Goal: Task Accomplishment & Management: Use online tool/utility

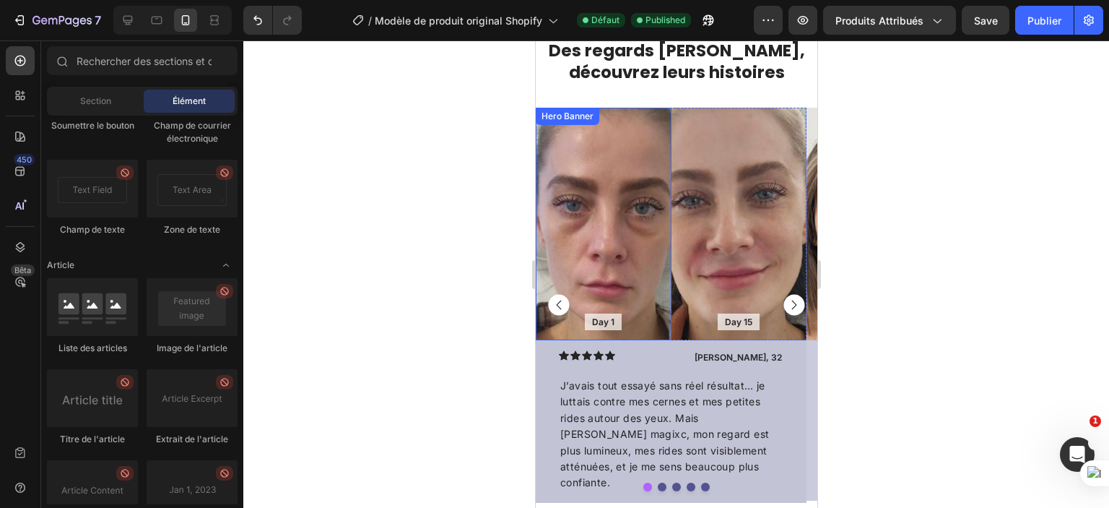
scroll to position [1222, 0]
click at [784, 303] on rect "Carousel Next Arrow" at bounding box center [793, 304] width 21 height 21
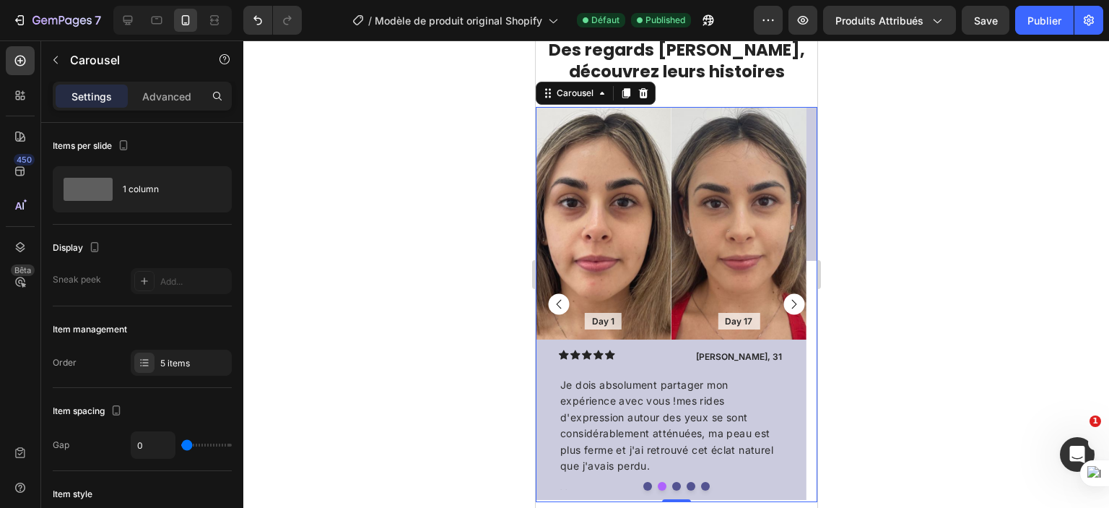
click at [552, 303] on rect "Carousel Back Arrow" at bounding box center [558, 304] width 21 height 21
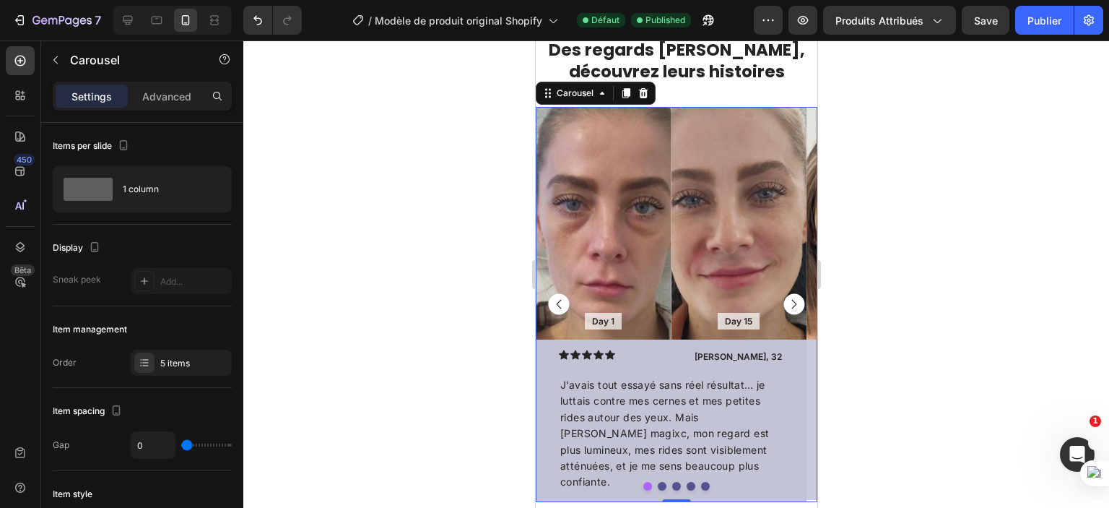
click at [785, 308] on rect "Carousel Next Arrow" at bounding box center [793, 304] width 21 height 21
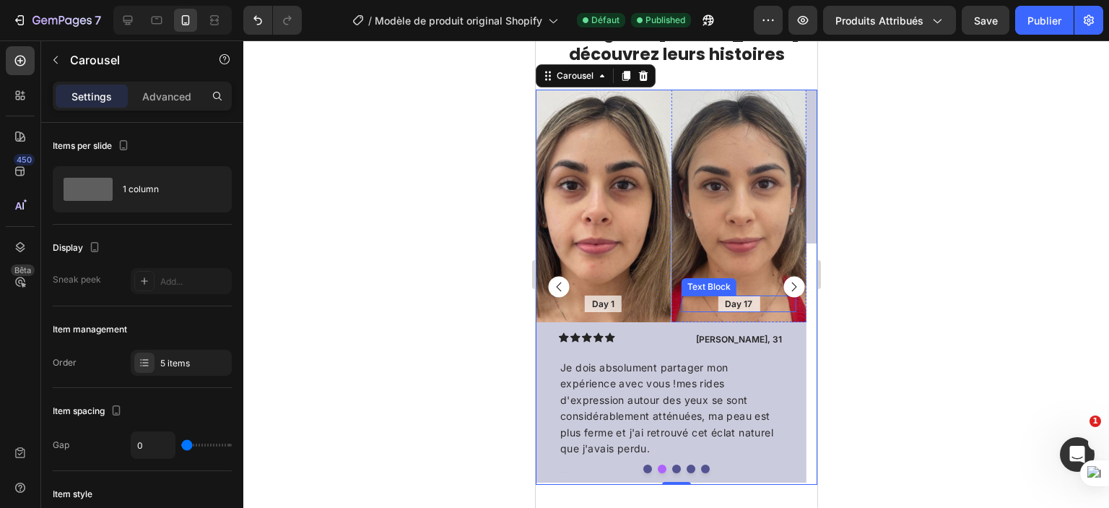
scroll to position [1240, 0]
click at [792, 290] on icon "Carousel Next Arrow" at bounding box center [794, 286] width 5 height 9
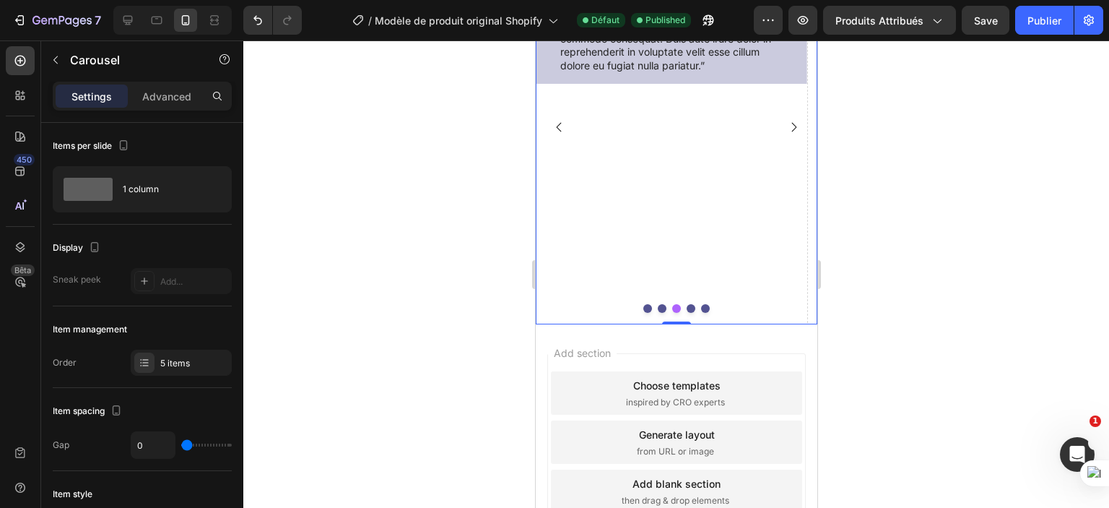
scroll to position [1211, 0]
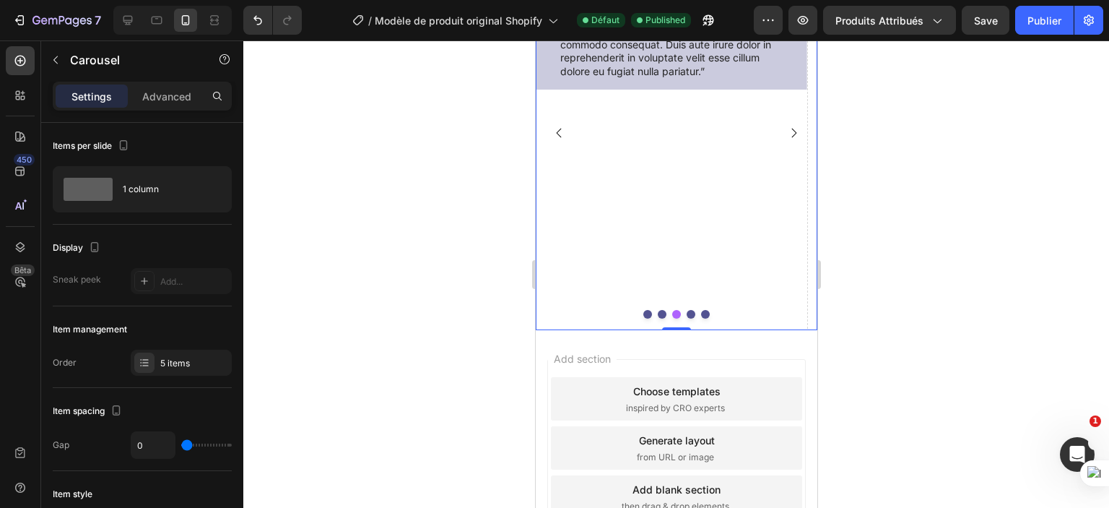
click at [561, 143] on rect "Carousel Back Arrow" at bounding box center [558, 132] width 21 height 21
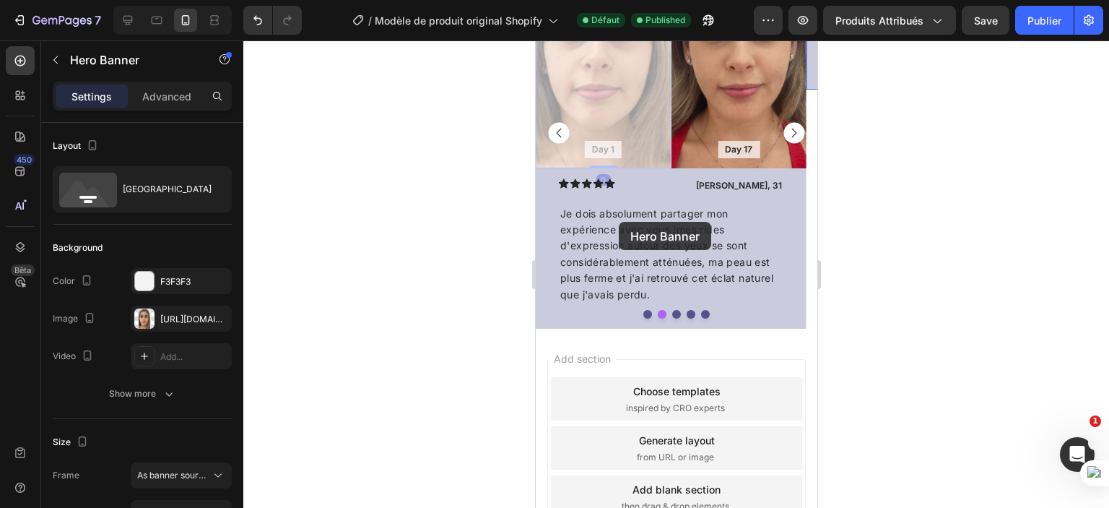
drag, startPoint x: 579, startPoint y: 215, endPoint x: 618, endPoint y: 222, distance: 39.5
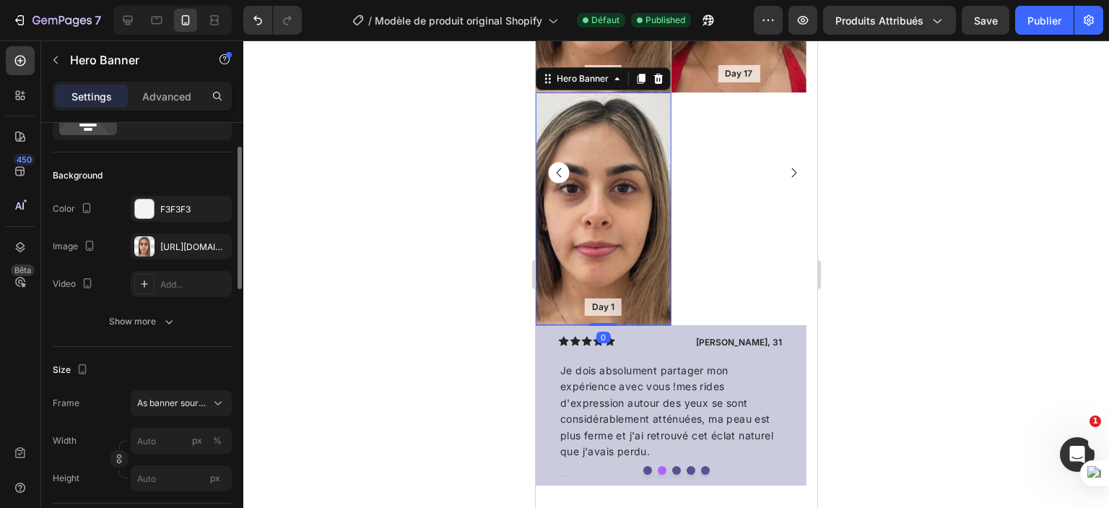
scroll to position [1471, 0]
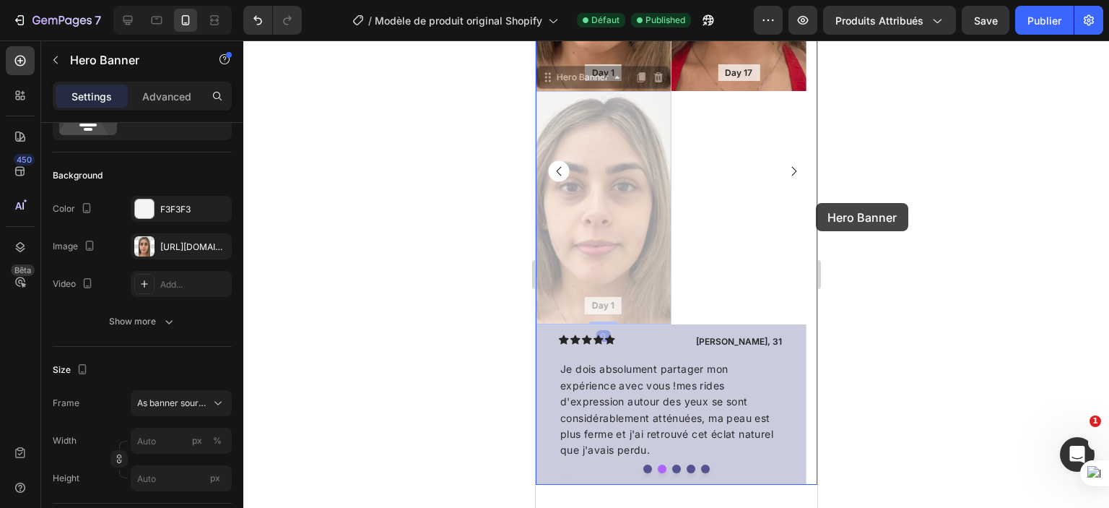
drag, startPoint x: 623, startPoint y: 199, endPoint x: 816, endPoint y: 203, distance: 192.2
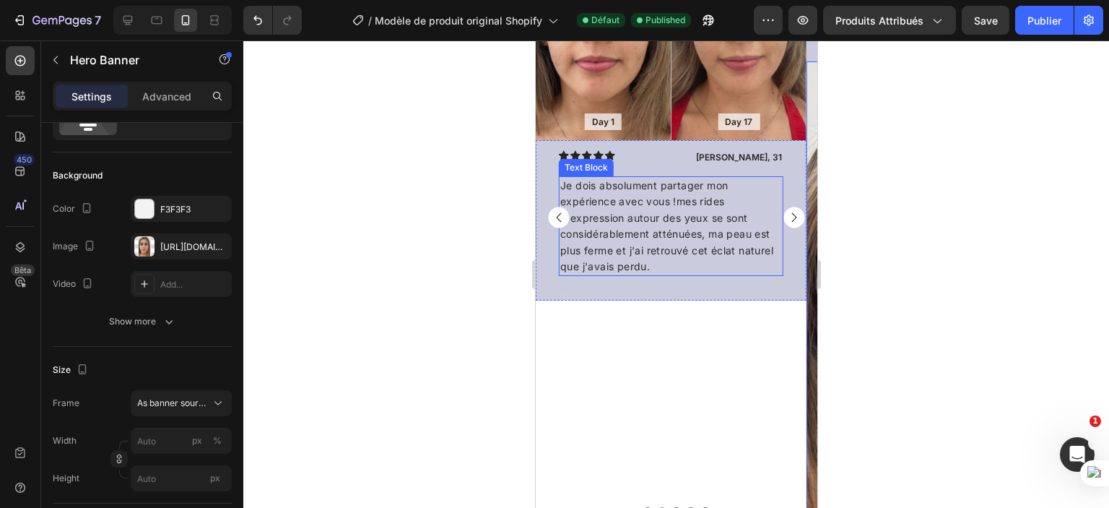
scroll to position [1419, 0]
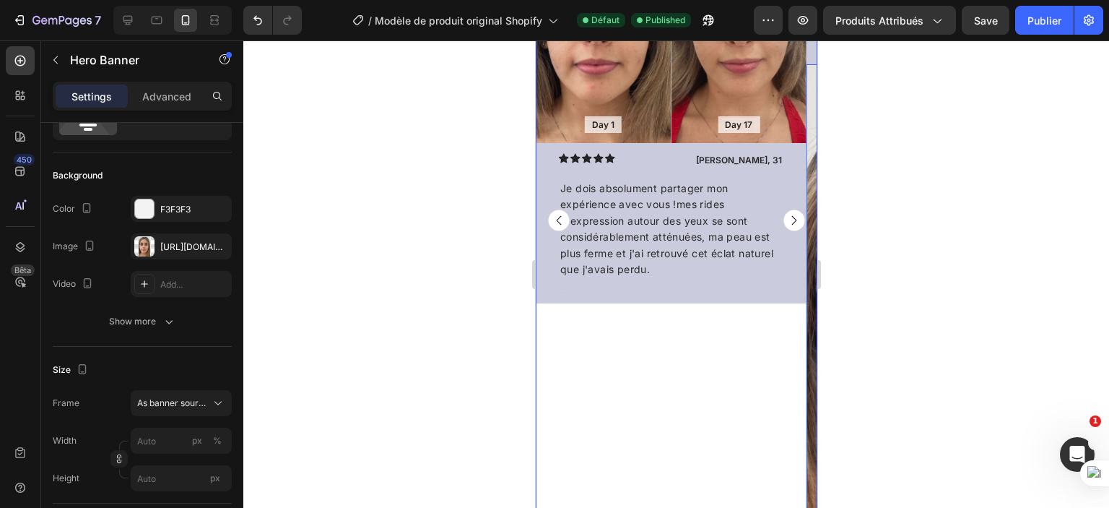
click at [783, 212] on rect "Carousel Next Arrow" at bounding box center [793, 219] width 21 height 21
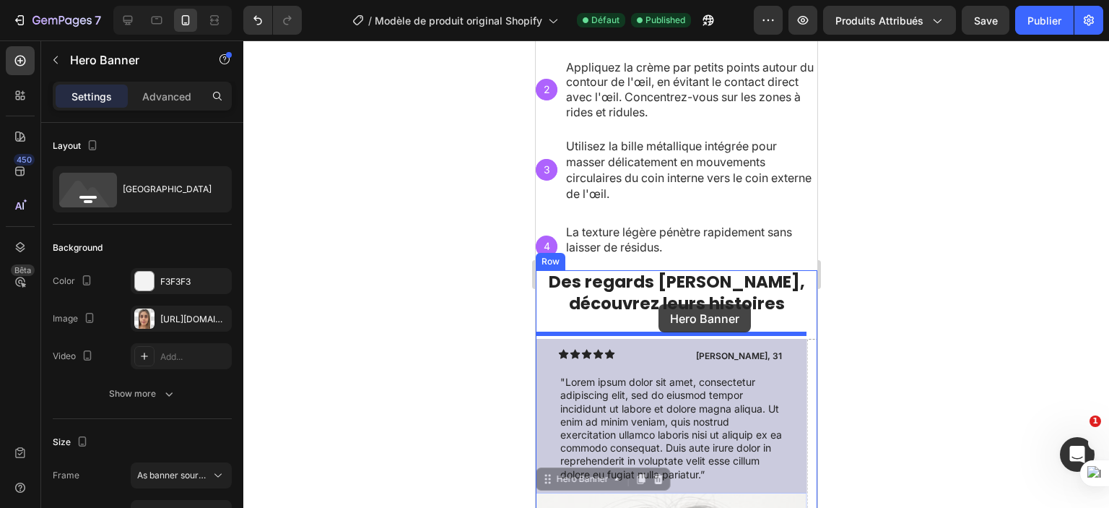
scroll to position [1081, 0]
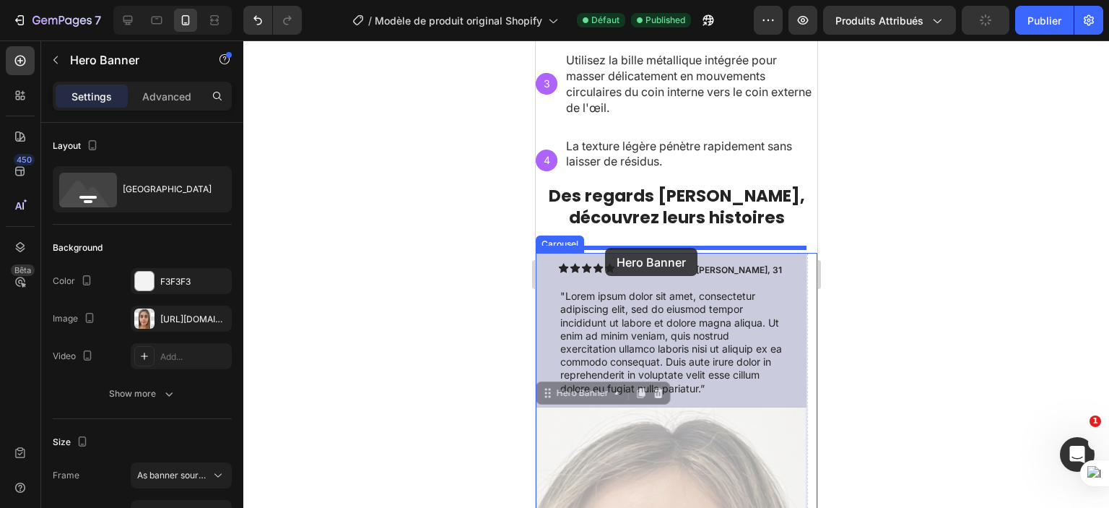
drag, startPoint x: 683, startPoint y: 410, endPoint x: 605, endPoint y: 248, distance: 179.9
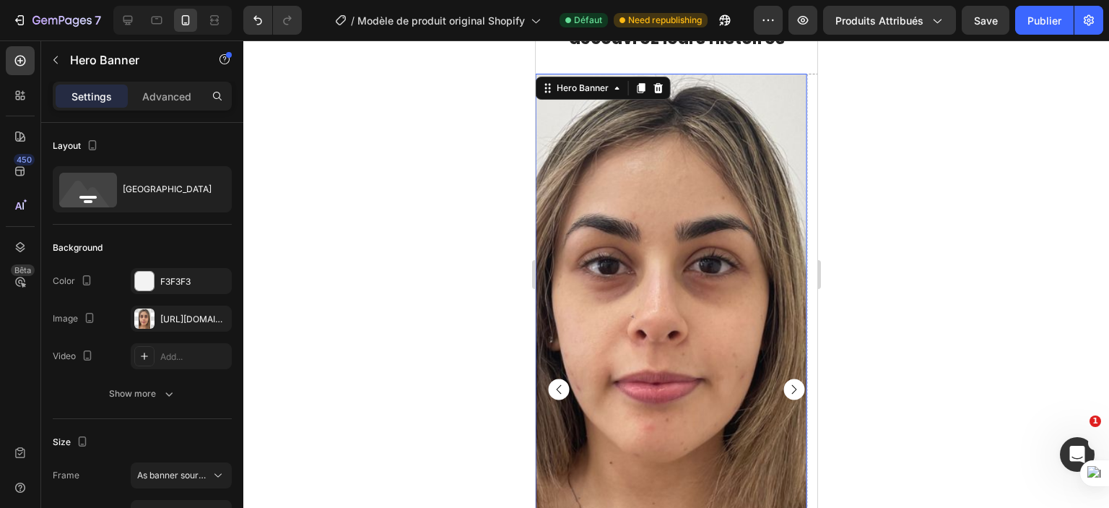
scroll to position [1282, 0]
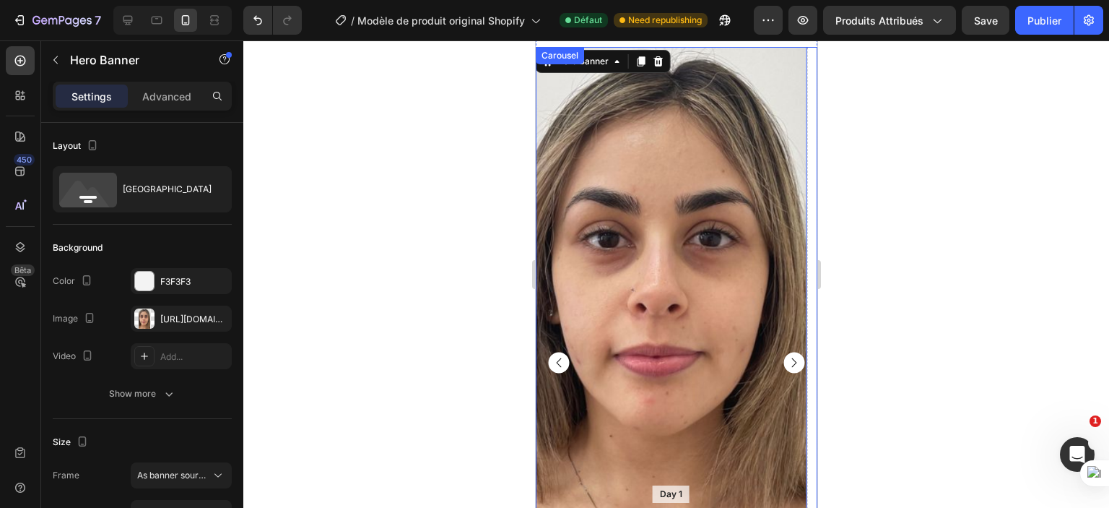
click at [557, 360] on icon "Carousel Back Arrow" at bounding box center [558, 362] width 5 height 9
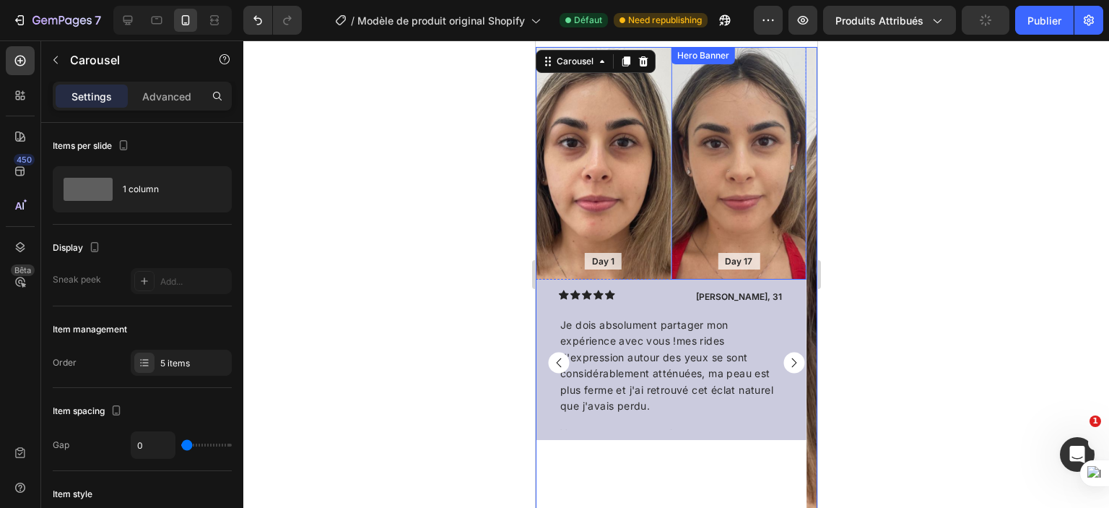
click at [747, 137] on div "Background Image" at bounding box center [739, 163] width 136 height 233
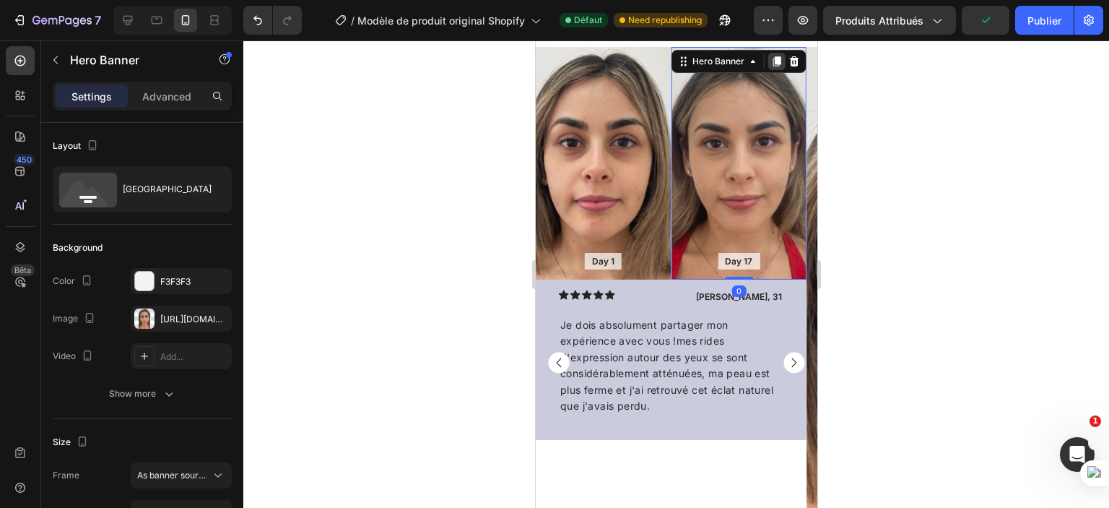
click at [780, 59] on icon at bounding box center [777, 62] width 12 height 12
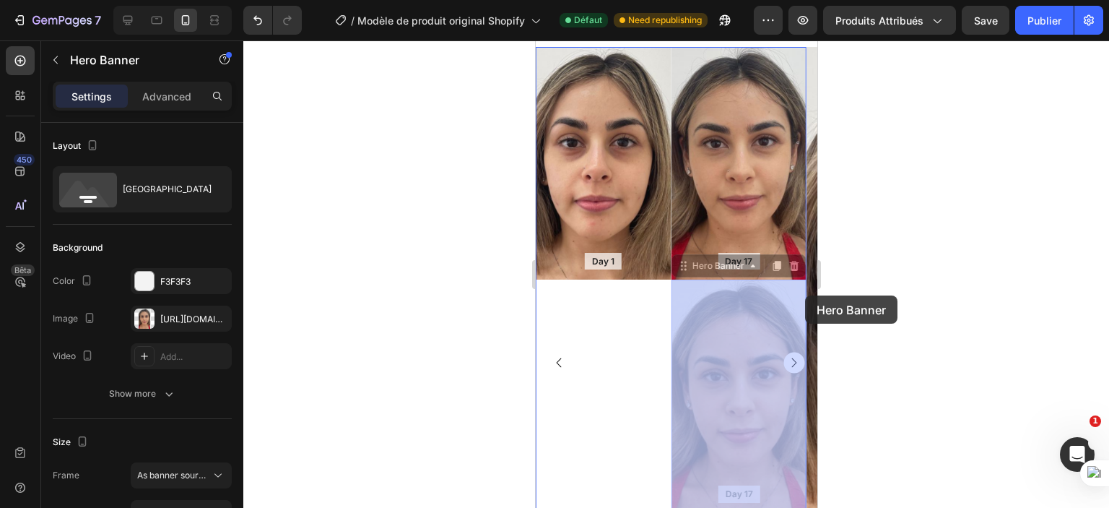
drag, startPoint x: 737, startPoint y: 358, endPoint x: 805, endPoint y: 295, distance: 92.0
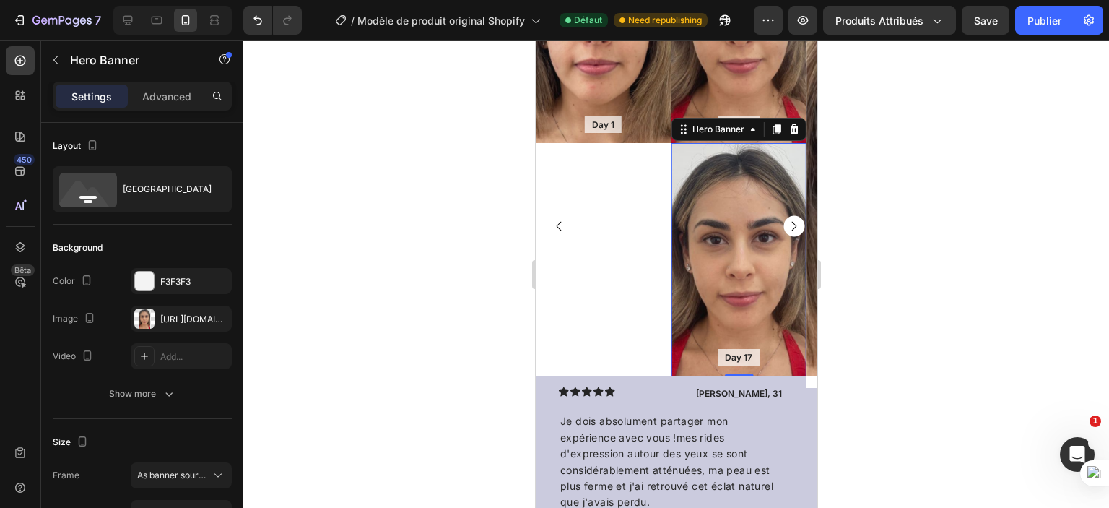
scroll to position [1382, 0]
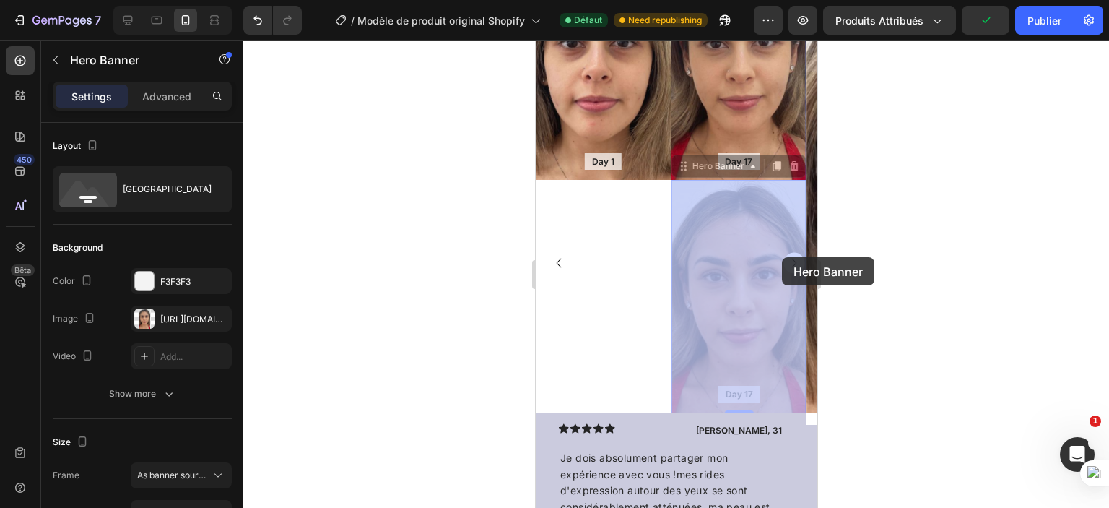
drag, startPoint x: 740, startPoint y: 272, endPoint x: 782, endPoint y: 257, distance: 43.6
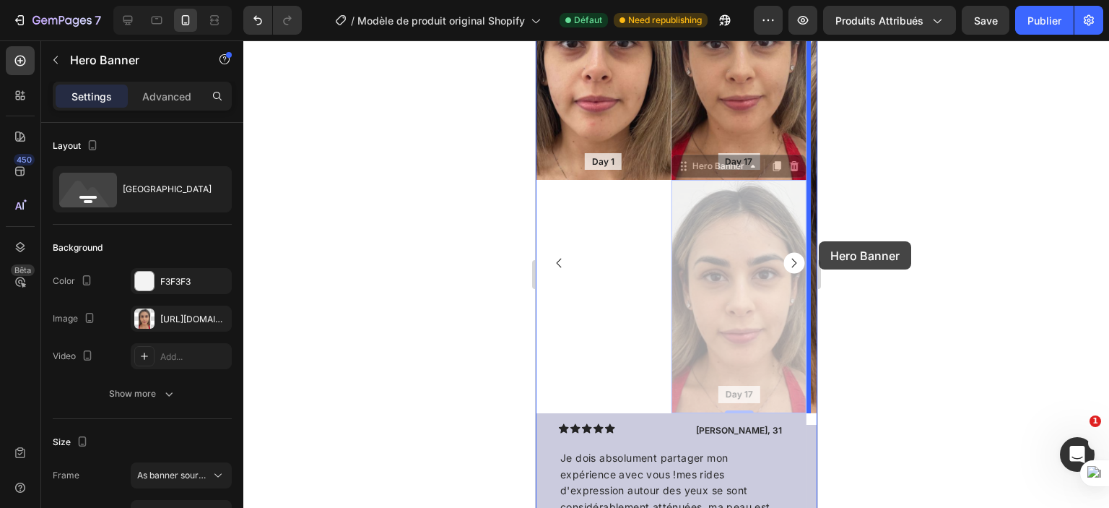
drag, startPoint x: 726, startPoint y: 268, endPoint x: 1354, endPoint y: 282, distance: 627.9
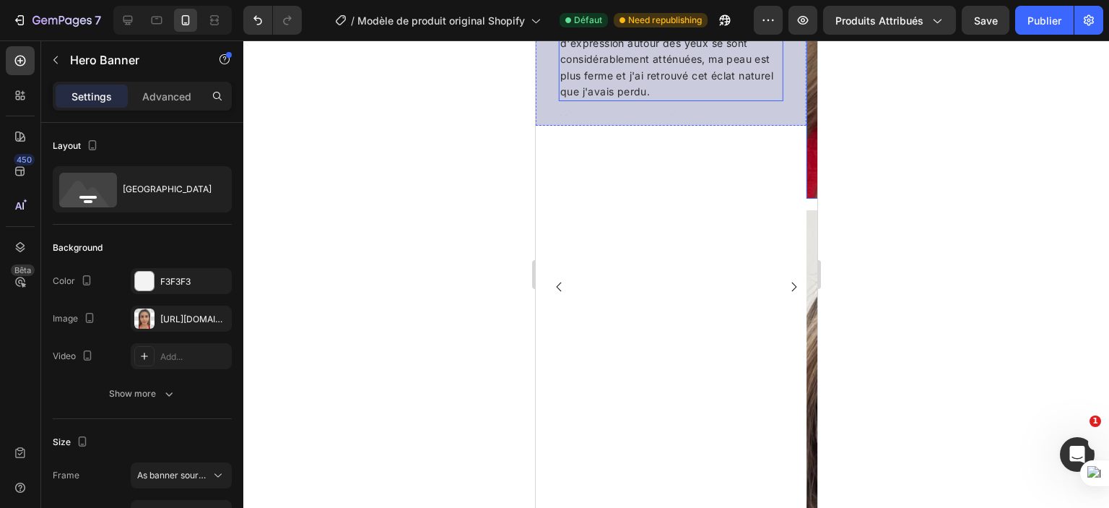
scroll to position [1562, 0]
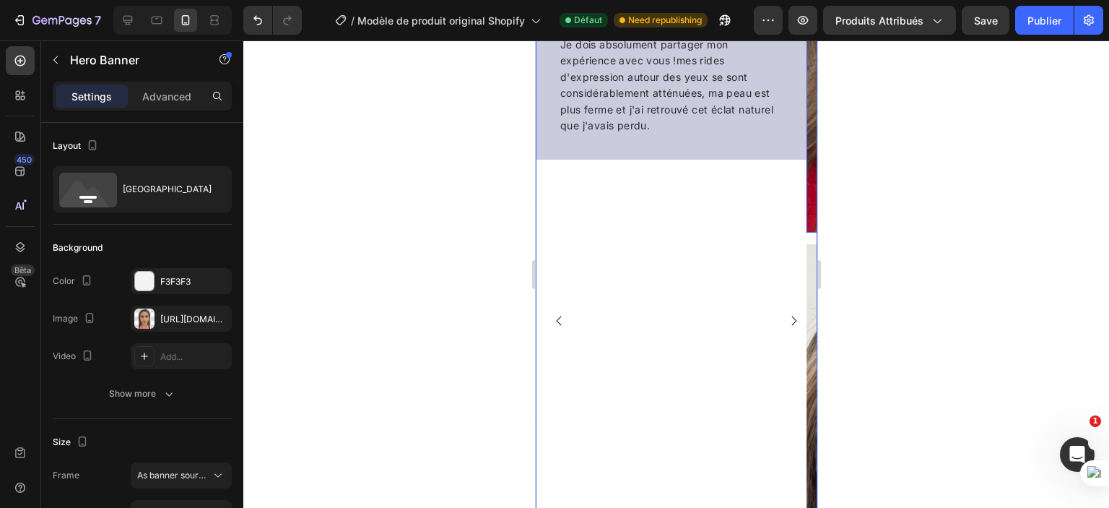
click at [783, 319] on rect "Carousel Next Arrow" at bounding box center [793, 321] width 21 height 21
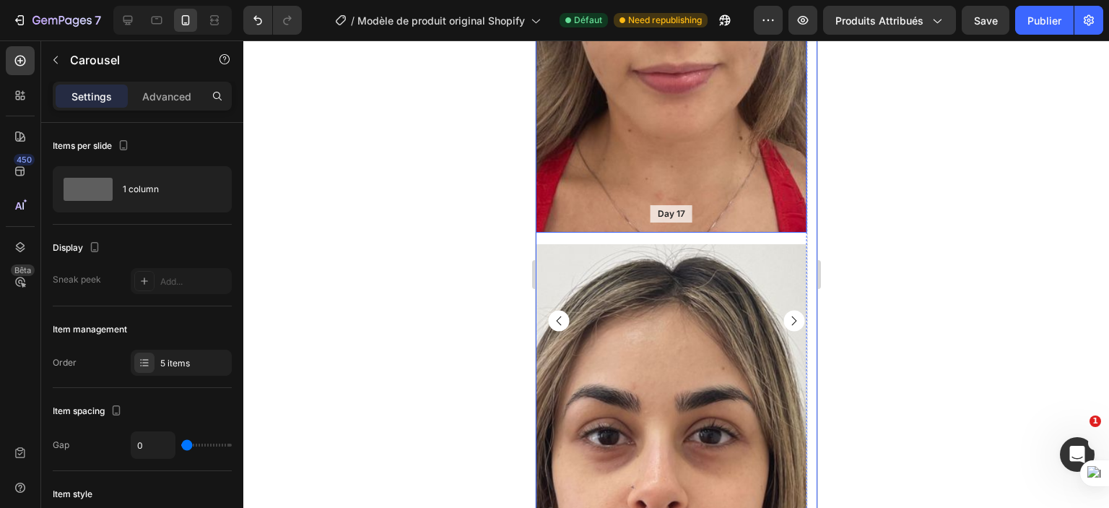
click at [619, 111] on div "Background Image" at bounding box center [670, 0] width 271 height 466
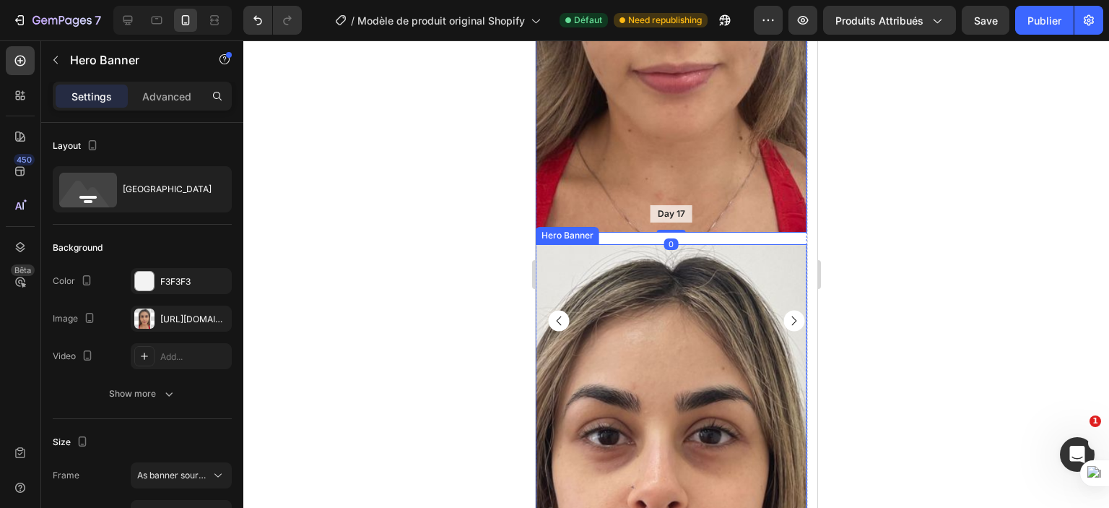
click at [652, 353] on div "Background Image" at bounding box center [670, 477] width 271 height 466
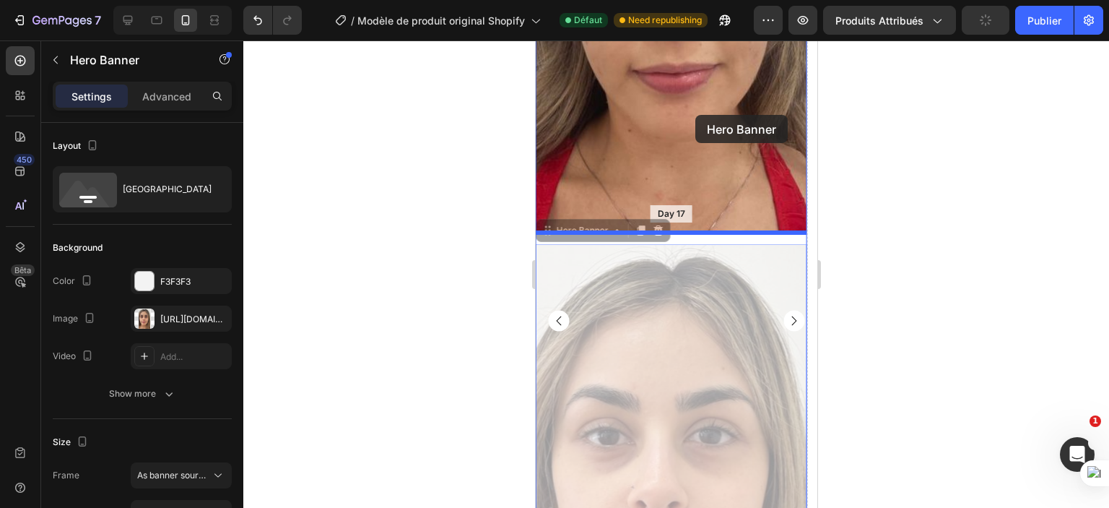
drag, startPoint x: 656, startPoint y: 364, endPoint x: 695, endPoint y: 115, distance: 252.2
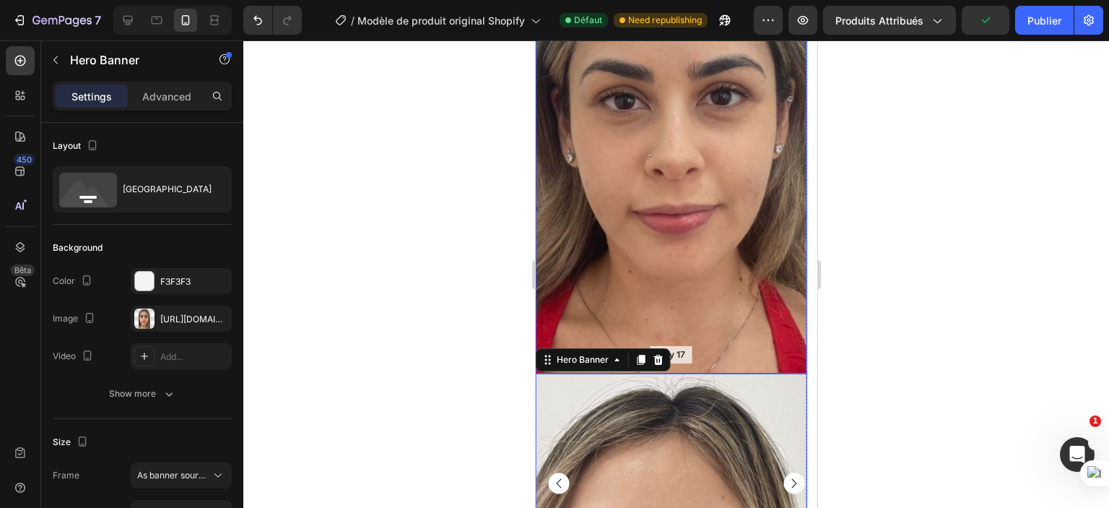
scroll to position [1422, 0]
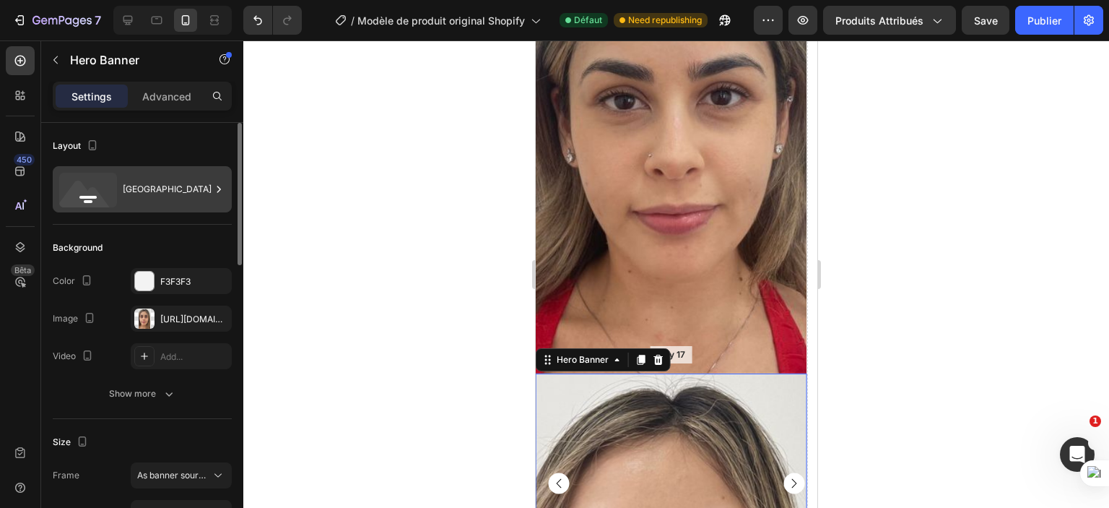
click at [137, 183] on div "Bottom center" at bounding box center [167, 189] width 88 height 33
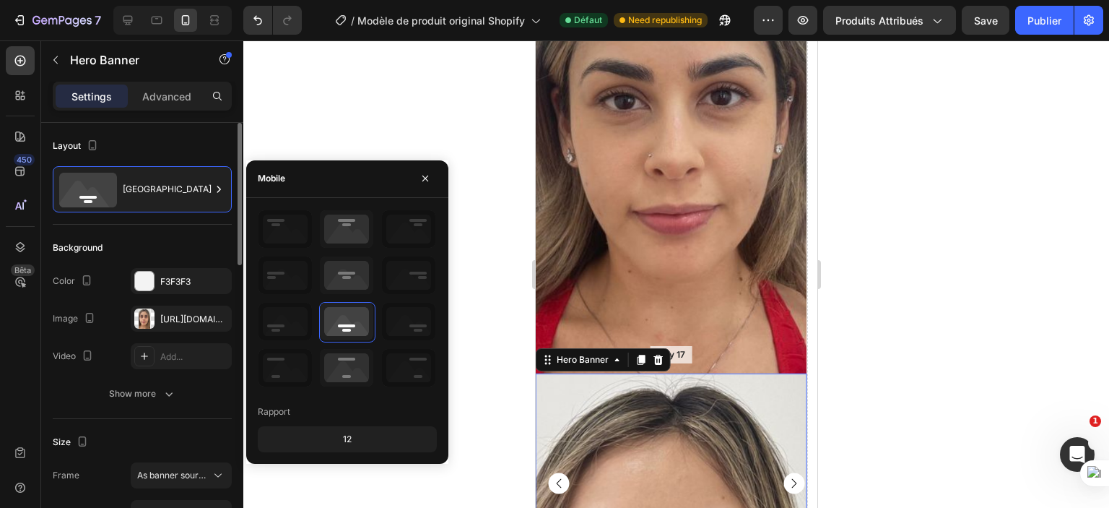
click at [147, 143] on div "Layout" at bounding box center [142, 145] width 179 height 23
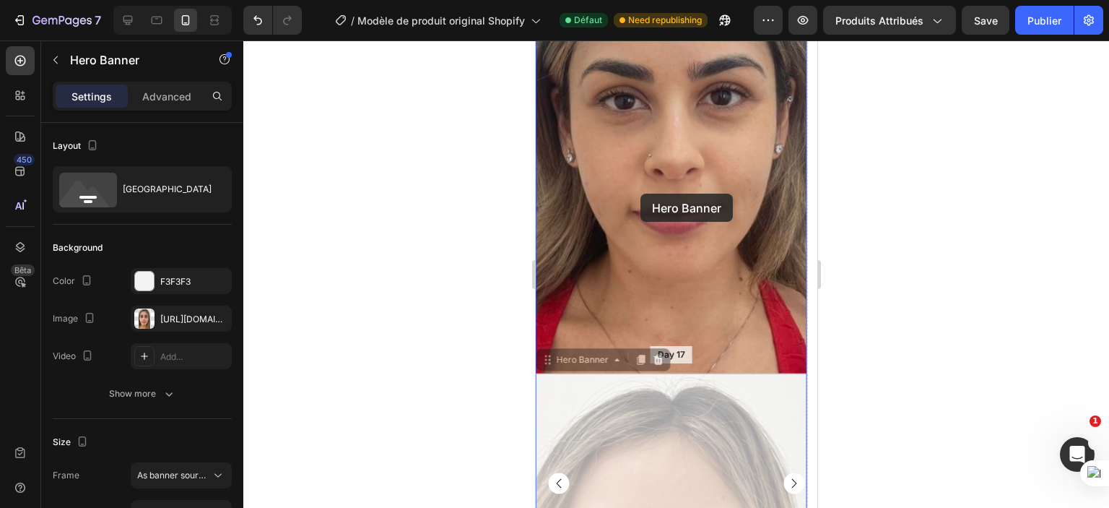
drag, startPoint x: 638, startPoint y: 453, endPoint x: 640, endPoint y: 194, distance: 259.3
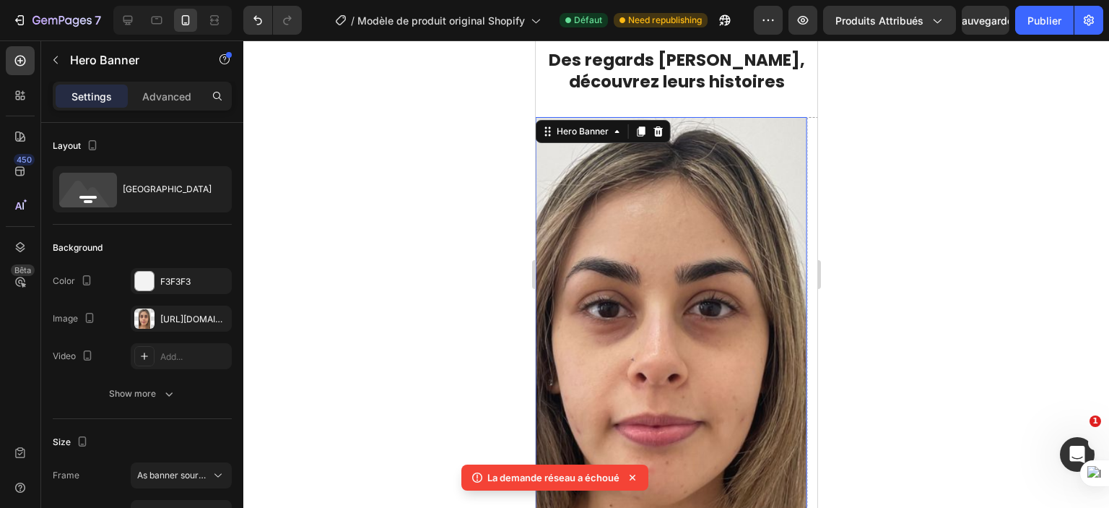
scroll to position [1218, 0]
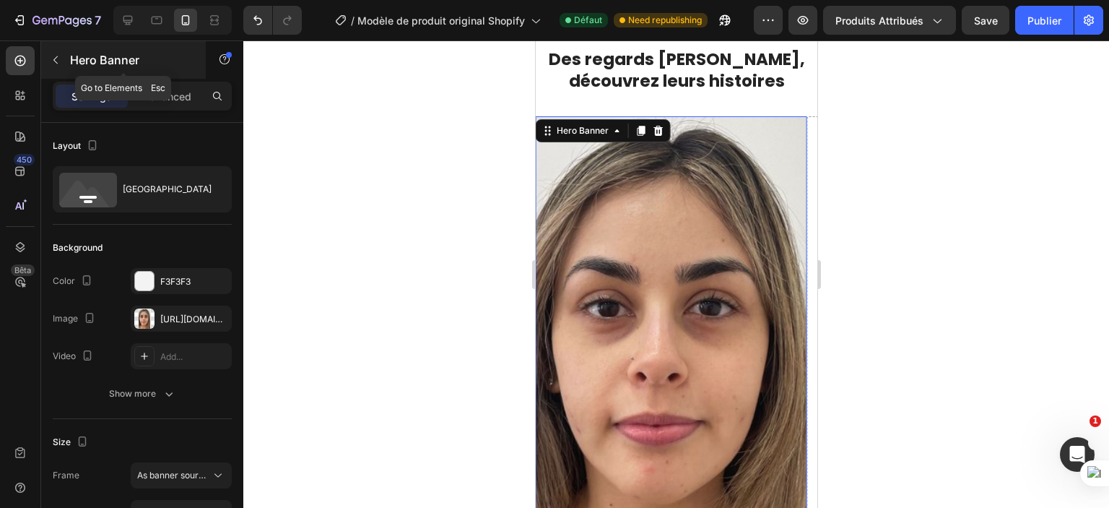
click at [55, 62] on icon "button" at bounding box center [56, 60] width 12 height 12
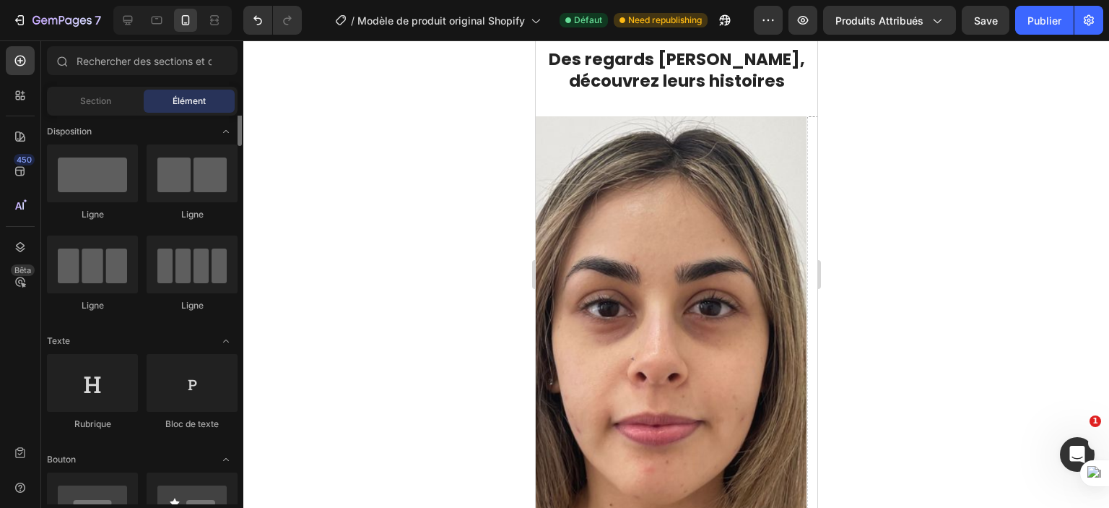
scroll to position [0, 0]
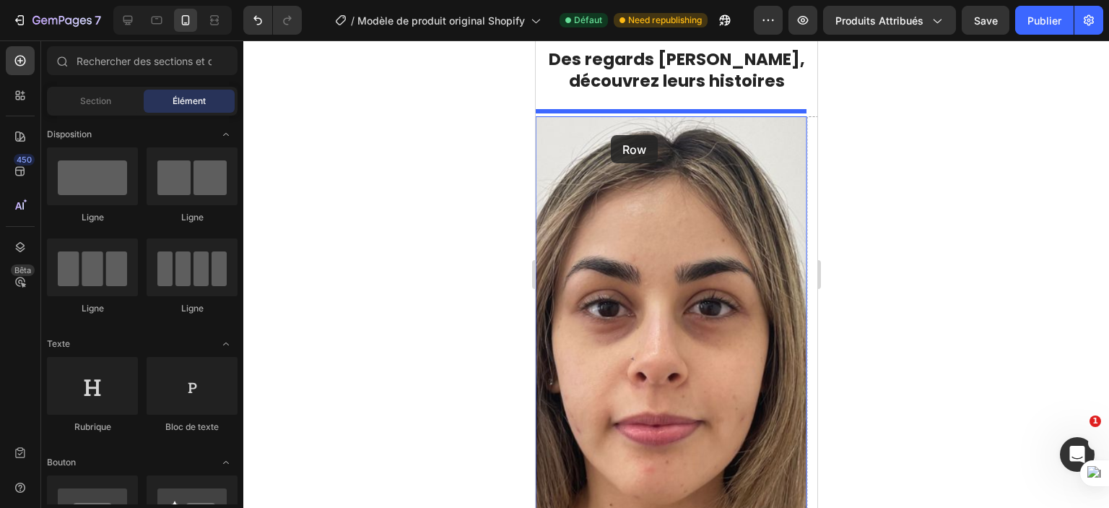
drag, startPoint x: 709, startPoint y: 222, endPoint x: 610, endPoint y: 135, distance: 131.6
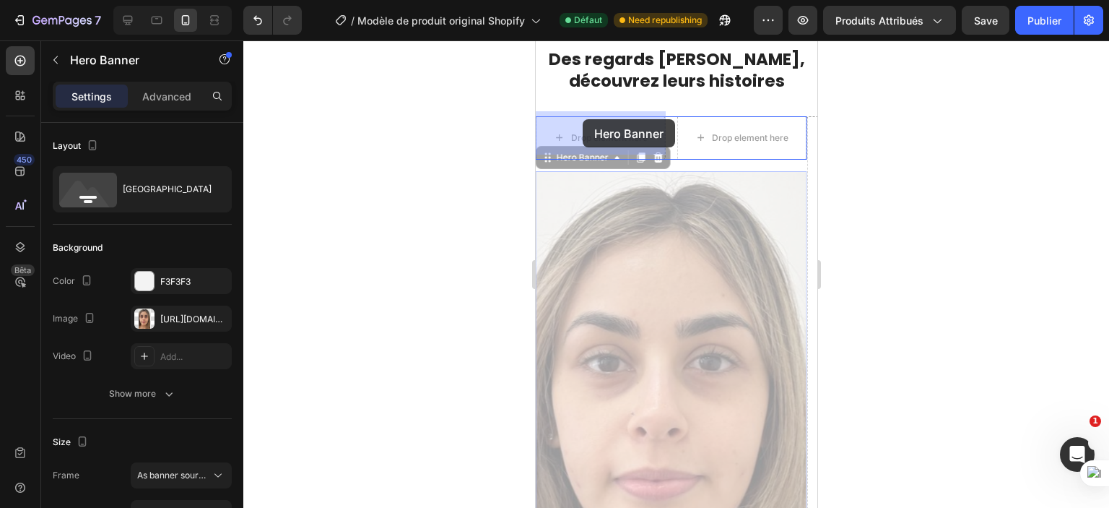
drag, startPoint x: 638, startPoint y: 324, endPoint x: 582, endPoint y: 120, distance: 211.2
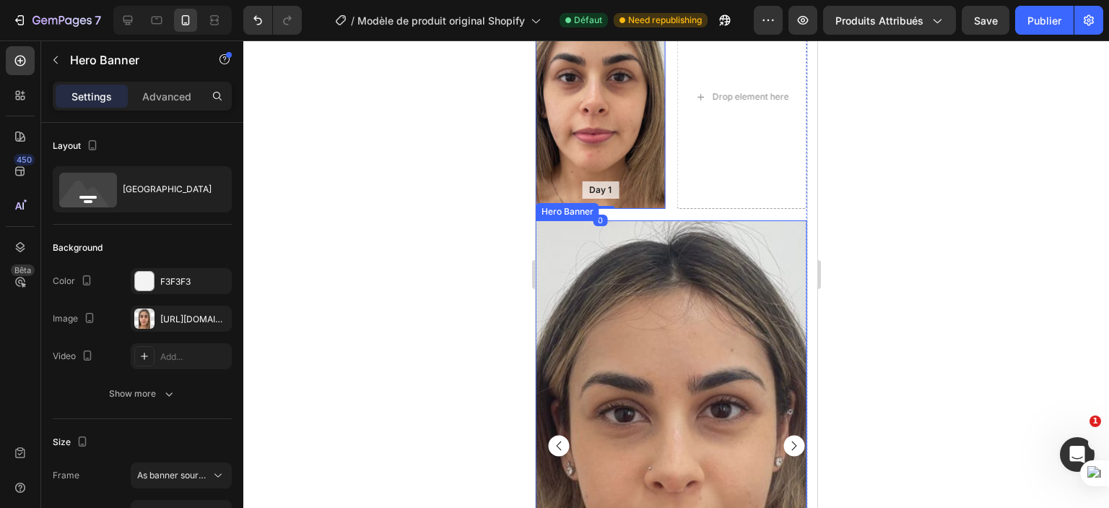
scroll to position [1373, 0]
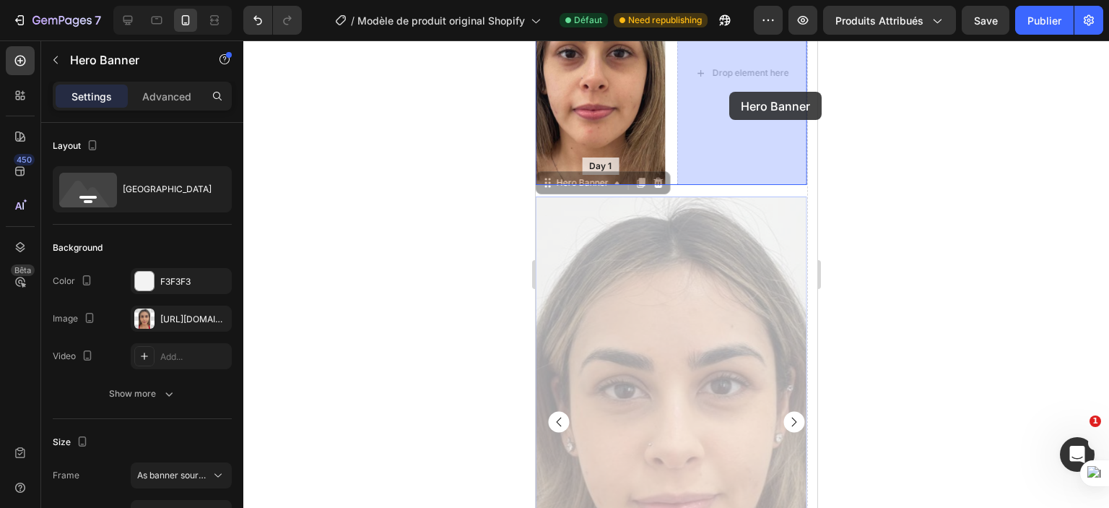
drag, startPoint x: 662, startPoint y: 373, endPoint x: 729, endPoint y: 92, distance: 289.6
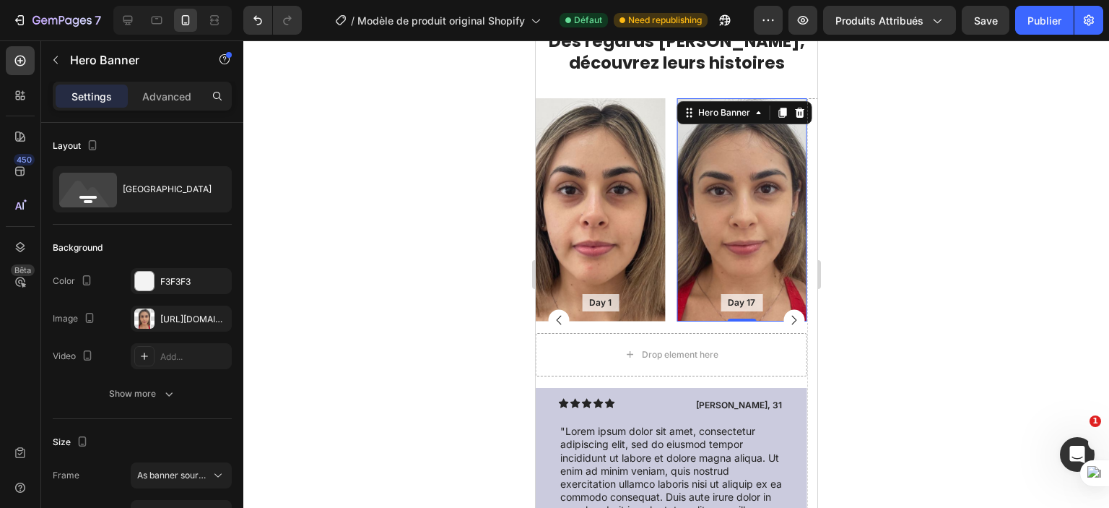
scroll to position [1230, 0]
click at [760, 357] on div "Drop element here" at bounding box center [670, 355] width 271 height 43
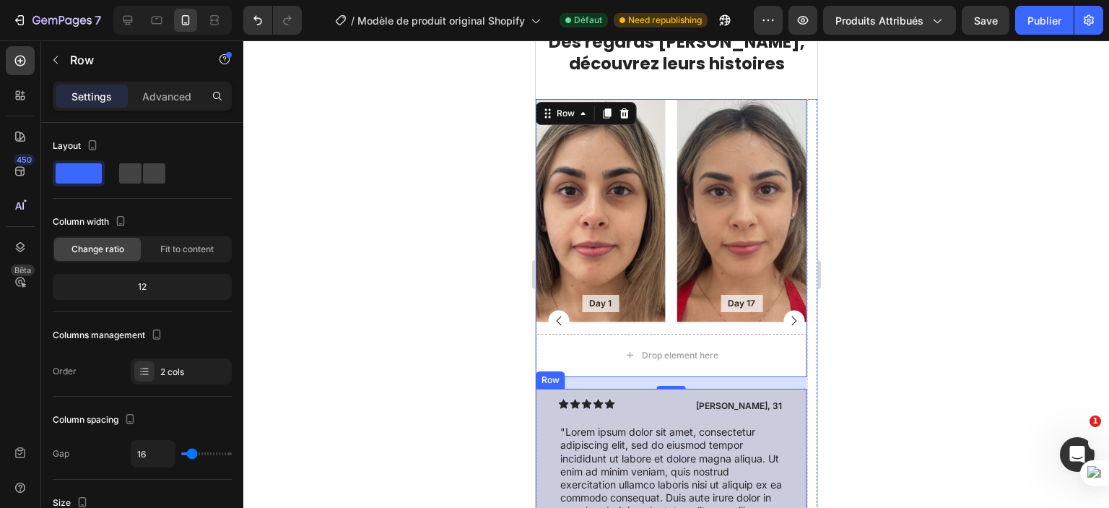
click at [792, 396] on div "Icon Icon Icon Icon Icon Icon List Maria, 31 Text Block Row "Lorem ipsum dolor …" at bounding box center [670, 466] width 271 height 154
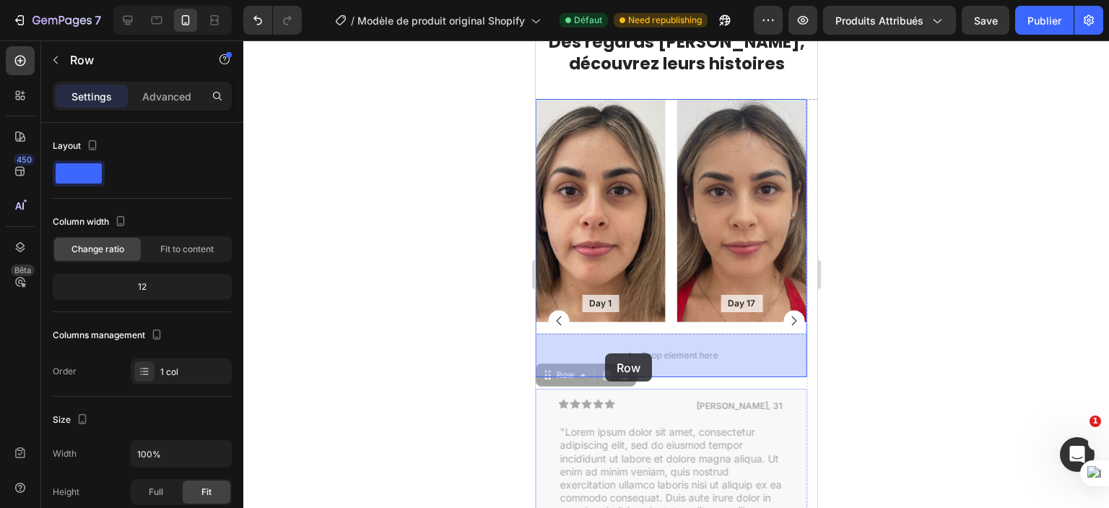
drag, startPoint x: 546, startPoint y: 399, endPoint x: 605, endPoint y: 353, distance: 74.6
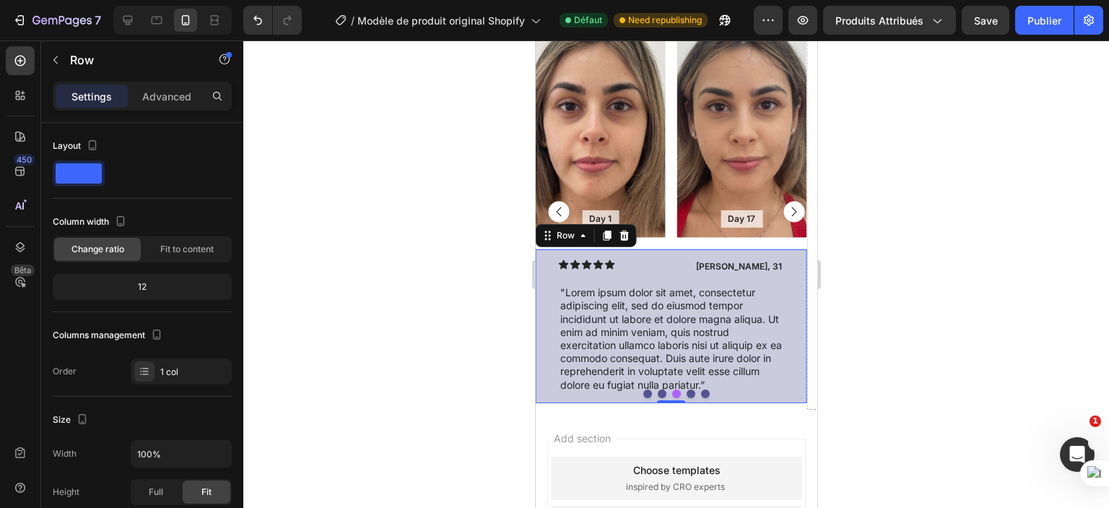
scroll to position [1305, 0]
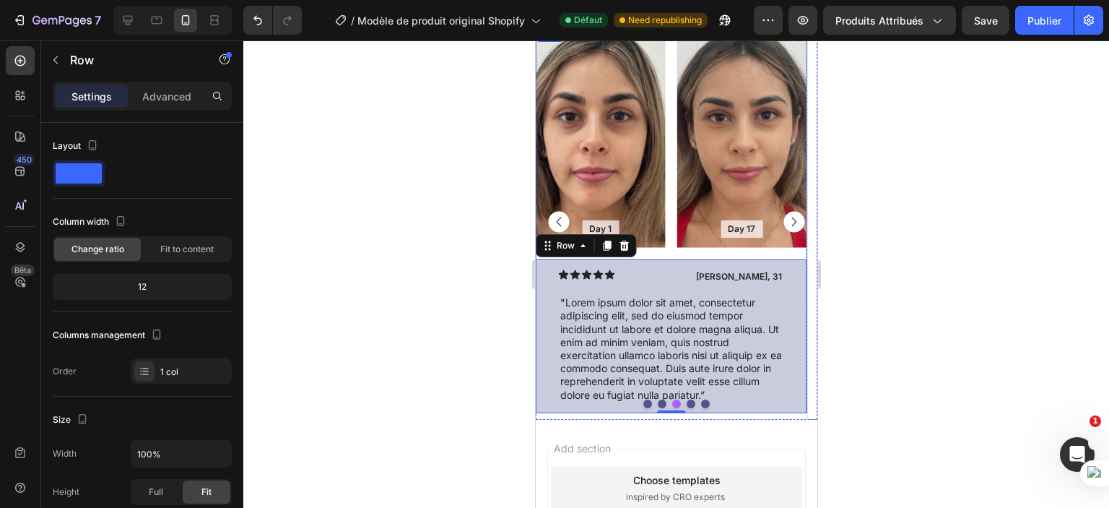
click at [677, 256] on div "Day 1 Text Block Hero Banner Day 17 Text Block Hero Banner Row Icon Icon Icon I…" at bounding box center [670, 219] width 271 height 389
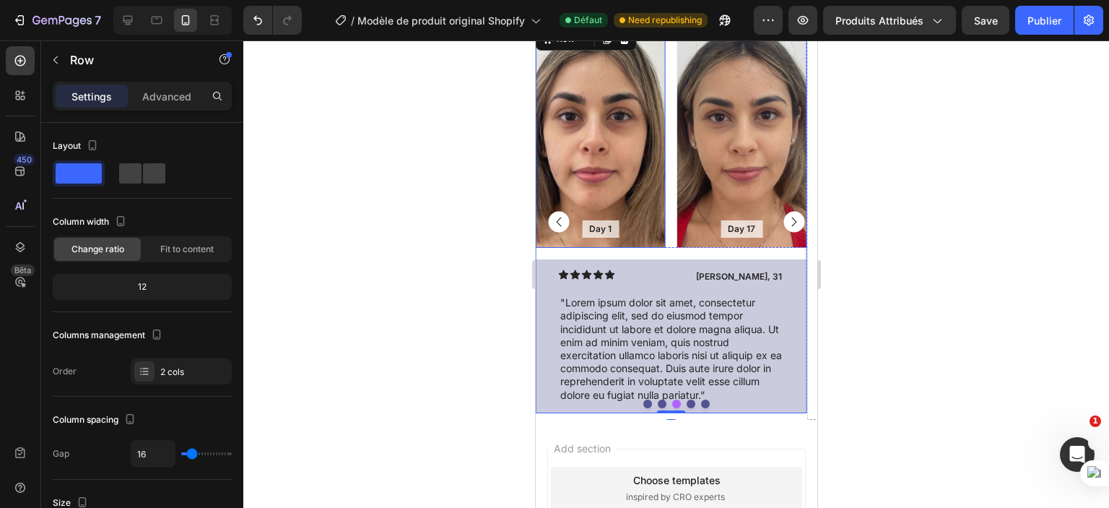
click at [626, 190] on div "Background Image" at bounding box center [600, 136] width 130 height 223
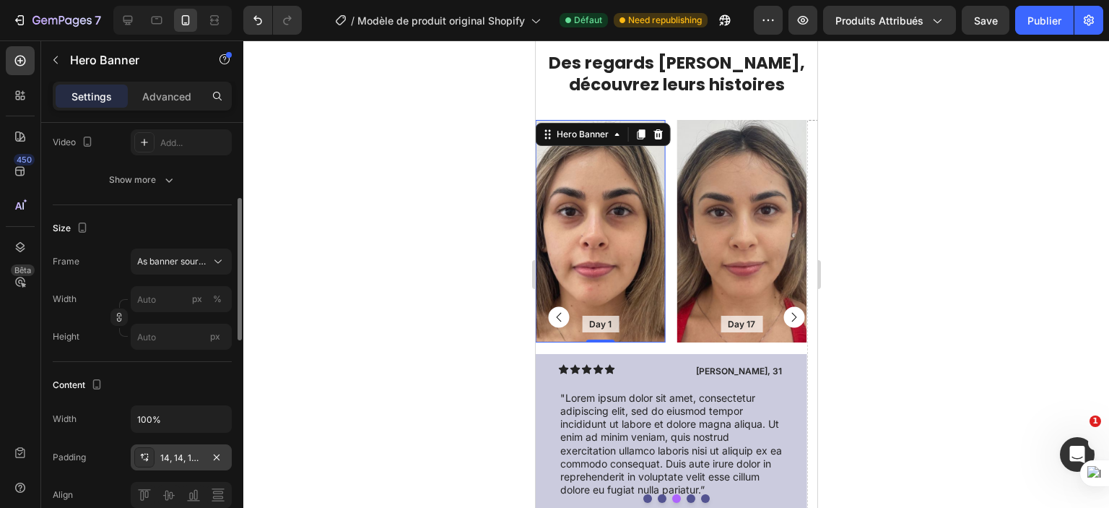
scroll to position [217, 0]
click at [220, 451] on icon "button" at bounding box center [217, 454] width 12 height 12
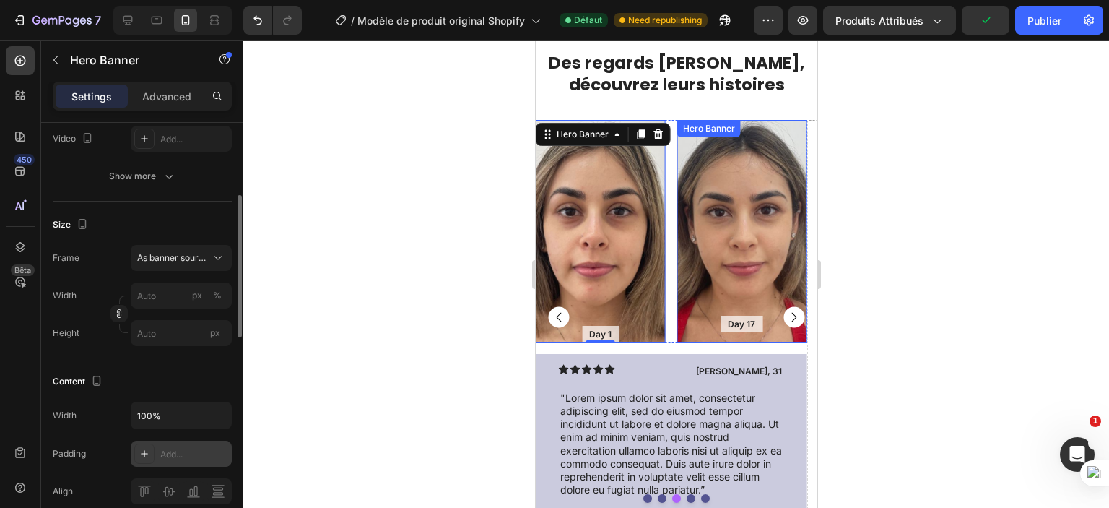
click at [742, 241] on div "Background Image" at bounding box center [742, 231] width 130 height 223
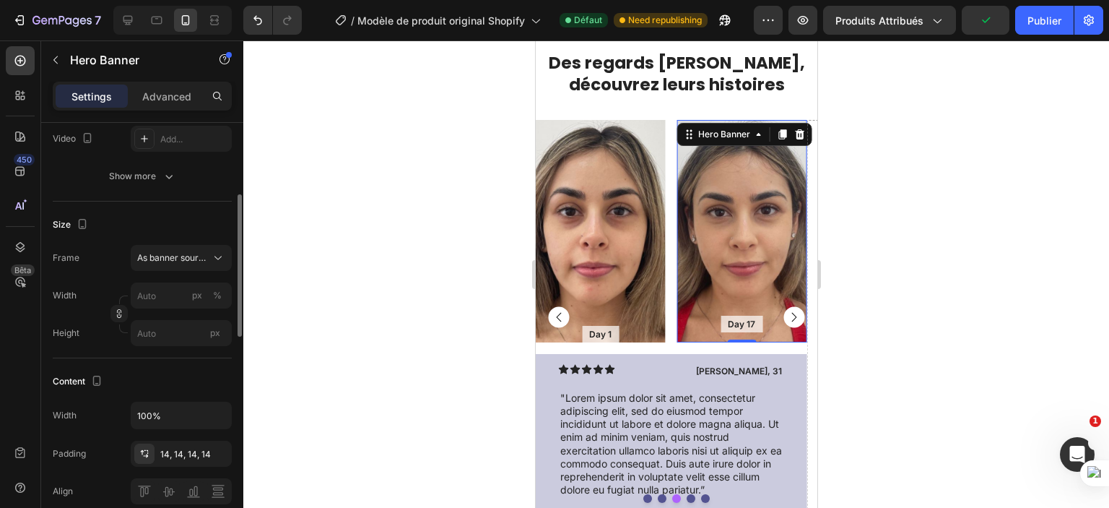
scroll to position [217, 0]
click at [217, 449] on icon "button" at bounding box center [217, 455] width 12 height 12
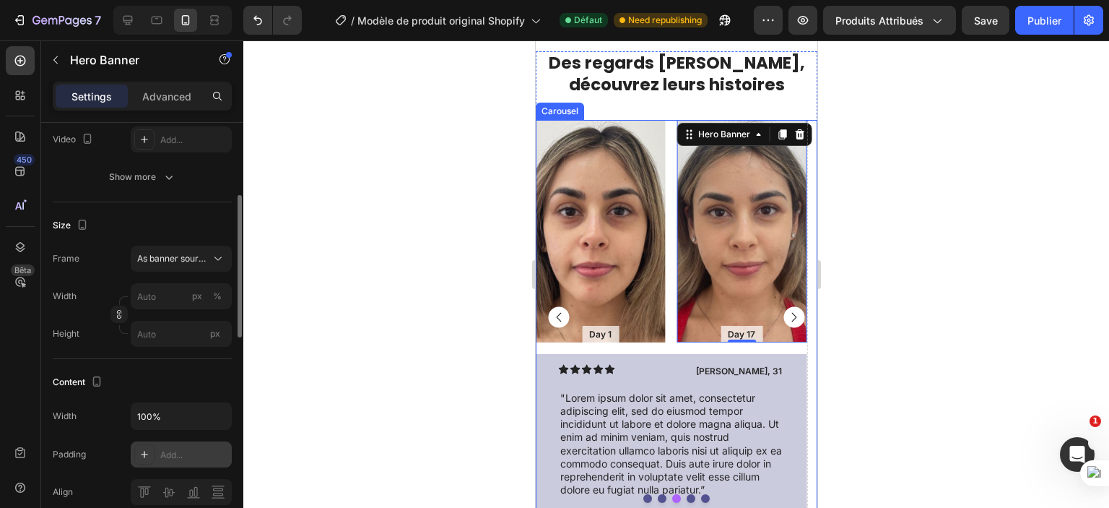
click at [558, 306] on rect "Carousel Back Arrow" at bounding box center [558, 316] width 21 height 21
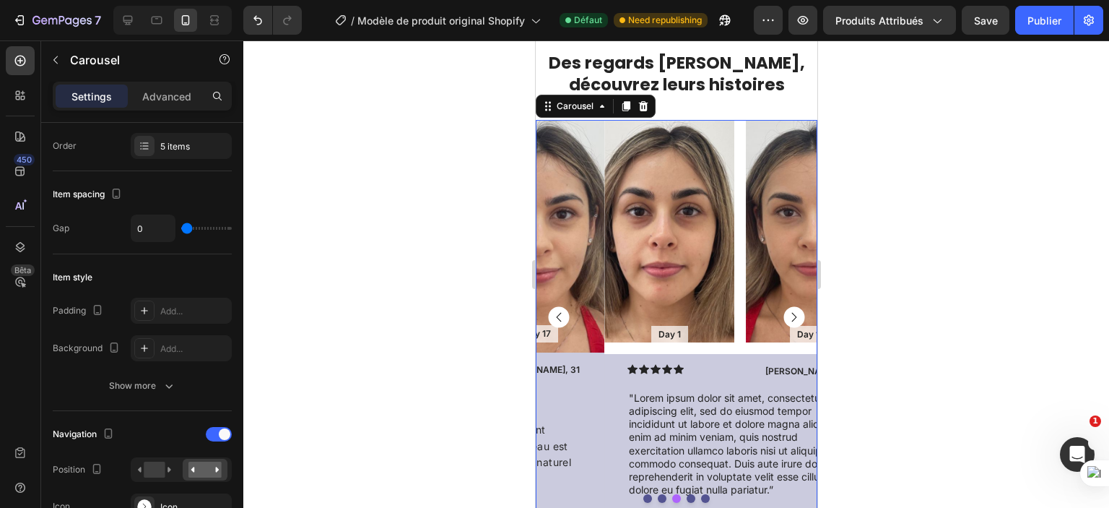
scroll to position [0, 0]
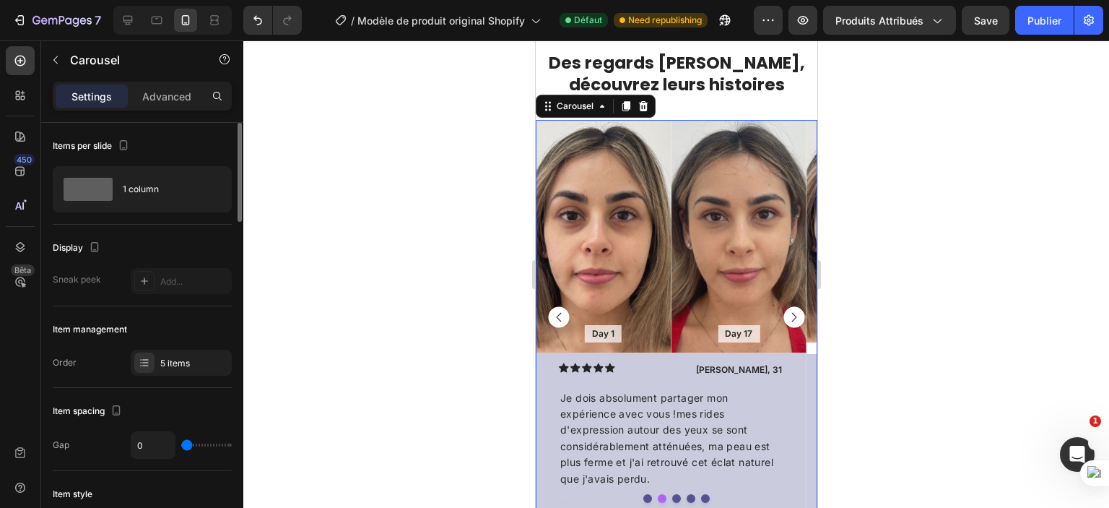
click at [558, 306] on rect "Carousel Back Arrow" at bounding box center [558, 316] width 21 height 21
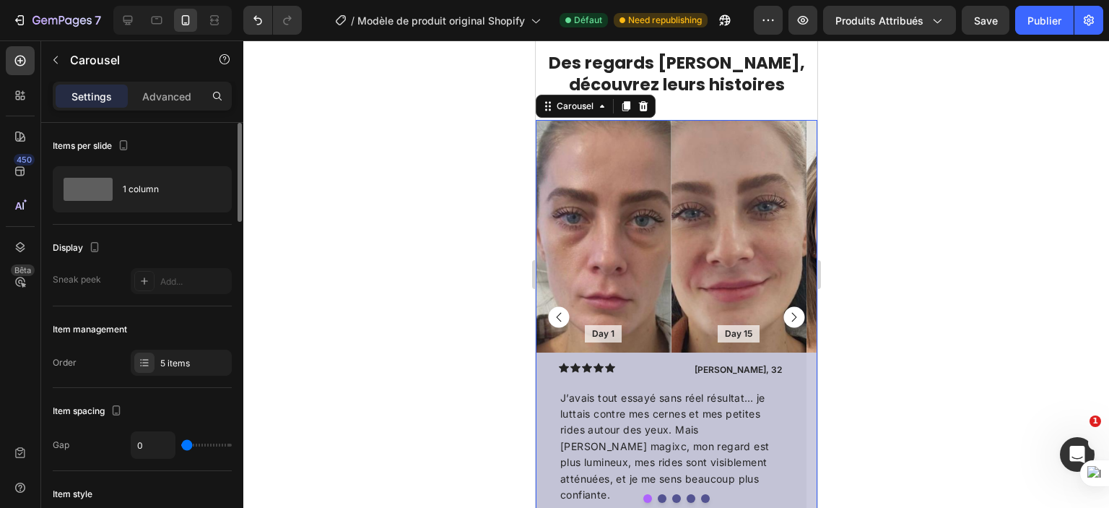
click at [783, 306] on rect "Carousel Next Arrow" at bounding box center [793, 316] width 21 height 21
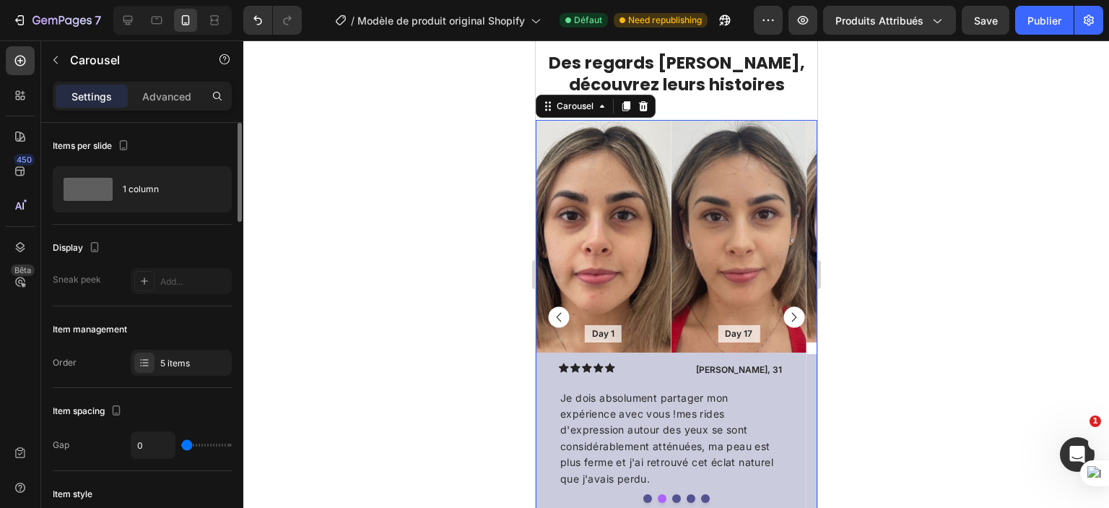
click at [783, 306] on rect "Carousel Next Arrow" at bounding box center [793, 316] width 21 height 21
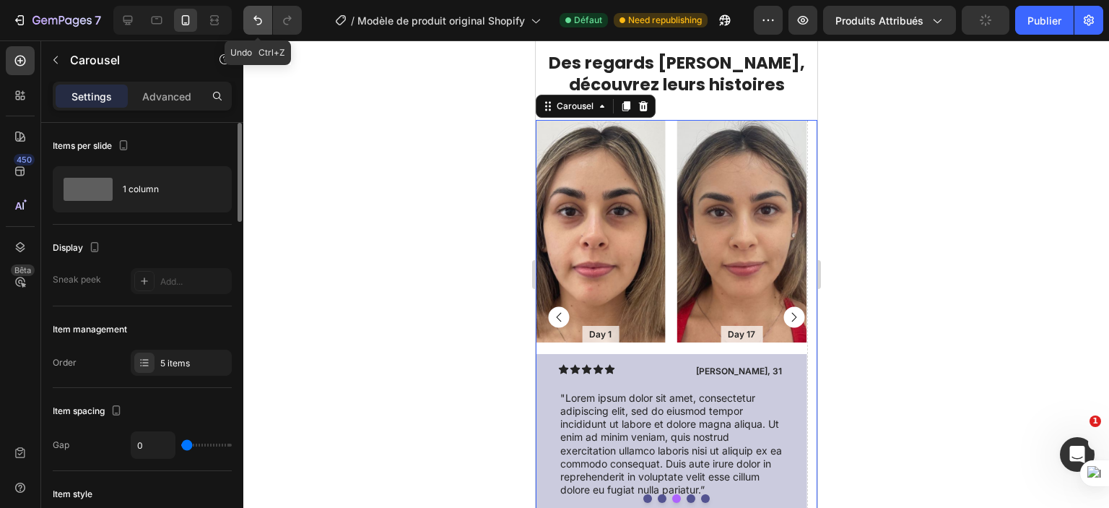
click at [264, 22] on icon "Annuler/Refaire" at bounding box center [258, 20] width 14 height 14
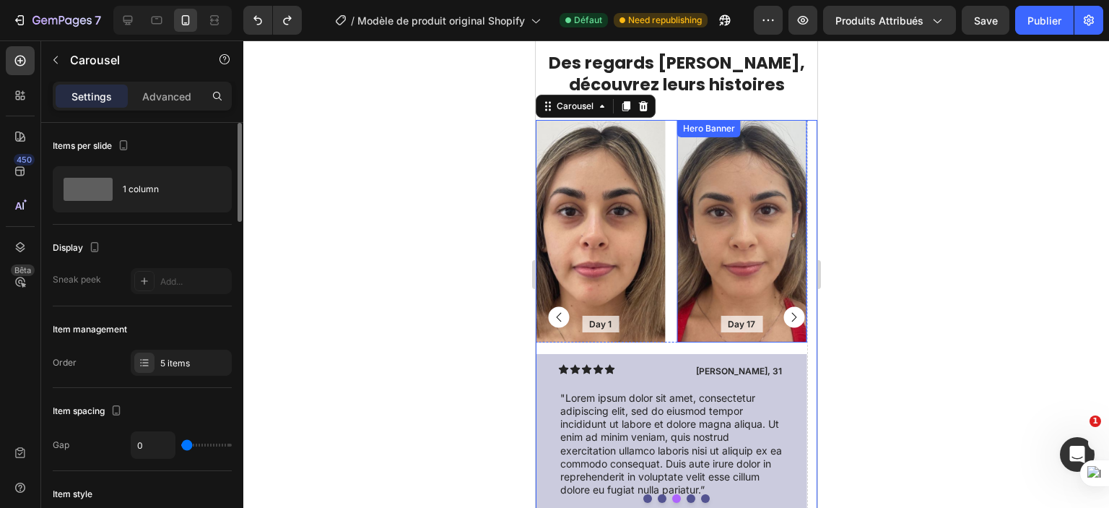
scroll to position [1214, 0]
click at [553, 307] on rect "Carousel Back Arrow" at bounding box center [558, 317] width 21 height 21
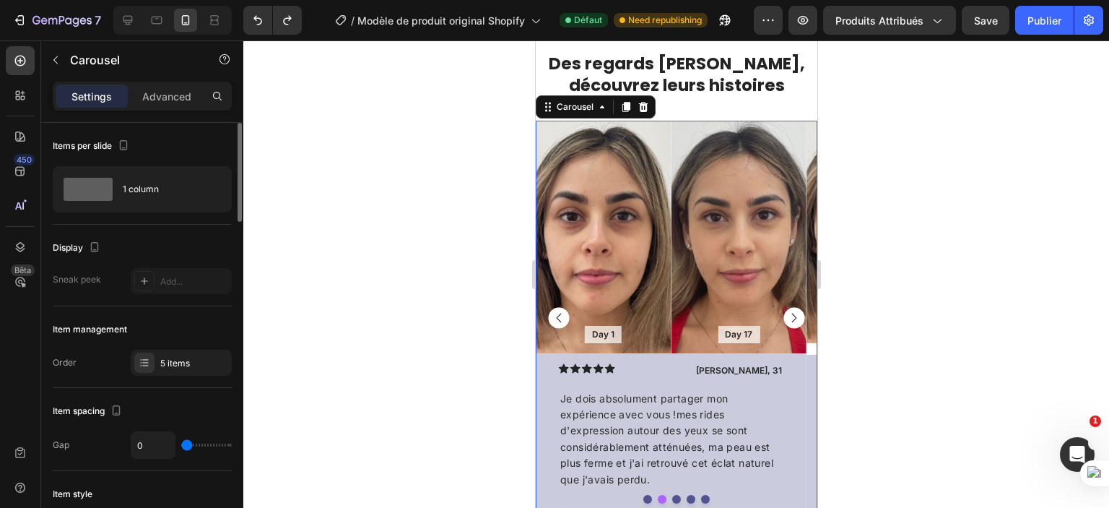
click at [784, 310] on rect "Carousel Next Arrow" at bounding box center [793, 317] width 21 height 21
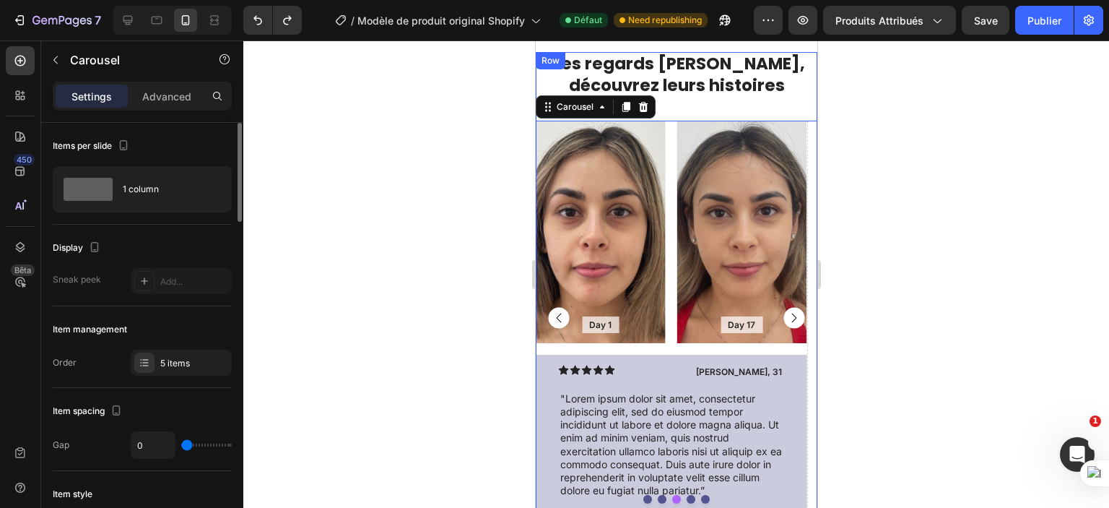
click at [691, 99] on div "Des regards sublimés, découvrez leurs histoires Heading Day 1 Text Block Hero B…" at bounding box center [676, 284] width 282 height 464
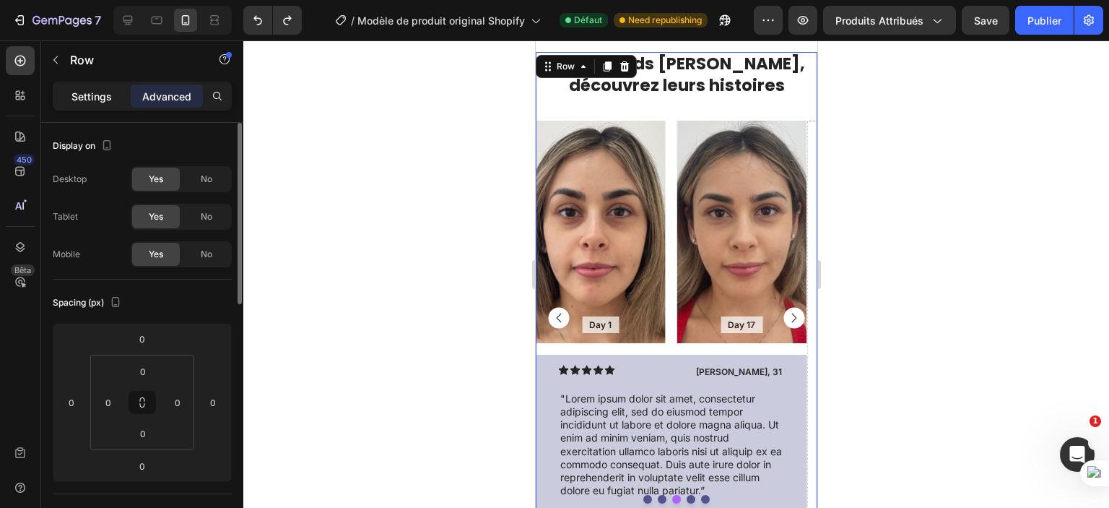
click at [87, 85] on div "Settings" at bounding box center [92, 96] width 72 height 23
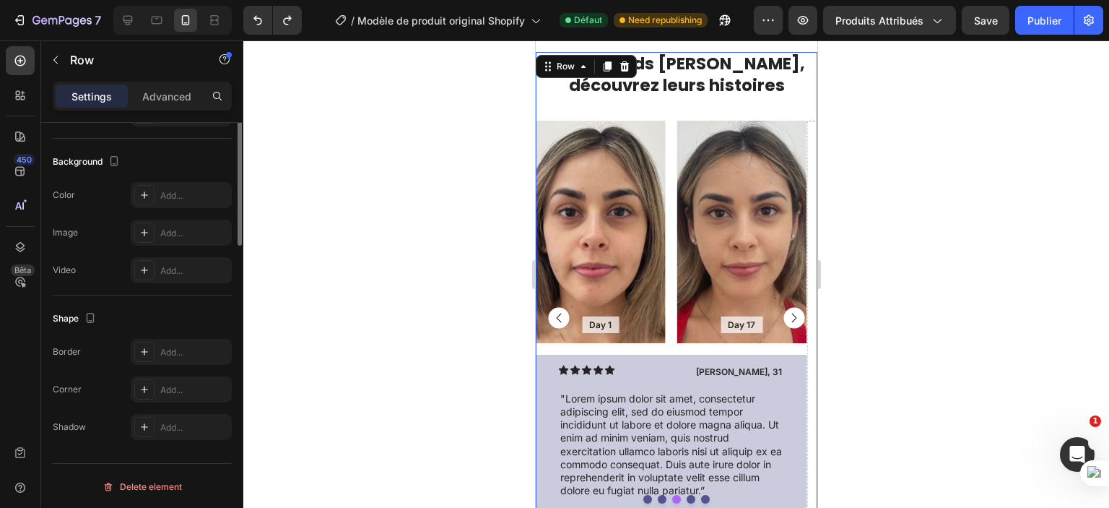
scroll to position [38, 0]
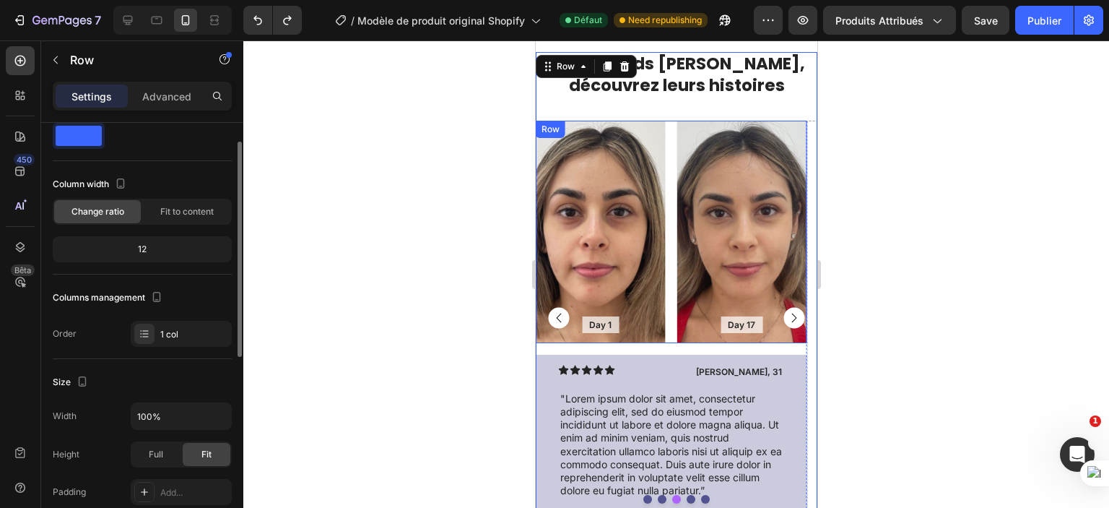
click at [674, 259] on div "Day 1 Text Block Hero Banner Day 17 Text Block Hero Banner Row" at bounding box center [670, 232] width 271 height 223
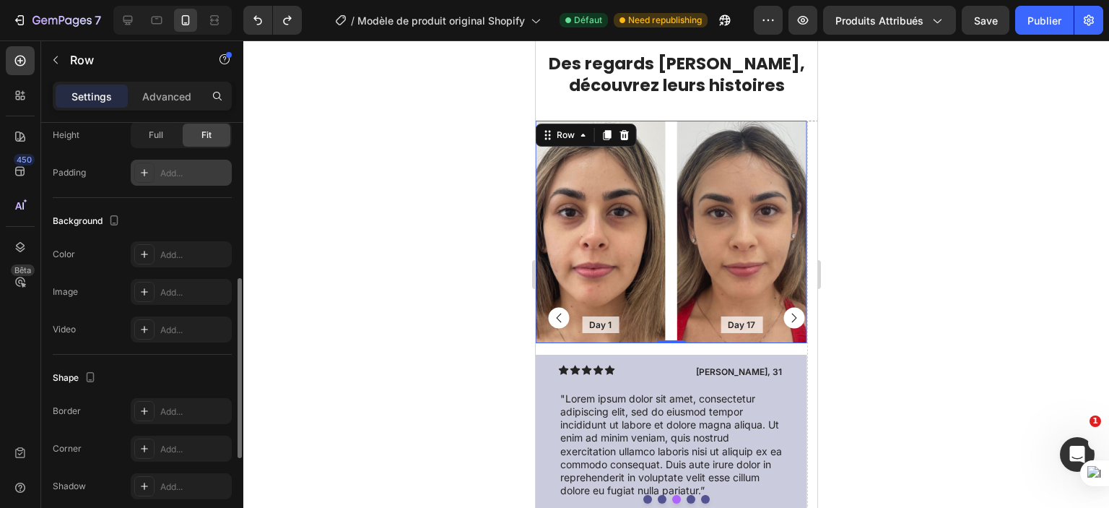
scroll to position [419, 0]
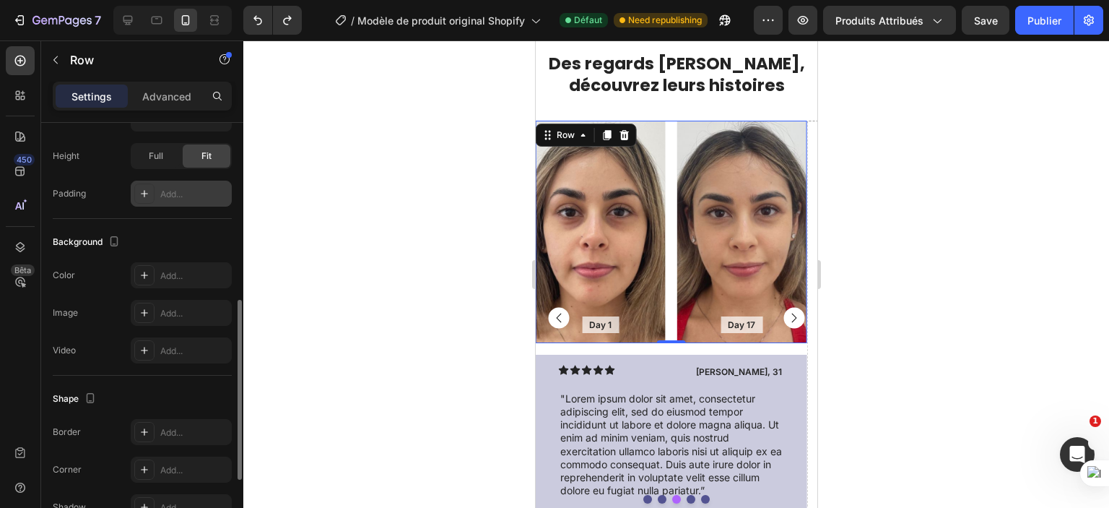
click at [187, 188] on div "Add..." at bounding box center [194, 194] width 68 height 13
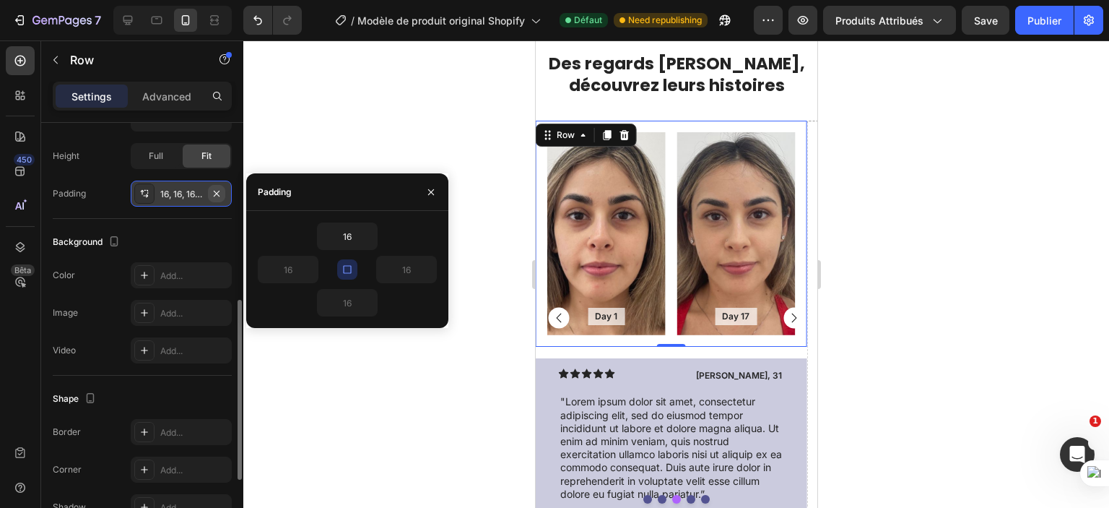
click at [220, 189] on icon "button" at bounding box center [217, 194] width 12 height 12
type input "0"
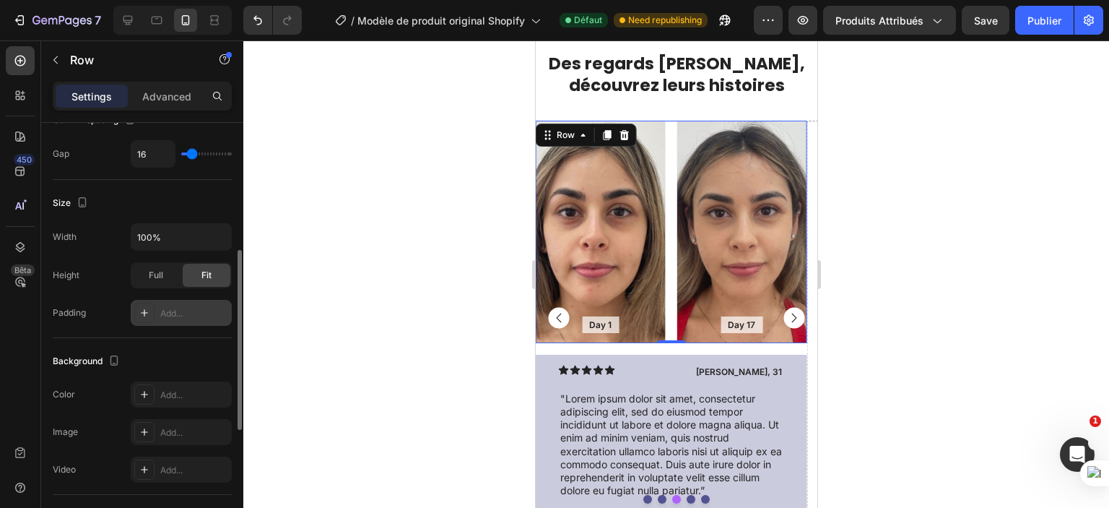
scroll to position [301, 0]
type input "0"
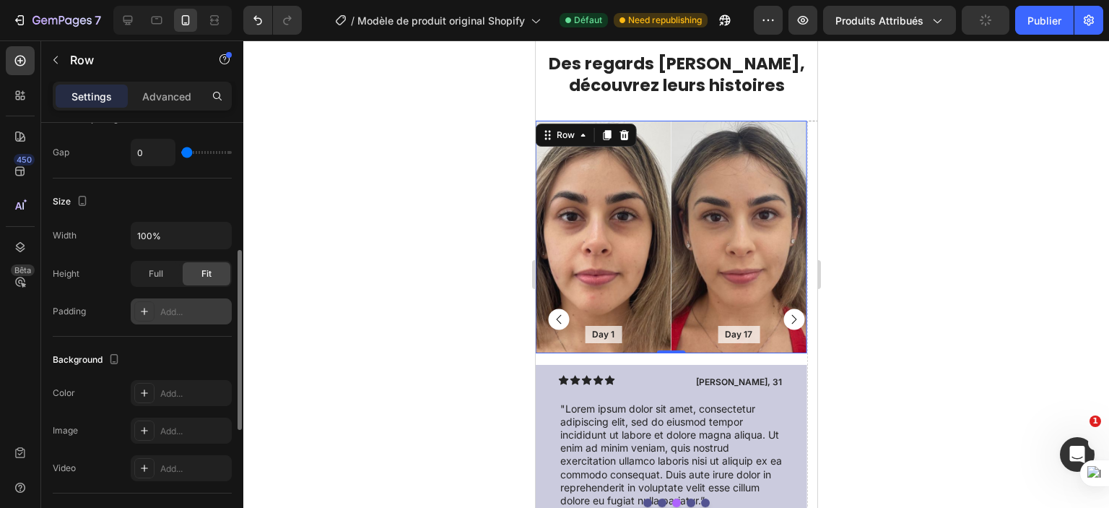
type input "120"
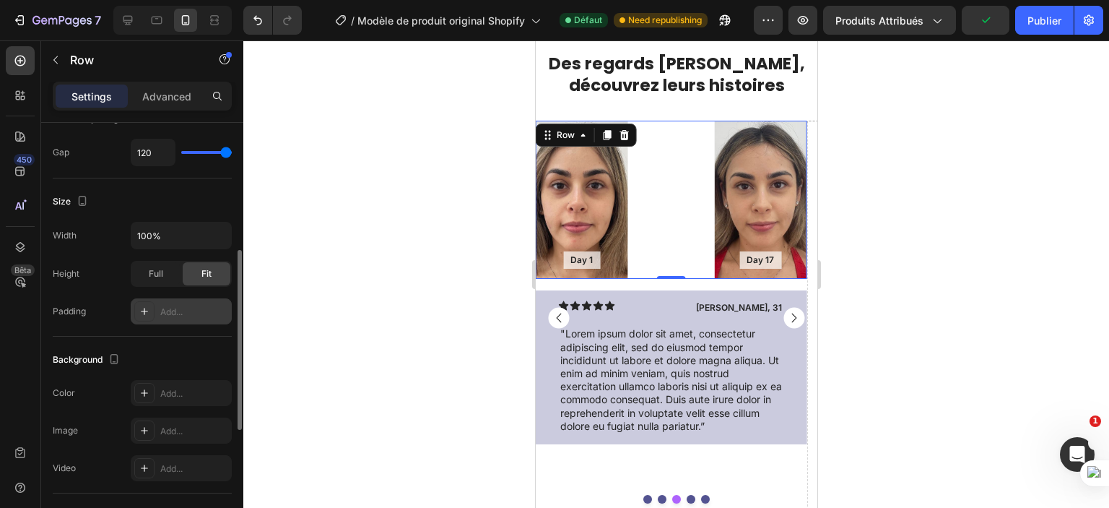
type input "0"
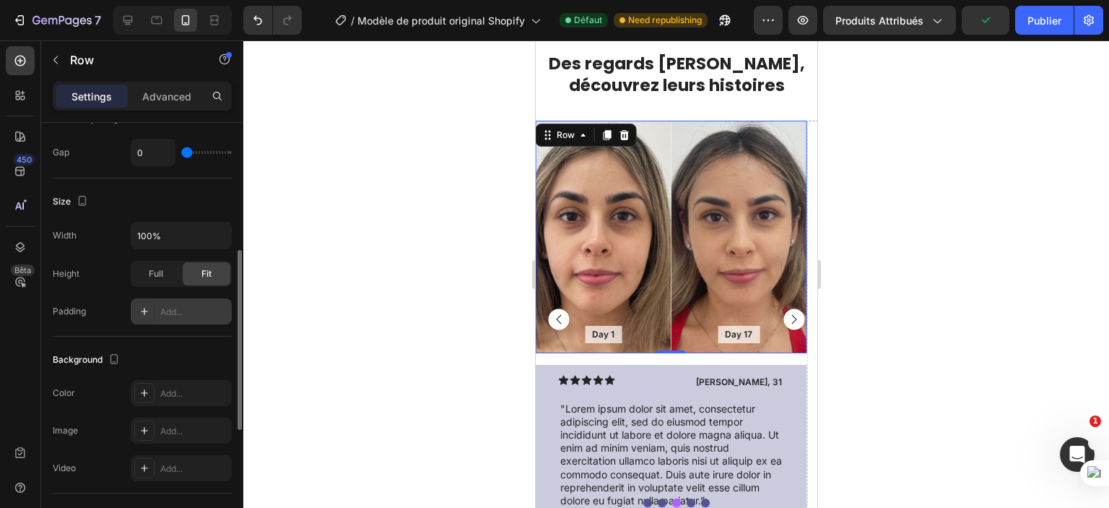
drag, startPoint x: 194, startPoint y: 147, endPoint x: 103, endPoint y: 156, distance: 90.7
type input "0"
click at [181, 154] on input "range" at bounding box center [206, 152] width 51 height 3
drag, startPoint x: 674, startPoint y: 347, endPoint x: 676, endPoint y: 338, distance: 9.6
click at [676, 338] on div "Day 1 Text Block Hero Banner Day 17 Text Block Hero Banner Row 0" at bounding box center [670, 237] width 271 height 233
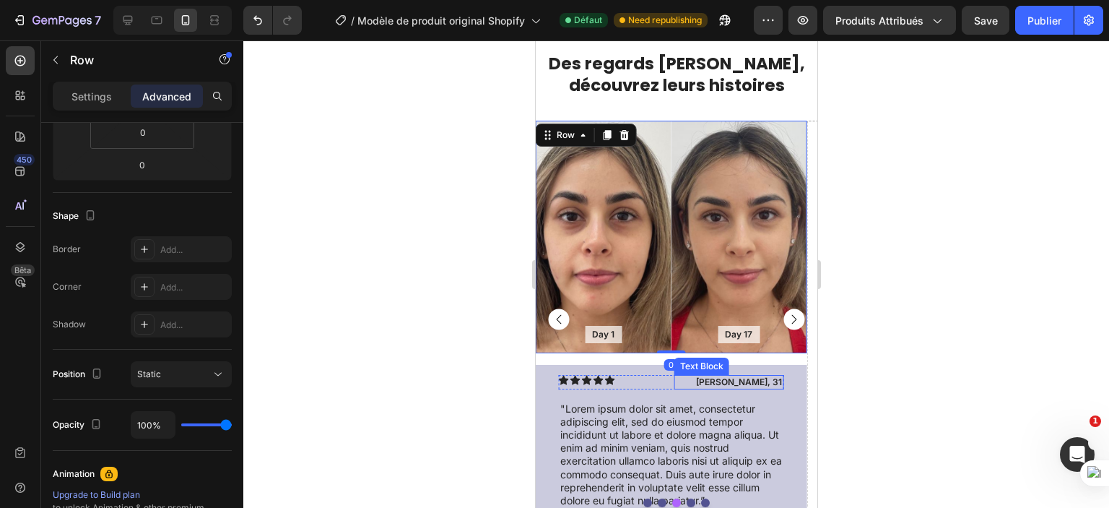
click at [685, 384] on div "Icon Icon Icon Icon Icon Icon List Maria, 31 Text Block Row "Lorem ipsum dolor …" at bounding box center [670, 442] width 225 height 134
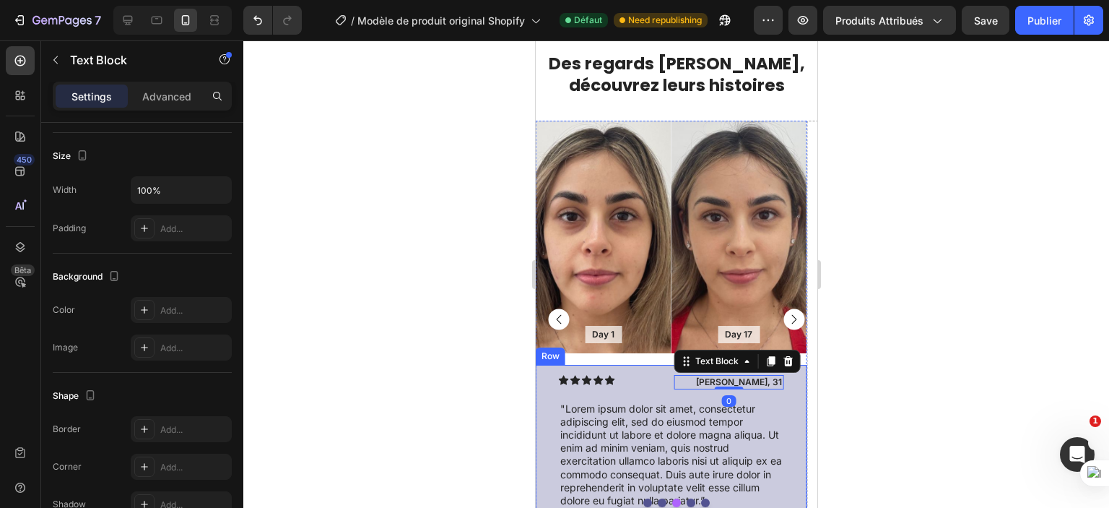
scroll to position [0, 0]
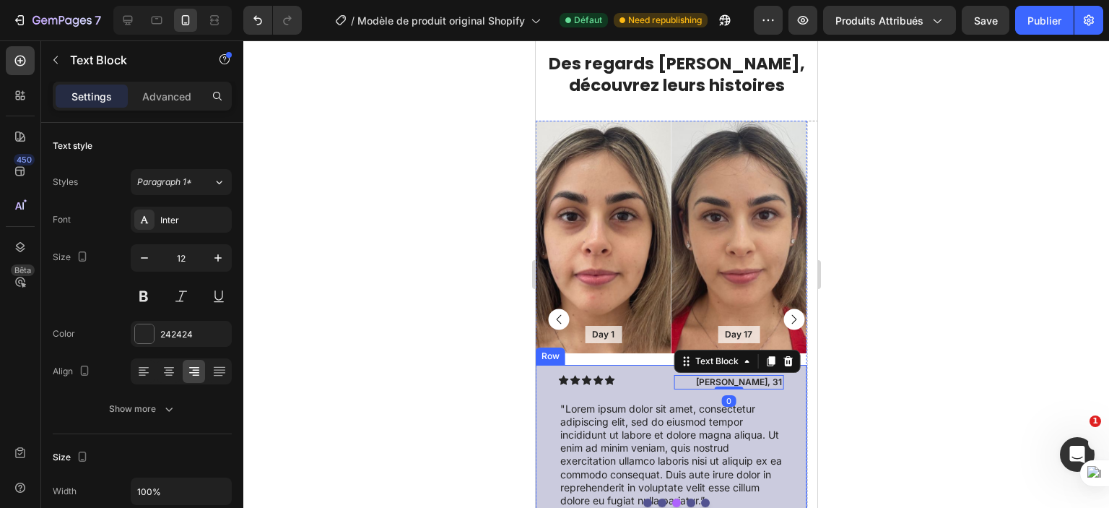
click at [547, 367] on div "Icon Icon Icon Icon Icon Icon List Maria, 31 Text Block 0 Row "Lorem ipsum dolo…" at bounding box center [670, 442] width 271 height 154
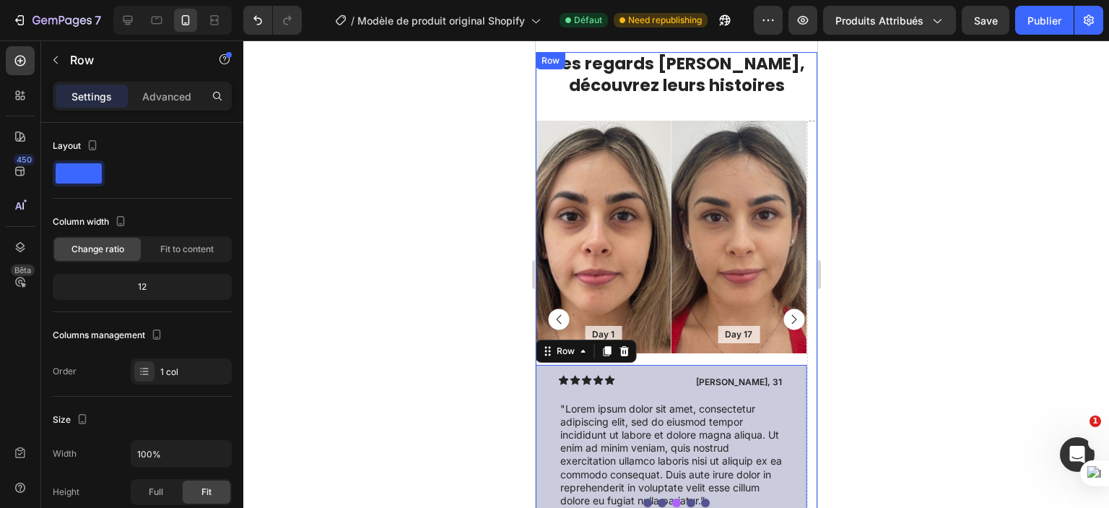
click at [722, 94] on div "Des regards sublimés, découvrez leurs histoires Heading Day 1 Text Block Hero B…" at bounding box center [676, 285] width 282 height 467
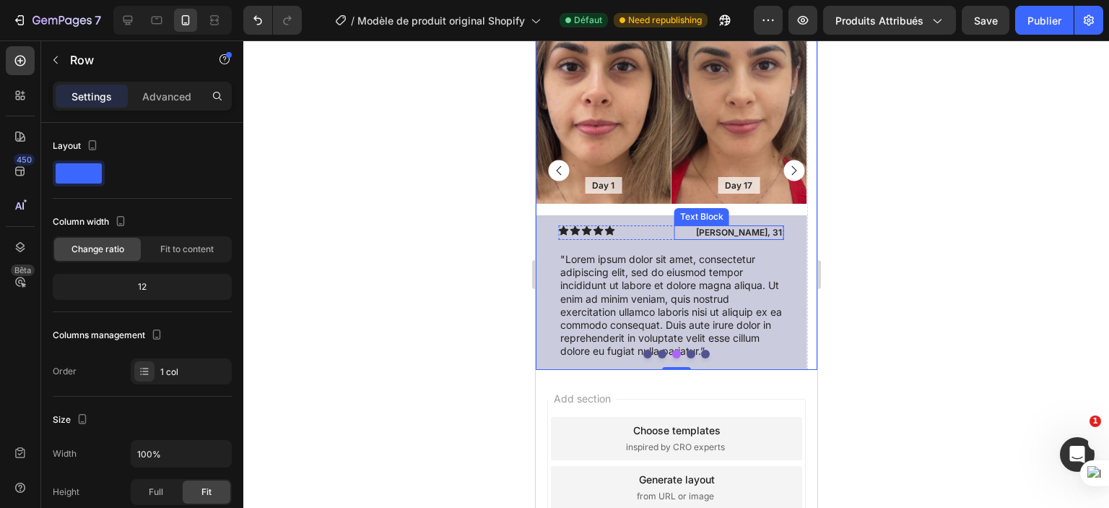
scroll to position [1305, 0]
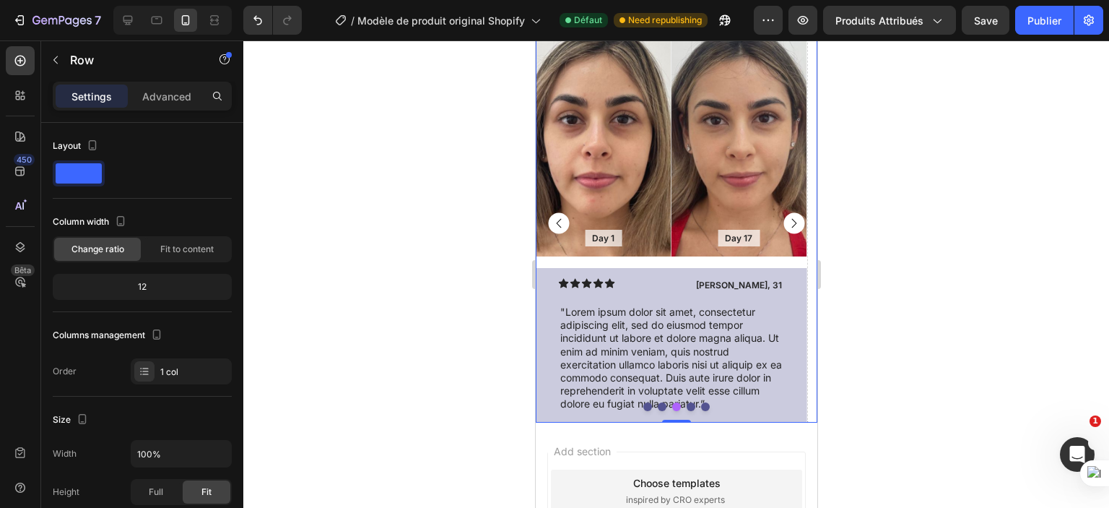
click at [554, 216] on rect "Carousel Back Arrow" at bounding box center [558, 222] width 21 height 21
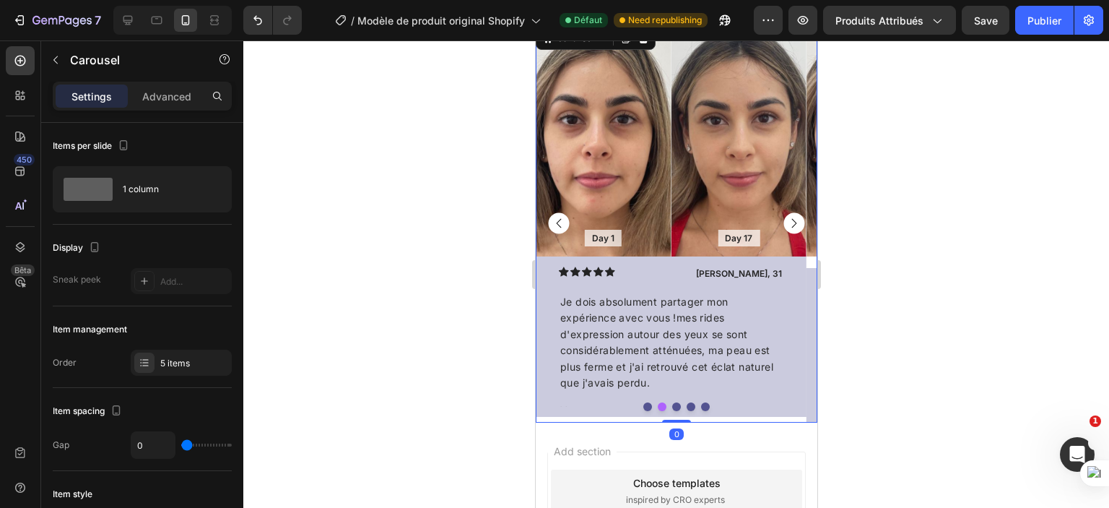
click at [554, 216] on rect "Carousel Back Arrow" at bounding box center [558, 222] width 21 height 21
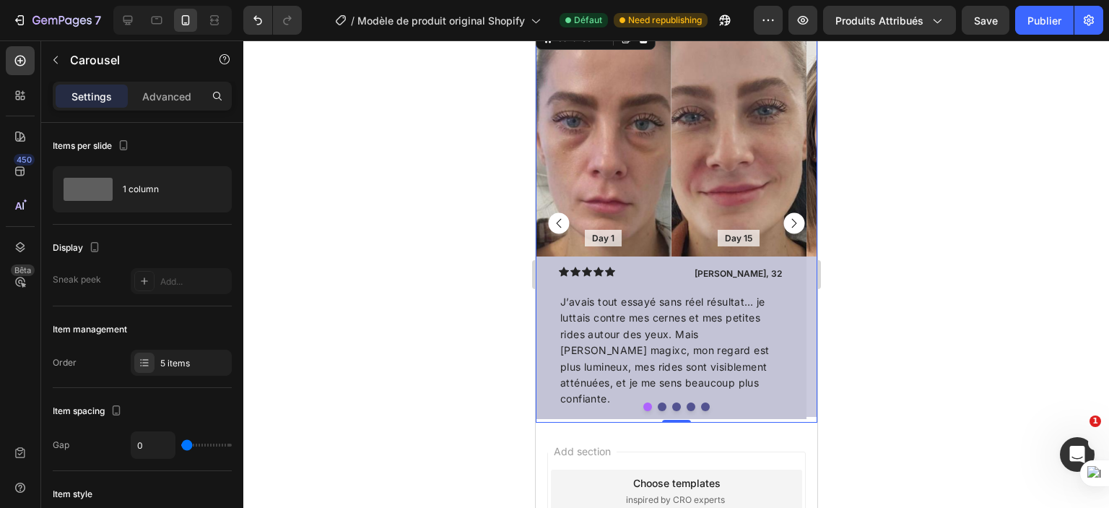
click at [783, 223] on rect "Carousel Next Arrow" at bounding box center [793, 222] width 21 height 21
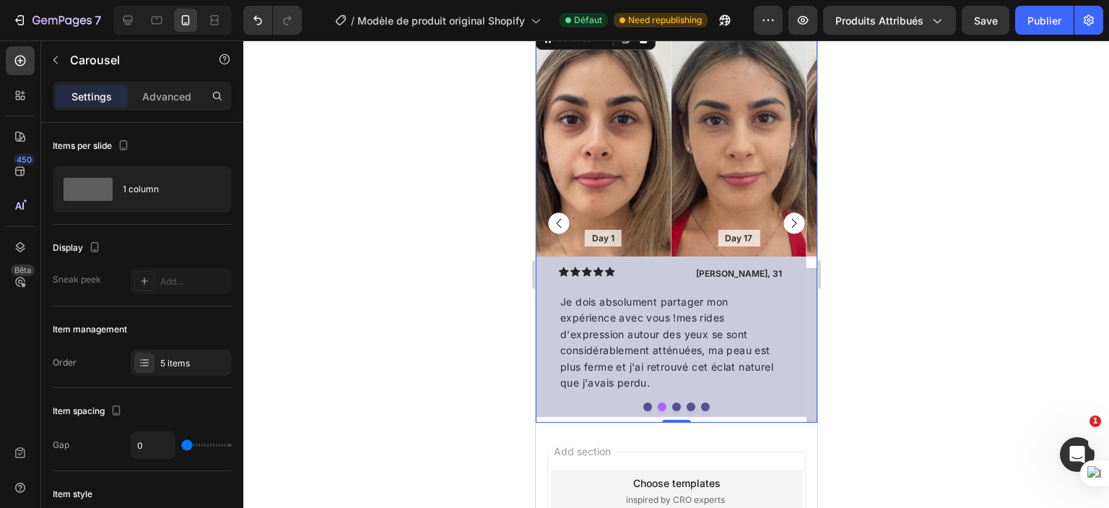
click at [783, 223] on rect "Carousel Next Arrow" at bounding box center [793, 222] width 21 height 21
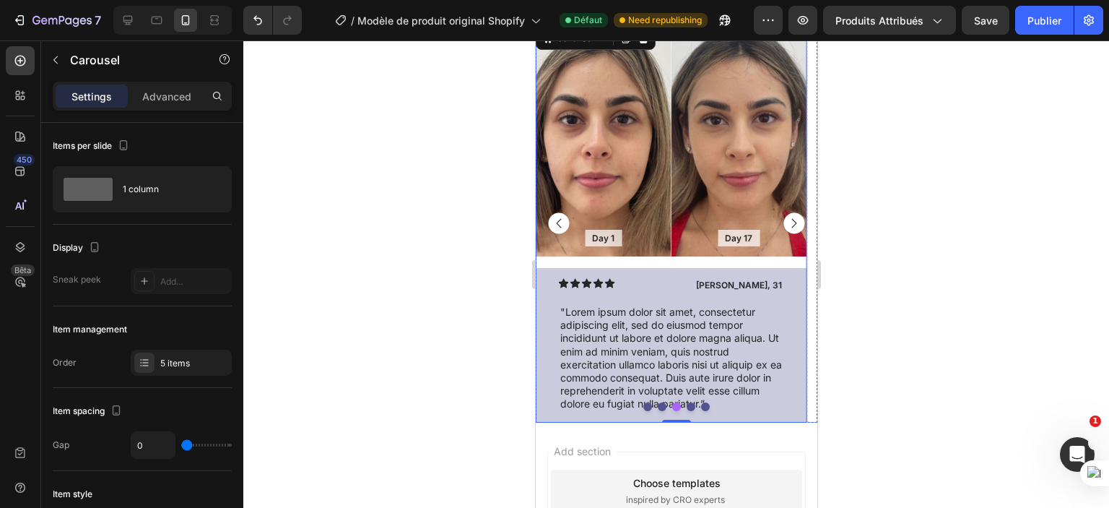
click at [734, 261] on div "Day 1 Text Block Hero Banner Day 17 Text Block Hero Banner Row Icon Icon Icon I…" at bounding box center [670, 223] width 271 height 399
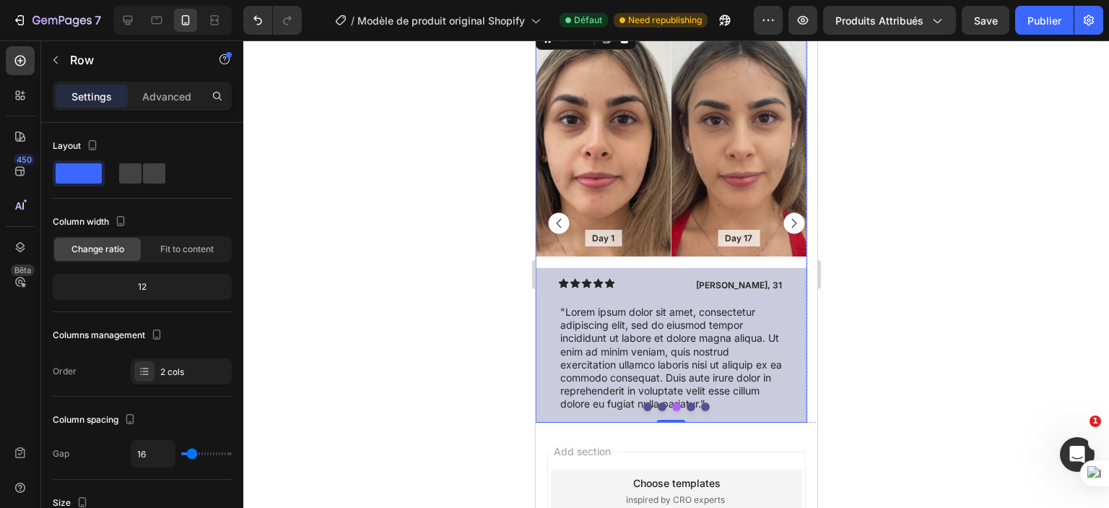
click at [682, 257] on div "Day 1 Text Block Hero Banner Day 17 Text Block Hero Banner Row Icon Icon Icon I…" at bounding box center [670, 223] width 271 height 399
click at [787, 308] on div "Icon Icon Icon Icon Icon Icon List Maria, 31 Text Block Row "Lorem ipsum dolor …" at bounding box center [670, 345] width 271 height 154
click at [738, 259] on div "Day 1 Text Block Hero Banner Day 17 Text Block Hero Banner Row Icon Icon Icon I…" at bounding box center [670, 223] width 271 height 399
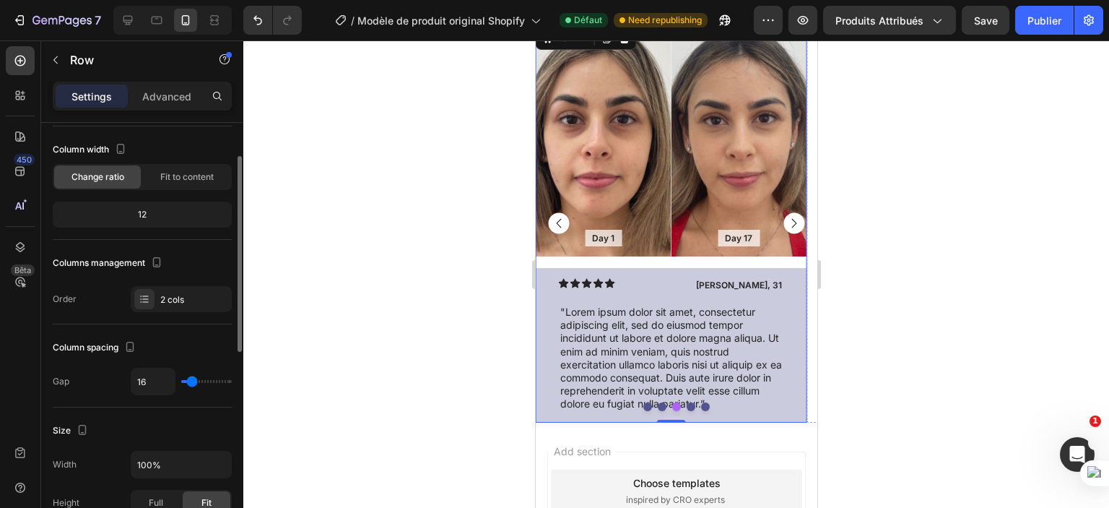
type input "0"
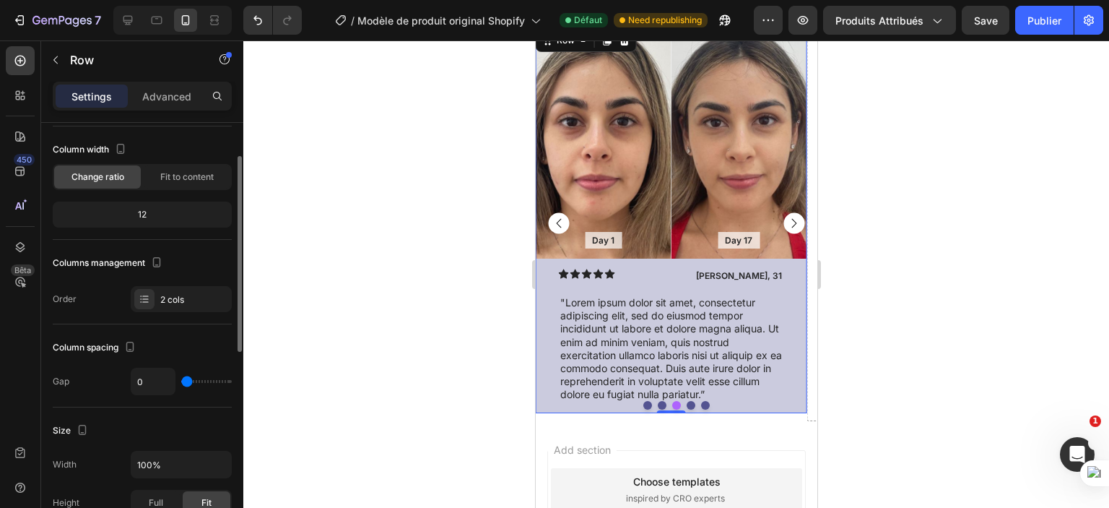
drag, startPoint x: 191, startPoint y: 383, endPoint x: 173, endPoint y: 381, distance: 18.9
type input "0"
click at [181, 381] on input "range" at bounding box center [206, 381] width 51 height 3
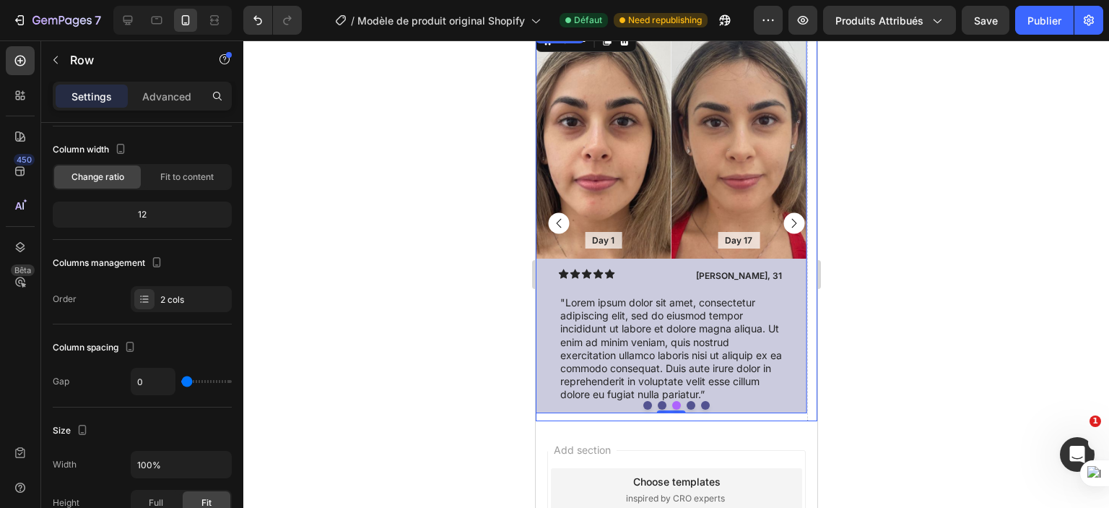
click at [559, 220] on rect "Carousel Back Arrow" at bounding box center [558, 223] width 21 height 21
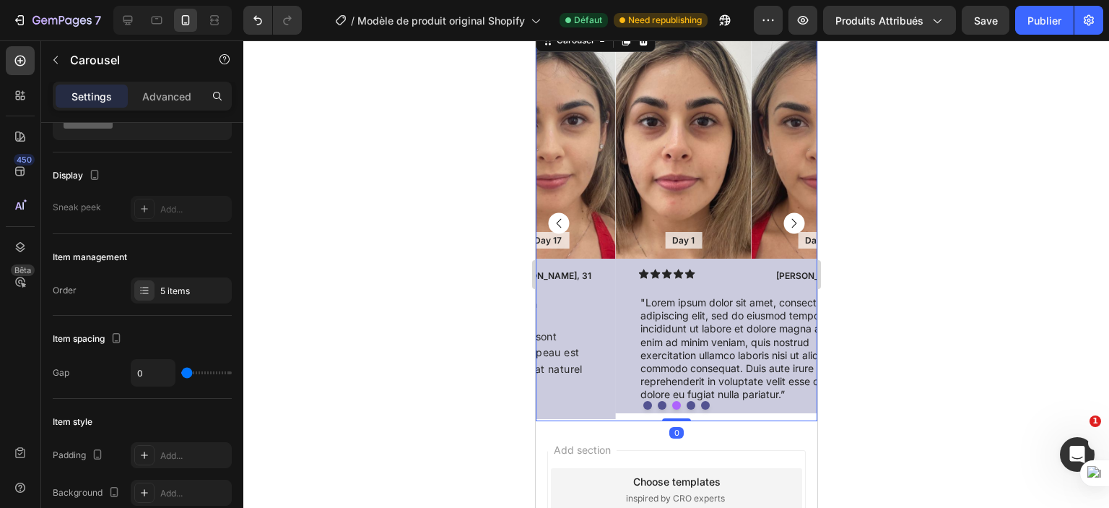
scroll to position [0, 0]
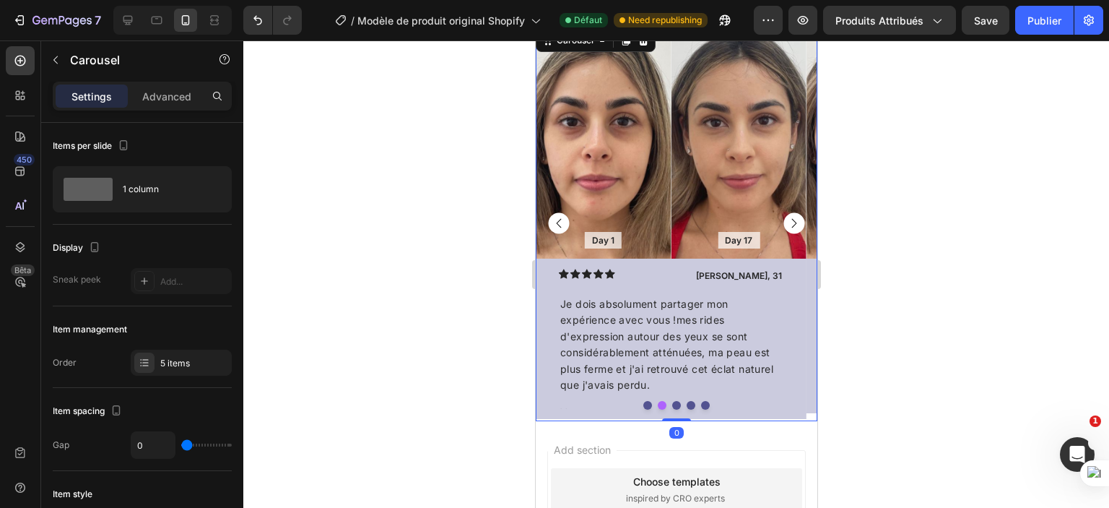
click at [559, 220] on rect "Carousel Back Arrow" at bounding box center [558, 223] width 21 height 21
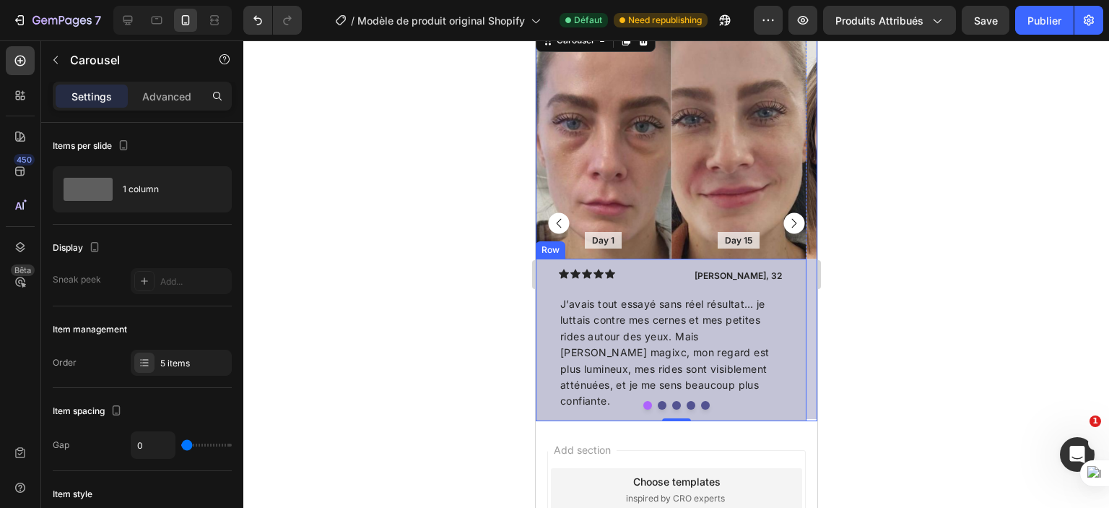
click at [550, 393] on div "Icon Icon Icon Icon Icon Icon List Briana, 32 Text Block Row J’avais tout essay…" at bounding box center [670, 340] width 271 height 162
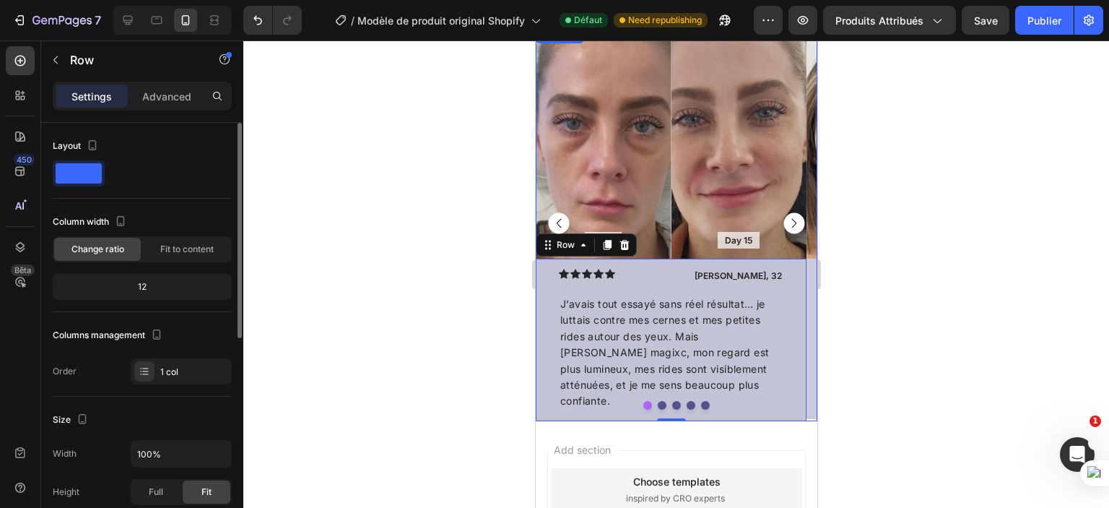
scroll to position [72, 0]
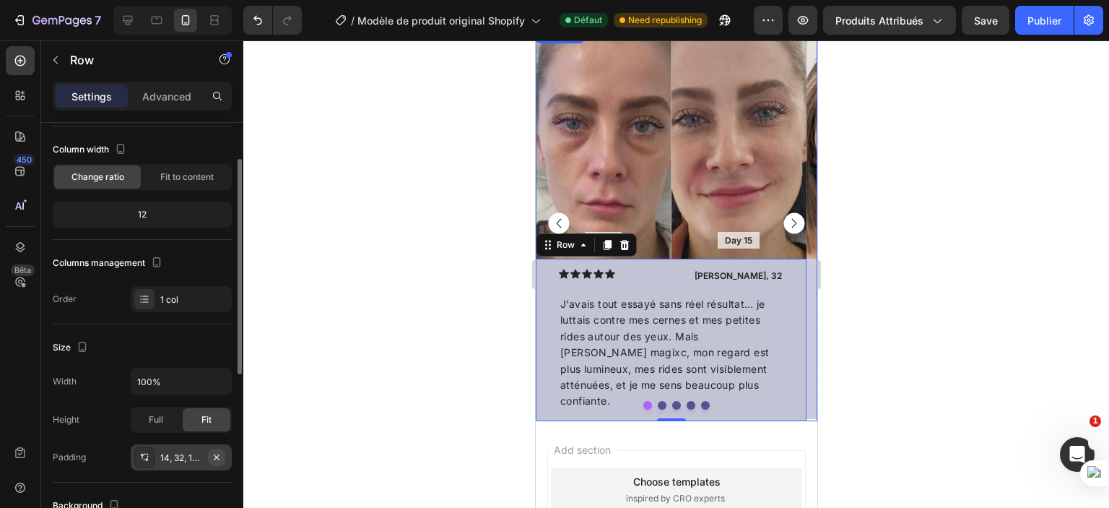
click at [215, 454] on icon "button" at bounding box center [217, 457] width 12 height 12
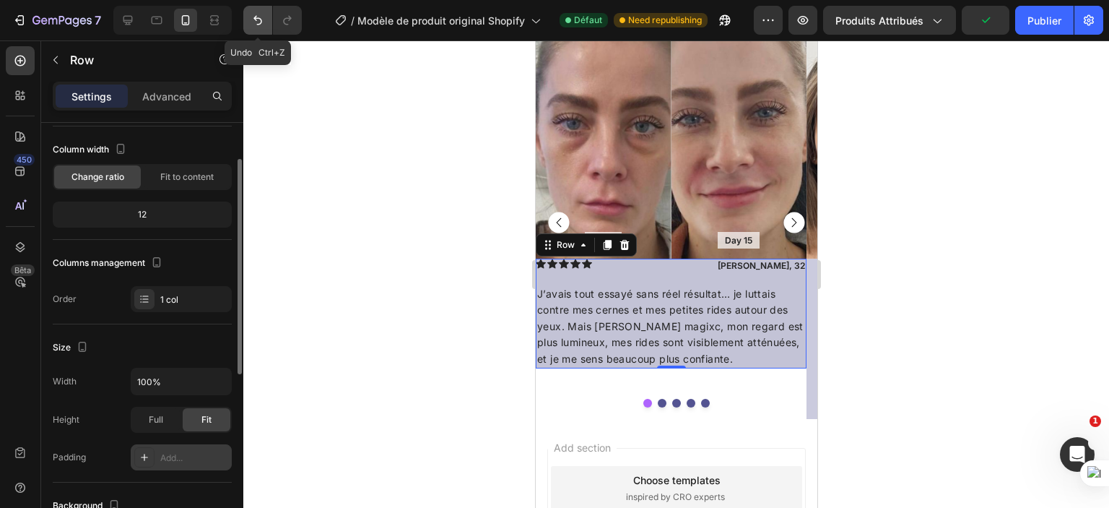
click at [260, 13] on icon "Annuler/Refaire" at bounding box center [258, 20] width 14 height 14
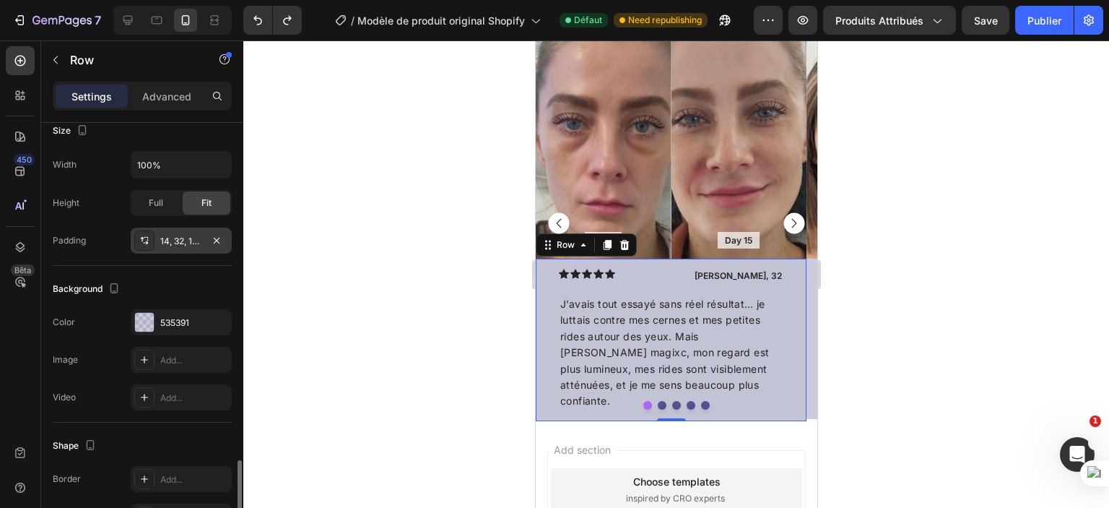
scroll to position [416, 0]
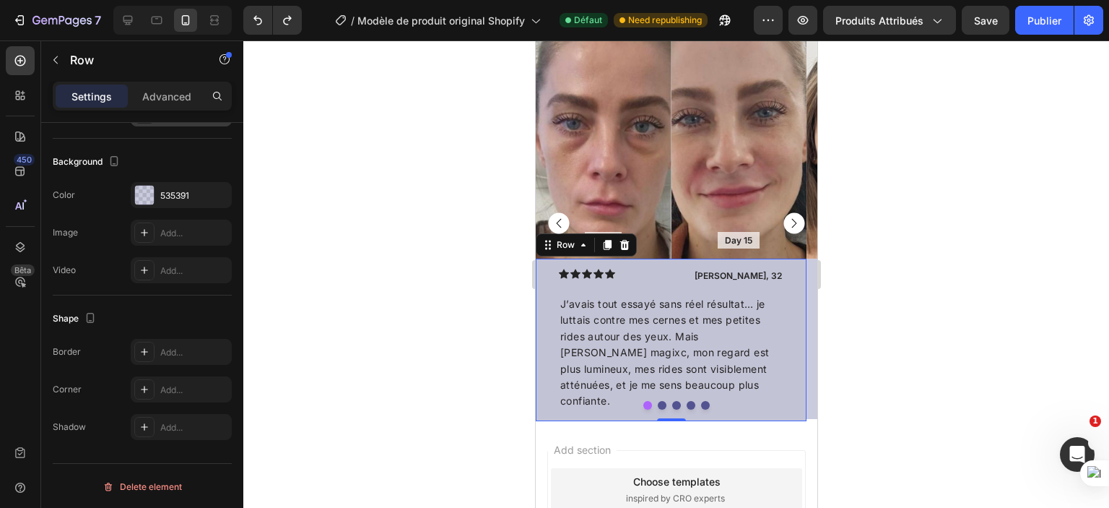
click at [709, 267] on div "Icon Icon Icon Icon Icon Icon List Briana, 32 Text Block Row J’avais tout essay…" at bounding box center [670, 340] width 271 height 162
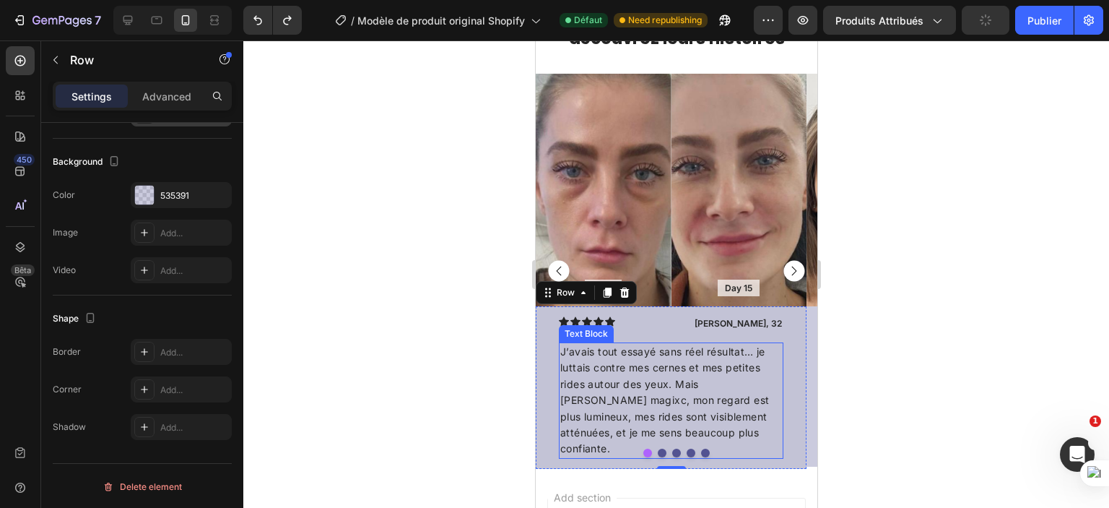
scroll to position [1231, 0]
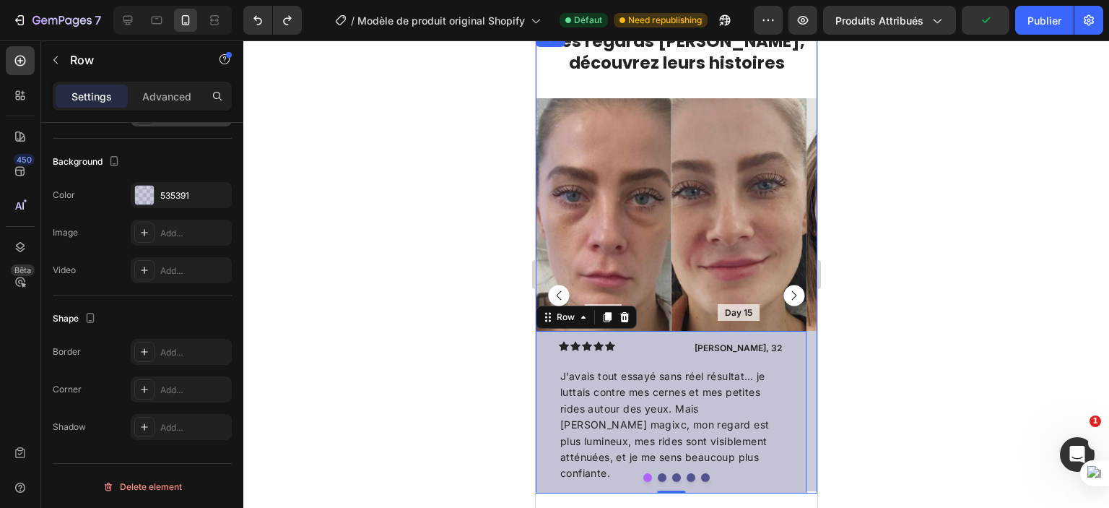
click at [551, 88] on div "Des regards sublimés, découvrez leurs histoires Heading Day 1 Text Block Hero B…" at bounding box center [676, 262] width 282 height 464
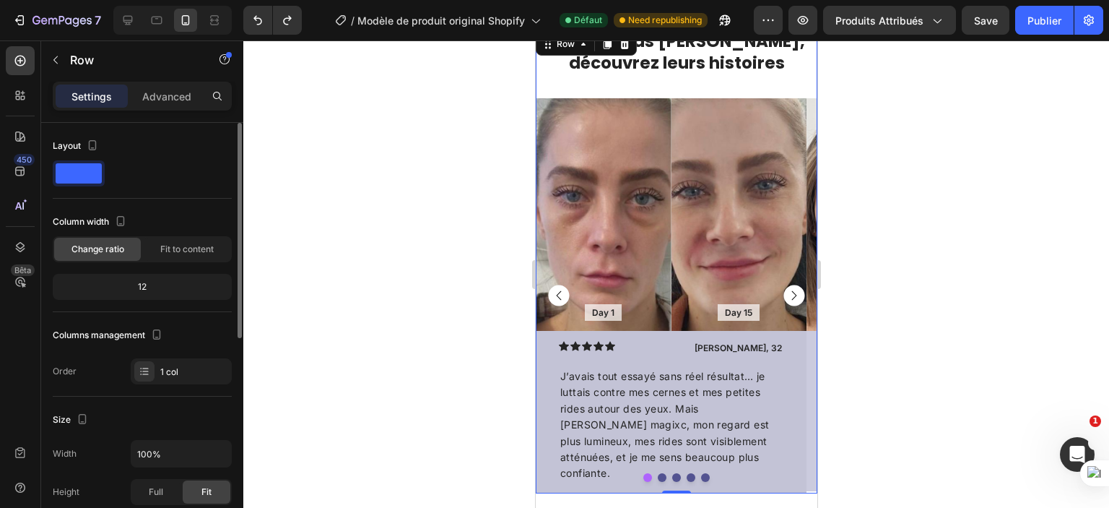
scroll to position [0, 0]
click at [662, 300] on div "Day 1 Text Block" at bounding box center [603, 313] width 136 height 38
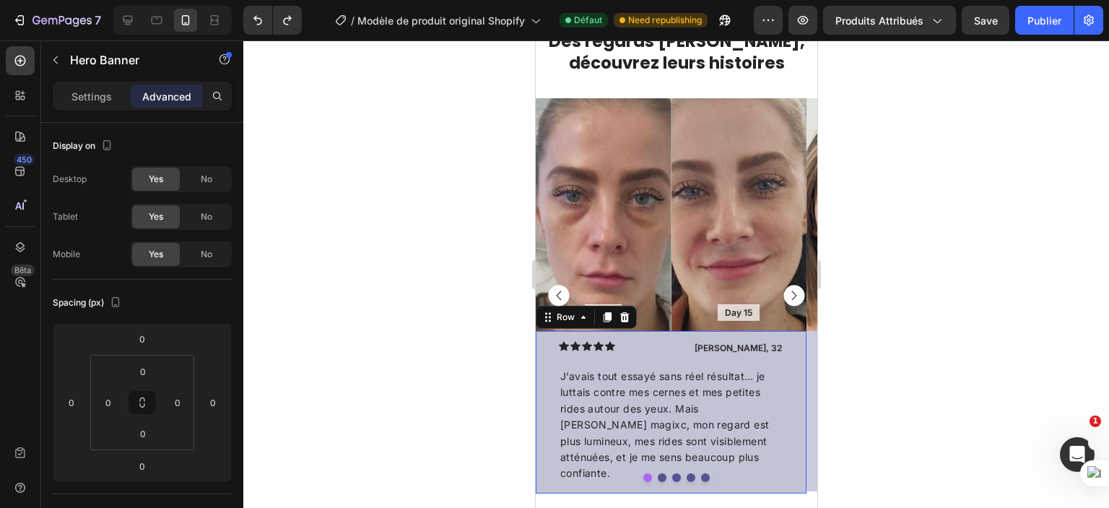
click at [687, 331] on div "Icon Icon Icon Icon Icon Icon List Briana, 32 Text Block Row J’avais tout essay…" at bounding box center [670, 412] width 271 height 162
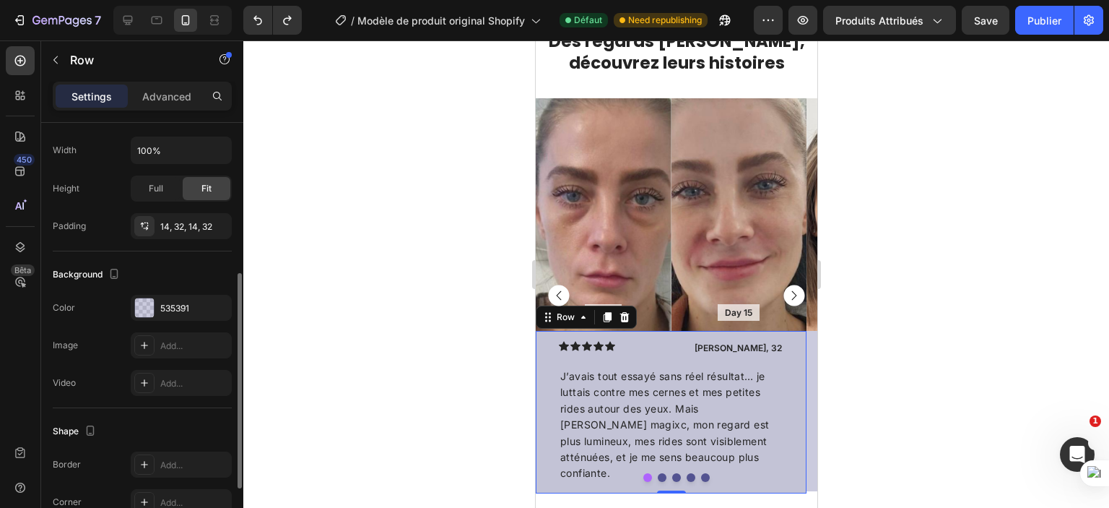
scroll to position [301, 0]
click at [220, 222] on icon "button" at bounding box center [217, 228] width 12 height 12
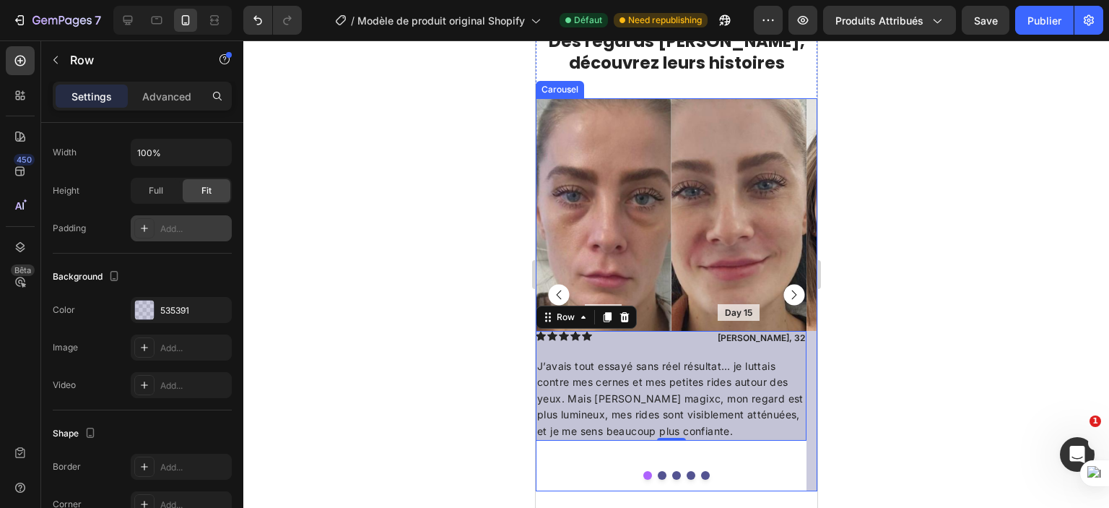
click at [786, 295] on rect "Carousel Next Arrow" at bounding box center [793, 295] width 21 height 21
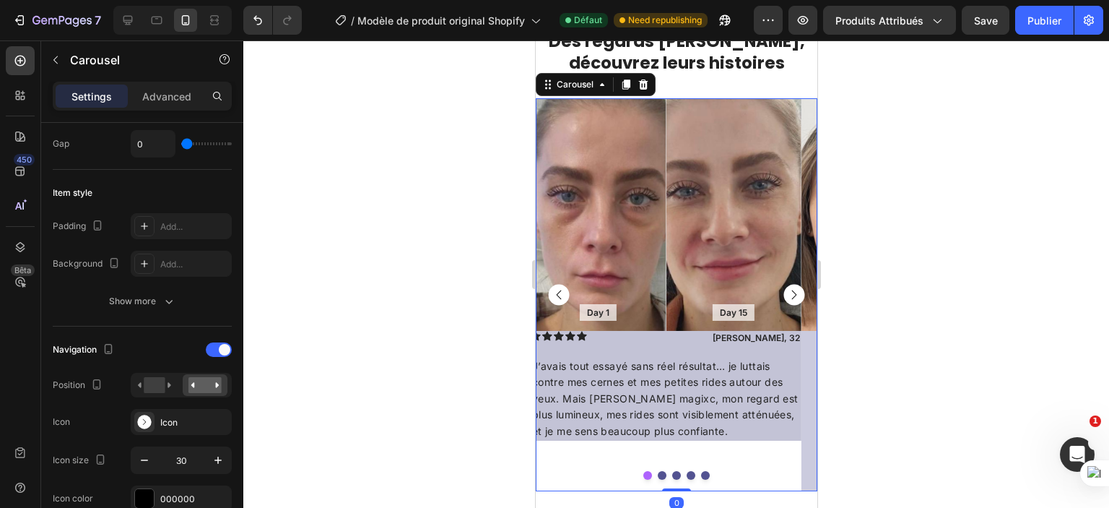
scroll to position [0, 0]
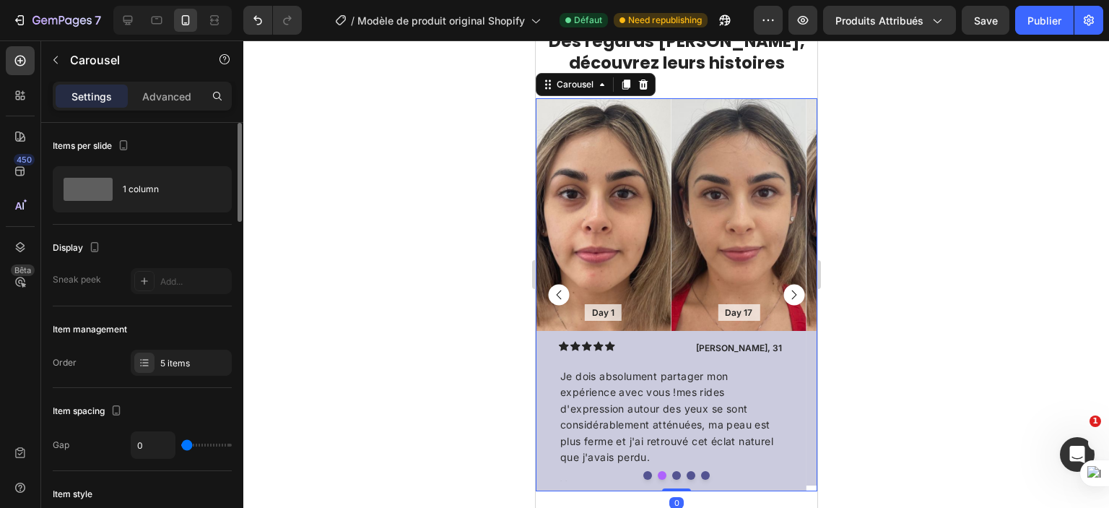
click at [786, 295] on rect "Carousel Next Arrow" at bounding box center [793, 295] width 21 height 21
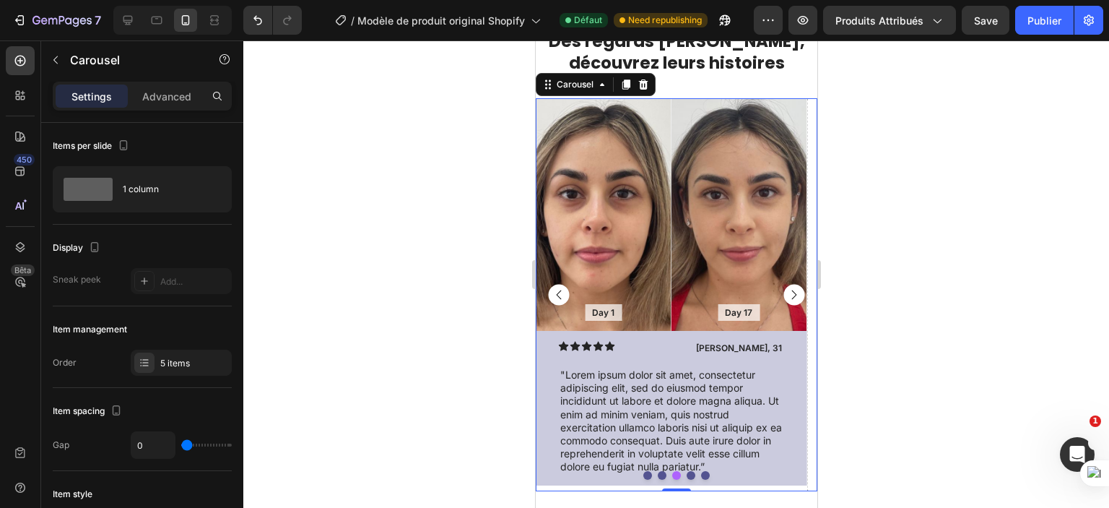
click at [557, 292] on rect "Carousel Back Arrow" at bounding box center [558, 295] width 21 height 21
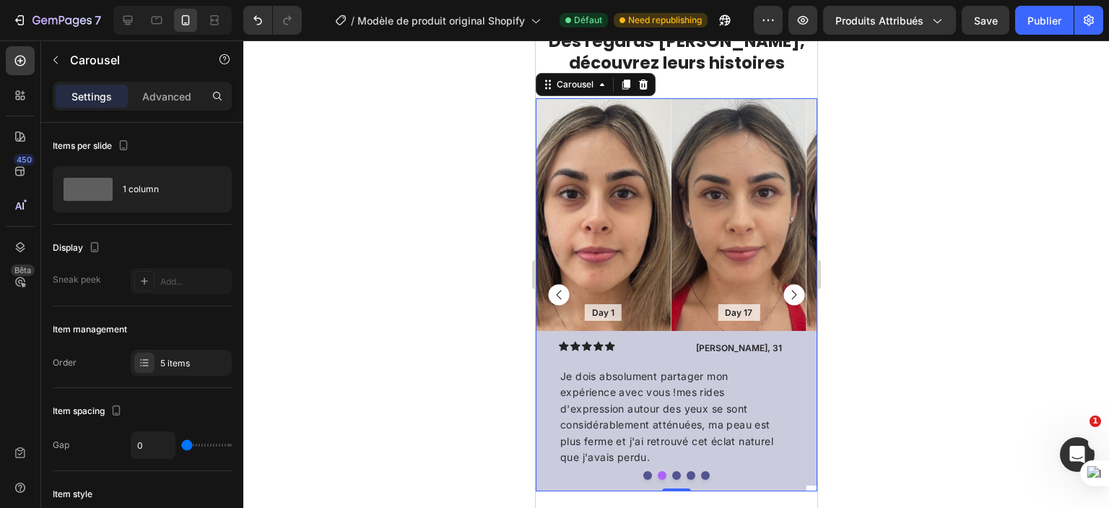
click at [557, 292] on rect "Carousel Back Arrow" at bounding box center [558, 295] width 21 height 21
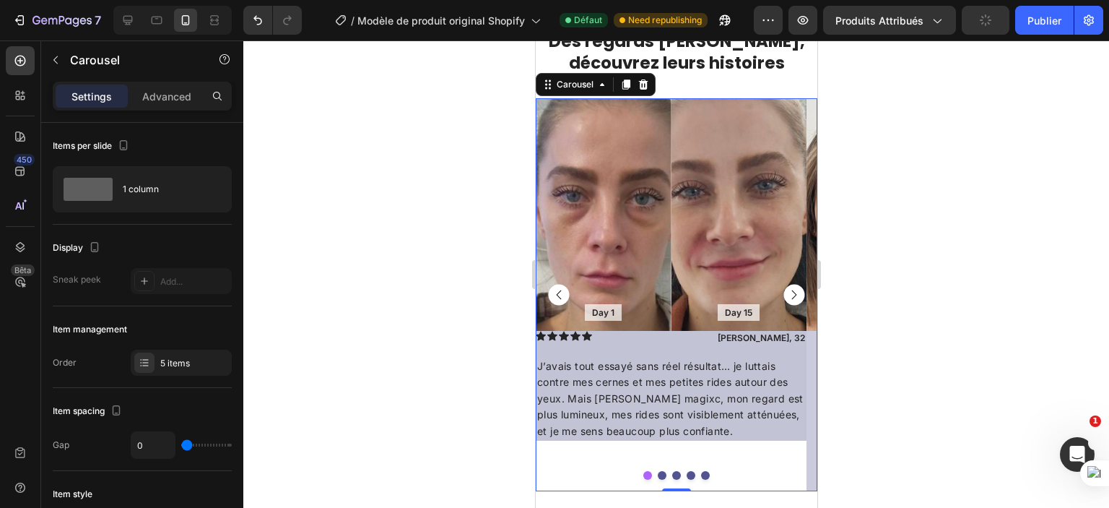
click at [785, 295] on rect "Carousel Next Arrow" at bounding box center [793, 295] width 21 height 21
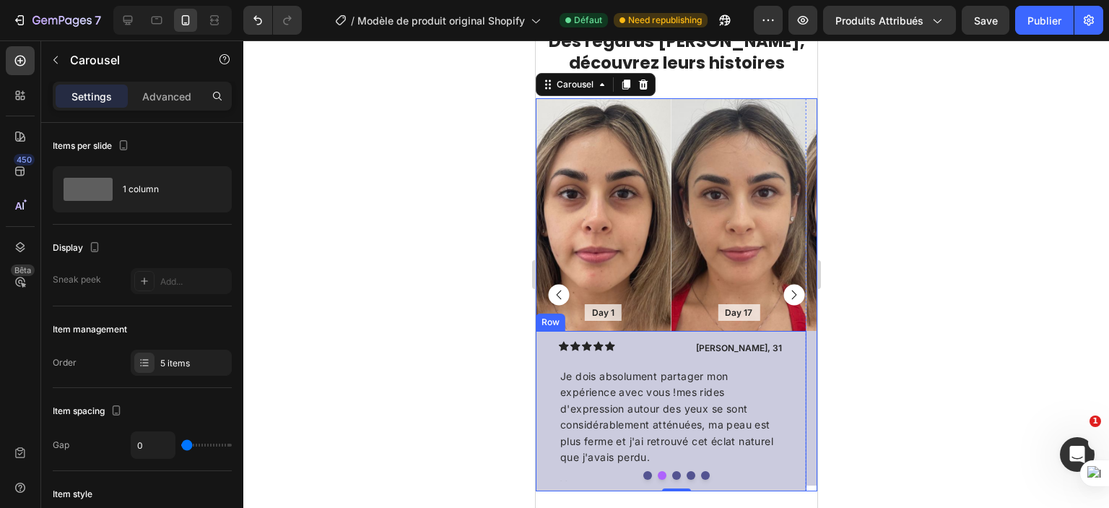
click at [798, 358] on div "Icon Icon Icon Icon Icon Icon List Maria, 31 Text Block Row Je dois absolument …" at bounding box center [670, 411] width 271 height 160
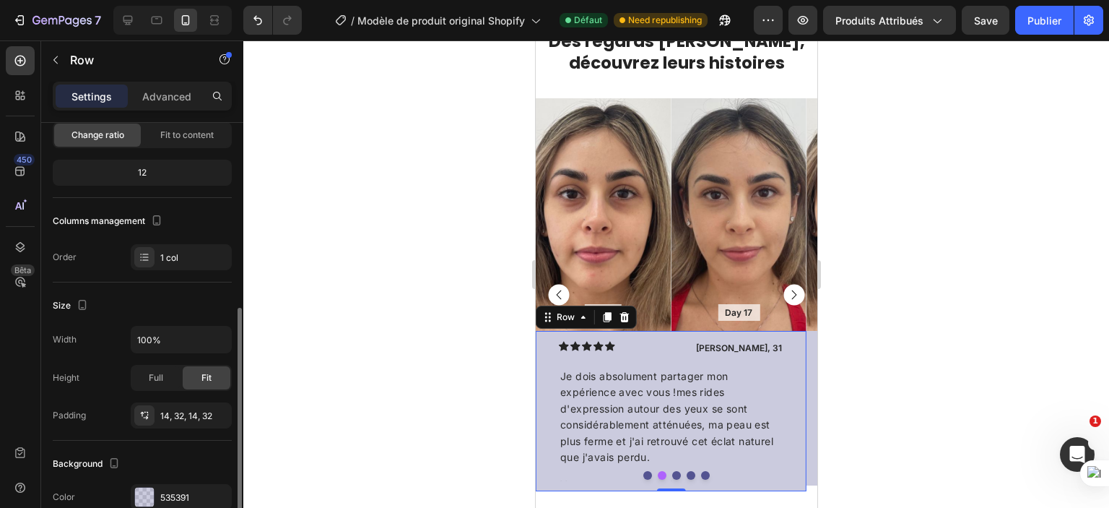
scroll to position [199, 0]
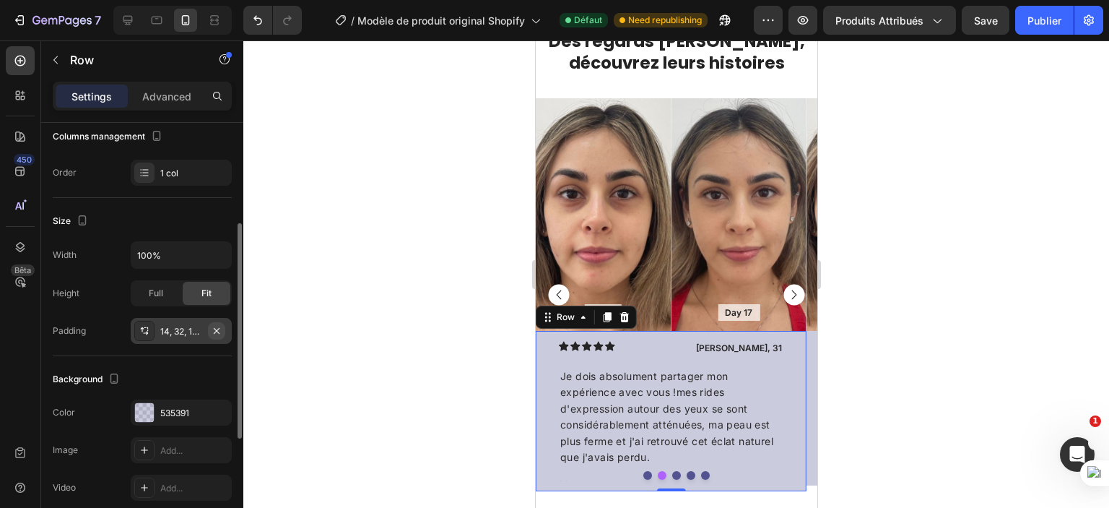
click at [220, 326] on icon "button" at bounding box center [217, 331] width 12 height 12
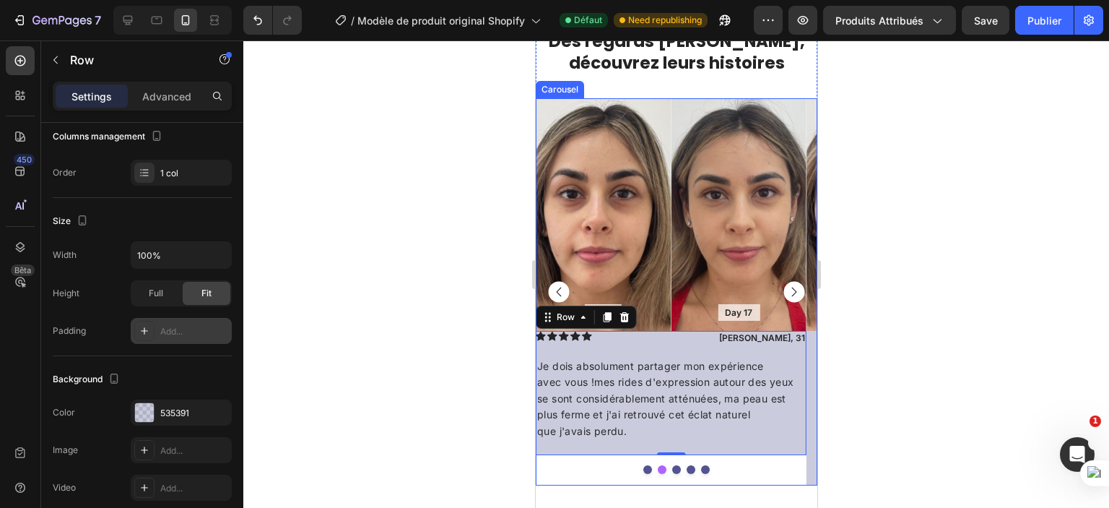
click at [792, 291] on icon "Carousel Next Arrow" at bounding box center [794, 291] width 5 height 9
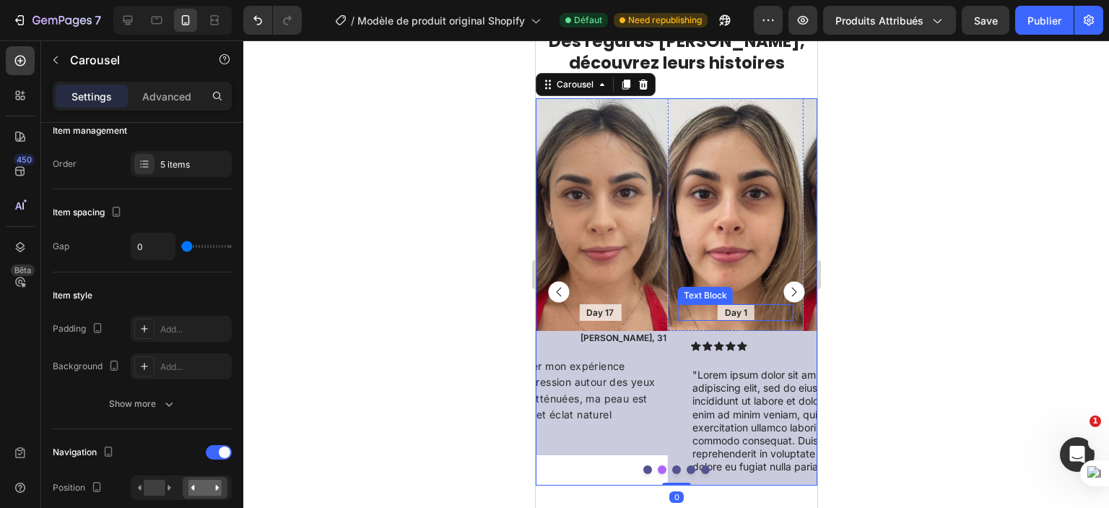
scroll to position [0, 0]
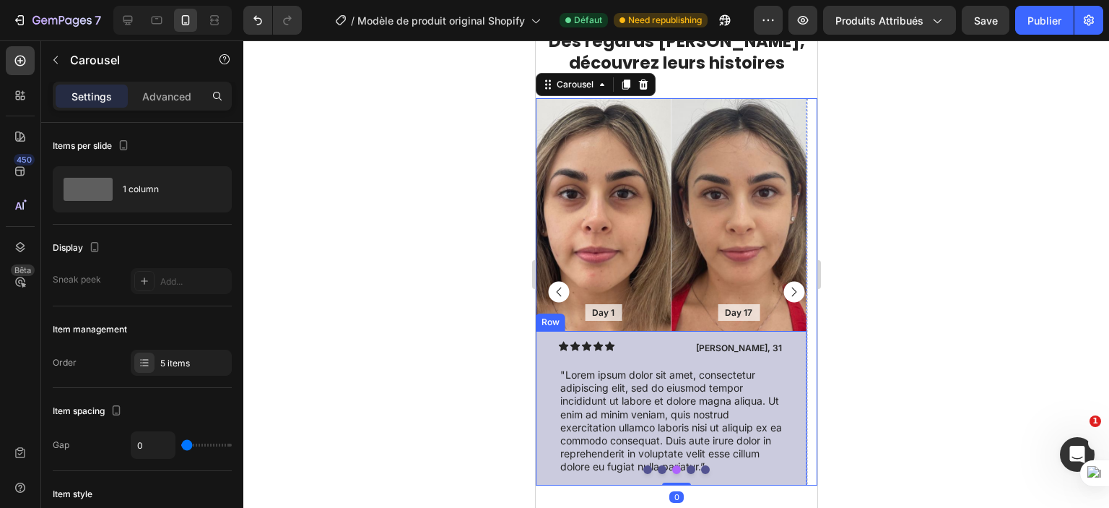
click at [787, 361] on div "Icon Icon Icon Icon Icon Icon List Maria, 31 Text Block Row "Lorem ipsum dolor …" at bounding box center [670, 408] width 271 height 154
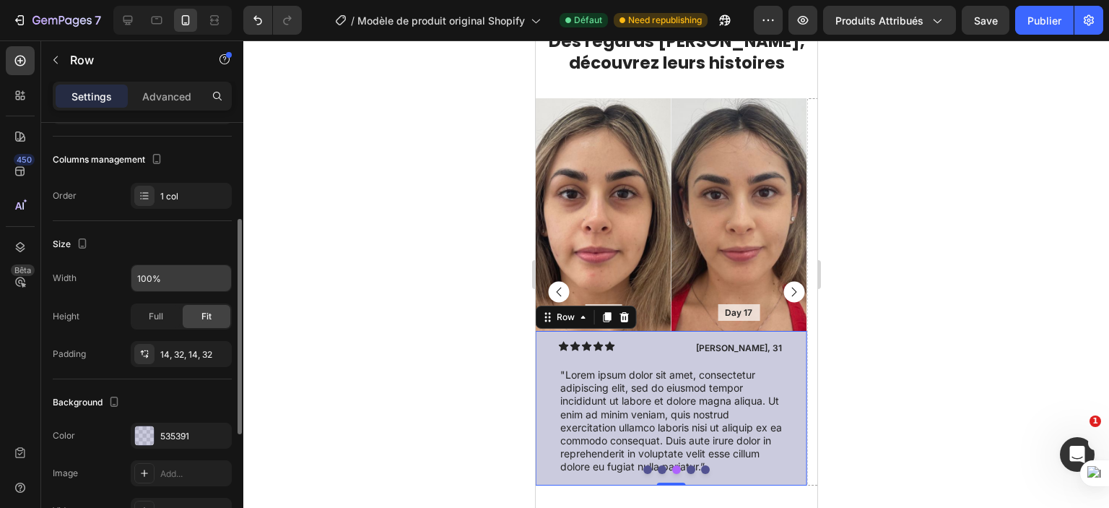
scroll to position [181, 0]
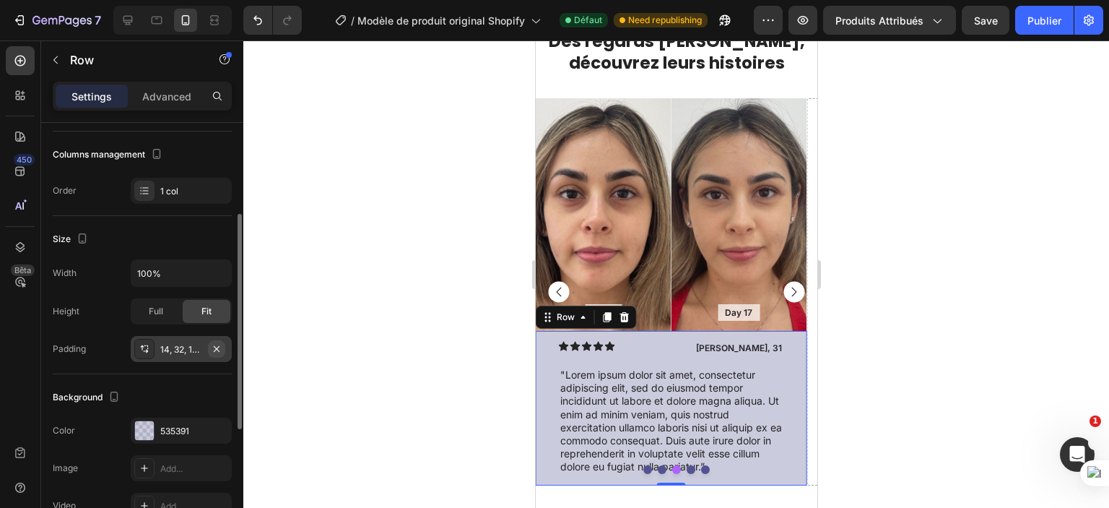
click at [215, 347] on icon "button" at bounding box center [217, 349] width 12 height 12
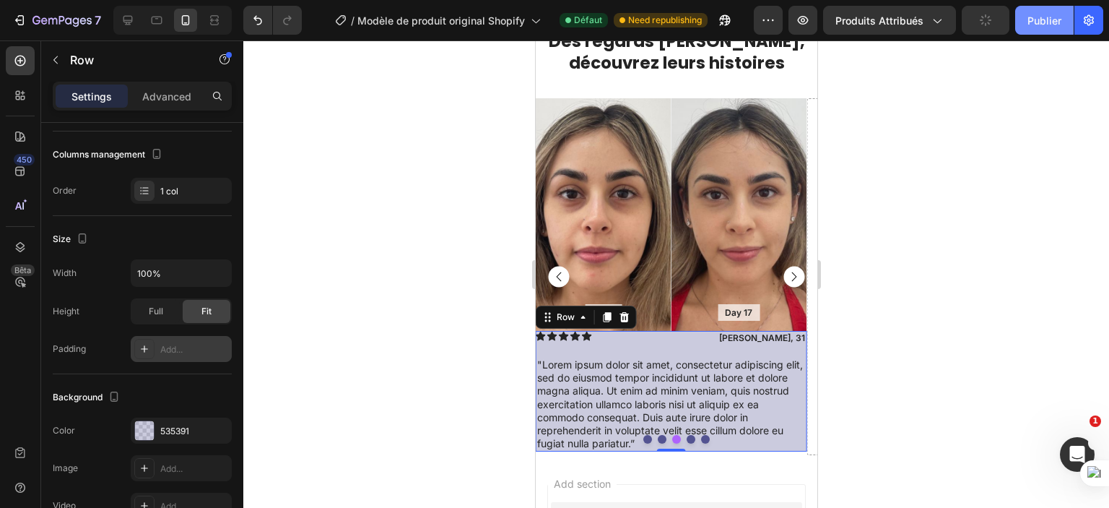
click at [1033, 10] on button "Publier" at bounding box center [1045, 20] width 59 height 29
click at [610, 202] on div "Background Image" at bounding box center [603, 214] width 136 height 233
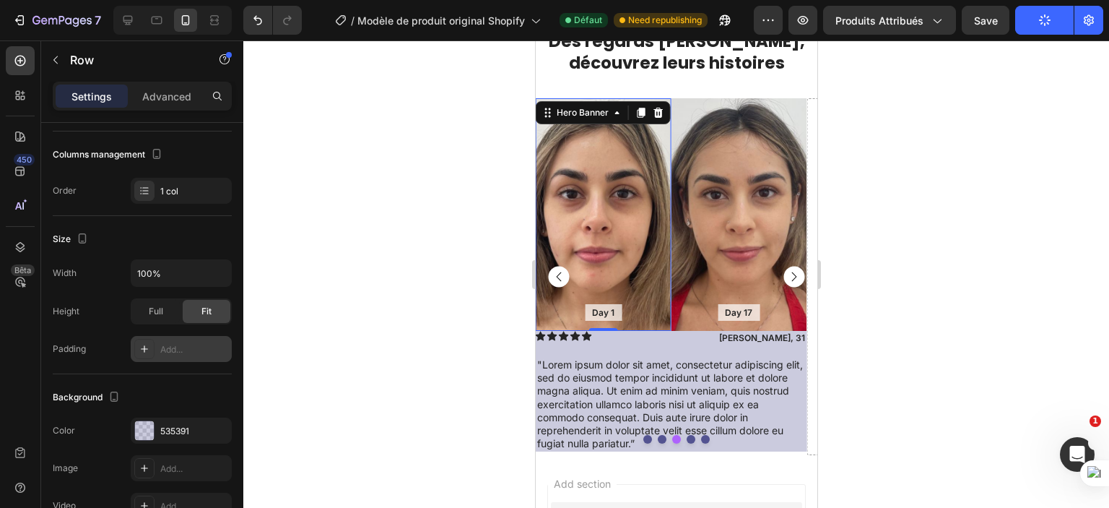
scroll to position [0, 0]
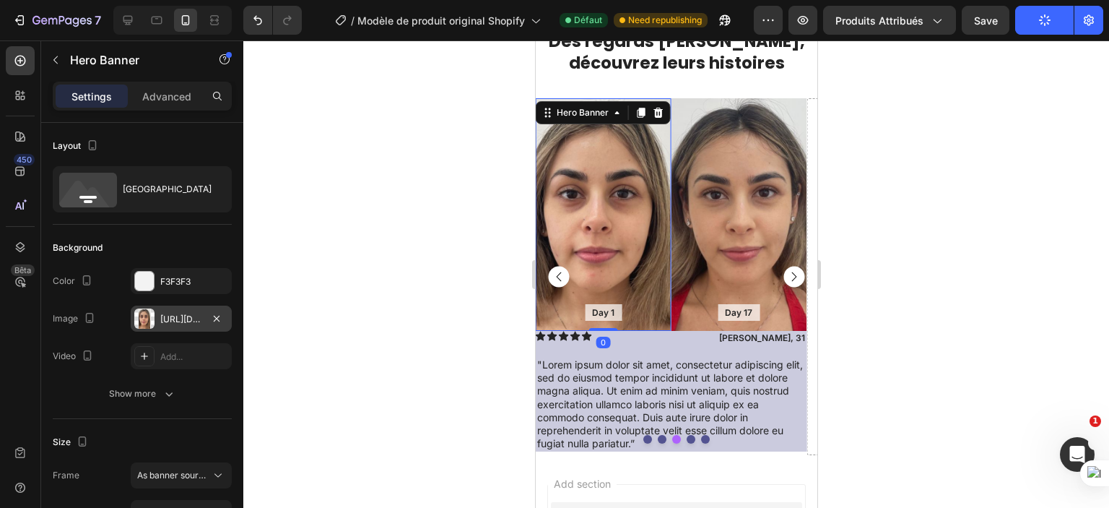
click at [165, 322] on div "https://cdn.shopify.com/s/files/1/0702/3591/4412/files/gempages_578234316434178…" at bounding box center [181, 319] width 42 height 13
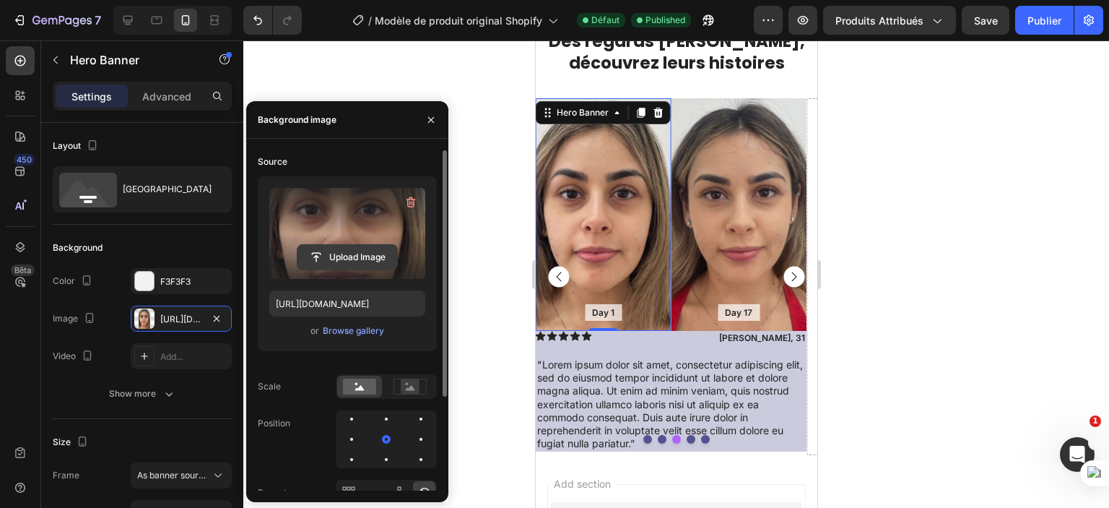
click at [323, 248] on input "file" at bounding box center [348, 257] width 100 height 25
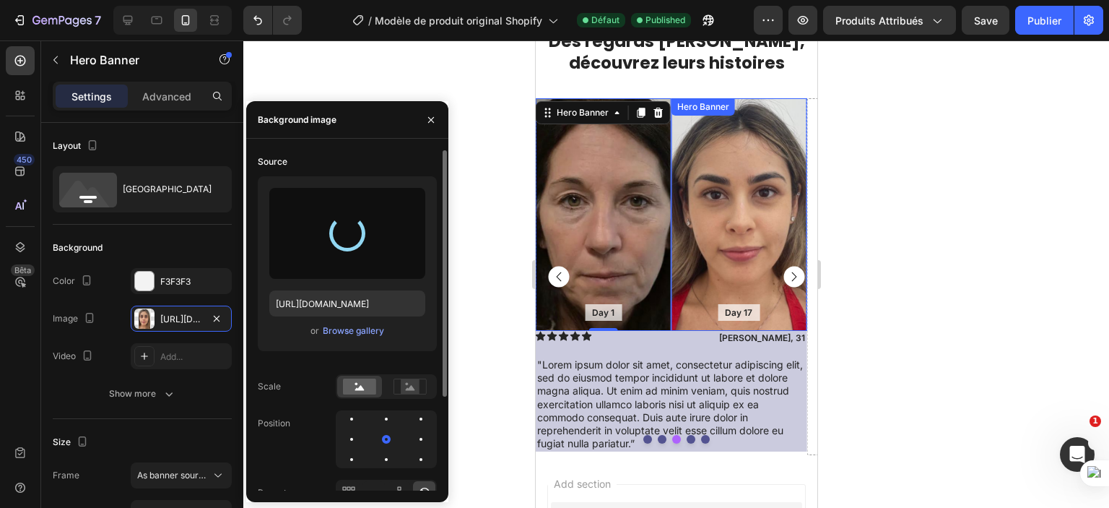
type input "https://cdn.shopify.com/s/files/1/0702/3591/4412/files/gempages_578234316434178…"
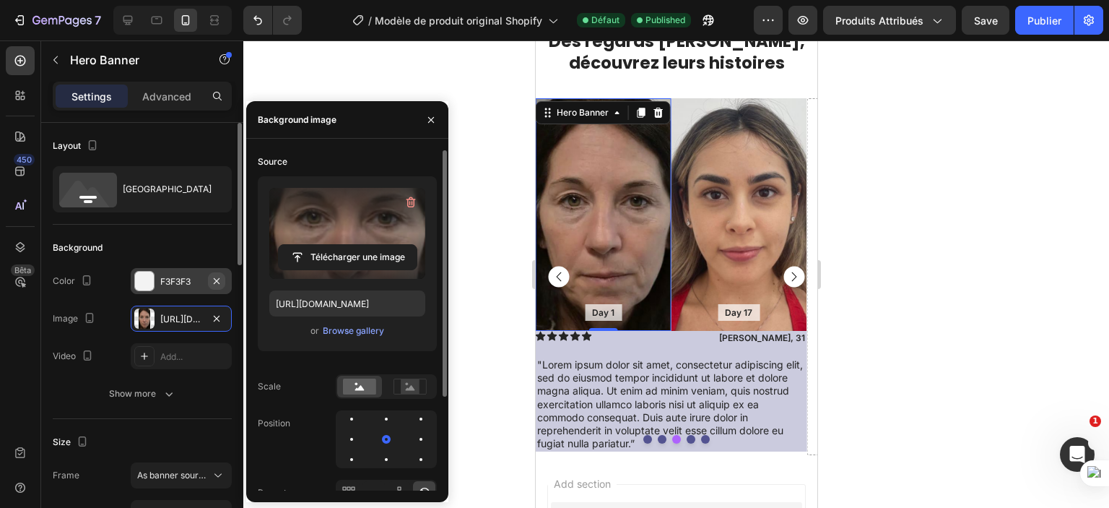
click at [217, 286] on button "button" at bounding box center [216, 280] width 17 height 17
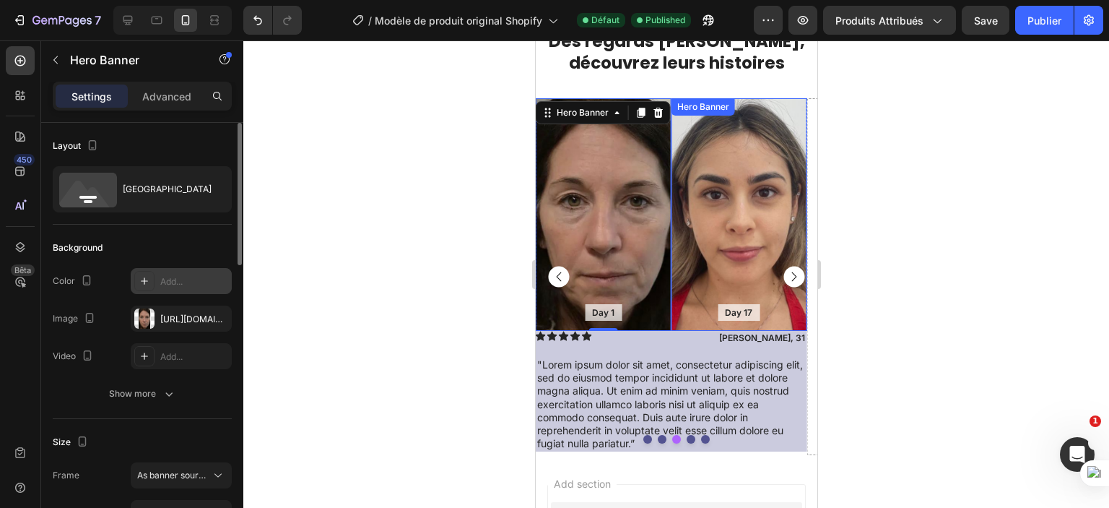
click at [724, 222] on div "Background Image" at bounding box center [739, 214] width 136 height 233
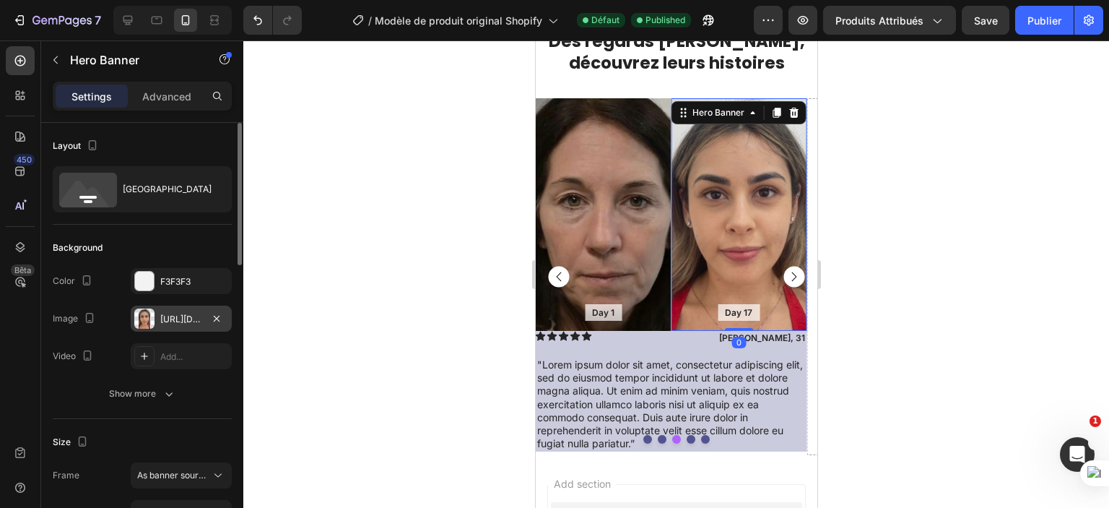
click at [188, 317] on div "https://cdn.shopify.com/s/files/1/0702/3591/4412/files/gempages_578234316434178…" at bounding box center [181, 319] width 42 height 13
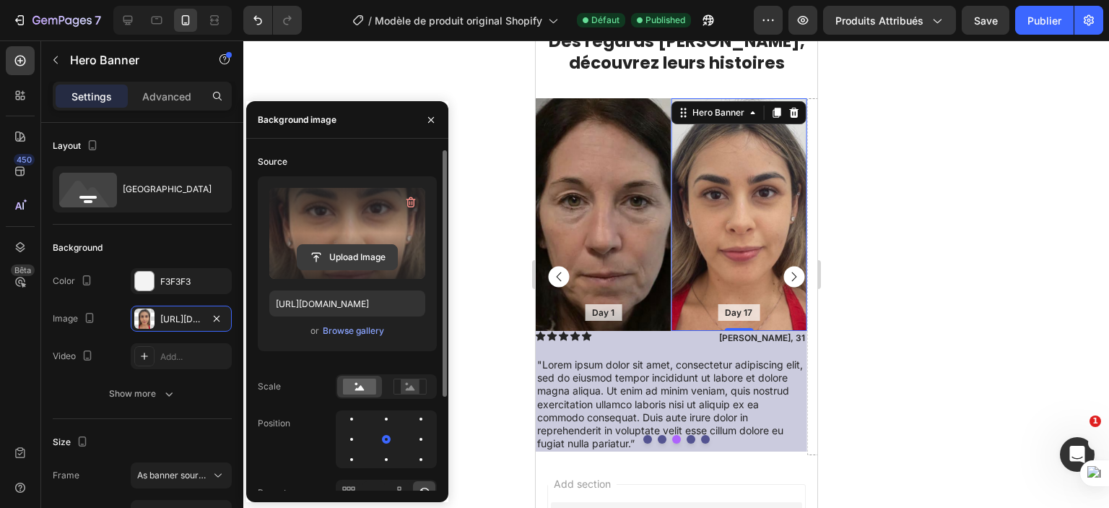
click at [354, 256] on input "file" at bounding box center [348, 257] width 100 height 25
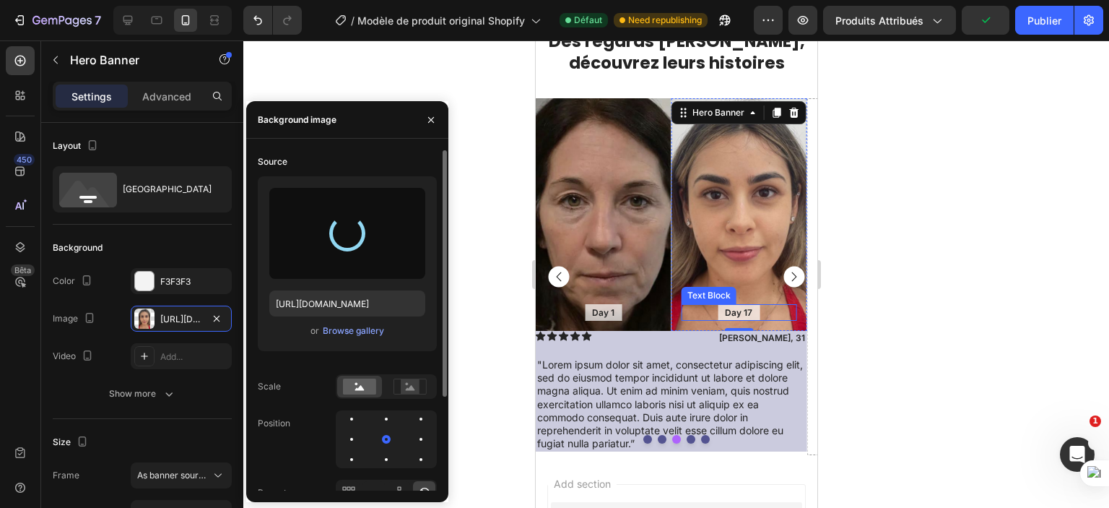
click at [747, 309] on p "Day 17" at bounding box center [737, 313] width 27 height 12
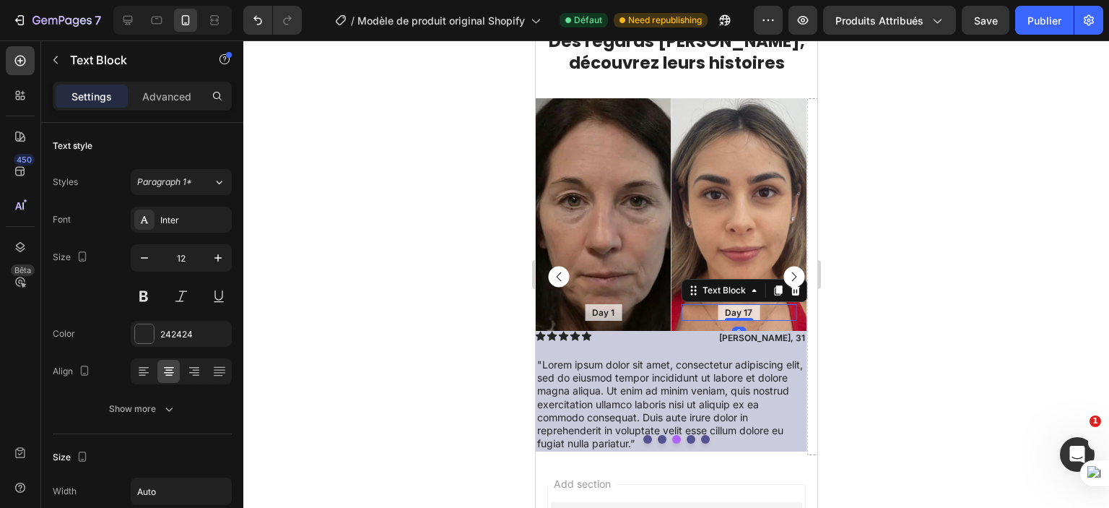
click at [748, 311] on p "Day 17" at bounding box center [737, 313] width 27 height 12
click at [383, 264] on div at bounding box center [676, 273] width 866 height 467
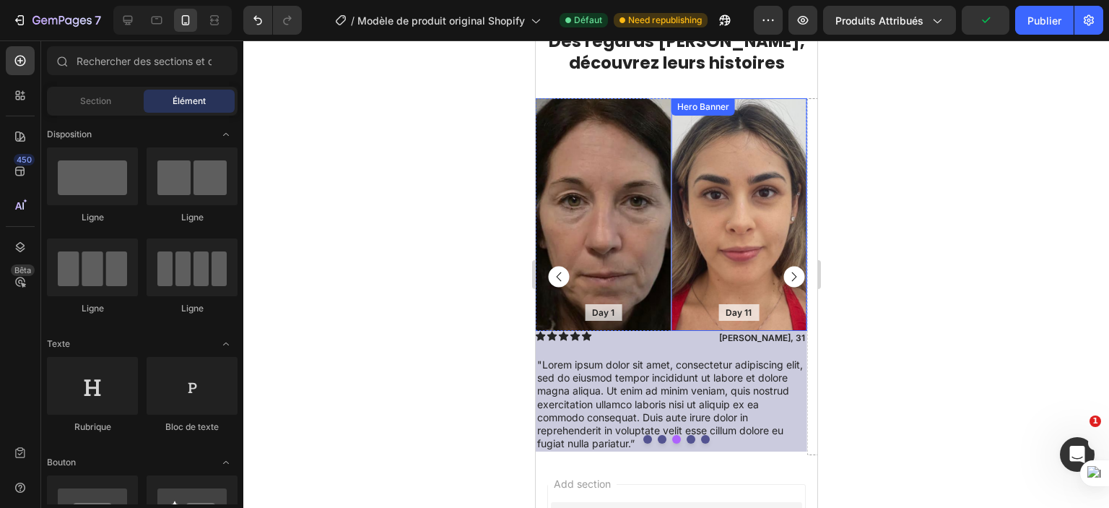
click at [732, 240] on div "Background Image" at bounding box center [739, 214] width 136 height 233
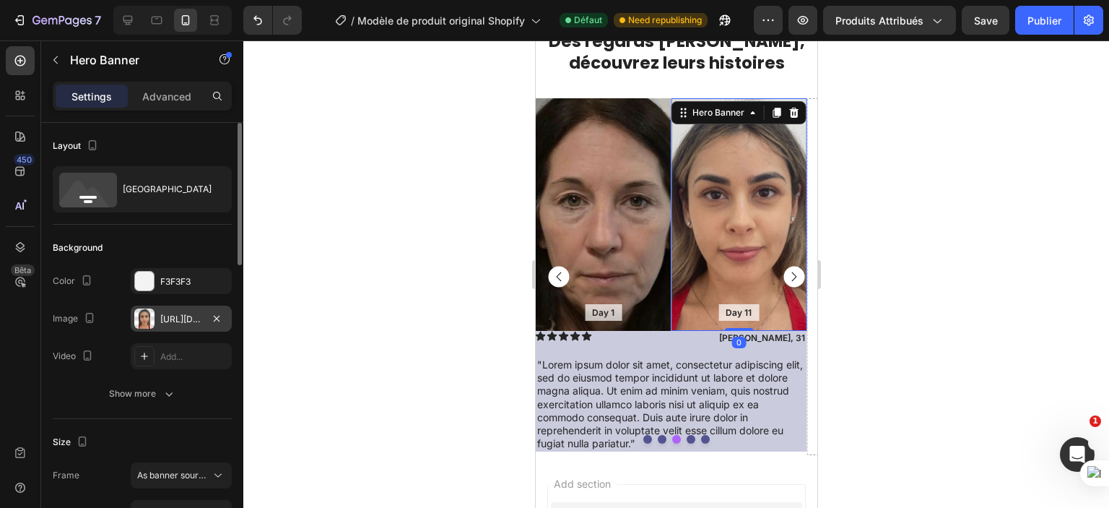
click at [134, 316] on div "https://cdn.shopify.com/s/files/1/0702/3591/4412/files/gempages_578234316434178…" at bounding box center [181, 319] width 101 height 26
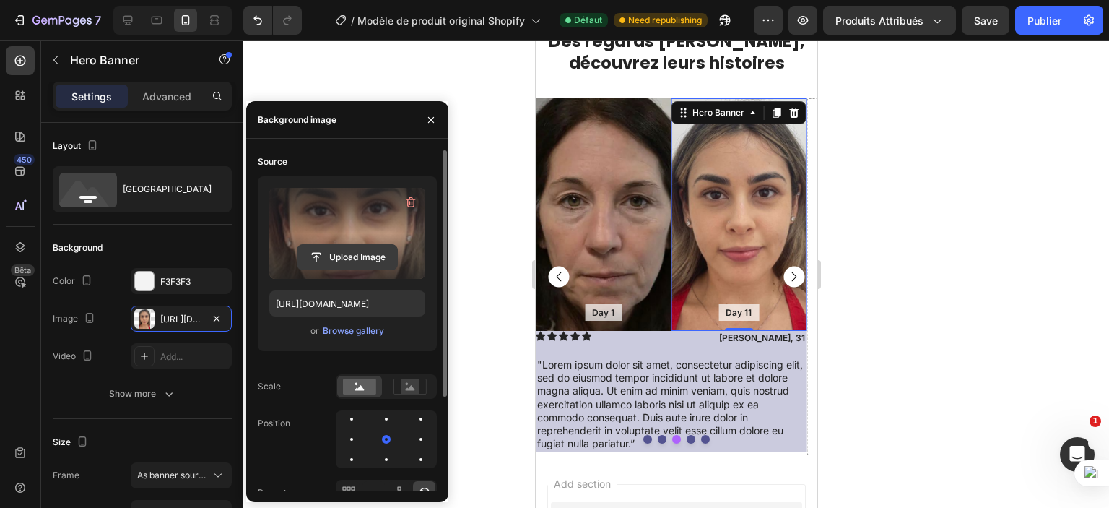
click at [337, 259] on input "file" at bounding box center [348, 257] width 100 height 25
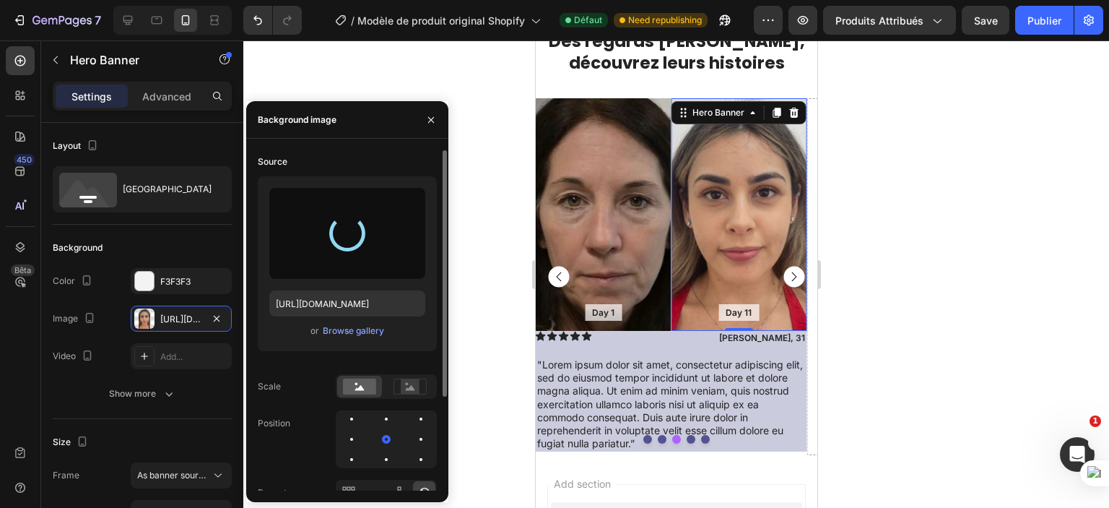
type input "https://cdn.shopify.com/s/files/1/0702/3591/4412/files/gempages_578234316434178…"
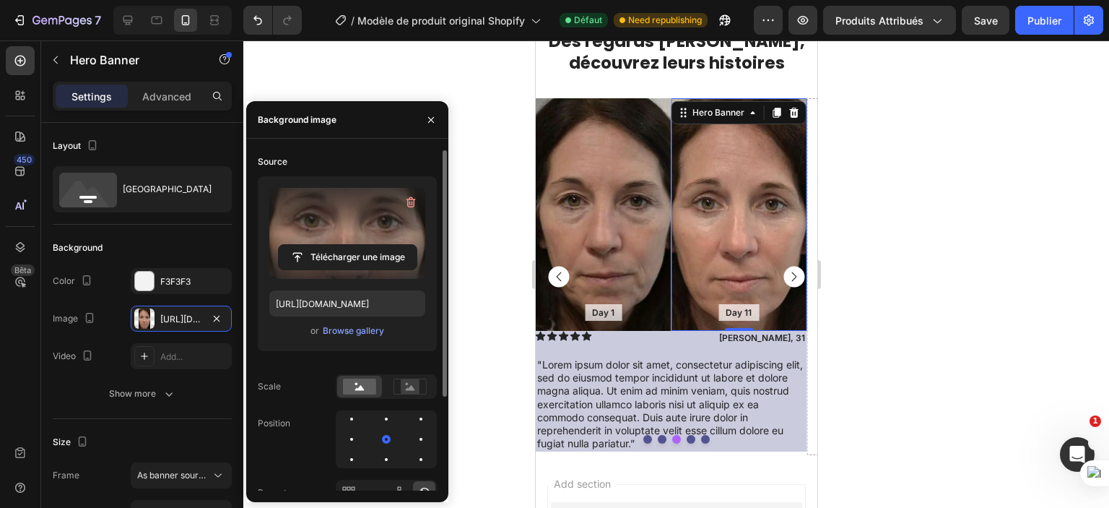
click at [878, 364] on div at bounding box center [676, 273] width 866 height 467
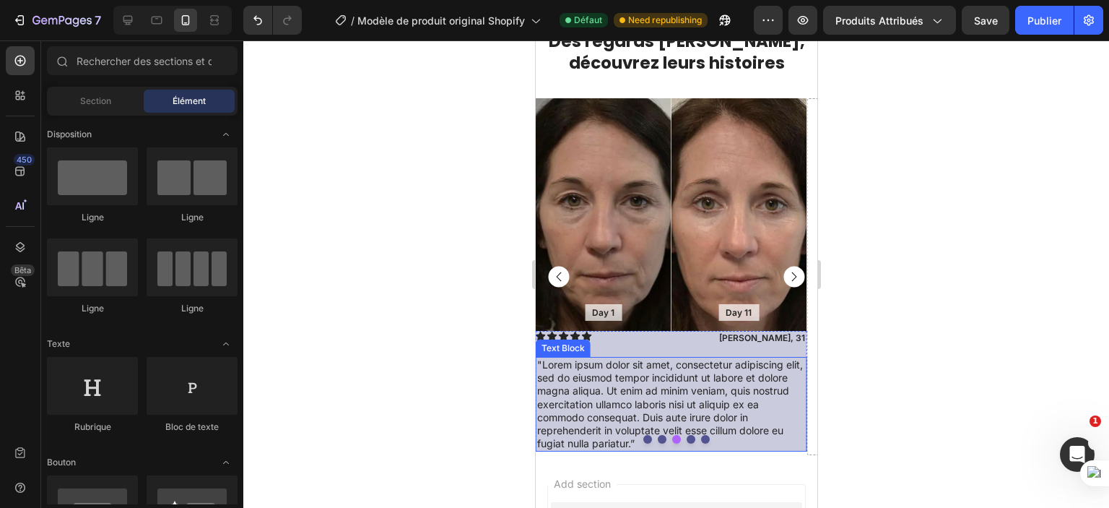
click at [590, 386] on p ""Lorem ipsum dolor sit amet, consectetur adipiscing elit, sed do eiusmod tempor…" at bounding box center [671, 404] width 268 height 92
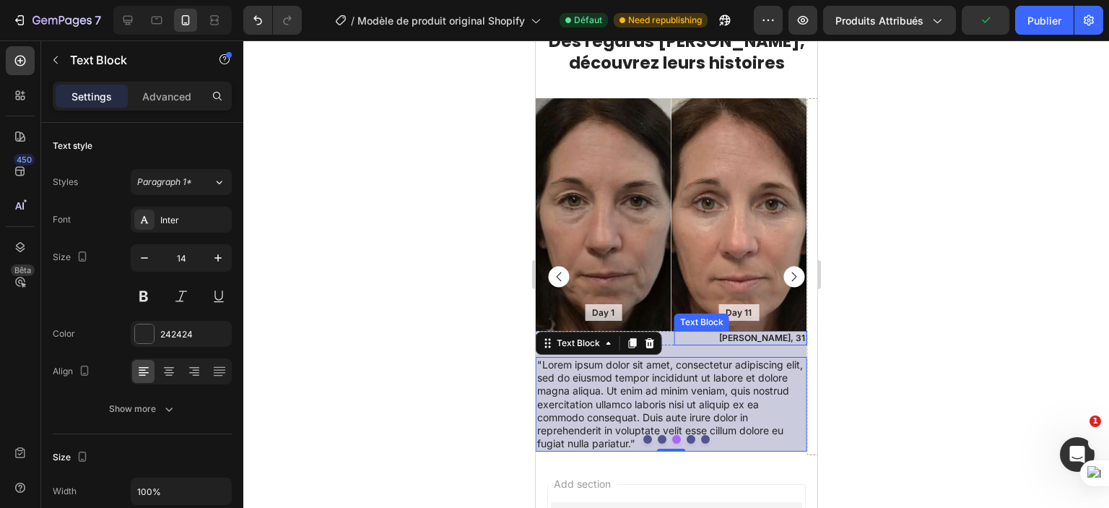
click at [786, 337] on p "[PERSON_NAME], 31" at bounding box center [740, 338] width 130 height 12
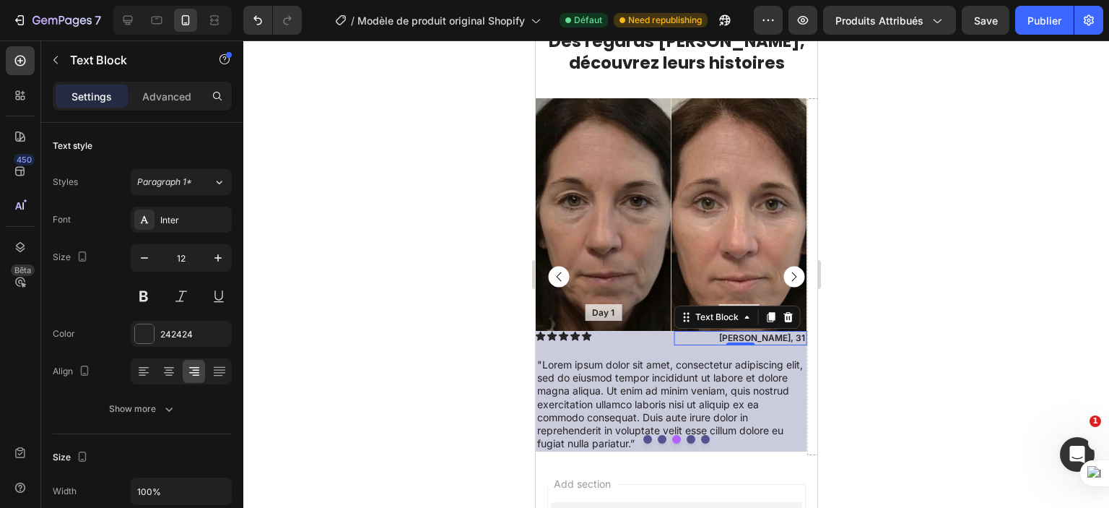
click at [798, 334] on p "[PERSON_NAME], 31" at bounding box center [740, 338] width 130 height 12
click at [771, 337] on p "Maria, 42" at bounding box center [740, 338] width 130 height 12
click at [789, 335] on p "Maria, 42" at bounding box center [740, 338] width 130 height 12
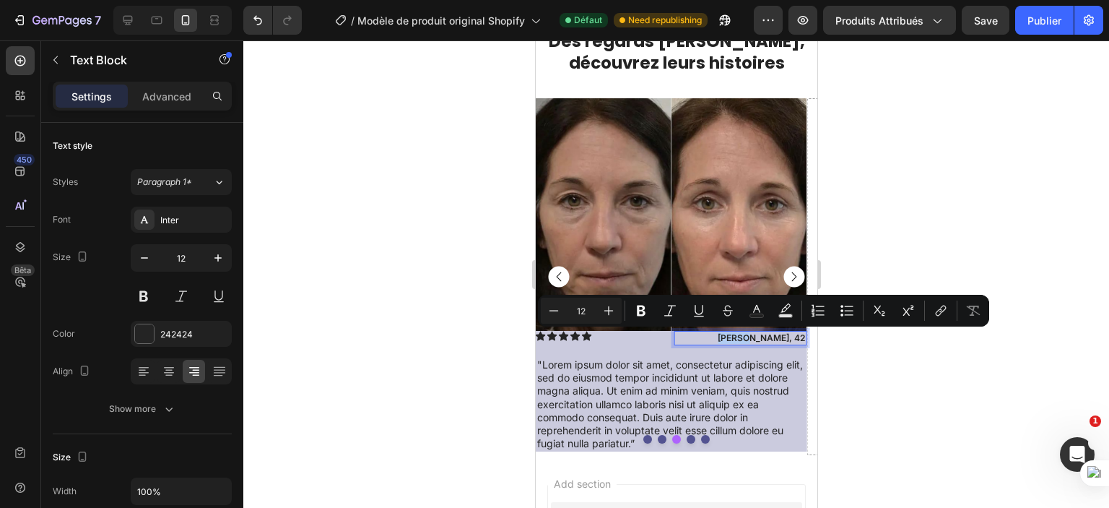
drag, startPoint x: 788, startPoint y: 335, endPoint x: 769, endPoint y: 337, distance: 18.9
click at [769, 337] on p "Maria, 42" at bounding box center [740, 338] width 130 height 12
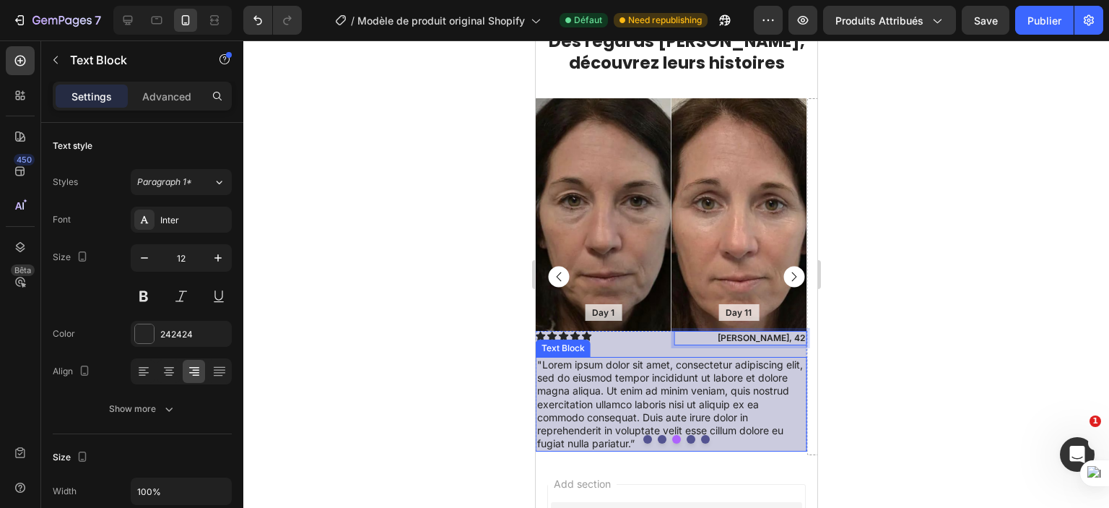
click at [462, 356] on div at bounding box center [676, 273] width 866 height 467
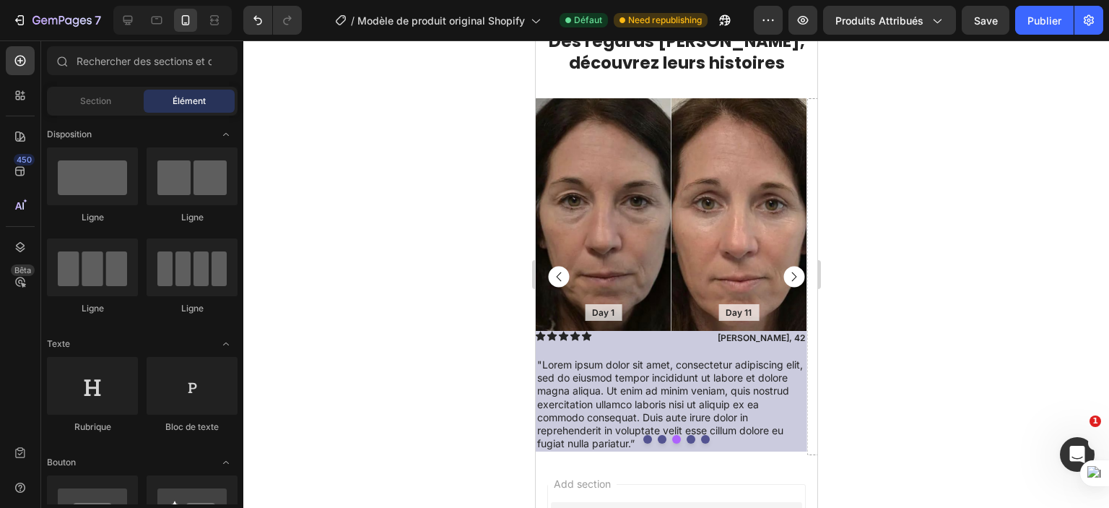
click at [910, 364] on div at bounding box center [676, 273] width 866 height 467
click at [596, 333] on div "Icon Icon Icon Icon Icon" at bounding box center [601, 336] width 133 height 10
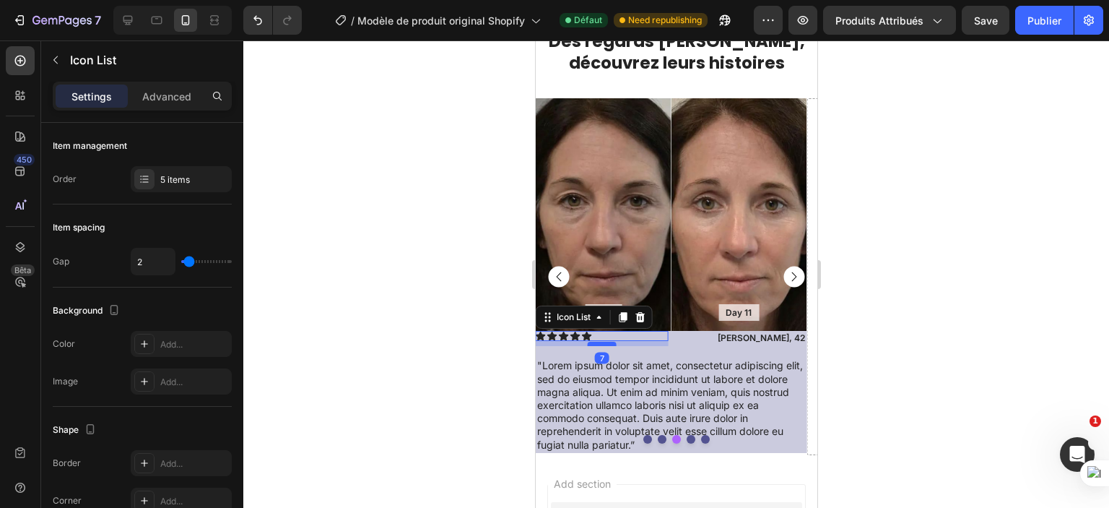
click at [599, 342] on div at bounding box center [601, 344] width 29 height 4
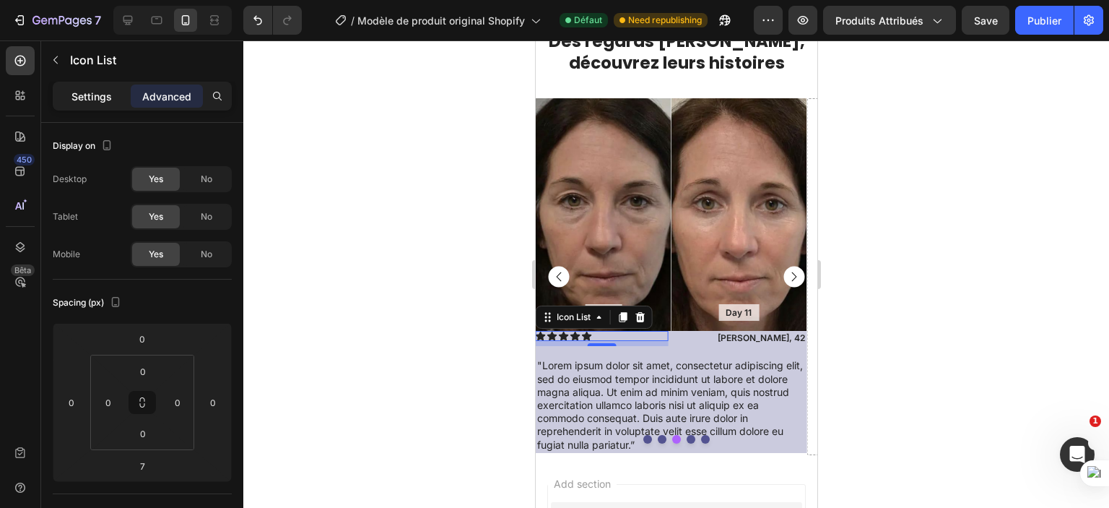
click at [75, 94] on p "Settings" at bounding box center [92, 96] width 40 height 15
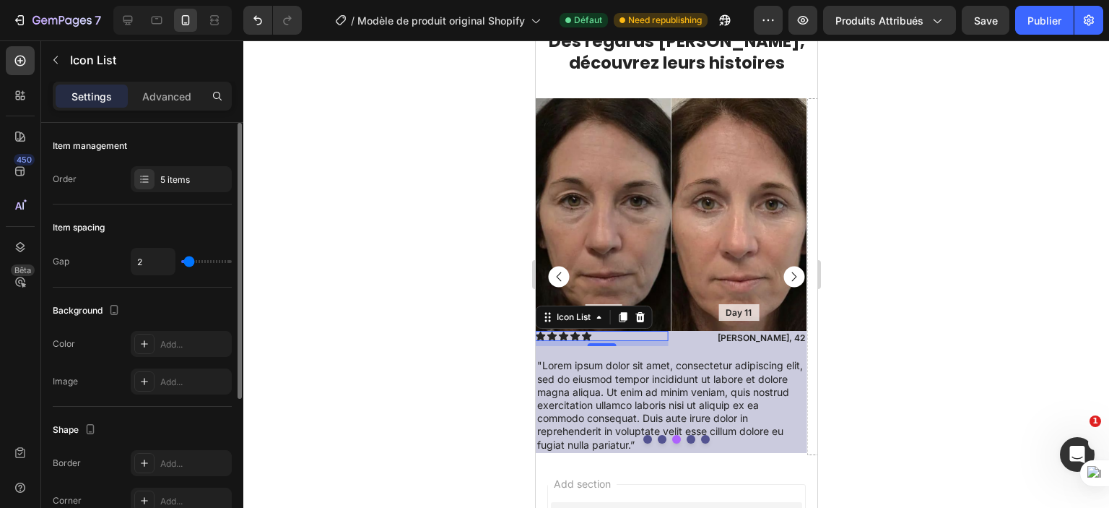
scroll to position [72, 0]
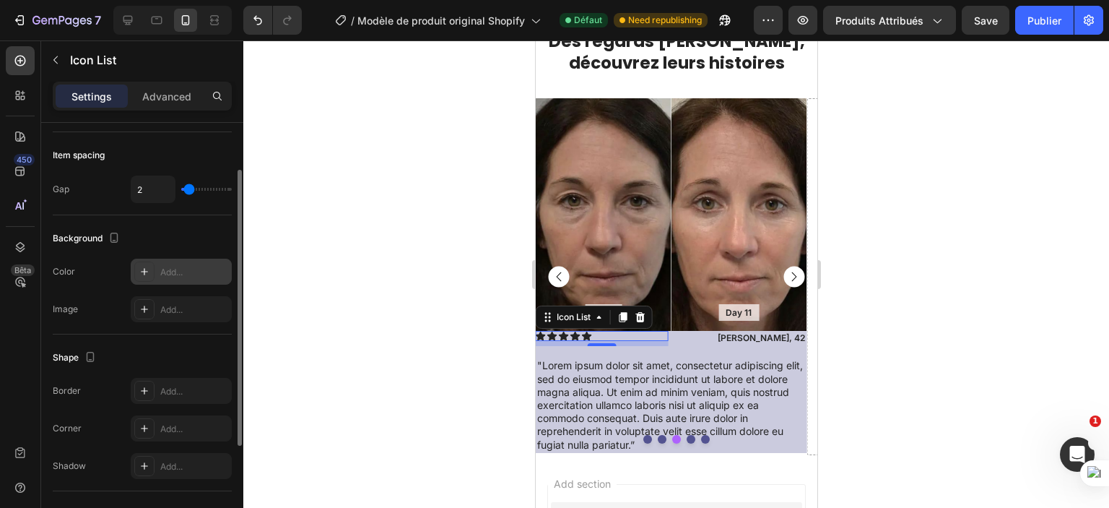
click at [170, 272] on div "Add..." at bounding box center [194, 272] width 68 height 13
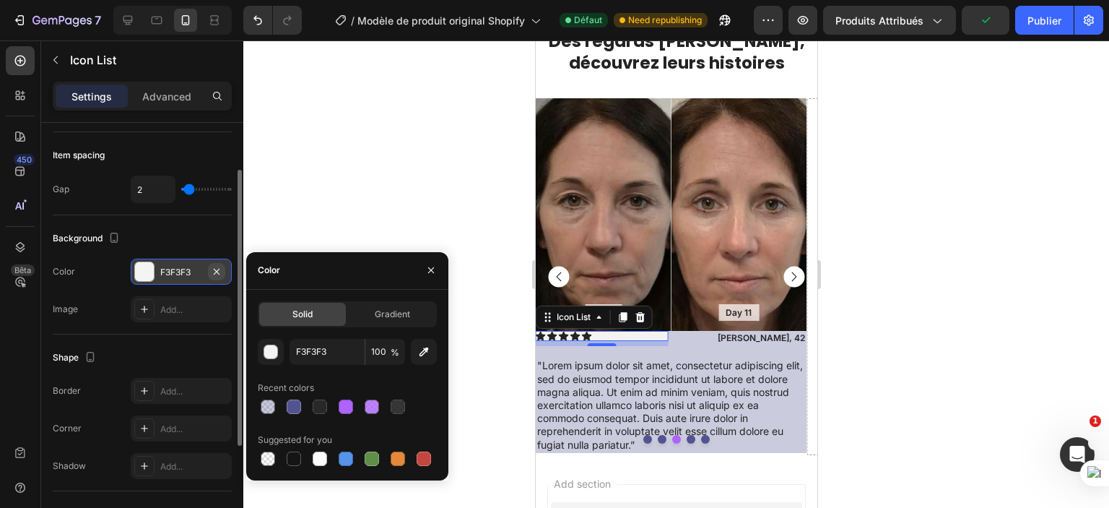
click at [220, 271] on icon "button" at bounding box center [217, 272] width 12 height 12
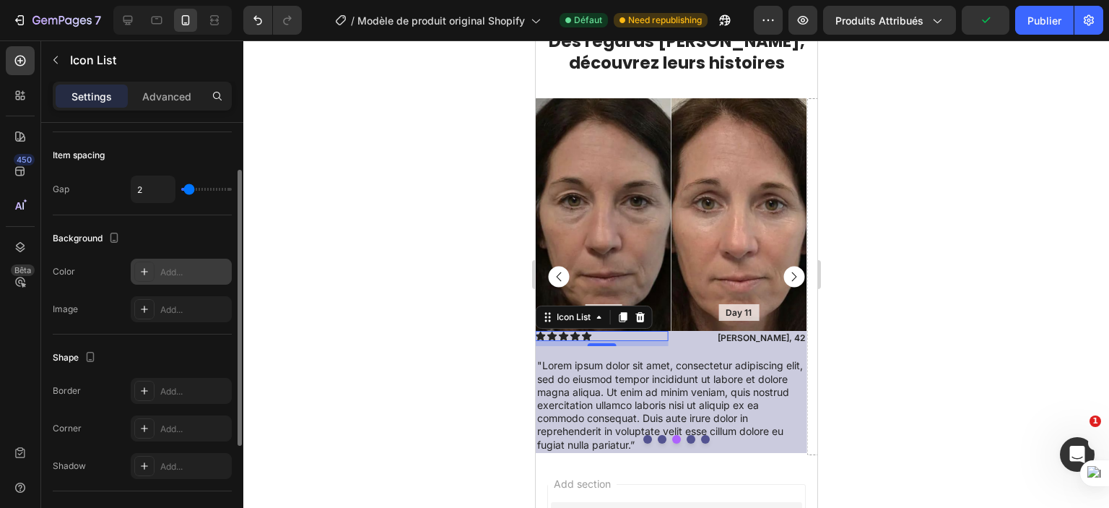
click at [439, 347] on div at bounding box center [676, 273] width 866 height 467
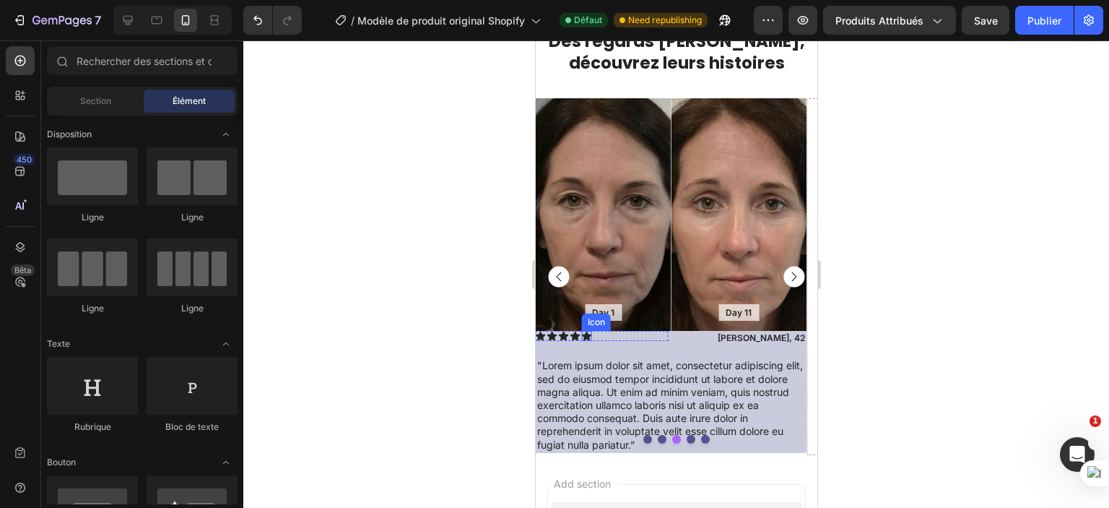
click at [587, 338] on icon at bounding box center [586, 336] width 10 height 9
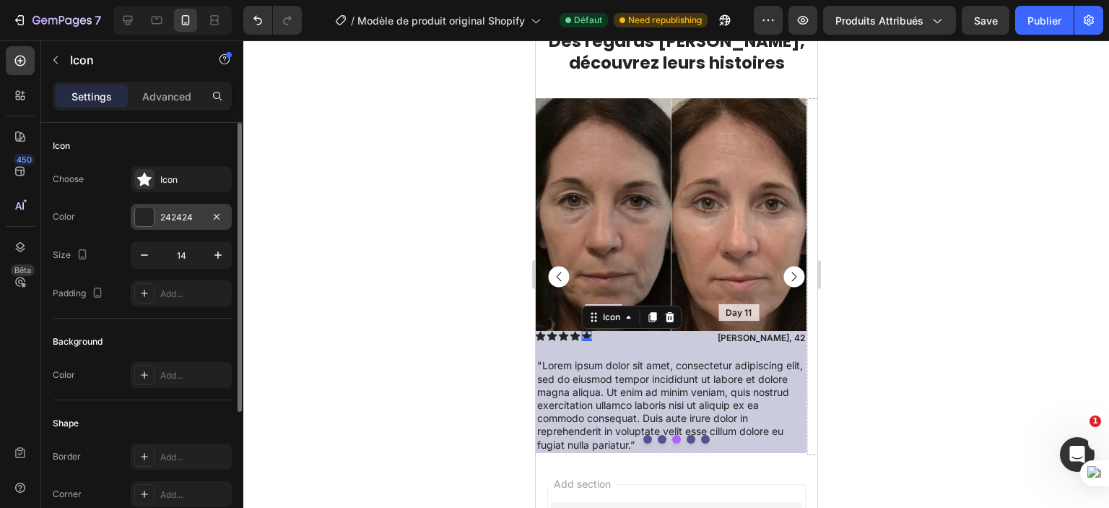
click at [180, 222] on div "242424" at bounding box center [181, 217] width 42 height 13
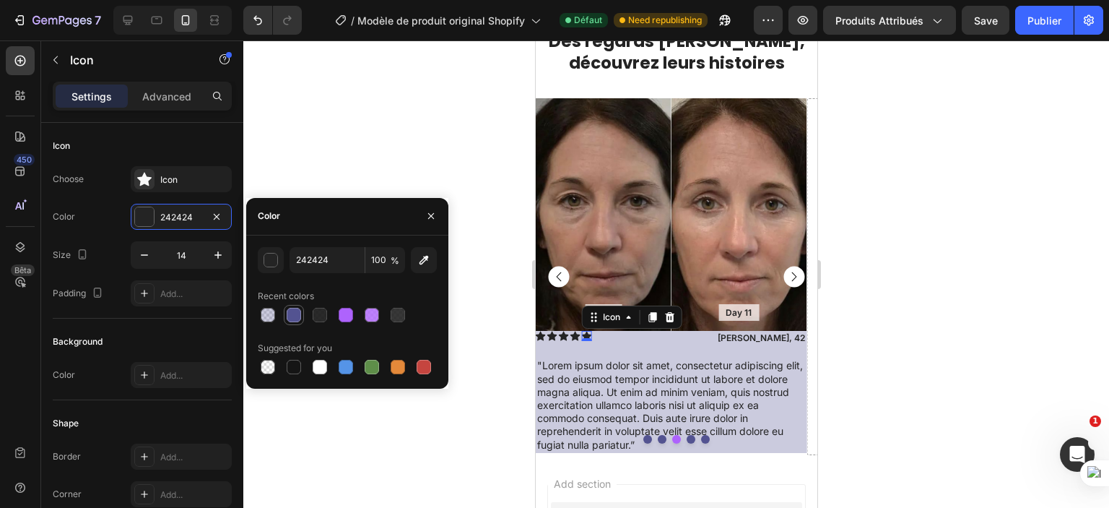
click at [298, 313] on div at bounding box center [294, 315] width 14 height 14
click at [348, 319] on div at bounding box center [346, 315] width 14 height 14
click at [392, 360] on div at bounding box center [398, 367] width 14 height 14
click at [269, 264] on div "button" at bounding box center [271, 261] width 14 height 14
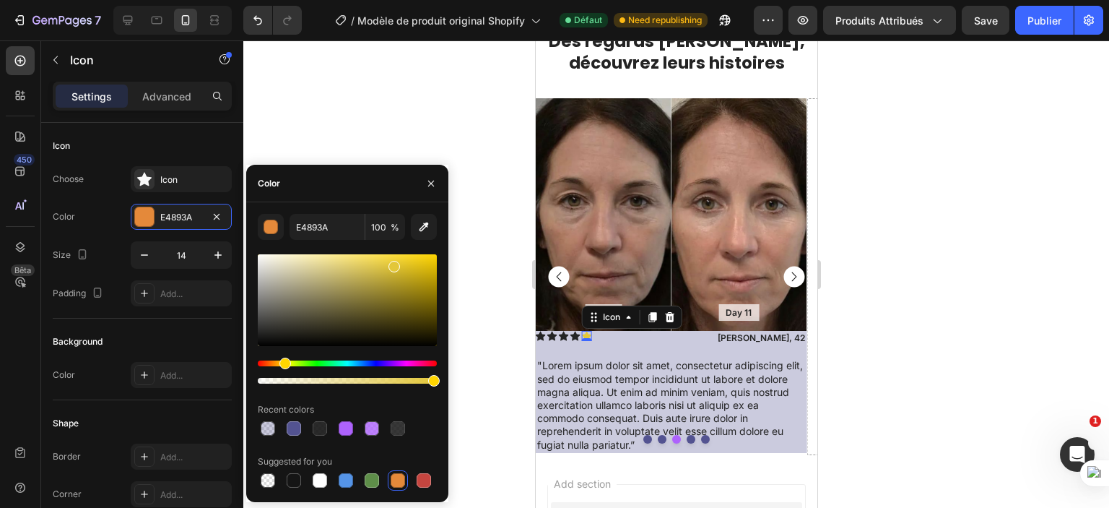
drag, startPoint x: 276, startPoint y: 361, endPoint x: 283, endPoint y: 360, distance: 7.3
click at [283, 360] on div "Hue" at bounding box center [286, 364] width 12 height 12
drag, startPoint x: 399, startPoint y: 266, endPoint x: 412, endPoint y: 274, distance: 15.9
click at [412, 274] on div at bounding box center [415, 277] width 12 height 12
click at [397, 427] on div at bounding box center [398, 428] width 14 height 14
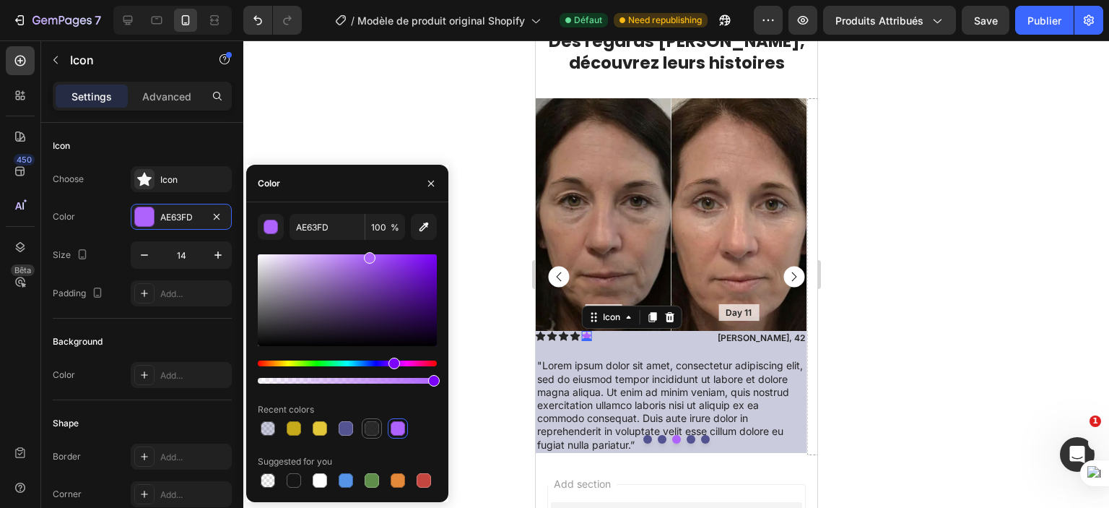
click at [370, 431] on div at bounding box center [372, 428] width 14 height 14
type input "151515"
type input "91"
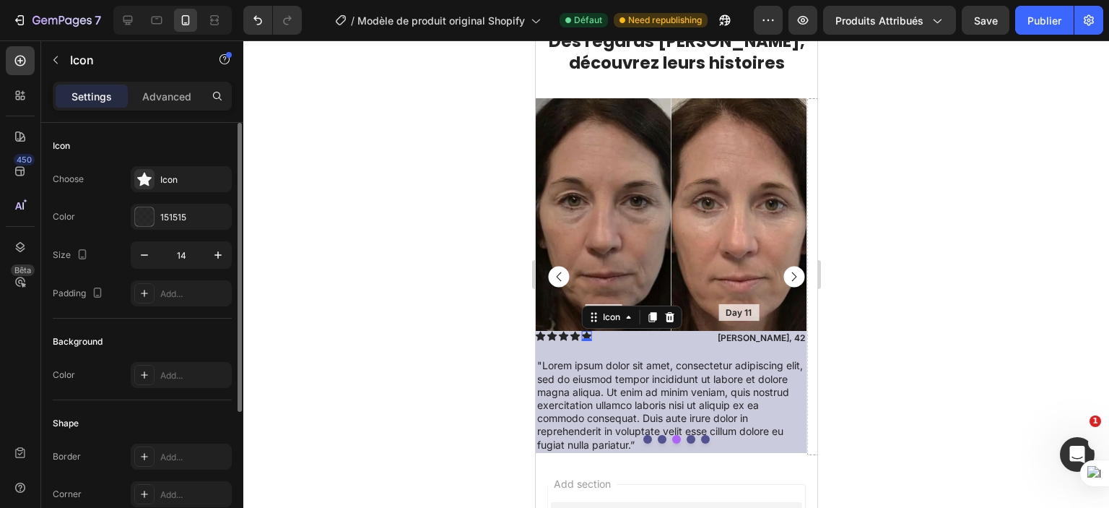
click at [217, 328] on div "Background Color Add..." at bounding box center [142, 360] width 179 height 82
click at [898, 361] on div at bounding box center [676, 273] width 866 height 467
click at [587, 334] on icon at bounding box center [586, 336] width 10 height 9
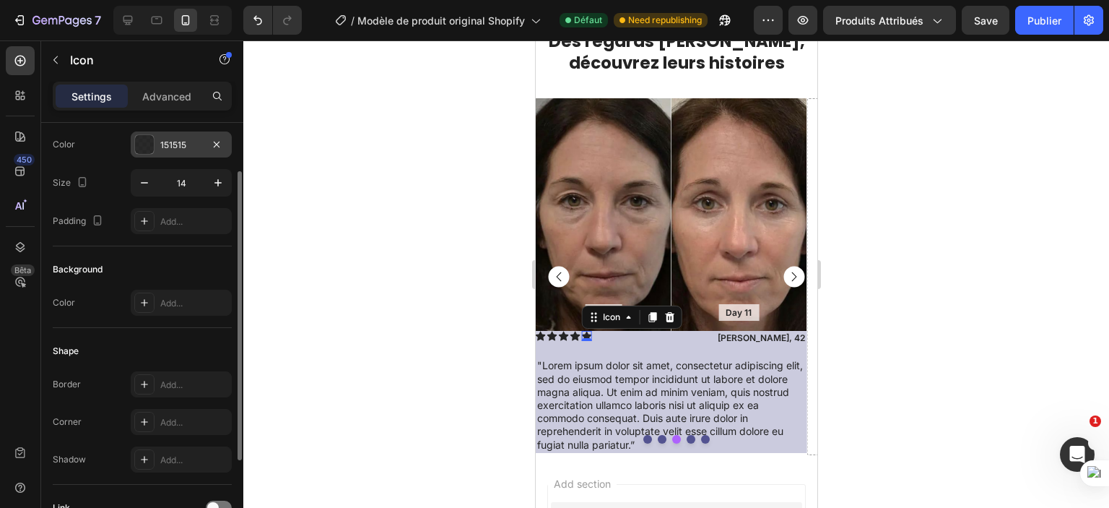
click at [179, 147] on div "151515" at bounding box center [181, 145] width 42 height 13
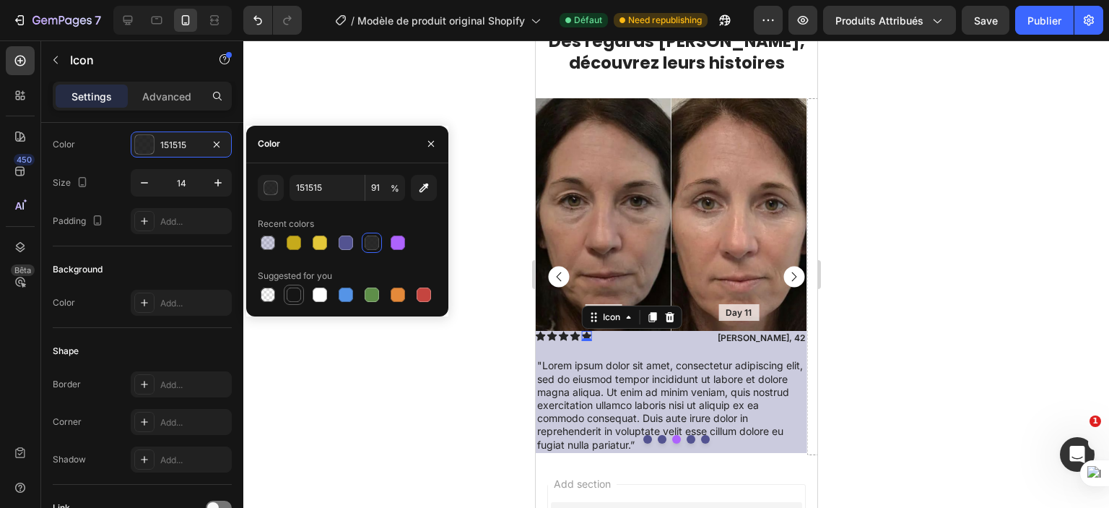
click at [289, 295] on div at bounding box center [294, 294] width 14 height 14
click at [377, 241] on div at bounding box center [372, 242] width 14 height 14
type input "91"
click at [337, 192] on input "151515" at bounding box center [327, 188] width 75 height 26
type input "242"
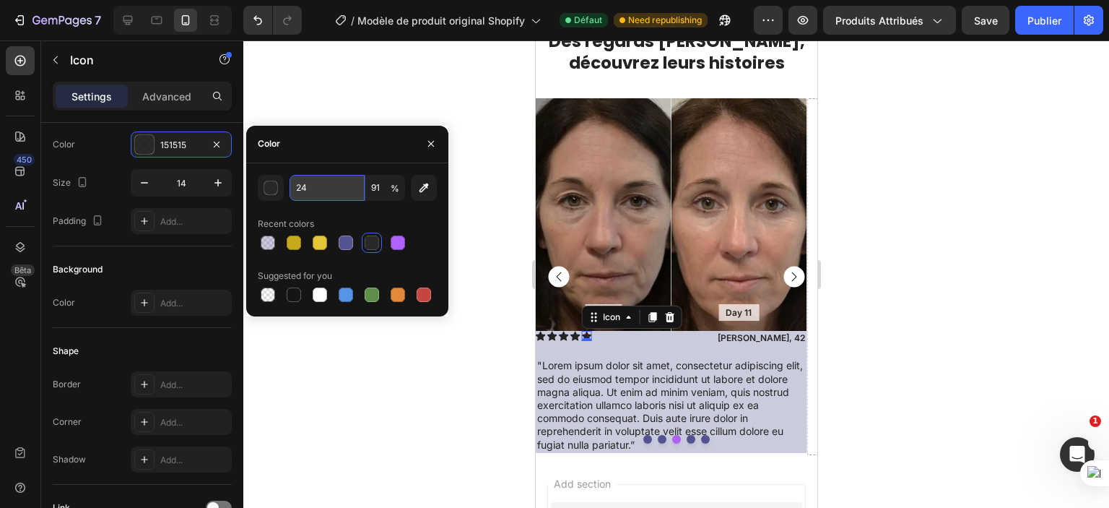
type input "100"
type input "242424"
click at [200, 251] on div "Background Color Add..." at bounding box center [142, 287] width 179 height 82
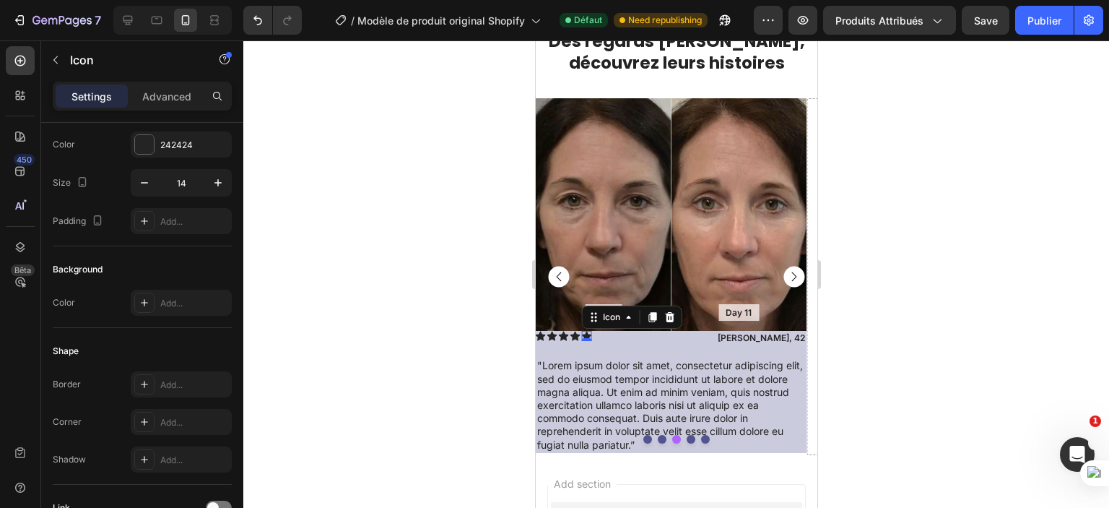
click at [329, 300] on div at bounding box center [676, 273] width 866 height 467
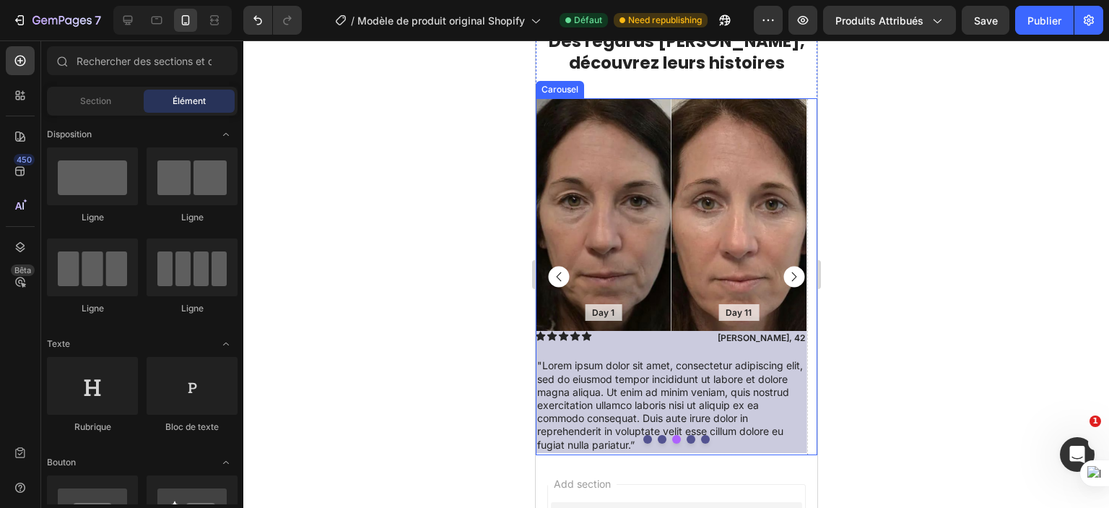
click at [784, 277] on rect "Carousel Next Arrow" at bounding box center [793, 276] width 21 height 21
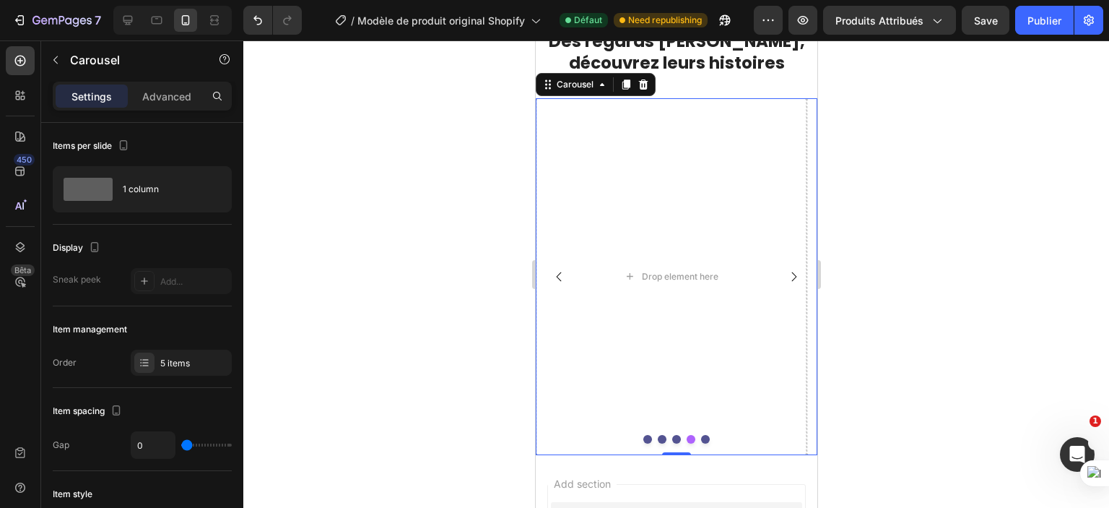
click at [561, 277] on rect "Carousel Back Arrow" at bounding box center [558, 276] width 21 height 21
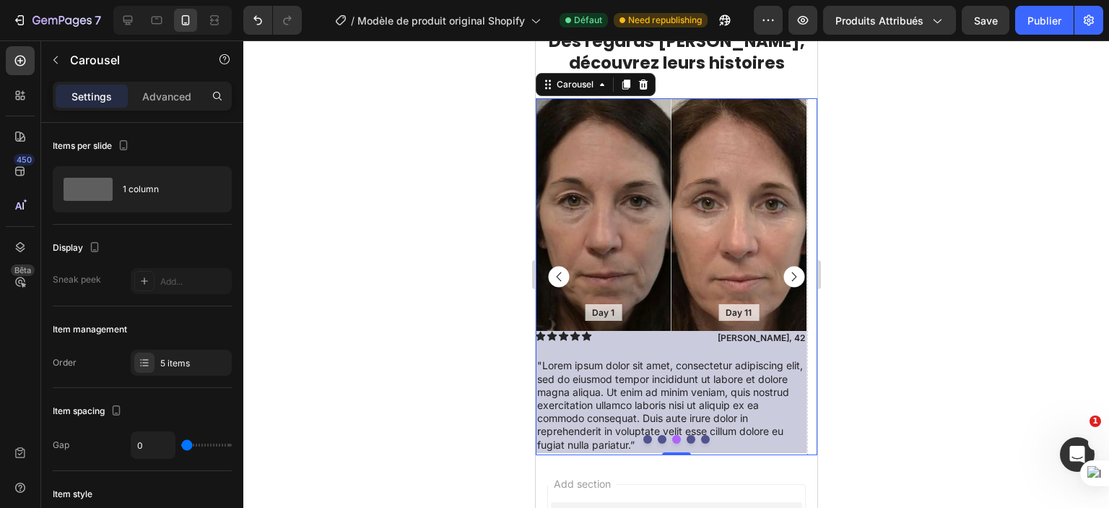
click at [792, 277] on icon "Carousel Next Arrow" at bounding box center [794, 276] width 5 height 9
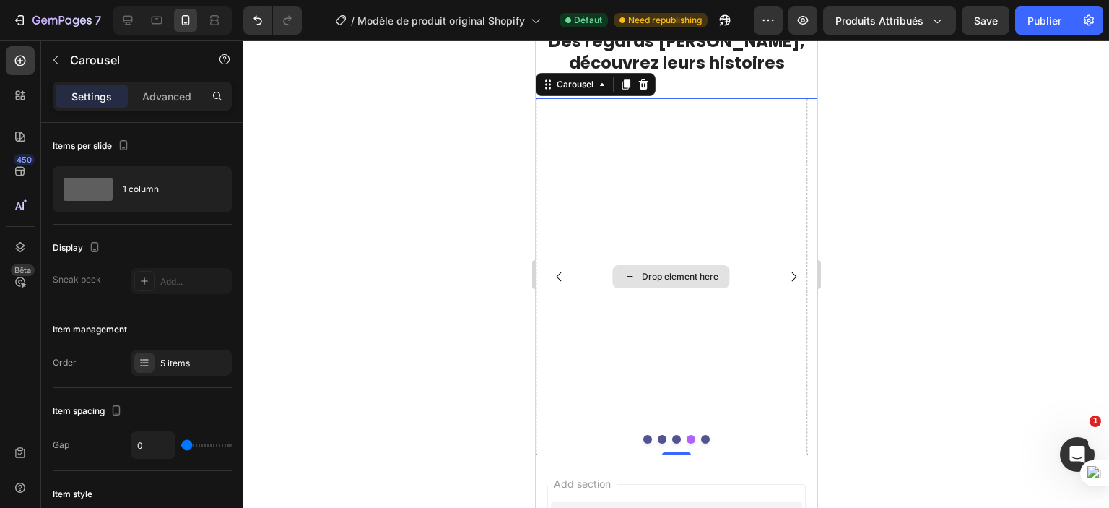
click at [680, 281] on div "Drop element here" at bounding box center [679, 277] width 77 height 12
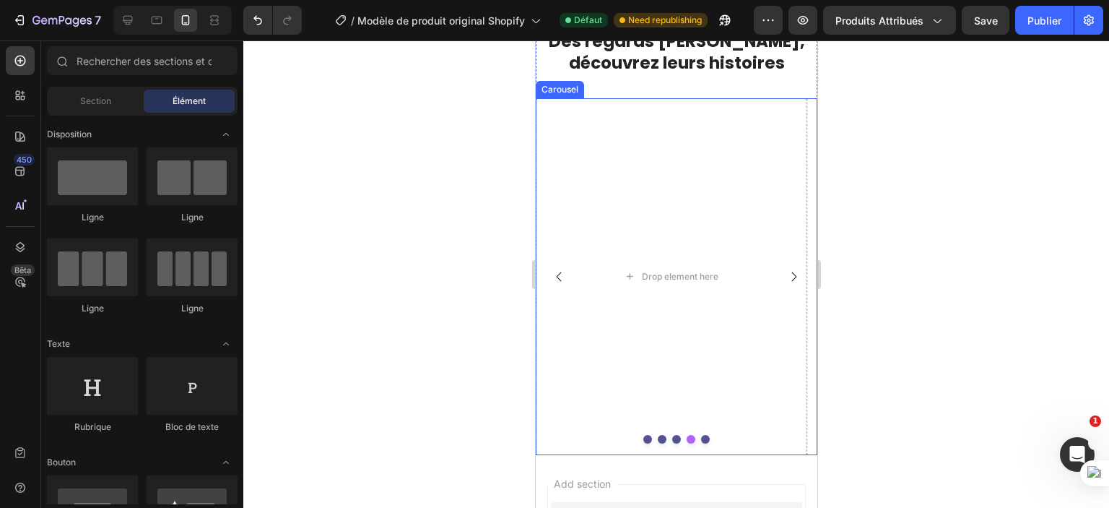
click at [564, 277] on rect "Carousel Back Arrow" at bounding box center [558, 276] width 21 height 21
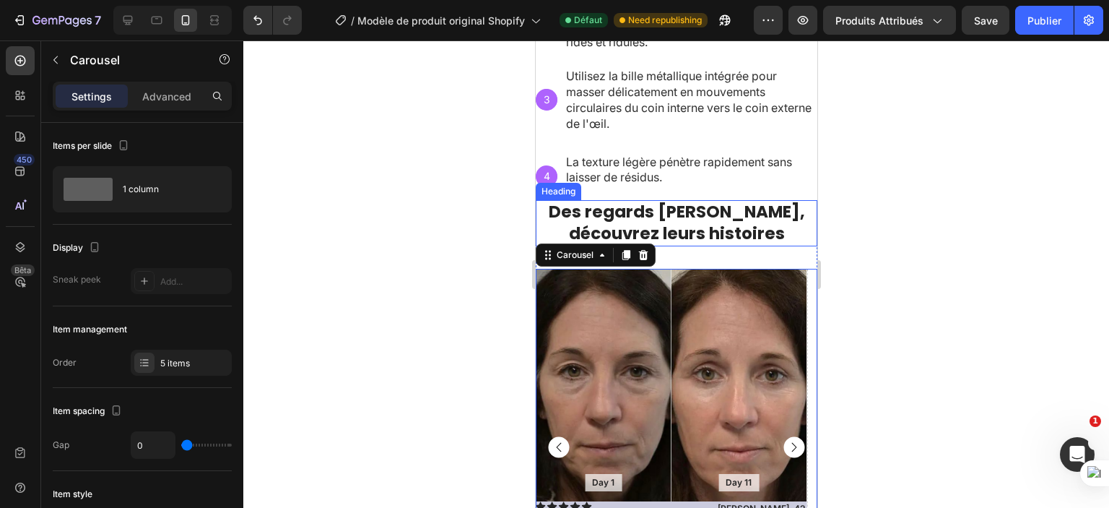
scroll to position [992, 0]
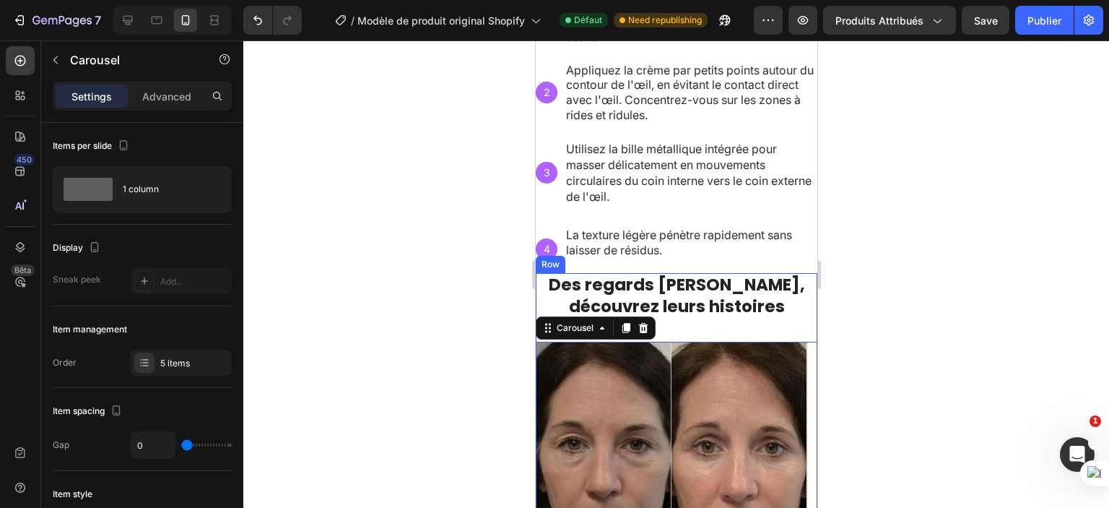
click at [672, 331] on div "Des regards sublimés, découvrez leurs histoires Heading Day 1 Text Block Hero B…" at bounding box center [676, 485] width 282 height 425
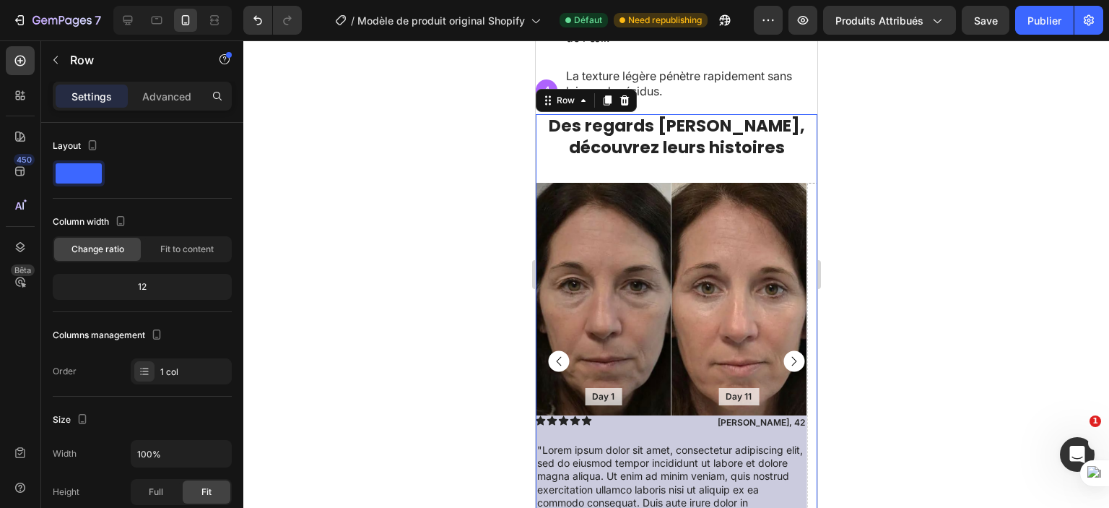
scroll to position [1065, 0]
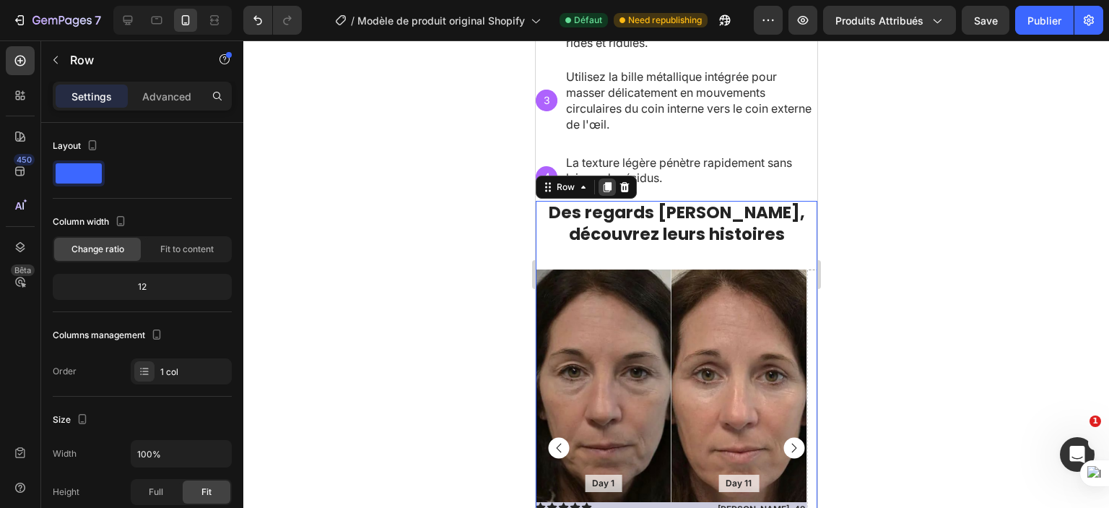
click at [607, 183] on icon at bounding box center [607, 187] width 8 height 10
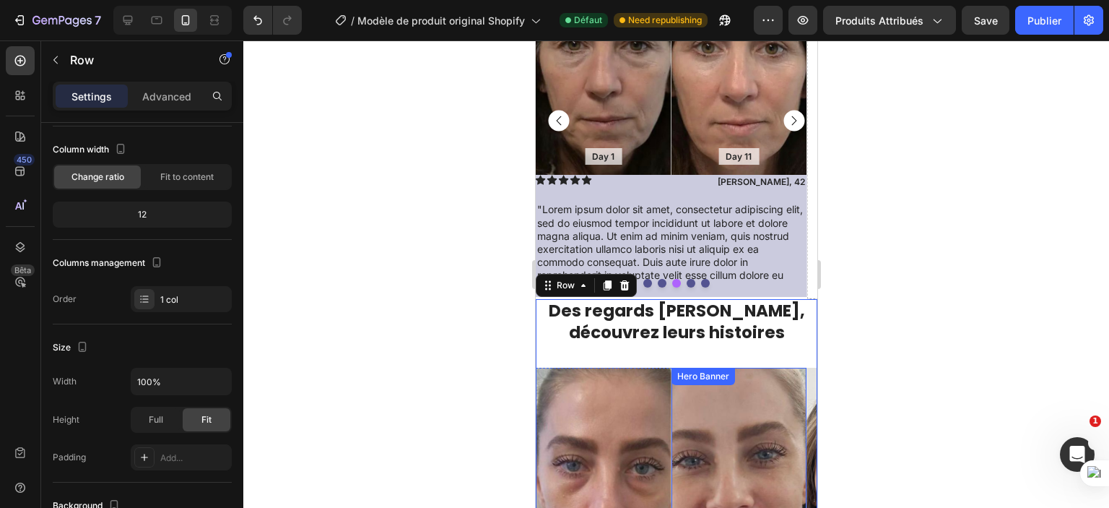
scroll to position [1397, 0]
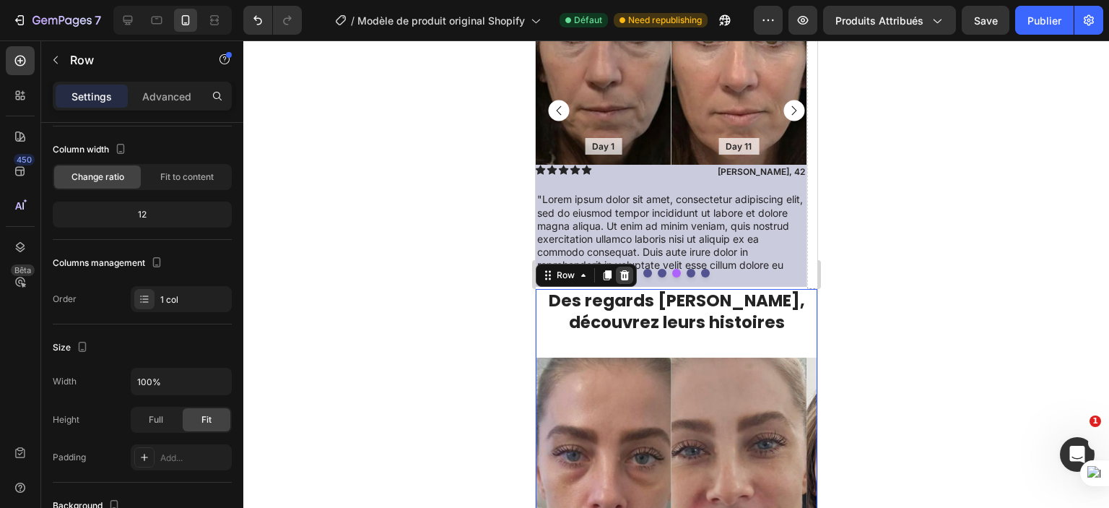
click at [621, 270] on icon at bounding box center [624, 275] width 12 height 12
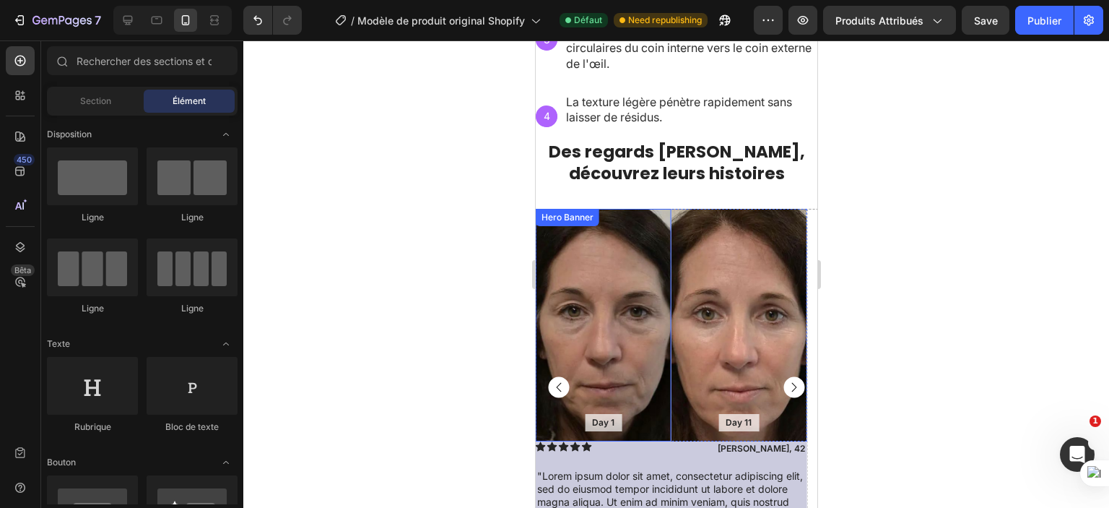
scroll to position [1125, 0]
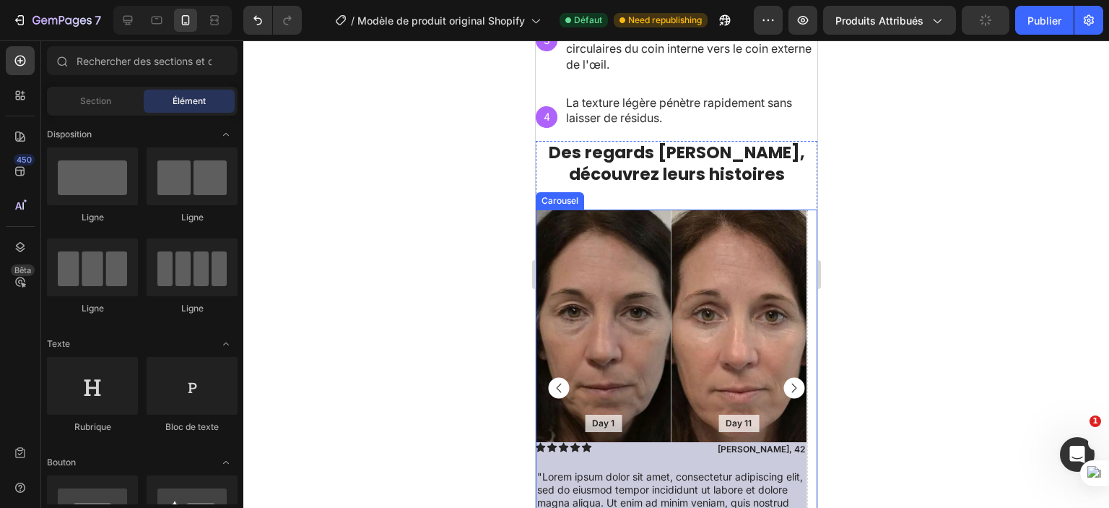
click at [783, 381] on rect "Carousel Next Arrow" at bounding box center [793, 387] width 21 height 21
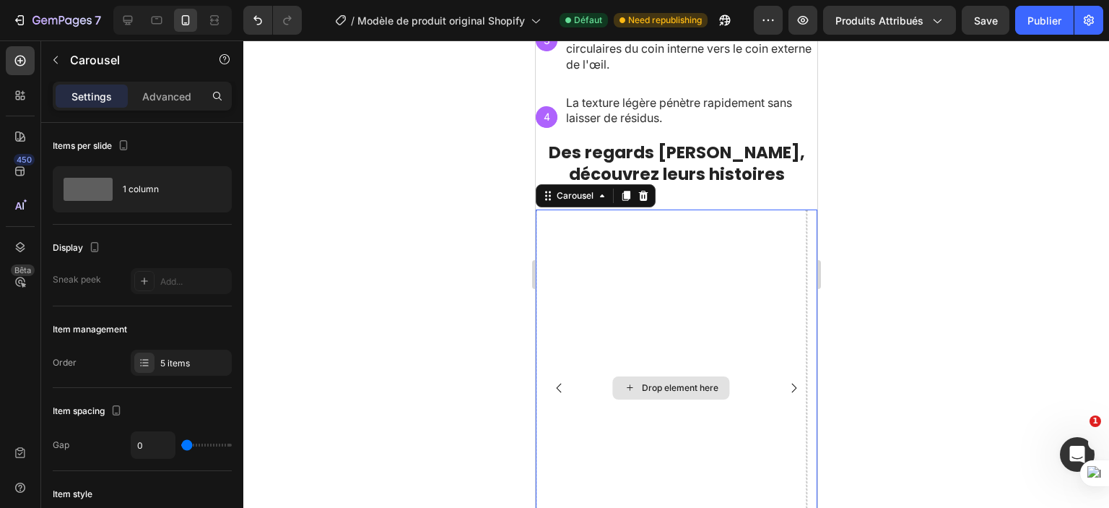
click at [649, 382] on div "Drop element here" at bounding box center [679, 388] width 77 height 12
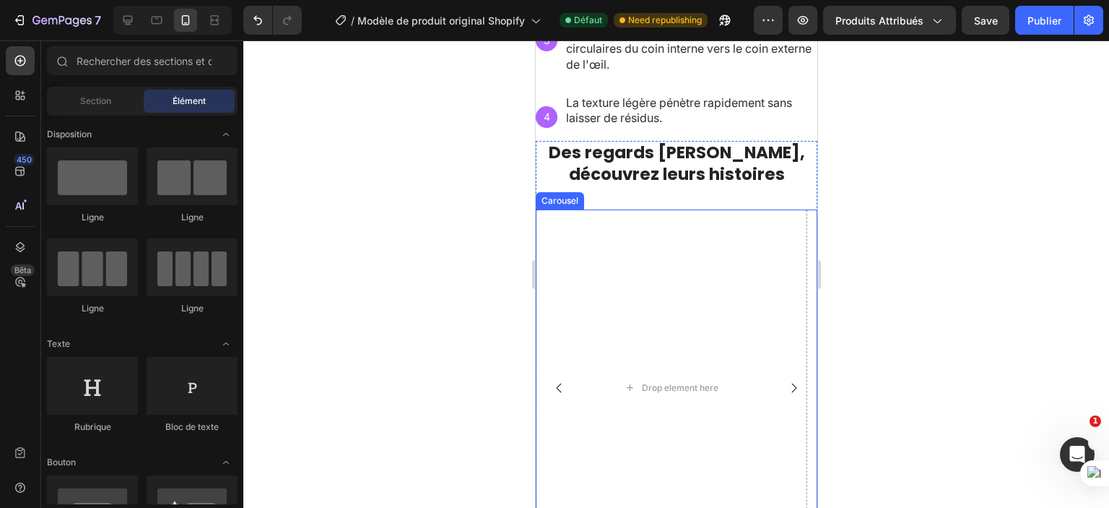
click at [563, 385] on rect "Carousel Back Arrow" at bounding box center [558, 387] width 21 height 21
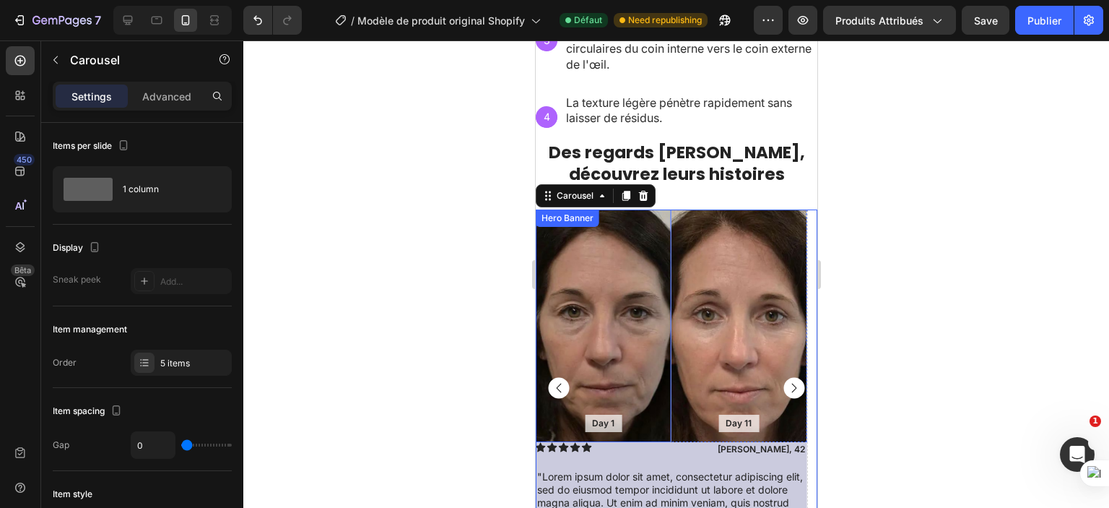
click at [613, 333] on div "Background Image" at bounding box center [603, 325] width 136 height 233
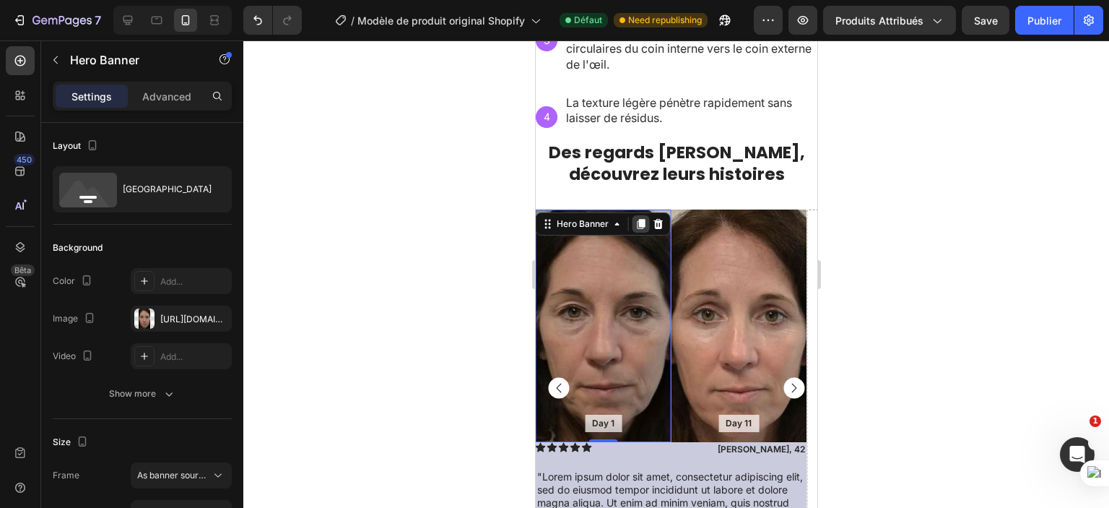
click at [637, 220] on icon at bounding box center [641, 224] width 8 height 10
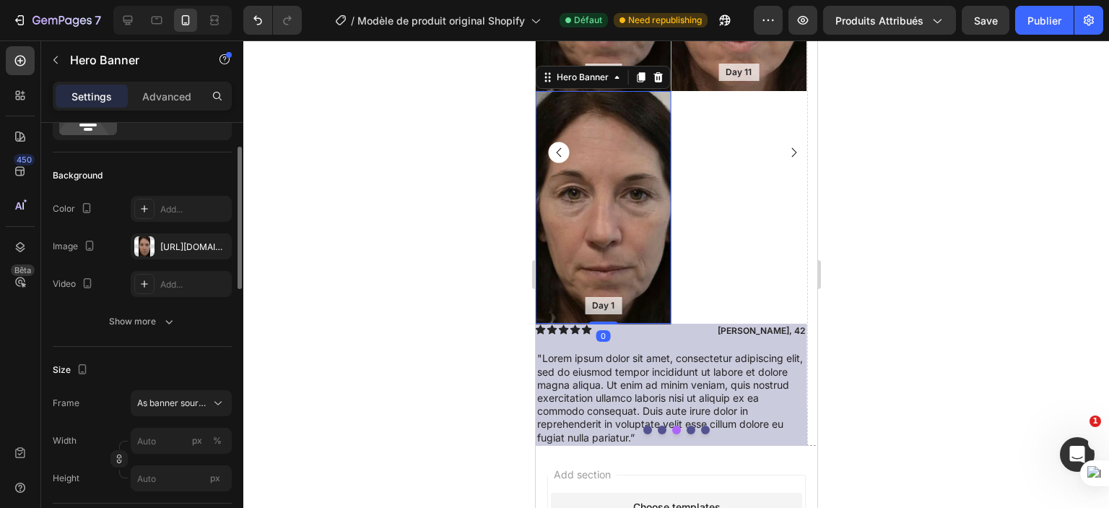
scroll to position [1472, 0]
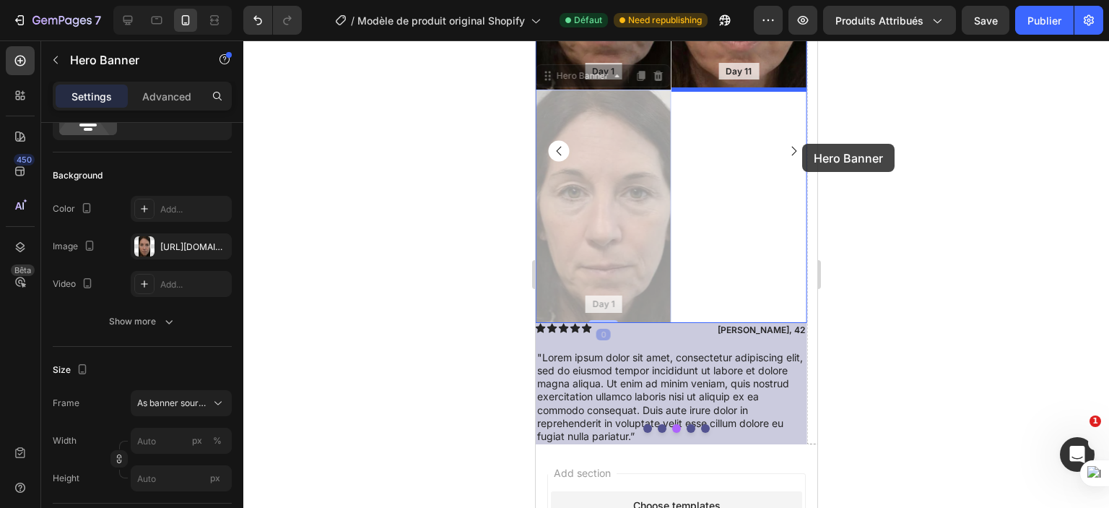
drag, startPoint x: 598, startPoint y: 212, endPoint x: 802, endPoint y: 144, distance: 214.7
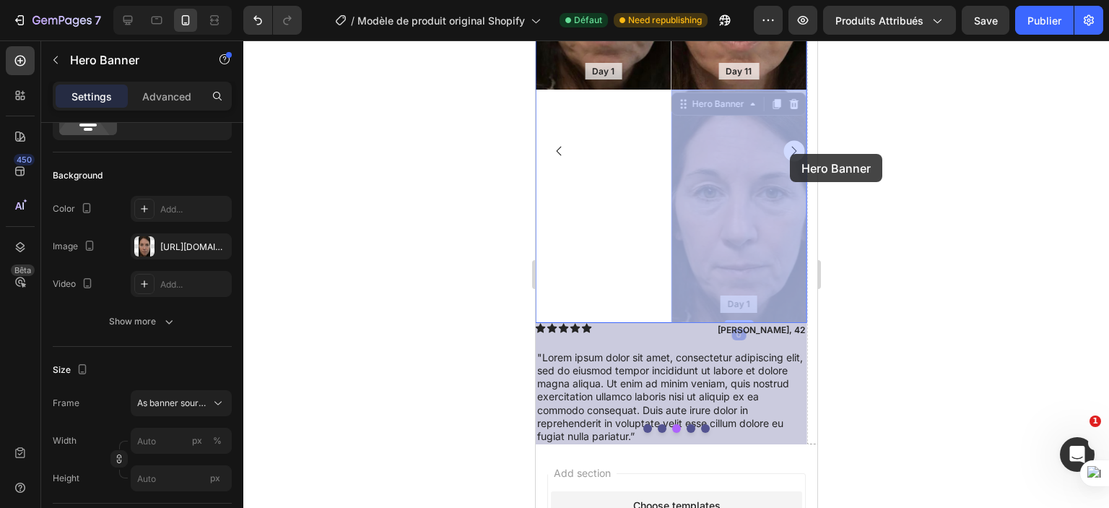
drag, startPoint x: 746, startPoint y: 171, endPoint x: 790, endPoint y: 154, distance: 46.7
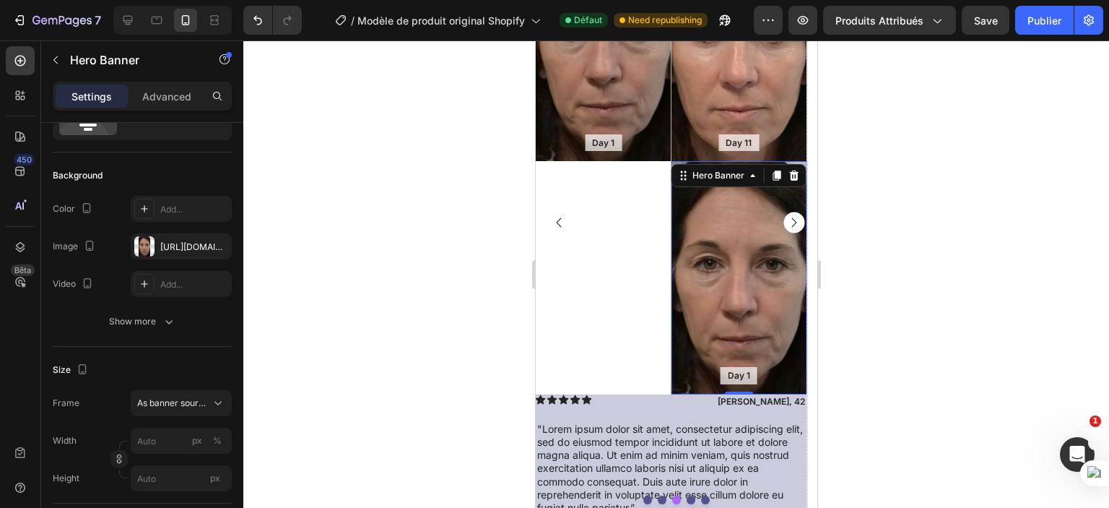
scroll to position [1398, 0]
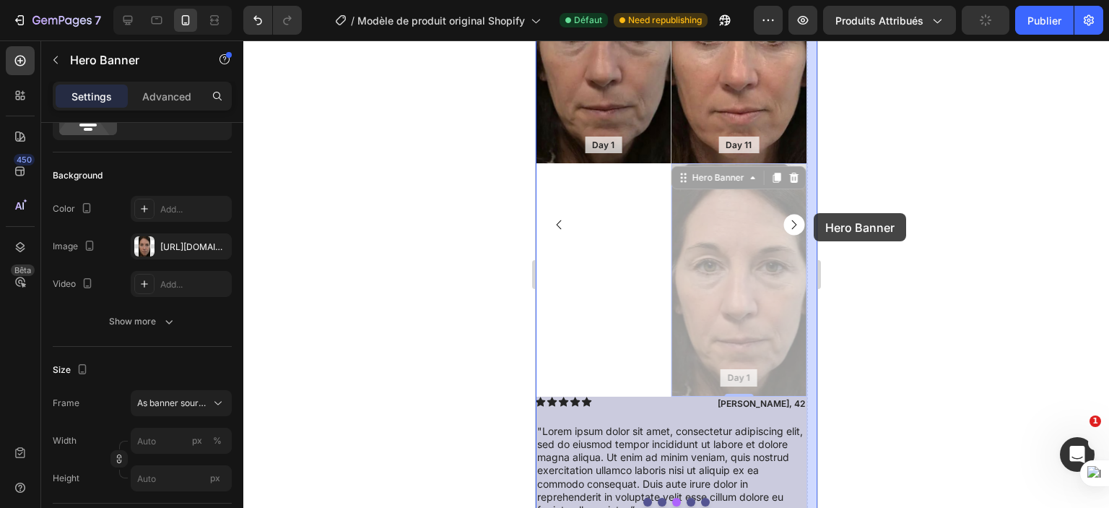
drag, startPoint x: 709, startPoint y: 277, endPoint x: 813, endPoint y: 213, distance: 122.9
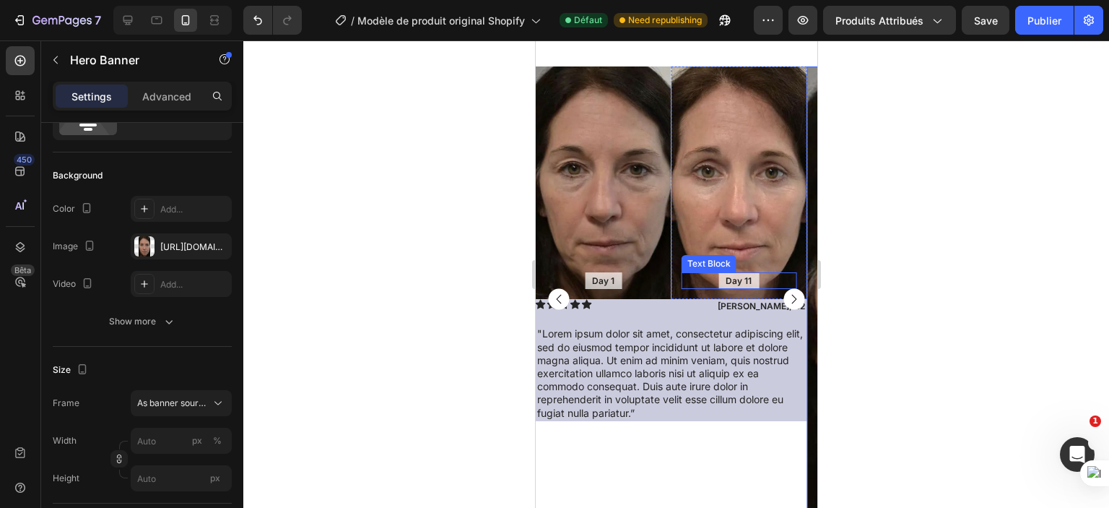
scroll to position [1235, 0]
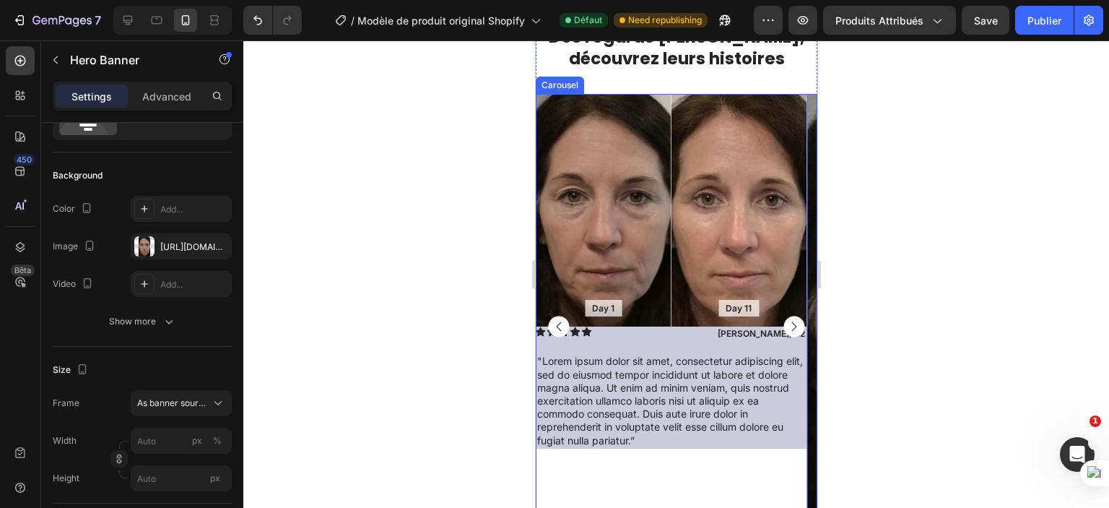
click at [783, 320] on rect "Carousel Next Arrow" at bounding box center [793, 326] width 21 height 21
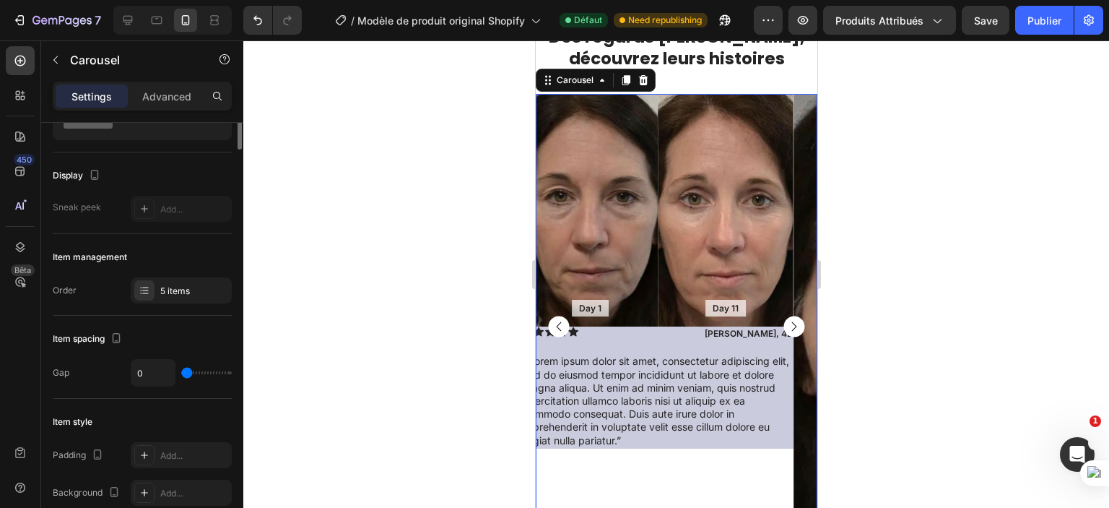
scroll to position [0, 0]
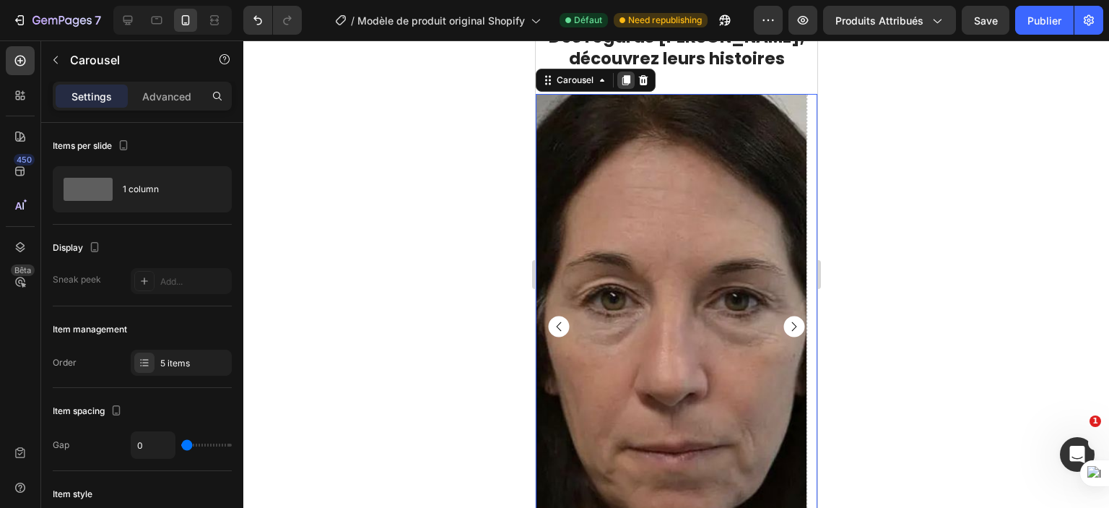
click at [626, 83] on icon at bounding box center [626, 80] width 12 height 12
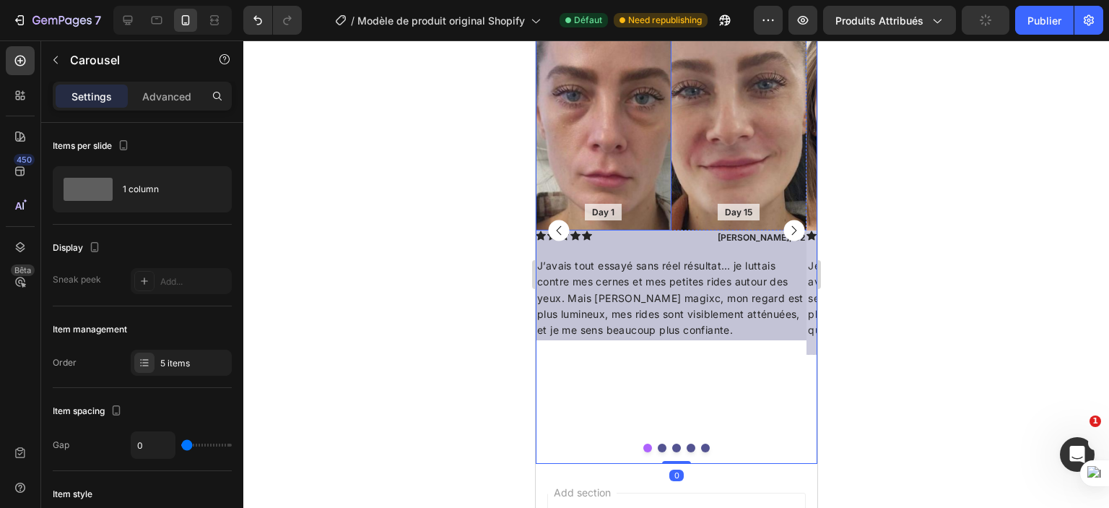
scroll to position [1816, 0]
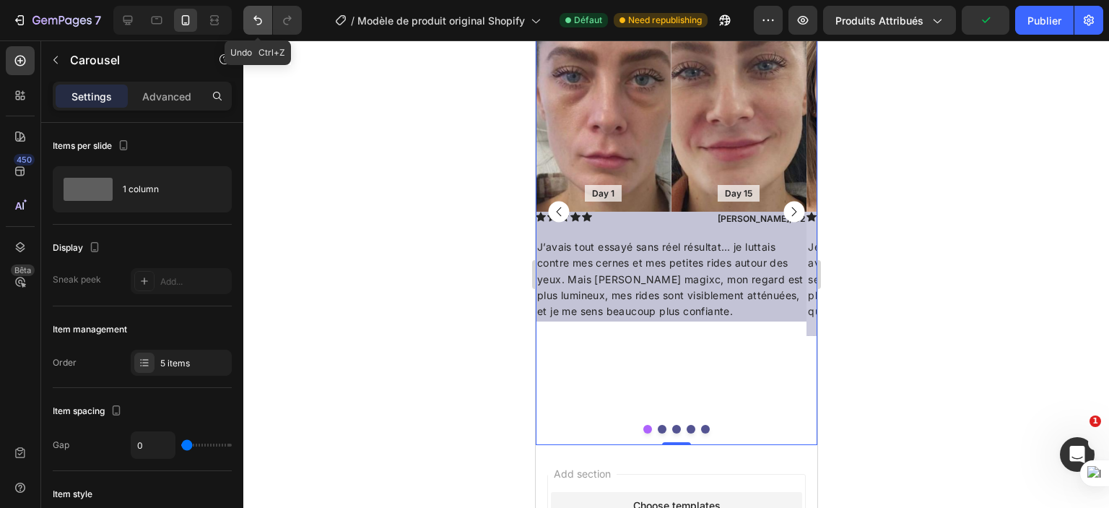
click at [255, 25] on icon "Annuler/Refaire" at bounding box center [258, 20] width 14 height 14
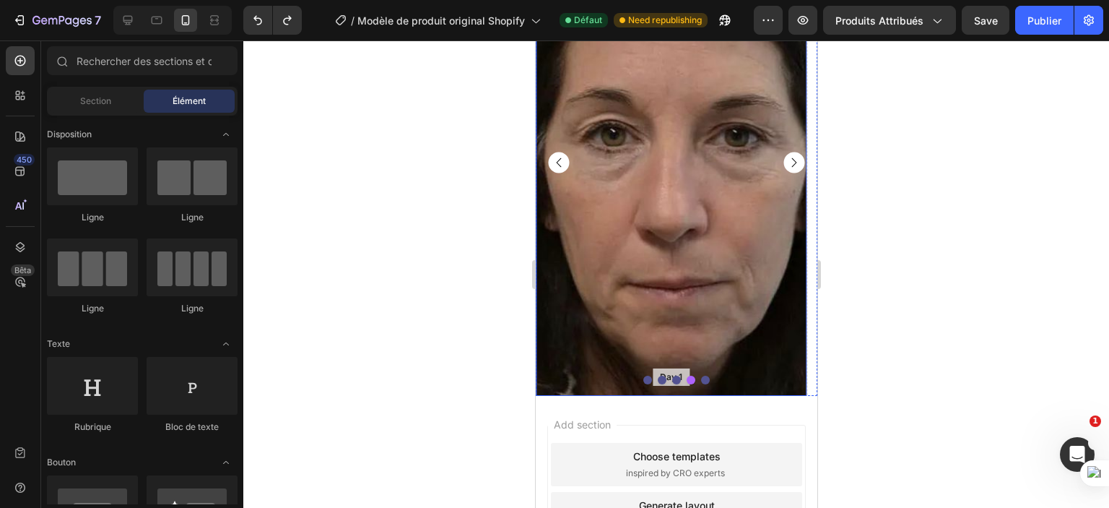
scroll to position [1327, 0]
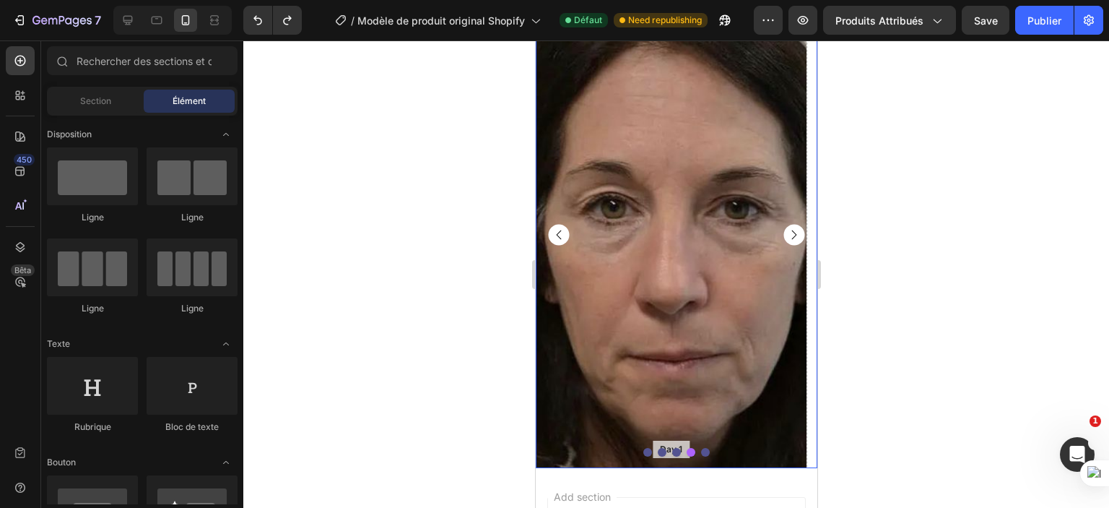
click at [557, 235] on icon "Carousel Back Arrow" at bounding box center [558, 234] width 5 height 9
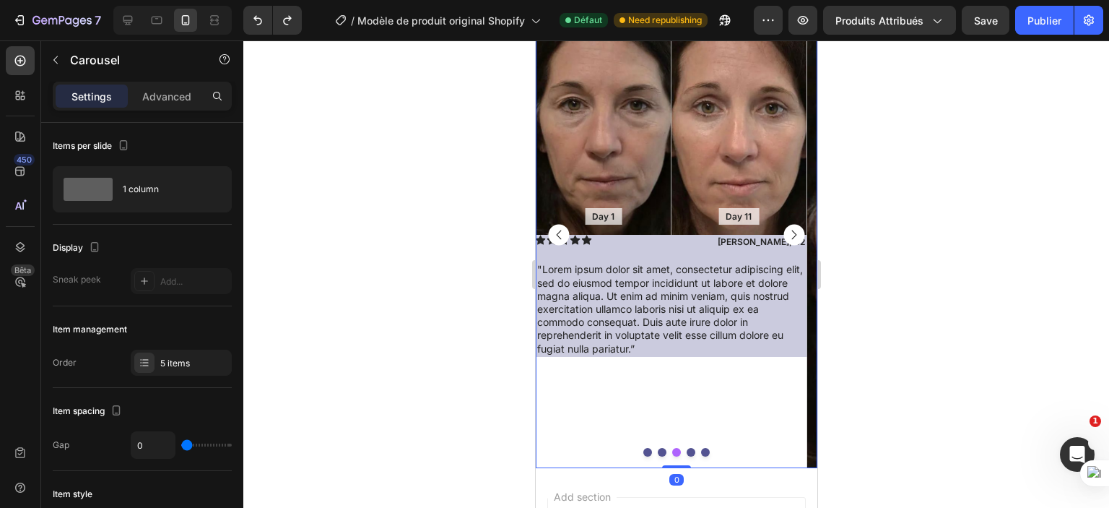
click at [557, 235] on icon "Carousel Back Arrow" at bounding box center [558, 234] width 5 height 9
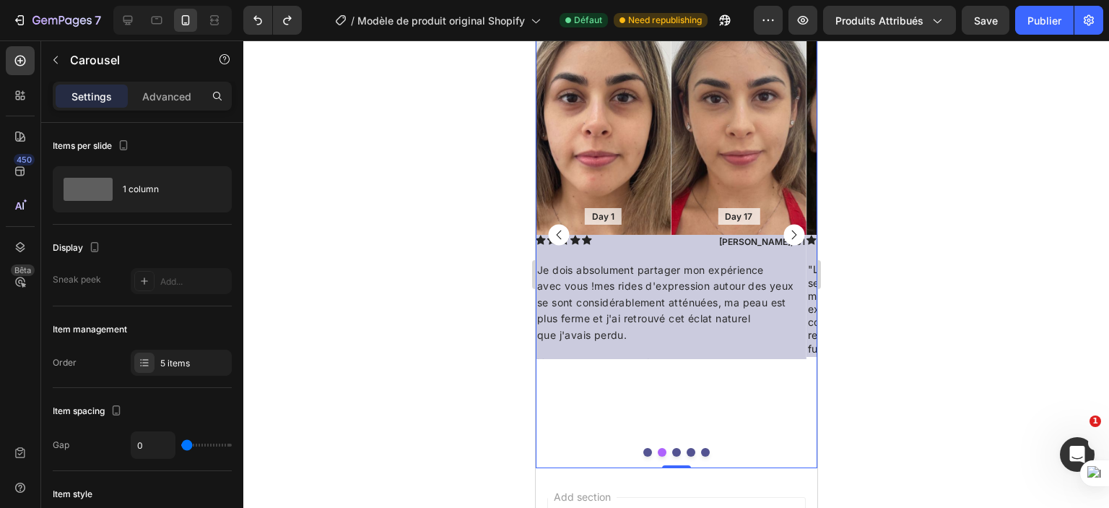
click at [783, 235] on rect "Carousel Next Arrow" at bounding box center [793, 235] width 21 height 21
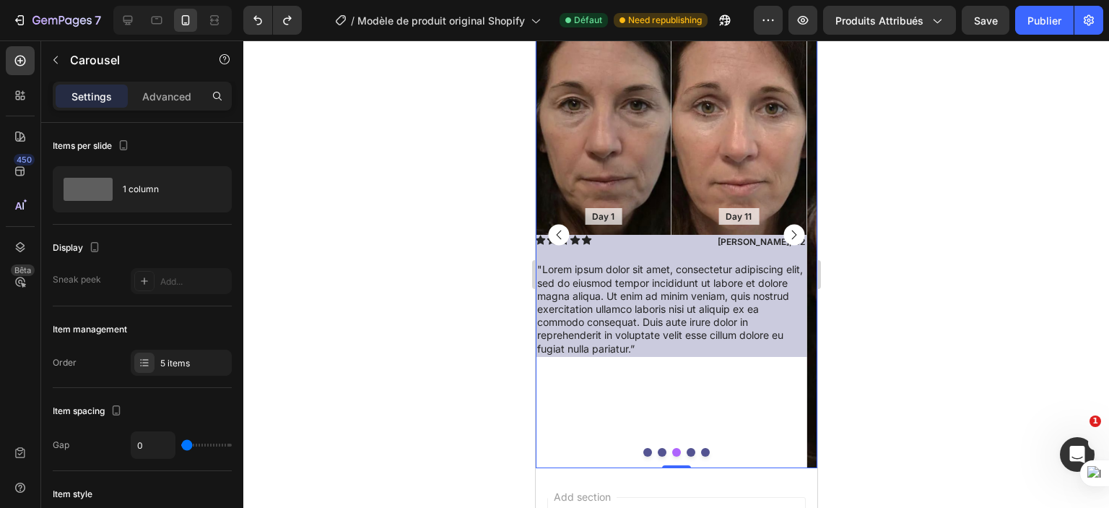
click at [783, 235] on rect "Carousel Next Arrow" at bounding box center [793, 235] width 21 height 21
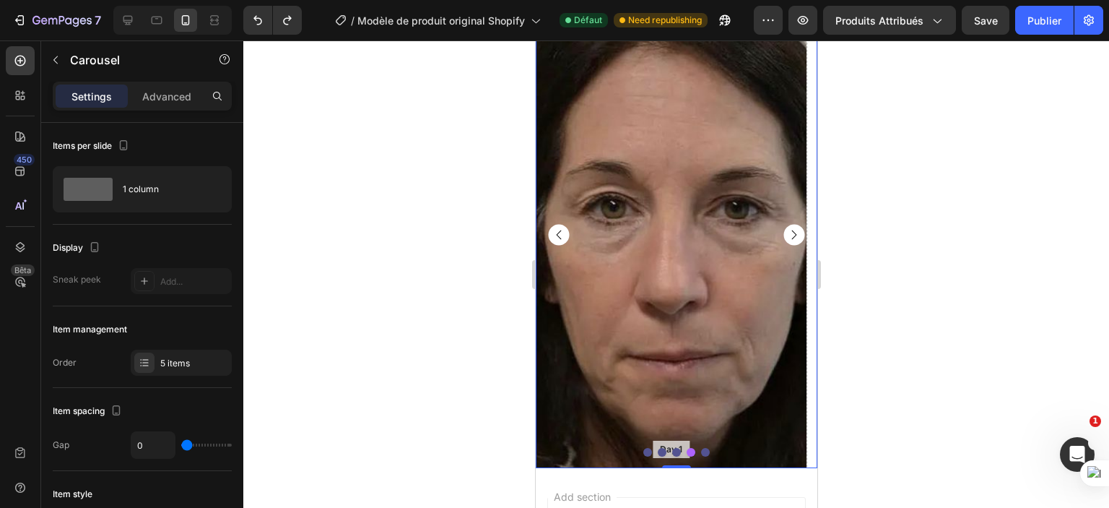
click at [783, 235] on rect "Carousel Next Arrow" at bounding box center [793, 235] width 21 height 21
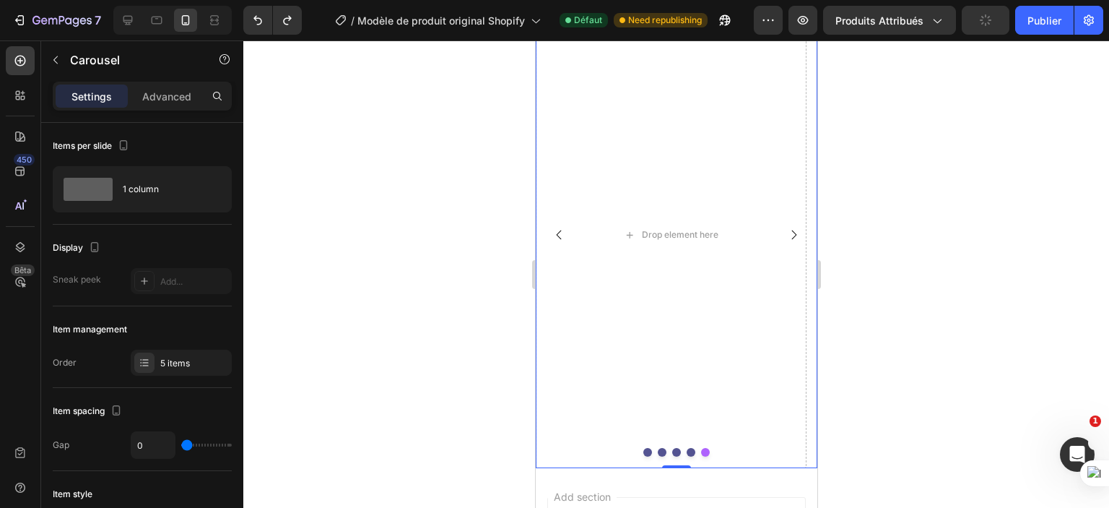
click at [557, 233] on rect "Carousel Back Arrow" at bounding box center [558, 235] width 21 height 21
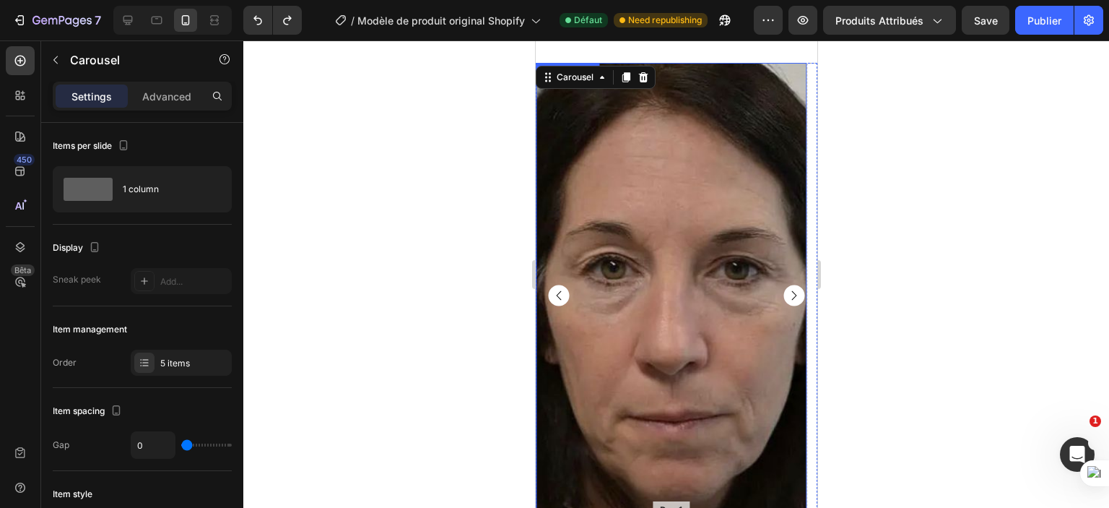
scroll to position [1276, 0]
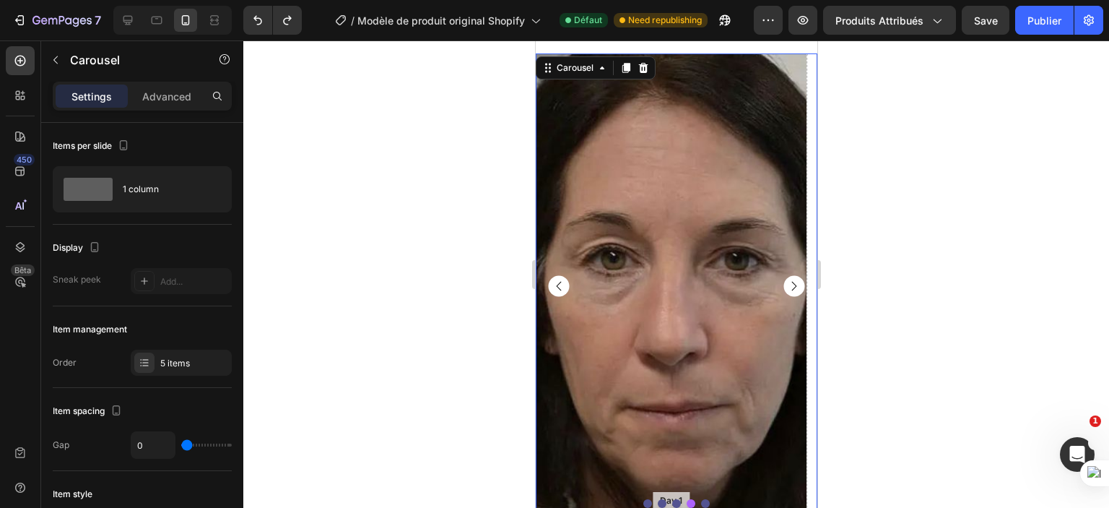
click at [563, 282] on rect "Carousel Back Arrow" at bounding box center [558, 286] width 21 height 21
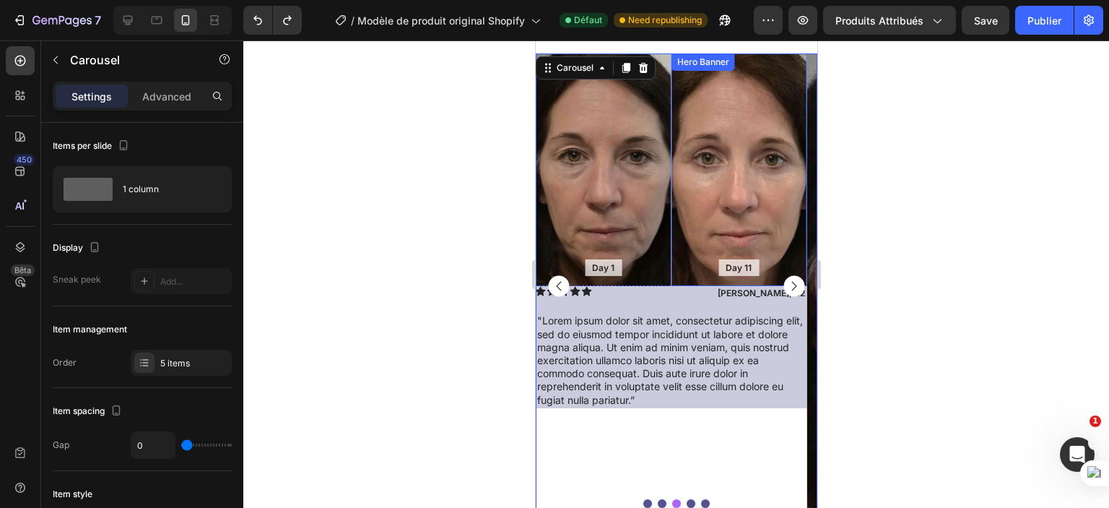
click at [742, 191] on div "Background Image" at bounding box center [739, 169] width 136 height 233
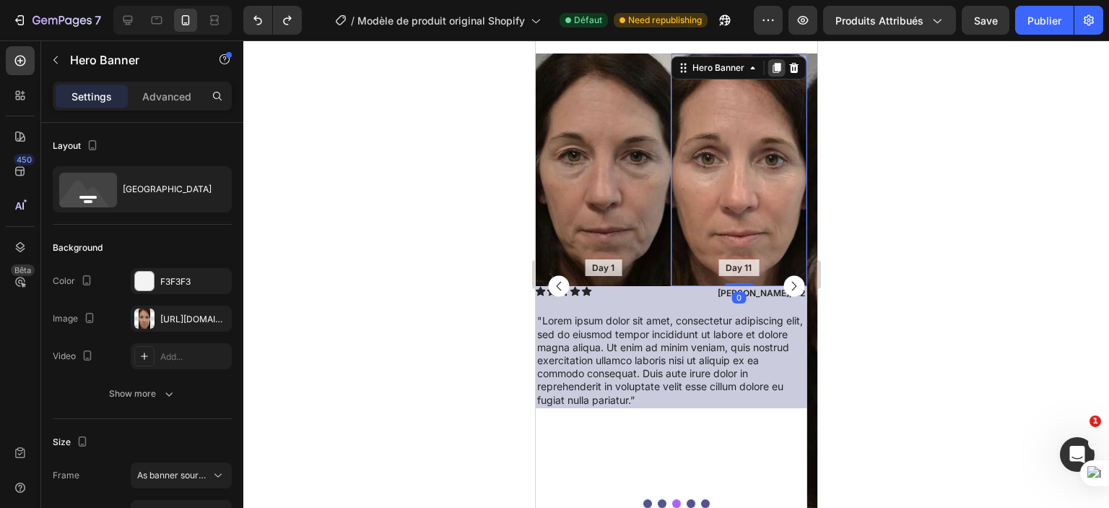
click at [774, 68] on icon at bounding box center [776, 68] width 8 height 10
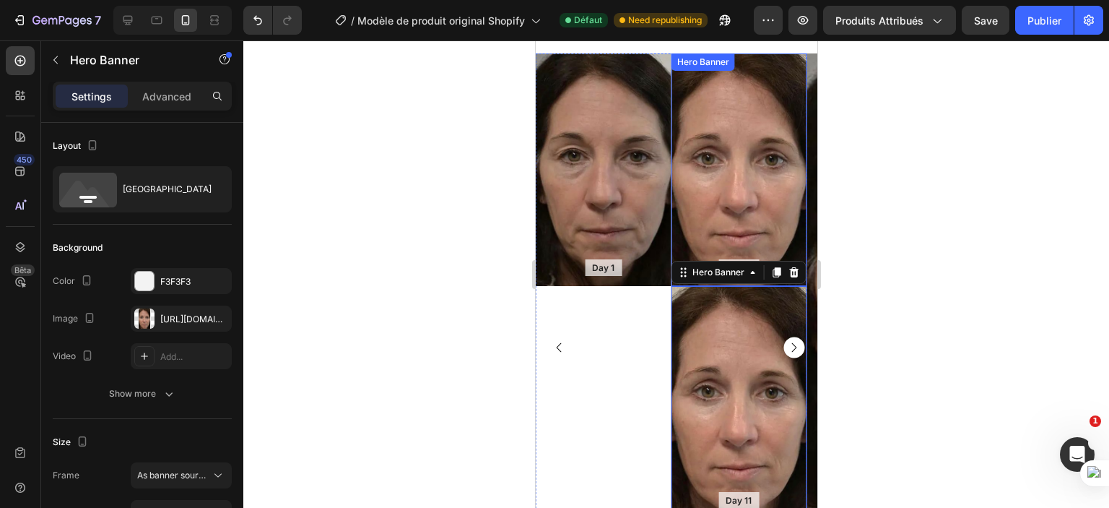
scroll to position [1336, 0]
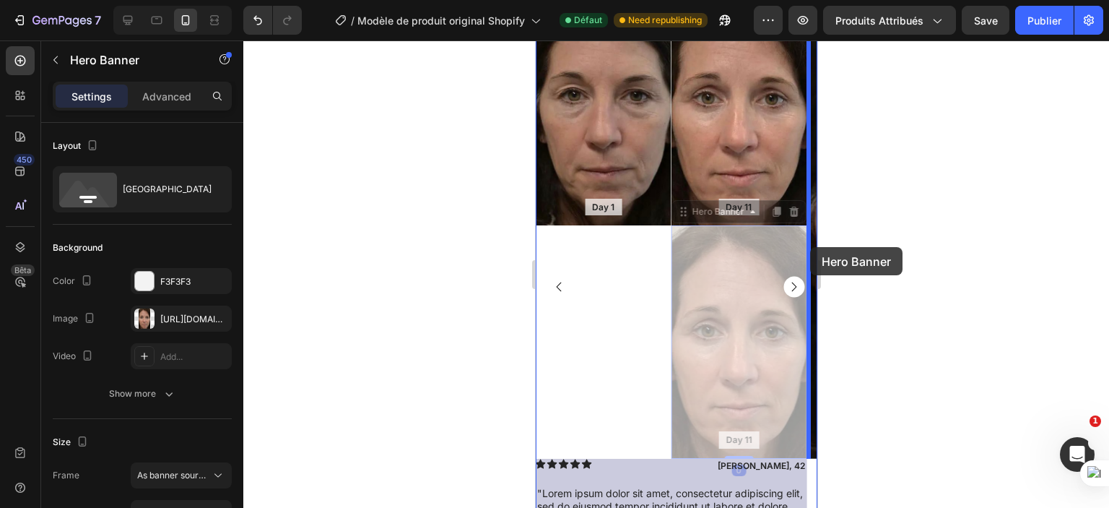
drag, startPoint x: 718, startPoint y: 322, endPoint x: 810, endPoint y: 247, distance: 118.6
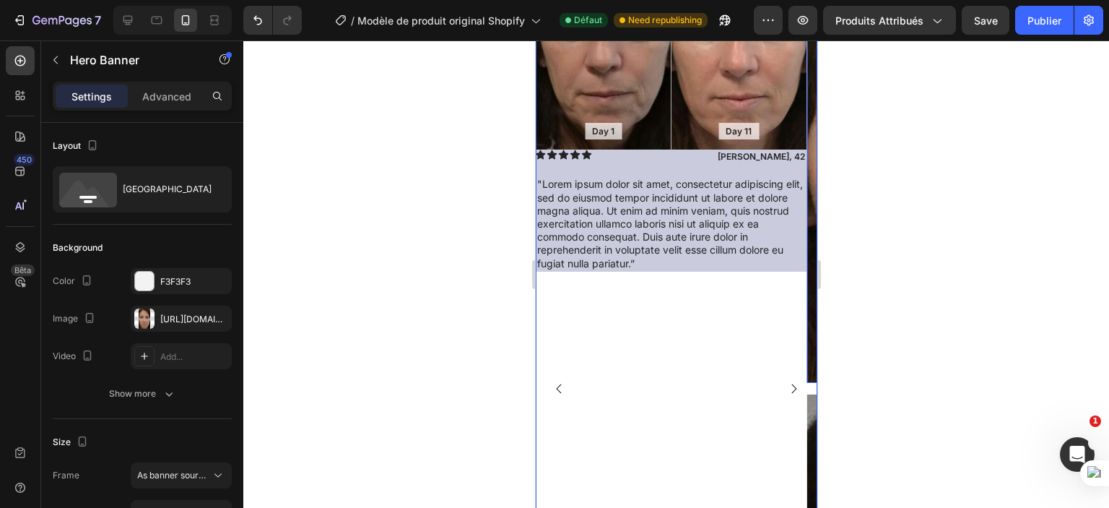
scroll to position [1413, 0]
click at [784, 391] on rect "Carousel Next Arrow" at bounding box center [793, 387] width 21 height 21
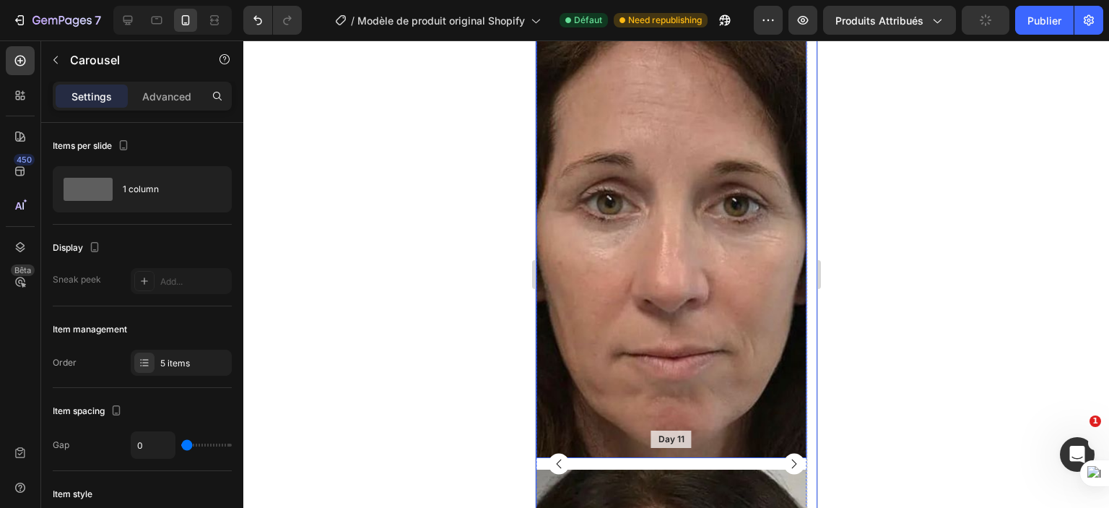
scroll to position [1147, 0]
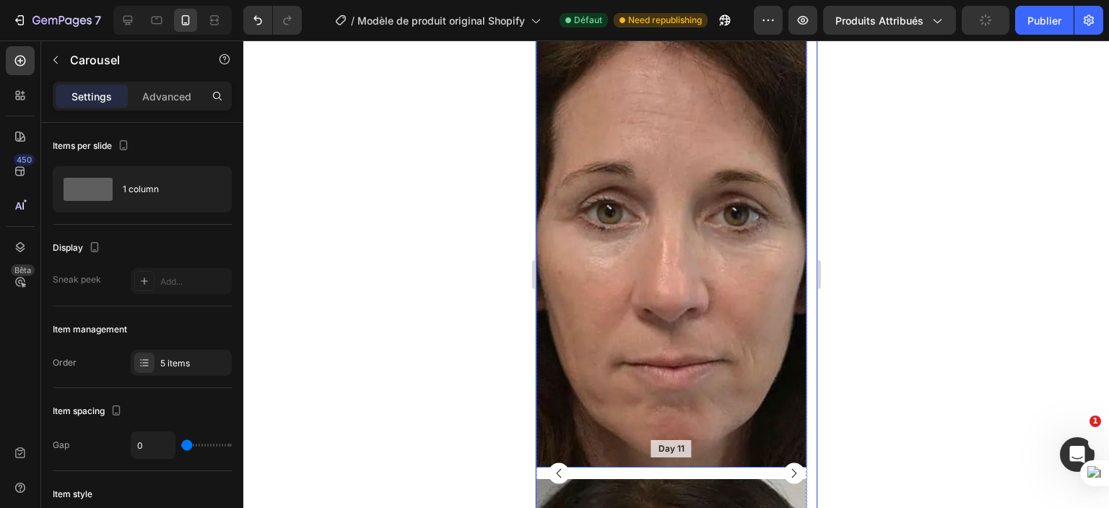
click at [643, 244] on div "Background Image" at bounding box center [670, 234] width 271 height 466
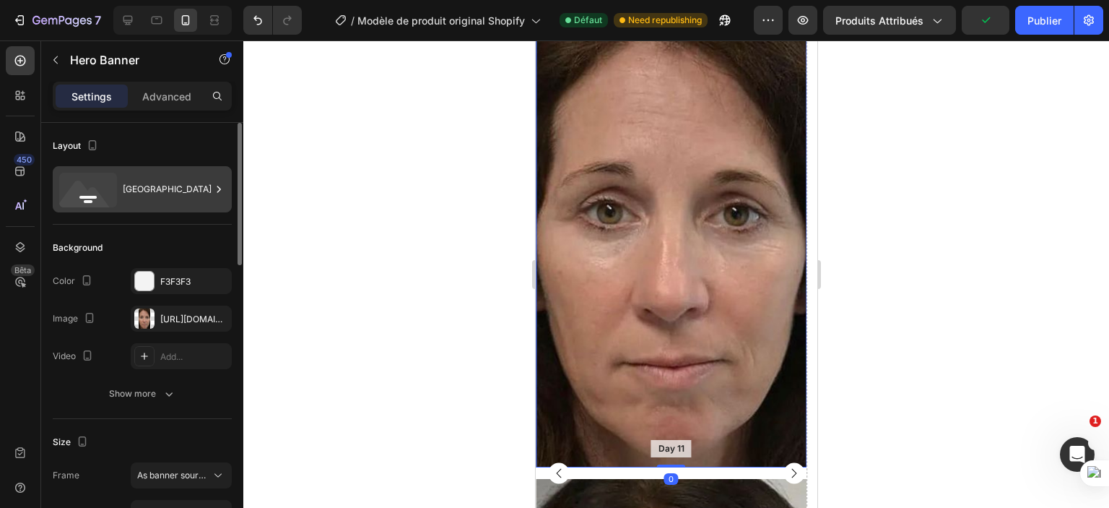
click at [150, 190] on div "Bottom center" at bounding box center [167, 189] width 88 height 33
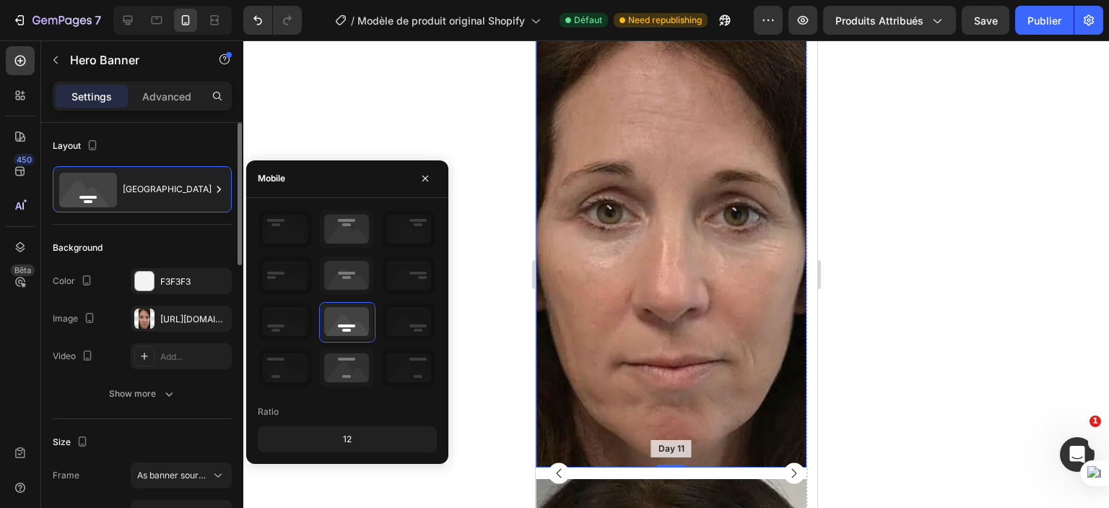
click at [178, 419] on div "Layout Bottom center" at bounding box center [142, 497] width 179 height 157
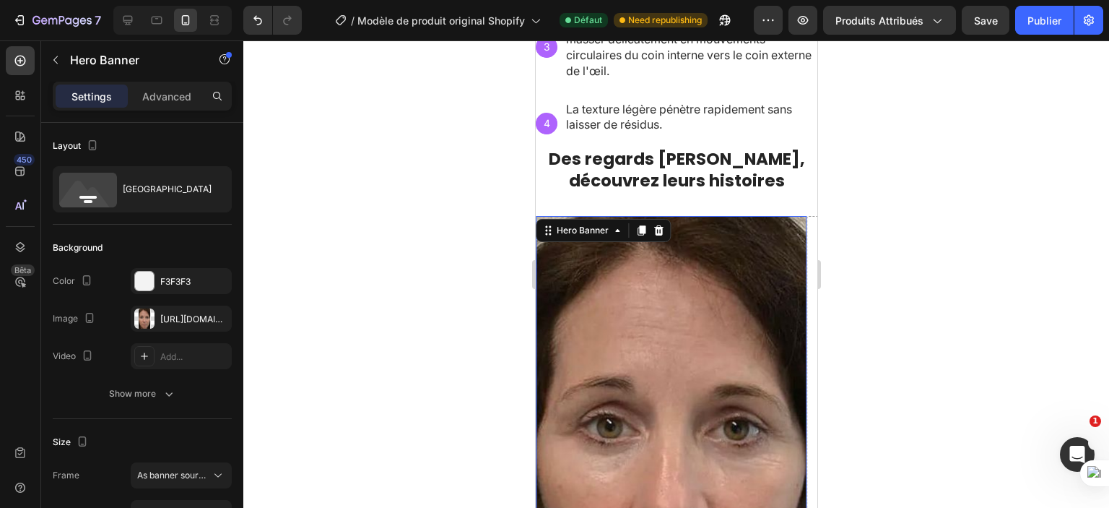
scroll to position [1117, 0]
click at [672, 300] on div "Background Image" at bounding box center [670, 450] width 271 height 466
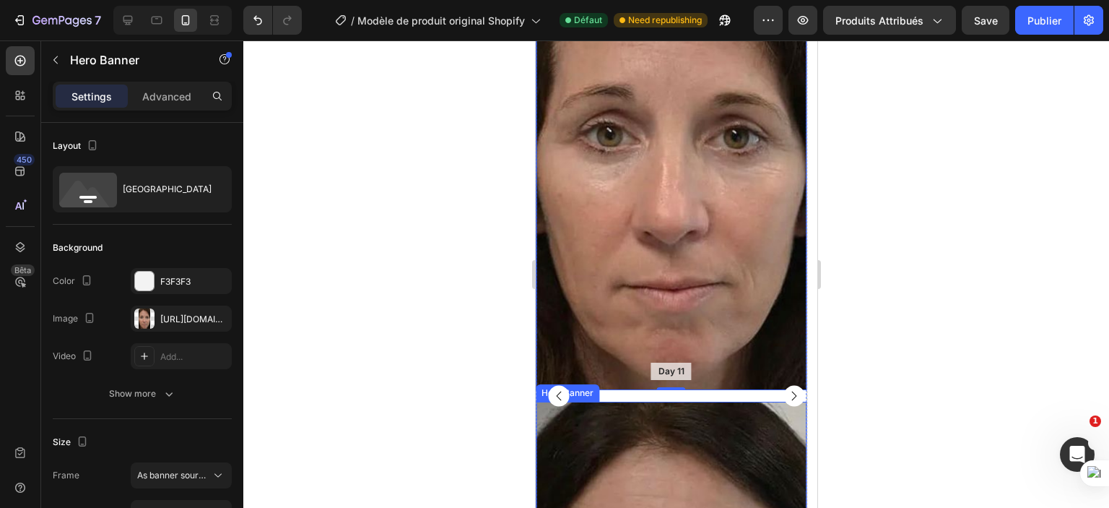
scroll to position [1626, 0]
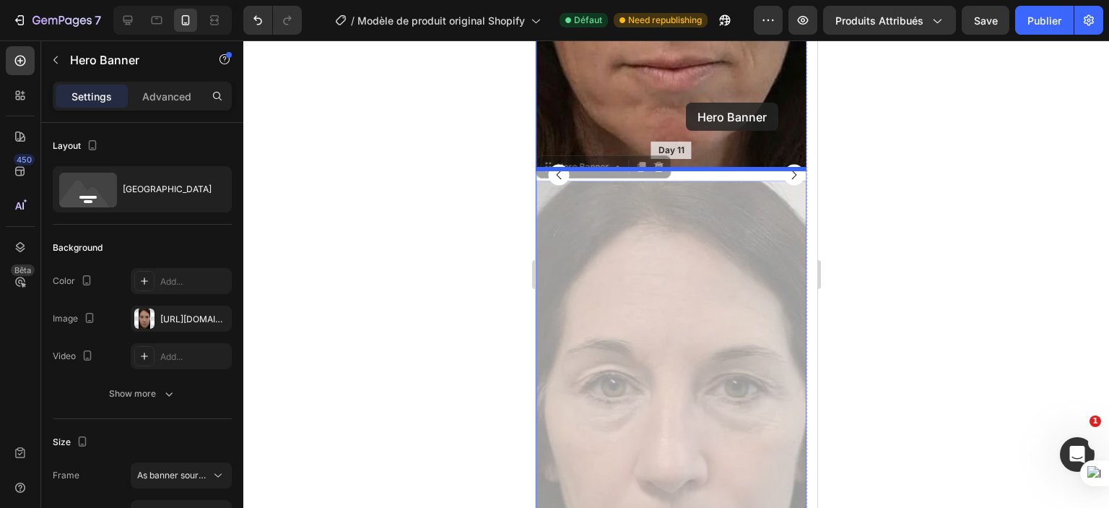
drag, startPoint x: 685, startPoint y: 355, endPoint x: 685, endPoint y: 103, distance: 252.1
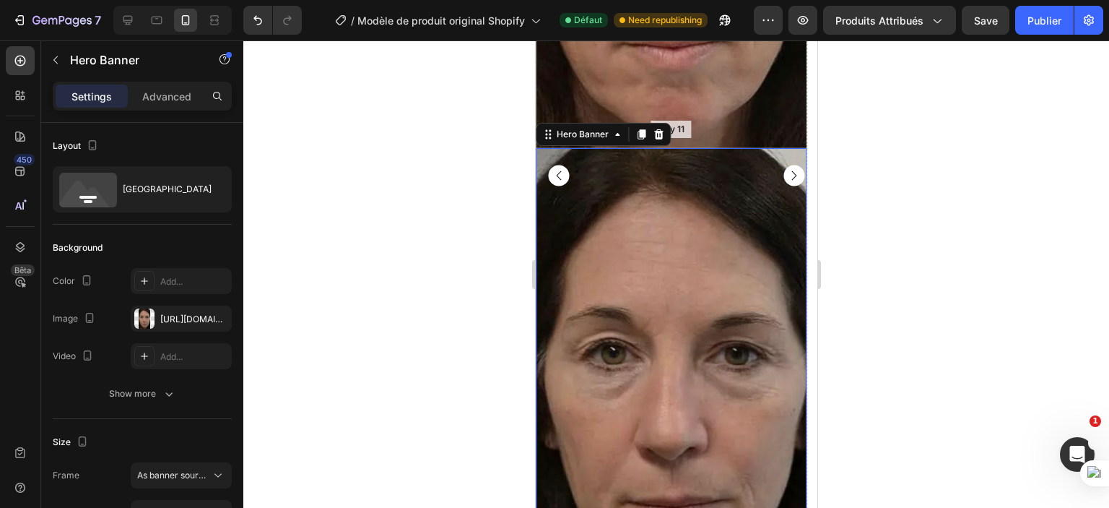
scroll to position [1542, 0]
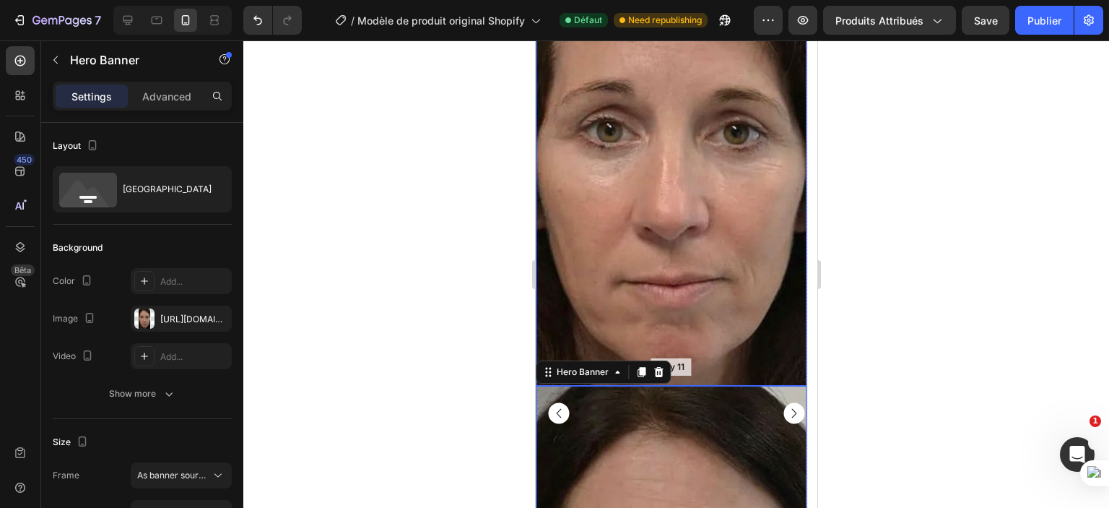
scroll to position [1180, 0]
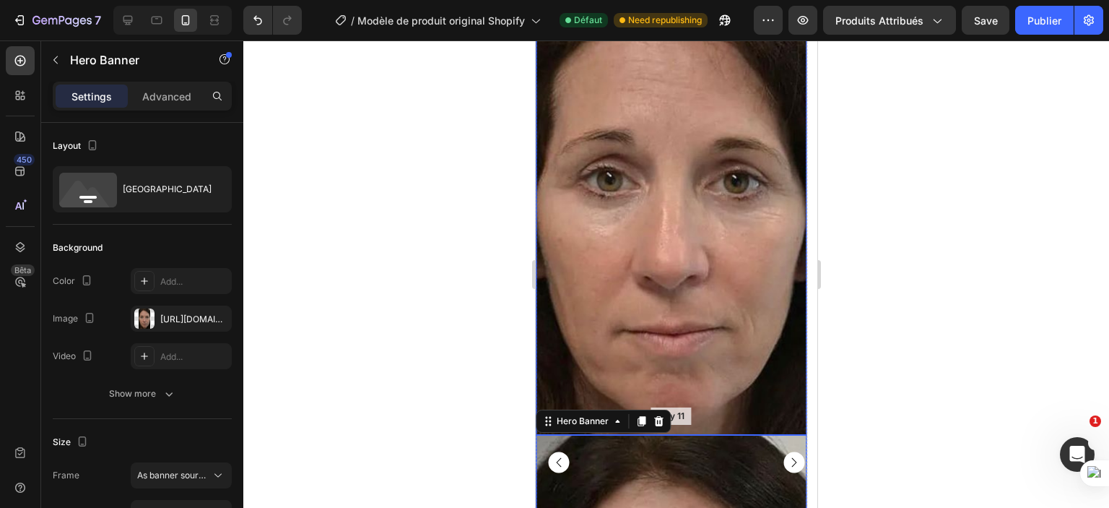
click at [644, 259] on div "Background Image" at bounding box center [670, 202] width 271 height 466
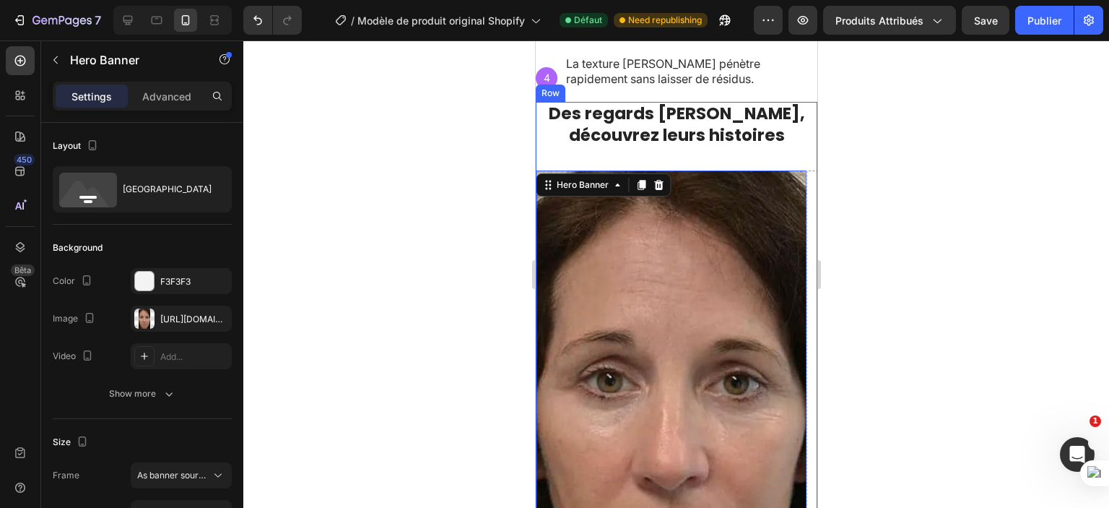
scroll to position [1133, 0]
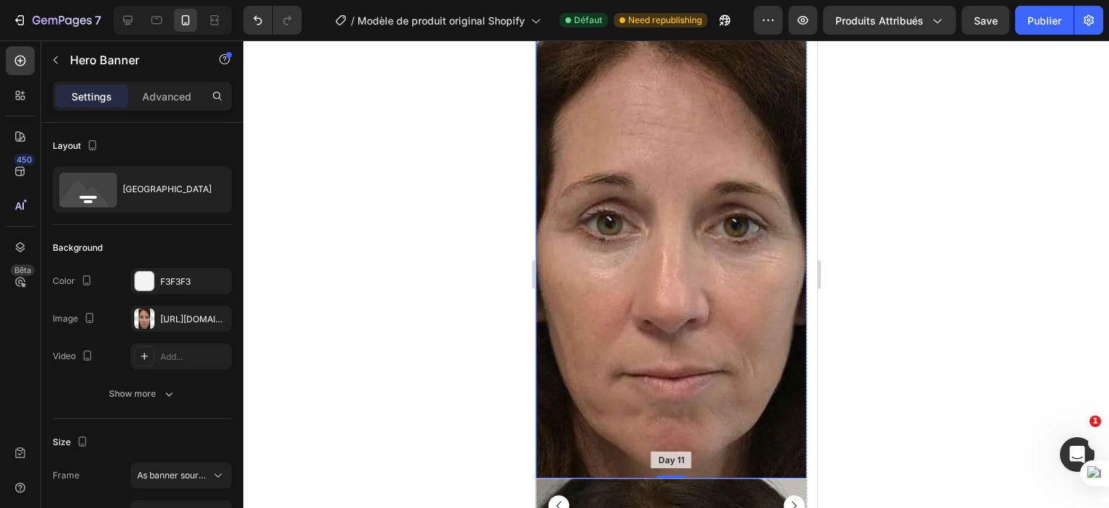
click at [680, 329] on div "Background Image" at bounding box center [670, 246] width 271 height 466
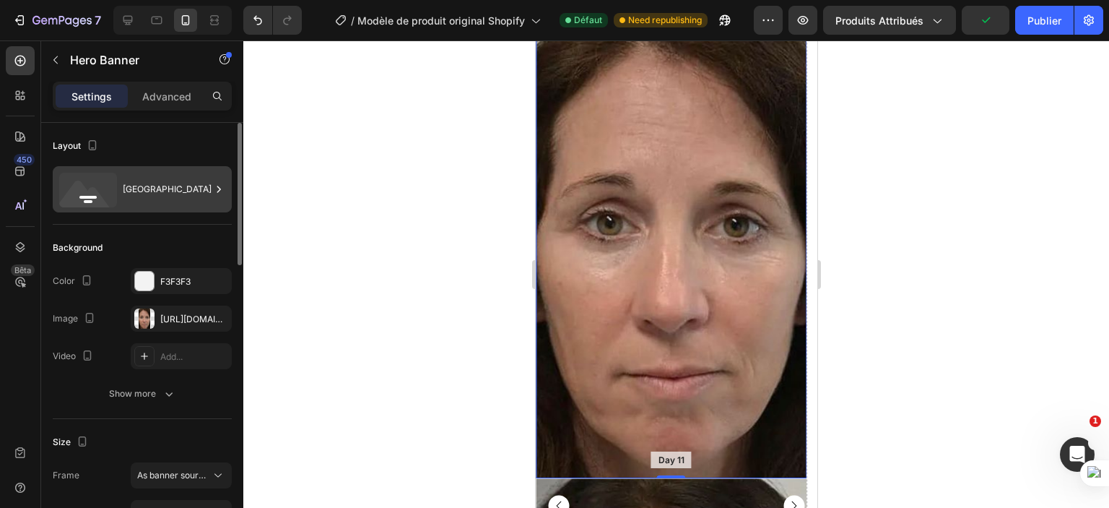
click at [134, 175] on div "Bottom center" at bounding box center [167, 189] width 88 height 33
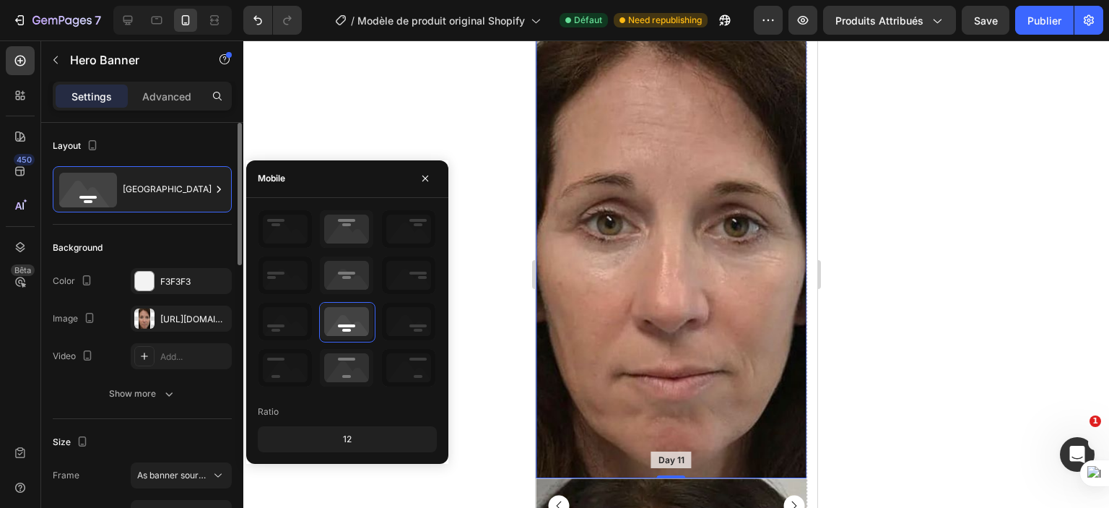
click at [156, 139] on div "Layout" at bounding box center [142, 145] width 179 height 23
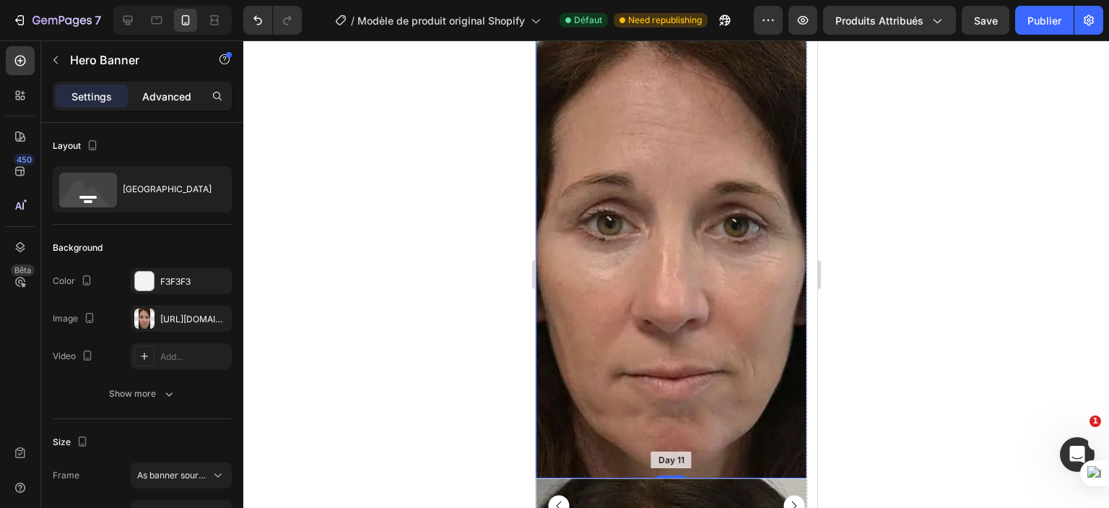
click at [165, 98] on p "Advanced" at bounding box center [166, 96] width 49 height 15
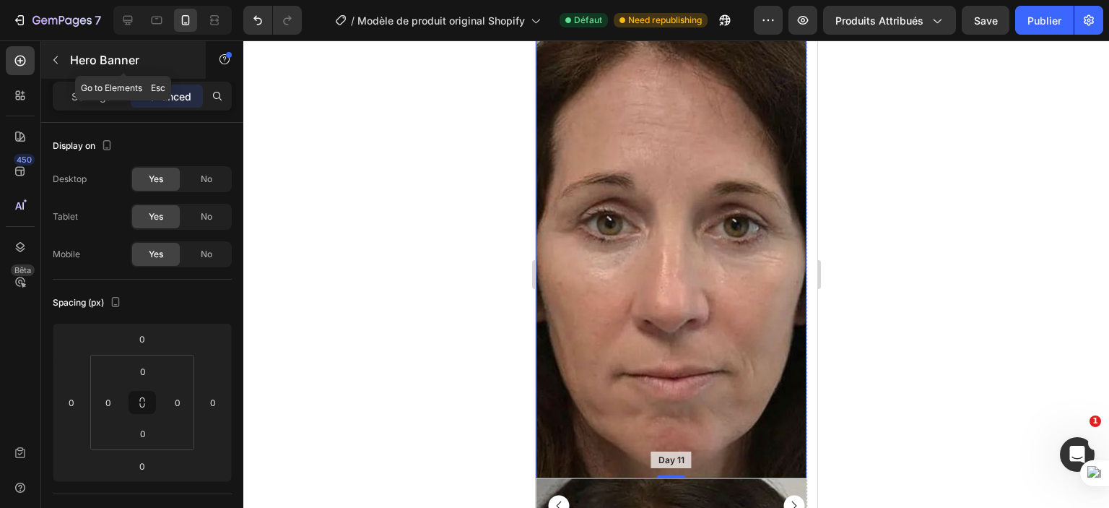
click at [46, 65] on button "button" at bounding box center [55, 59] width 23 height 23
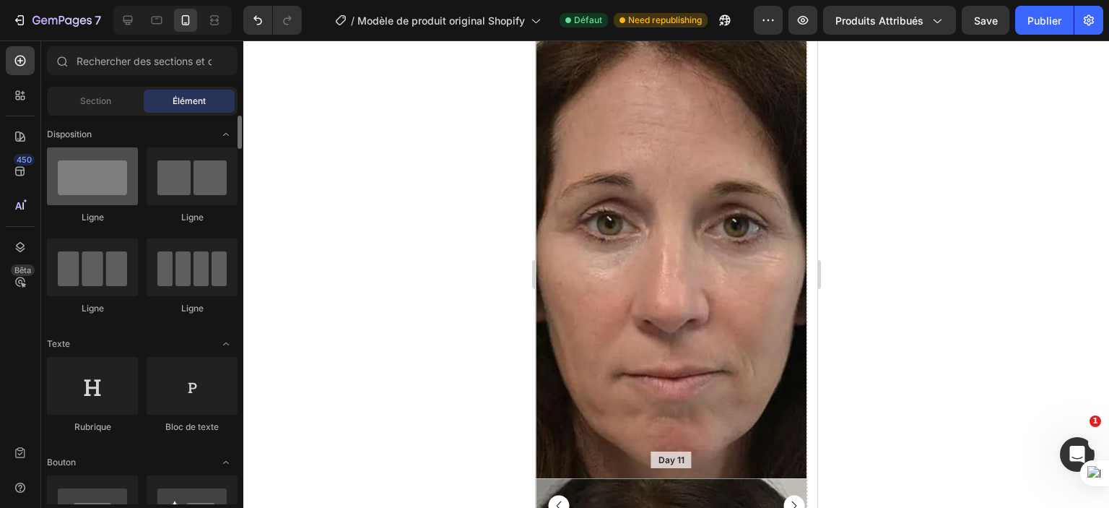
scroll to position [0, 0]
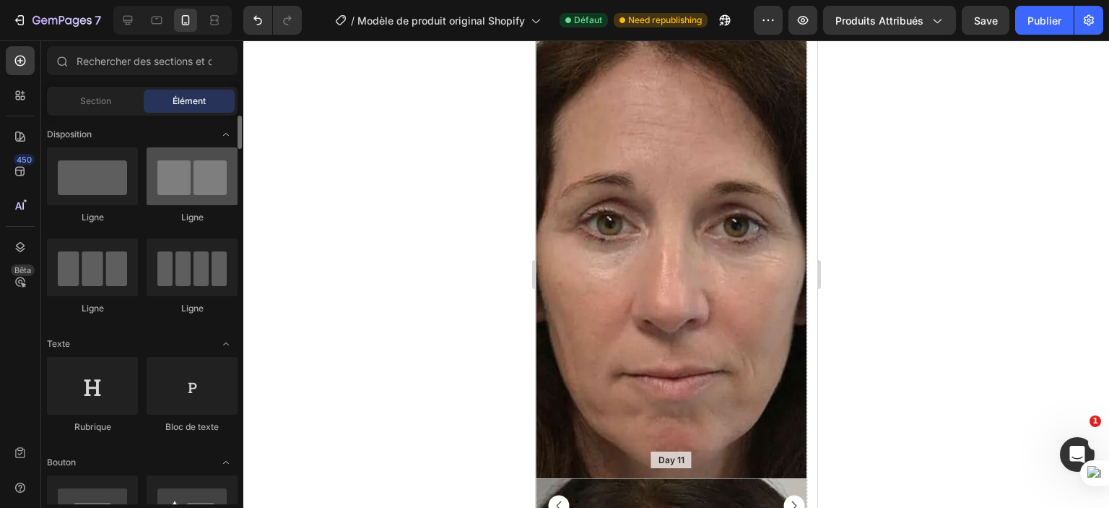
click at [173, 186] on div at bounding box center [192, 176] width 91 height 58
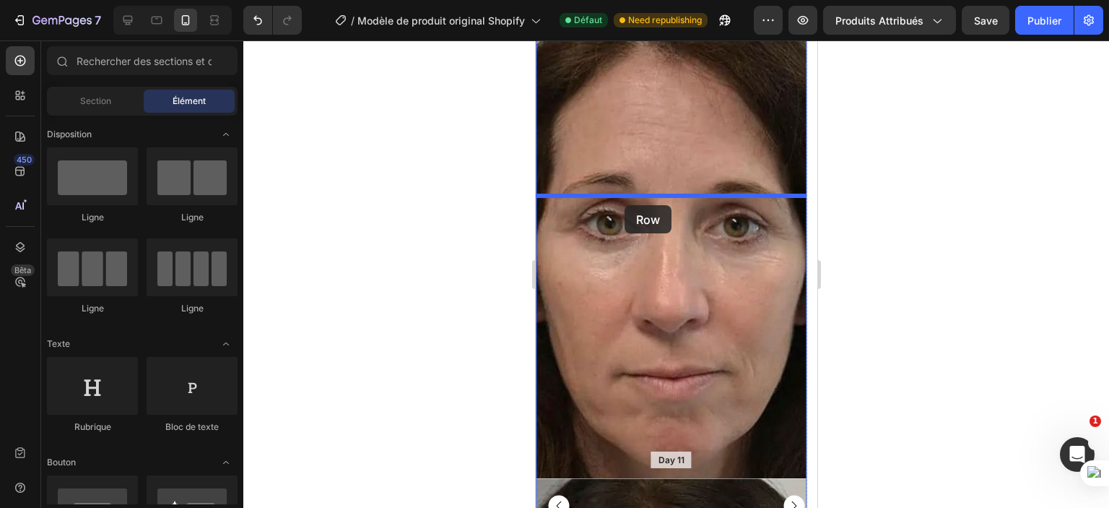
drag, startPoint x: 709, startPoint y: 227, endPoint x: 624, endPoint y: 205, distance: 87.2
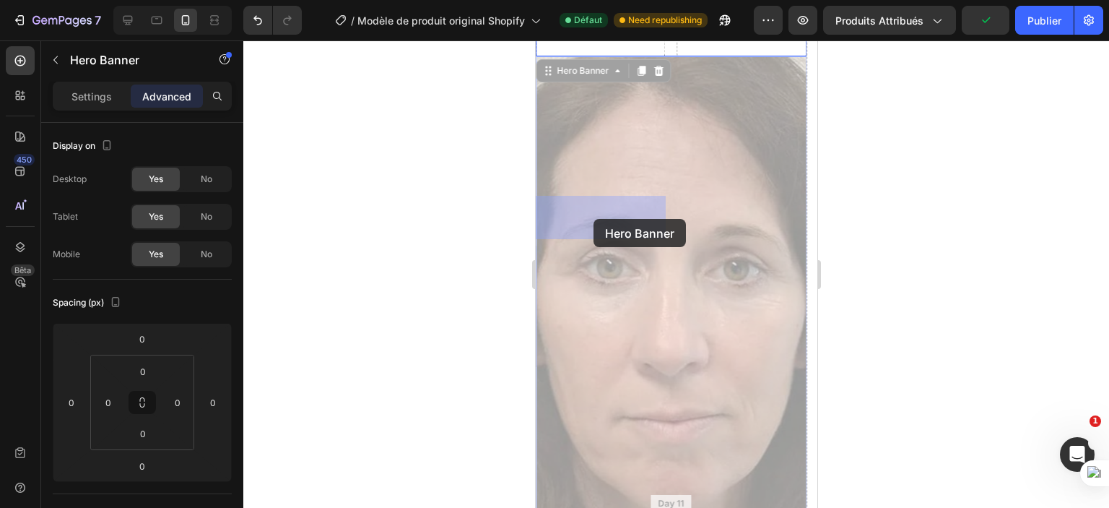
drag, startPoint x: 622, startPoint y: 386, endPoint x: 593, endPoint y: 224, distance: 164.4
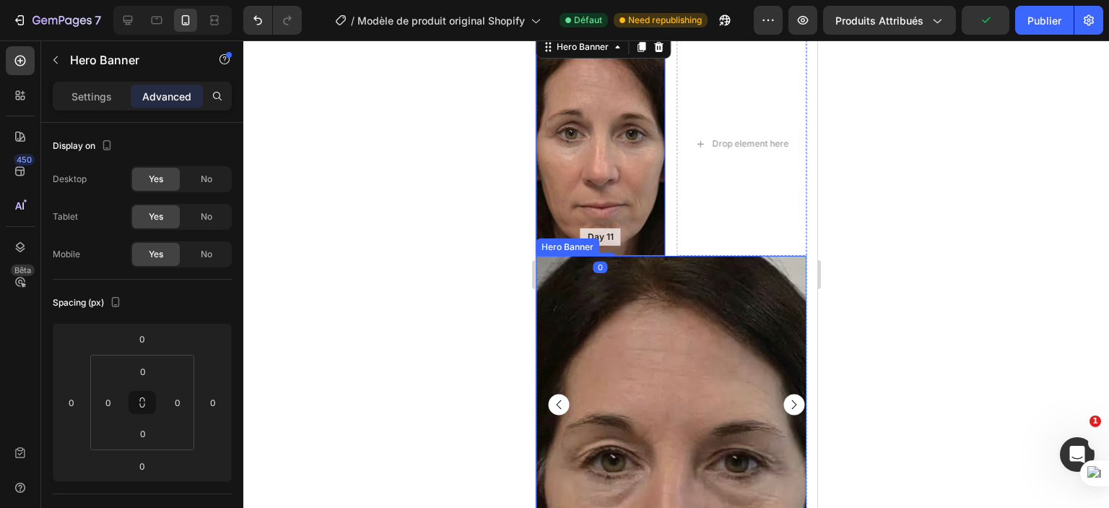
scroll to position [1296, 0]
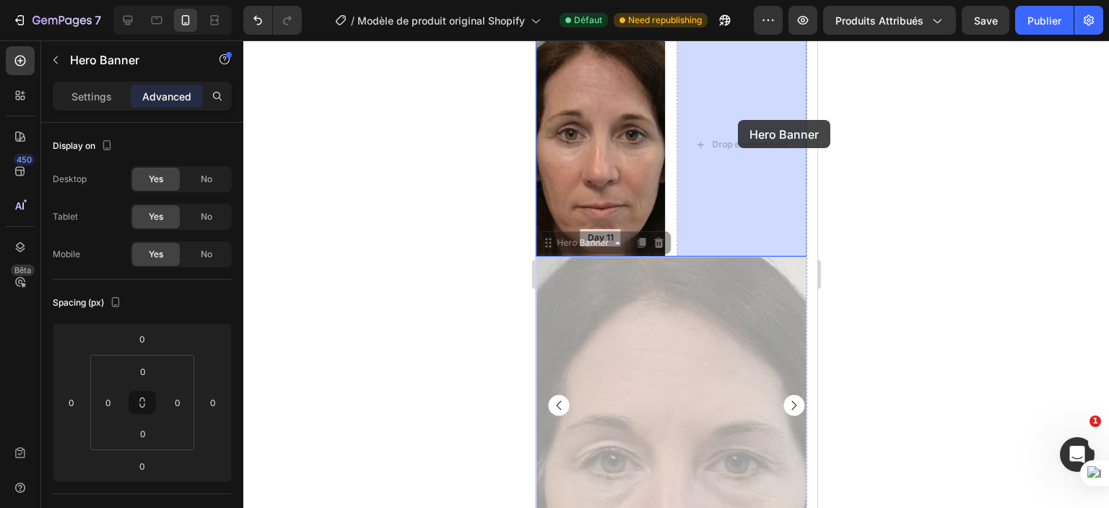
drag, startPoint x: 659, startPoint y: 412, endPoint x: 737, endPoint y: 120, distance: 302.1
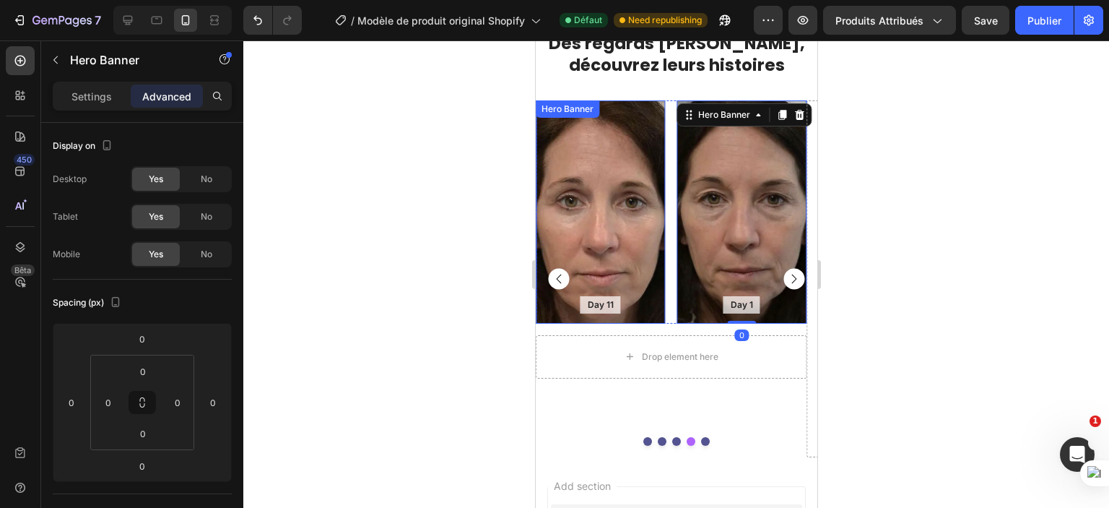
scroll to position [1227, 0]
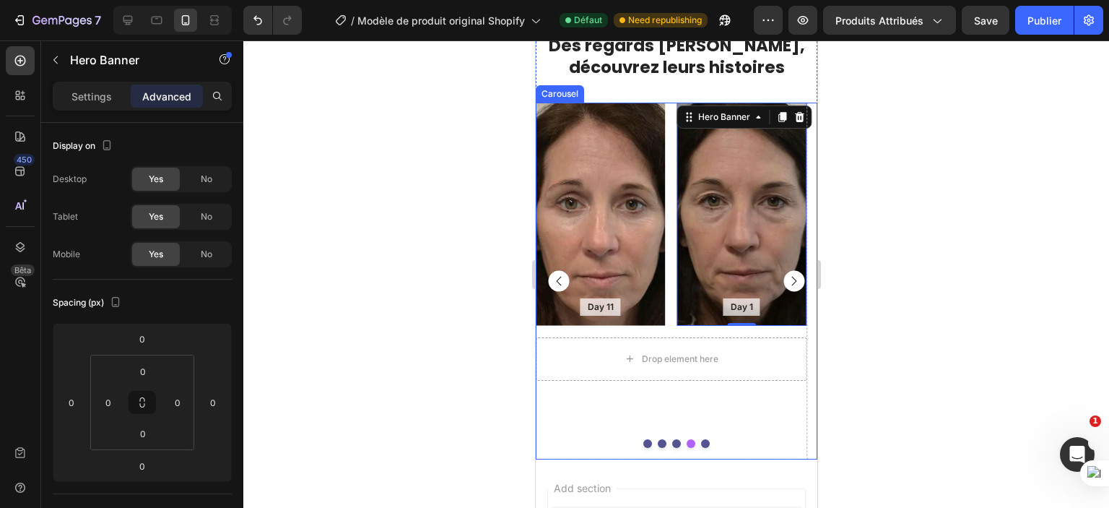
click at [556, 279] on rect "Carousel Back Arrow" at bounding box center [558, 280] width 21 height 21
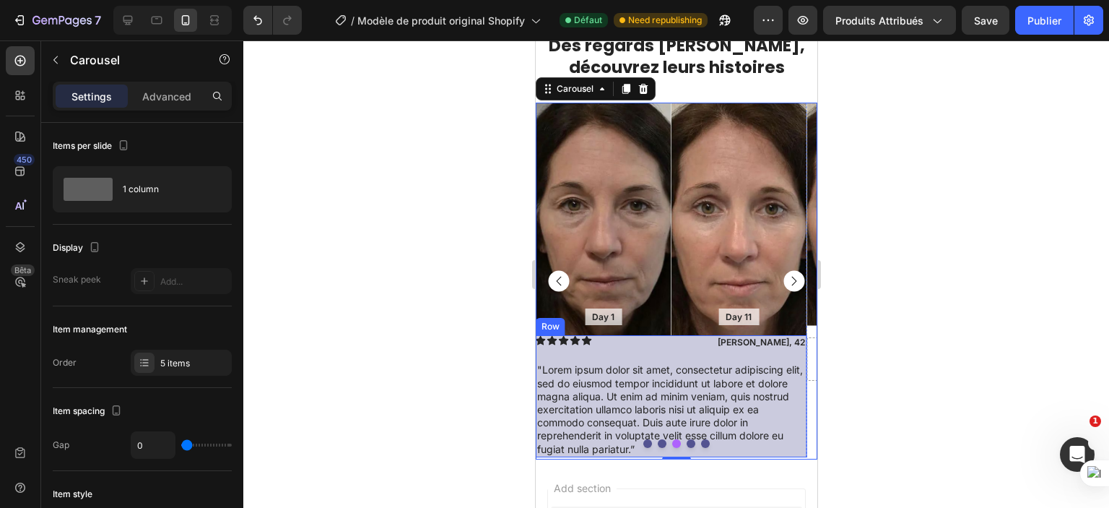
click at [704, 360] on div "Icon Icon Icon Icon Icon Icon List Daniela, 42 Text Block Row "Lorem ipsum dolo…" at bounding box center [670, 395] width 271 height 121
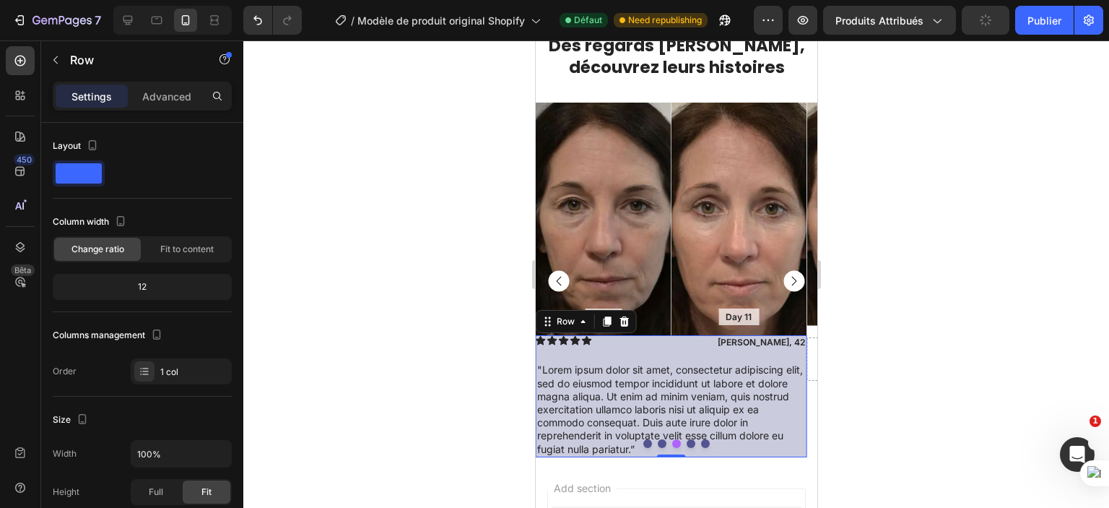
click at [605, 319] on icon at bounding box center [607, 322] width 8 height 10
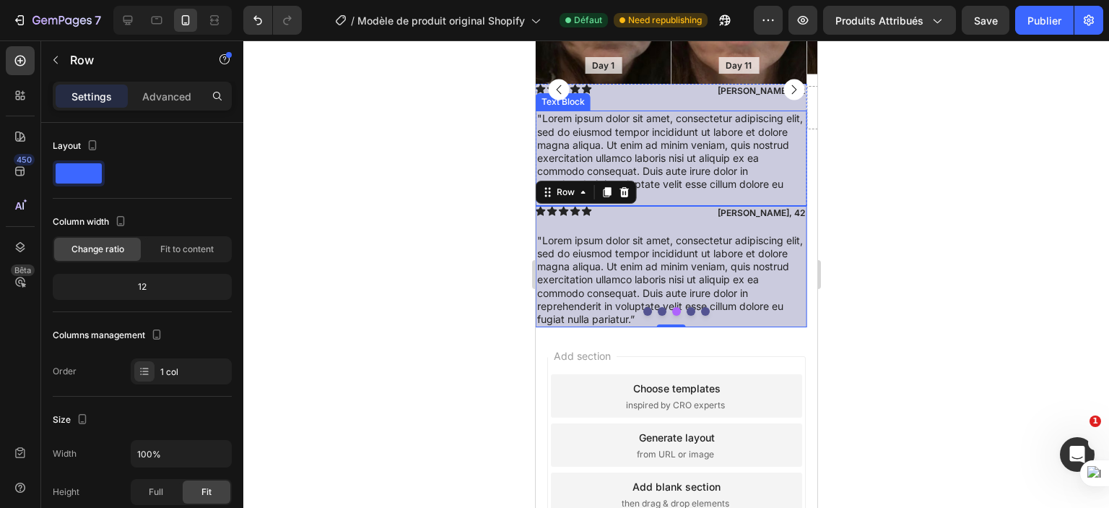
scroll to position [1476, 0]
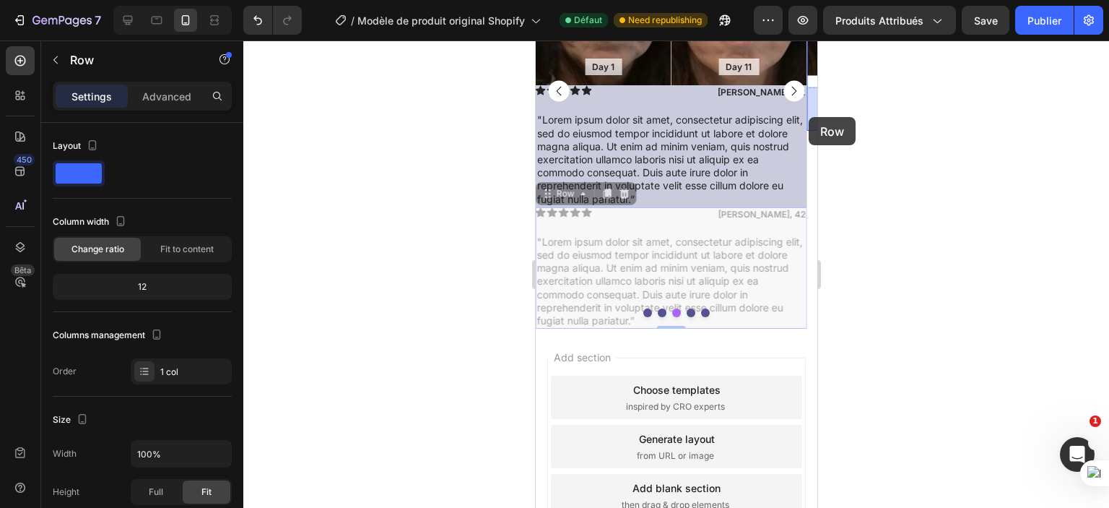
drag, startPoint x: 685, startPoint y: 228, endPoint x: 808, endPoint y: 117, distance: 165.2
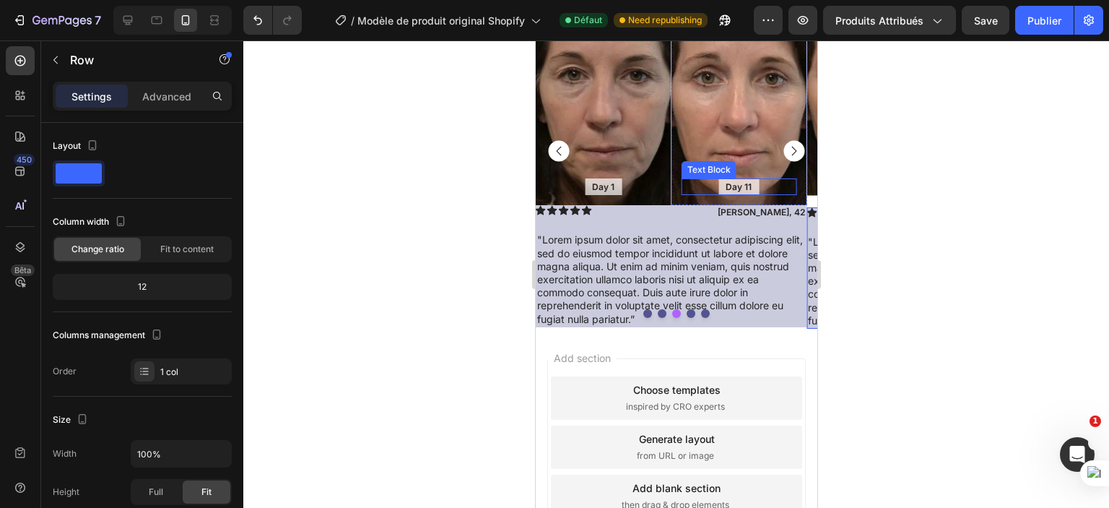
scroll to position [1355, 0]
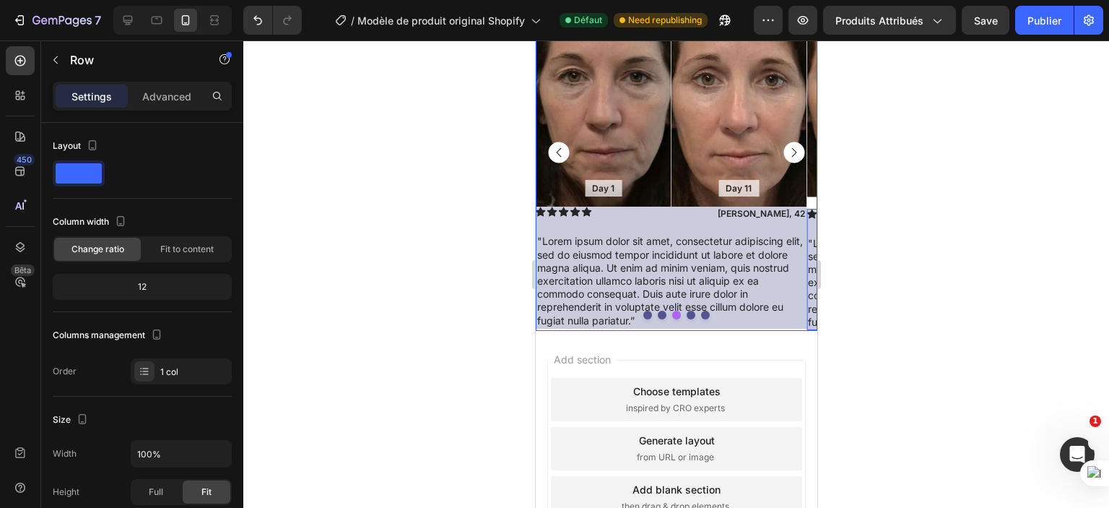
click at [783, 150] on rect "Carousel Next Arrow" at bounding box center [793, 152] width 21 height 21
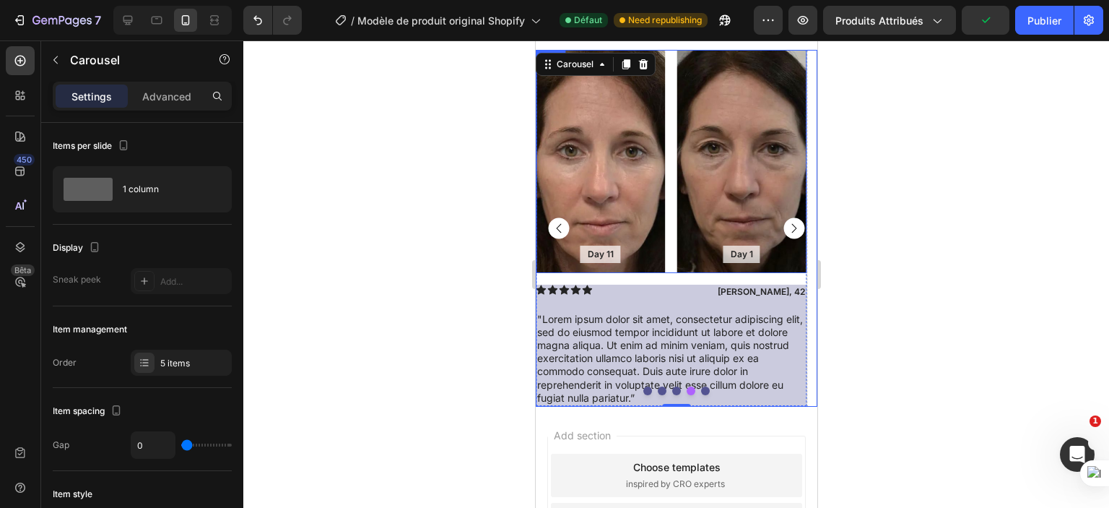
scroll to position [1279, 0]
click at [671, 165] on div "Day 11 Text Block Hero Banner Day 1 Text Block Hero Banner Row" at bounding box center [670, 162] width 271 height 223
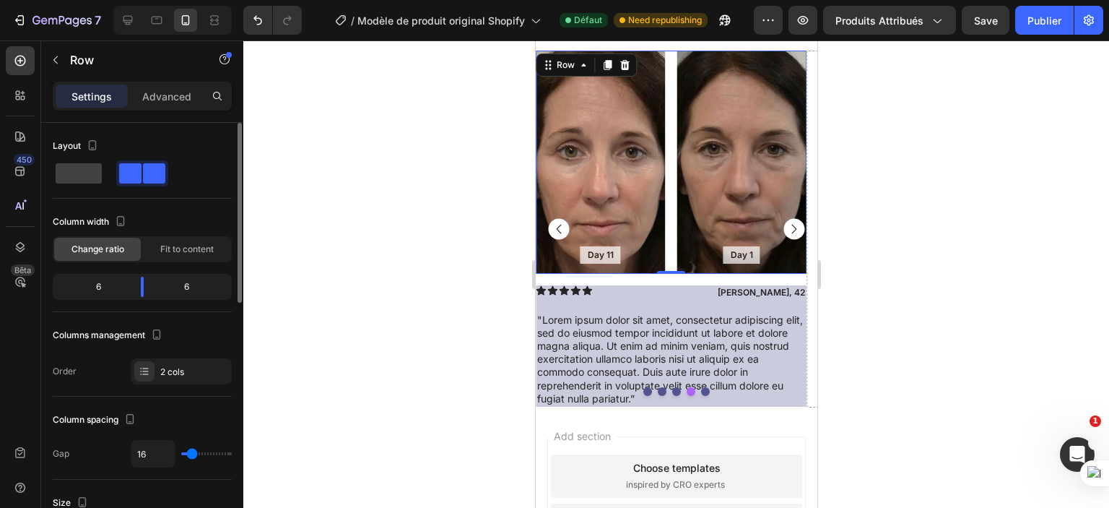
type input "0"
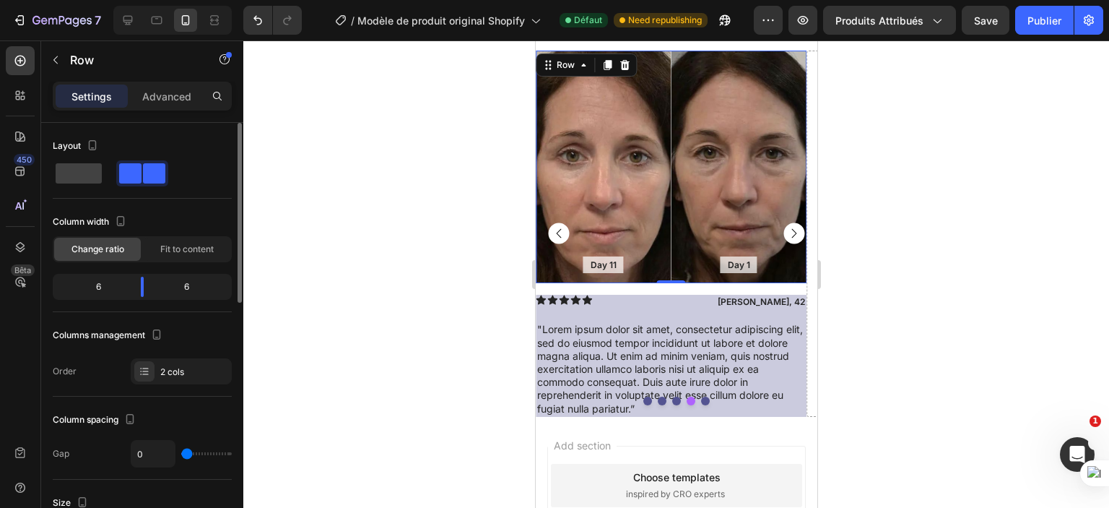
drag, startPoint x: 189, startPoint y: 449, endPoint x: 168, endPoint y: 444, distance: 22.3
type input "0"
click at [181, 452] on input "range" at bounding box center [206, 453] width 51 height 3
drag, startPoint x: 185, startPoint y: 456, endPoint x: 168, endPoint y: 450, distance: 18.3
click at [181, 452] on input "range" at bounding box center [206, 453] width 51 height 3
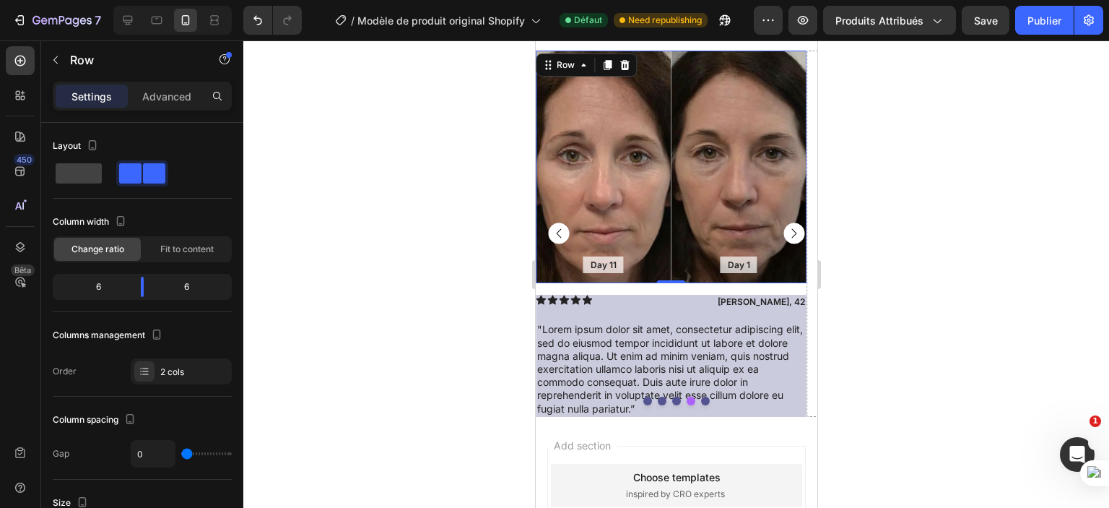
click at [364, 219] on div at bounding box center [676, 273] width 866 height 467
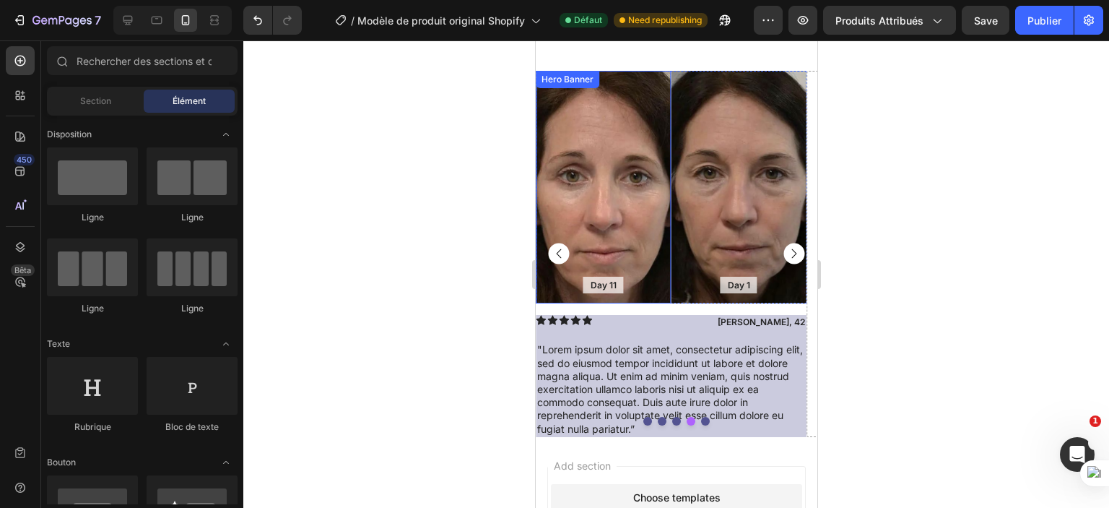
scroll to position [1242, 0]
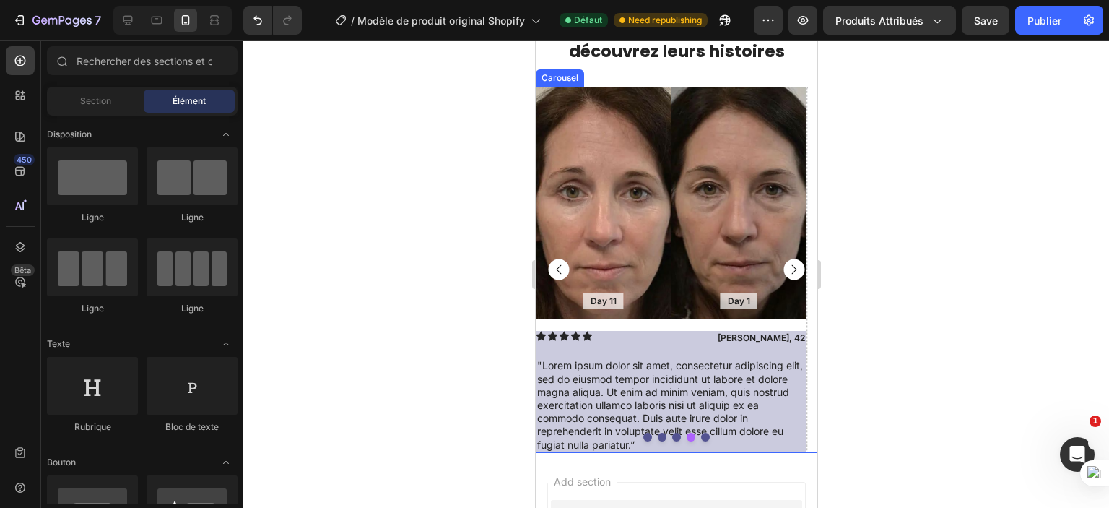
click at [556, 267] on rect "Carousel Back Arrow" at bounding box center [558, 269] width 21 height 21
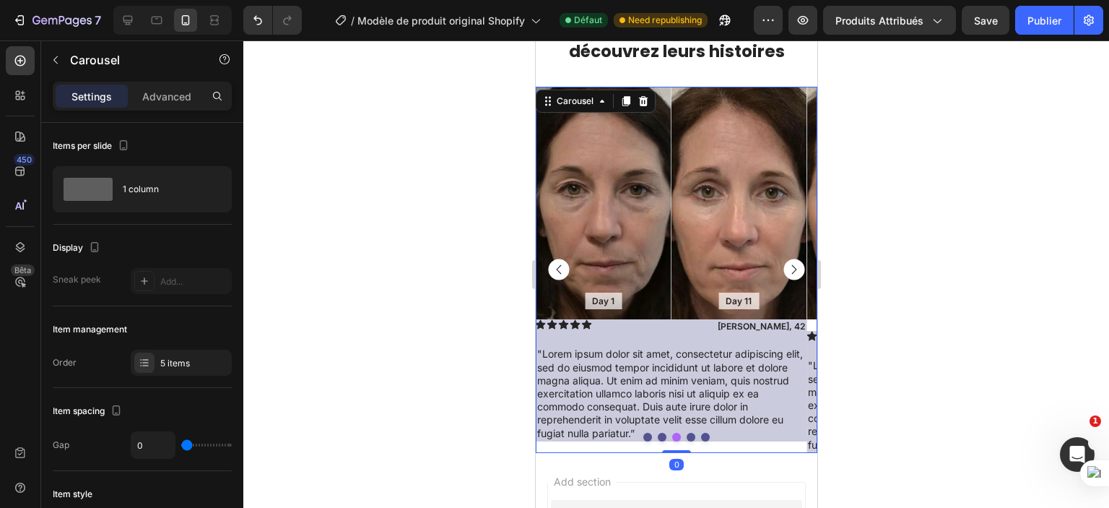
click at [556, 267] on rect "Carousel Back Arrow" at bounding box center [558, 269] width 21 height 21
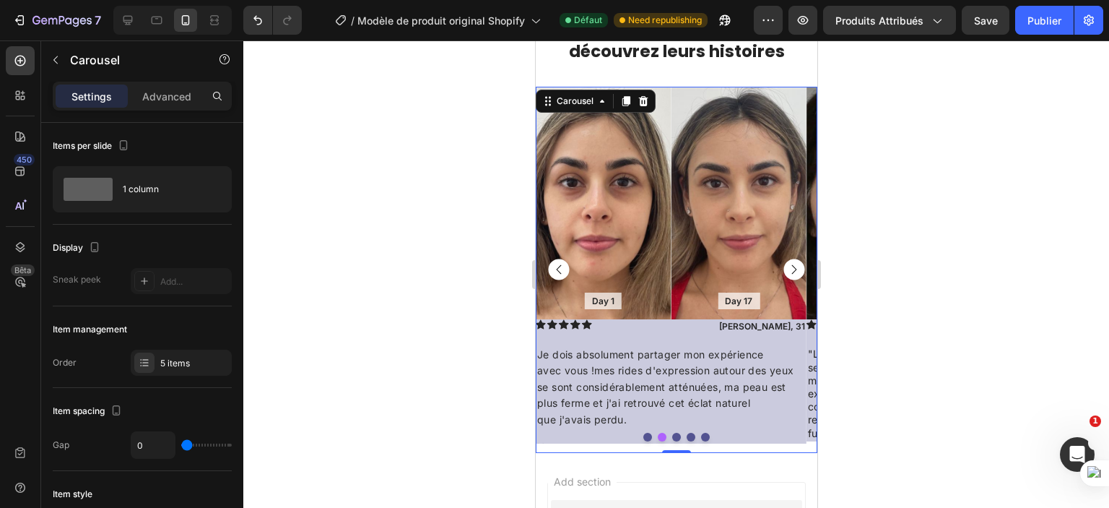
click at [783, 268] on rect "Carousel Next Arrow" at bounding box center [793, 269] width 21 height 21
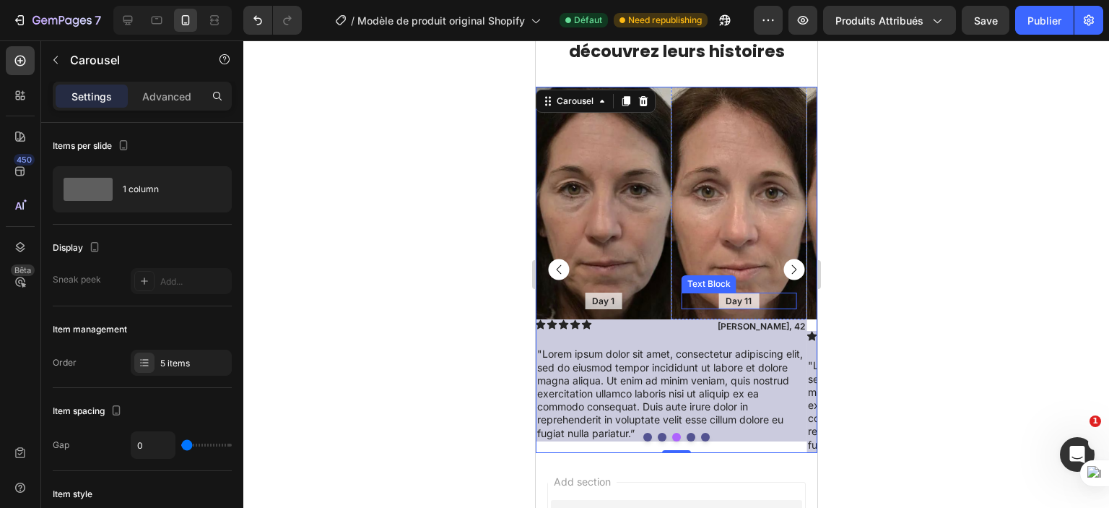
click at [752, 293] on div "Day 11" at bounding box center [738, 301] width 40 height 17
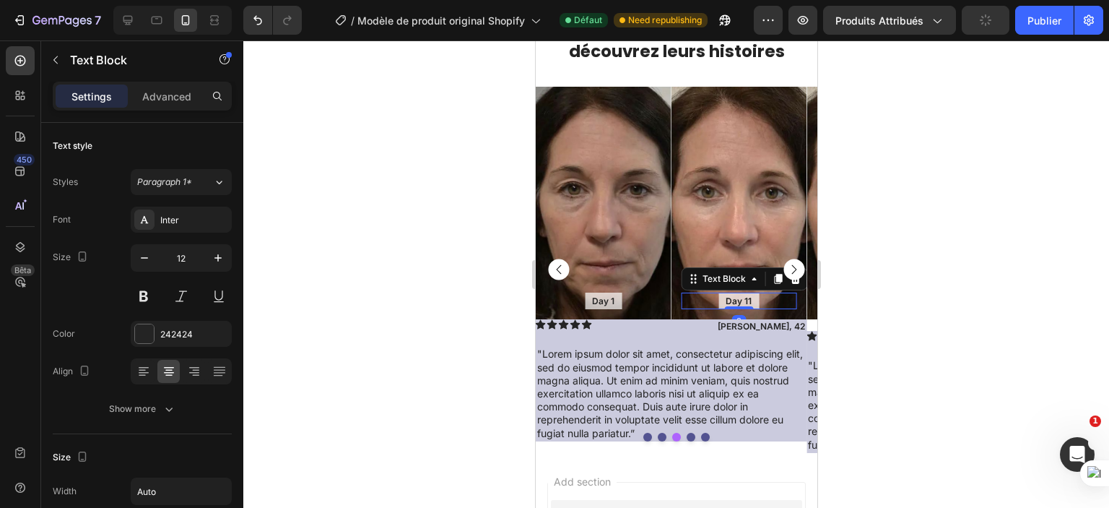
click at [755, 297] on div "Day 11" at bounding box center [738, 301] width 40 height 17
click at [890, 315] on div at bounding box center [676, 273] width 866 height 467
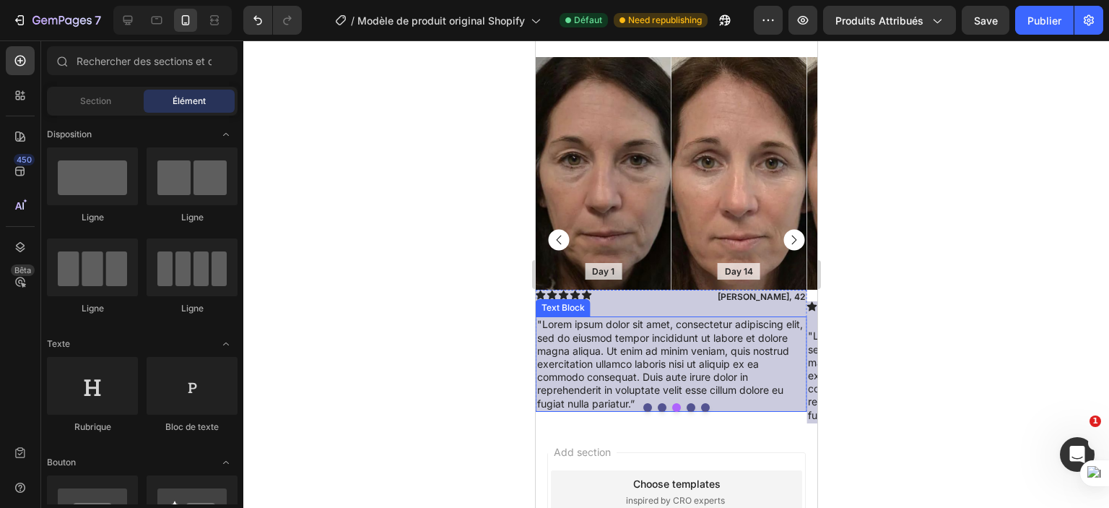
scroll to position [1268, 0]
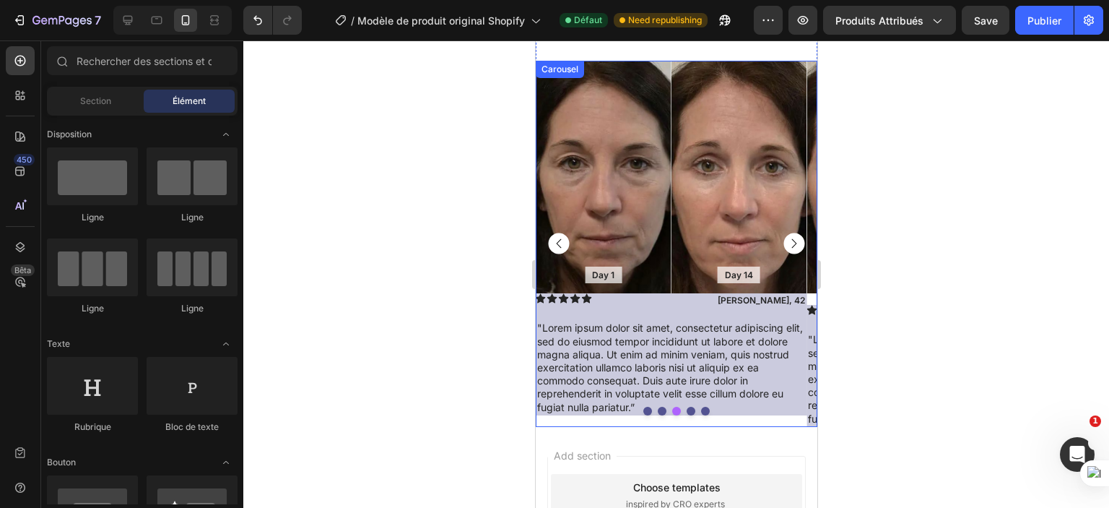
click at [561, 244] on rect "Carousel Back Arrow" at bounding box center [558, 243] width 21 height 21
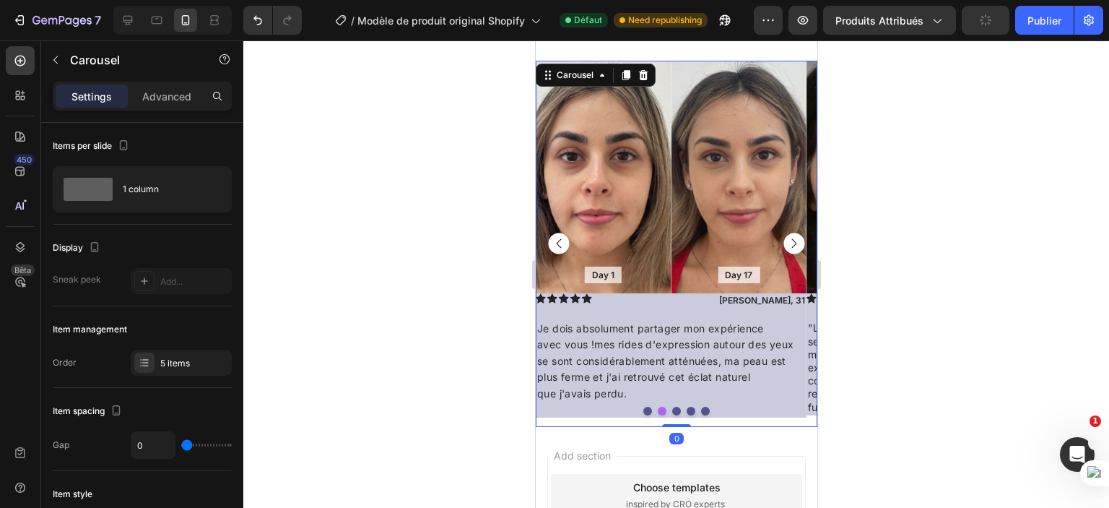
click at [784, 242] on rect "Carousel Next Arrow" at bounding box center [793, 243] width 21 height 21
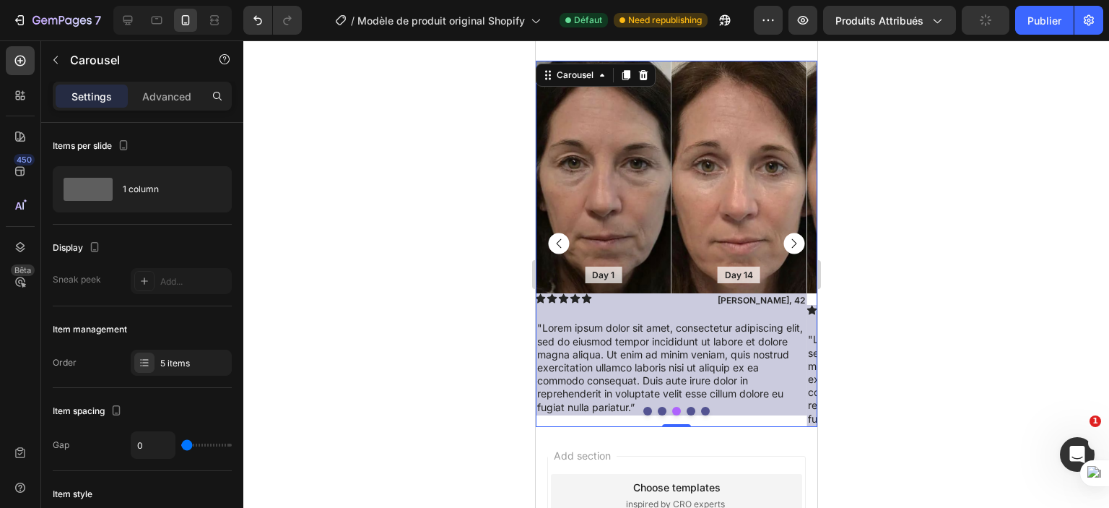
click at [784, 242] on rect "Carousel Next Arrow" at bounding box center [793, 243] width 21 height 21
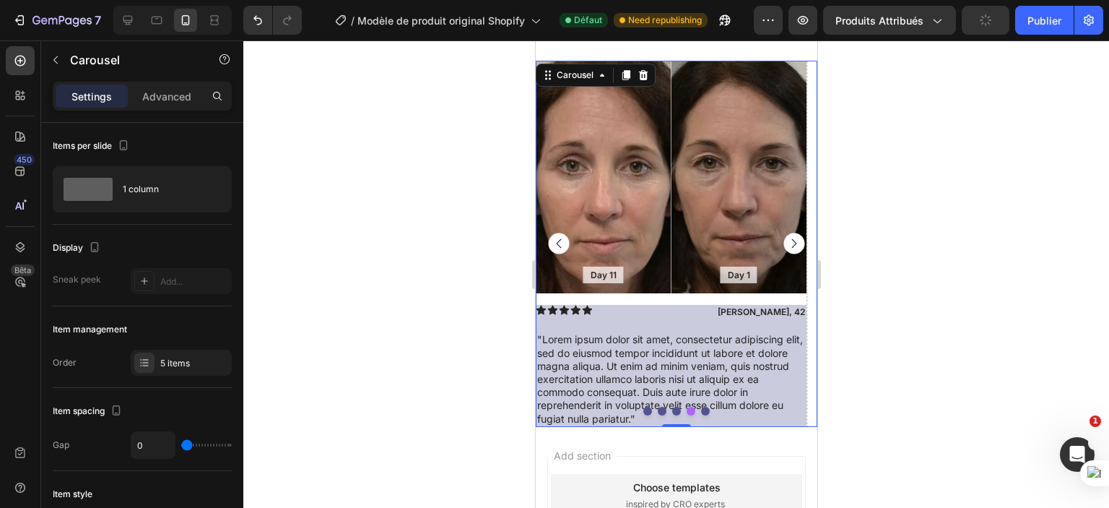
click at [784, 242] on rect "Carousel Next Arrow" at bounding box center [793, 243] width 21 height 21
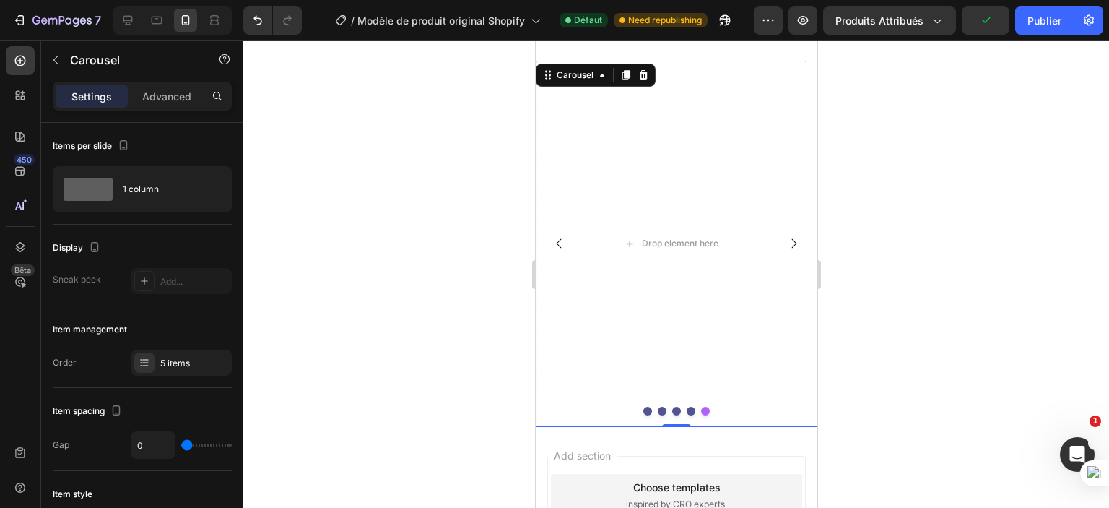
click at [555, 241] on rect "Carousel Back Arrow" at bounding box center [558, 243] width 21 height 21
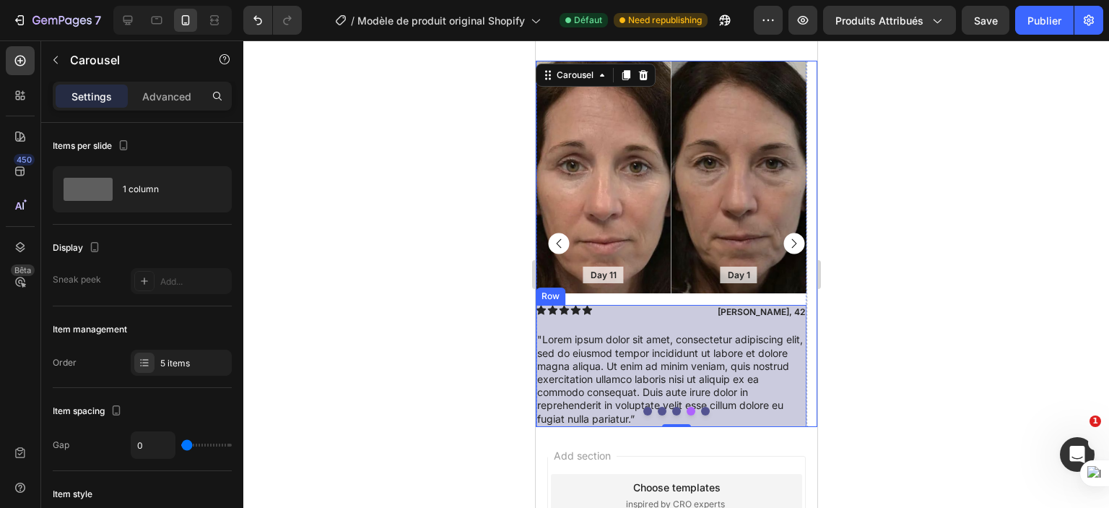
click at [654, 329] on div "Icon Icon Icon Icon Icon Icon List Daniela, 42 Text Block Row "Lorem ipsum dolo…" at bounding box center [670, 365] width 271 height 121
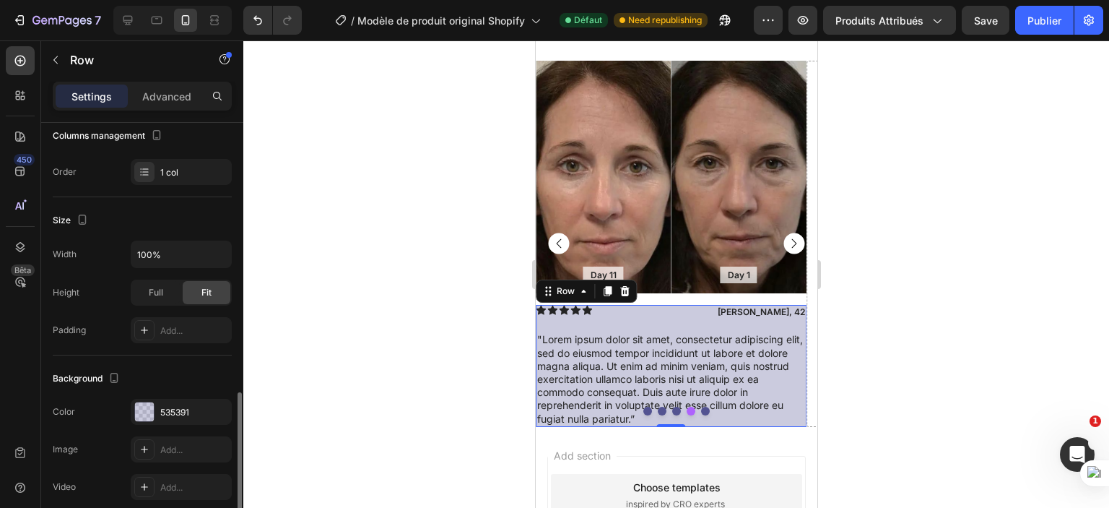
scroll to position [329, 0]
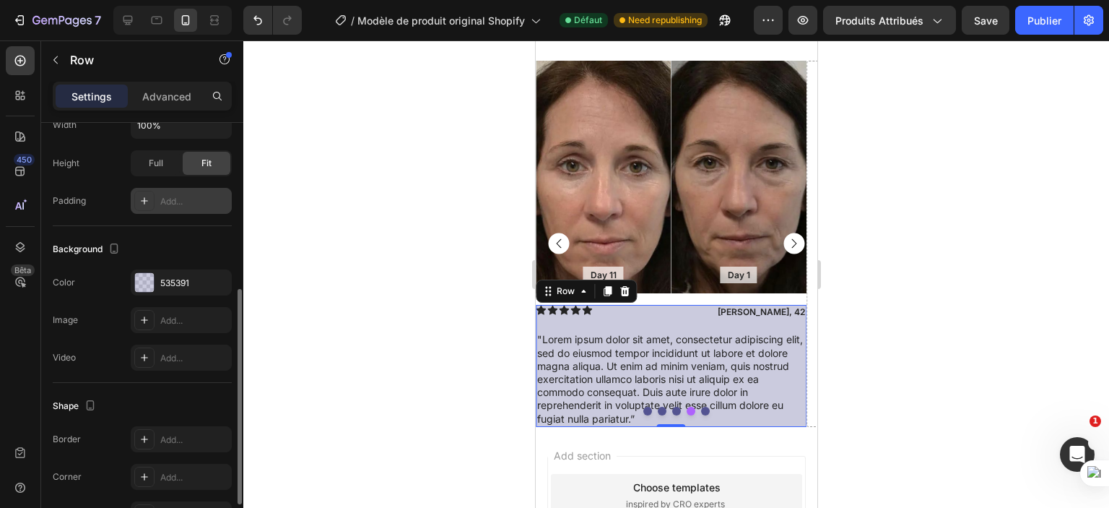
click at [190, 195] on div "Add..." at bounding box center [194, 201] width 68 height 13
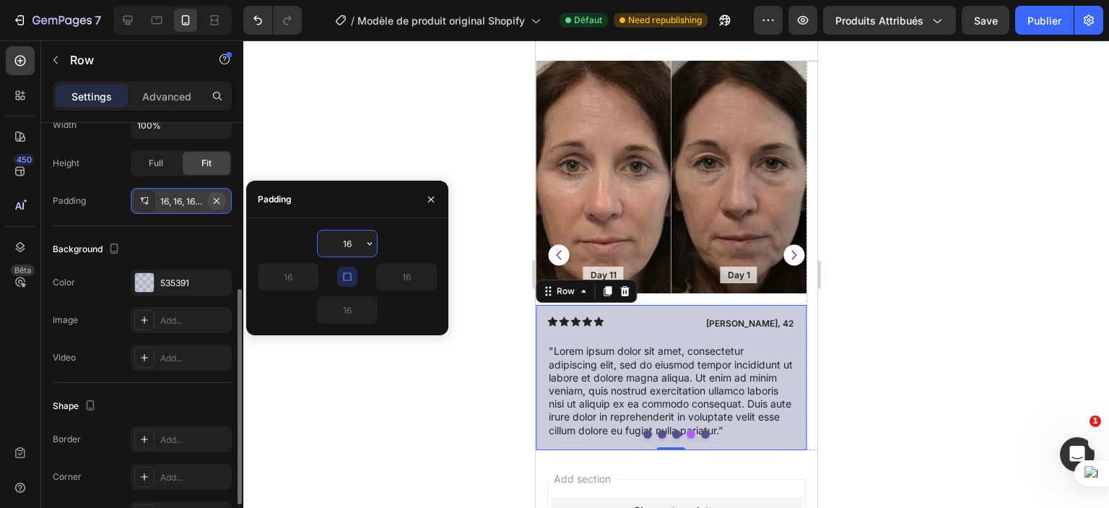
click at [217, 201] on icon "button" at bounding box center [217, 201] width 12 height 12
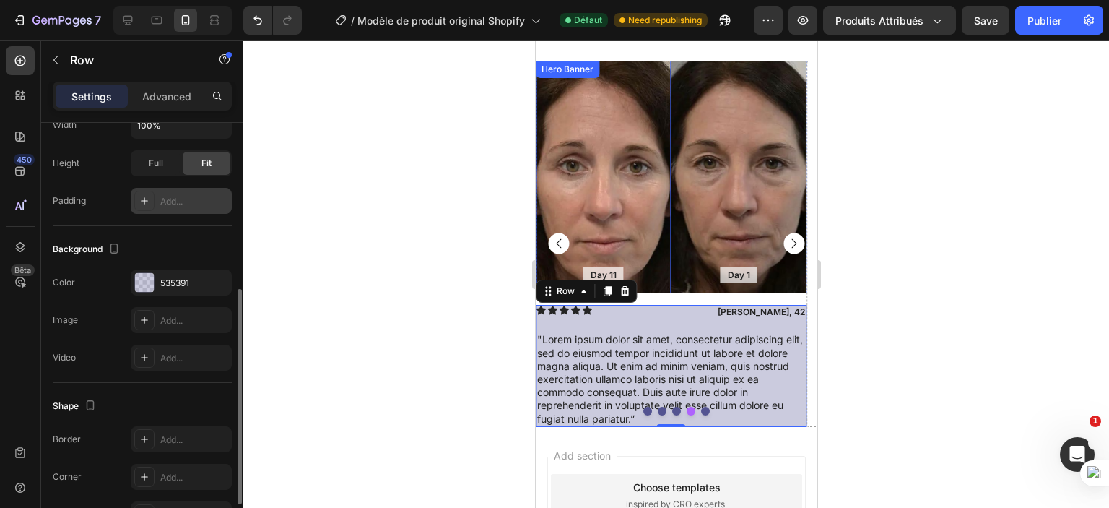
scroll to position [1205, 0]
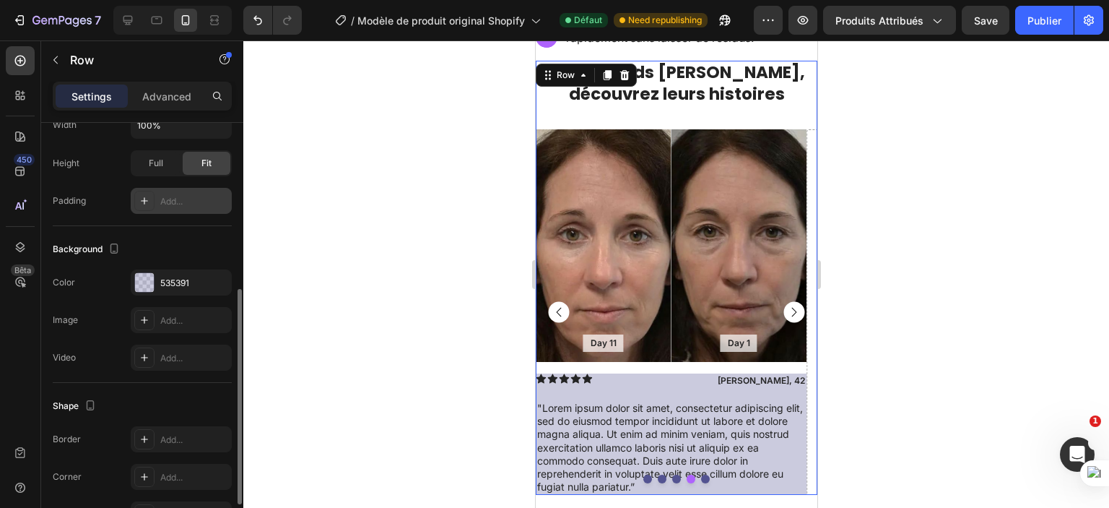
click at [661, 112] on div "Des regards sublimés, découvrez leurs histoires Heading Day 1 Text Block Hero B…" at bounding box center [676, 278] width 282 height 435
click at [182, 195] on div "Add..." at bounding box center [194, 201] width 68 height 13
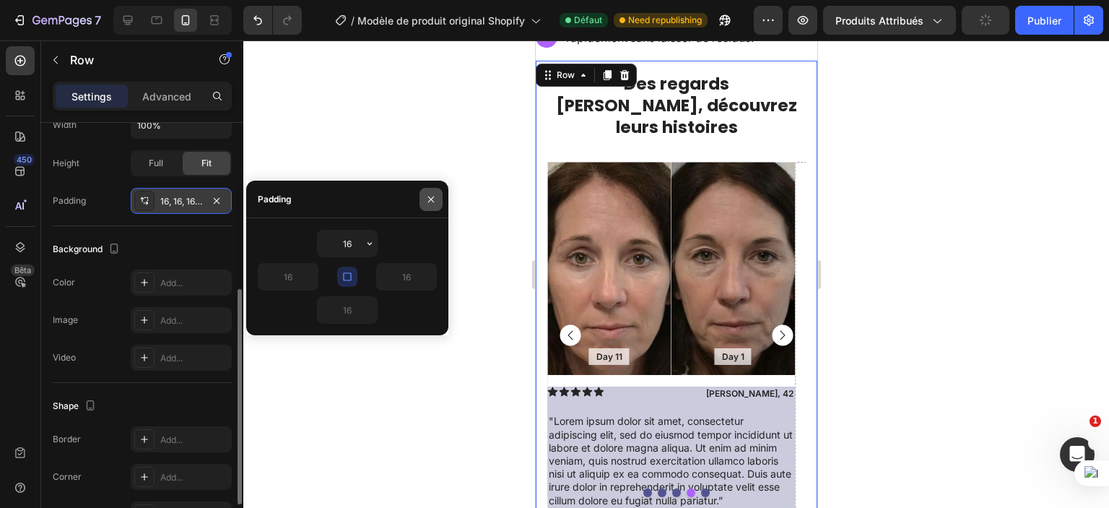
click at [428, 196] on icon "button" at bounding box center [431, 200] width 12 height 12
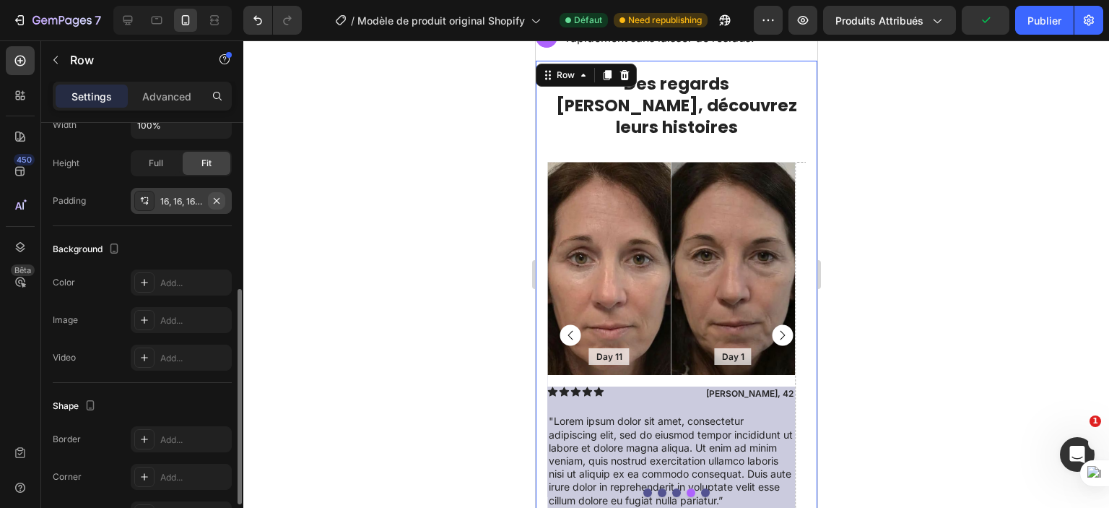
click at [217, 196] on icon "button" at bounding box center [217, 201] width 12 height 12
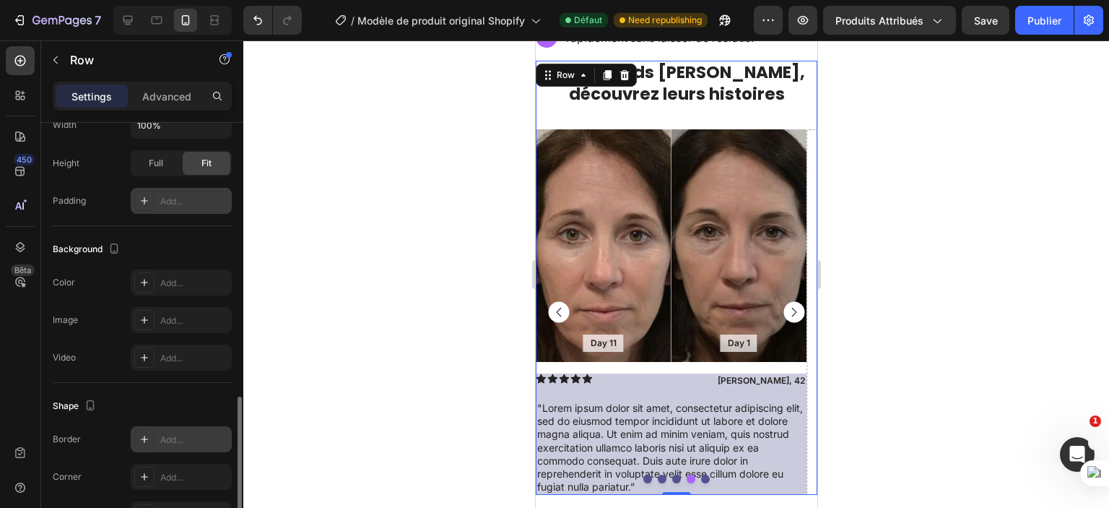
scroll to position [416, 0]
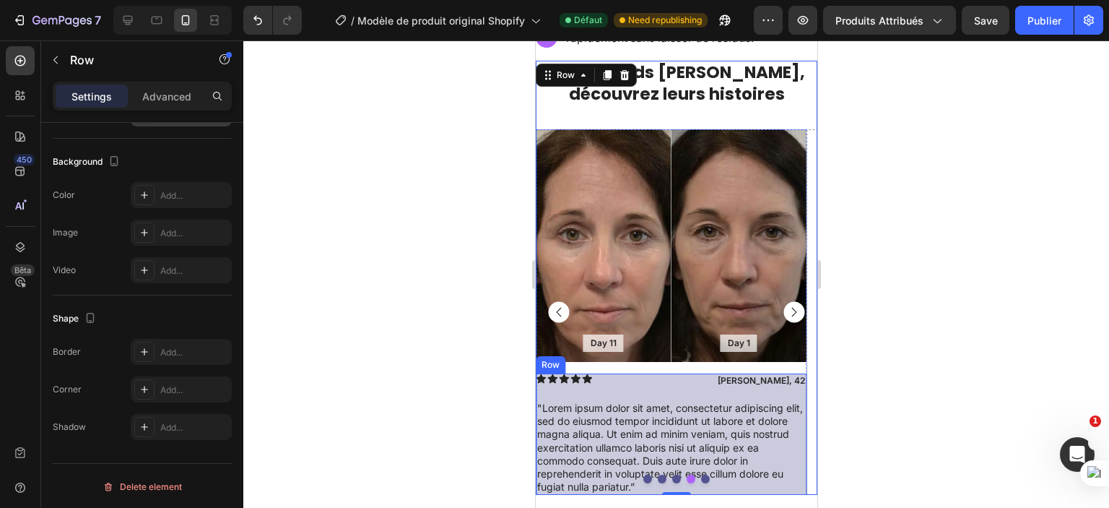
click at [683, 385] on div "Icon Icon Icon Icon Icon Icon List Daniela, 42 Text Block Row "Lorem ipsum dolo…" at bounding box center [670, 433] width 271 height 121
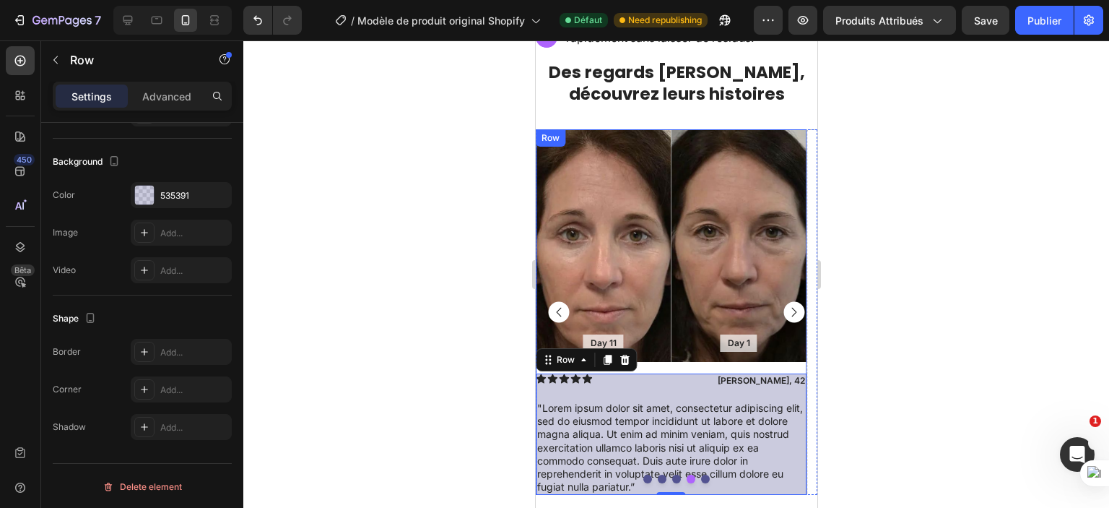
click at [665, 358] on div "Day 11 Text Block Hero Banner Day 1 Text Block Hero Banner Row Icon Icon Icon I…" at bounding box center [670, 312] width 271 height 366
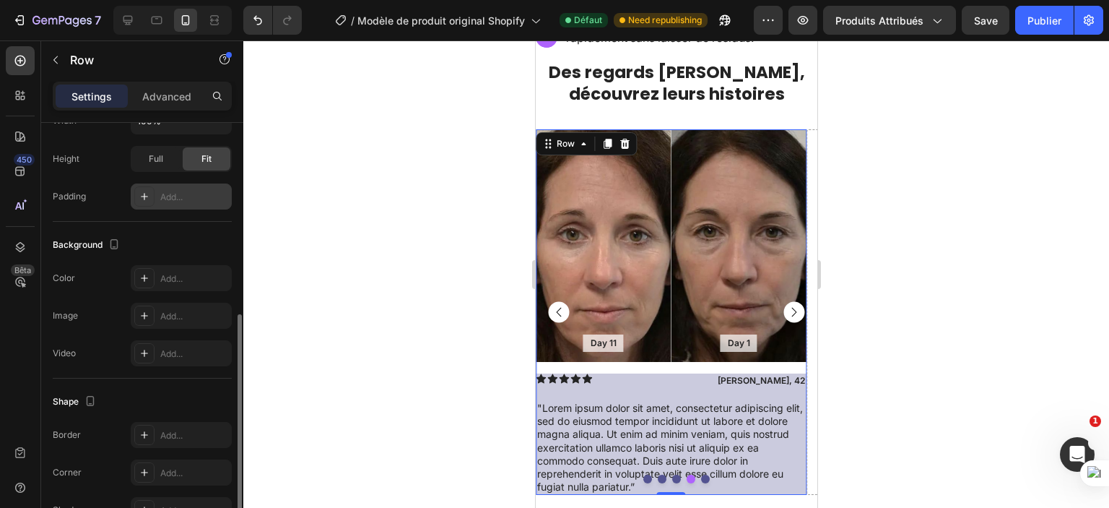
click at [176, 194] on div "Add..." at bounding box center [194, 197] width 68 height 13
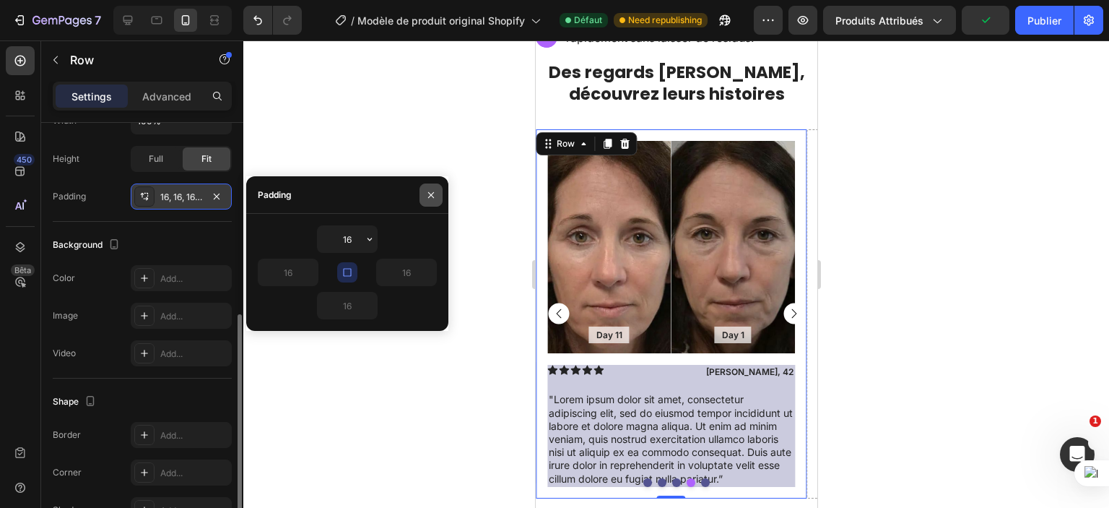
click at [430, 191] on icon "button" at bounding box center [431, 195] width 12 height 12
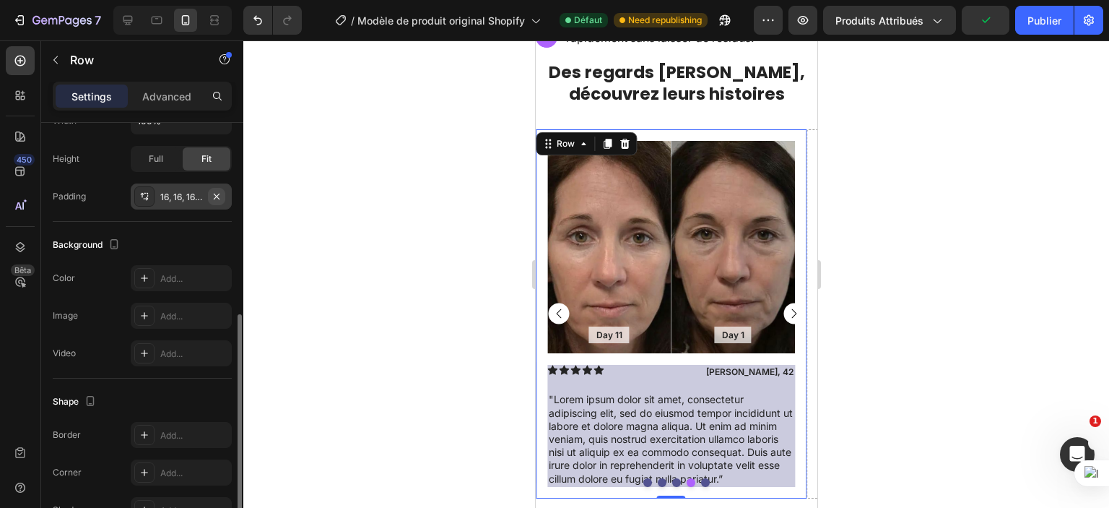
click at [215, 196] on icon "button" at bounding box center [217, 197] width 12 height 12
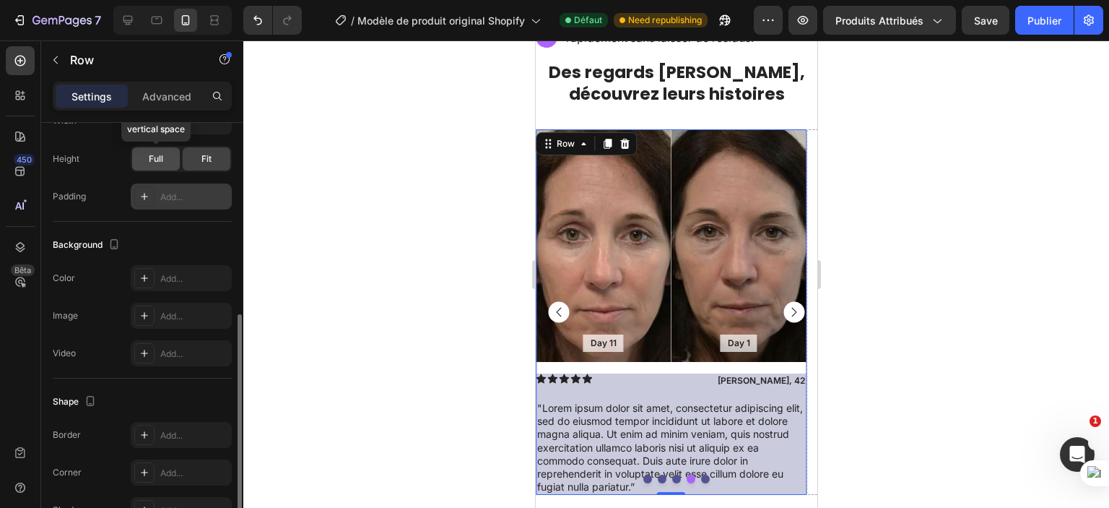
click at [153, 158] on span "Full" at bounding box center [156, 158] width 14 height 13
click at [208, 155] on span "Fit" at bounding box center [207, 158] width 10 height 13
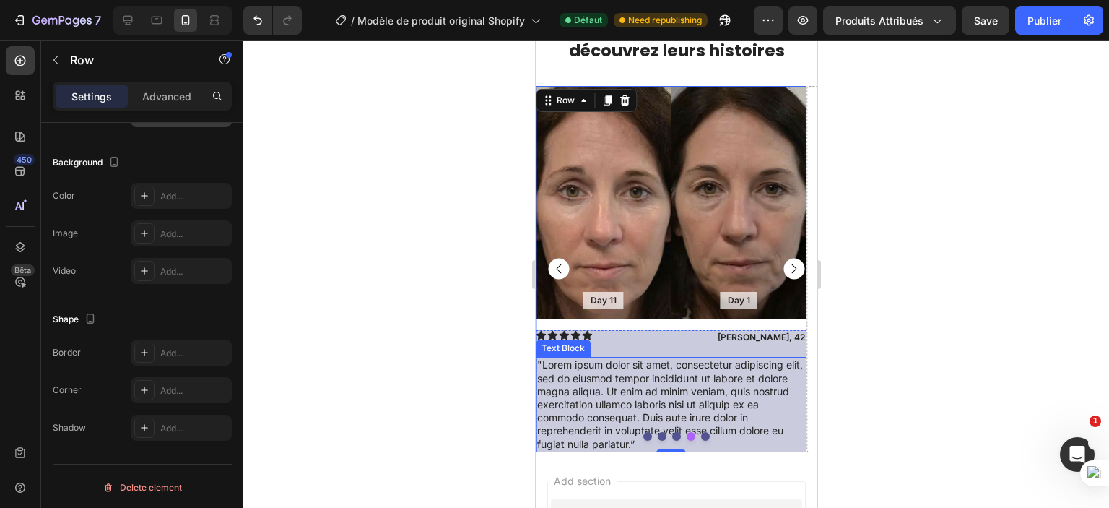
scroll to position [1242, 0]
click at [779, 323] on div "Day 11 Text Block Hero Banner Day 1 Text Block Hero Banner Row Icon Icon Icon I…" at bounding box center [670, 270] width 271 height 366
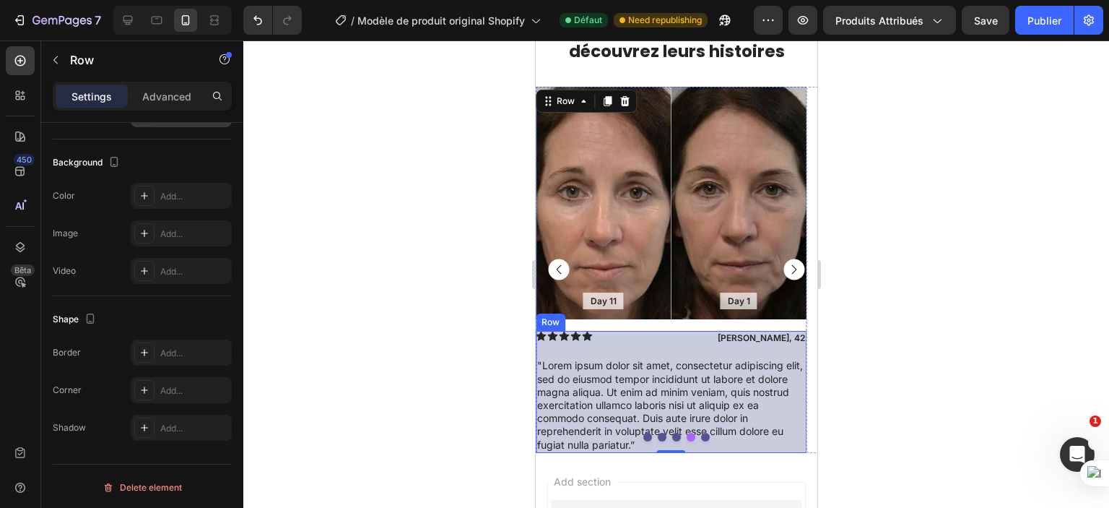
click at [780, 349] on div "Icon Icon Icon Icon Icon Icon List Daniela, 42 Text Block Row "Lorem ipsum dolo…" at bounding box center [670, 391] width 271 height 121
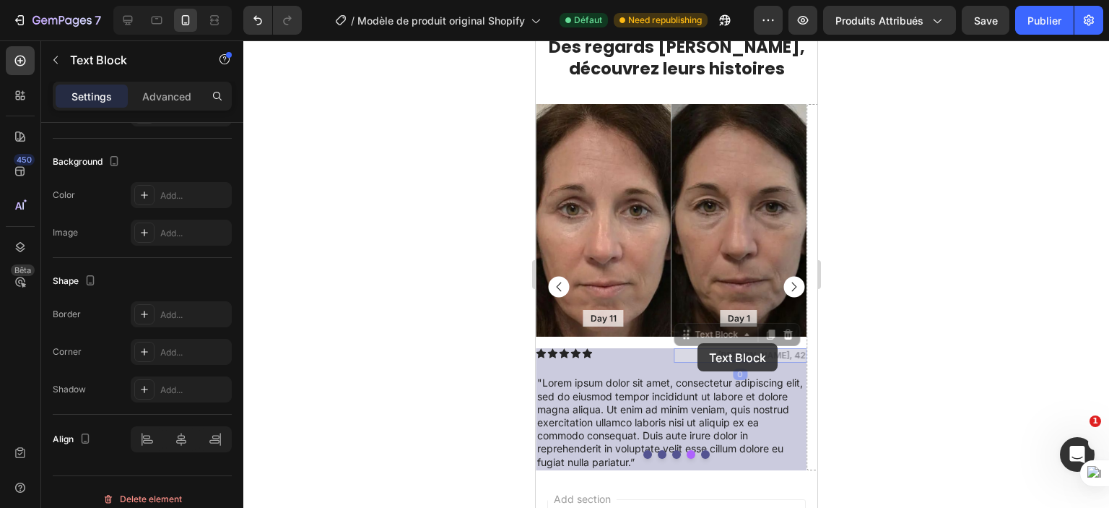
scroll to position [0, 0]
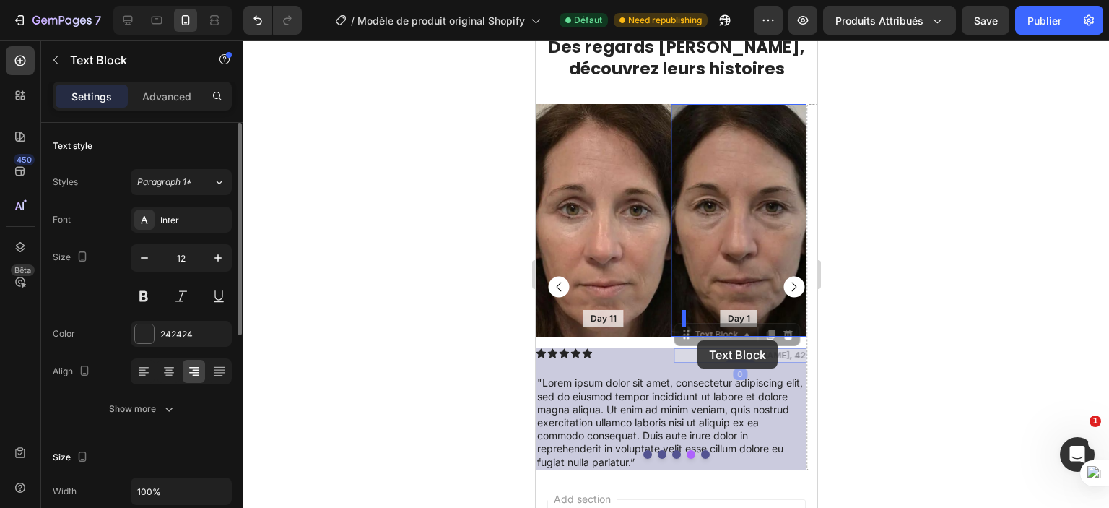
drag, startPoint x: 699, startPoint y: 360, endPoint x: 697, endPoint y: 340, distance: 20.3
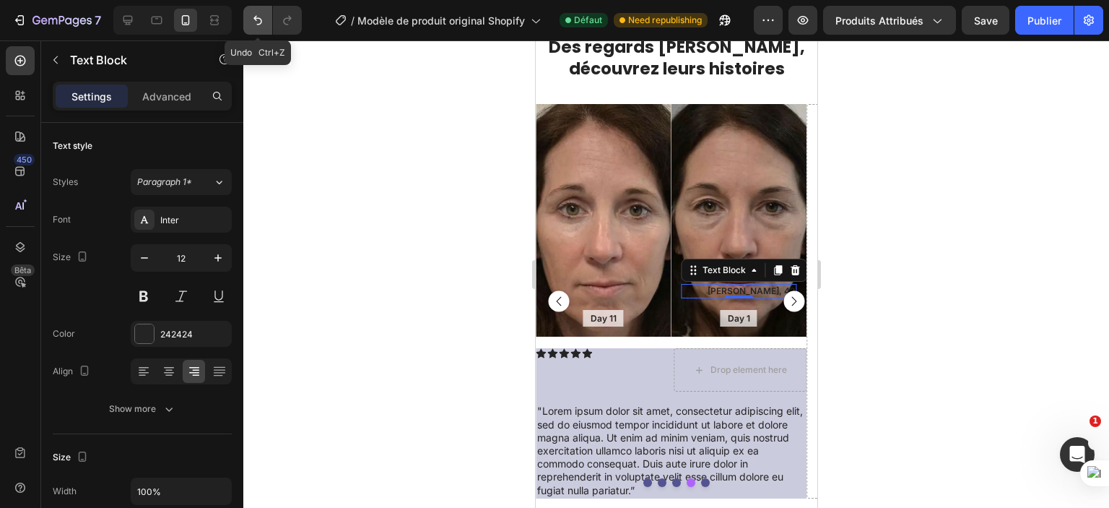
click at [252, 19] on icon "Annuler/Refaire" at bounding box center [258, 20] width 14 height 14
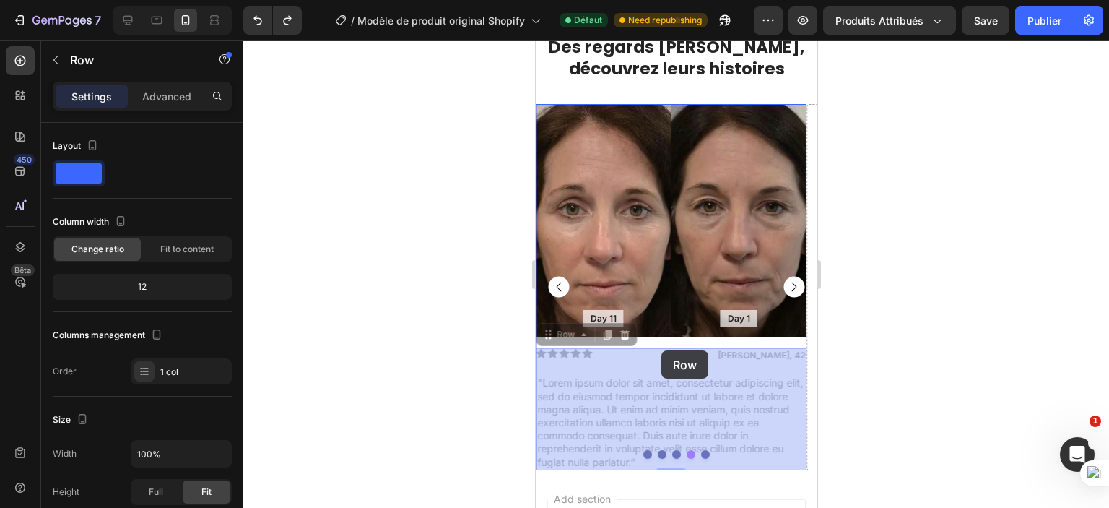
drag, startPoint x: 665, startPoint y: 368, endPoint x: 661, endPoint y: 350, distance: 17.9
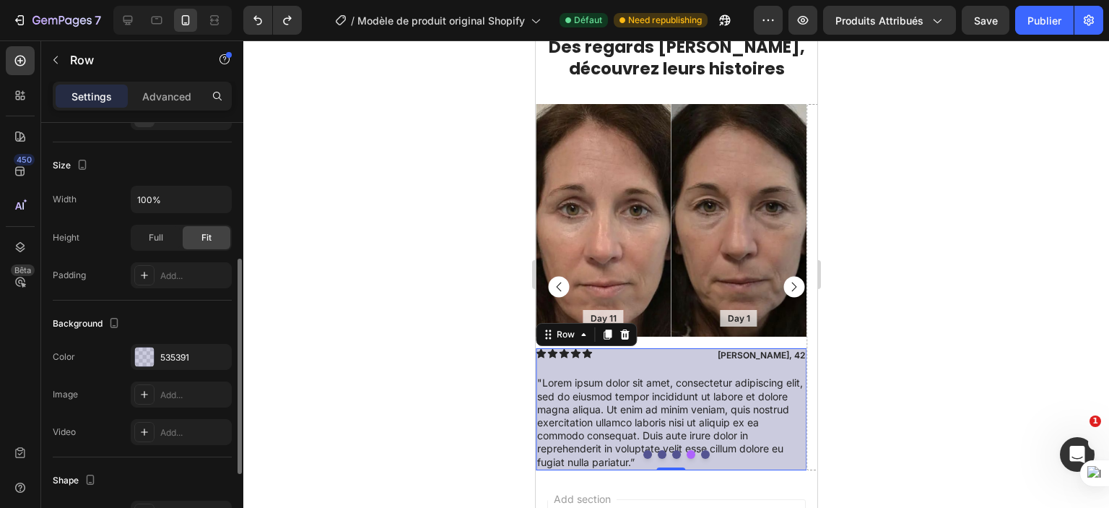
scroll to position [249, 0]
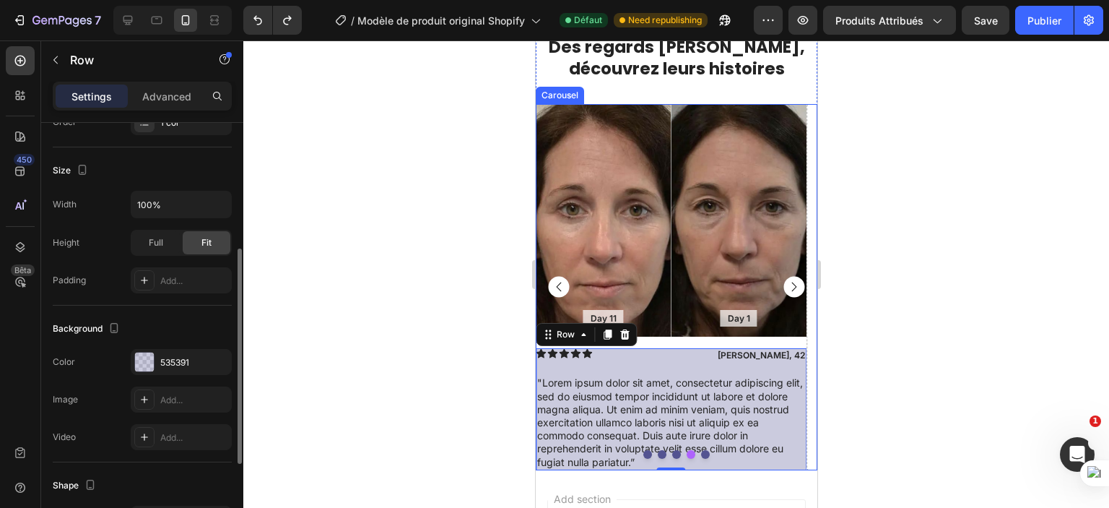
click at [558, 292] on rect "Carousel Back Arrow" at bounding box center [558, 287] width 21 height 21
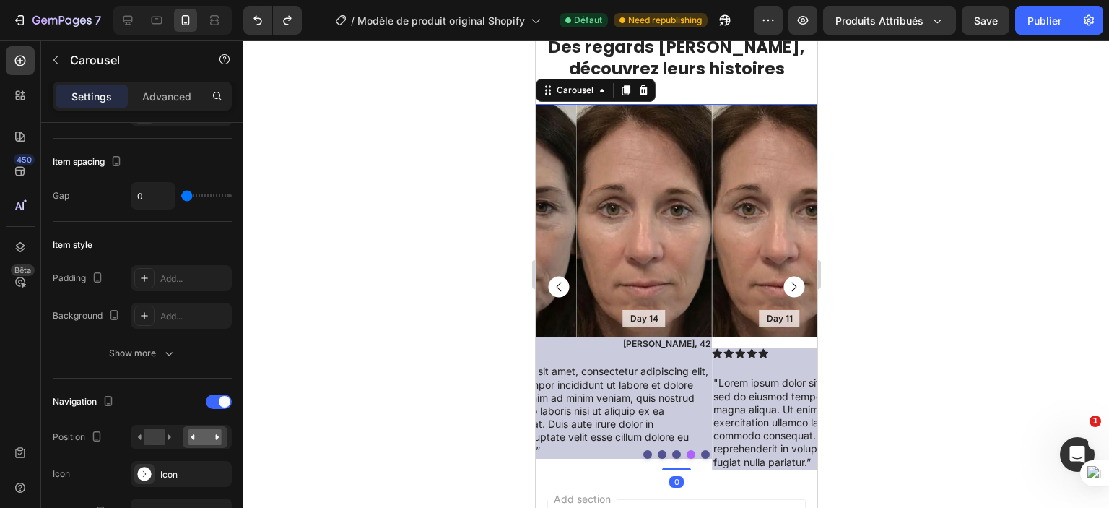
scroll to position [0, 0]
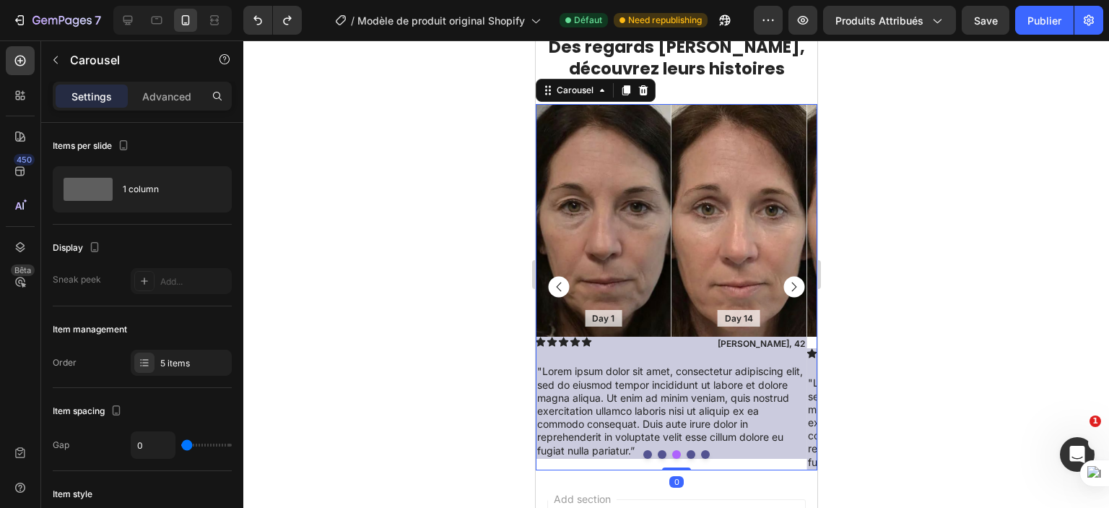
click at [559, 292] on rect "Carousel Back Arrow" at bounding box center [558, 287] width 21 height 21
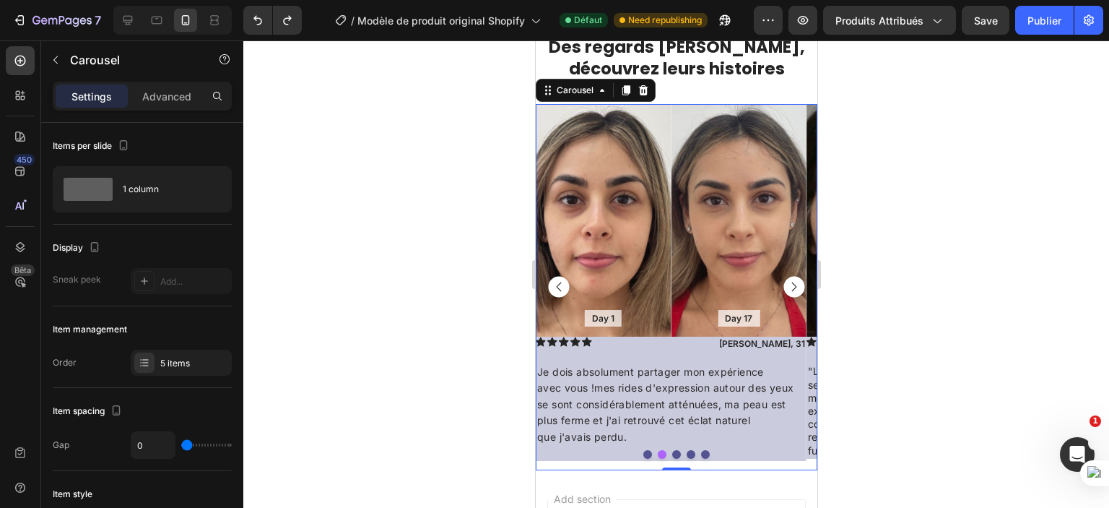
click at [560, 291] on icon "Carousel Back Arrow" at bounding box center [558, 286] width 5 height 9
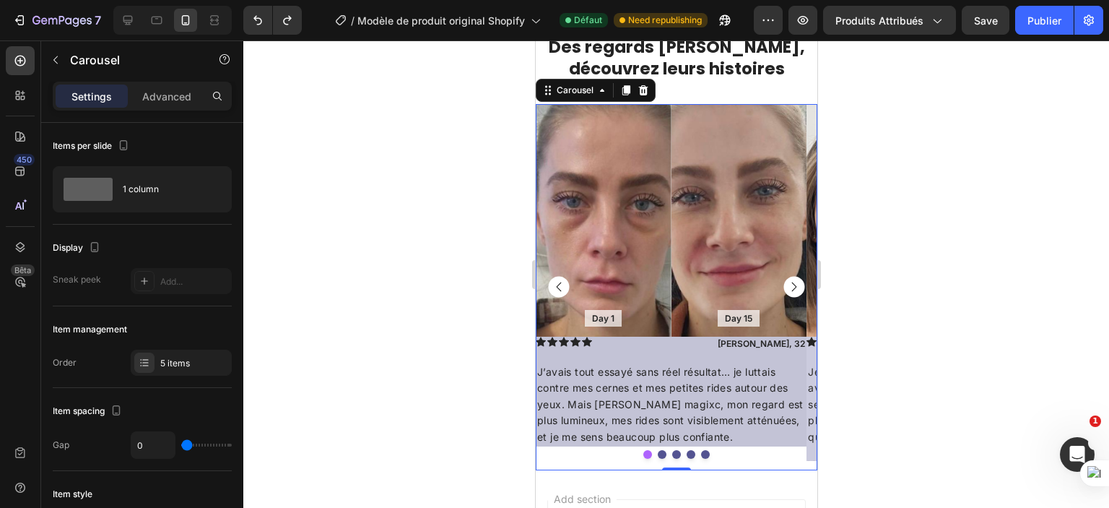
click at [787, 285] on rect "Carousel Next Arrow" at bounding box center [793, 287] width 21 height 21
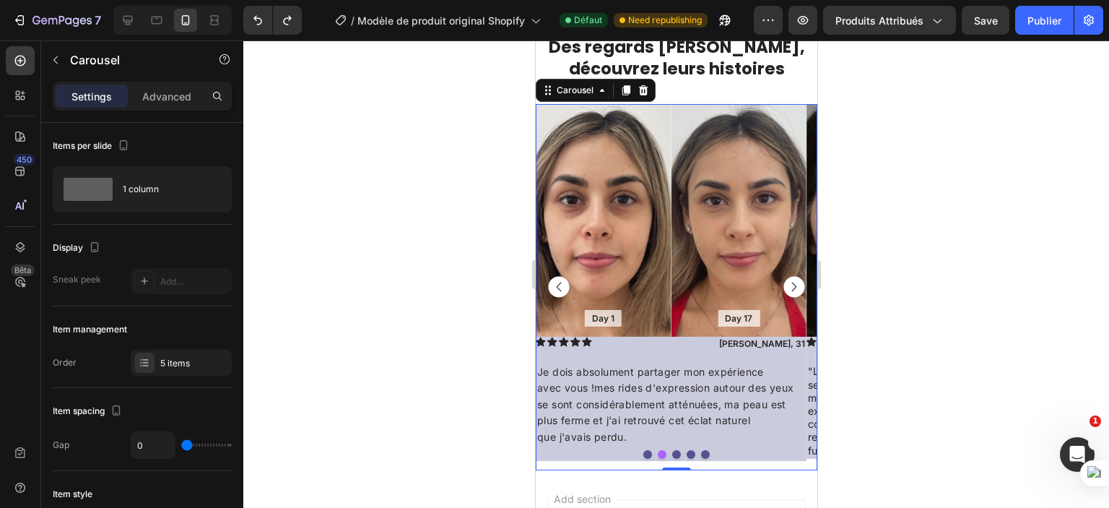
click at [787, 285] on rect "Carousel Next Arrow" at bounding box center [793, 287] width 21 height 21
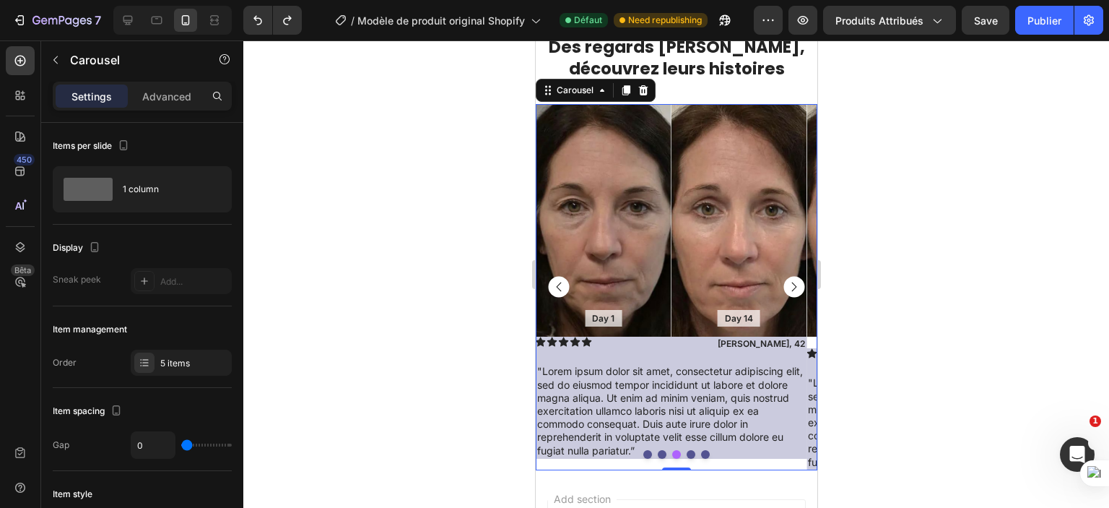
click at [787, 285] on rect "Carousel Next Arrow" at bounding box center [793, 287] width 21 height 21
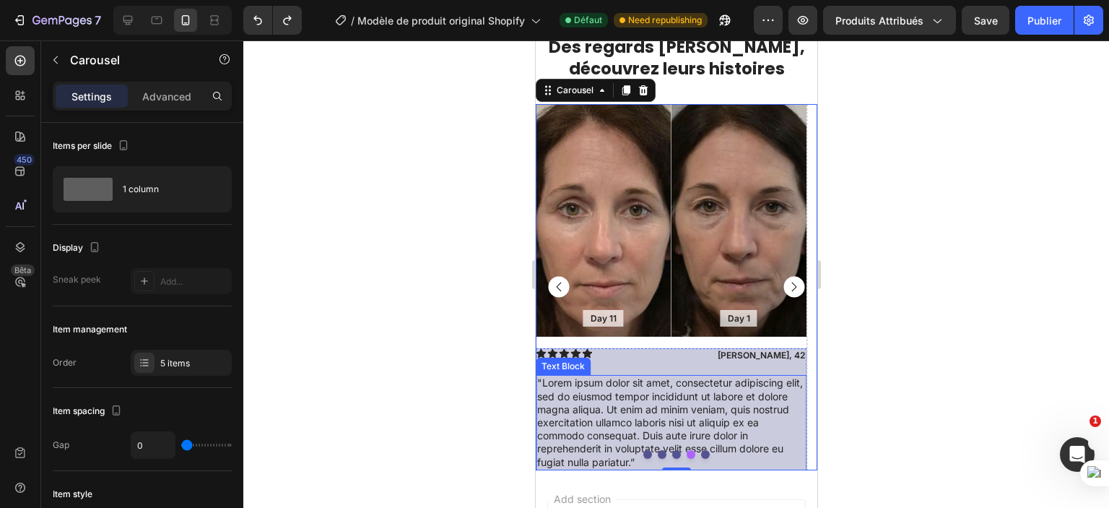
click at [709, 392] on p ""Lorem ipsum dolor sit amet, consectetur adipiscing elit, sed do eiusmod tempor…" at bounding box center [671, 422] width 268 height 92
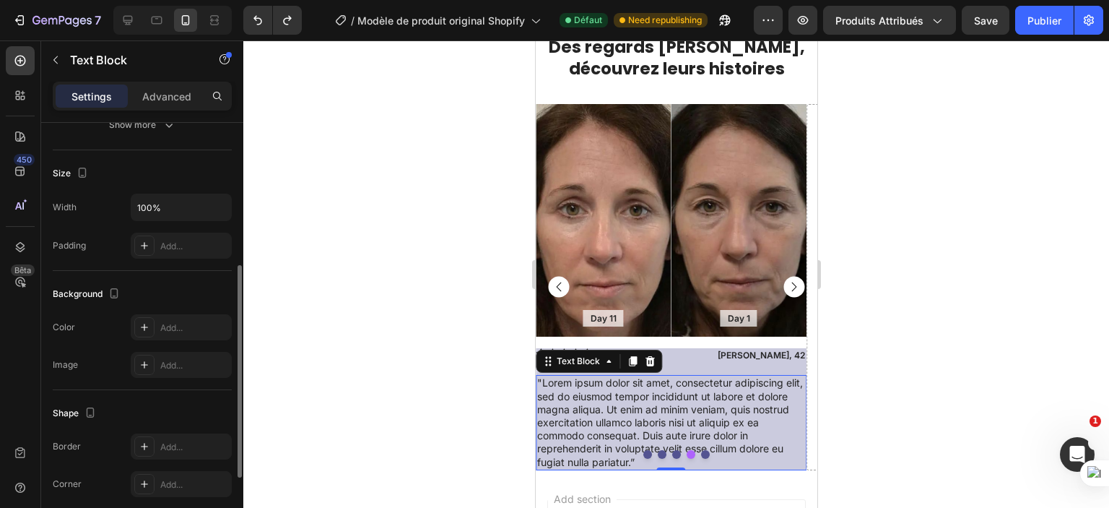
scroll to position [285, 0]
click at [173, 241] on div "Add..." at bounding box center [194, 245] width 68 height 13
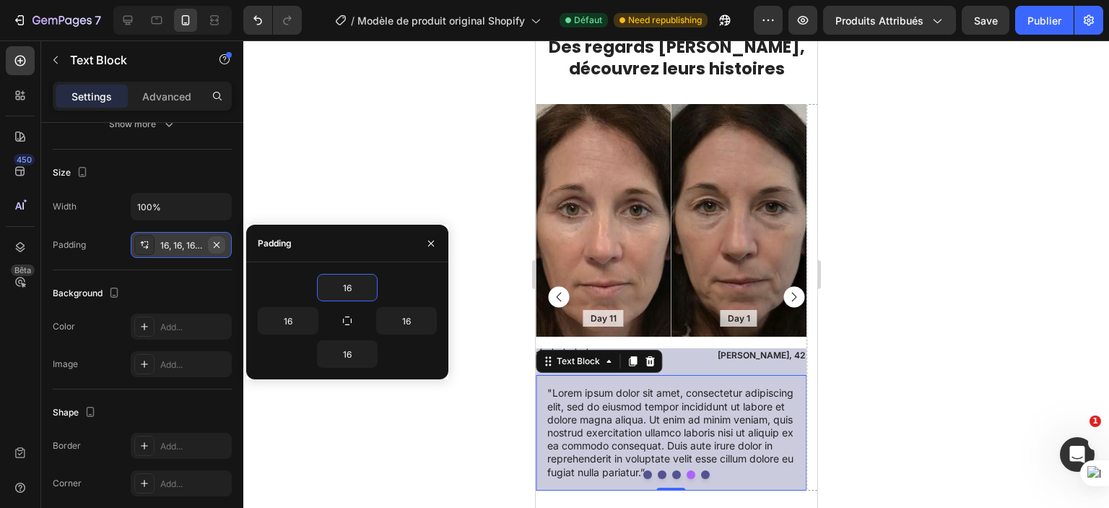
click at [213, 239] on icon "button" at bounding box center [217, 245] width 12 height 12
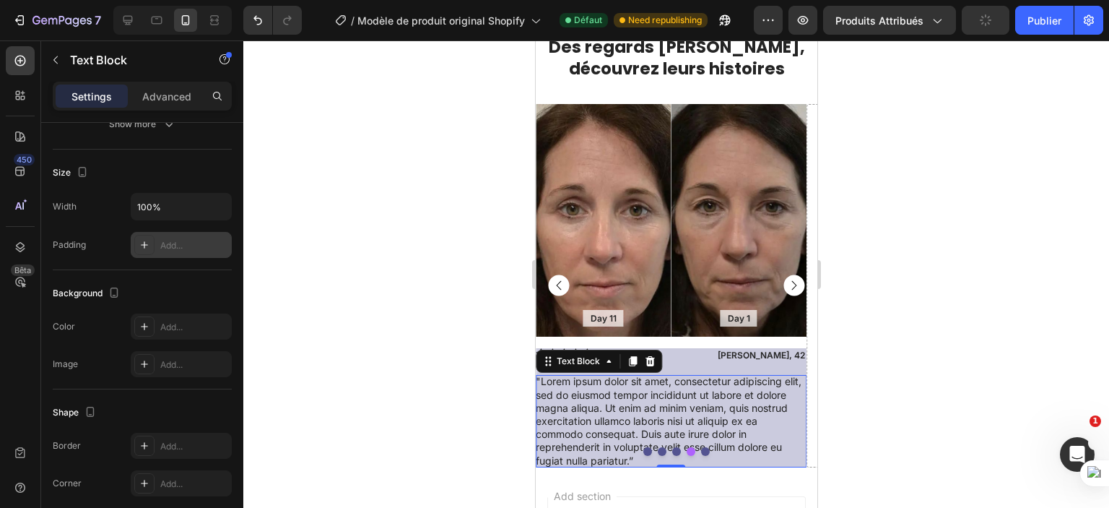
click at [158, 236] on div "Add..." at bounding box center [181, 245] width 101 height 26
type input "16"
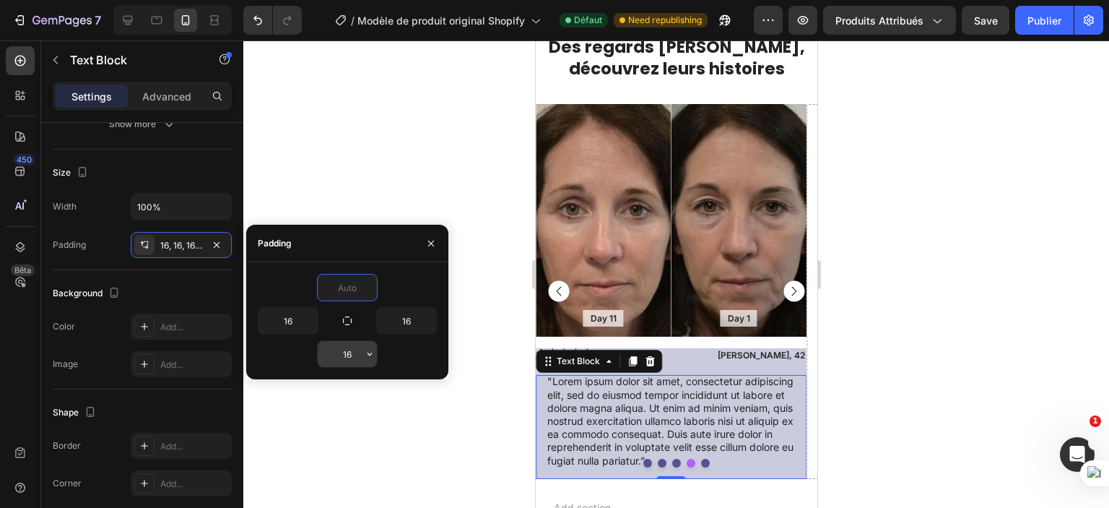
type input "0"
click at [357, 352] on input "16" at bounding box center [347, 354] width 59 height 26
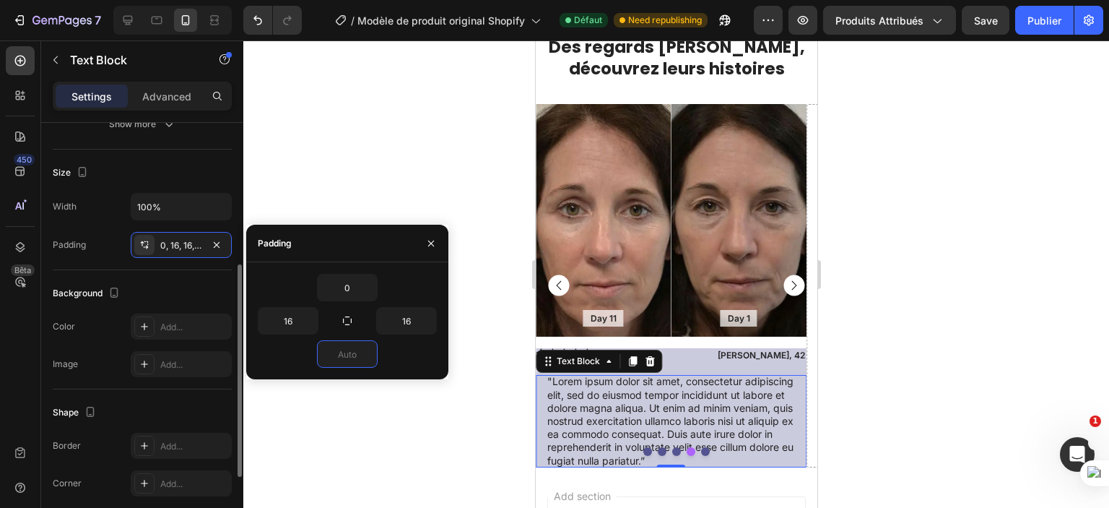
click at [186, 283] on div "Background" at bounding box center [142, 293] width 179 height 23
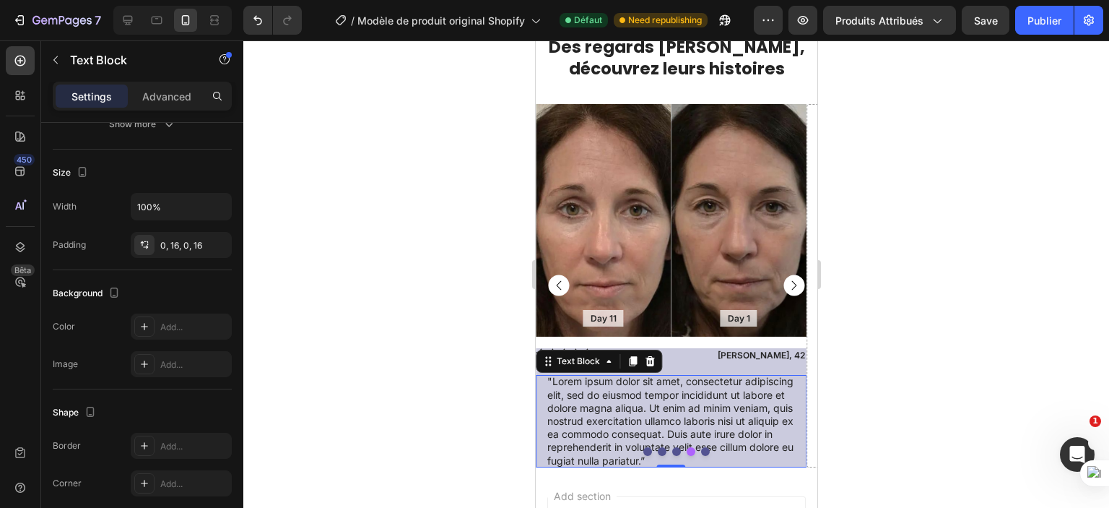
click at [363, 295] on div at bounding box center [676, 273] width 866 height 467
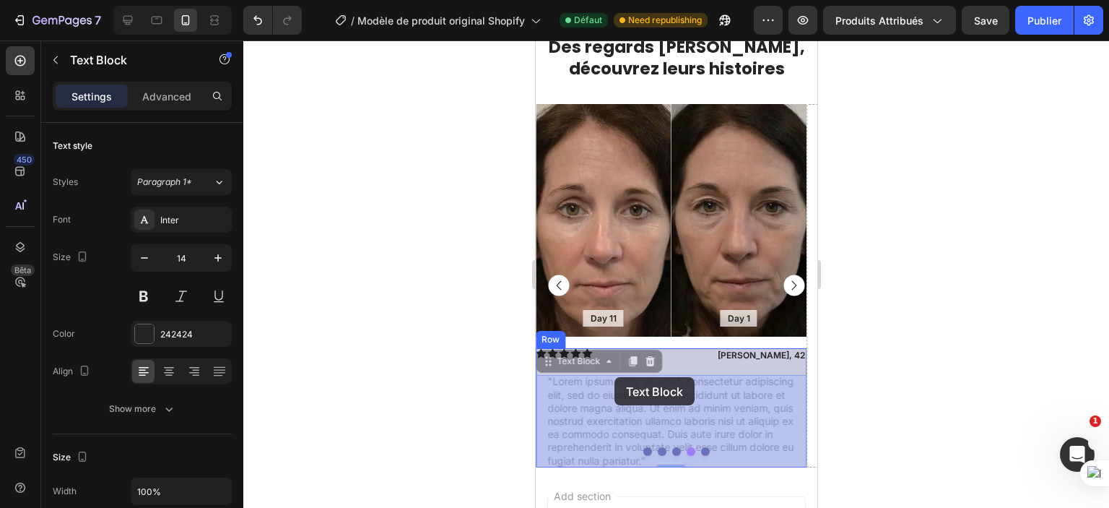
drag, startPoint x: 623, startPoint y: 402, endPoint x: 614, endPoint y: 377, distance: 27.0
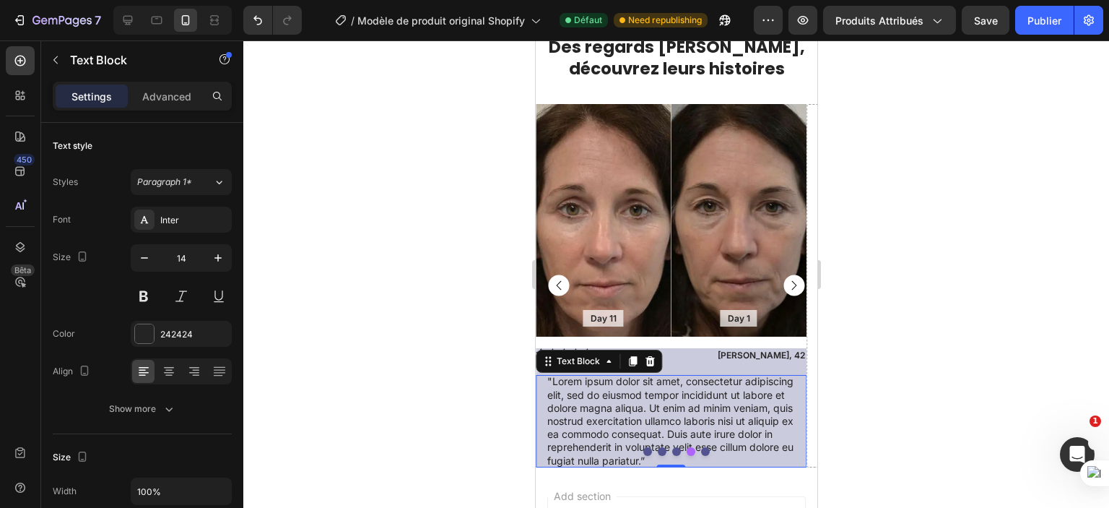
click at [405, 317] on div at bounding box center [676, 273] width 866 height 467
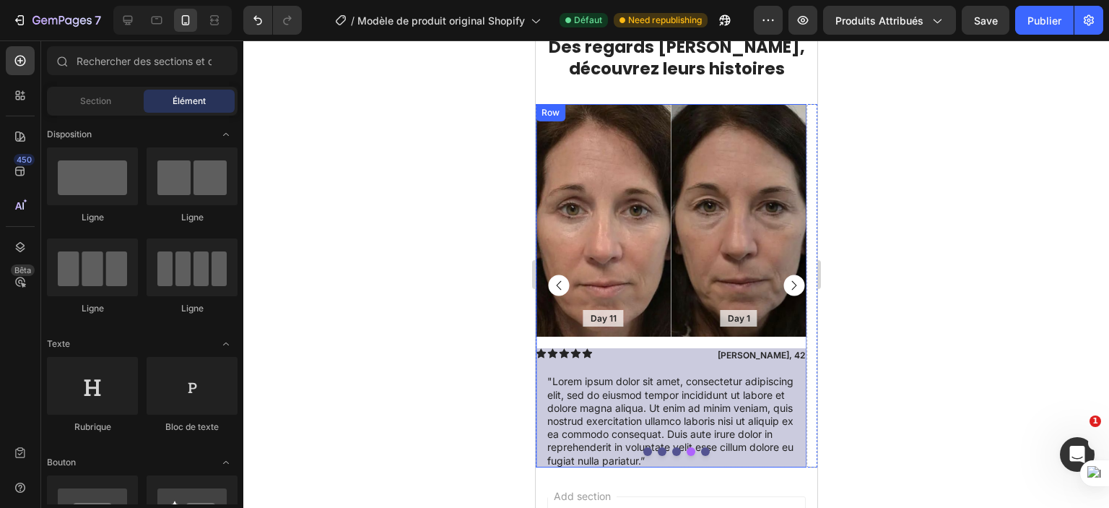
click at [657, 341] on div "Day 11 Text Block Hero Banner Day 1 Text Block Hero Banner Row Icon Icon Icon I…" at bounding box center [670, 285] width 271 height 363
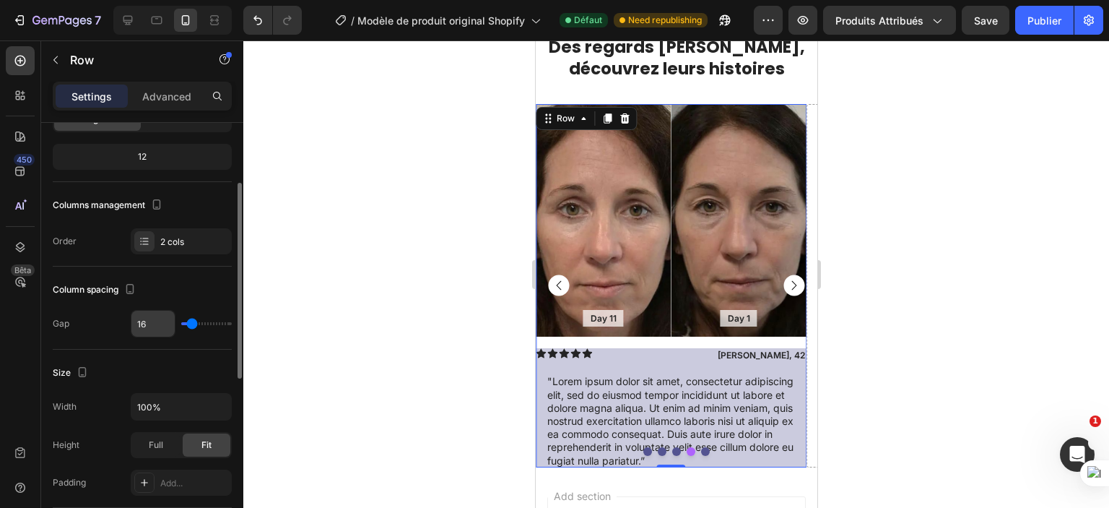
scroll to position [130, 0]
type input "0"
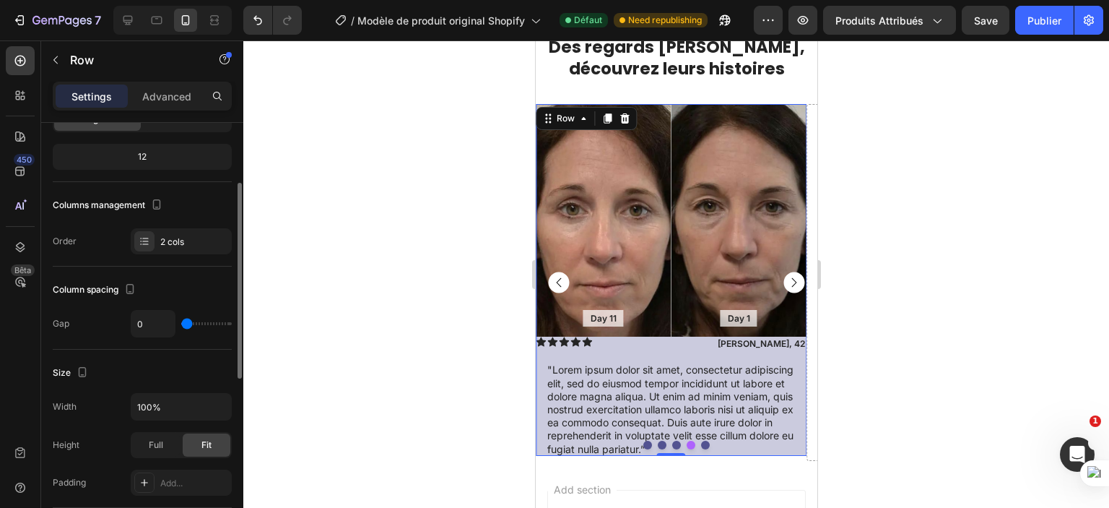
drag, startPoint x: 191, startPoint y: 320, endPoint x: 176, endPoint y: 320, distance: 14.4
type input "0"
click at [181, 322] on input "range" at bounding box center [206, 323] width 51 height 3
click at [313, 335] on div at bounding box center [676, 273] width 866 height 467
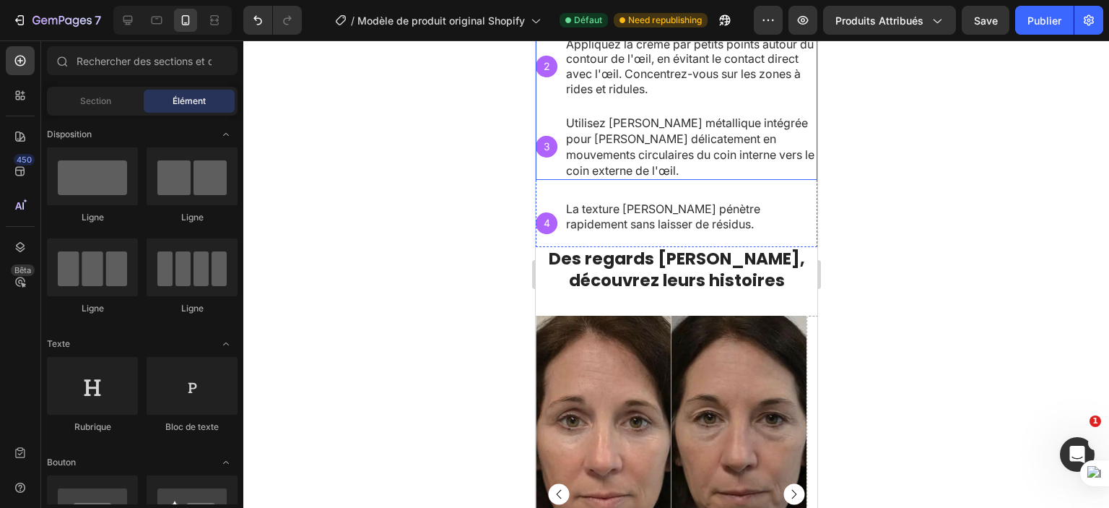
scroll to position [1018, 0]
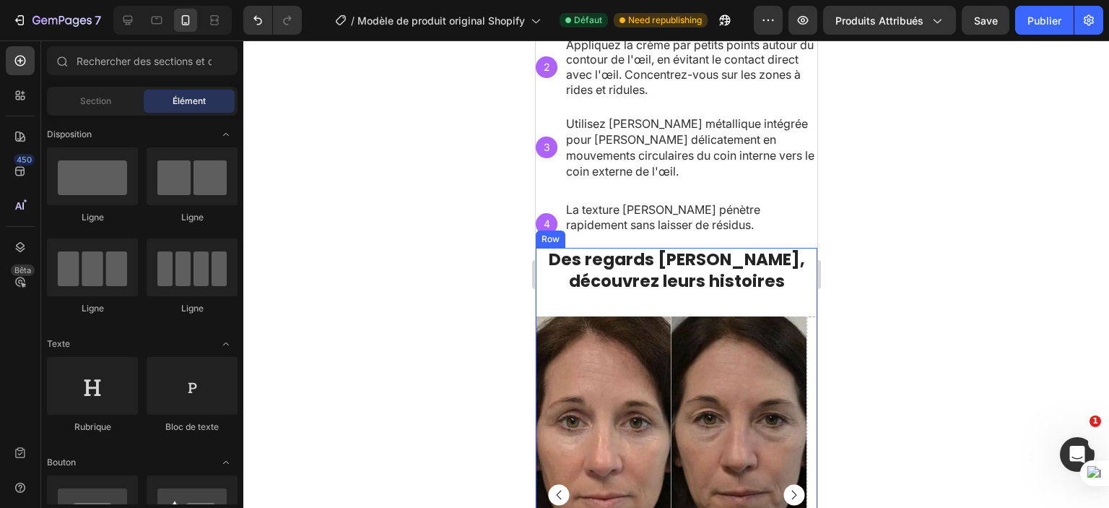
click at [665, 303] on div "Des regards sublimés, découvrez leurs histoires Heading Day 1 Text Block Hero B…" at bounding box center [676, 460] width 282 height 425
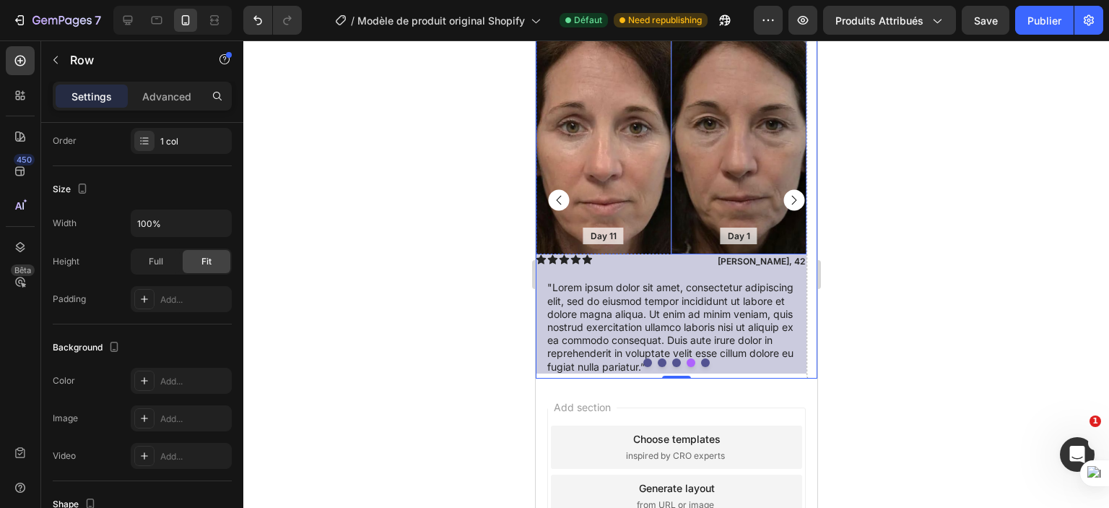
scroll to position [1307, 0]
click at [676, 363] on div at bounding box center [676, 363] width 282 height 9
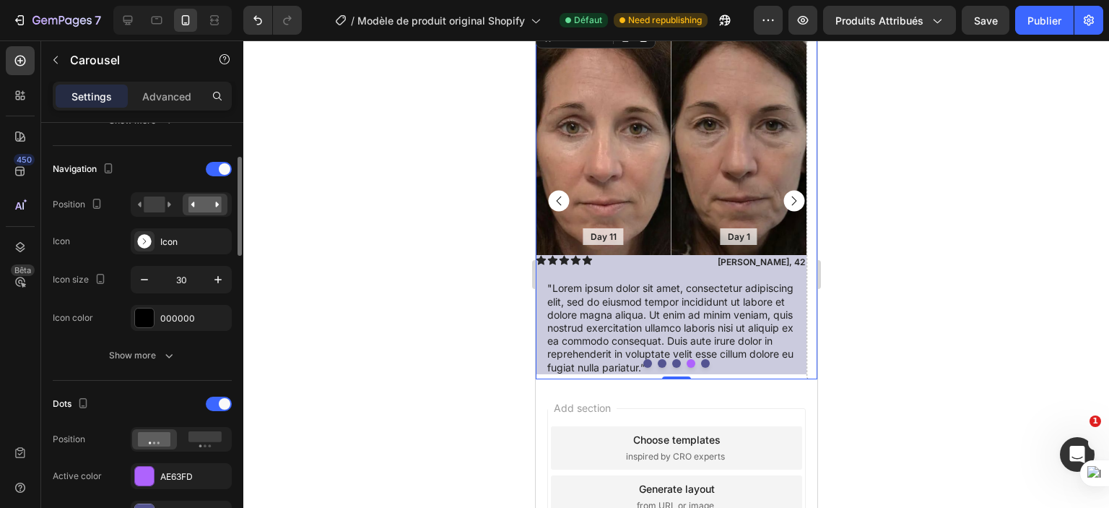
scroll to position [409, 0]
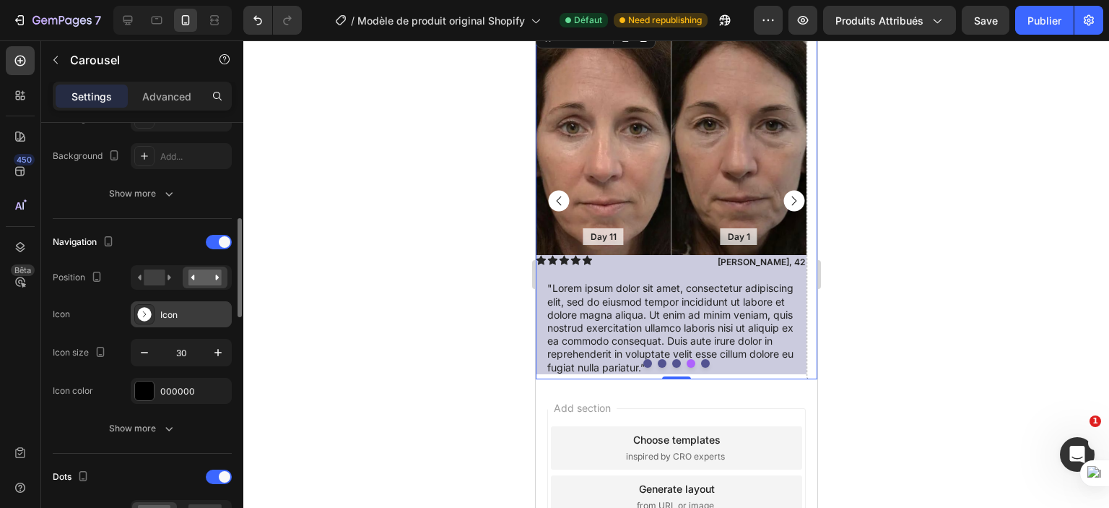
click at [189, 308] on div "Icon" at bounding box center [194, 314] width 68 height 13
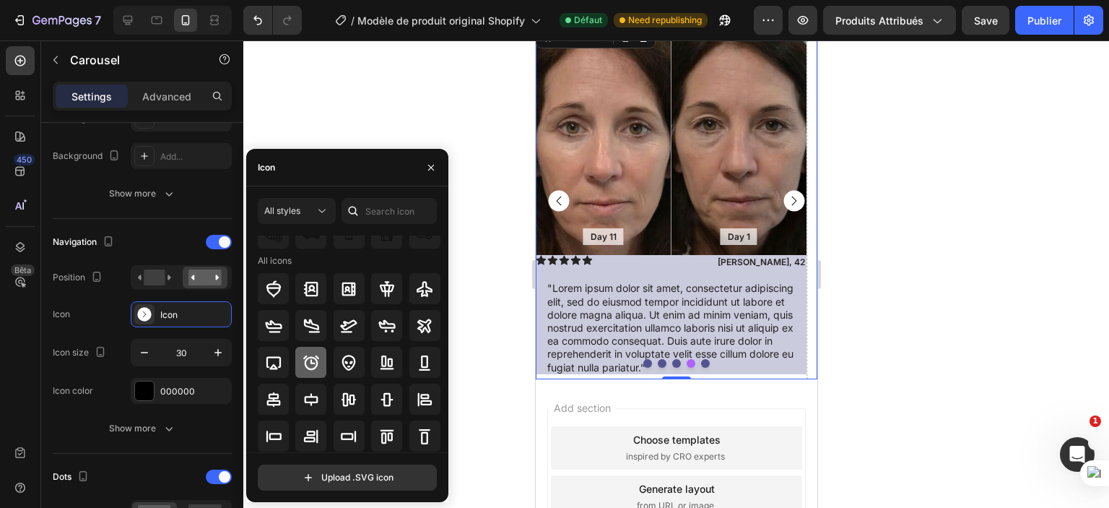
scroll to position [72, 0]
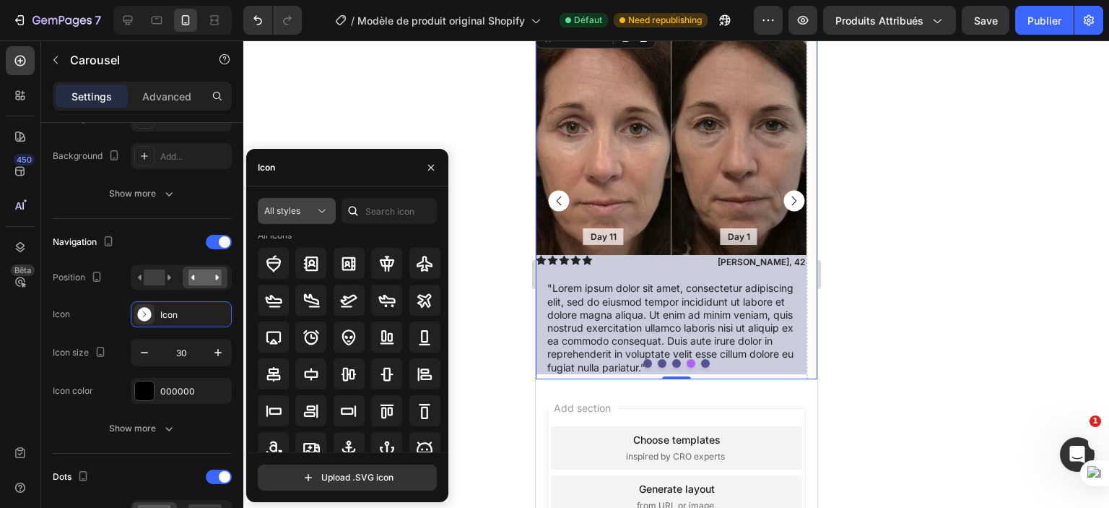
click at [314, 217] on div "All styles" at bounding box center [296, 211] width 65 height 14
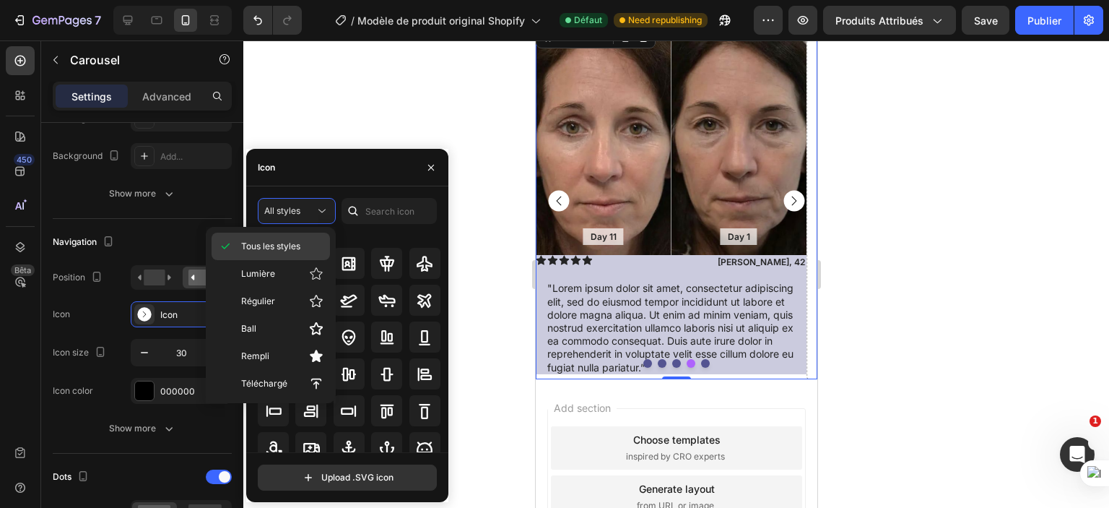
click at [293, 241] on font "Tous les styles" at bounding box center [270, 246] width 59 height 11
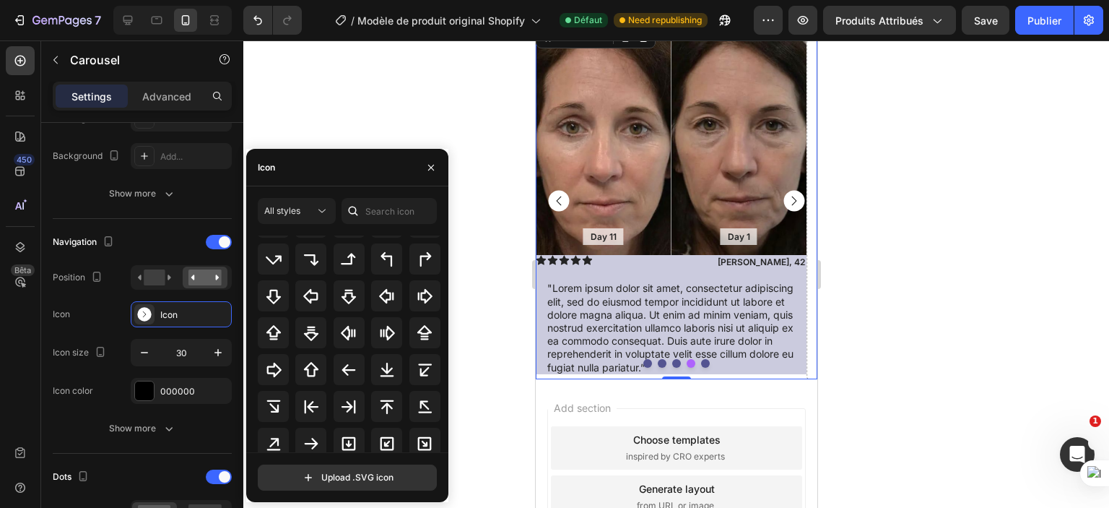
scroll to position [525, 0]
click at [311, 436] on icon at bounding box center [312, 442] width 14 height 12
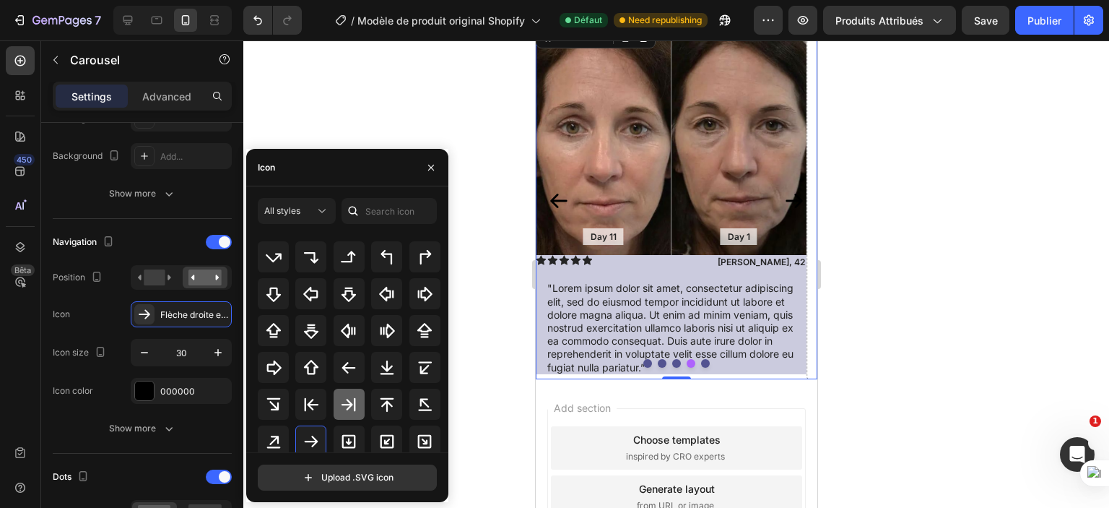
click at [342, 401] on icon at bounding box center [348, 404] width 17 height 17
click at [311, 451] on div at bounding box center [310, 440] width 31 height 31
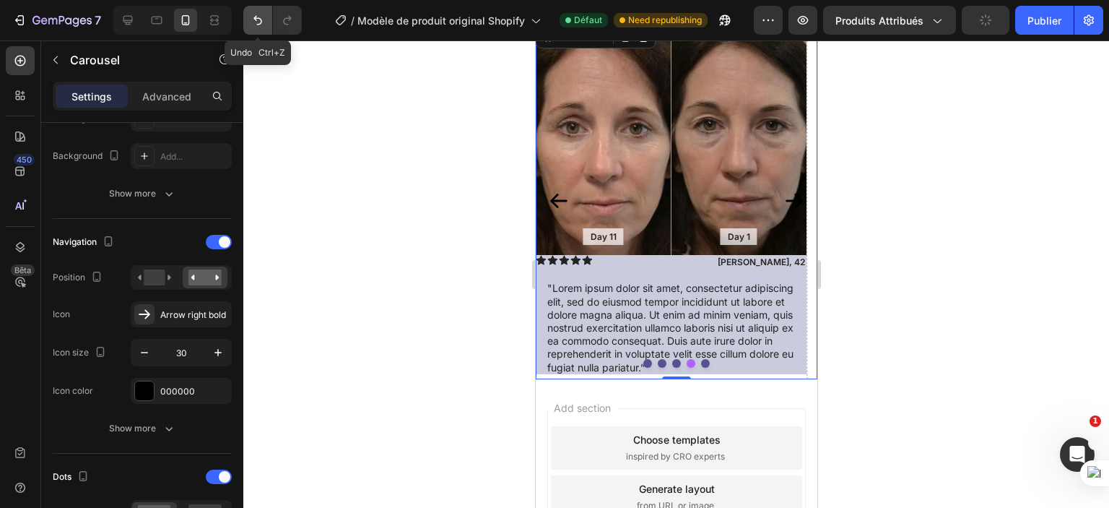
click at [254, 14] on icon "Annuler/Refaire" at bounding box center [258, 20] width 14 height 14
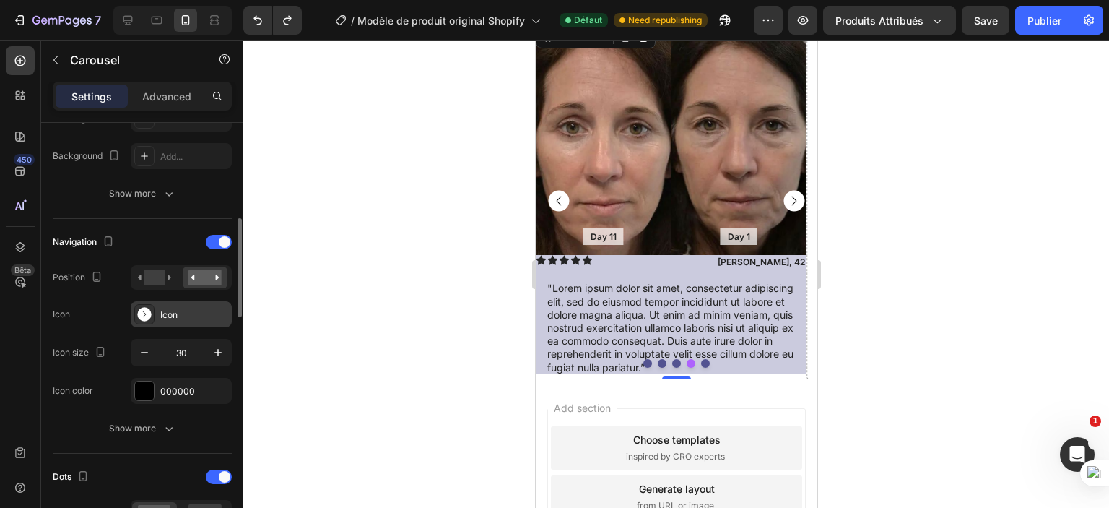
click at [142, 307] on rect at bounding box center [144, 314] width 14 height 14
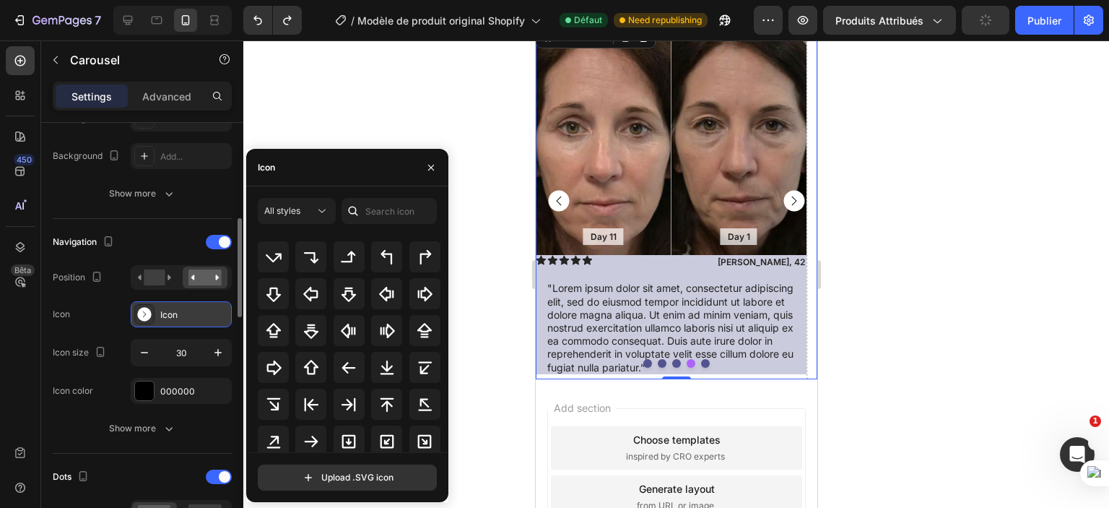
click at [142, 307] on rect at bounding box center [144, 314] width 14 height 14
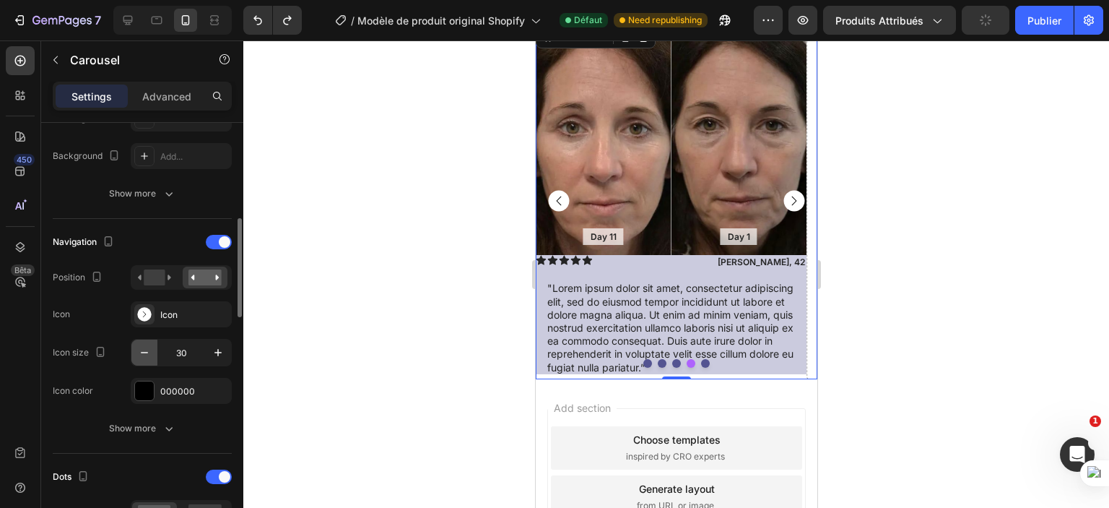
click at [145, 347] on icon "button" at bounding box center [144, 352] width 14 height 14
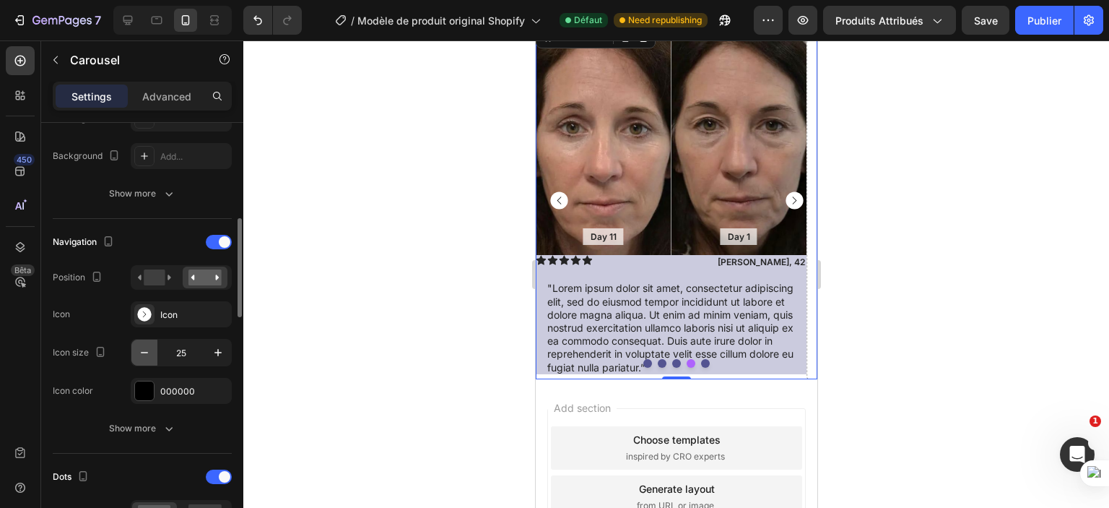
click at [145, 347] on icon "button" at bounding box center [144, 352] width 14 height 14
type input "23"
click at [150, 387] on div at bounding box center [144, 390] width 19 height 19
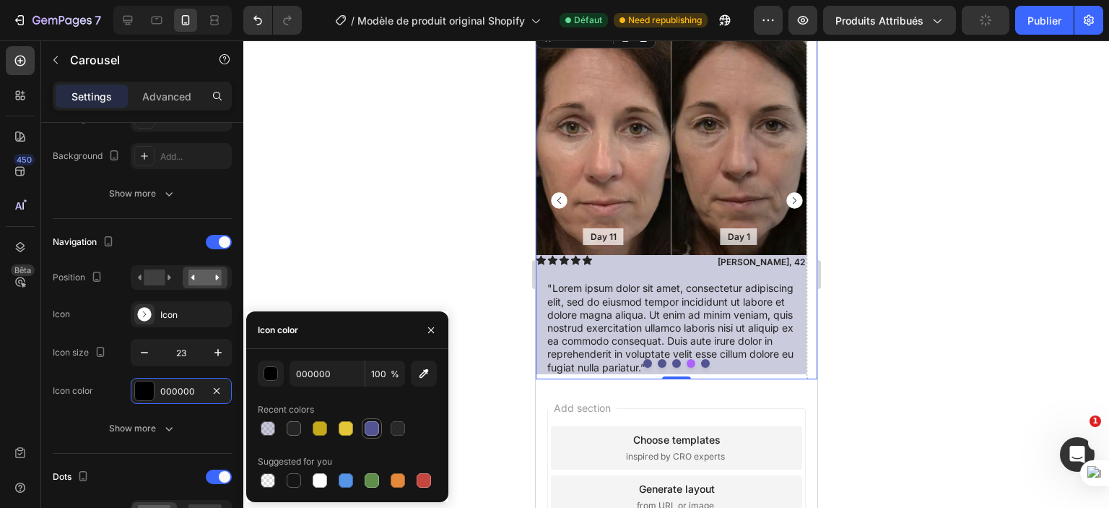
click at [370, 431] on div at bounding box center [372, 428] width 14 height 14
type input "535391"
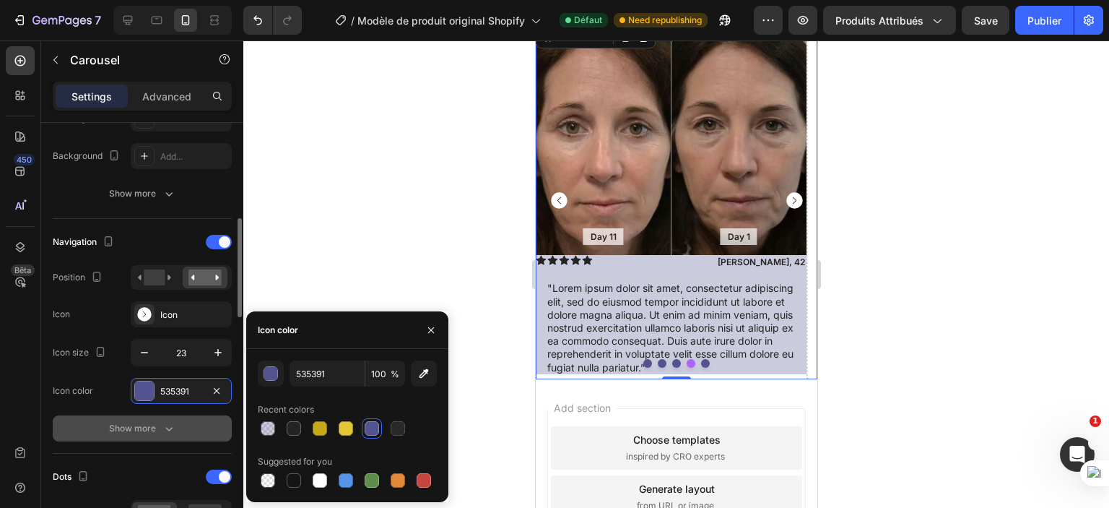
click at [121, 424] on div "Show more" at bounding box center [142, 428] width 67 height 14
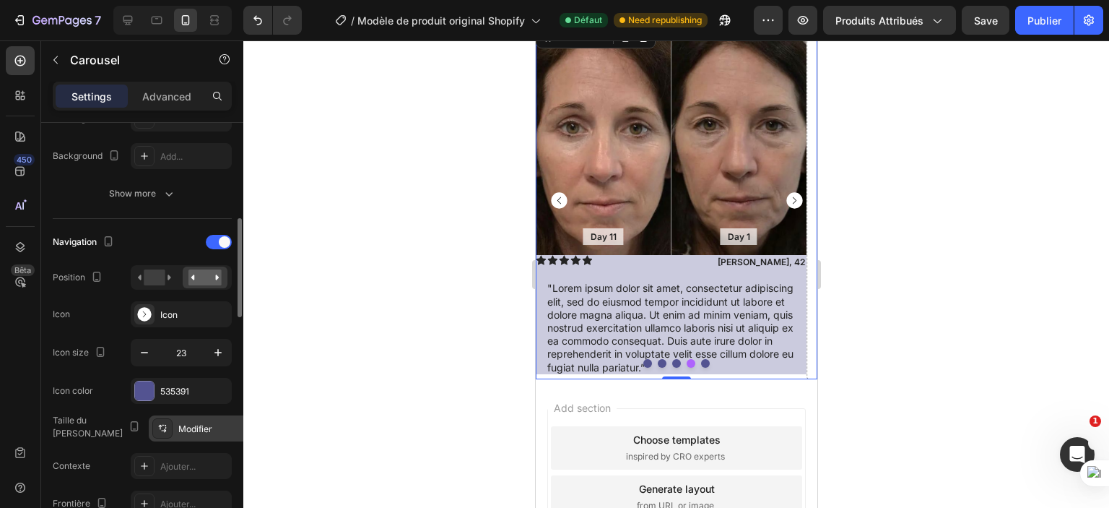
click at [178, 431] on font "Modifier" at bounding box center [195, 428] width 34 height 11
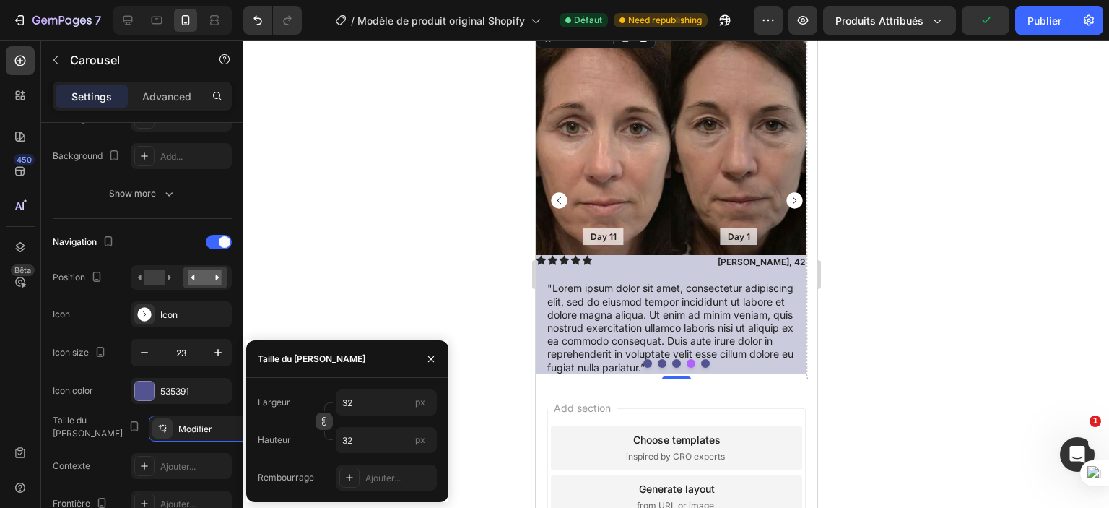
click at [324, 423] on icon "button" at bounding box center [324, 421] width 10 height 10
click at [324, 418] on icon "button" at bounding box center [324, 421] width 10 height 10
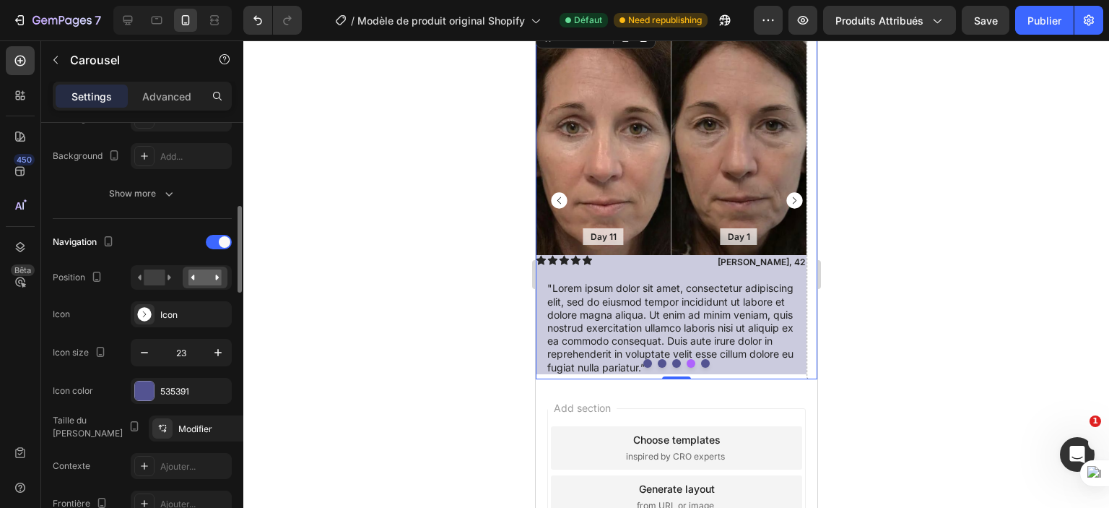
click at [98, 386] on div "Icon color 535391" at bounding box center [142, 391] width 179 height 26
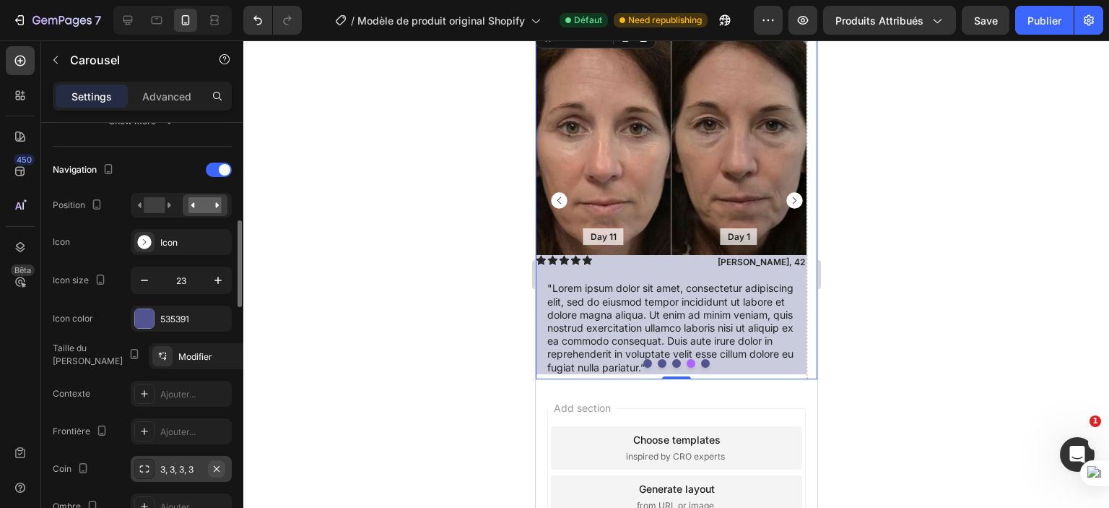
click at [218, 467] on icon "button" at bounding box center [217, 469] width 12 height 12
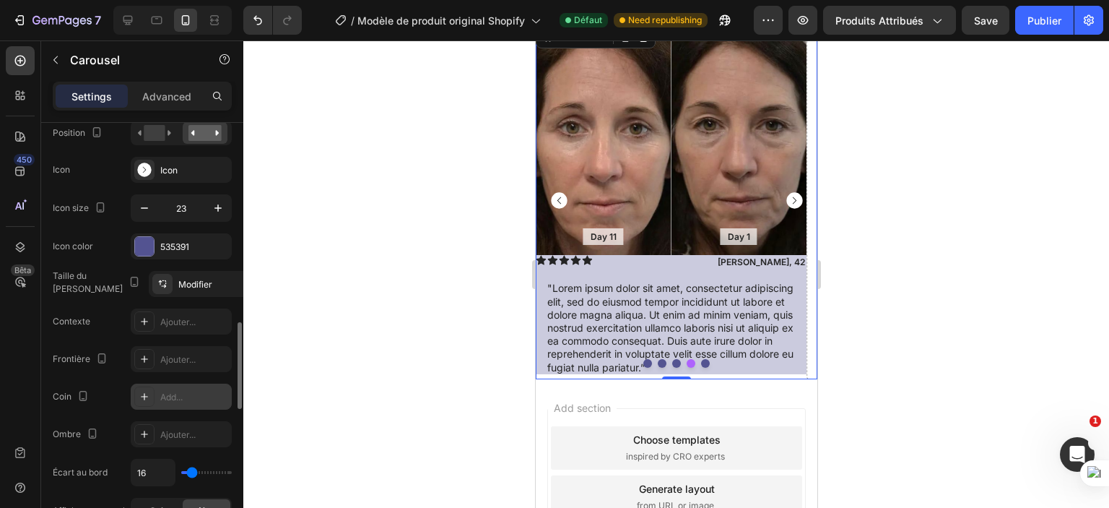
scroll to position [626, 0]
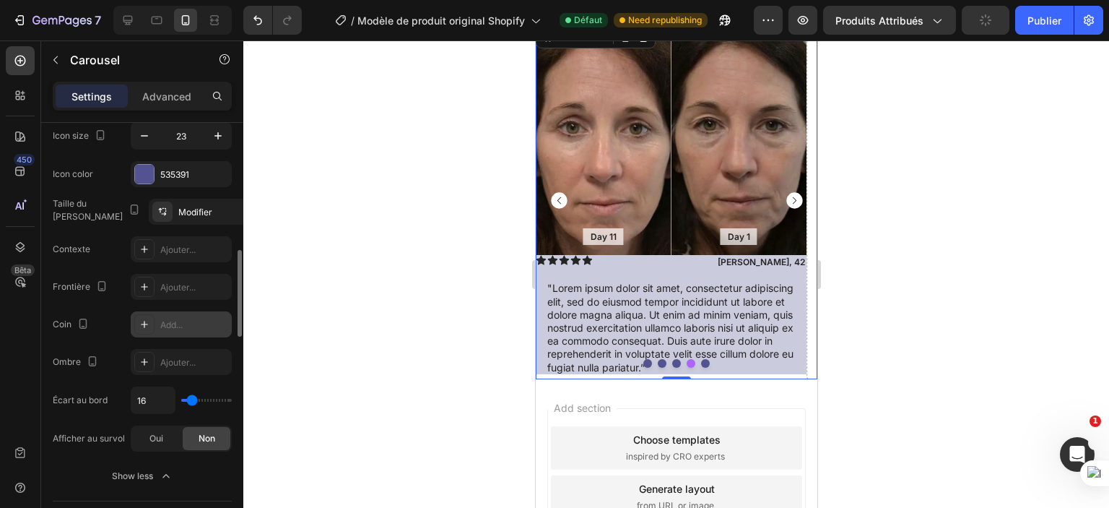
type input "0"
drag, startPoint x: 192, startPoint y: 399, endPoint x: 182, endPoint y: 401, distance: 10.2
type input "0"
click at [182, 401] on input "range" at bounding box center [206, 400] width 51 height 3
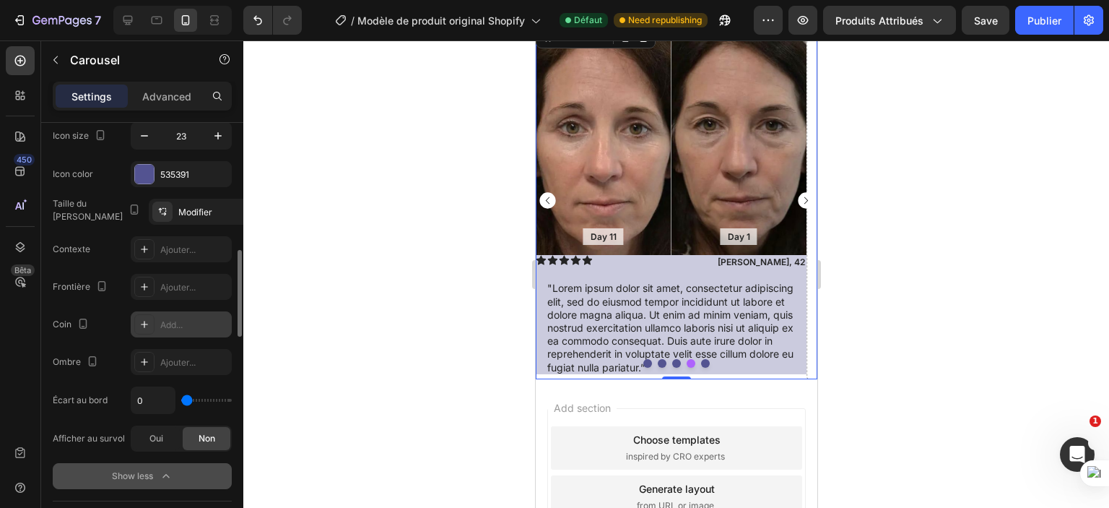
click at [134, 475] on div "Show less" at bounding box center [142, 476] width 61 height 14
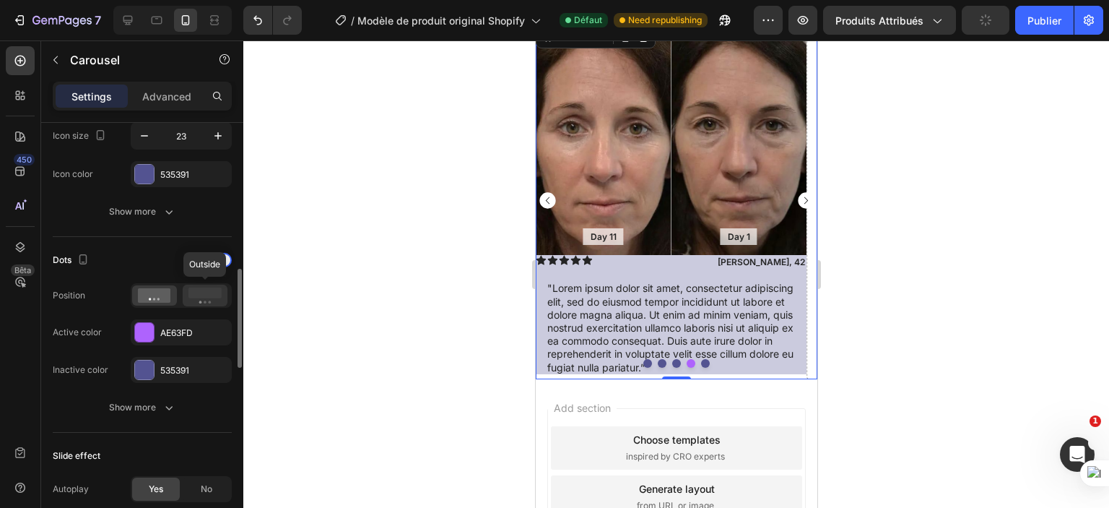
click at [220, 289] on rect at bounding box center [205, 292] width 33 height 11
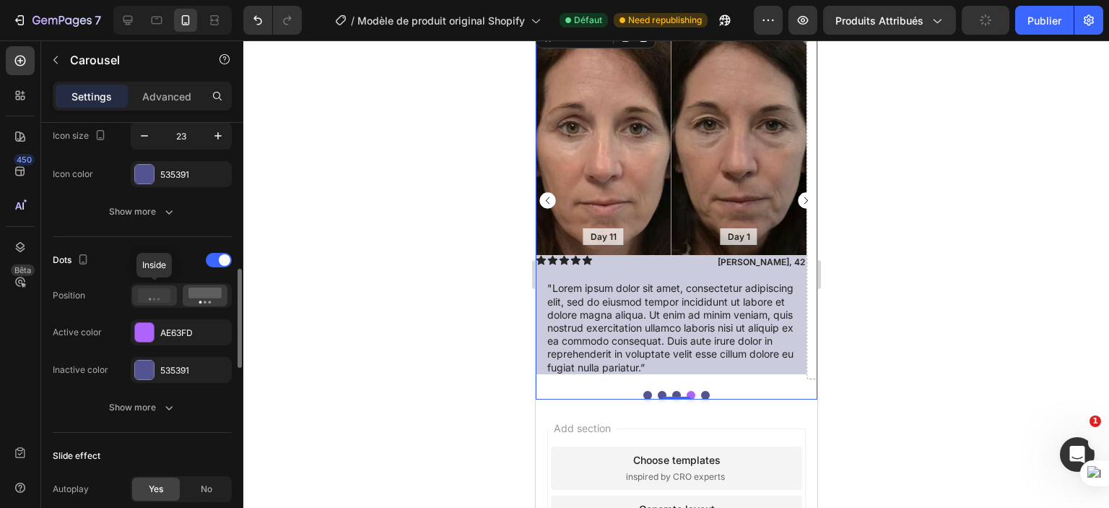
click at [161, 294] on icon at bounding box center [154, 295] width 33 height 14
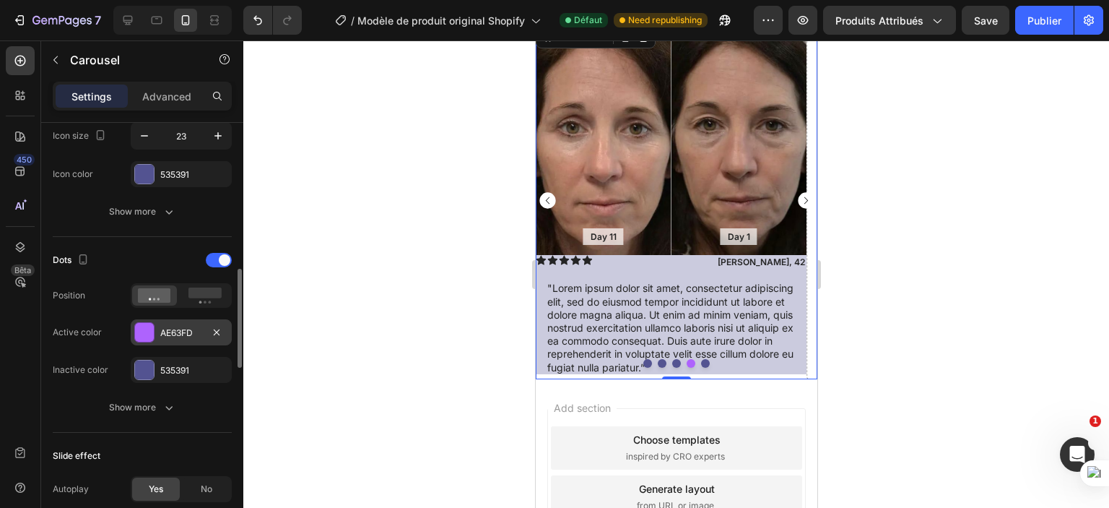
click at [162, 326] on div "AE63FD" at bounding box center [181, 332] width 42 height 13
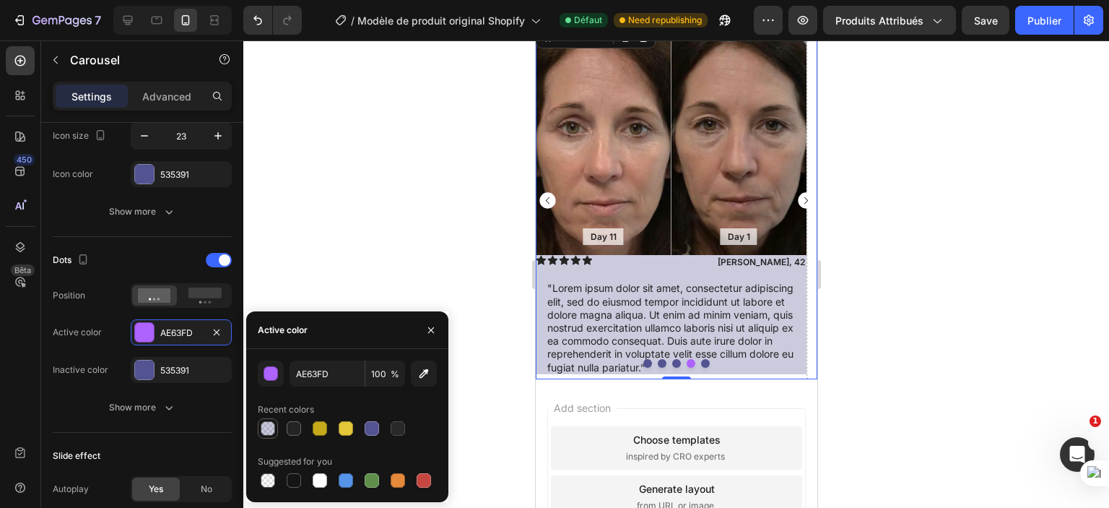
click at [267, 426] on div at bounding box center [268, 428] width 14 height 14
type input "535391"
click at [367, 423] on div at bounding box center [372, 428] width 14 height 14
type input "100"
click at [276, 374] on div "button" at bounding box center [271, 374] width 14 height 14
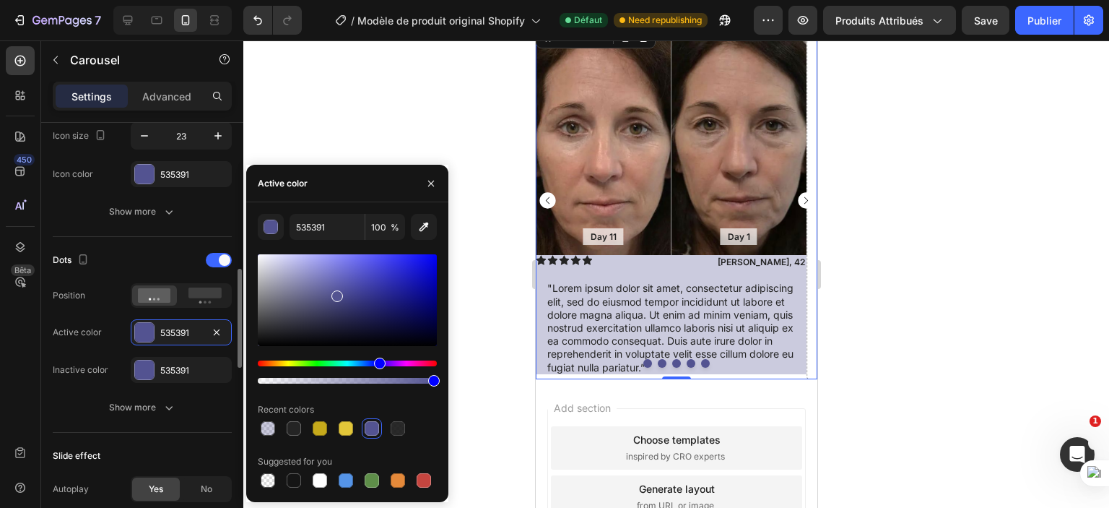
click at [86, 352] on div "Dots Position Active color 535391 Inactive color 535391" at bounding box center [142, 315] width 179 height 134
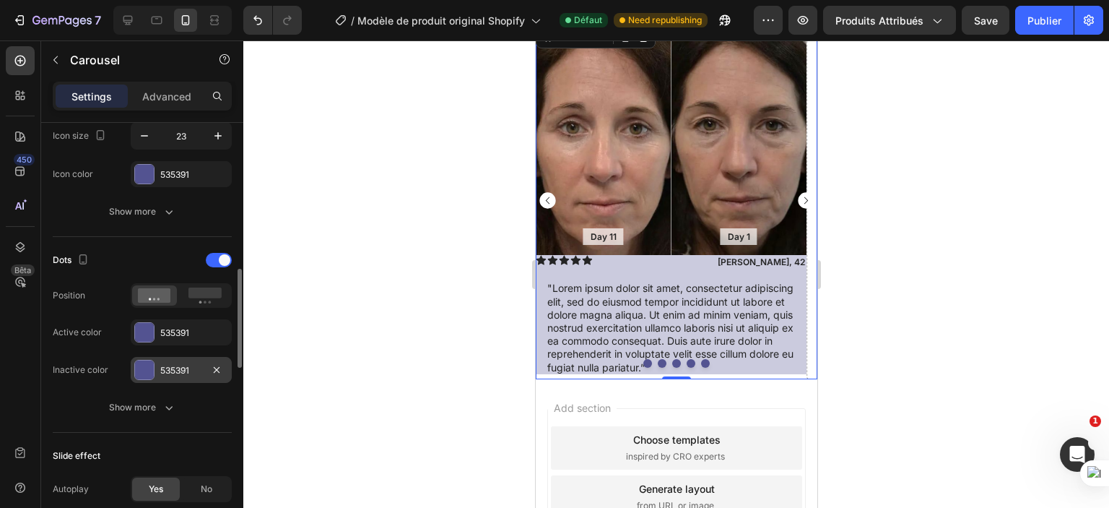
click at [144, 360] on div at bounding box center [144, 369] width 19 height 19
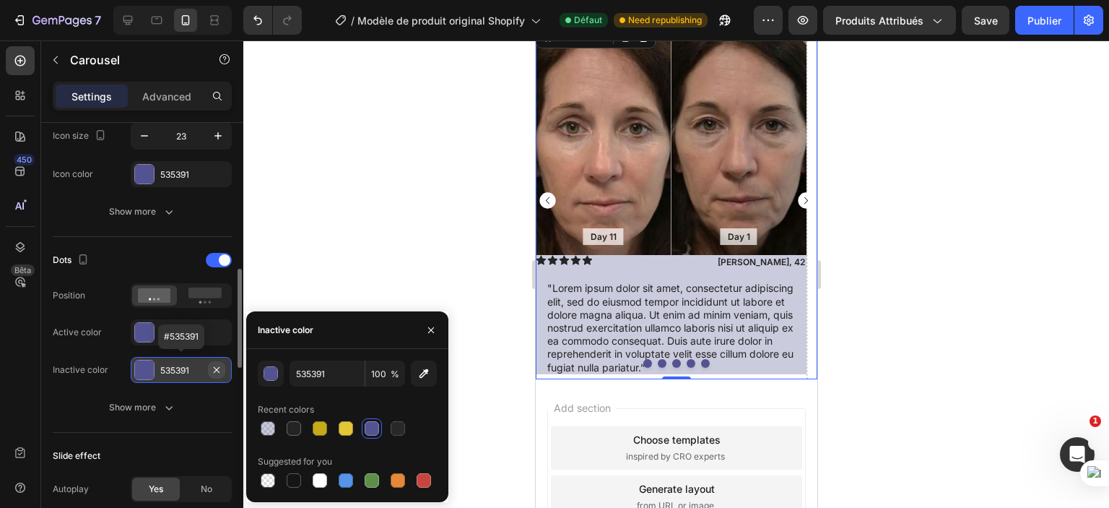
click at [219, 368] on icon "button" at bounding box center [217, 370] width 12 height 12
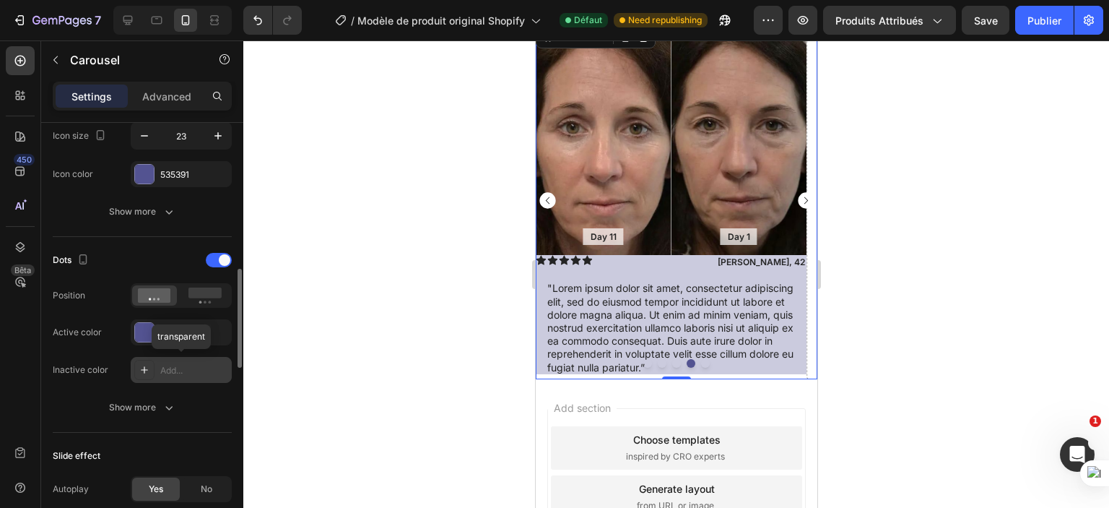
click at [165, 364] on div "Add..." at bounding box center [194, 370] width 68 height 13
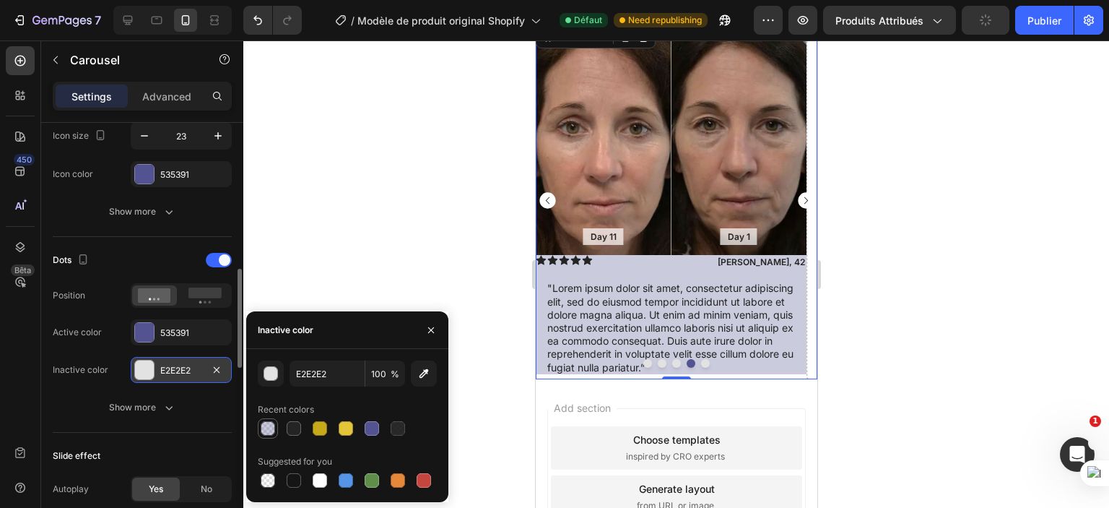
click at [266, 426] on div at bounding box center [268, 428] width 14 height 14
type input "535391"
type input "30"
click at [266, 479] on div at bounding box center [268, 480] width 14 height 14
type input "000000"
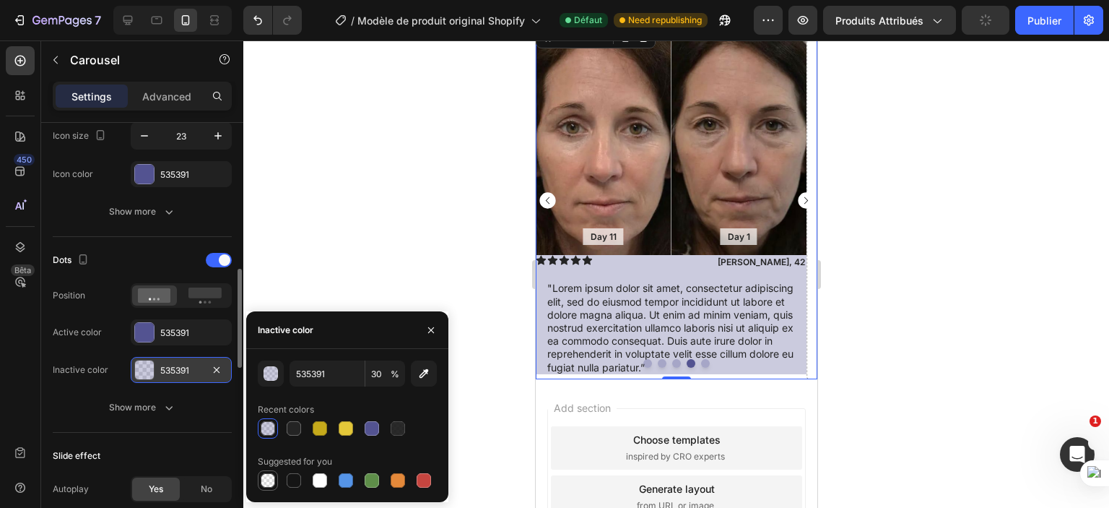
type input "0"
click at [323, 480] on div at bounding box center [320, 480] width 14 height 14
type input "FFFFFF"
type input "100"
click at [367, 428] on div at bounding box center [372, 428] width 14 height 14
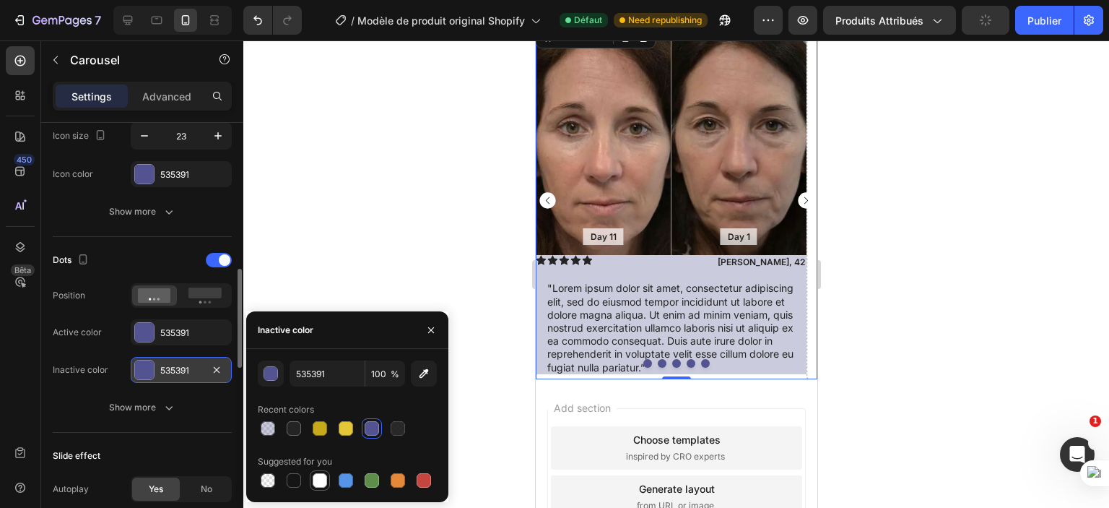
click at [320, 476] on div at bounding box center [320, 480] width 14 height 14
type input "FFFFFF"
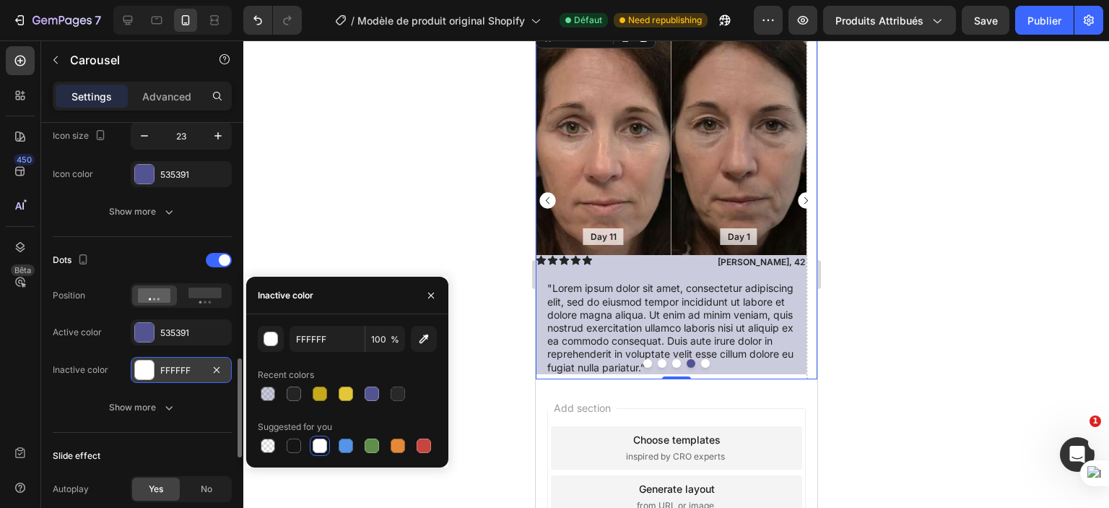
scroll to position [698, 0]
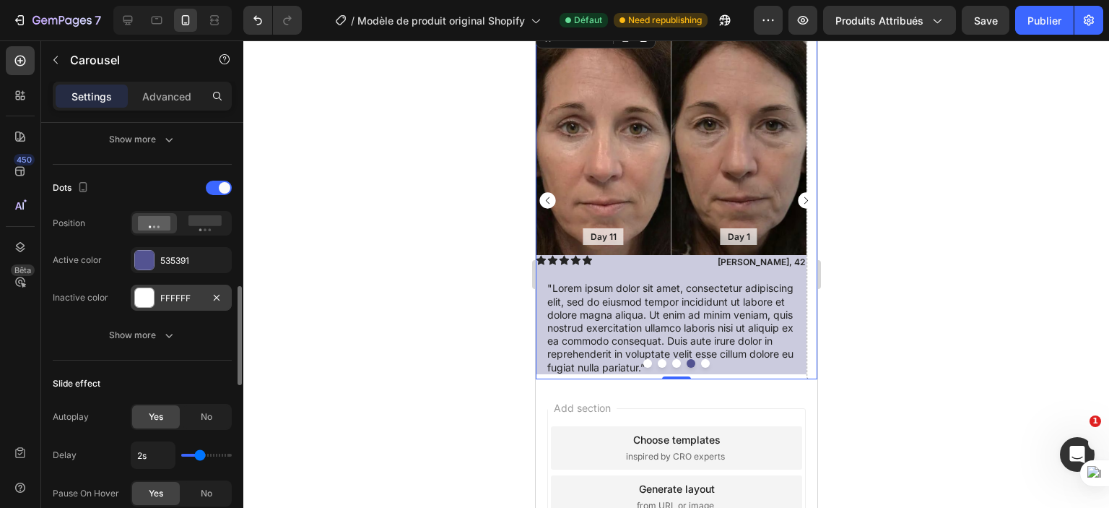
type input "1.8s"
type input "1.8"
type input "1.9s"
type input "1.9"
type input "2s"
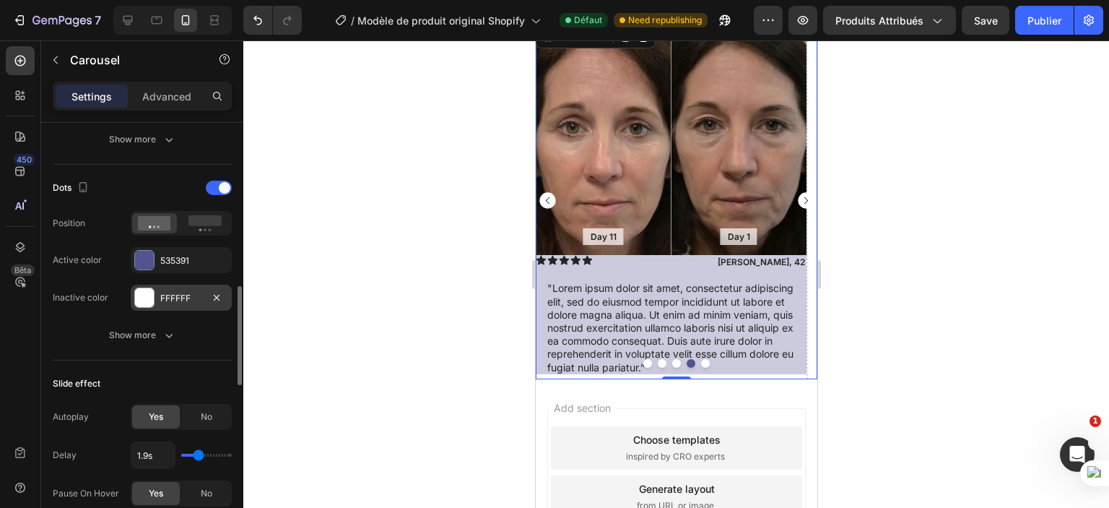
type input "2"
click at [200, 454] on input "range" at bounding box center [206, 455] width 51 height 3
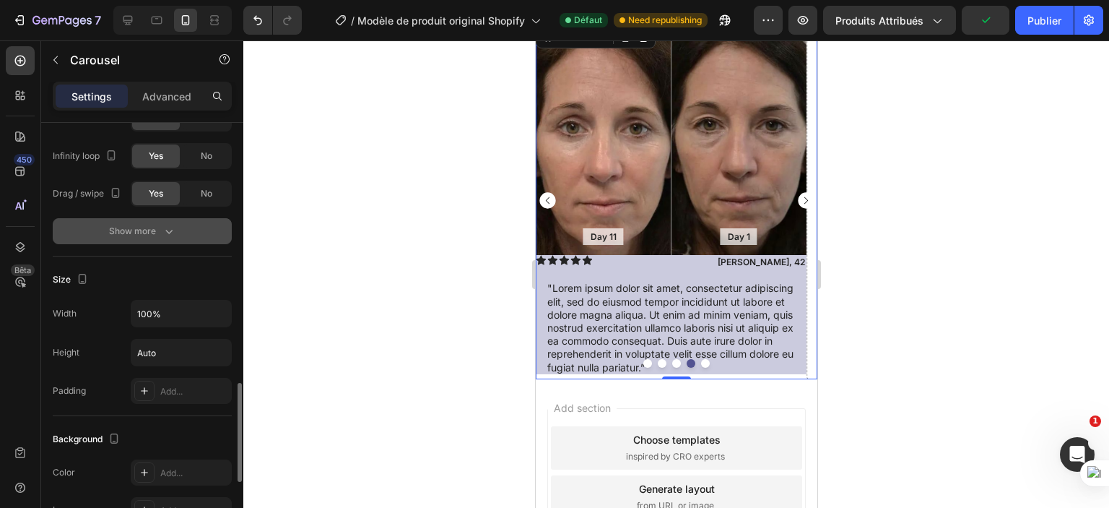
scroll to position [1111, 0]
click at [153, 233] on div "Show more" at bounding box center [142, 230] width 67 height 14
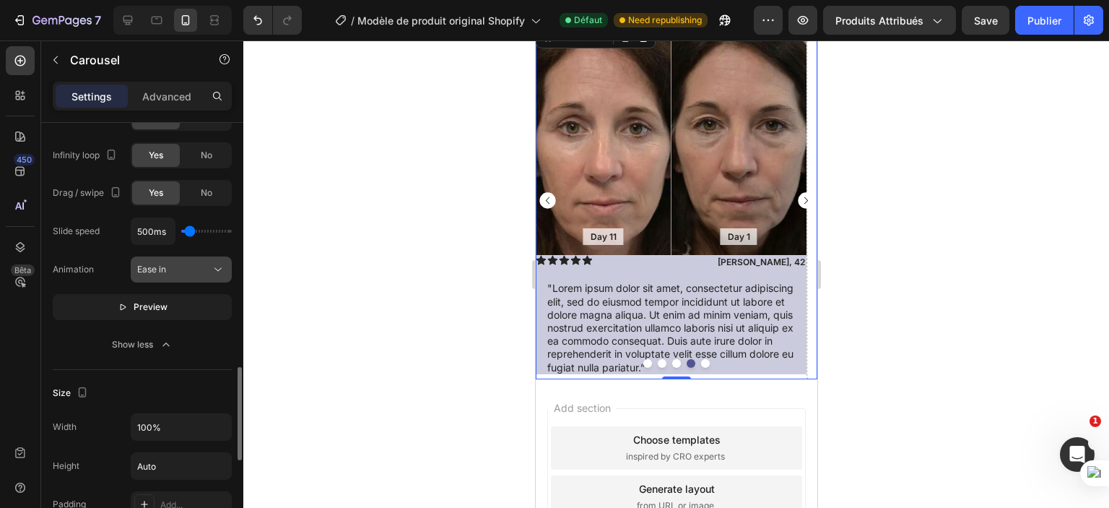
click at [186, 263] on div "Ease in" at bounding box center [174, 269] width 74 height 13
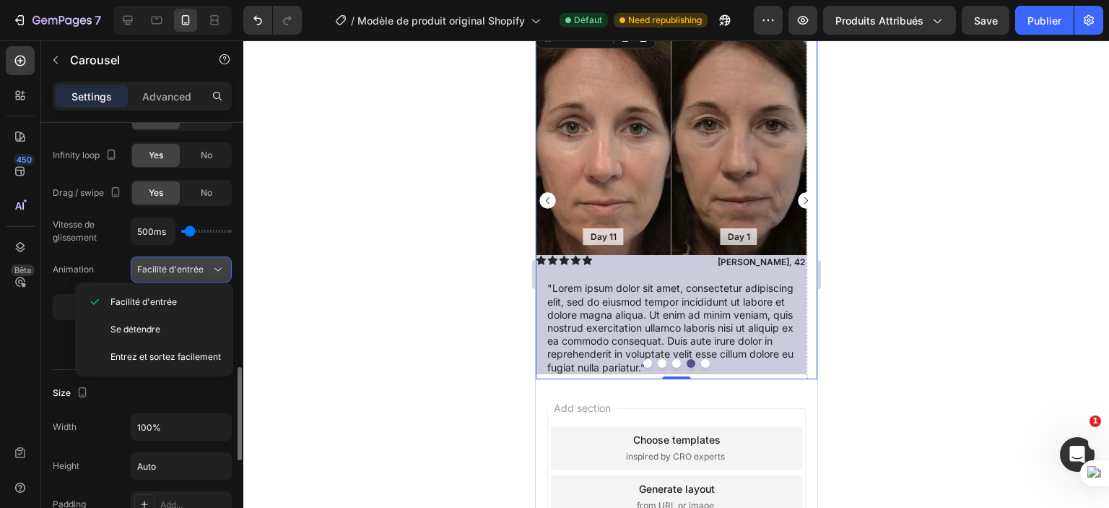
click at [186, 263] on span "Facilité d'entrée" at bounding box center [170, 269] width 66 height 13
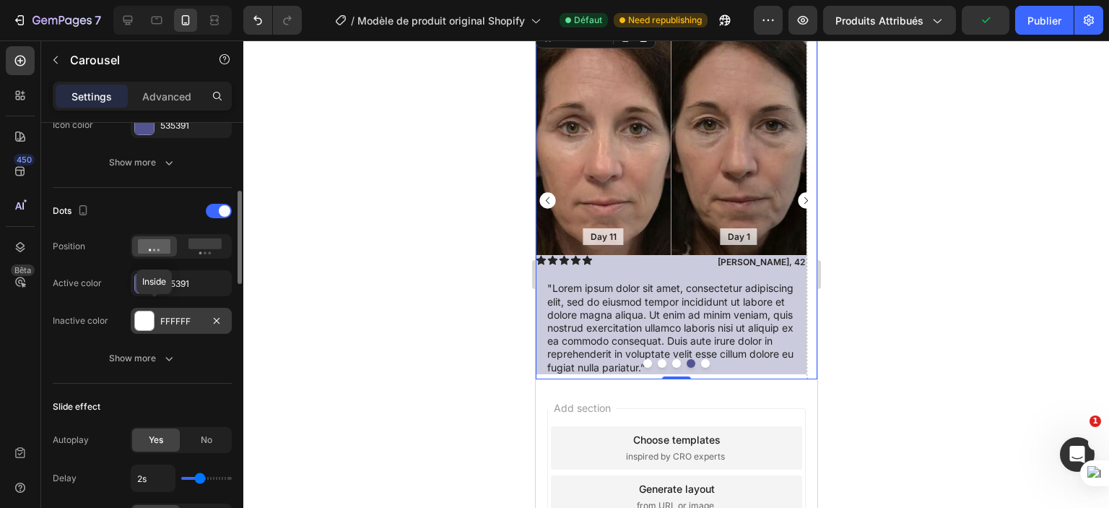
scroll to position [609, 0]
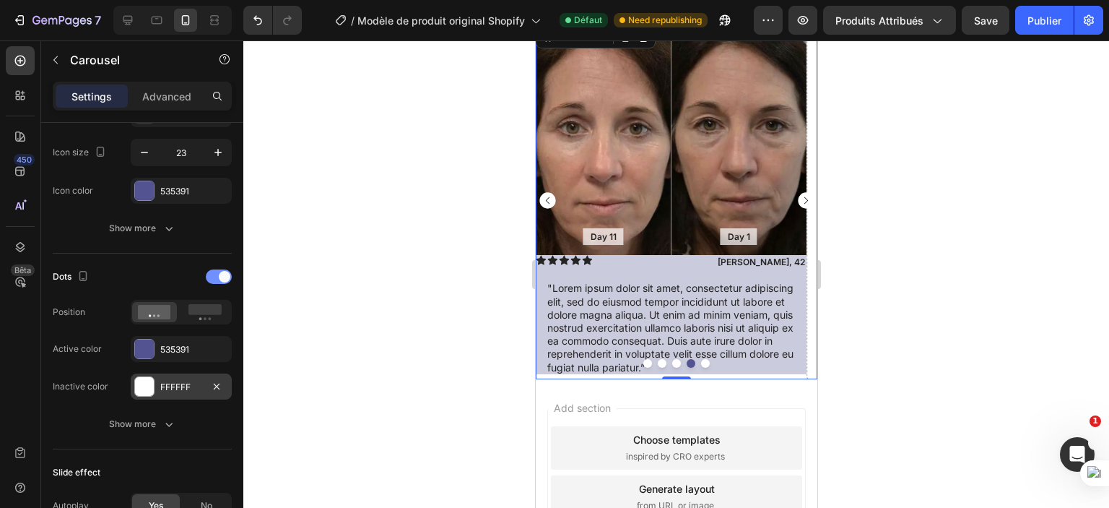
click at [221, 272] on span at bounding box center [225, 277] width 12 height 12
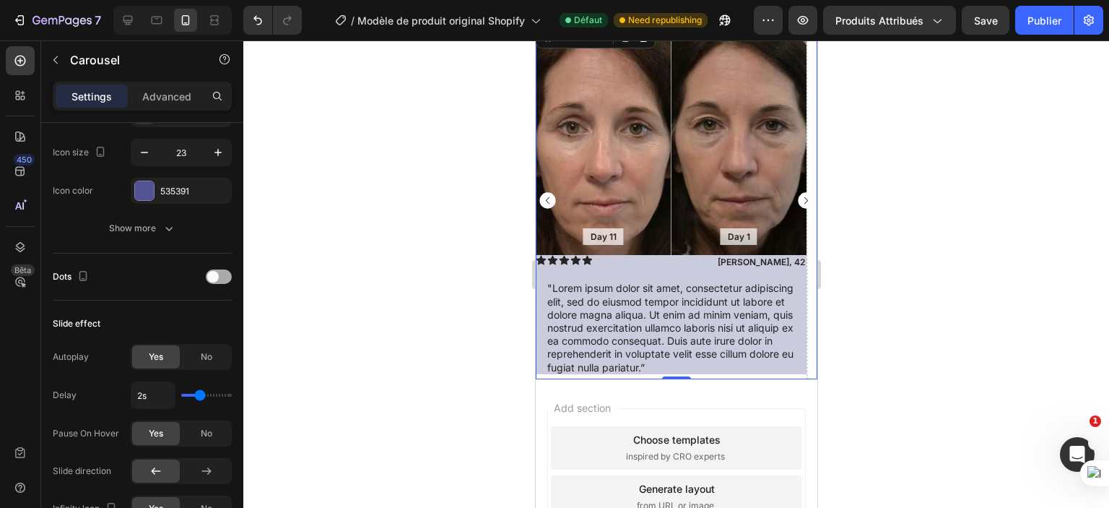
click at [221, 272] on div at bounding box center [219, 276] width 26 height 14
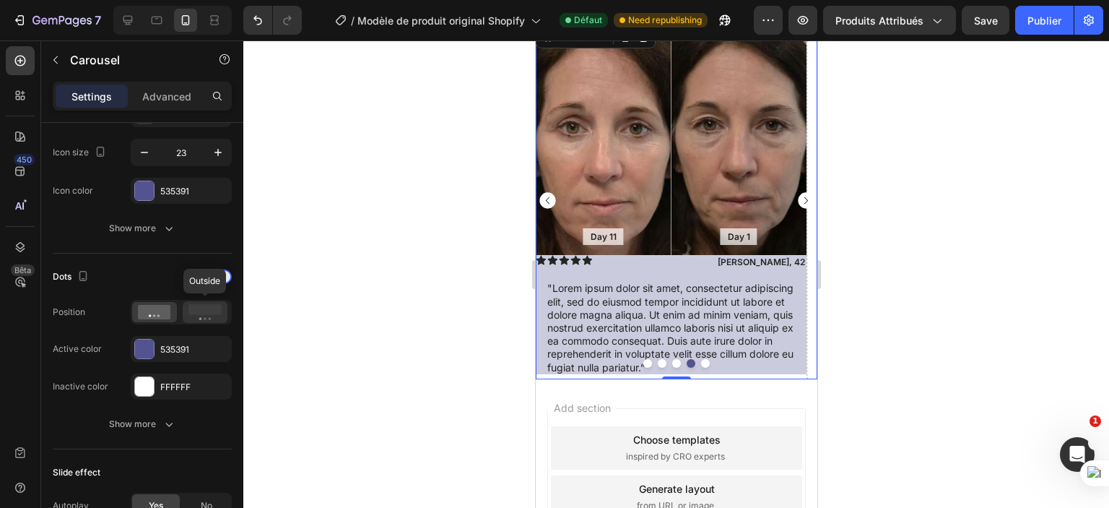
click at [200, 301] on div at bounding box center [205, 312] width 45 height 22
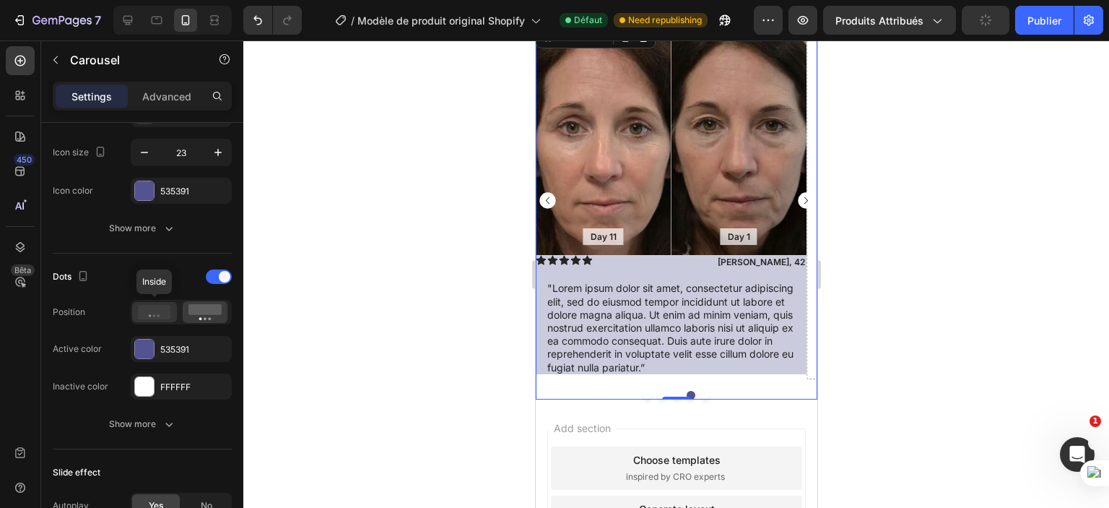
click at [157, 314] on icon at bounding box center [154, 312] width 33 height 14
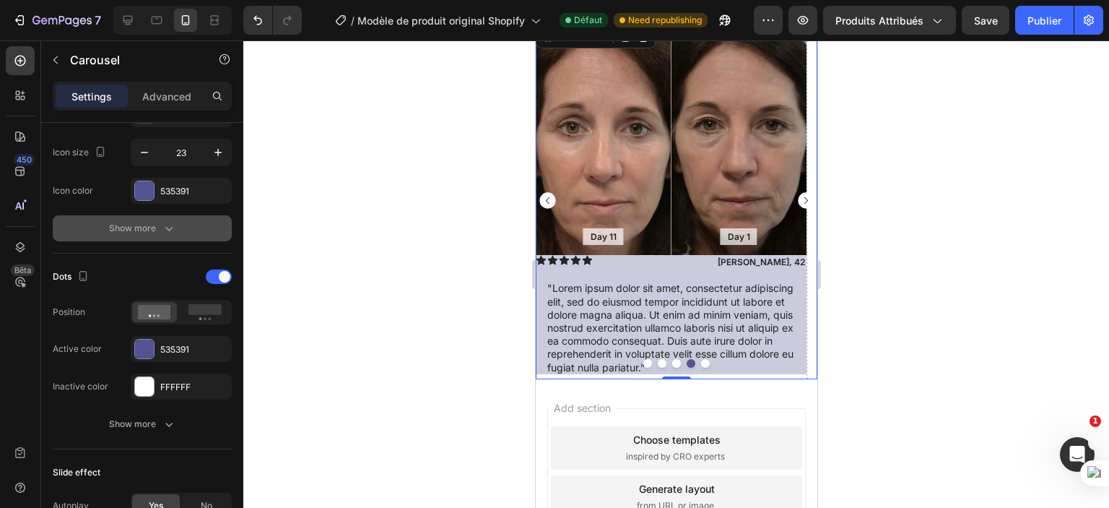
click at [176, 228] on button "Show more" at bounding box center [142, 228] width 179 height 26
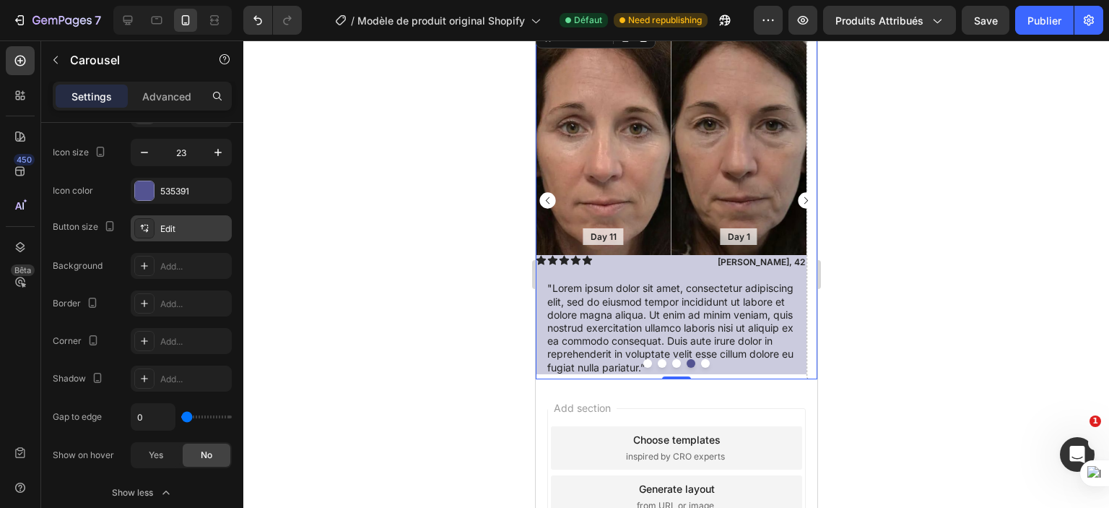
click at [183, 222] on div "Edit" at bounding box center [194, 228] width 68 height 13
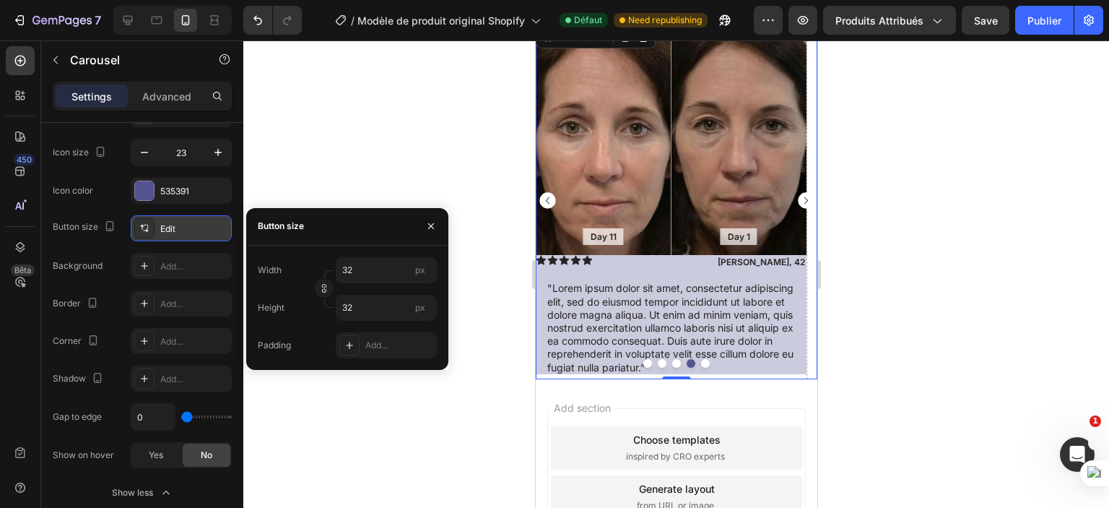
click at [183, 222] on div "Edit" at bounding box center [194, 228] width 68 height 13
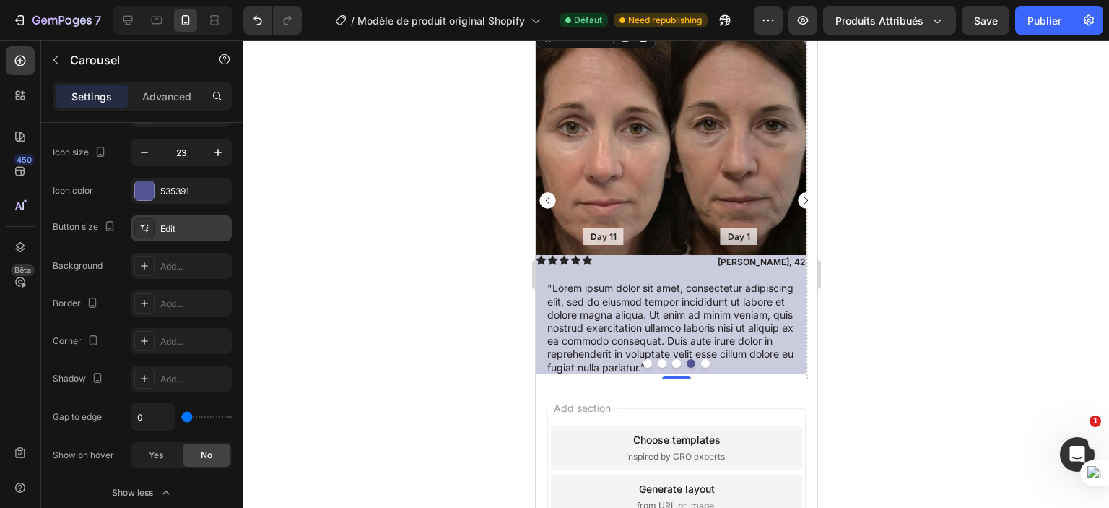
click at [183, 222] on div "Edit" at bounding box center [194, 228] width 68 height 13
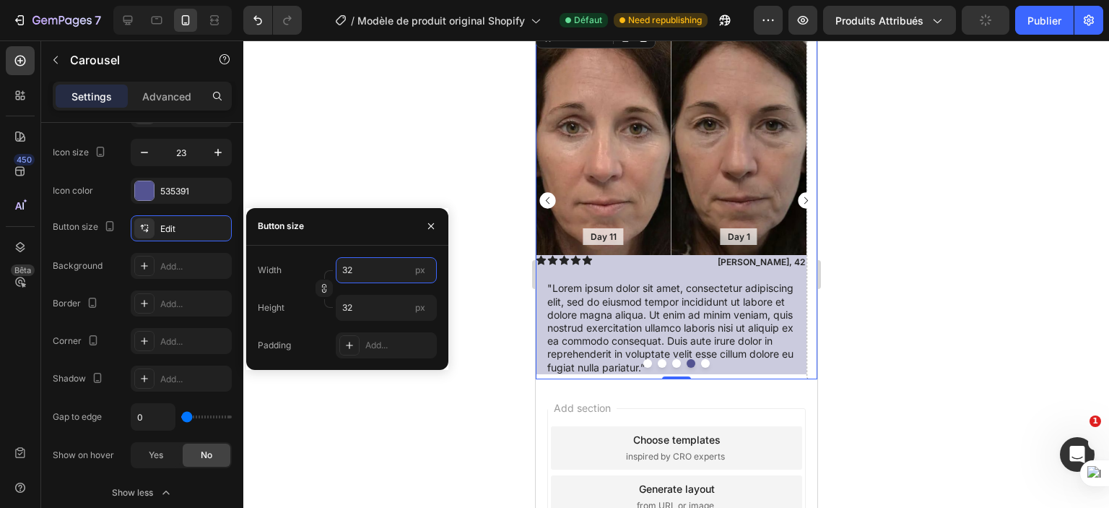
click at [370, 277] on input "32" at bounding box center [386, 270] width 101 height 26
type input "1"
type input "16"
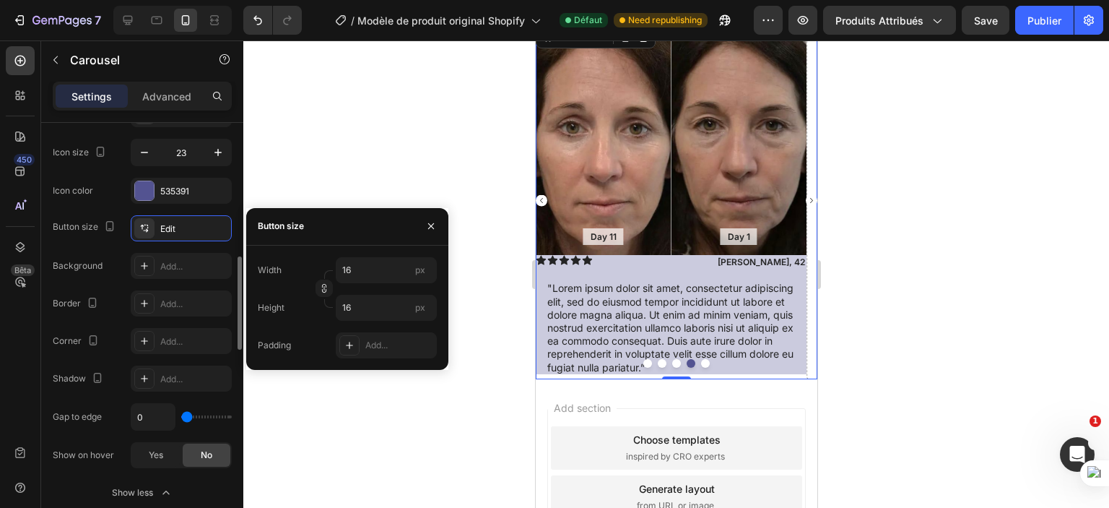
click at [106, 242] on div "Button size Edit Background Add... Border Add... Corner Add... Shadow Add... Ga…" at bounding box center [142, 341] width 179 height 253
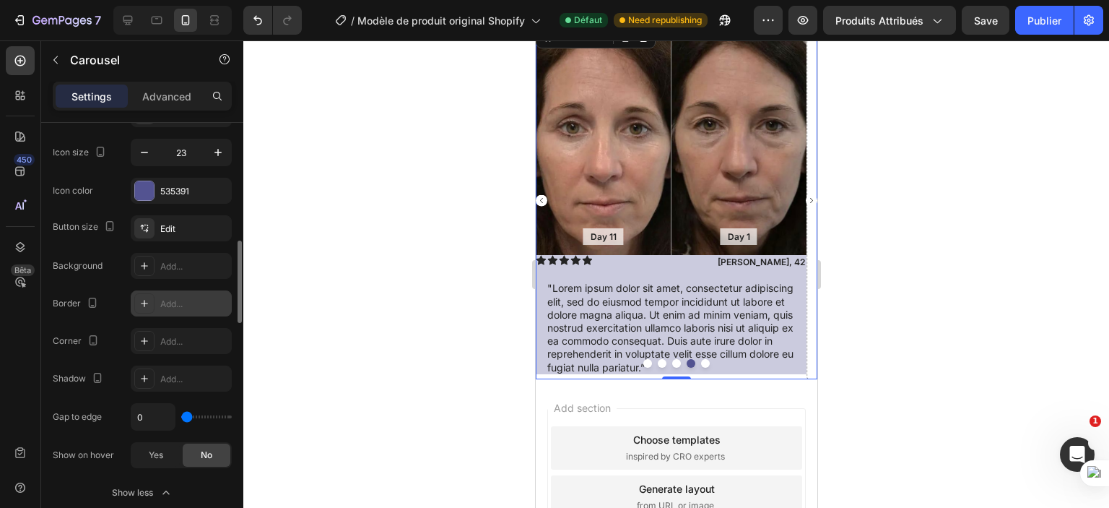
click at [168, 302] on div "Add..." at bounding box center [194, 304] width 68 height 13
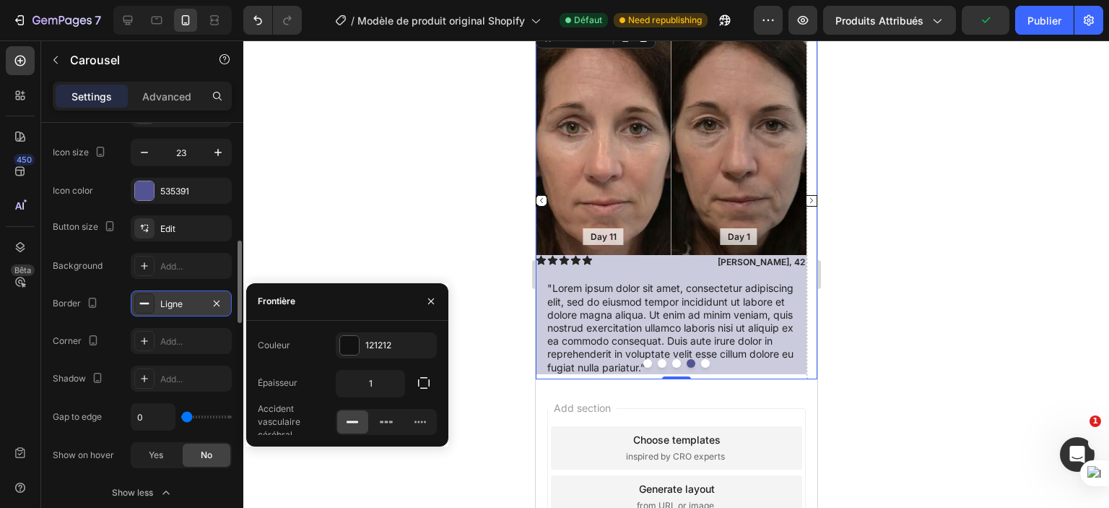
click at [329, 253] on div at bounding box center [676, 273] width 866 height 467
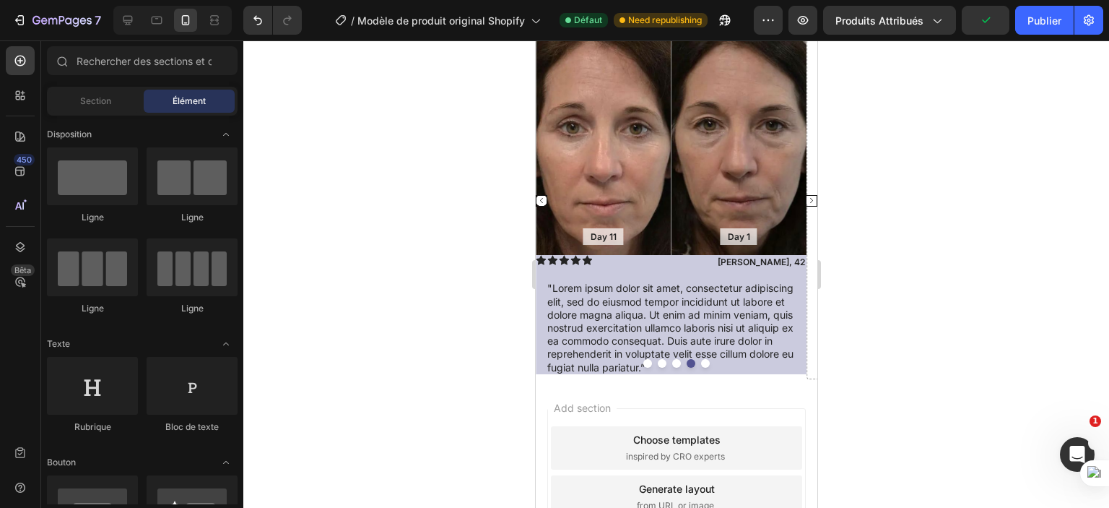
click at [370, 276] on div at bounding box center [676, 273] width 866 height 467
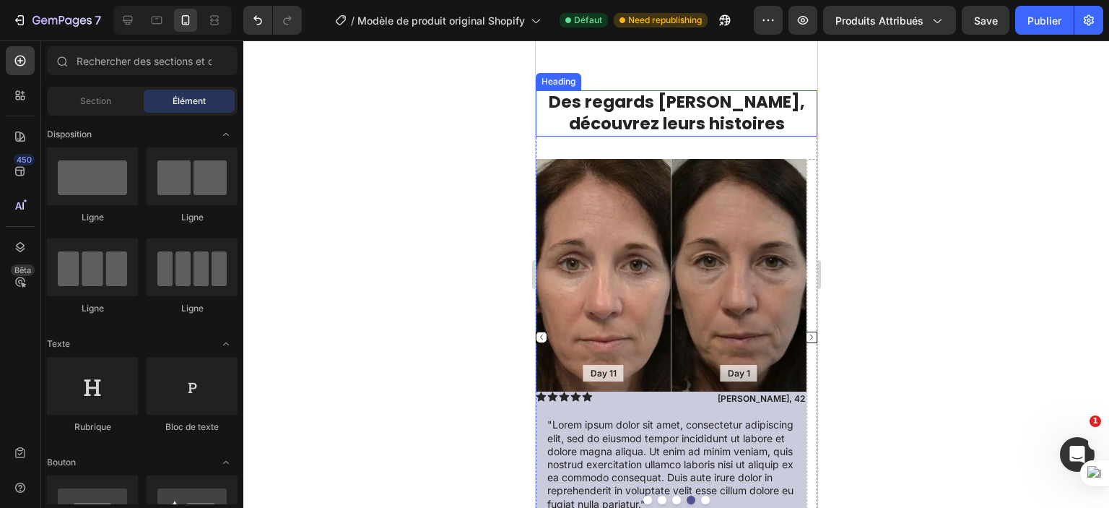
scroll to position [1263, 0]
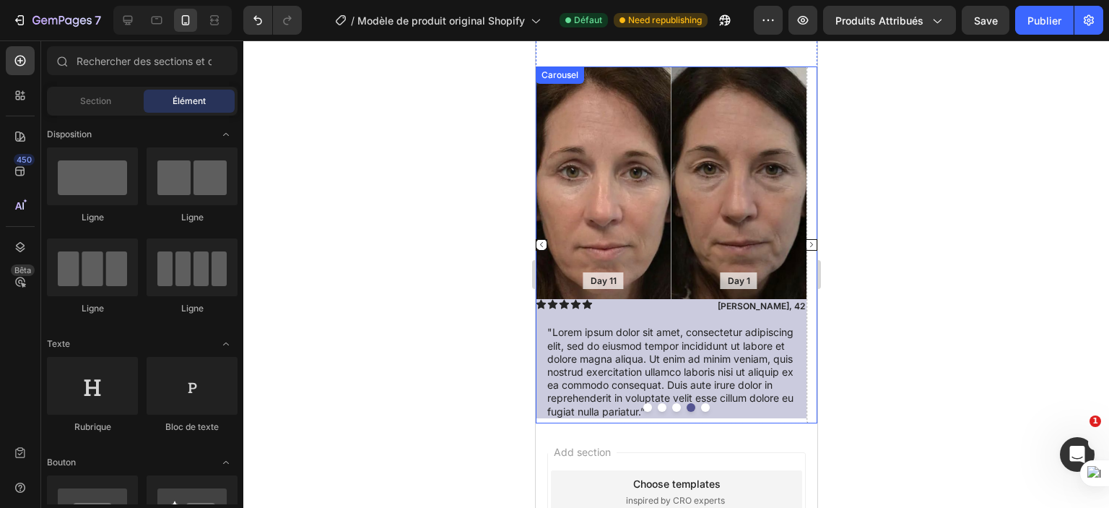
click at [805, 242] on rect "Carousel Next Arrow" at bounding box center [811, 245] width 12 height 12
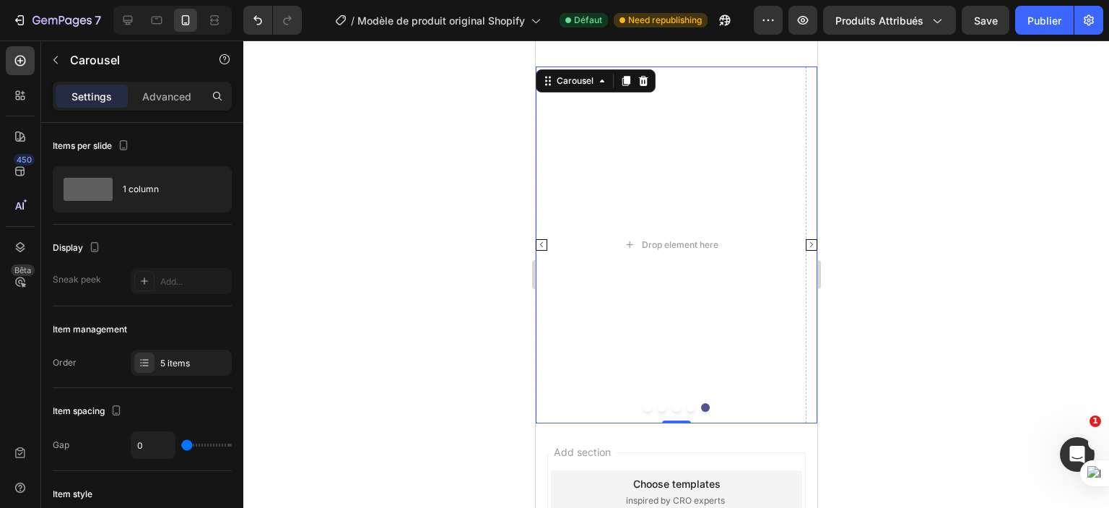
click at [545, 243] on rect "Carousel Back Arrow" at bounding box center [541, 245] width 12 height 12
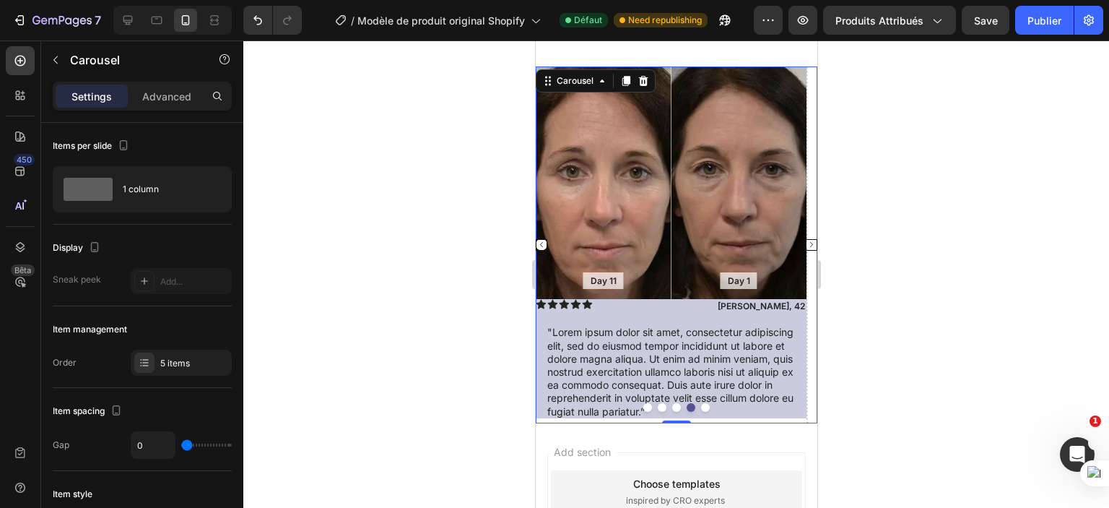
click at [543, 245] on rect "Carousel Back Arrow" at bounding box center [541, 245] width 12 height 12
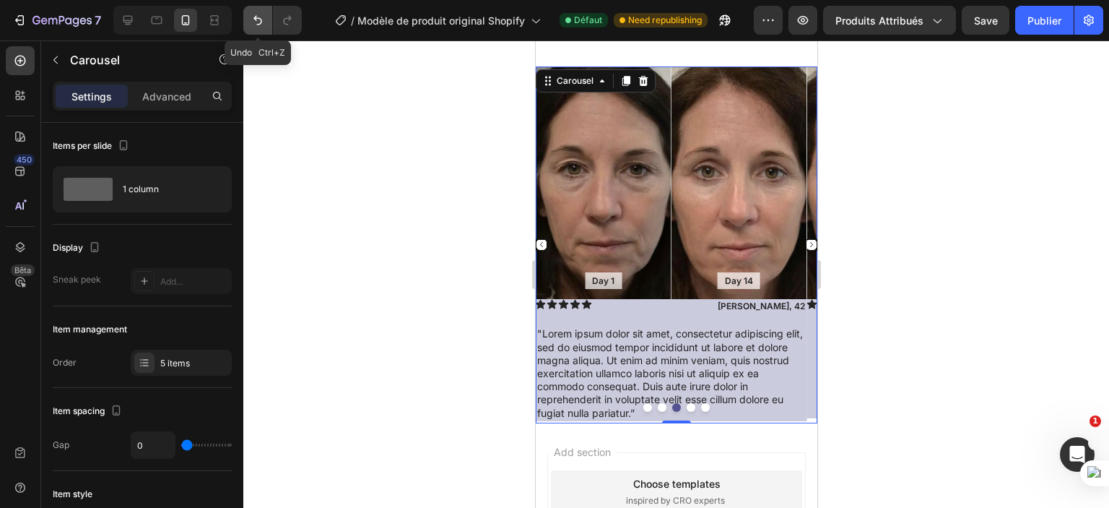
click at [255, 15] on icon "Annuler/Refaire" at bounding box center [258, 20] width 14 height 14
click at [1040, 18] on font "Publier" at bounding box center [1045, 20] width 34 height 12
click at [805, 244] on rect "Carousel Next Arrow" at bounding box center [811, 245] width 12 height 12
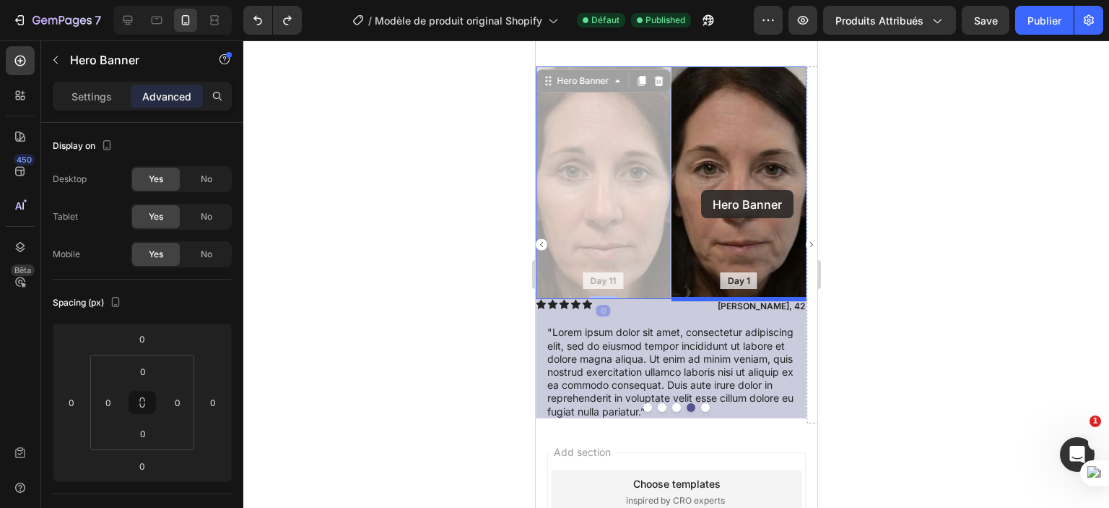
drag, startPoint x: 606, startPoint y: 210, endPoint x: 701, endPoint y: 190, distance: 97.5
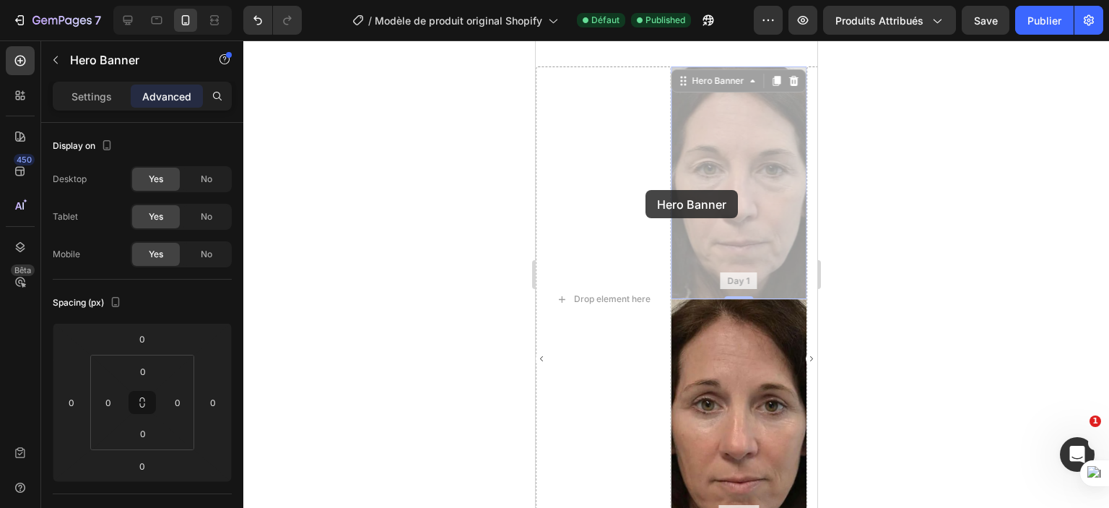
scroll to position [574, 0]
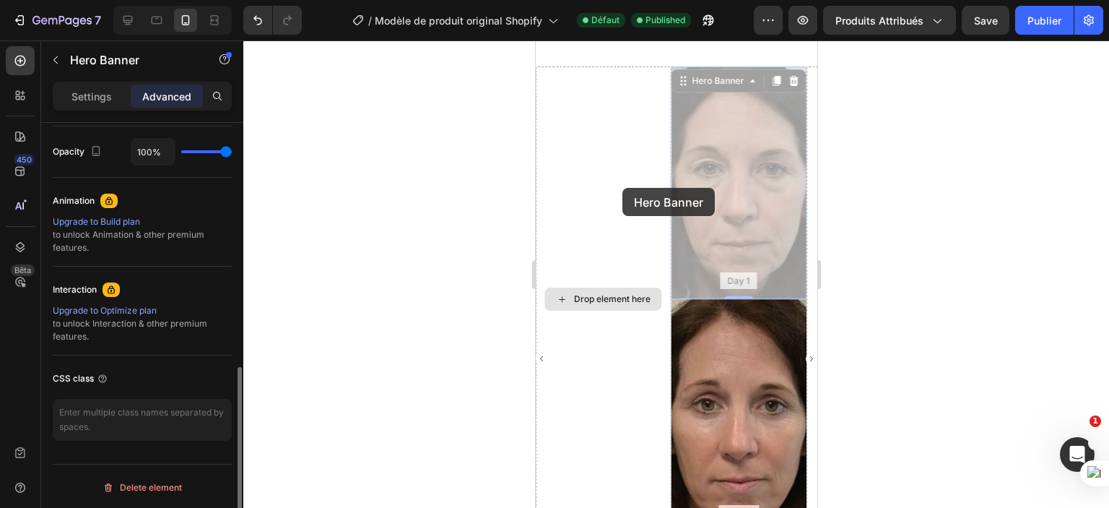
drag, startPoint x: 742, startPoint y: 197, endPoint x: 620, endPoint y: 187, distance: 122.5
click at [620, 187] on div "Drop element here Day 1 Text Block Hero Banner 0 Day 1 Text Block Hero Banner 0…" at bounding box center [670, 299] width 271 height 466
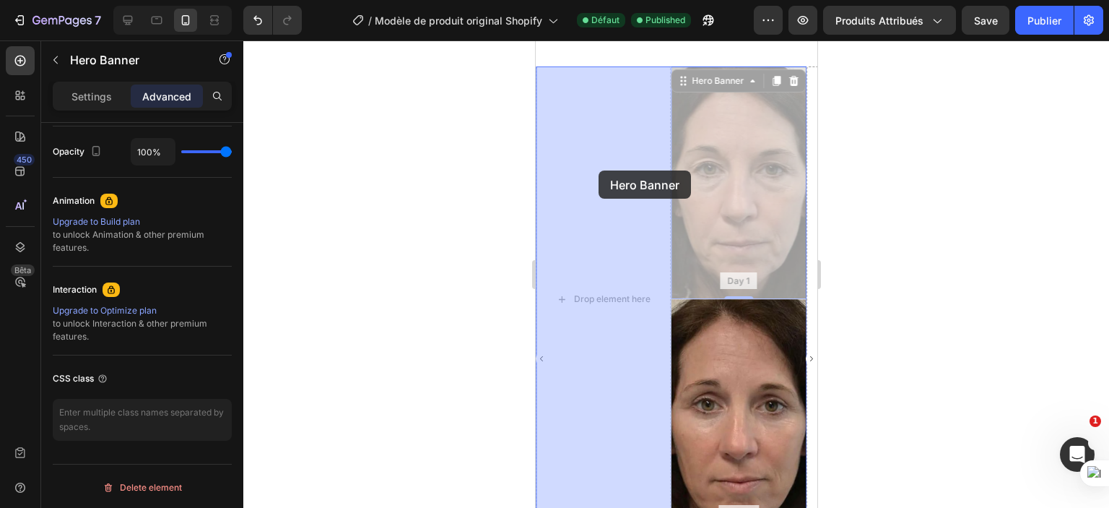
drag, startPoint x: 650, startPoint y: 170, endPoint x: 597, endPoint y: 170, distance: 52.7
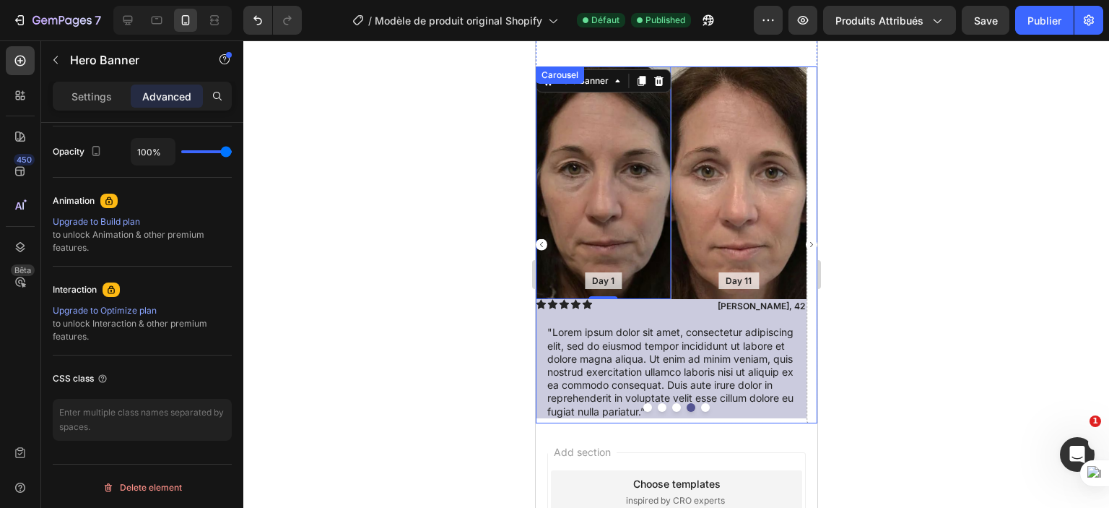
click at [542, 247] on rect "Carousel Back Arrow" at bounding box center [541, 245] width 12 height 12
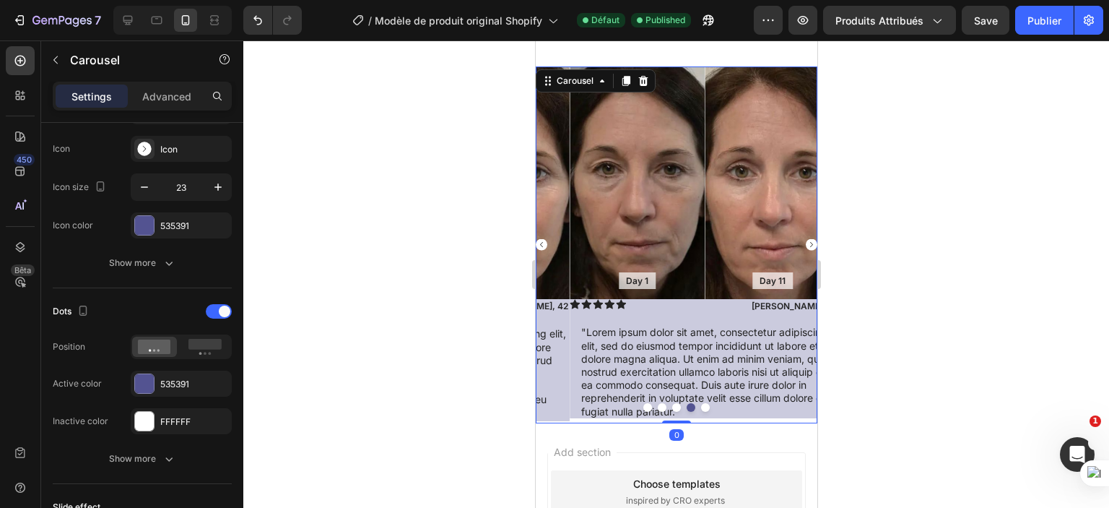
scroll to position [0, 0]
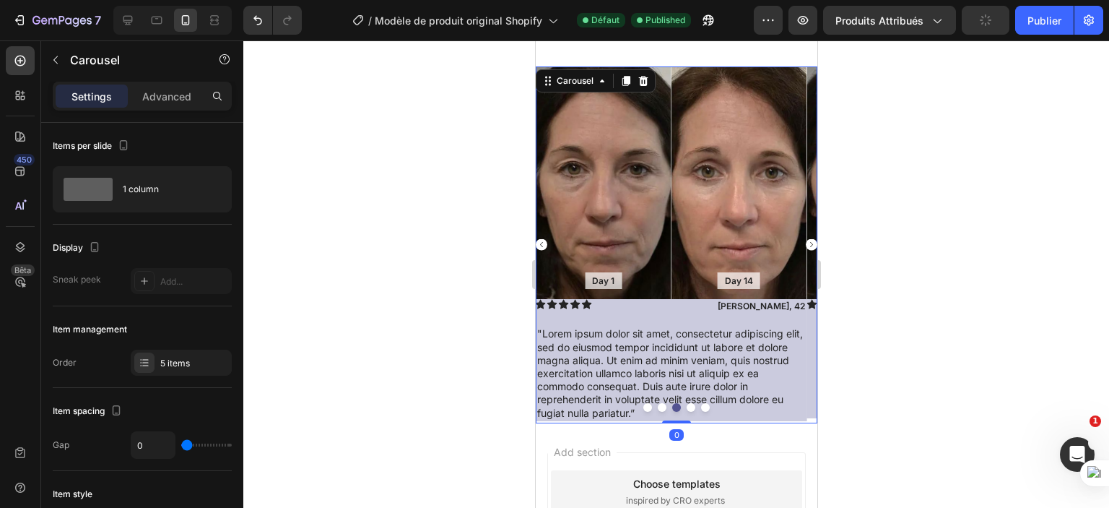
click at [805, 247] on rect "Carousel Next Arrow" at bounding box center [811, 245] width 12 height 12
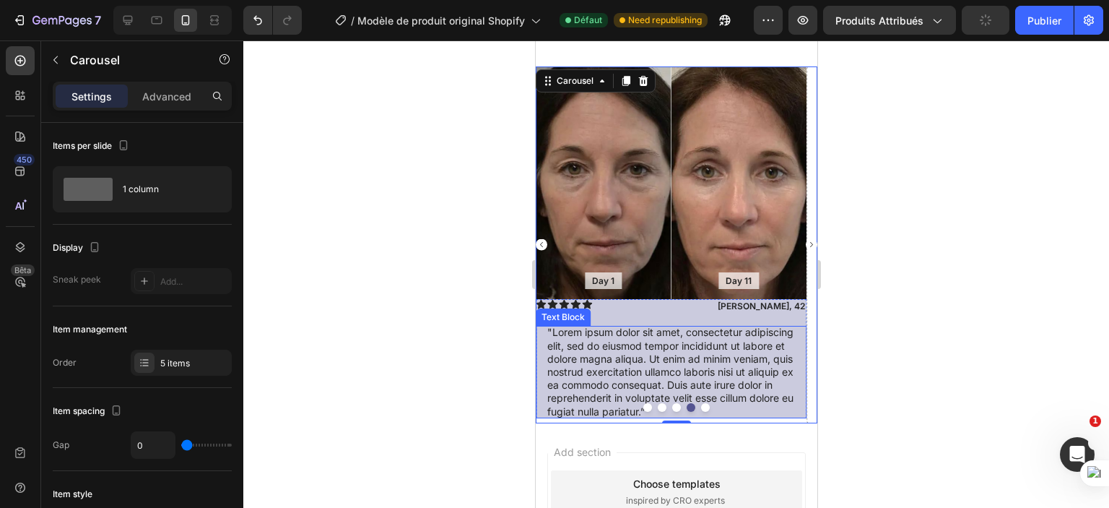
click at [659, 361] on p ""Lorem ipsum dolor sit amet, consectetur adipiscing elit, sed do eiusmod tempor…" at bounding box center [671, 372] width 248 height 92
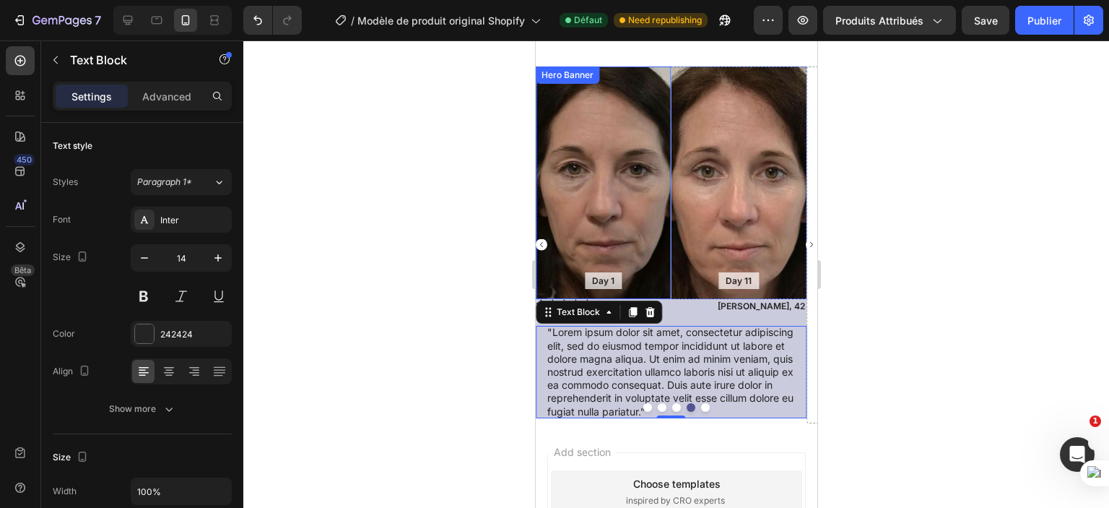
click at [544, 246] on rect "Carousel Back Arrow" at bounding box center [541, 245] width 12 height 12
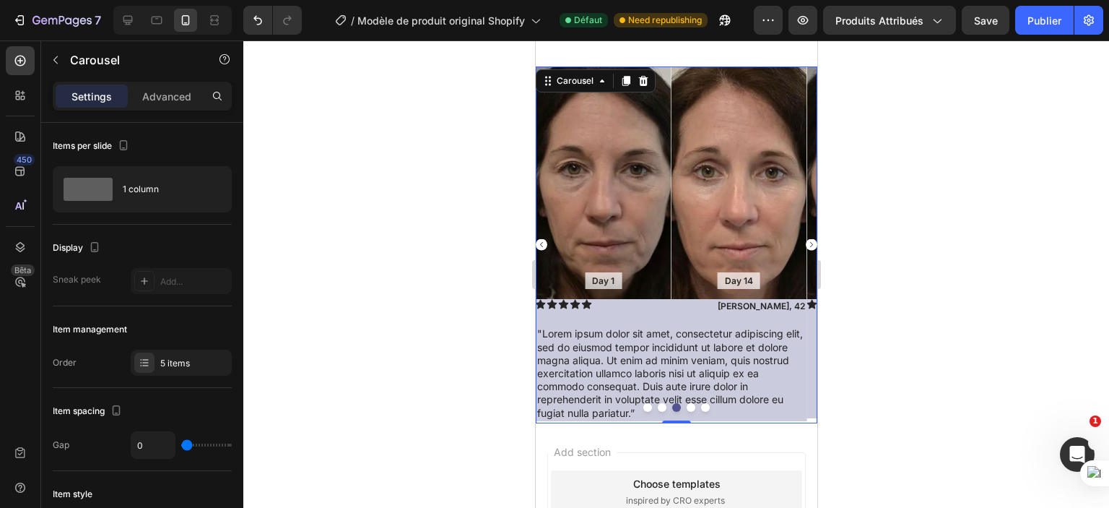
click at [538, 248] on rect "Carousel Back Arrow" at bounding box center [541, 245] width 12 height 12
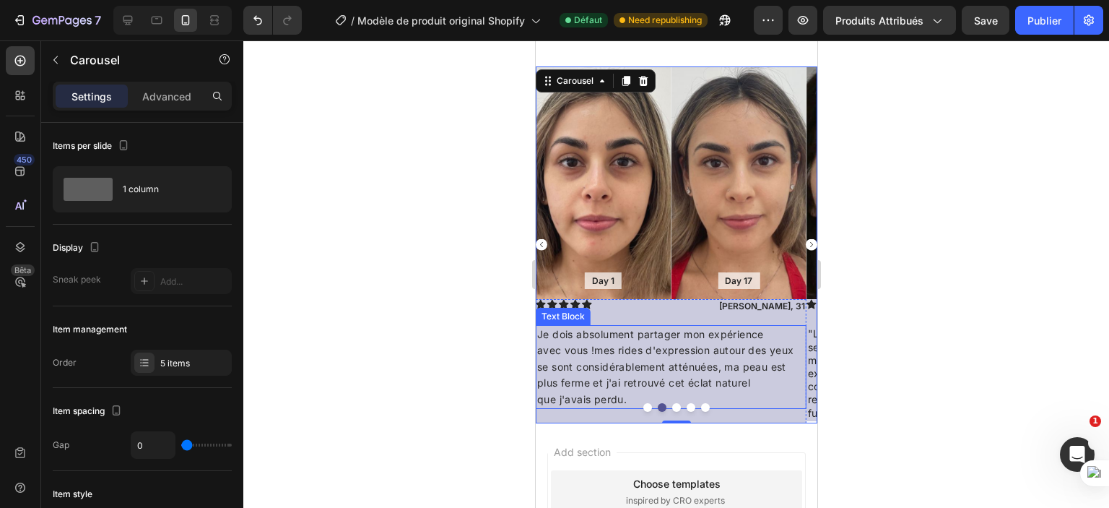
click at [639, 339] on p "Je dois absolument partager mon expérience avec vous !mes rides d'expression au…" at bounding box center [671, 366] width 268 height 81
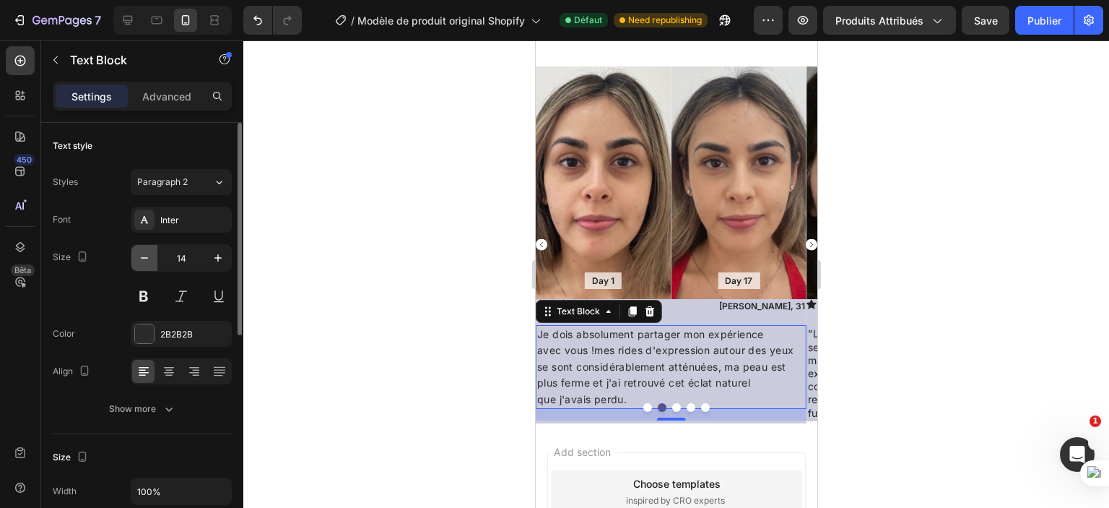
click at [147, 256] on icon "button" at bounding box center [144, 258] width 14 height 14
type input "13"
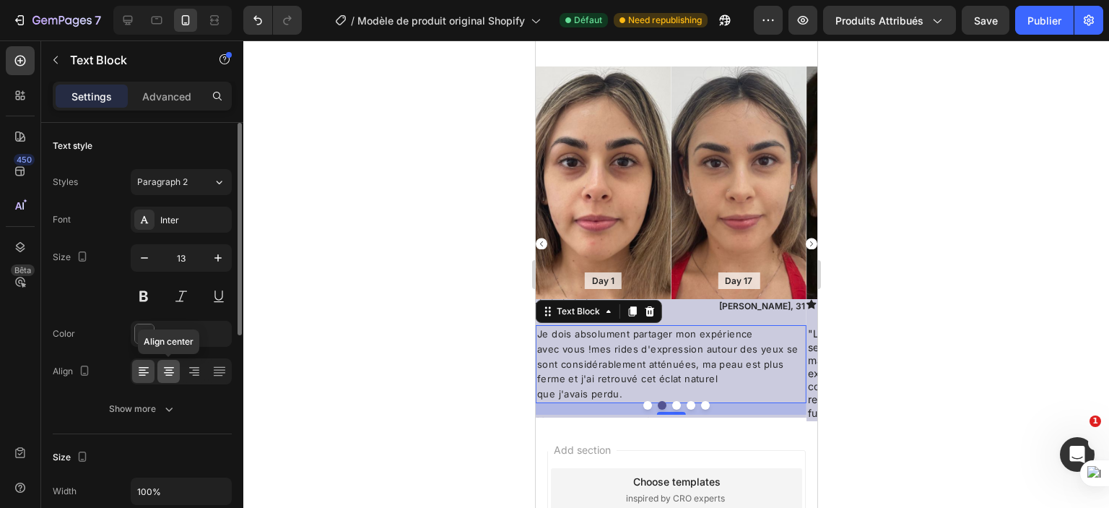
click at [168, 372] on icon at bounding box center [169, 371] width 14 height 14
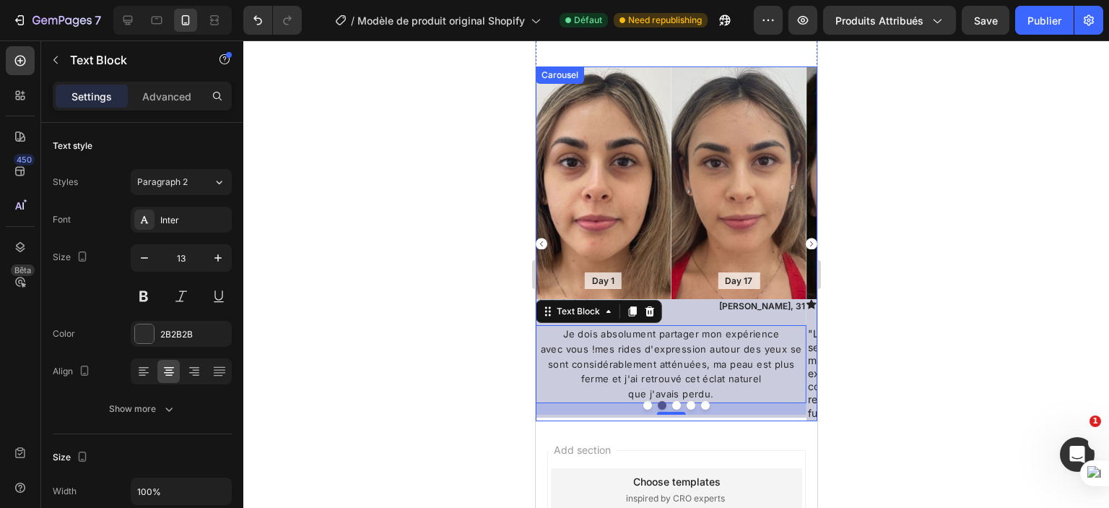
click at [541, 241] on rect "Carousel Back Arrow" at bounding box center [541, 244] width 12 height 12
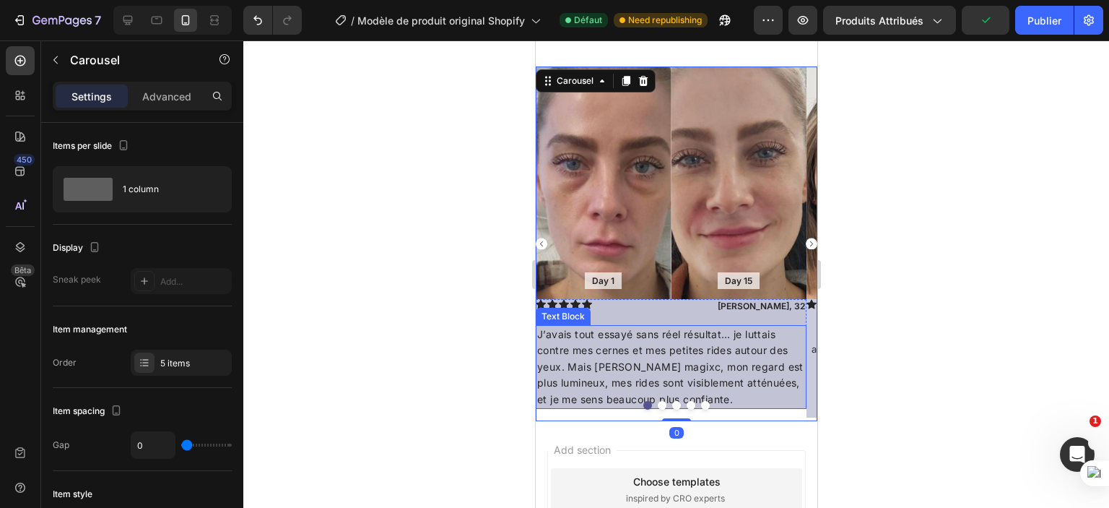
click at [626, 360] on p "J’avais tout essayé sans réel résultat… je luttais contre mes cernes et mes pet…" at bounding box center [671, 366] width 268 height 81
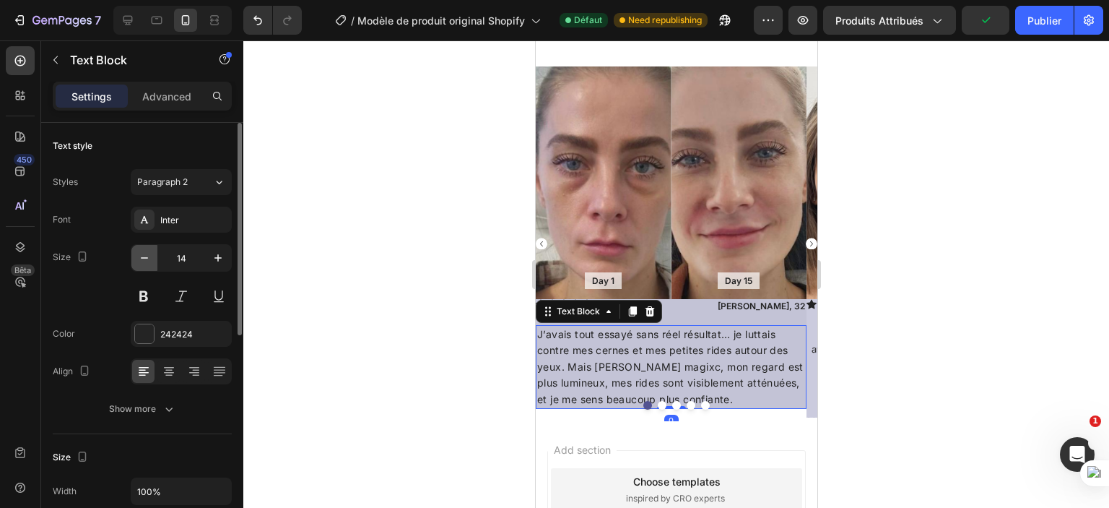
click at [145, 259] on icon "button" at bounding box center [144, 258] width 14 height 14
type input "13"
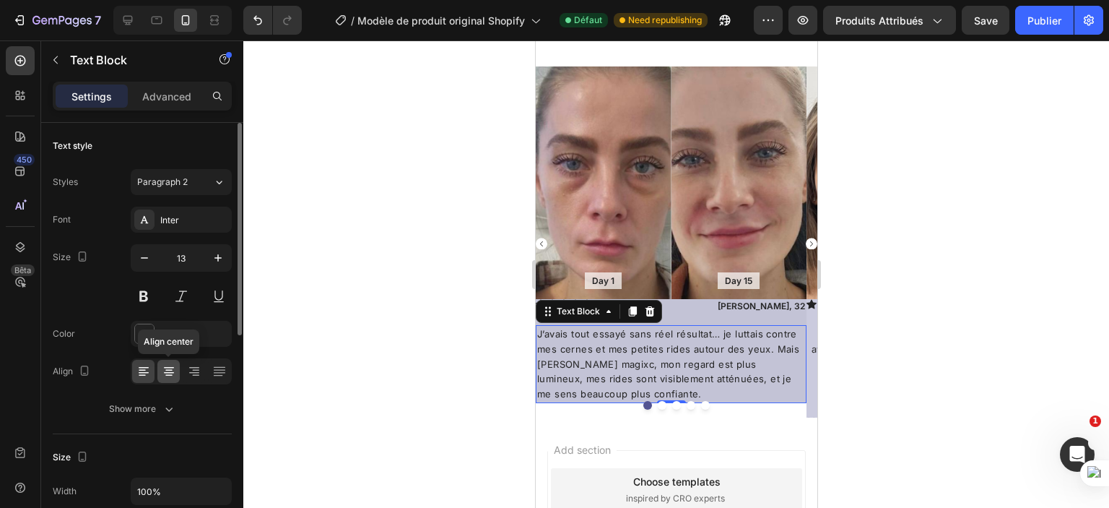
click at [158, 360] on div at bounding box center [168, 371] width 22 height 23
click at [484, 301] on div at bounding box center [676, 273] width 866 height 467
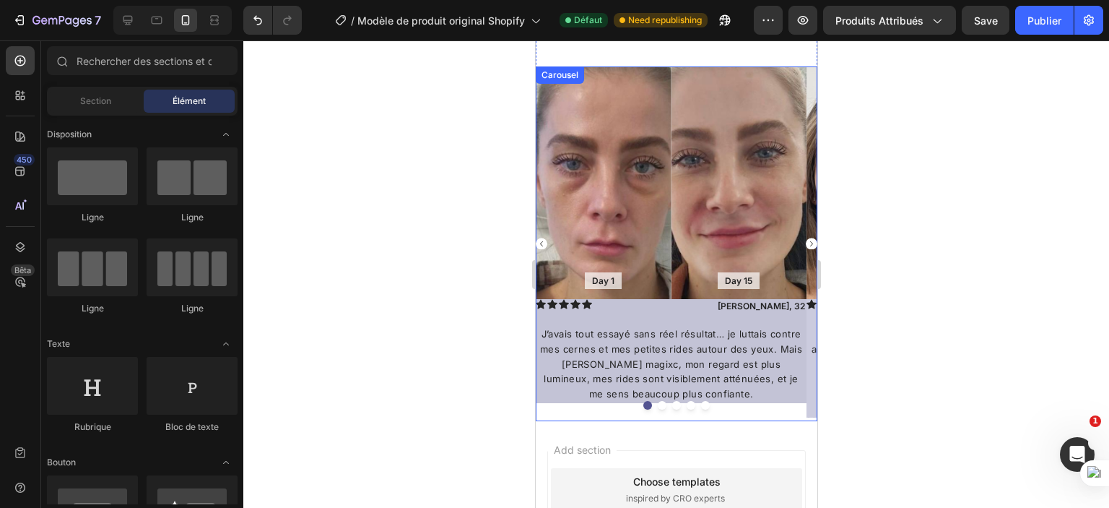
click at [539, 244] on rect "Carousel Back Arrow" at bounding box center [541, 244] width 12 height 12
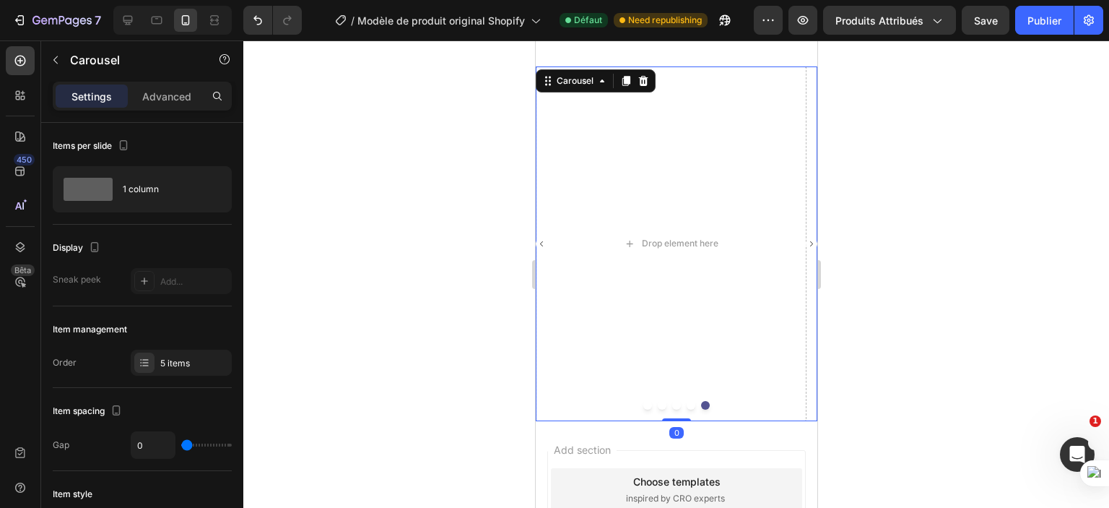
click at [545, 241] on rect "Carousel Back Arrow" at bounding box center [541, 244] width 12 height 12
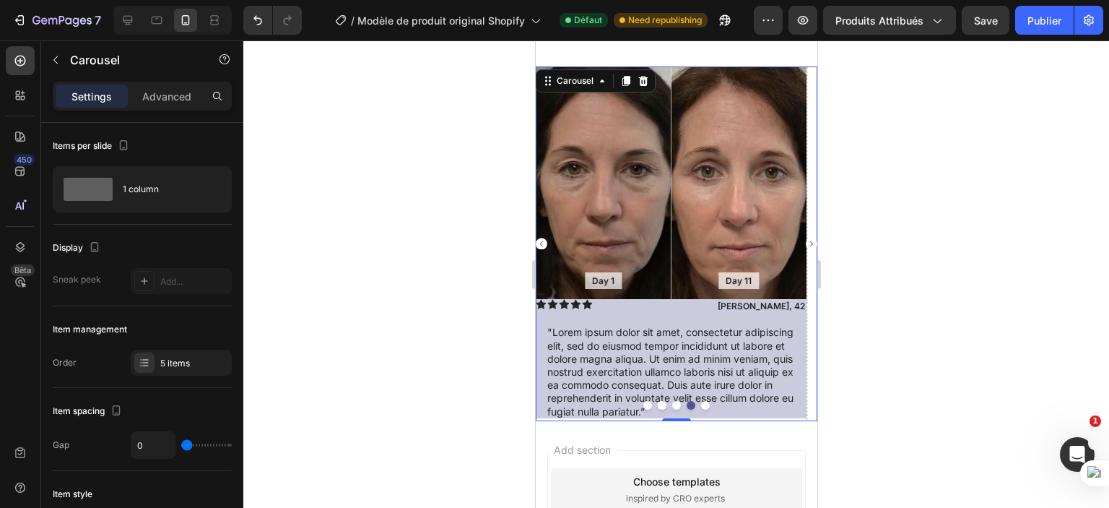
click at [540, 241] on rect "Carousel Back Arrow" at bounding box center [541, 244] width 12 height 12
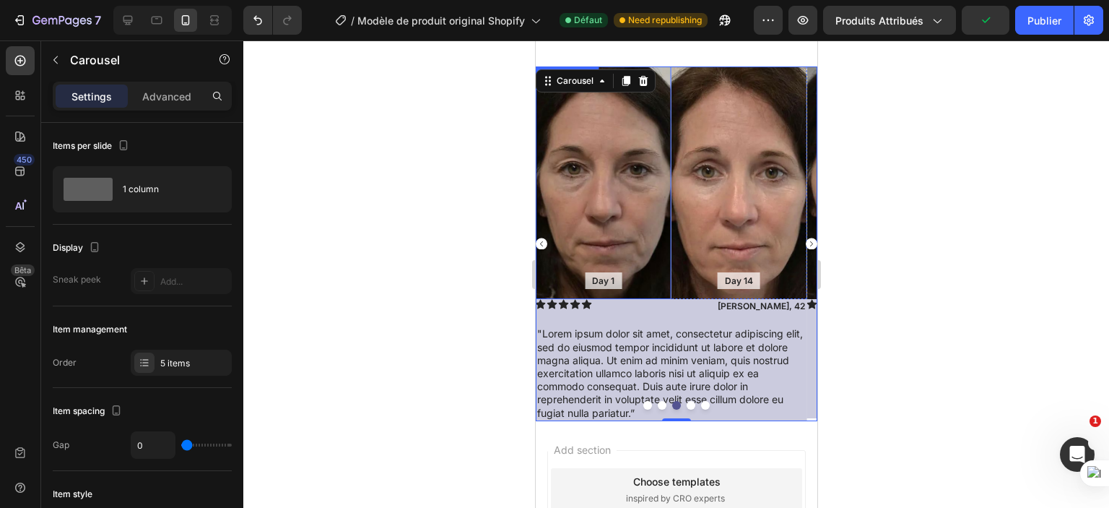
click at [547, 252] on div "Background Image" at bounding box center [603, 182] width 136 height 233
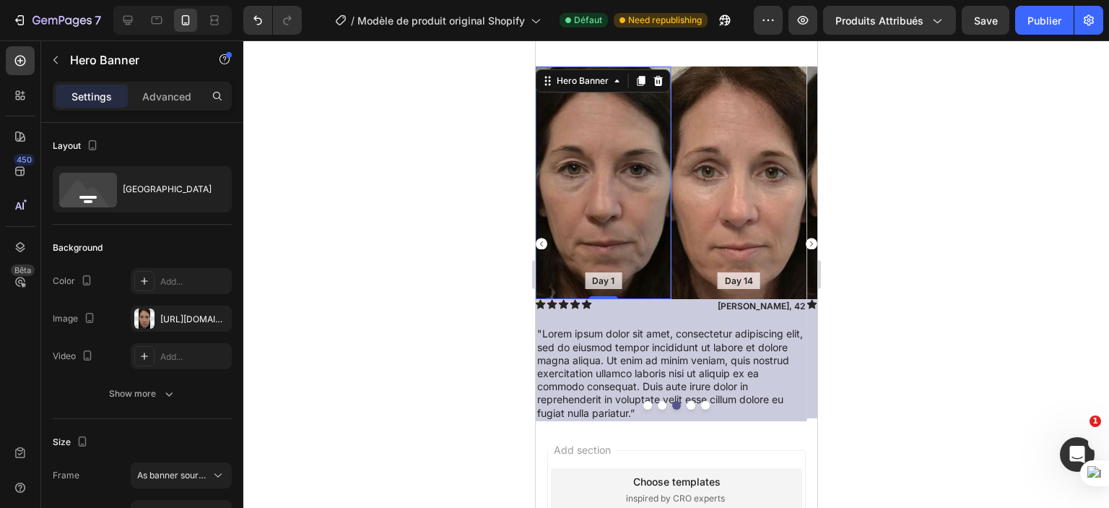
click at [376, 261] on div at bounding box center [676, 273] width 866 height 467
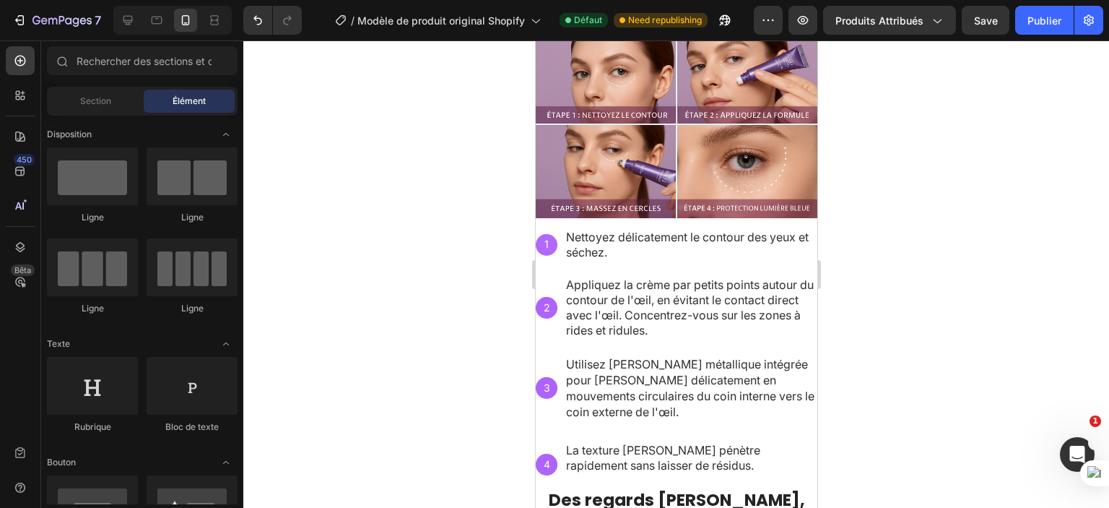
scroll to position [505, 0]
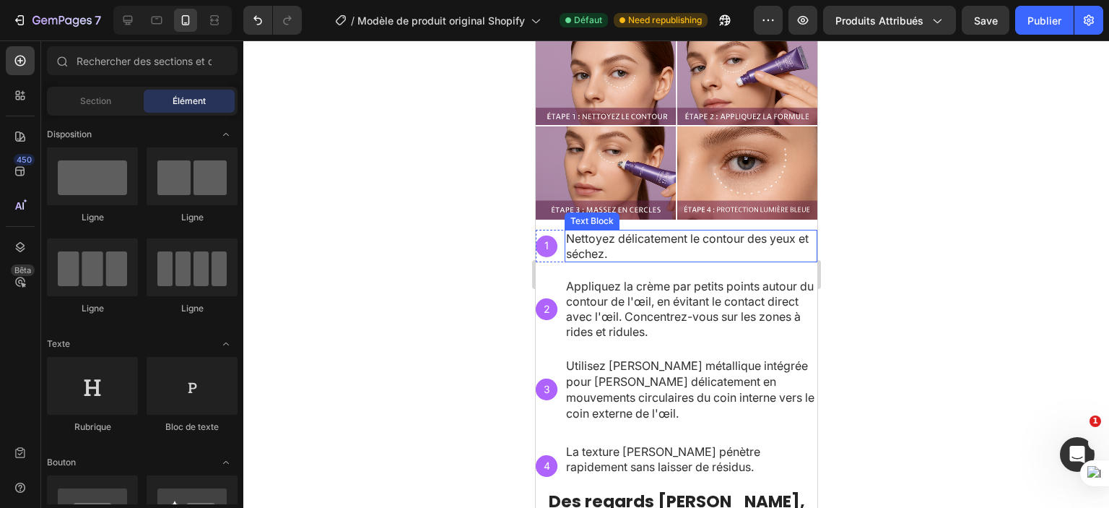
click at [618, 231] on span "Nettoyez délicatement le contour des yeux et séchez." at bounding box center [687, 246] width 243 height 30
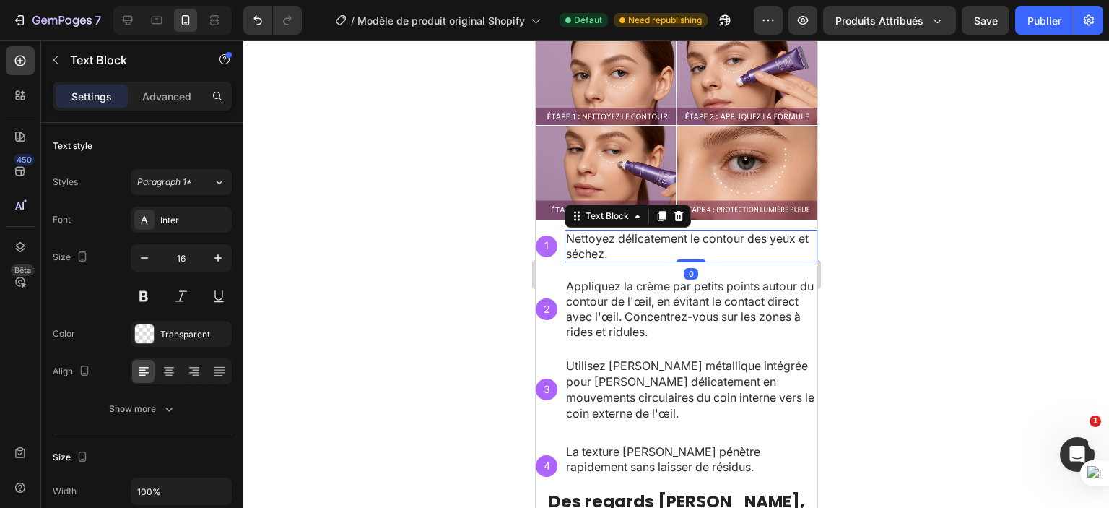
click at [617, 236] on span "Nettoyez délicatement le contour des yeux et séchez." at bounding box center [687, 246] width 243 height 30
click at [617, 235] on span "Nettoyez délicatement le contour des yeux et séchez." at bounding box center [687, 246] width 243 height 30
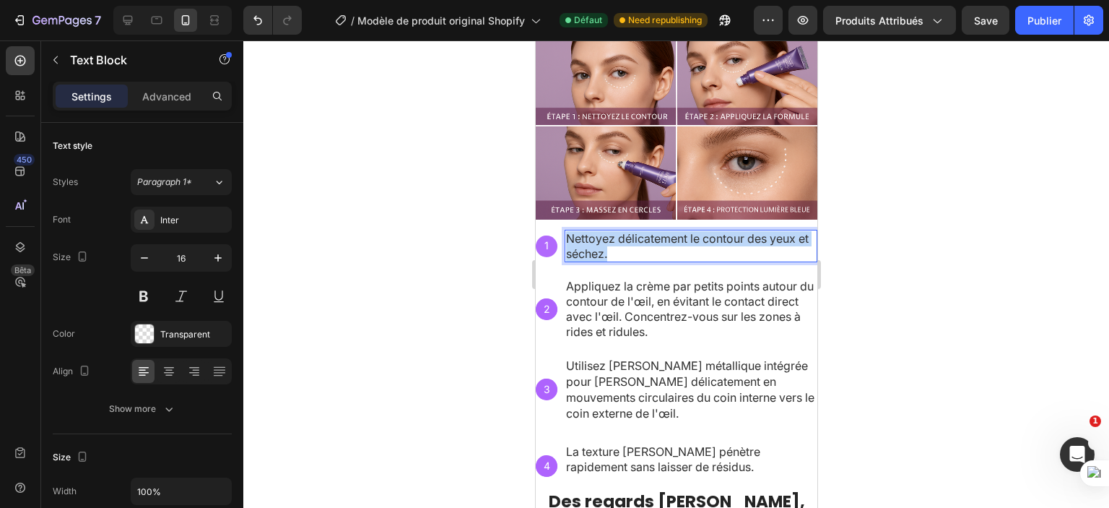
click at [617, 235] on span "Nettoyez délicatement le contour des yeux et séchez." at bounding box center [687, 246] width 243 height 30
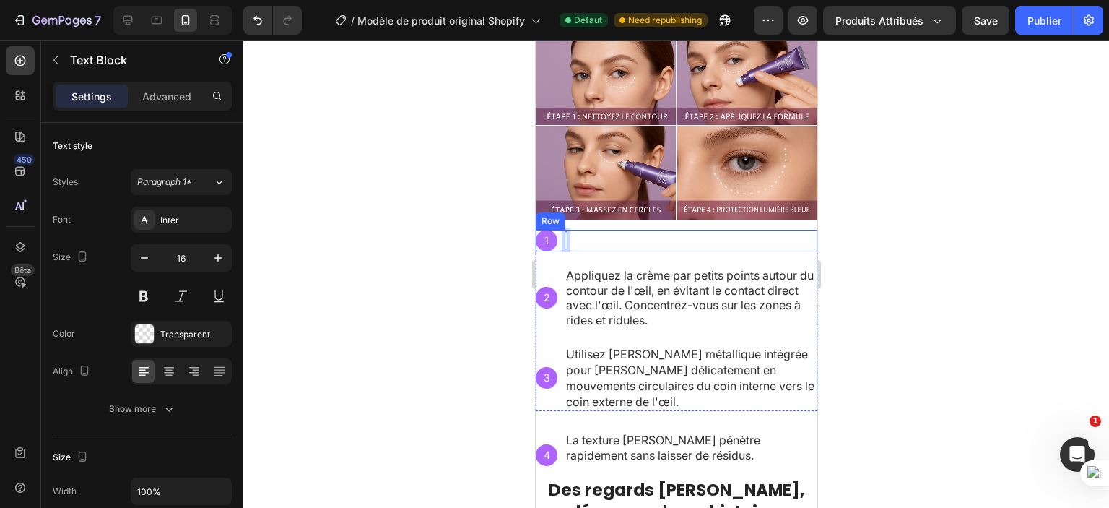
click at [610, 233] on div "1 Text Block Hero Banner Text Block 0 Row" at bounding box center [676, 241] width 282 height 22
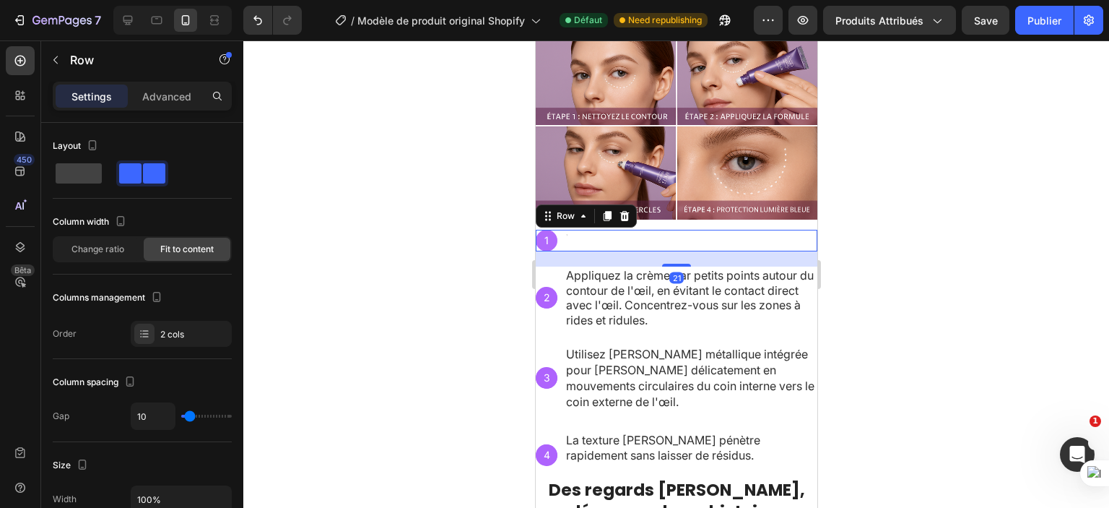
click at [610, 230] on div "1 Text Block Hero Banner Text Block Row 21" at bounding box center [676, 241] width 282 height 22
click at [590, 233] on div "1 Text Block Hero Banner Text Block Row 21" at bounding box center [676, 241] width 282 height 22
click at [599, 231] on div "1 Text Block Hero Banner Text Block Row 21" at bounding box center [676, 241] width 282 height 22
click at [584, 233] on div "1 Text Block Hero Banner Text Block Row 21" at bounding box center [676, 241] width 282 height 22
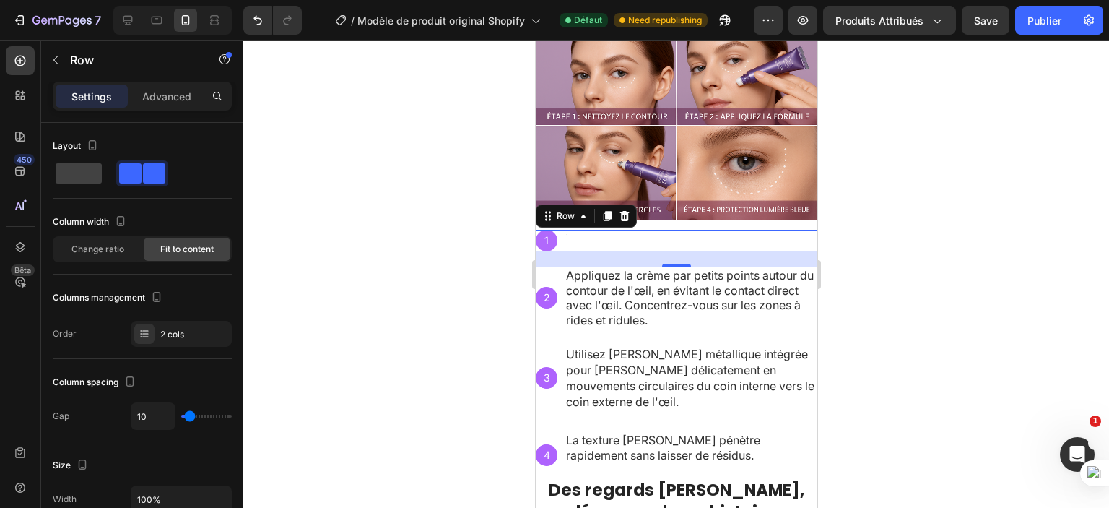
click at [584, 233] on div "1 Text Block Hero Banner Text Block Row 21" at bounding box center [676, 241] width 282 height 22
click at [583, 230] on div "1 Text Block Hero Banner Text Block Row 21" at bounding box center [676, 241] width 282 height 22
click at [57, 63] on icon "button" at bounding box center [55, 60] width 4 height 8
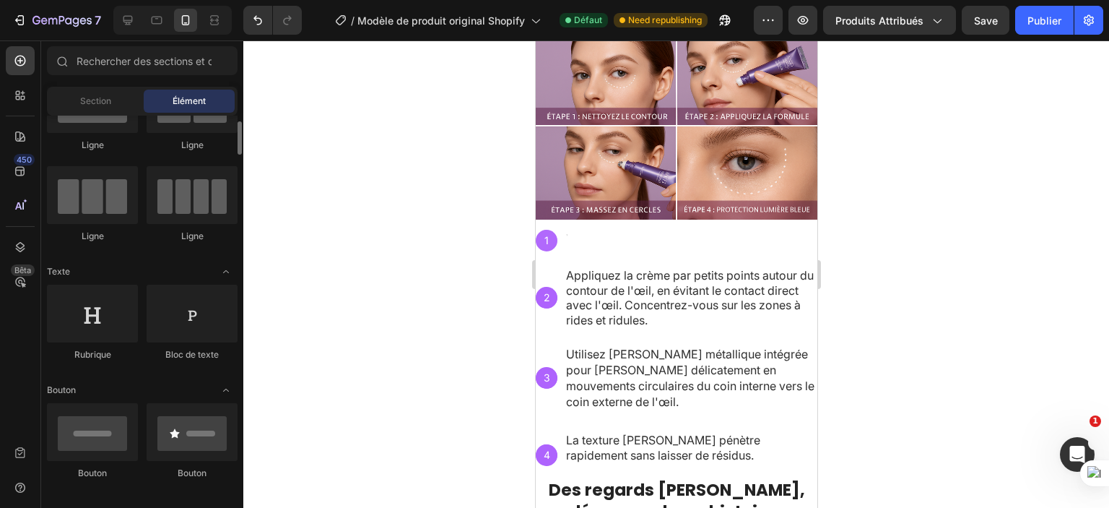
scroll to position [144, 0]
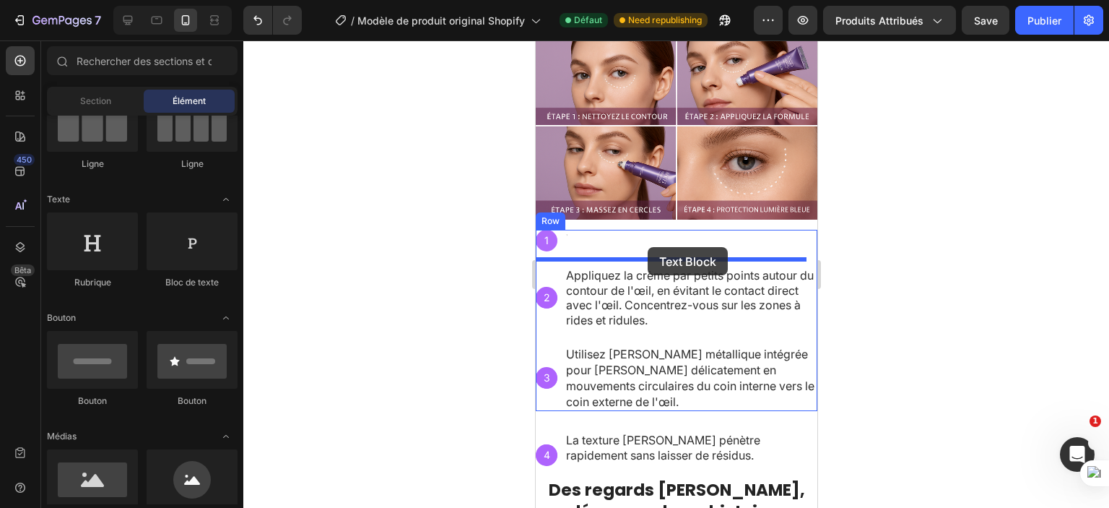
drag, startPoint x: 722, startPoint y: 298, endPoint x: 647, endPoint y: 247, distance: 90.6
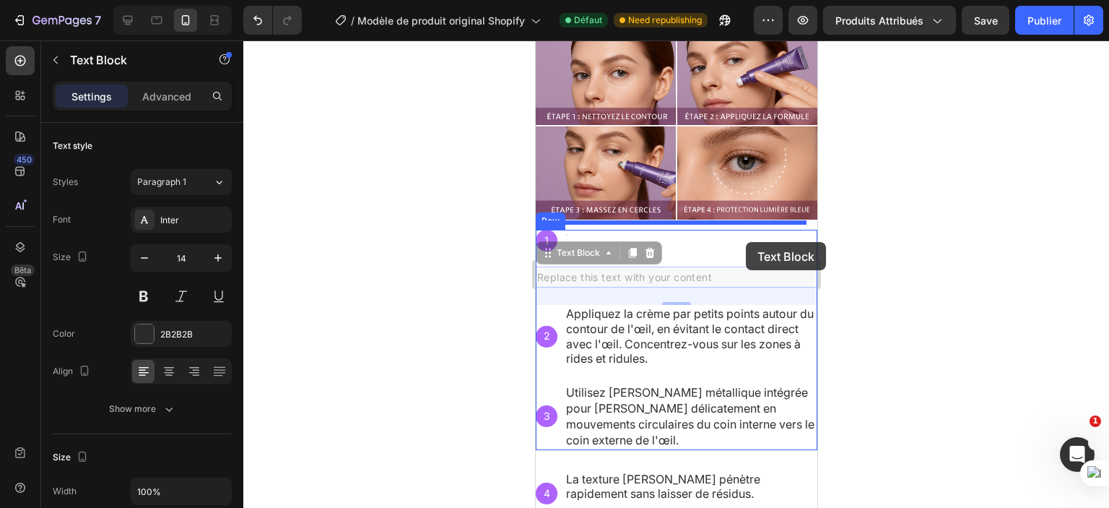
drag, startPoint x: 730, startPoint y: 263, endPoint x: 745, endPoint y: 242, distance: 26.3
click at [745, 242] on div "iPhone 13 Pro ( 390 px) iPhone 13 Mini iPhone 13 Pro iPhone 11 Pro Max iPhone 1…" at bounding box center [676, 374] width 282 height 1676
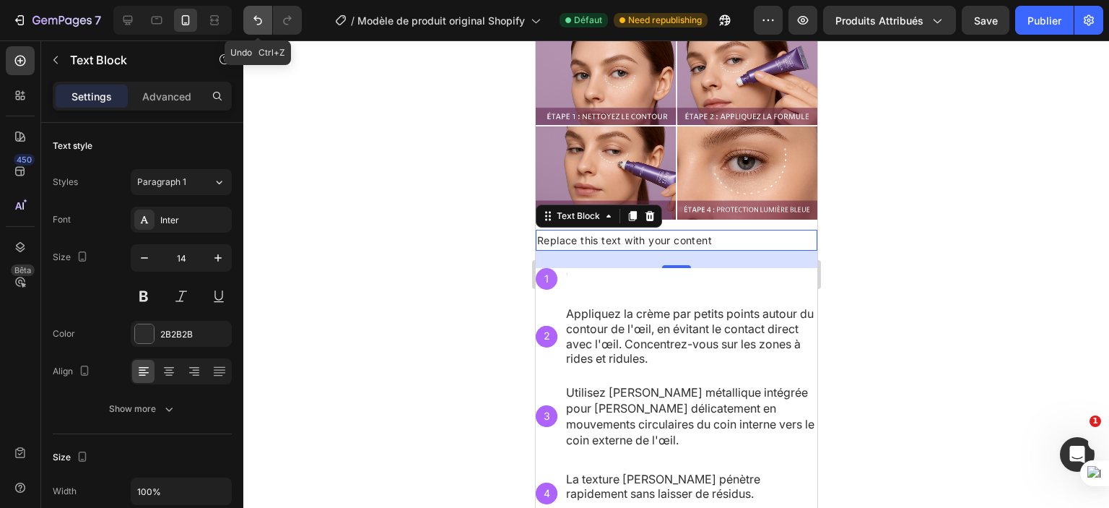
click at [260, 24] on icon "Annuler/Refaire" at bounding box center [258, 20] width 9 height 9
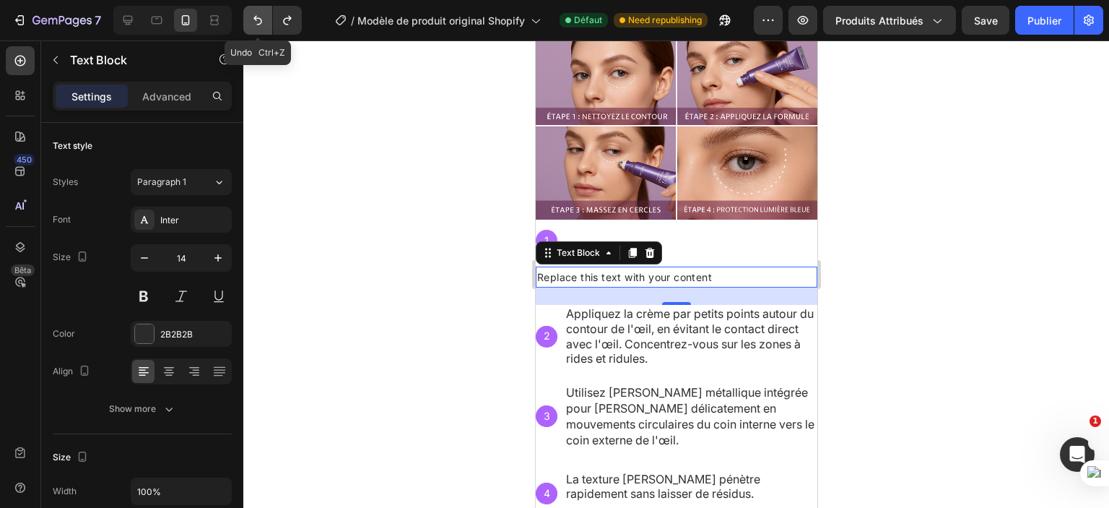
click at [260, 24] on icon "Annuler/Refaire" at bounding box center [258, 20] width 9 height 9
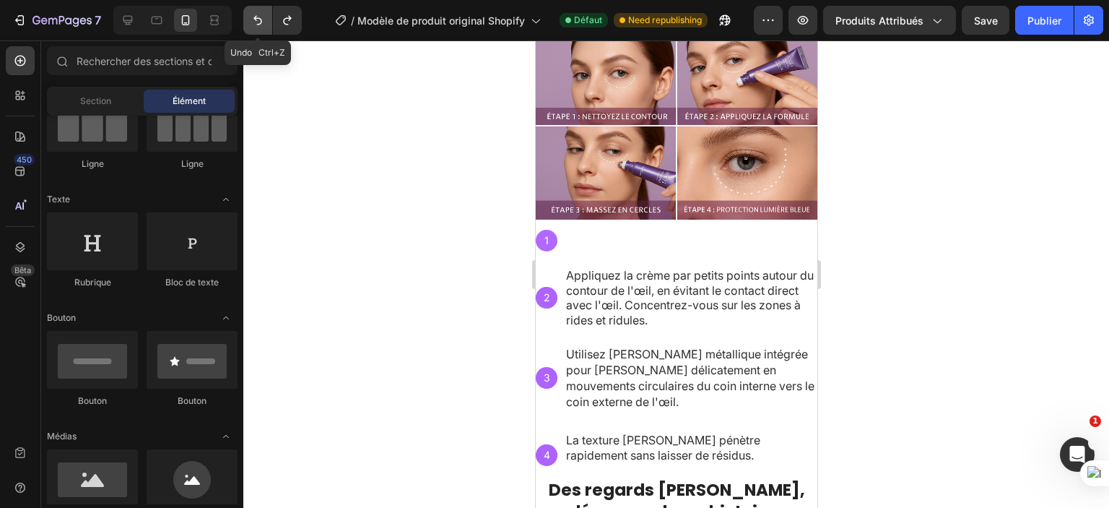
click at [255, 14] on icon "Annuler/Refaire" at bounding box center [258, 20] width 14 height 14
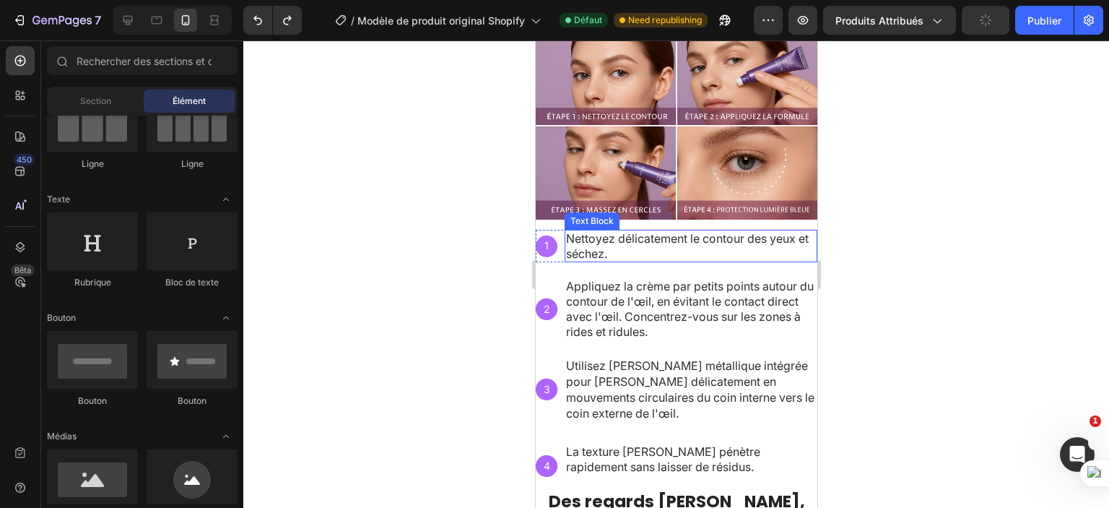
click at [629, 236] on span "Nettoyez délicatement le contour des yeux et séchez." at bounding box center [687, 246] width 243 height 30
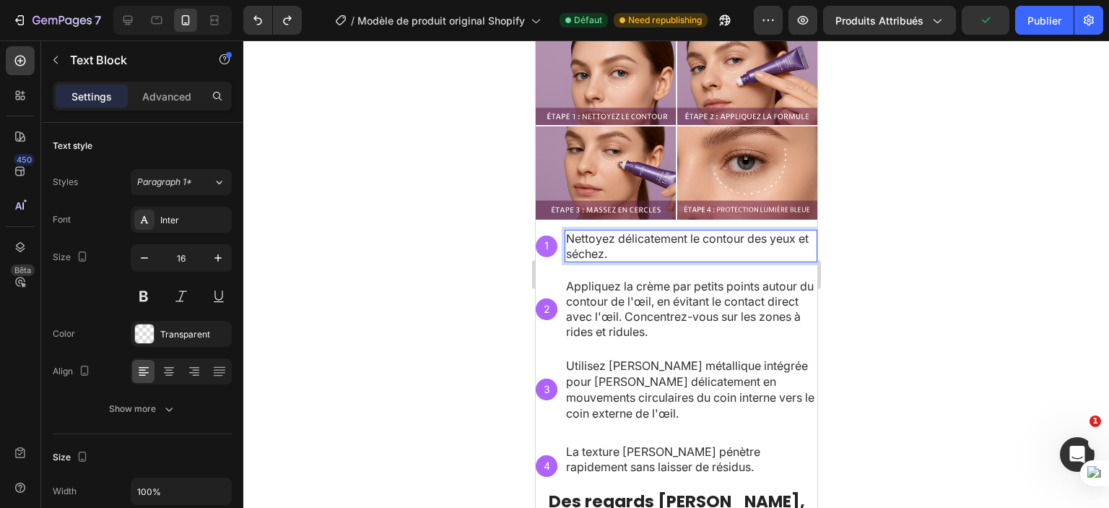
click at [628, 246] on p "Nettoyez délicatement le contour des yeux et séchez." at bounding box center [691, 246] width 250 height 30
click at [587, 233] on p "Nettoyez délicatement le contour des yeux et séchez." at bounding box center [691, 246] width 250 height 30
click at [584, 241] on p "Nettoyez délicatement le contour des yeux et séchez." at bounding box center [691, 246] width 250 height 30
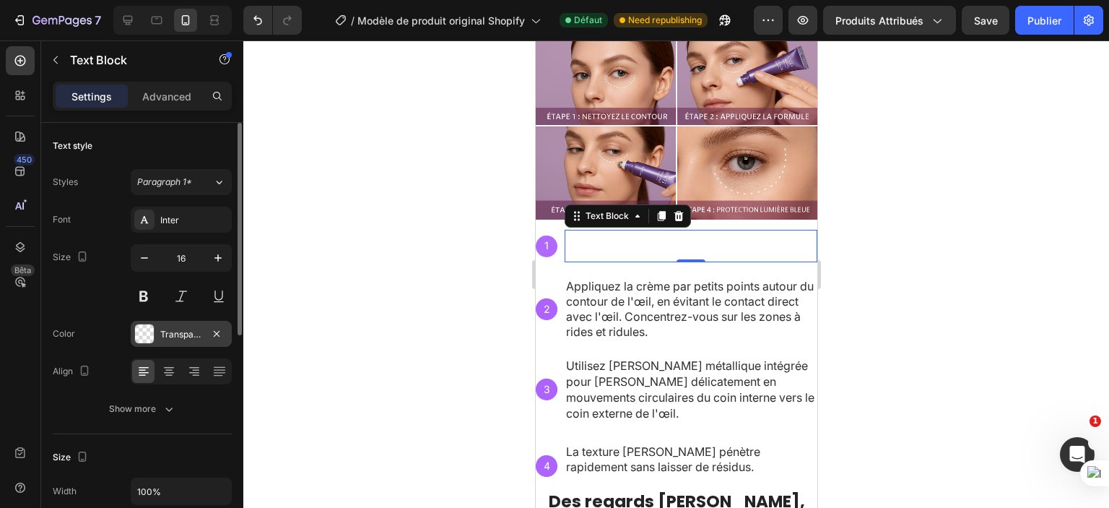
click at [147, 327] on div at bounding box center [144, 333] width 19 height 19
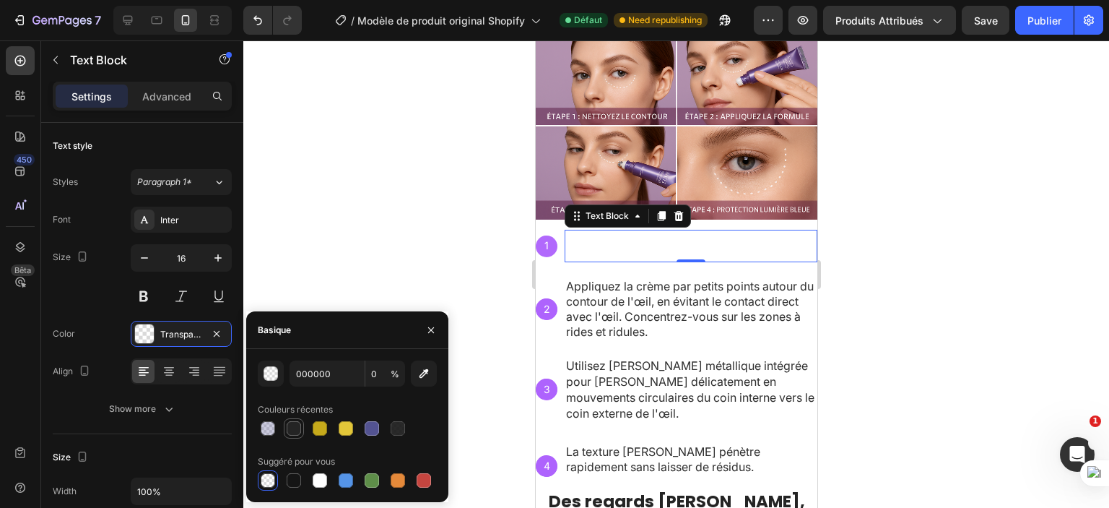
click at [295, 427] on div at bounding box center [294, 428] width 14 height 14
type input "242424"
type input "100"
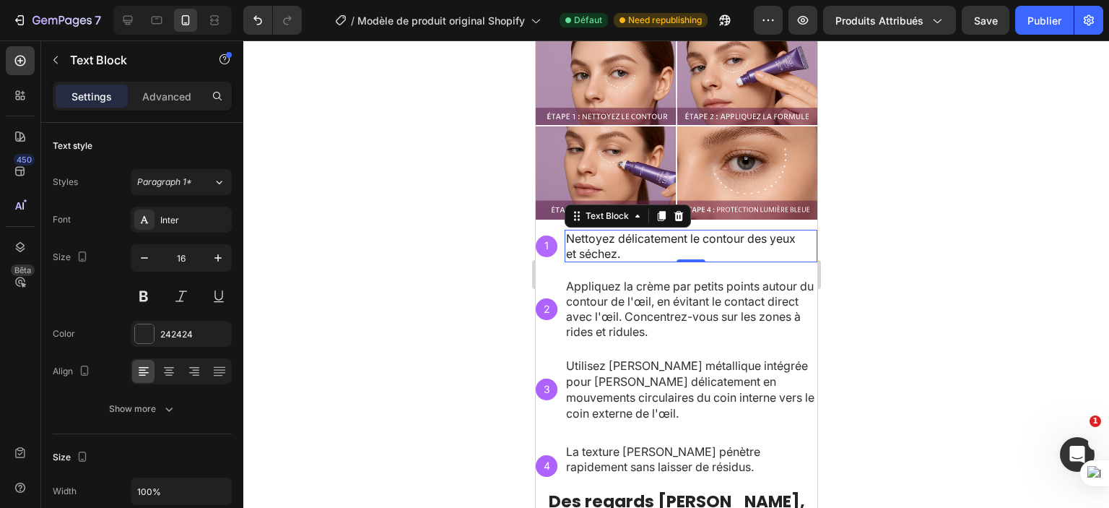
click at [292, 256] on div at bounding box center [676, 273] width 866 height 467
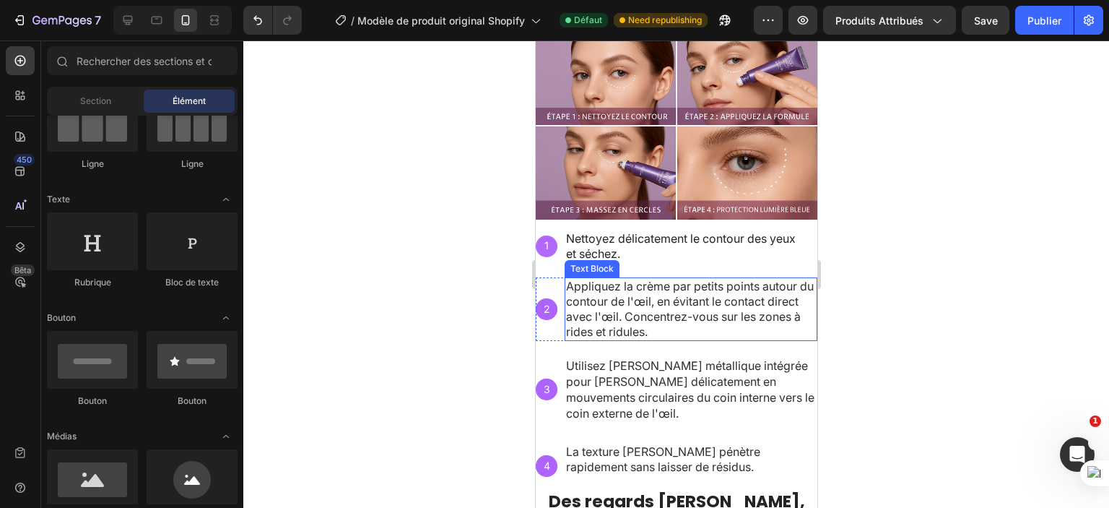
click at [633, 288] on span "Appliquez la crème par petits points autour du contour de l'œil, en évitant le …" at bounding box center [690, 308] width 248 height 59
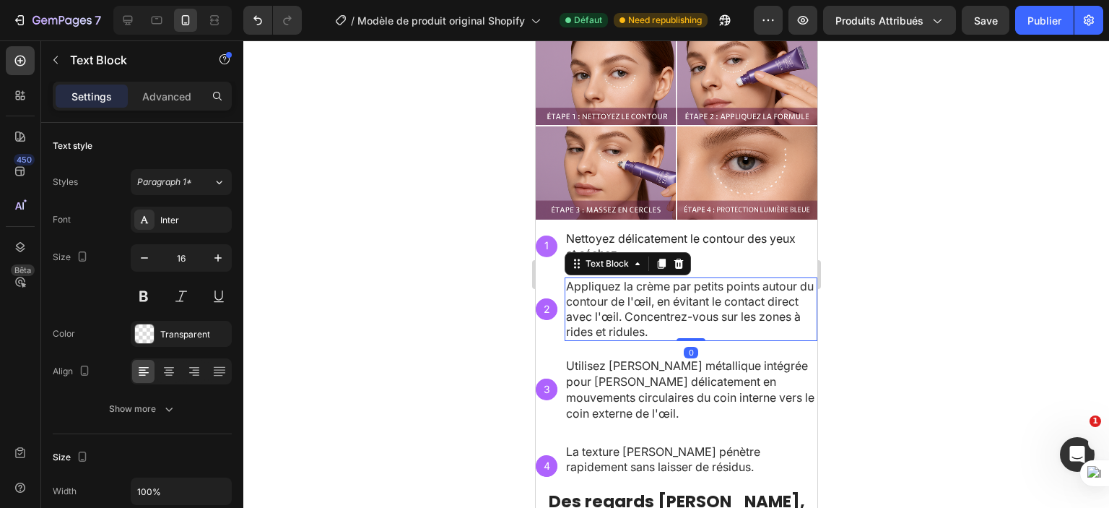
click at [633, 288] on span "Appliquez la crème par petits points autour du contour de l'œil, en évitant le …" at bounding box center [690, 308] width 248 height 59
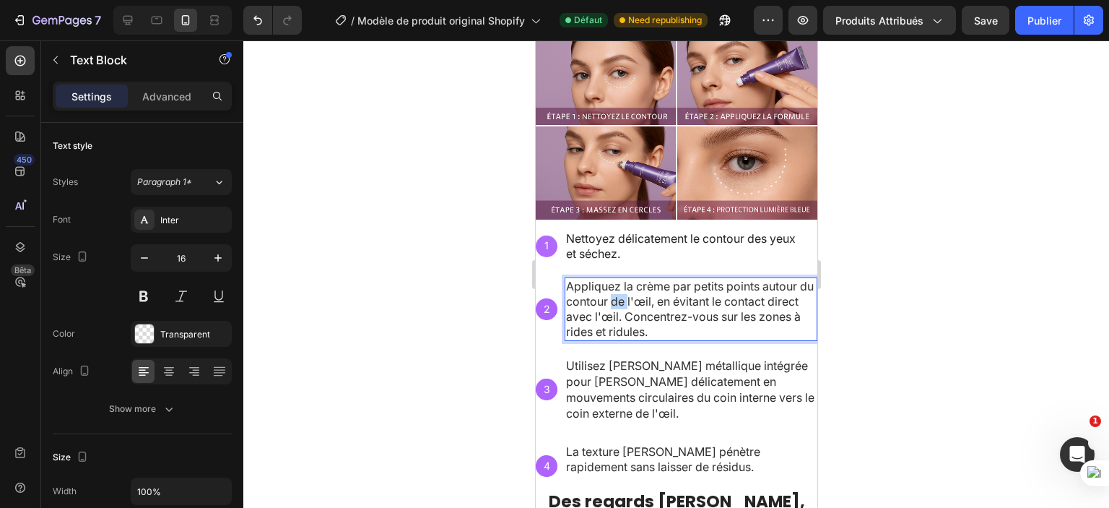
click at [633, 288] on span "Appliquez la crème par petits points autour du contour de l'œil, en évitant le …" at bounding box center [690, 308] width 248 height 59
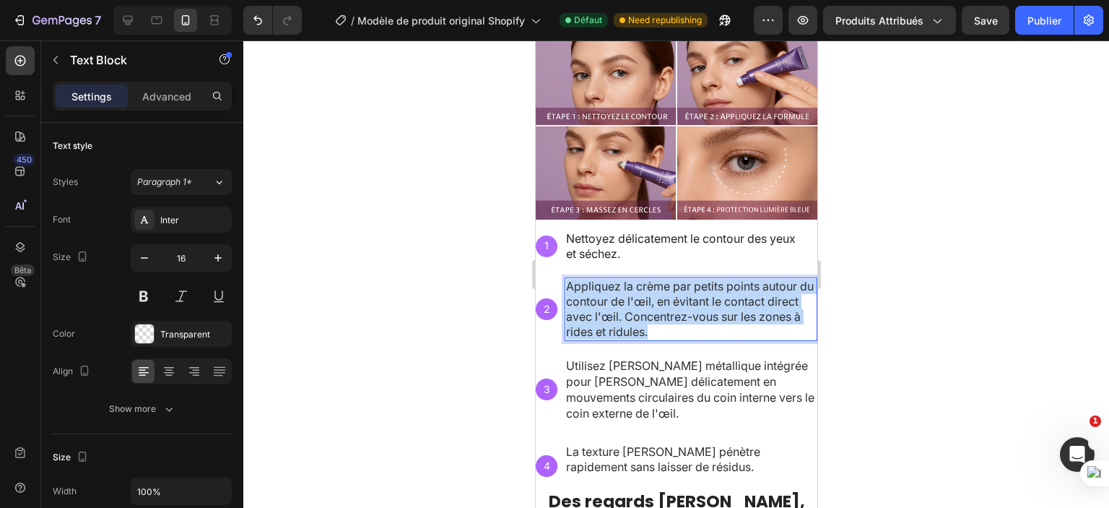
click at [633, 288] on span "Appliquez la crème par petits points autour du contour de l'œil, en évitant le …" at bounding box center [690, 308] width 248 height 59
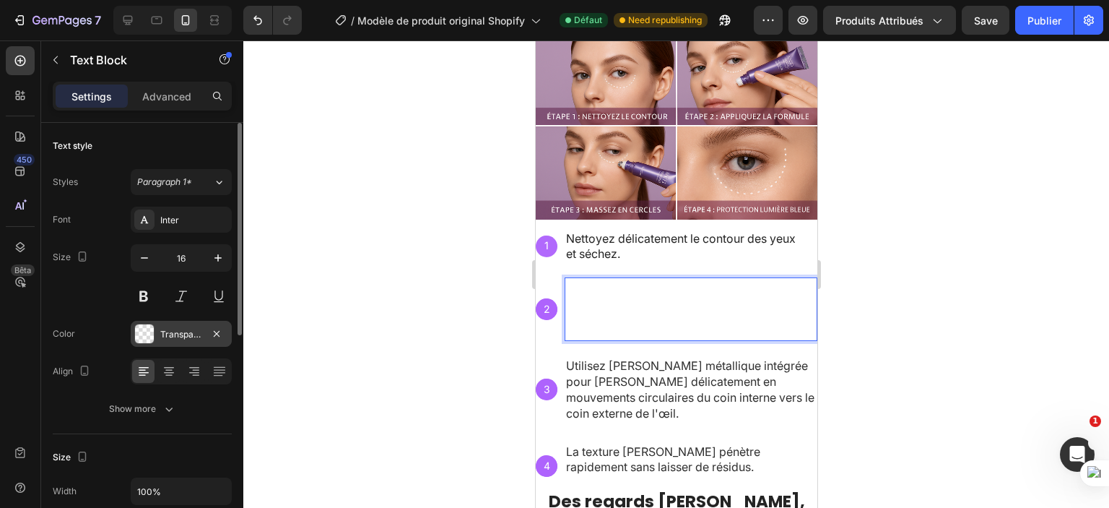
click at [155, 329] on div "Transparent" at bounding box center [181, 334] width 101 height 26
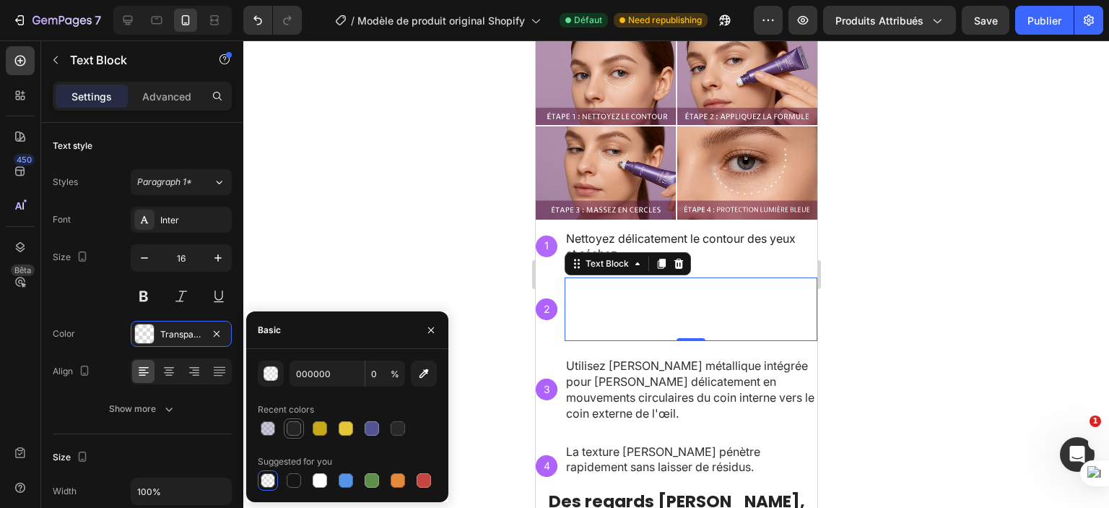
click at [292, 428] on div at bounding box center [294, 428] width 14 height 14
type input "242424"
type input "100"
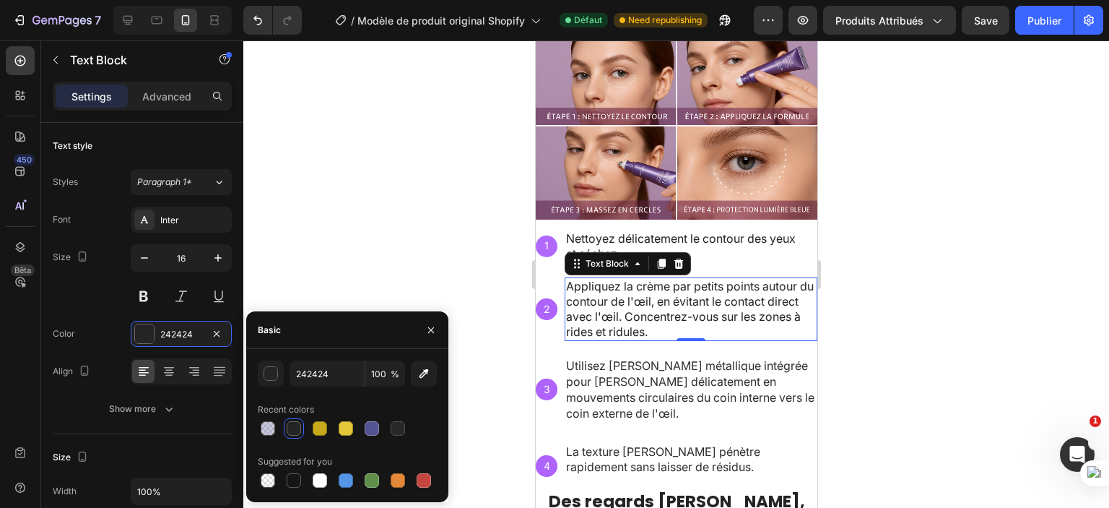
click at [364, 251] on div at bounding box center [676, 273] width 866 height 467
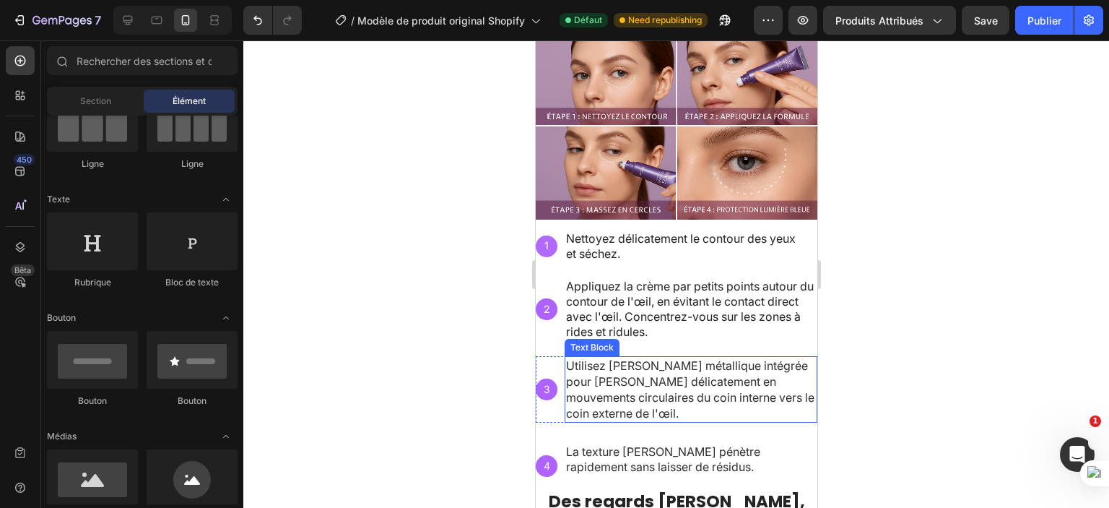
click at [652, 379] on span "Utilisez la bille métallique intégrée pour masser délicatement en mouvements ci…" at bounding box center [690, 389] width 248 height 62
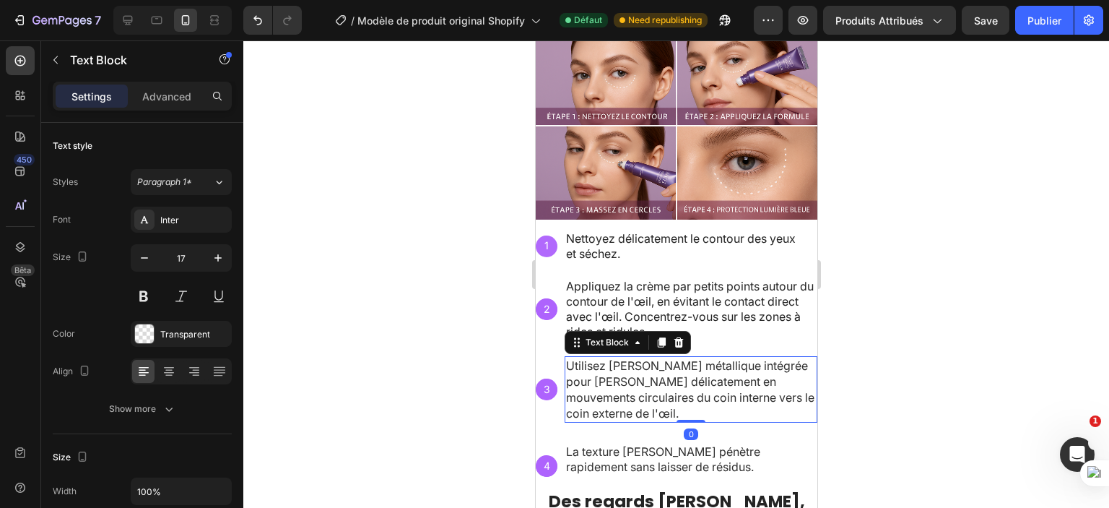
click at [652, 379] on span "Utilisez la bille métallique intégrée pour masser délicatement en mouvements ci…" at bounding box center [690, 389] width 248 height 62
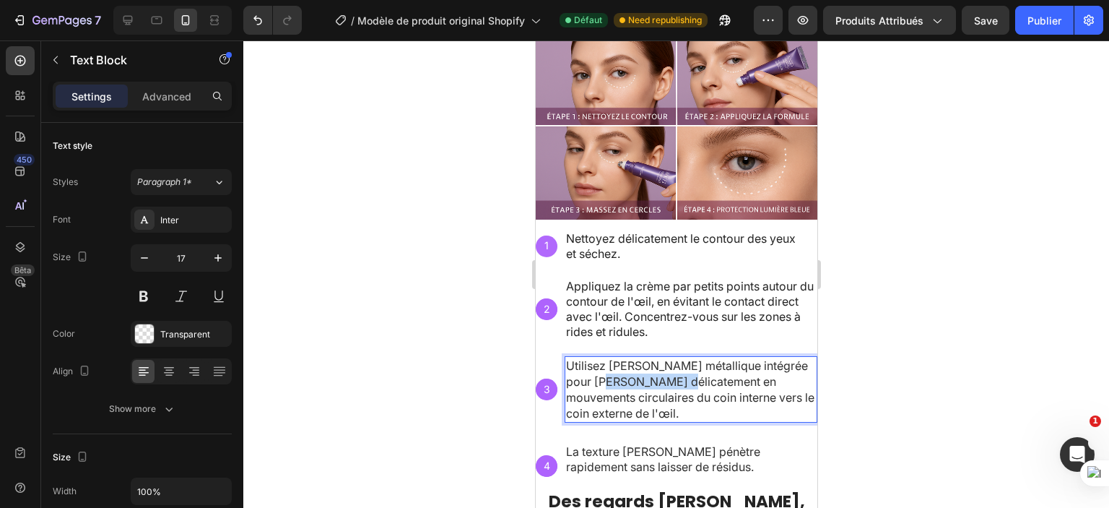
click at [652, 379] on span "Utilisez la bille métallique intégrée pour masser délicatement en mouvements ci…" at bounding box center [690, 389] width 248 height 62
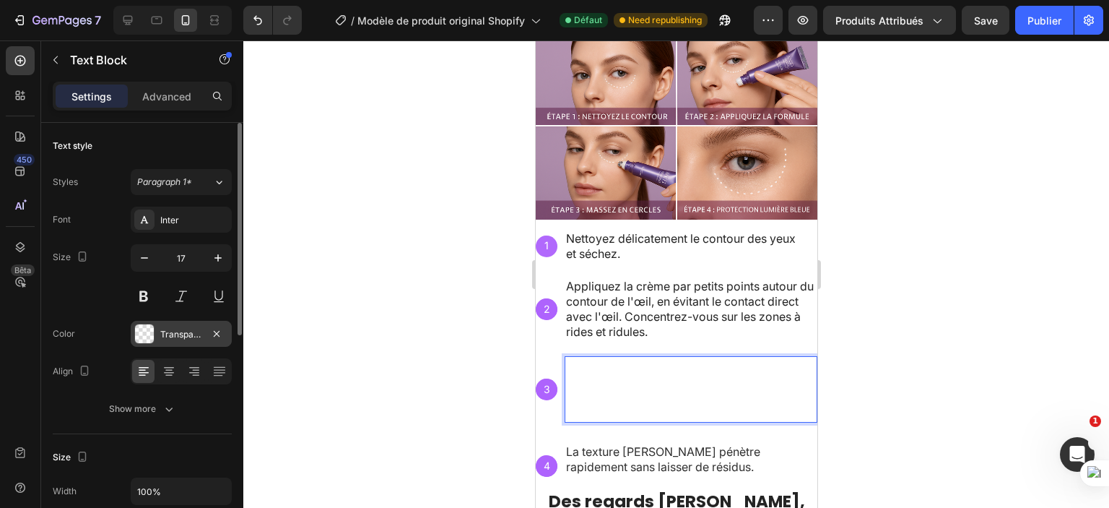
click at [147, 331] on div at bounding box center [144, 333] width 19 height 19
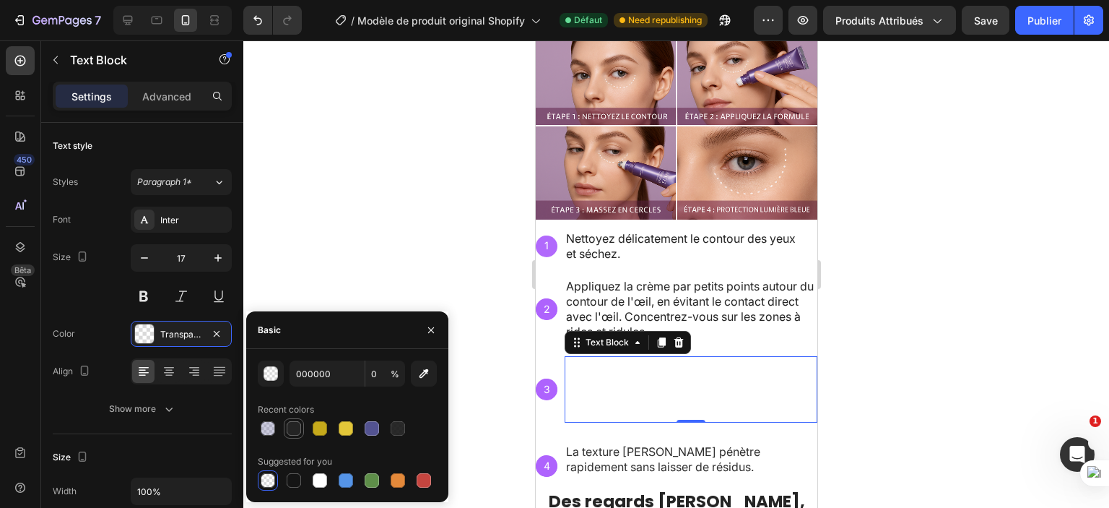
click at [303, 430] on div at bounding box center [294, 428] width 20 height 20
type input "242424"
type input "100"
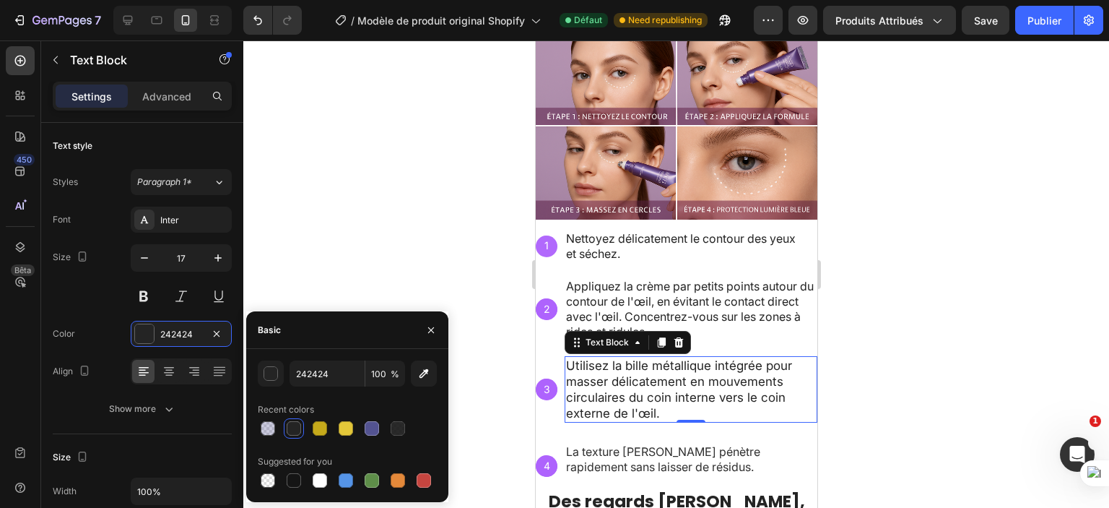
click at [324, 287] on div at bounding box center [676, 273] width 866 height 467
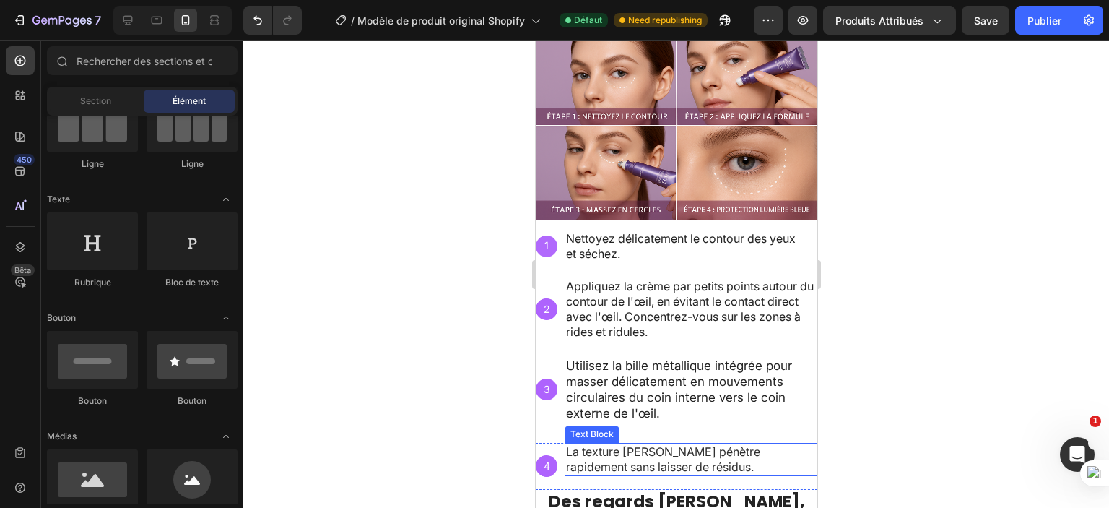
click at [600, 449] on span "La texture légère pénètre rapidement sans laisser de résidus." at bounding box center [663, 459] width 194 height 30
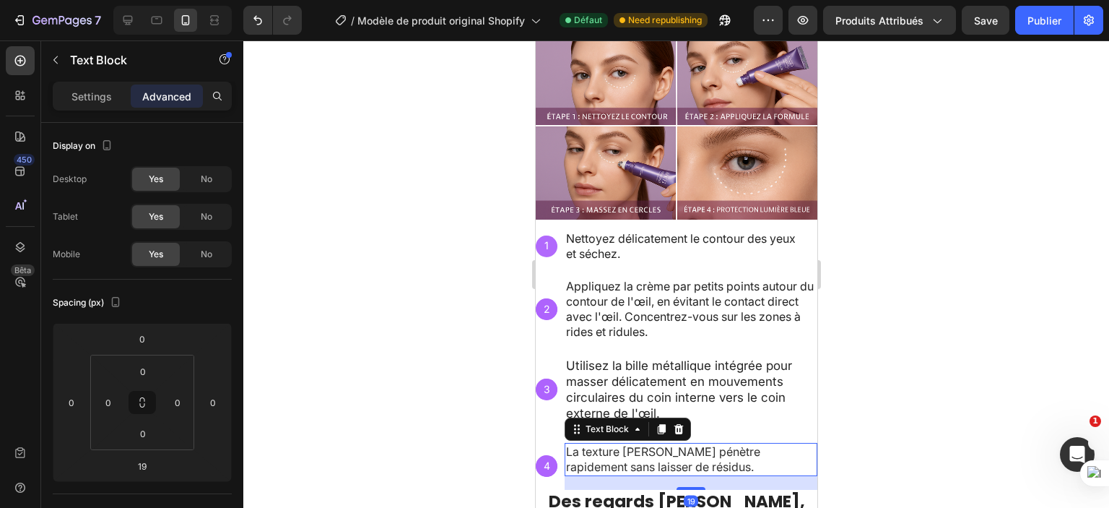
click at [600, 449] on span "La texture légère pénètre rapidement sans laisser de résidus." at bounding box center [663, 459] width 194 height 30
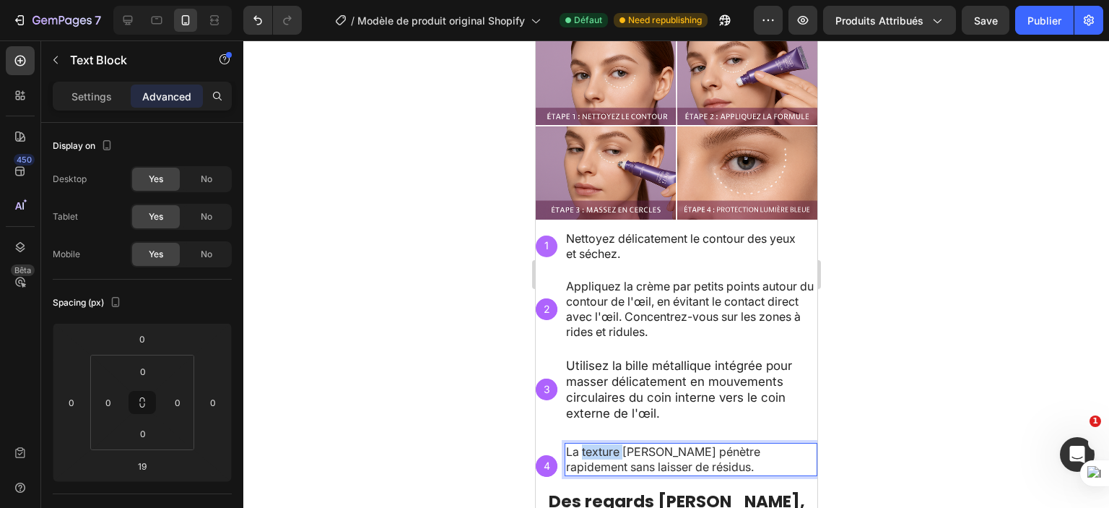
click at [600, 449] on span "La texture légère pénètre rapidement sans laisser de résidus." at bounding box center [663, 459] width 194 height 30
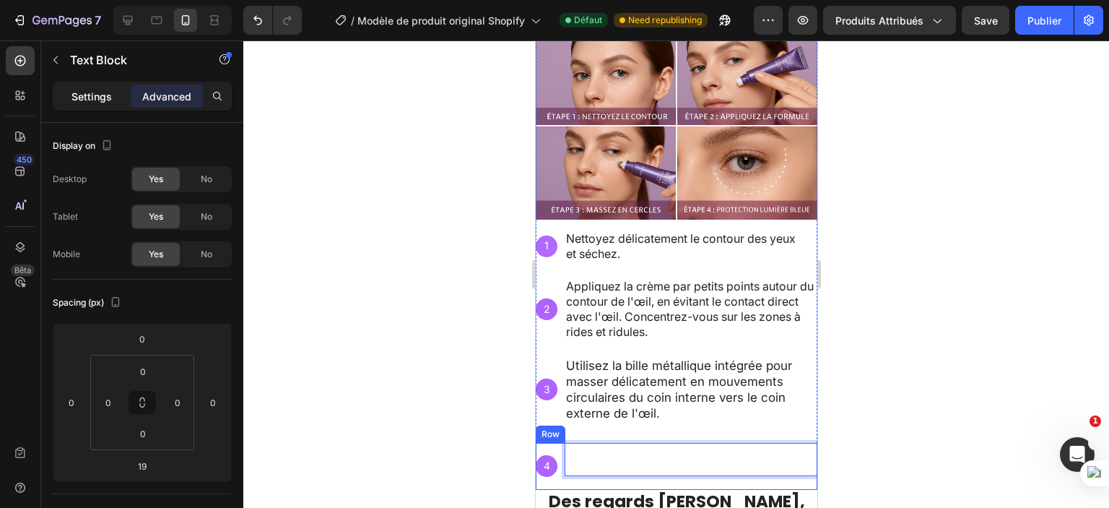
click at [78, 106] on div "Settings" at bounding box center [92, 96] width 72 height 23
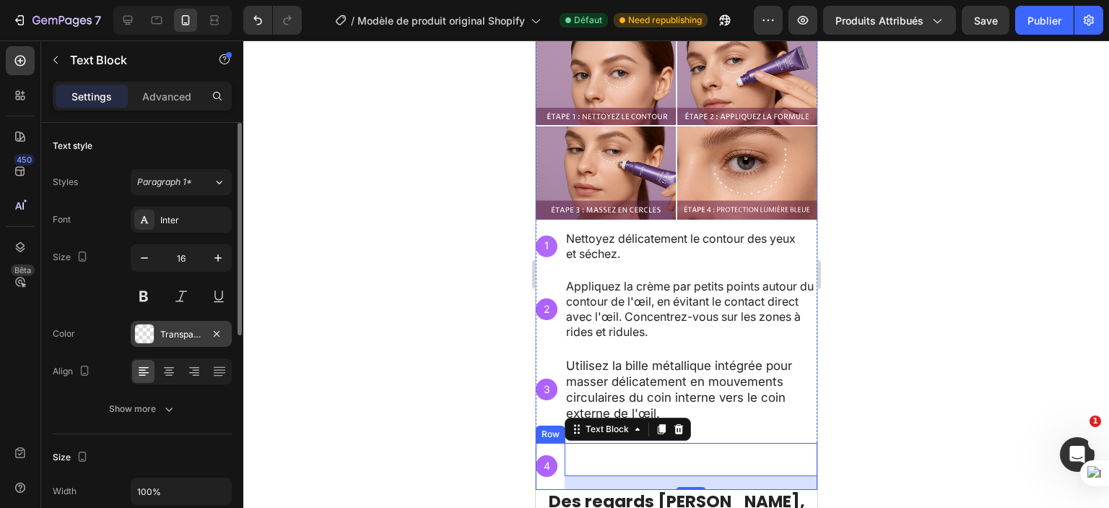
click at [143, 328] on div at bounding box center [144, 333] width 19 height 19
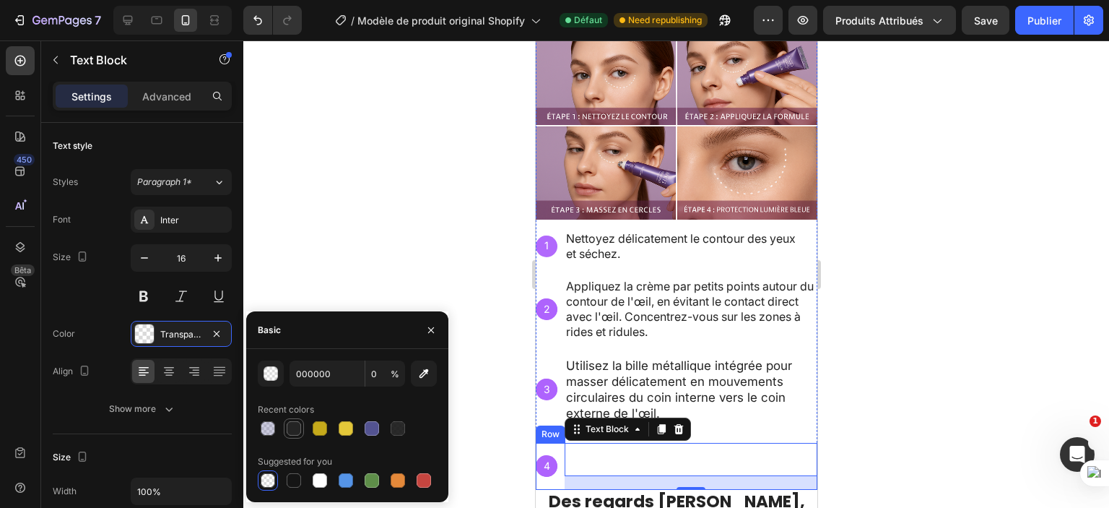
click at [291, 425] on div at bounding box center [294, 428] width 14 height 14
type input "242424"
type input "100"
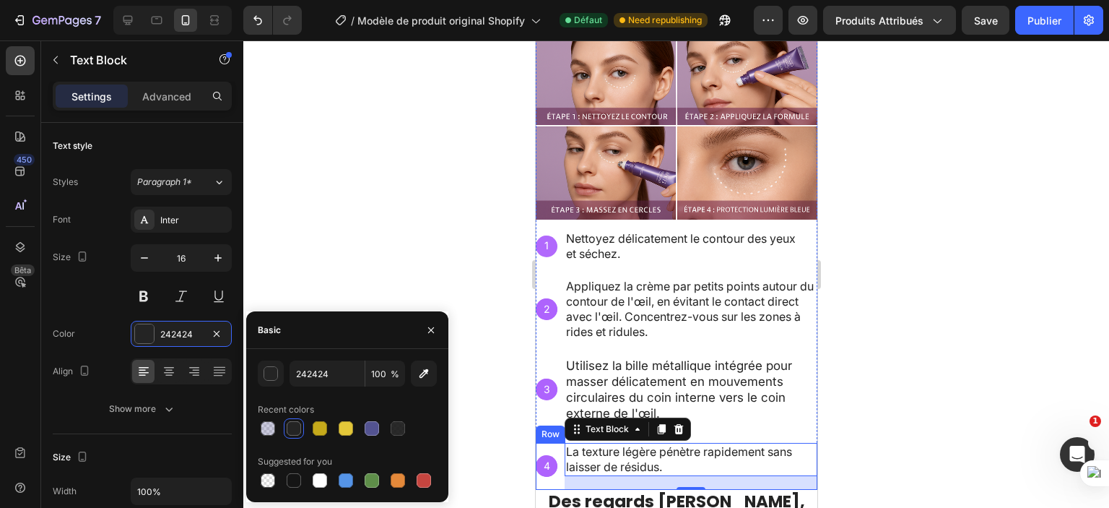
click at [338, 207] on div at bounding box center [676, 273] width 866 height 467
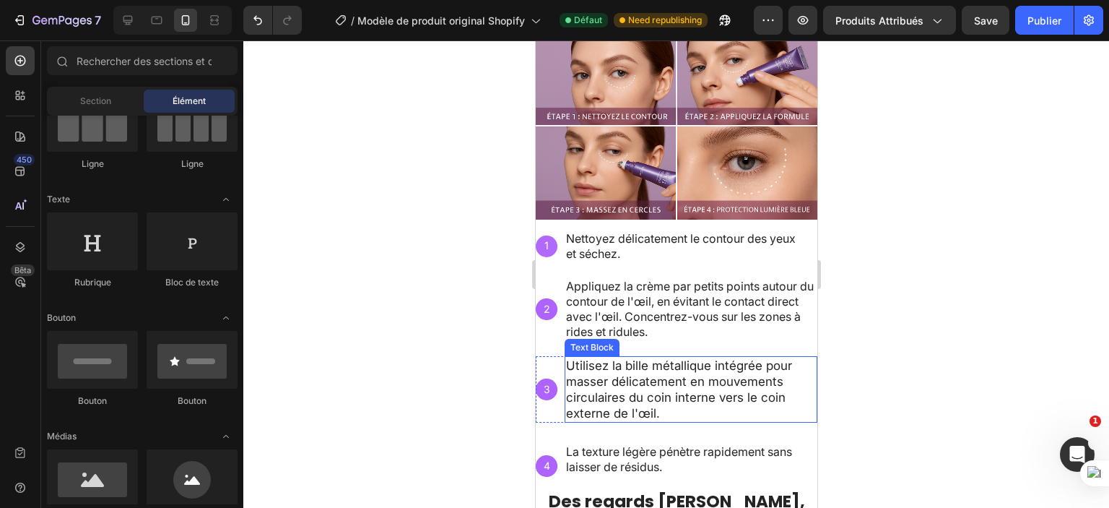
click at [929, 395] on div at bounding box center [676, 273] width 866 height 467
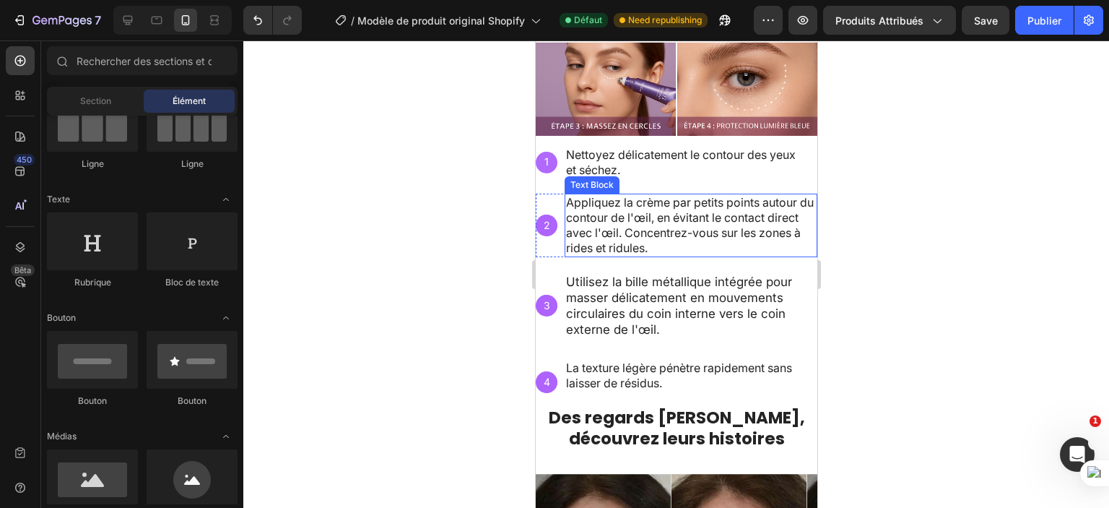
scroll to position [564, 0]
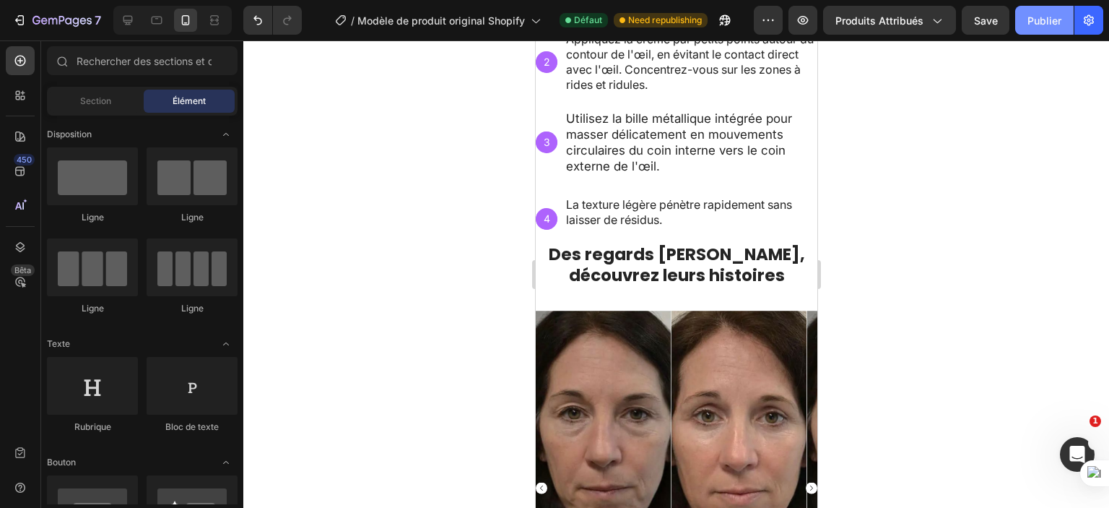
scroll to position [144, 0]
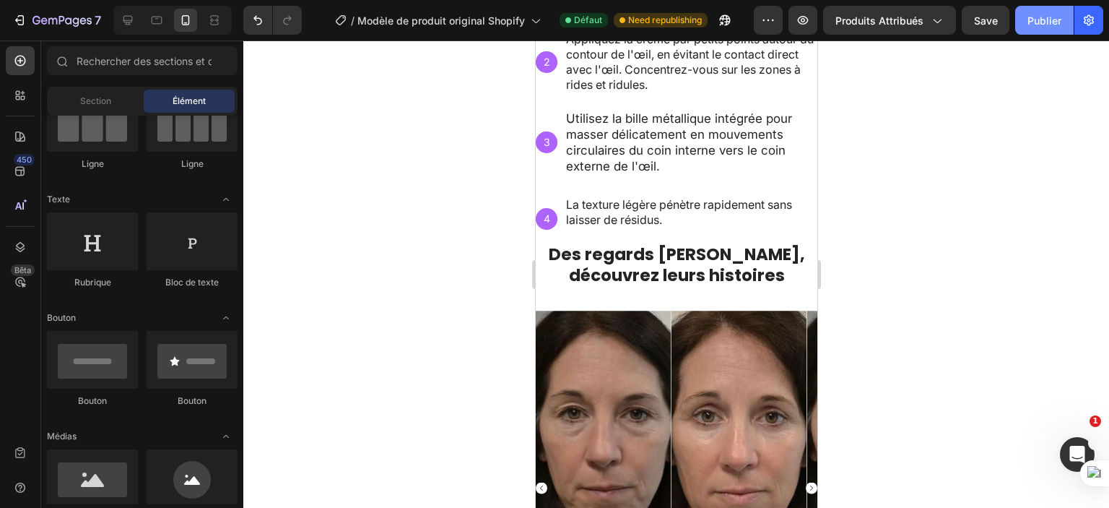
click at [1047, 16] on font "Publier" at bounding box center [1045, 20] width 34 height 12
click at [982, 308] on div at bounding box center [676, 273] width 866 height 467
click at [879, 308] on div at bounding box center [676, 273] width 866 height 467
click at [1047, 20] on font "Publier" at bounding box center [1045, 20] width 34 height 12
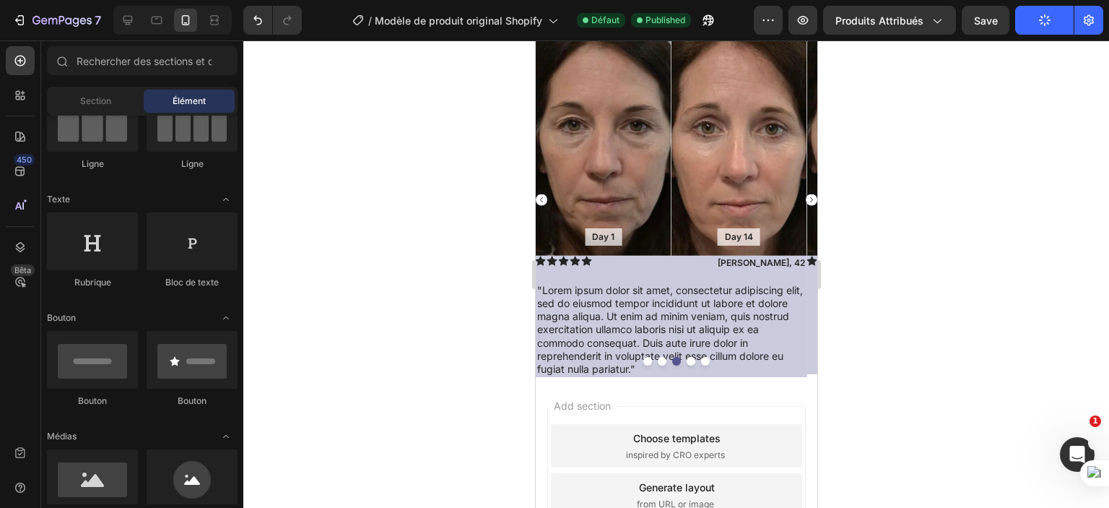
scroll to position [853, 0]
click at [116, 95] on div "Section" at bounding box center [95, 101] width 91 height 23
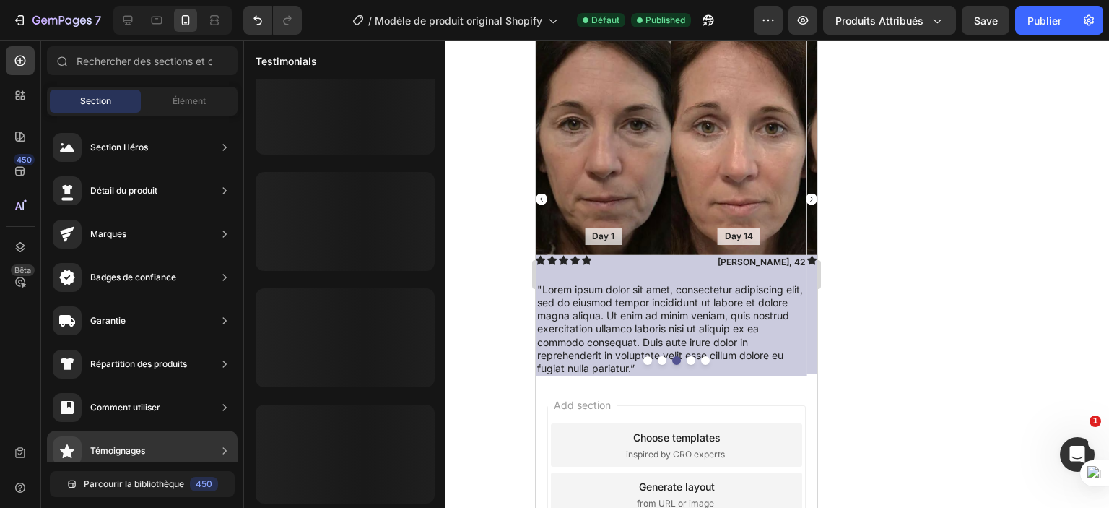
scroll to position [72, 0]
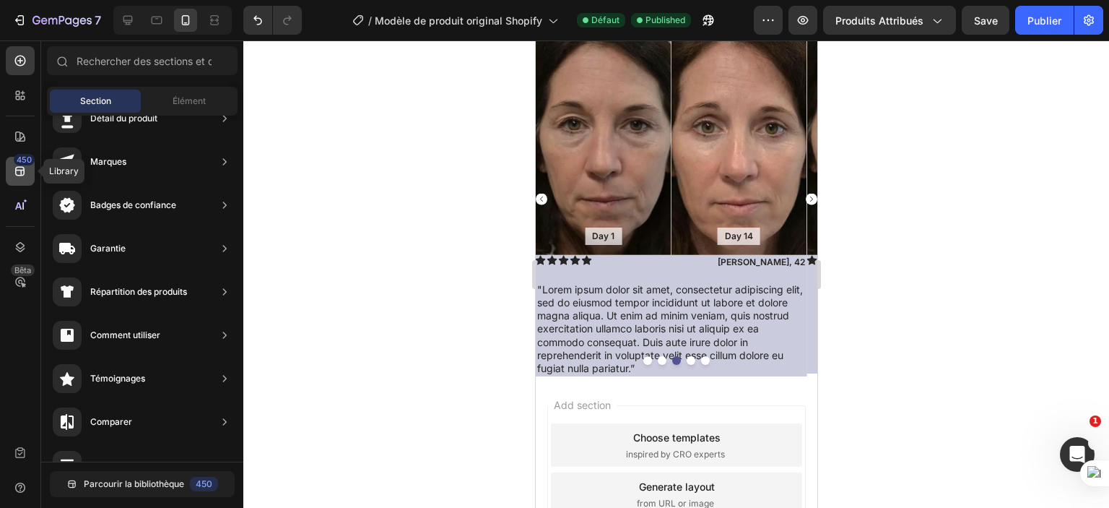
click at [23, 167] on icon at bounding box center [19, 171] width 9 height 9
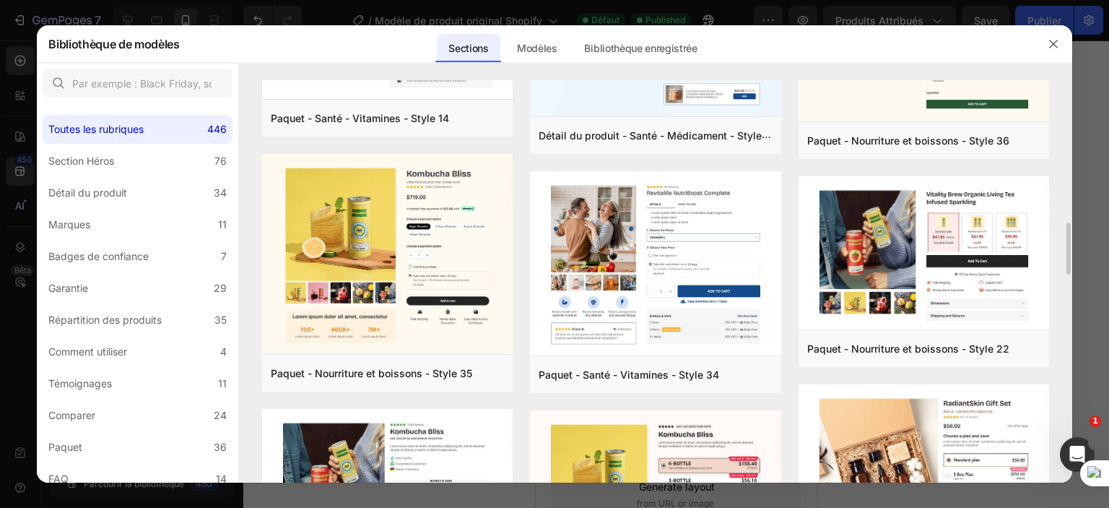
scroll to position [1162, 0]
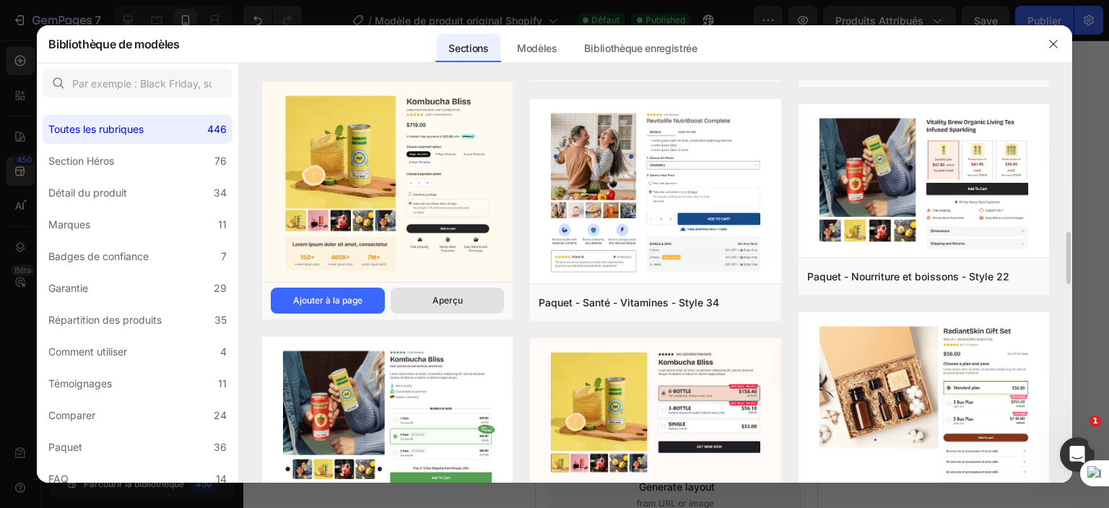
click at [406, 300] on button "Aperçu" at bounding box center [448, 300] width 114 height 26
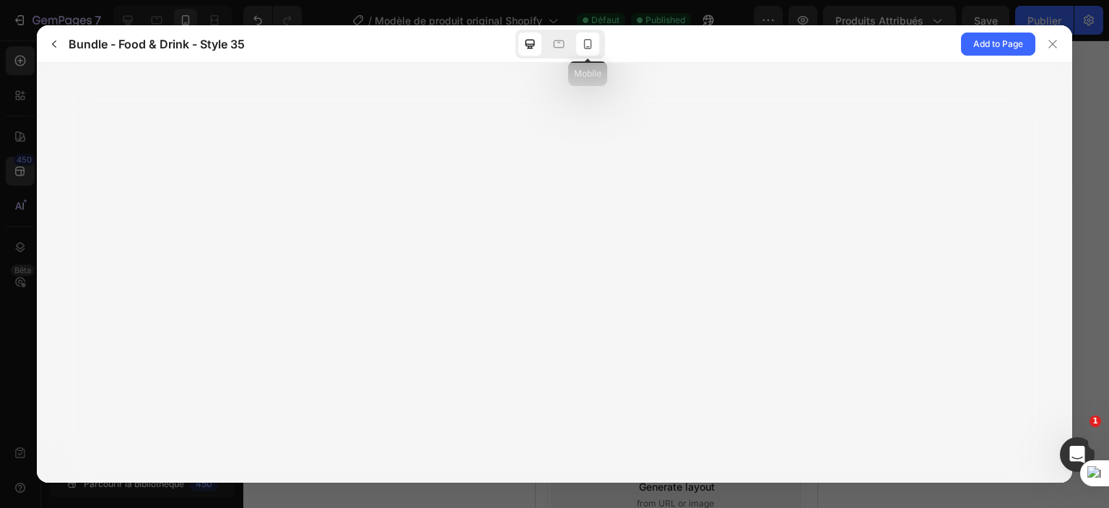
click at [585, 43] on icon at bounding box center [588, 44] width 14 height 14
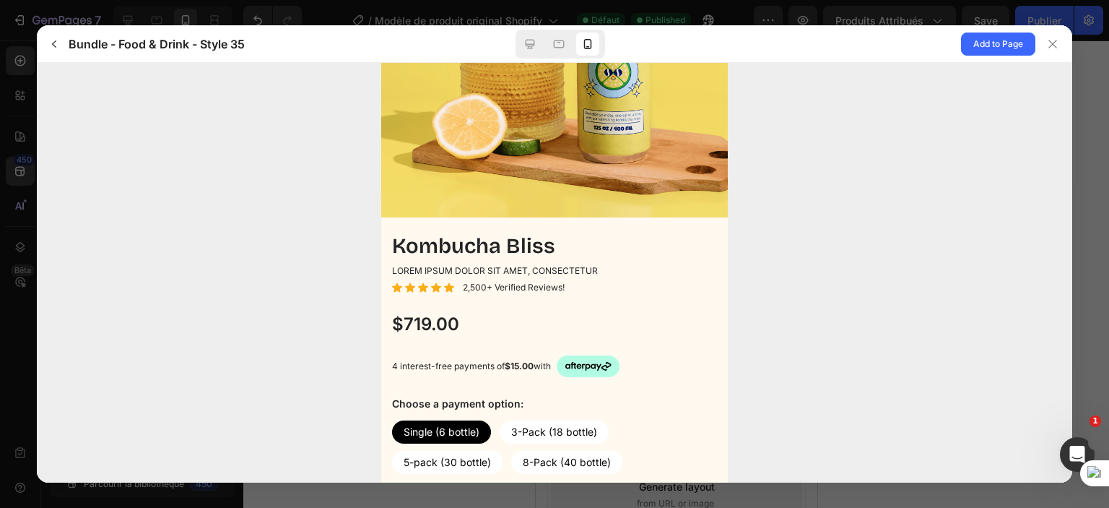
scroll to position [0, 0]
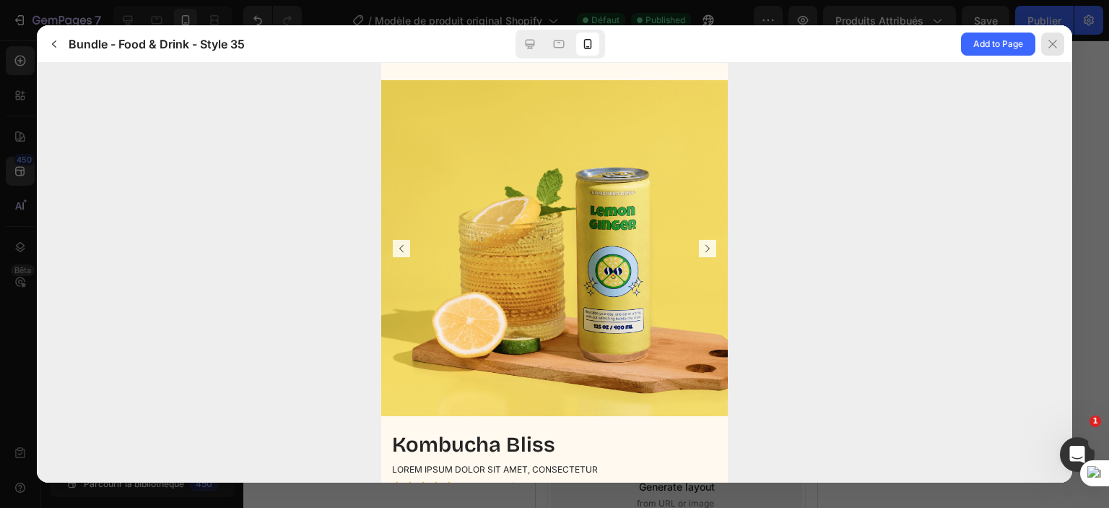
click at [1056, 37] on div at bounding box center [1053, 44] width 23 height 23
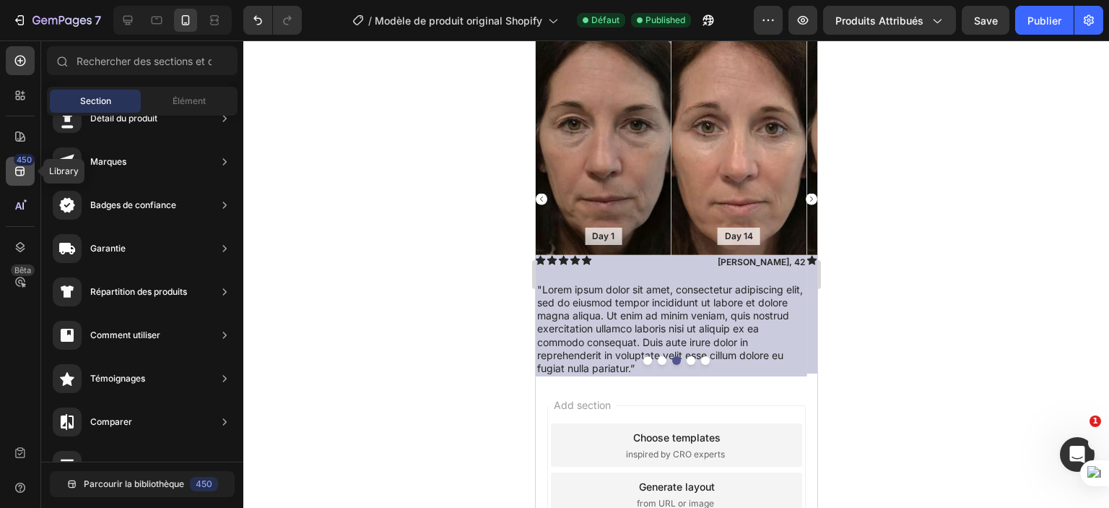
click at [11, 164] on div "450" at bounding box center [20, 171] width 29 height 29
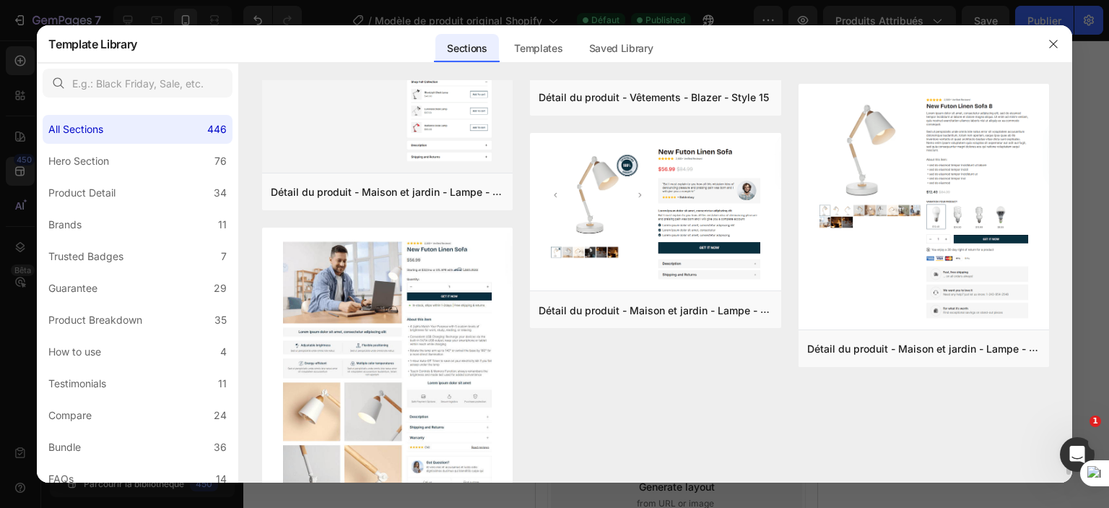
scroll to position [4192, 0]
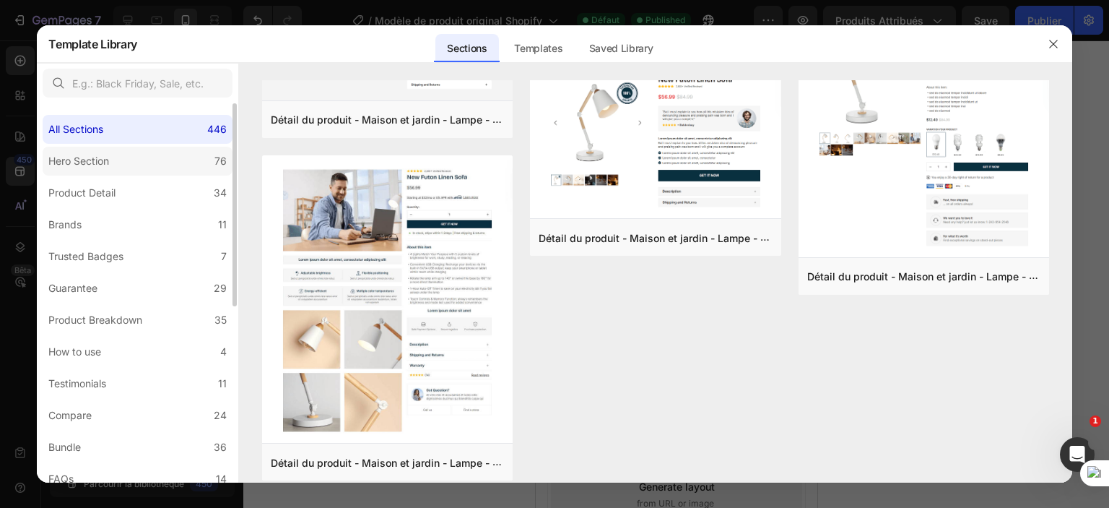
click at [107, 160] on div "Hero Section" at bounding box center [78, 160] width 61 height 17
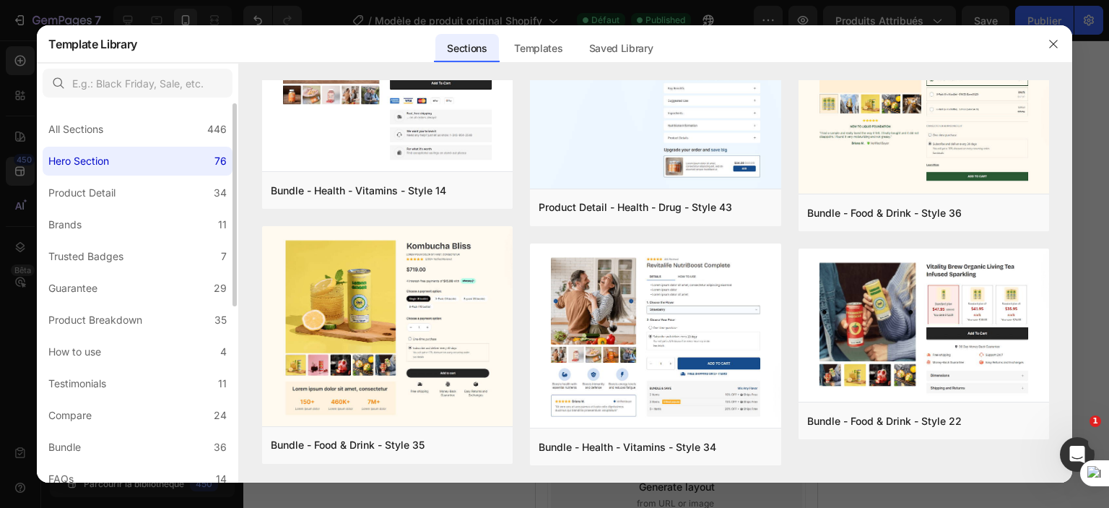
scroll to position [0, 0]
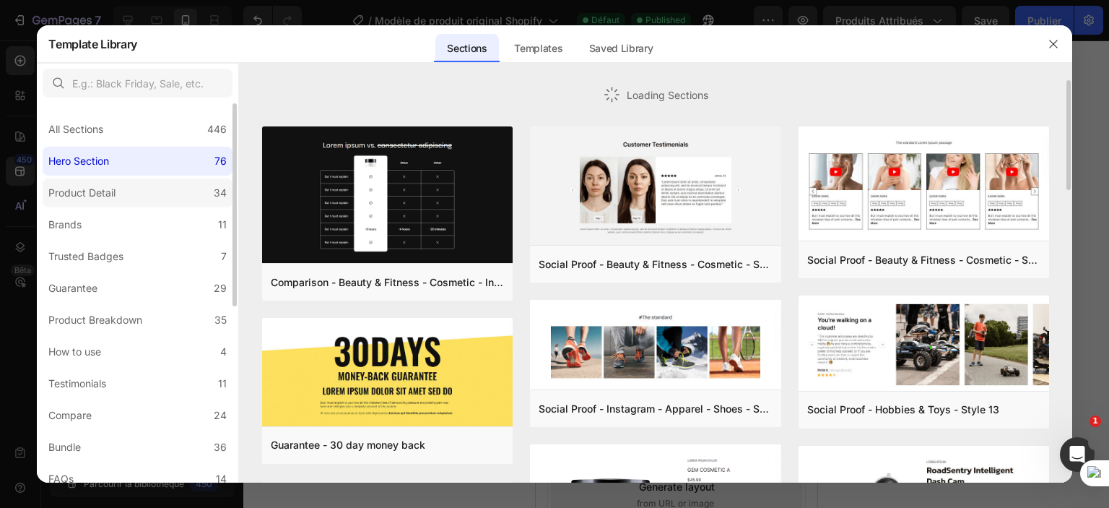
click at [110, 187] on div "Product Detail" at bounding box center [81, 192] width 67 height 17
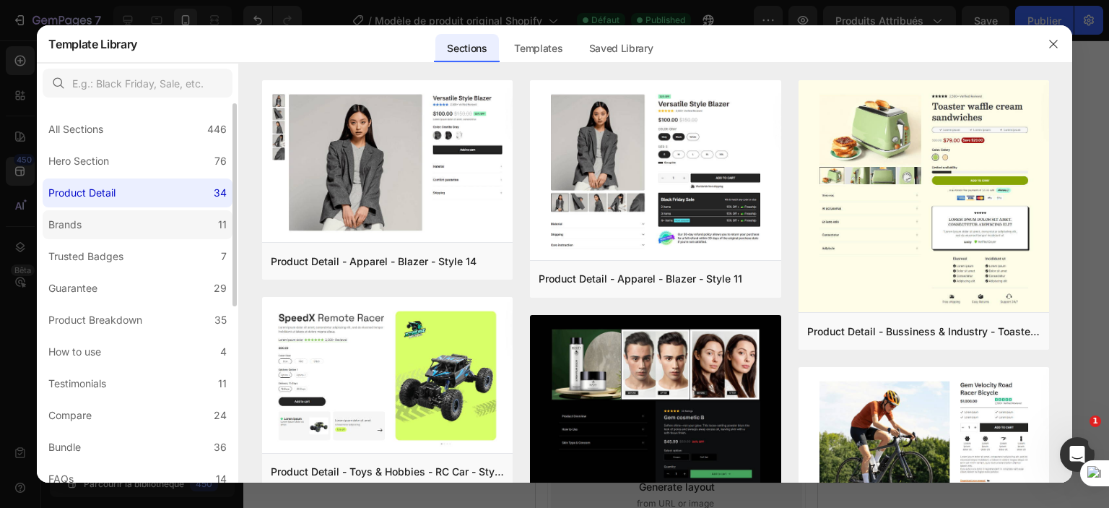
click at [146, 228] on label "Brands 11" at bounding box center [138, 224] width 190 height 29
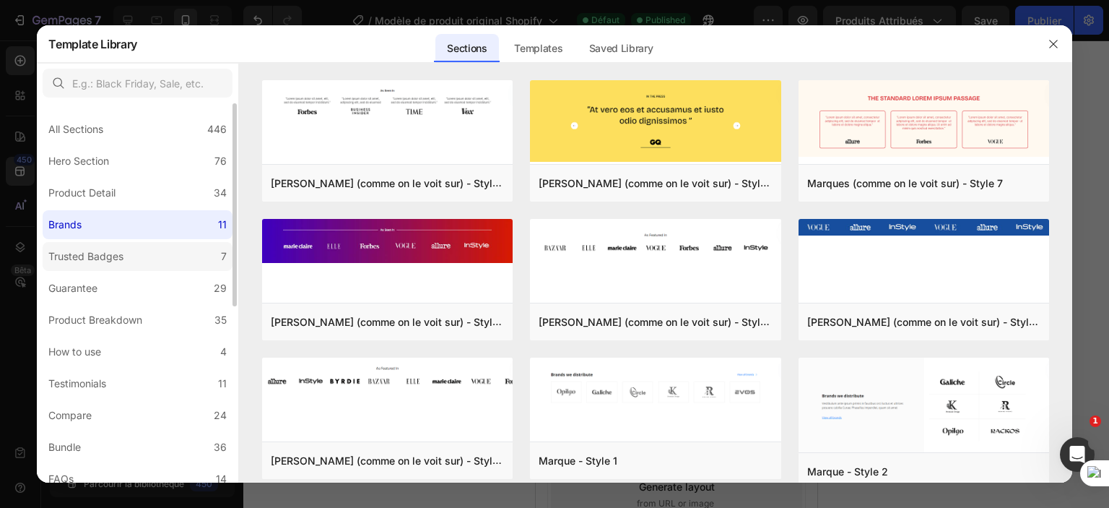
click at [136, 256] on label "Trusted Badges 7" at bounding box center [138, 256] width 190 height 29
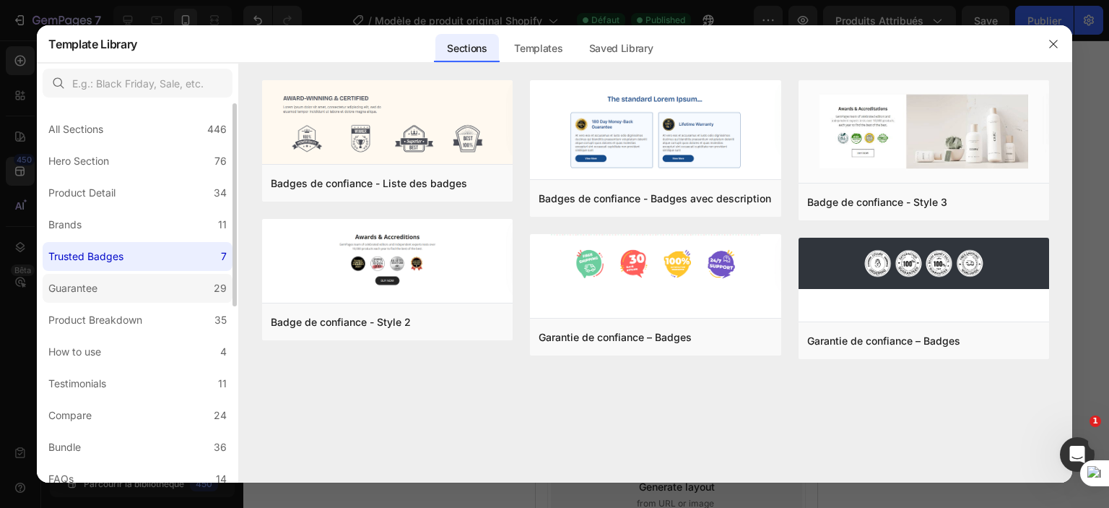
click at [121, 285] on label "Guarantee 29" at bounding box center [138, 288] width 190 height 29
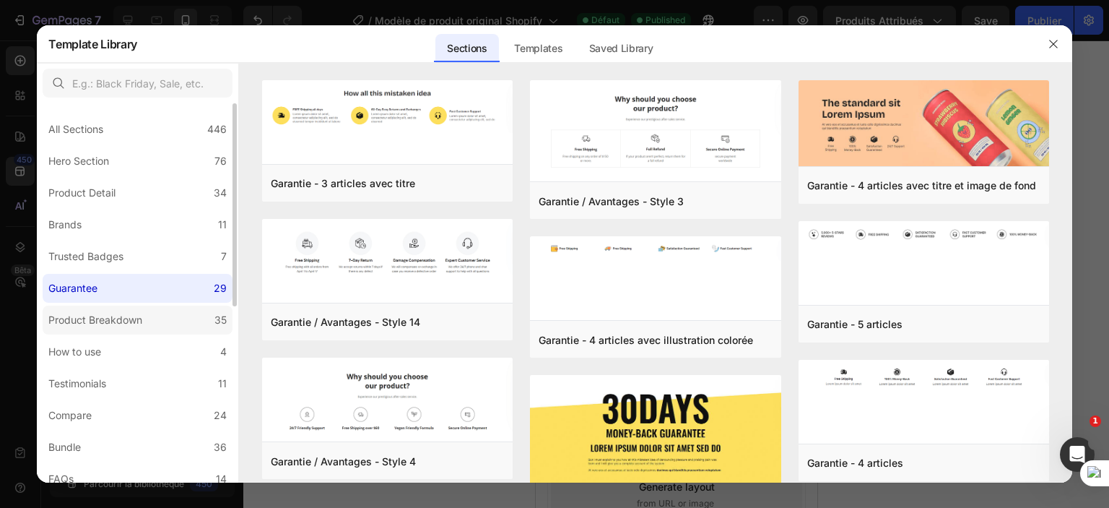
click at [127, 317] on div "Product Breakdown" at bounding box center [95, 319] width 94 height 17
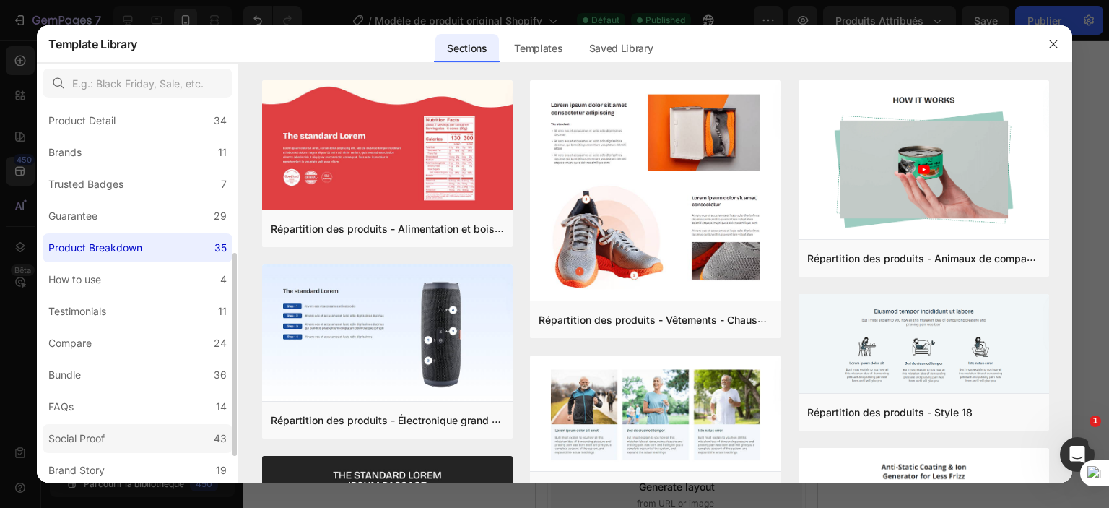
scroll to position [144, 0]
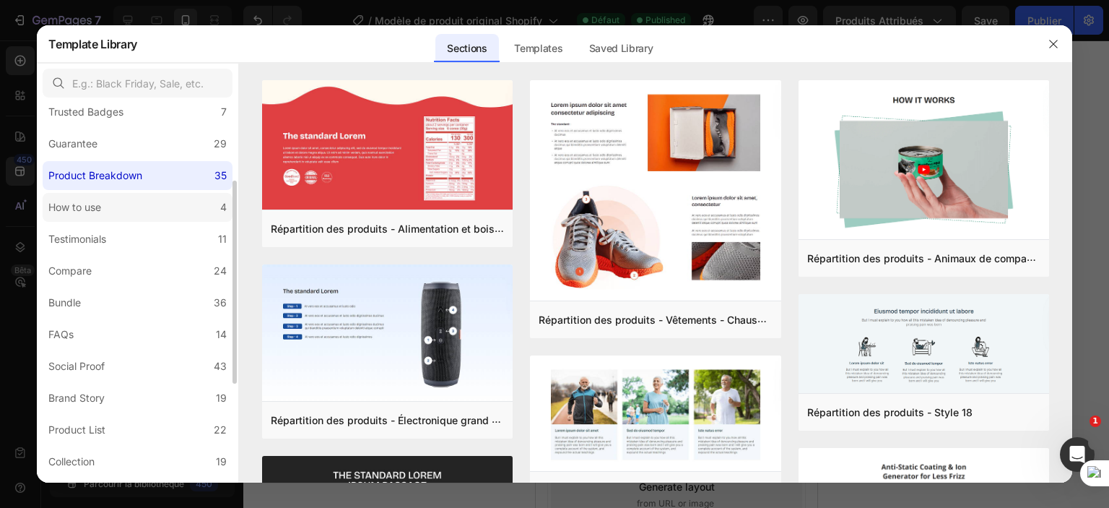
click at [187, 206] on label "How to use 4" at bounding box center [138, 207] width 190 height 29
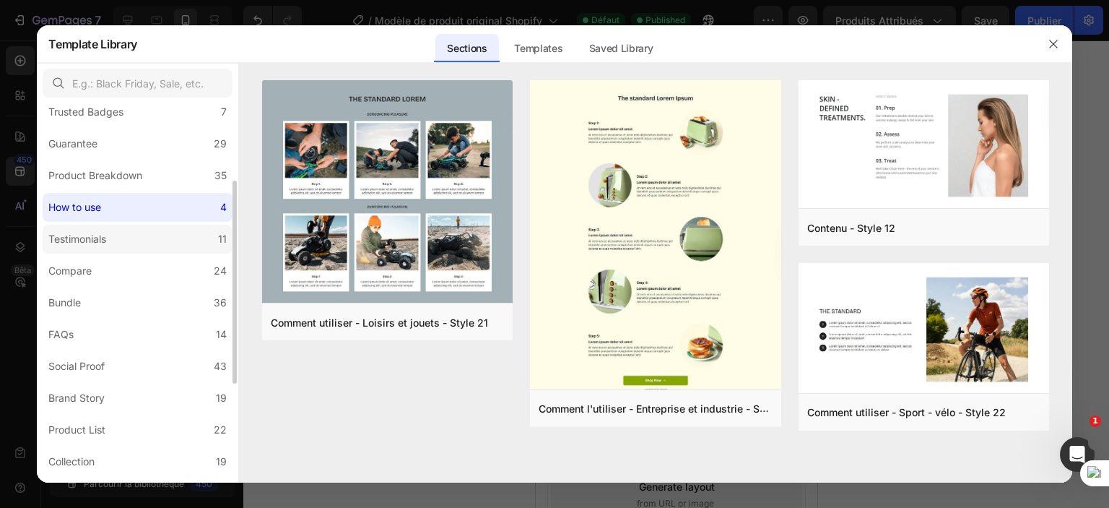
click at [171, 236] on label "Testimonials 11" at bounding box center [138, 239] width 190 height 29
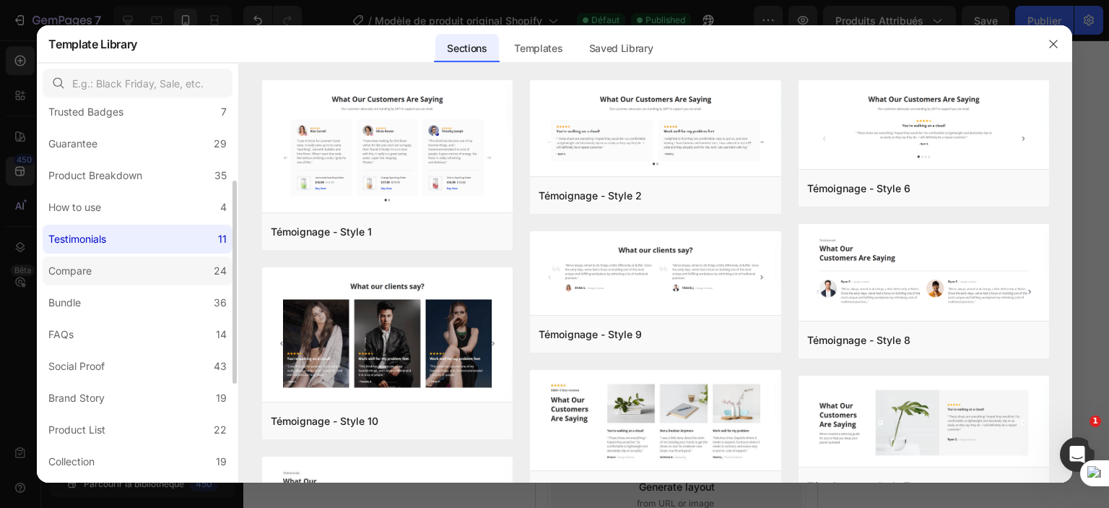
click at [142, 271] on label "Compare 24" at bounding box center [138, 270] width 190 height 29
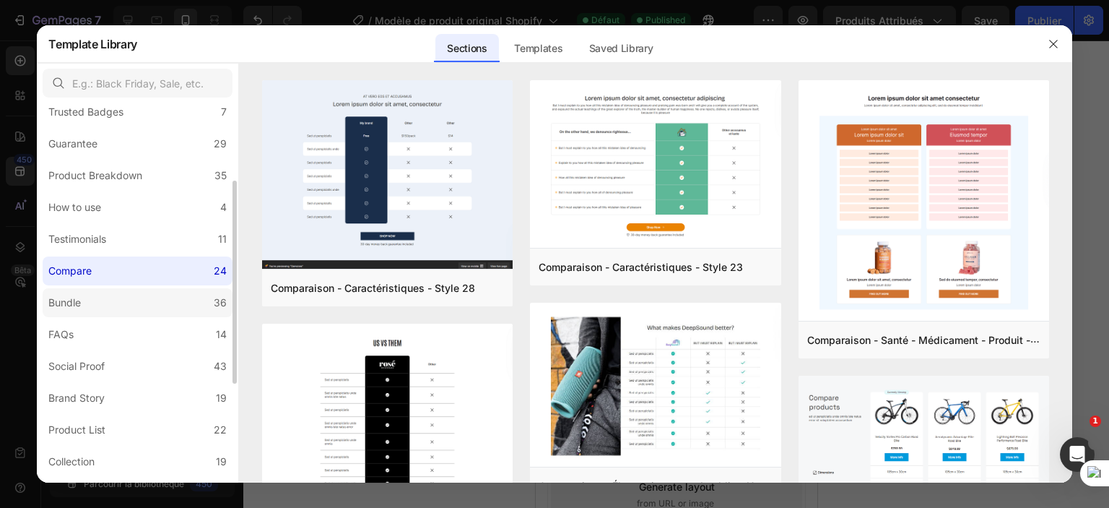
click at [126, 308] on label "Bundle 36" at bounding box center [138, 302] width 190 height 29
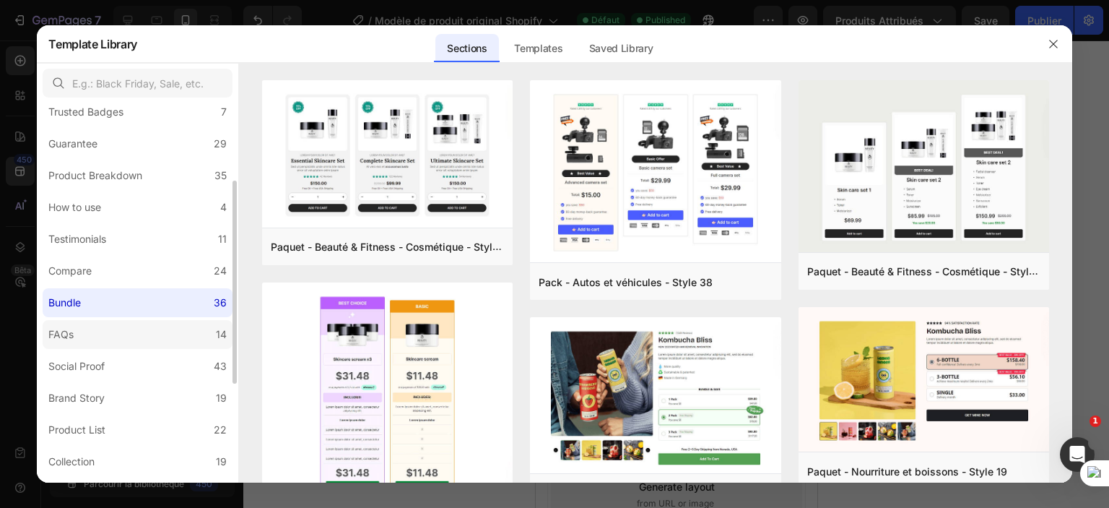
click at [112, 332] on label "FAQs 14" at bounding box center [138, 334] width 190 height 29
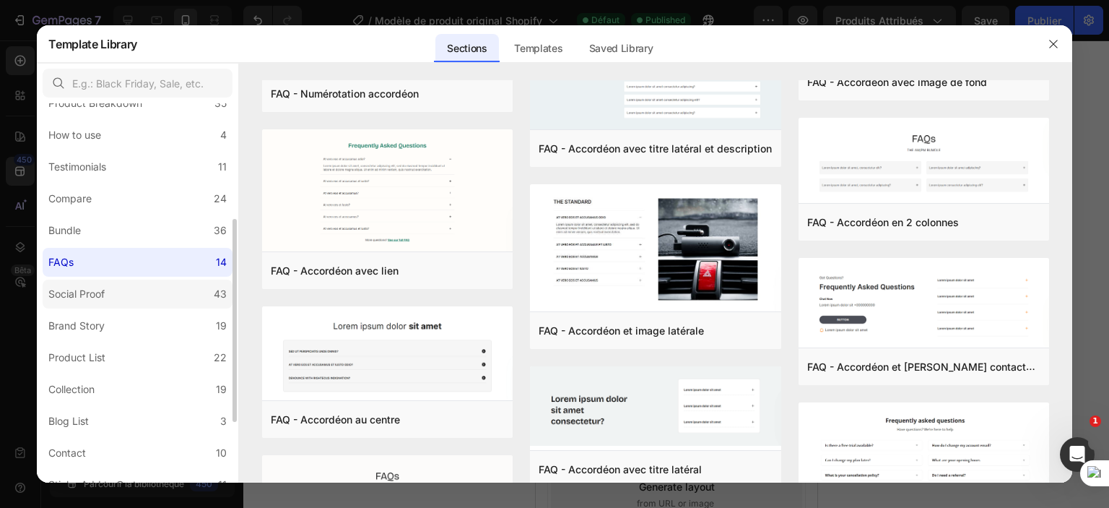
click at [116, 297] on label "Social Proof 43" at bounding box center [138, 294] width 190 height 29
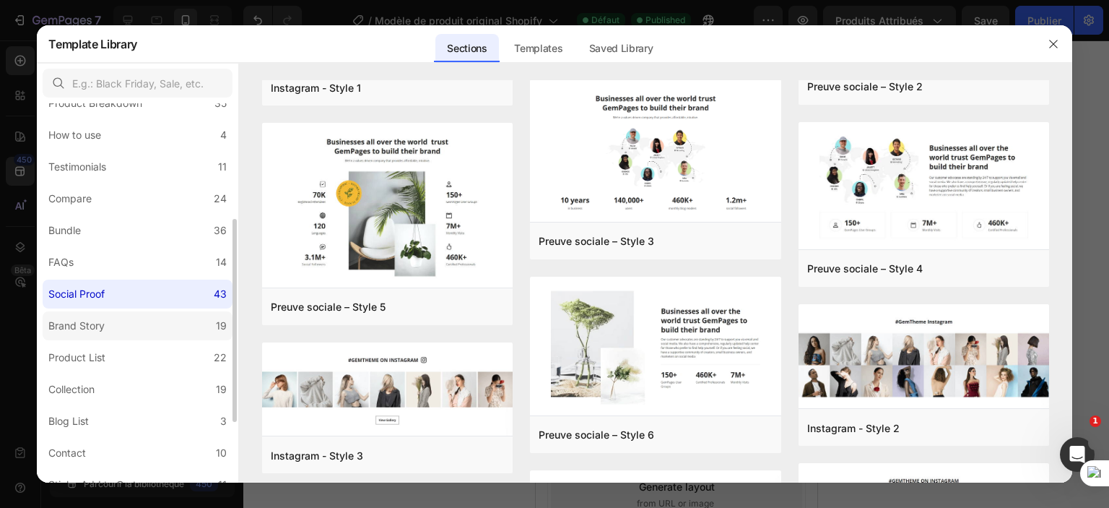
click at [168, 337] on label "Brand Story 19" at bounding box center [138, 325] width 190 height 29
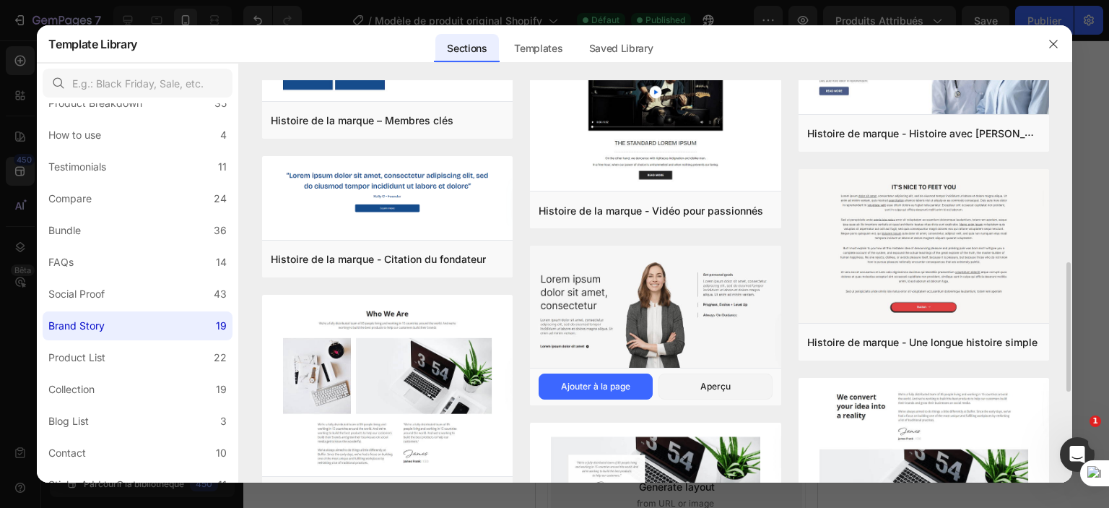
scroll to position [197, 0]
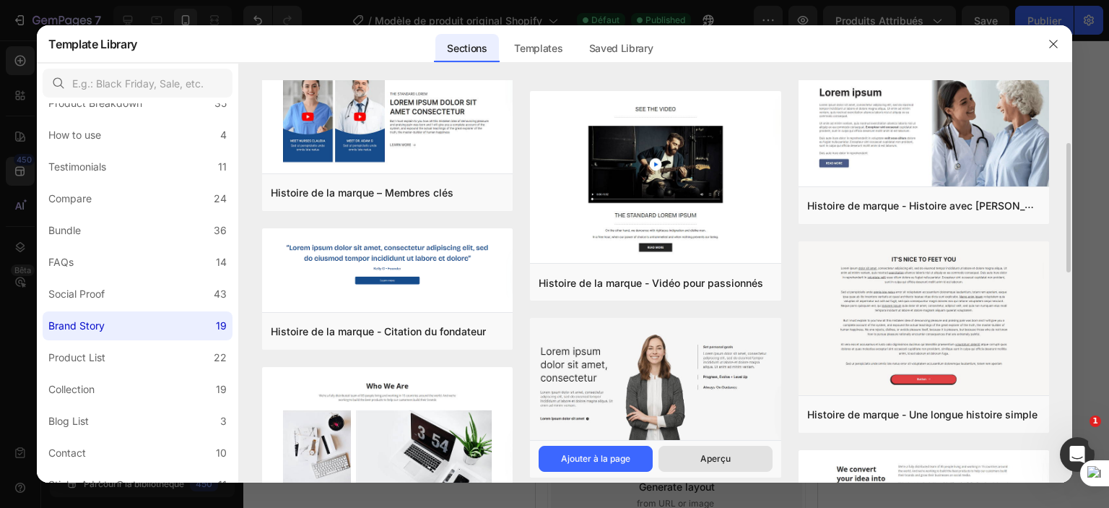
click at [667, 450] on button "Aperçu" at bounding box center [716, 459] width 114 height 26
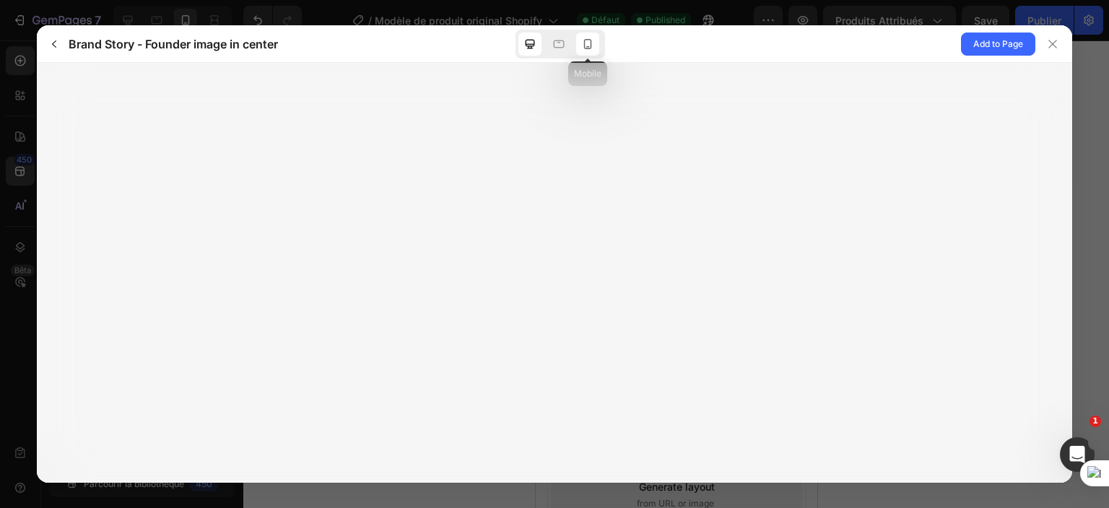
click at [592, 40] on icon at bounding box center [588, 44] width 14 height 14
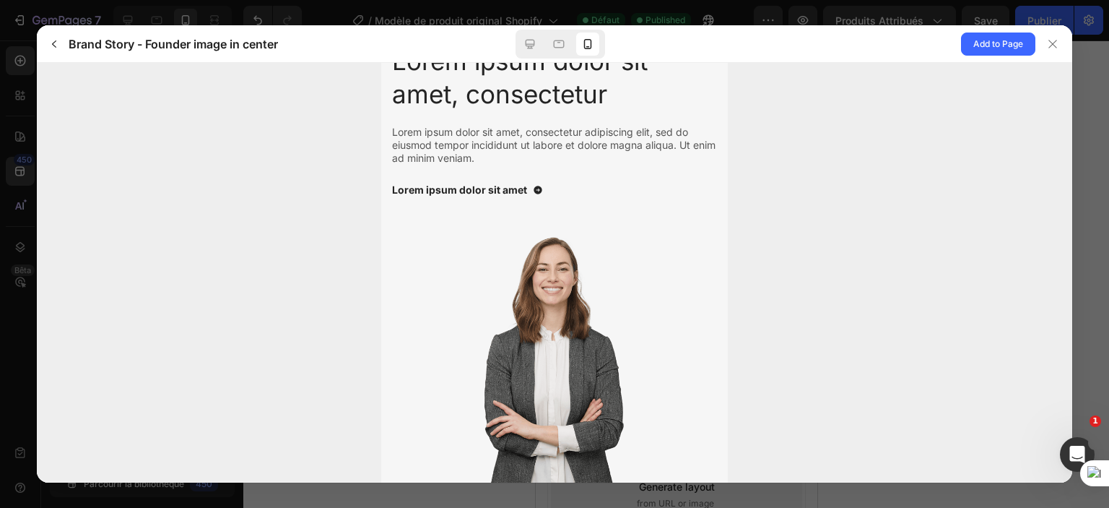
scroll to position [0, 0]
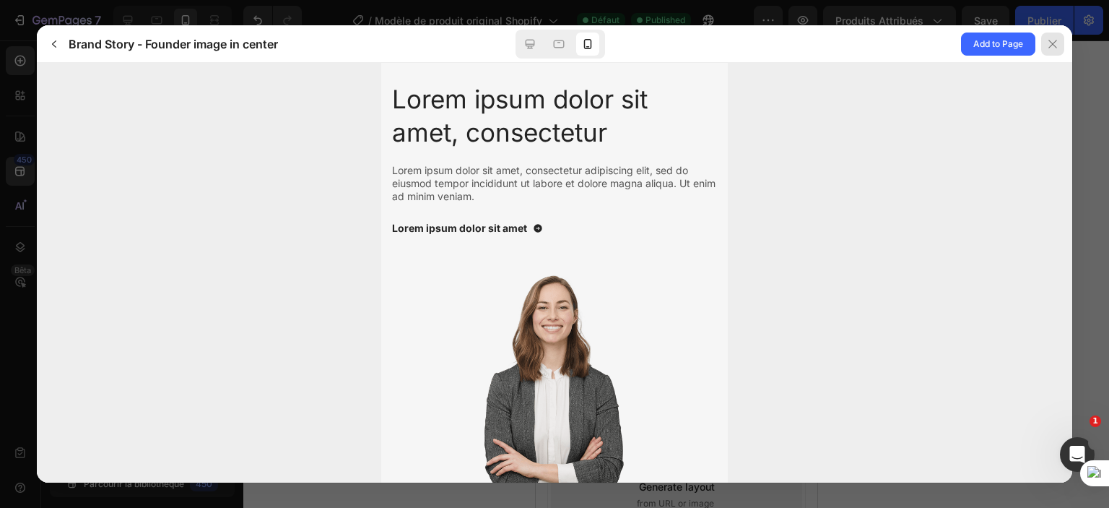
click at [1055, 39] on icon at bounding box center [1053, 44] width 12 height 12
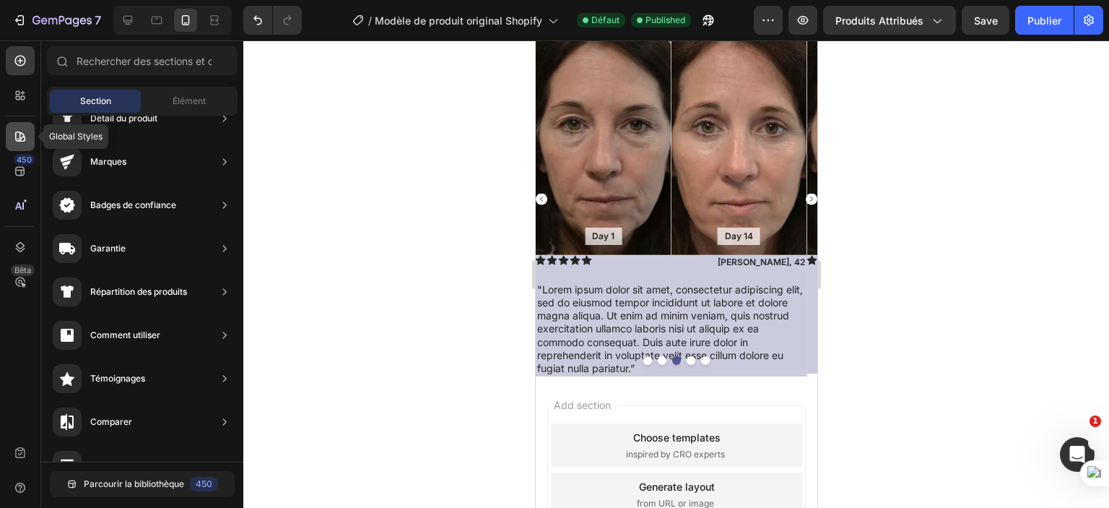
click at [20, 130] on icon at bounding box center [20, 136] width 14 height 14
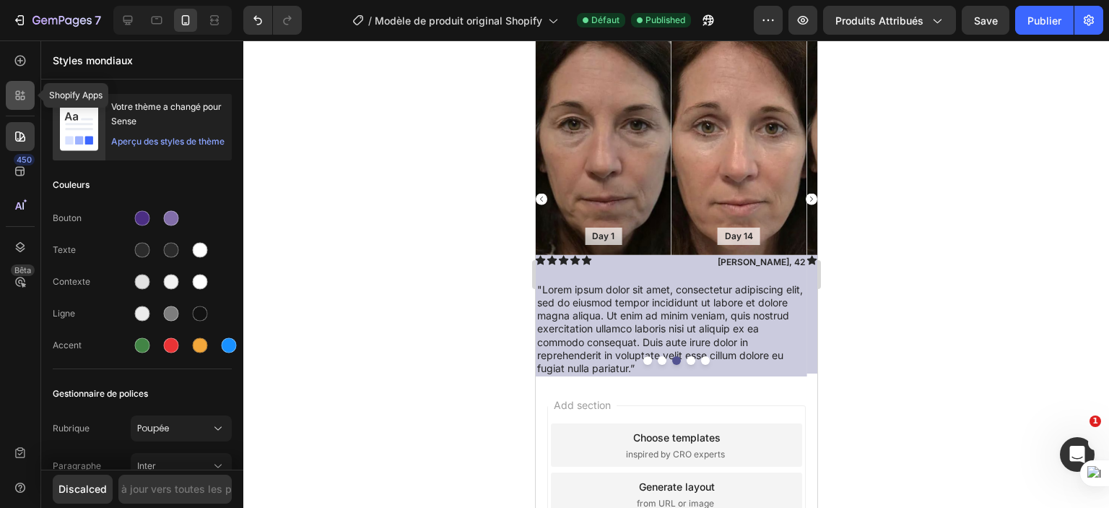
click at [21, 99] on icon at bounding box center [23, 98] width 4 height 4
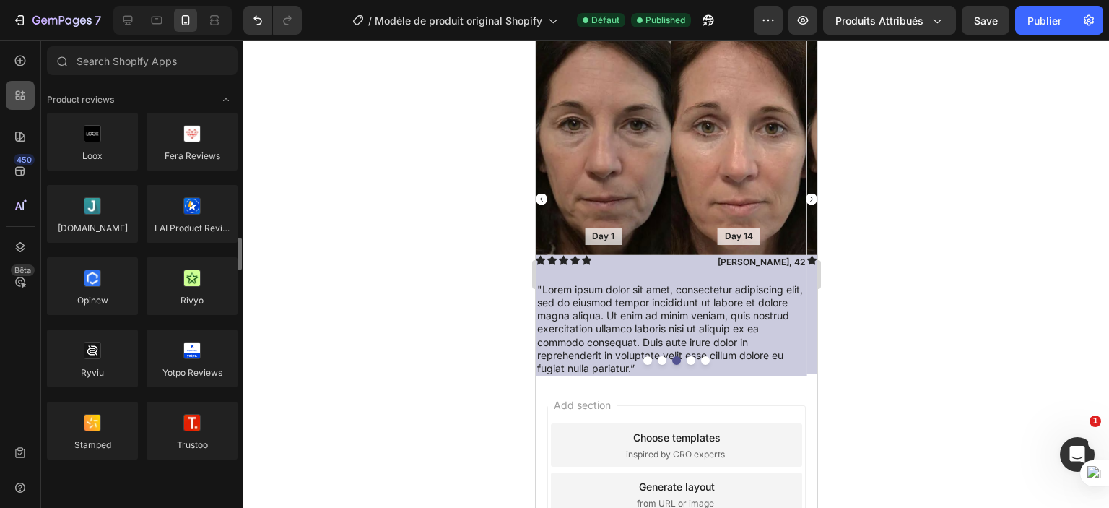
scroll to position [144, 0]
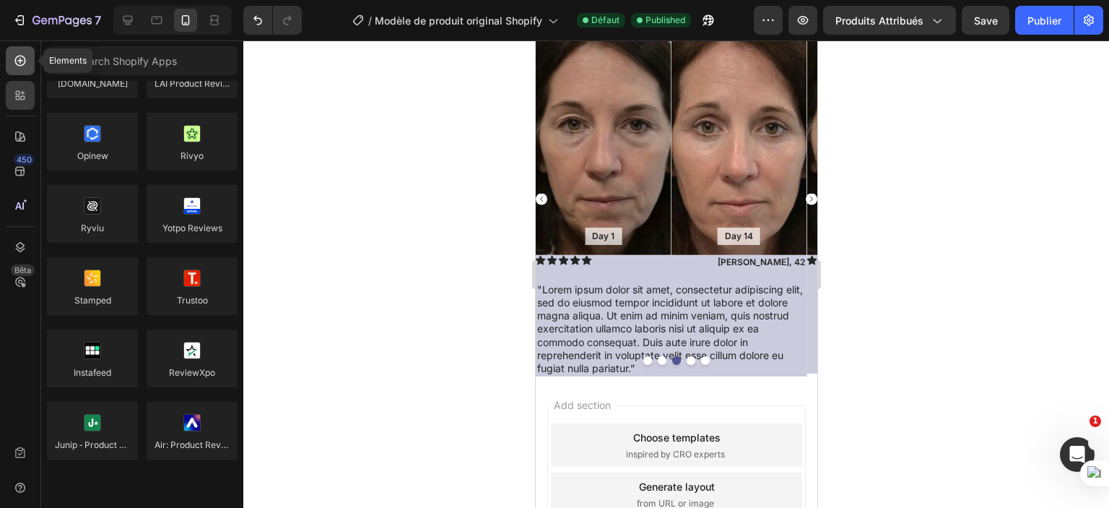
click at [23, 55] on icon at bounding box center [20, 60] width 14 height 14
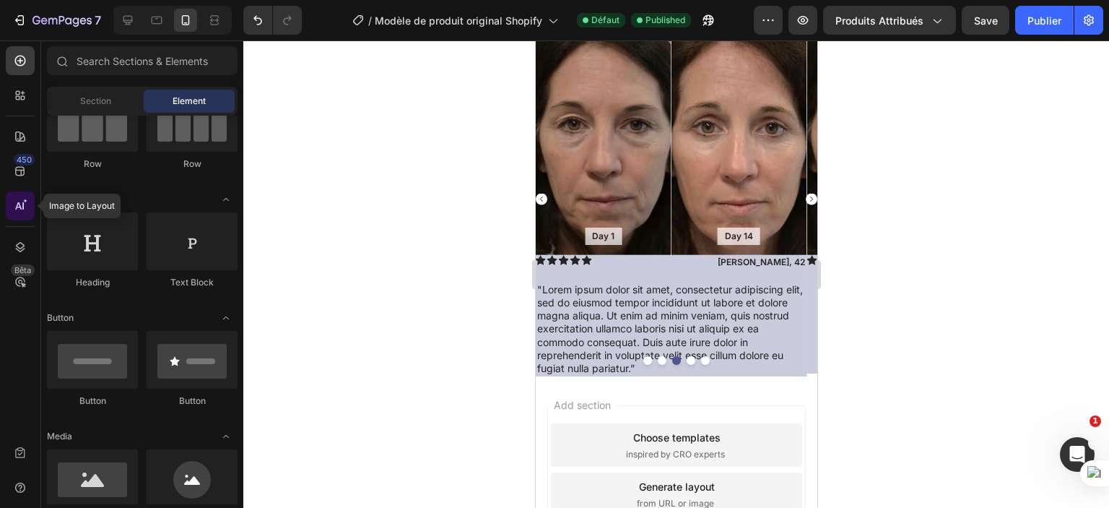
click at [11, 211] on div at bounding box center [20, 205] width 29 height 29
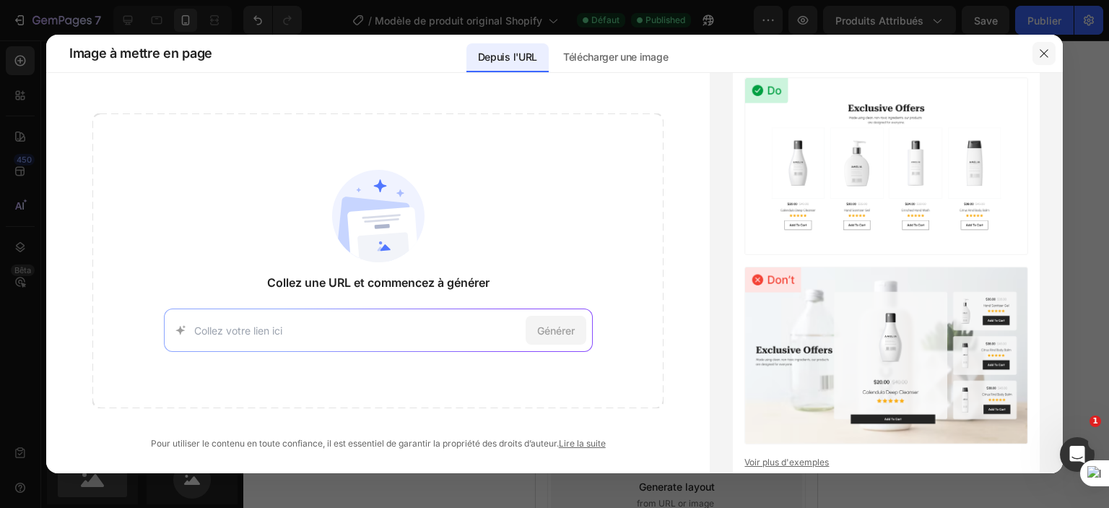
click at [1039, 48] on icon "button" at bounding box center [1045, 54] width 12 height 12
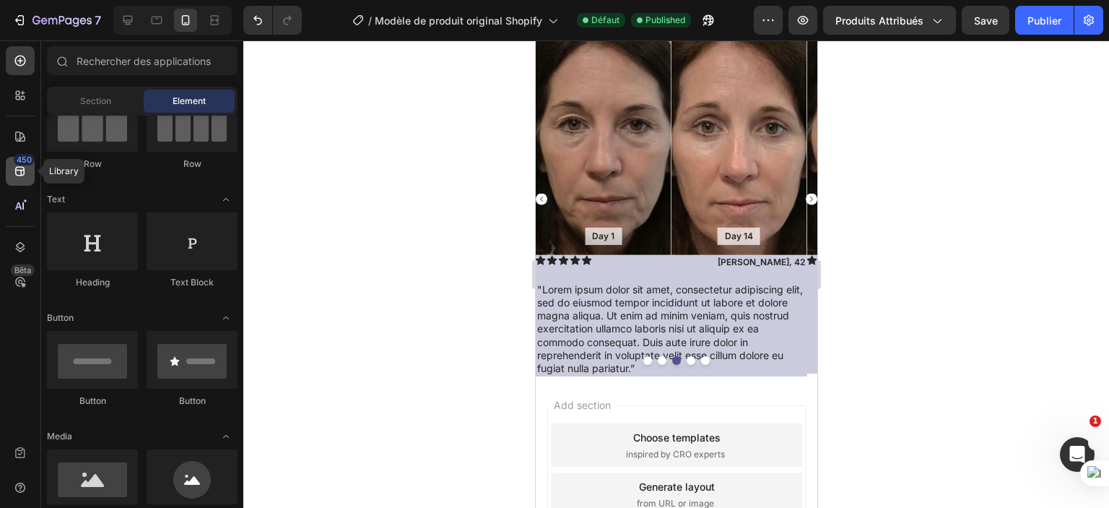
click at [24, 181] on div "450" at bounding box center [20, 171] width 29 height 29
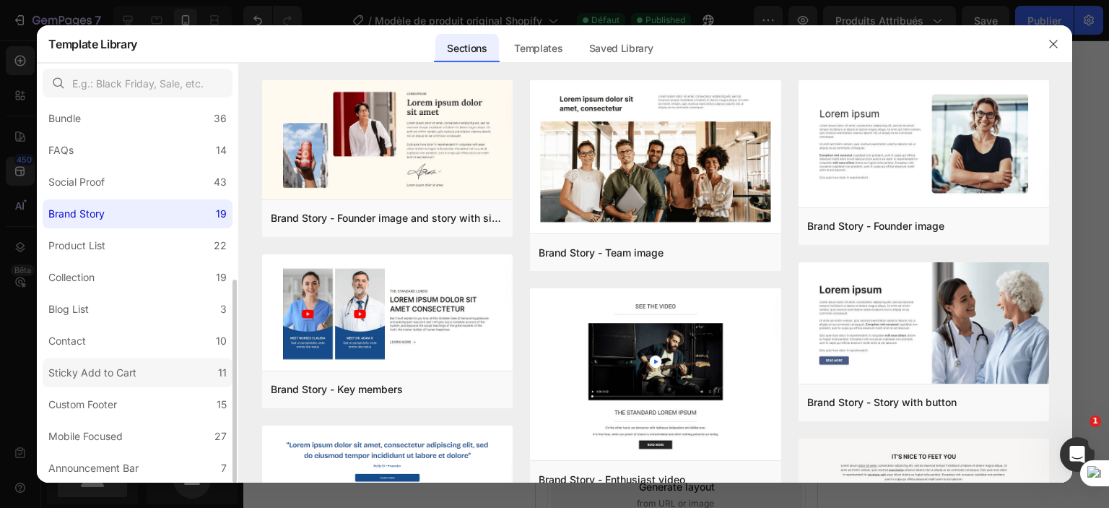
scroll to position [329, 0]
click at [85, 465] on div "Announcement Bar" at bounding box center [93, 467] width 90 height 17
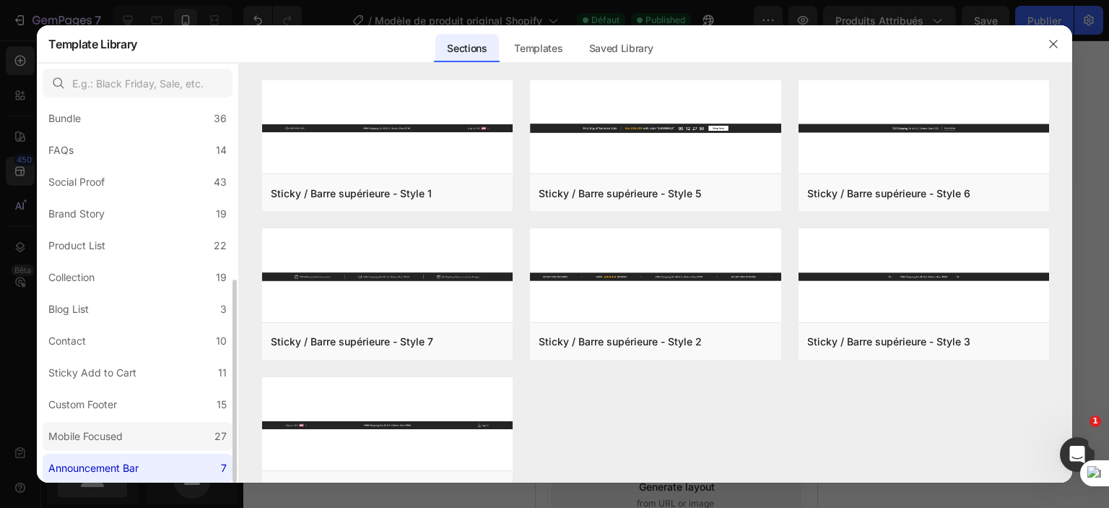
click at [87, 444] on div "Mobile Focused" at bounding box center [85, 436] width 74 height 17
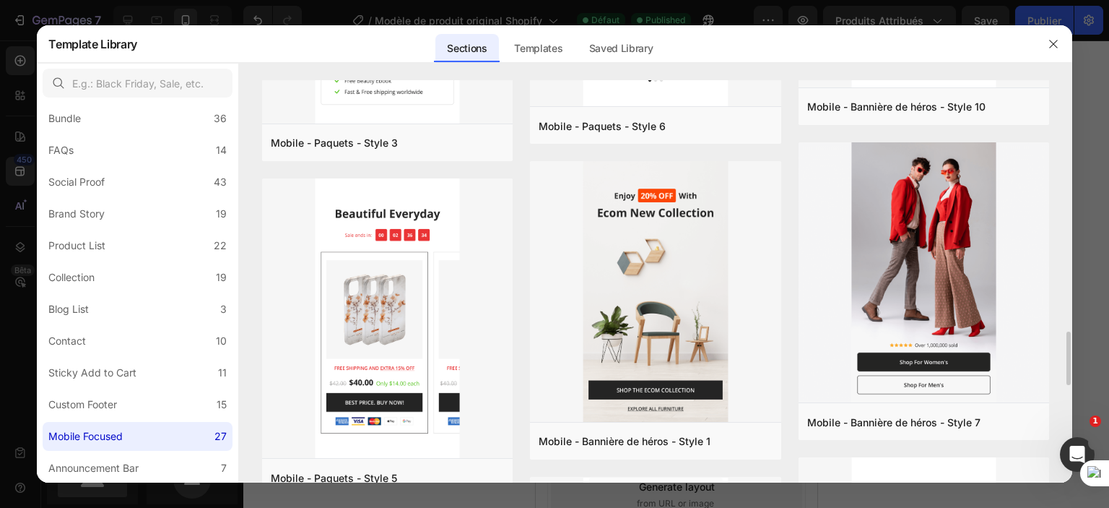
scroll to position [1228, 0]
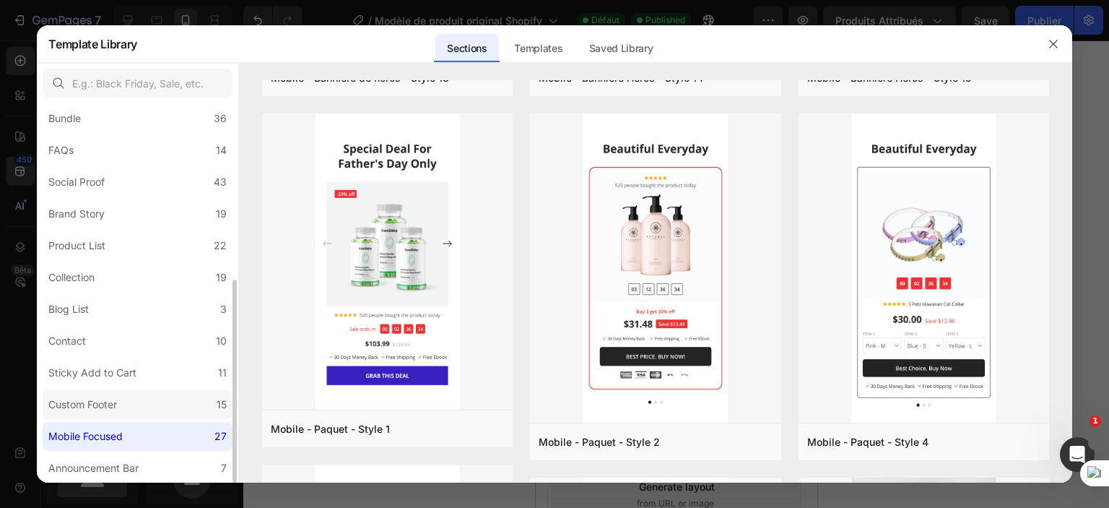
click at [124, 410] on label "Custom Footer 15" at bounding box center [138, 404] width 190 height 29
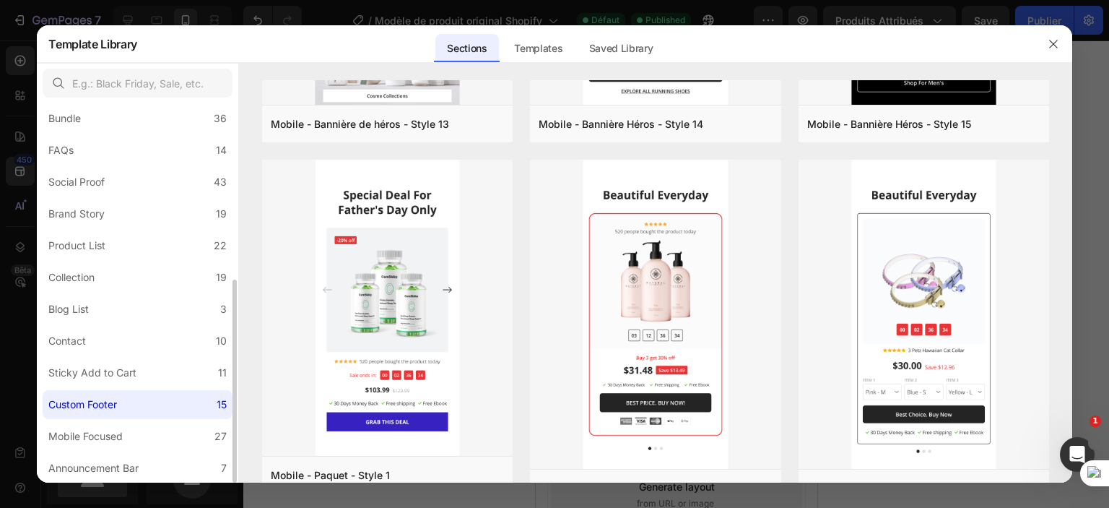
scroll to position [0, 0]
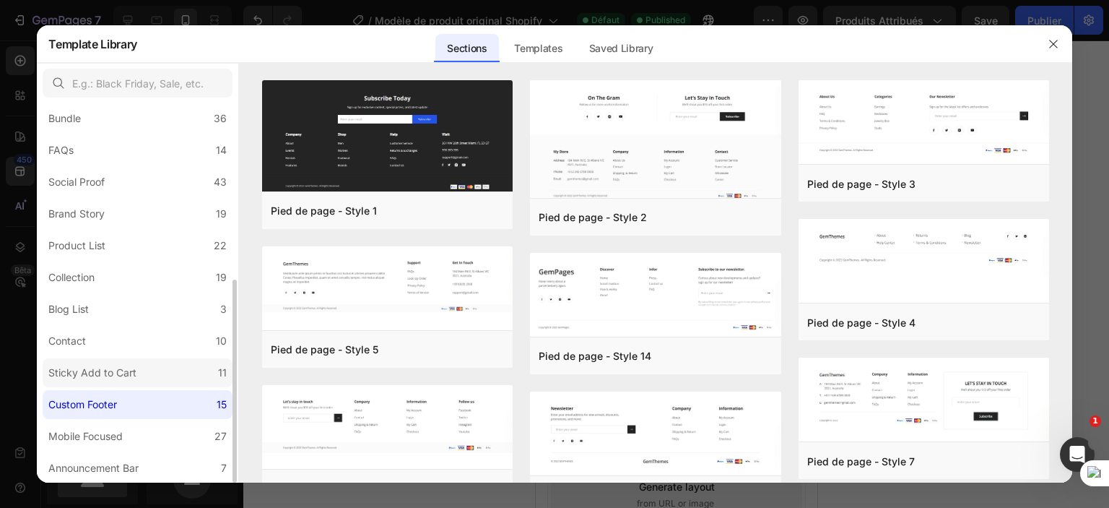
click at [134, 372] on div "Sticky Add to Cart" at bounding box center [92, 372] width 88 height 17
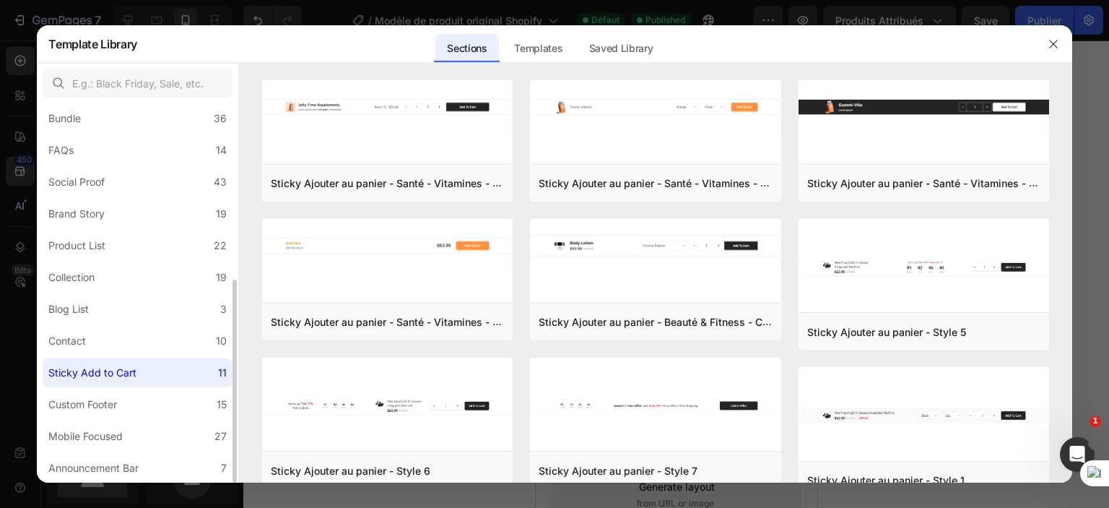
click at [125, 325] on div "All Sections 446 Hero Section 76 Product Detail 34 Brands 11 Trusted Badges 7 G…" at bounding box center [138, 129] width 202 height 708
click at [124, 337] on label "Contact 10" at bounding box center [138, 340] width 190 height 29
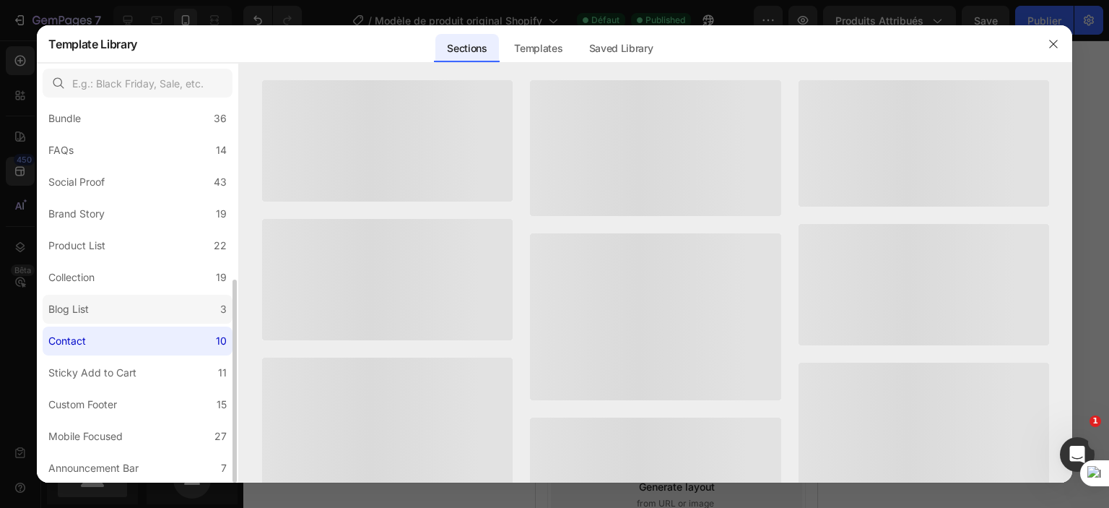
click at [125, 313] on label "Blog List 3" at bounding box center [138, 309] width 190 height 29
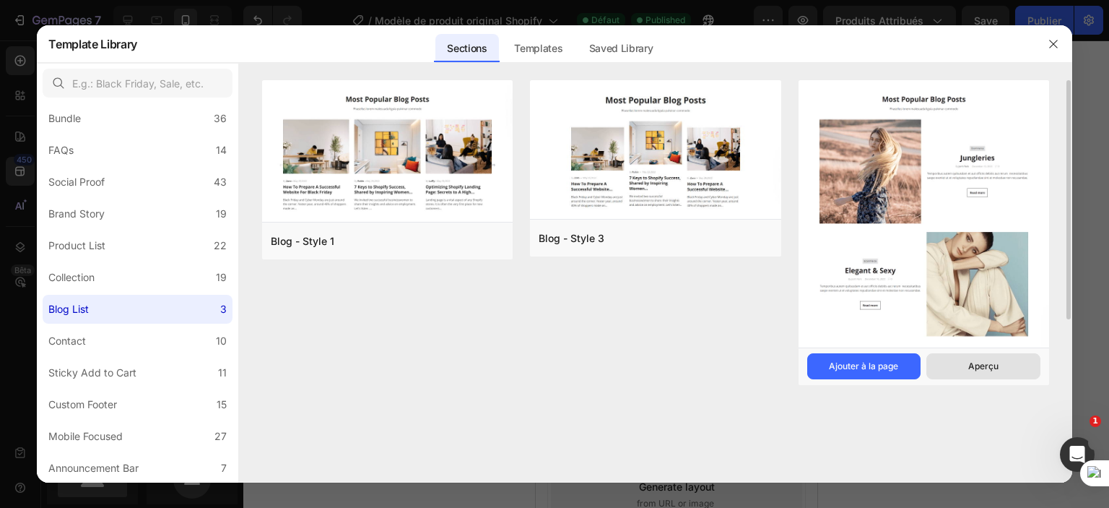
click at [936, 360] on button "Aperçu" at bounding box center [984, 366] width 114 height 26
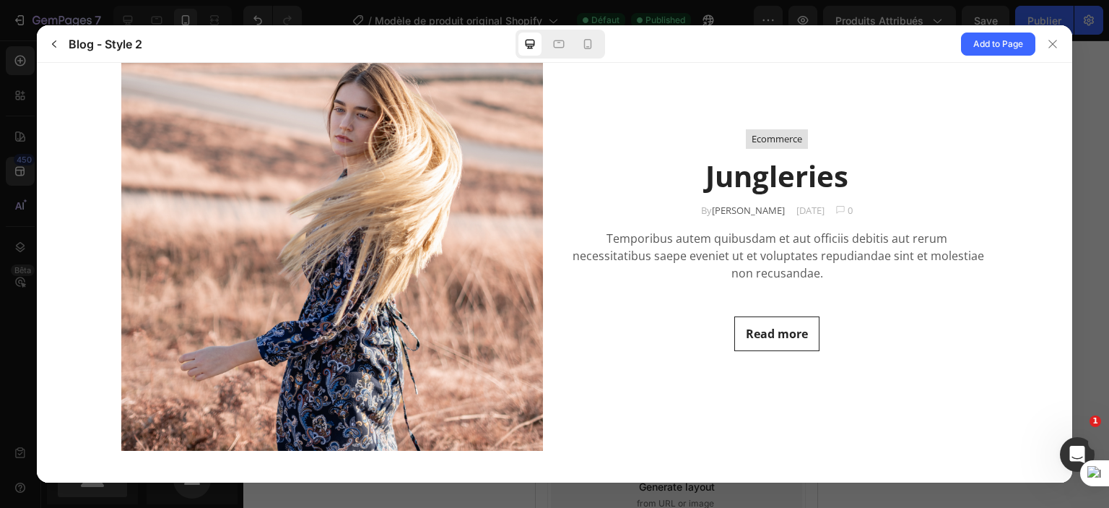
scroll to position [98, 0]
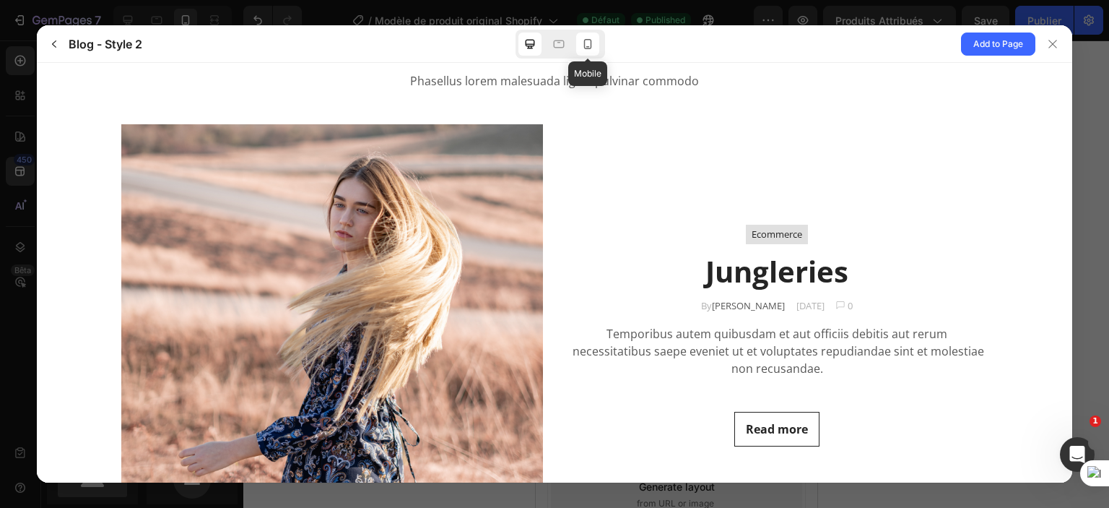
click at [589, 34] on div at bounding box center [587, 44] width 23 height 23
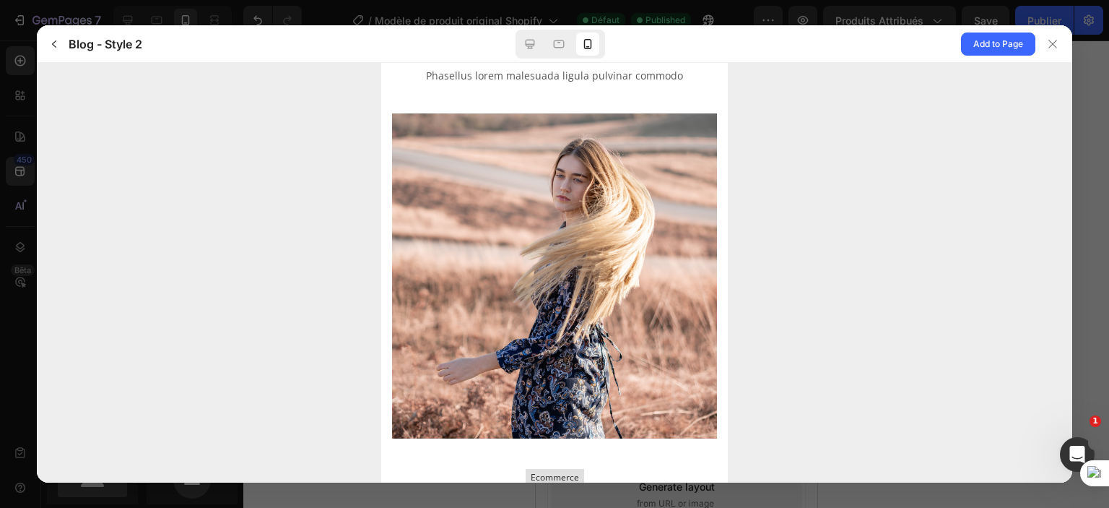
scroll to position [0, 0]
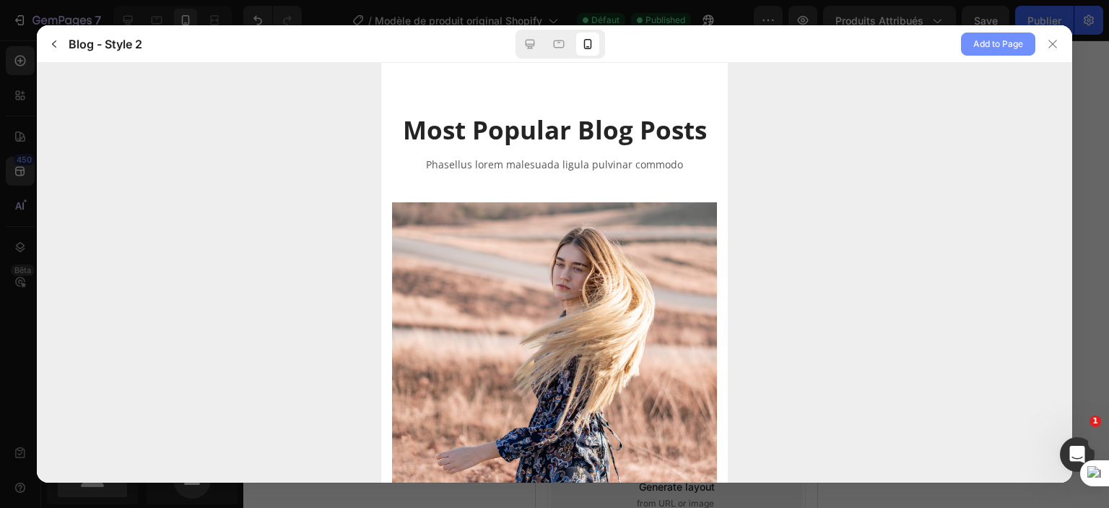
click at [974, 45] on span "Add to Page" at bounding box center [999, 43] width 50 height 17
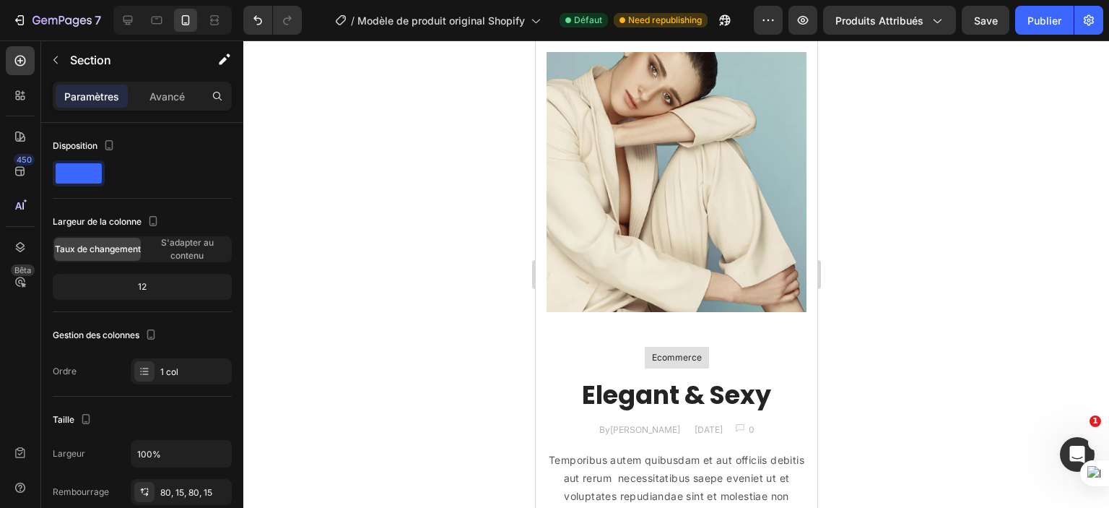
scroll to position [2020, 0]
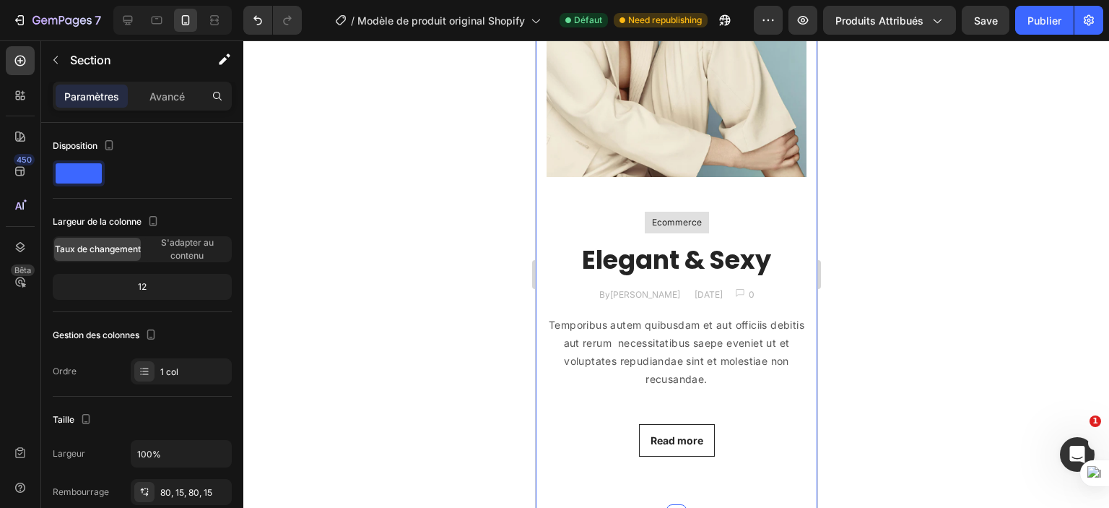
click at [435, 217] on div at bounding box center [676, 273] width 866 height 467
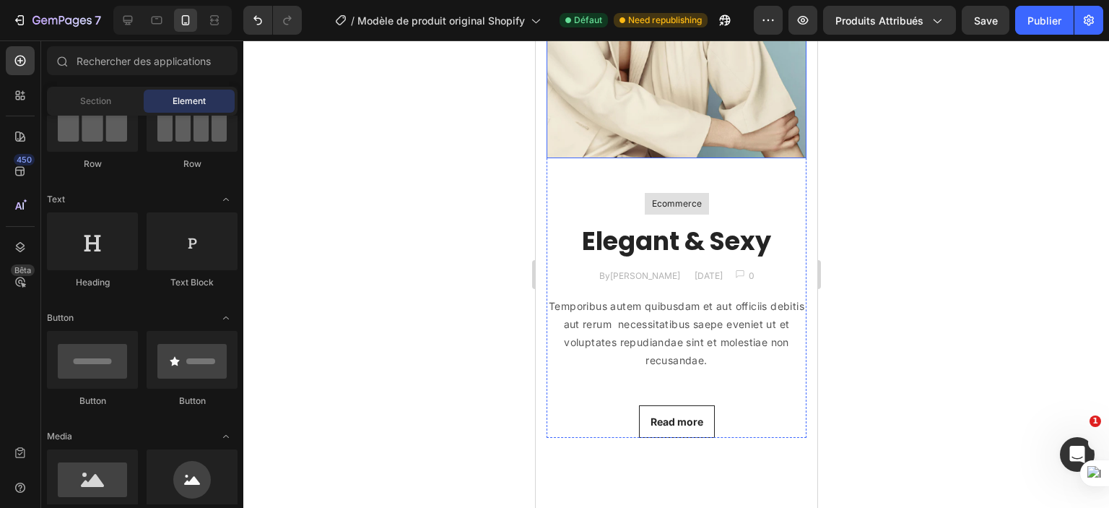
scroll to position [1586, 0]
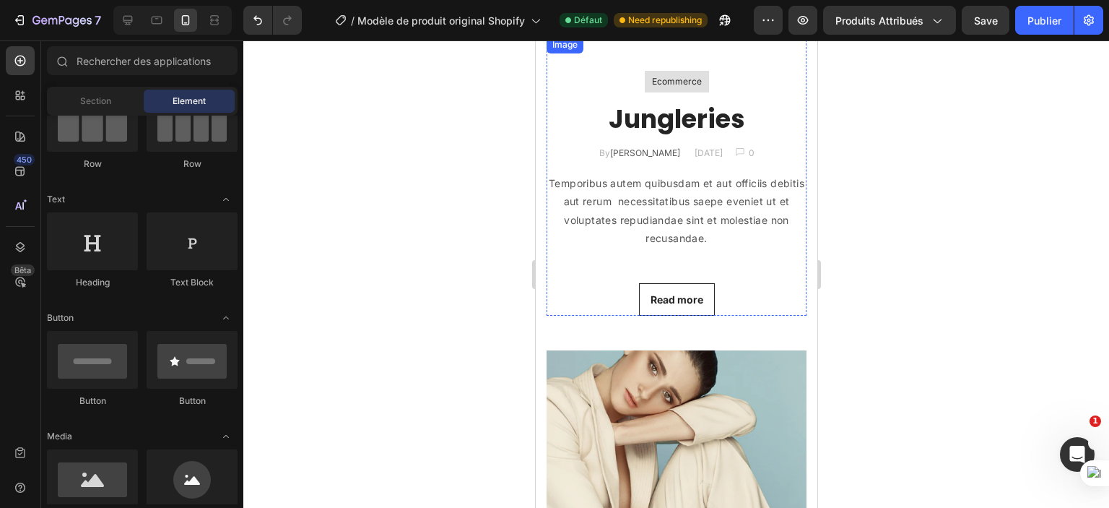
click at [668, 36] on img at bounding box center [676, 36] width 260 height 0
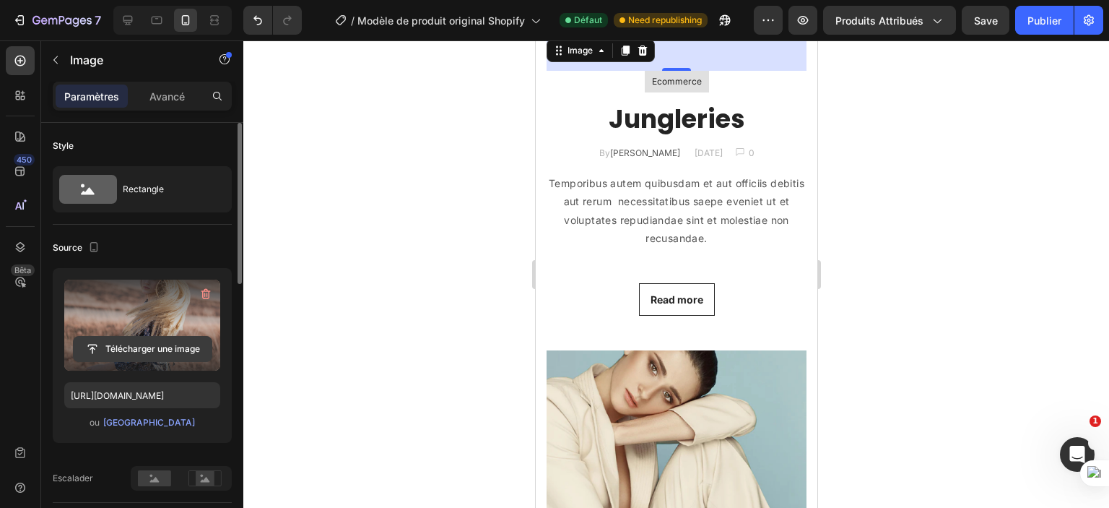
click at [139, 337] on input "file" at bounding box center [143, 349] width 138 height 25
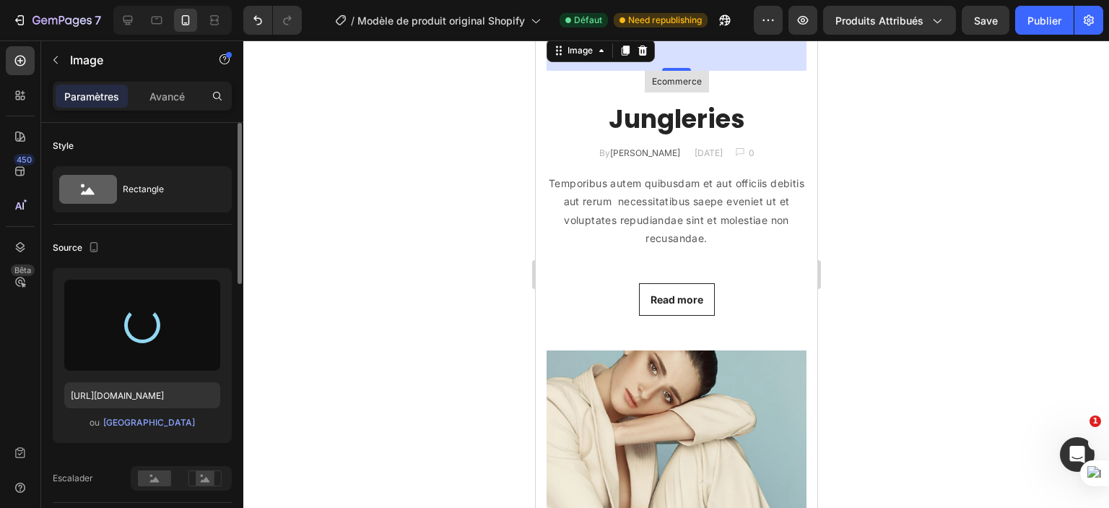
type input "https://cdn.shopify.com/s/files/1/0702/3591/4412/files/gempages_578234316434178…"
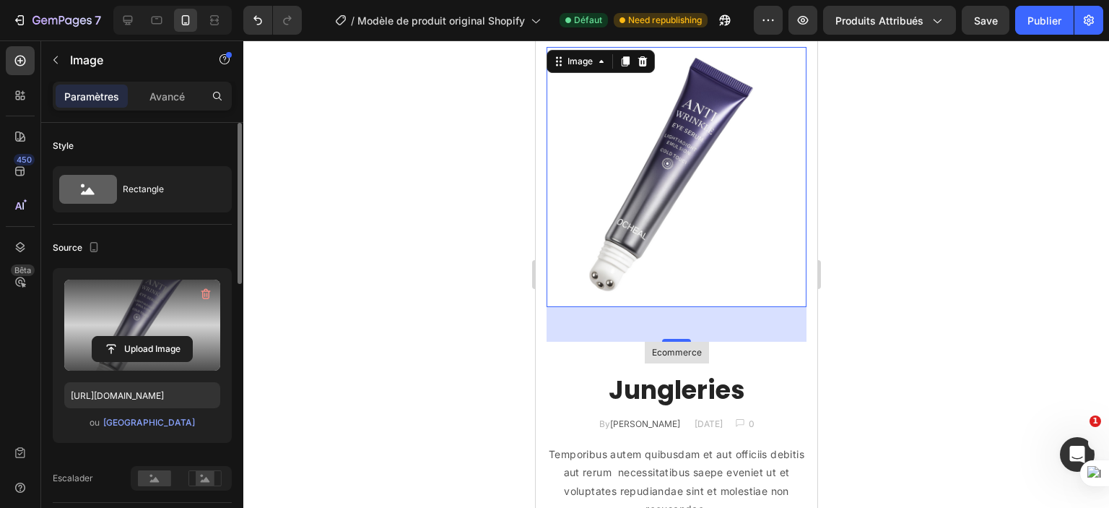
scroll to position [1442, 0]
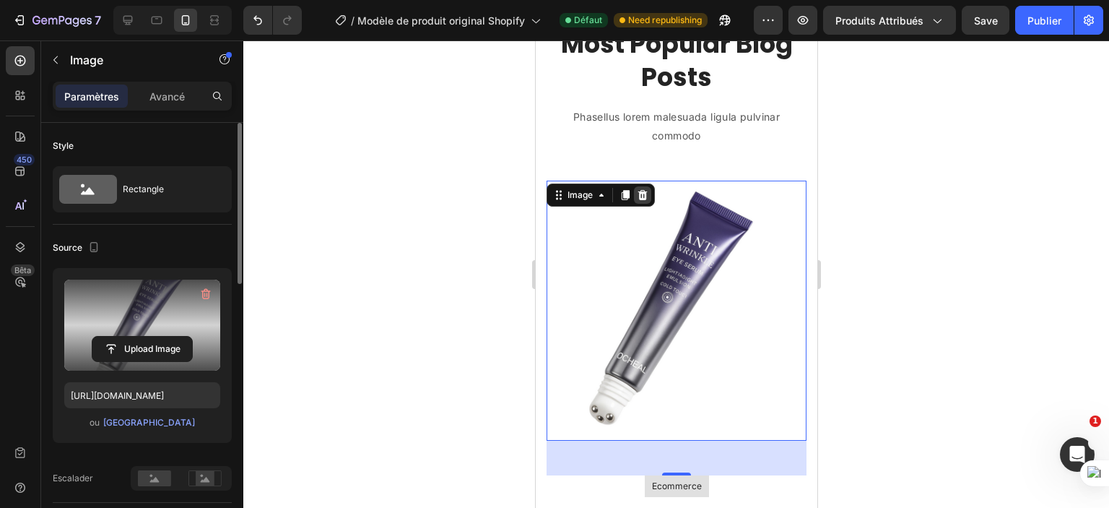
click at [640, 198] on icon at bounding box center [642, 195] width 9 height 10
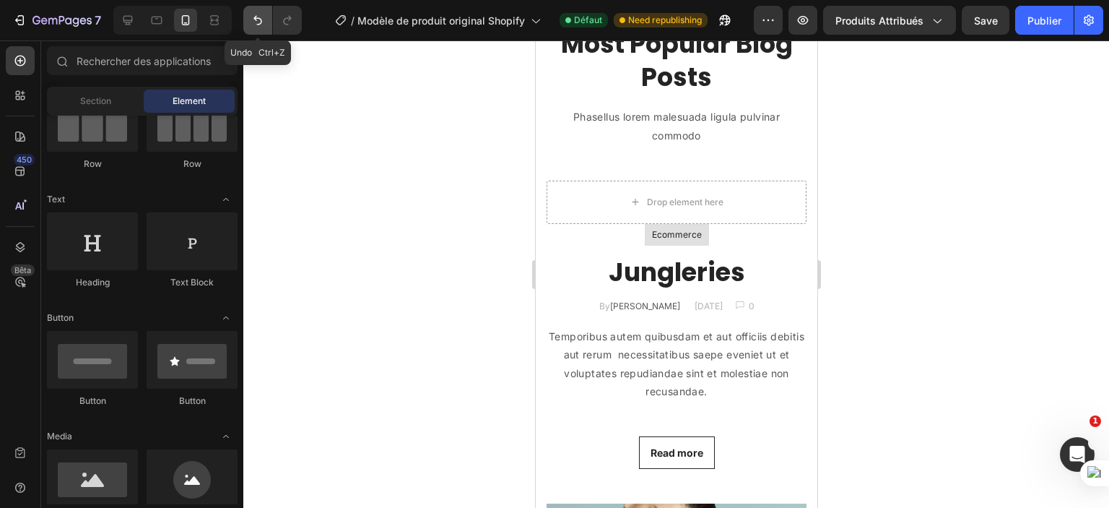
click at [252, 20] on icon "Annuler/Refaire" at bounding box center [258, 20] width 14 height 14
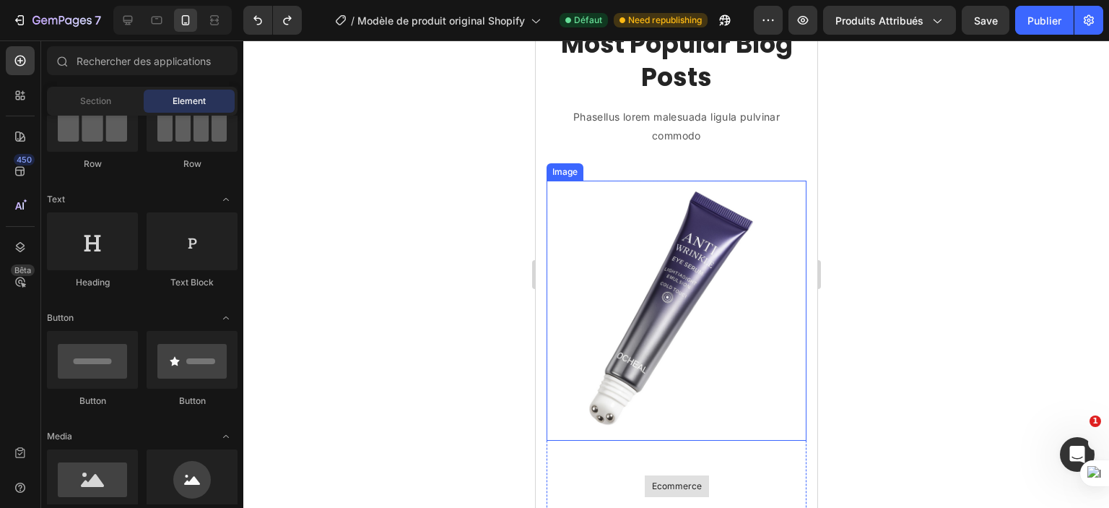
click at [737, 282] on img at bounding box center [676, 311] width 260 height 260
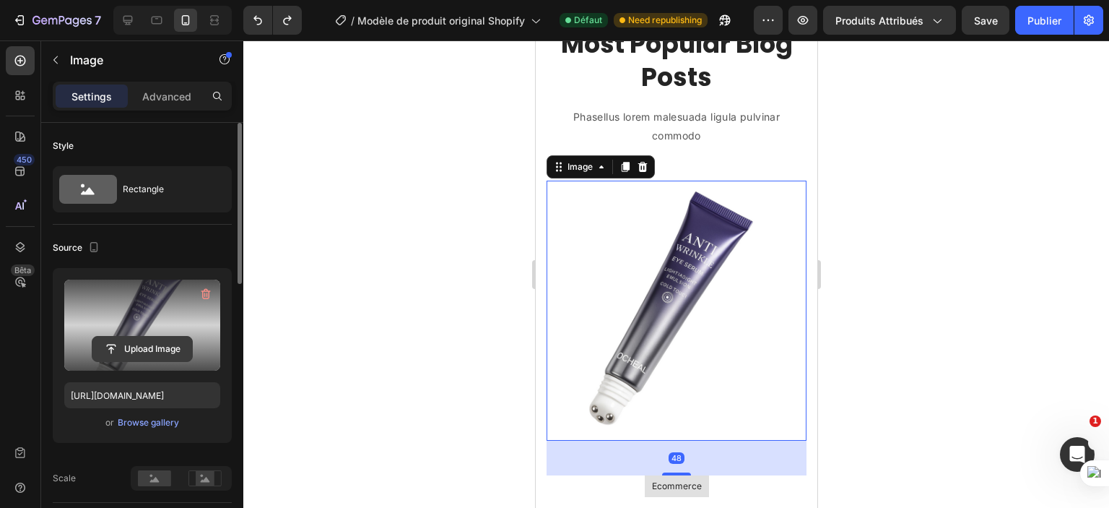
click at [133, 345] on input "file" at bounding box center [142, 349] width 100 height 25
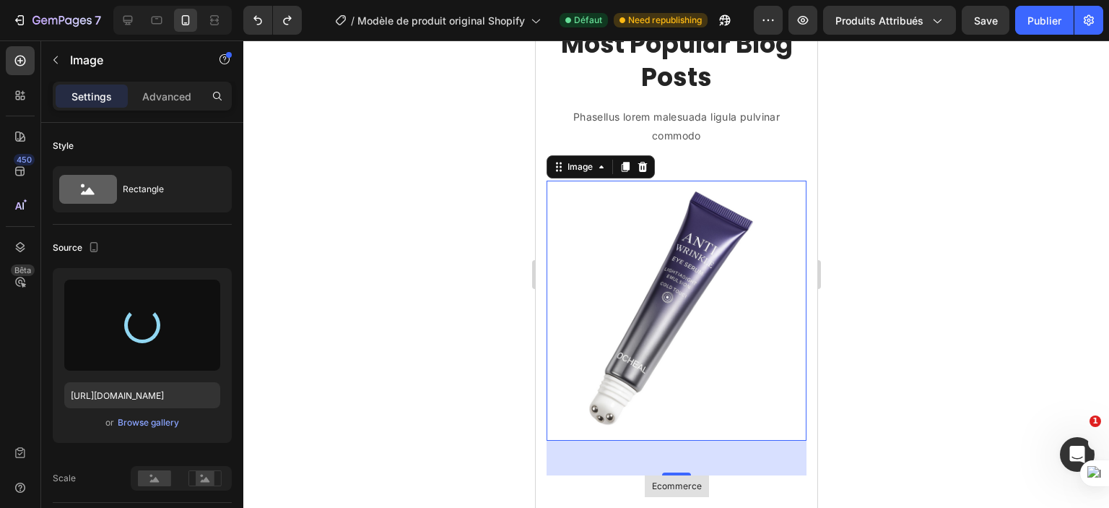
scroll to position [506, 0]
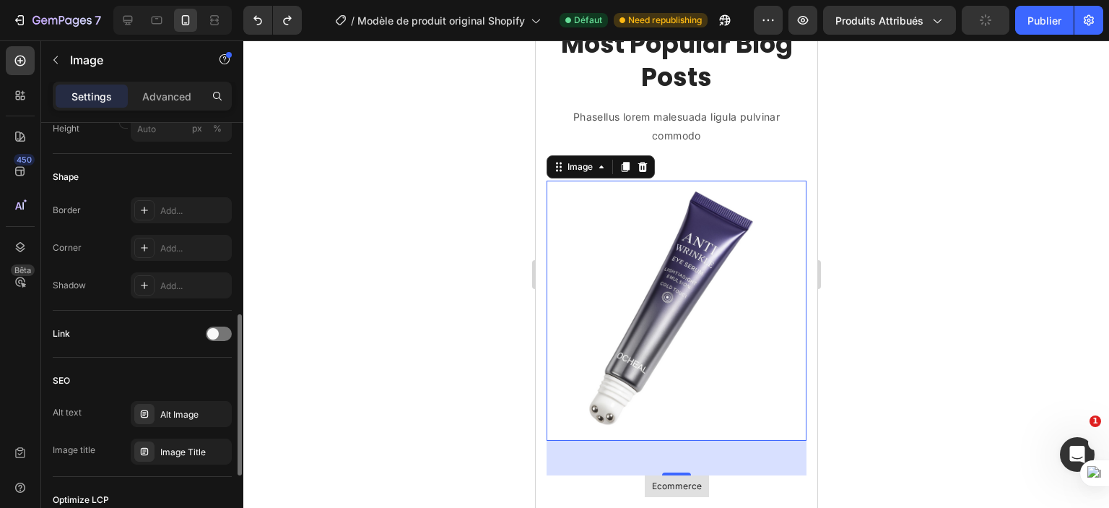
type input "[URL][DOMAIN_NAME]"
click at [644, 296] on img at bounding box center [676, 311] width 260 height 260
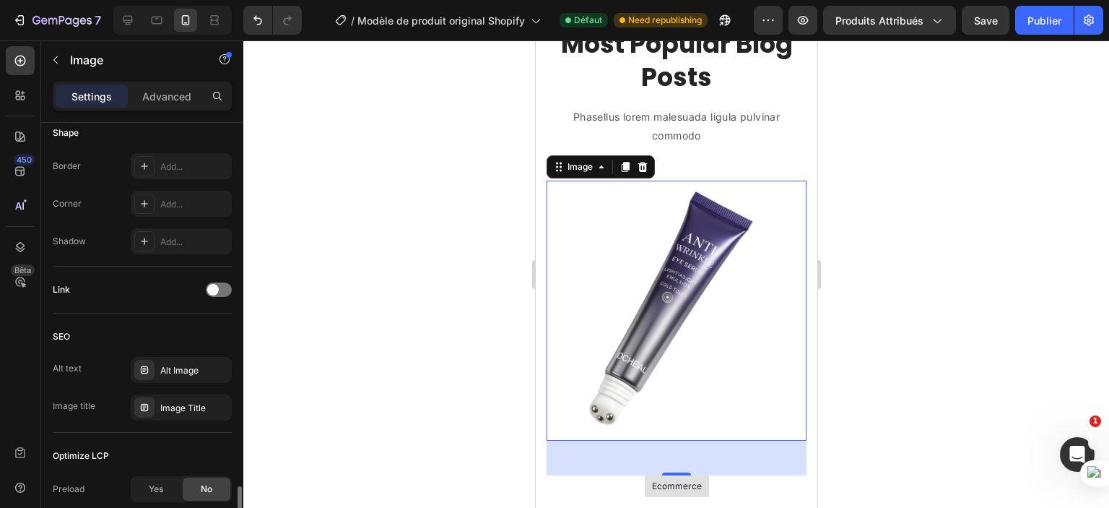
scroll to position [699, 0]
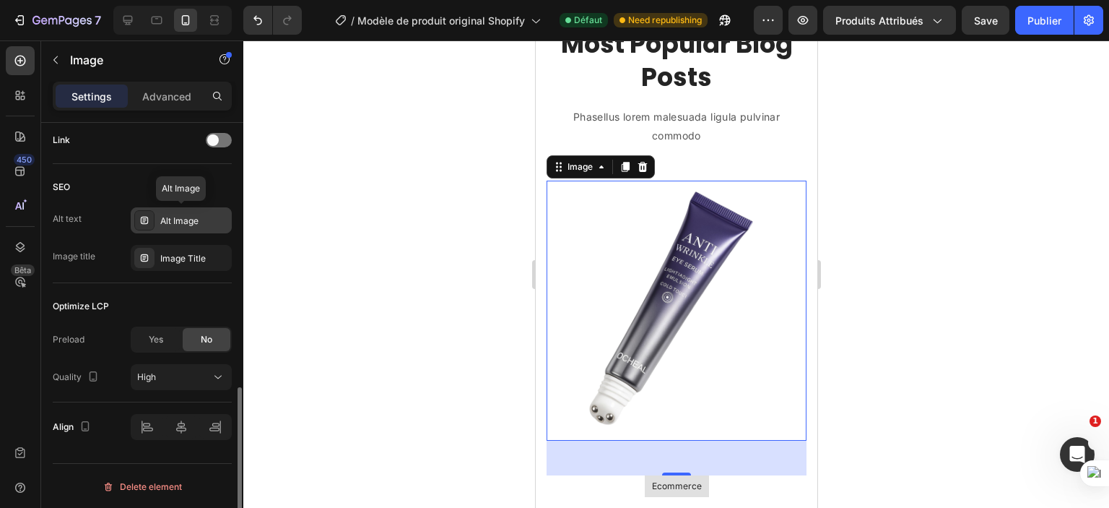
click at [175, 217] on div "Alt Image" at bounding box center [194, 221] width 68 height 13
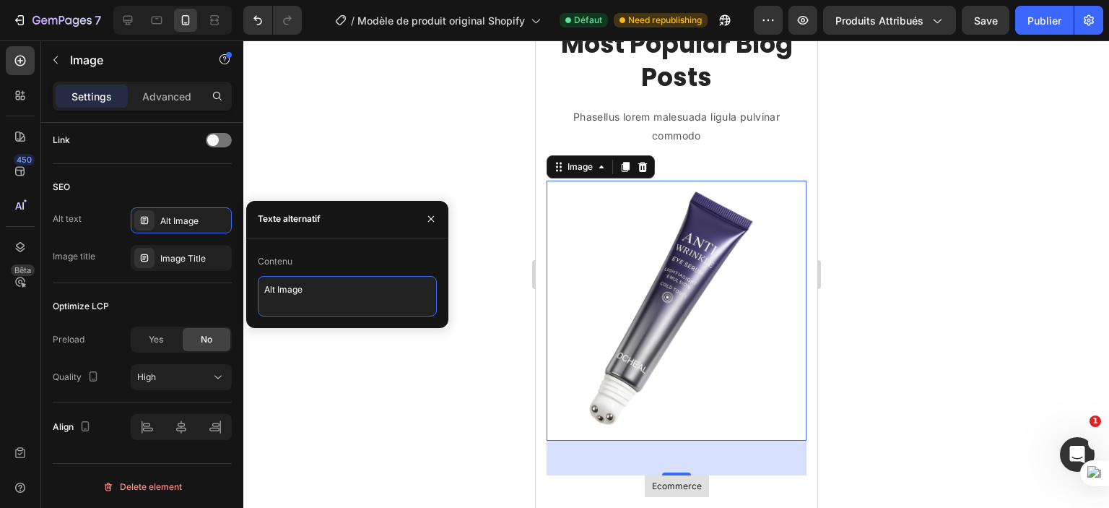
click at [281, 311] on textarea "Alt Image" at bounding box center [347, 296] width 179 height 40
click at [272, 313] on textarea "Alt Image" at bounding box center [347, 296] width 179 height 40
click at [267, 308] on textarea "Alt Image" at bounding box center [347, 296] width 179 height 40
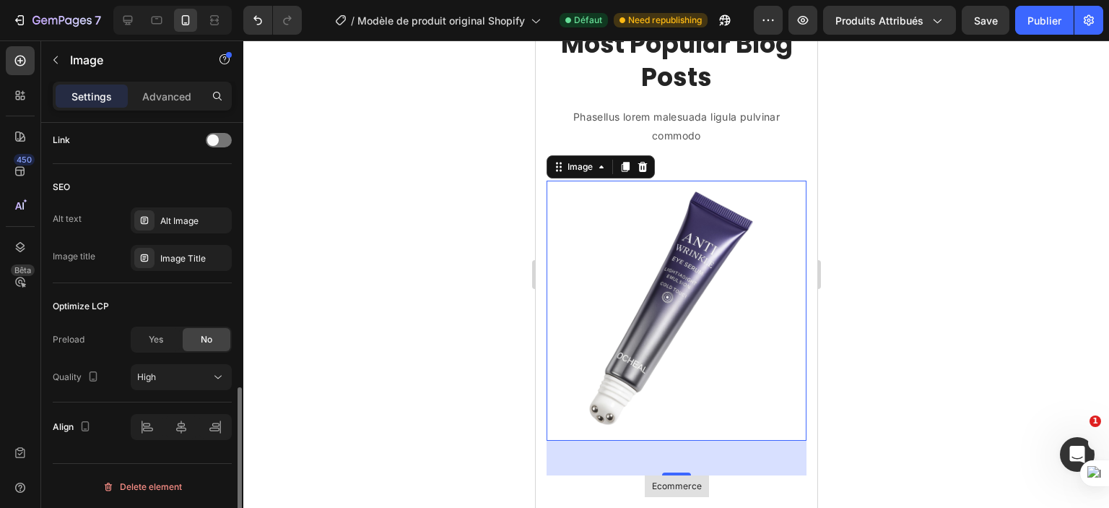
click at [170, 277] on div "SEO Alt text Alt Image Image title Image Title" at bounding box center [142, 223] width 179 height 119
click at [191, 256] on div "Image Title" at bounding box center [194, 258] width 68 height 13
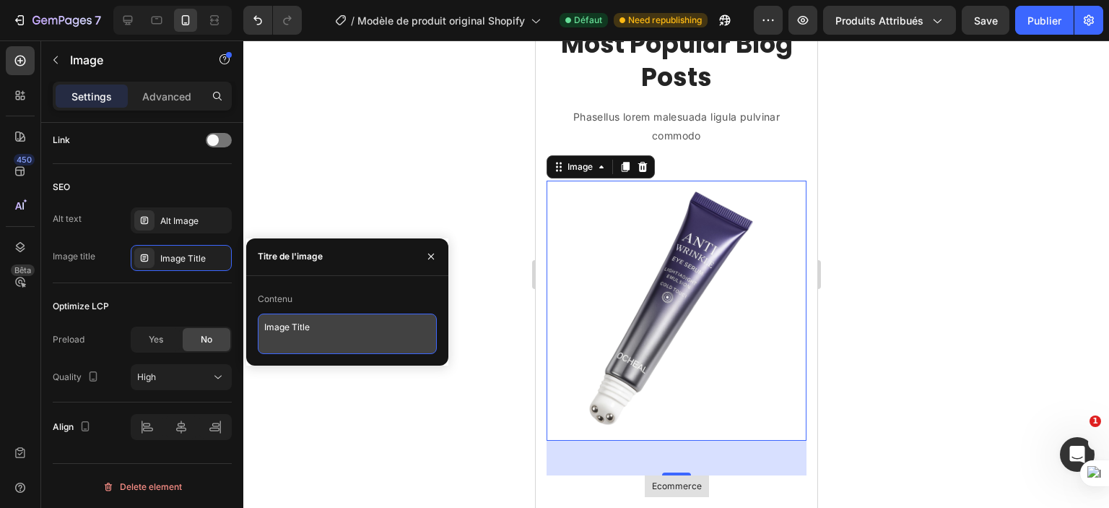
click at [316, 322] on textarea "Image Title" at bounding box center [347, 333] width 179 height 40
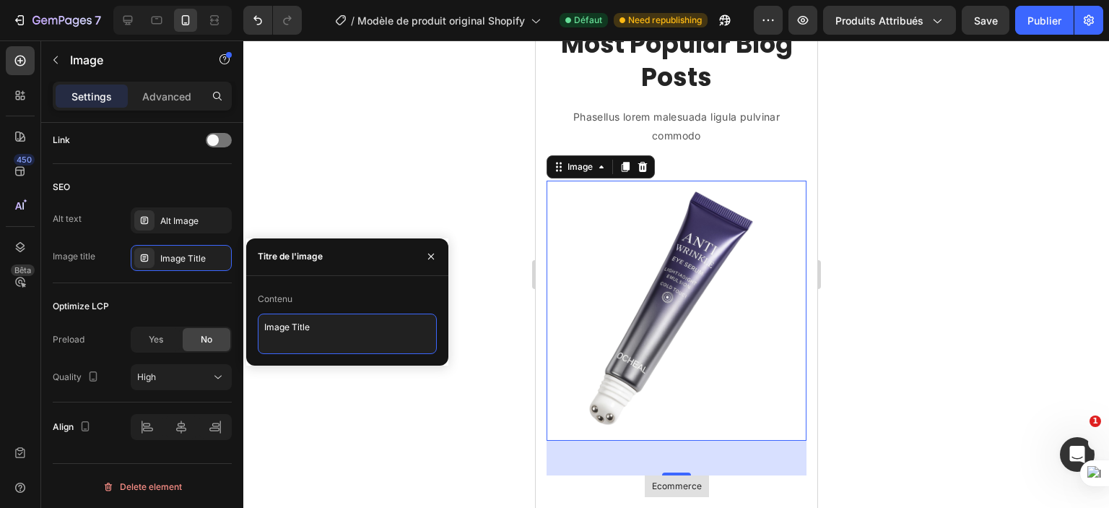
click at [316, 322] on textarea "Image Title" at bounding box center [347, 333] width 179 height 40
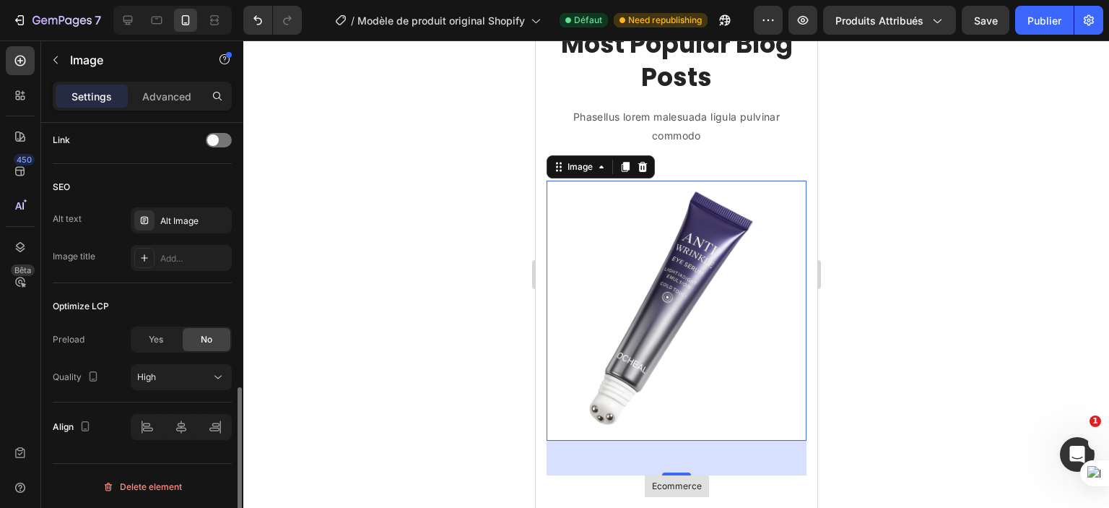
click at [192, 297] on div "Optimize LCP" at bounding box center [142, 306] width 179 height 23
click at [170, 259] on div "Add..." at bounding box center [194, 258] width 68 height 13
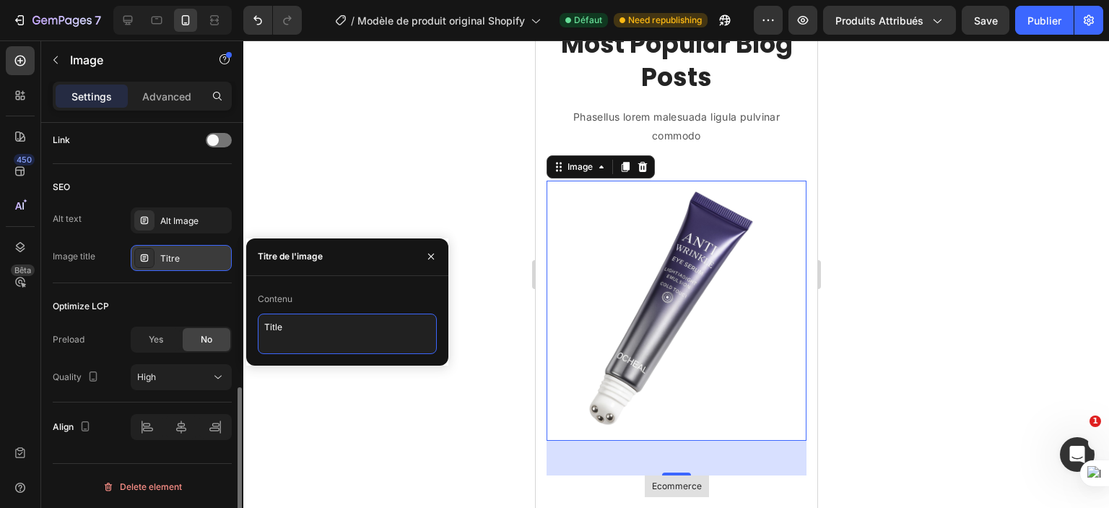
click at [274, 321] on textarea "Title" at bounding box center [347, 333] width 179 height 40
type textarea "Anti-Wrinkle"
click at [116, 283] on div "Optimize LCP Preload Yes No Quality High" at bounding box center [142, 342] width 179 height 119
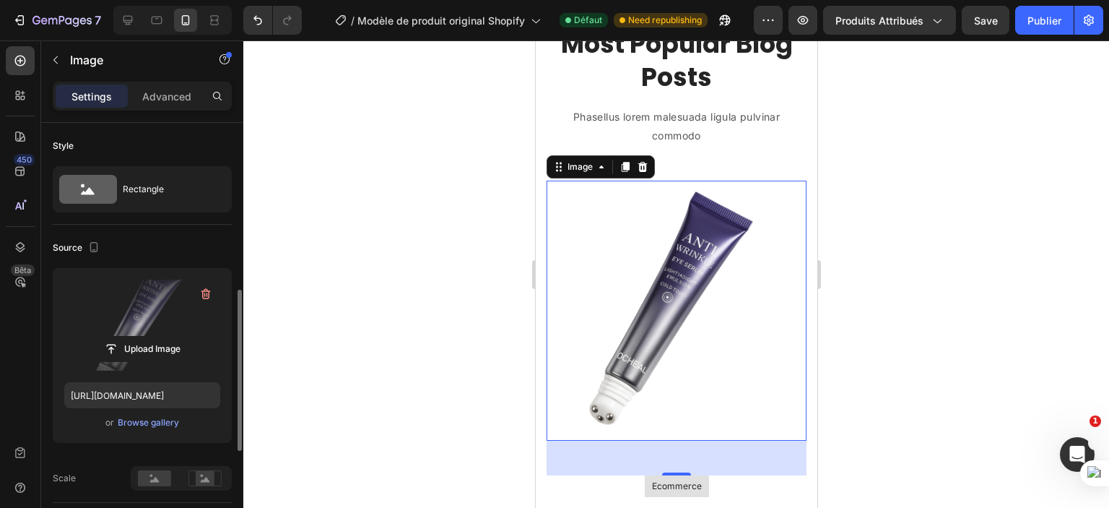
scroll to position [217, 0]
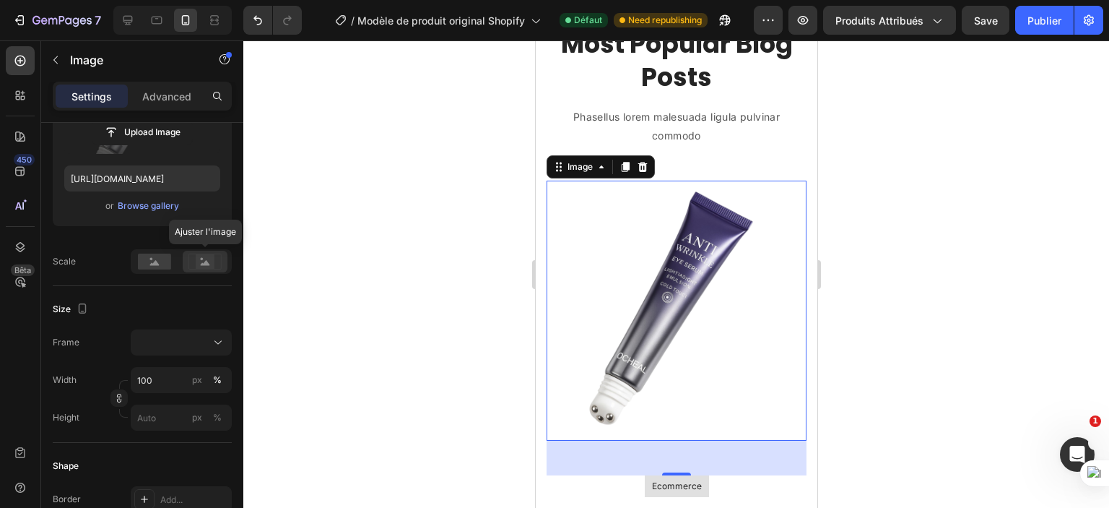
click at [185, 262] on div at bounding box center [205, 262] width 45 height 22
click at [155, 251] on div at bounding box center [154, 262] width 45 height 22
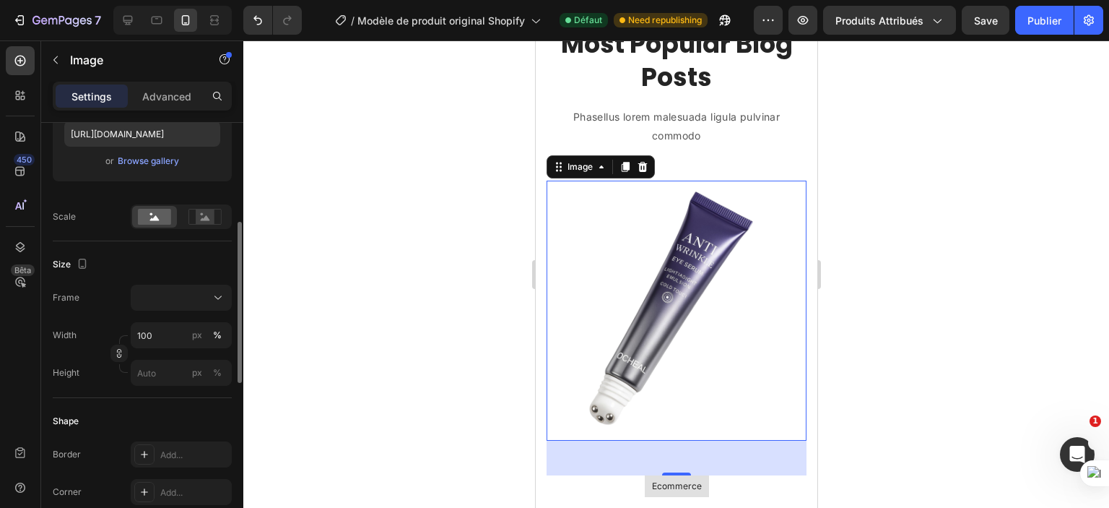
scroll to position [267, 0]
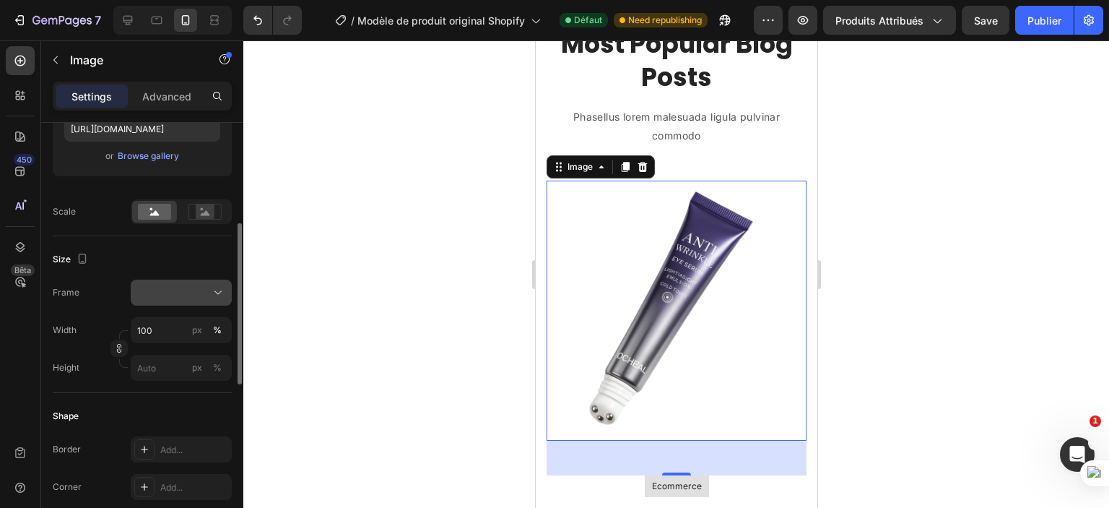
click at [175, 294] on div at bounding box center [181, 292] width 88 height 14
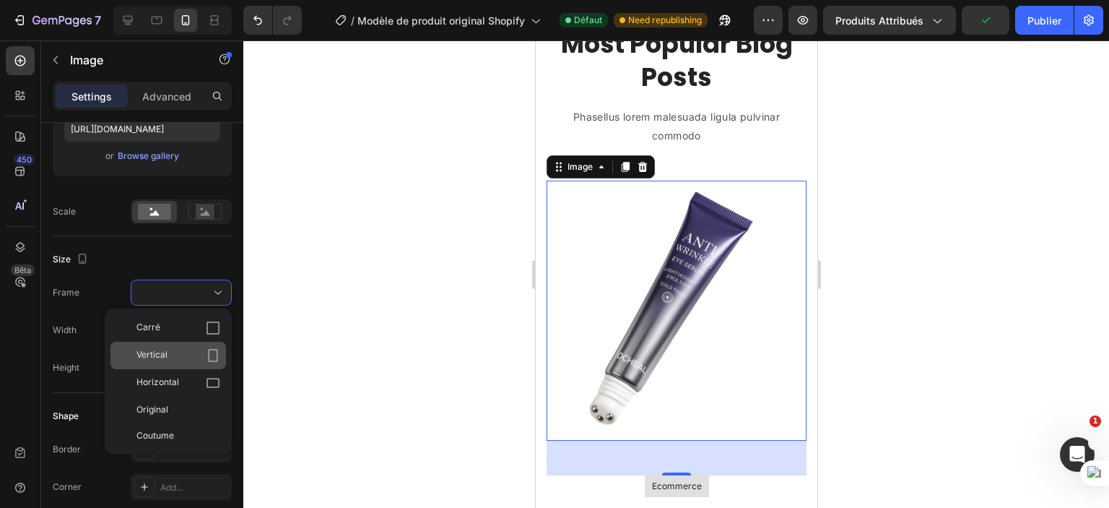
click at [214, 360] on icon at bounding box center [213, 355] width 14 height 14
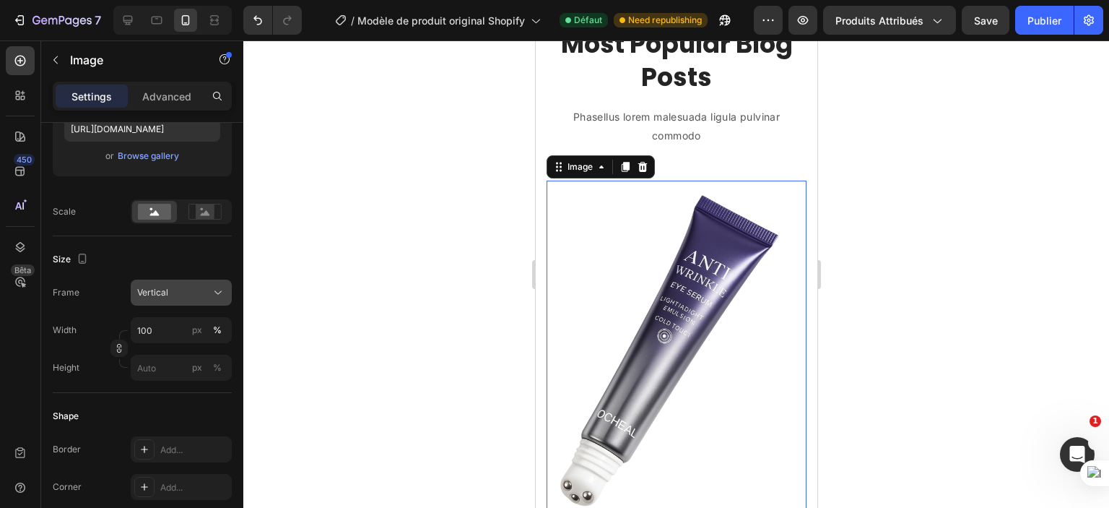
click at [205, 293] on div "Vertical" at bounding box center [172, 292] width 71 height 13
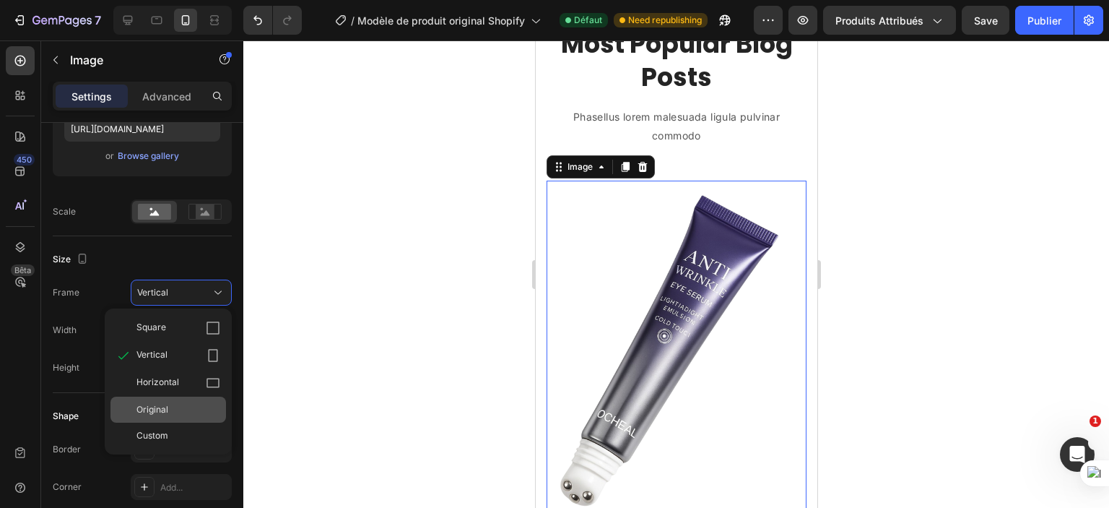
click at [187, 412] on div "Original" at bounding box center [179, 409] width 84 height 13
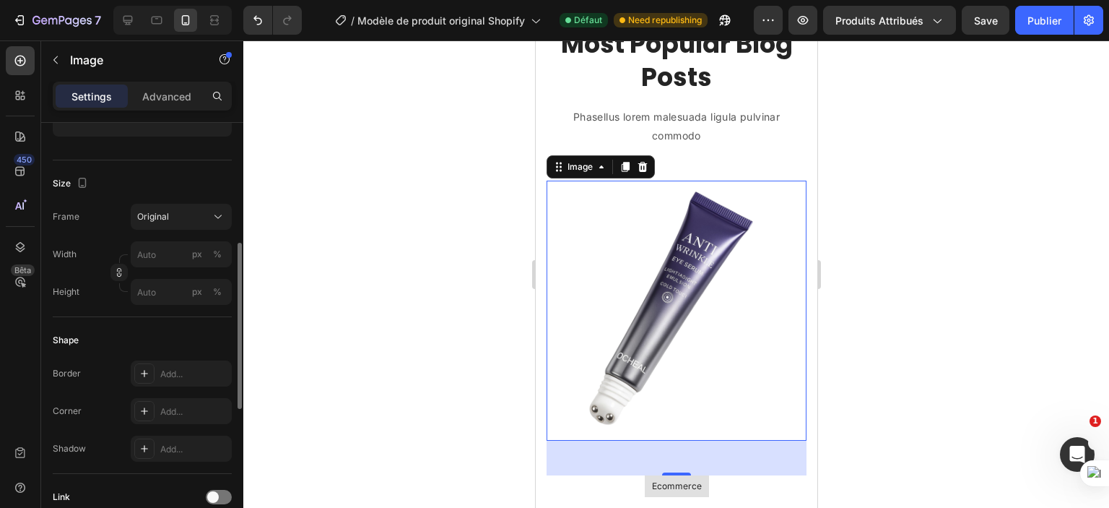
scroll to position [306, 0]
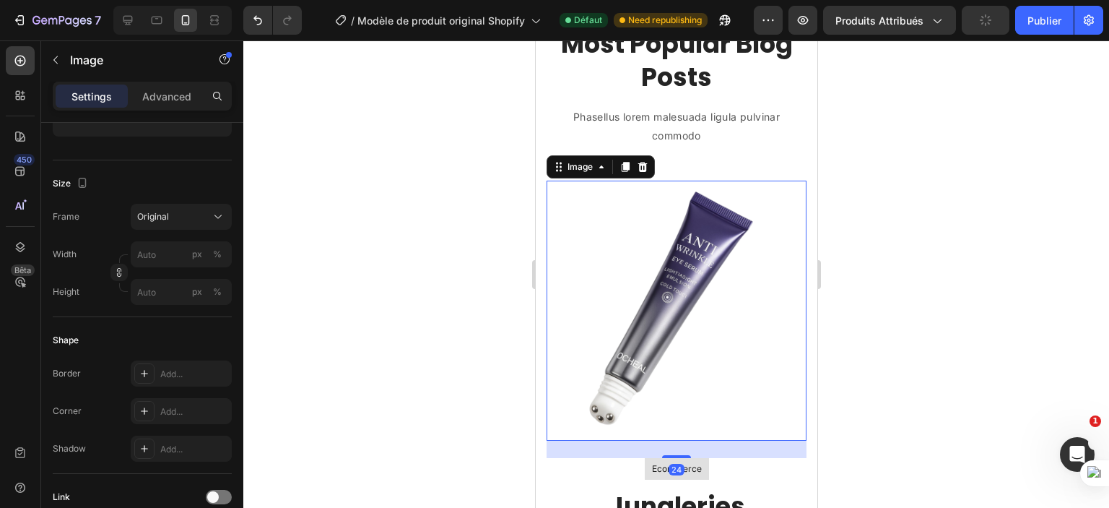
drag, startPoint x: 659, startPoint y: 459, endPoint x: 660, endPoint y: 442, distance: 17.4
click at [660, 441] on div "24" at bounding box center [676, 441] width 260 height 0
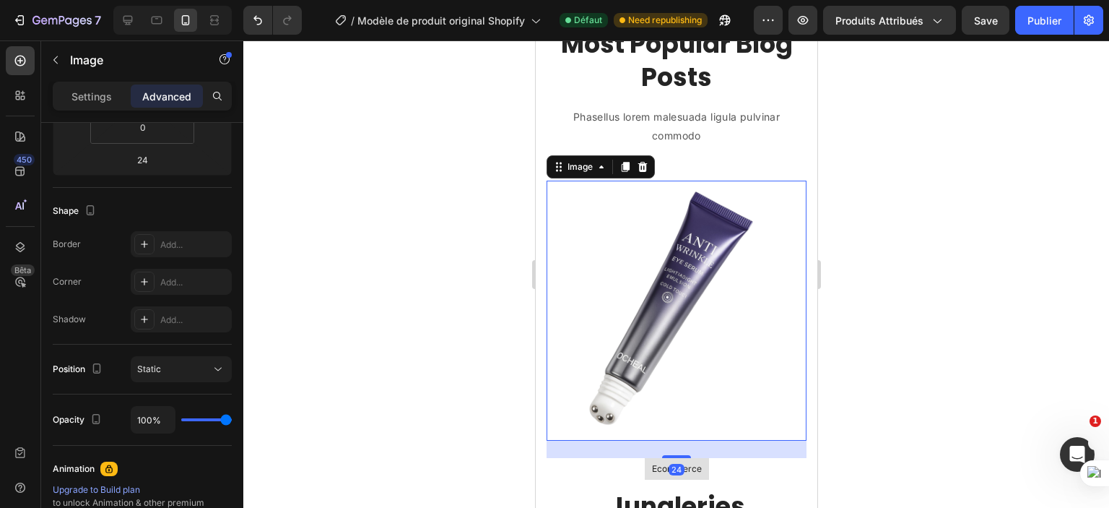
click at [659, 288] on img at bounding box center [676, 311] width 260 height 260
click at [95, 103] on div "Settings" at bounding box center [92, 96] width 72 height 23
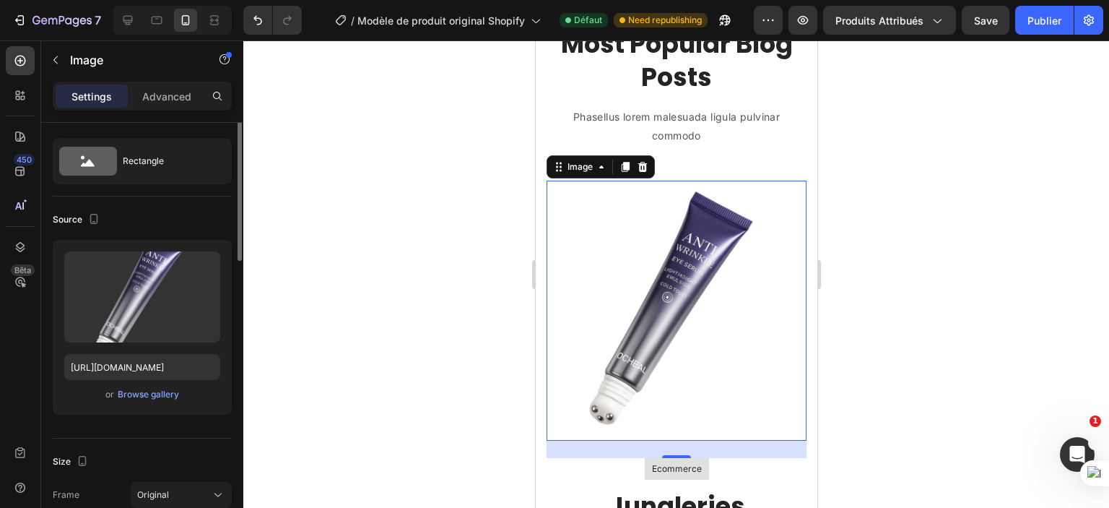
scroll to position [0, 0]
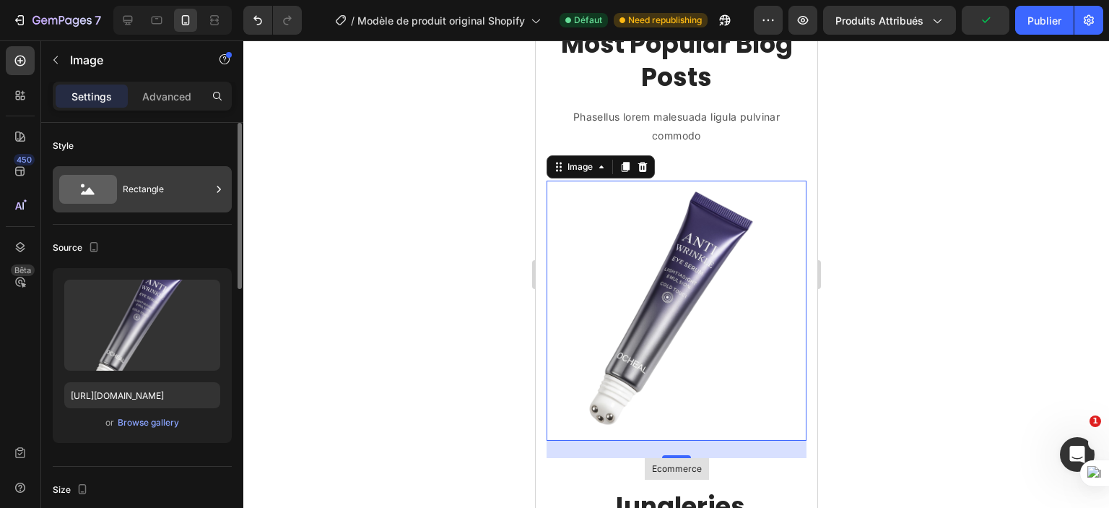
click at [148, 187] on div "Rectangle" at bounding box center [167, 189] width 88 height 33
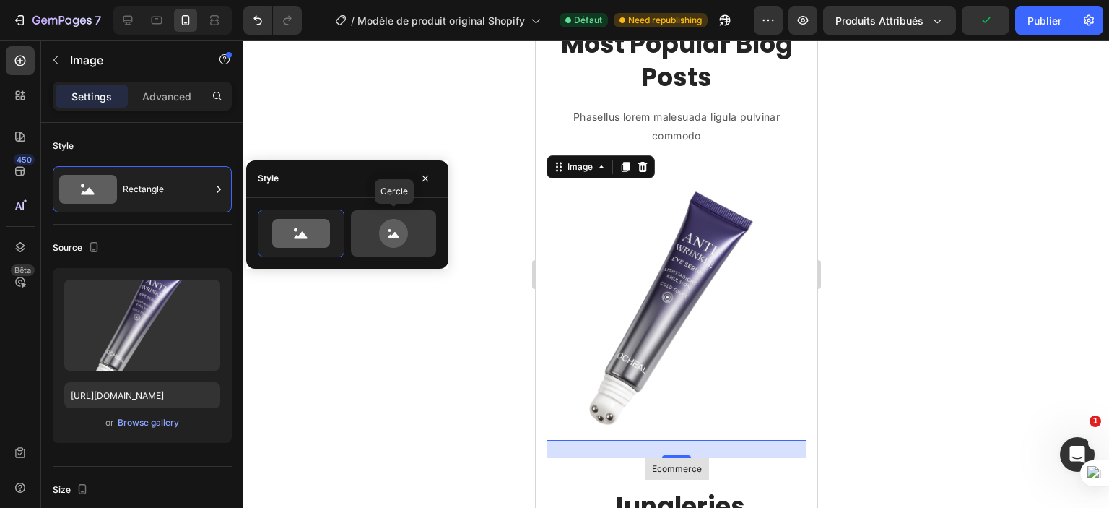
click at [373, 228] on icon at bounding box center [394, 233] width 68 height 29
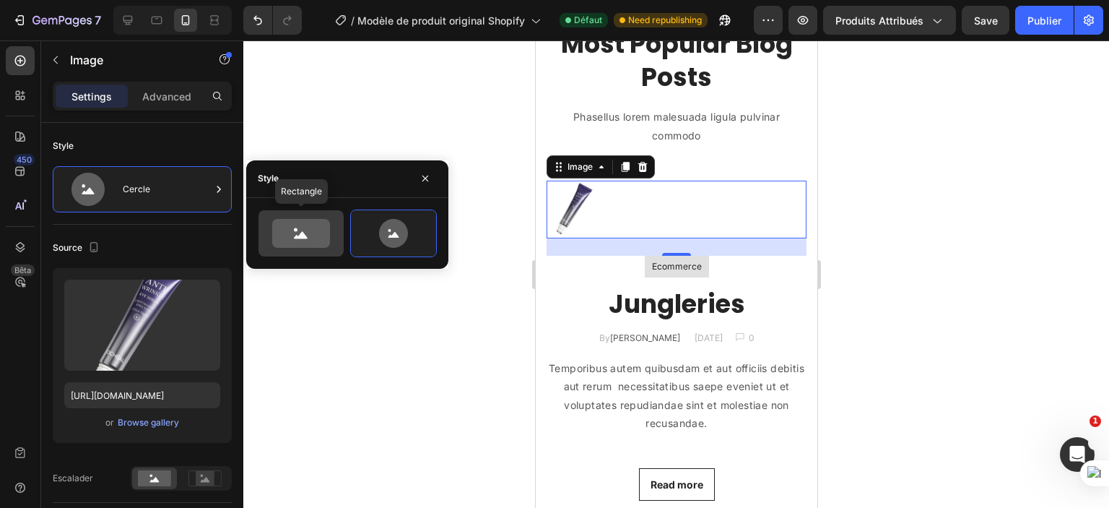
click at [311, 228] on icon at bounding box center [301, 233] width 58 height 29
type input "100"
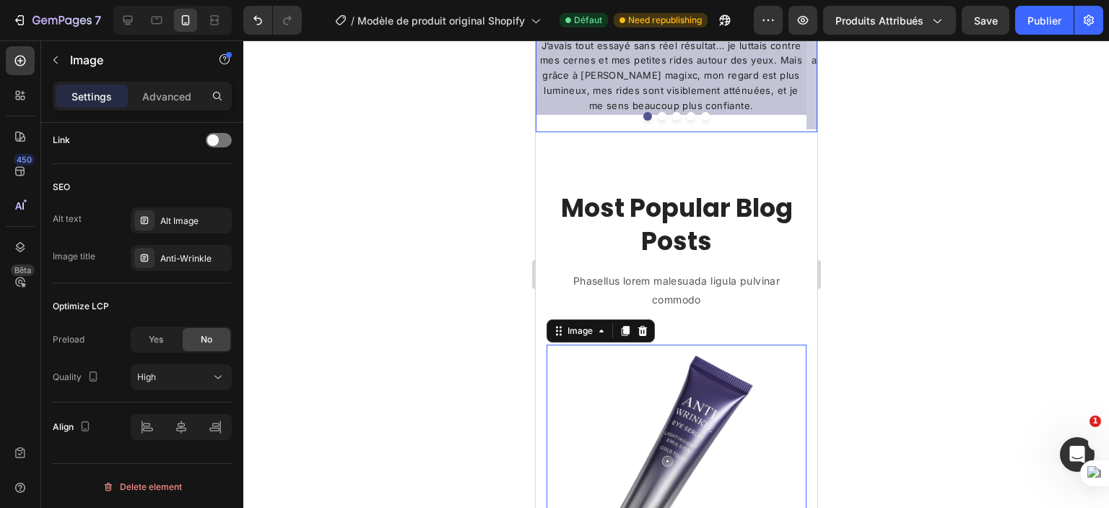
scroll to position [1279, 0]
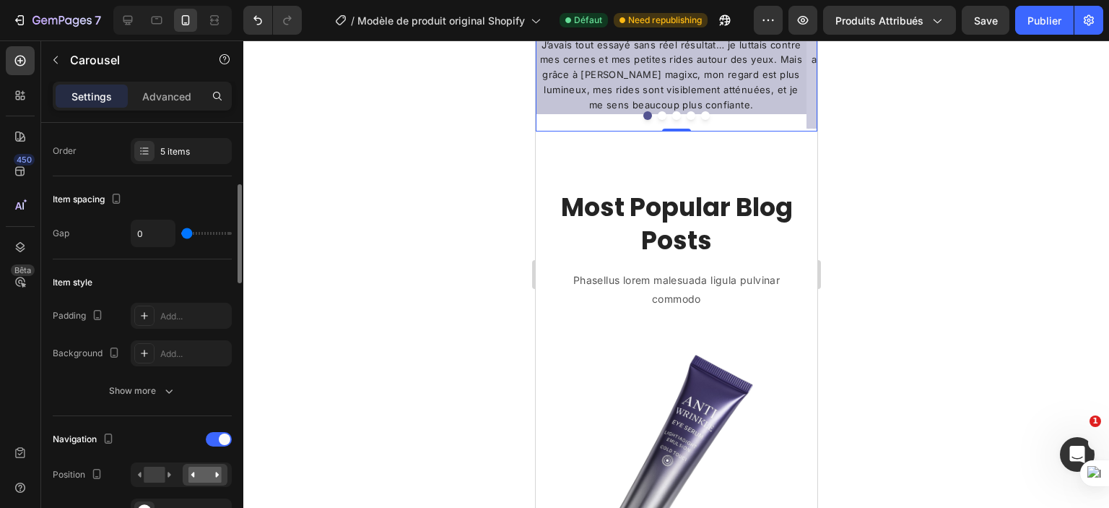
scroll to position [222, 0]
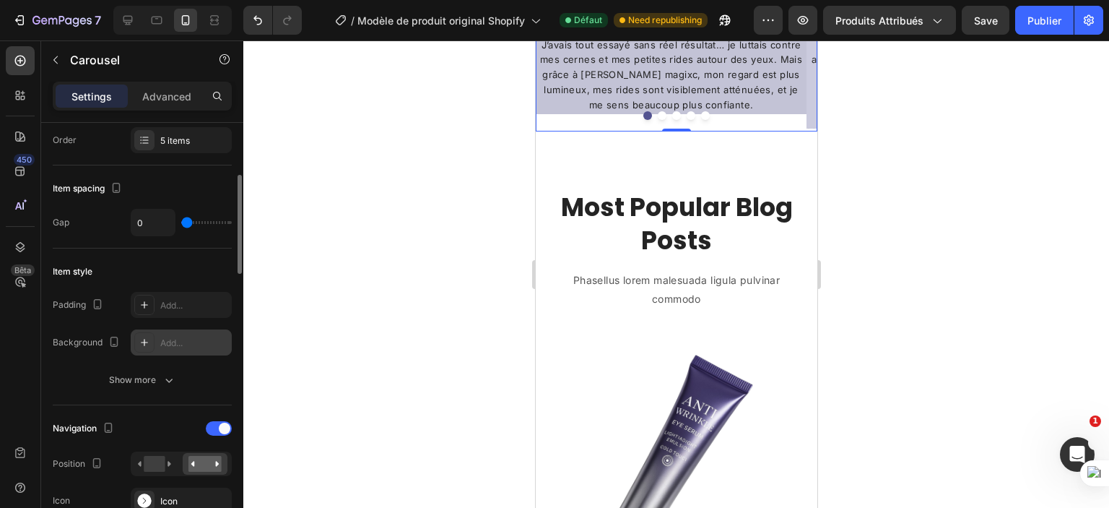
click at [168, 343] on div "Add..." at bounding box center [194, 343] width 68 height 13
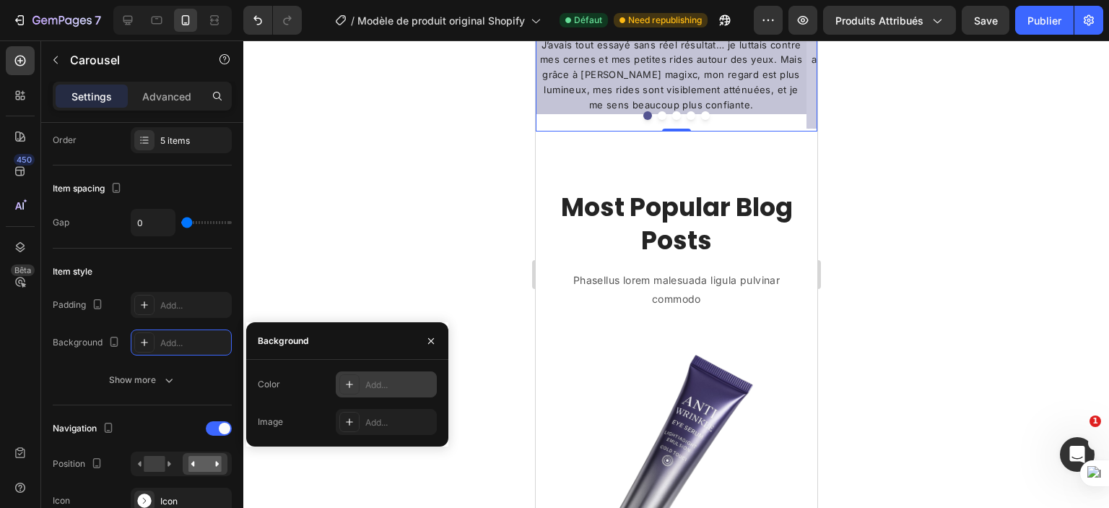
click at [389, 385] on div "Add..." at bounding box center [399, 385] width 68 height 13
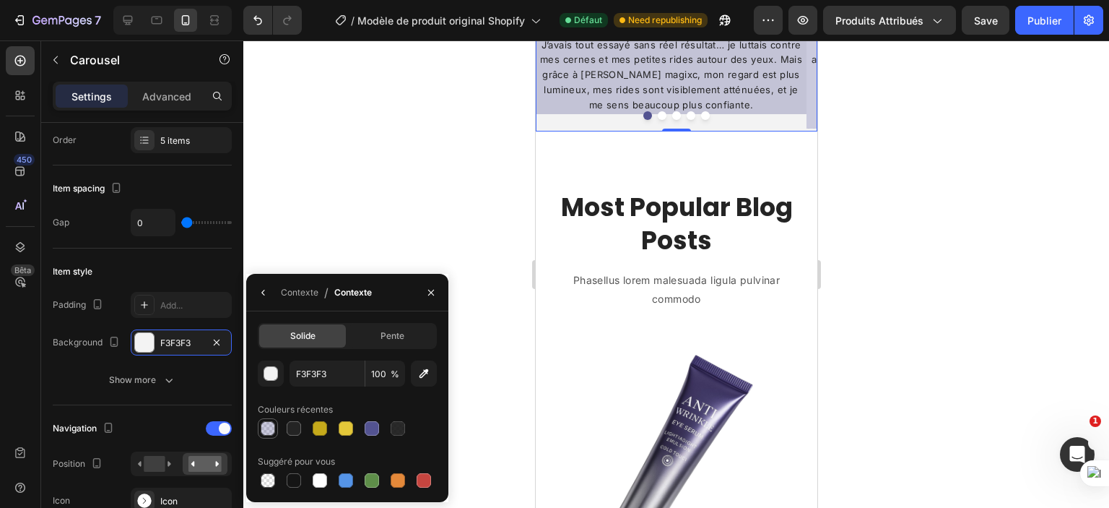
click at [265, 430] on div at bounding box center [268, 428] width 14 height 14
type input "535391"
type input "30"
click at [266, 480] on div at bounding box center [268, 480] width 14 height 14
type input "000000"
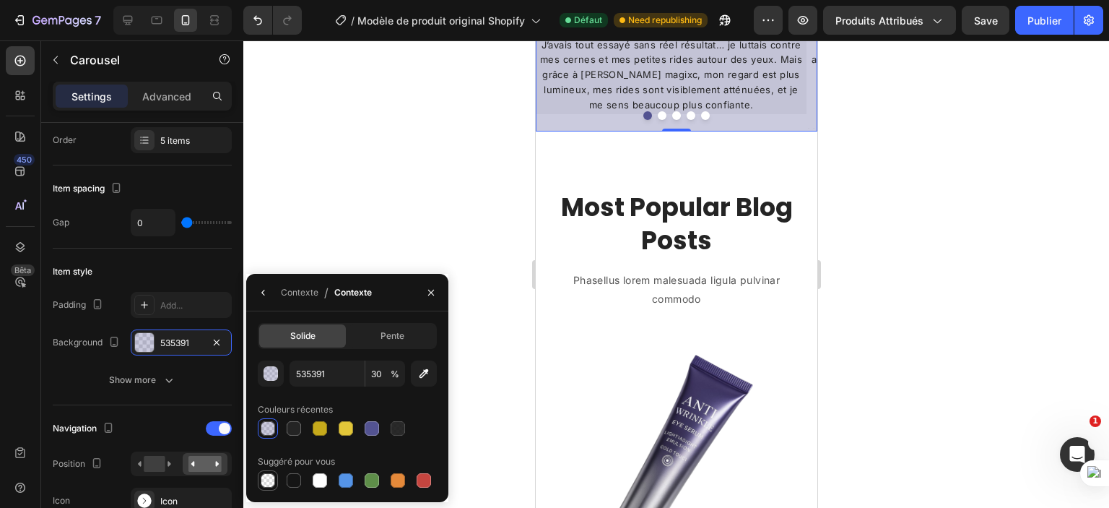
type input "0"
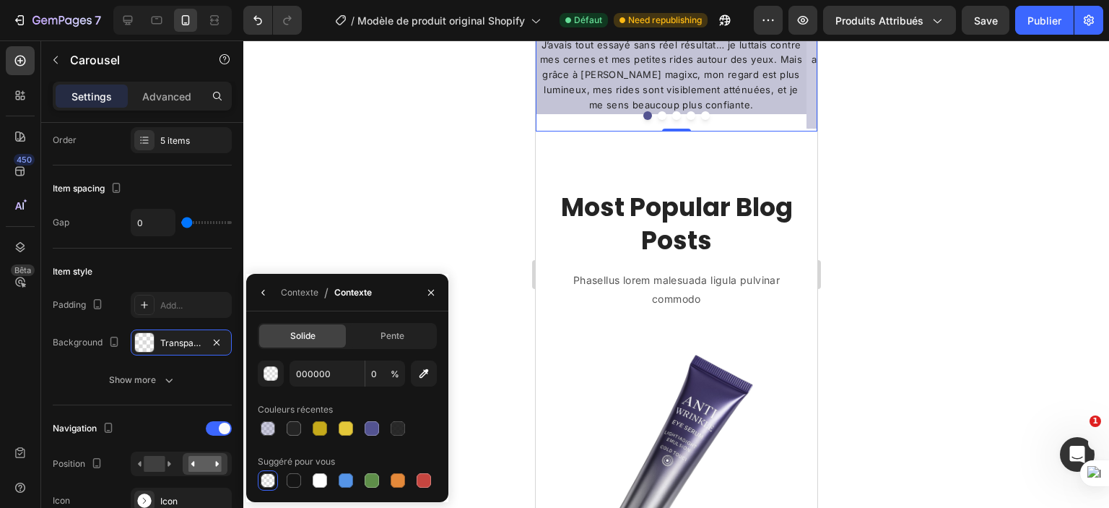
click at [285, 233] on div at bounding box center [676, 273] width 866 height 467
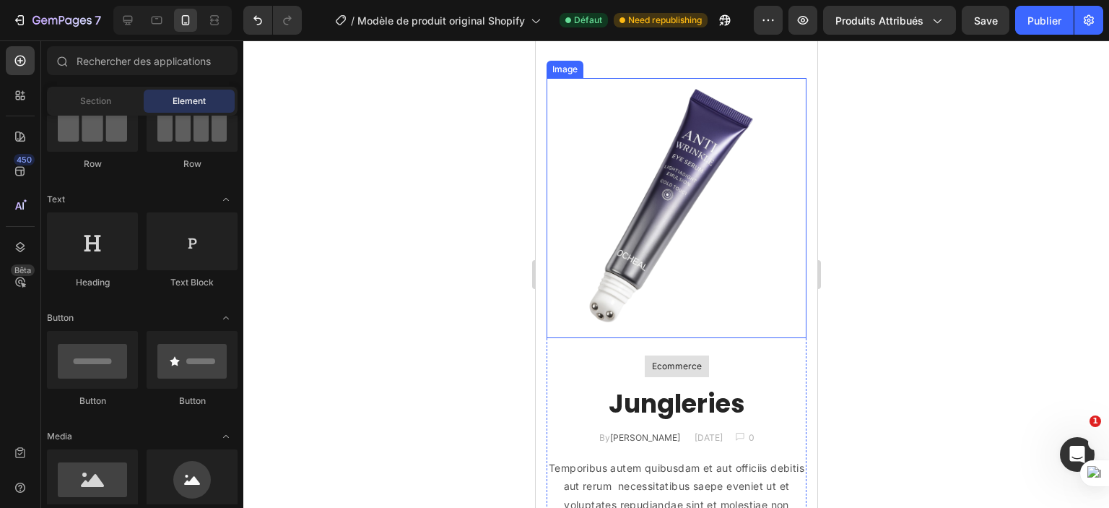
scroll to position [1567, 0]
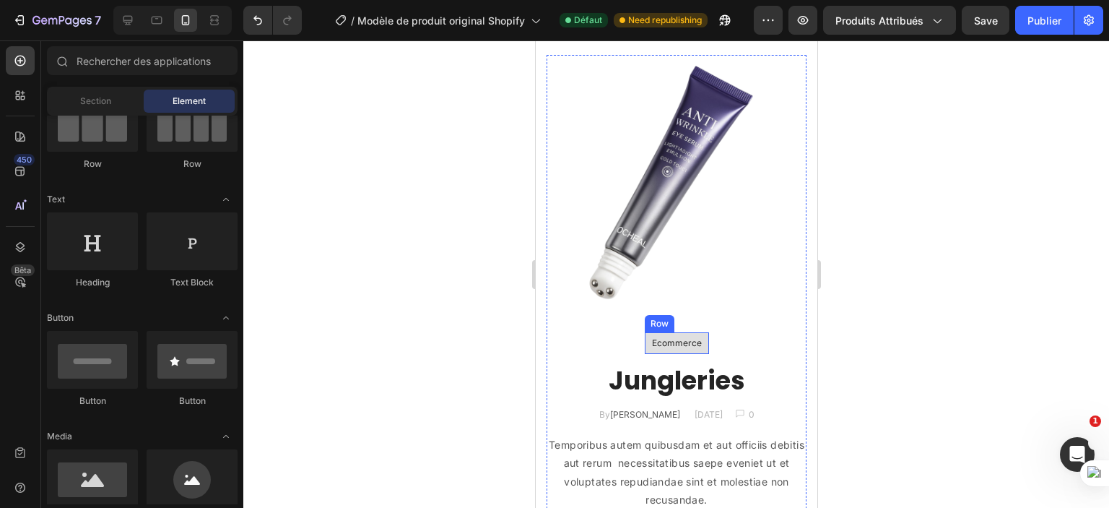
click at [700, 332] on div "Ecommerce Text block Row" at bounding box center [676, 343] width 64 height 22
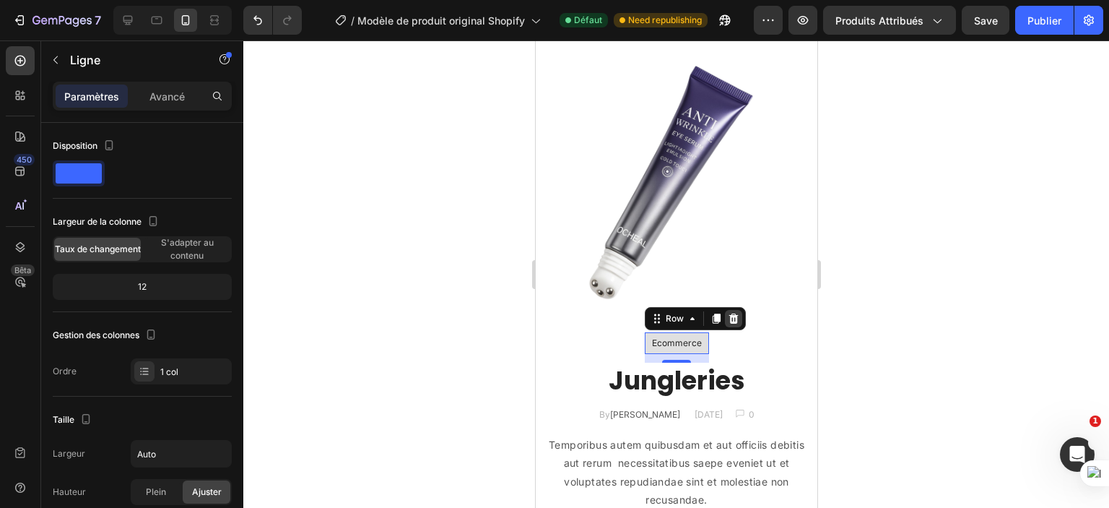
click at [732, 313] on icon at bounding box center [733, 319] width 12 height 12
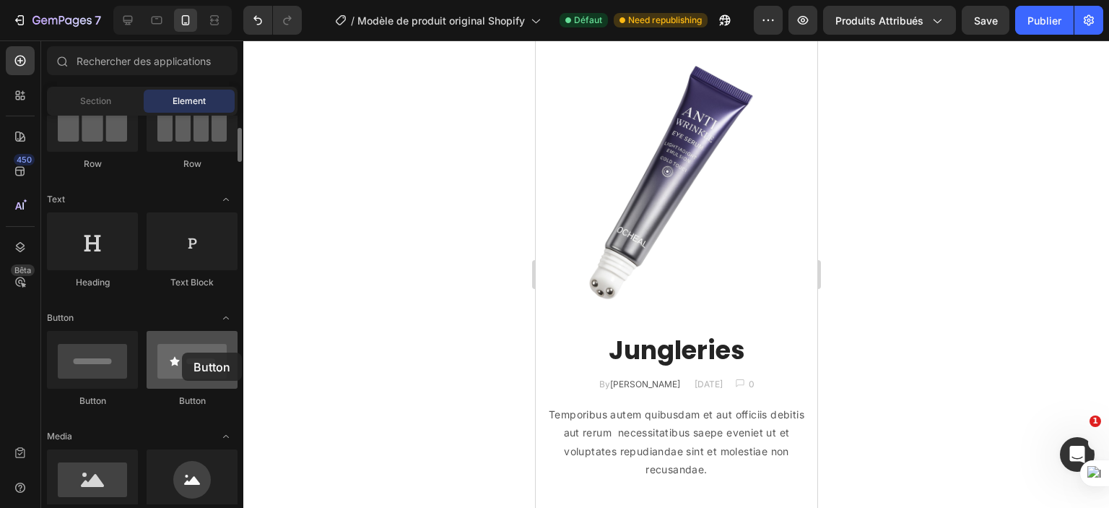
click at [180, 353] on div at bounding box center [192, 360] width 91 height 58
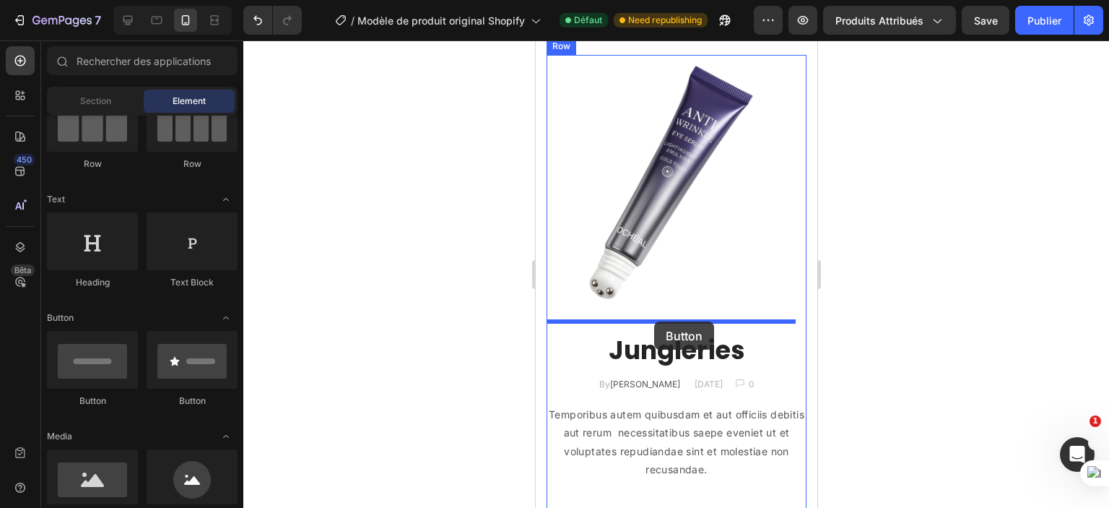
drag, startPoint x: 618, startPoint y: 403, endPoint x: 654, endPoint y: 321, distance: 89.0
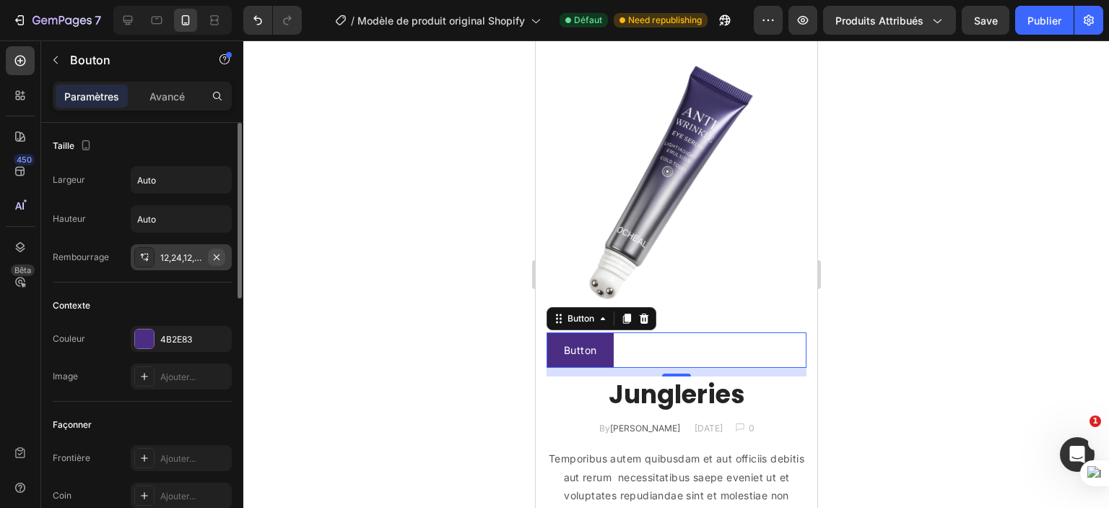
click at [217, 254] on icon "button" at bounding box center [217, 257] width 12 height 12
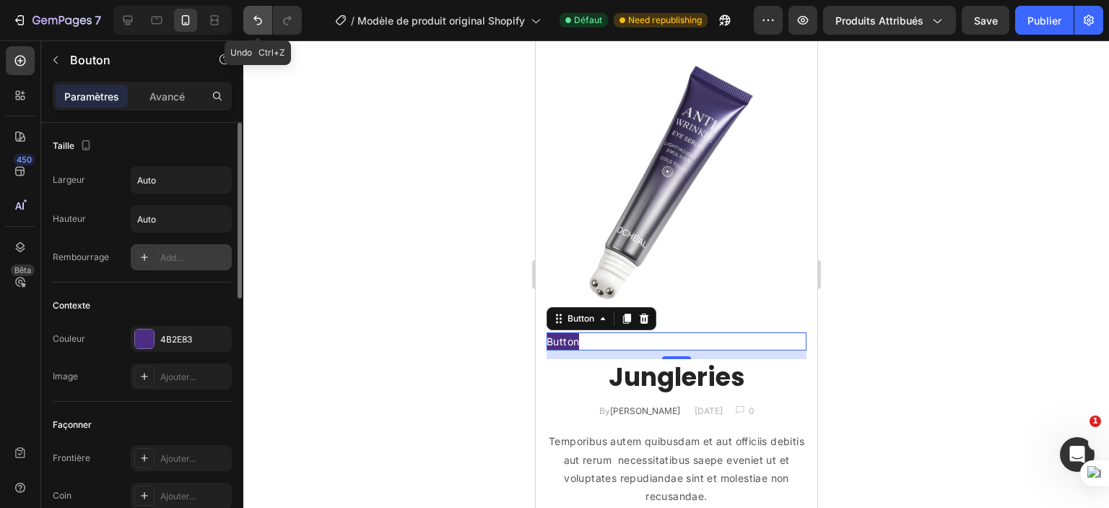
click at [259, 17] on icon "Annuler/Refaire" at bounding box center [258, 20] width 14 height 14
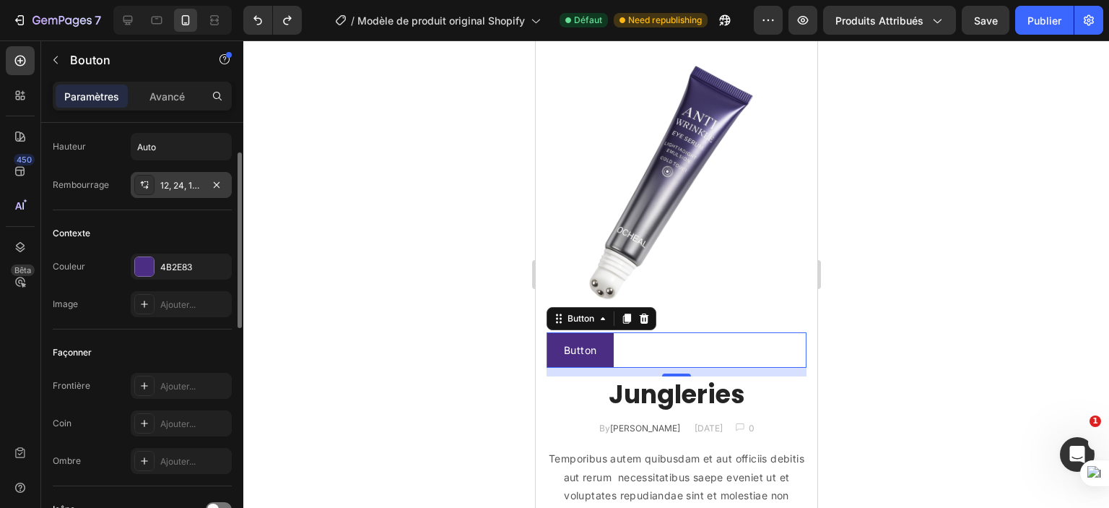
scroll to position [433, 0]
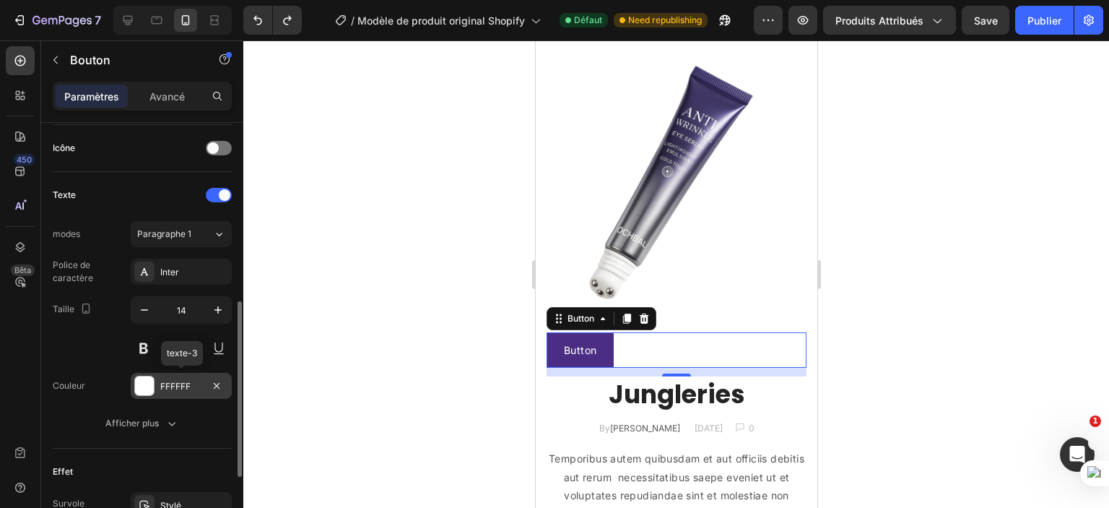
click at [188, 389] on font "FFFFFF" at bounding box center [175, 386] width 30 height 11
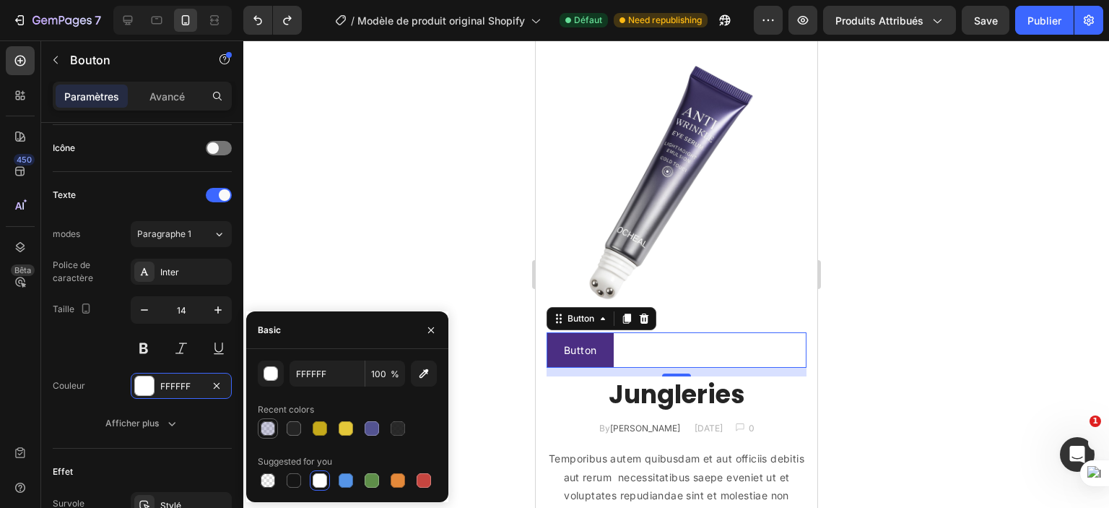
click at [267, 426] on div at bounding box center [268, 428] width 14 height 14
type input "535391"
type input "30"
click at [321, 480] on div at bounding box center [320, 480] width 14 height 14
type input "FFFFFF"
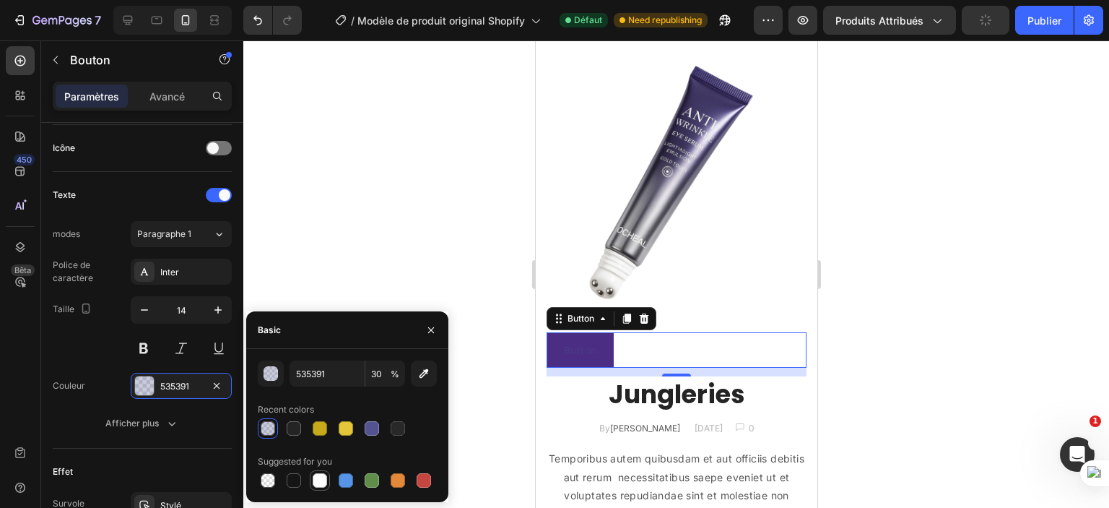
type input "100"
click at [116, 346] on div "Taille 14" at bounding box center [142, 328] width 179 height 65
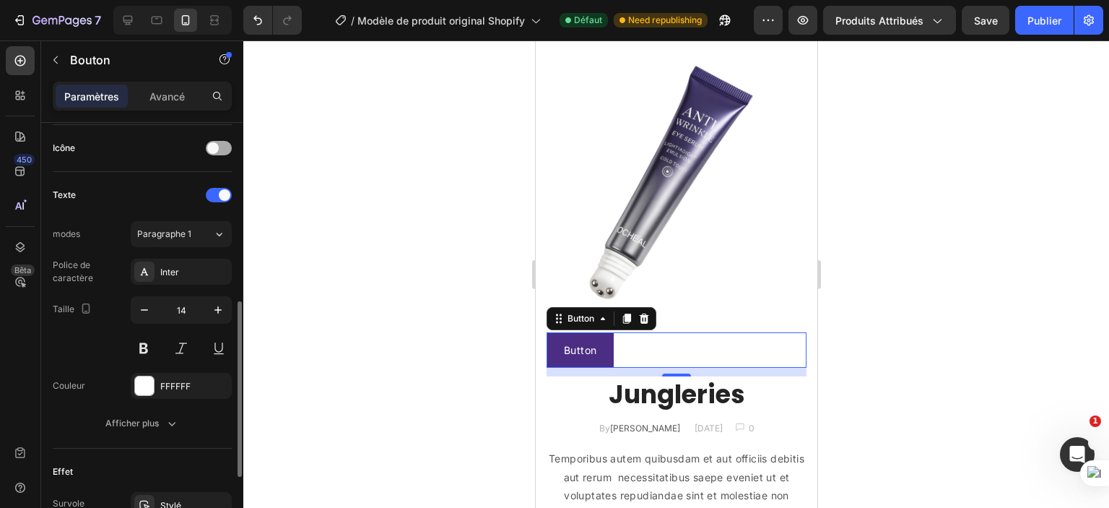
click at [212, 142] on span at bounding box center [213, 148] width 12 height 12
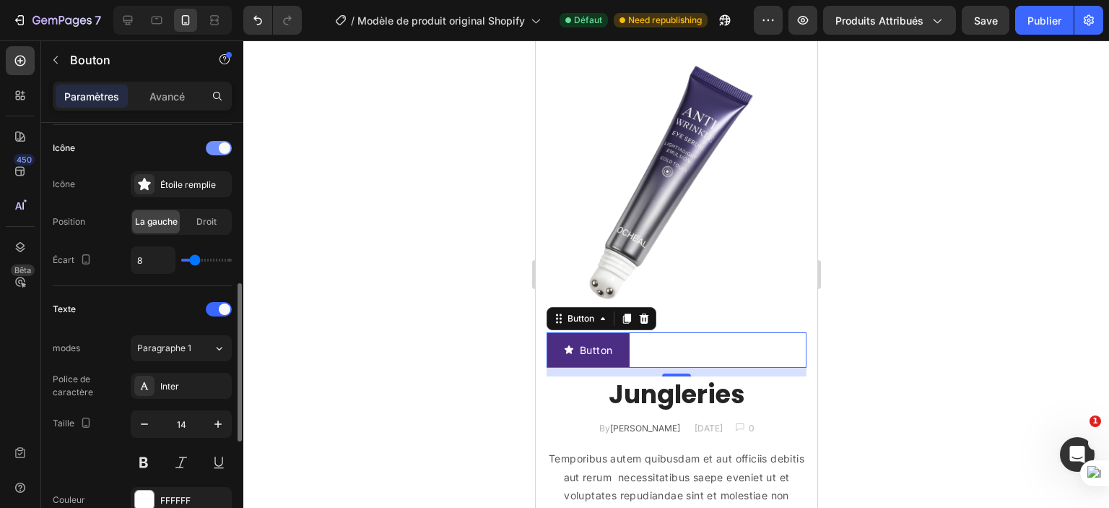
click at [212, 141] on div at bounding box center [219, 148] width 26 height 14
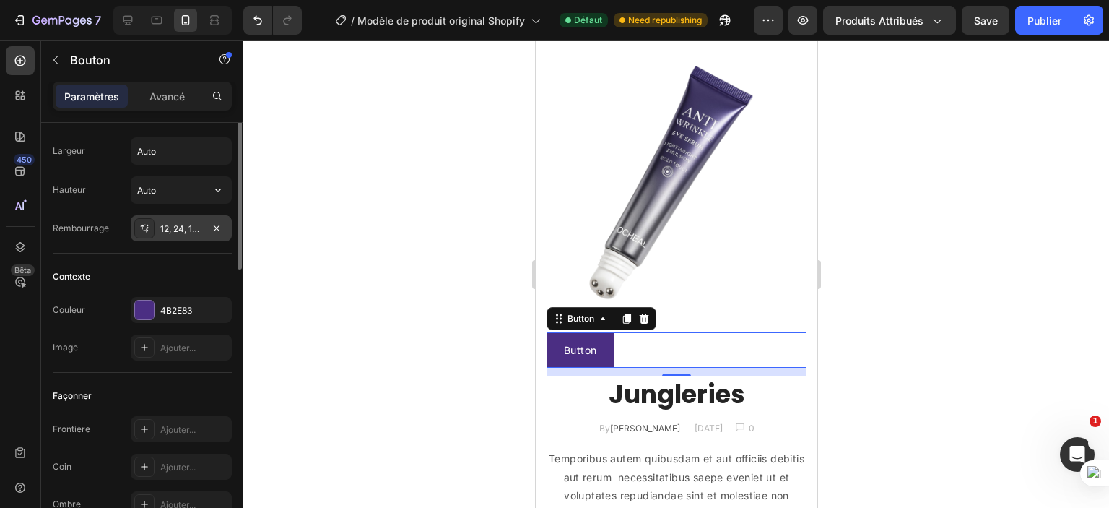
scroll to position [0, 0]
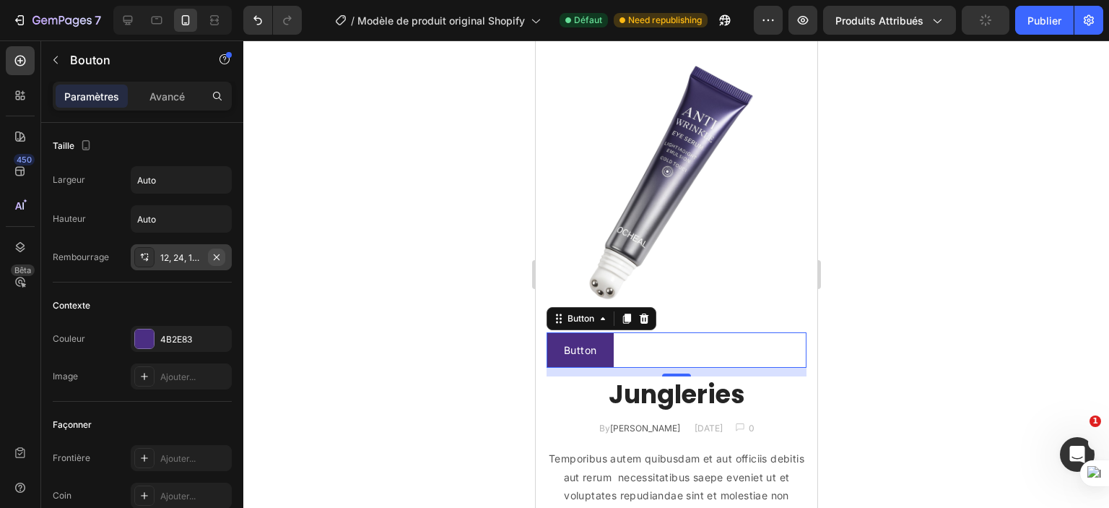
click at [217, 256] on icon "button" at bounding box center [217, 257] width 6 height 6
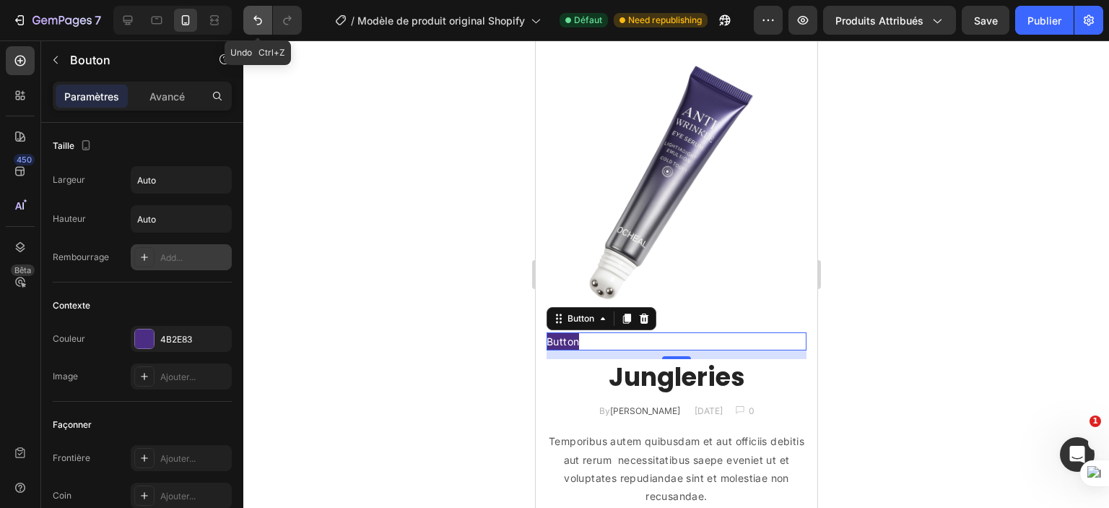
click at [257, 18] on icon "Annuler/Refaire" at bounding box center [258, 20] width 9 height 9
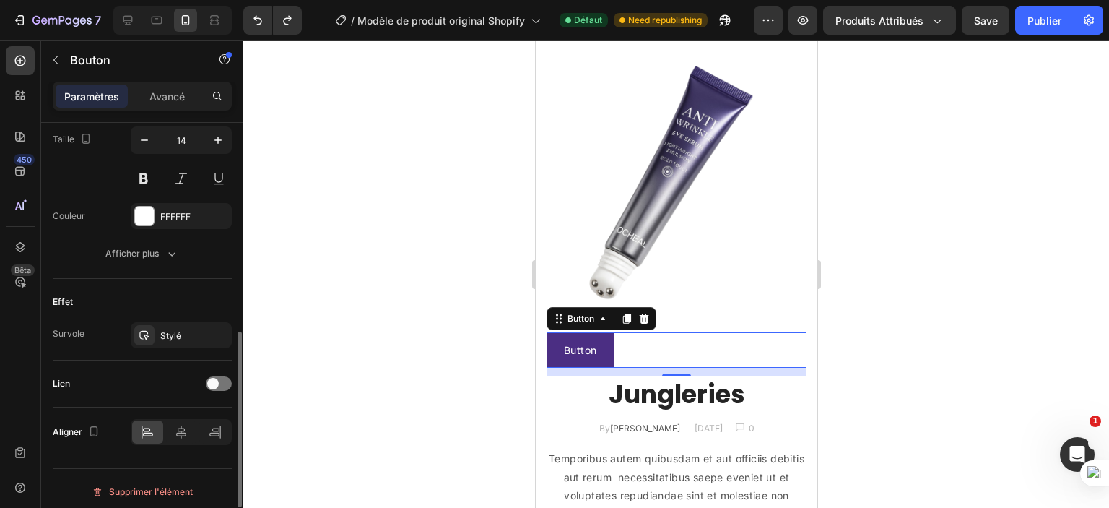
scroll to position [607, 0]
click at [173, 326] on font "Stylé" at bounding box center [170, 331] width 21 height 11
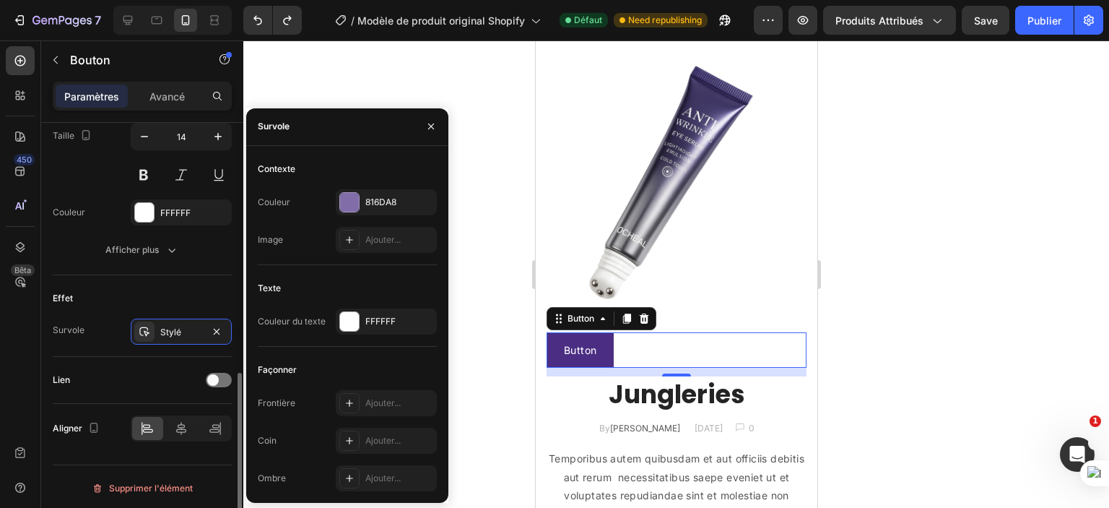
click at [201, 291] on div "Effet" at bounding box center [142, 298] width 179 height 23
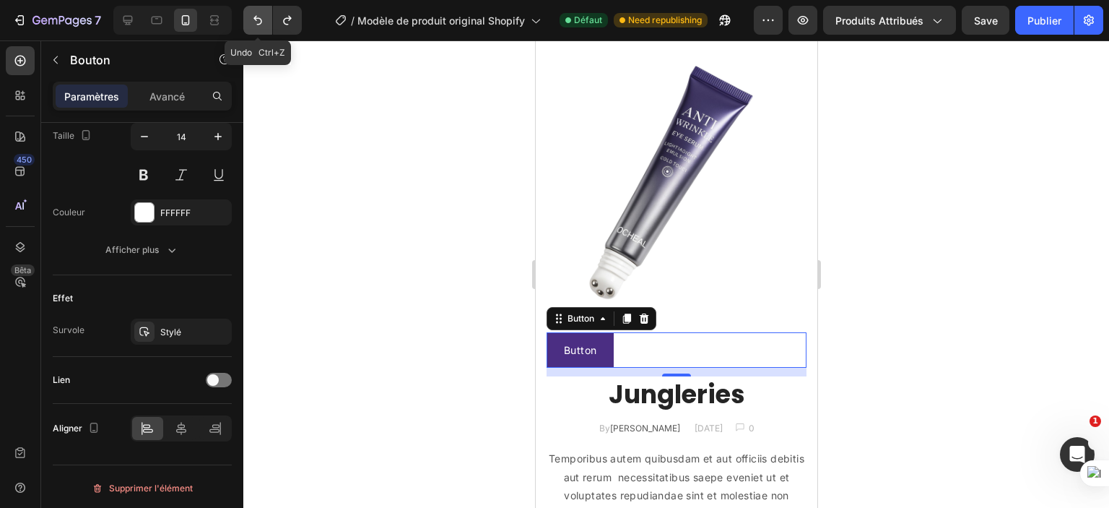
click at [258, 22] on icon "Annuler/Refaire" at bounding box center [258, 20] width 14 height 14
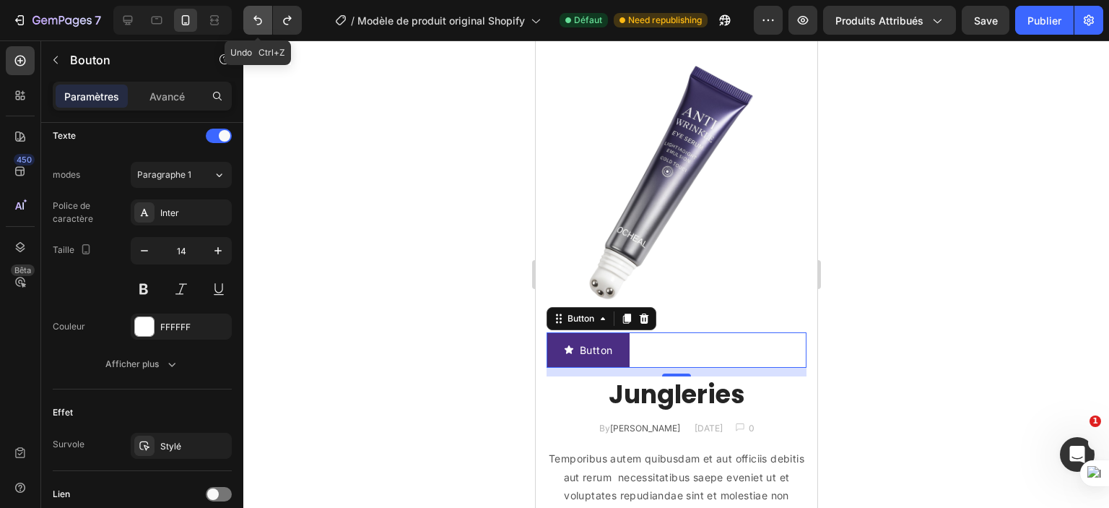
click at [258, 22] on icon "Annuler/Refaire" at bounding box center [258, 20] width 14 height 14
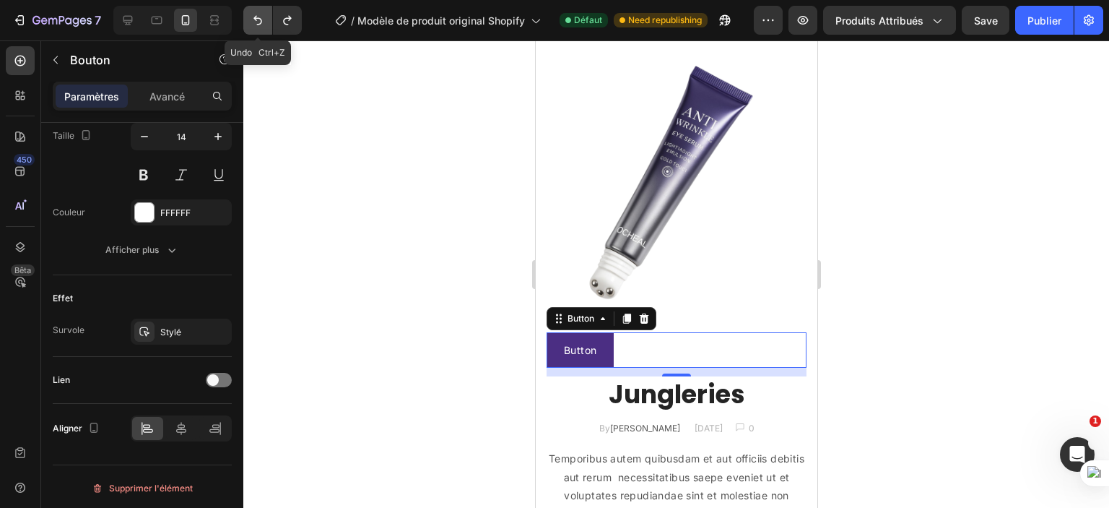
click at [257, 20] on icon "Annuler/Refaire" at bounding box center [258, 20] width 14 height 14
click at [257, 19] on icon "Annuler/Refaire" at bounding box center [258, 20] width 14 height 14
click at [260, 26] on icon "Annuler/Refaire" at bounding box center [258, 20] width 14 height 14
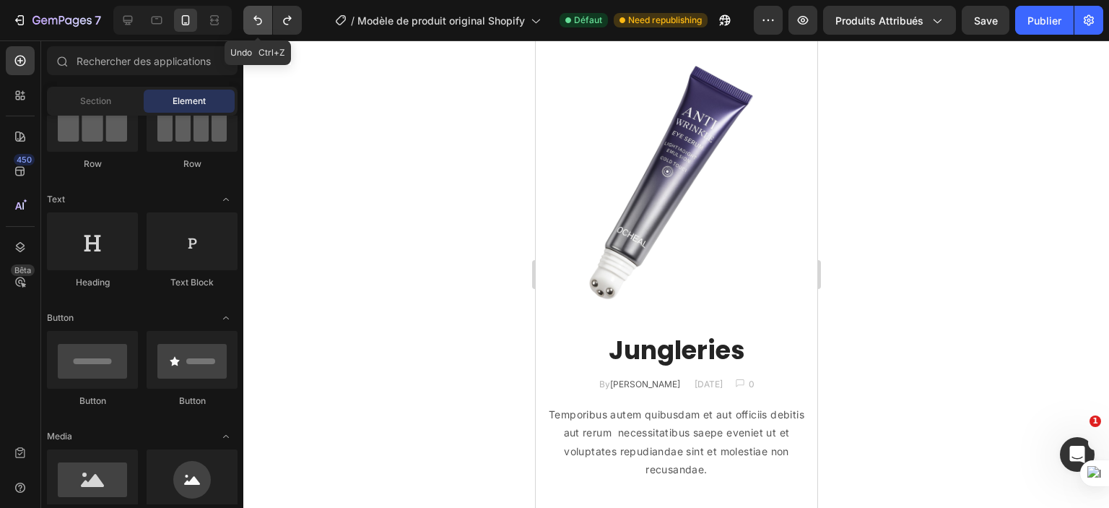
click at [257, 22] on icon "Annuler/Refaire" at bounding box center [258, 20] width 14 height 14
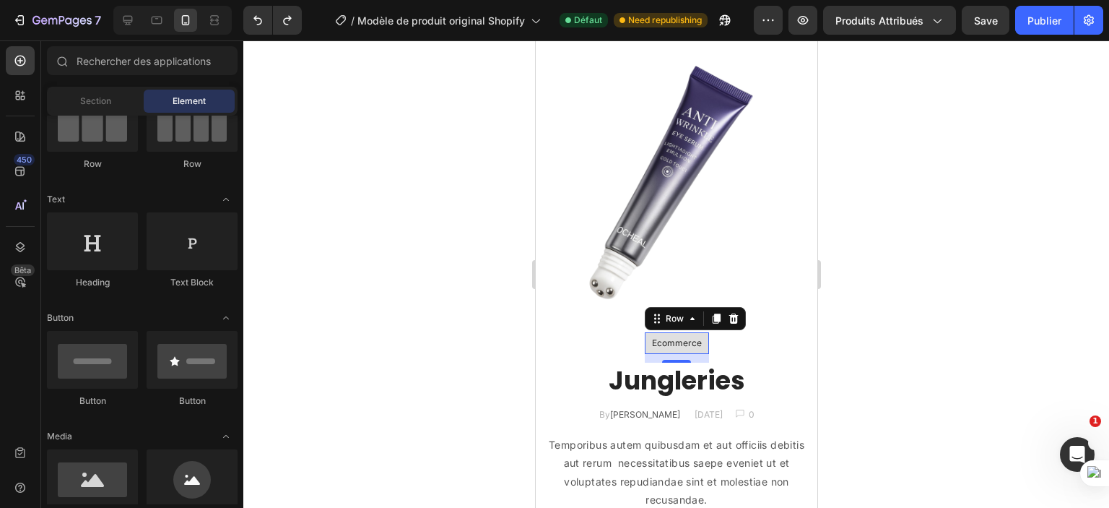
click at [644, 333] on div "Ecommerce Text block Row 0" at bounding box center [676, 343] width 64 height 22
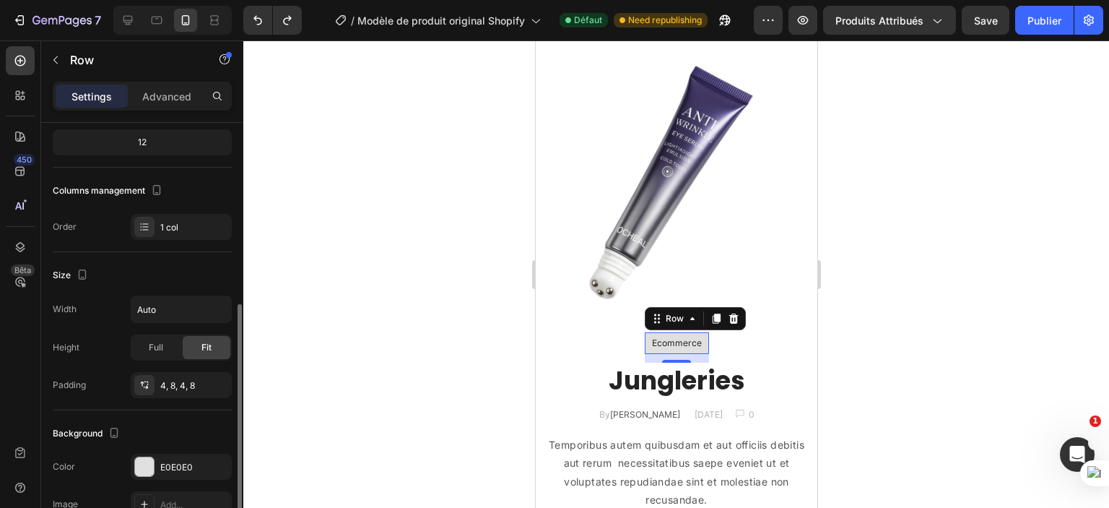
scroll to position [217, 0]
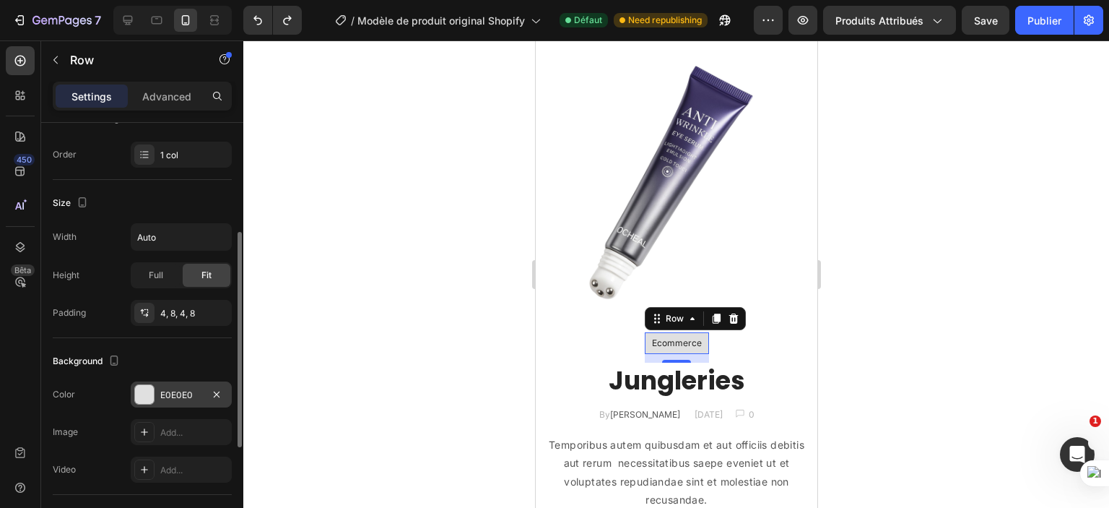
click at [153, 391] on div at bounding box center [144, 394] width 19 height 19
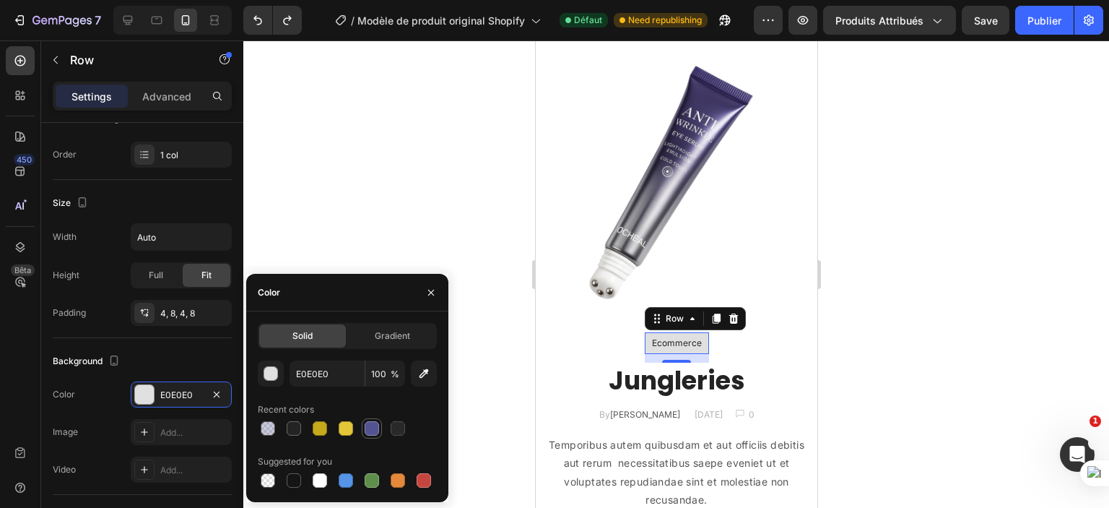
click at [373, 429] on div at bounding box center [372, 428] width 14 height 14
click at [335, 375] on input "535391" at bounding box center [327, 373] width 75 height 26
paste input "6A17A7"
type input "6A17A7"
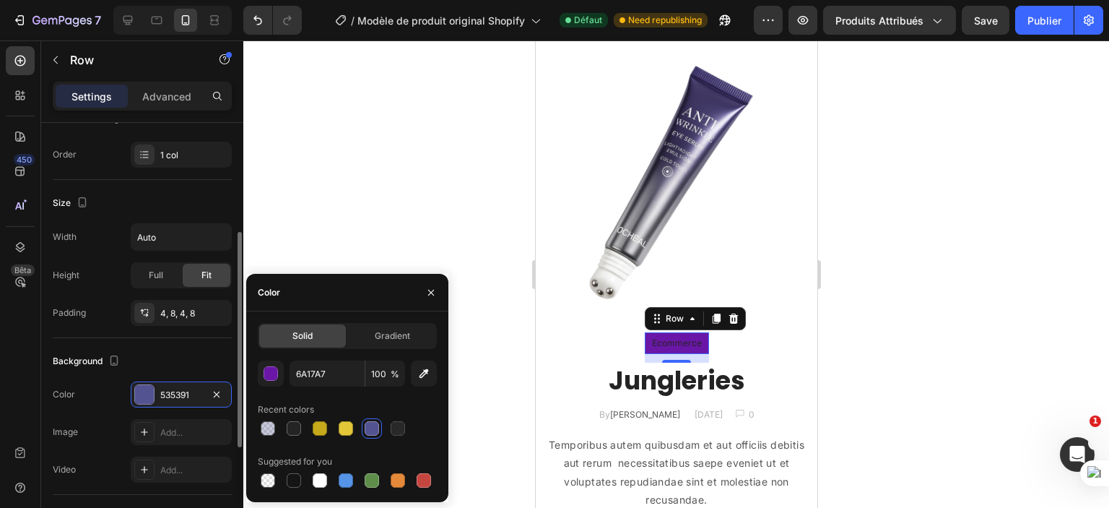
click at [166, 355] on div "Background" at bounding box center [142, 361] width 179 height 23
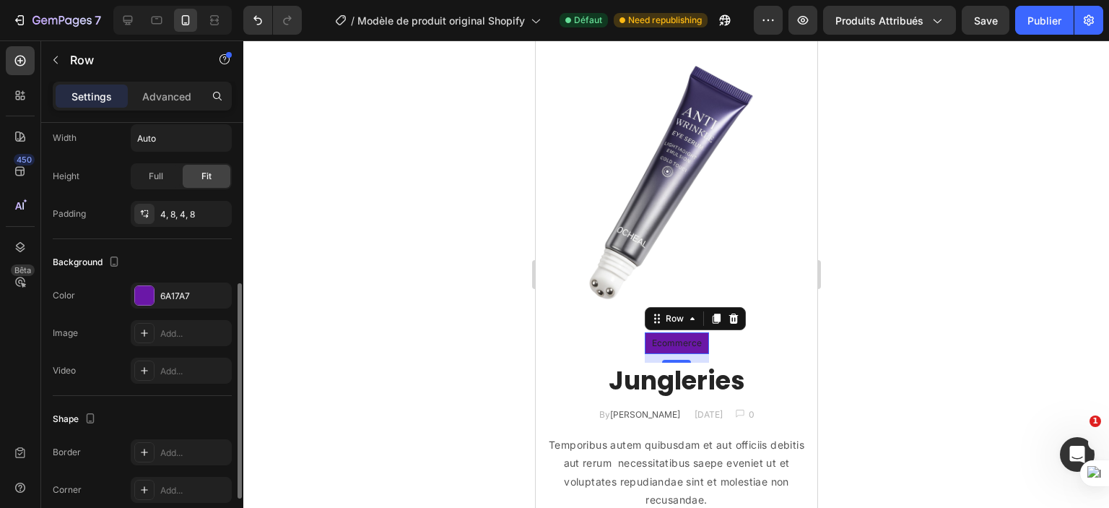
scroll to position [316, 0]
click at [654, 337] on p "Ecommerce" at bounding box center [677, 343] width 50 height 13
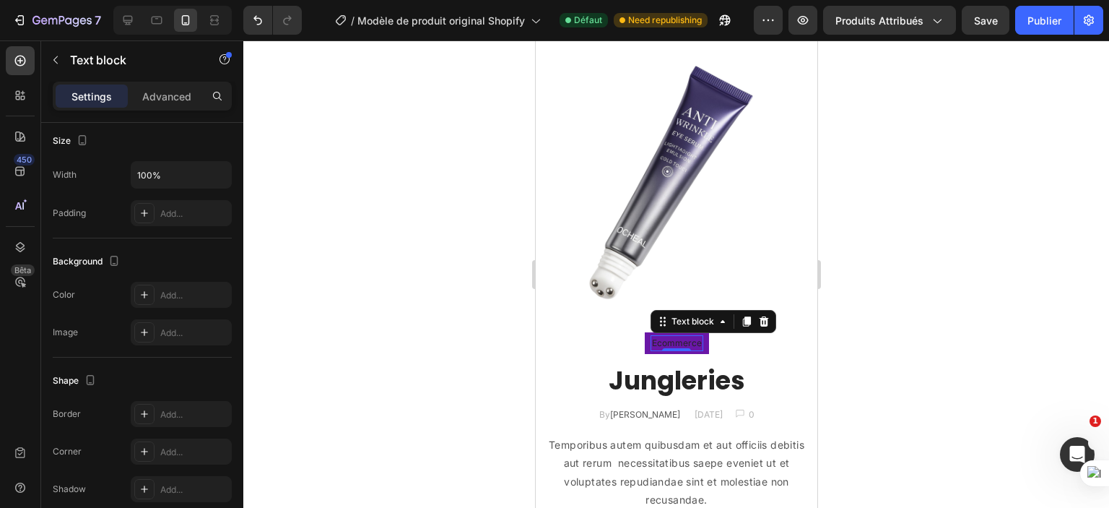
scroll to position [0, 0]
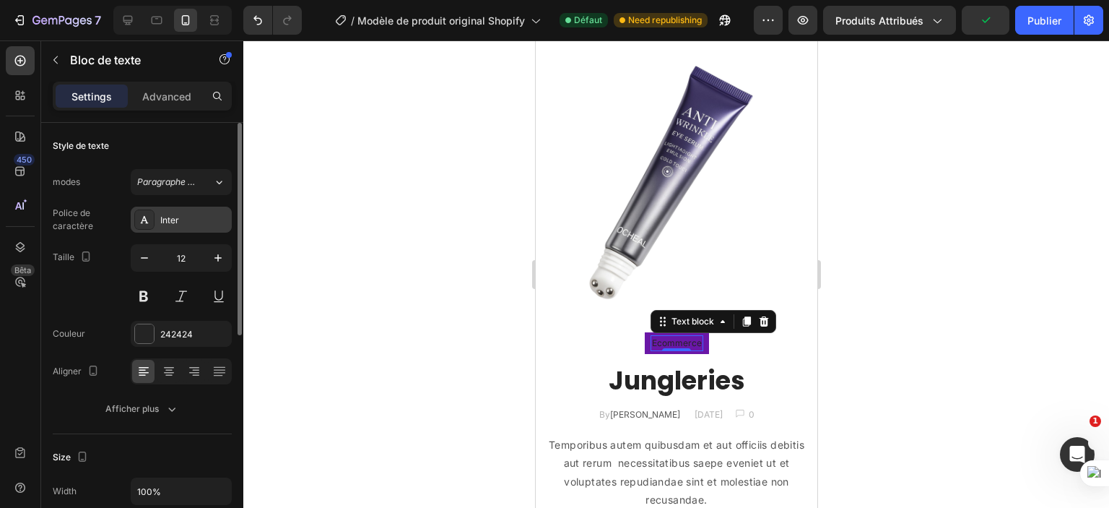
click at [185, 219] on div "Inter" at bounding box center [194, 220] width 68 height 13
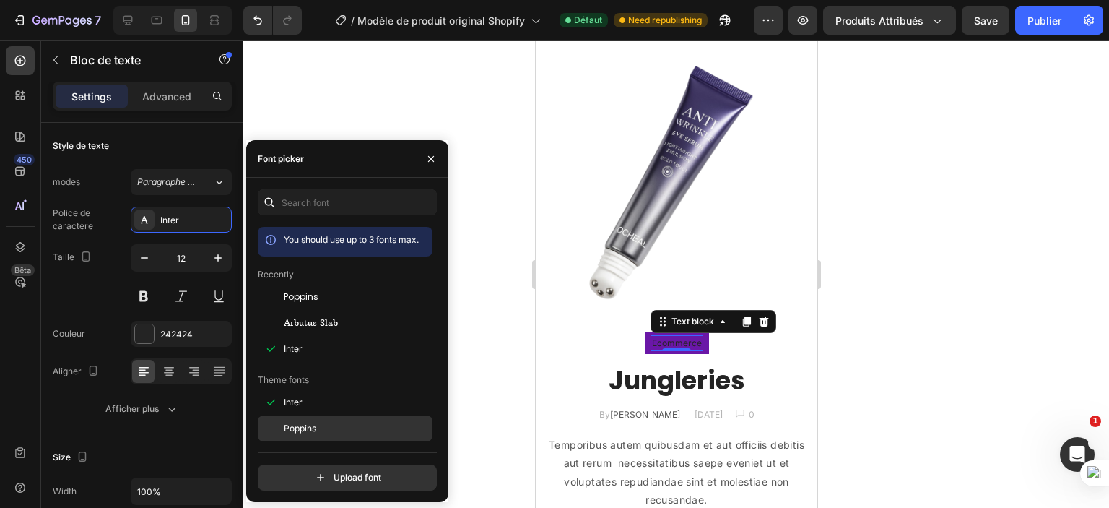
click at [300, 431] on span "Poppins" at bounding box center [300, 428] width 33 height 13
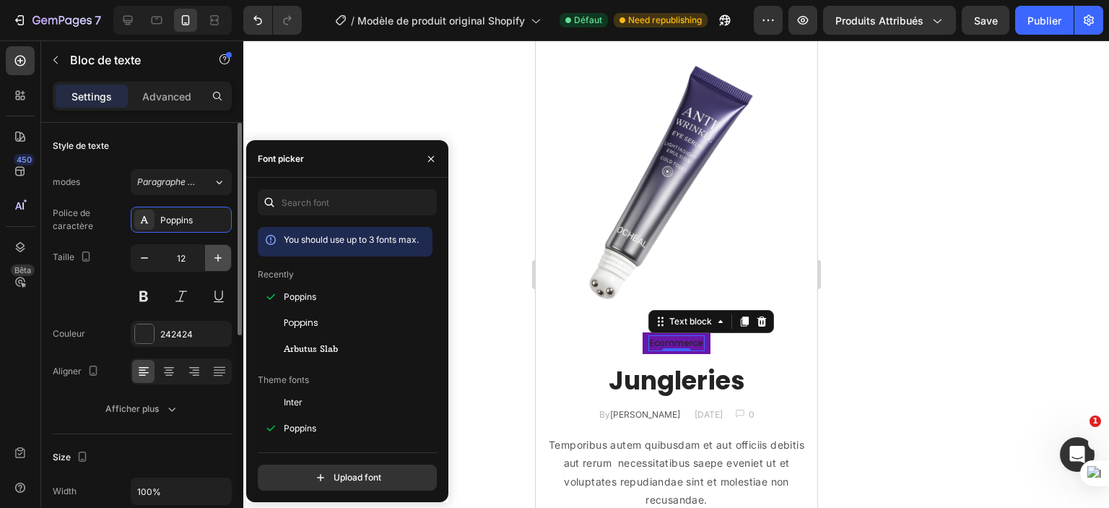
click at [220, 258] on icon "button" at bounding box center [218, 258] width 14 height 14
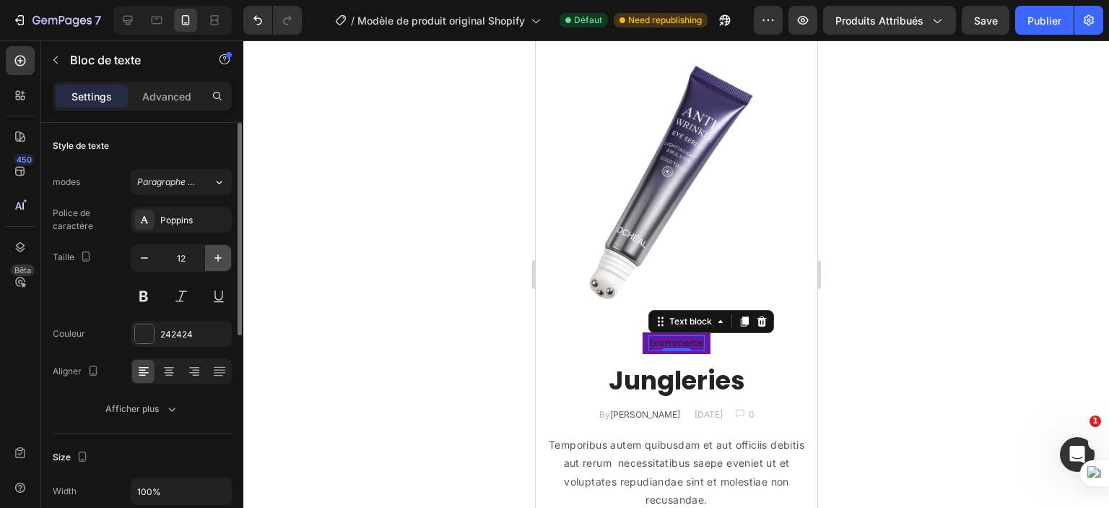
click at [220, 258] on icon "button" at bounding box center [218, 258] width 14 height 14
type input "14"
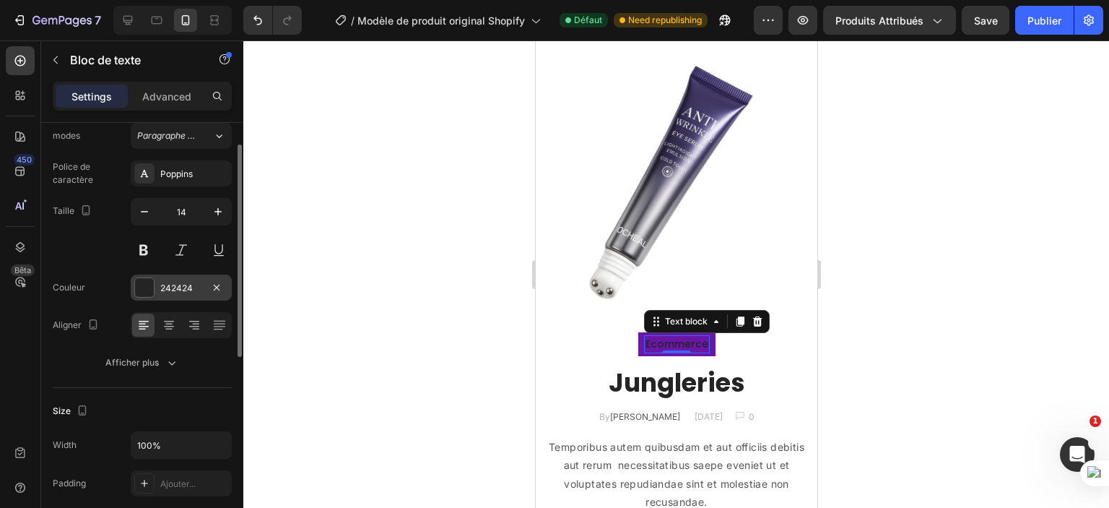
scroll to position [46, 0]
click at [160, 285] on font "242424" at bounding box center [176, 288] width 33 height 11
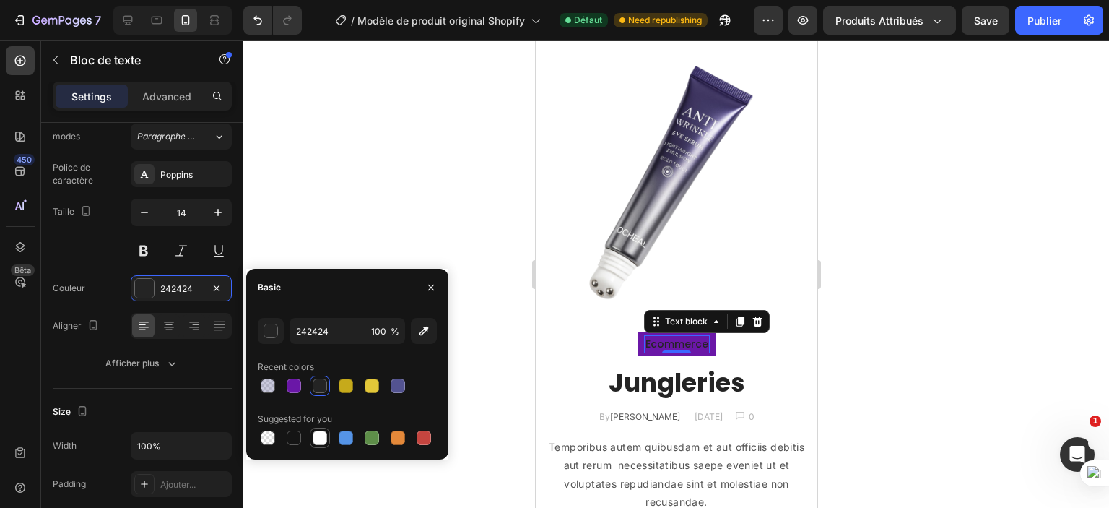
click at [319, 436] on div at bounding box center [320, 438] width 14 height 14
type input "FFFFFF"
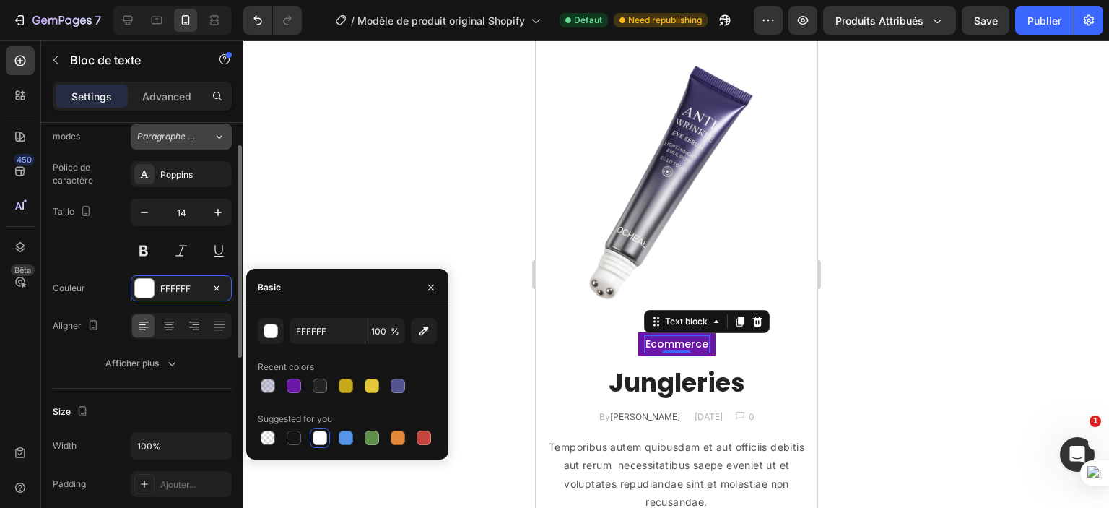
click at [222, 135] on icon at bounding box center [220, 137] width 6 height 4
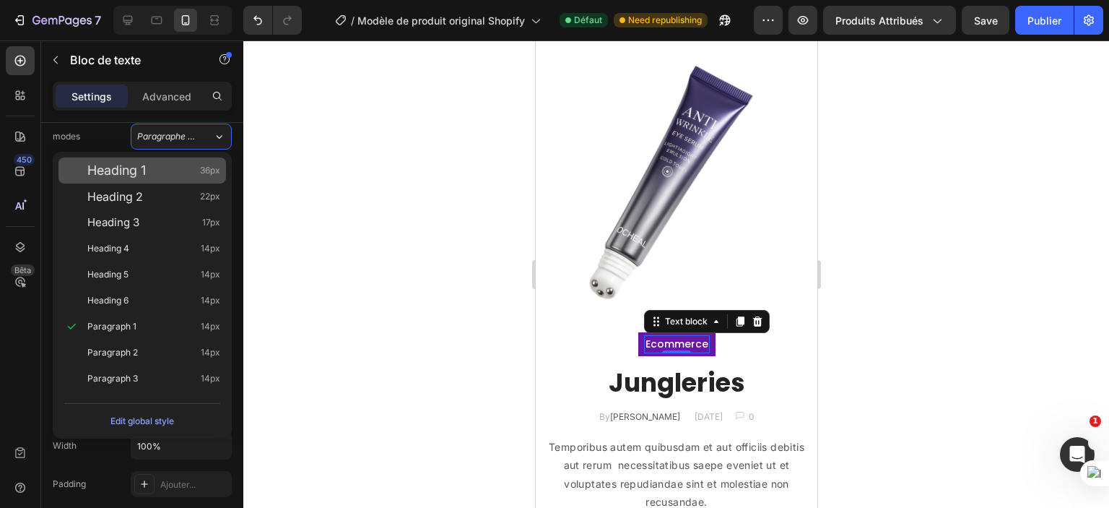
click at [153, 171] on div "Heading 1 36px" at bounding box center [153, 170] width 133 height 14
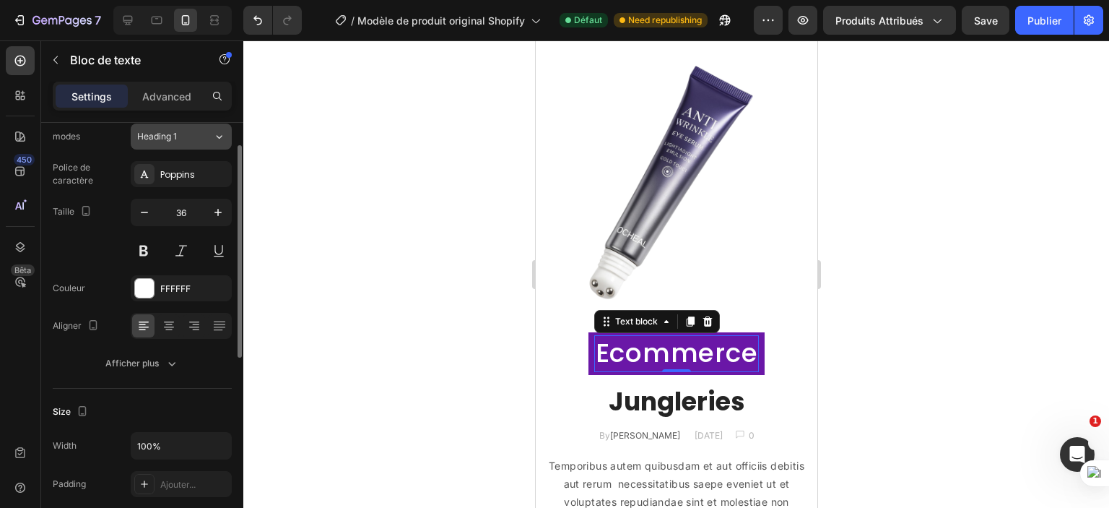
click at [169, 141] on button "Heading 1" at bounding box center [181, 137] width 101 height 26
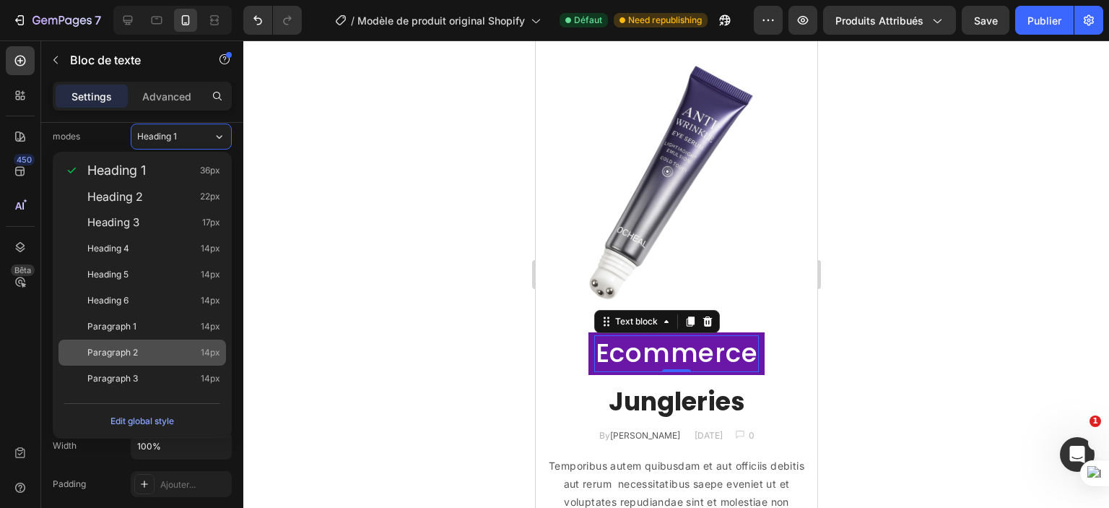
click at [159, 342] on div "Paragraph 2 14px" at bounding box center [143, 352] width 168 height 26
type input "14"
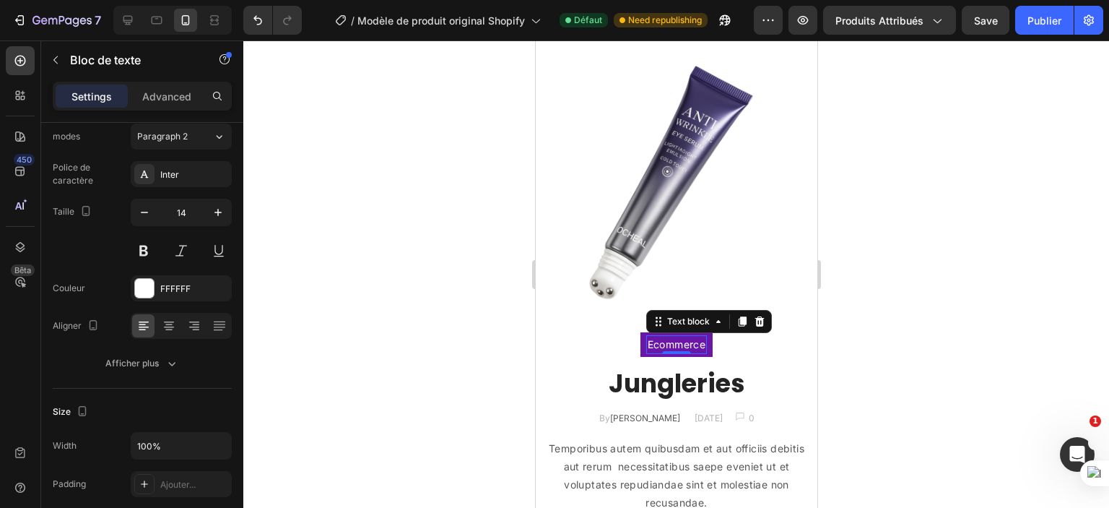
click at [651, 337] on p "Ecommerce" at bounding box center [676, 345] width 59 height 16
click at [453, 311] on div at bounding box center [676, 273] width 866 height 467
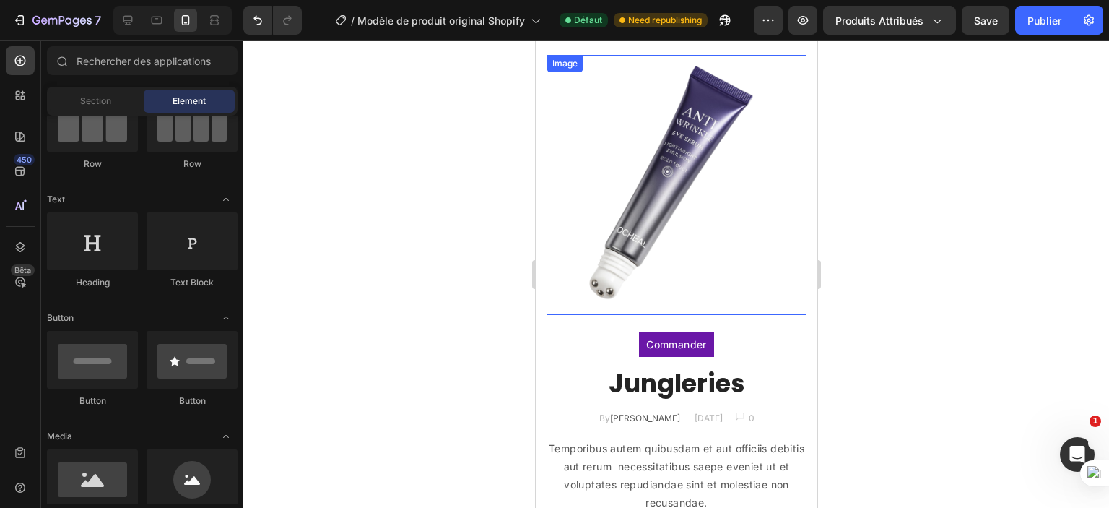
click at [713, 252] on img at bounding box center [676, 185] width 260 height 260
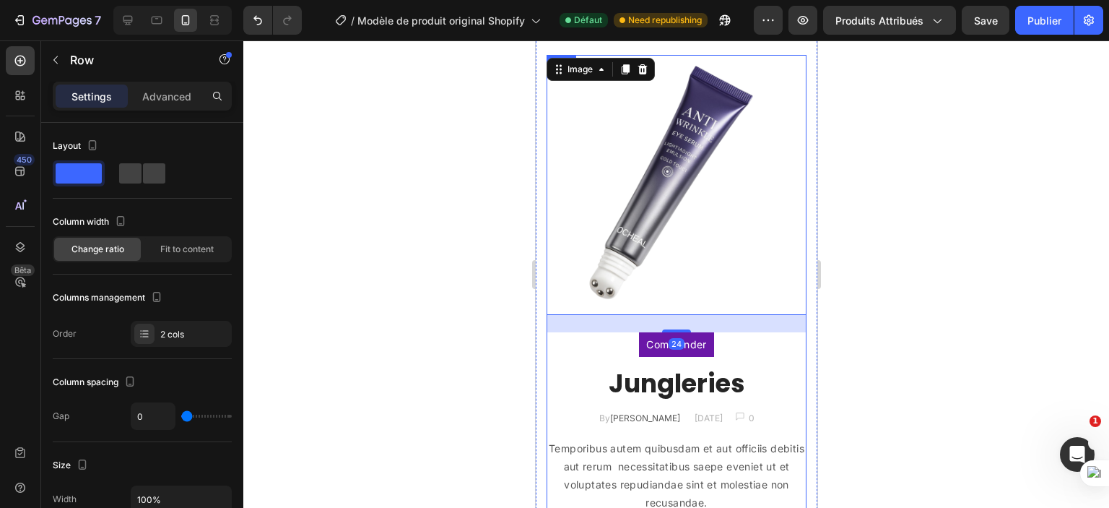
click at [729, 334] on div "Commander Text block Row Jungleries Heading By Jonh Park Text block December 10…" at bounding box center [676, 456] width 260 height 248
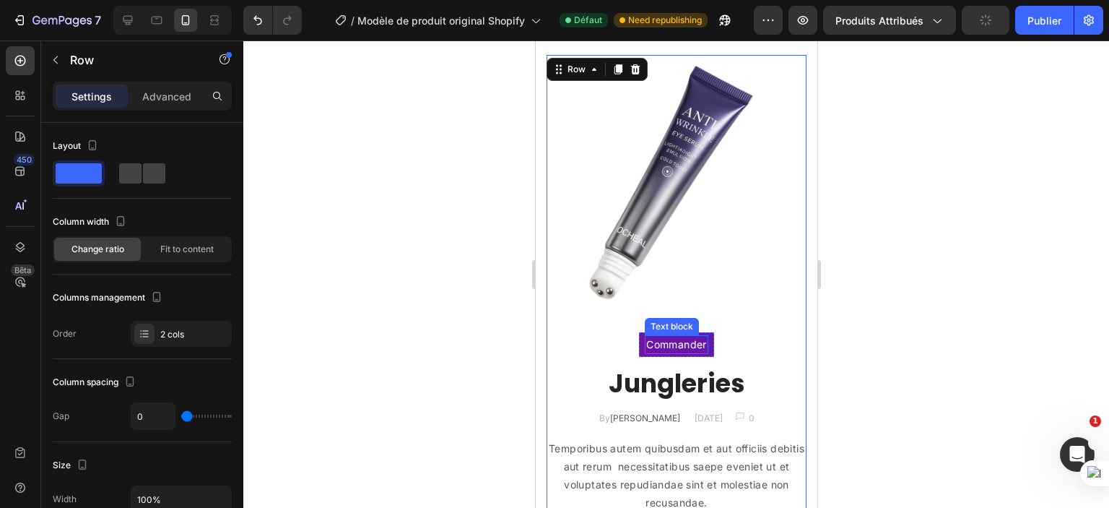
click at [688, 337] on p "Commander" at bounding box center [676, 345] width 61 height 16
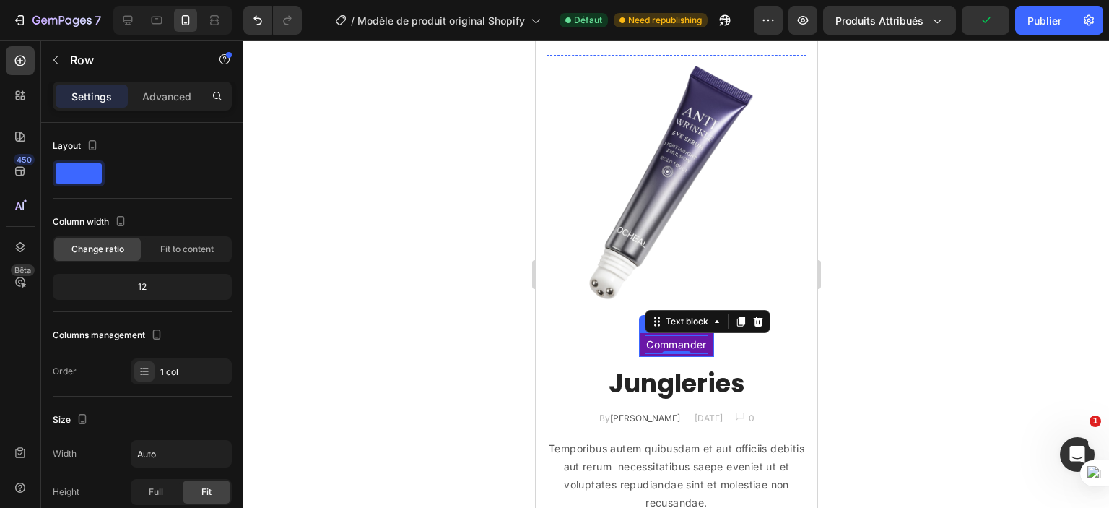
click at [707, 332] on div "Commander Text block 0 Row" at bounding box center [676, 344] width 75 height 25
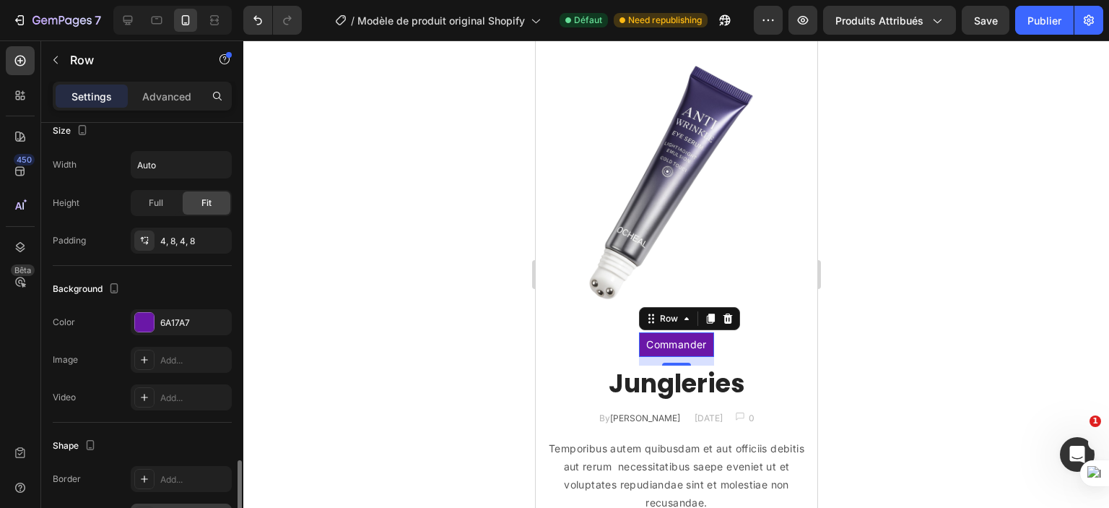
scroll to position [416, 0]
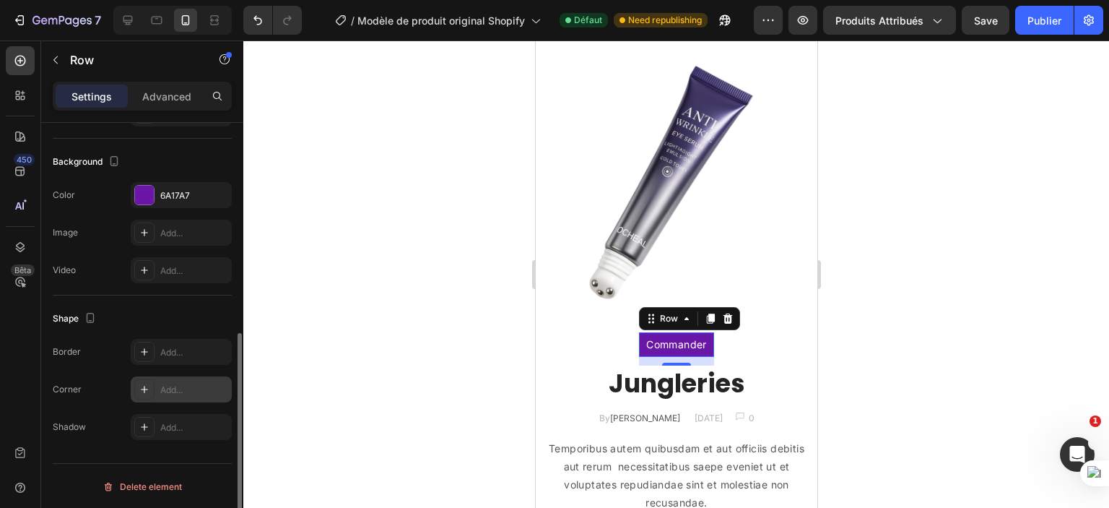
click at [180, 395] on div "Add..." at bounding box center [181, 389] width 101 height 26
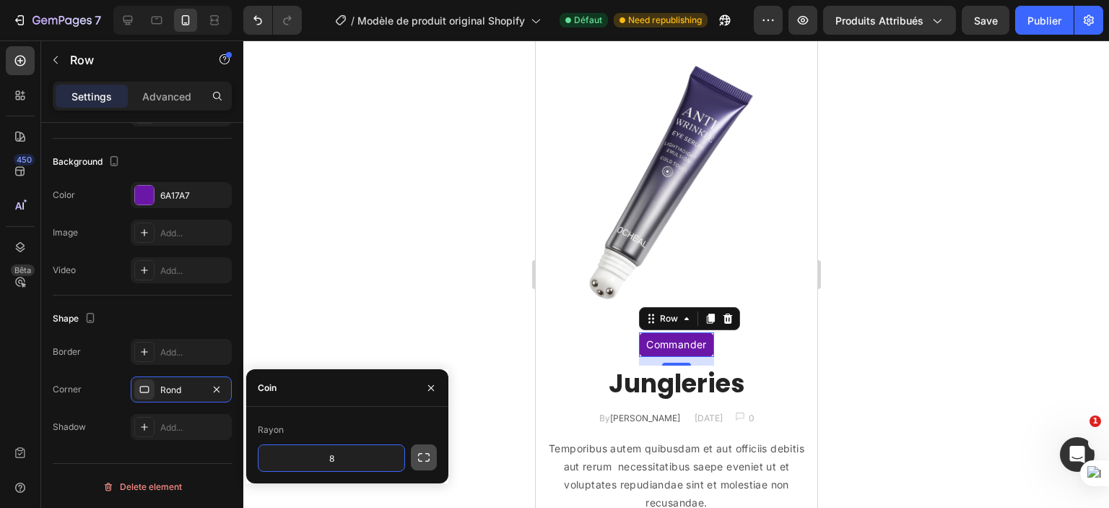
click at [420, 457] on icon "button" at bounding box center [424, 457] width 14 height 14
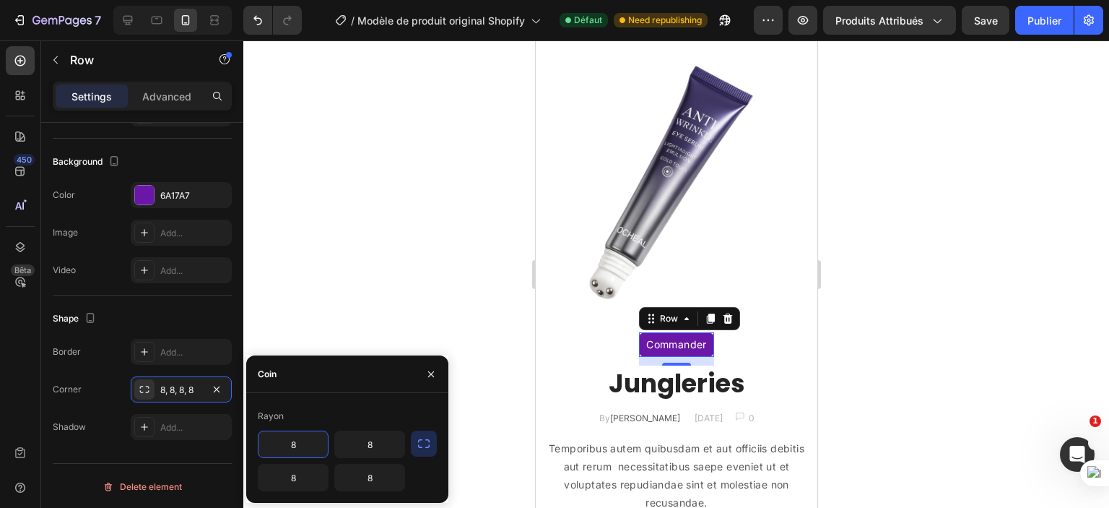
click at [306, 439] on input "8" at bounding box center [293, 444] width 69 height 26
type input "12"
click at [293, 480] on input "8" at bounding box center [293, 477] width 69 height 26
type input "12"
click at [368, 476] on input "8" at bounding box center [369, 477] width 69 height 26
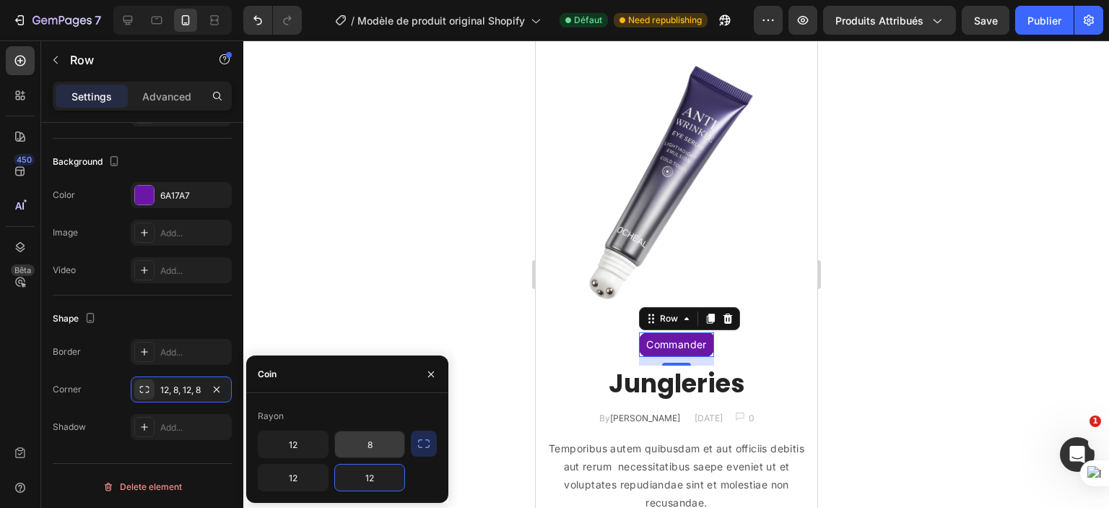
type input "12"
click at [380, 438] on input "8" at bounding box center [369, 444] width 69 height 26
type input "12"
click at [193, 301] on div "Shape Border Add... Corner 12, 8, 12, 12 Shadow Add..." at bounding box center [142, 373] width 179 height 156
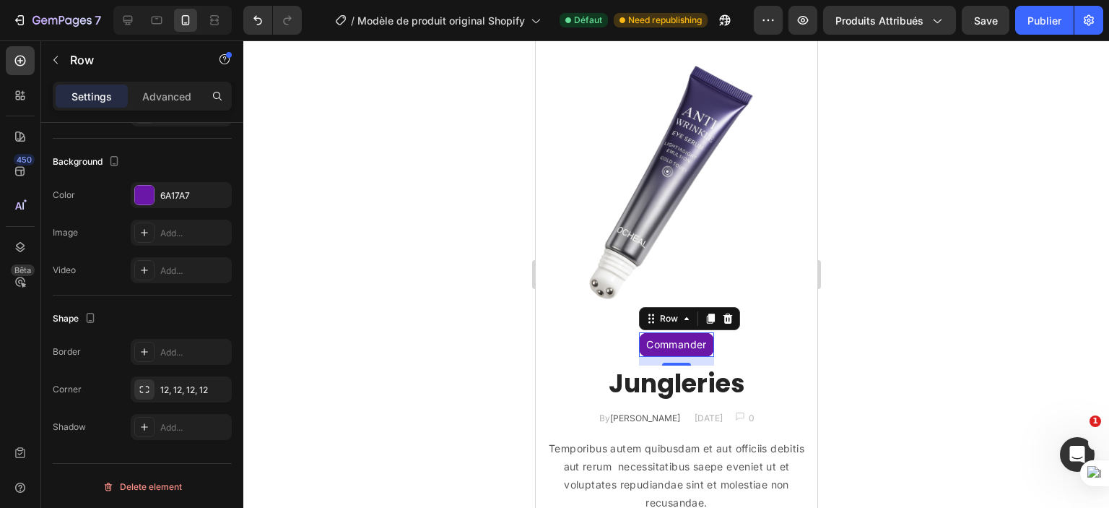
click at [1023, 348] on div at bounding box center [676, 273] width 866 height 467
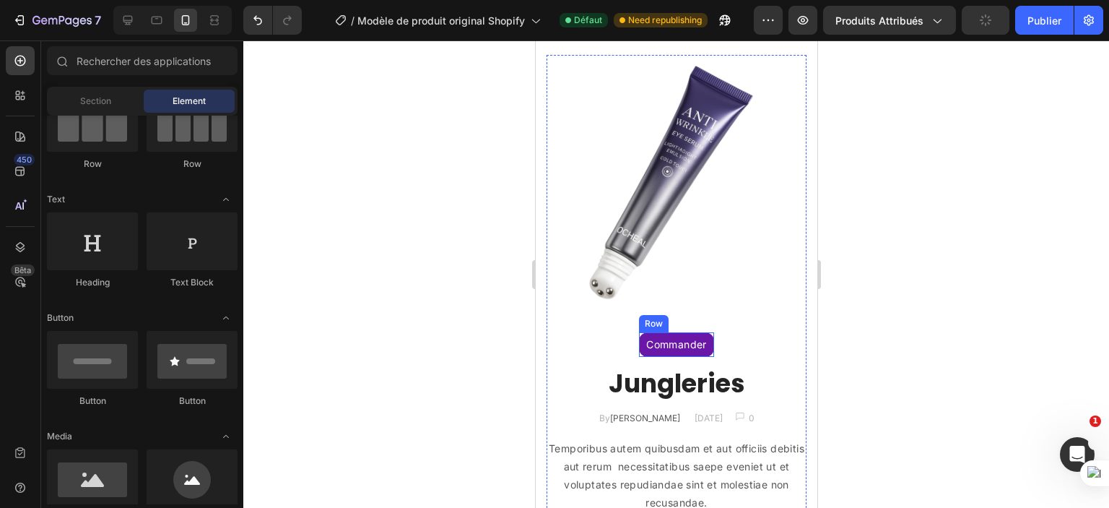
click at [704, 332] on div "Commander Text block Row" at bounding box center [676, 344] width 75 height 25
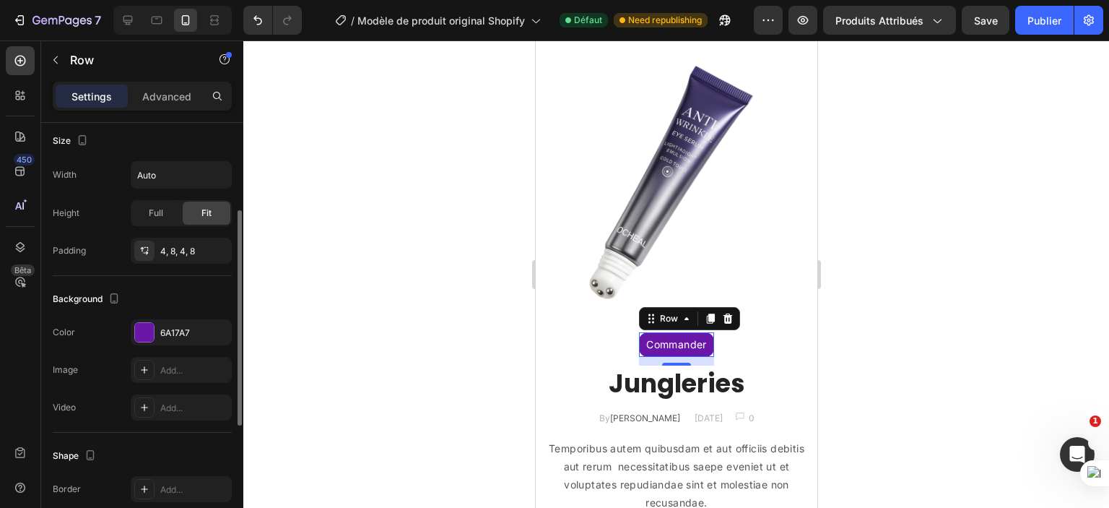
scroll to position [226, 0]
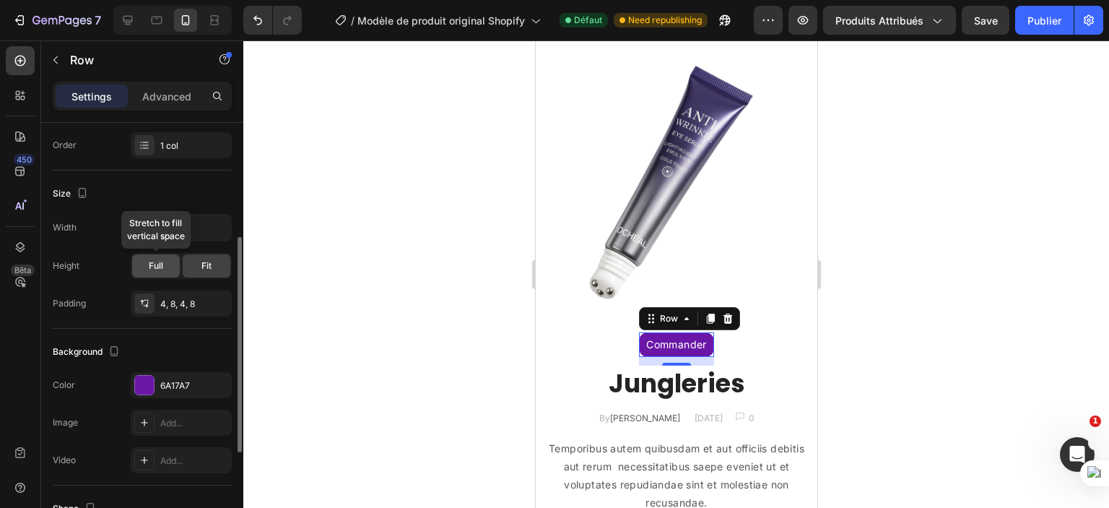
click at [162, 254] on div "Full" at bounding box center [156, 265] width 48 height 23
click at [188, 260] on div "Fit" at bounding box center [207, 265] width 48 height 23
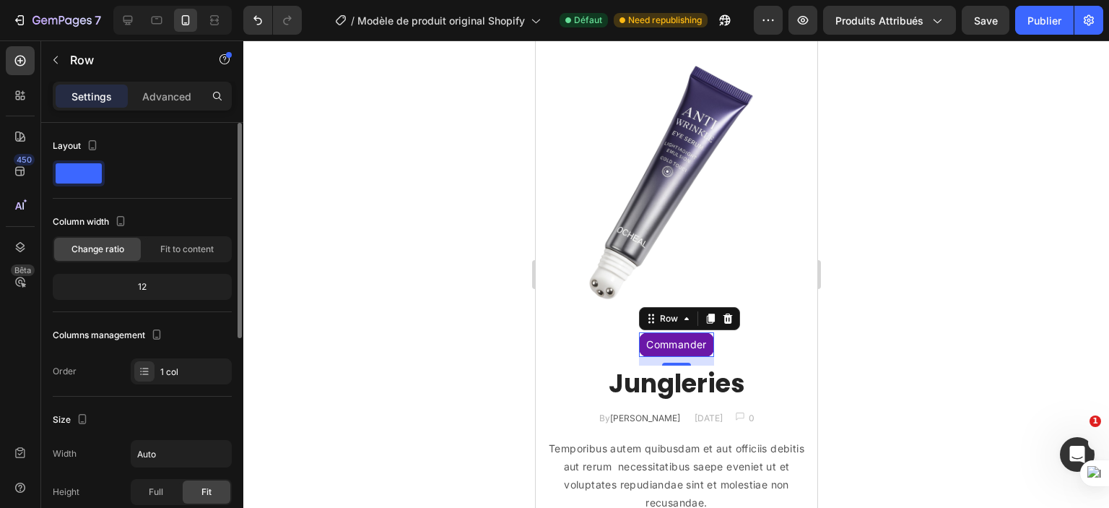
scroll to position [6, 0]
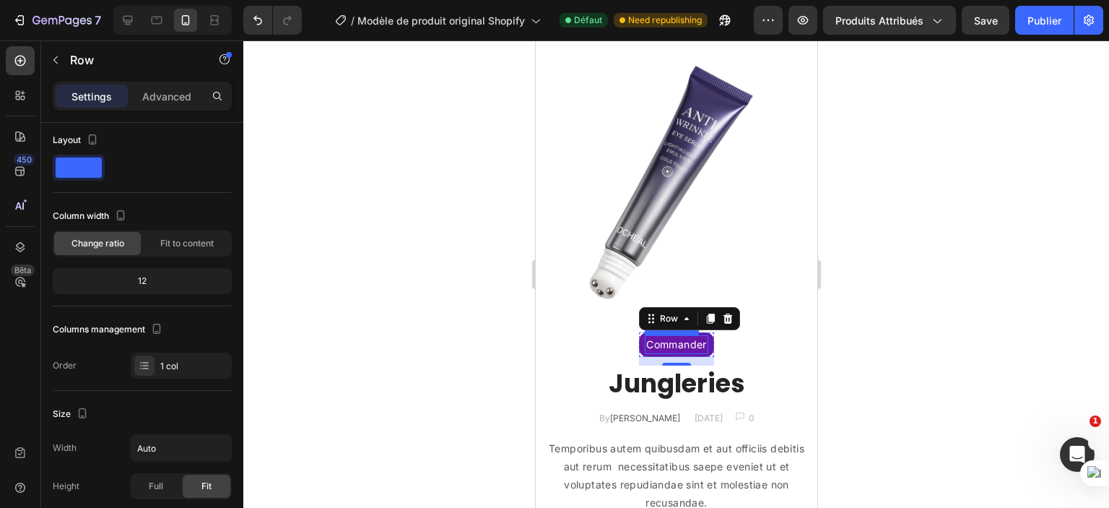
click at [667, 337] on p "Commander" at bounding box center [676, 345] width 61 height 16
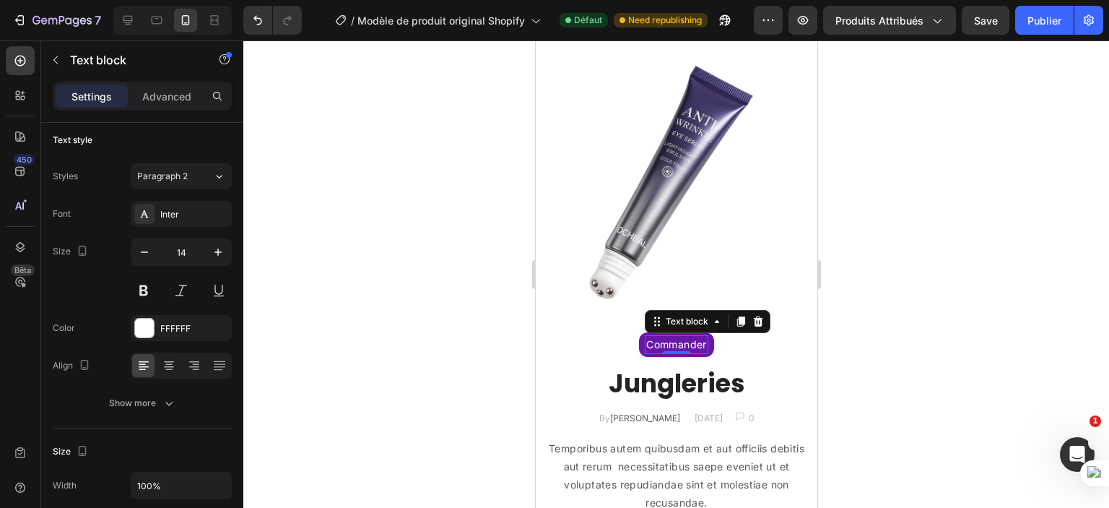
scroll to position [0, 0]
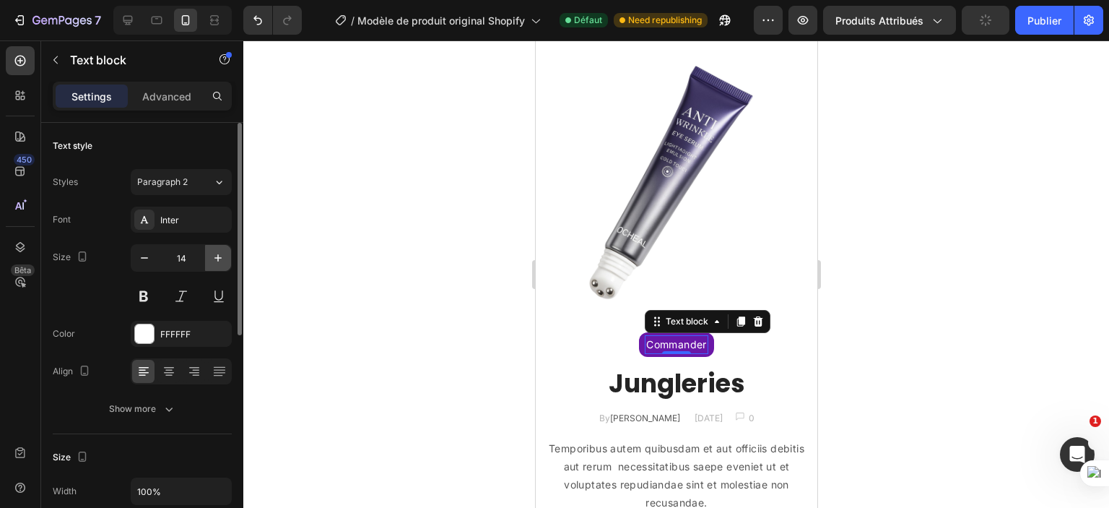
click at [219, 254] on icon "button" at bounding box center [218, 258] width 14 height 14
type input "17"
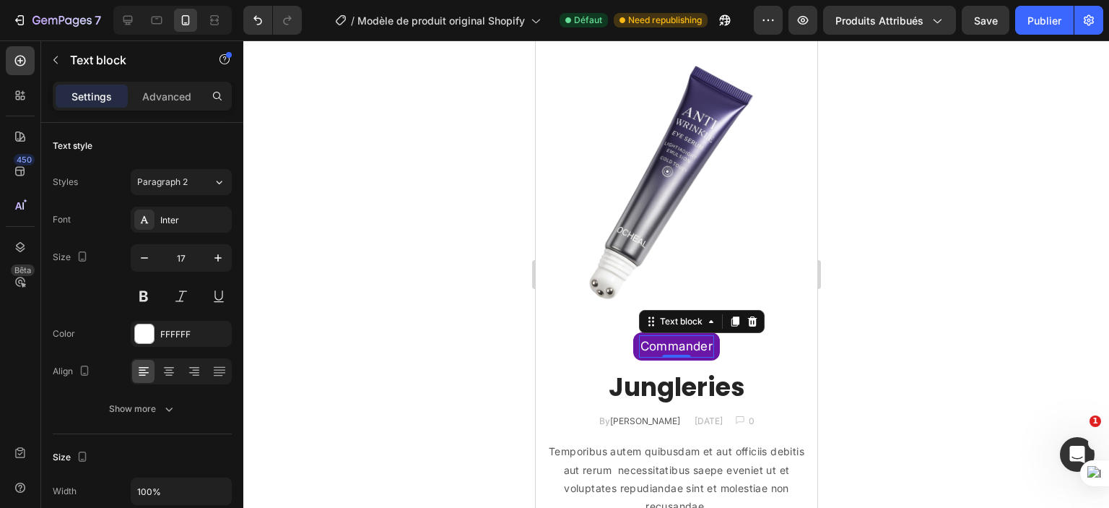
click at [313, 313] on div at bounding box center [676, 273] width 866 height 467
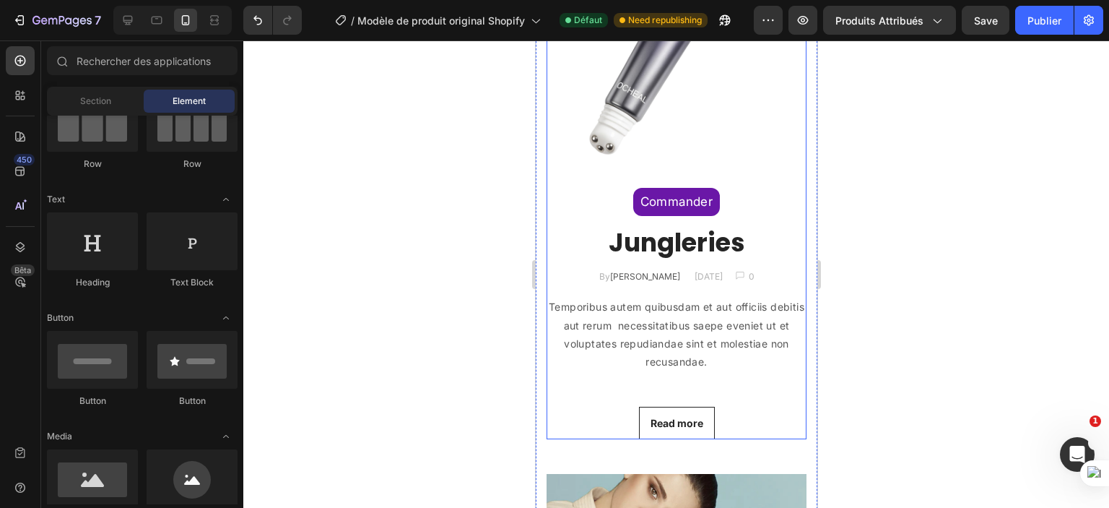
scroll to position [1744, 0]
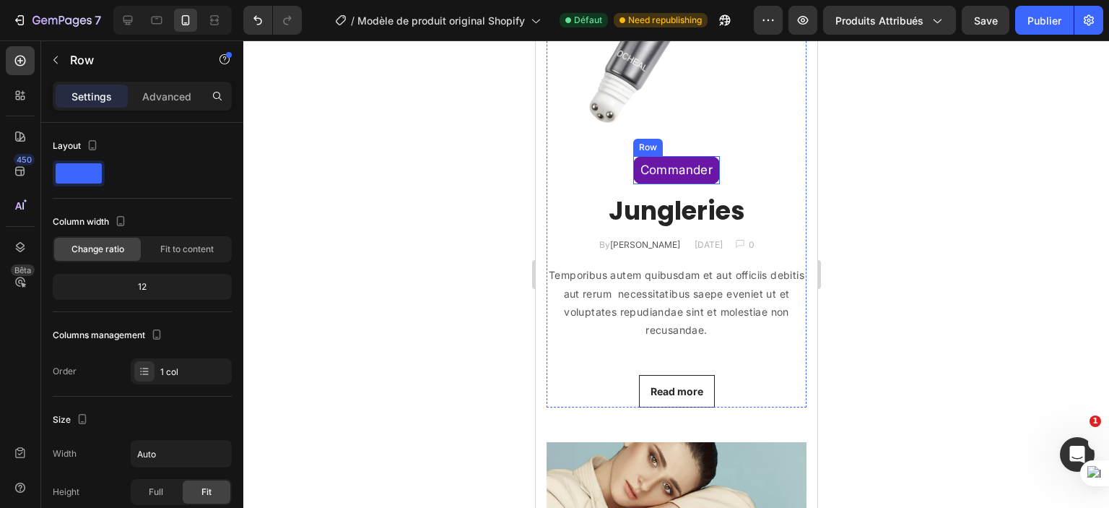
click at [699, 156] on div "Commander Text block Row" at bounding box center [676, 170] width 87 height 28
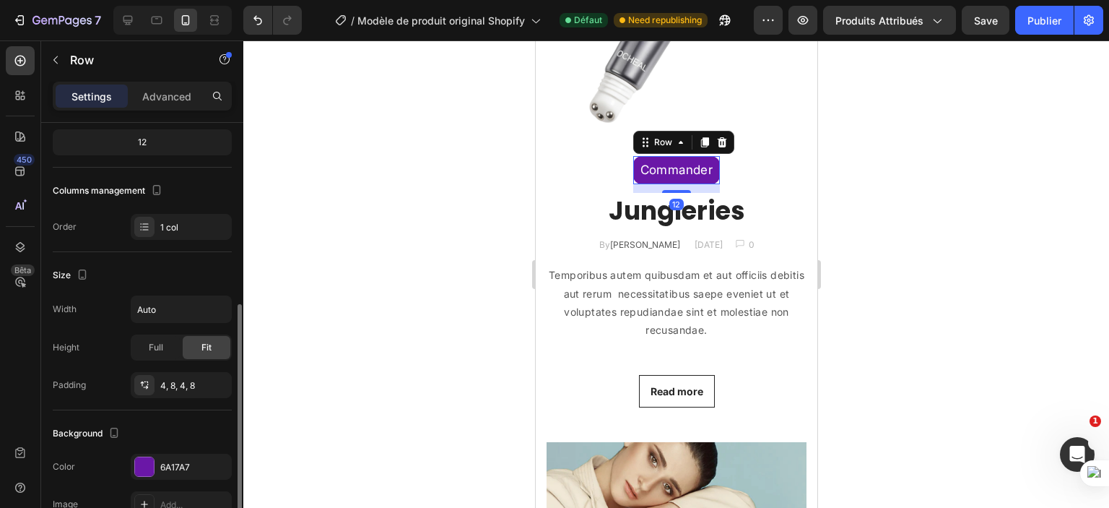
scroll to position [217, 0]
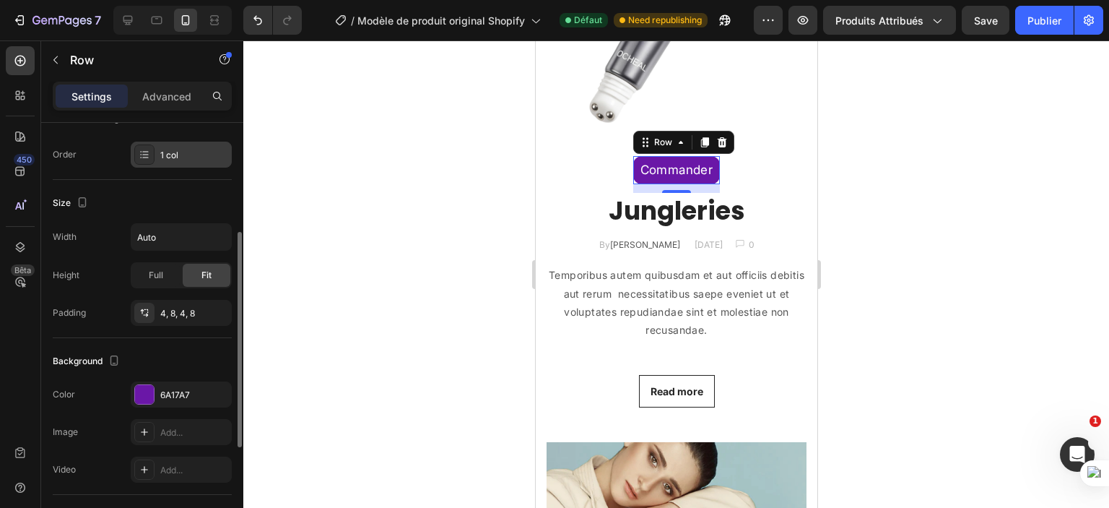
click at [186, 147] on div "1 col" at bounding box center [181, 155] width 101 height 26
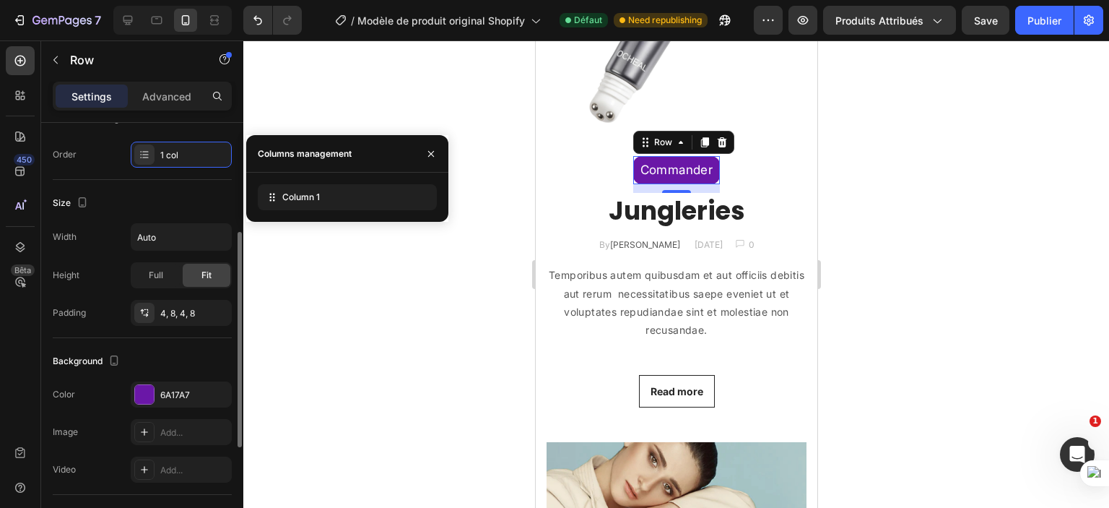
click at [163, 199] on div "Size" at bounding box center [142, 202] width 179 height 23
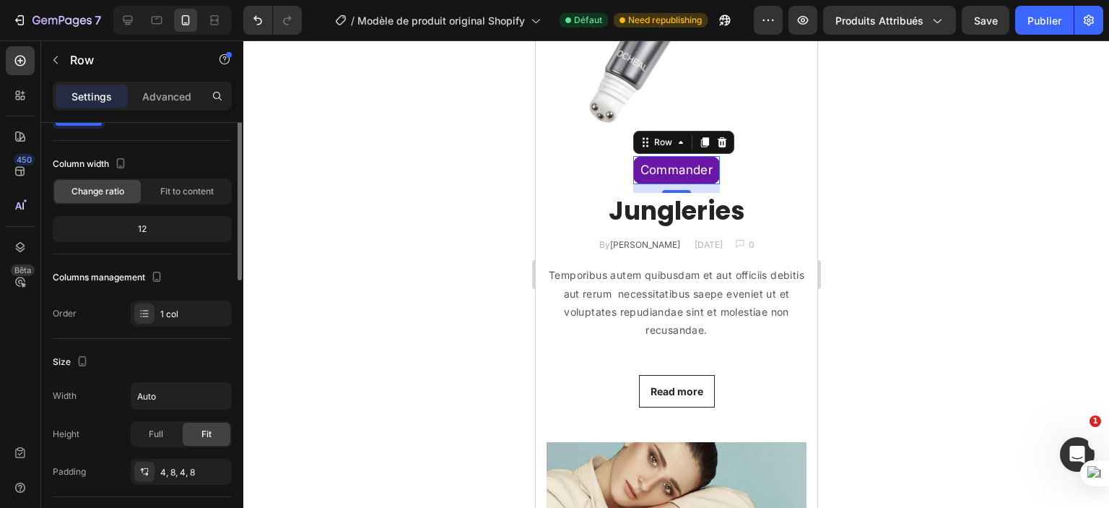
scroll to position [0, 0]
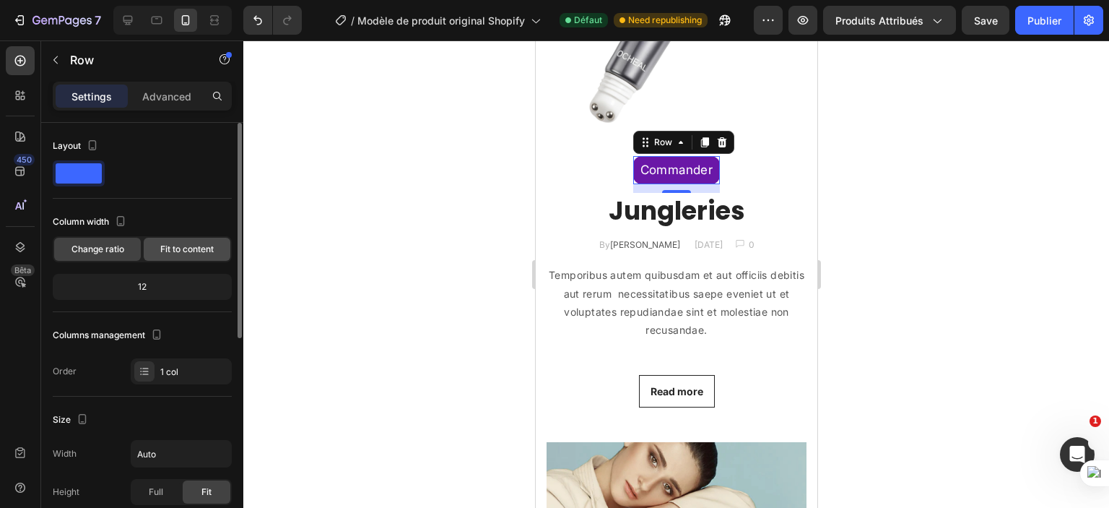
click at [172, 246] on span "Fit to content" at bounding box center [186, 249] width 53 height 13
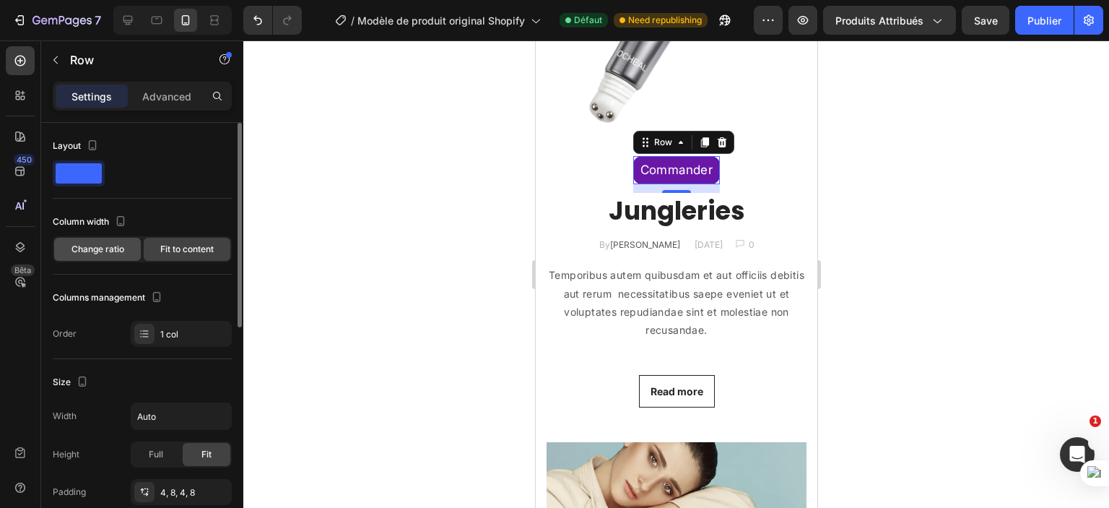
click at [113, 245] on span "Change ratio" at bounding box center [98, 249] width 53 height 13
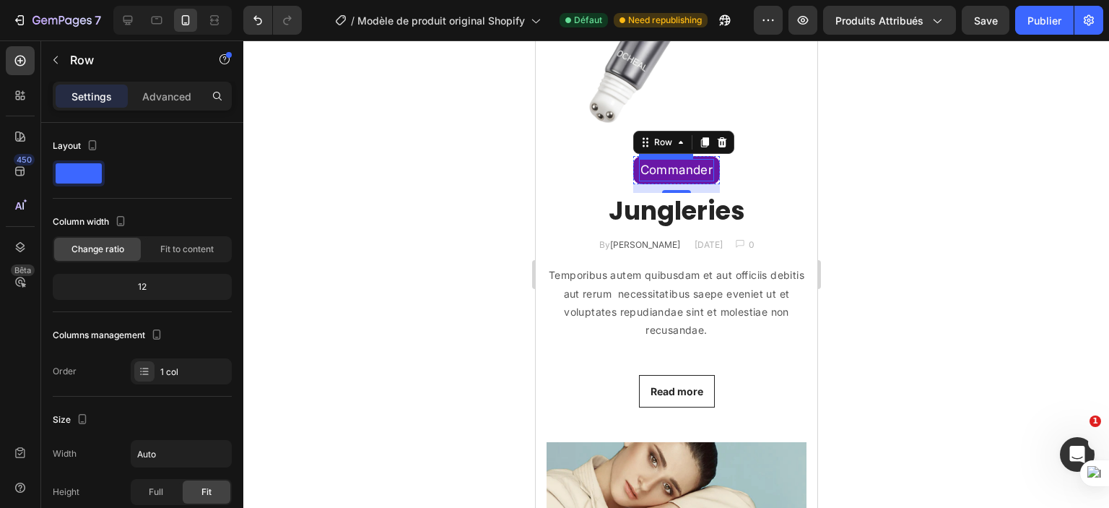
click at [685, 160] on p "Commander" at bounding box center [676, 170] width 73 height 20
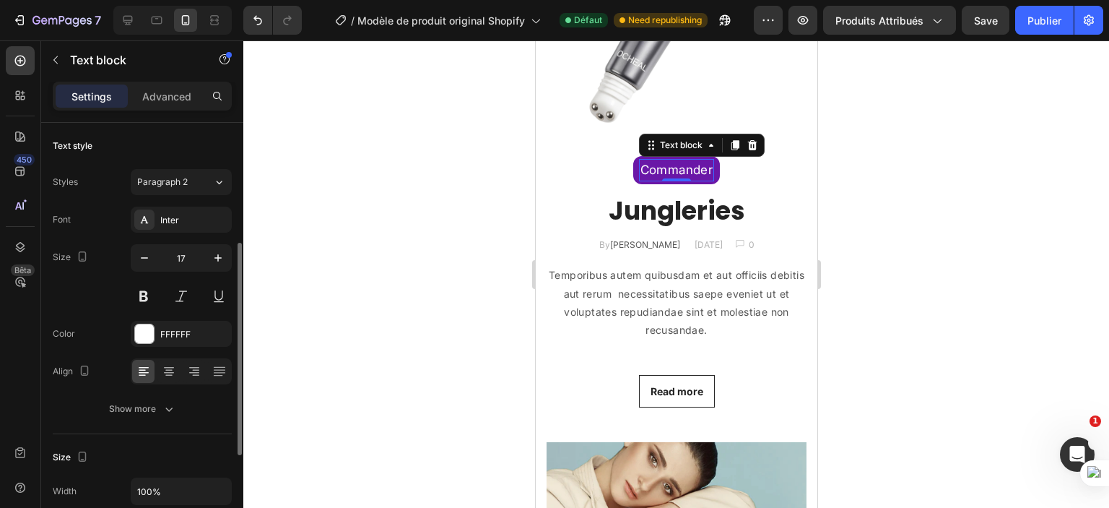
scroll to position [156, 0]
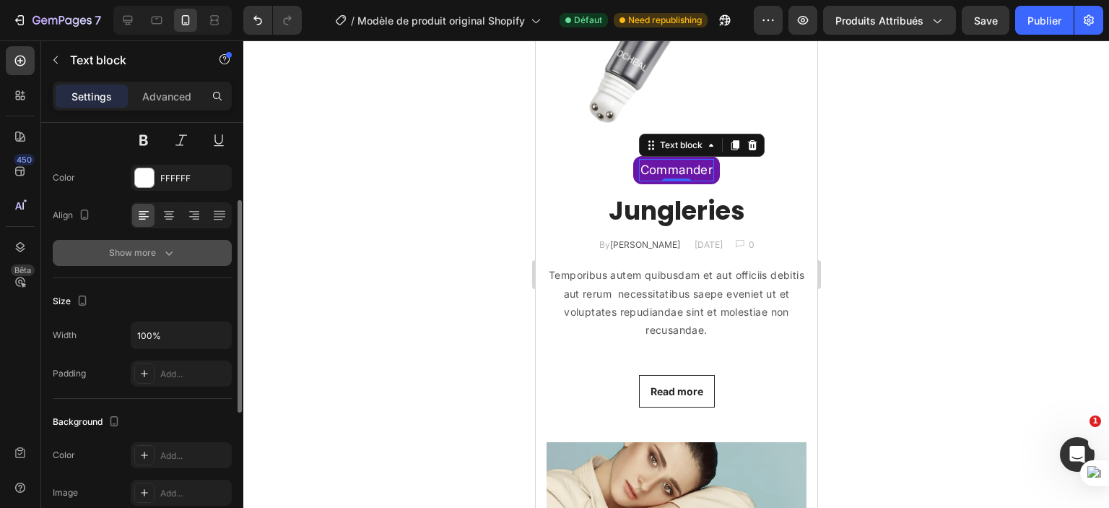
click at [152, 241] on button "Show more" at bounding box center [142, 253] width 179 height 26
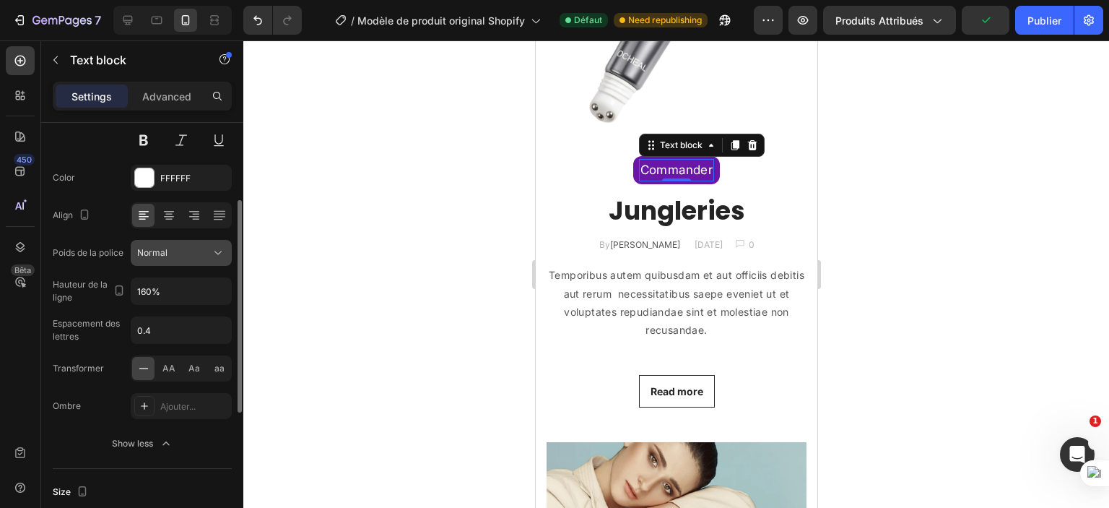
click at [204, 257] on div "Normal" at bounding box center [174, 252] width 74 height 13
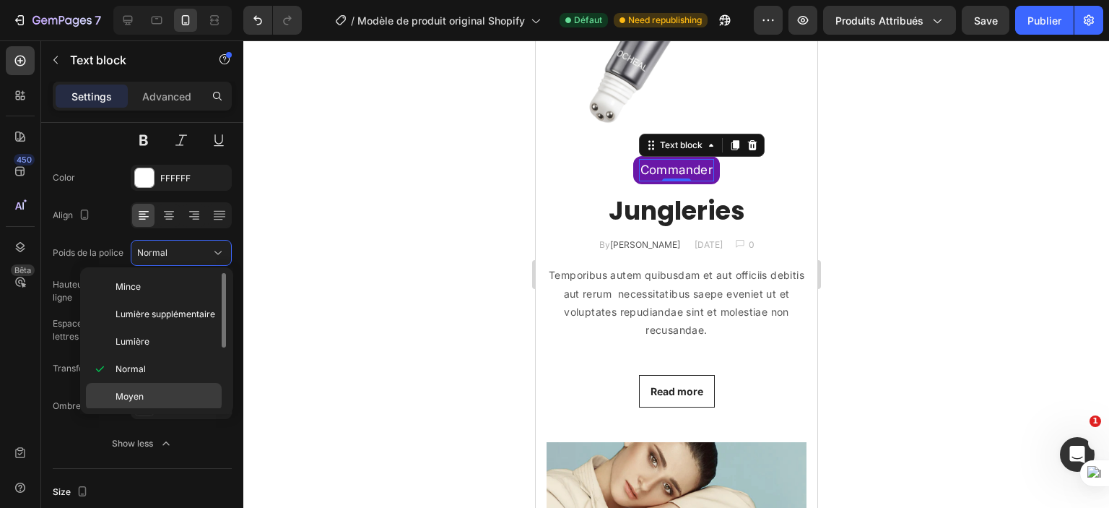
click at [123, 410] on div "Moyen" at bounding box center [154, 423] width 136 height 27
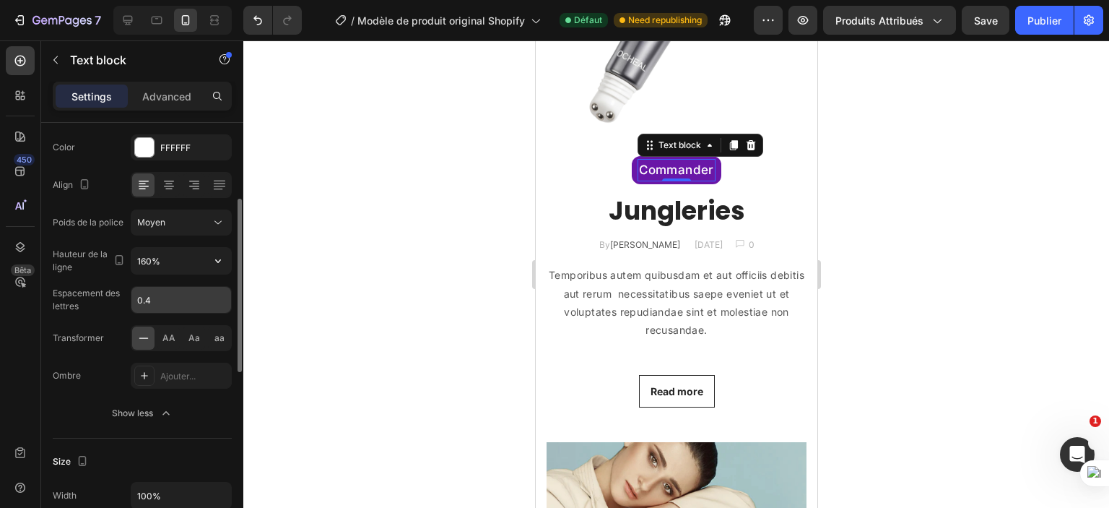
scroll to position [186, 0]
click at [170, 186] on icon at bounding box center [169, 185] width 14 height 14
click at [191, 184] on icon at bounding box center [194, 185] width 14 height 14
click at [215, 186] on icon at bounding box center [219, 185] width 14 height 14
click at [168, 178] on icon at bounding box center [169, 185] width 14 height 14
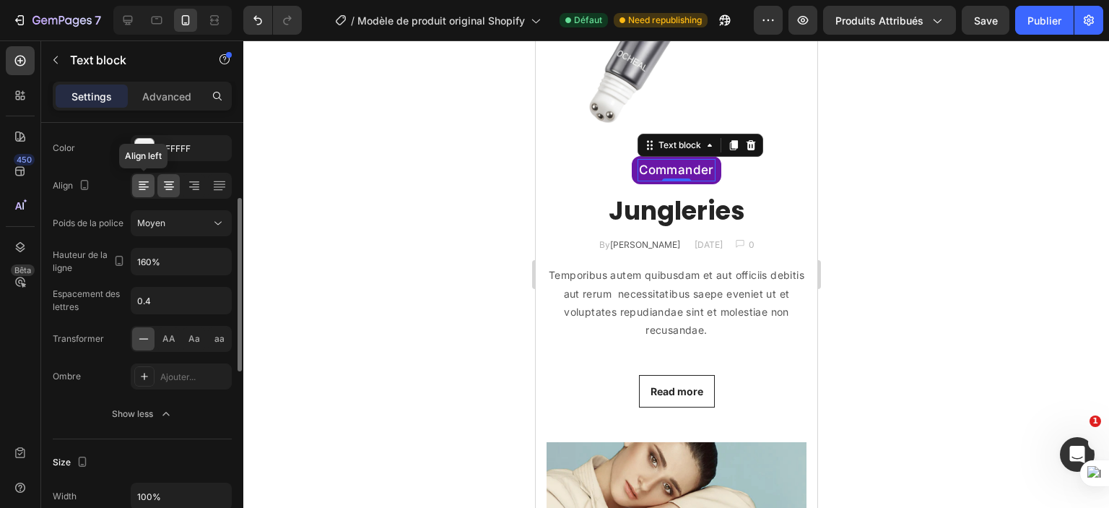
click at [142, 184] on icon at bounding box center [144, 185] width 14 height 14
click at [165, 181] on icon at bounding box center [169, 185] width 14 height 14
click at [116, 168] on div "Font Inter Size 17 Color FFFFFF Align Poids de la police Moyen Hauteur de la li…" at bounding box center [142, 224] width 179 height 406
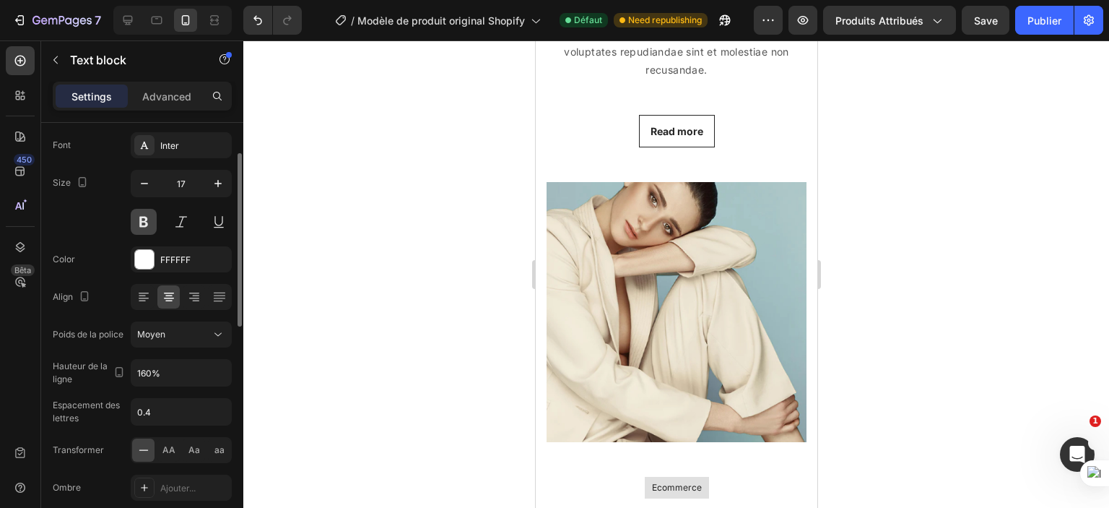
click at [150, 217] on button at bounding box center [144, 222] width 26 height 26
click at [170, 220] on button at bounding box center [181, 222] width 26 height 26
click at [217, 216] on button at bounding box center [219, 222] width 26 height 26
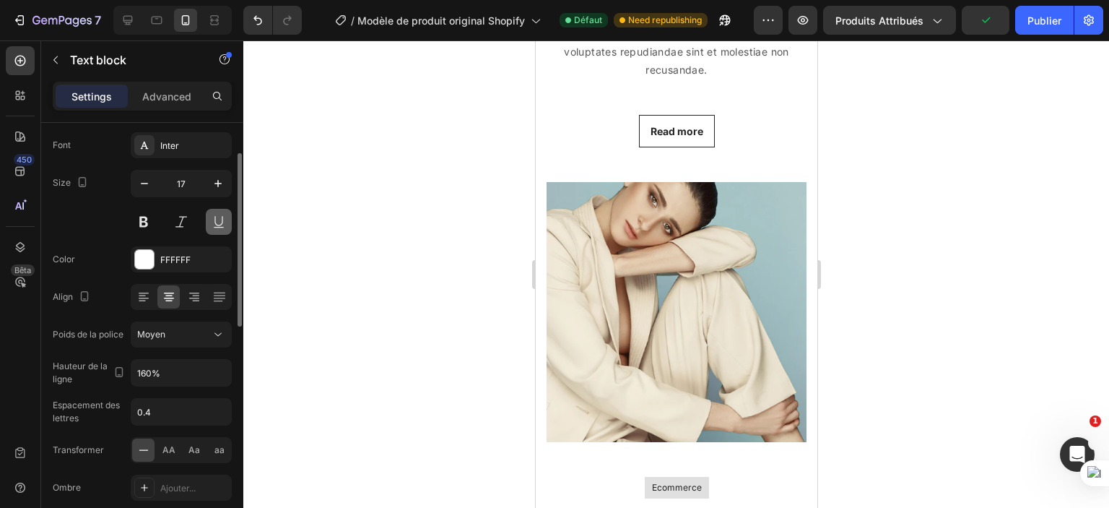
click at [217, 216] on button at bounding box center [219, 222] width 26 height 26
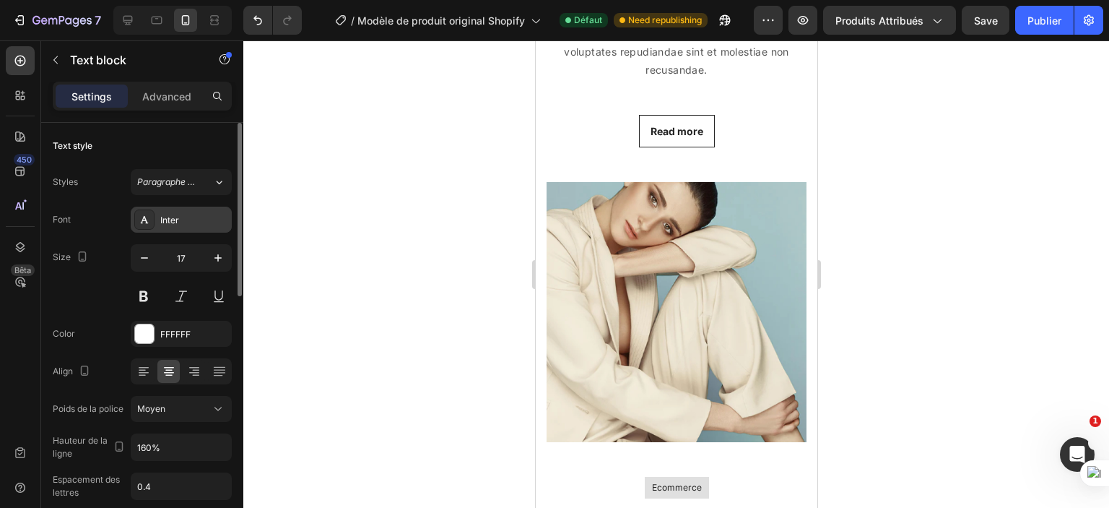
click at [183, 225] on div "Inter" at bounding box center [194, 220] width 68 height 13
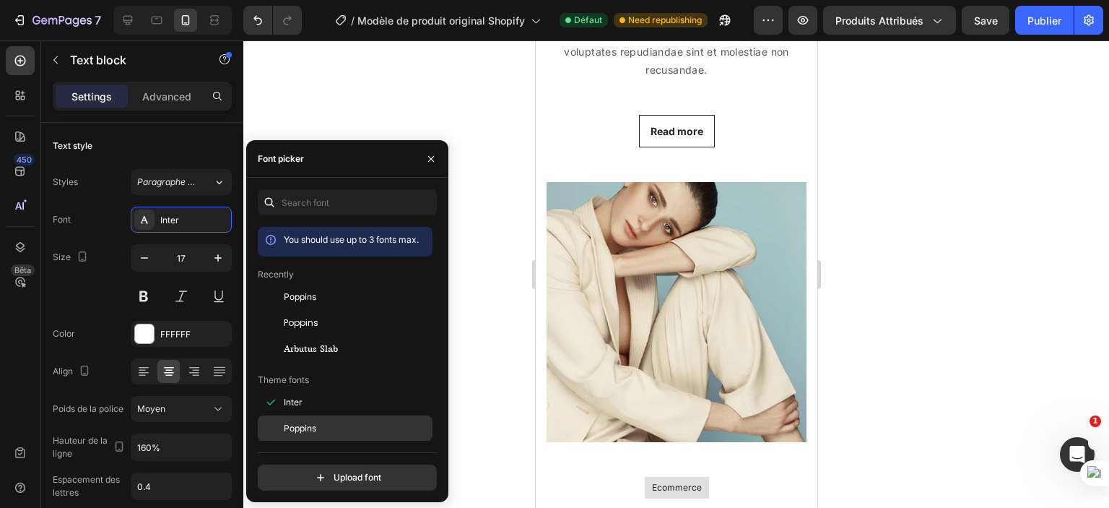
click at [305, 431] on span "Poppins" at bounding box center [300, 428] width 33 height 13
click at [84, 217] on div "Font Poppins" at bounding box center [142, 220] width 179 height 26
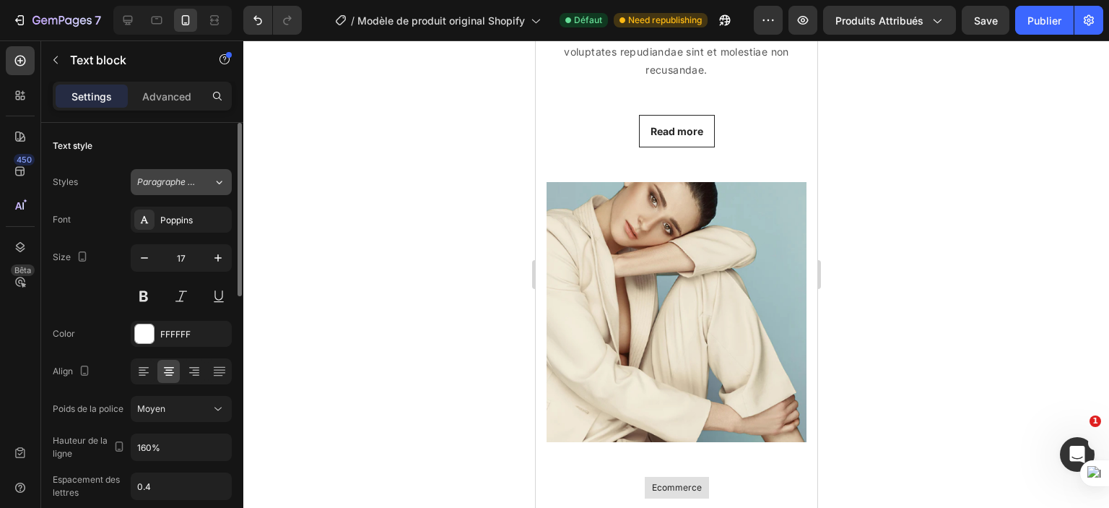
click at [196, 181] on div "Paragraphe 2*" at bounding box center [175, 182] width 76 height 13
click at [98, 155] on div "Text style" at bounding box center [142, 145] width 179 height 23
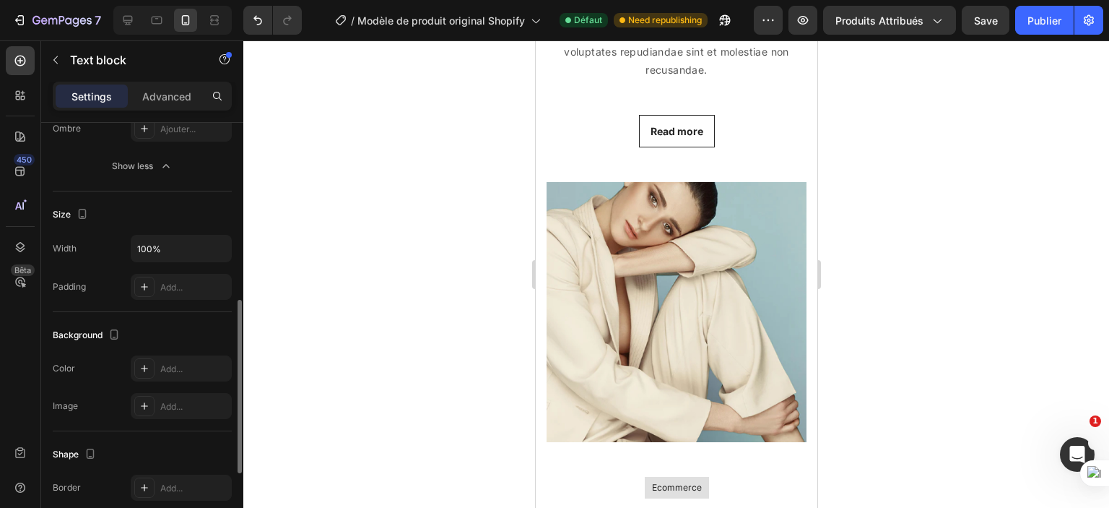
scroll to position [618, 0]
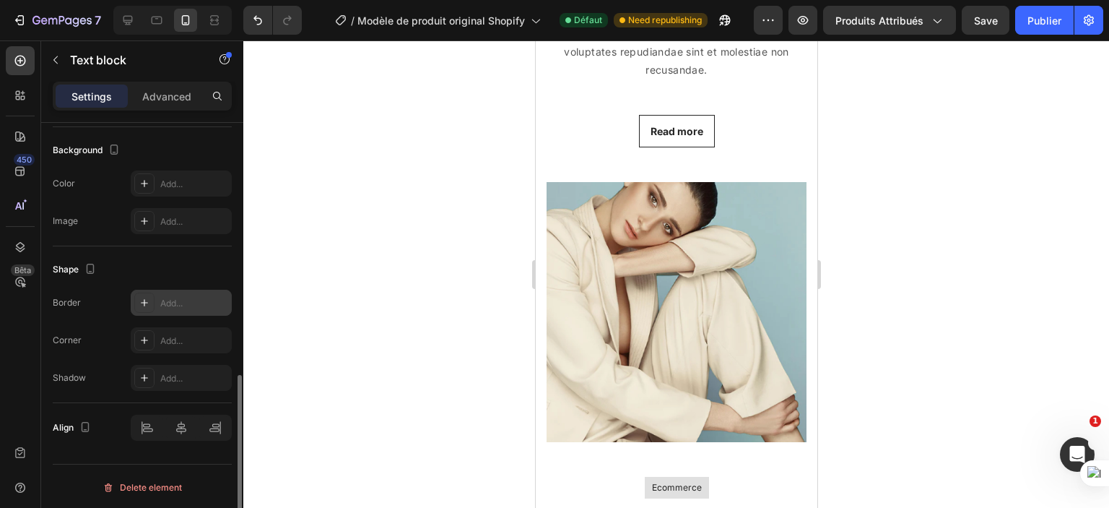
click at [189, 304] on div "Add..." at bounding box center [194, 303] width 68 height 13
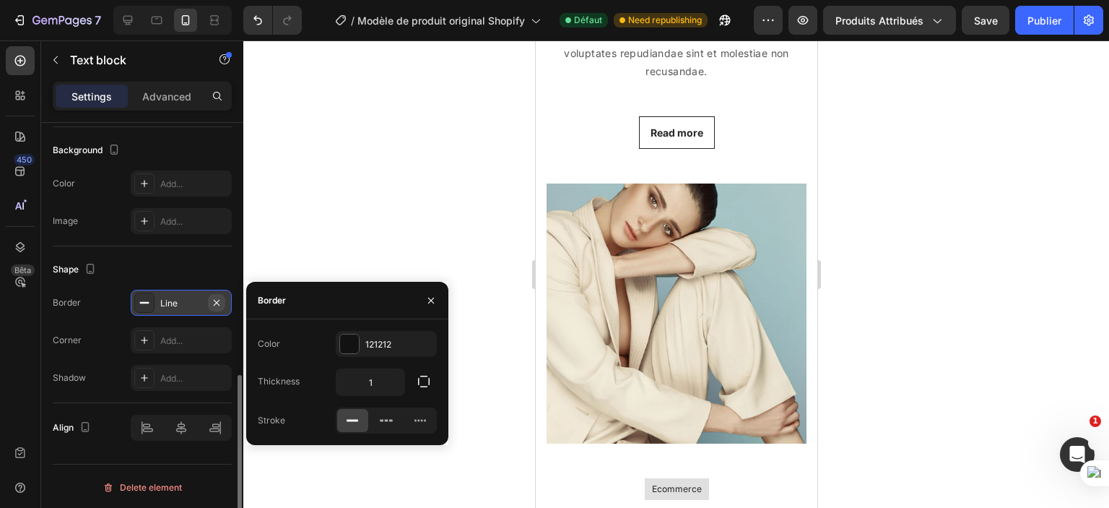
click at [222, 303] on icon "button" at bounding box center [217, 303] width 12 height 12
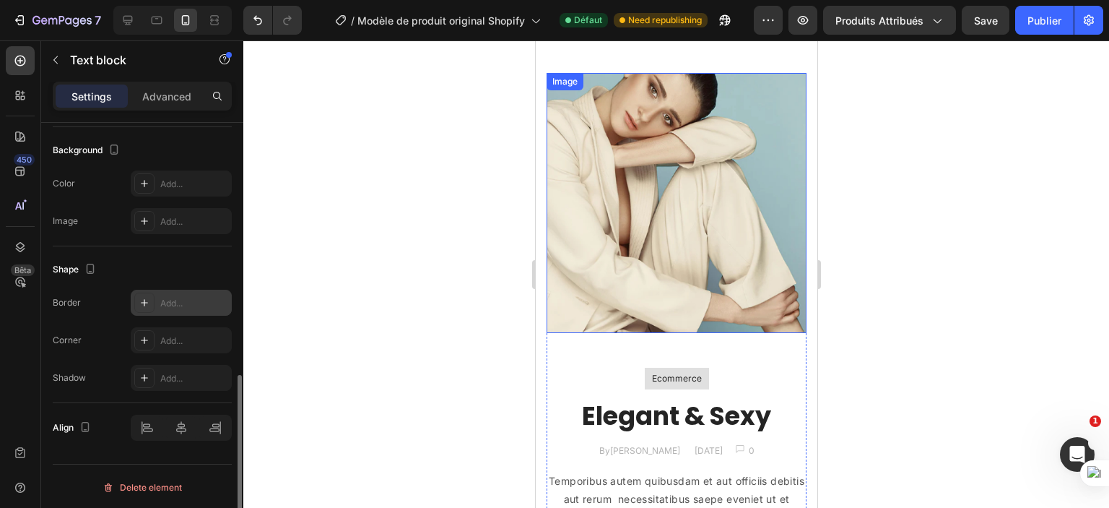
scroll to position [2092, 0]
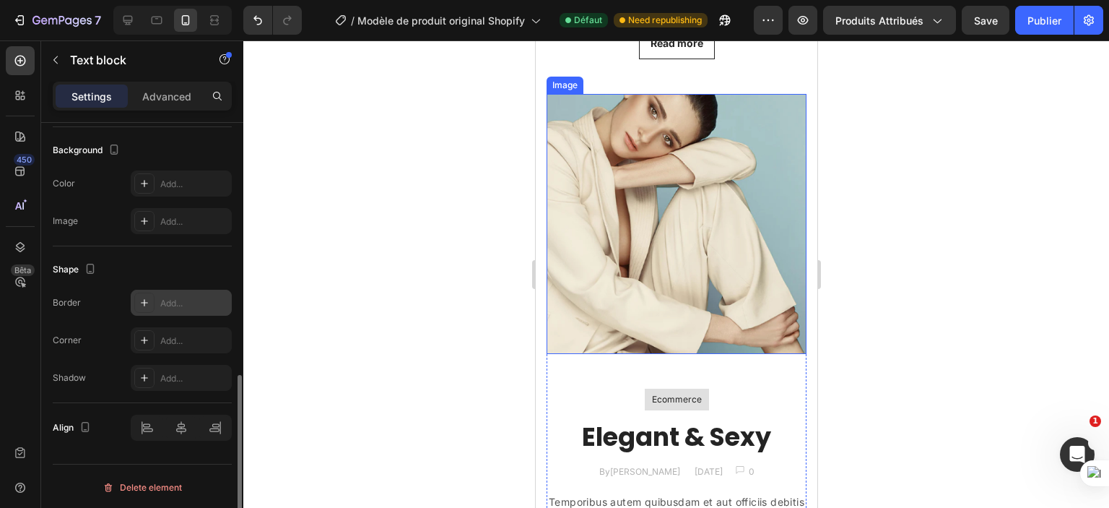
click at [701, 160] on img at bounding box center [676, 224] width 260 height 260
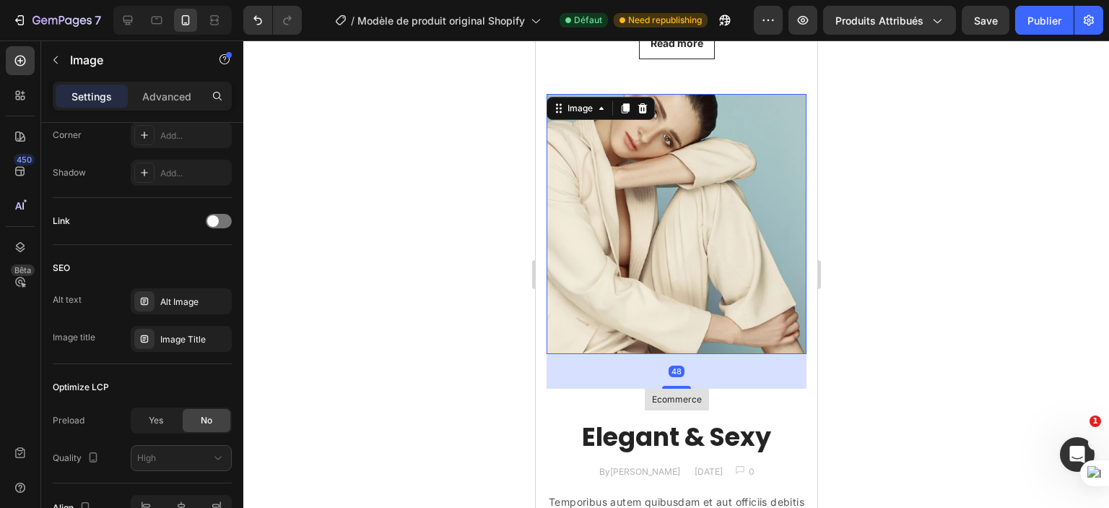
scroll to position [0, 0]
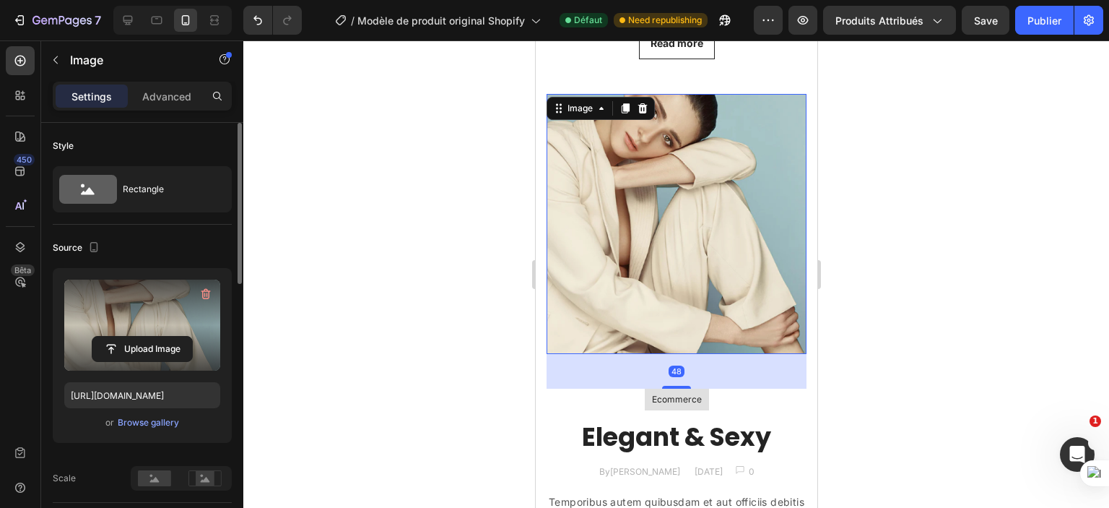
click at [153, 296] on label at bounding box center [142, 325] width 156 height 91
click at [153, 337] on input "file" at bounding box center [142, 349] width 100 height 25
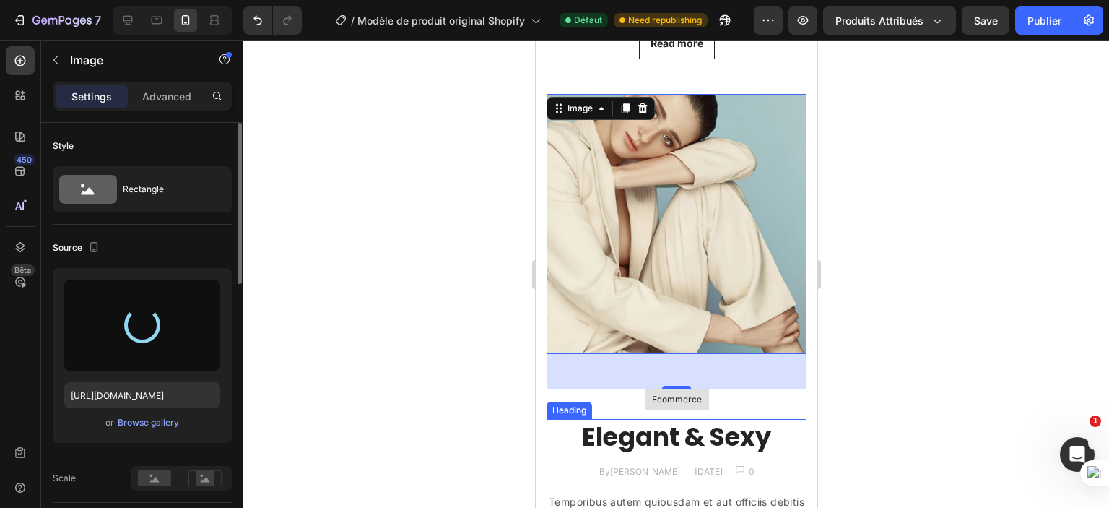
type input "[URL][DOMAIN_NAME]"
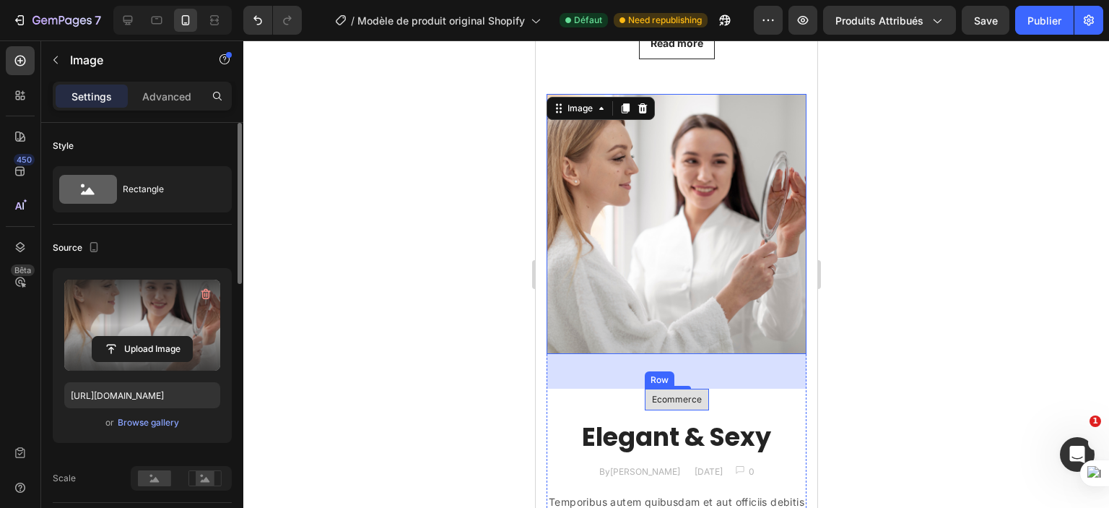
click at [698, 389] on div "Ecommerce Text block Row" at bounding box center [676, 400] width 64 height 22
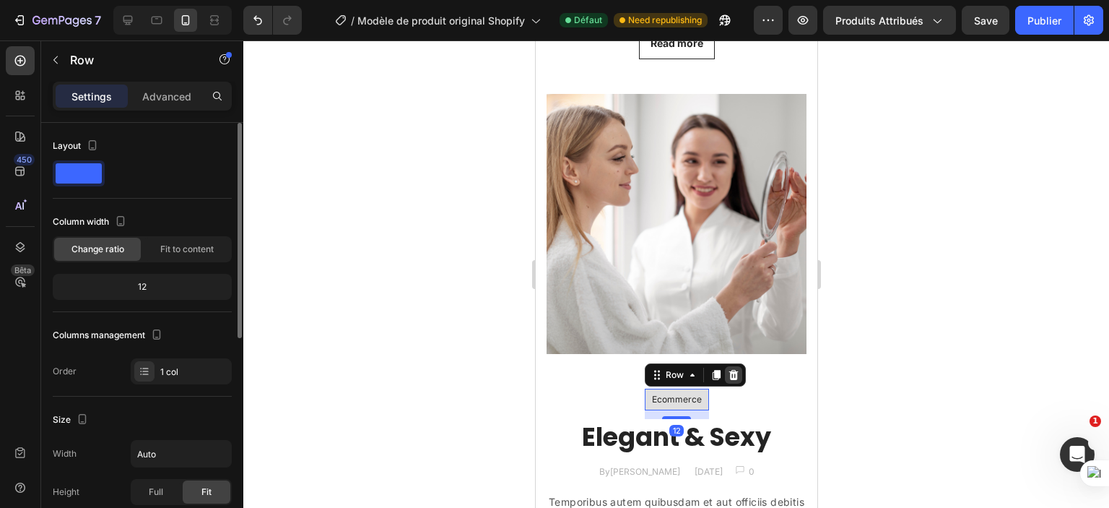
click at [727, 369] on icon at bounding box center [733, 375] width 12 height 12
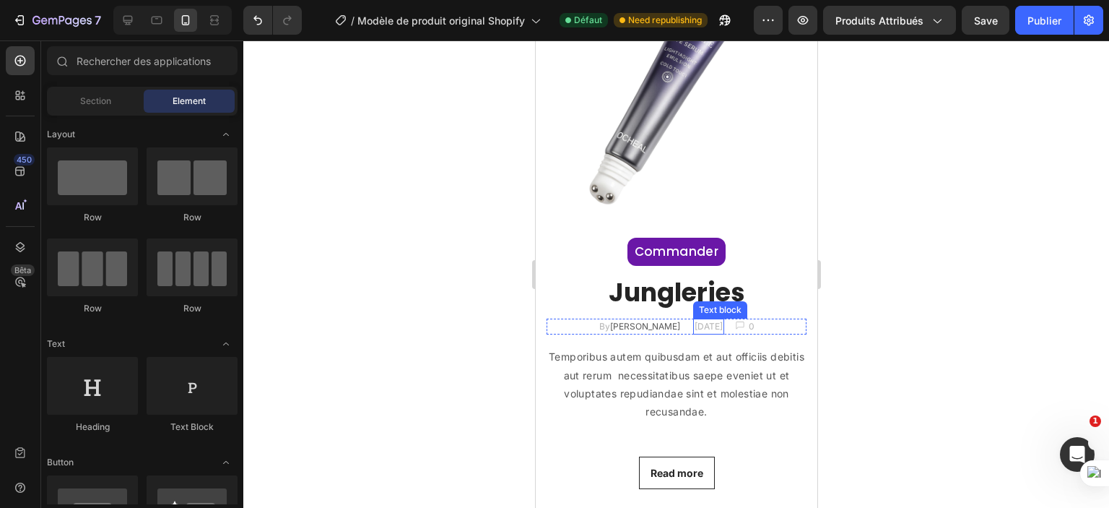
scroll to position [1658, 0]
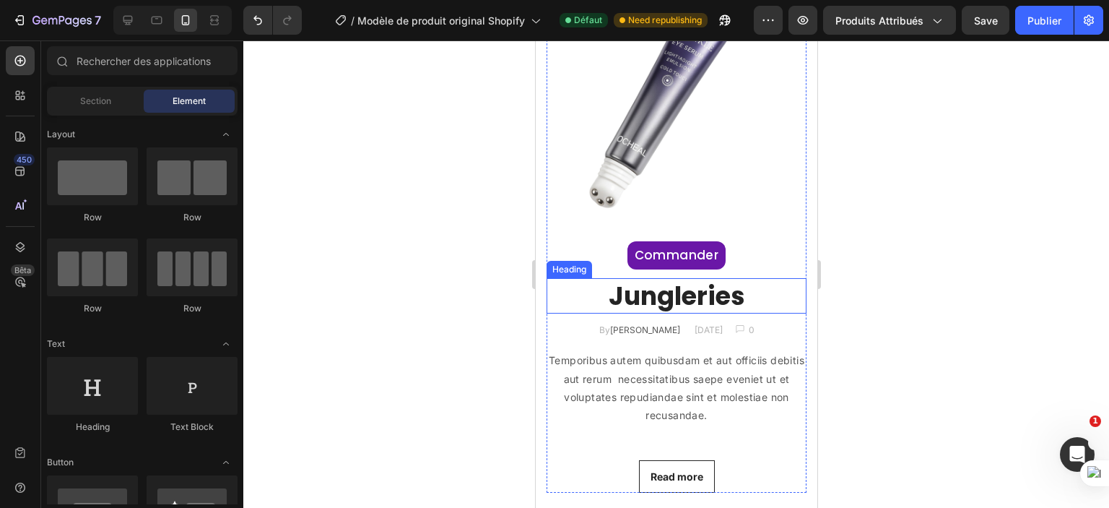
click at [665, 289] on p "Jungleries" at bounding box center [676, 296] width 257 height 33
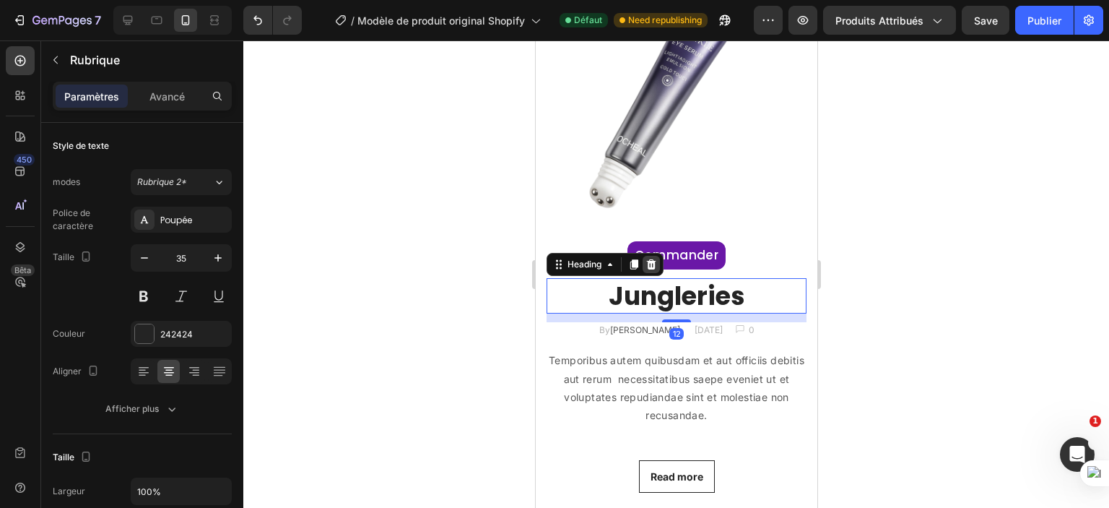
click at [653, 259] on icon at bounding box center [650, 264] width 9 height 10
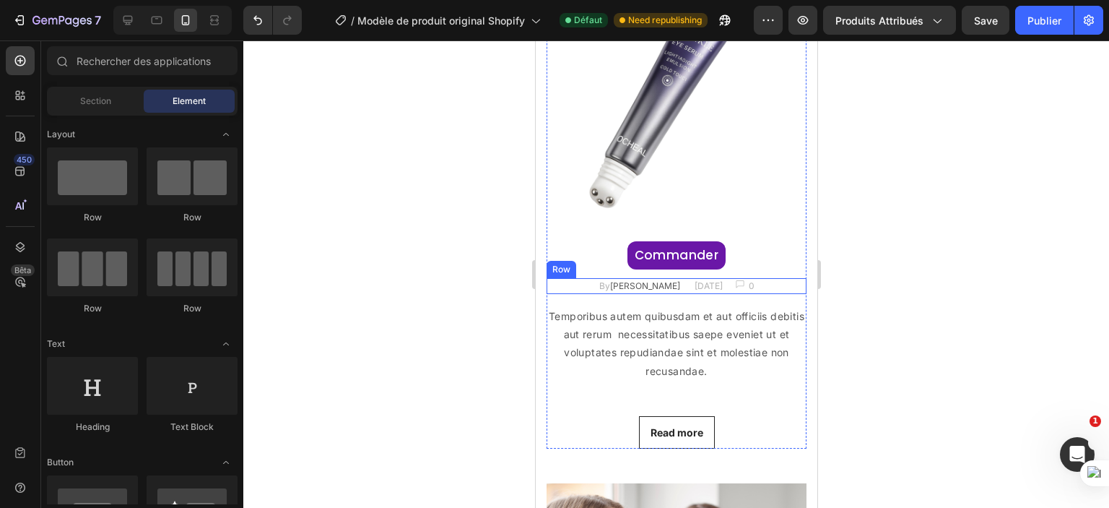
click at [783, 278] on div "By [PERSON_NAME] Text block [DATE] Text block Image 0 Text block Row Row" at bounding box center [676, 286] width 260 height 16
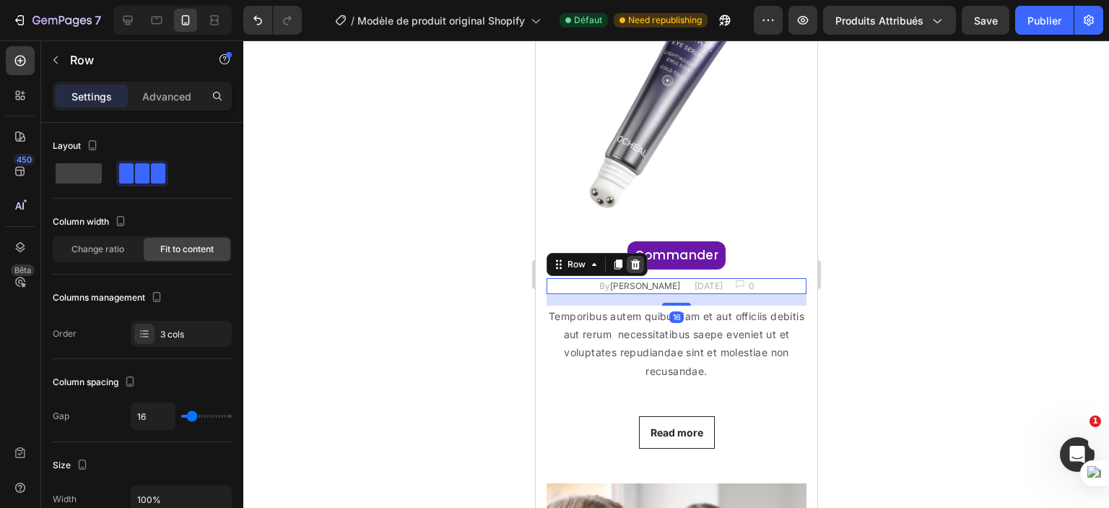
click at [633, 259] on icon at bounding box center [635, 264] width 9 height 10
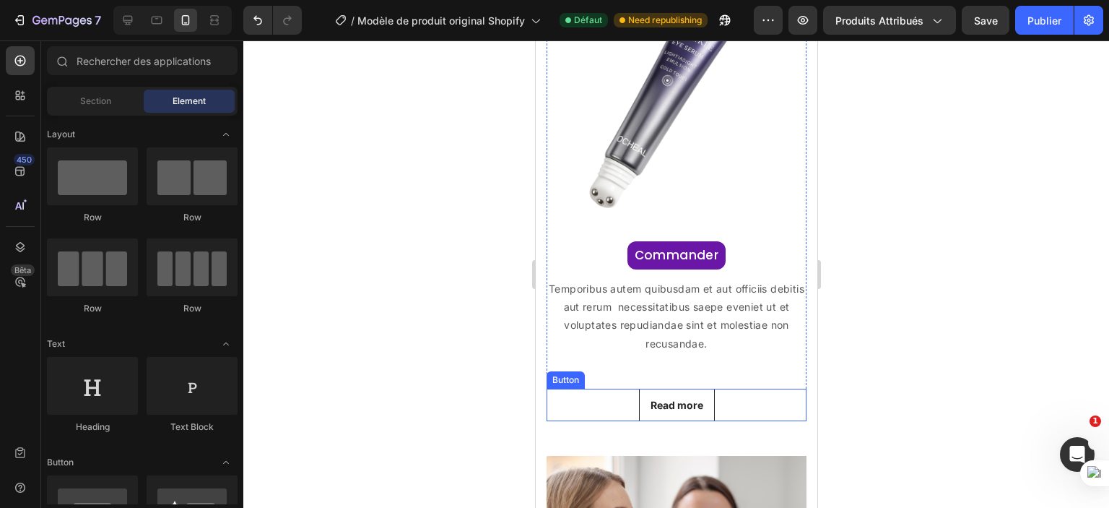
click at [739, 389] on div "Read more Button" at bounding box center [676, 405] width 260 height 33
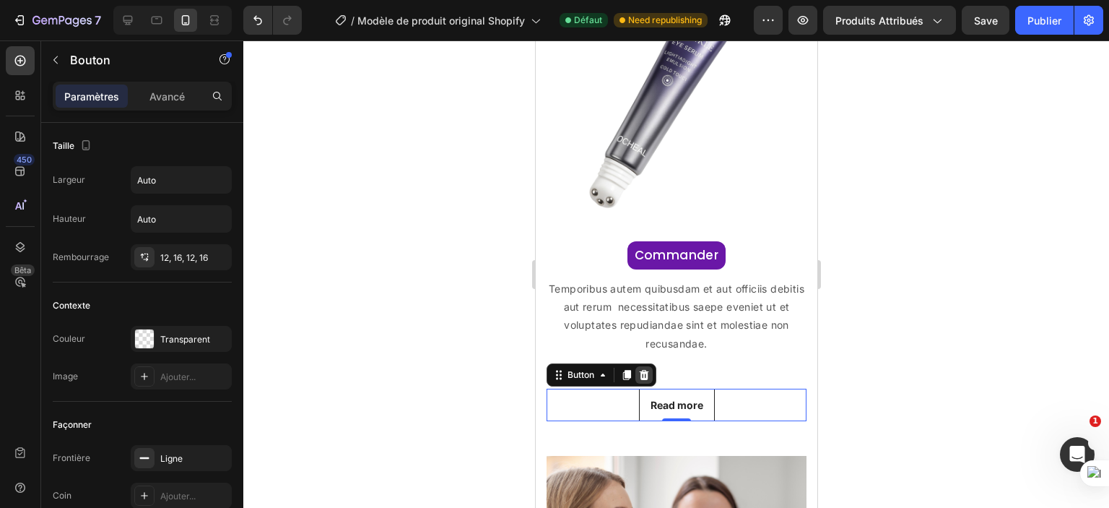
click at [646, 370] on icon at bounding box center [643, 375] width 9 height 10
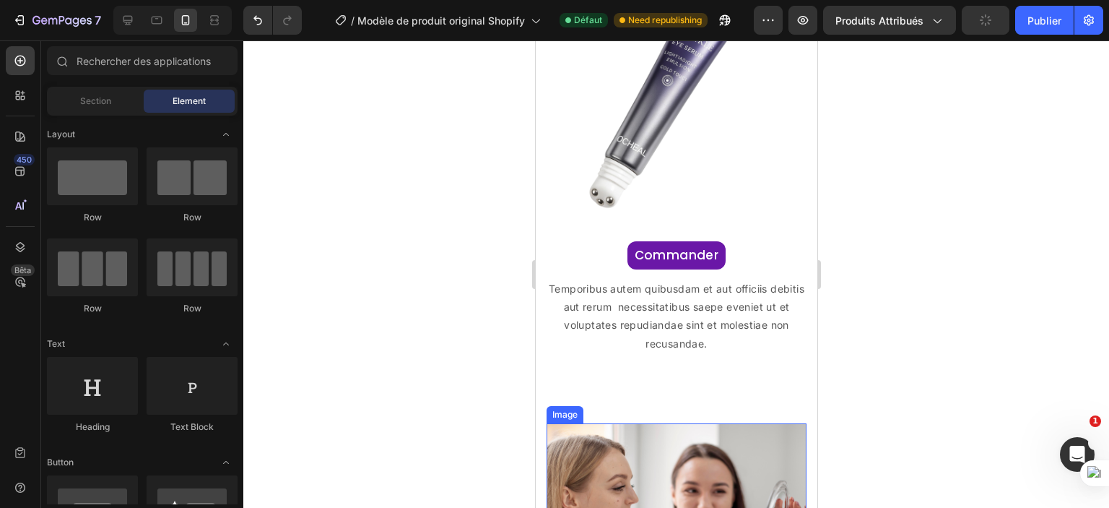
scroll to position [1803, 0]
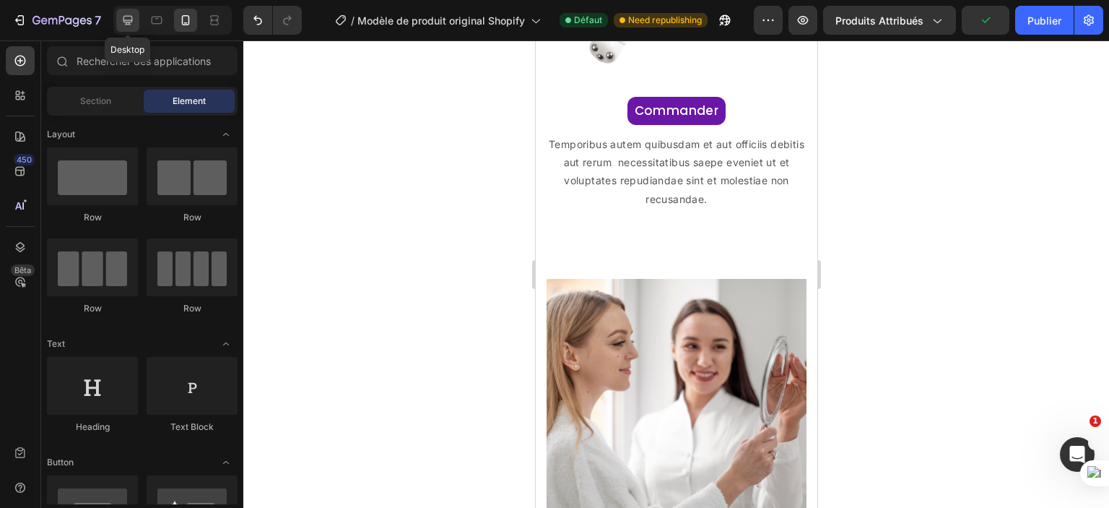
click at [134, 19] on icon at bounding box center [128, 20] width 14 height 14
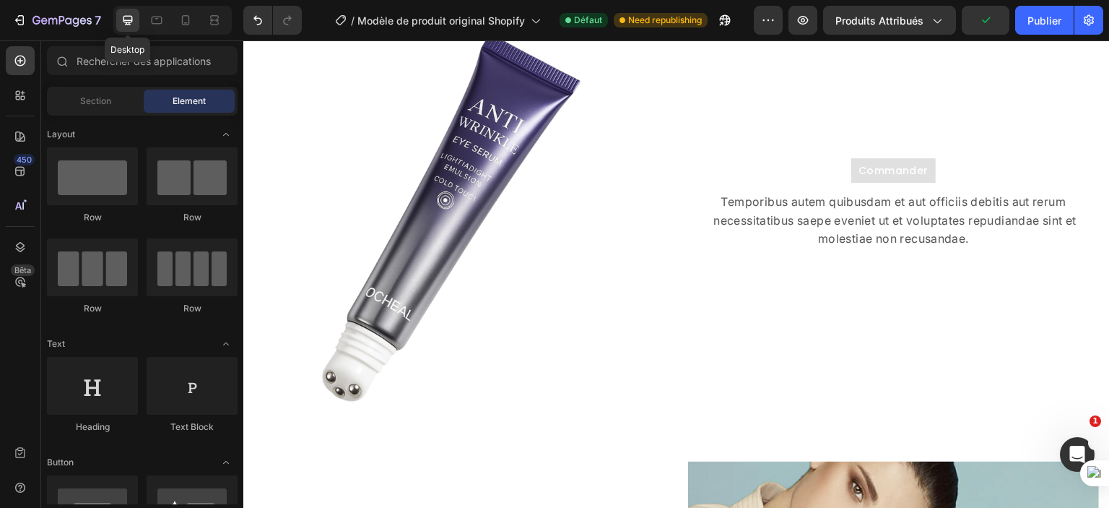
scroll to position [1752, 0]
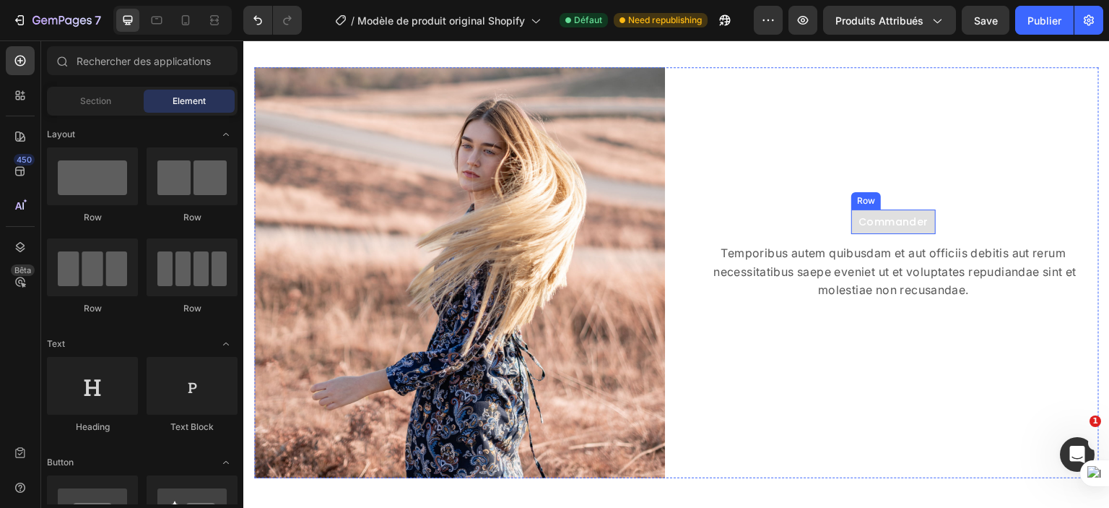
click at [925, 209] on div "Commander Text block Row" at bounding box center [894, 221] width 85 height 25
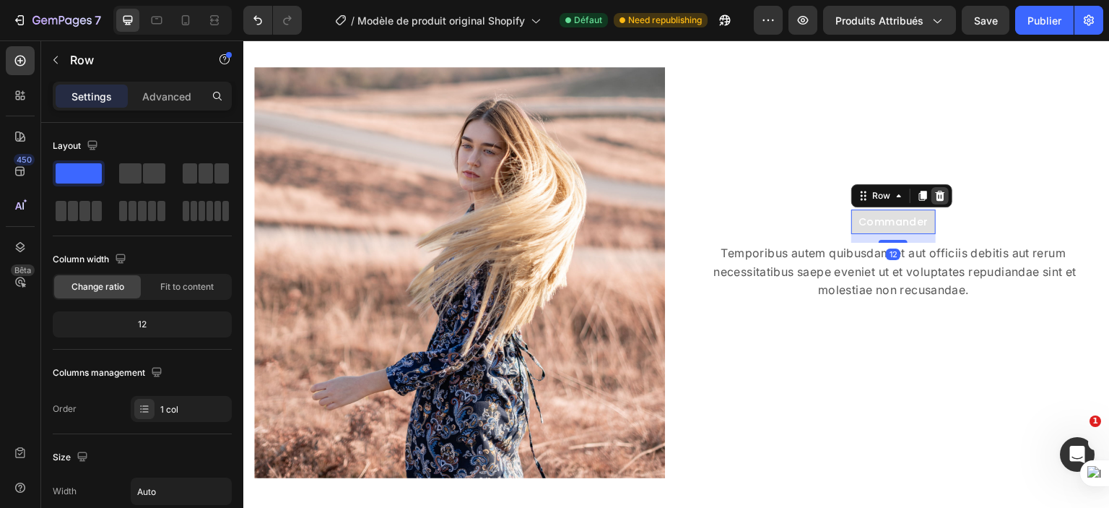
click at [936, 195] on icon at bounding box center [940, 196] width 9 height 10
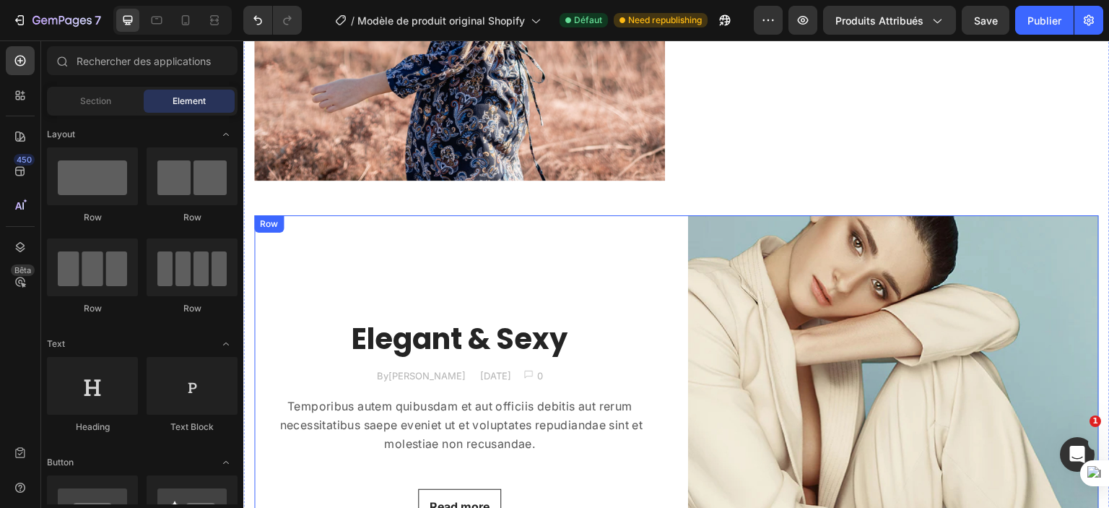
scroll to position [2023, 0]
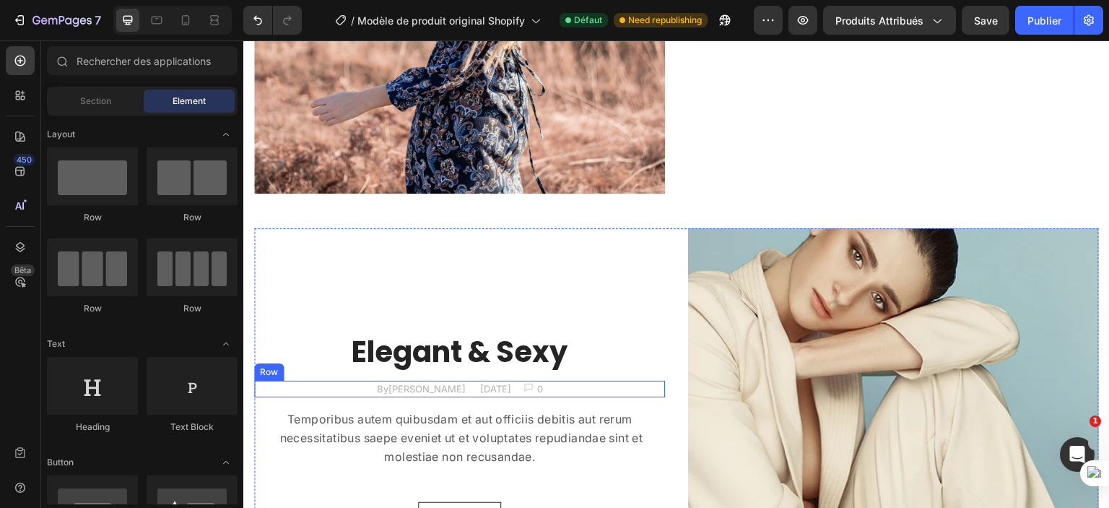
click at [577, 381] on div "By [PERSON_NAME] Text block [DATE] Text block Image 0 Text block Row Row" at bounding box center [459, 389] width 411 height 17
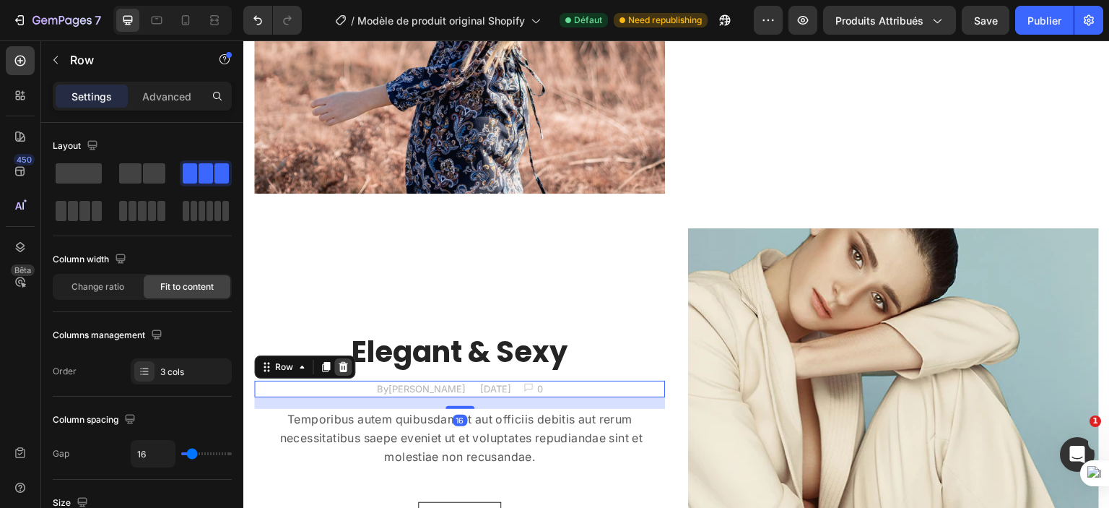
click at [345, 362] on icon at bounding box center [343, 367] width 9 height 10
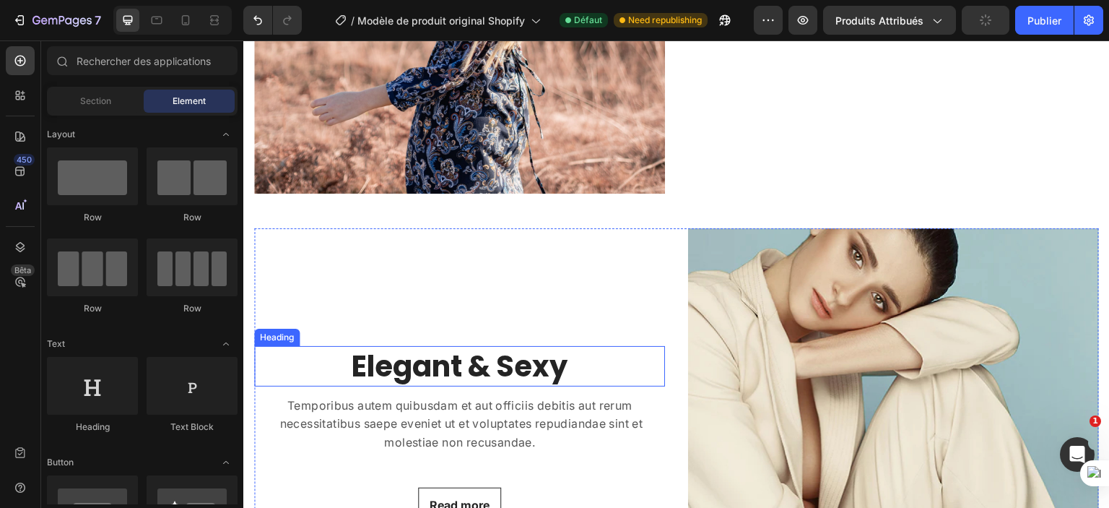
scroll to position [2153, 0]
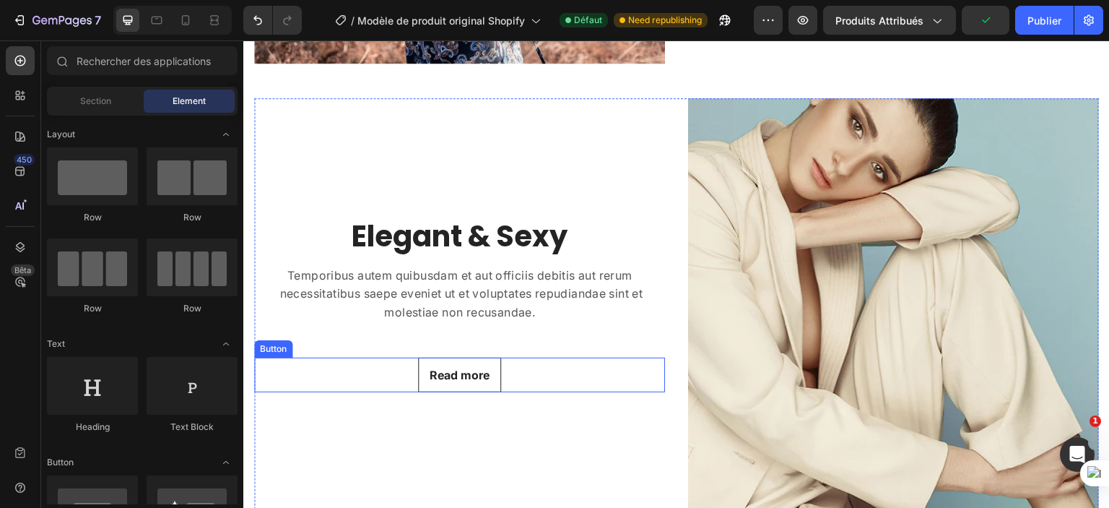
click at [551, 361] on div "Read more Button" at bounding box center [459, 375] width 411 height 35
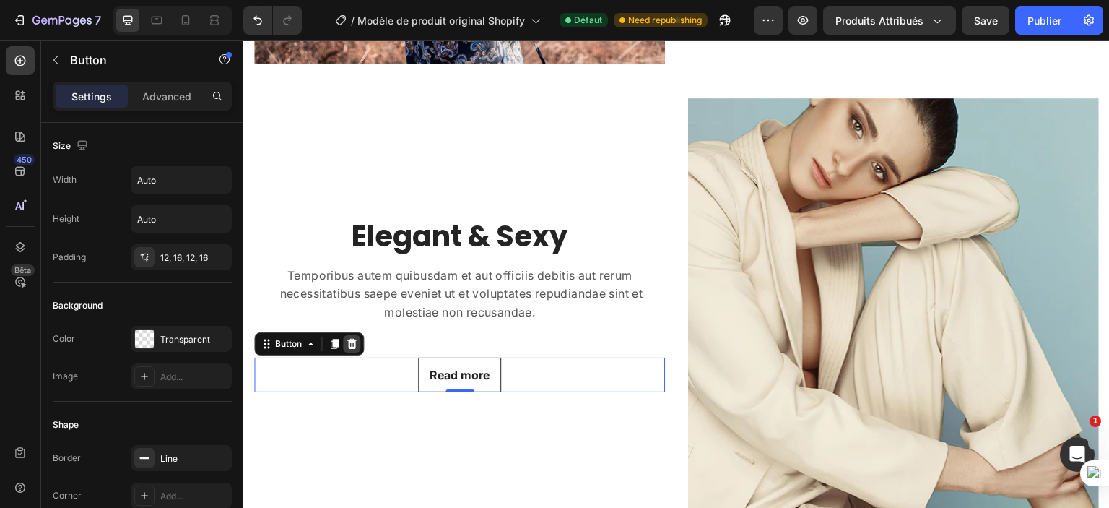
click at [349, 339] on icon at bounding box center [351, 344] width 9 height 10
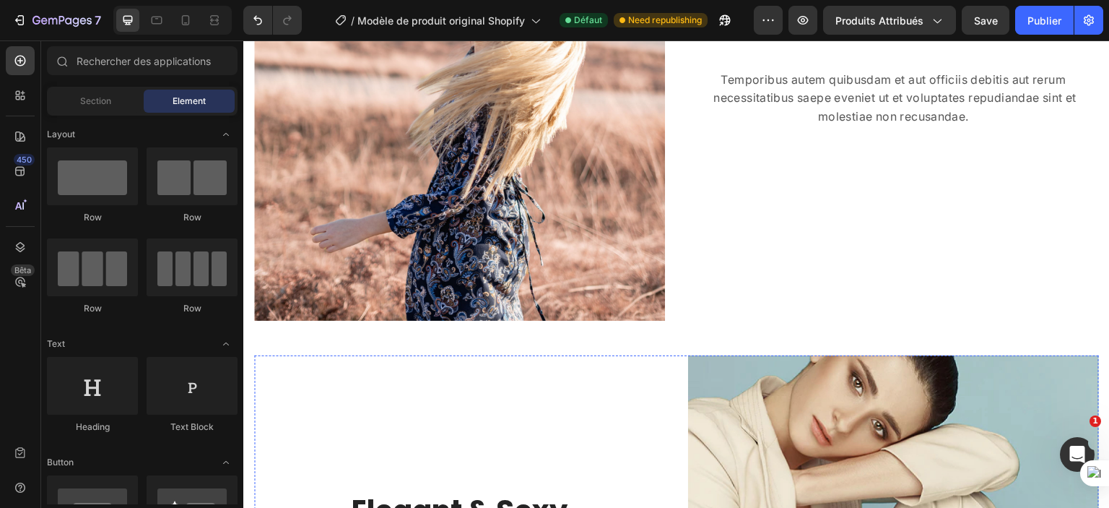
scroll to position [1893, 0]
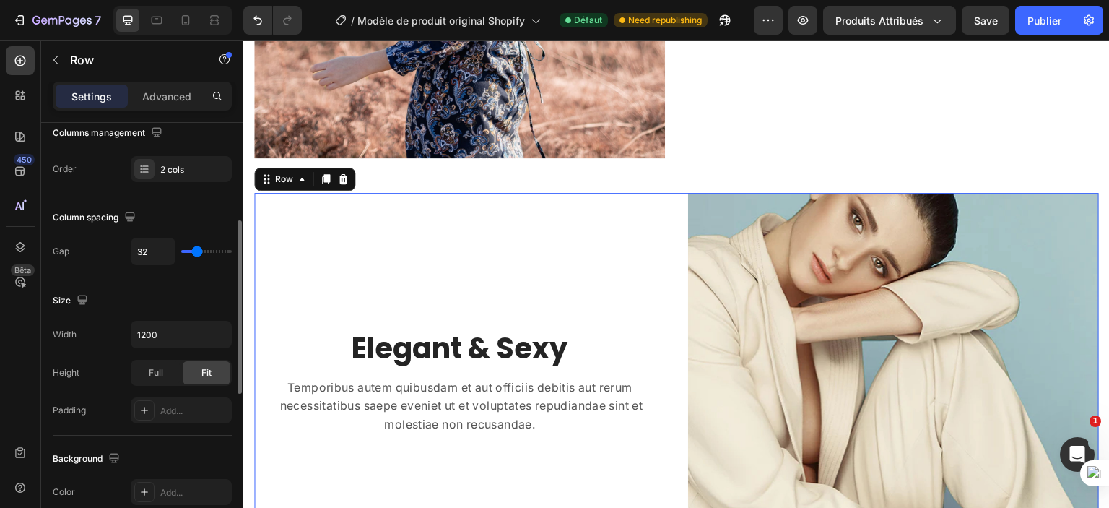
scroll to position [240, 0]
type input "0"
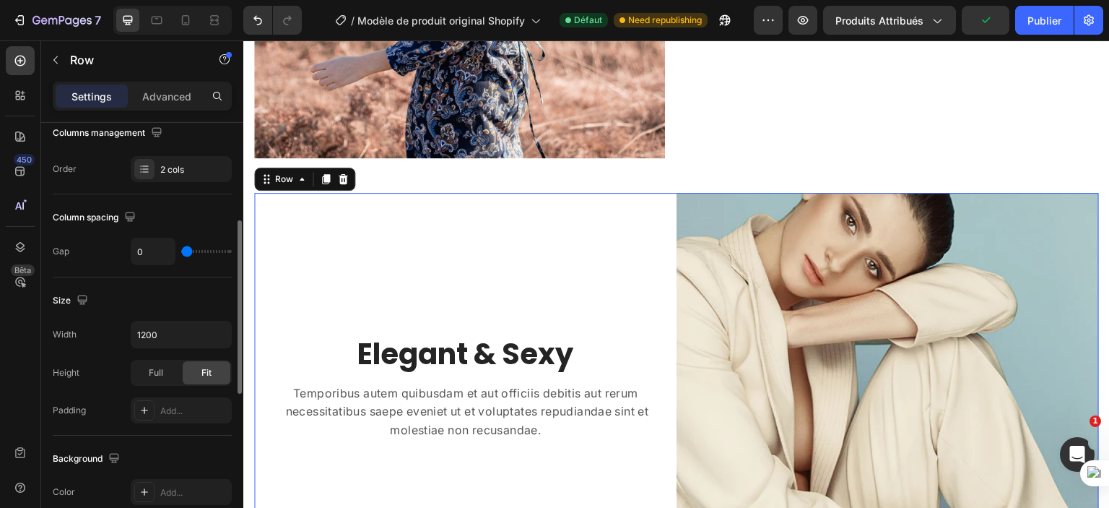
drag, startPoint x: 194, startPoint y: 246, endPoint x: 165, endPoint y: 253, distance: 29.6
type input "0"
click at [181, 253] on input "range" at bounding box center [206, 251] width 51 height 3
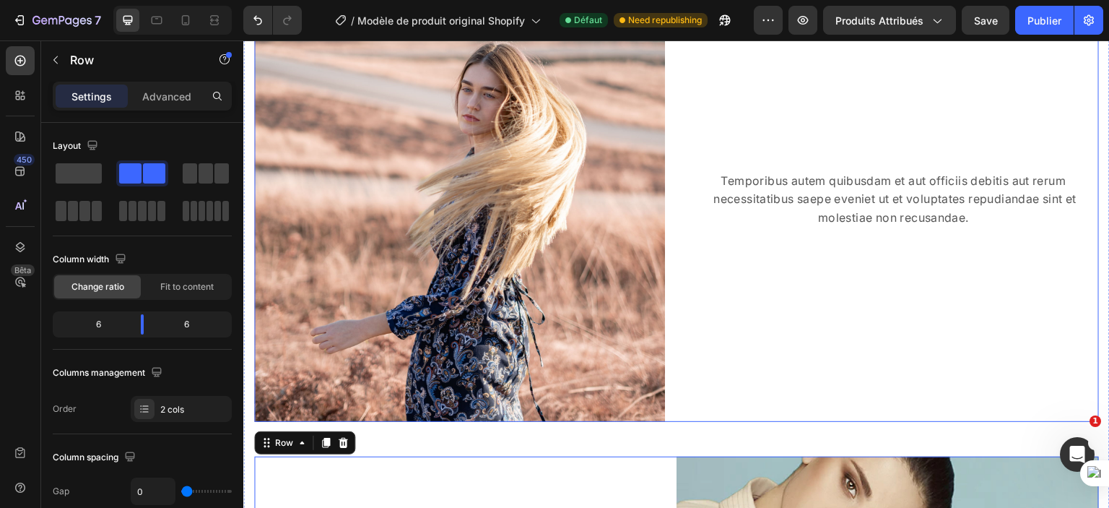
scroll to position [1789, 0]
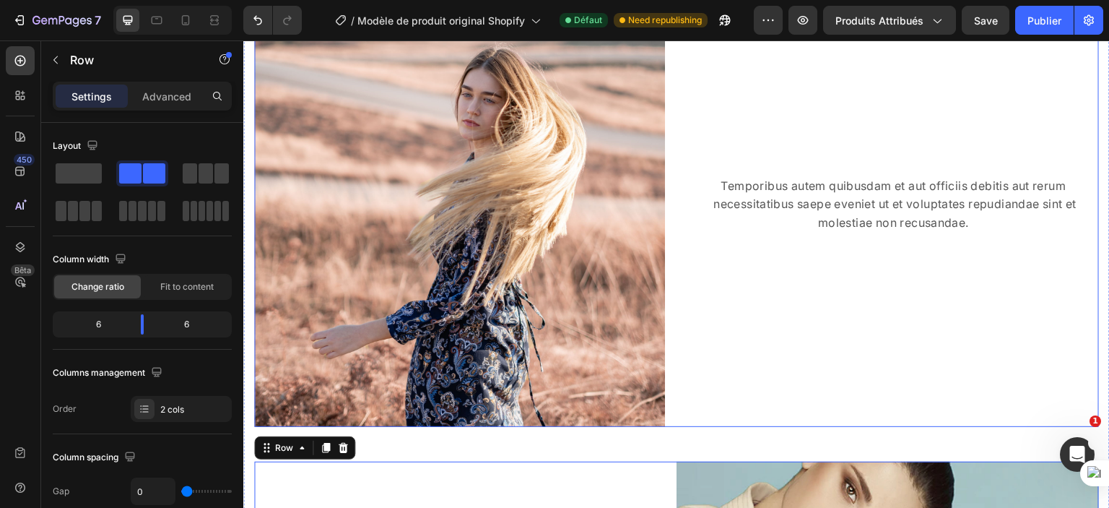
click at [670, 264] on div "Image Temporibus autem quibusdam et aut officiis debitis aut rerum necessitatib…" at bounding box center [676, 221] width 845 height 411
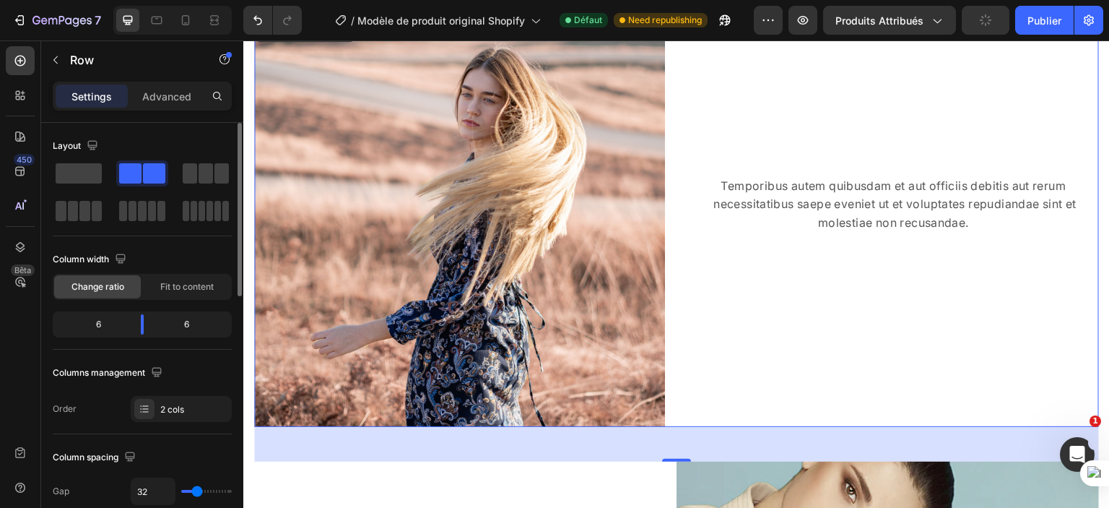
type input "43"
type input "18"
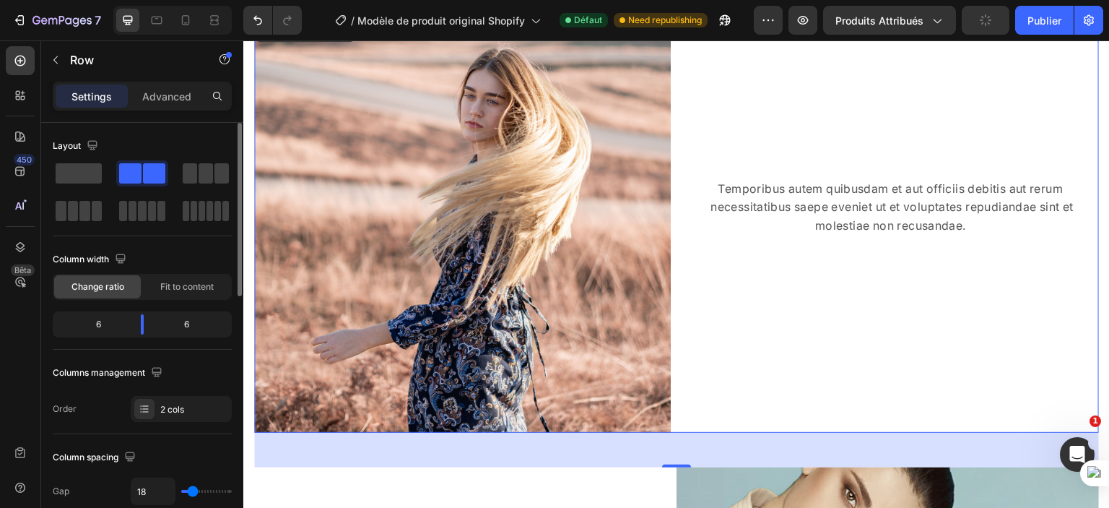
type input "16"
type input "0"
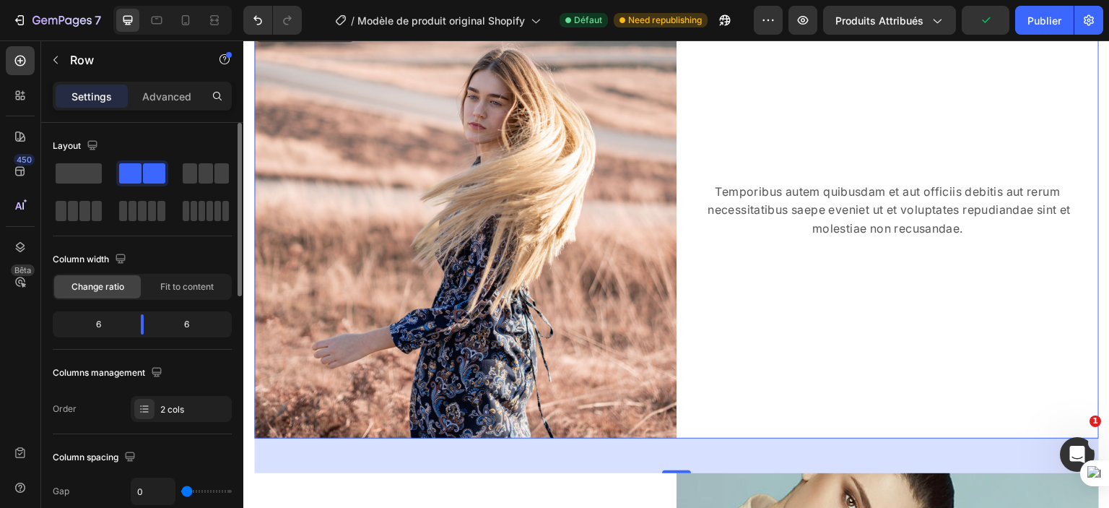
drag, startPoint x: 202, startPoint y: 488, endPoint x: 155, endPoint y: 490, distance: 46.3
type input "0"
click at [181, 490] on input "range" at bounding box center [206, 491] width 51 height 3
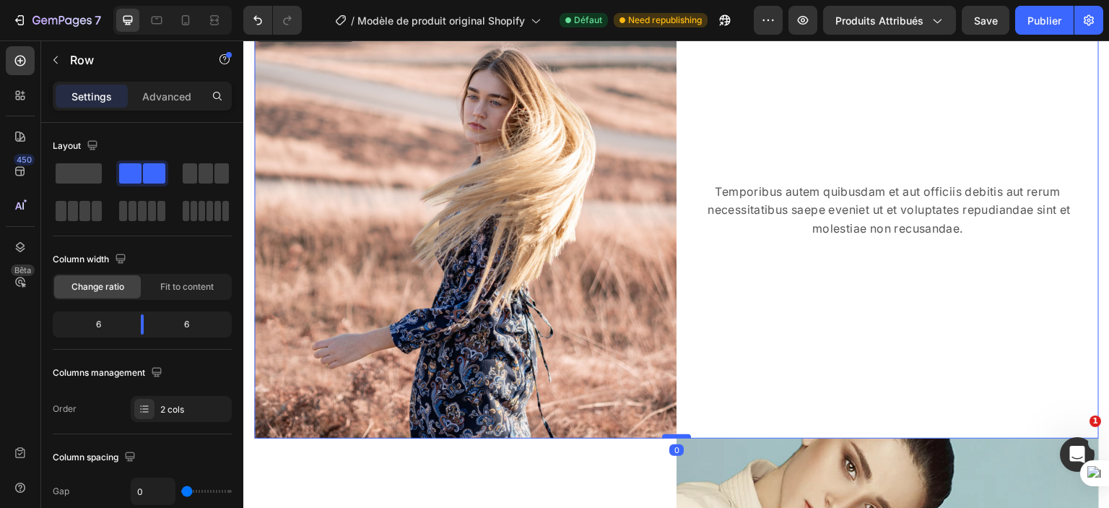
drag, startPoint x: 667, startPoint y: 465, endPoint x: 667, endPoint y: 428, distance: 36.8
click at [667, 434] on div at bounding box center [676, 436] width 29 height 4
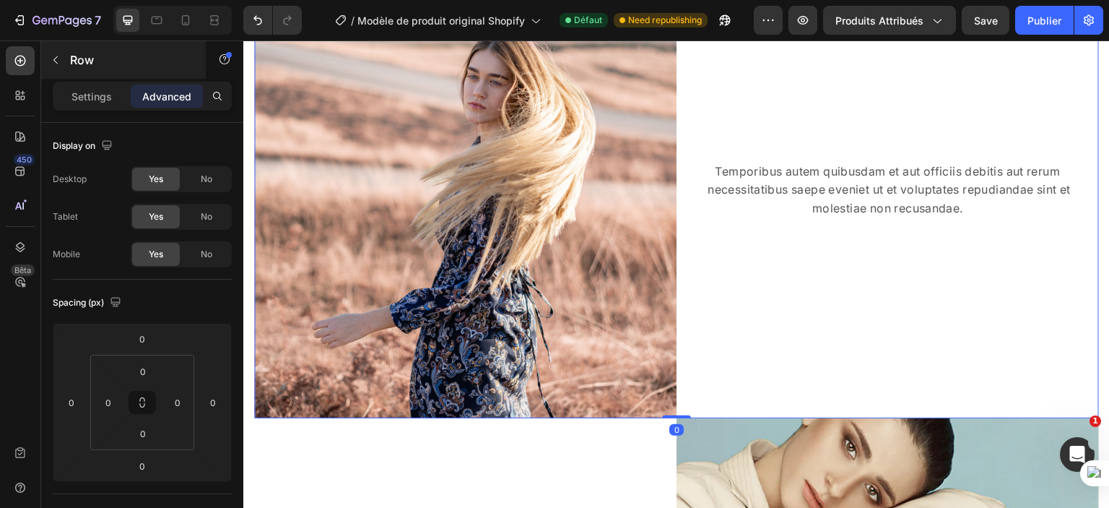
scroll to position [1810, 0]
click at [89, 98] on p "Settings" at bounding box center [92, 96] width 40 height 15
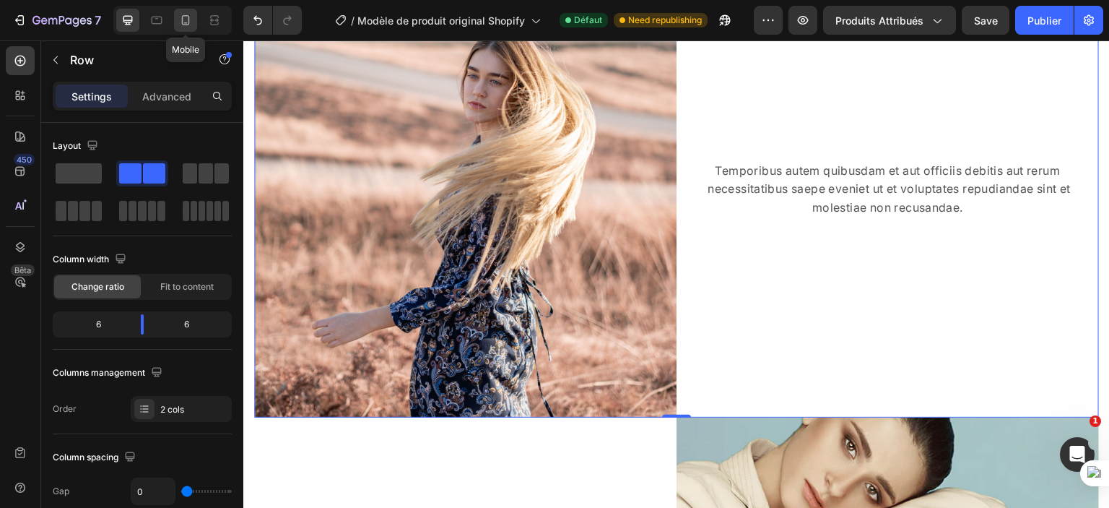
click at [181, 23] on icon at bounding box center [185, 20] width 14 height 14
type input "100%"
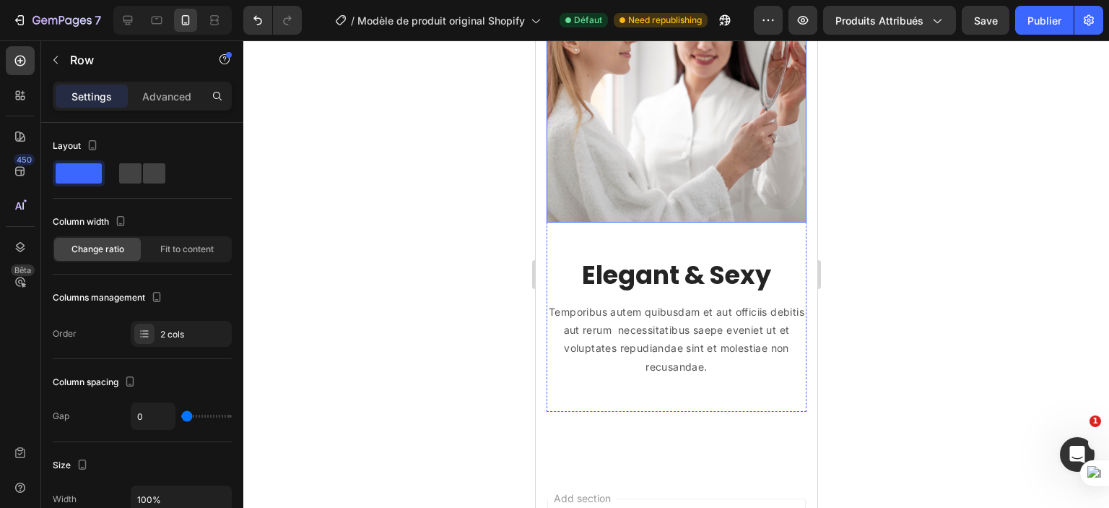
scroll to position [2054, 0]
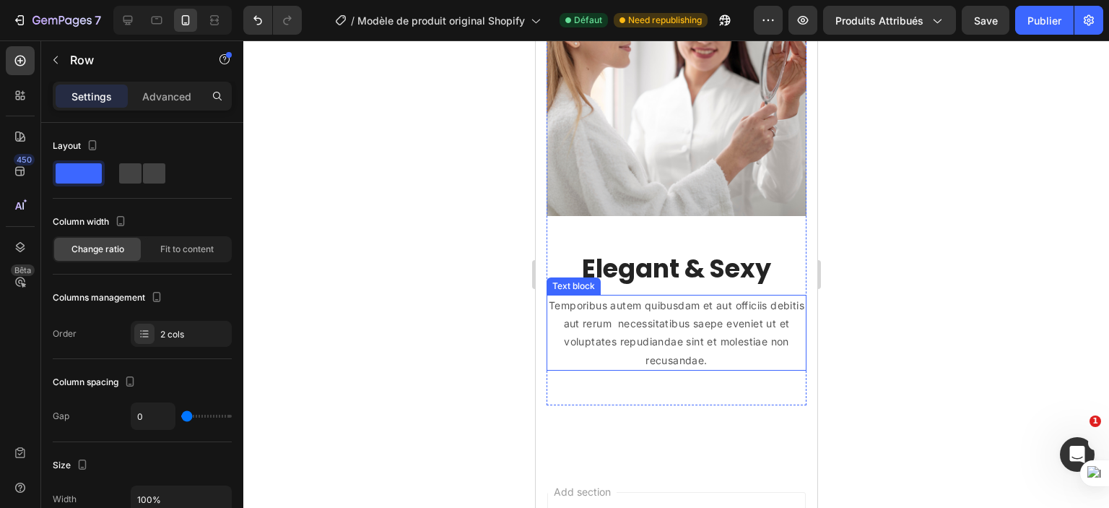
click at [634, 296] on p "Temporibus autem quibusdam et aut officiis debitis aut rerum necessitatibus sae…" at bounding box center [676, 332] width 257 height 73
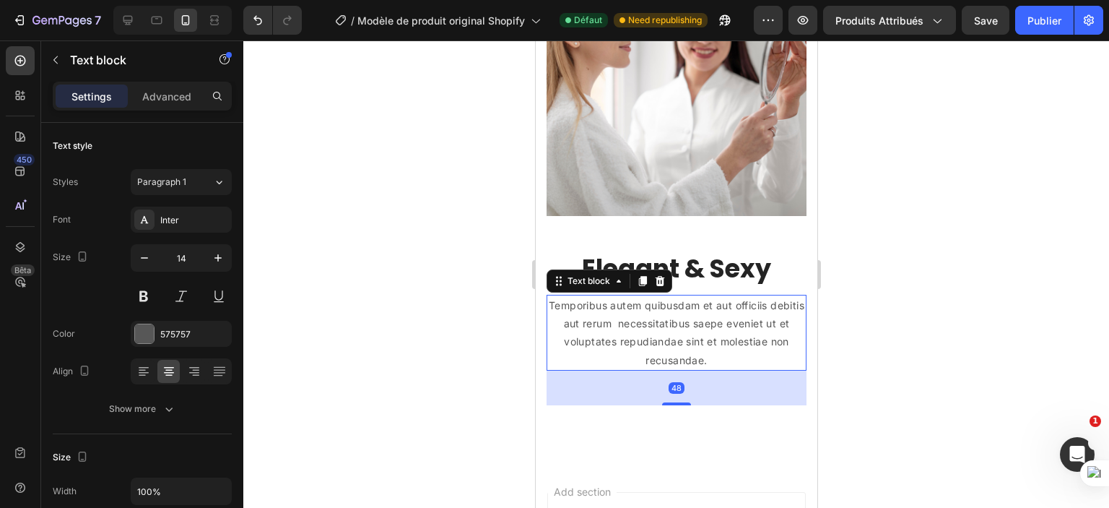
click at [634, 296] on p "Temporibus autem quibusdam et aut officiis debitis aut rerum necessitatibus sae…" at bounding box center [676, 332] width 257 height 73
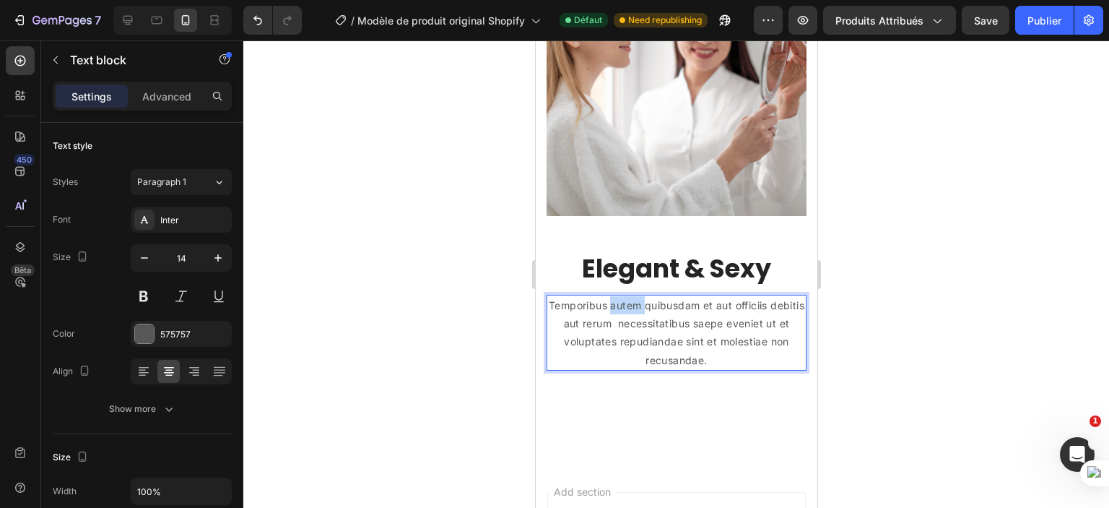
click at [634, 296] on p "Temporibus autem quibusdam et aut officiis debitis aut rerum necessitatibus sae…" at bounding box center [676, 332] width 257 height 73
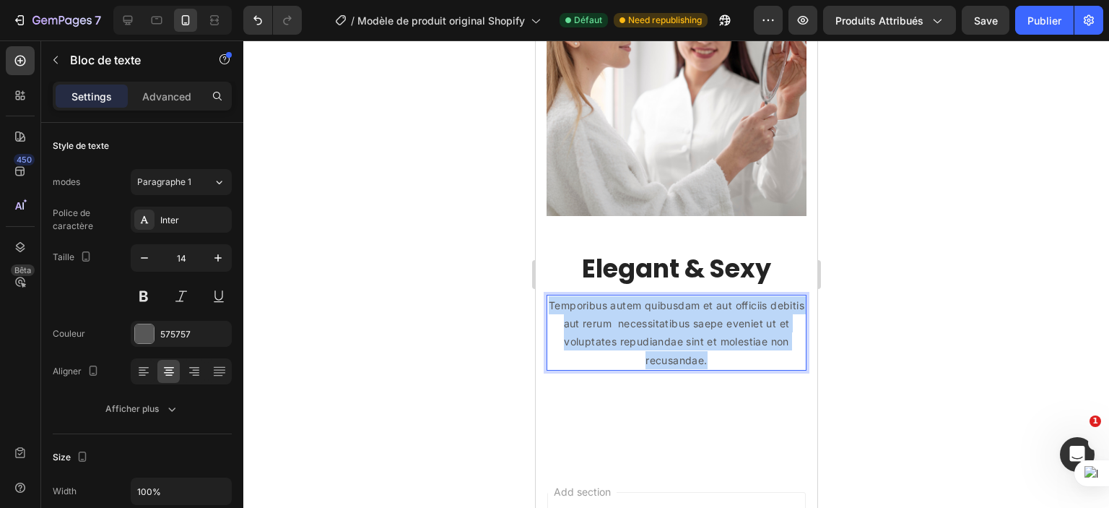
click at [634, 296] on p "Temporibus autem quibusdam et aut officiis debitis aut rerum necessitatibus sae…" at bounding box center [676, 332] width 257 height 73
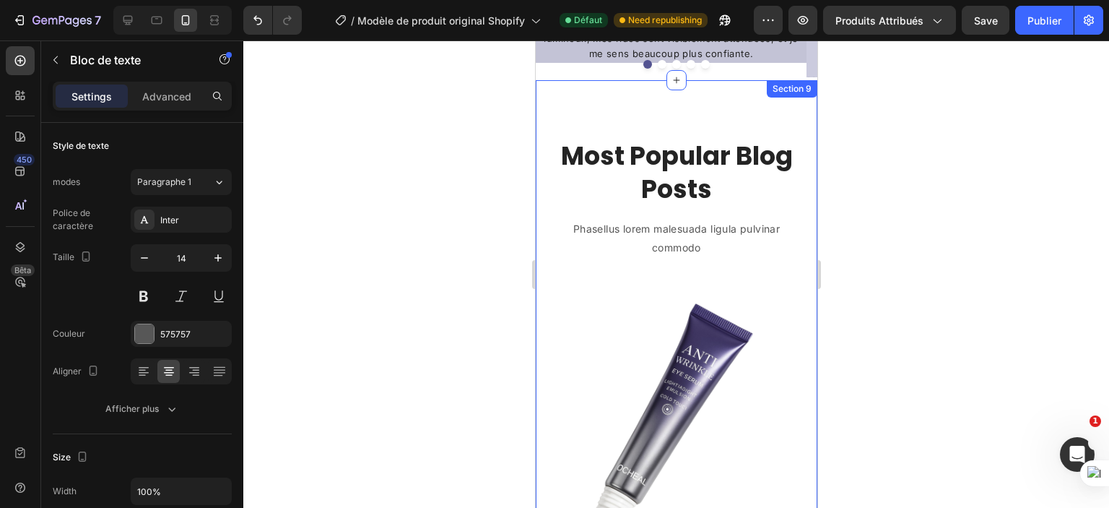
scroll to position [1332, 0]
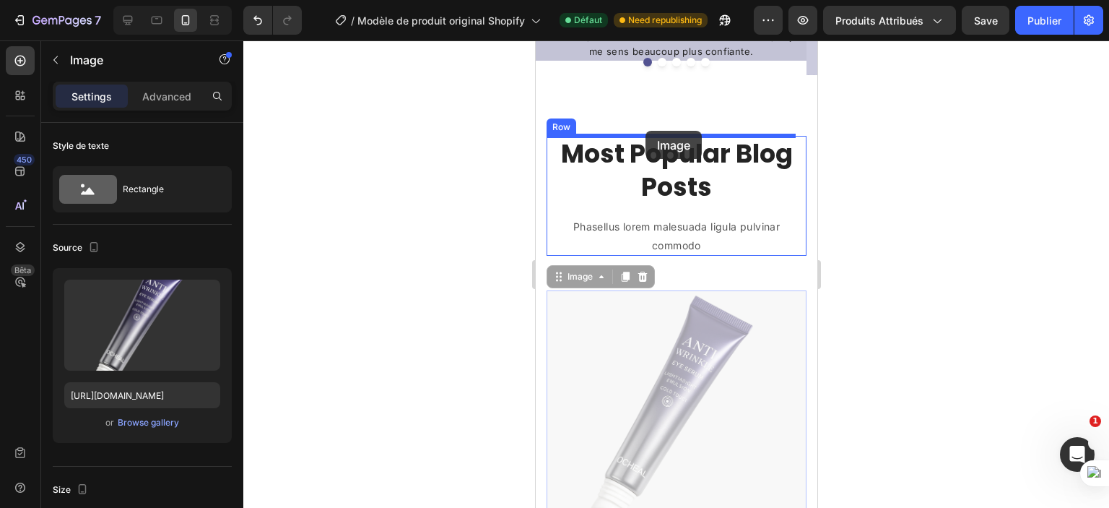
drag, startPoint x: 685, startPoint y: 373, endPoint x: 645, endPoint y: 131, distance: 246.1
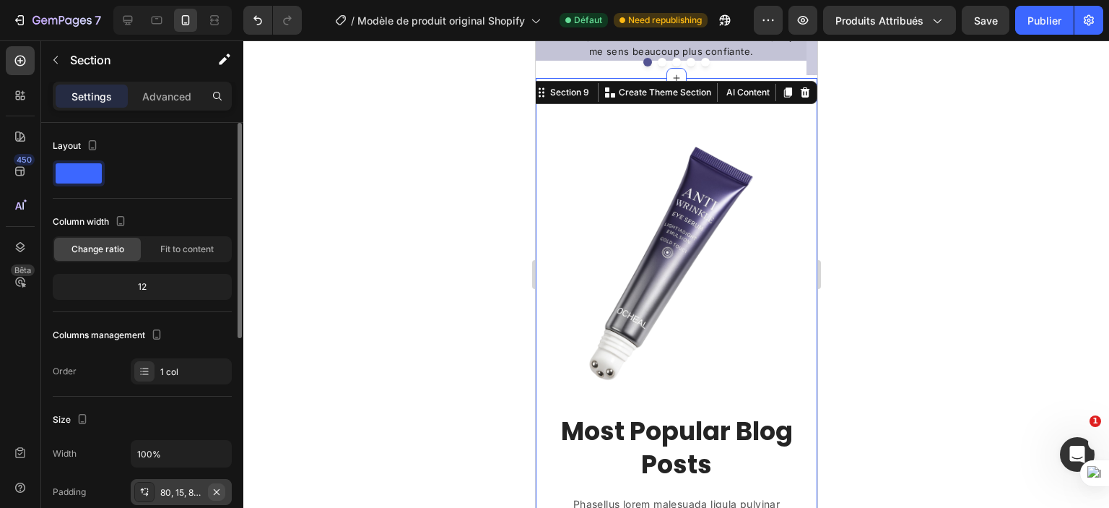
click at [215, 497] on button "button" at bounding box center [216, 491] width 17 height 17
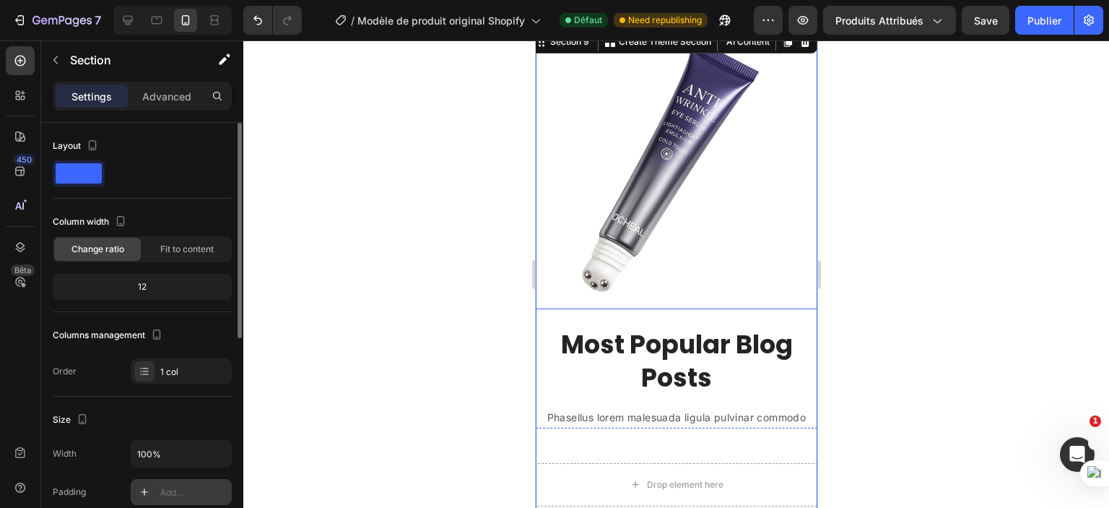
scroll to position [1383, 0]
click at [700, 338] on p "Most Popular Blog Posts" at bounding box center [676, 360] width 279 height 66
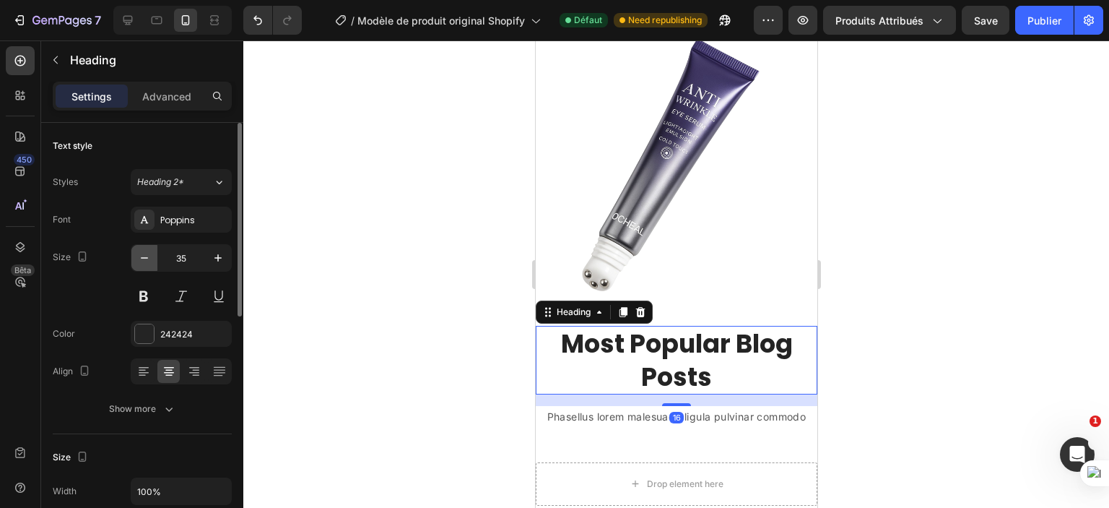
click at [153, 262] on button "button" at bounding box center [144, 258] width 26 height 26
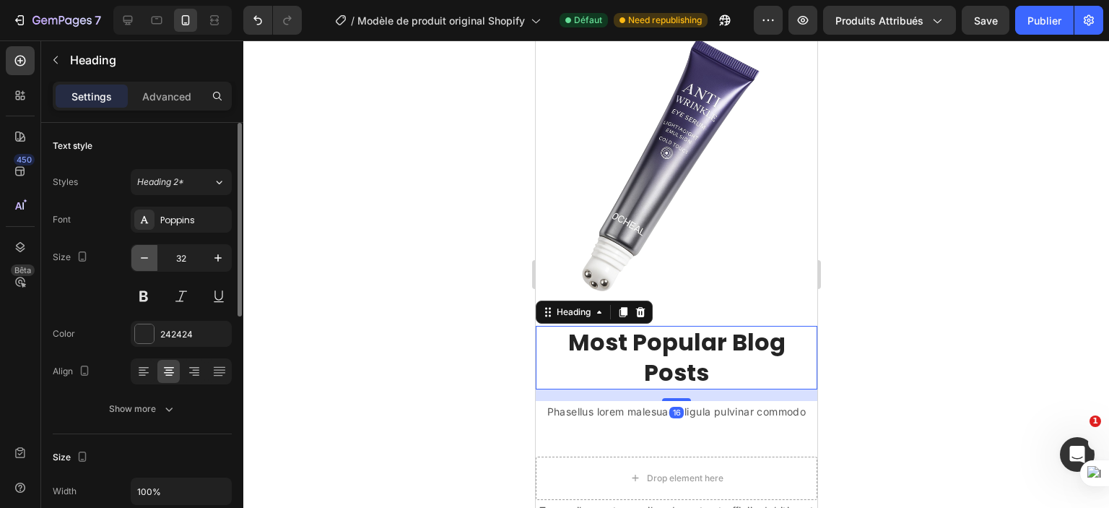
click at [153, 262] on button "button" at bounding box center [144, 258] width 26 height 26
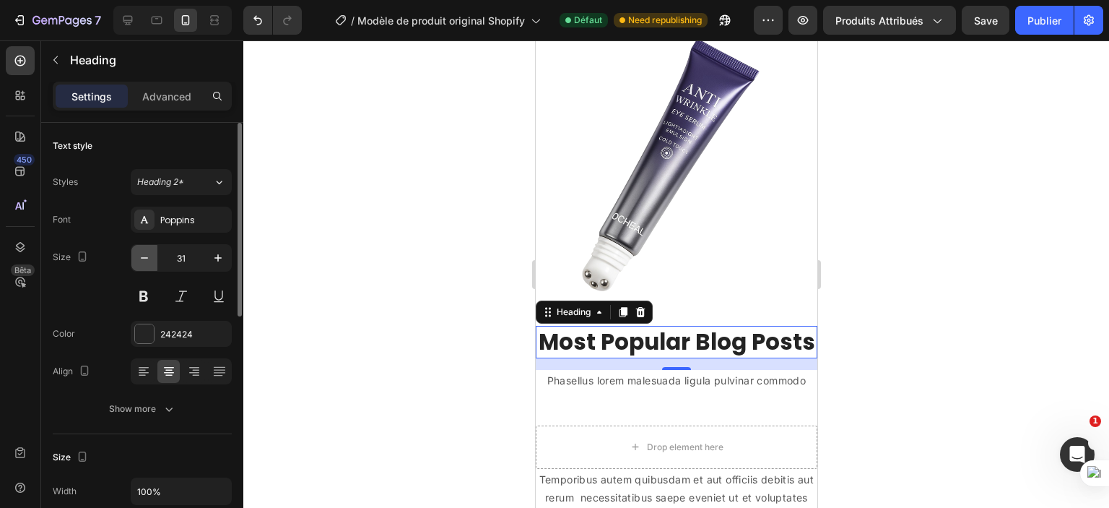
click at [153, 262] on button "button" at bounding box center [144, 258] width 26 height 26
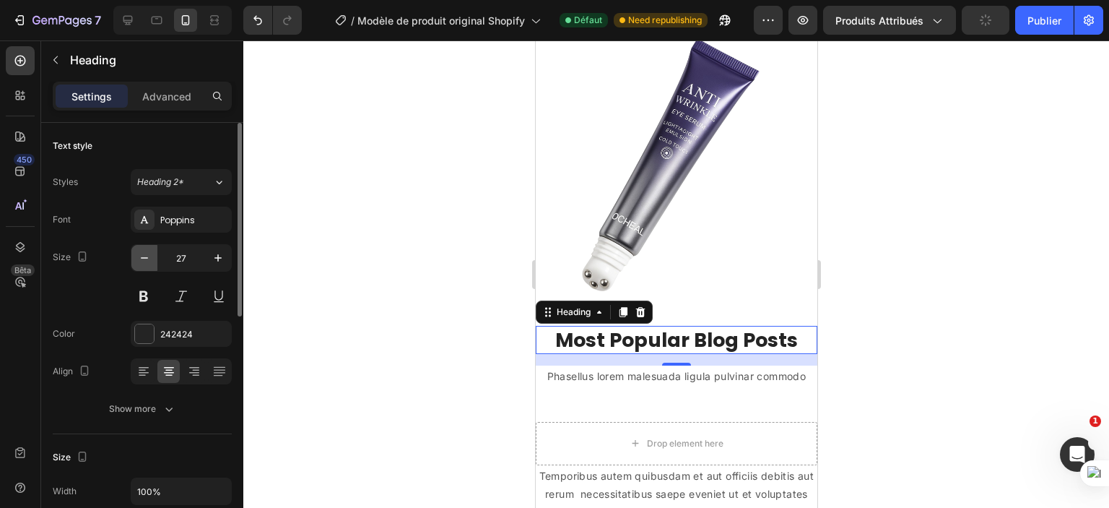
click at [153, 262] on button "button" at bounding box center [144, 258] width 26 height 26
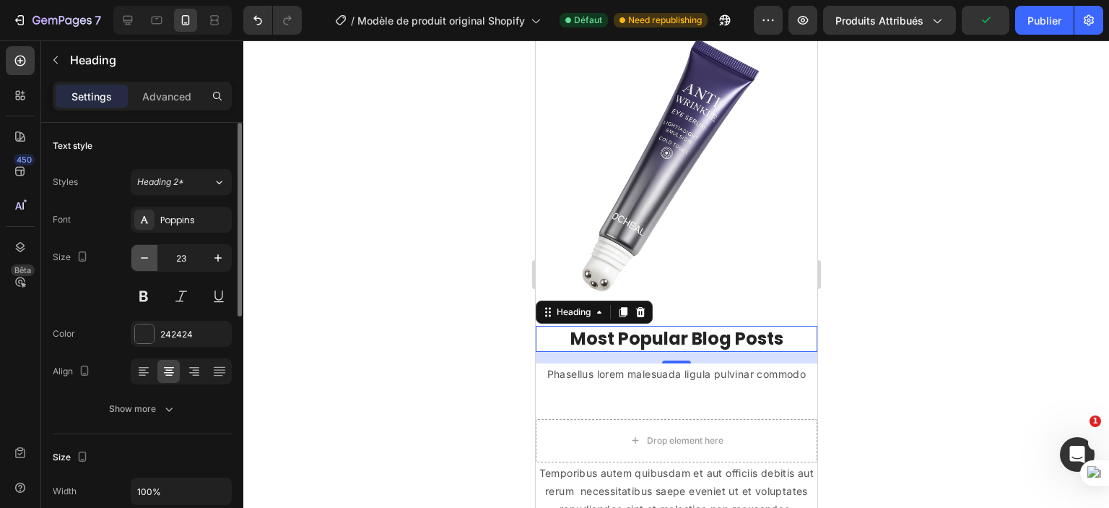
click at [153, 262] on button "button" at bounding box center [144, 258] width 26 height 26
type input "22"
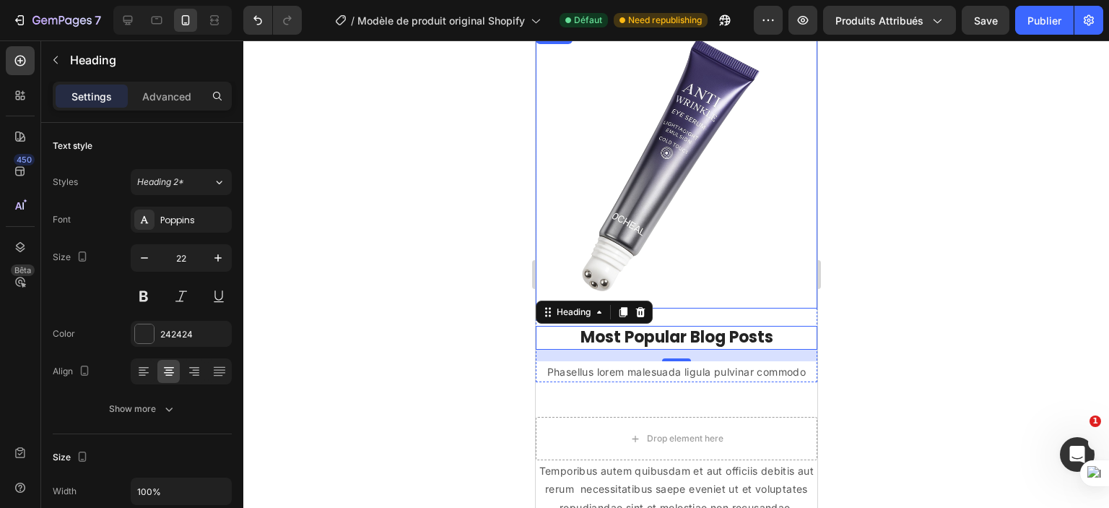
click at [649, 189] on img at bounding box center [676, 168] width 282 height 282
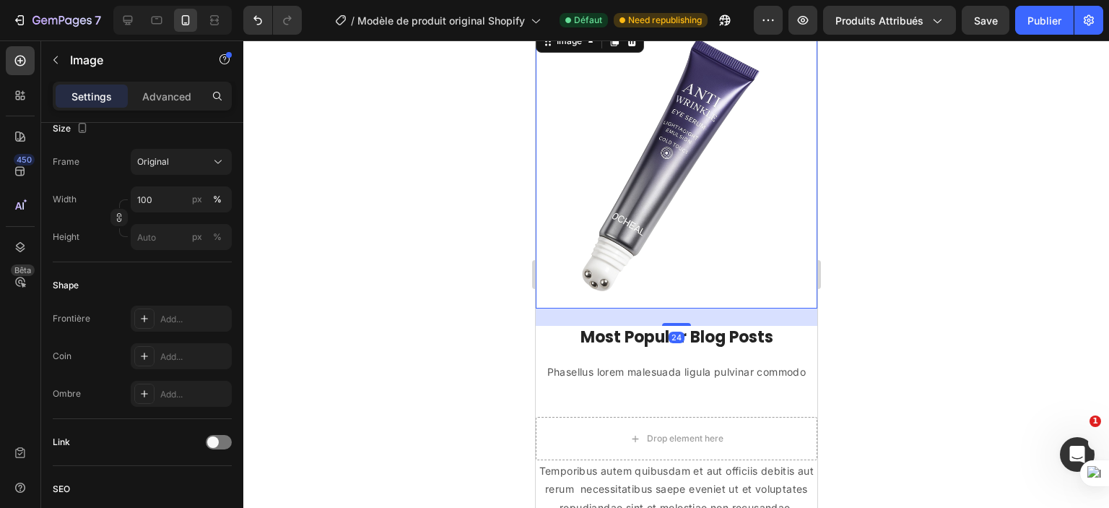
scroll to position [0, 0]
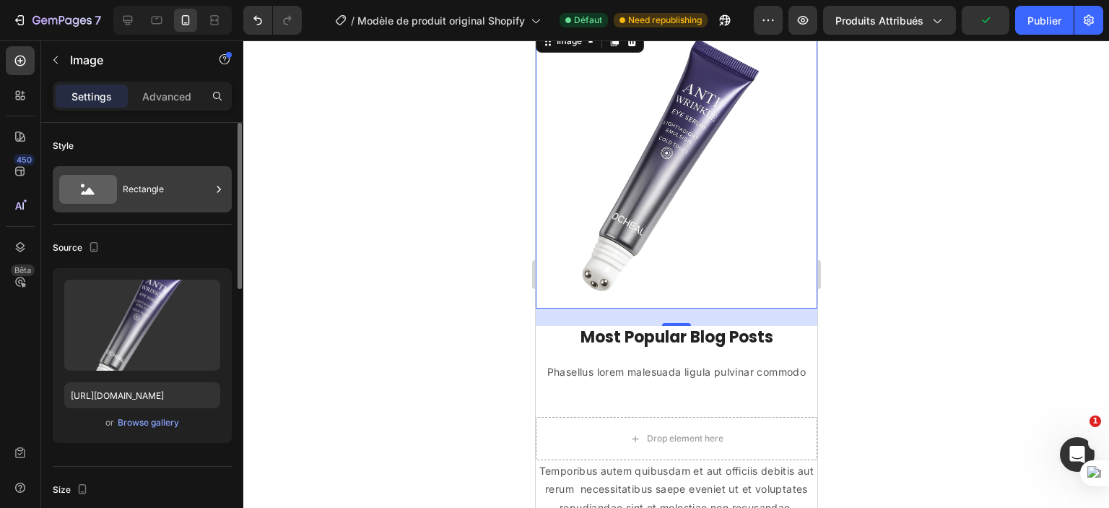
click at [198, 194] on div "Rectangle" at bounding box center [167, 189] width 88 height 33
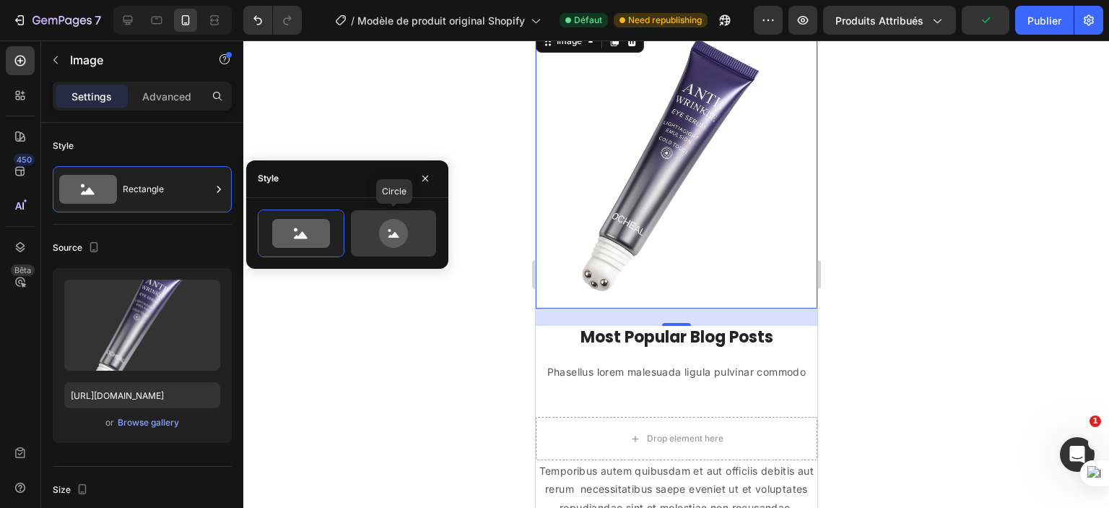
click at [379, 219] on icon at bounding box center [394, 233] width 68 height 29
type input "80"
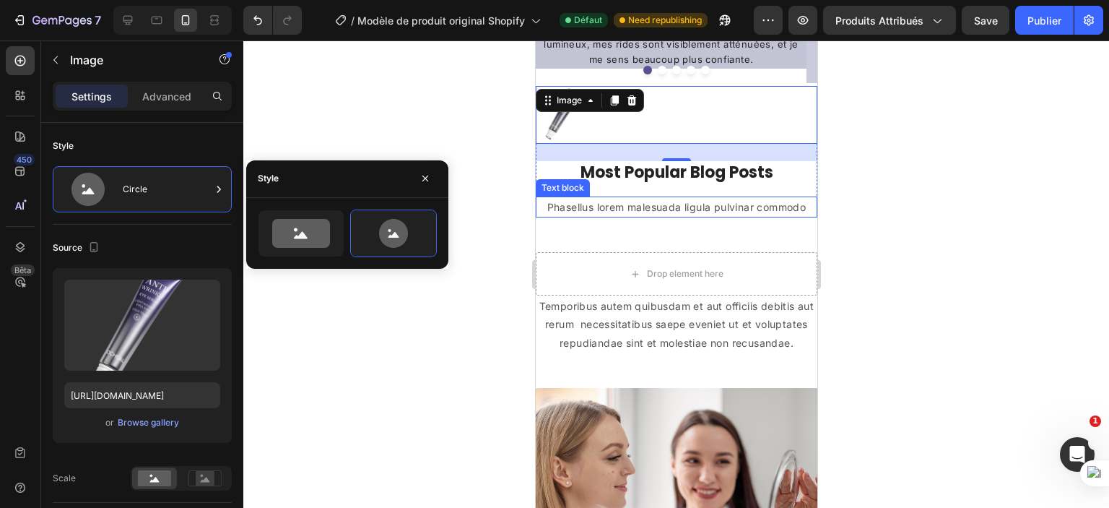
scroll to position [1320, 0]
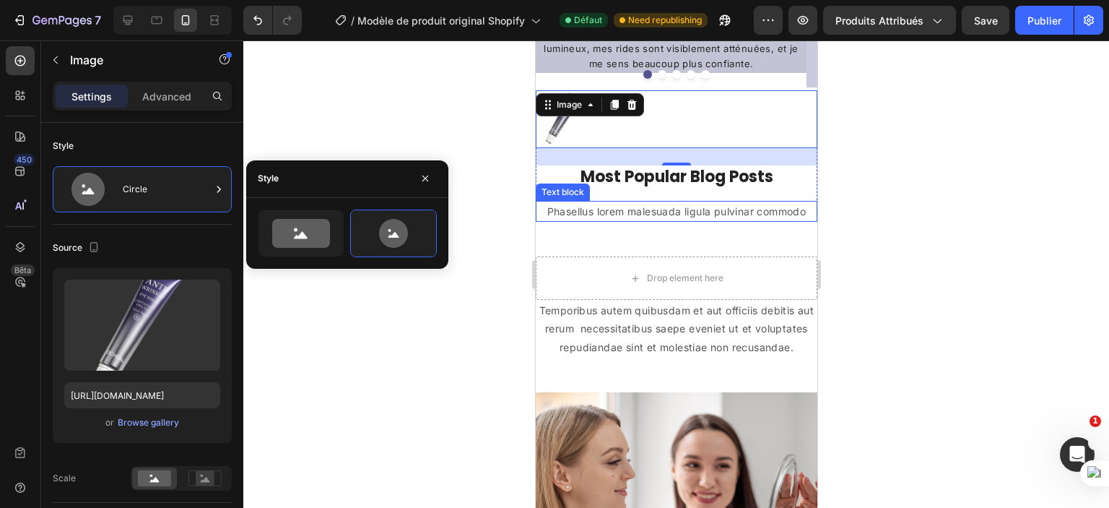
click at [480, 179] on div at bounding box center [676, 273] width 866 height 467
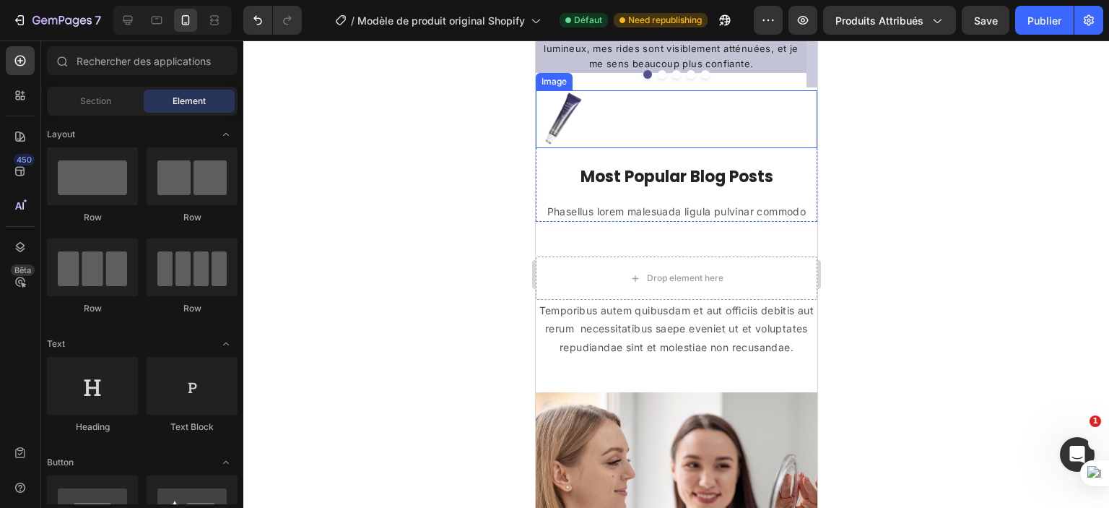
click at [577, 130] on img at bounding box center [564, 119] width 58 height 58
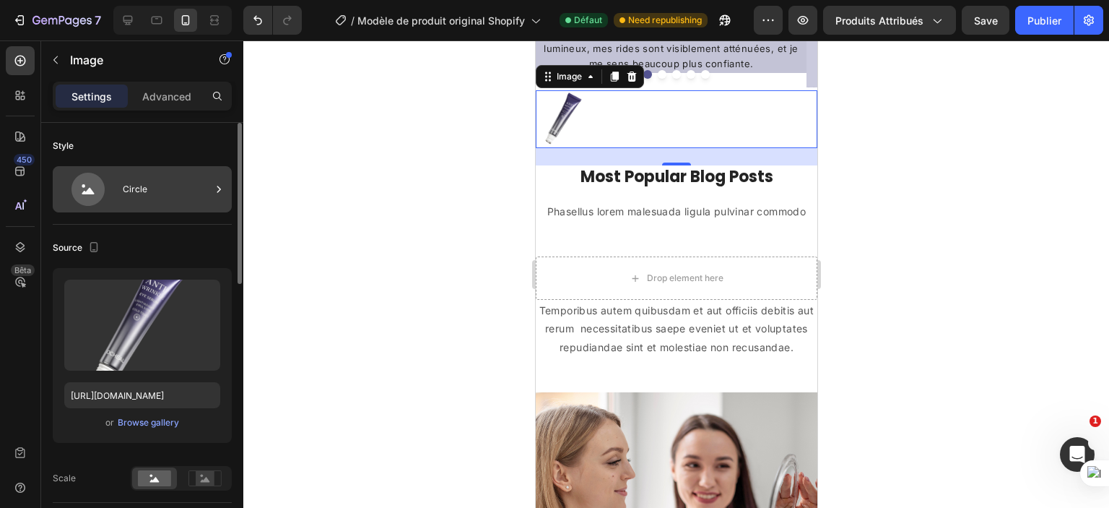
click at [90, 193] on icon at bounding box center [88, 191] width 12 height 7
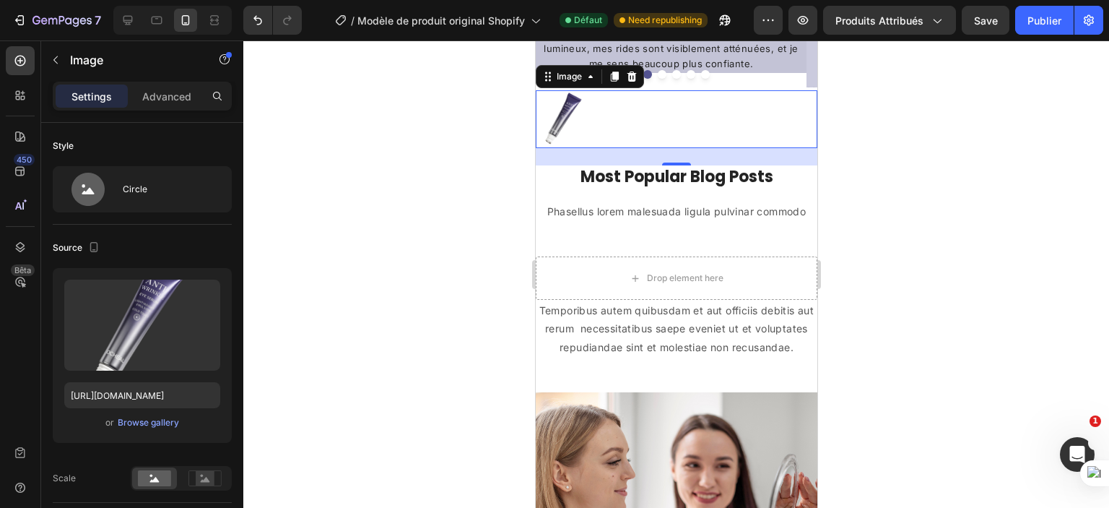
click at [366, 391] on div at bounding box center [676, 273] width 866 height 467
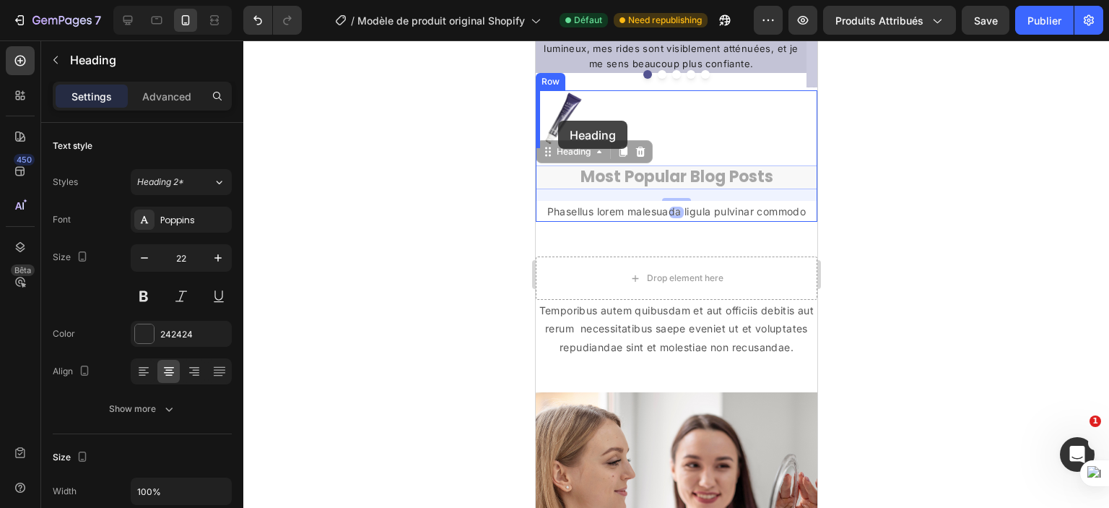
drag, startPoint x: 628, startPoint y: 178, endPoint x: 558, endPoint y: 121, distance: 91.4
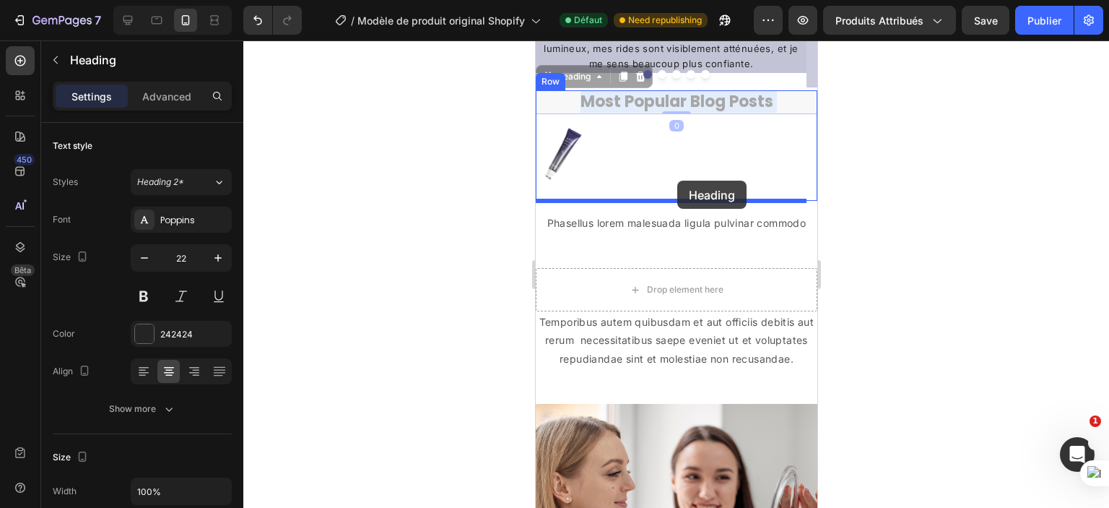
drag, startPoint x: 692, startPoint y: 102, endPoint x: 677, endPoint y: 181, distance: 80.2
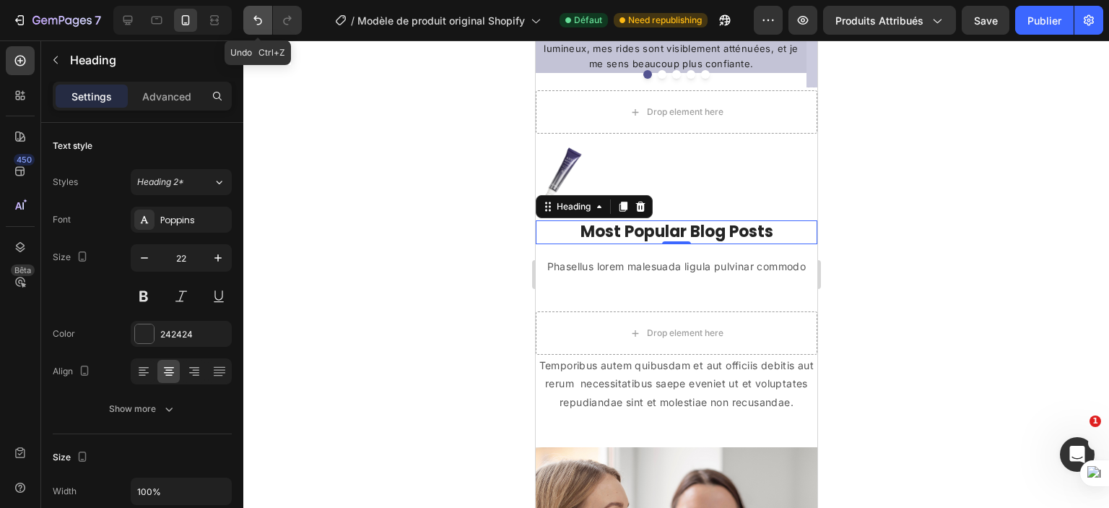
click at [261, 18] on icon "Annuler/Refaire" at bounding box center [258, 20] width 14 height 14
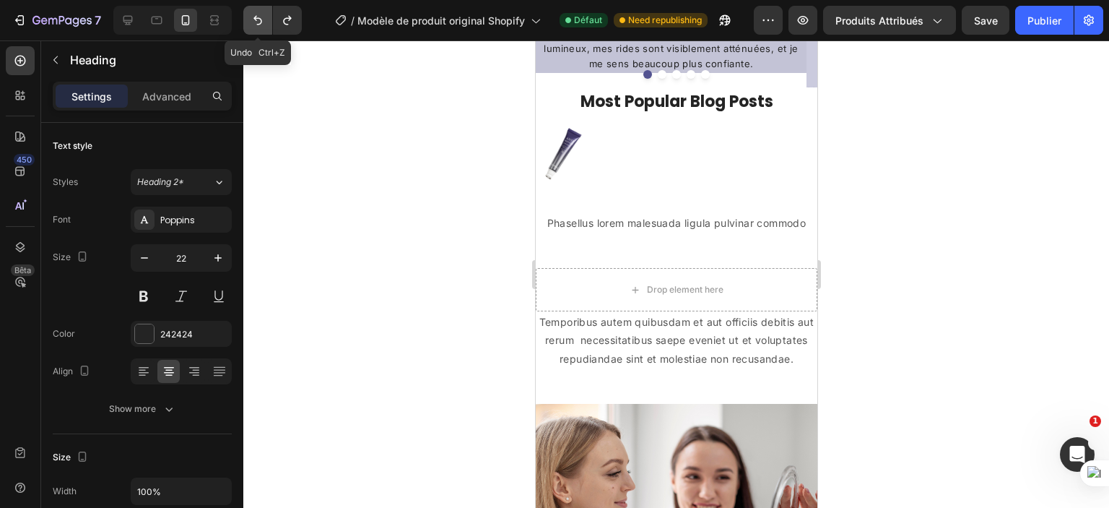
click at [261, 18] on icon "Annuler/Refaire" at bounding box center [258, 20] width 14 height 14
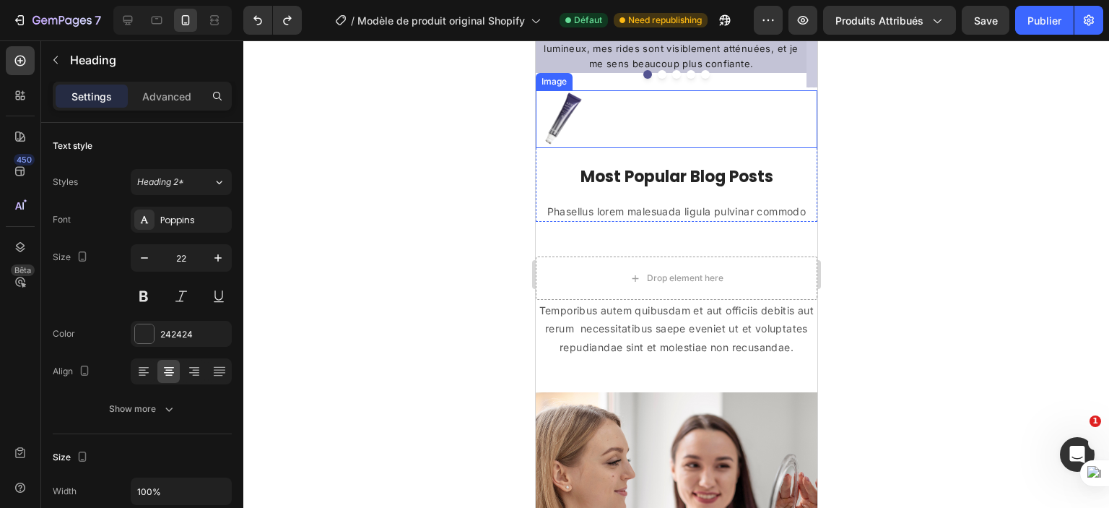
click at [579, 121] on img at bounding box center [564, 119] width 58 height 58
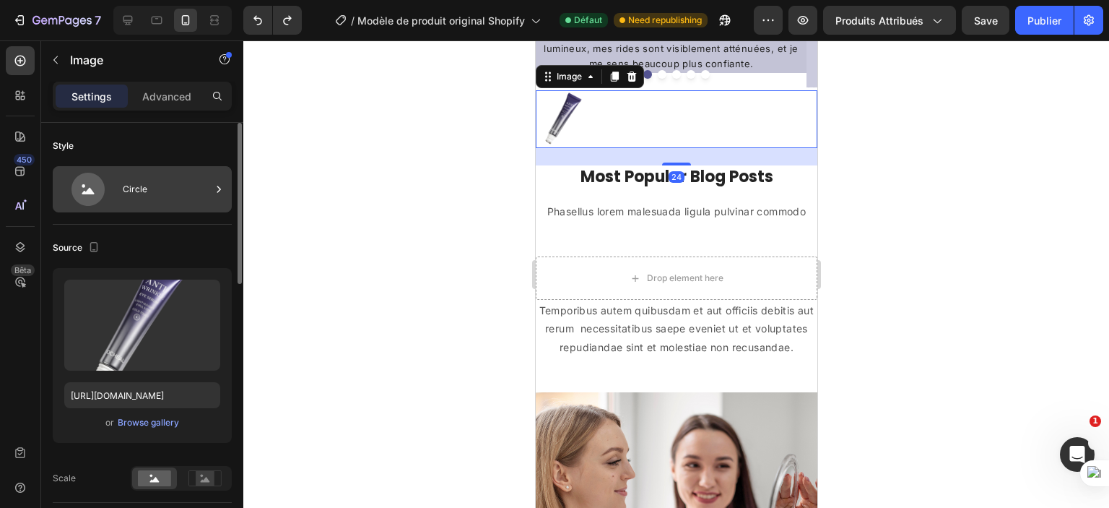
click at [113, 197] on icon at bounding box center [88, 189] width 58 height 33
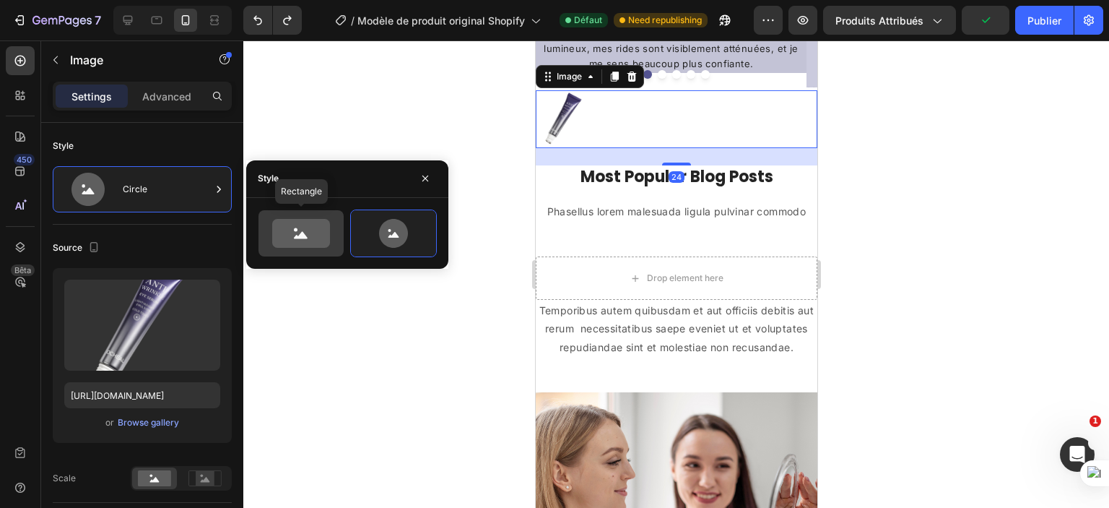
click at [281, 228] on icon at bounding box center [301, 233] width 58 height 29
type input "100"
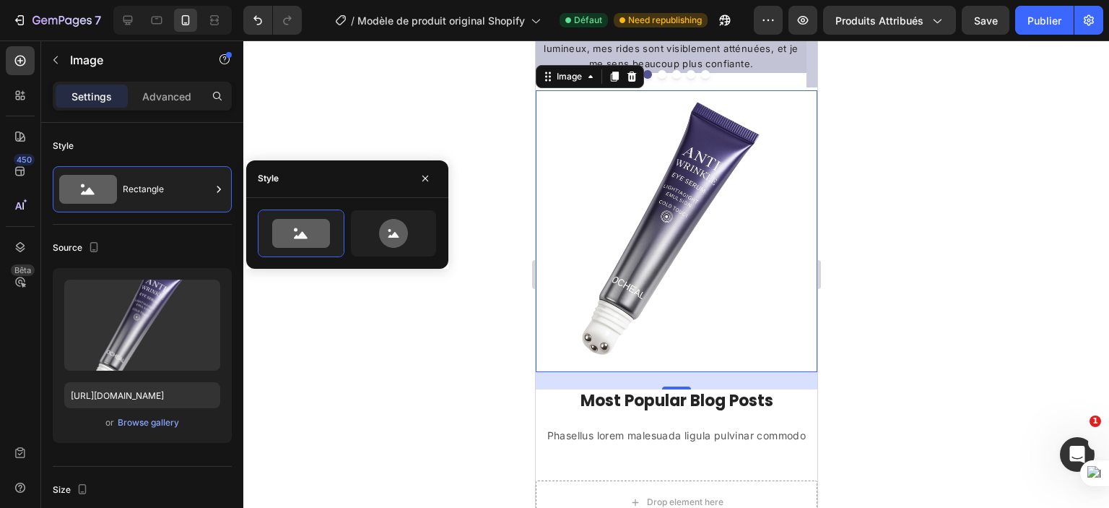
click at [464, 339] on div at bounding box center [676, 273] width 866 height 467
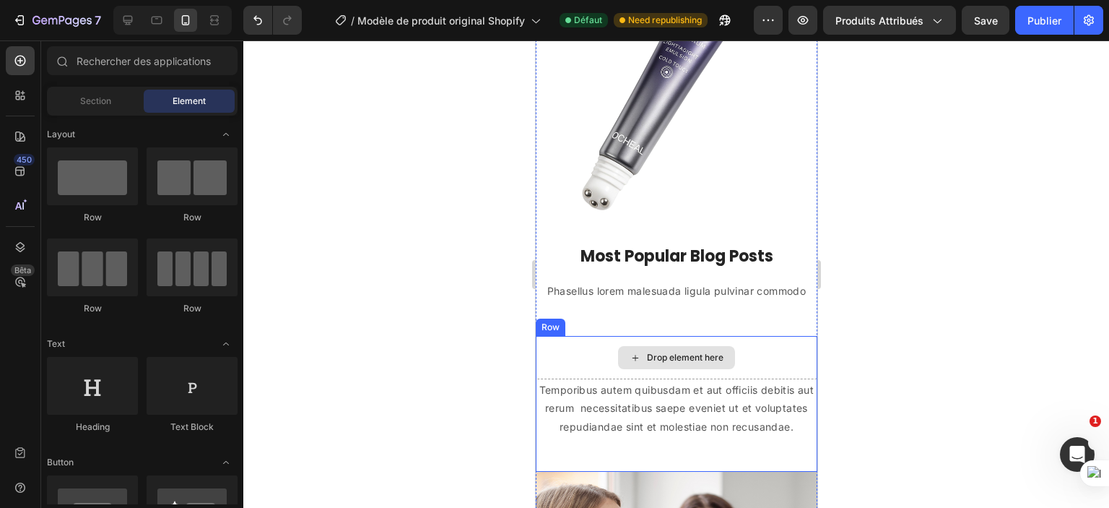
scroll to position [1465, 0]
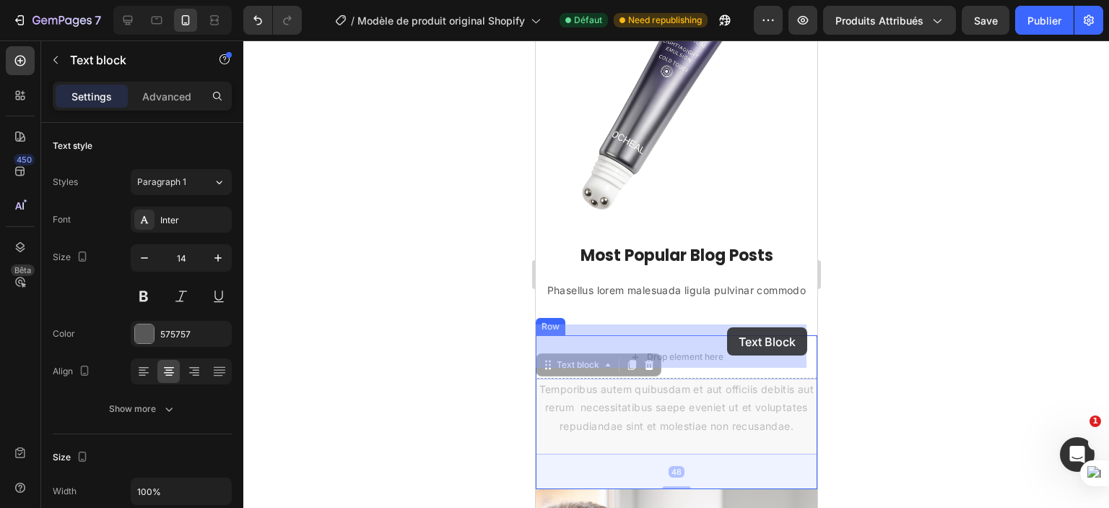
drag, startPoint x: 731, startPoint y: 395, endPoint x: 727, endPoint y: 328, distance: 67.3
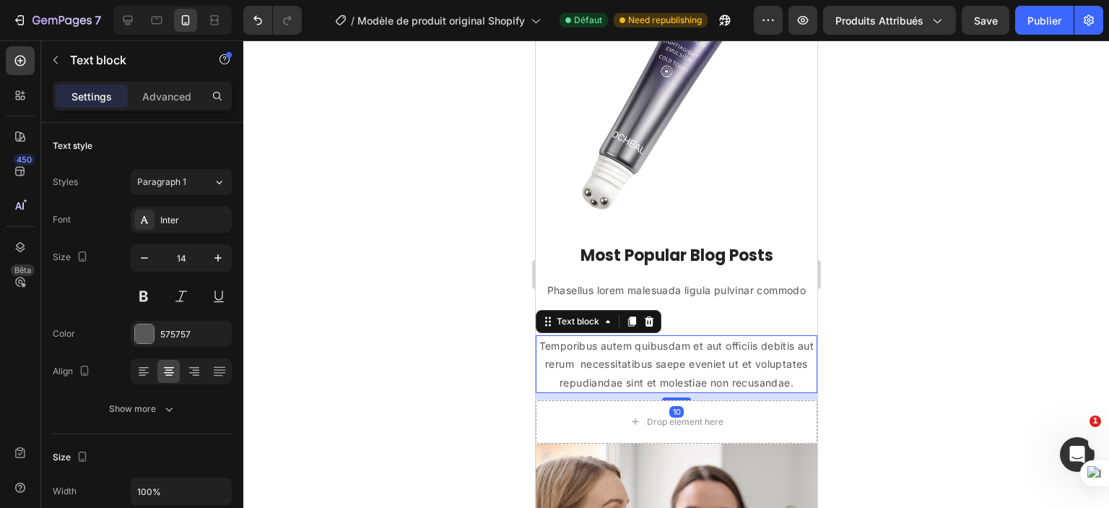
drag, startPoint x: 681, startPoint y: 431, endPoint x: 684, endPoint y: 404, distance: 27.6
click at [684, 393] on div "10" at bounding box center [676, 393] width 282 height 0
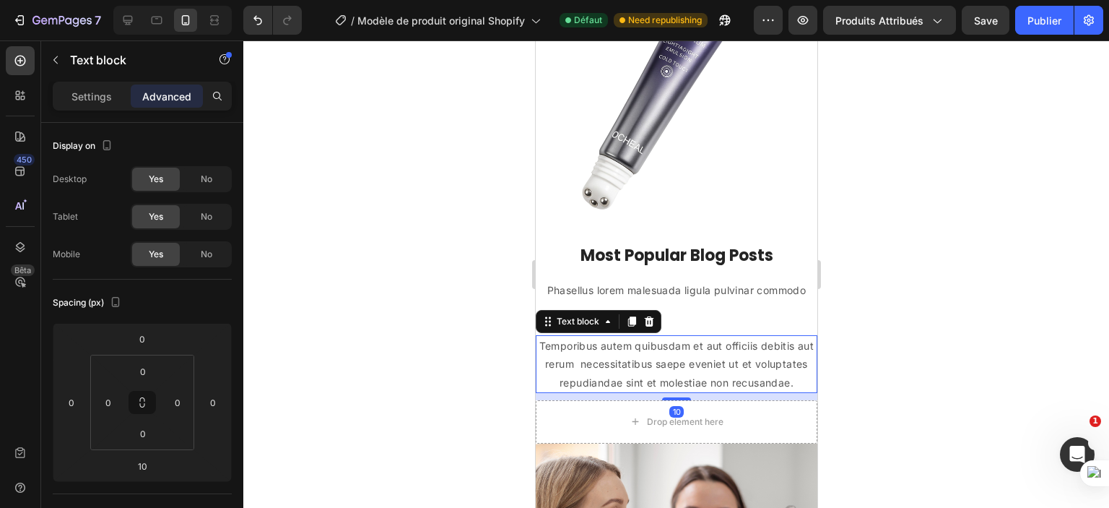
click at [422, 248] on div at bounding box center [676, 273] width 866 height 467
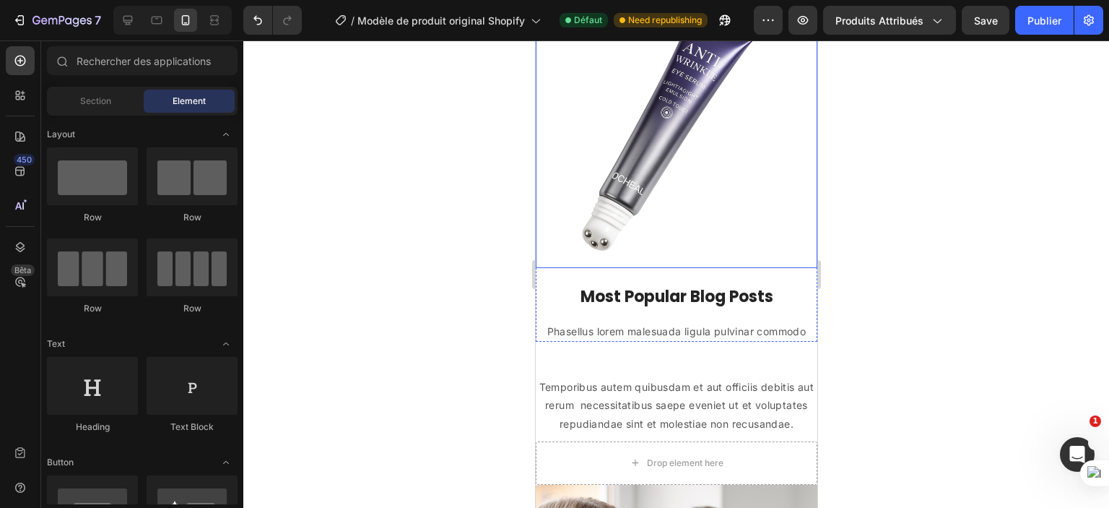
scroll to position [1422, 0]
click at [694, 288] on p "Most Popular Blog Posts" at bounding box center [676, 298] width 279 height 21
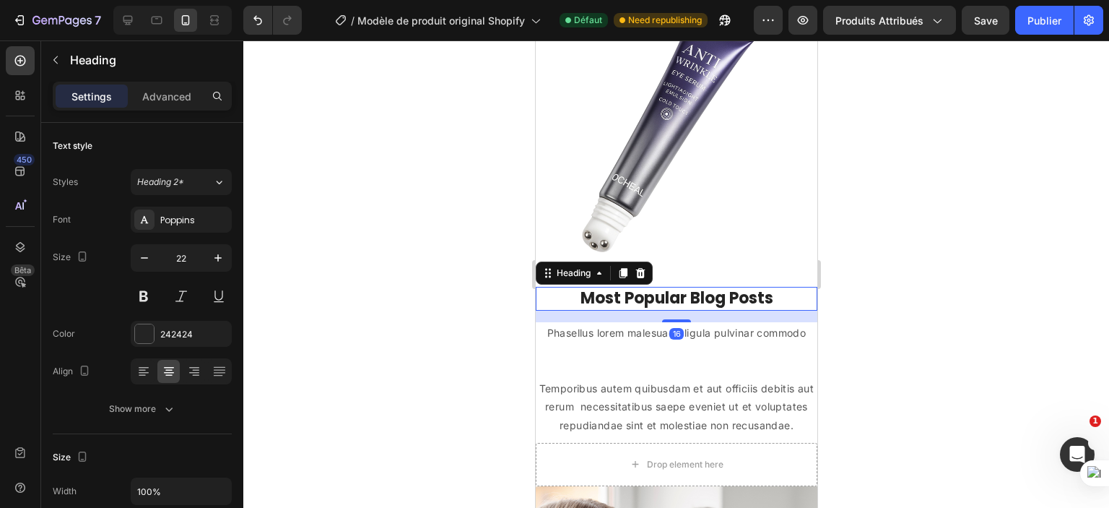
click at [691, 288] on p "Most Popular Blog Posts" at bounding box center [676, 298] width 279 height 21
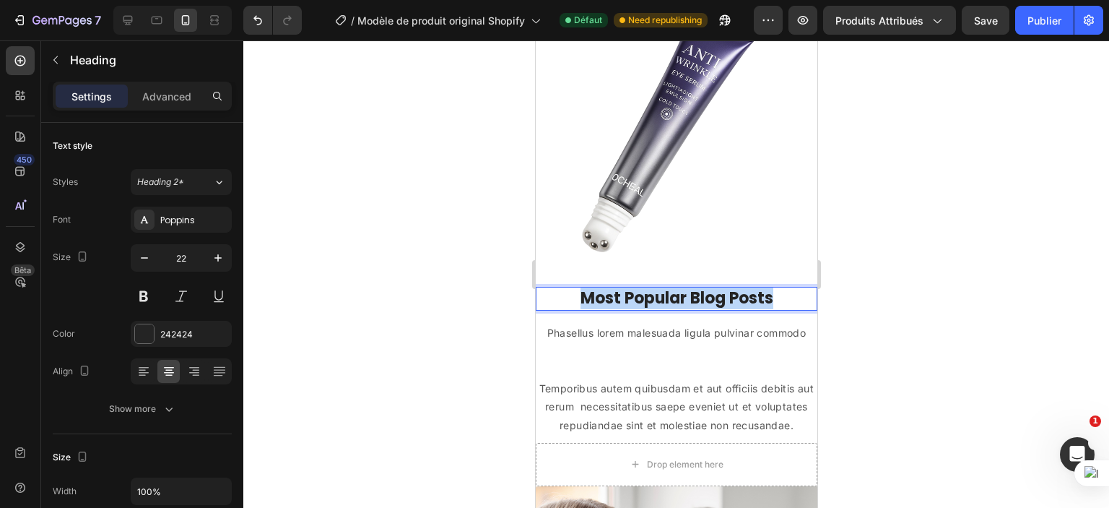
click at [691, 288] on p "Most Popular Blog Posts" at bounding box center [676, 298] width 279 height 21
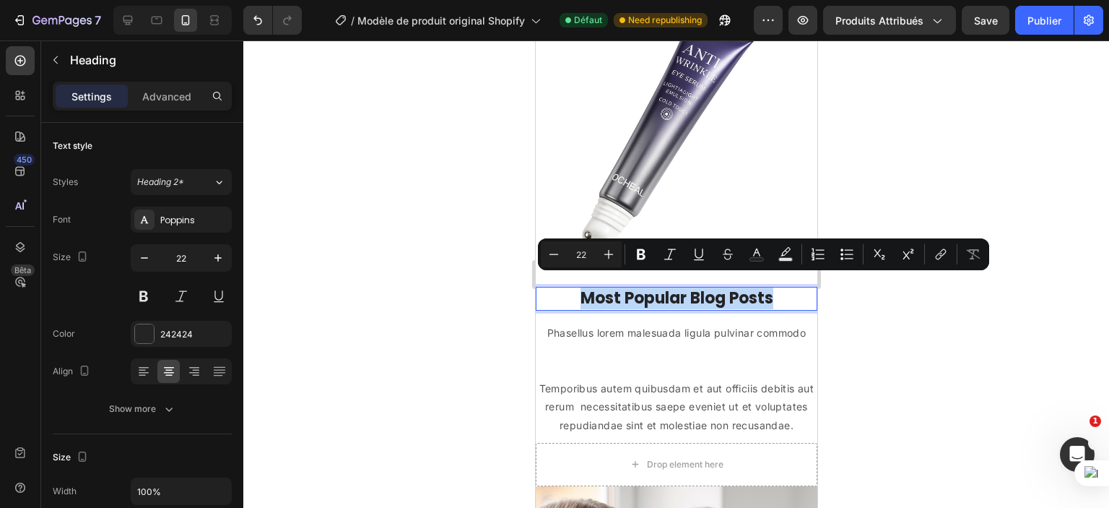
click at [691, 288] on p "Most Popular Blog Posts" at bounding box center [676, 298] width 279 height 21
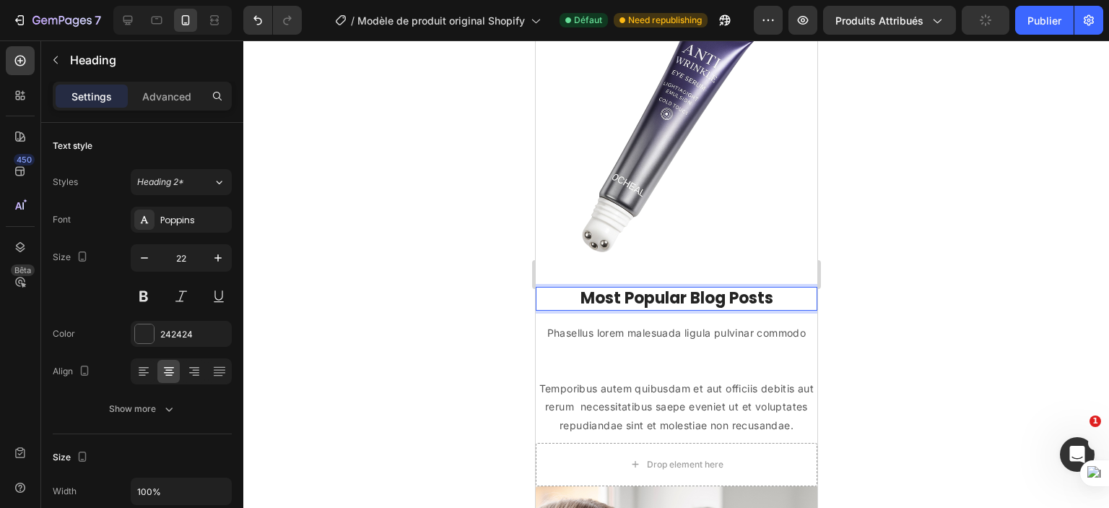
click at [691, 288] on p "Most Popular Blog Posts" at bounding box center [676, 298] width 279 height 21
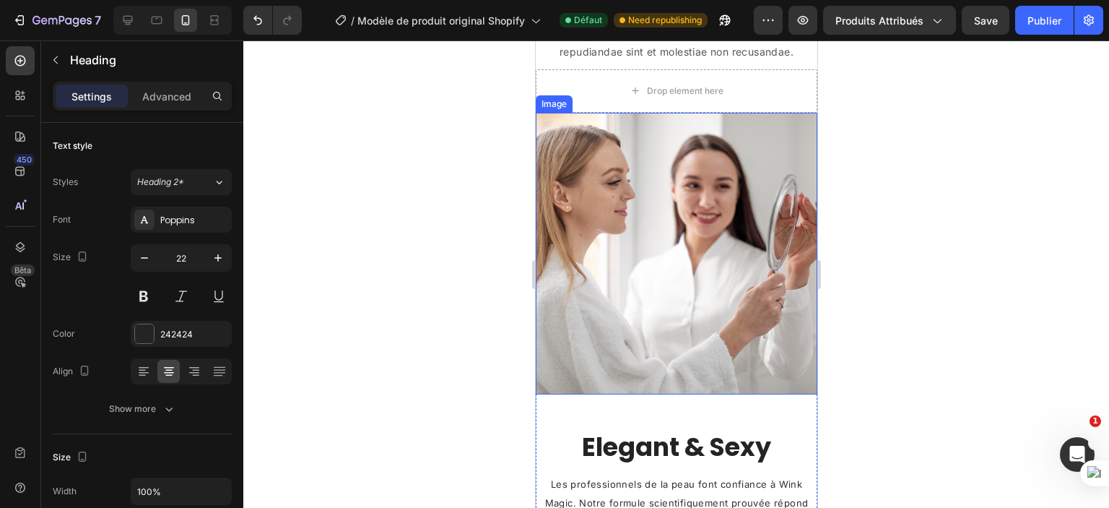
scroll to position [1856, 0]
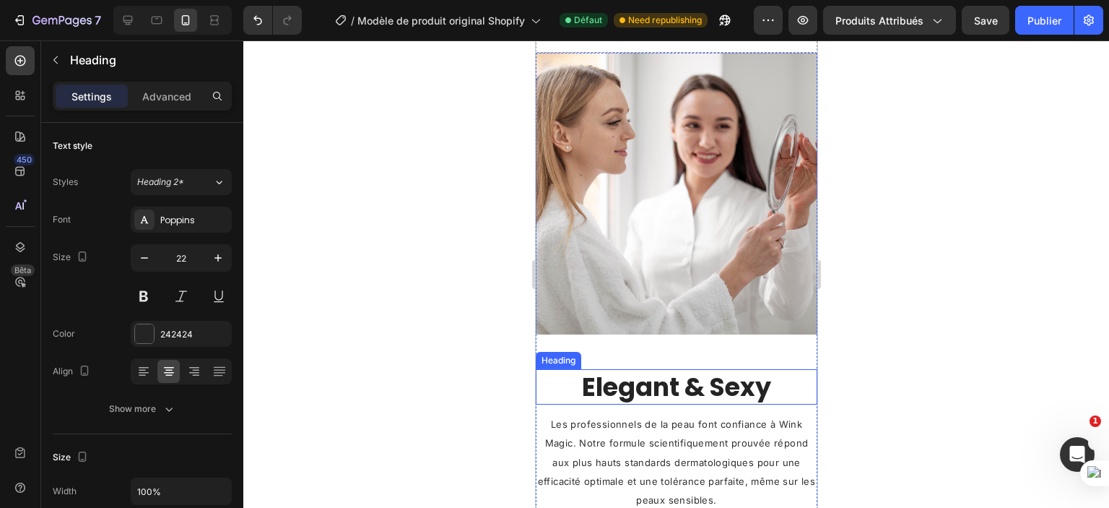
click at [657, 386] on p "Elegant & Sexy" at bounding box center [676, 387] width 279 height 33
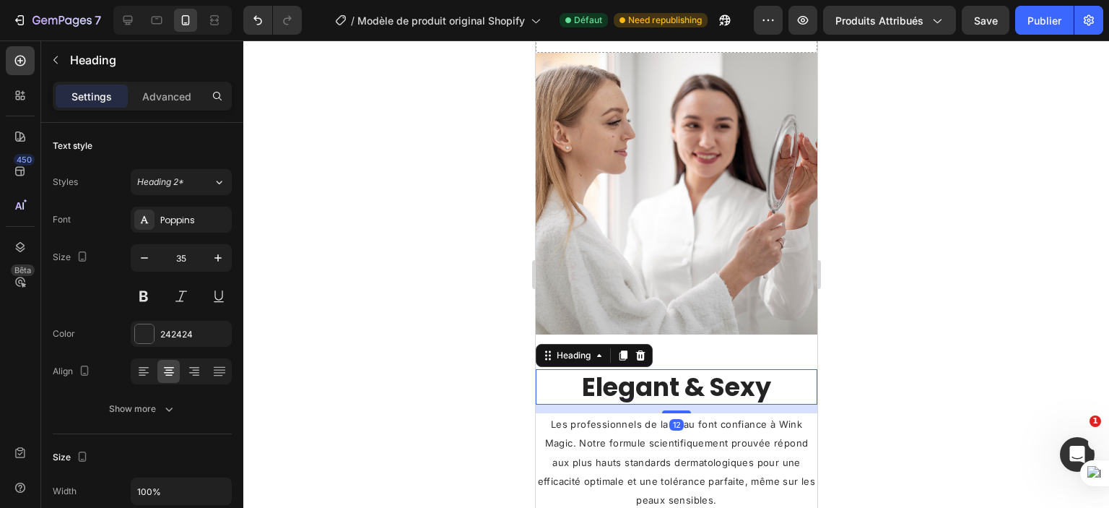
click at [657, 386] on p "Elegant & Sexy" at bounding box center [676, 387] width 279 height 33
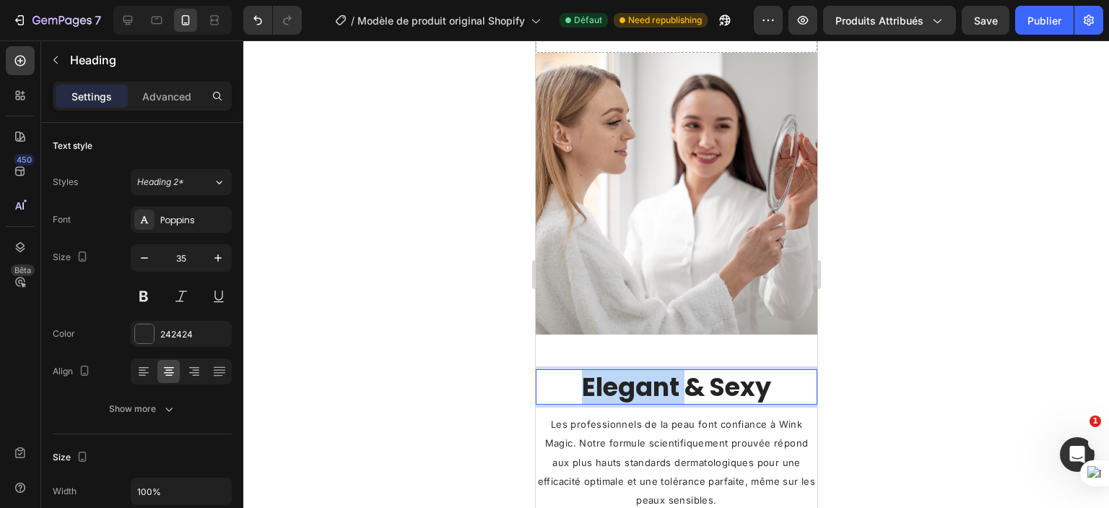
click at [657, 386] on p "Elegant & Sexy" at bounding box center [676, 387] width 279 height 33
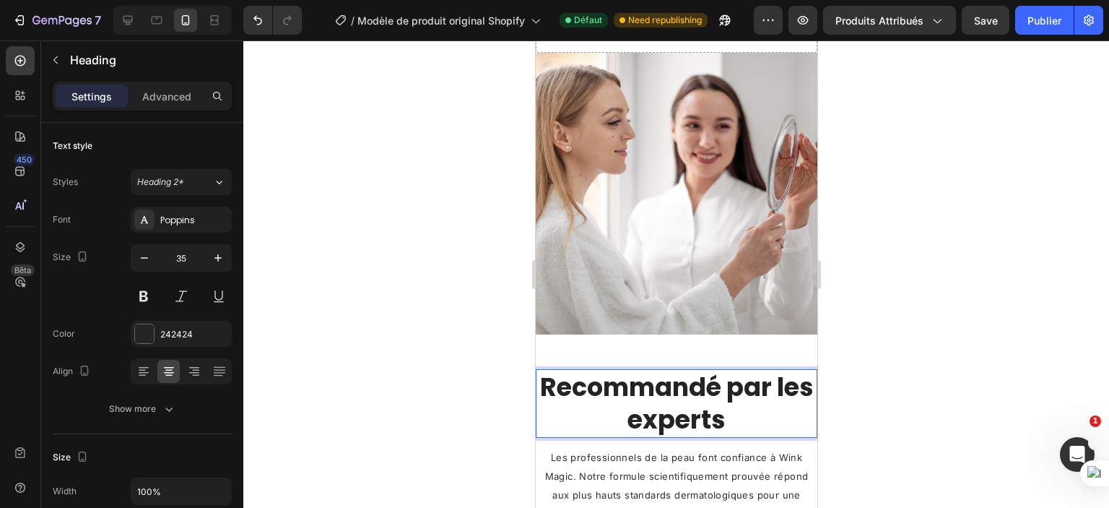
click at [594, 381] on p "Recommandé par les experts" at bounding box center [676, 404] width 279 height 66
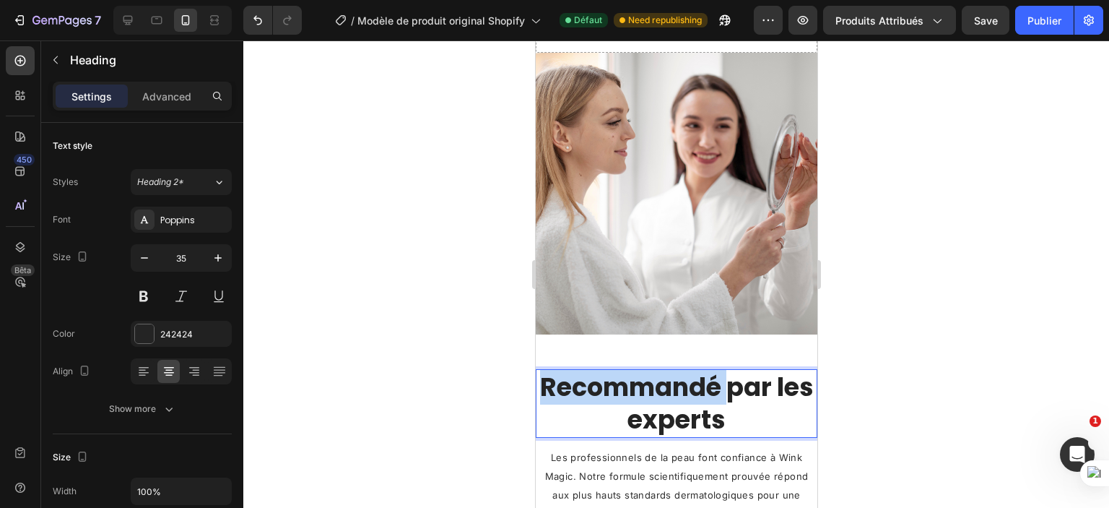
click at [594, 381] on p "Recommandé par les experts" at bounding box center [676, 404] width 279 height 66
click at [593, 381] on p "Recommandé par les experts" at bounding box center [676, 404] width 279 height 66
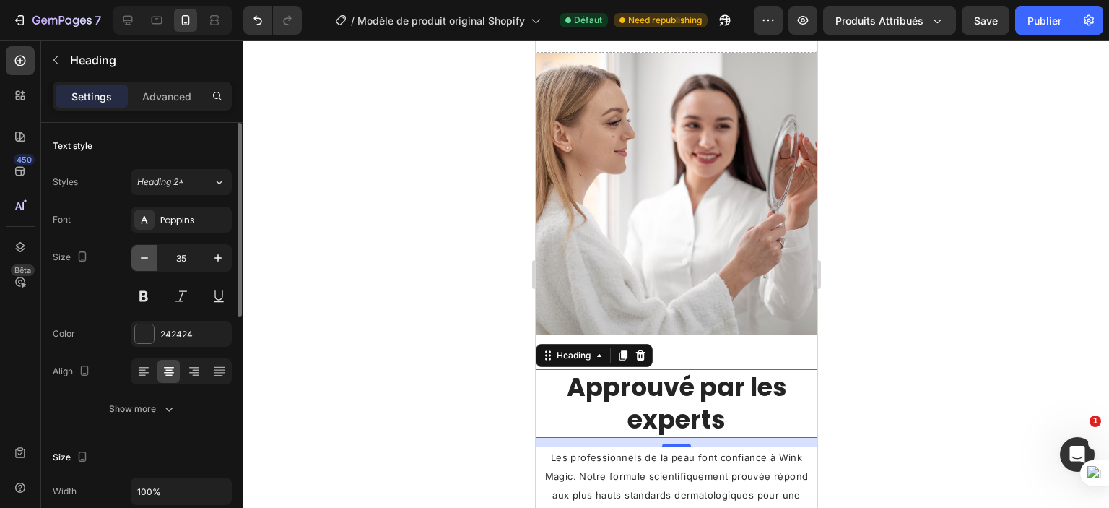
click at [147, 257] on icon "button" at bounding box center [144, 257] width 7 height 1
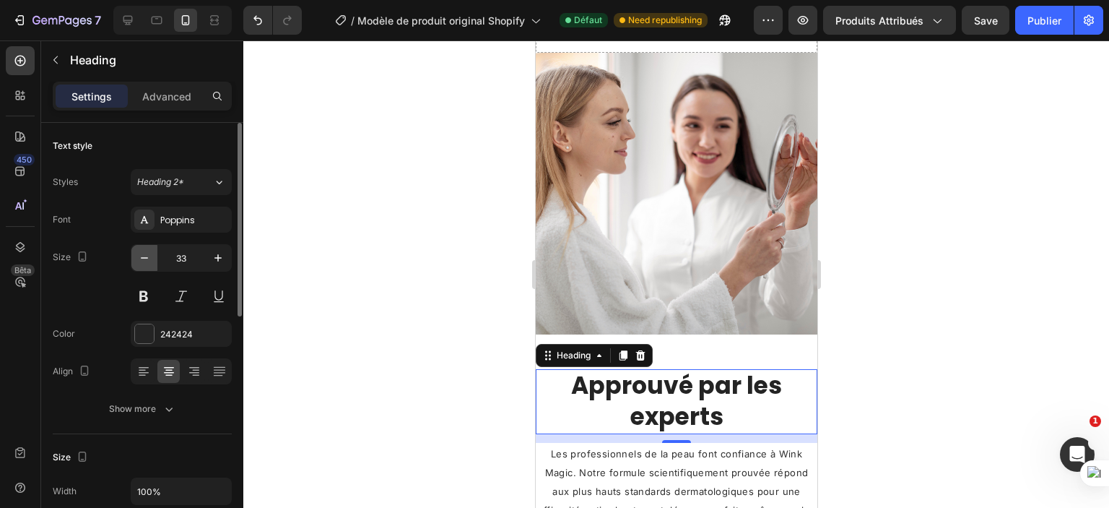
click at [147, 257] on icon "button" at bounding box center [144, 257] width 7 height 1
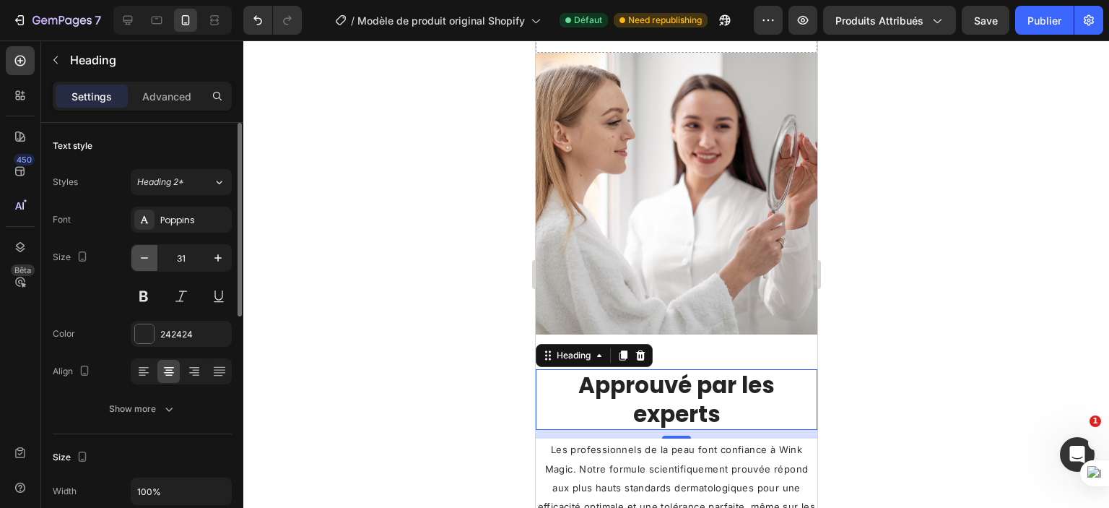
type input "30"
click at [959, 356] on div at bounding box center [676, 273] width 866 height 467
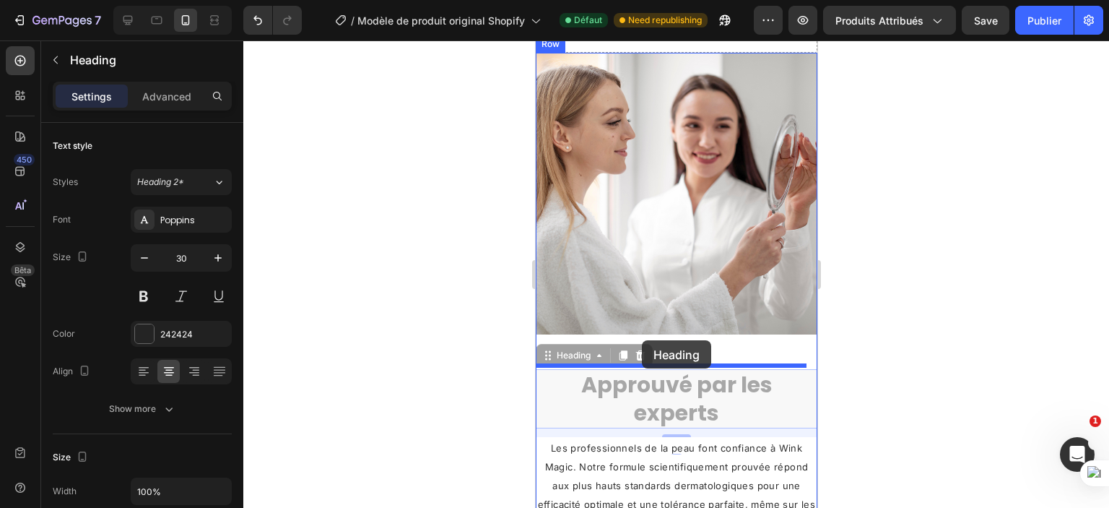
drag, startPoint x: 650, startPoint y: 384, endPoint x: 641, endPoint y: 340, distance: 44.9
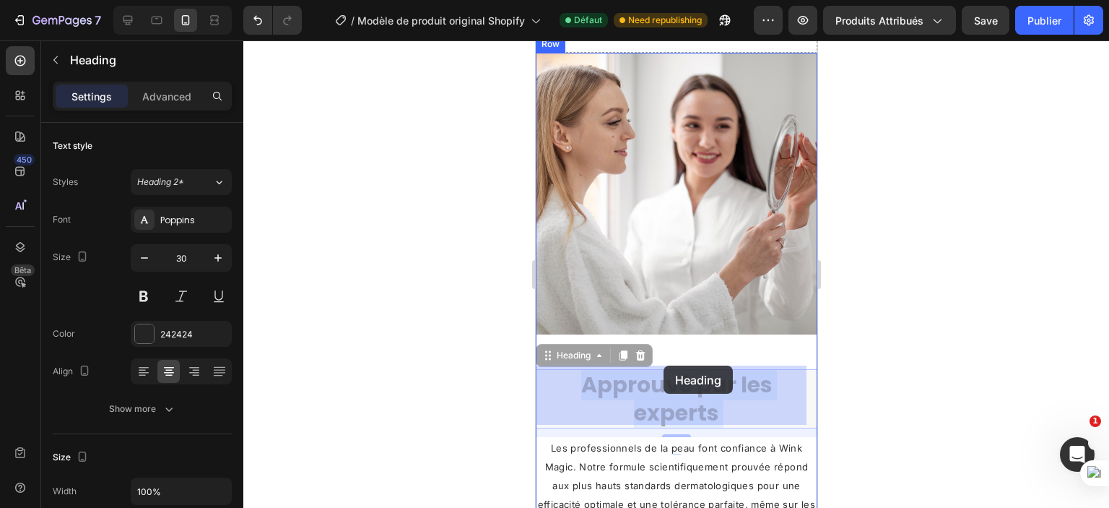
drag, startPoint x: 662, startPoint y: 394, endPoint x: 663, endPoint y: 365, distance: 28.9
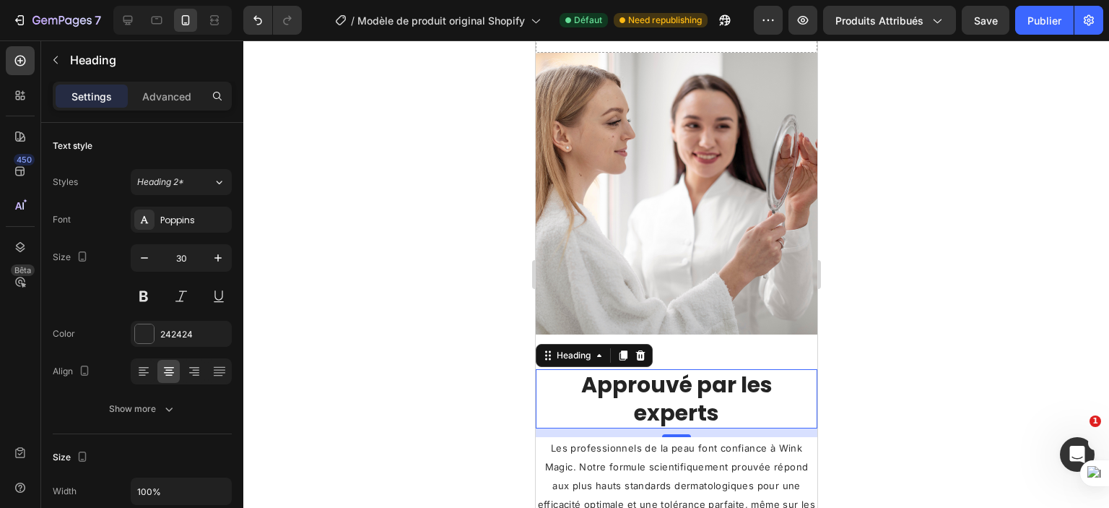
click at [455, 333] on div at bounding box center [676, 273] width 866 height 467
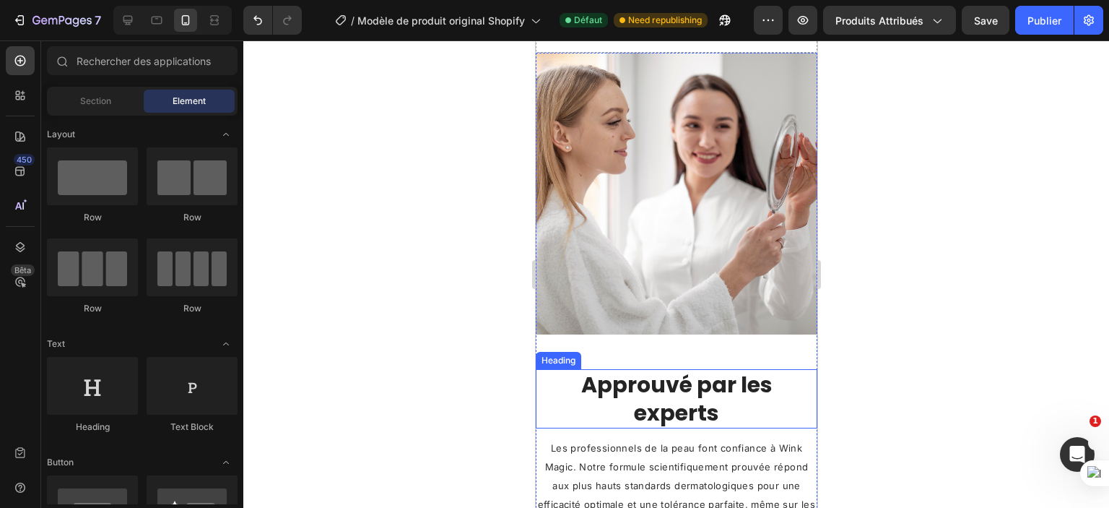
click at [719, 372] on p "Approuvé par les experts" at bounding box center [676, 399] width 279 height 56
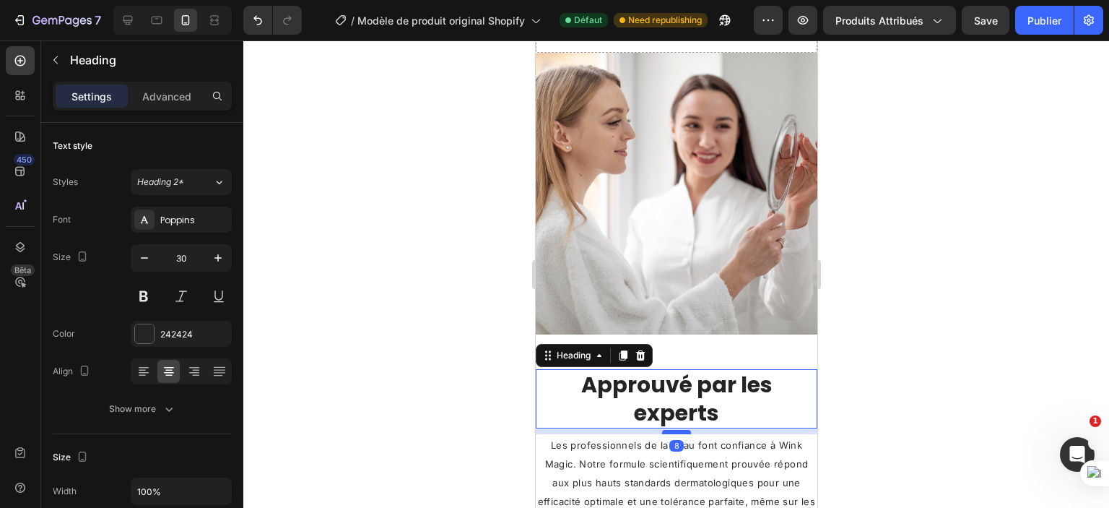
click at [679, 430] on div at bounding box center [676, 432] width 29 height 4
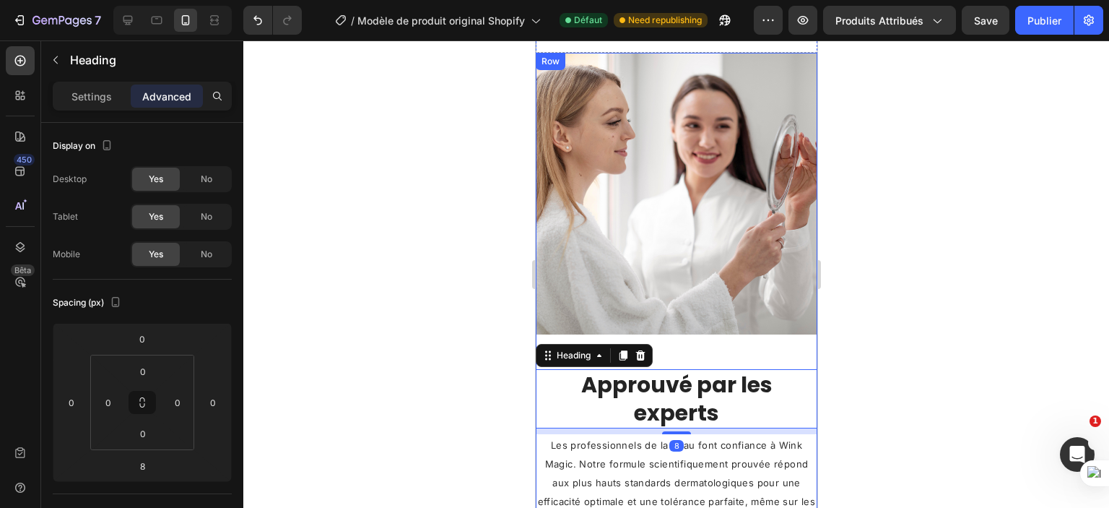
scroll to position [2000, 0]
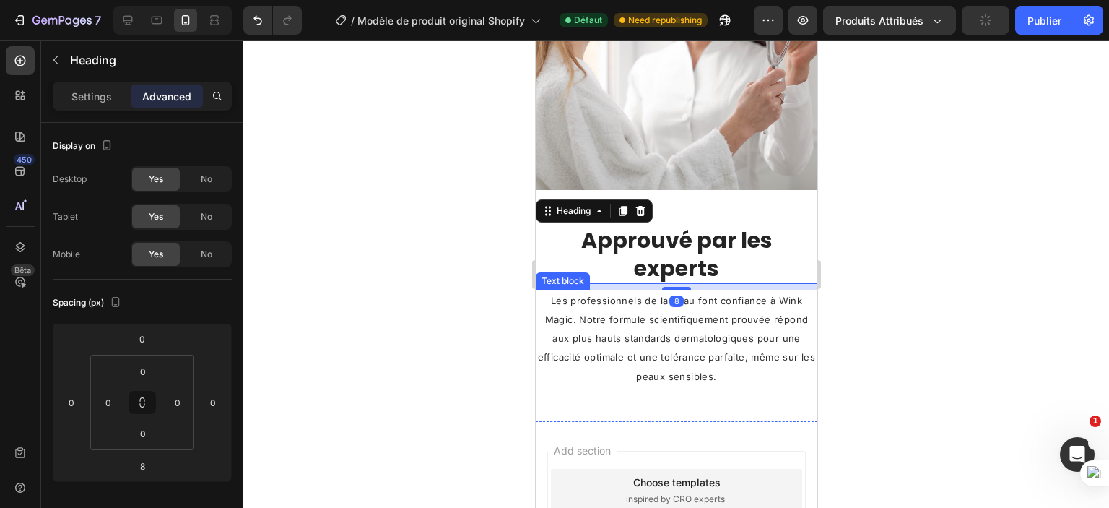
click at [648, 328] on span "Les professionnels de la peau font confiance à Wink Magic. Notre formule scient…" at bounding box center [676, 338] width 278 height 87
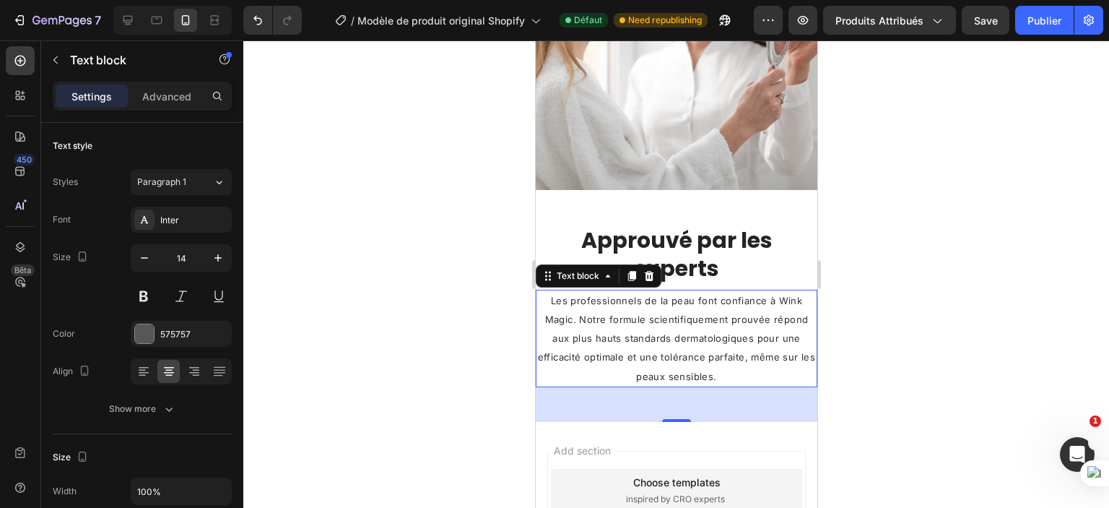
drag, startPoint x: 672, startPoint y: 417, endPoint x: 671, endPoint y: 402, distance: 14.5
click at [671, 402] on div "48" at bounding box center [676, 404] width 282 height 35
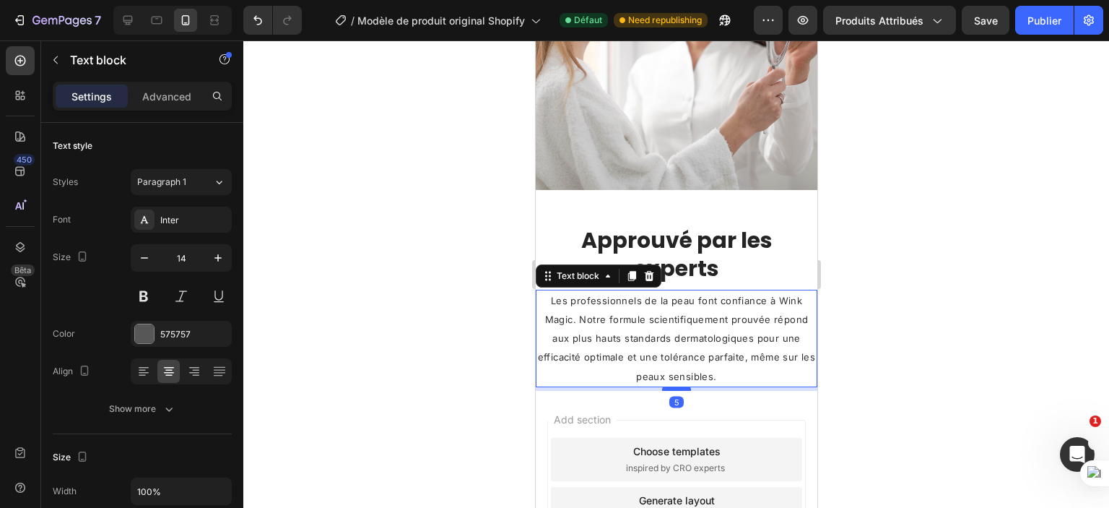
drag, startPoint x: 673, startPoint y: 411, endPoint x: 678, endPoint y: 384, distance: 27.2
click at [678, 386] on div at bounding box center [676, 388] width 29 height 4
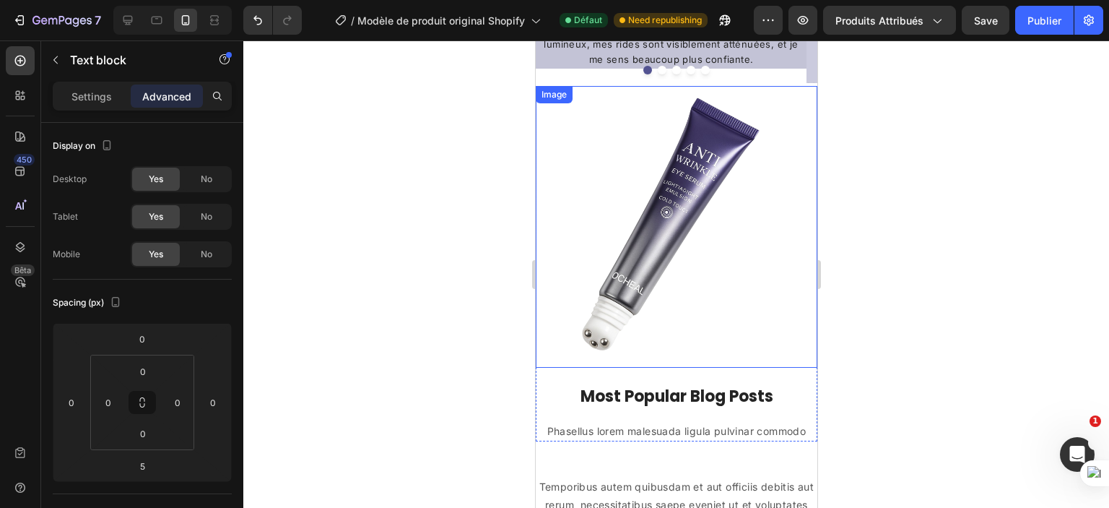
scroll to position [1350, 0]
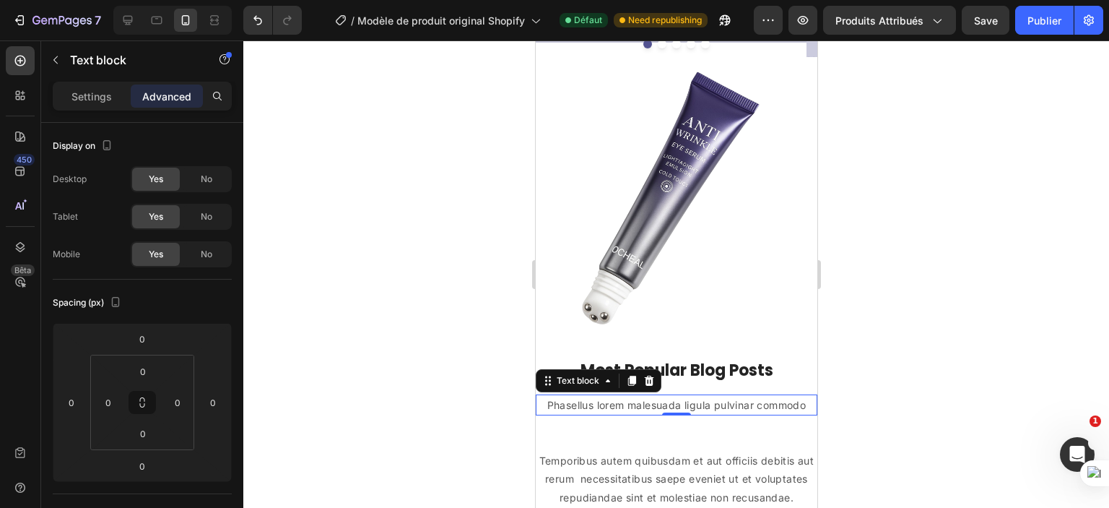
click at [750, 396] on p "Phasellus lorem malesuada ligula pulvinar commodo" at bounding box center [676, 405] width 279 height 18
click at [647, 375] on icon at bounding box center [649, 381] width 12 height 12
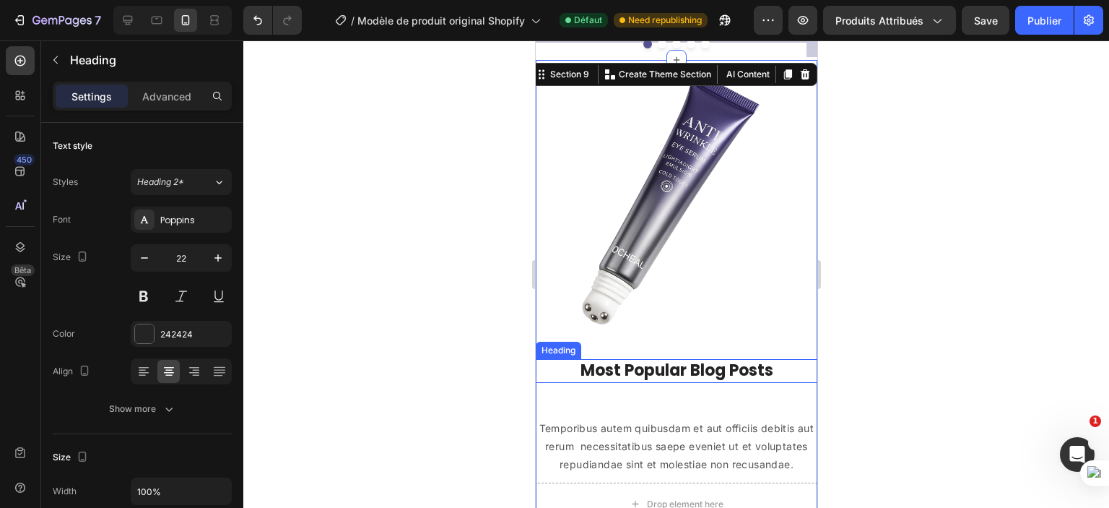
click at [629, 360] on p "Most Popular Blog Posts" at bounding box center [676, 370] width 279 height 21
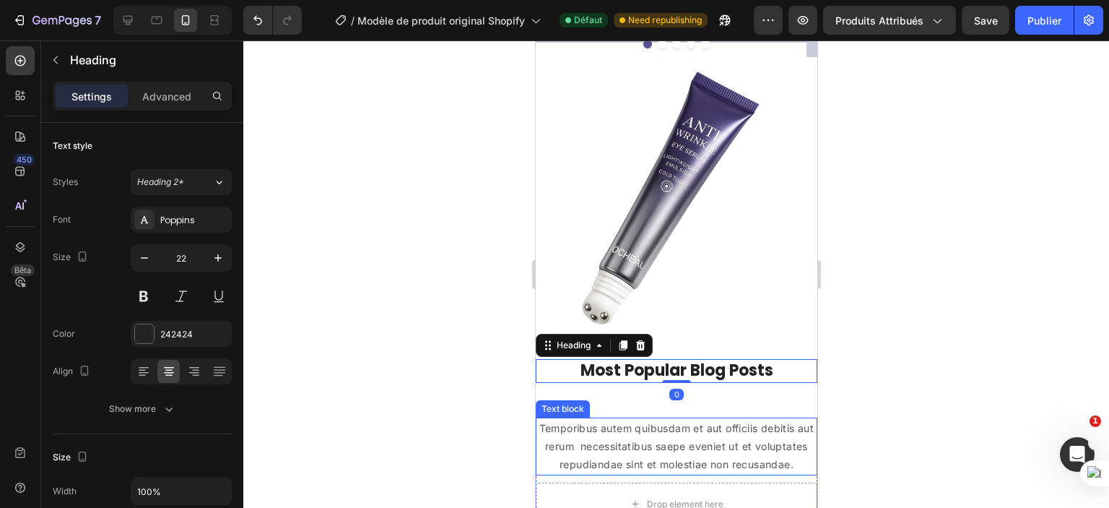
click at [622, 419] on p "Temporibus autem quibusdam et aut officiis debitis aut rerum necessitatibus sae…" at bounding box center [676, 446] width 279 height 55
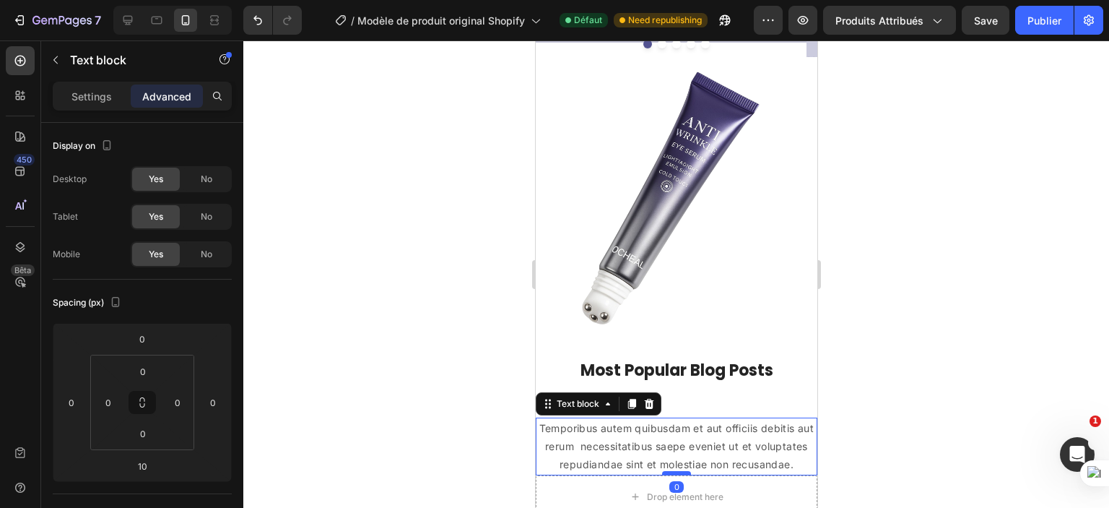
drag, startPoint x: 662, startPoint y: 488, endPoint x: 664, endPoint y: 480, distance: 8.1
click at [664, 475] on div at bounding box center [676, 473] width 29 height 4
type input "0"
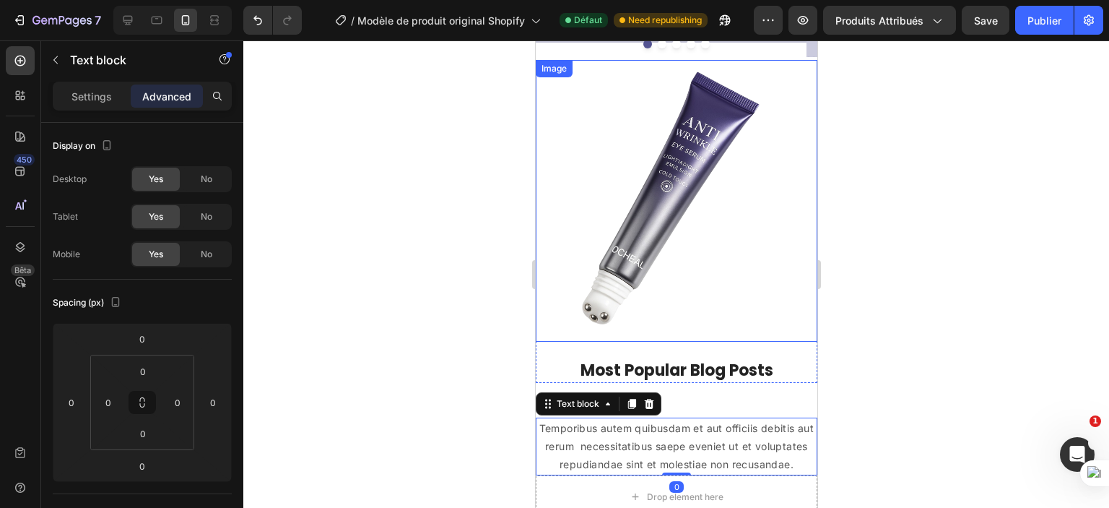
click at [459, 223] on div at bounding box center [676, 273] width 866 height 467
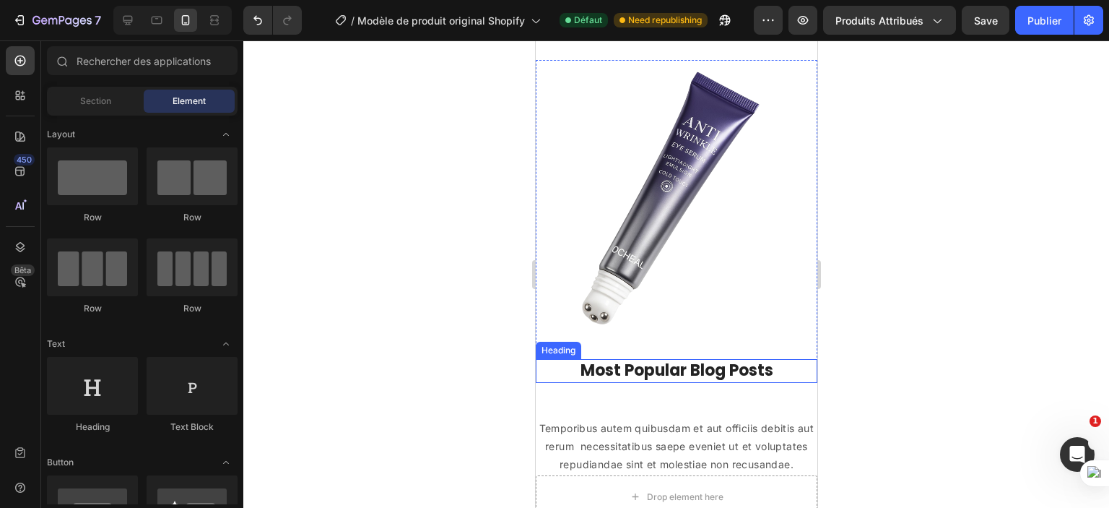
scroll to position [1494, 0]
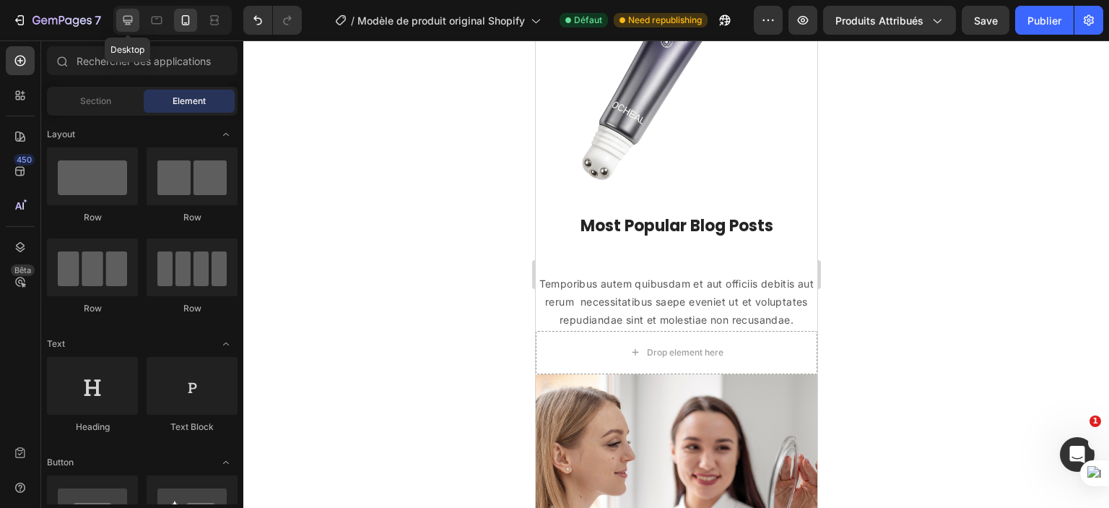
click at [121, 13] on icon at bounding box center [128, 20] width 14 height 14
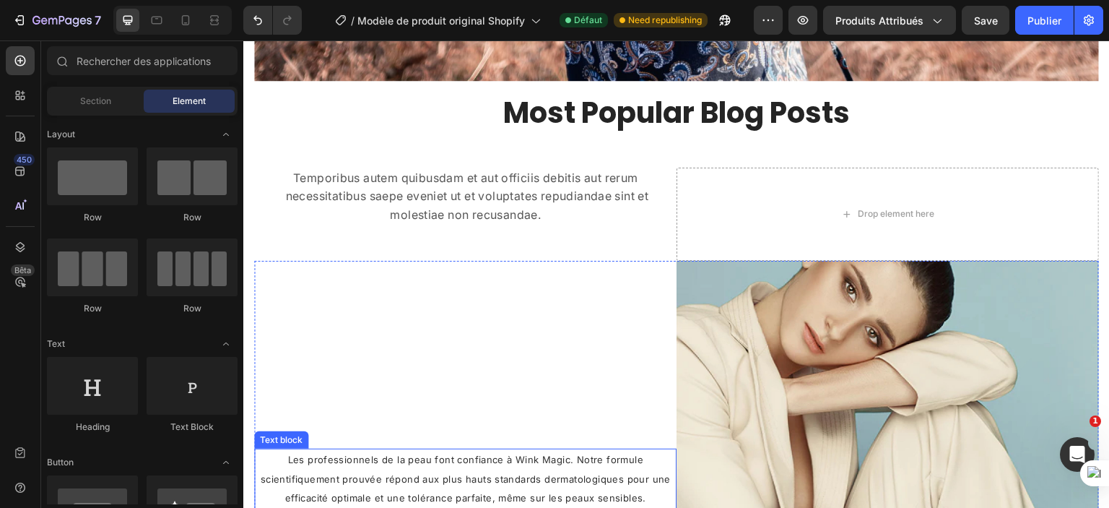
scroll to position [2394, 0]
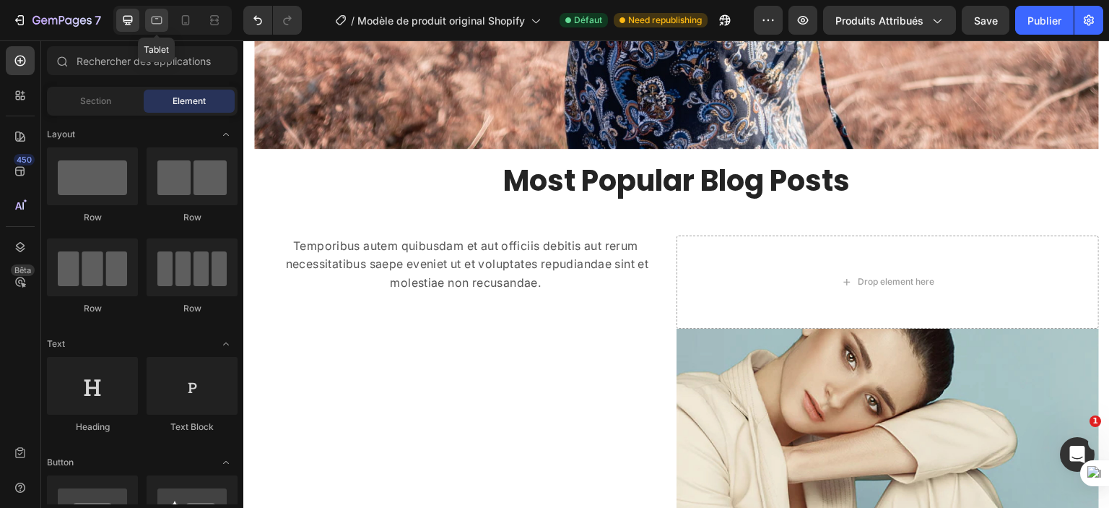
click at [153, 26] on icon at bounding box center [157, 20] width 14 height 14
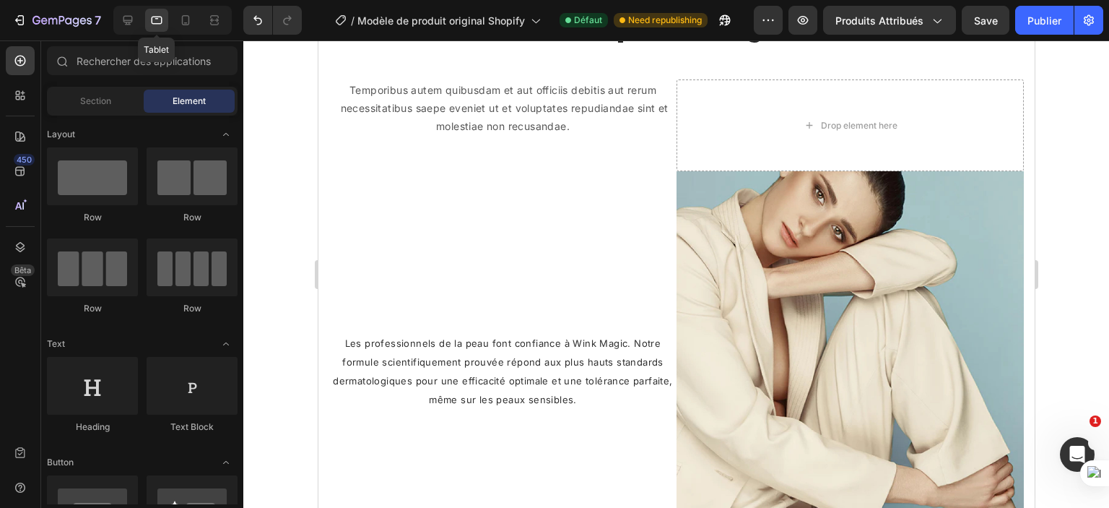
scroll to position [2375, 0]
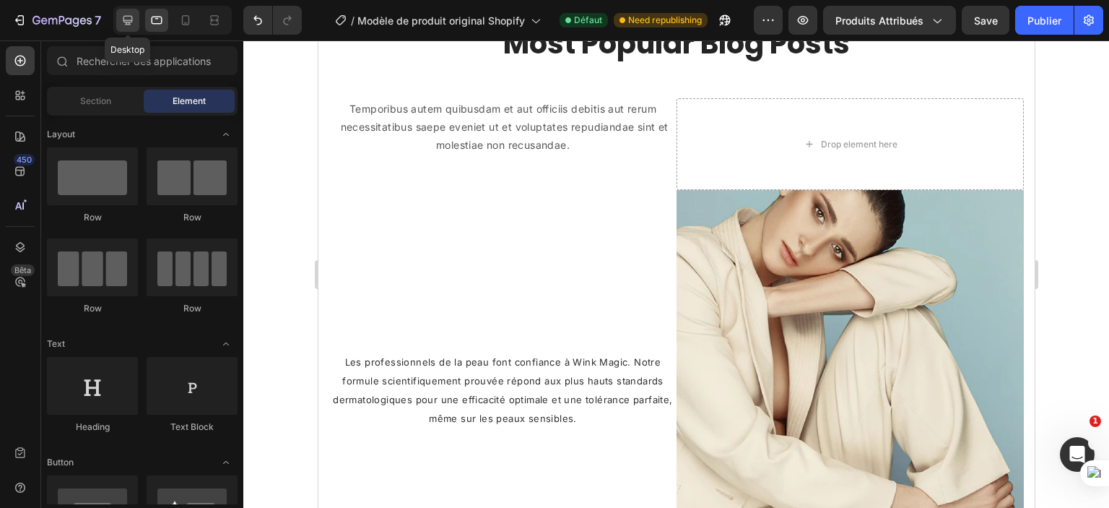
click at [121, 21] on icon at bounding box center [128, 20] width 14 height 14
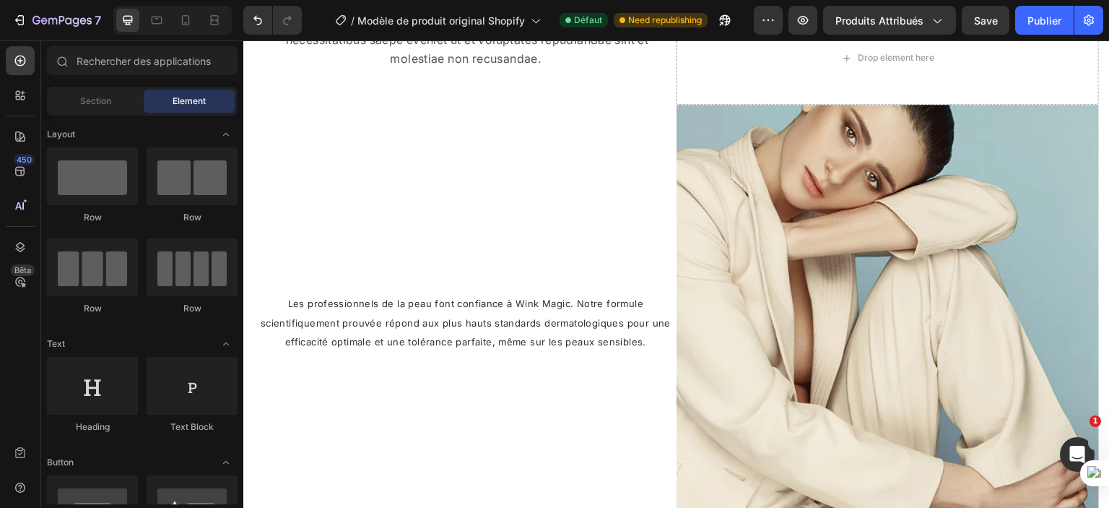
scroll to position [2616, 0]
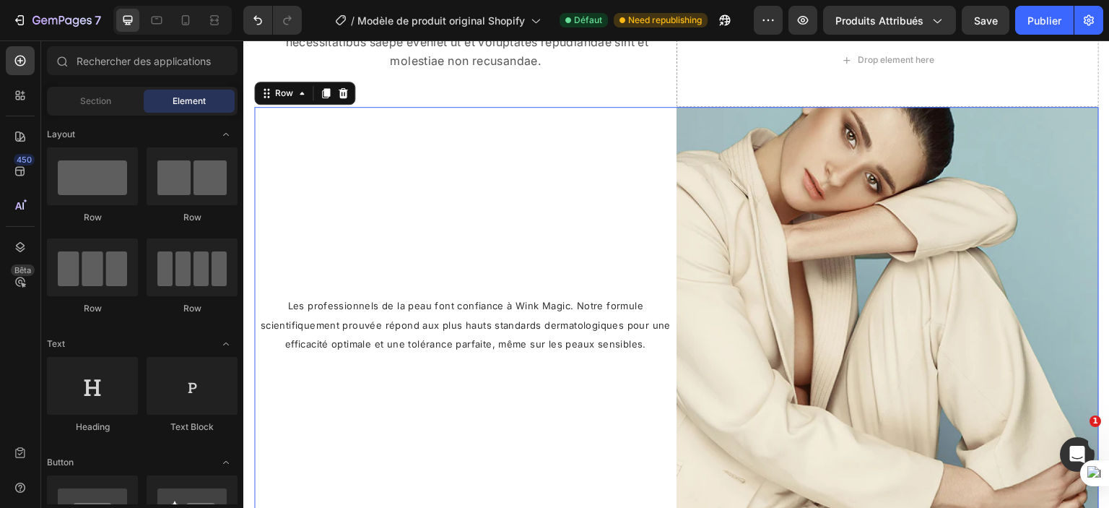
click at [423, 203] on div "Les professionnels de la peau font confiance à Wink Magic. Notre formule scient…" at bounding box center [465, 343] width 423 height 472
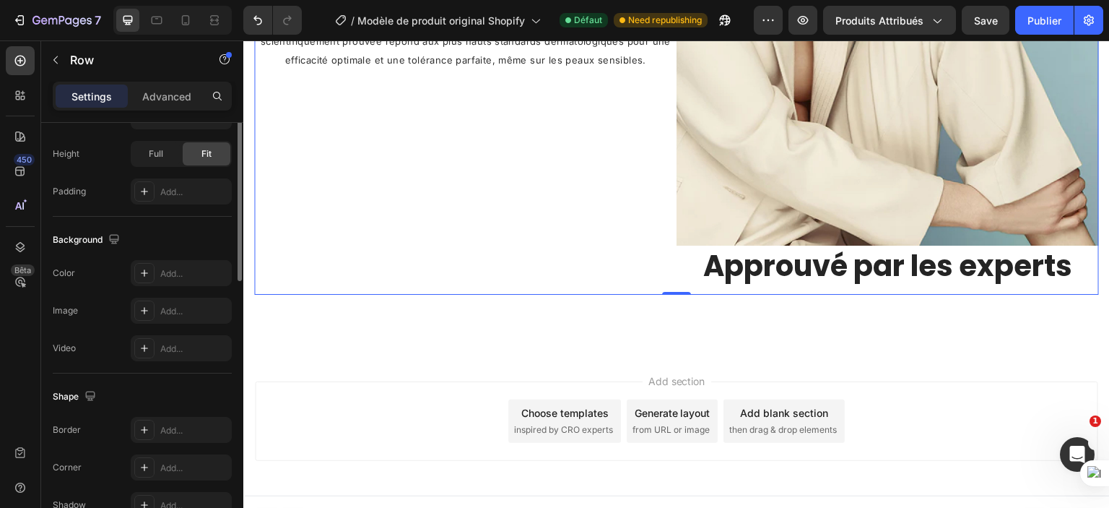
scroll to position [312, 0]
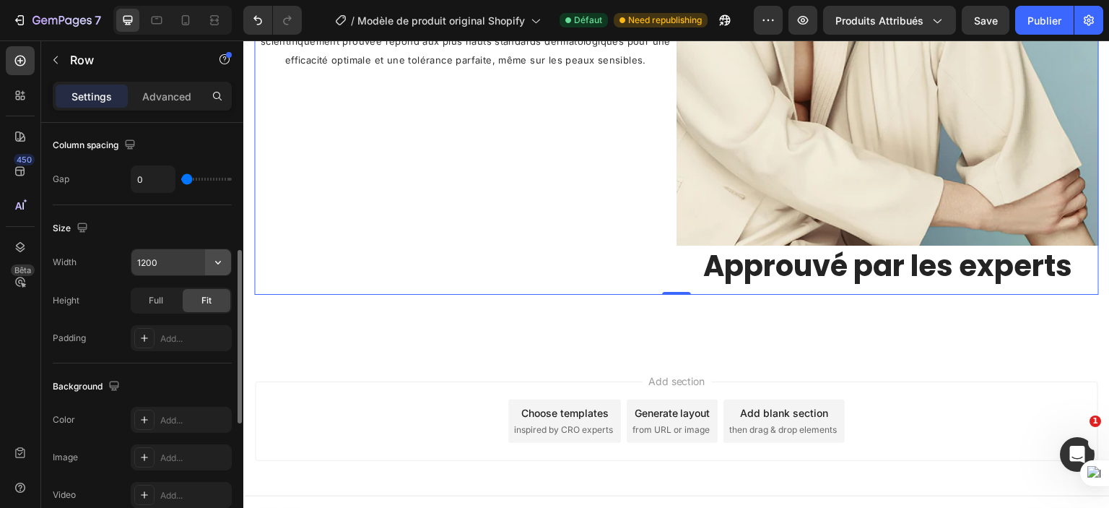
click at [217, 259] on icon "button" at bounding box center [218, 262] width 14 height 14
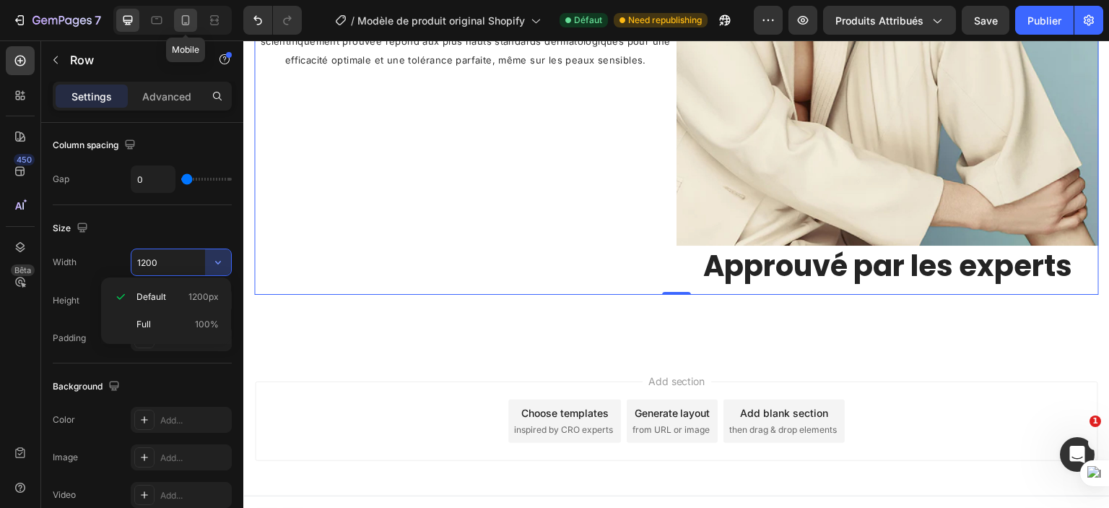
click at [185, 17] on icon at bounding box center [185, 20] width 14 height 14
type input "100%"
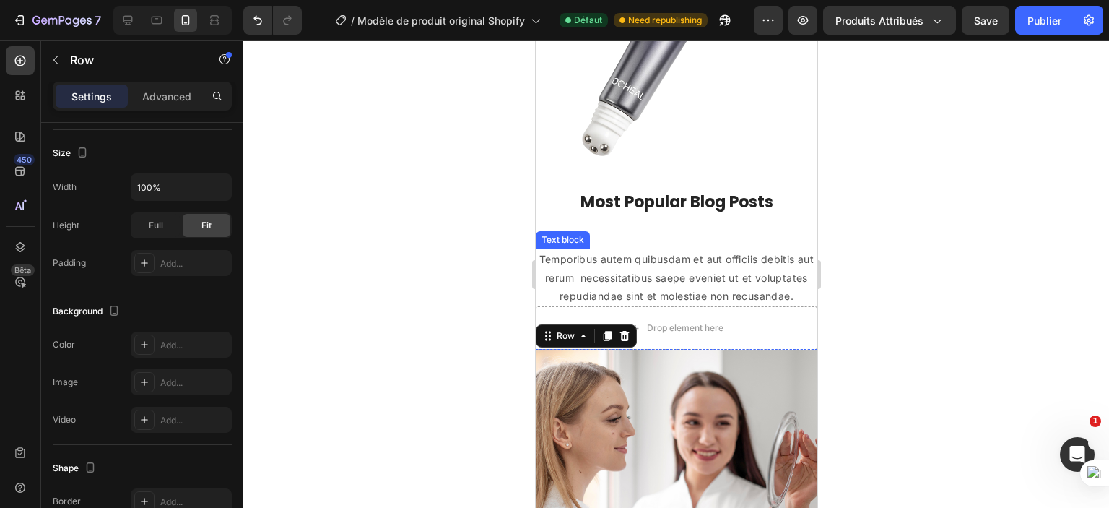
scroll to position [1505, 0]
click at [667, 272] on p "Temporibus autem quibusdam et aut officiis debitis aut rerum necessitatibus sae…" at bounding box center [676, 278] width 279 height 55
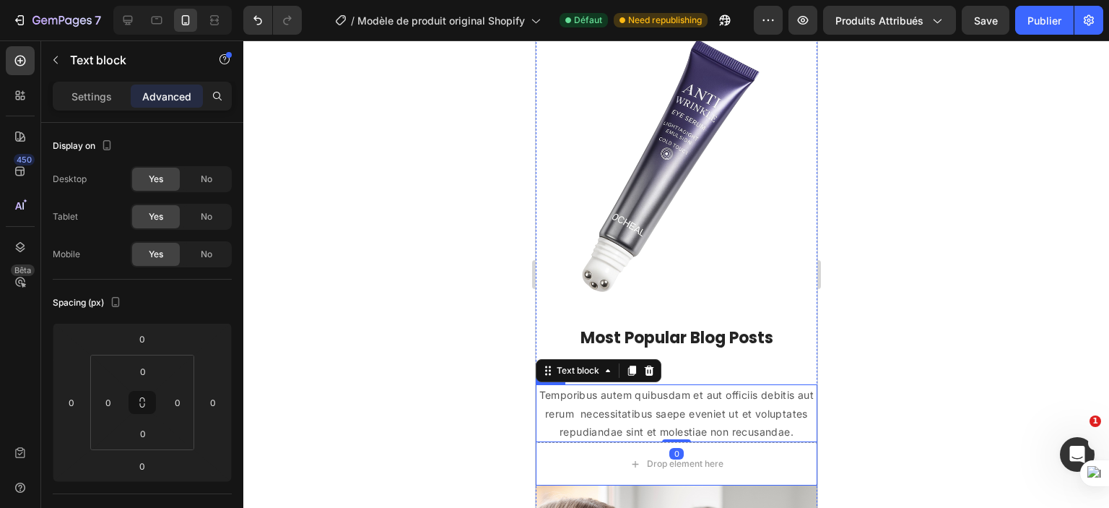
scroll to position [1370, 0]
click at [644, 365] on icon at bounding box center [649, 371] width 12 height 12
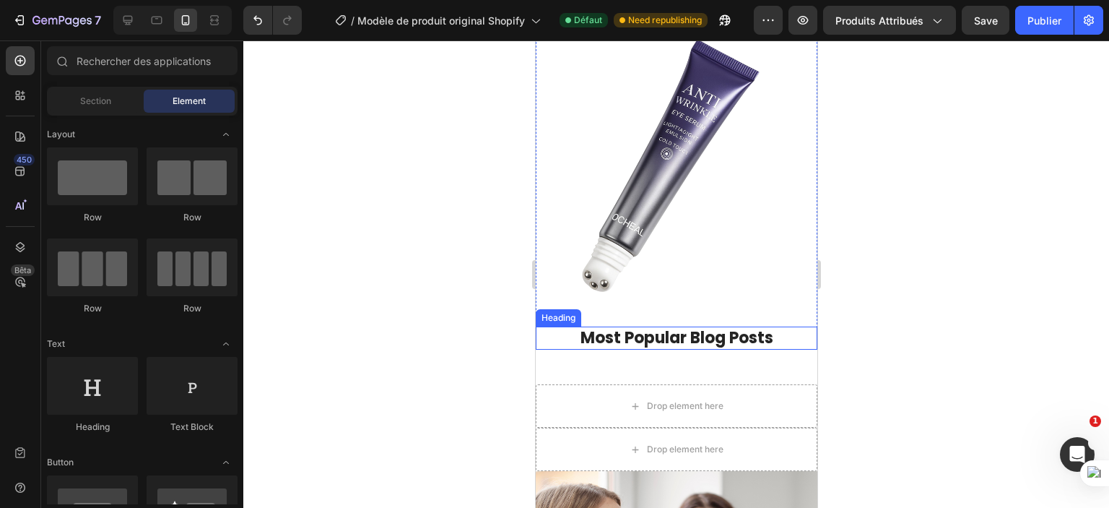
click at [668, 328] on p "Most Popular Blog Posts" at bounding box center [676, 338] width 279 height 21
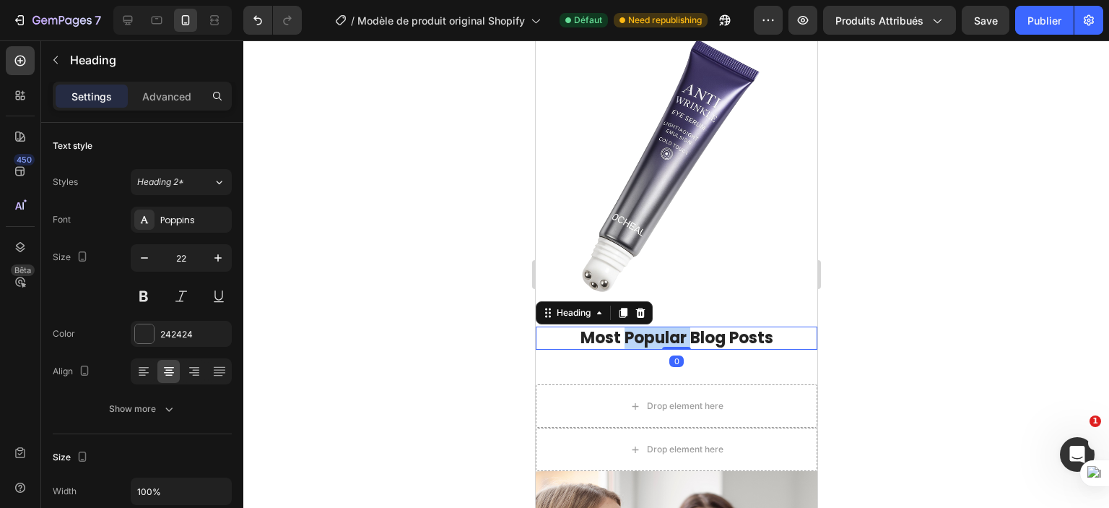
click at [668, 328] on p "Most Popular Blog Posts" at bounding box center [676, 338] width 279 height 21
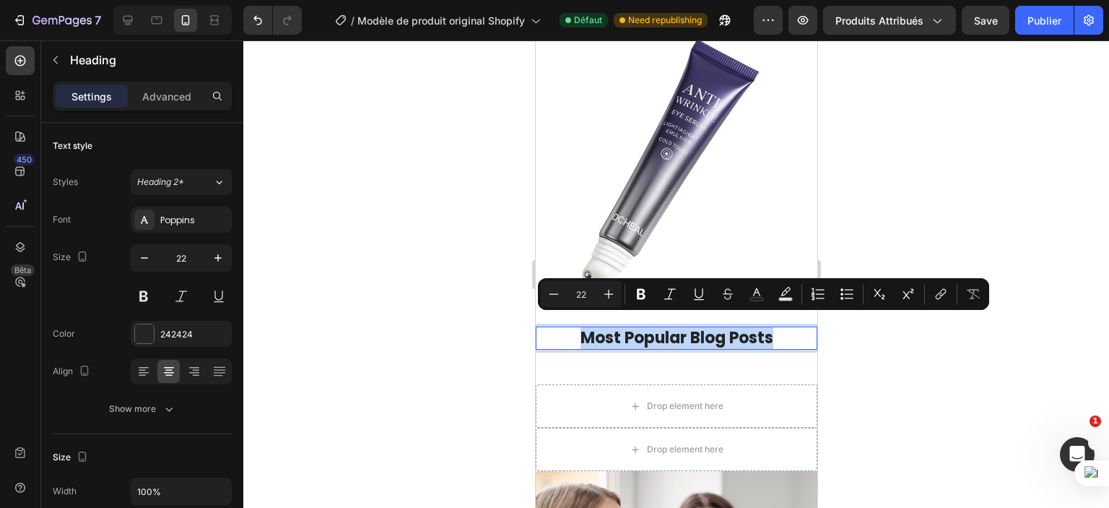
click at [668, 328] on p "Most Popular Blog Posts" at bounding box center [676, 338] width 279 height 21
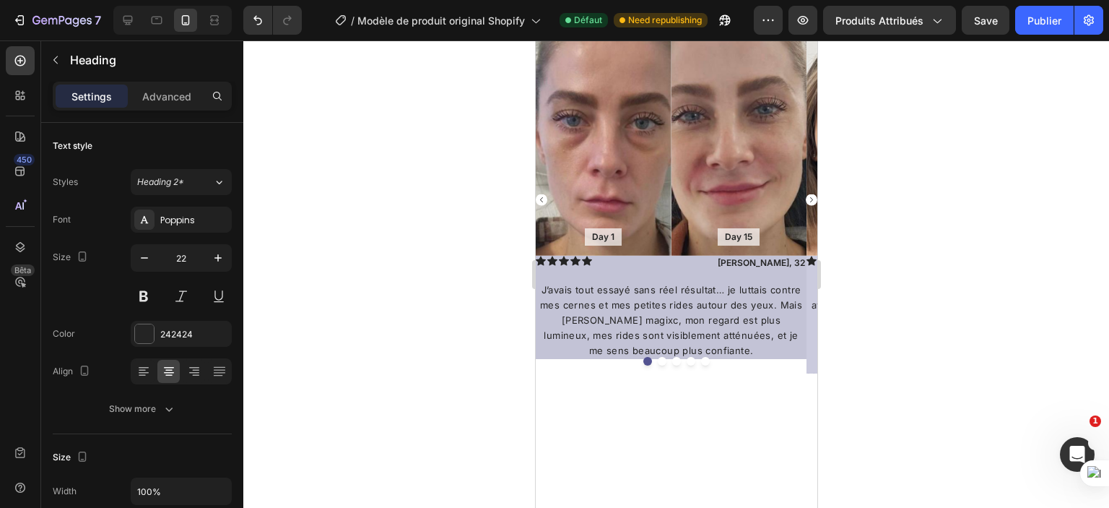
type input "16"
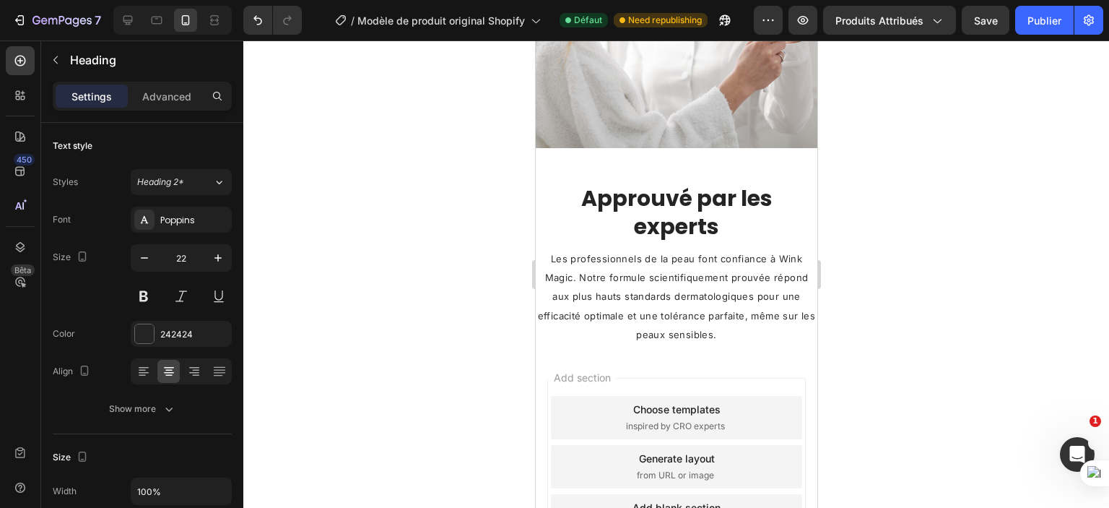
scroll to position [2011, 0]
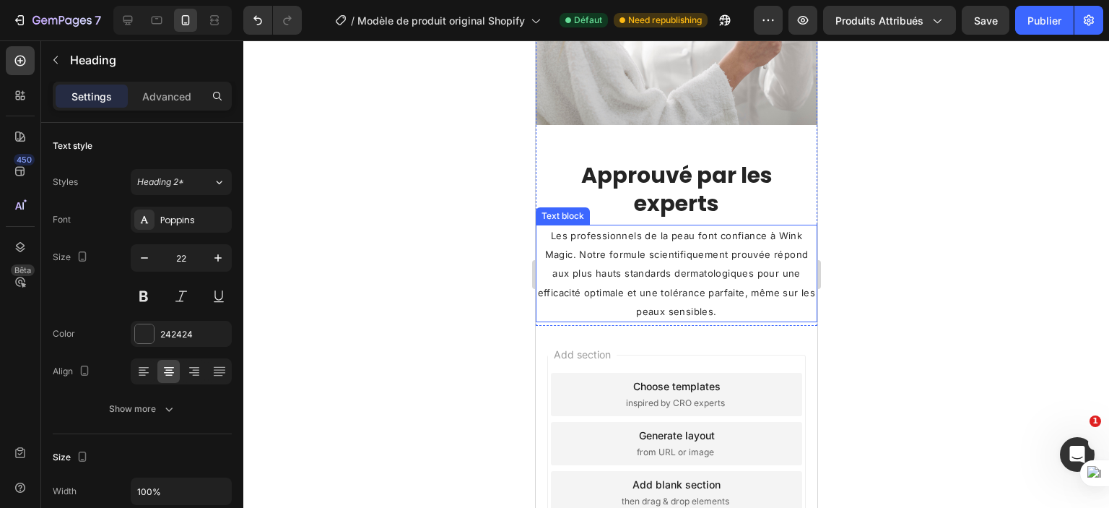
click at [715, 240] on p "Les professionnels de la peau font confiance à Wink Magic. Notre formule scient…" at bounding box center [676, 273] width 279 height 95
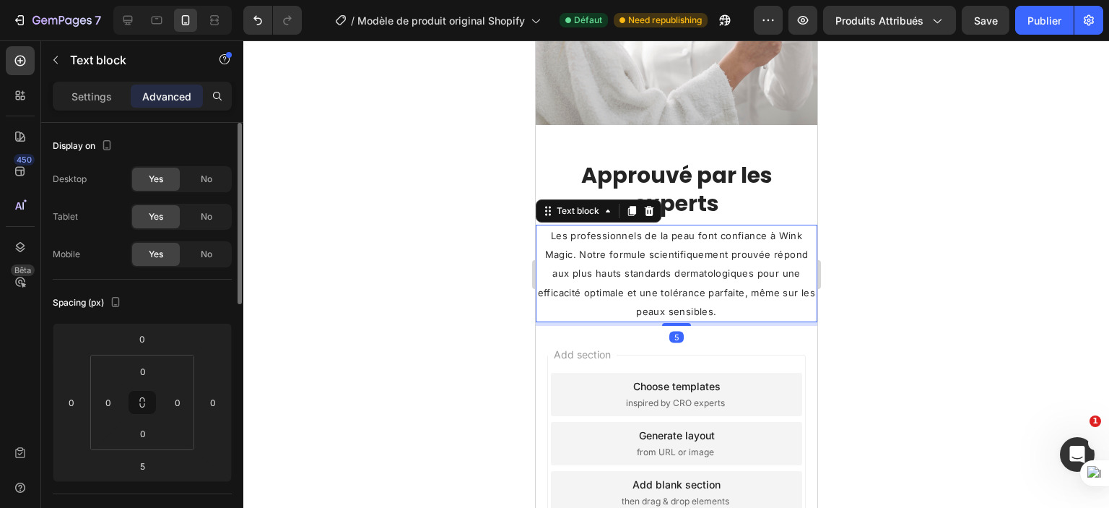
click at [109, 99] on p "Settings" at bounding box center [92, 96] width 40 height 15
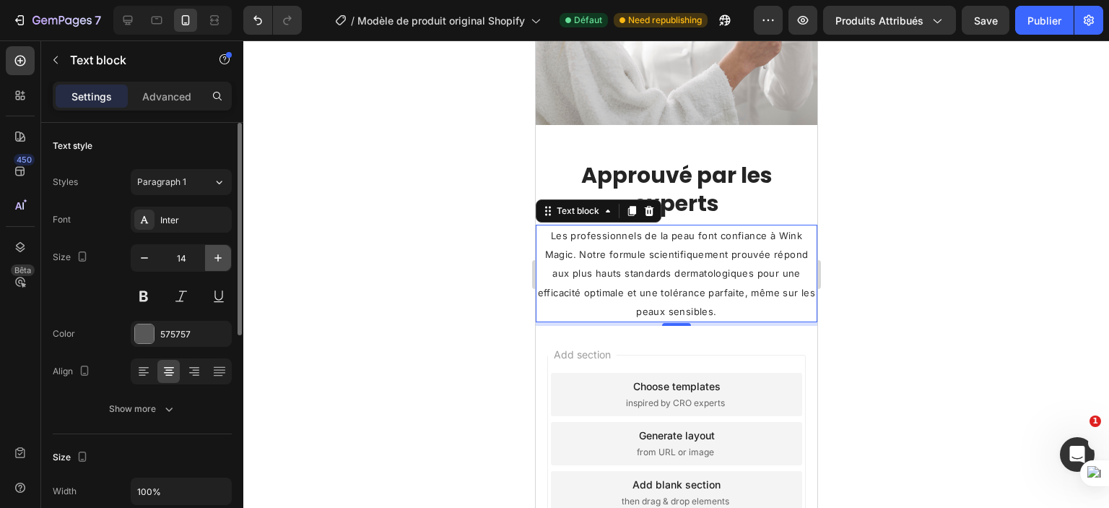
click at [211, 251] on icon "button" at bounding box center [218, 258] width 14 height 14
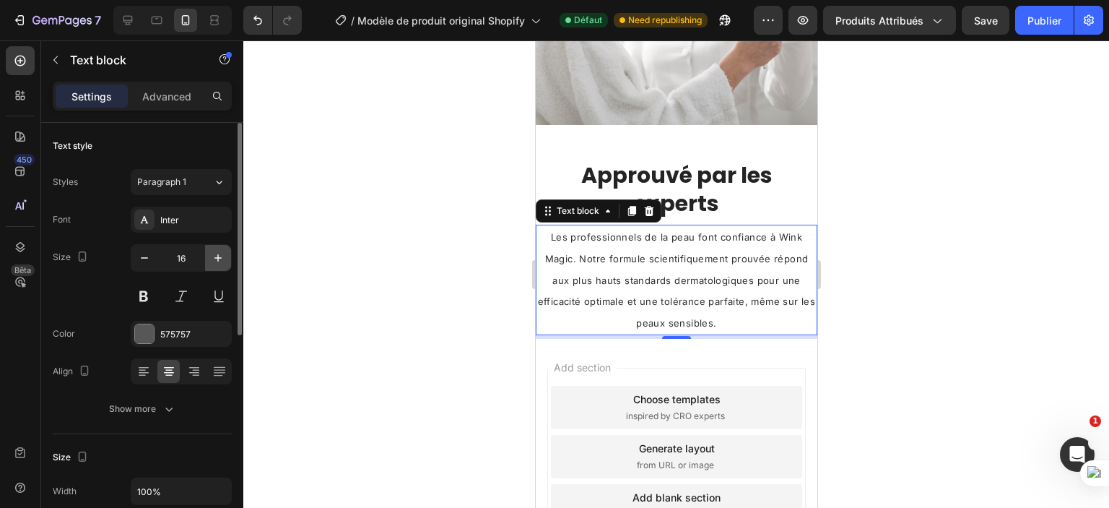
click at [211, 251] on icon "button" at bounding box center [218, 258] width 14 height 14
type input "17"
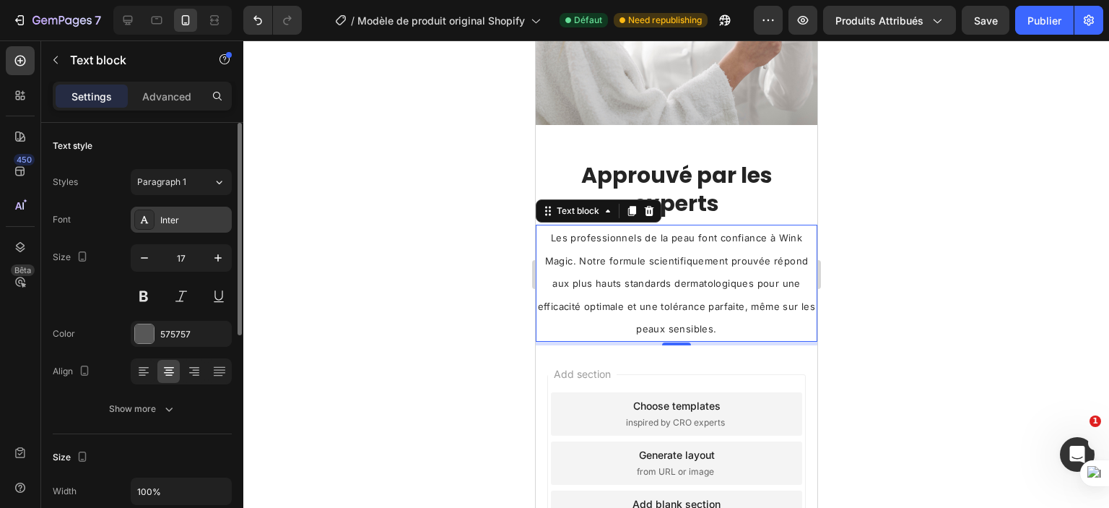
click at [179, 219] on div "Inter" at bounding box center [194, 220] width 68 height 13
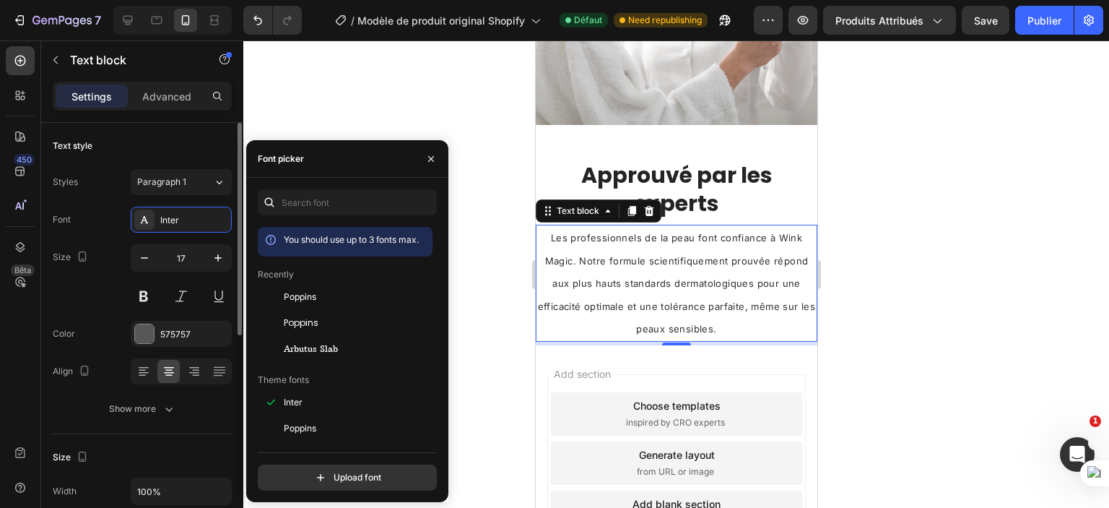
click at [101, 227] on div "Font Inter" at bounding box center [142, 220] width 179 height 26
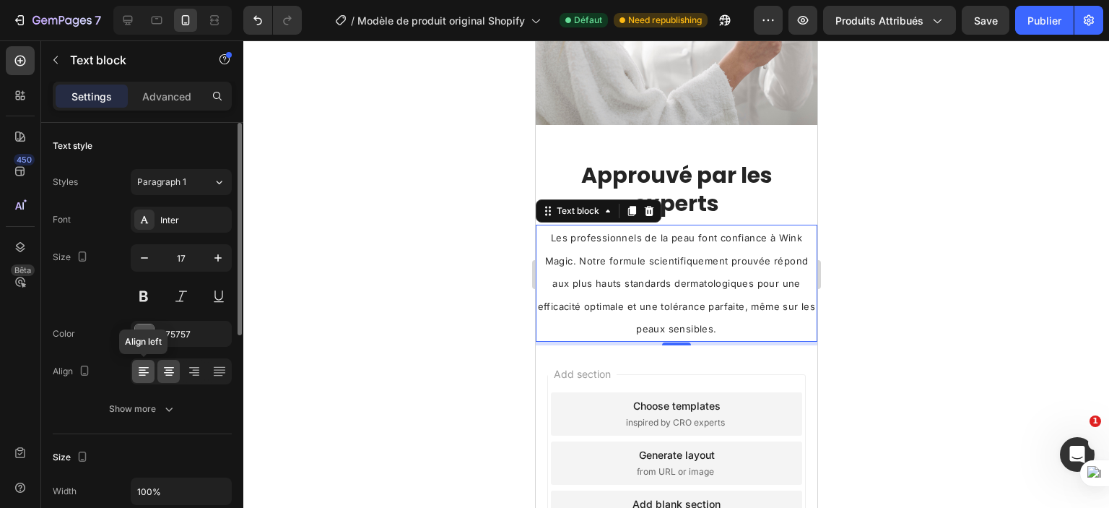
click at [152, 368] on div at bounding box center [143, 371] width 22 height 23
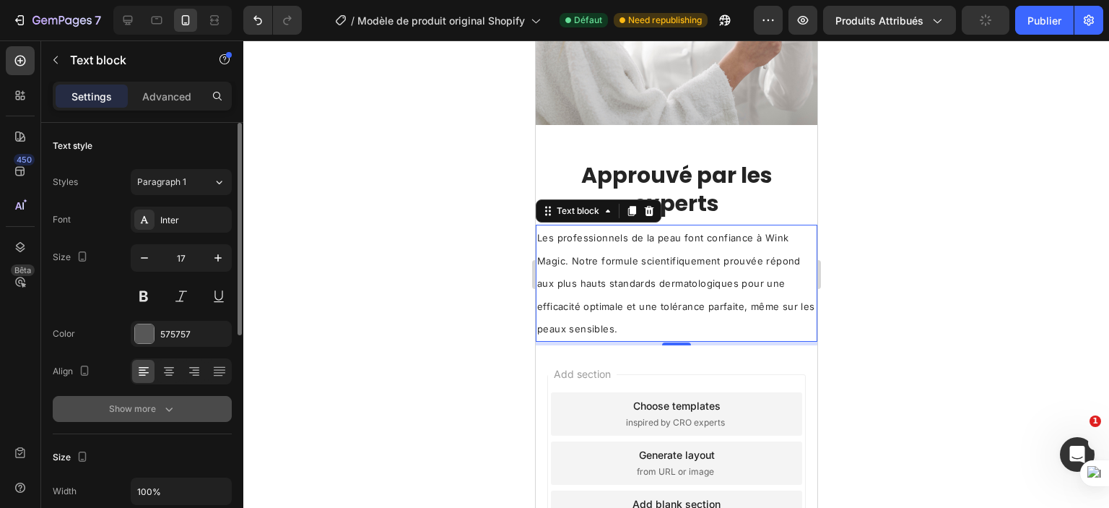
click at [170, 407] on icon "button" at bounding box center [169, 409] width 14 height 14
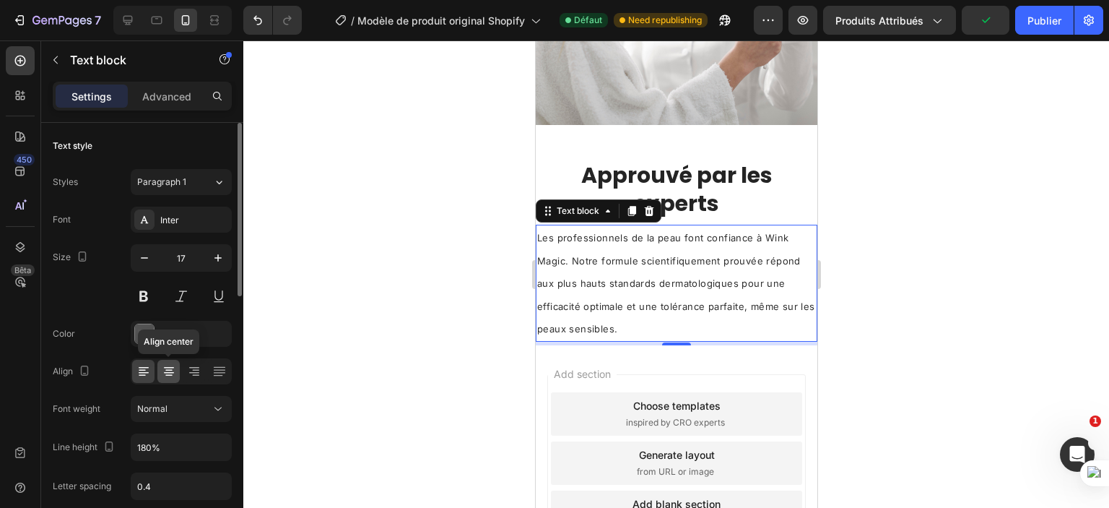
scroll to position [0, 0]
click at [207, 451] on button "button" at bounding box center [218, 447] width 26 height 26
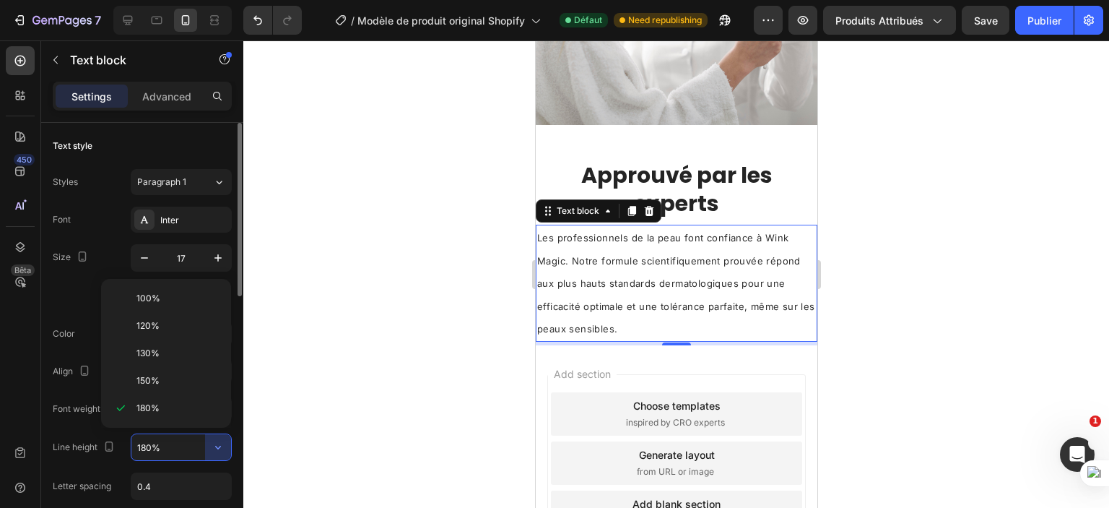
click at [176, 356] on p "130%" at bounding box center [178, 353] width 82 height 13
type input "130%"
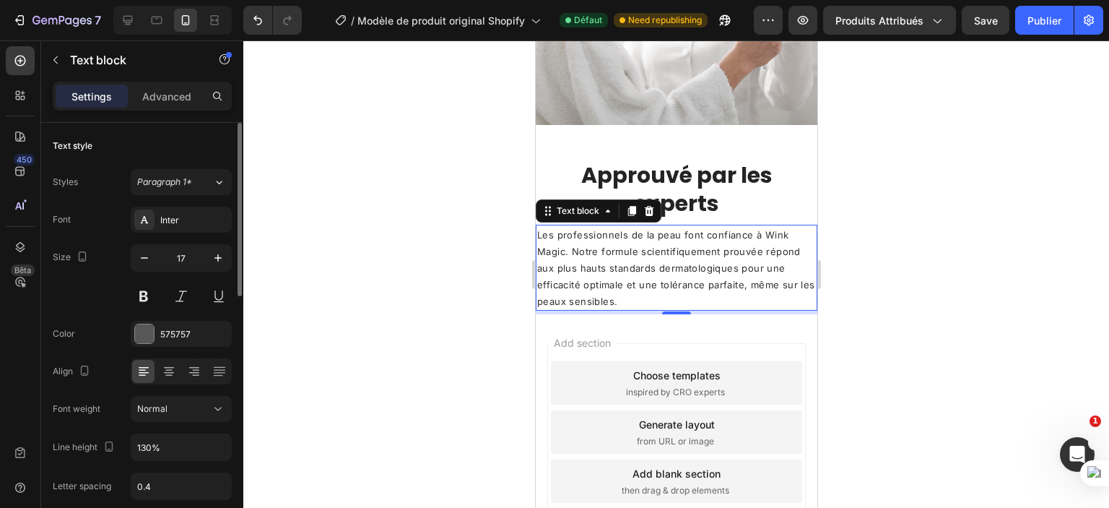
scroll to position [72, 0]
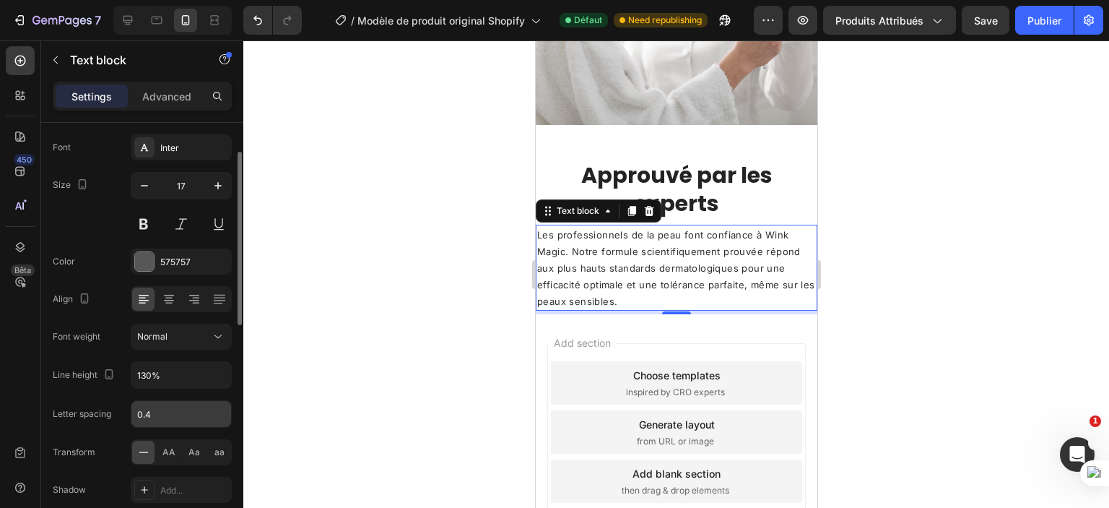
click at [156, 417] on input "0.4" at bounding box center [181, 414] width 100 height 26
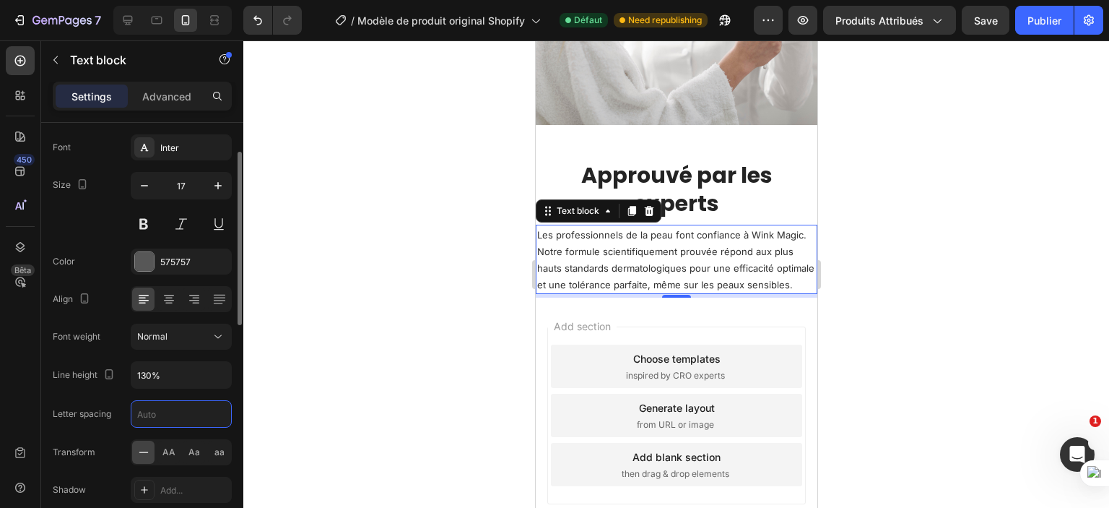
click at [83, 405] on div "Letter spacing" at bounding box center [82, 413] width 59 height 23
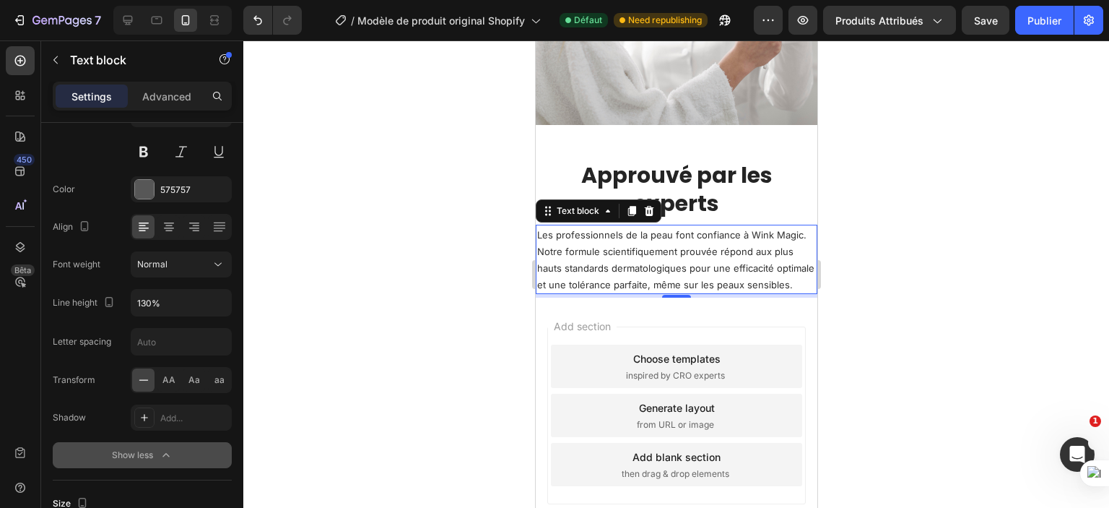
click at [156, 451] on div "Show less" at bounding box center [142, 455] width 61 height 14
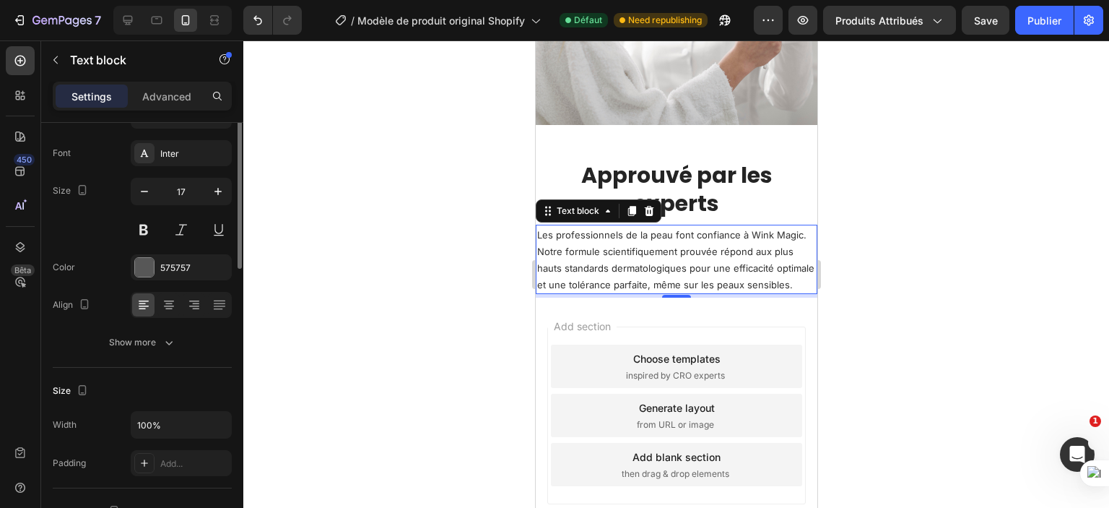
scroll to position [0, 0]
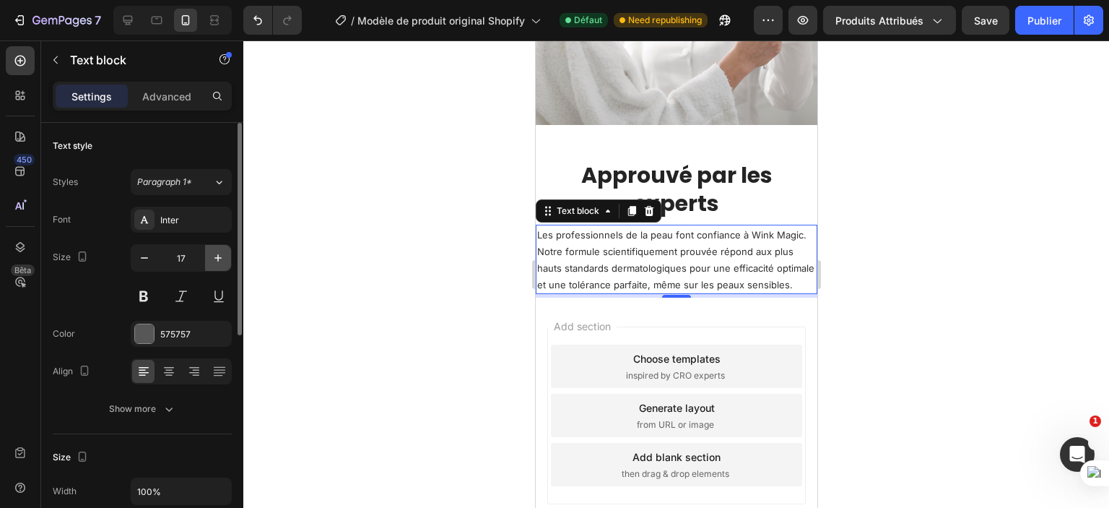
click at [220, 264] on icon "button" at bounding box center [218, 258] width 14 height 14
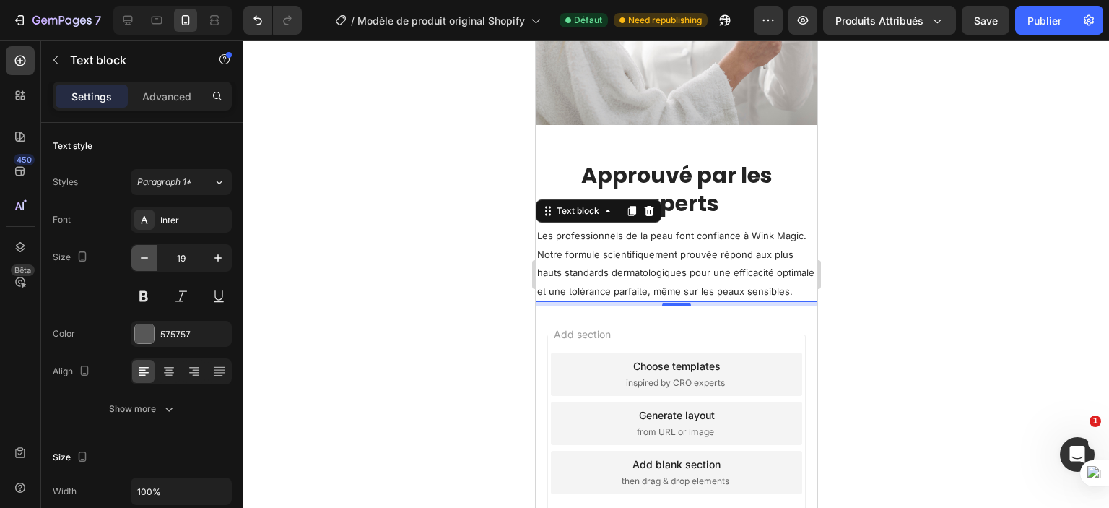
click at [147, 256] on icon "button" at bounding box center [144, 258] width 14 height 14
type input "18"
click at [147, 287] on button at bounding box center [144, 296] width 26 height 26
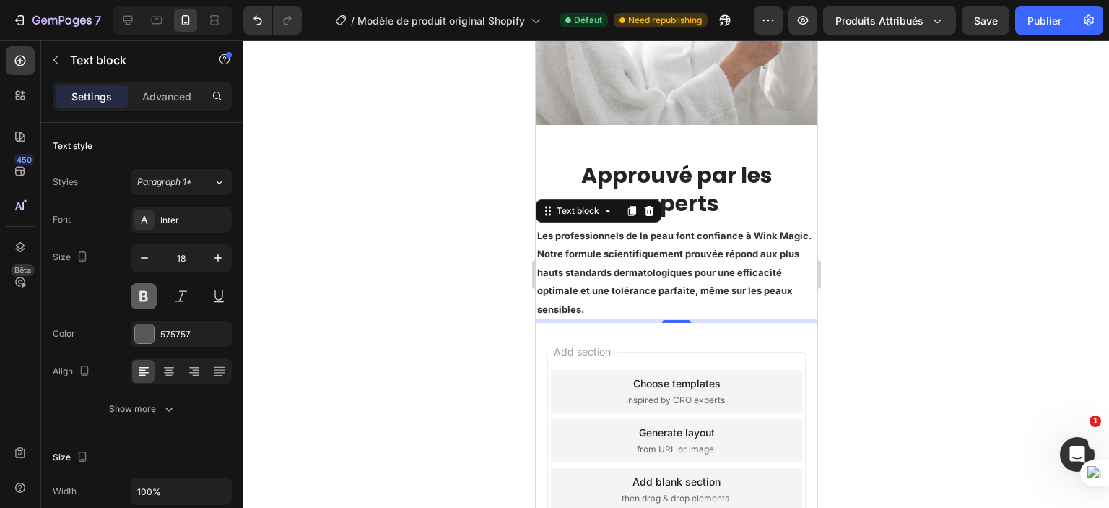
click at [147, 287] on button at bounding box center [144, 296] width 26 height 26
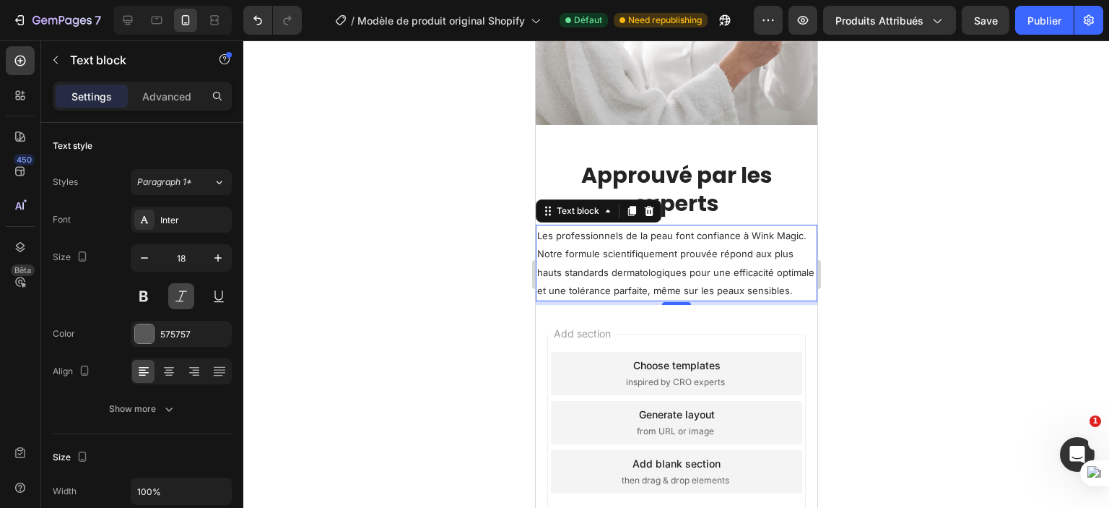
click at [176, 295] on button at bounding box center [181, 296] width 26 height 26
click at [183, 333] on div "575757" at bounding box center [181, 334] width 42 height 13
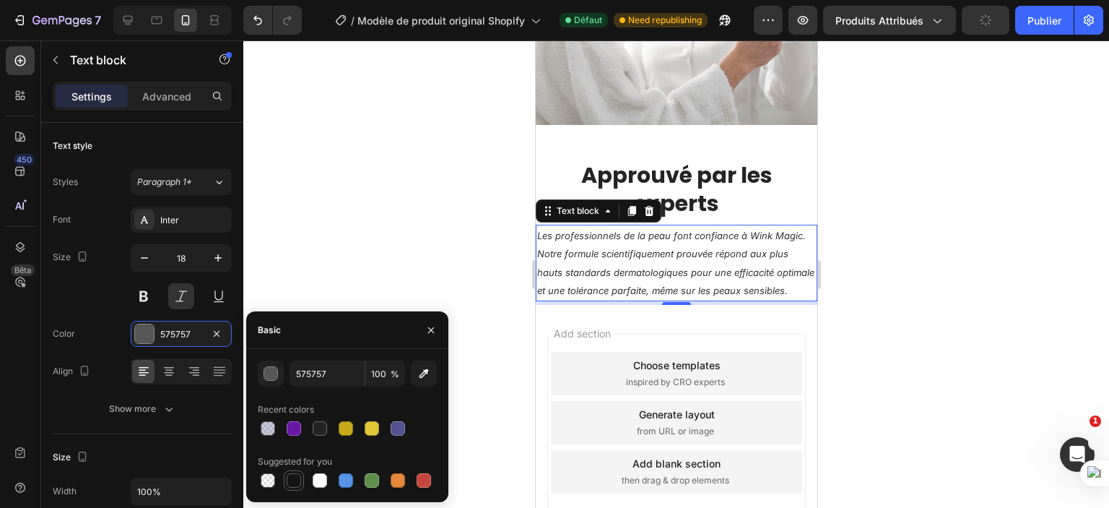
click at [295, 484] on div at bounding box center [294, 480] width 14 height 14
type input "151515"
click at [84, 280] on div "Size 18" at bounding box center [142, 276] width 179 height 65
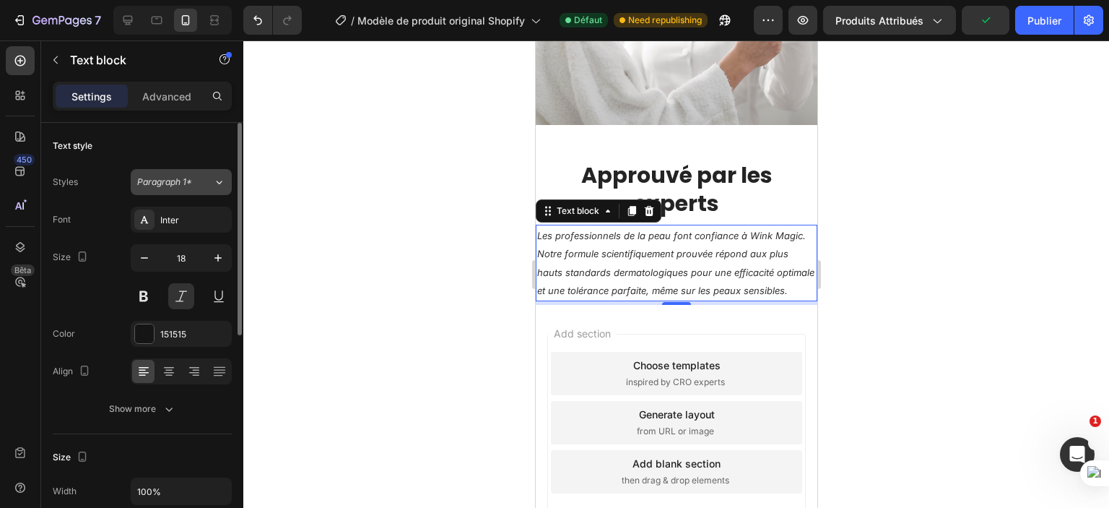
click at [150, 186] on span "Paragraph 1*" at bounding box center [164, 182] width 55 height 13
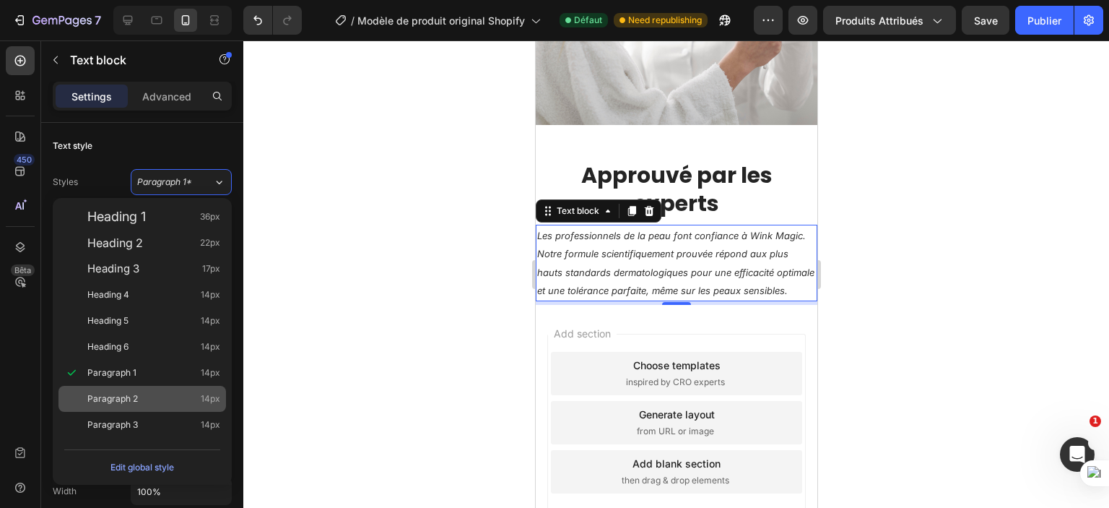
click at [112, 389] on div "Paragraph 2 14px" at bounding box center [143, 399] width 168 height 26
type input "14"
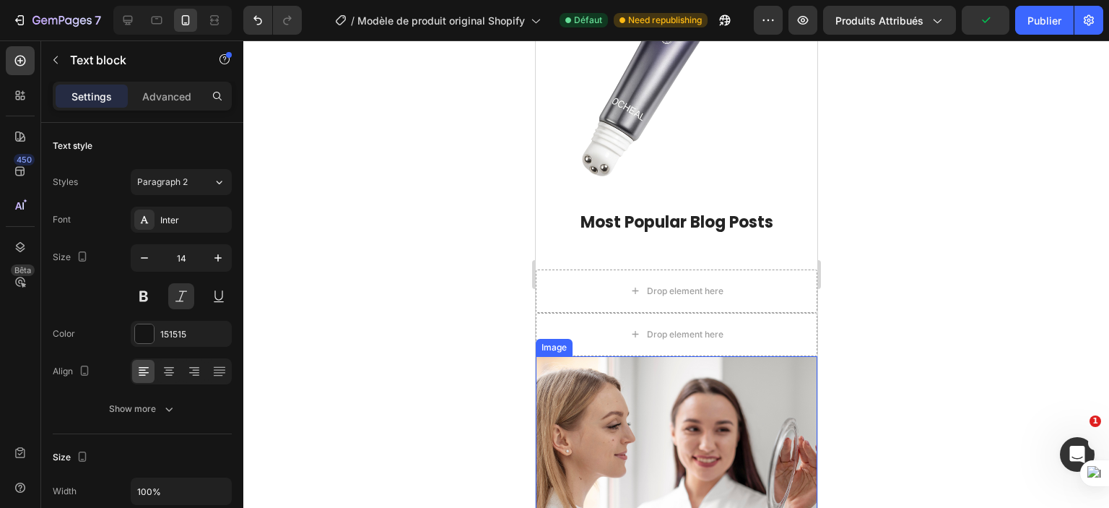
scroll to position [1499, 0]
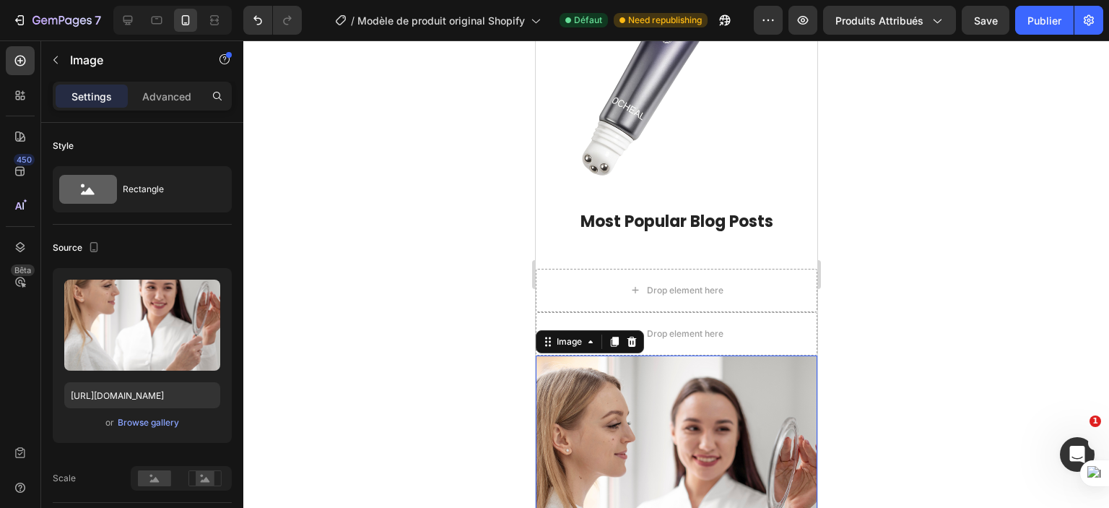
click at [925, 269] on div at bounding box center [676, 273] width 866 height 467
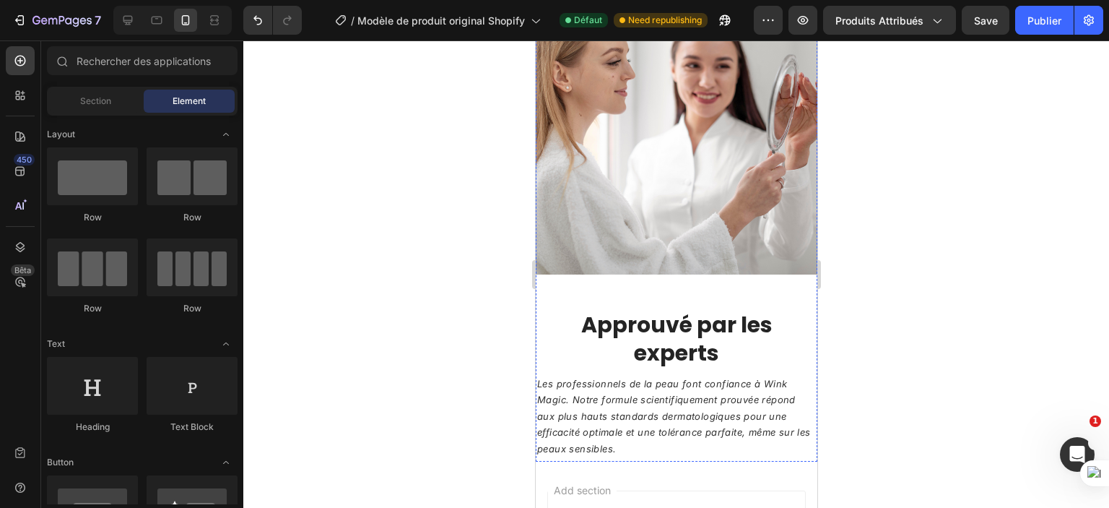
scroll to position [1862, 0]
click at [640, 264] on div "Image Approuvé par les experts Heading" at bounding box center [676, 182] width 282 height 381
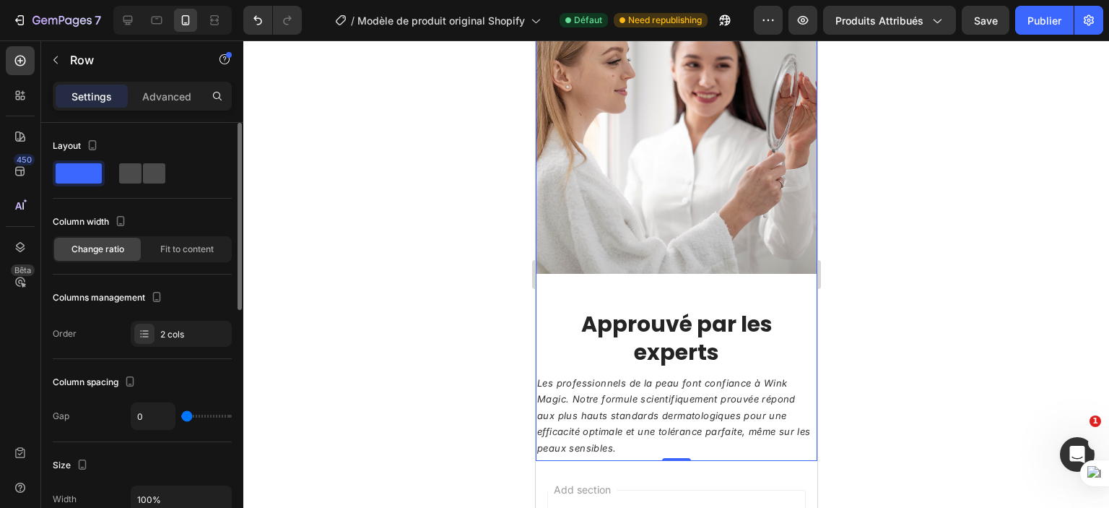
click at [142, 164] on div at bounding box center [142, 173] width 46 height 20
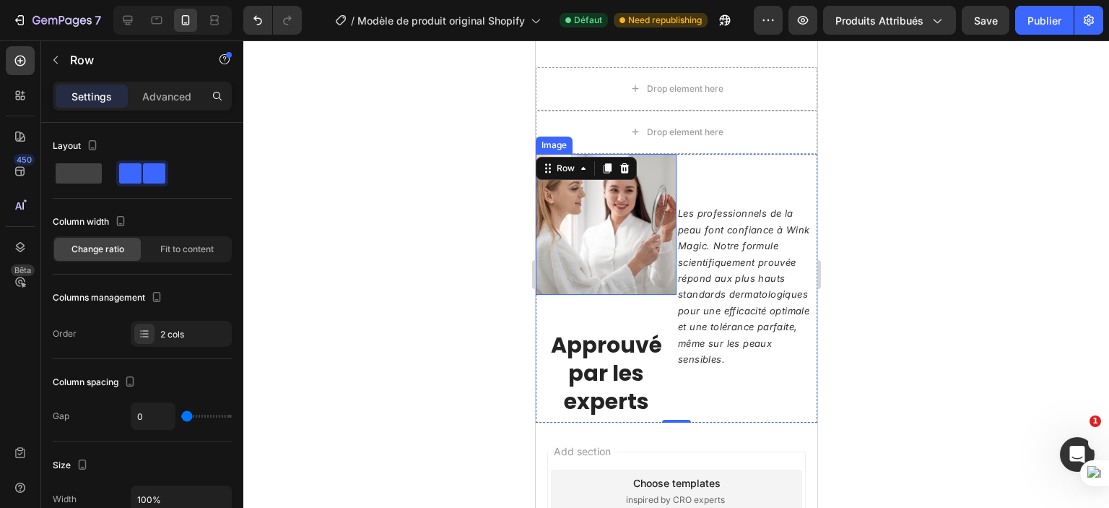
scroll to position [1700, 0]
click at [84, 168] on span at bounding box center [79, 173] width 46 height 20
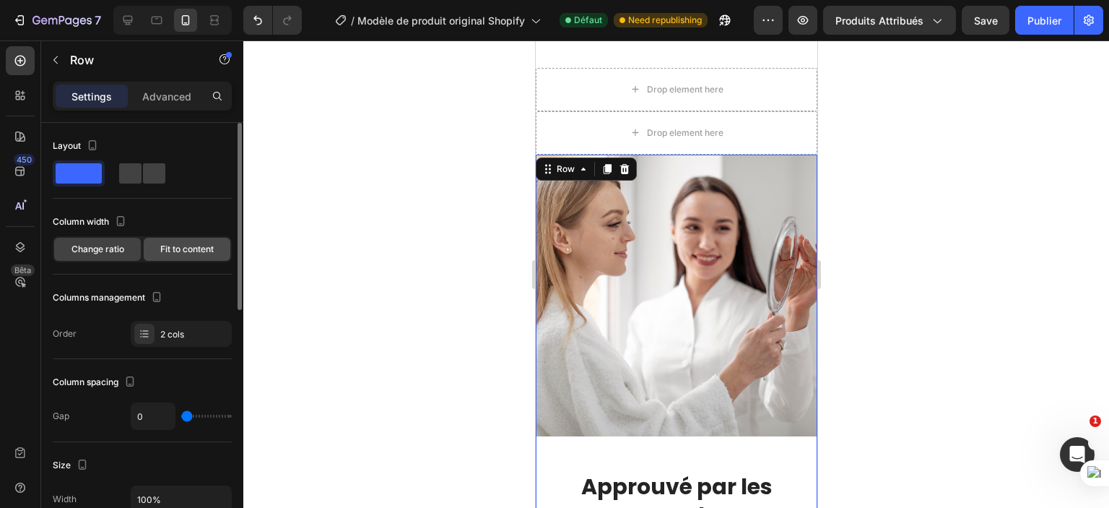
click at [184, 238] on div "Fit to content" at bounding box center [187, 249] width 87 height 23
click at [108, 252] on span "Change ratio" at bounding box center [98, 249] width 53 height 13
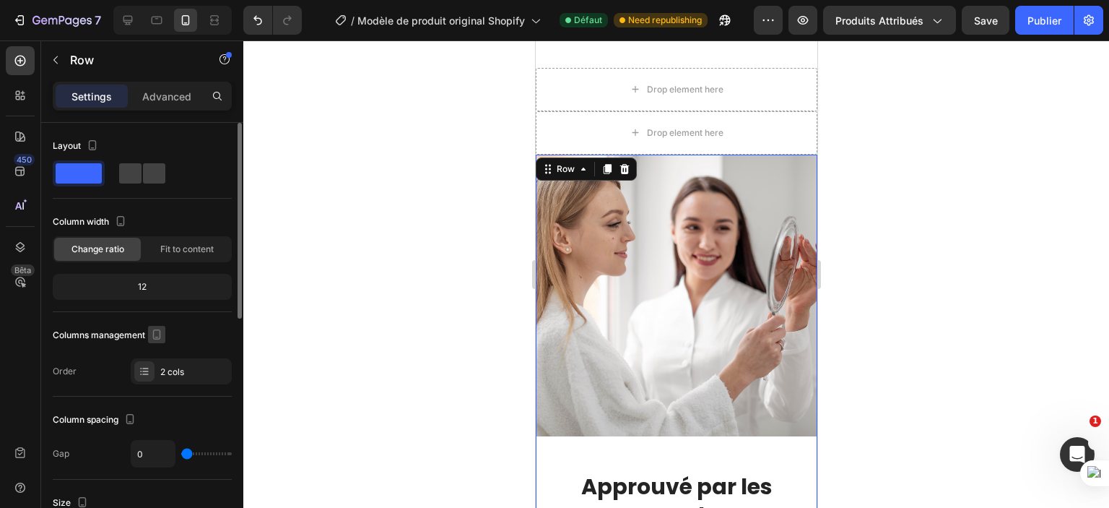
click at [157, 337] on icon "button" at bounding box center [157, 334] width 14 height 14
click at [124, 329] on div "Columns management" at bounding box center [109, 336] width 113 height 20
click at [165, 371] on div "2 cols" at bounding box center [194, 371] width 68 height 13
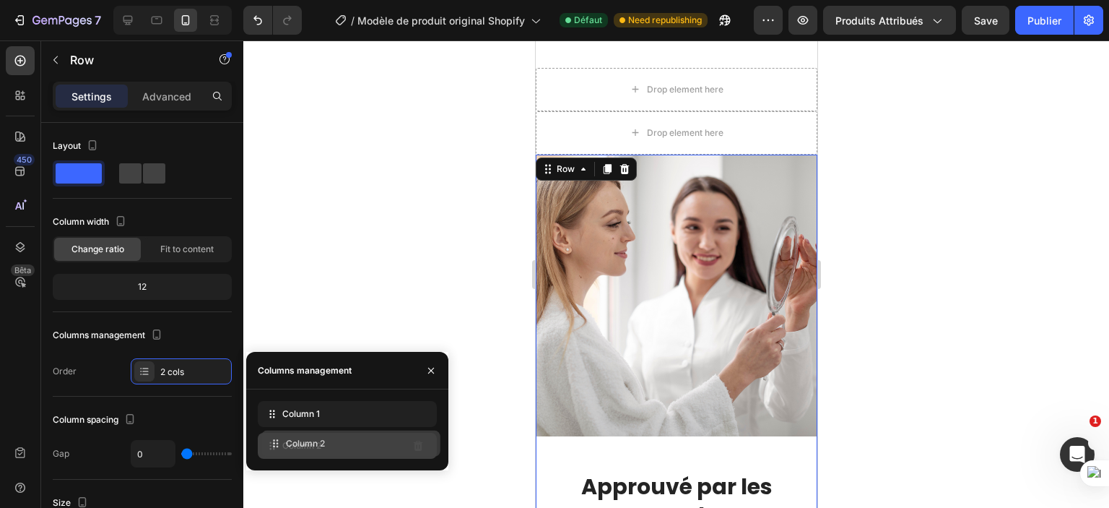
drag, startPoint x: 297, startPoint y: 412, endPoint x: 300, endPoint y: 442, distance: 30.6
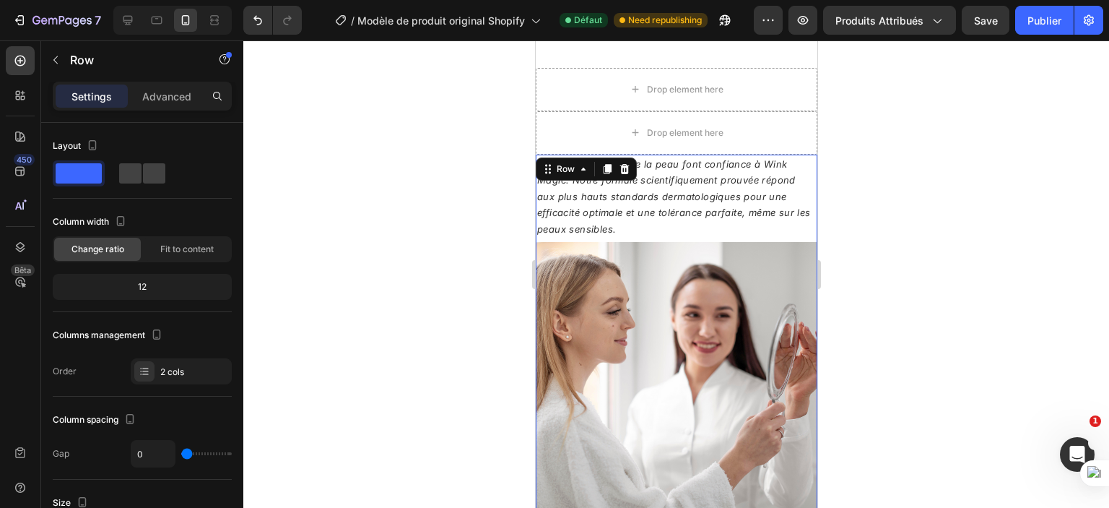
click at [972, 277] on div at bounding box center [676, 273] width 866 height 467
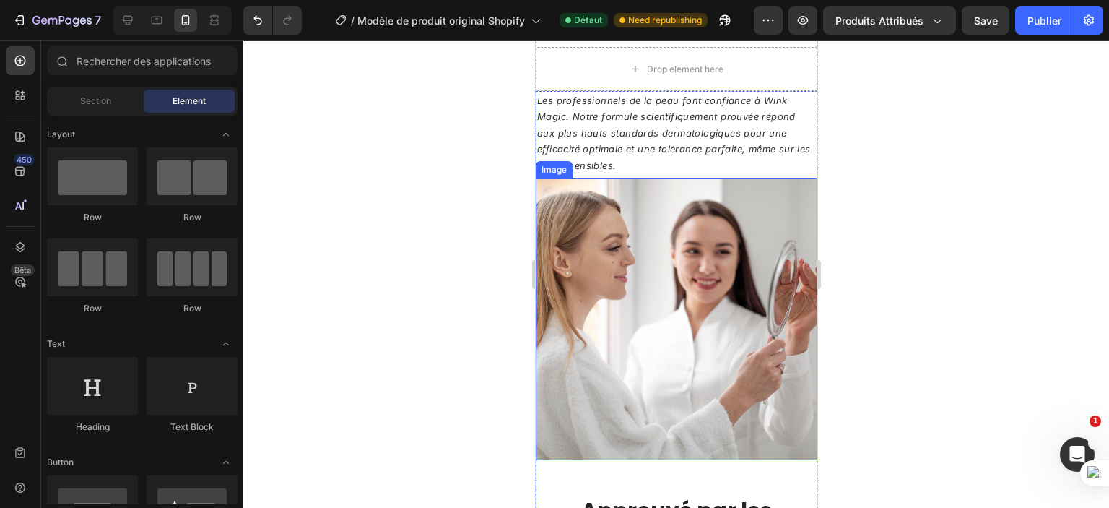
scroll to position [1843, 0]
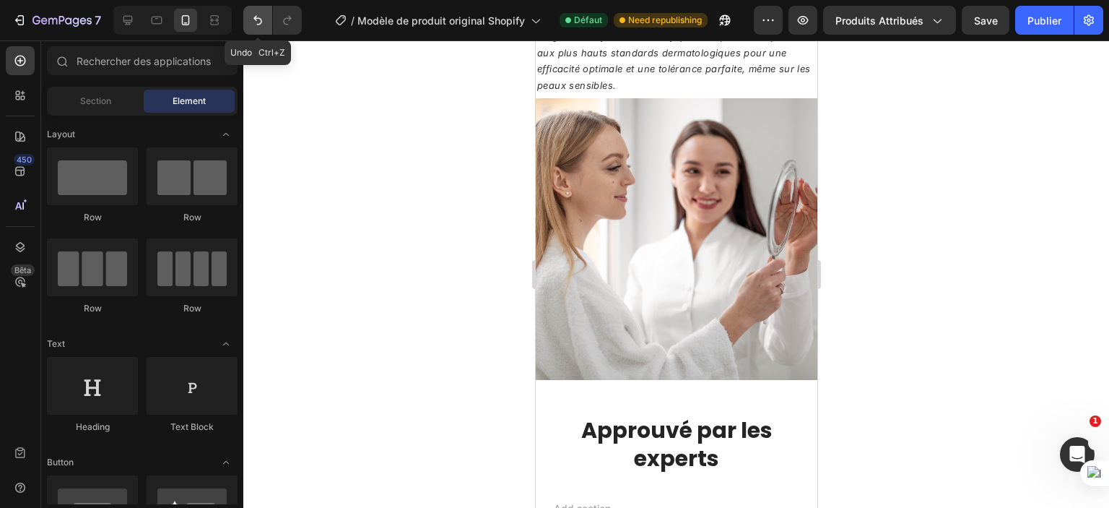
click at [255, 27] on icon "Annuler/Refaire" at bounding box center [258, 20] width 14 height 14
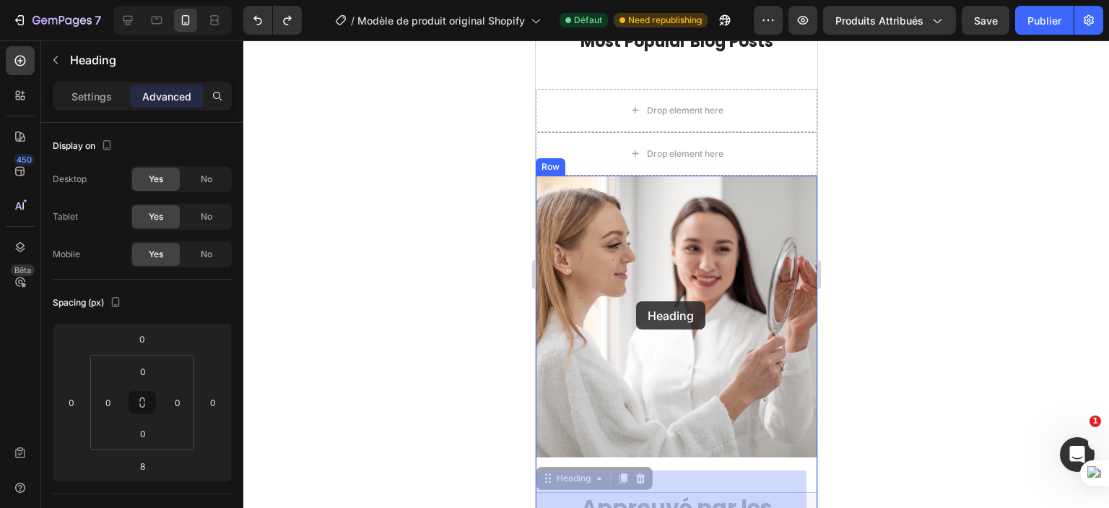
scroll to position [1650, 0]
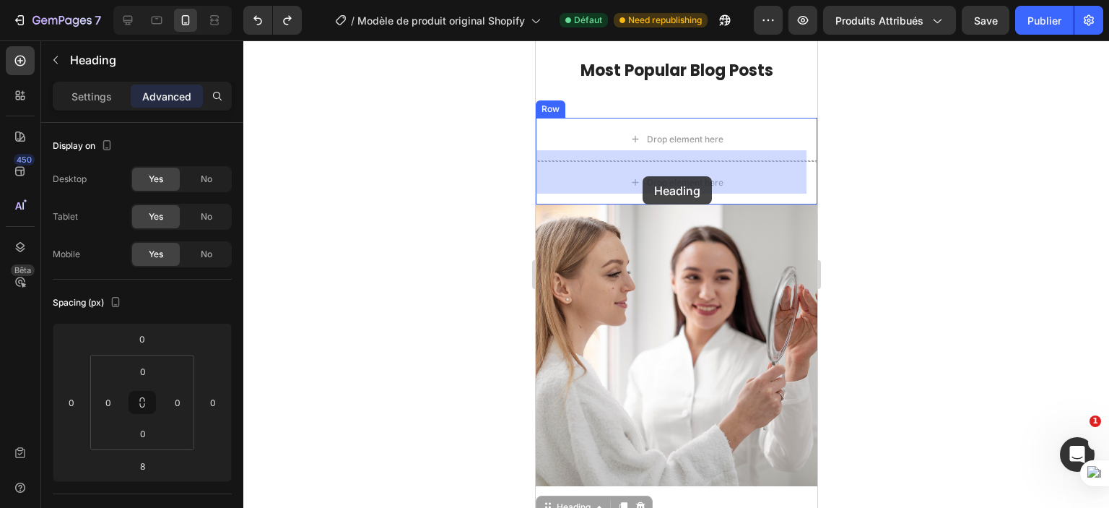
drag, startPoint x: 638, startPoint y: 348, endPoint x: 642, endPoint y: 176, distance: 172.0
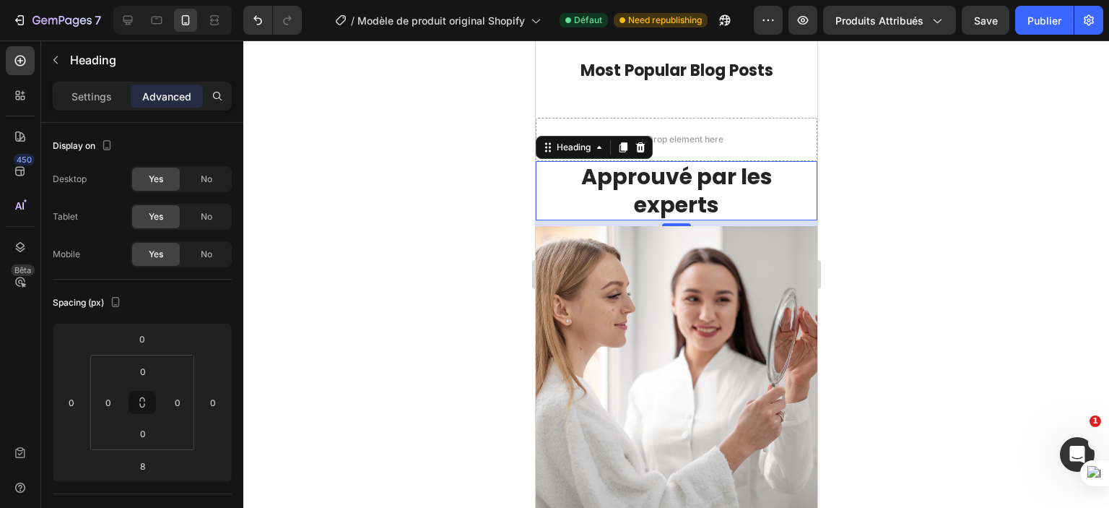
click at [382, 247] on div at bounding box center [676, 273] width 866 height 467
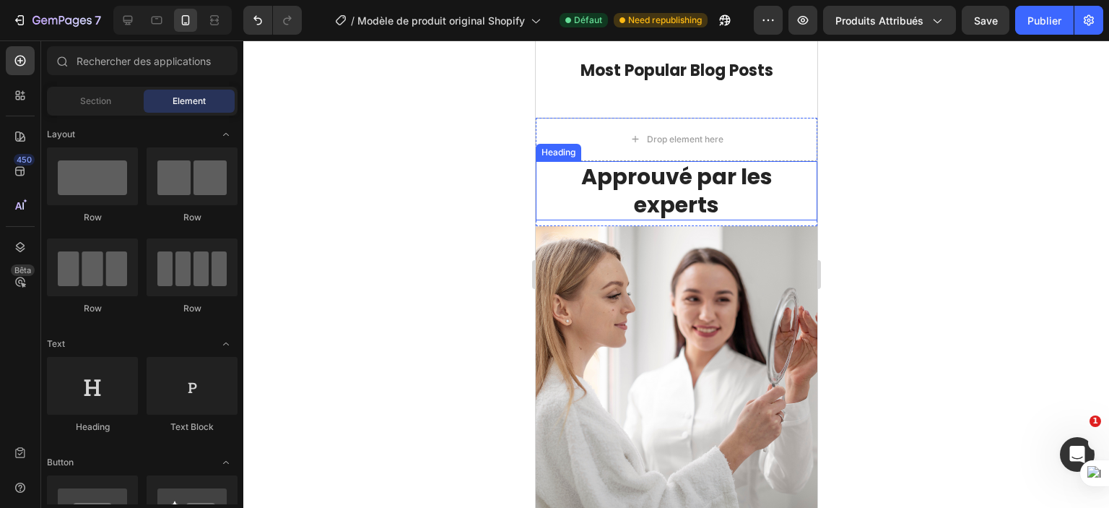
click at [636, 178] on h3 "Approuvé par les experts" at bounding box center [676, 190] width 282 height 59
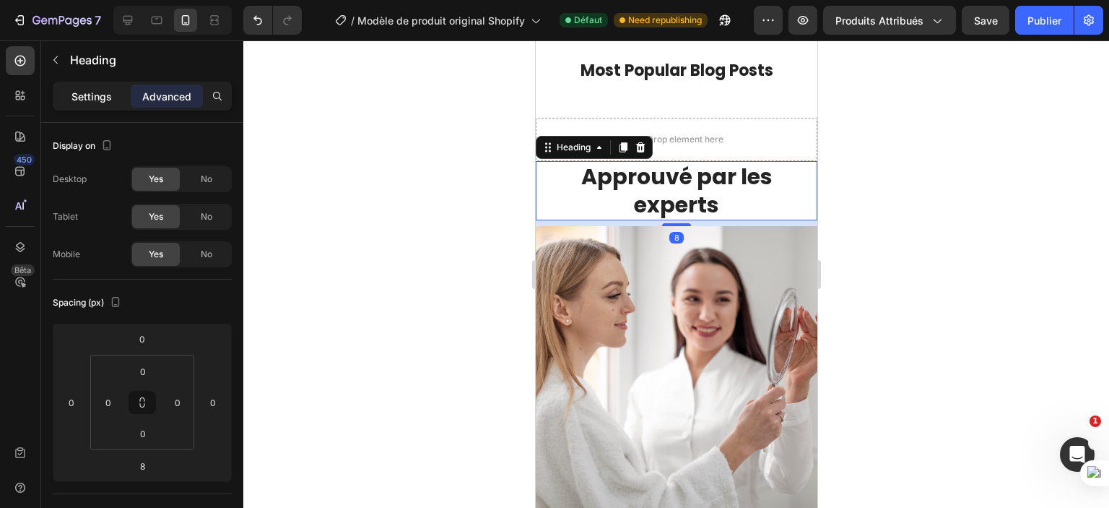
click at [98, 95] on p "Settings" at bounding box center [92, 96] width 40 height 15
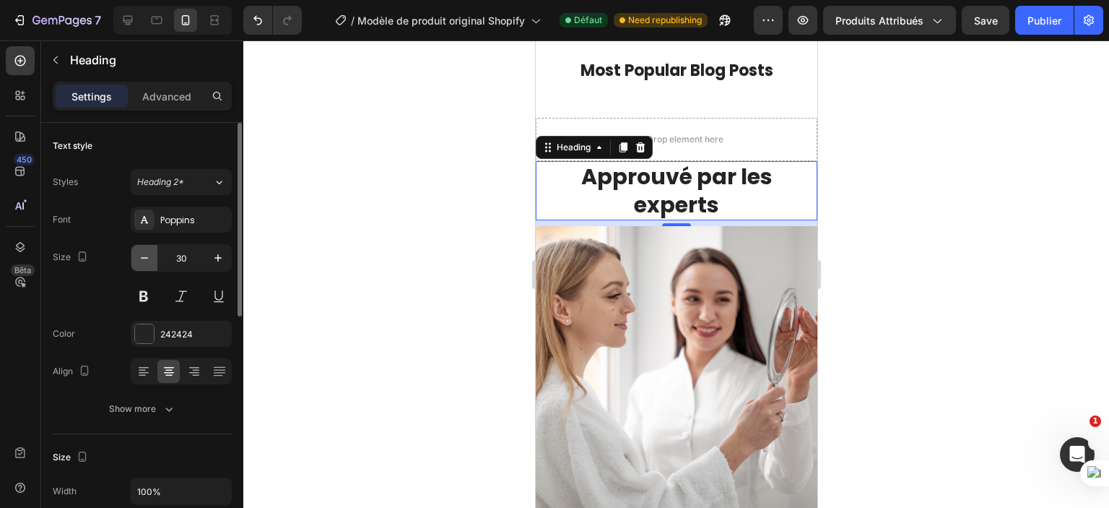
click at [142, 256] on icon "button" at bounding box center [144, 258] width 14 height 14
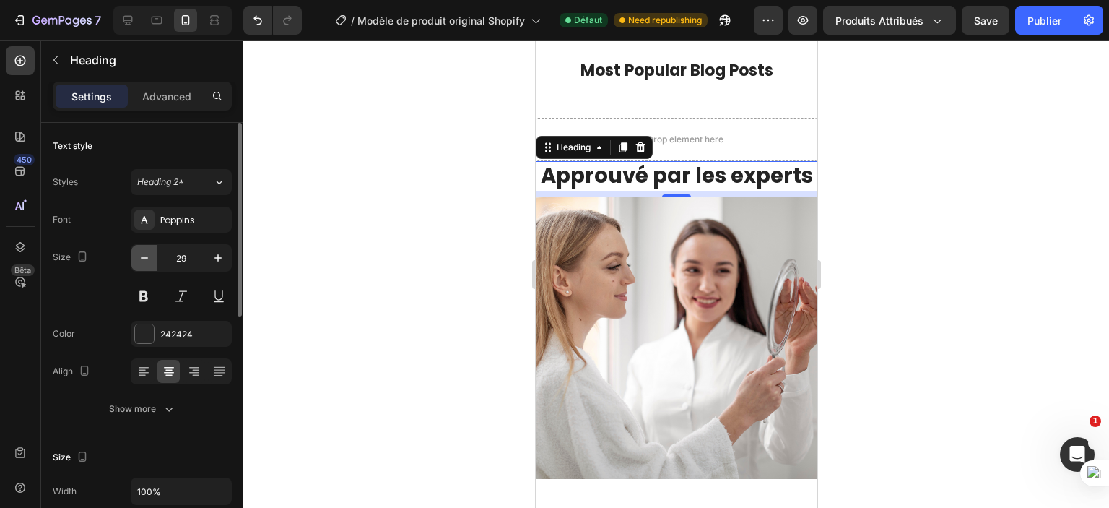
click at [142, 256] on icon "button" at bounding box center [144, 258] width 14 height 14
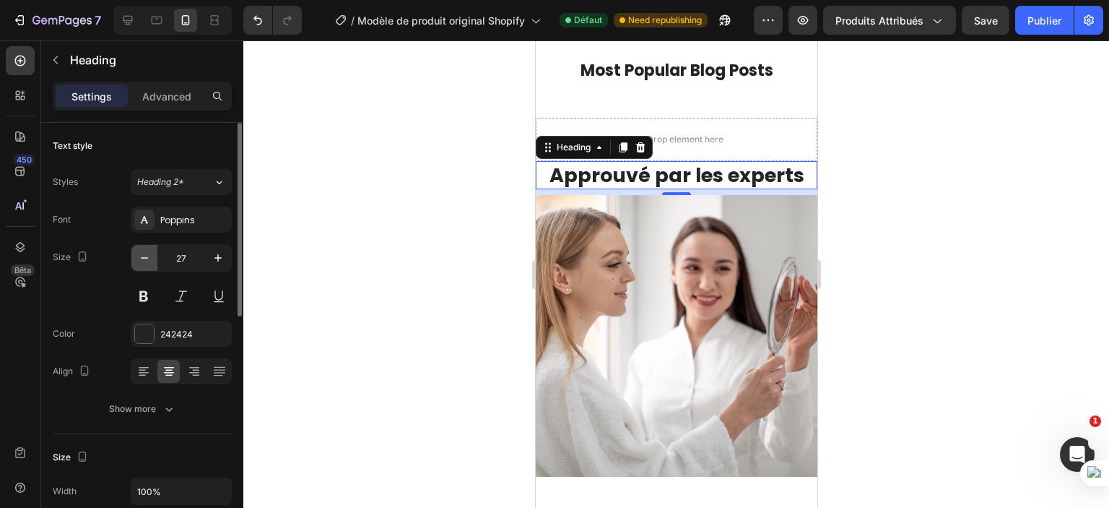
click at [142, 256] on icon "button" at bounding box center [144, 258] width 14 height 14
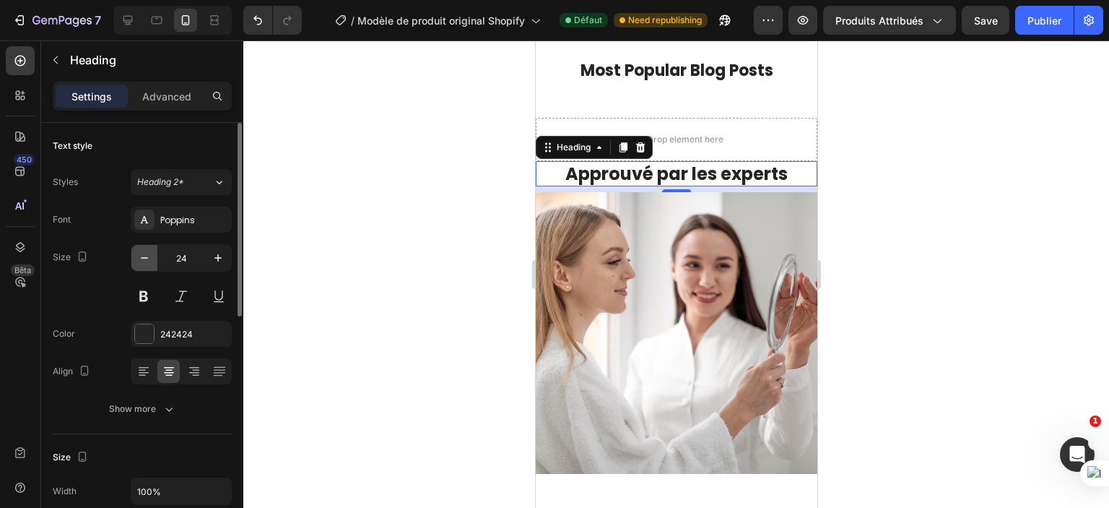
click at [142, 256] on icon "button" at bounding box center [144, 258] width 14 height 14
type input "22"
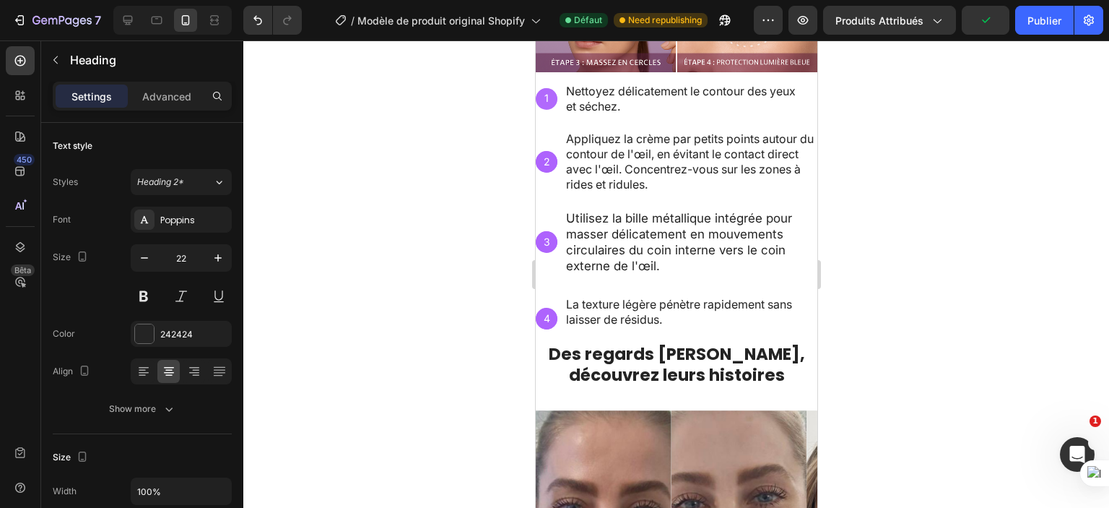
scroll to position [653, 0]
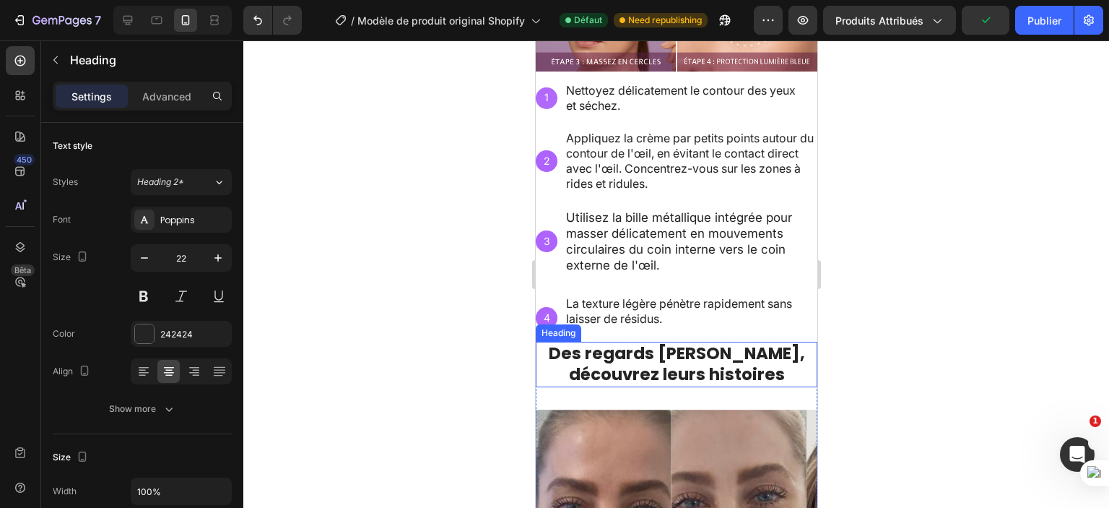
click at [644, 356] on strong "Des regards [PERSON_NAME], découvrez leurs histoires" at bounding box center [676, 364] width 256 height 45
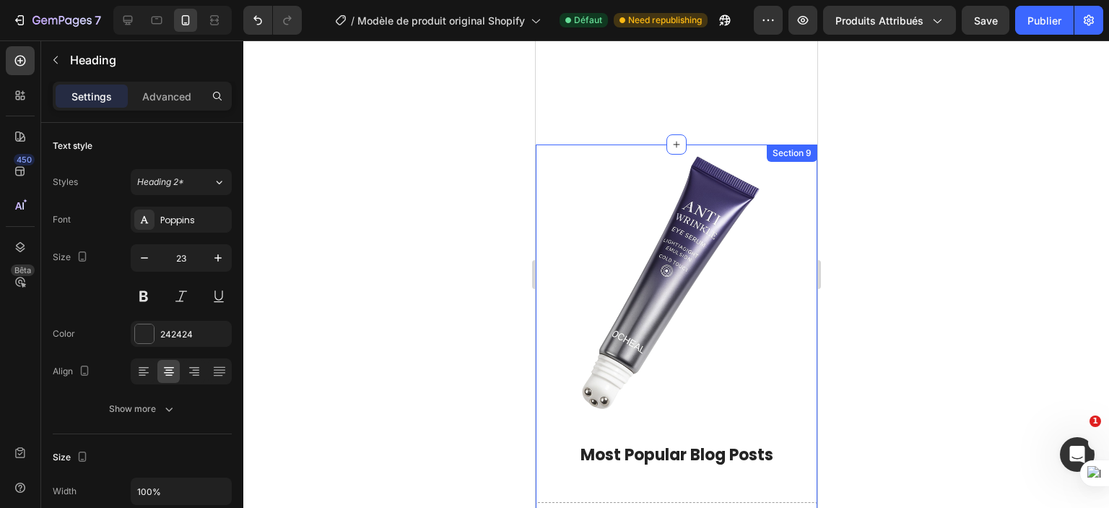
scroll to position [1574, 0]
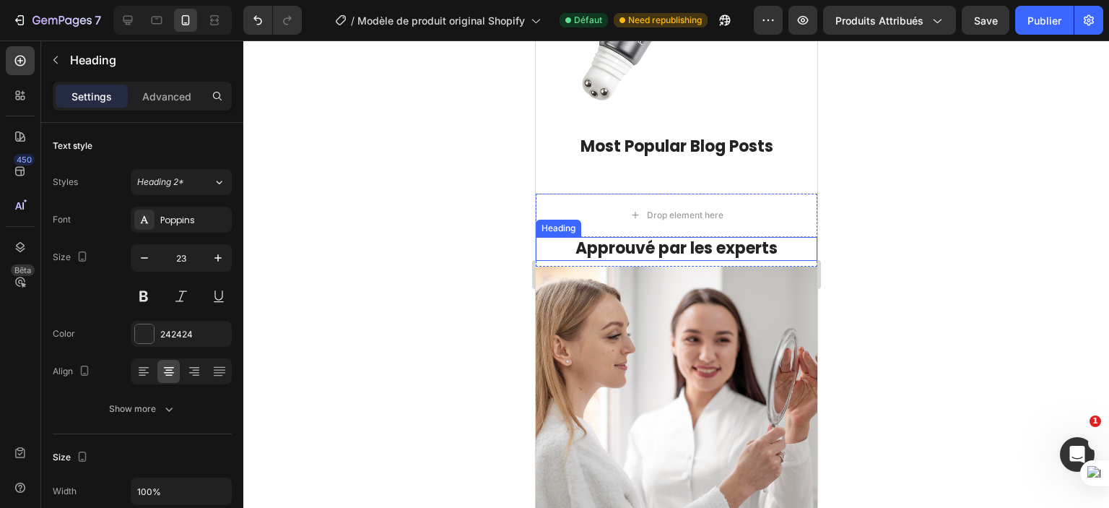
click at [677, 237] on h3 "Approuvé par les experts" at bounding box center [676, 249] width 282 height 24
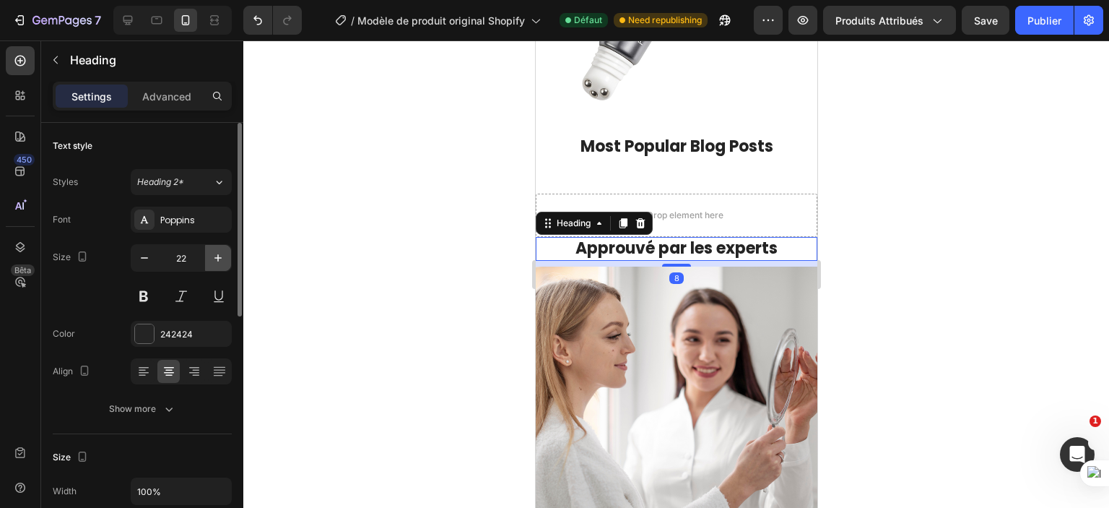
click at [217, 254] on icon "button" at bounding box center [218, 258] width 14 height 14
type input "23"
click at [405, 300] on div at bounding box center [676, 273] width 866 height 467
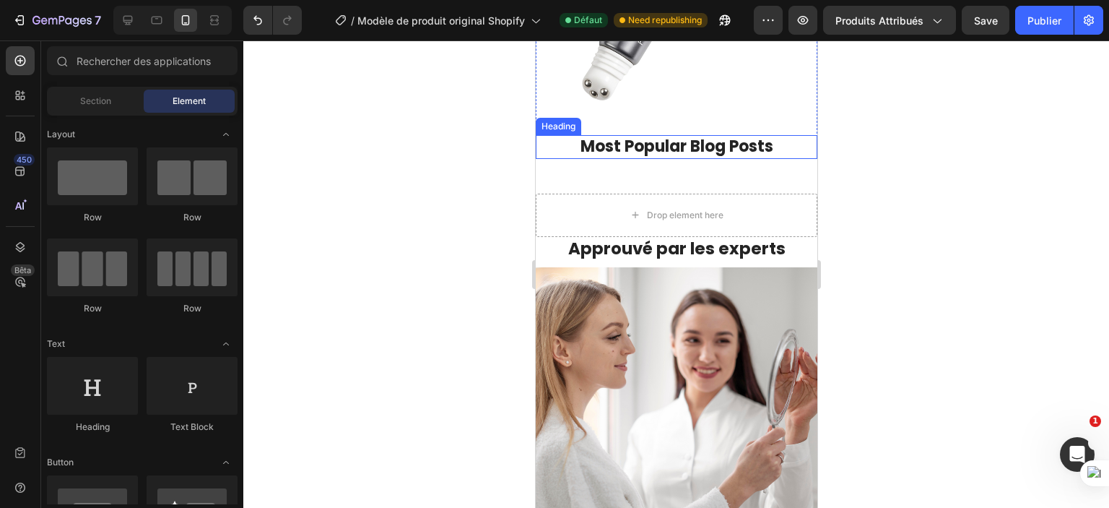
click at [684, 137] on p "Most Popular Blog Posts" at bounding box center [676, 147] width 279 height 21
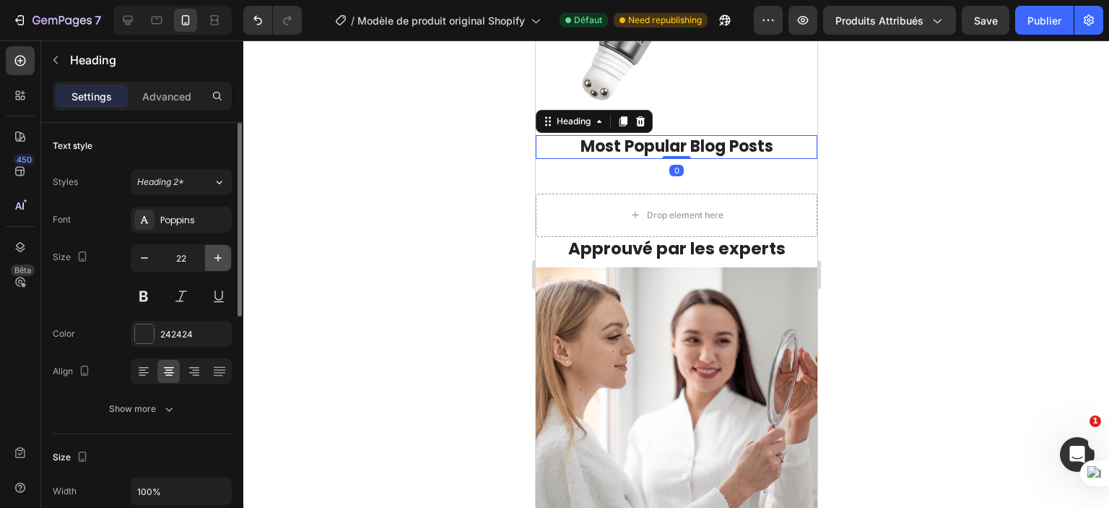
click at [217, 254] on icon "button" at bounding box center [218, 258] width 14 height 14
type input "23"
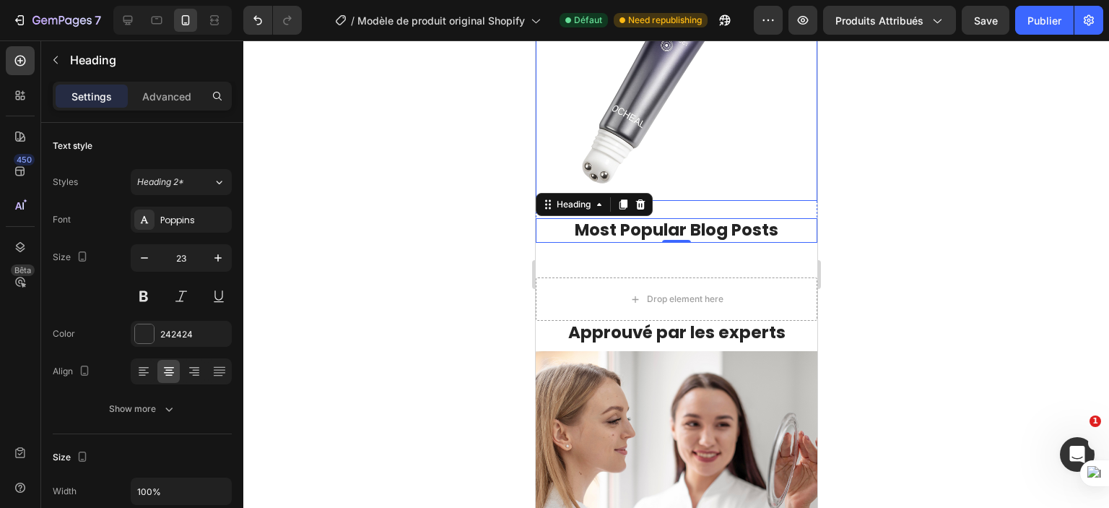
scroll to position [1491, 0]
click at [639, 199] on icon at bounding box center [640, 204] width 9 height 10
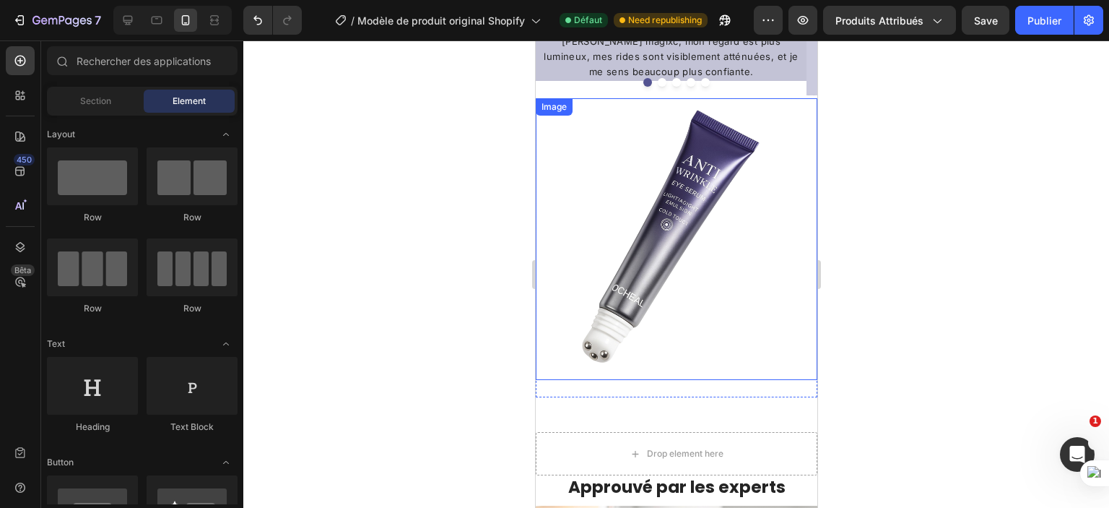
scroll to position [1364, 0]
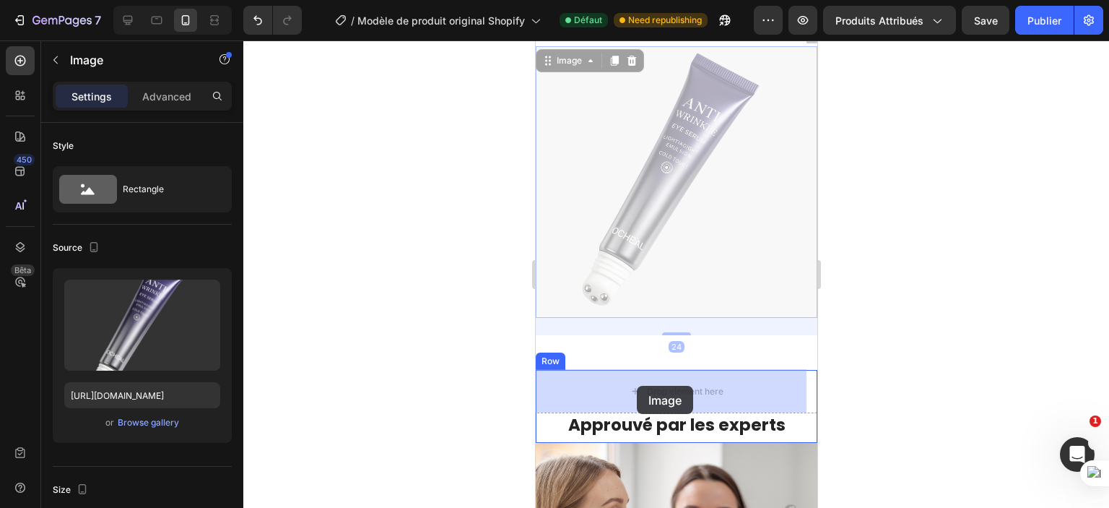
drag, startPoint x: 634, startPoint y: 136, endPoint x: 636, endPoint y: 377, distance: 241.3
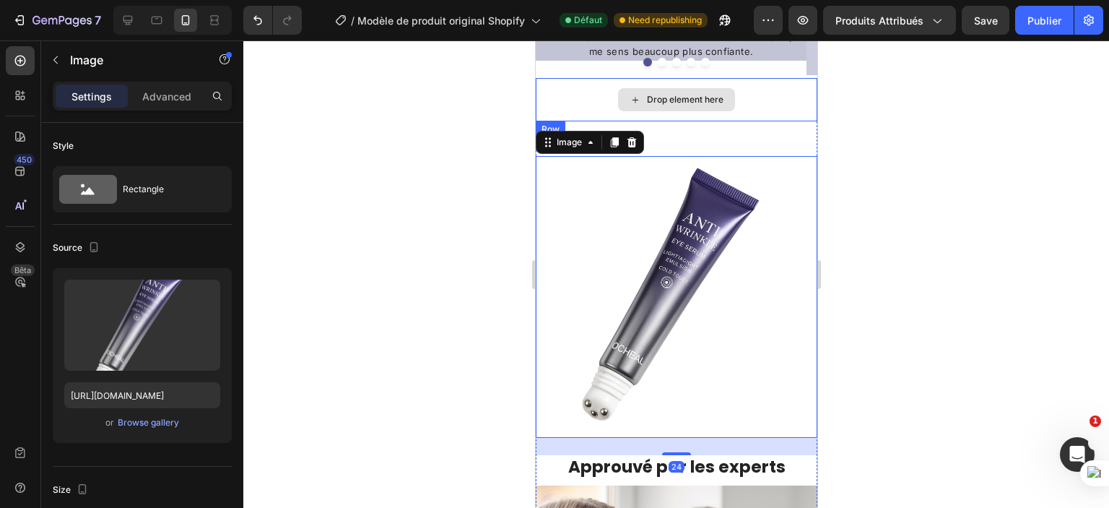
scroll to position [1302, 0]
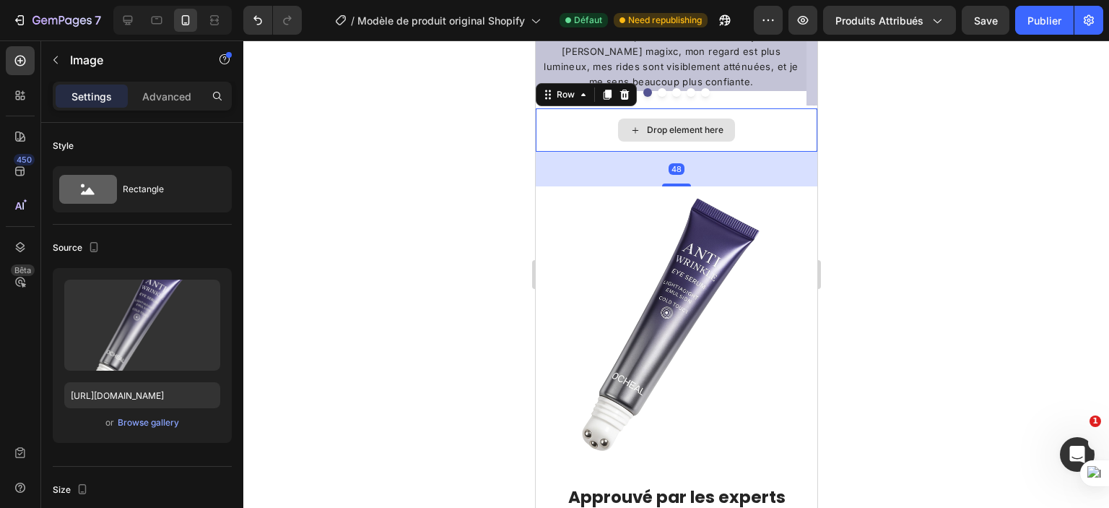
click at [753, 132] on div "Drop element here" at bounding box center [676, 129] width 282 height 43
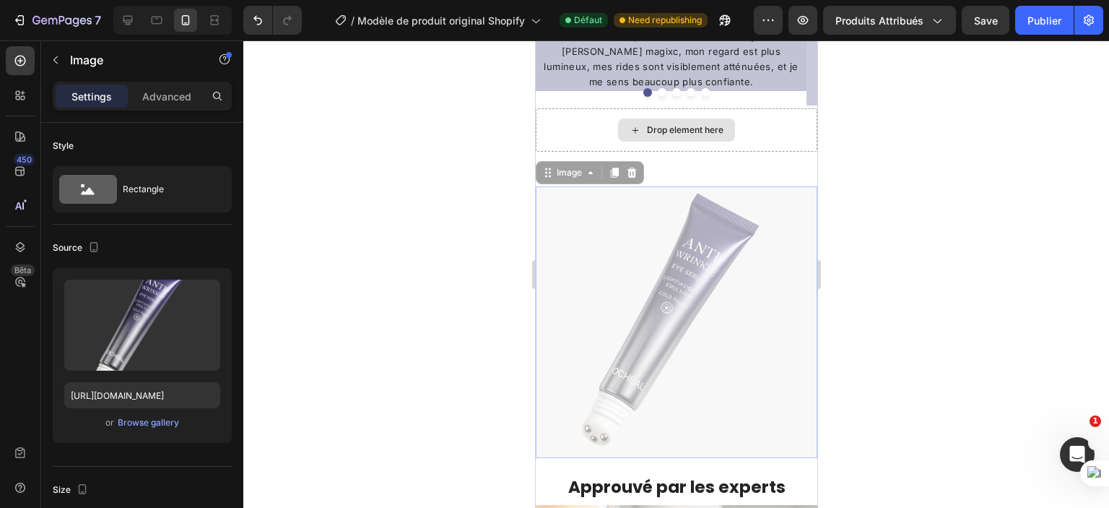
drag, startPoint x: 656, startPoint y: 297, endPoint x: 675, endPoint y: 126, distance: 171.5
click at [675, 126] on div "Drop element here Row Image 0 Image 0 Approuvé par les experts Heading Row Les …" at bounding box center [676, 508] width 282 height 800
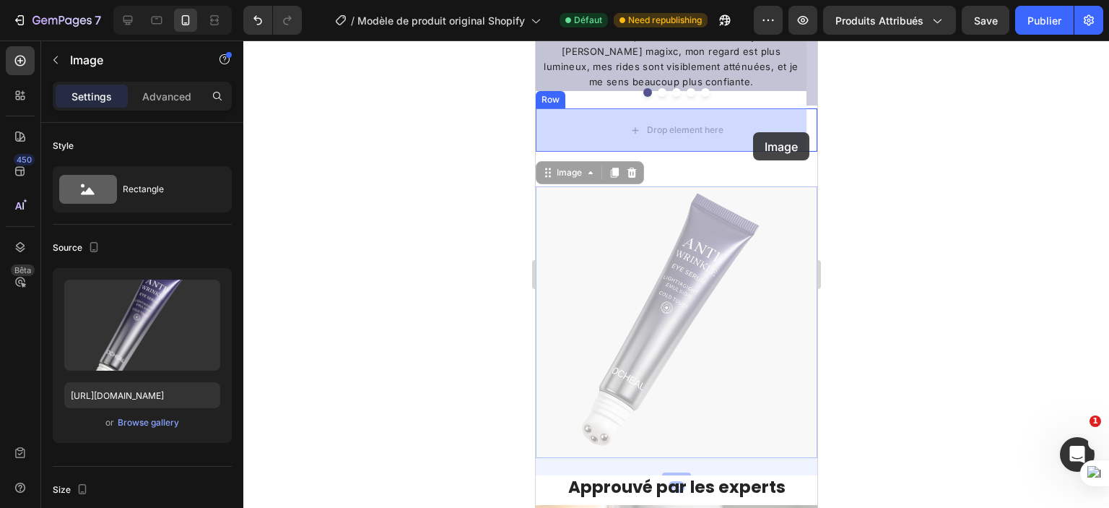
drag, startPoint x: 641, startPoint y: 330, endPoint x: 750, endPoint y: 126, distance: 231.1
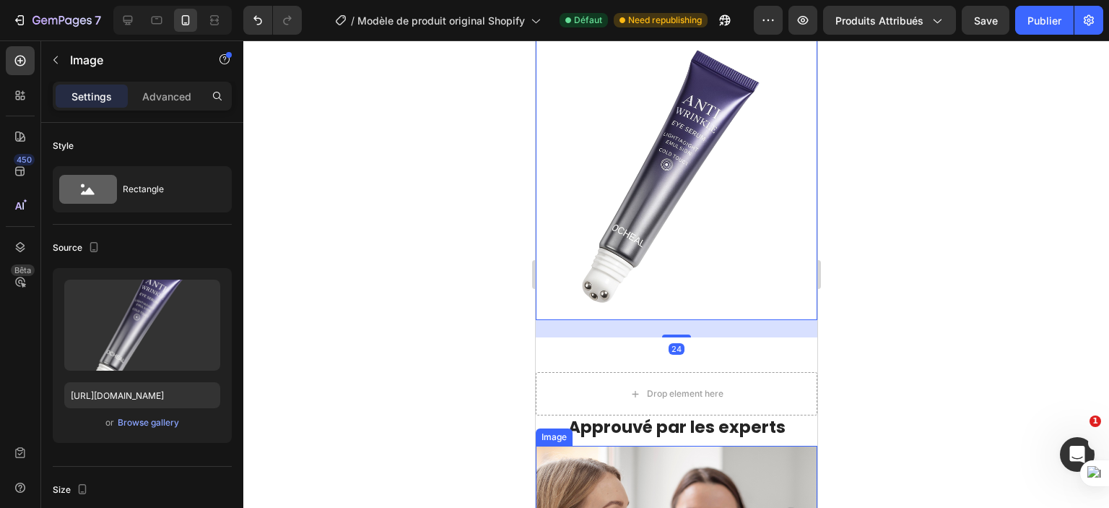
scroll to position [1377, 0]
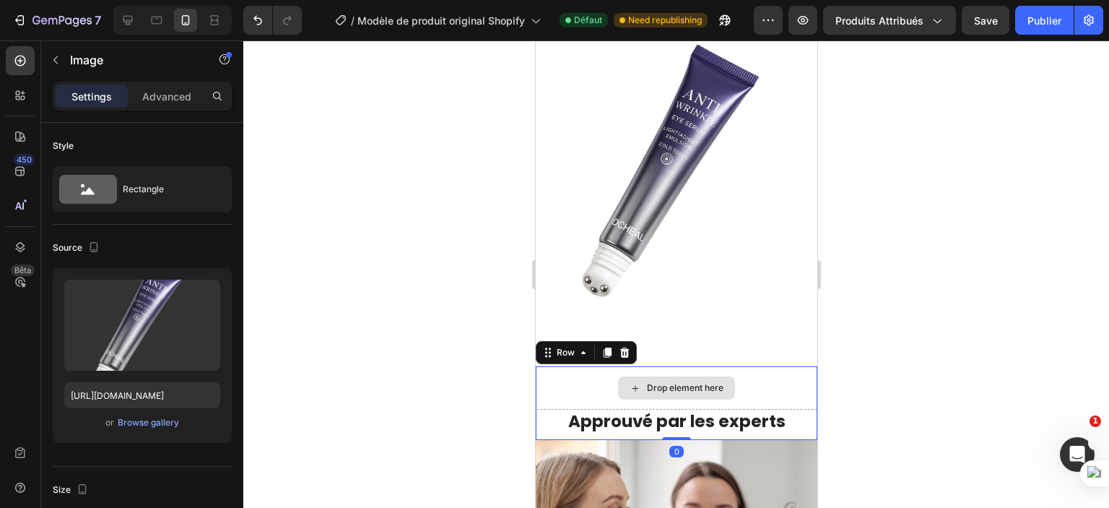
click at [730, 369] on div "Drop element here" at bounding box center [676, 387] width 282 height 43
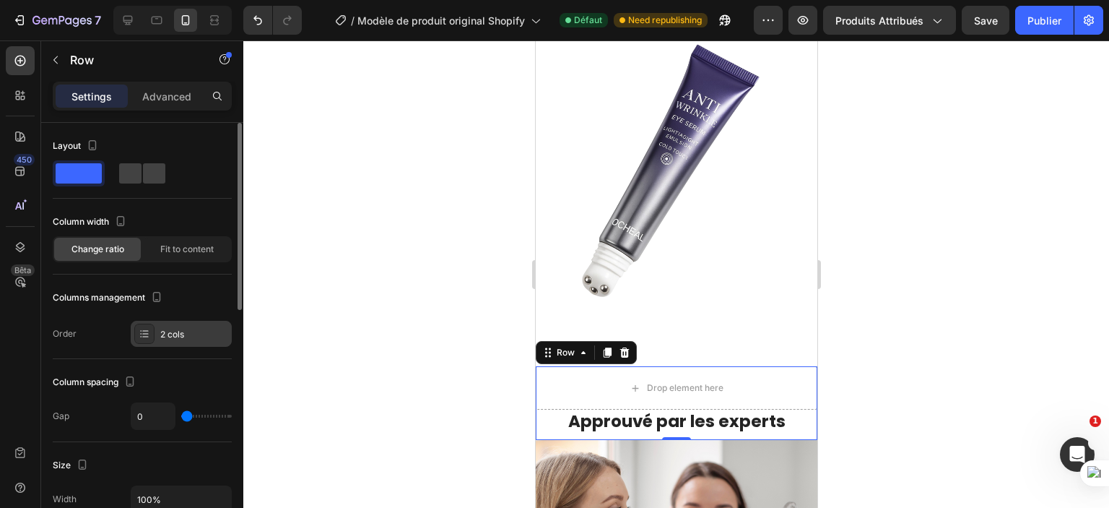
click at [185, 334] on div "2 cols" at bounding box center [194, 334] width 68 height 13
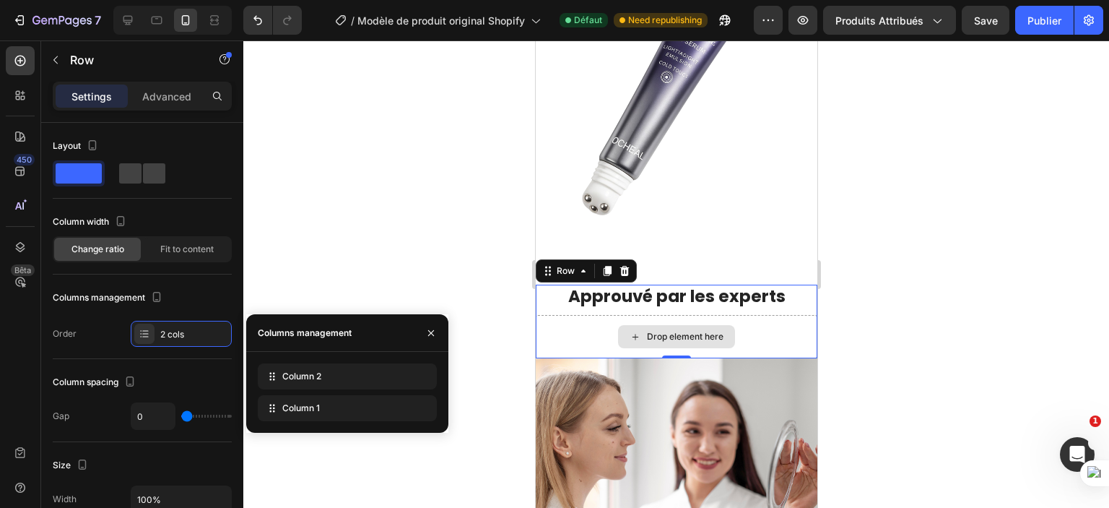
scroll to position [1461, 0]
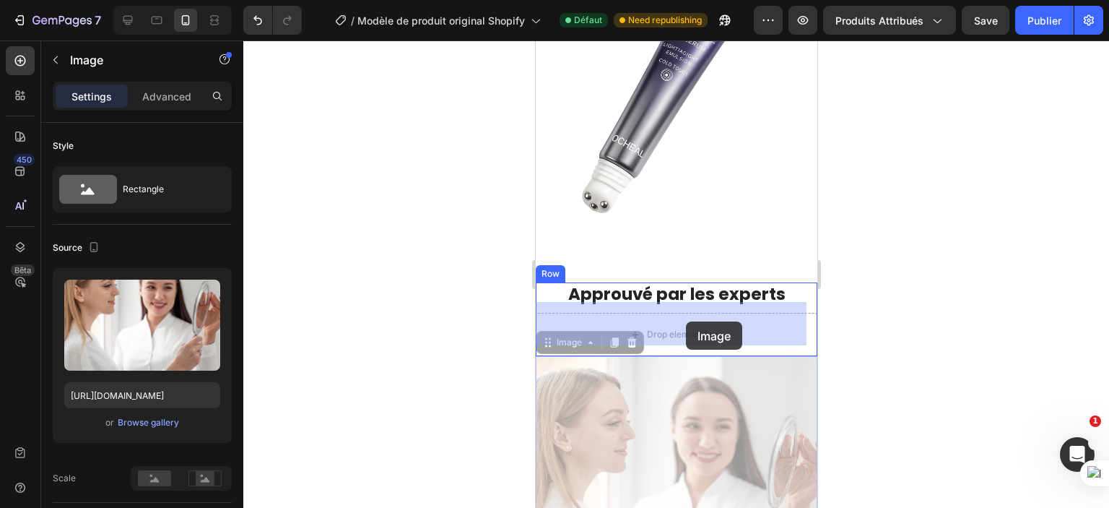
drag, startPoint x: 688, startPoint y: 409, endPoint x: 685, endPoint y: 320, distance: 88.9
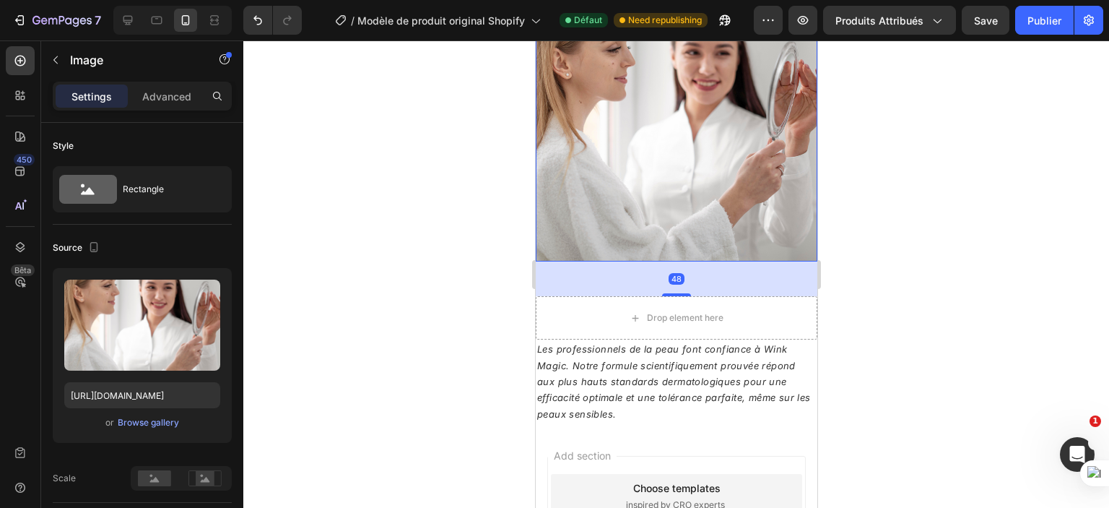
scroll to position [1794, 0]
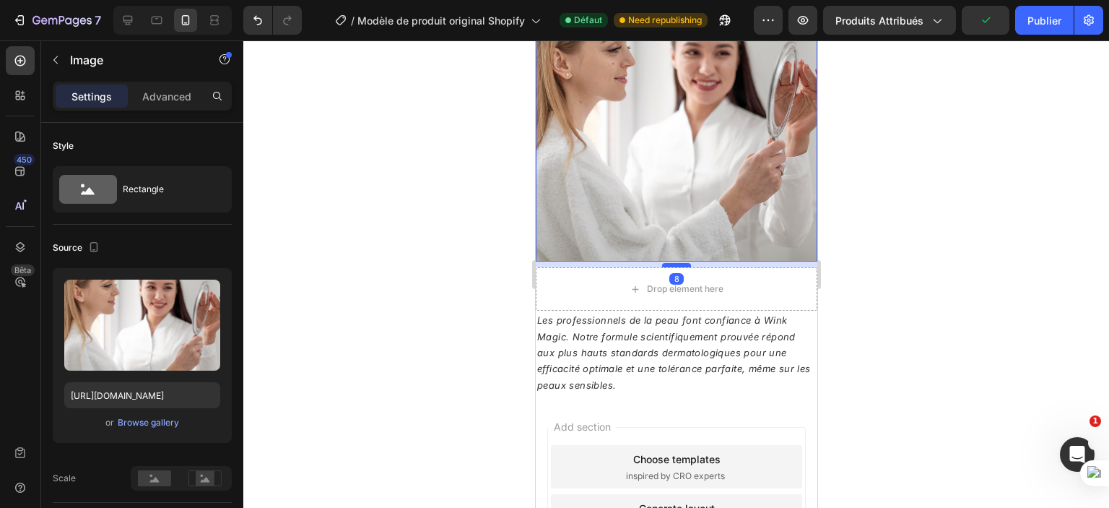
drag, startPoint x: 674, startPoint y: 271, endPoint x: 677, endPoint y: 239, distance: 31.9
click at [677, 263] on div at bounding box center [676, 265] width 29 height 4
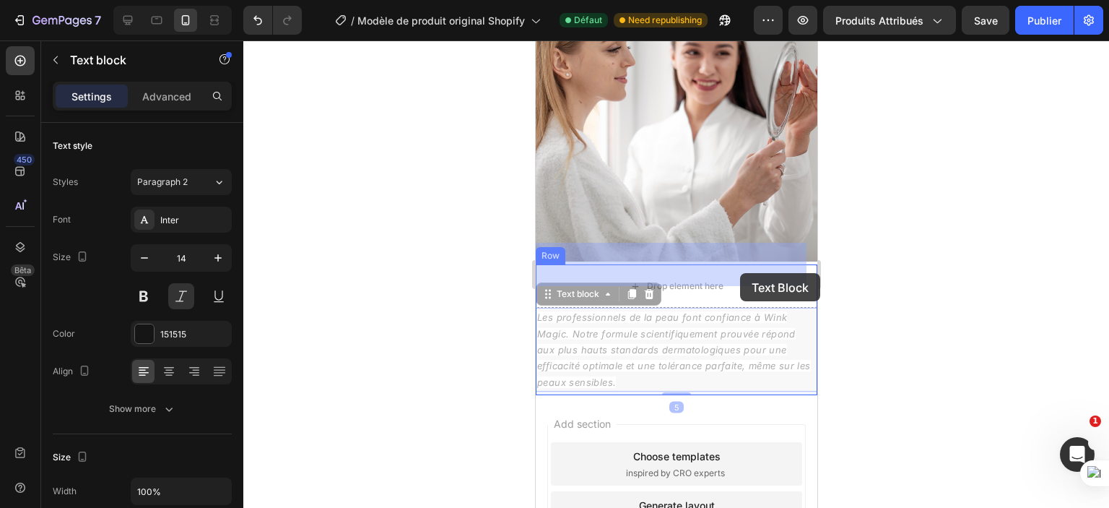
drag, startPoint x: 743, startPoint y: 337, endPoint x: 739, endPoint y: 270, distance: 67.3
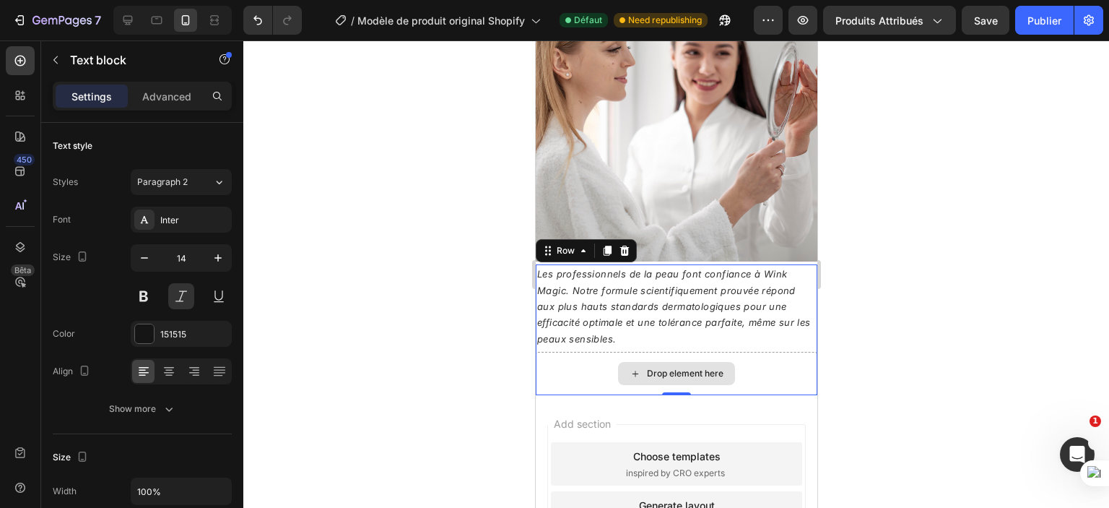
click at [756, 360] on div "Drop element here" at bounding box center [676, 373] width 282 height 43
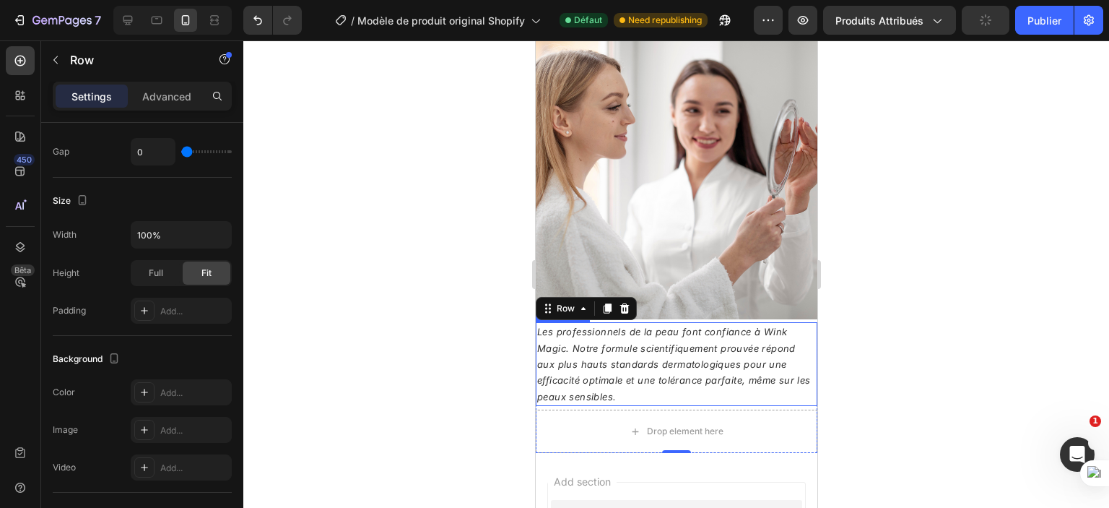
scroll to position [1736, 0]
click at [483, 337] on div at bounding box center [676, 273] width 866 height 467
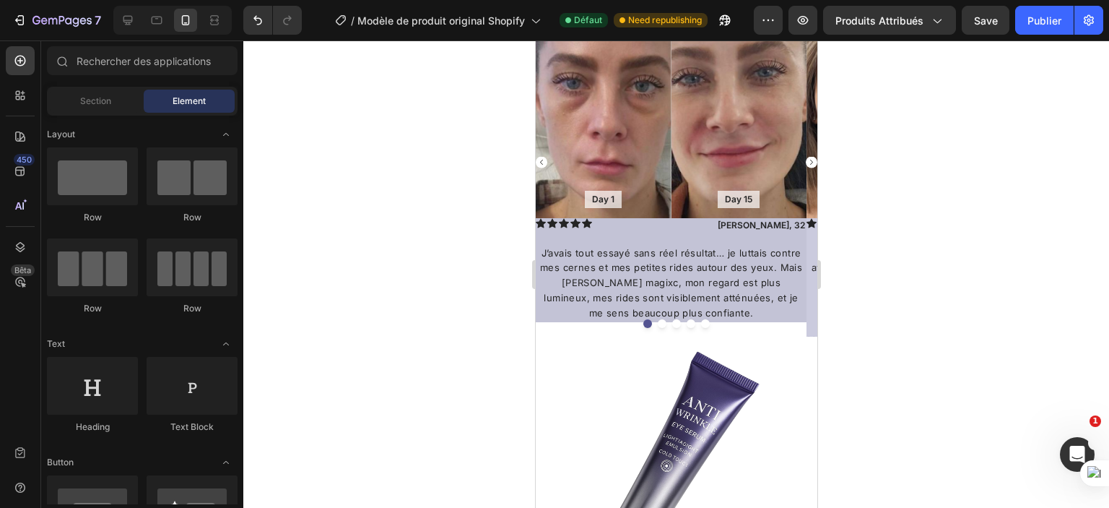
scroll to position [1068, 0]
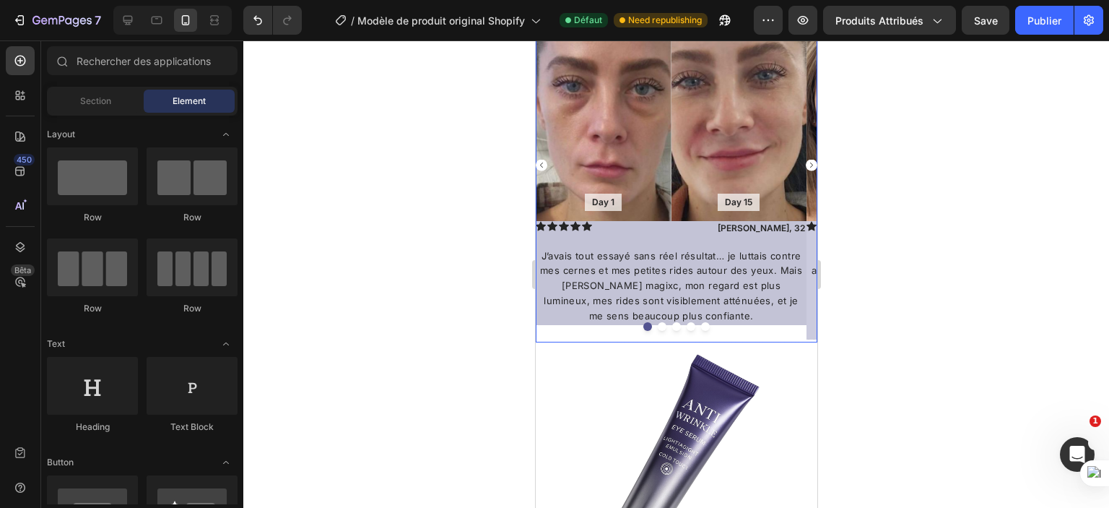
click at [756, 329] on div at bounding box center [676, 326] width 282 height 9
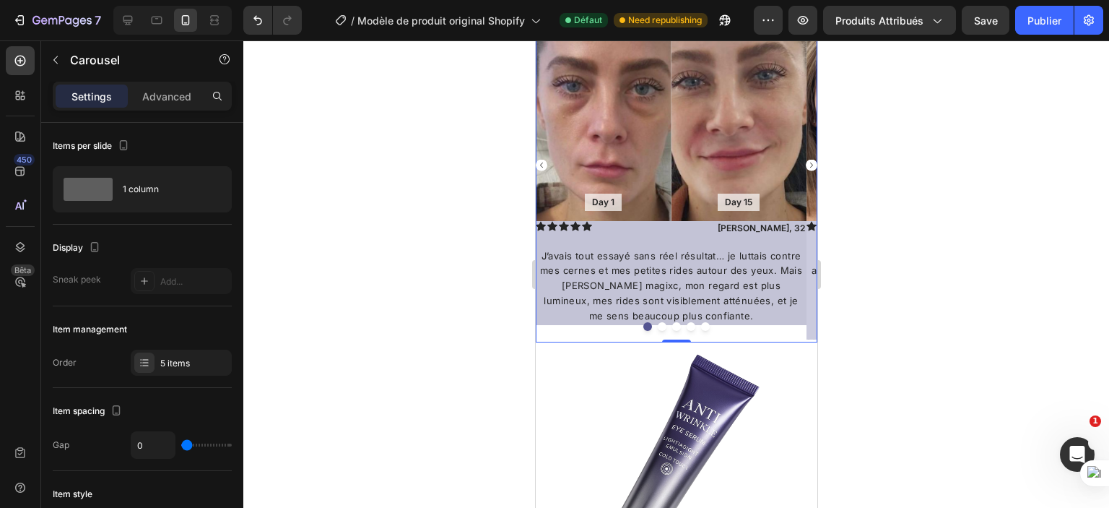
click at [438, 275] on div at bounding box center [676, 273] width 866 height 467
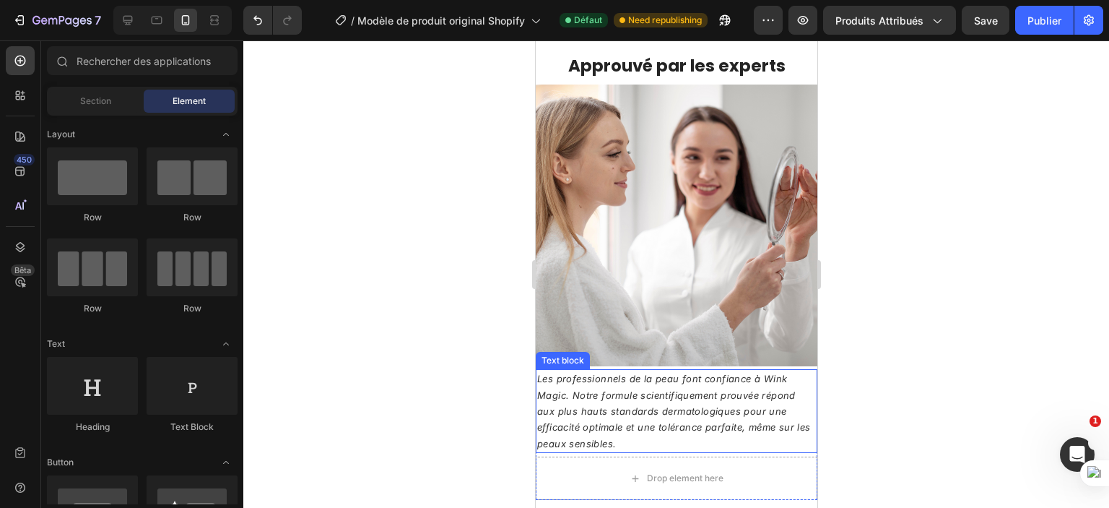
scroll to position [1739, 0]
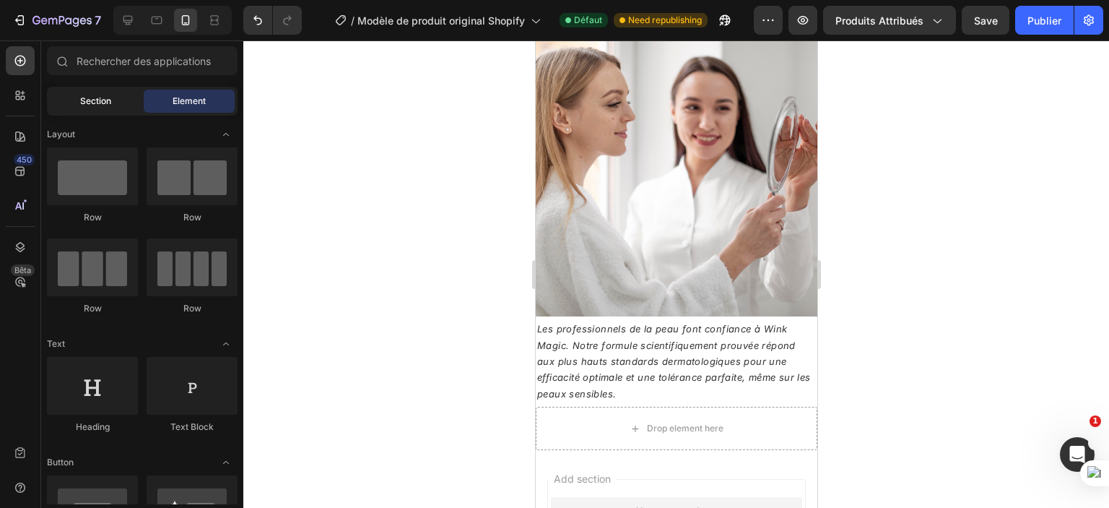
click at [81, 98] on span "Section" at bounding box center [95, 101] width 31 height 13
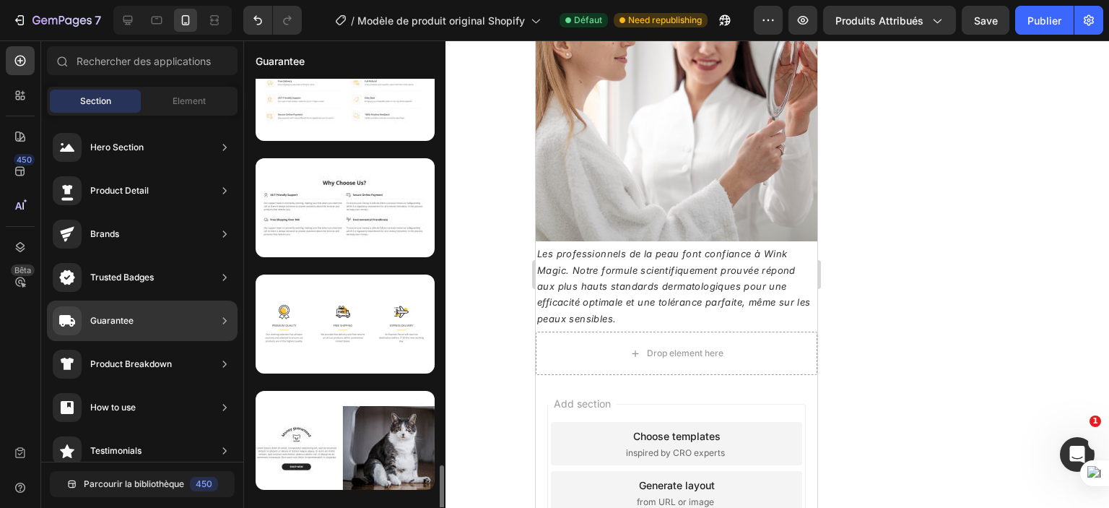
scroll to position [260, 0]
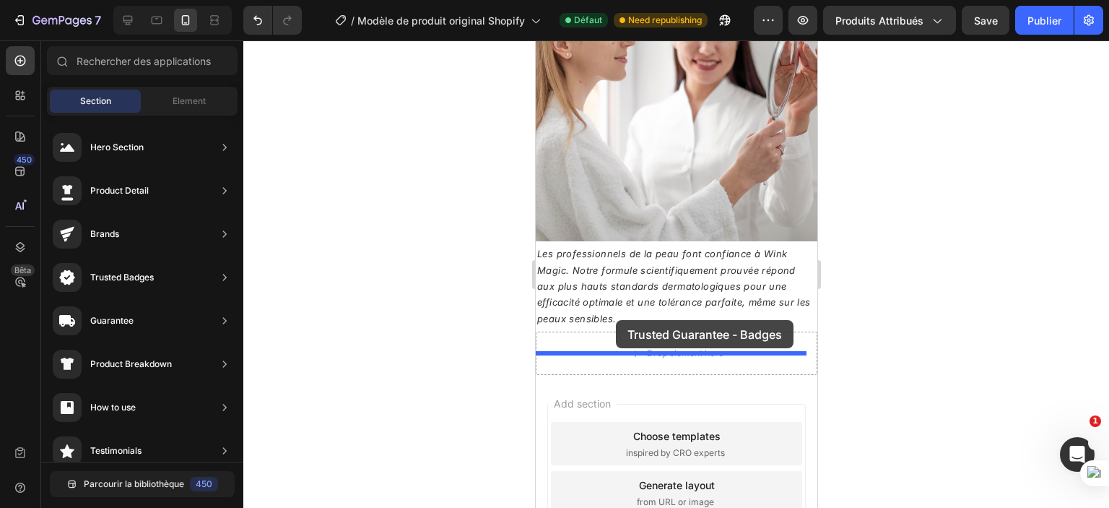
drag, startPoint x: 880, startPoint y: 495, endPoint x: 615, endPoint y: 320, distance: 316.9
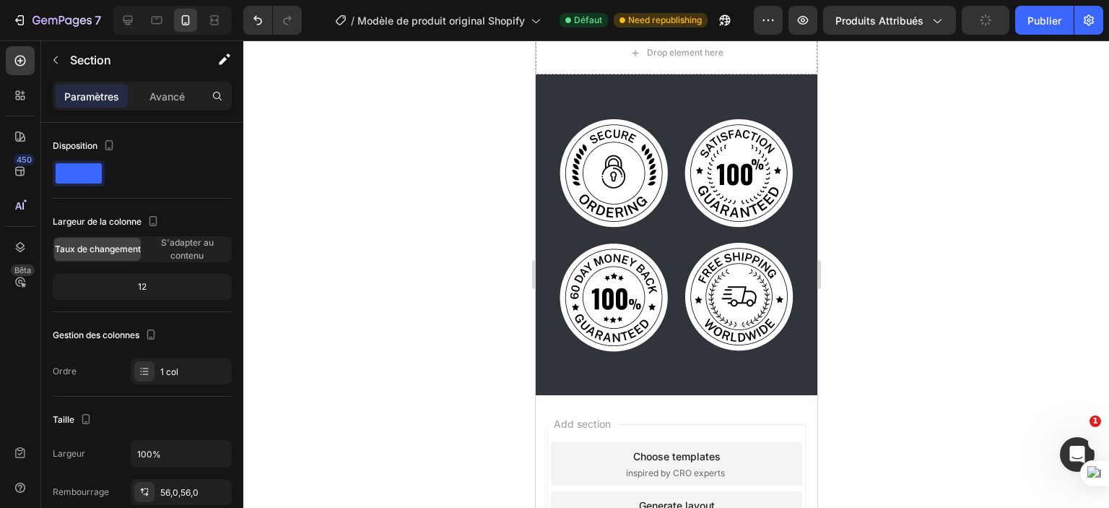
scroll to position [2114, 0]
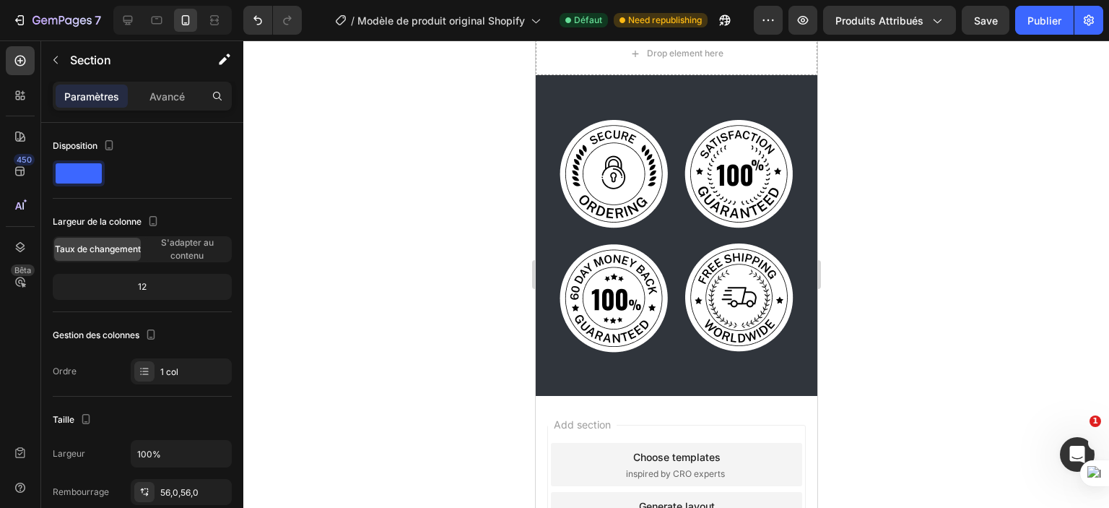
click at [667, 75] on div "Image Image Image Image Row Section 10" at bounding box center [676, 235] width 282 height 321
click at [667, 82] on div "Image Image Image Image Row Section 10" at bounding box center [676, 235] width 282 height 321
click at [677, 352] on div "Image Image Image Image Row Section 10" at bounding box center [676, 235] width 282 height 321
click at [672, 216] on div "Image Image Image Image Row 0" at bounding box center [676, 236] width 282 height 240
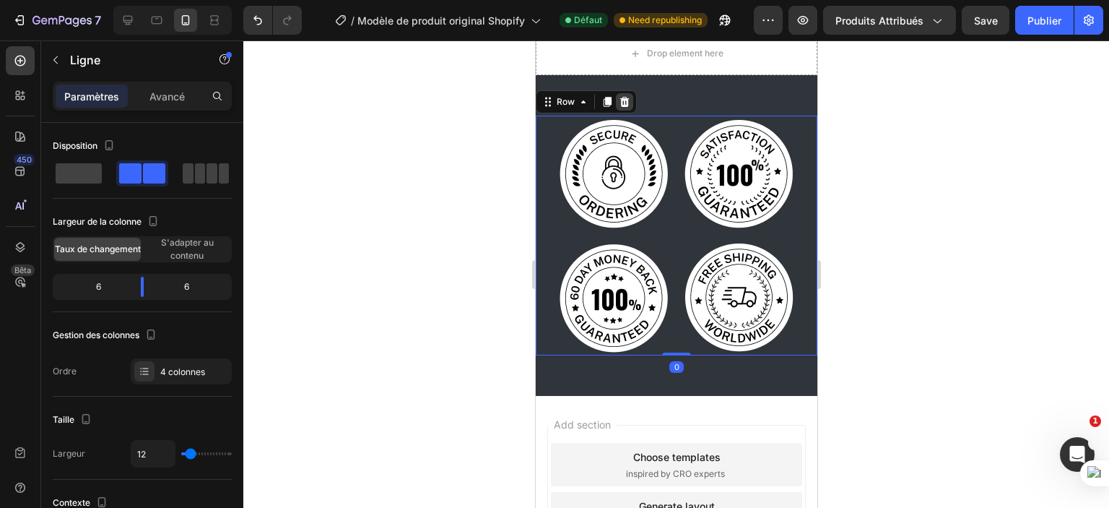
click at [623, 97] on icon at bounding box center [624, 102] width 9 height 10
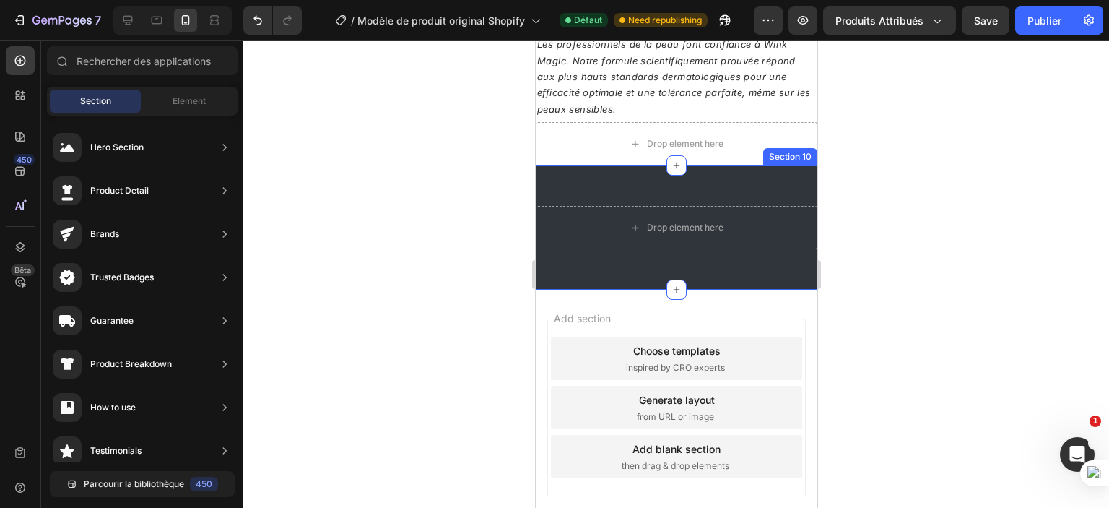
scroll to position [2017, 0]
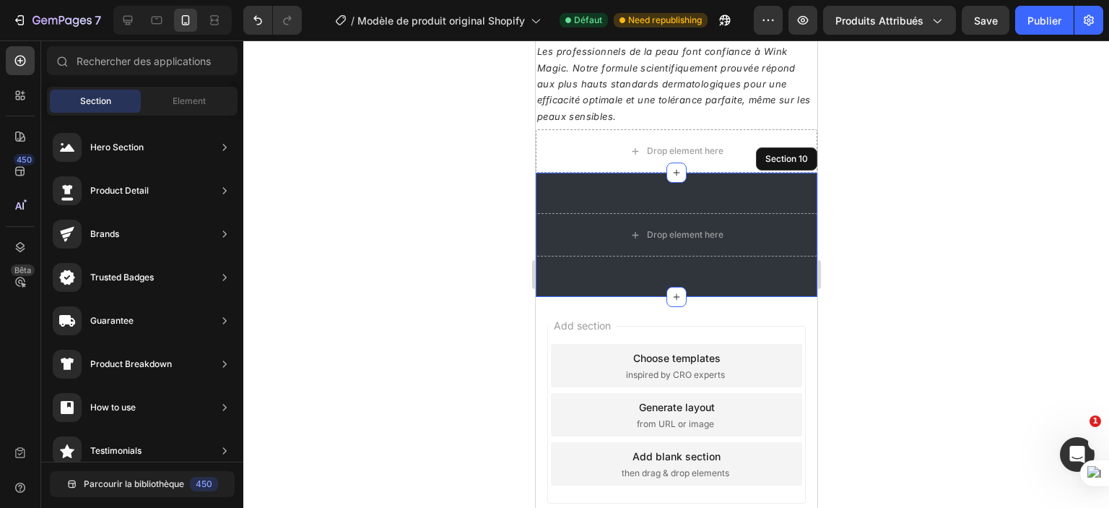
click at [632, 173] on div "Drop element here Section 10" at bounding box center [676, 235] width 282 height 124
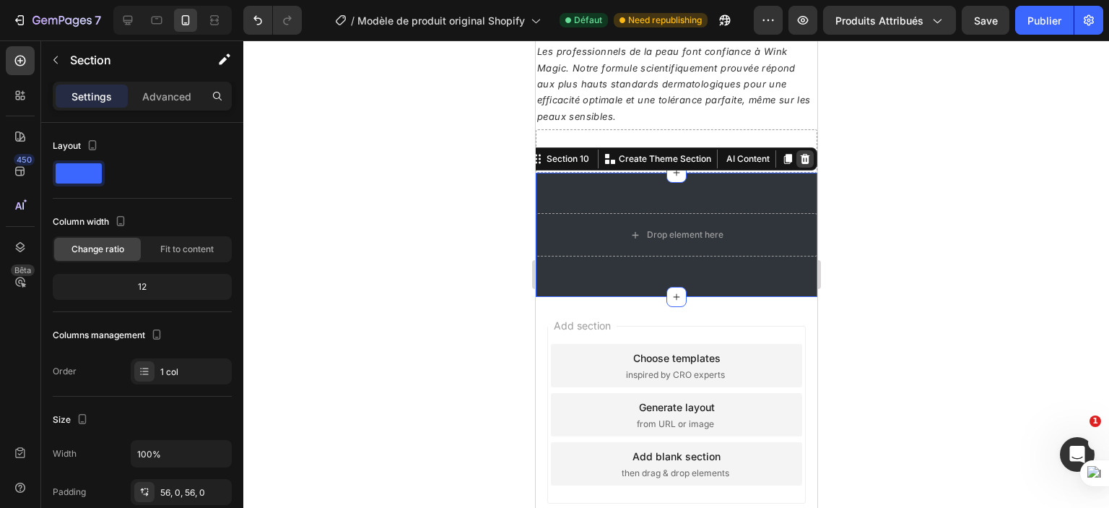
click at [800, 154] on icon at bounding box center [804, 159] width 9 height 10
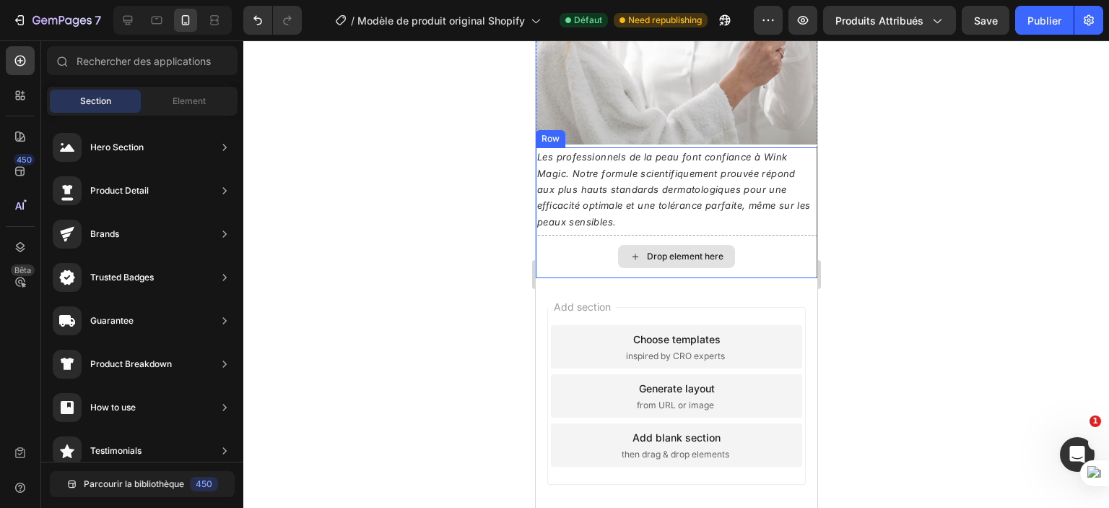
scroll to position [1907, 0]
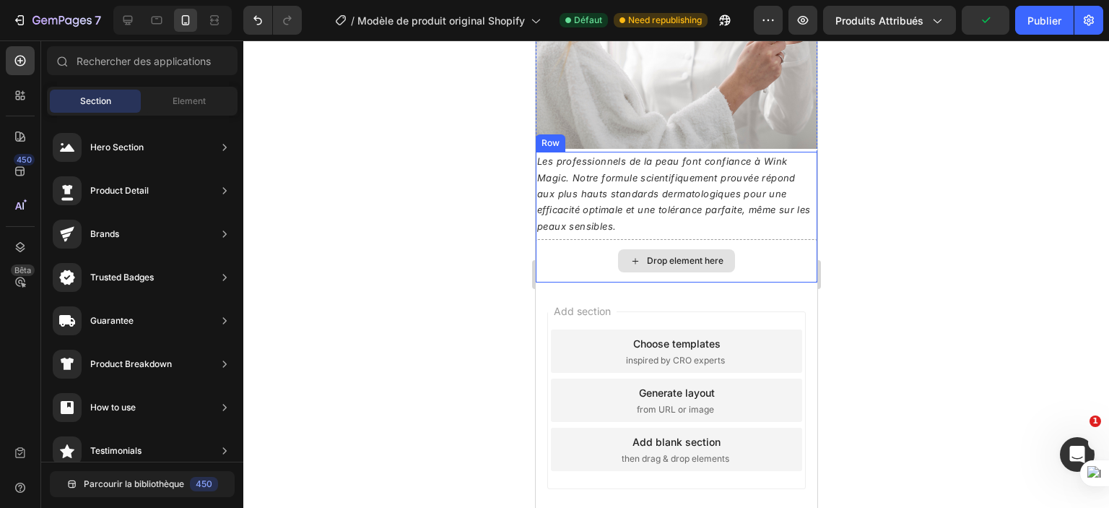
drag, startPoint x: 638, startPoint y: 412, endPoint x: 587, endPoint y: 251, distance: 168.8
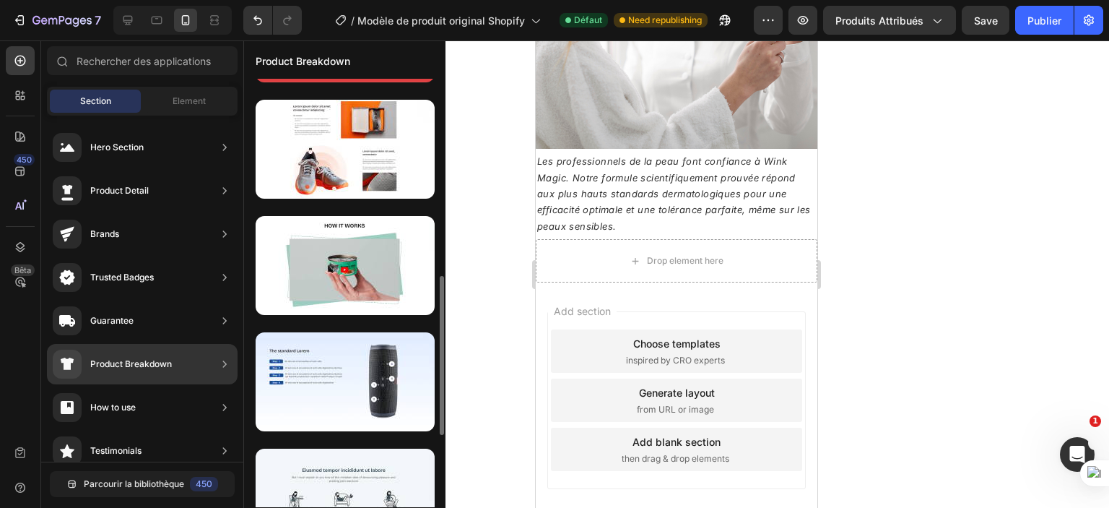
scroll to position [289, 0]
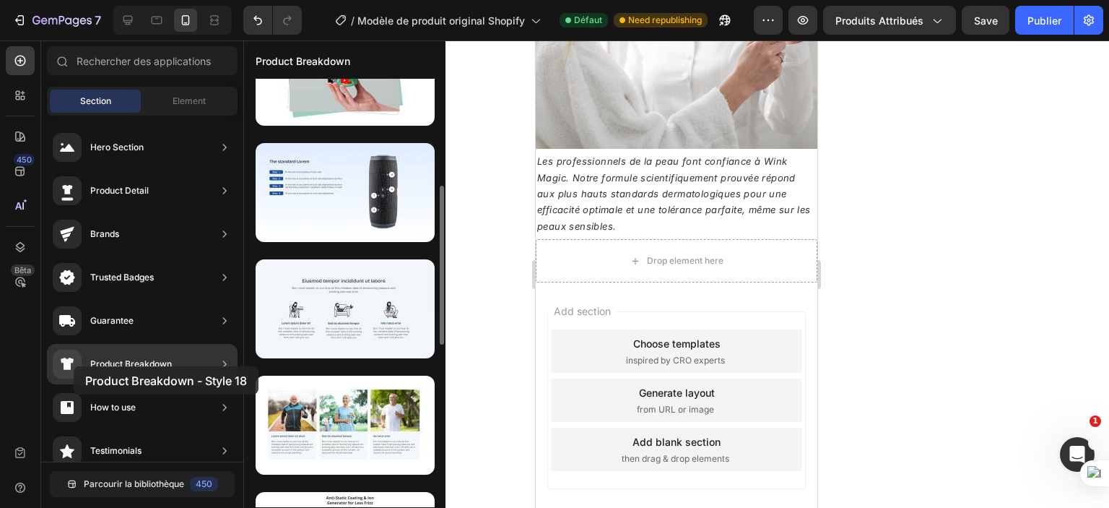
drag, startPoint x: 319, startPoint y: 311, endPoint x: 82, endPoint y: 366, distance: 243.2
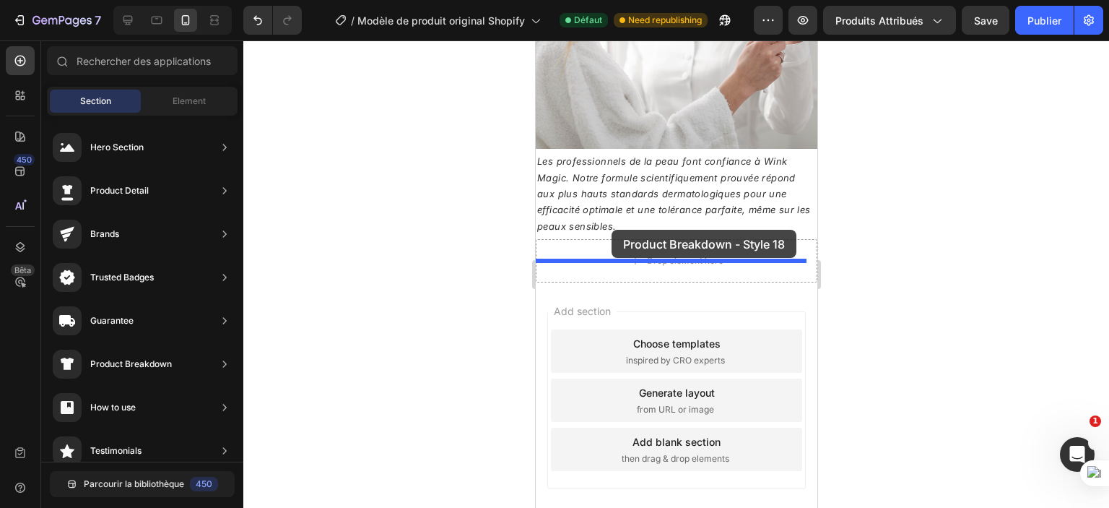
drag, startPoint x: 860, startPoint y: 373, endPoint x: 611, endPoint y: 230, distance: 286.7
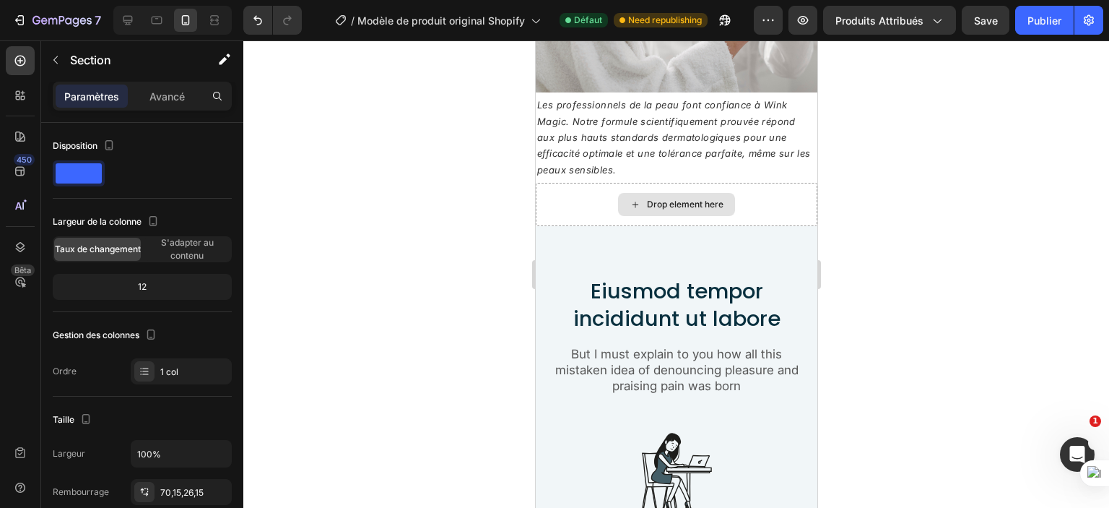
scroll to position [1799, 0]
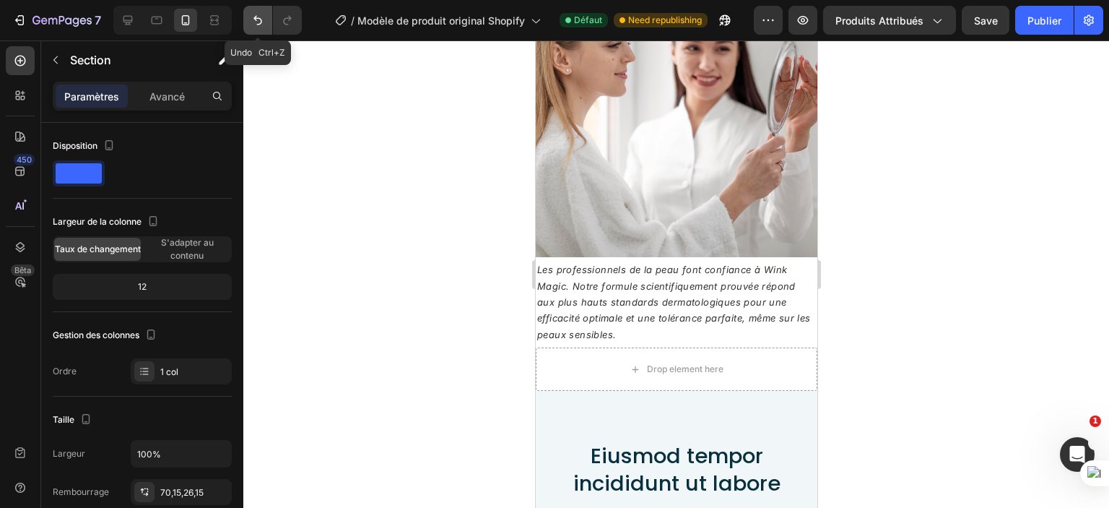
click at [252, 11] on button "Annuler/Refaire" at bounding box center [257, 20] width 29 height 29
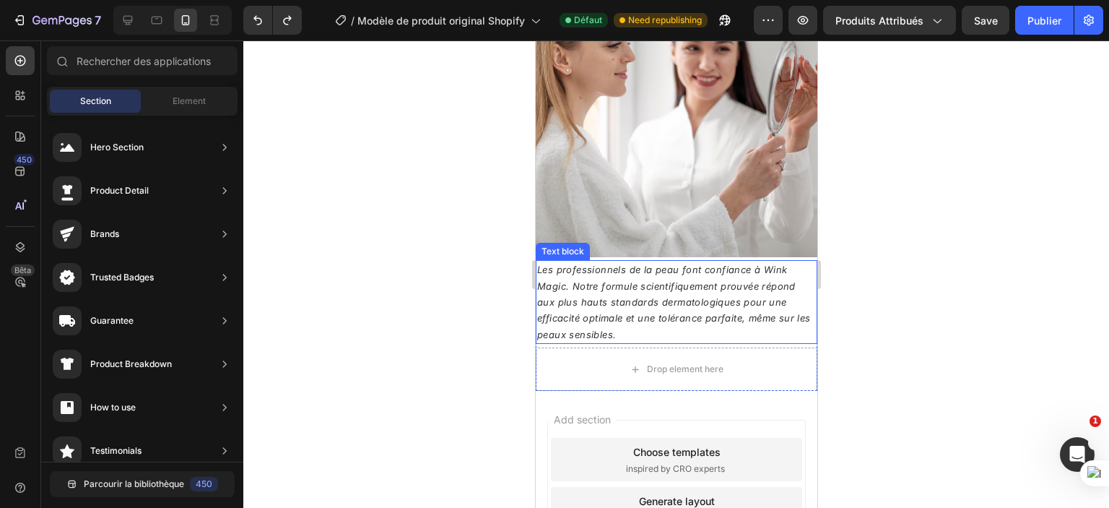
click at [597, 285] on span "Les professionnels de la peau font confiance à Wink Magic. Notre formule scient…" at bounding box center [674, 302] width 274 height 77
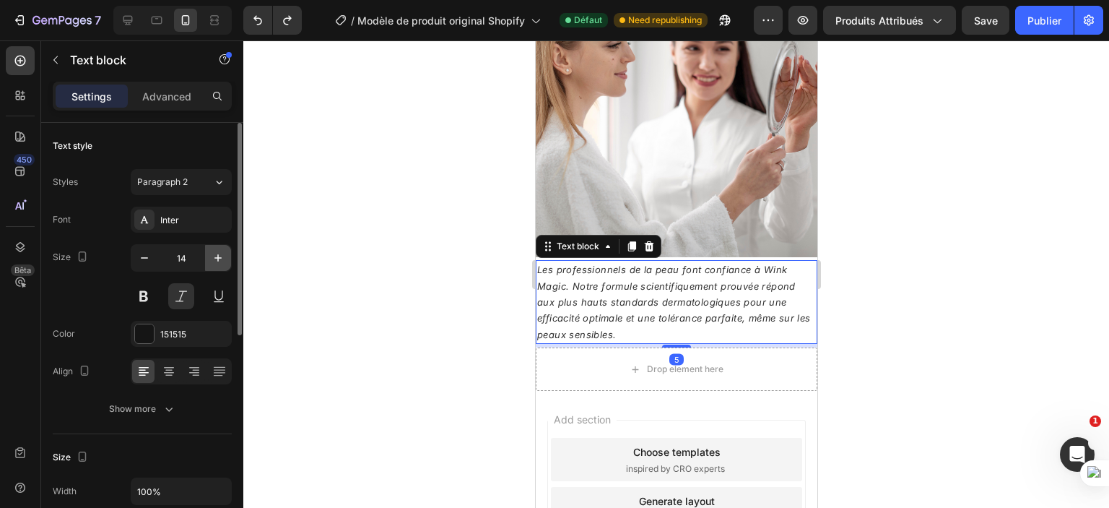
click at [220, 256] on icon "button" at bounding box center [218, 258] width 14 height 14
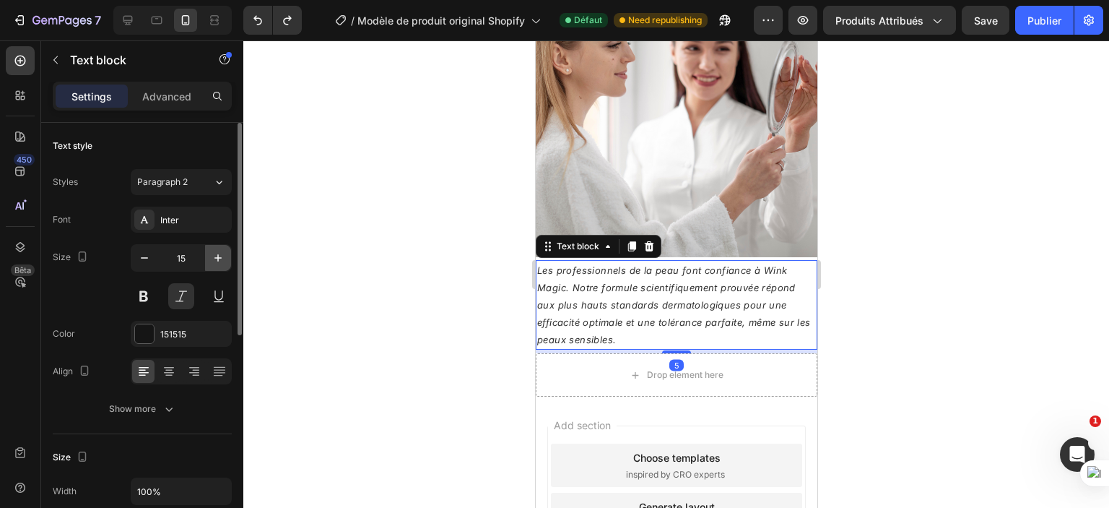
click at [220, 256] on icon "button" at bounding box center [218, 258] width 14 height 14
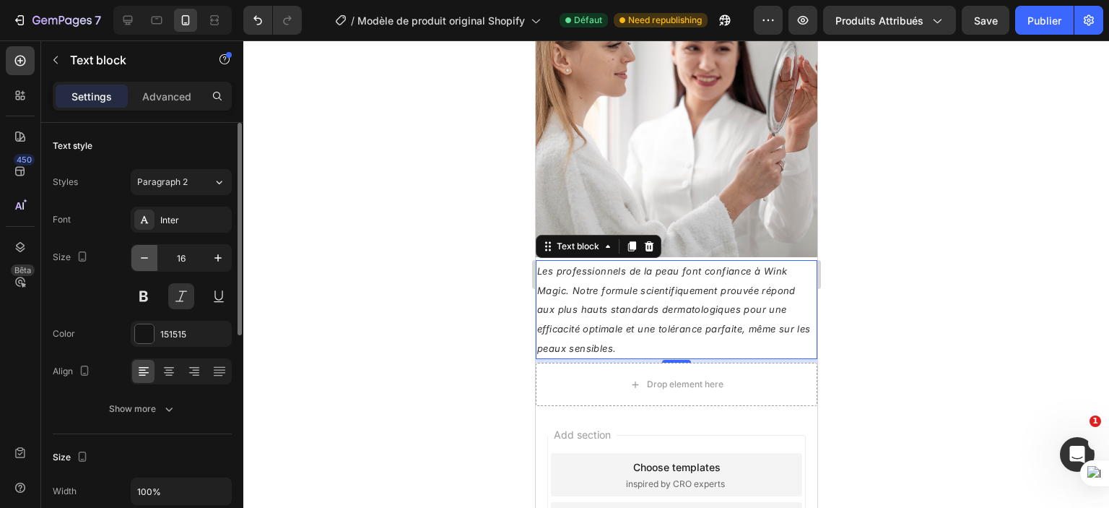
click at [151, 260] on icon "button" at bounding box center [144, 258] width 14 height 14
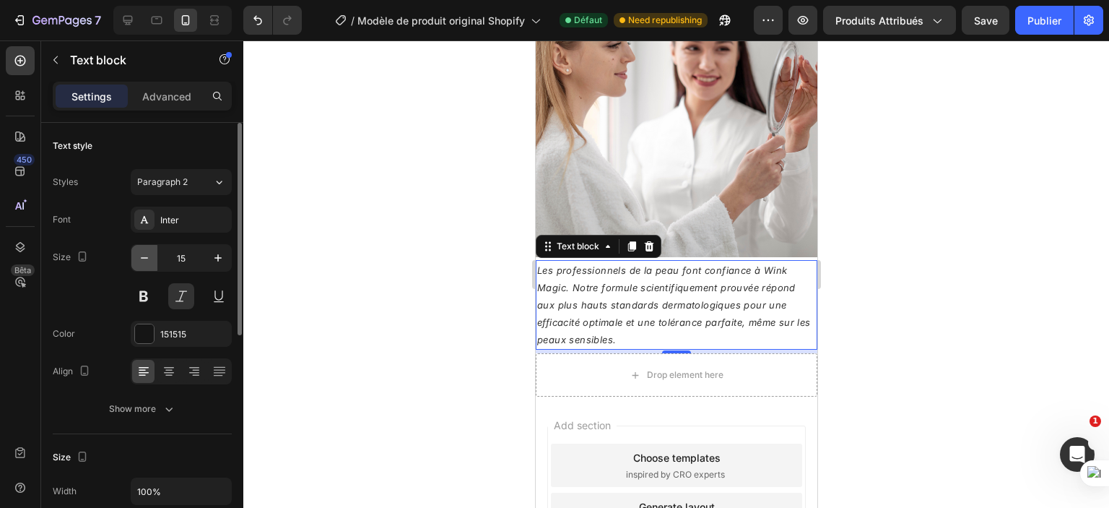
type input "14"
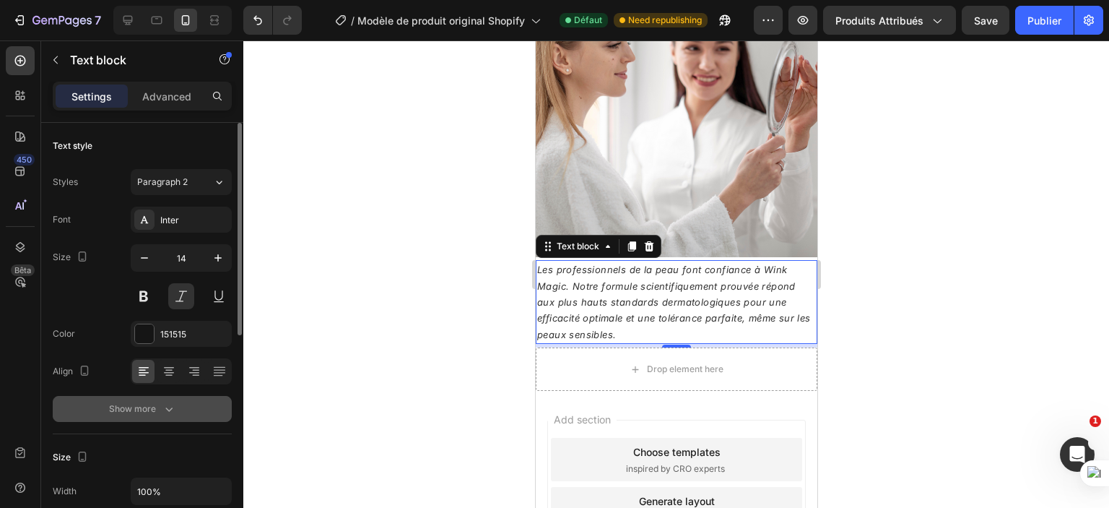
click at [159, 408] on div "Show more" at bounding box center [142, 409] width 67 height 14
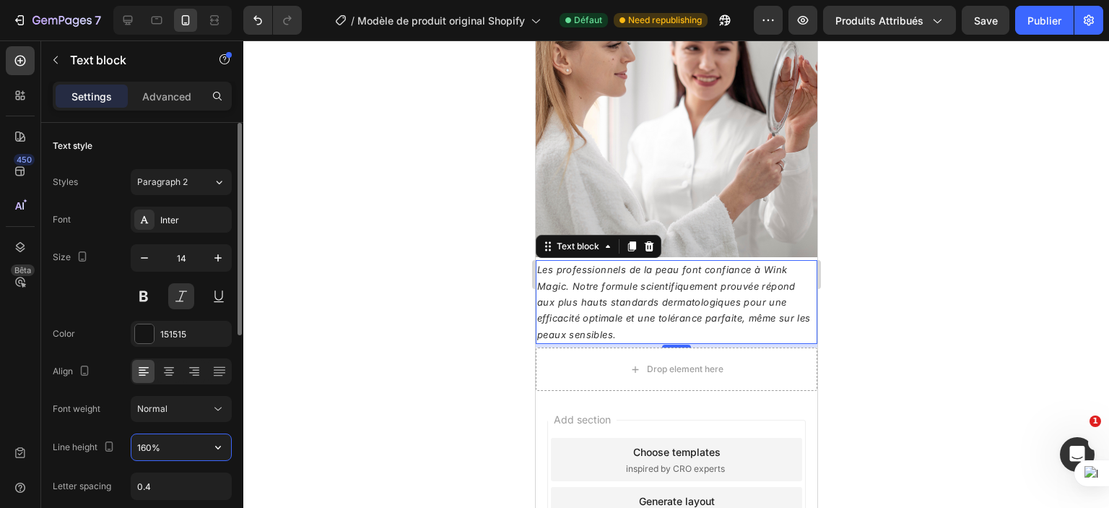
click at [147, 441] on input "160%" at bounding box center [181, 447] width 100 height 26
type input "%"
click at [168, 454] on input "%" at bounding box center [181, 447] width 100 height 26
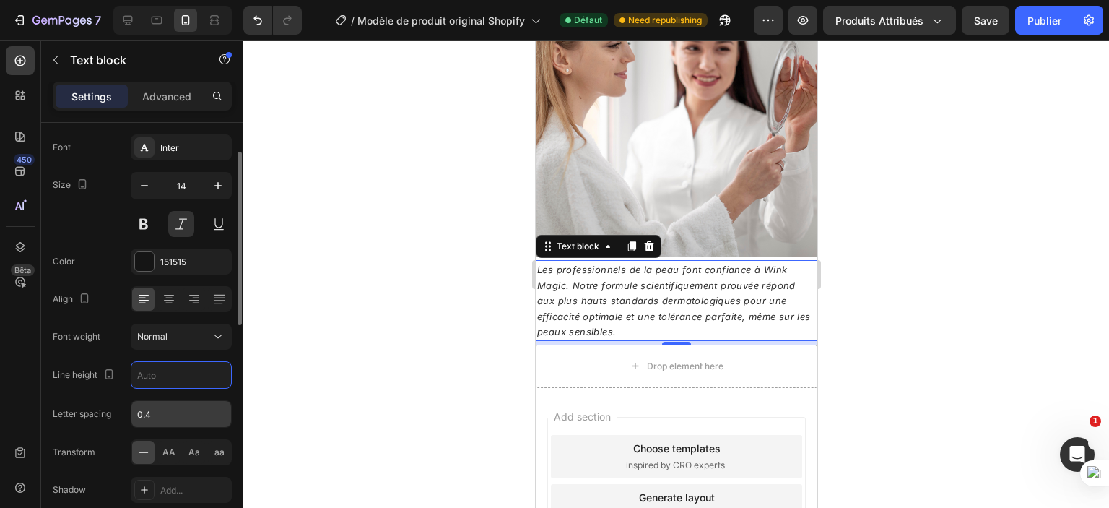
click at [164, 412] on input "0.4" at bounding box center [181, 414] width 100 height 26
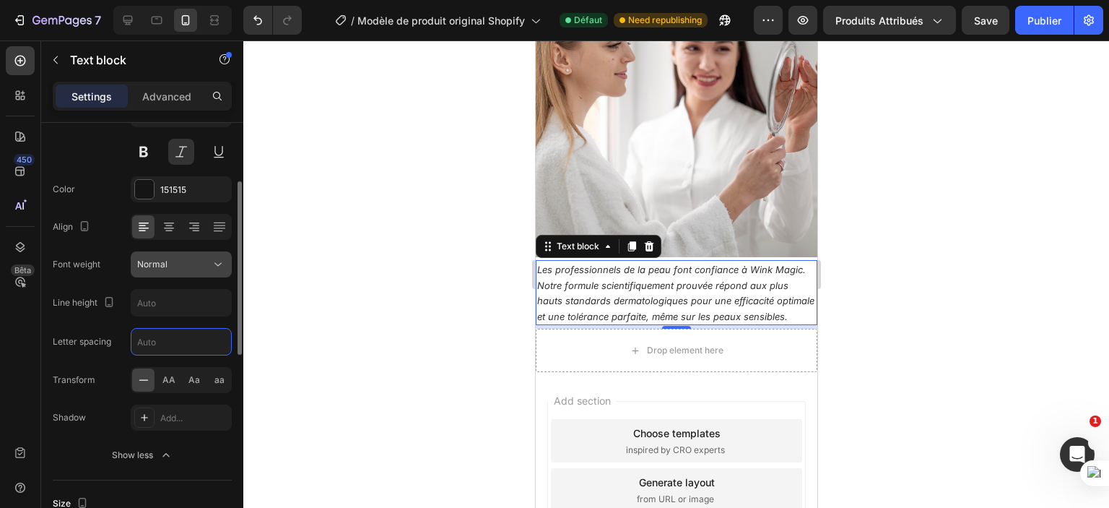
scroll to position [0, 0]
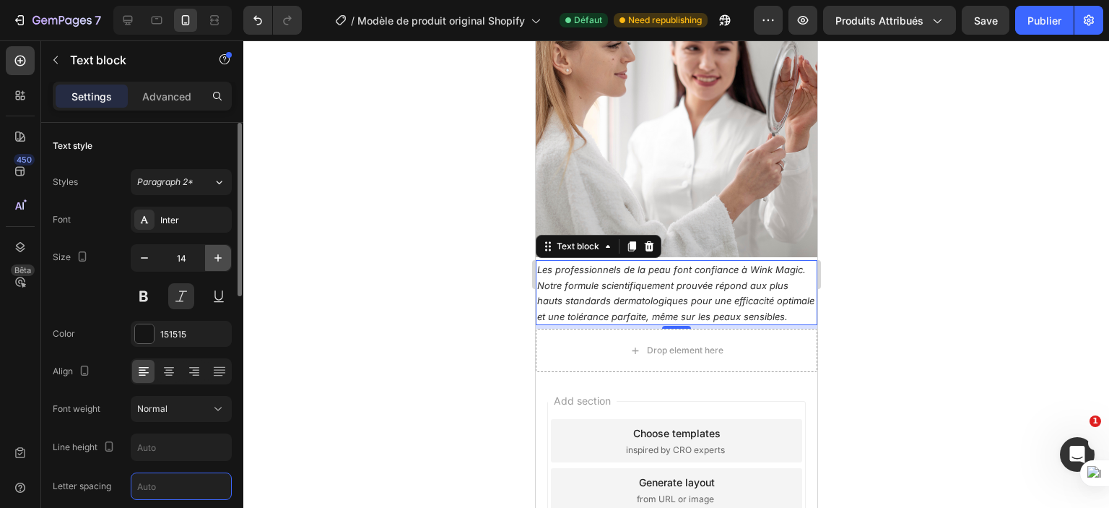
click at [215, 253] on icon "button" at bounding box center [218, 258] width 14 height 14
type input "16"
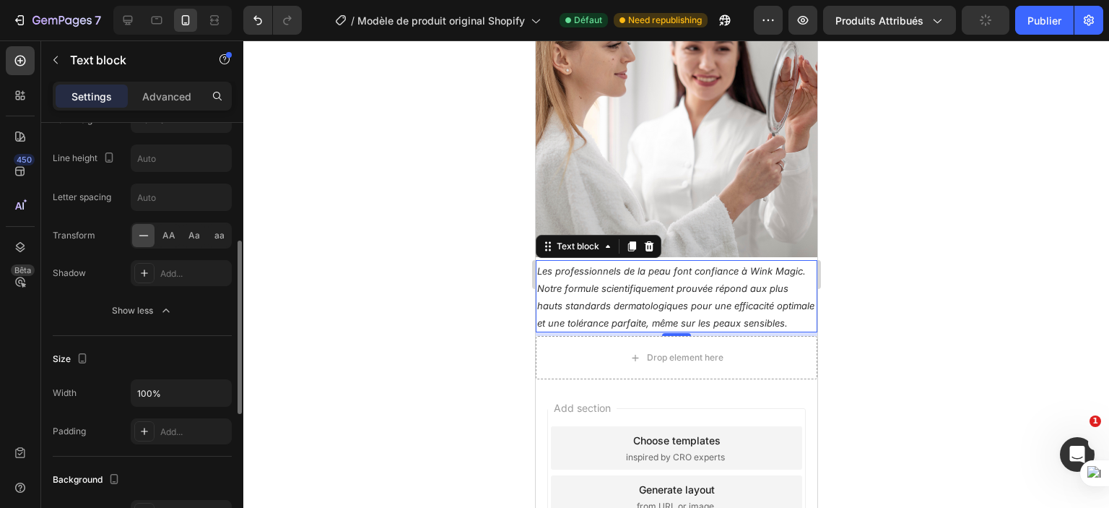
scroll to position [289, 0]
click at [370, 223] on div at bounding box center [676, 273] width 866 height 467
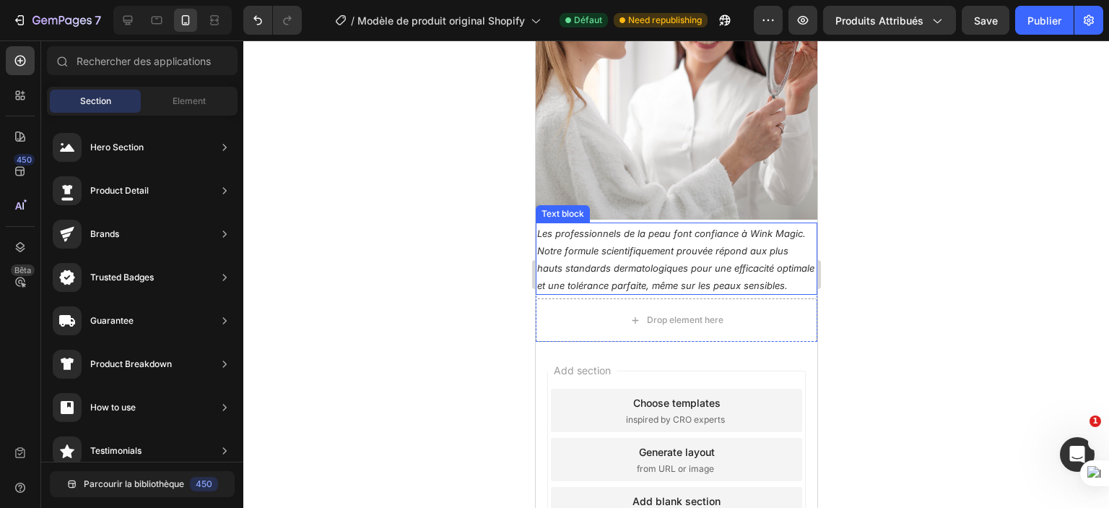
scroll to position [1792, 0]
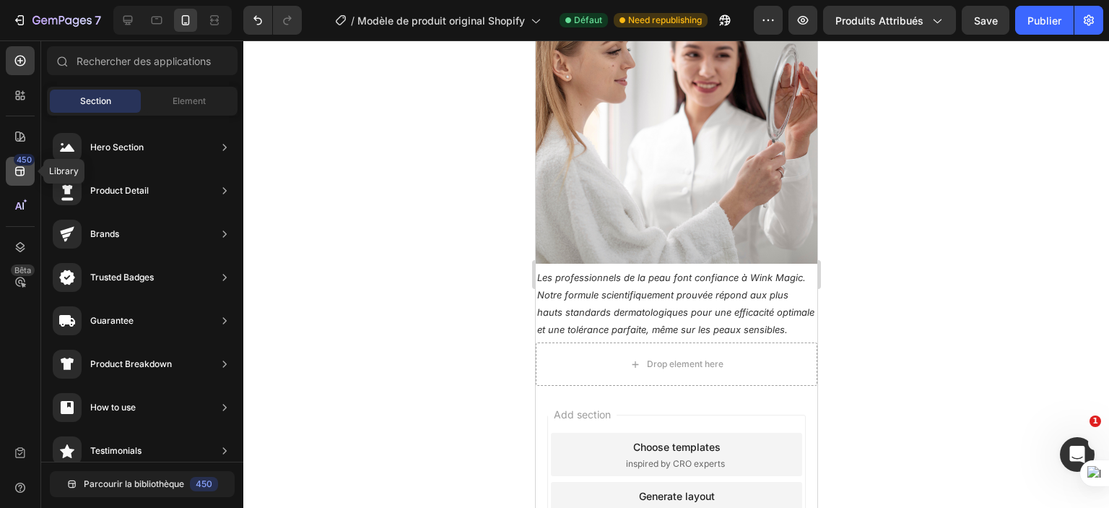
click at [14, 171] on icon at bounding box center [20, 171] width 14 height 14
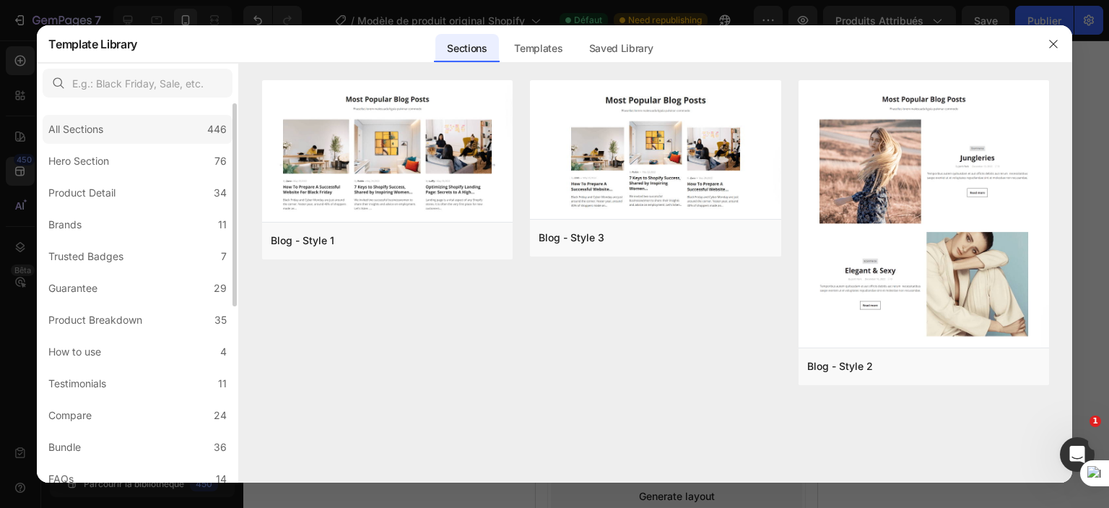
click at [129, 135] on div "All Sections 446" at bounding box center [138, 129] width 190 height 29
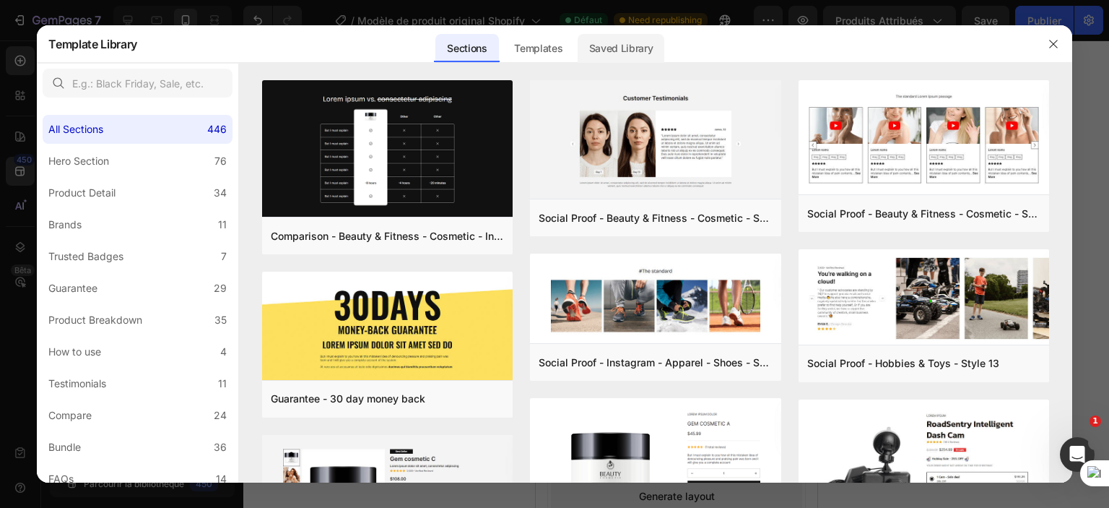
click at [600, 46] on div "Saved Library" at bounding box center [621, 48] width 87 height 29
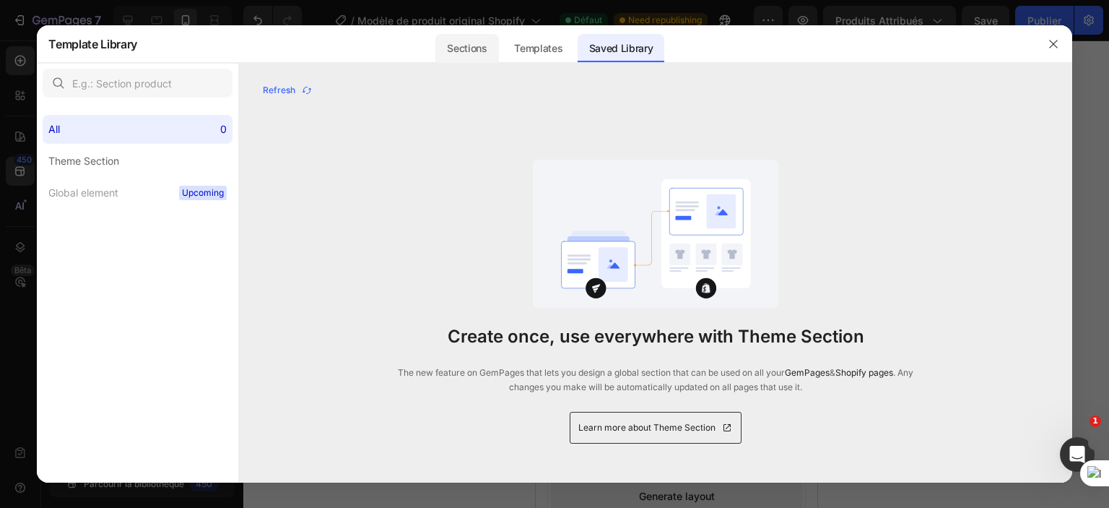
click at [468, 50] on div "Sections" at bounding box center [467, 48] width 63 height 29
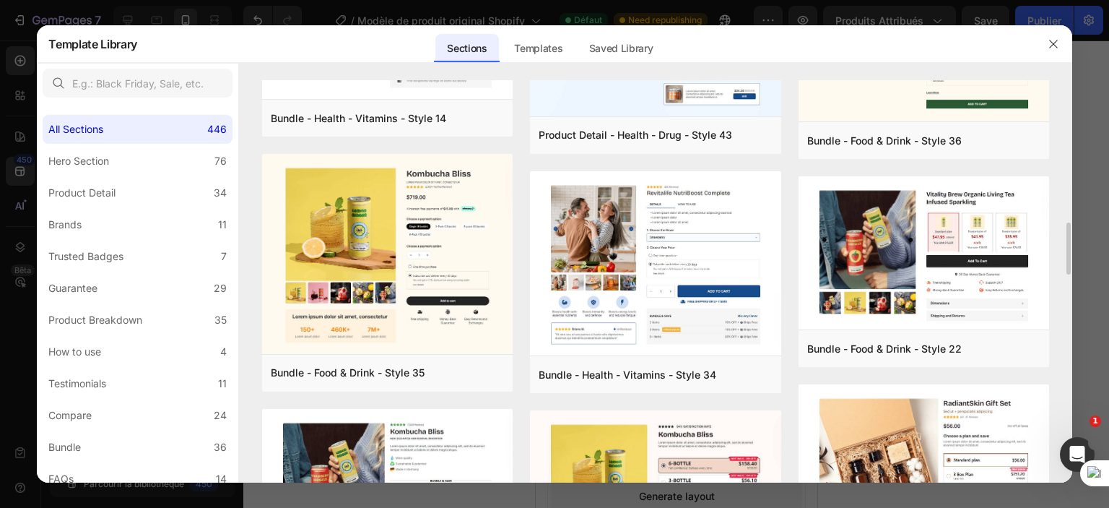
scroll to position [1451, 0]
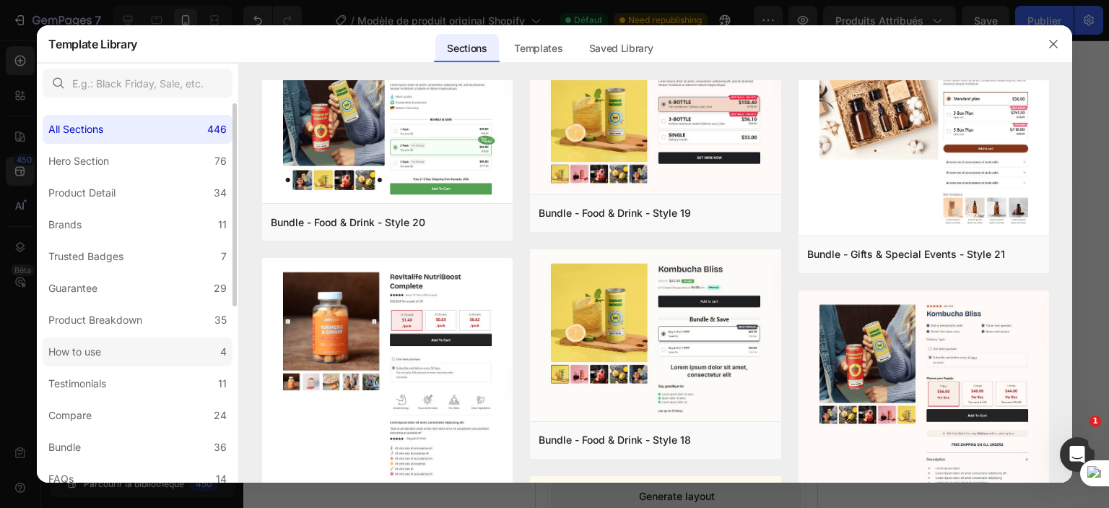
click at [118, 346] on label "How to use 4" at bounding box center [138, 351] width 190 height 29
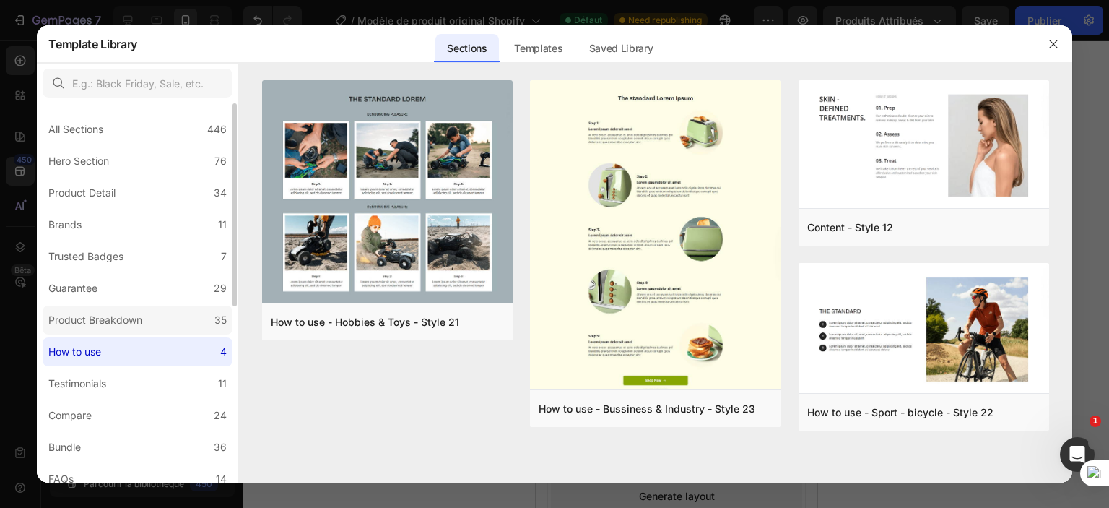
click at [125, 320] on div "Product Breakdown" at bounding box center [95, 319] width 94 height 17
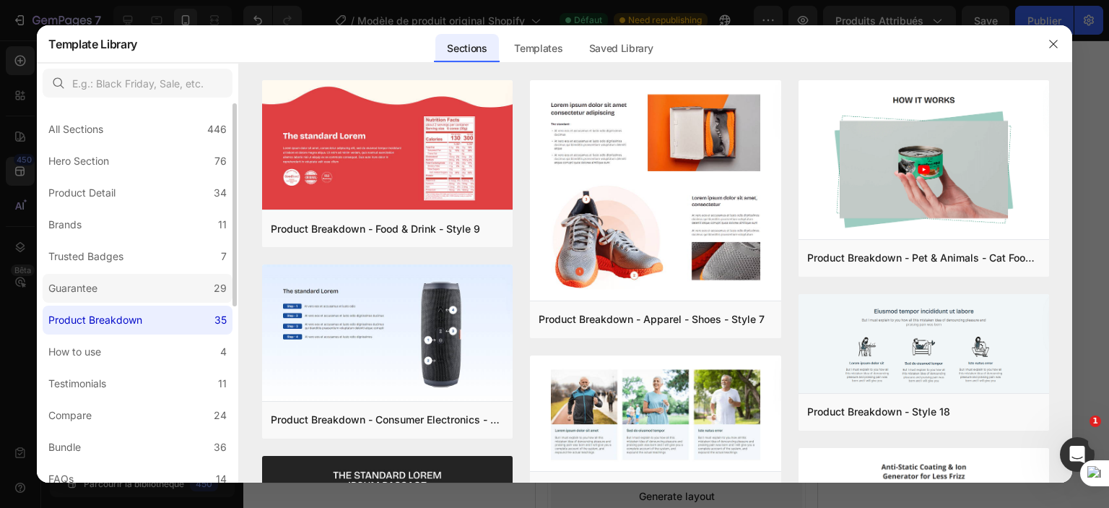
click at [119, 287] on label "Guarantee 29" at bounding box center [138, 288] width 190 height 29
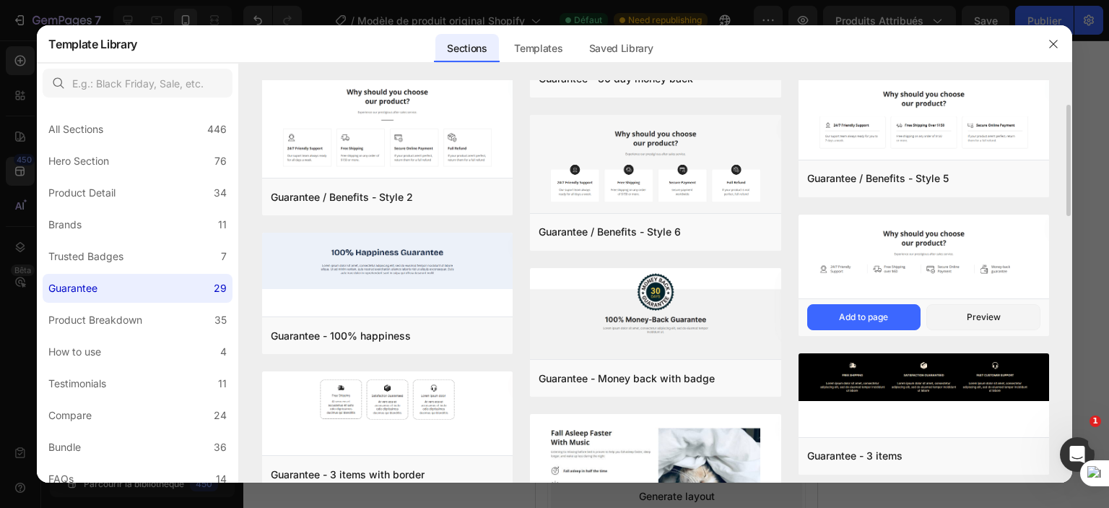
scroll to position [351, 0]
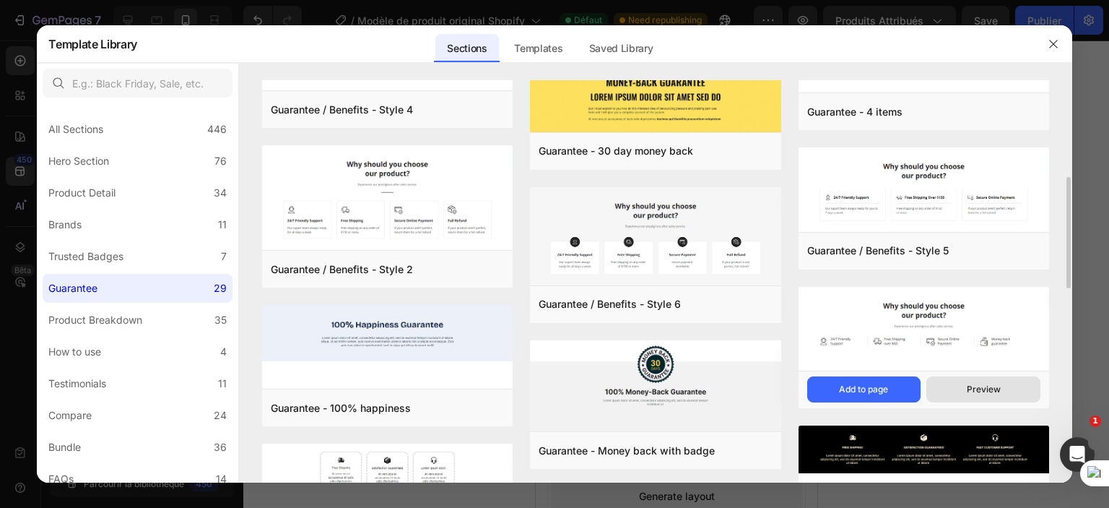
click at [979, 387] on div "Preview" at bounding box center [984, 389] width 34 height 13
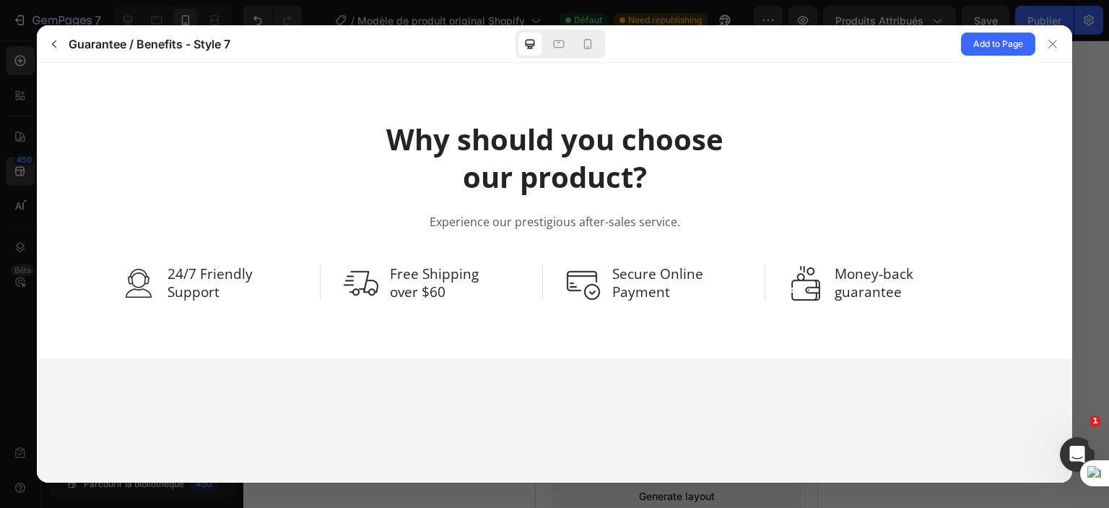
scroll to position [0, 0]
click at [587, 46] on icon at bounding box center [588, 44] width 8 height 10
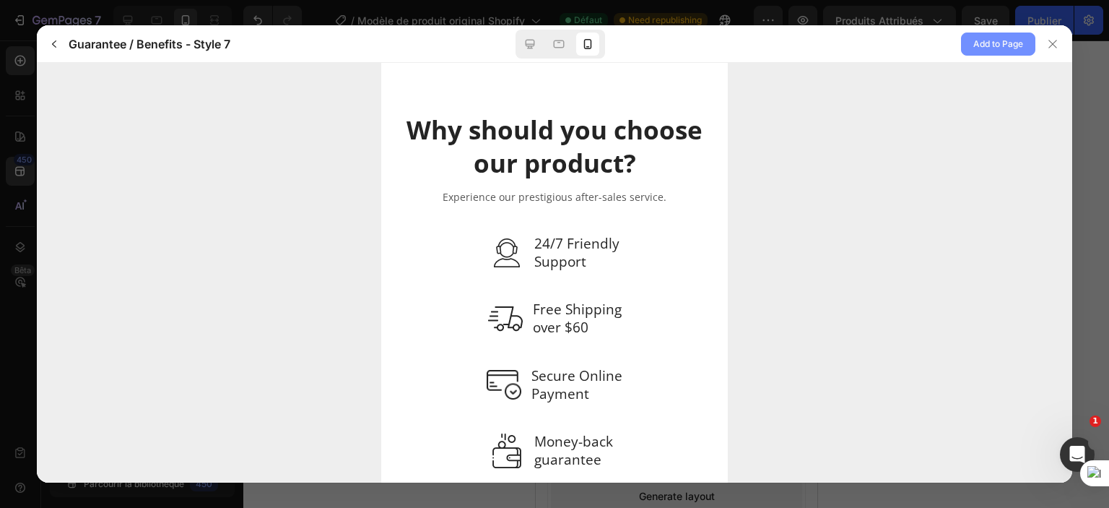
click at [974, 52] on span "Add to Page" at bounding box center [999, 43] width 50 height 17
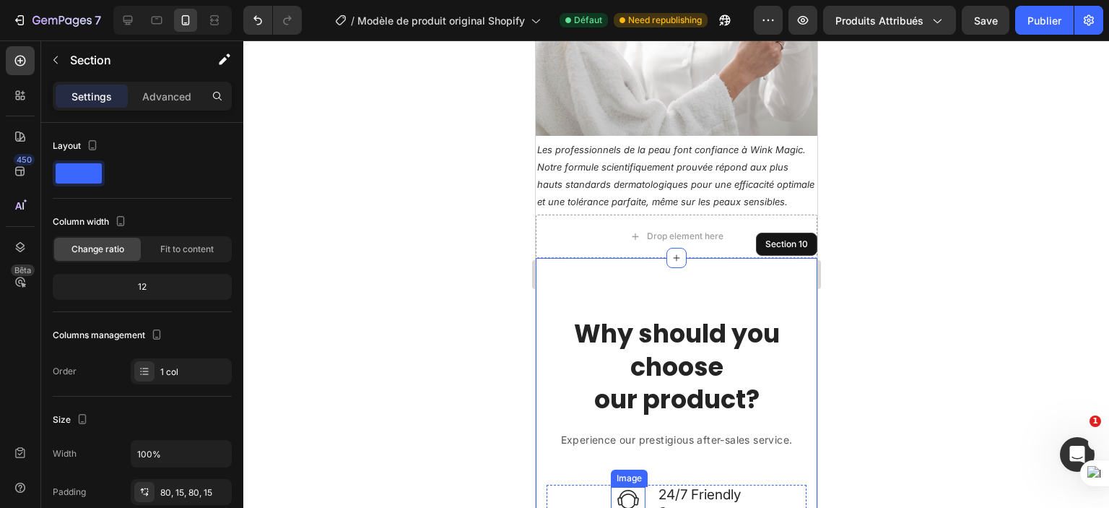
scroll to position [1916, 0]
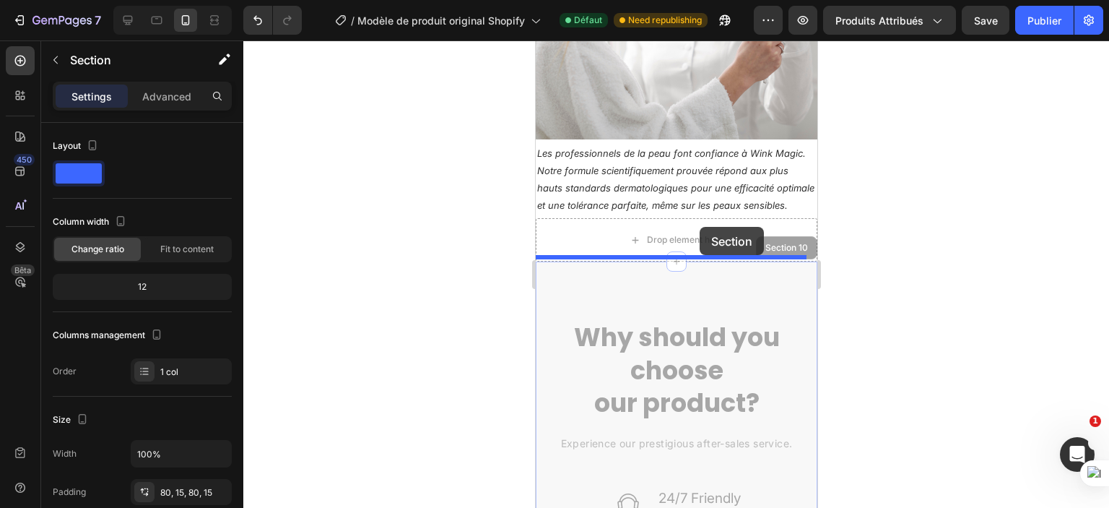
drag, startPoint x: 716, startPoint y: 299, endPoint x: 699, endPoint y: 227, distance: 74.1
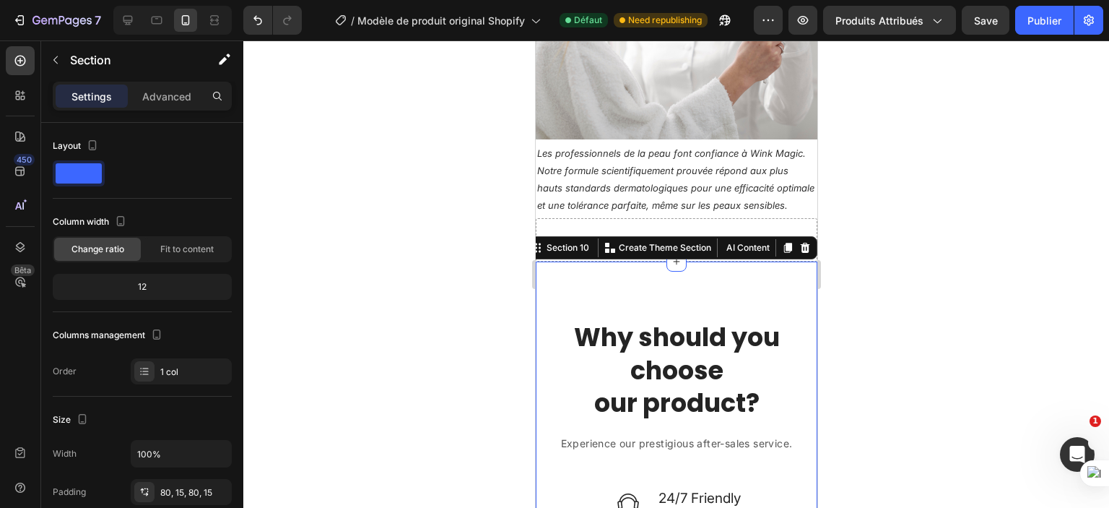
click at [951, 277] on div at bounding box center [676, 273] width 866 height 467
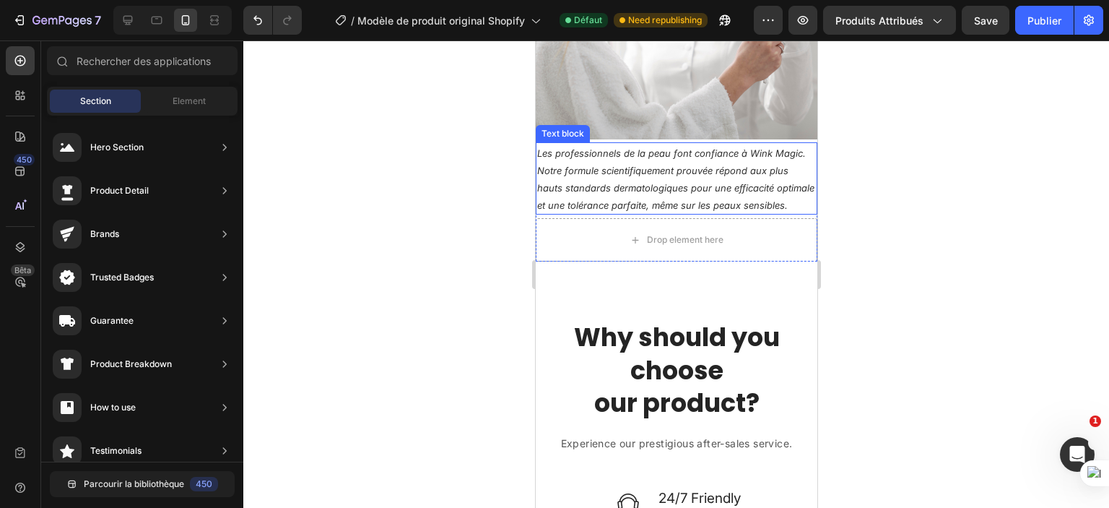
click at [762, 204] on p "Les professionnels de la peau font confiance à Wink Magic. Notre formule scient…" at bounding box center [676, 178] width 279 height 69
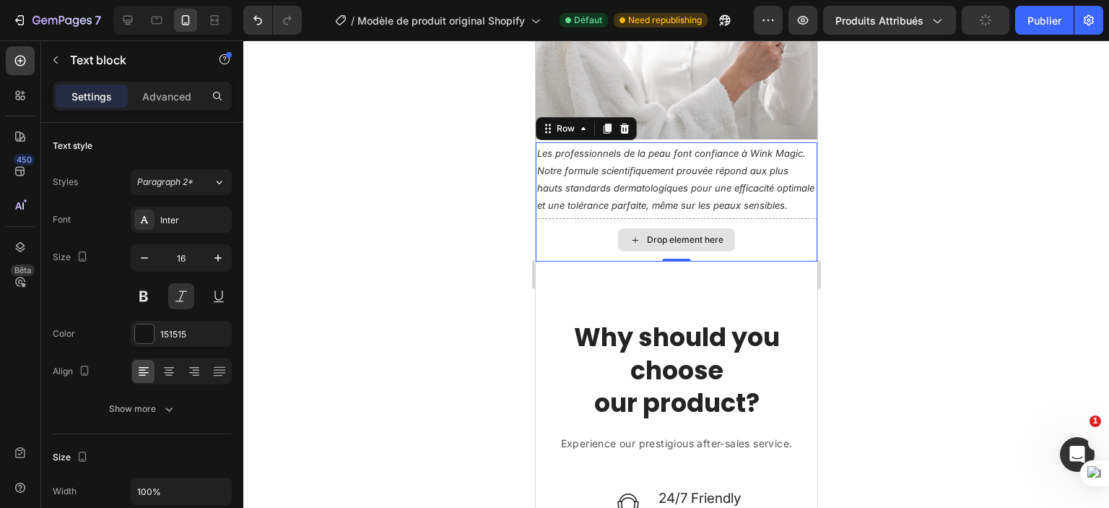
click at [765, 230] on div "Drop element here" at bounding box center [676, 239] width 282 height 43
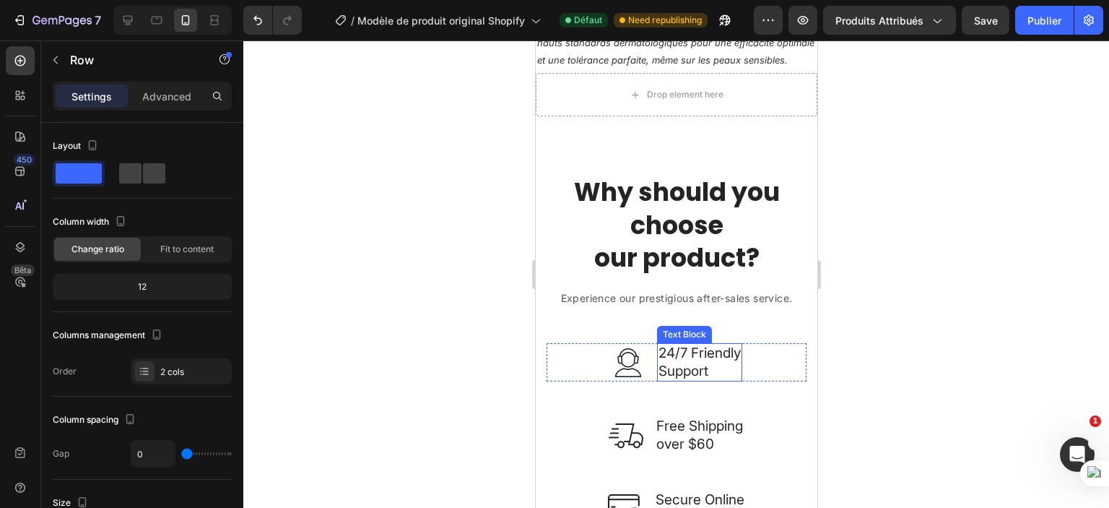
scroll to position [2061, 0]
click at [680, 352] on p "24/7 Friendly Support" at bounding box center [699, 362] width 82 height 35
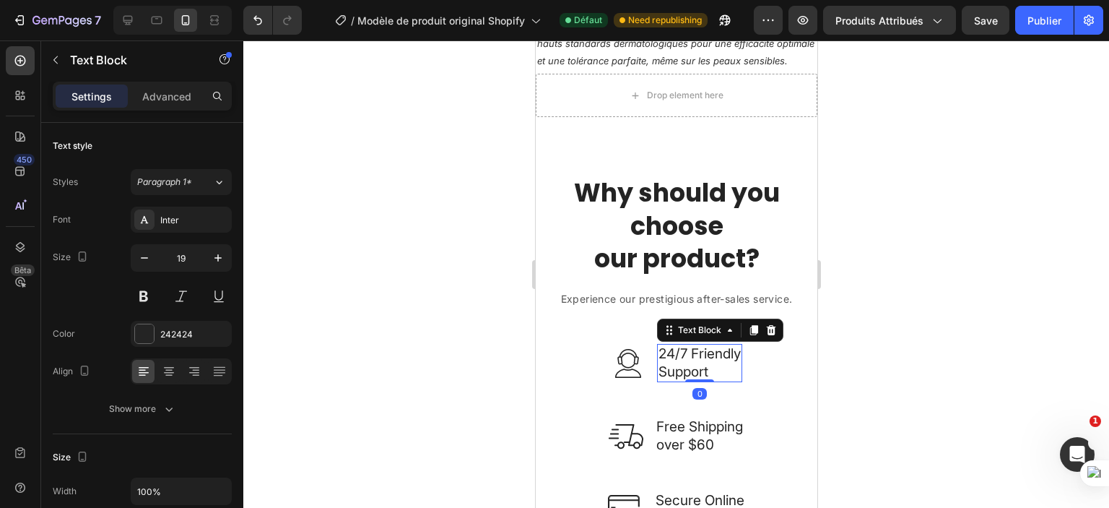
click at [680, 352] on p "24/7 Friendly Support" at bounding box center [699, 362] width 82 height 35
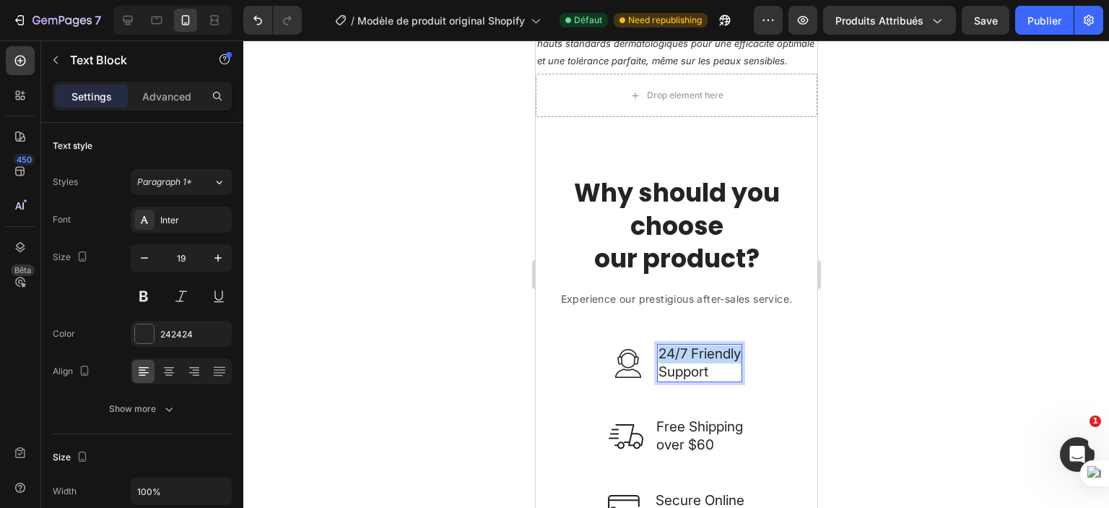
click at [680, 352] on p "24/7 Friendly Support" at bounding box center [699, 362] width 82 height 35
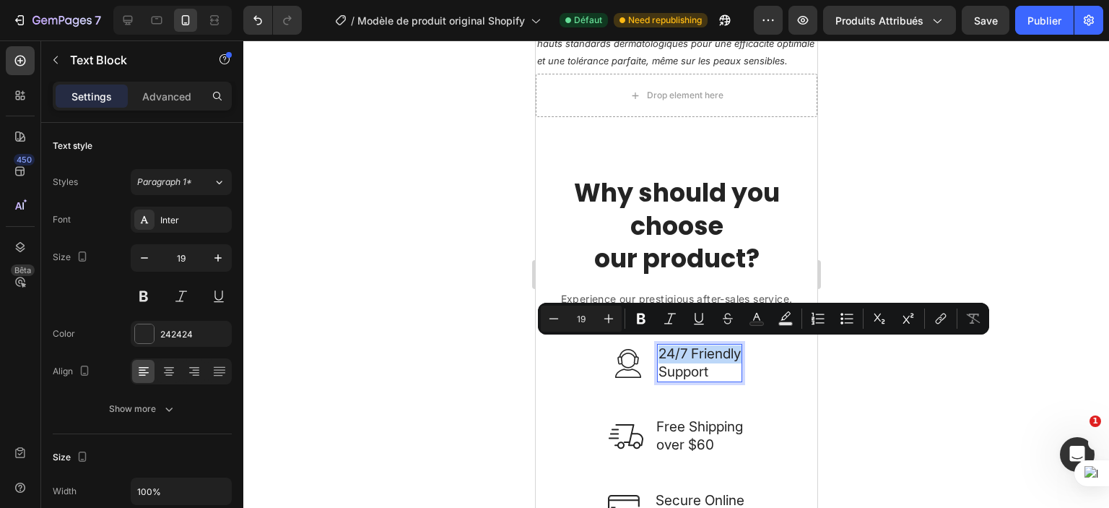
click at [681, 352] on p "24/7 Friendly Support" at bounding box center [699, 362] width 82 height 35
click at [682, 352] on p "24/7 Friendly Support" at bounding box center [699, 362] width 82 height 35
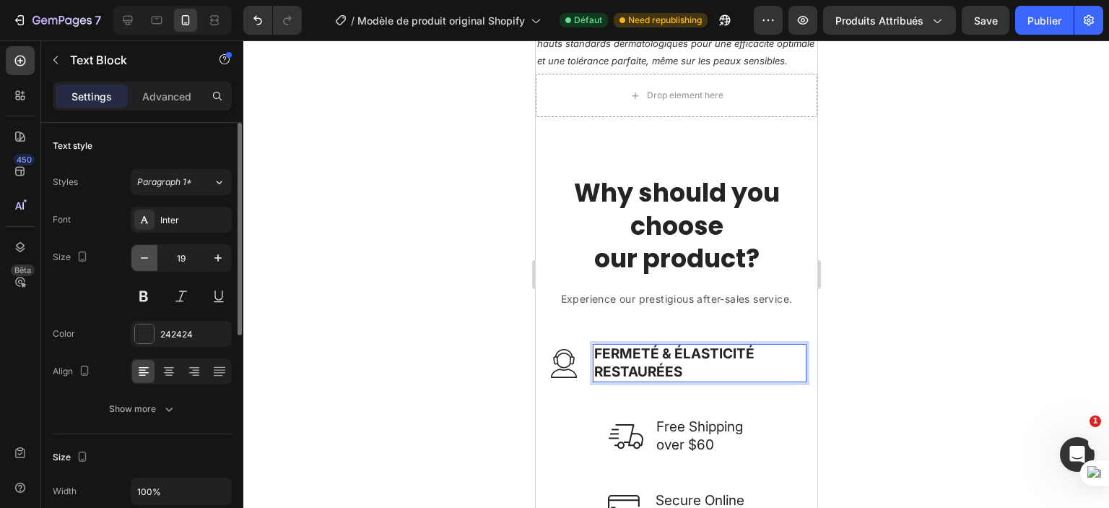
click at [153, 264] on button "button" at bounding box center [144, 258] width 26 height 26
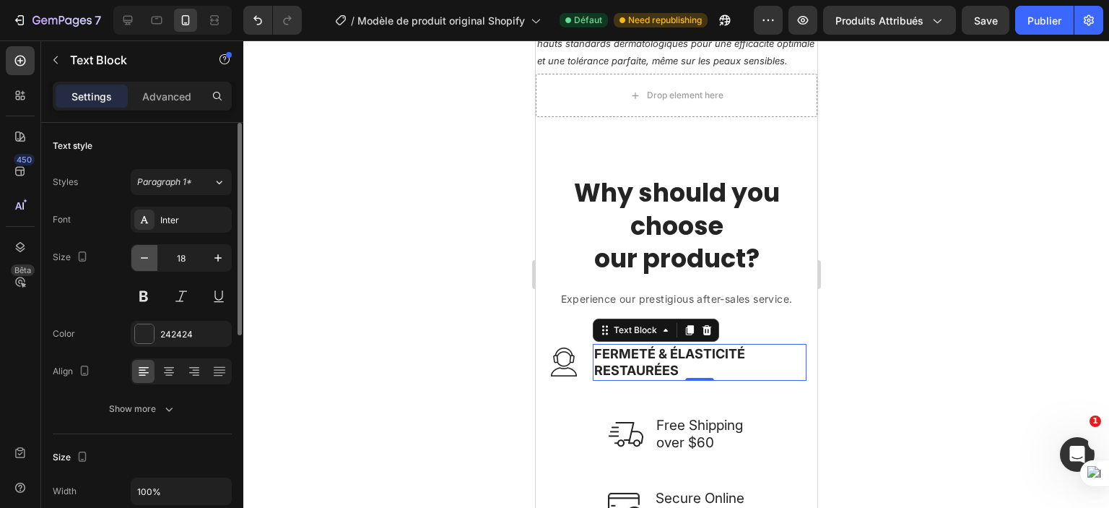
click at [153, 264] on button "button" at bounding box center [144, 258] width 26 height 26
click at [153, 263] on button "button" at bounding box center [144, 258] width 26 height 26
type input "15"
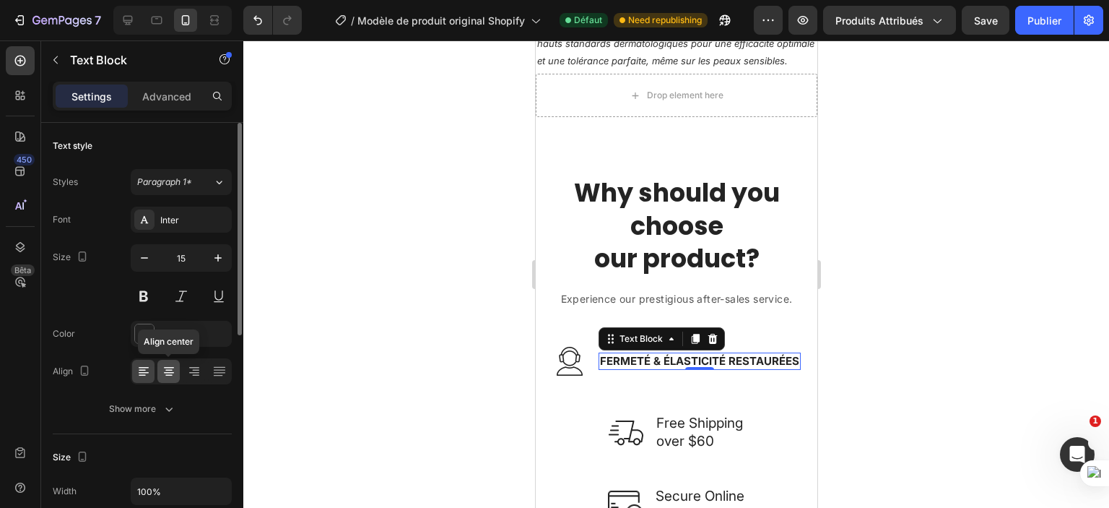
click at [170, 368] on icon at bounding box center [169, 371] width 14 height 14
click at [171, 366] on icon at bounding box center [169, 371] width 14 height 14
click at [467, 359] on div at bounding box center [676, 273] width 866 height 467
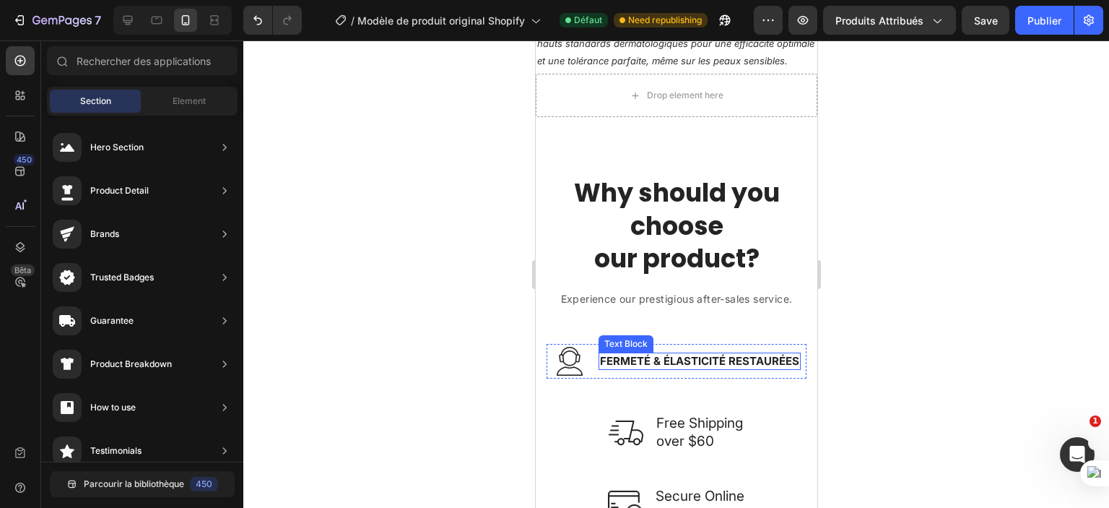
click at [676, 358] on strong "FERMETÉ & ÉLASTICITÉ RESTAURÉES" at bounding box center [699, 361] width 199 height 14
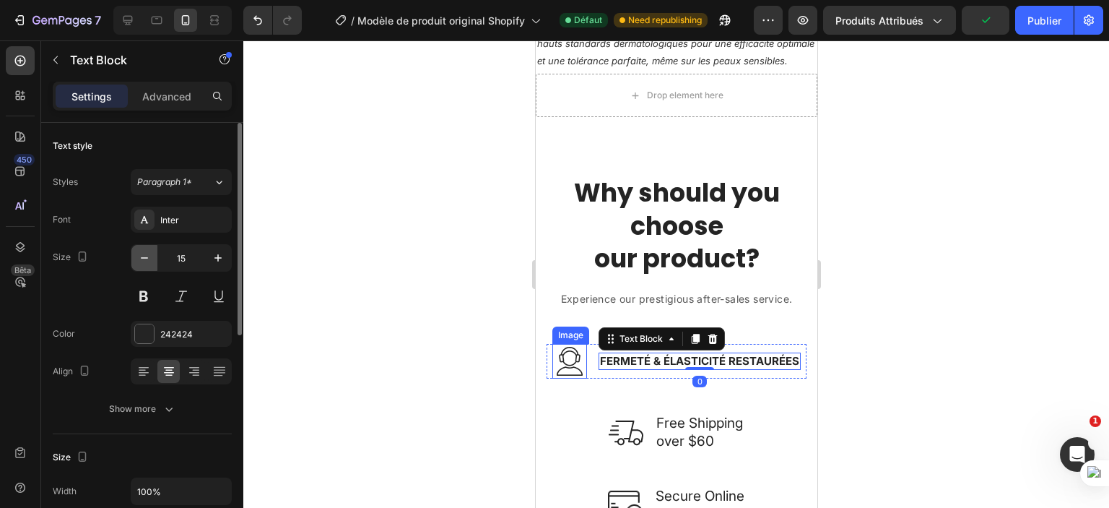
click at [150, 264] on icon "button" at bounding box center [144, 258] width 14 height 14
type input "14"
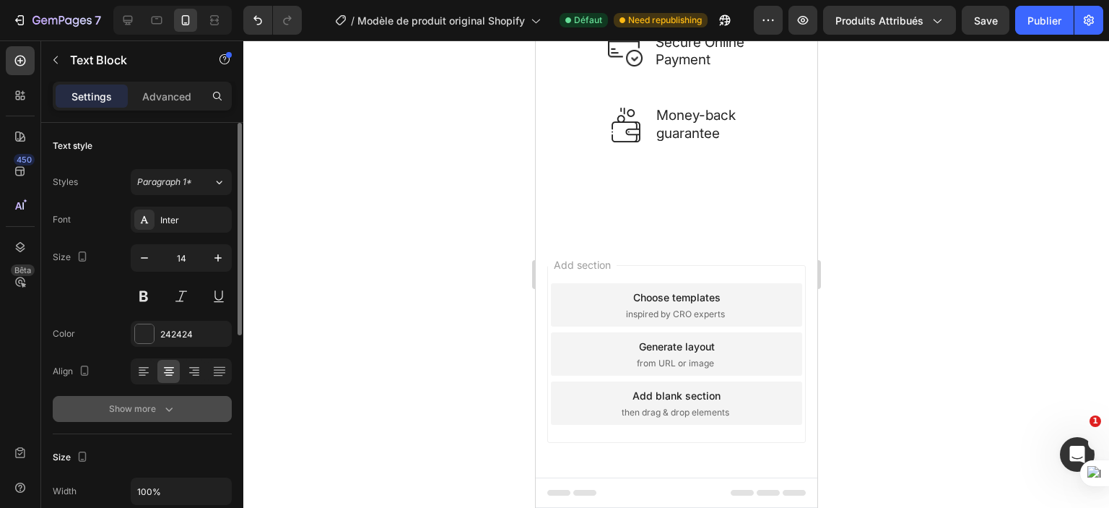
click at [173, 404] on icon "button" at bounding box center [169, 409] width 14 height 14
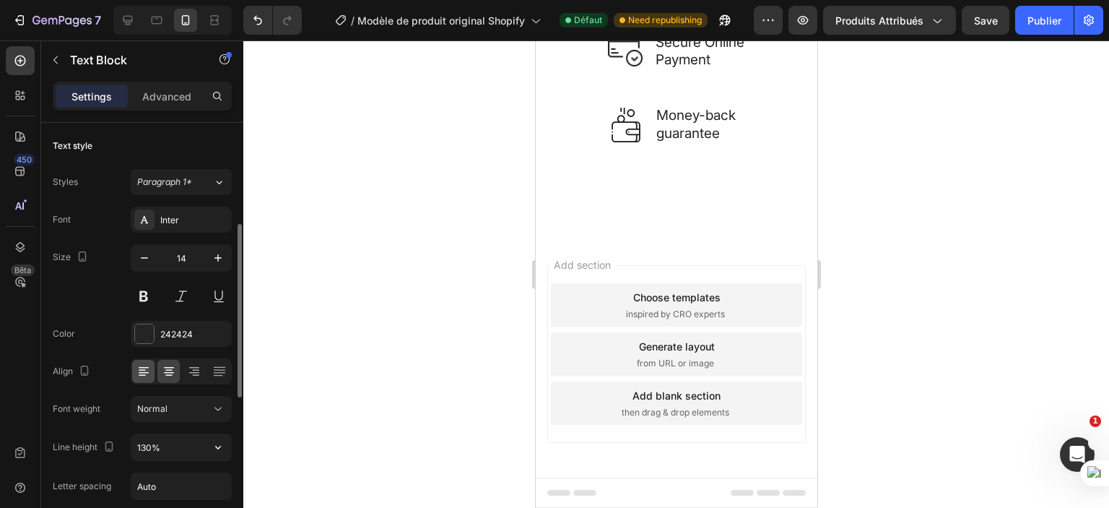
scroll to position [144, 0]
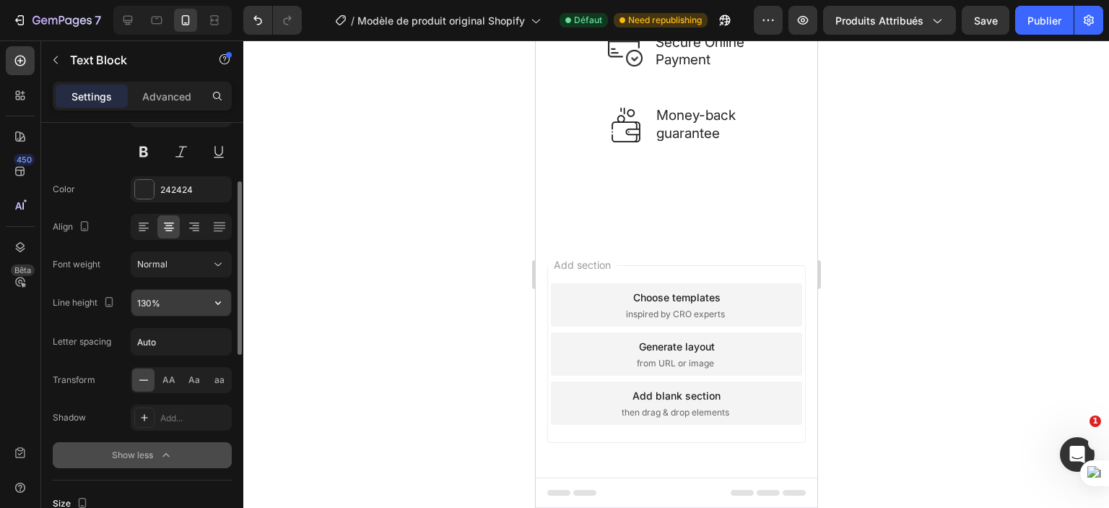
click at [186, 300] on input "130%" at bounding box center [181, 303] width 100 height 26
type input "%"
click at [179, 308] on input "%" at bounding box center [181, 303] width 100 height 26
click at [119, 329] on div "Letter spacing Auto" at bounding box center [142, 341] width 179 height 27
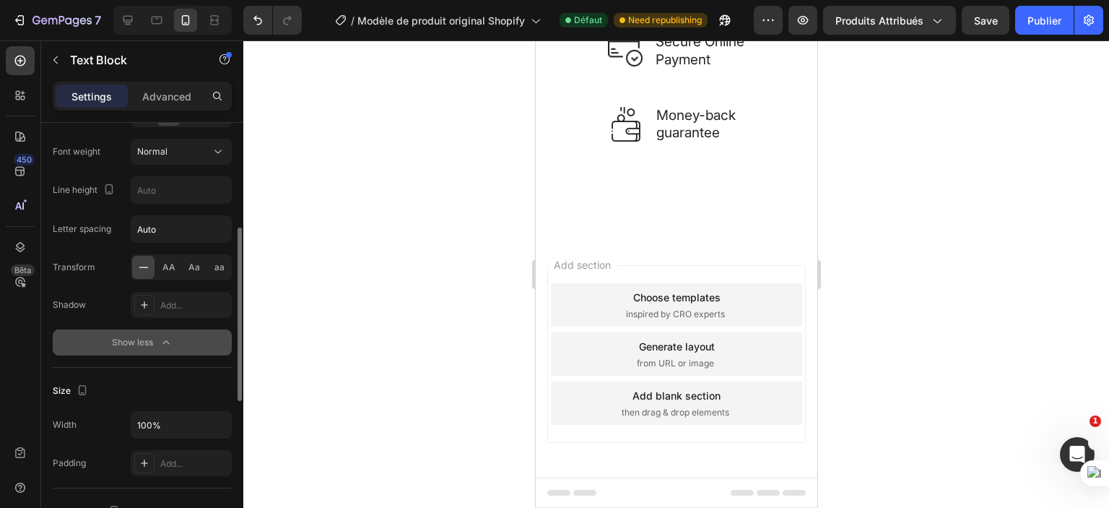
scroll to position [113, 0]
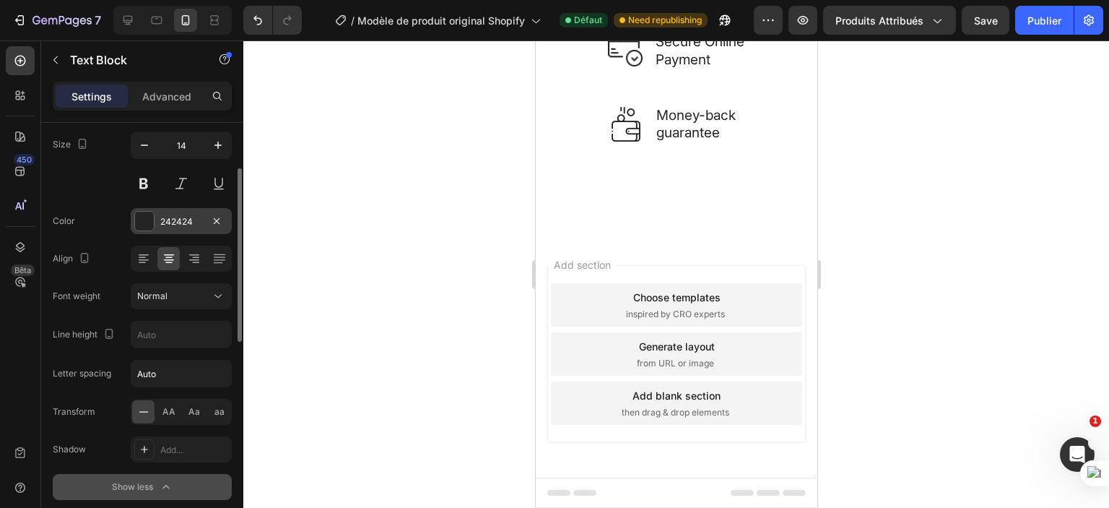
click at [150, 222] on div at bounding box center [144, 221] width 19 height 19
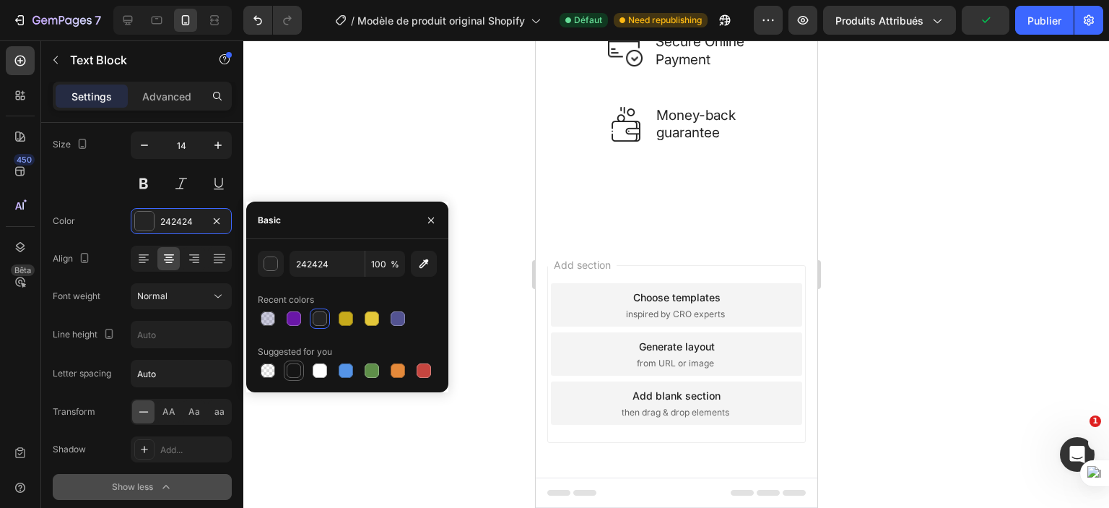
click at [291, 371] on div at bounding box center [294, 370] width 14 height 14
click at [270, 271] on button "button" at bounding box center [271, 264] width 26 height 26
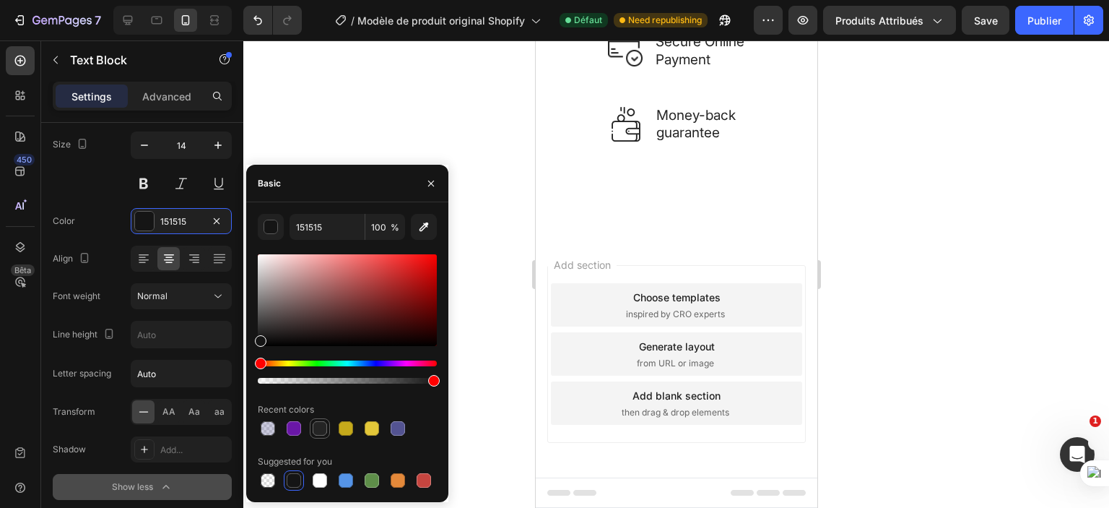
click at [318, 431] on div at bounding box center [320, 428] width 14 height 14
type input "242424"
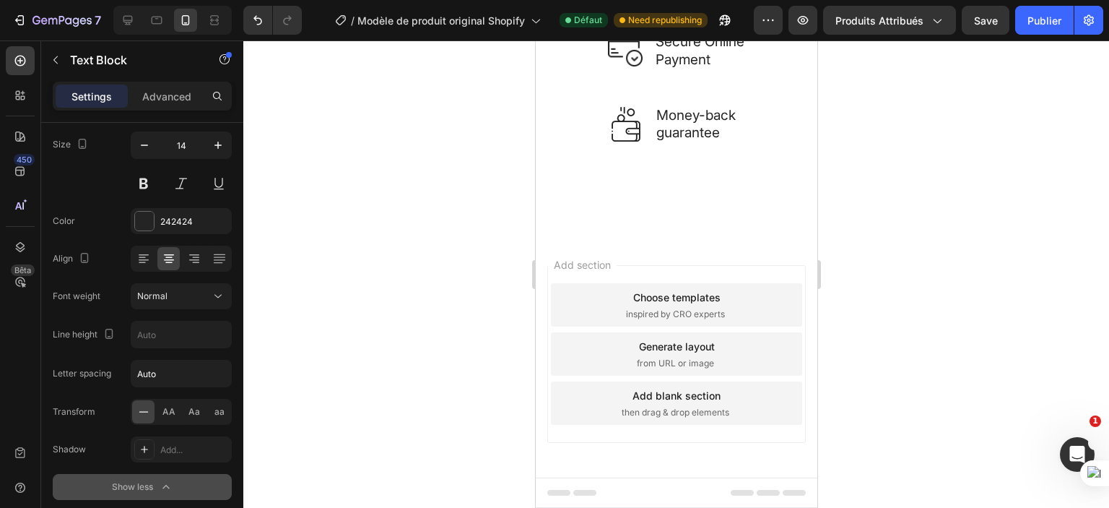
click at [487, 360] on div at bounding box center [676, 273] width 866 height 467
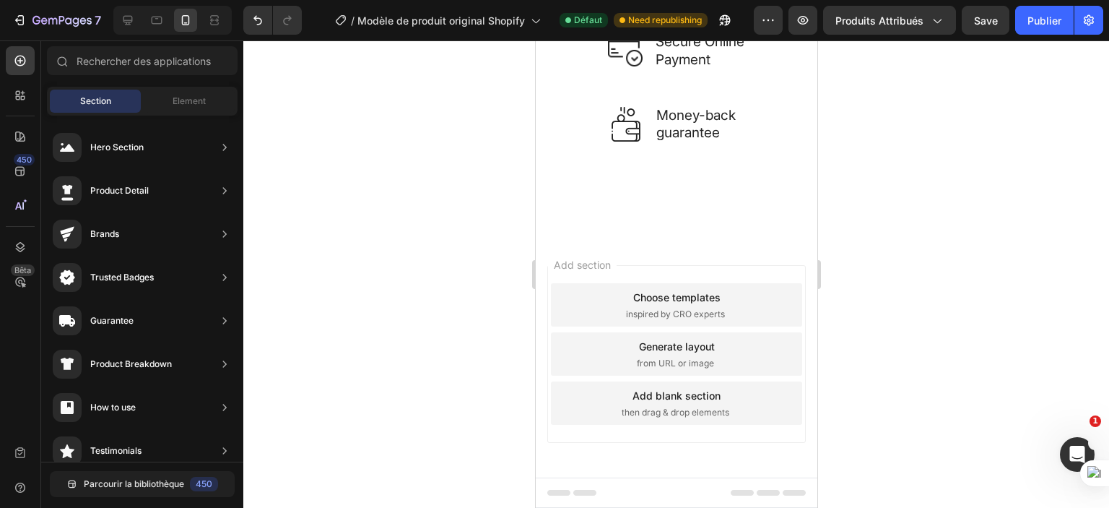
scroll to position [2133, 0]
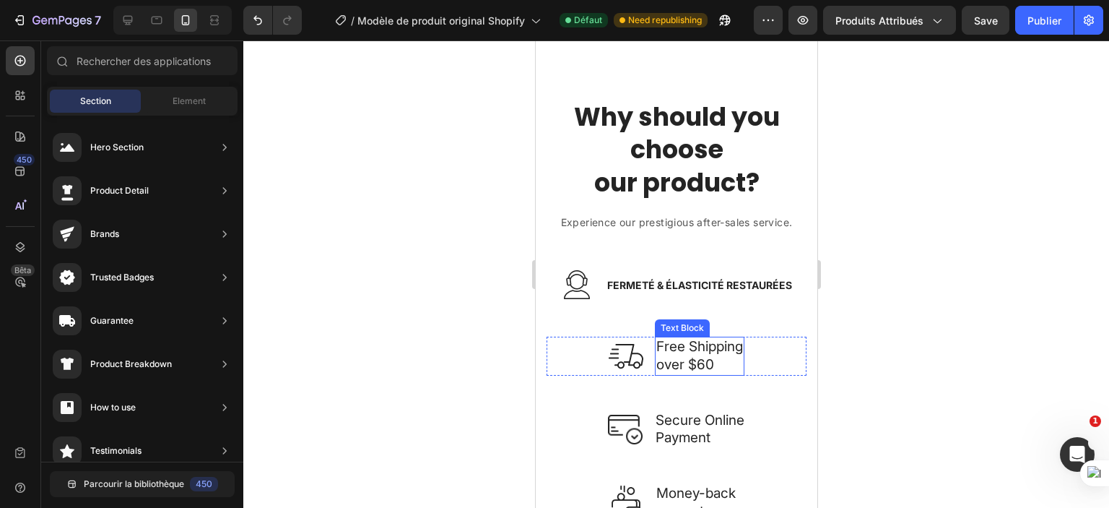
click at [683, 346] on p "Free Shipping over $60" at bounding box center [699, 355] width 87 height 35
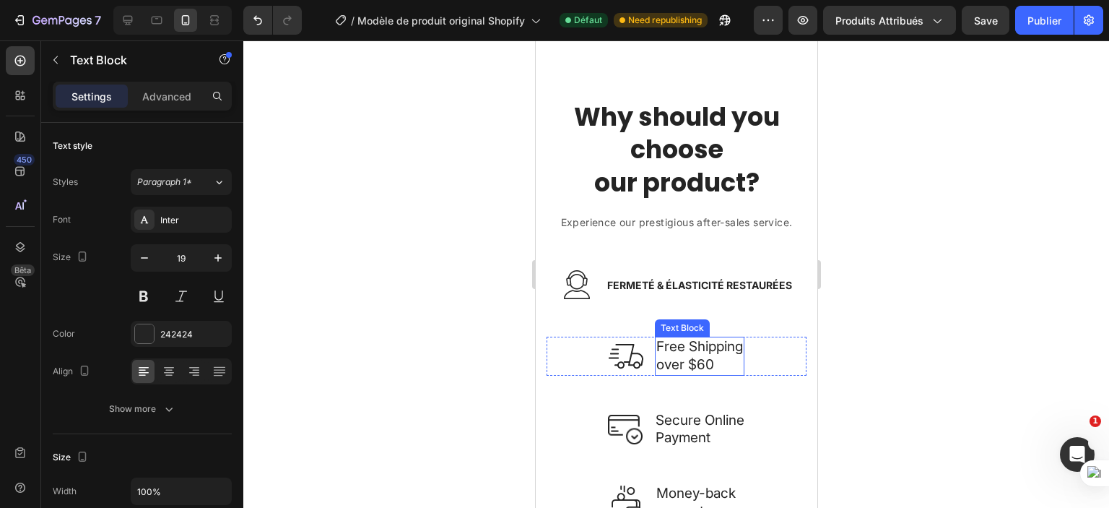
click at [683, 348] on p "Free Shipping over $60" at bounding box center [699, 355] width 87 height 35
click at [683, 349] on p "Free Shipping over $60" at bounding box center [699, 355] width 87 height 35
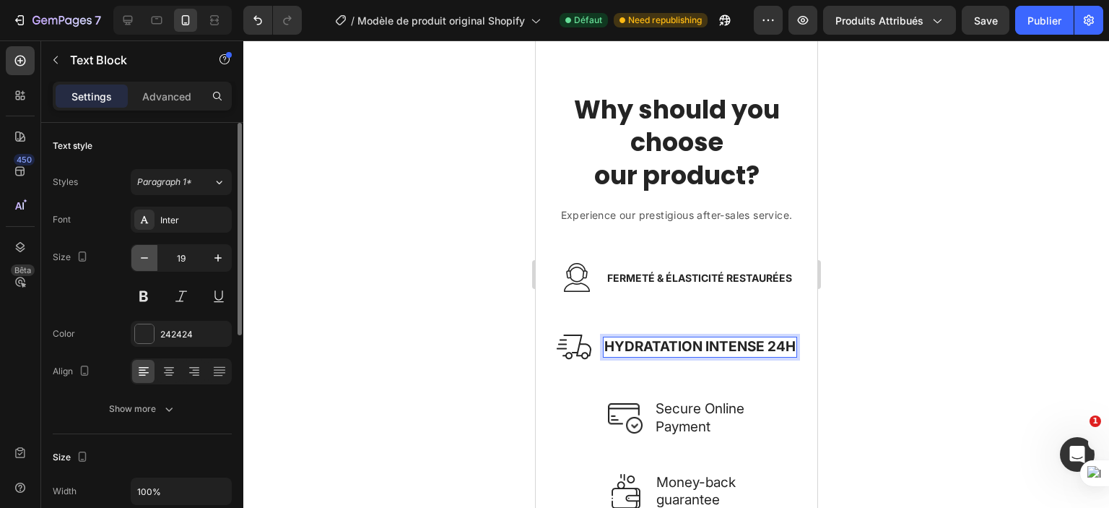
click at [150, 261] on icon "button" at bounding box center [144, 258] width 14 height 14
click at [150, 262] on icon "button" at bounding box center [144, 258] width 14 height 14
type input "16"
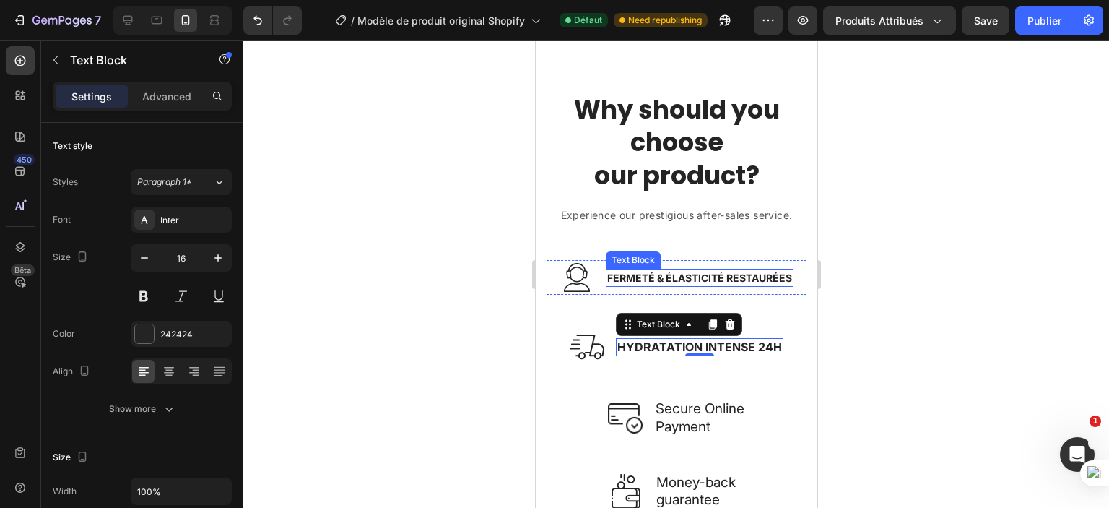
click at [636, 278] on strong "FERMETÉ & ÉLASTICITÉ RESTAURÉES" at bounding box center [699, 278] width 185 height 12
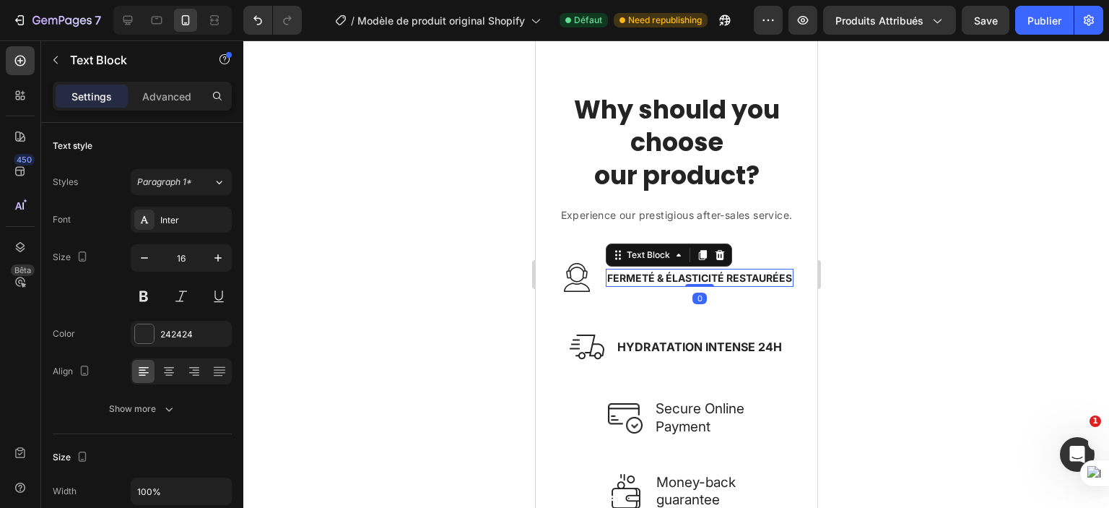
scroll to position [113, 0]
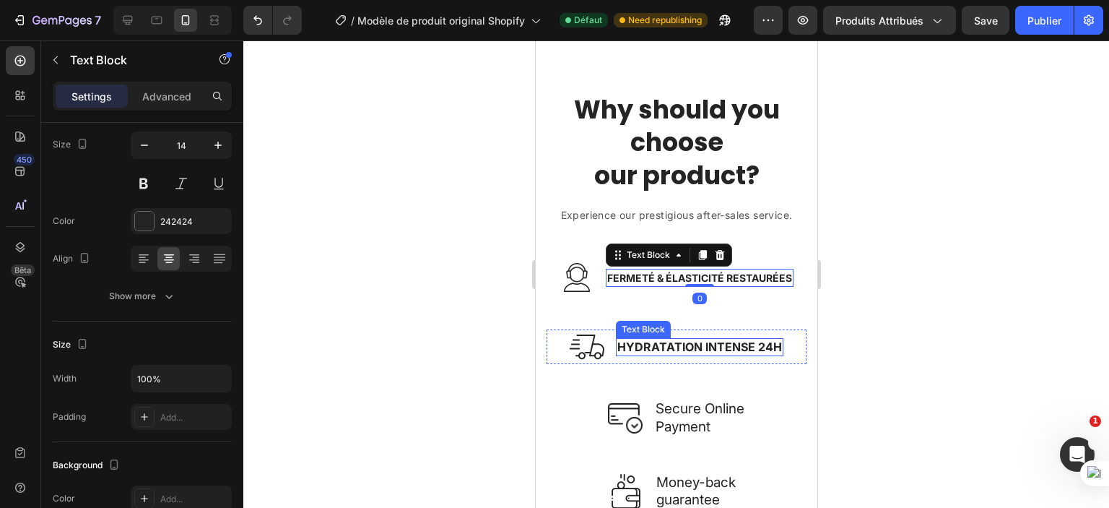
click at [663, 348] on strong "HYDRATATION INTENSE 24H" at bounding box center [699, 346] width 165 height 14
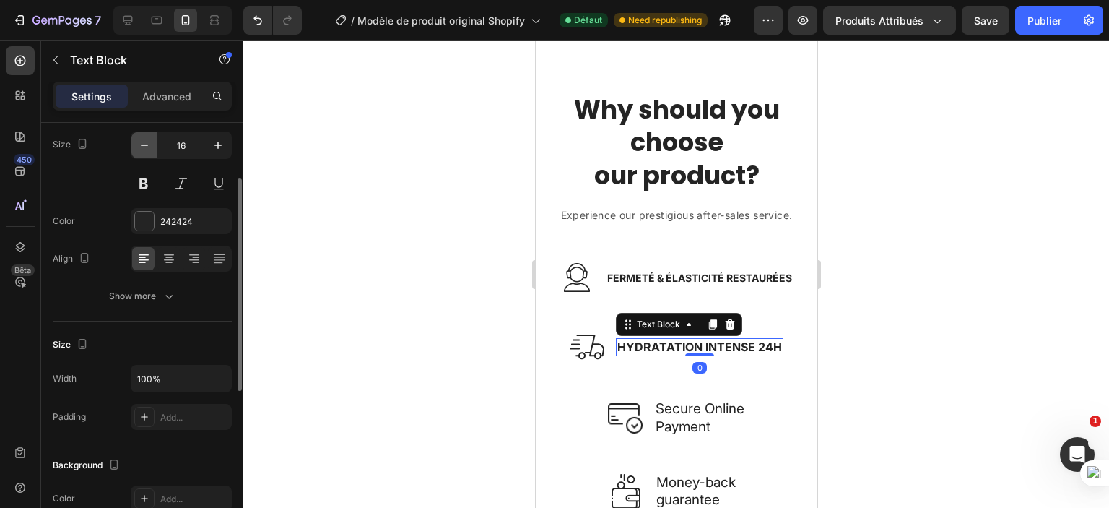
click at [142, 147] on icon "button" at bounding box center [144, 145] width 14 height 14
type input "14"
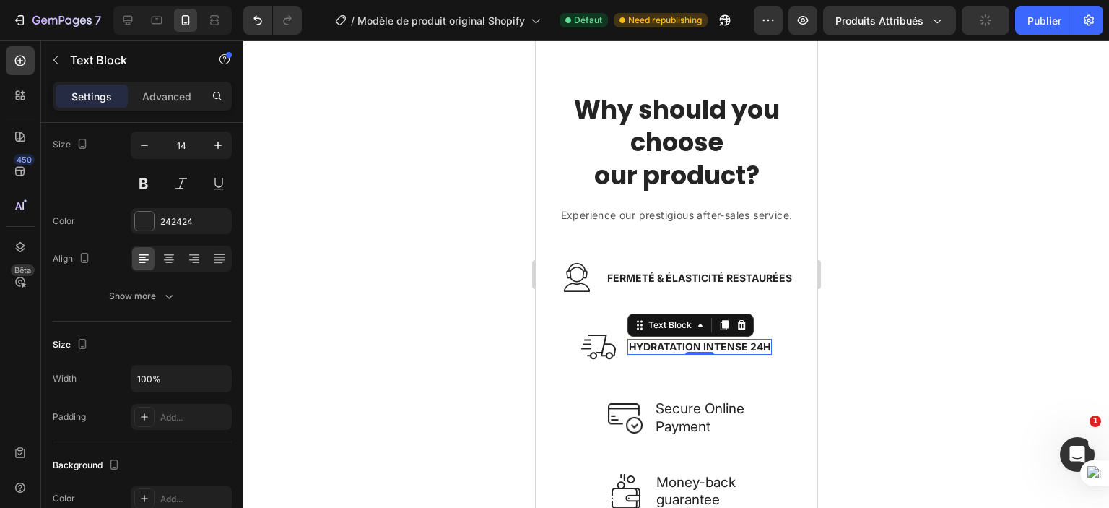
click at [850, 359] on div at bounding box center [676, 273] width 866 height 467
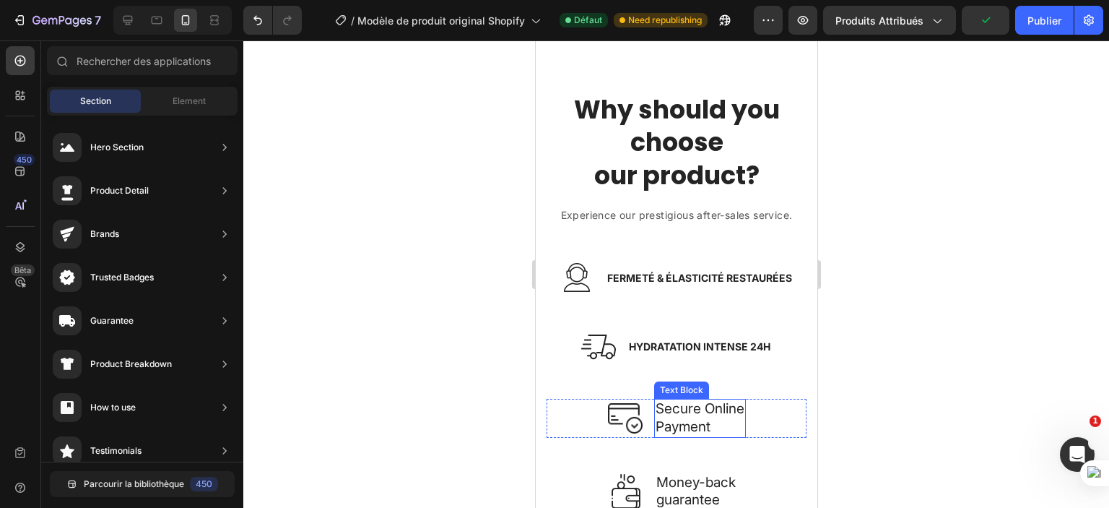
click at [702, 428] on p "Secure Online Payment" at bounding box center [699, 417] width 89 height 35
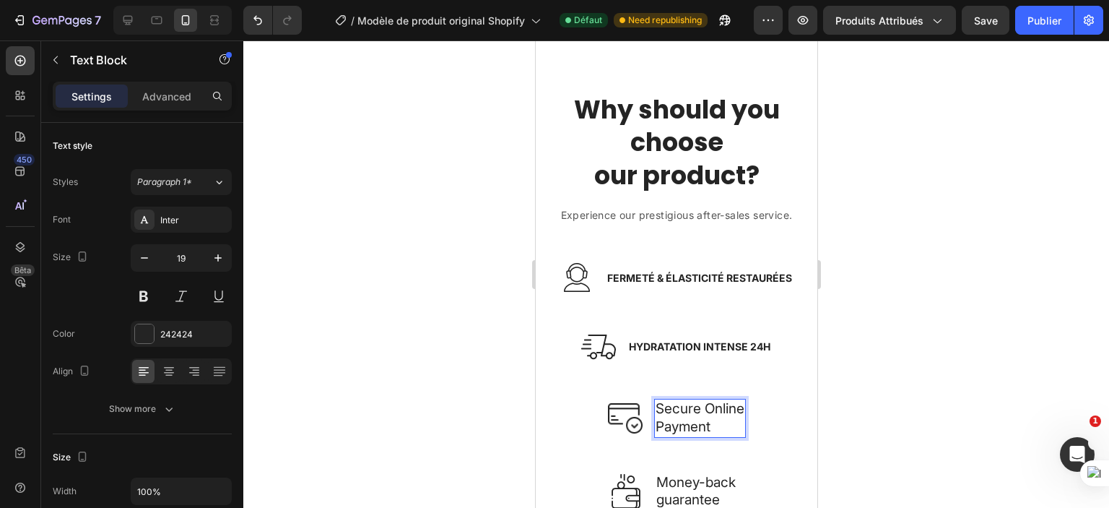
click at [674, 421] on p "Secure Online Payment" at bounding box center [699, 417] width 89 height 35
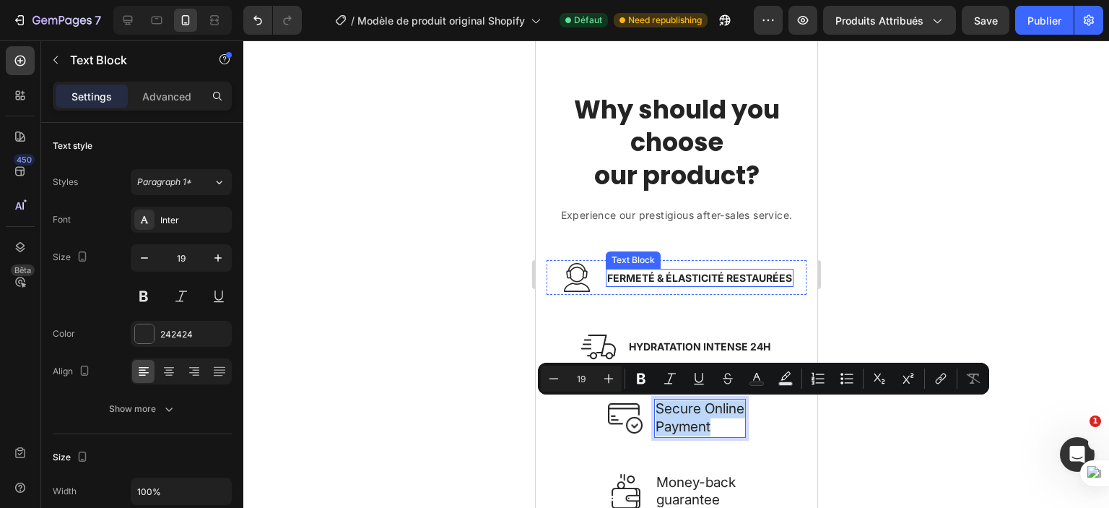
click at [634, 274] on strong "FERMETÉ & ÉLASTICITÉ RESTAURÉES" at bounding box center [699, 278] width 185 height 12
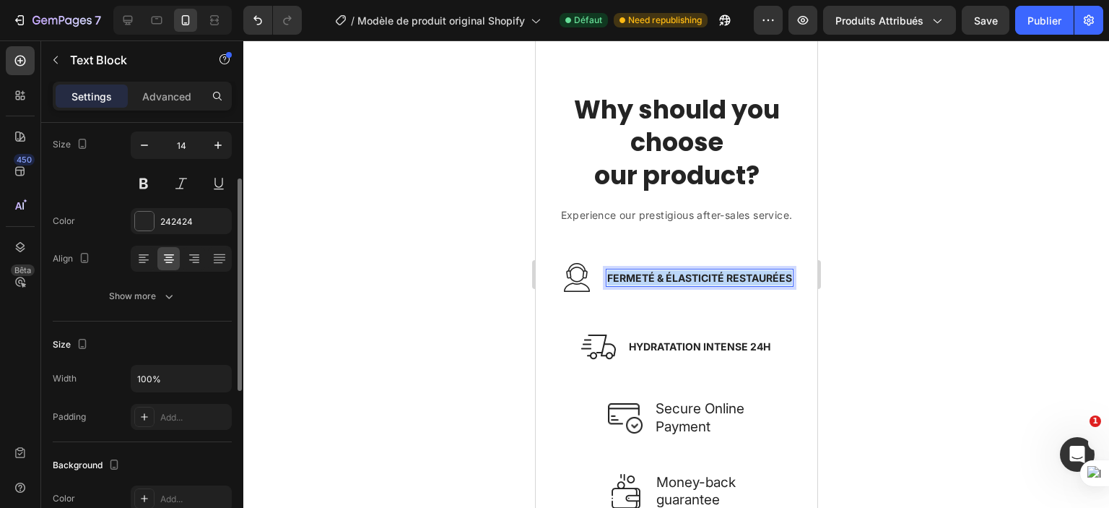
click at [634, 274] on strong "FERMETÉ & ÉLASTICITÉ RESTAURÉES" at bounding box center [699, 278] width 185 height 12
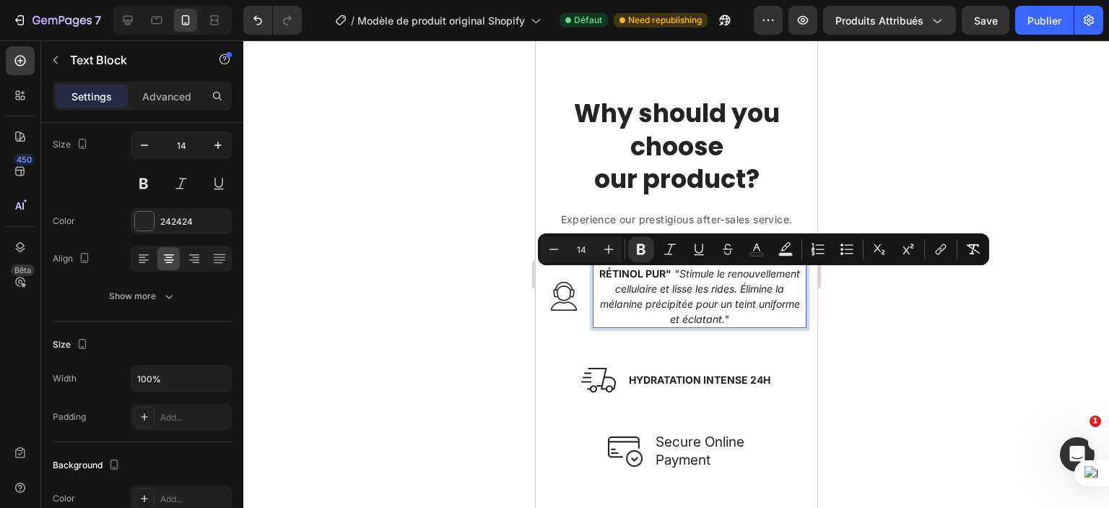
scroll to position [2132, 0]
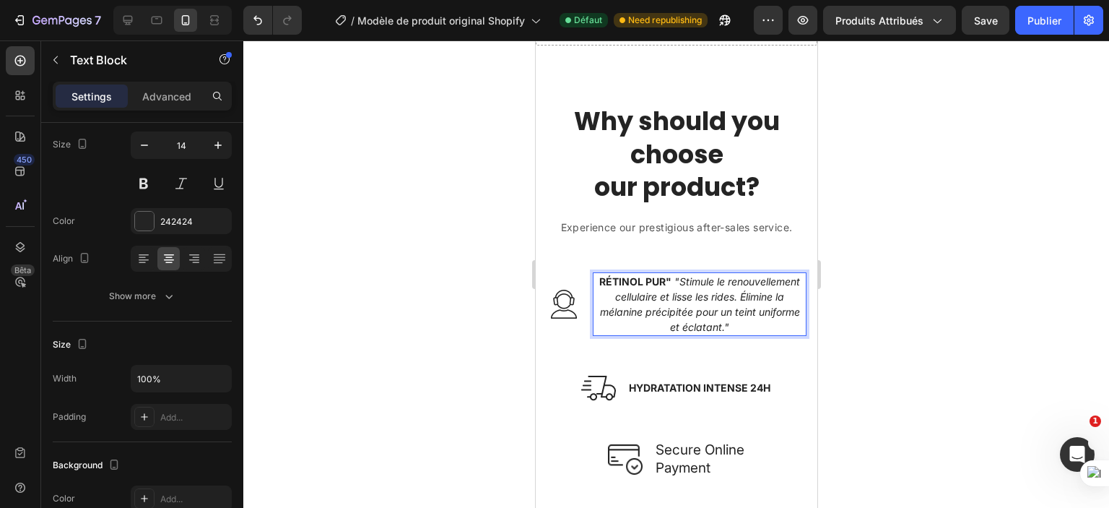
click at [671, 276] on strong "RÉTINOL PUR"" at bounding box center [635, 281] width 72 height 12
click at [670, 275] on icon ""Stimule le renouvellement cellulaire et lisse les rides. Élimine la mélanine p…" at bounding box center [700, 304] width 200 height 59
click at [564, 304] on img at bounding box center [563, 304] width 35 height 35
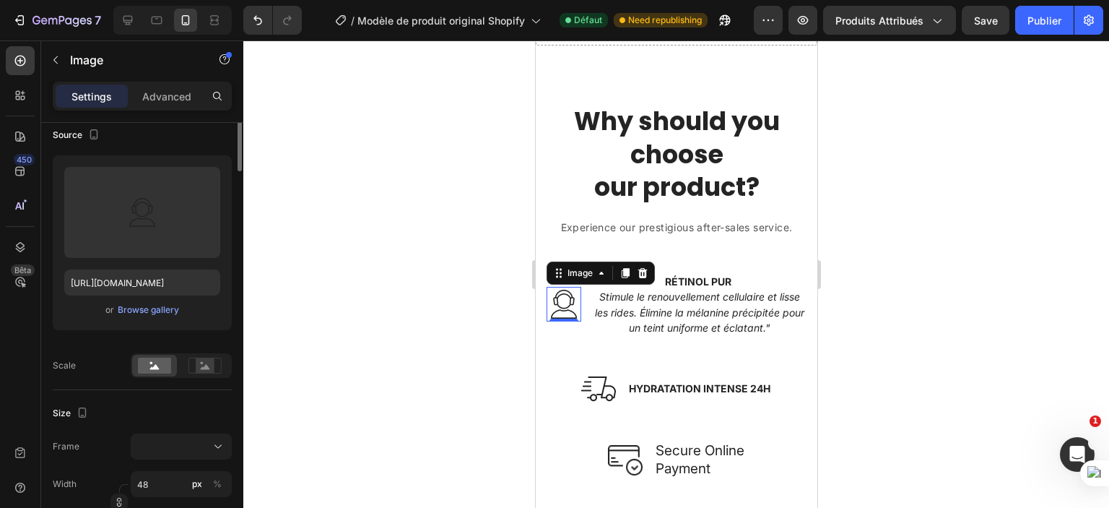
scroll to position [0, 0]
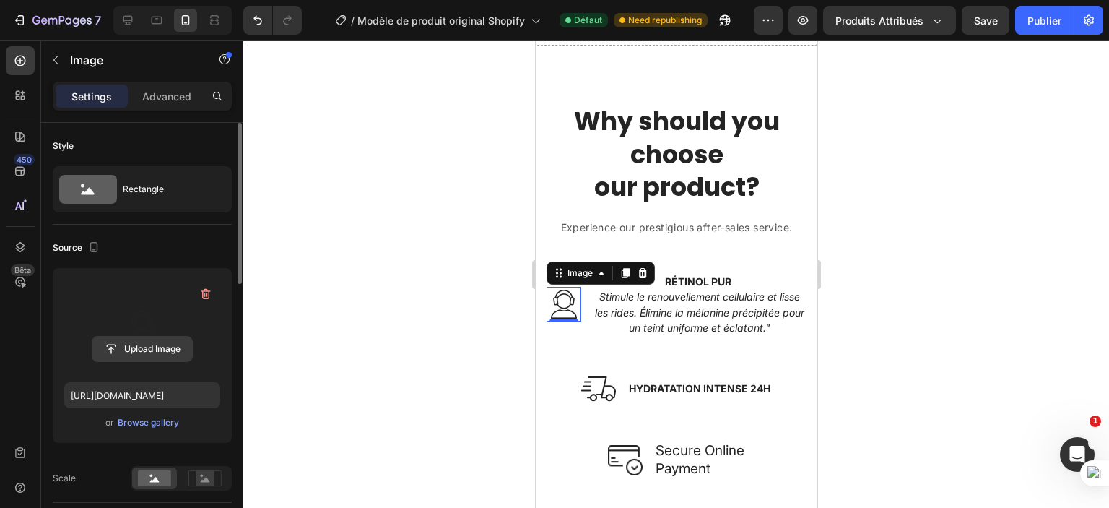
click at [139, 356] on input "file" at bounding box center [142, 349] width 100 height 25
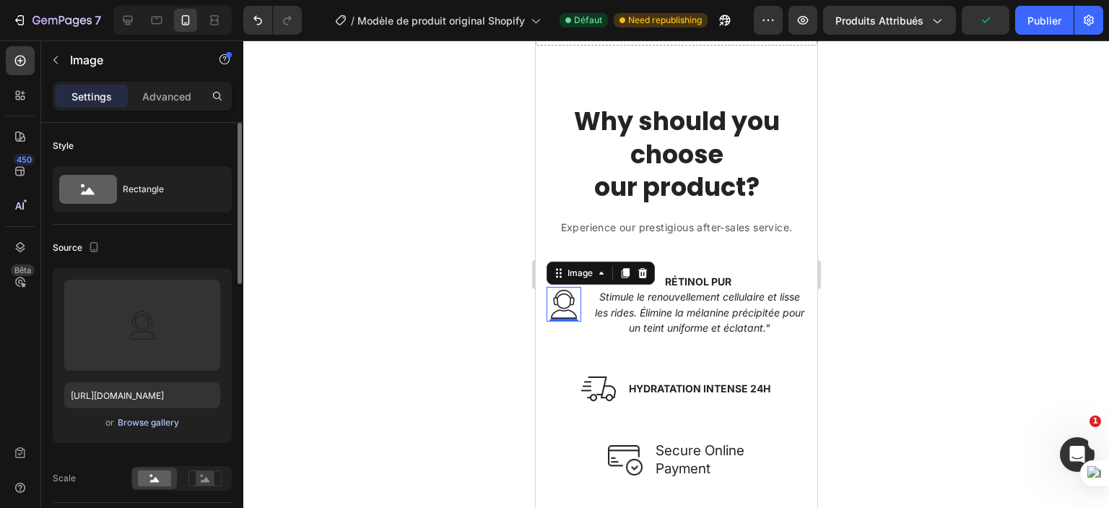
click at [168, 424] on div "Browse gallery" at bounding box center [148, 422] width 61 height 13
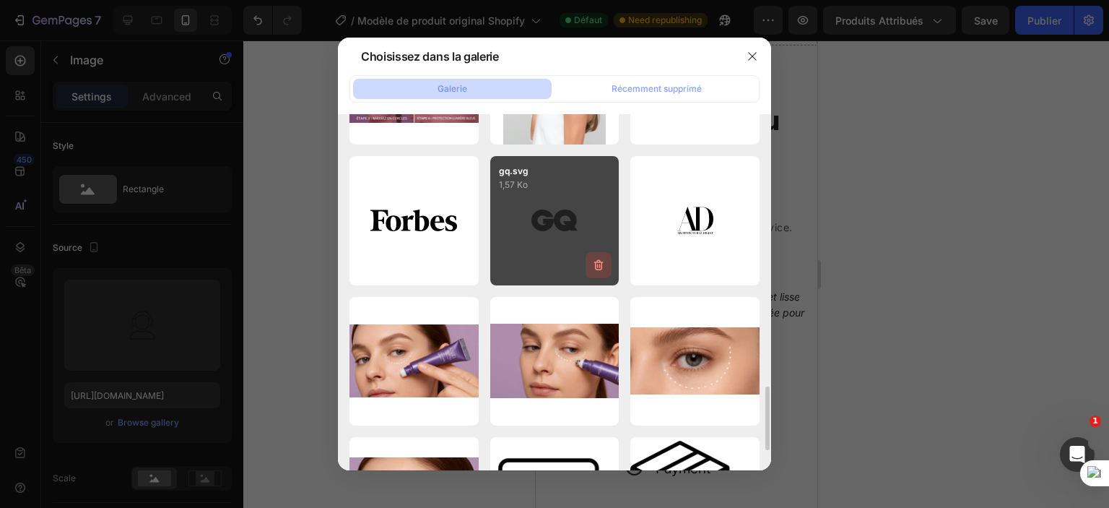
scroll to position [1408, 0]
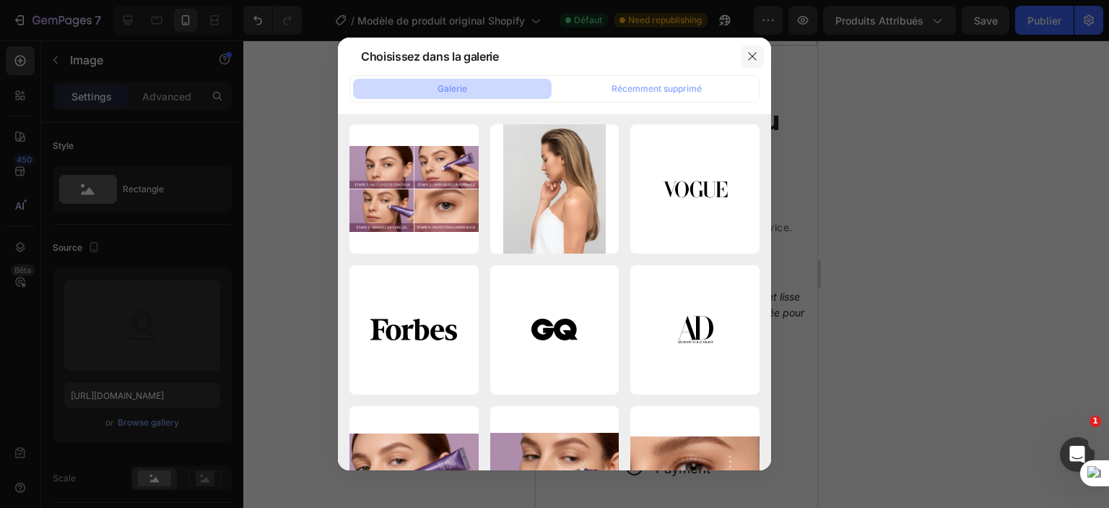
click at [753, 48] on button "button" at bounding box center [752, 56] width 23 height 23
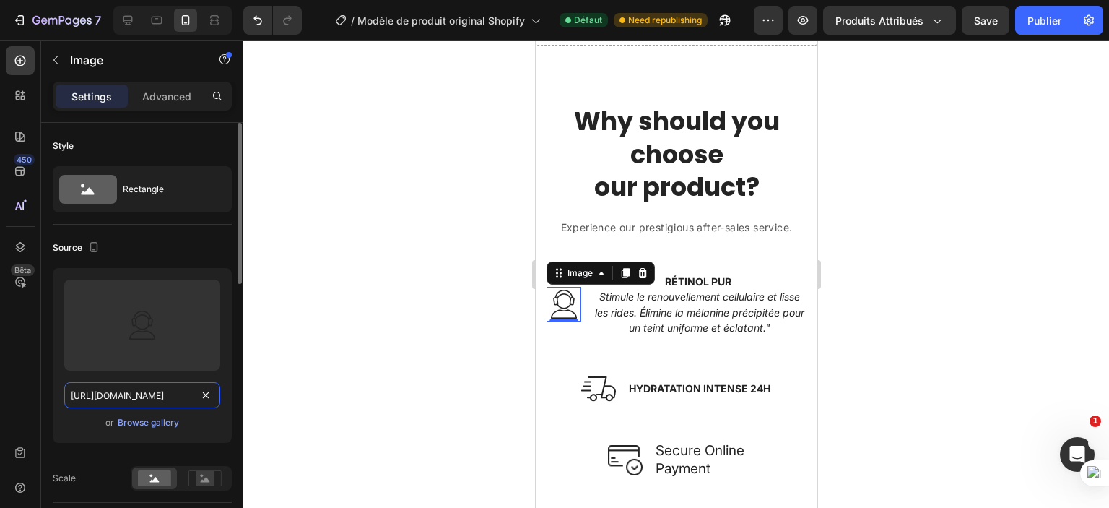
click at [175, 395] on input "https://ucarecdn.com/936aa989-b452-48e2-8150-40bb42049980/-/format/auto/" at bounding box center [142, 395] width 156 height 26
click at [170, 425] on div "Browse gallery" at bounding box center [148, 422] width 61 height 13
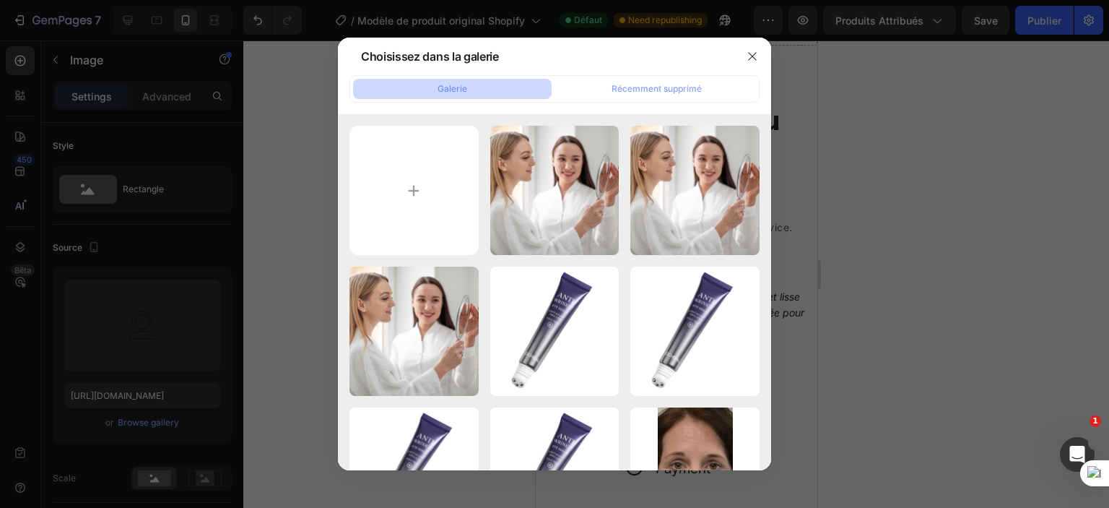
click at [154, 355] on div at bounding box center [554, 254] width 1109 height 508
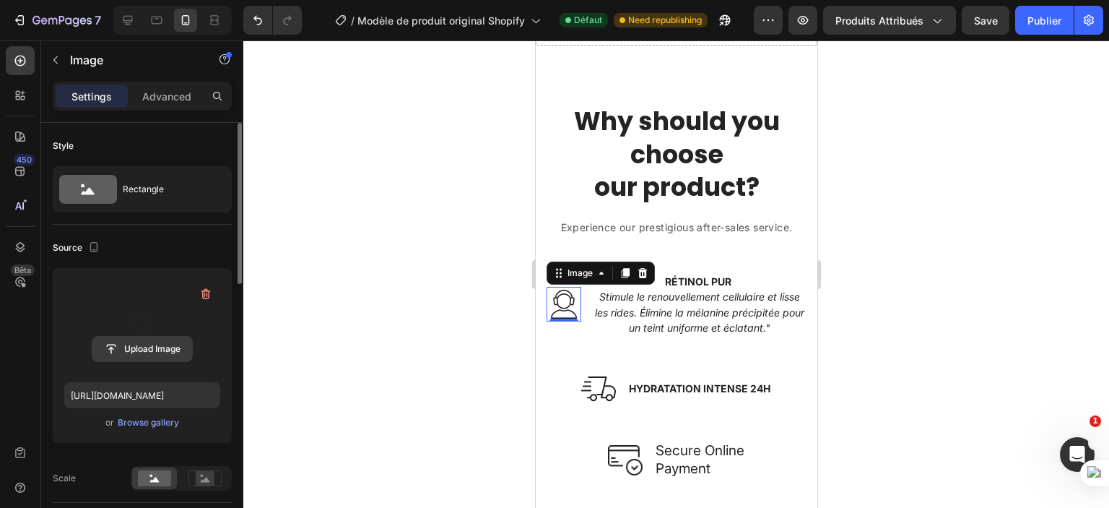
click at [164, 342] on input "file" at bounding box center [142, 349] width 100 height 25
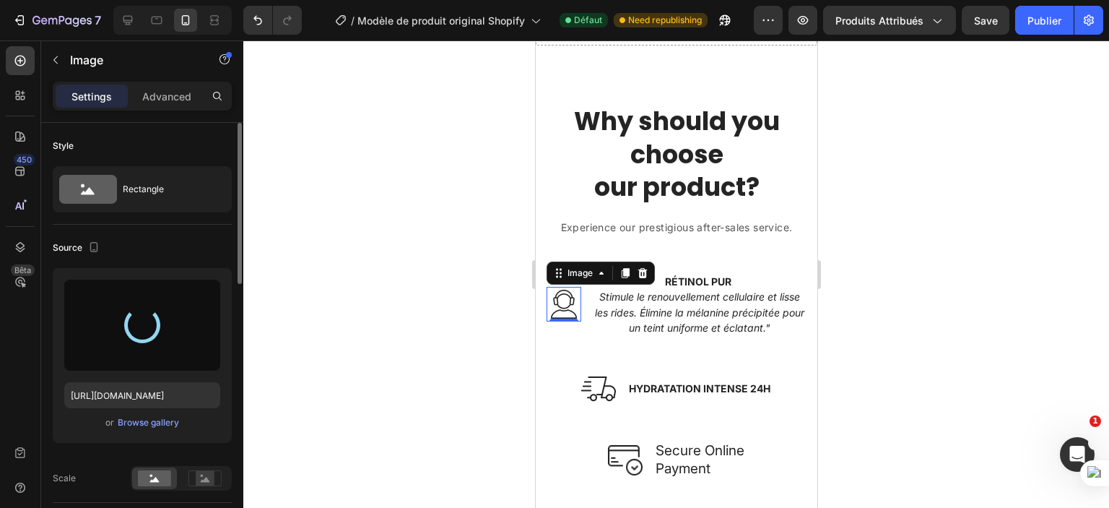
type input "https://cdn.shopify.com/s/files/1/0702/3591/4412/files/gempages_578234316434178…"
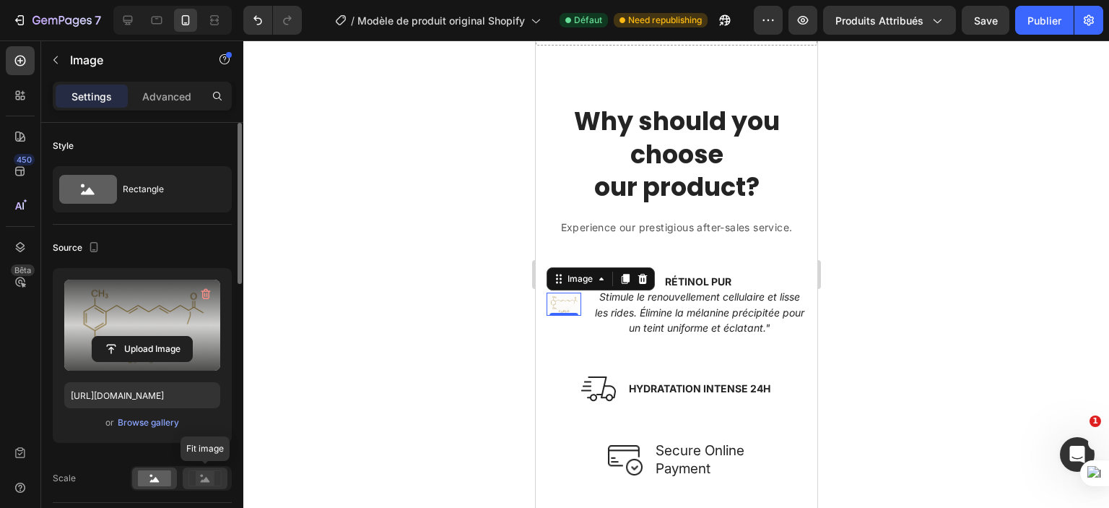
click at [189, 475] on icon at bounding box center [205, 478] width 33 height 16
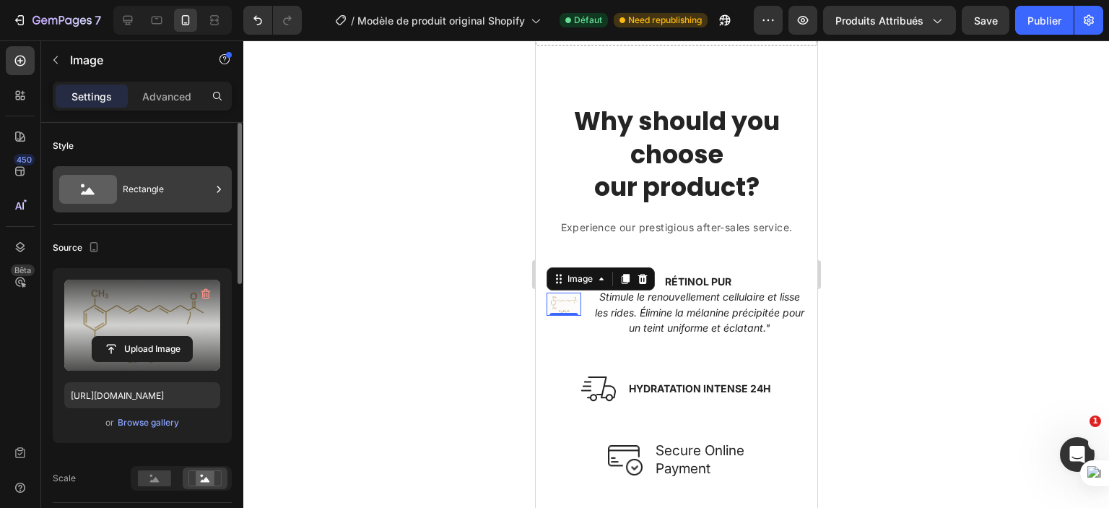
click at [132, 194] on div "Rectangle" at bounding box center [167, 189] width 88 height 33
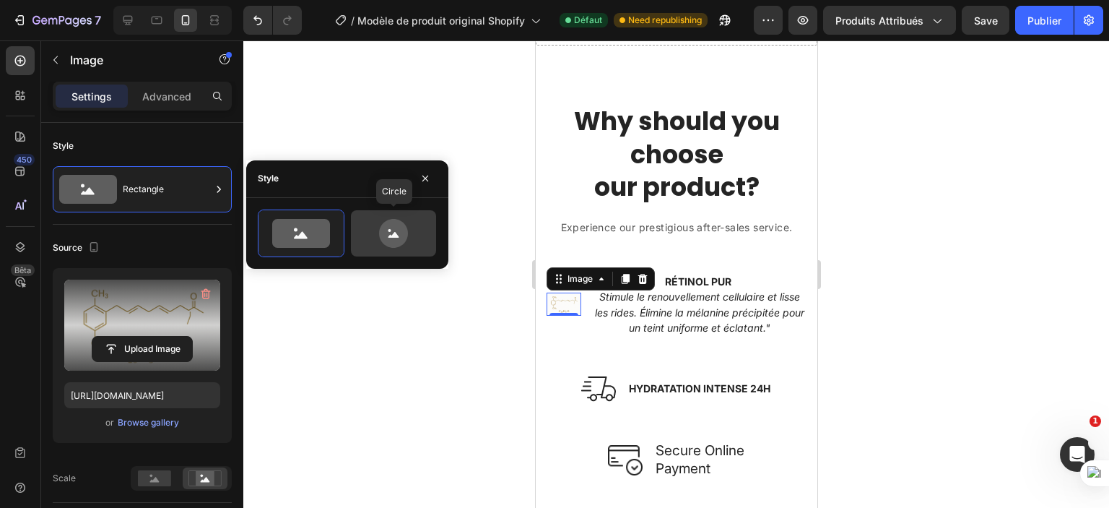
click at [391, 241] on icon at bounding box center [393, 233] width 29 height 29
type input "80"
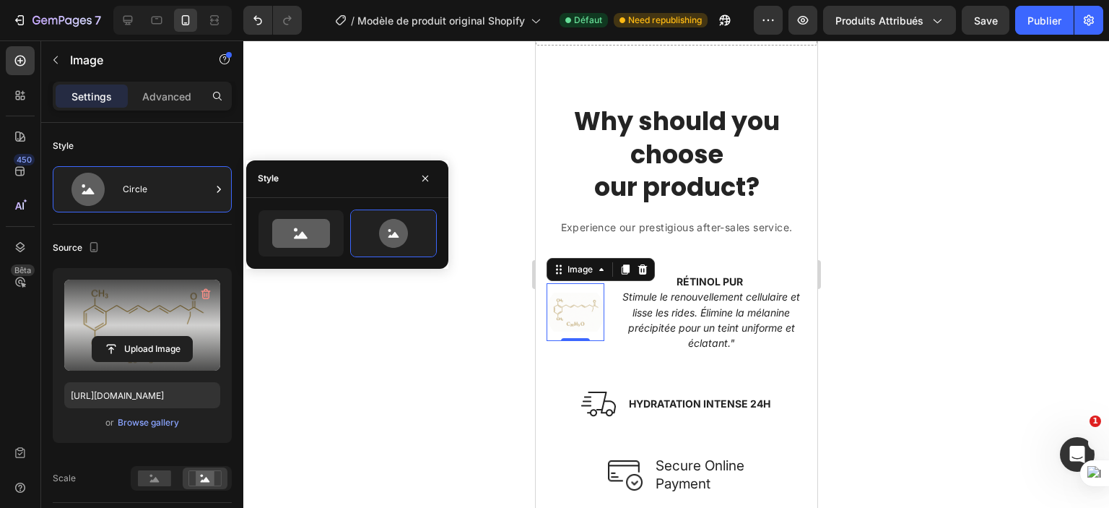
click at [380, 334] on div at bounding box center [676, 273] width 866 height 467
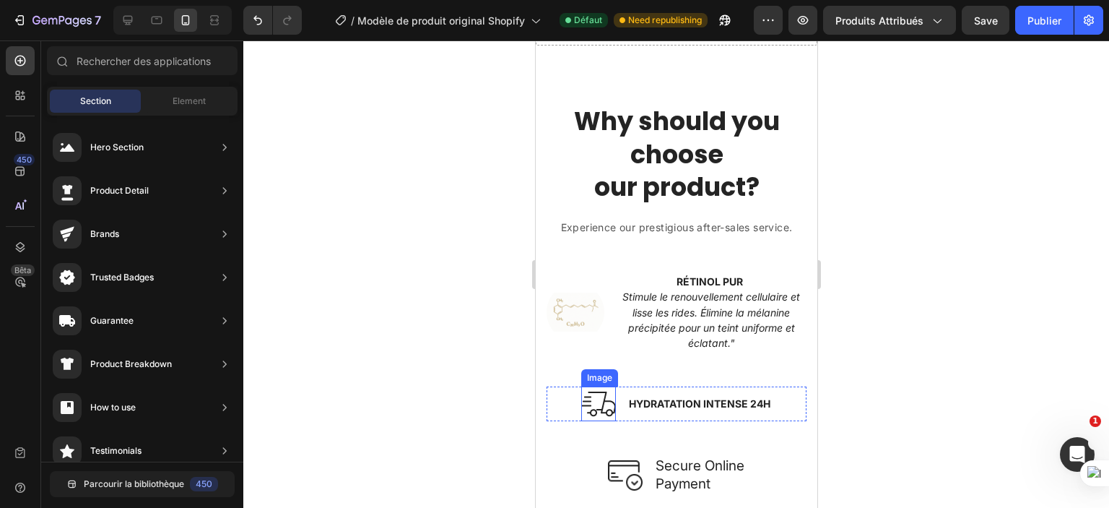
click at [590, 399] on img at bounding box center [598, 403] width 35 height 35
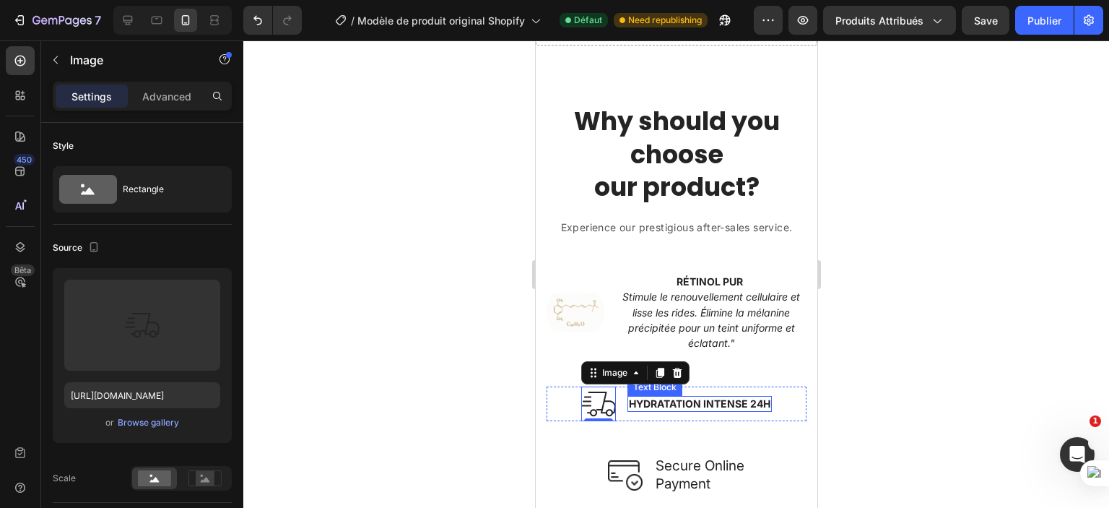
click at [665, 397] on strong "HYDRATATION INTENSE 24H" at bounding box center [699, 403] width 142 height 12
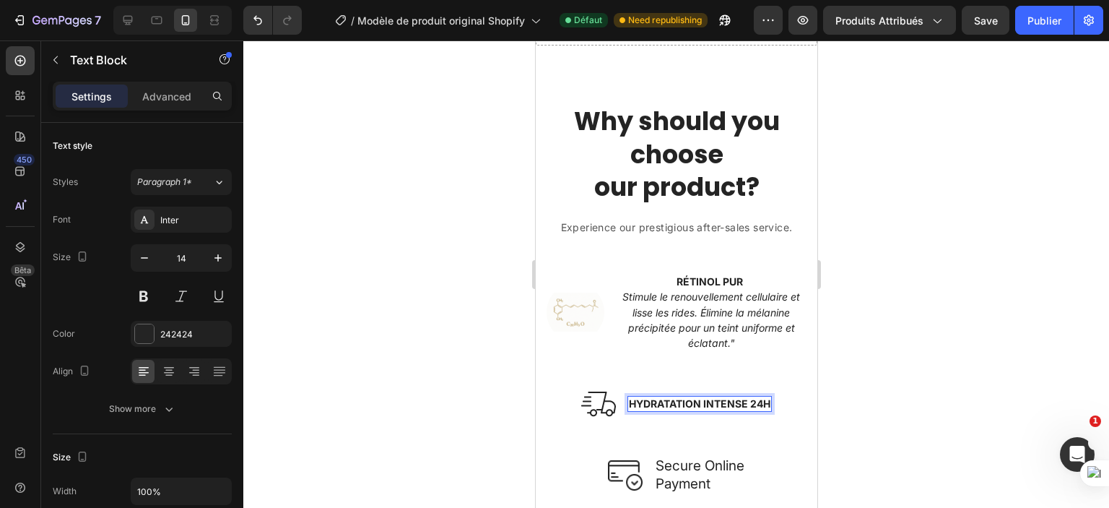
click at [665, 397] on strong "HYDRATATION INTENSE 24H" at bounding box center [699, 403] width 142 height 12
click at [609, 399] on img at bounding box center [612, 403] width 35 height 35
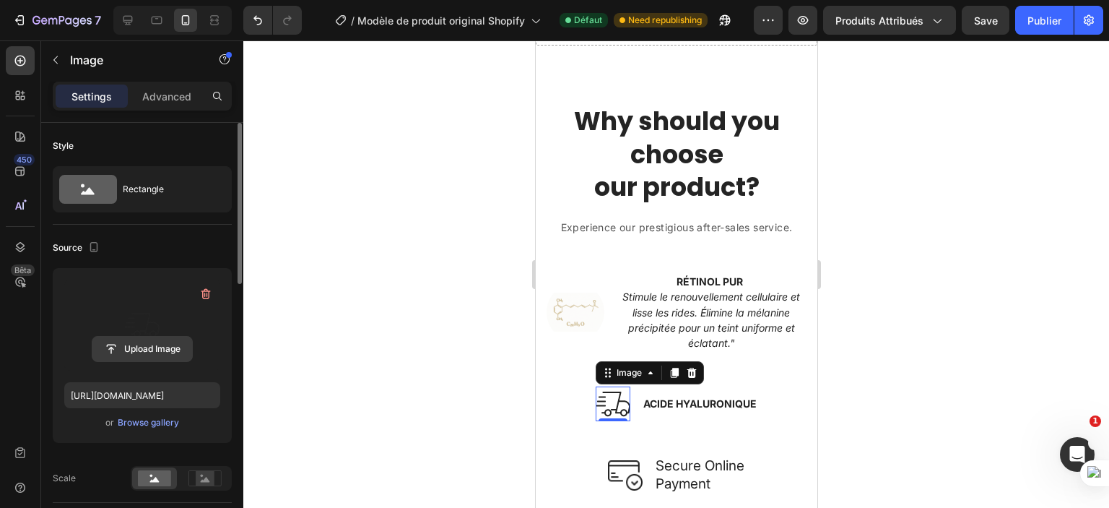
click at [152, 342] on input "file" at bounding box center [142, 349] width 100 height 25
click at [150, 344] on input "file" at bounding box center [142, 349] width 100 height 25
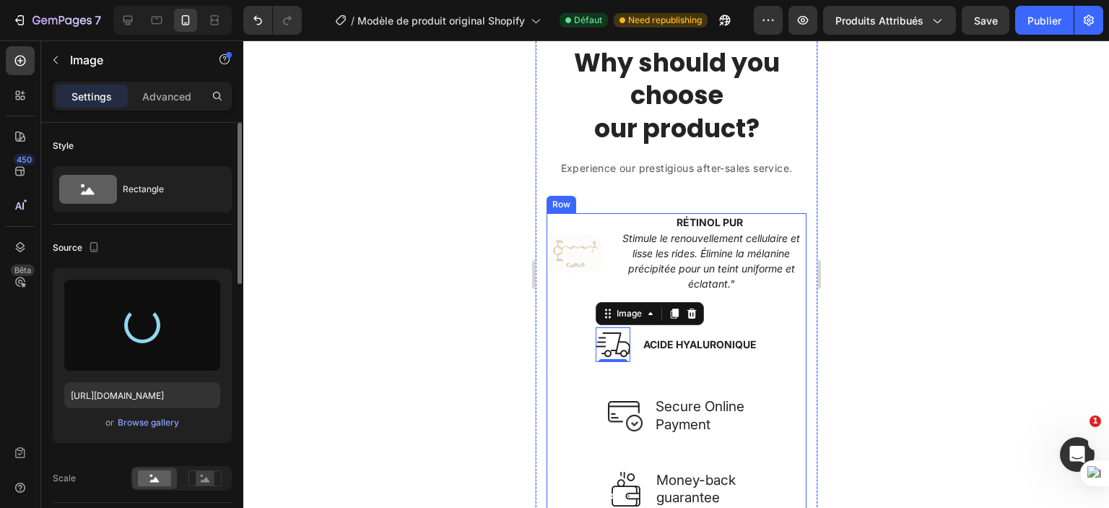
scroll to position [2205, 0]
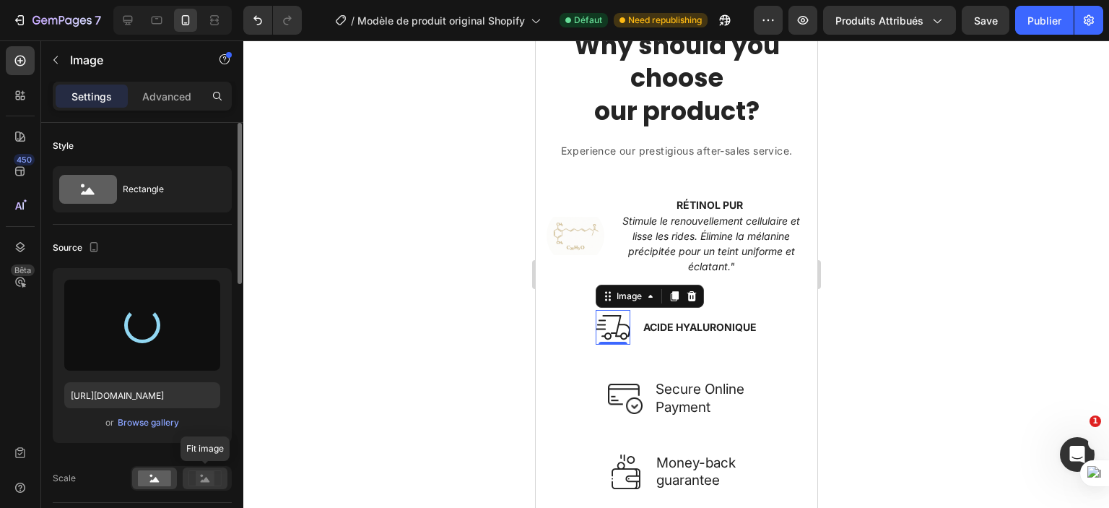
type input "https://cdn.shopify.com/s/files/1/0702/3591/4412/files/gempages_578234316434178…"
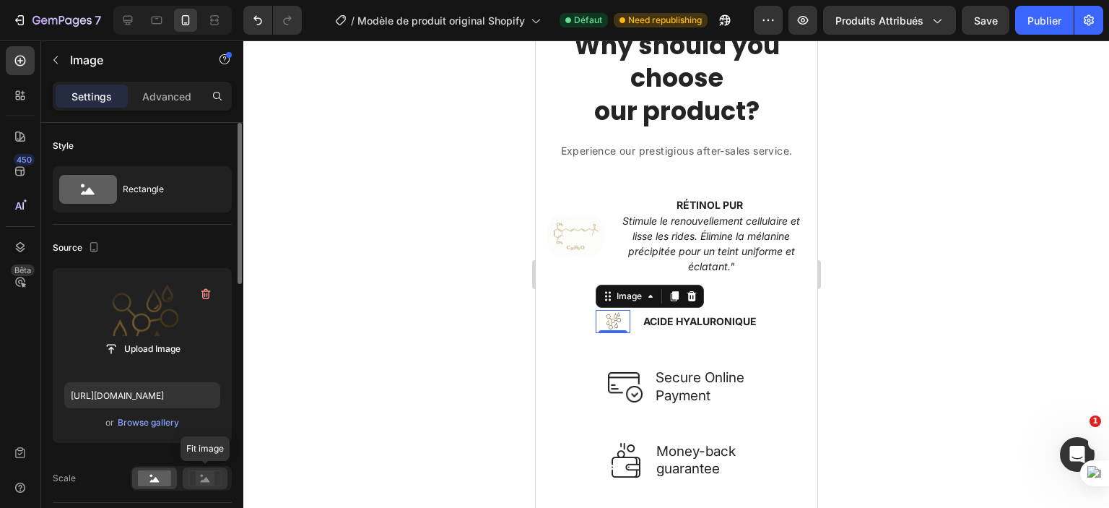
click at [205, 479] on icon at bounding box center [205, 479] width 9 height 5
click at [150, 472] on rect at bounding box center [154, 478] width 33 height 16
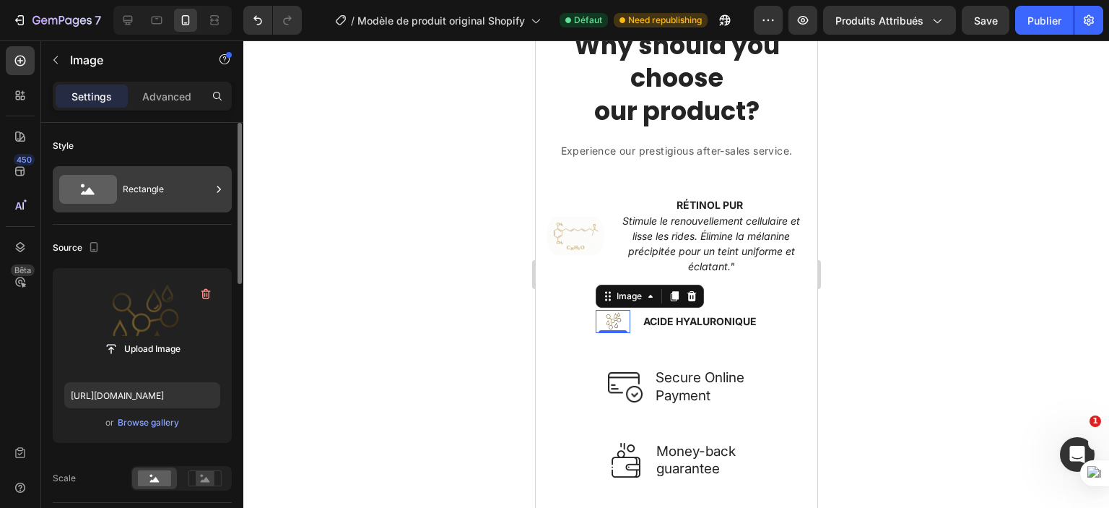
click at [150, 180] on div "Rectangle" at bounding box center [167, 189] width 88 height 33
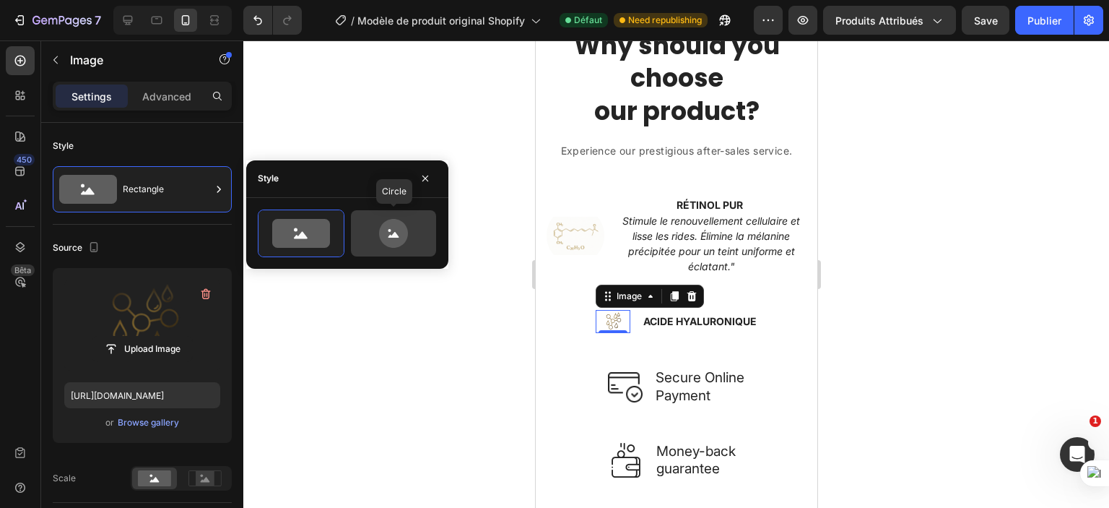
click at [376, 242] on icon at bounding box center [394, 233] width 68 height 29
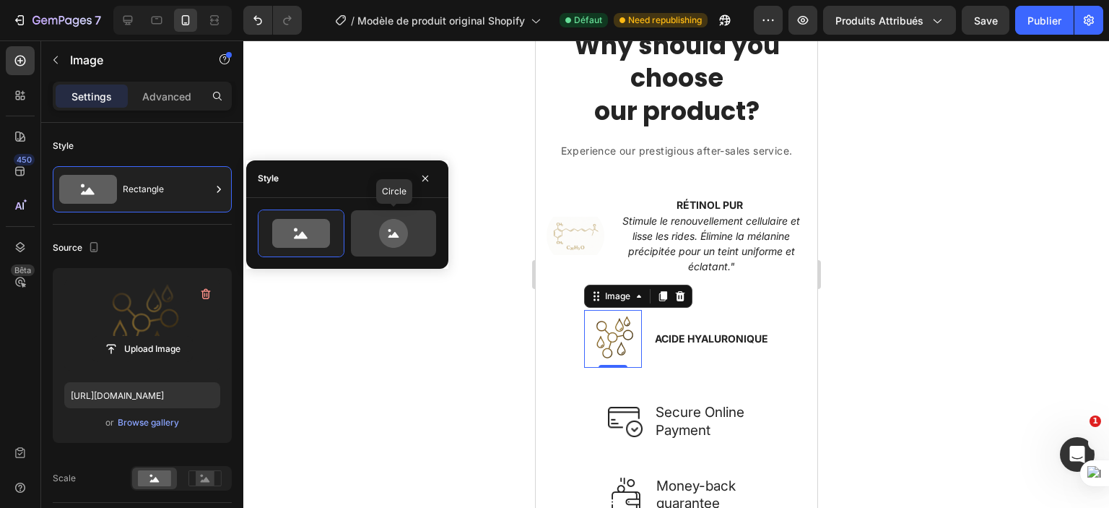
type input "80"
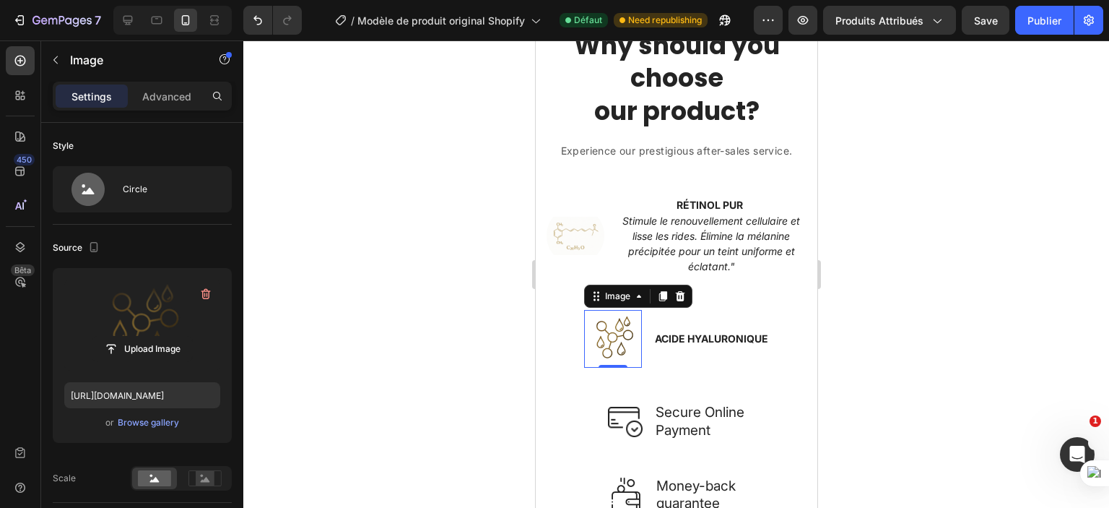
click at [373, 326] on div at bounding box center [676, 273] width 866 height 467
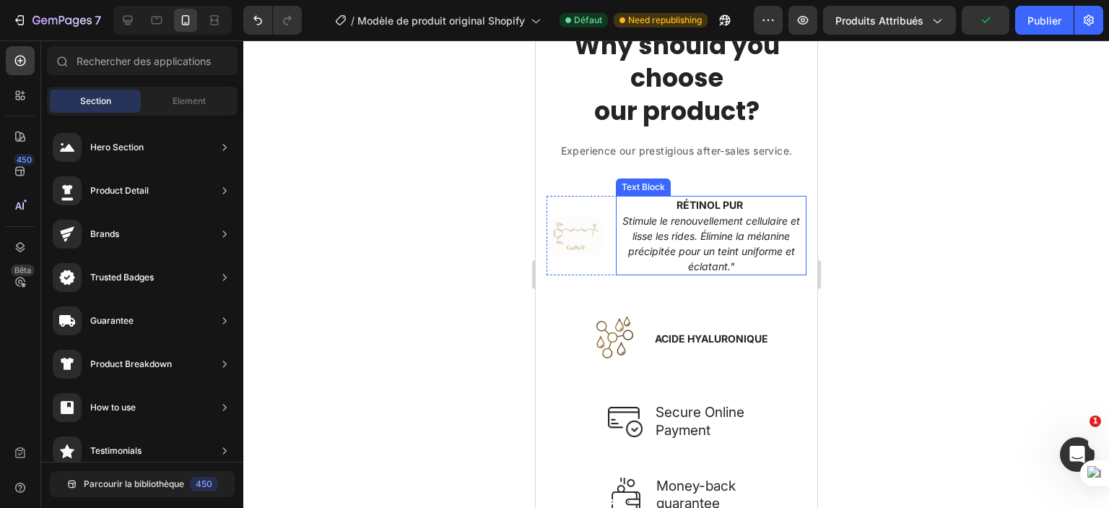
click at [714, 236] on icon "Stimule le renouvellement cellulaire et lisse les rides. Élimine la mélanine pr…" at bounding box center [711, 244] width 178 height 59
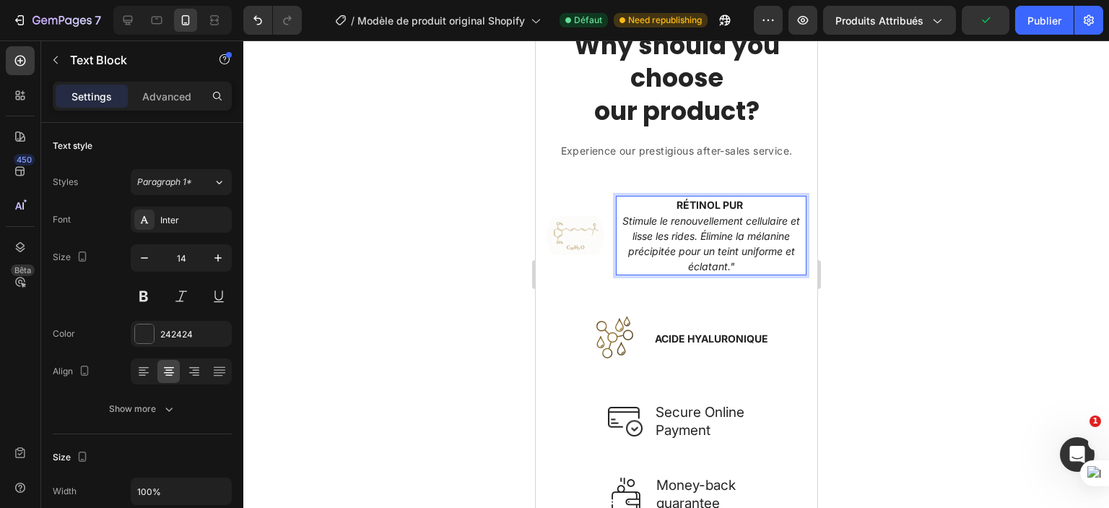
click at [630, 215] on icon "Stimule le renouvellement cellulaire et lisse les rides. Élimine la mélanine pr…" at bounding box center [711, 244] width 178 height 58
click at [625, 218] on icon "Stimule le renouvellement cellulaire et lisse les rides. Élimine la mélanine pr…" at bounding box center [711, 244] width 178 height 58
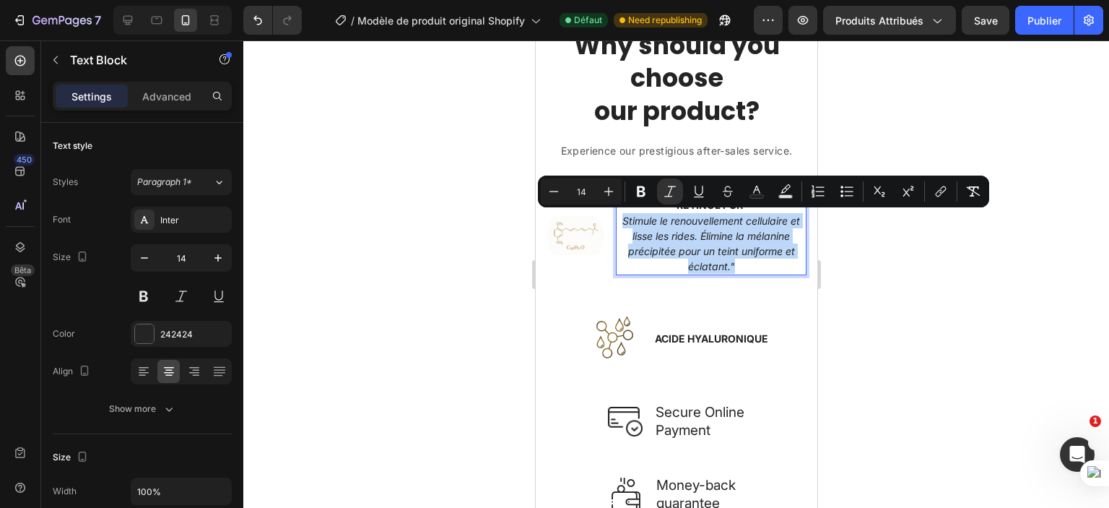
drag, startPoint x: 622, startPoint y: 216, endPoint x: 730, endPoint y: 273, distance: 121.8
click at [730, 273] on div "RÉTINOL PUR Stimule le renouvellement cellulaire et lisse les rides. Élimine la…" at bounding box center [710, 235] width 191 height 79
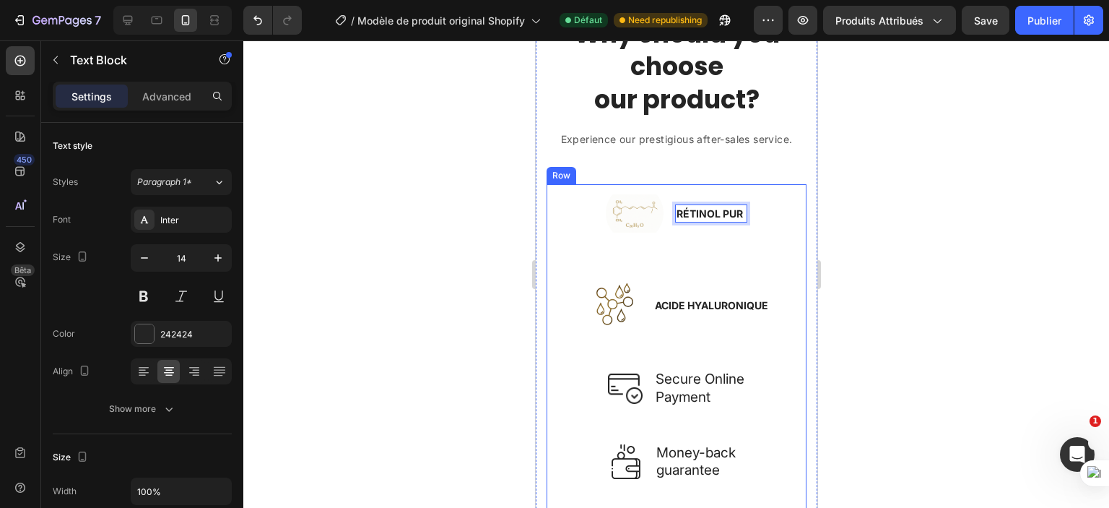
scroll to position [2224, 0]
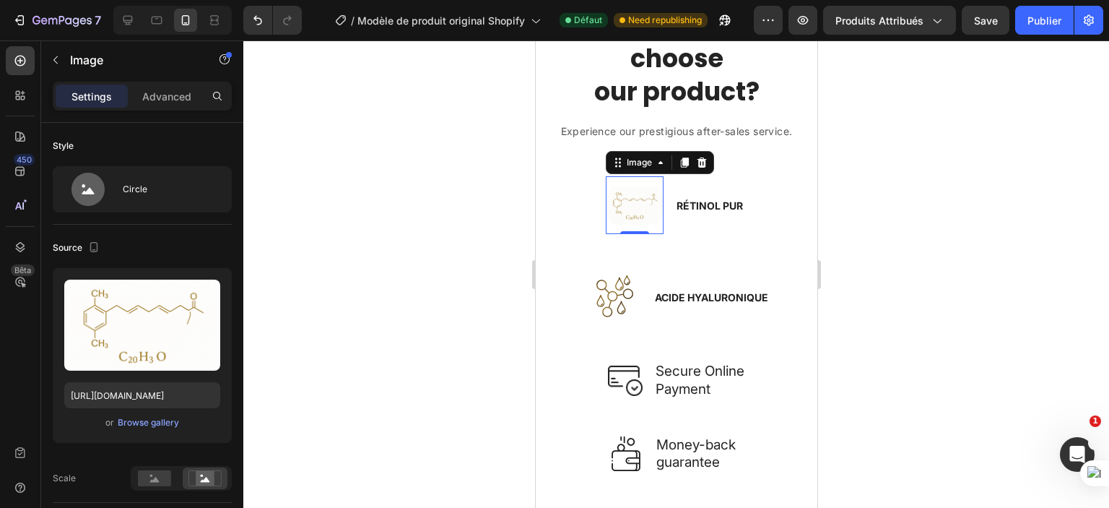
click at [628, 209] on img at bounding box center [634, 205] width 58 height 58
click at [155, 470] on rect at bounding box center [154, 478] width 33 height 16
click at [699, 163] on icon at bounding box center [701, 162] width 9 height 10
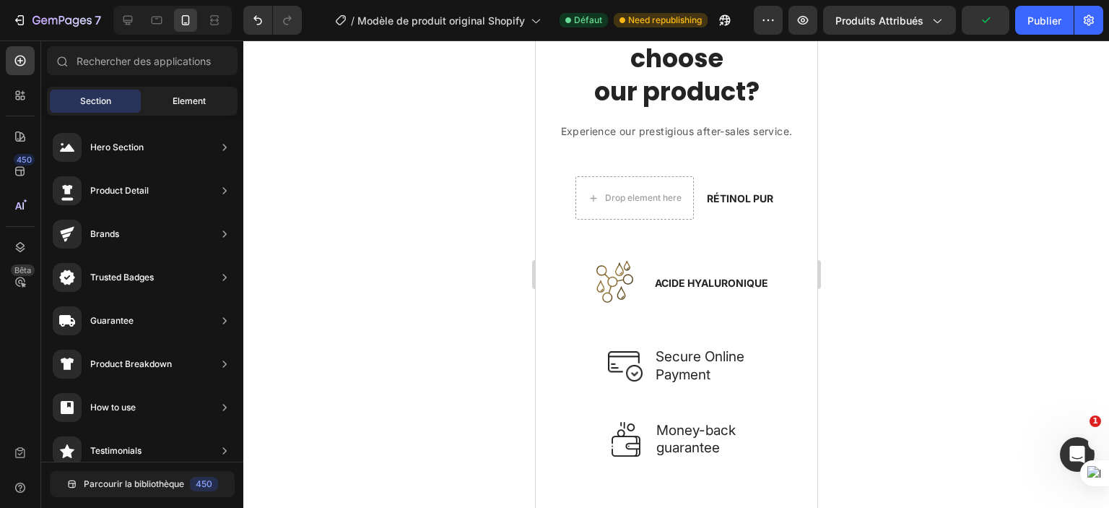
click at [181, 94] on div "Element" at bounding box center [189, 101] width 91 height 23
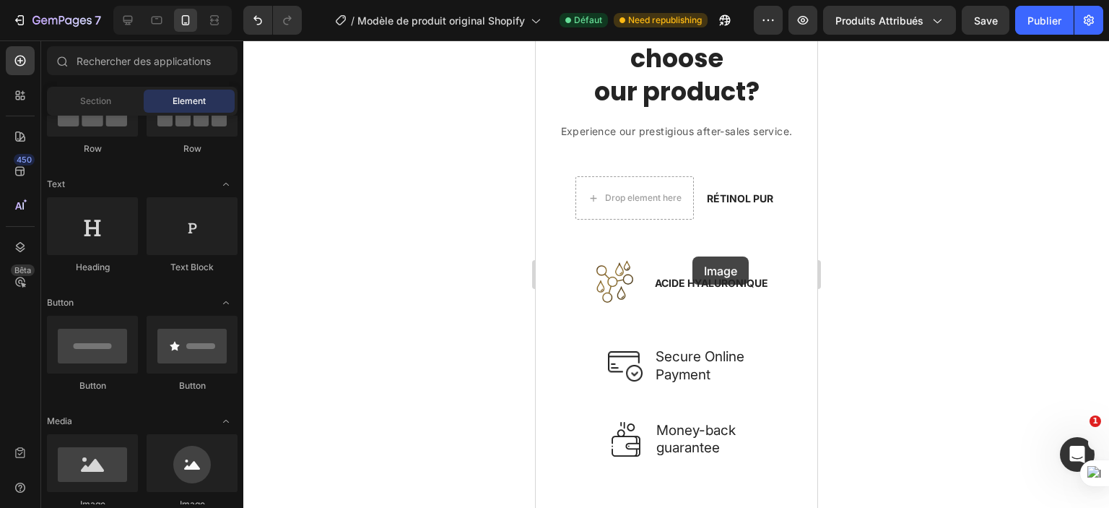
scroll to position [2241, 0]
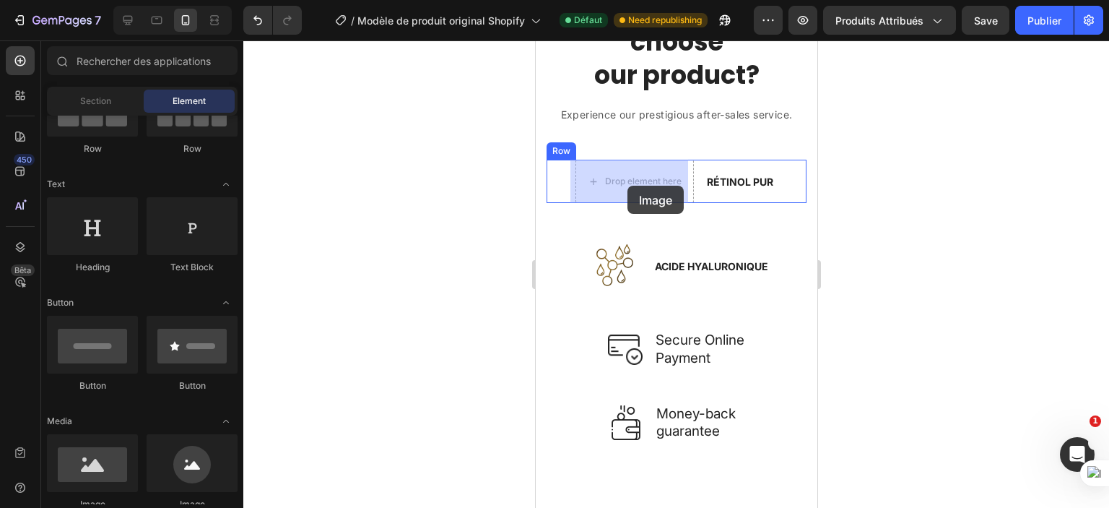
drag, startPoint x: 641, startPoint y: 517, endPoint x: 627, endPoint y: 186, distance: 331.8
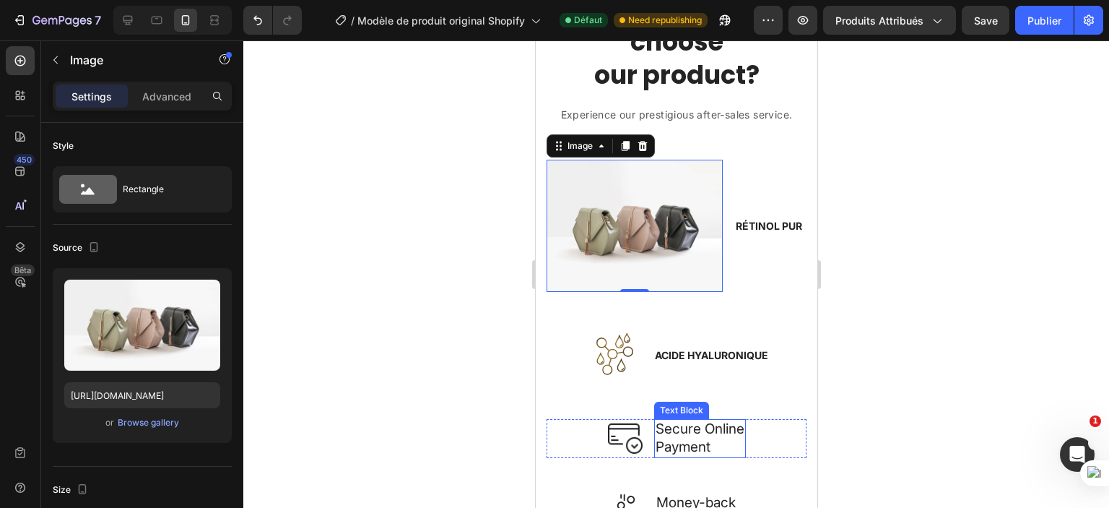
click at [694, 427] on p "Secure Online Payment" at bounding box center [699, 437] width 89 height 35
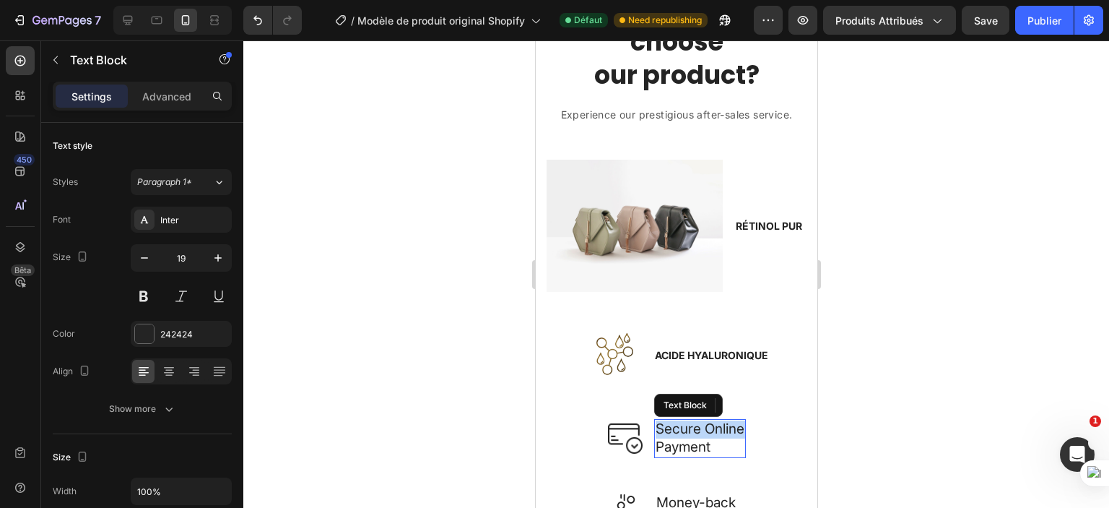
click at [694, 427] on p "Secure Online Payment" at bounding box center [699, 437] width 89 height 35
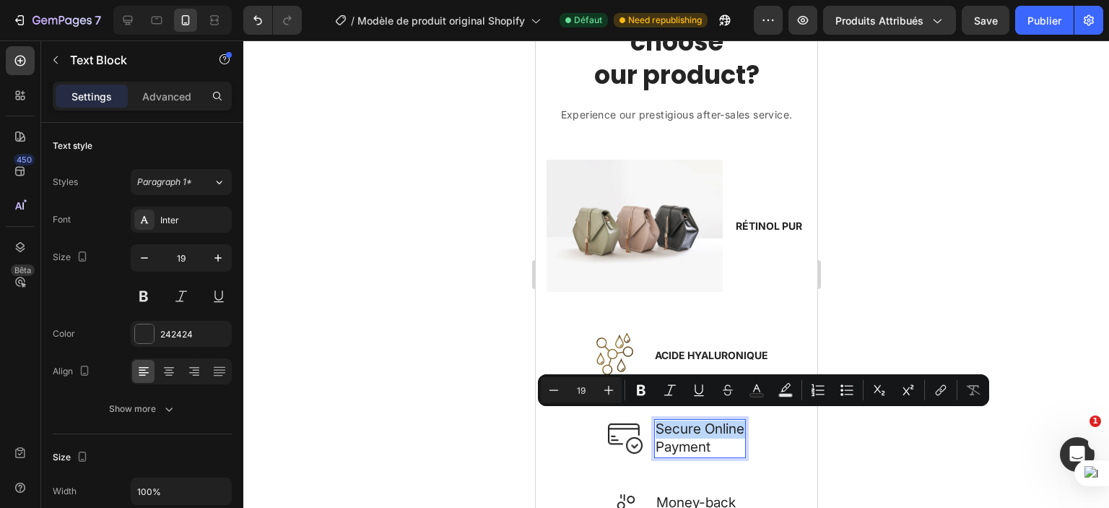
click at [694, 429] on p "Secure Online Payment" at bounding box center [699, 437] width 89 height 35
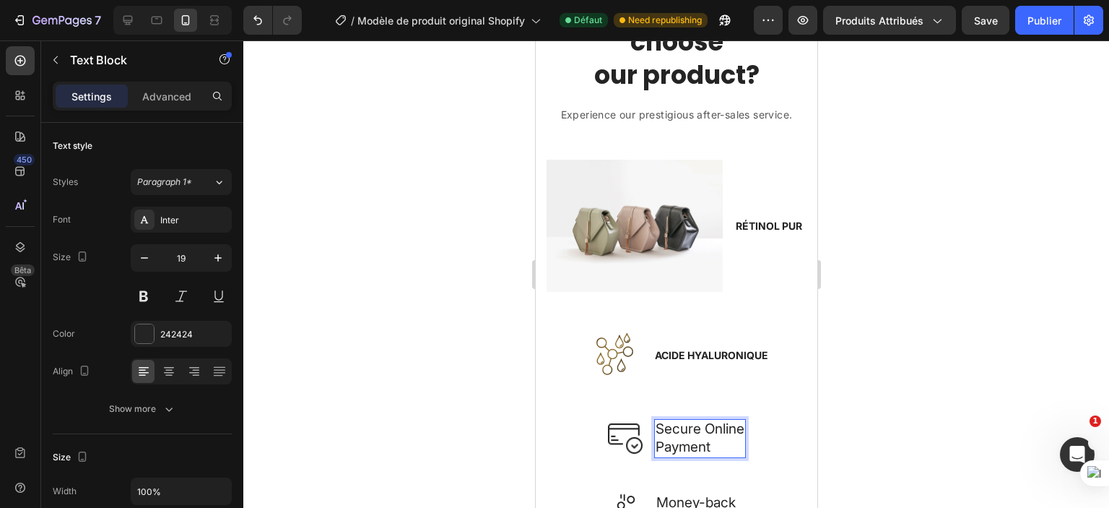
click at [693, 433] on p "Secure Online Payment" at bounding box center [699, 437] width 89 height 35
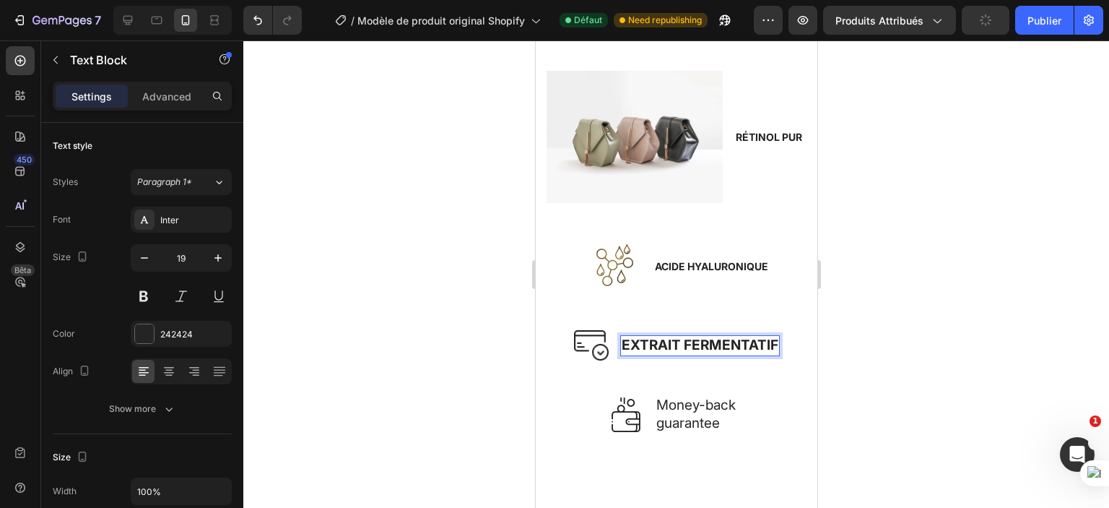
scroll to position [2340, 0]
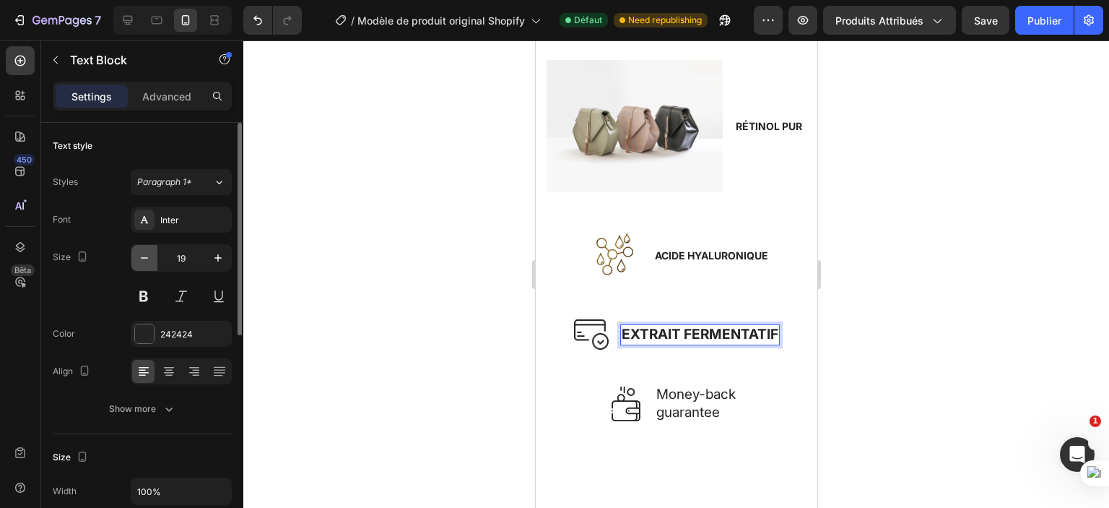
click at [142, 265] on button "button" at bounding box center [144, 258] width 26 height 26
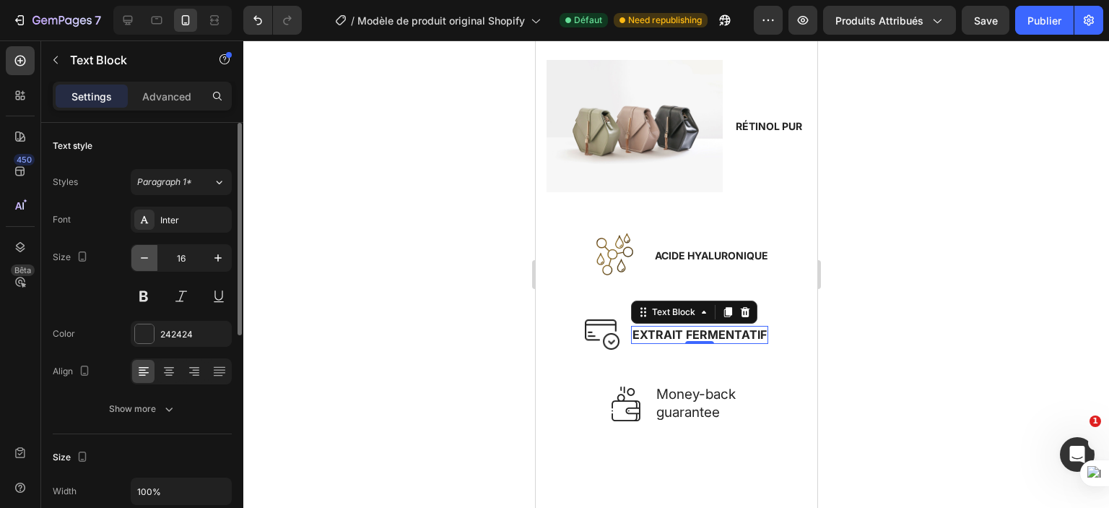
type input "15"
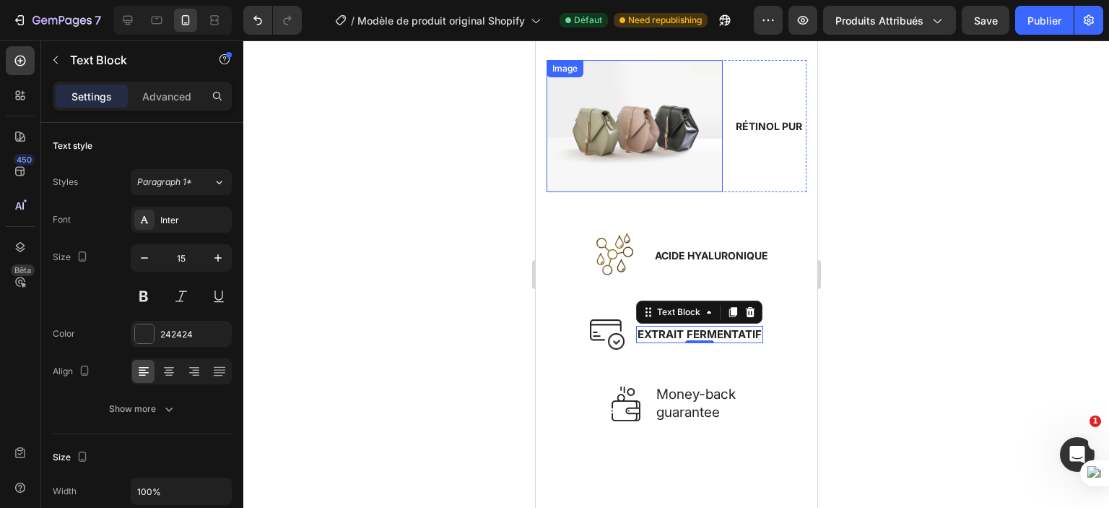
click at [616, 134] on img at bounding box center [634, 126] width 176 height 132
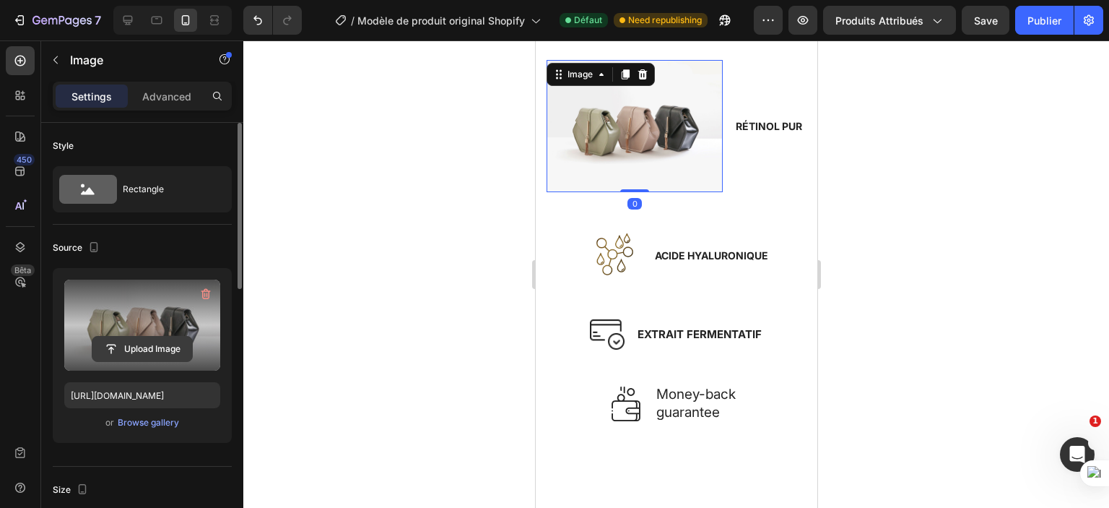
click at [141, 349] on input "file" at bounding box center [142, 349] width 100 height 25
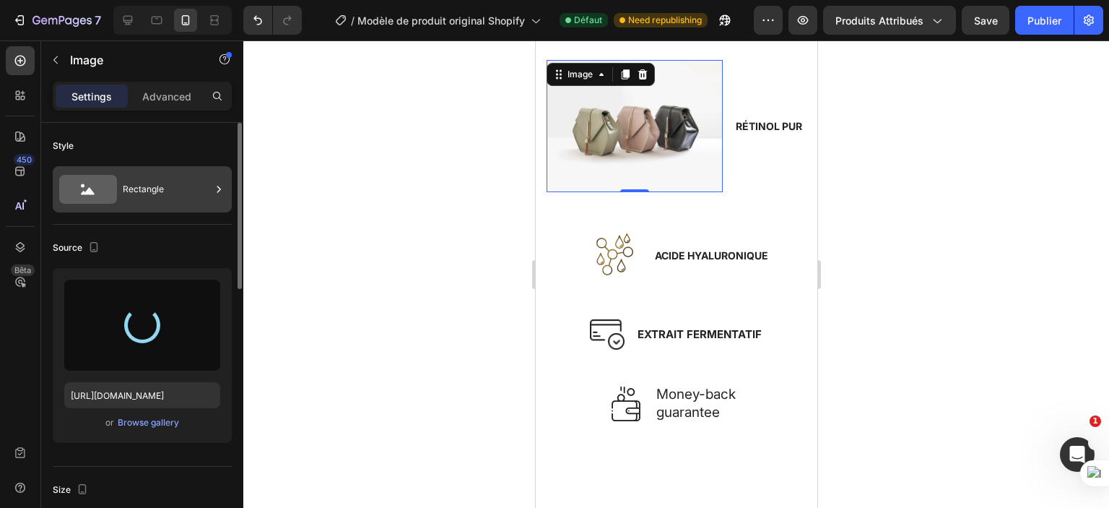
type input "https://cdn.shopify.com/s/files/1/0702/3591/4412/files/gempages_578234316434178…"
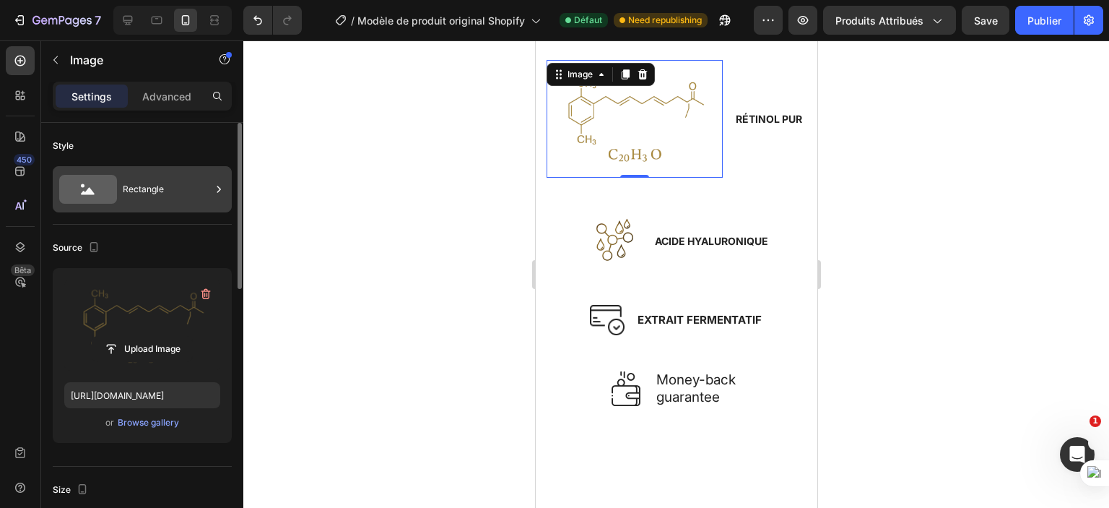
click at [170, 182] on div "Rectangle" at bounding box center [167, 189] width 88 height 33
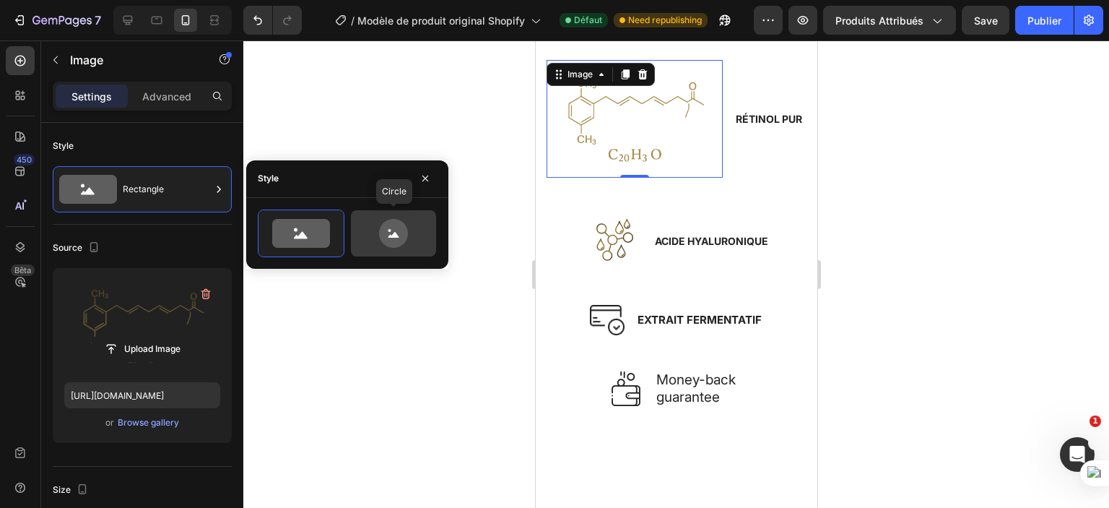
click at [381, 229] on icon at bounding box center [393, 233] width 29 height 29
type input "80"
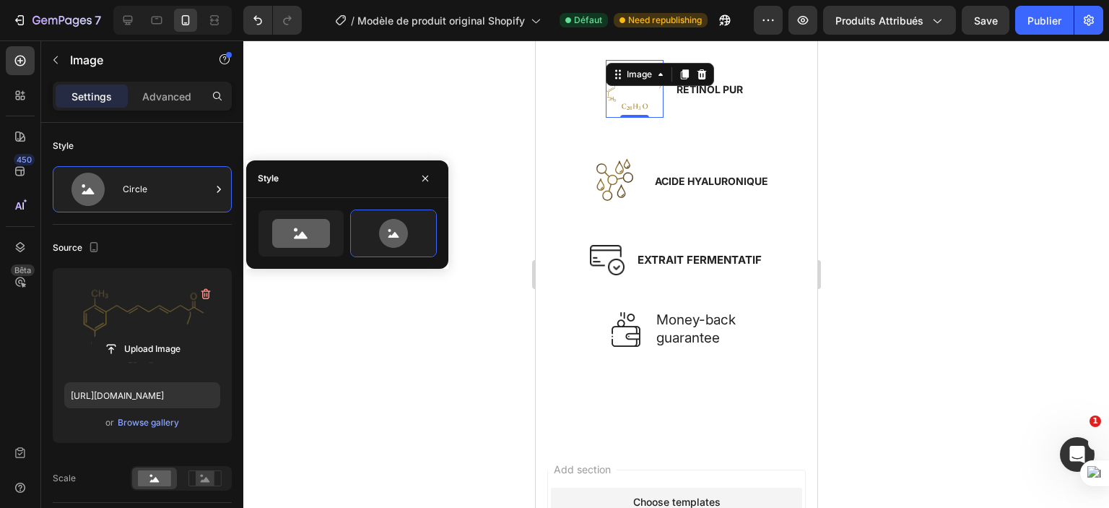
click at [383, 298] on div at bounding box center [676, 273] width 866 height 467
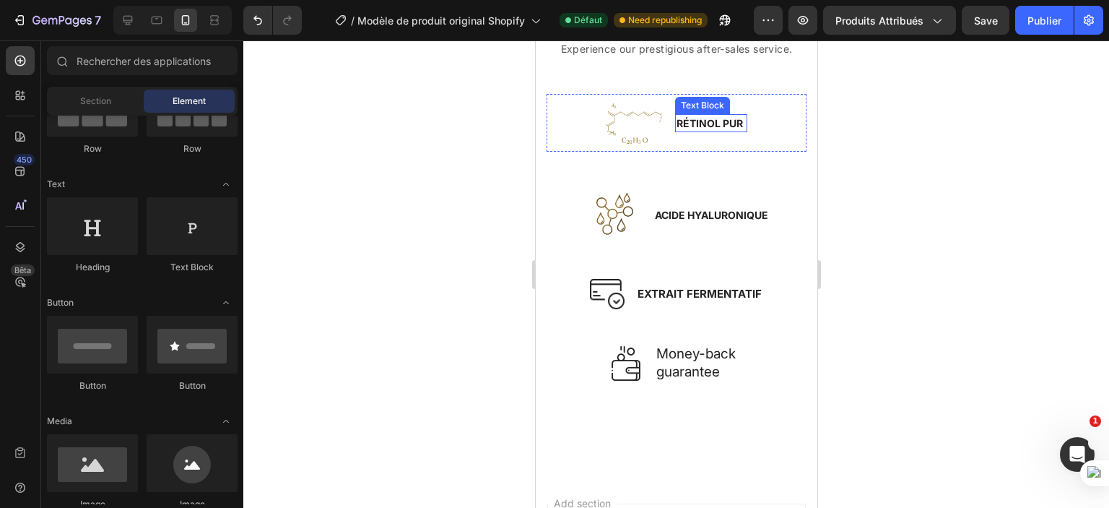
scroll to position [2303, 0]
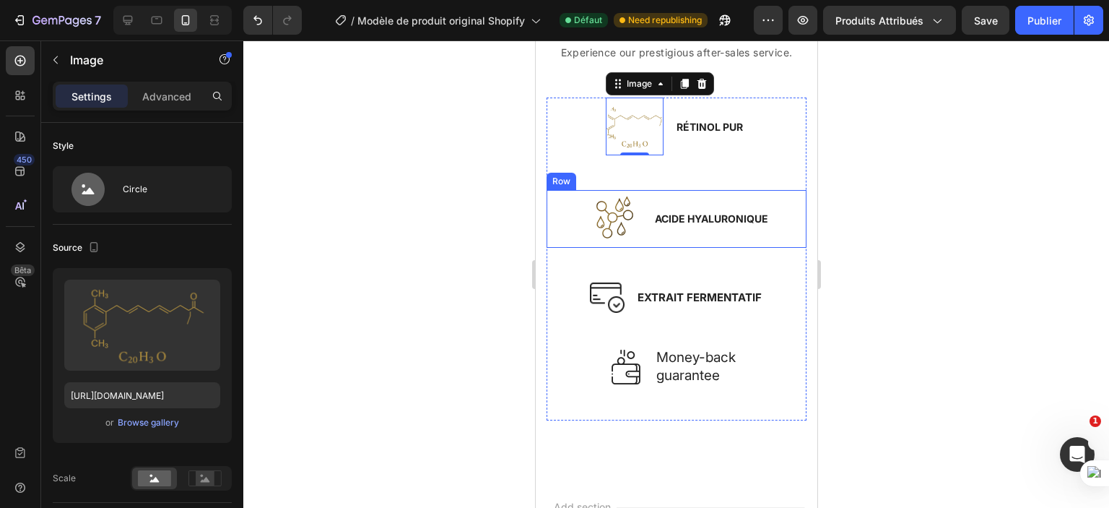
click at [771, 196] on div "Image ACIDE HYALURONIQUE Text Block Row" at bounding box center [676, 219] width 260 height 58
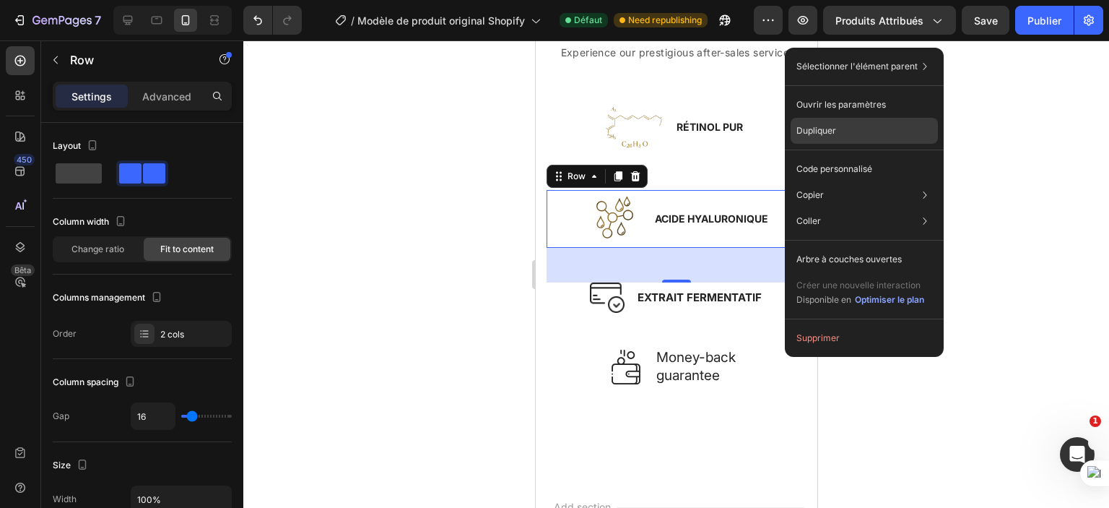
click at [823, 134] on font "Dupliquer" at bounding box center [817, 130] width 40 height 11
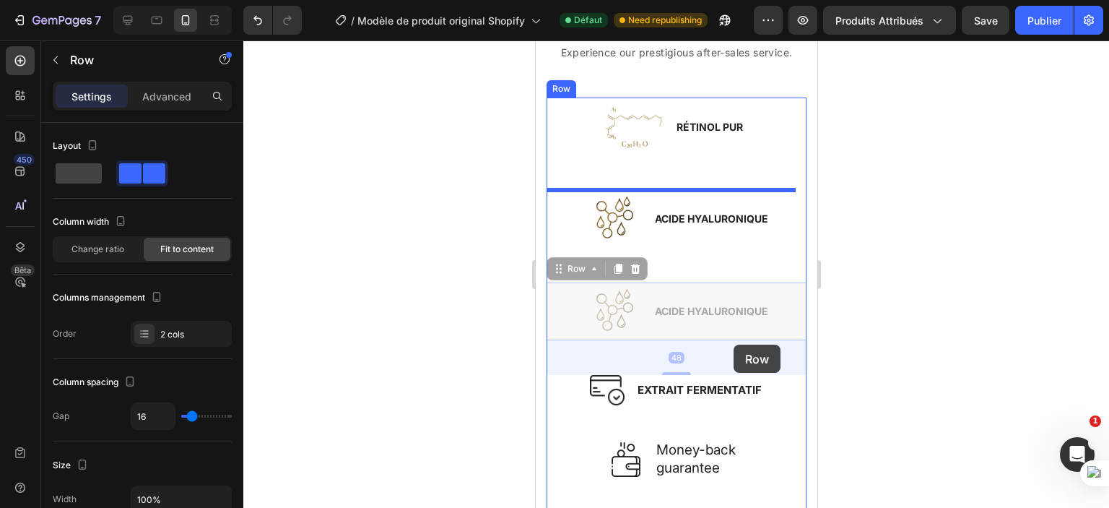
drag, startPoint x: 748, startPoint y: 297, endPoint x: 733, endPoint y: 345, distance: 49.8
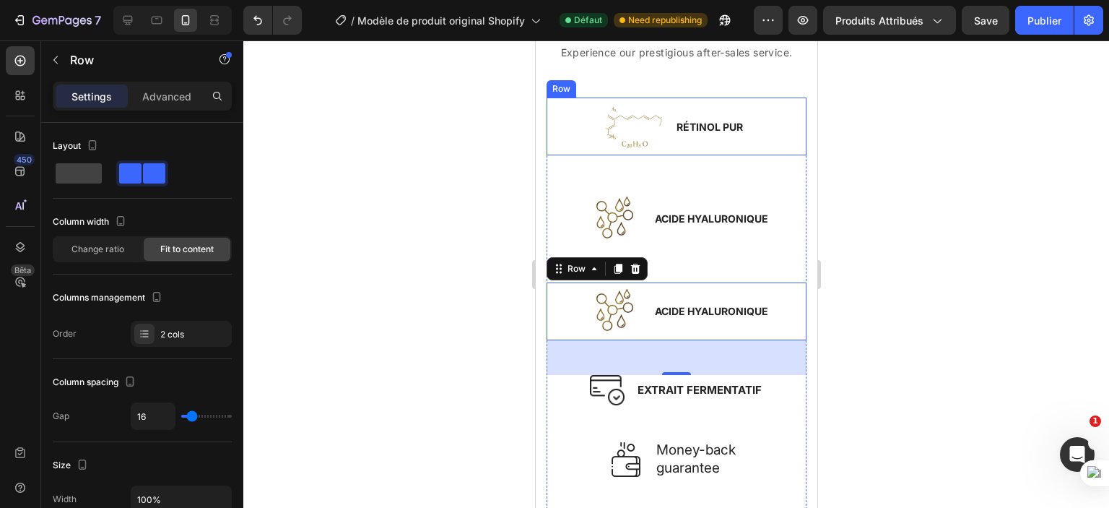
click at [773, 100] on div "Image RÉTINOL PUR Text Block Row" at bounding box center [676, 127] width 260 height 58
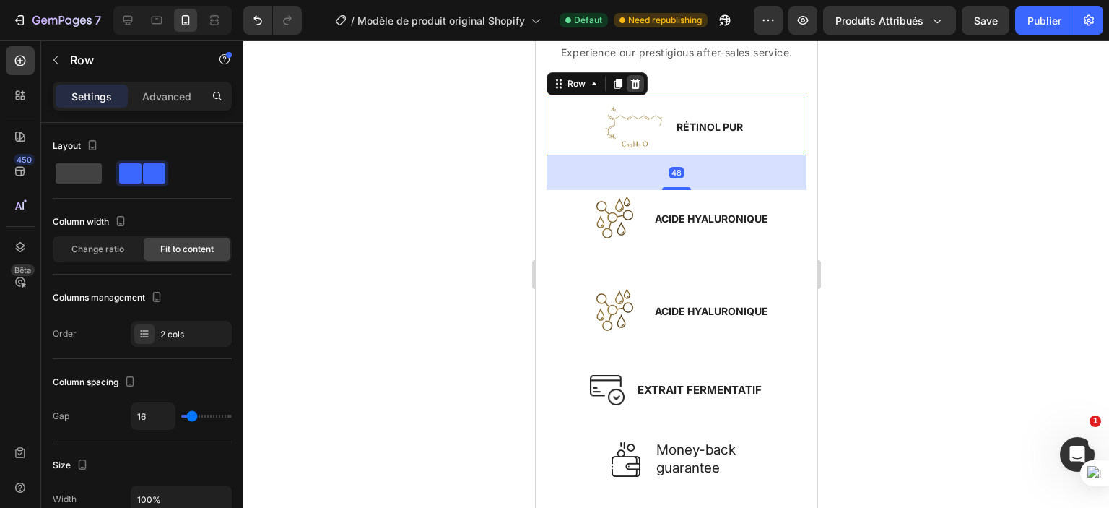
click at [633, 83] on icon at bounding box center [635, 84] width 9 height 10
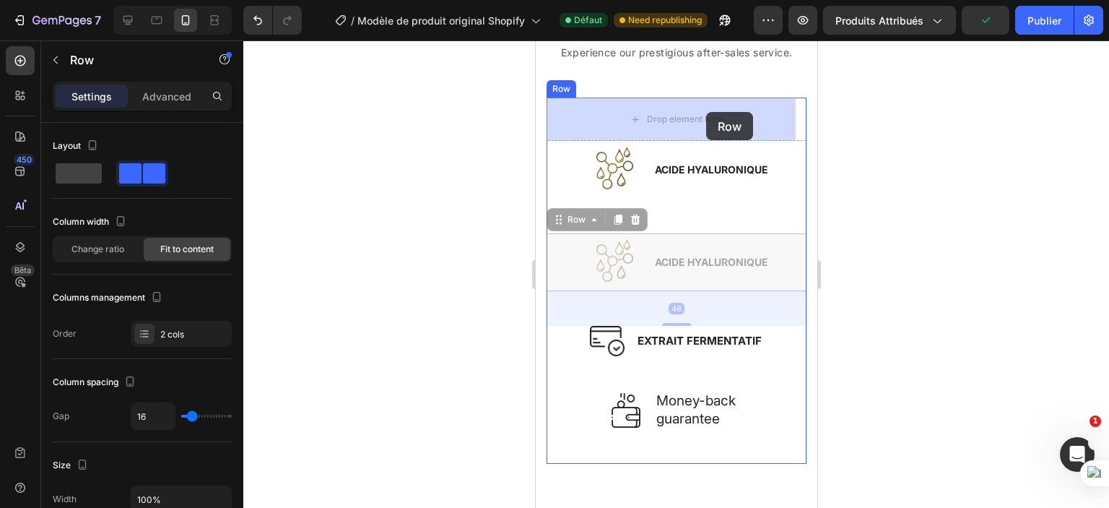
drag, startPoint x: 771, startPoint y: 242, endPoint x: 706, endPoint y: 112, distance: 145.4
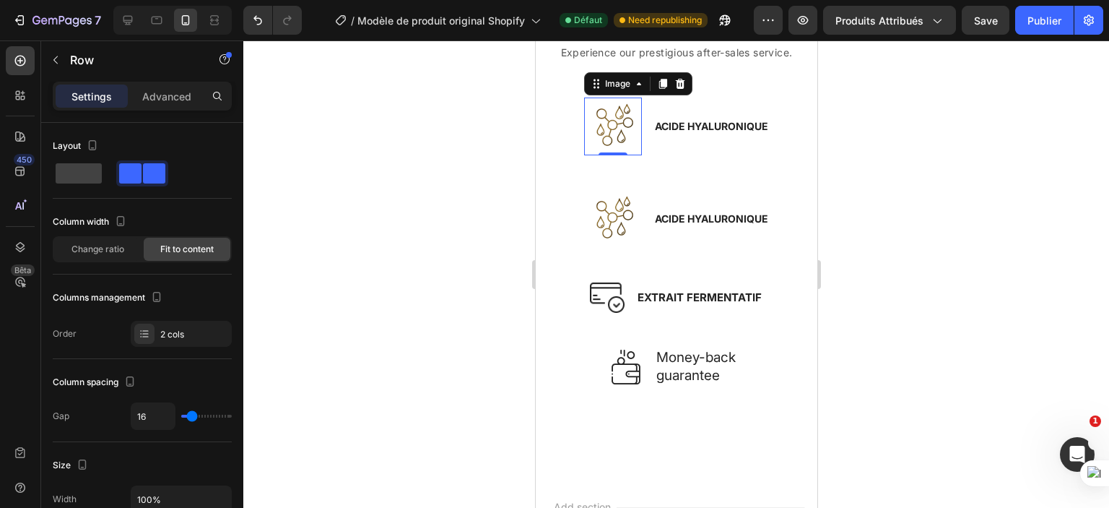
click at [606, 121] on img at bounding box center [613, 127] width 58 height 58
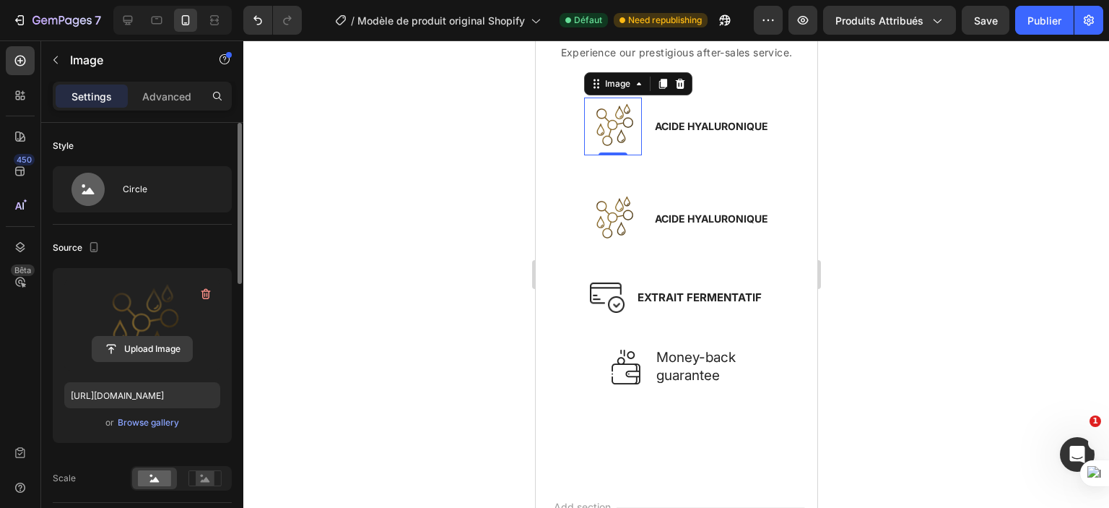
click at [158, 355] on input "file" at bounding box center [142, 349] width 100 height 25
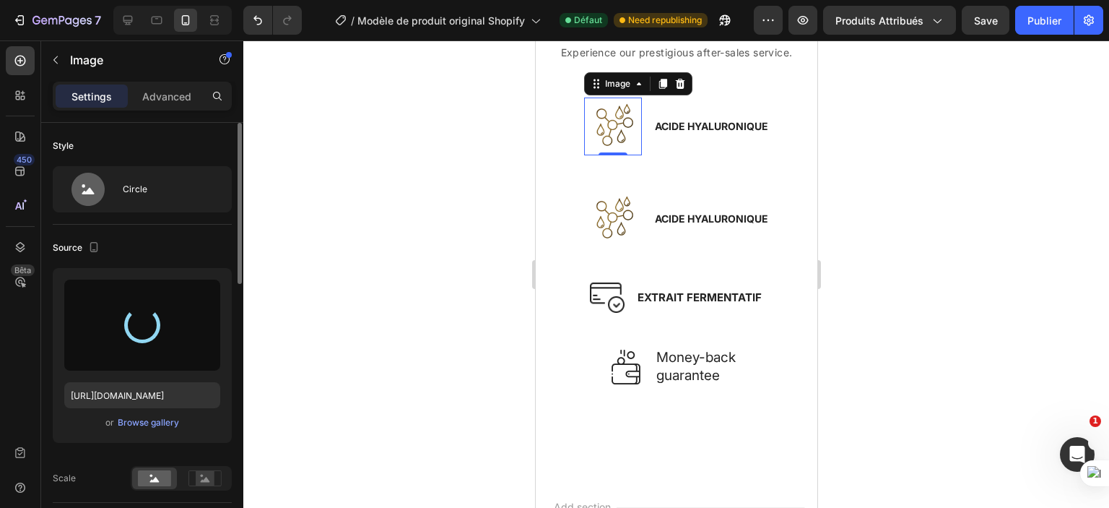
type input "https://cdn.shopify.com/s/files/1/0702/3591/4412/files/gempages_578234316434178…"
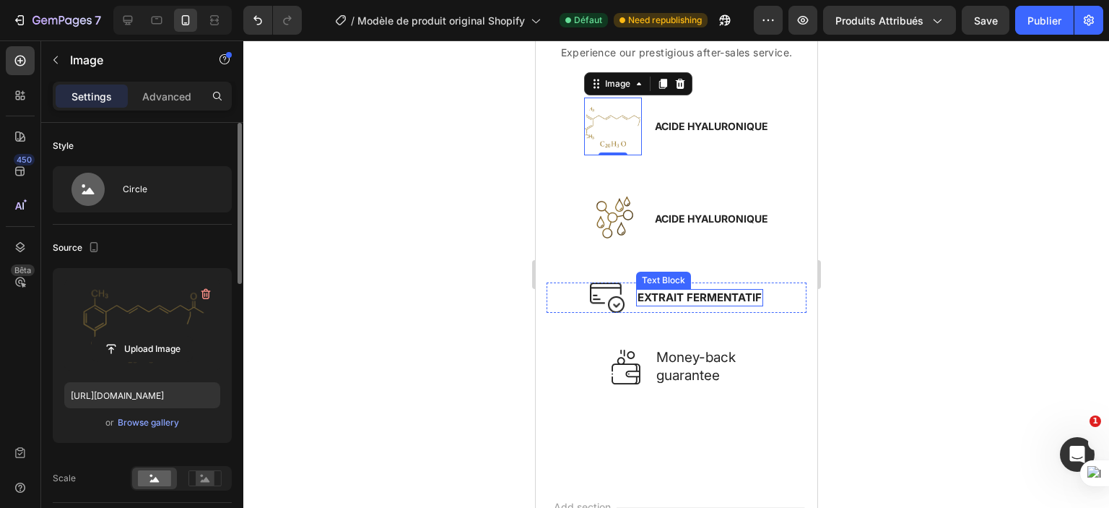
click at [667, 298] on strong "EXTRAIT FERMENTATIF" at bounding box center [699, 297] width 124 height 14
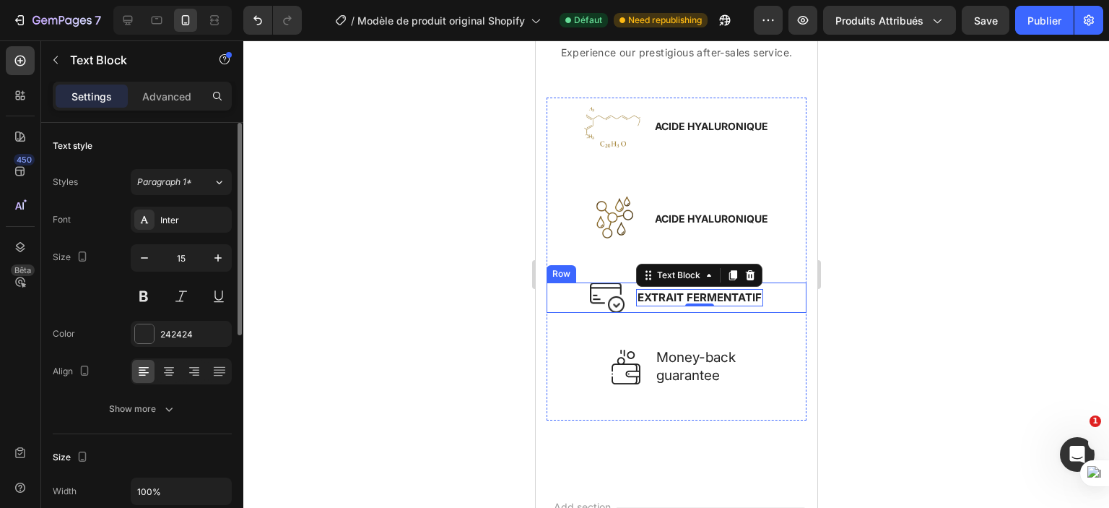
click at [589, 293] on img at bounding box center [606, 297] width 35 height 30
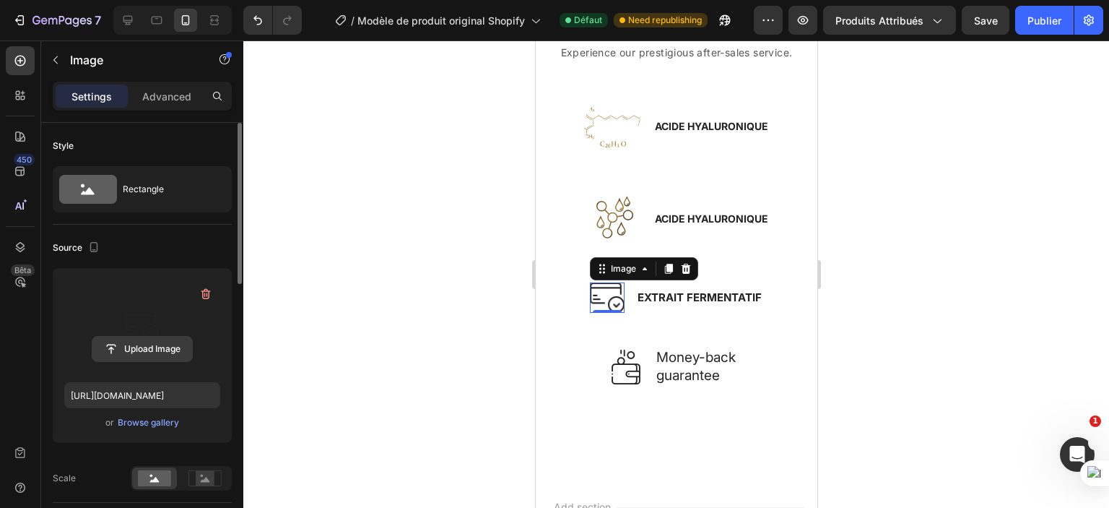
click at [133, 342] on input "file" at bounding box center [142, 349] width 100 height 25
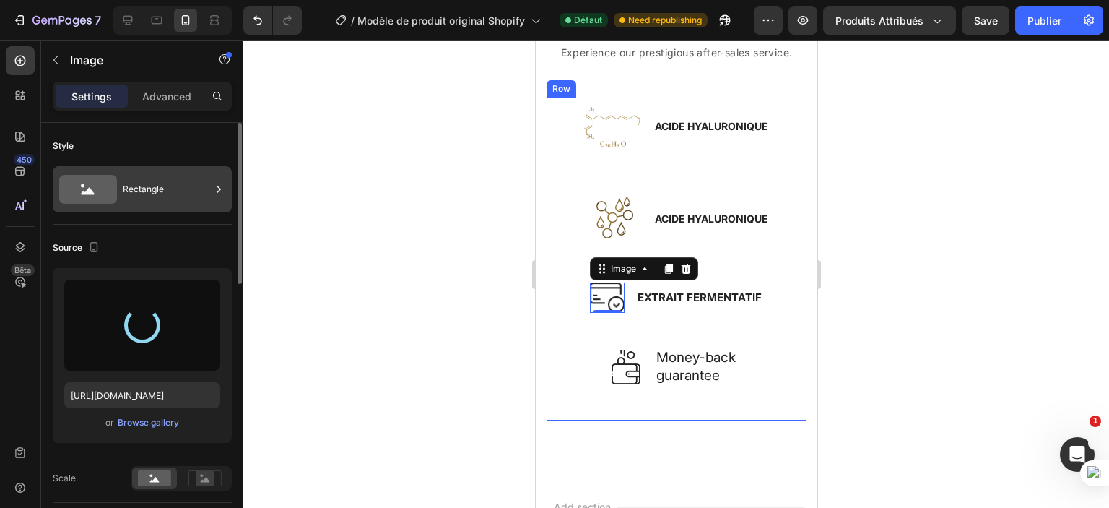
click at [173, 181] on div "Rectangle" at bounding box center [167, 189] width 88 height 33
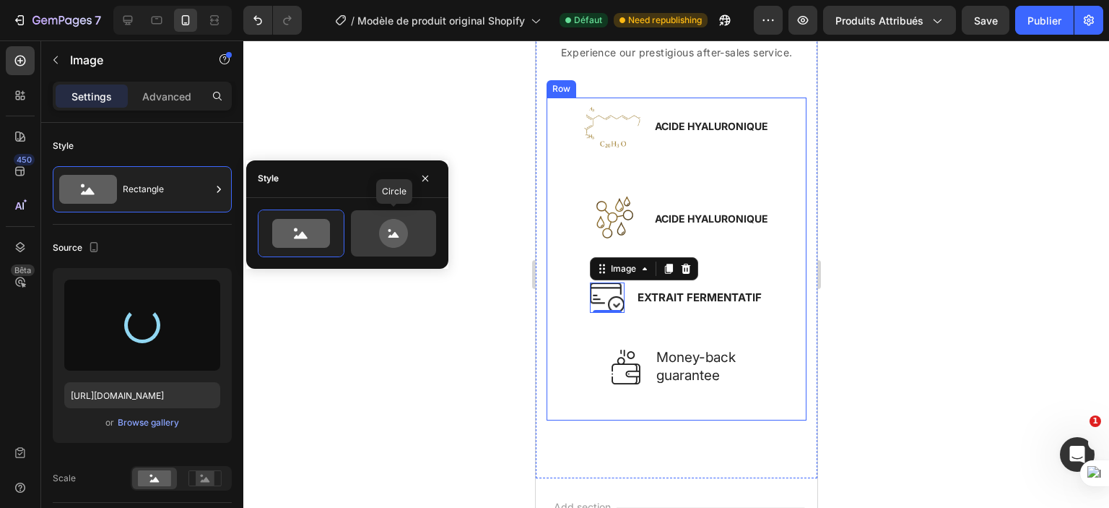
click at [377, 238] on icon at bounding box center [394, 233] width 68 height 29
type input "80"
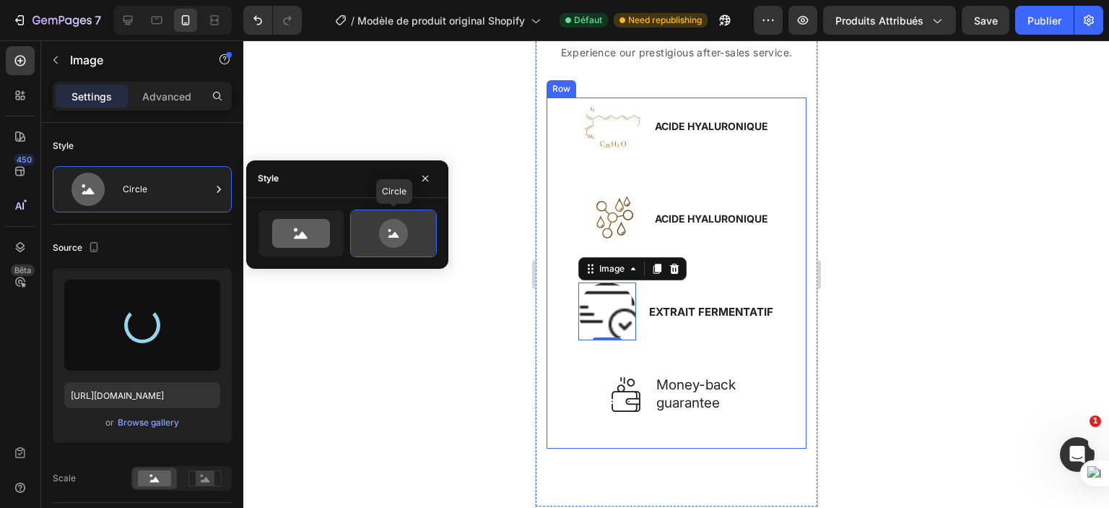
type input "https://cdn.shopify.com/s/files/1/0702/3591/4412/files/gempages_578234316434178…"
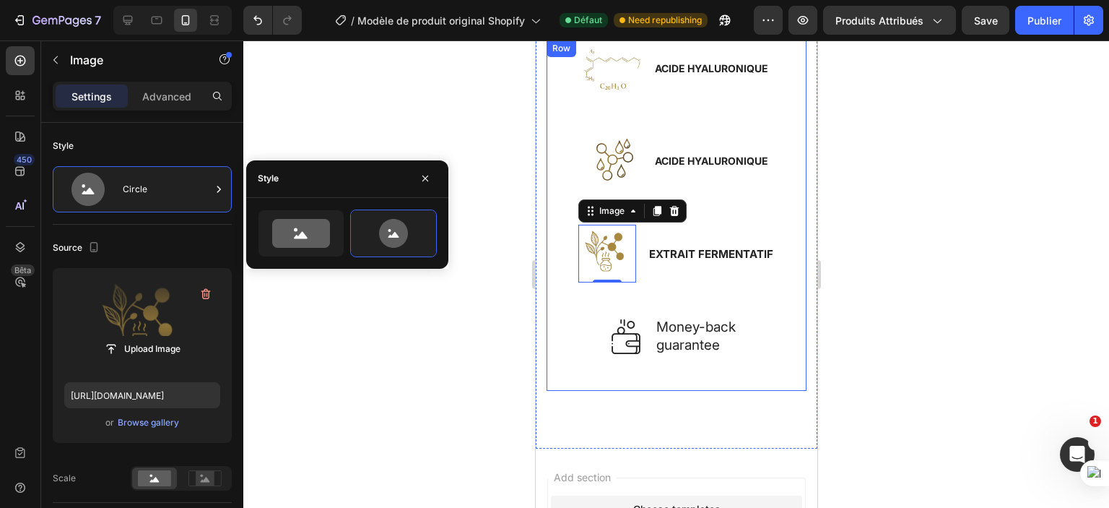
scroll to position [2392, 0]
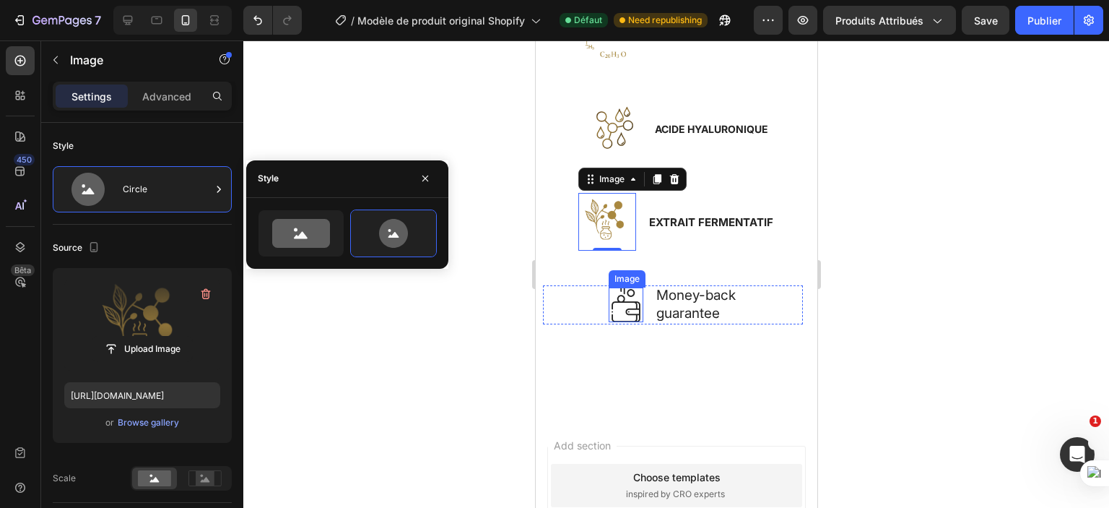
click at [619, 305] on img at bounding box center [625, 304] width 35 height 35
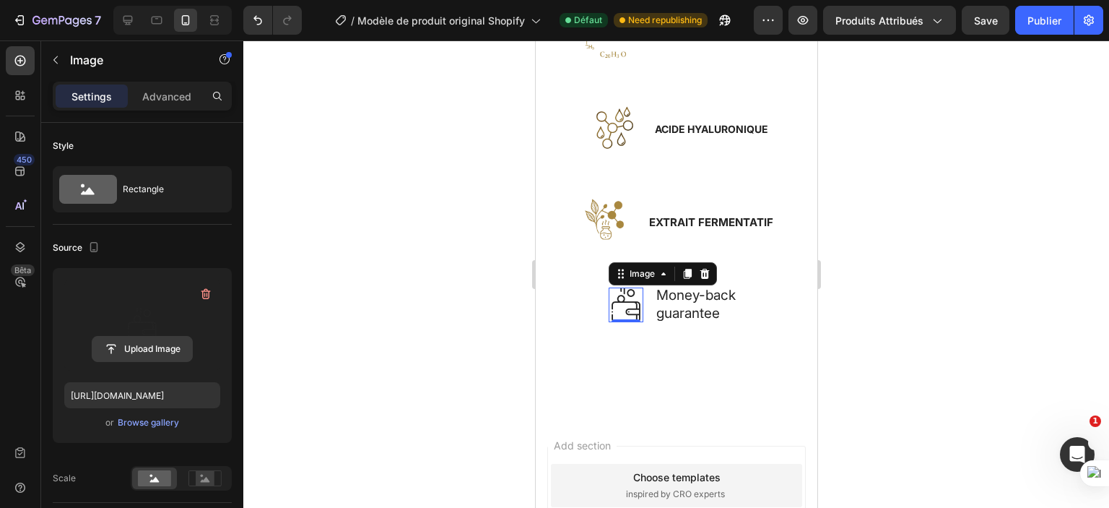
click at [144, 349] on input "file" at bounding box center [142, 349] width 100 height 25
click at [152, 348] on input "file" at bounding box center [142, 349] width 100 height 25
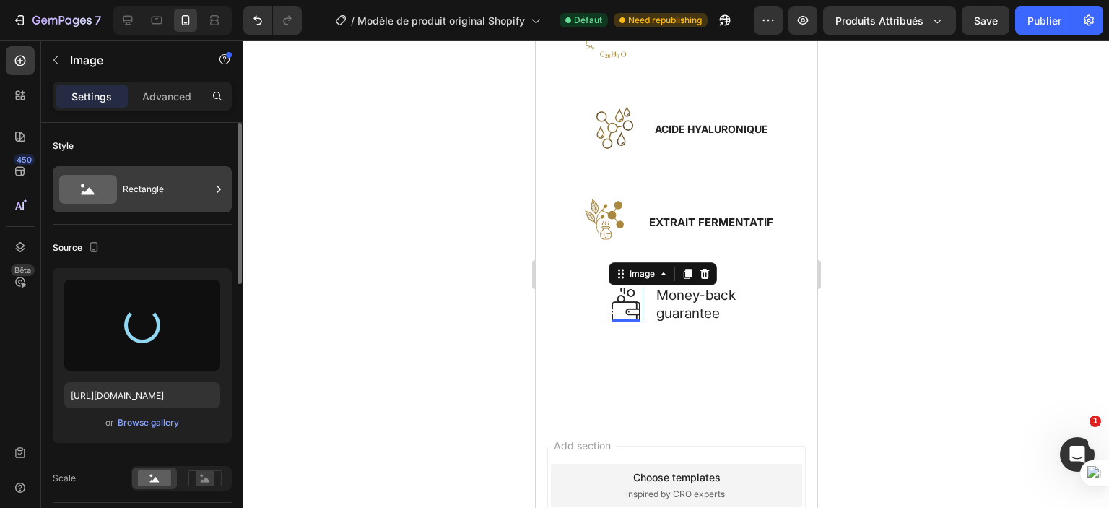
click at [164, 199] on div "Rectangle" at bounding box center [167, 189] width 88 height 33
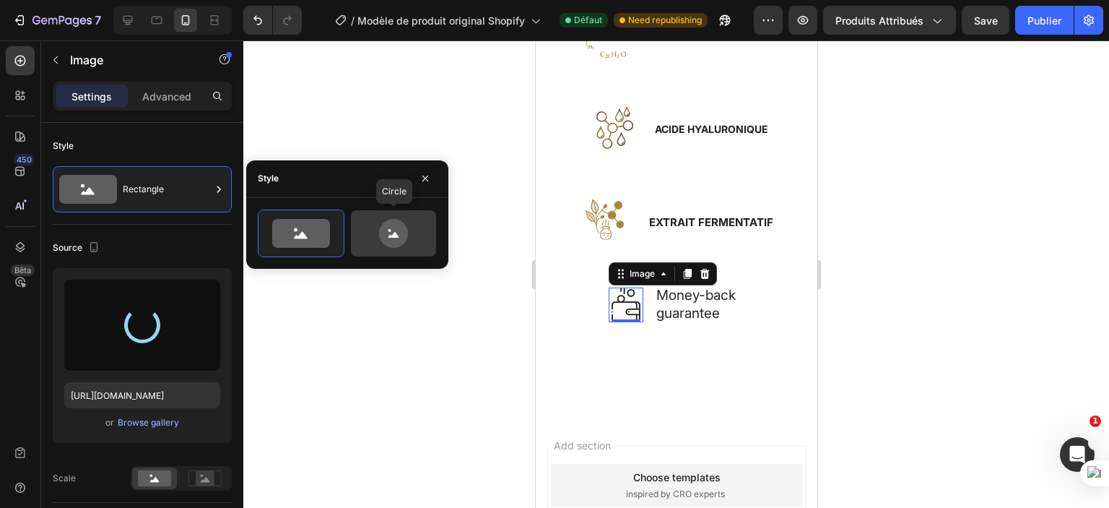
type input "https://cdn.shopify.com/s/files/1/0702/3591/4412/files/gempages_578234316434178…"
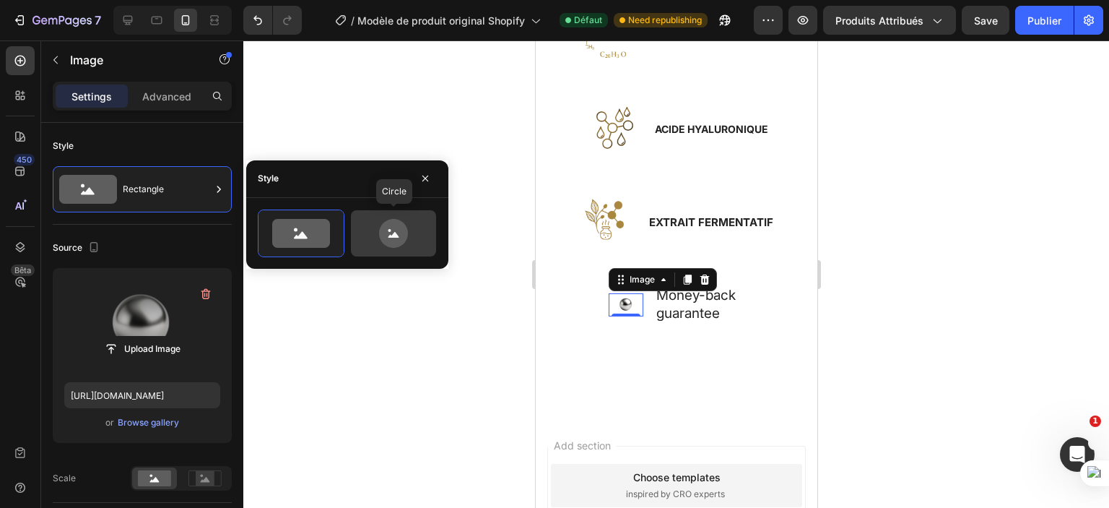
click at [365, 234] on icon at bounding box center [394, 233] width 68 height 29
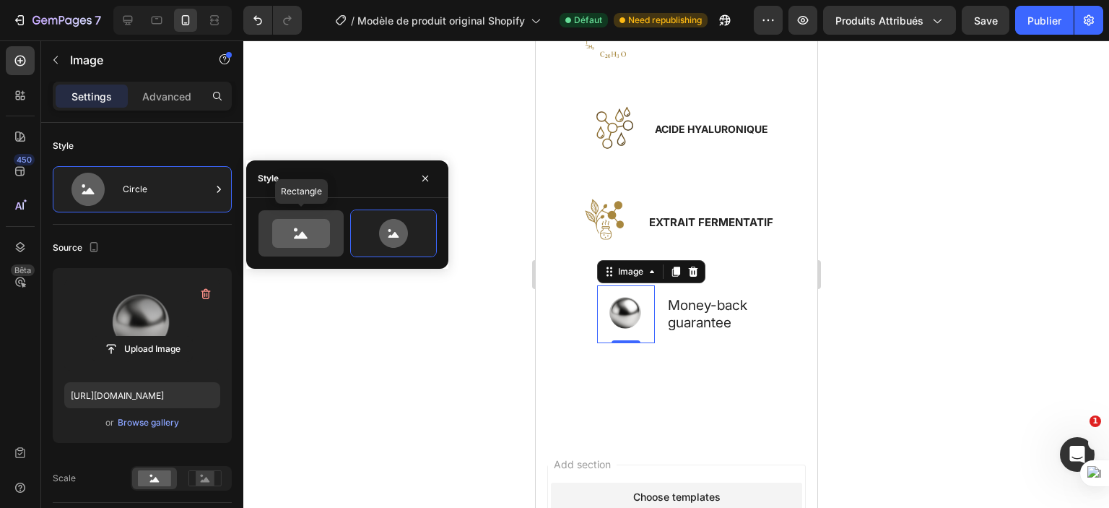
click at [313, 230] on icon at bounding box center [301, 233] width 58 height 29
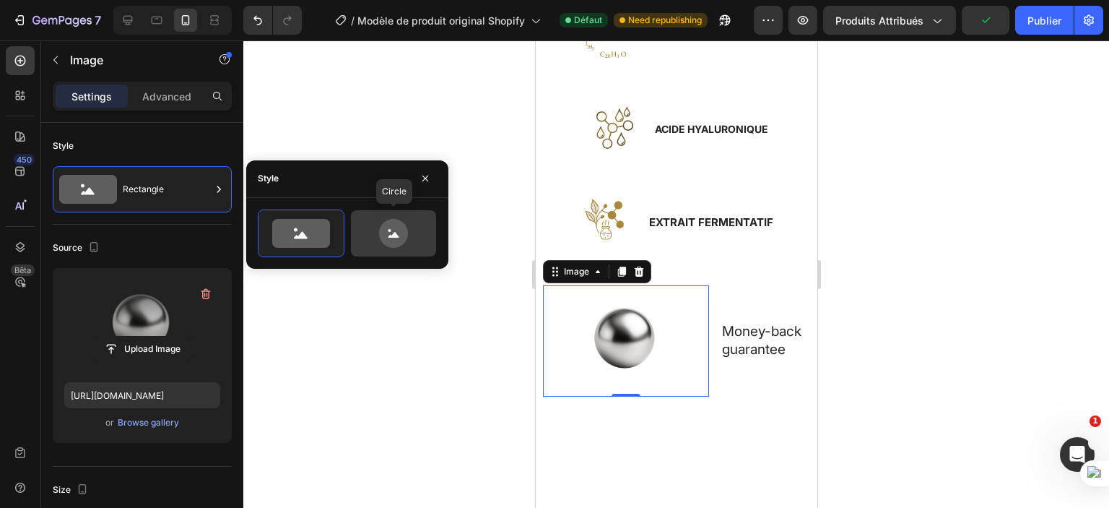
click at [373, 223] on icon at bounding box center [394, 233] width 68 height 29
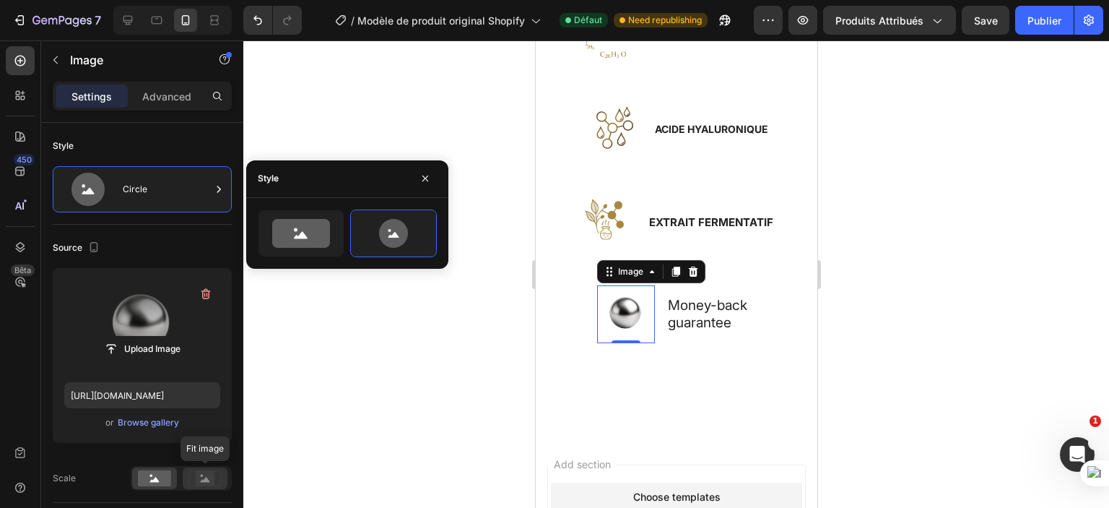
click at [196, 480] on rect at bounding box center [205, 478] width 19 height 14
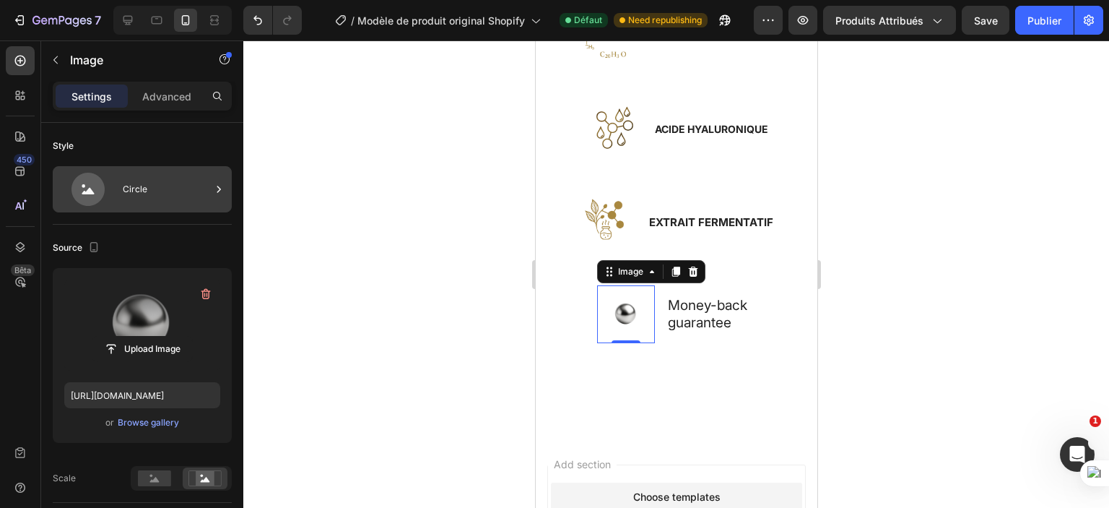
click at [161, 176] on div "Circle" at bounding box center [167, 189] width 88 height 33
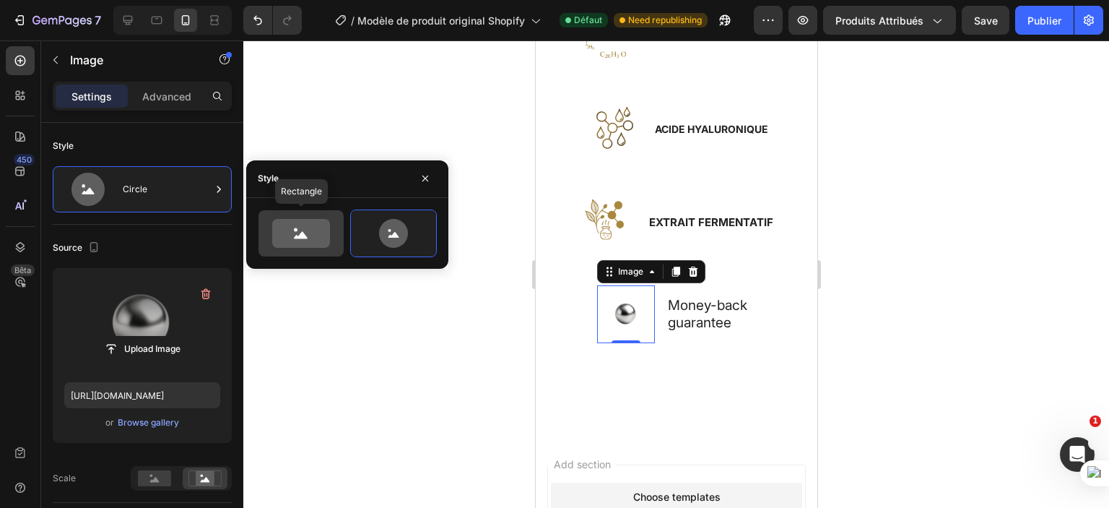
click at [298, 222] on icon at bounding box center [301, 233] width 58 height 29
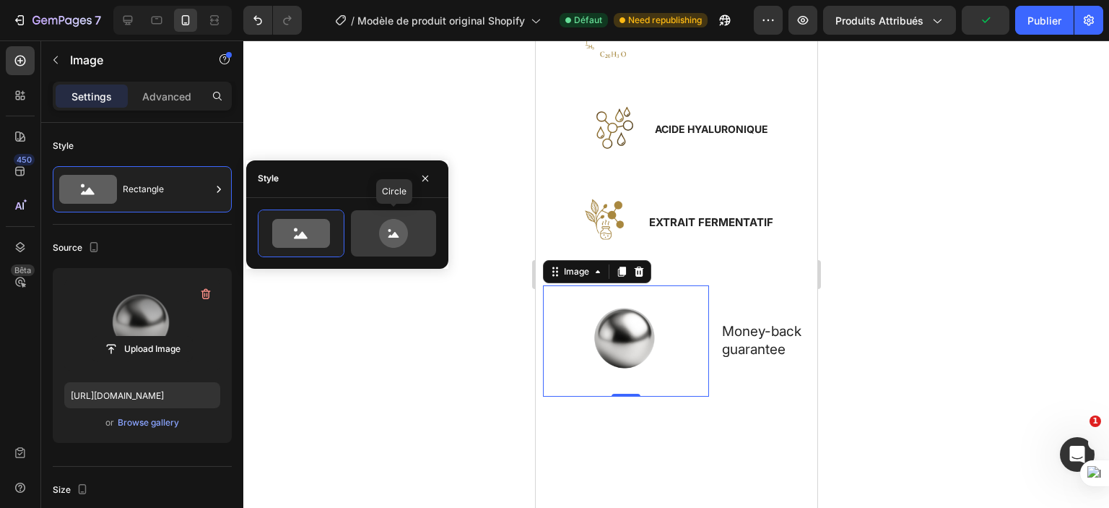
click at [382, 228] on icon at bounding box center [393, 233] width 29 height 29
type input "80"
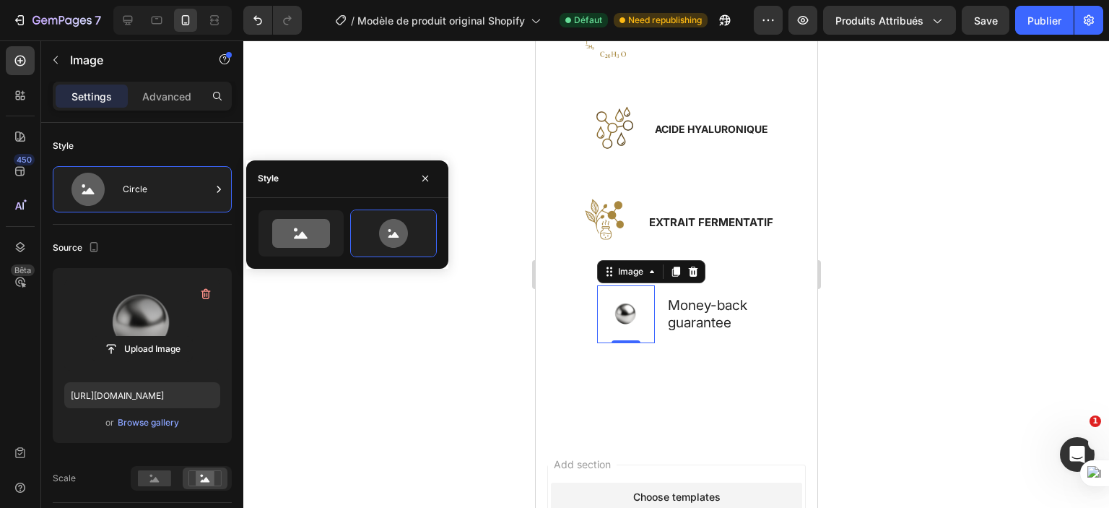
drag, startPoint x: 353, startPoint y: 363, endPoint x: 360, endPoint y: 357, distance: 8.7
click at [353, 362] on div at bounding box center [676, 273] width 866 height 467
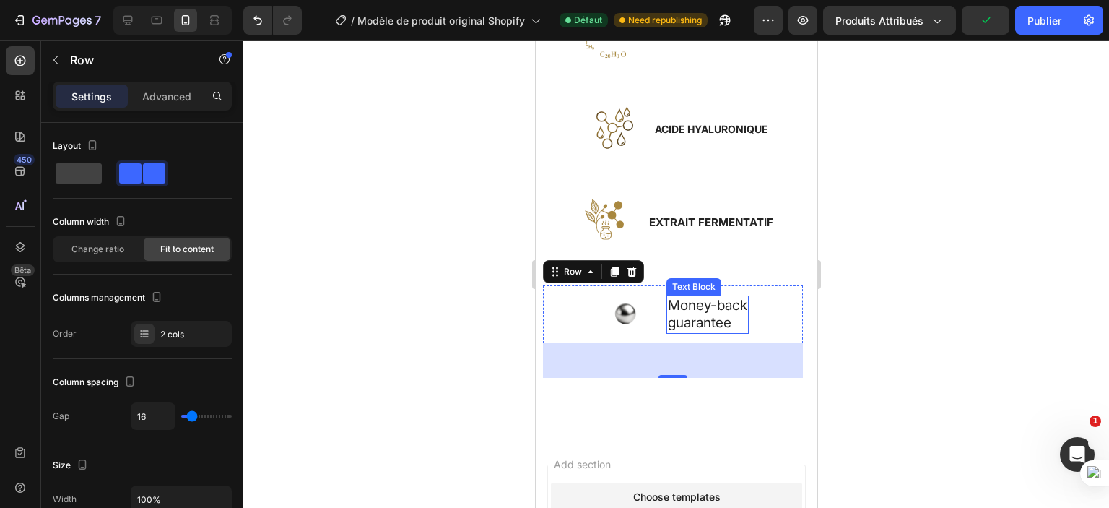
click at [720, 311] on p "Money-back" at bounding box center [706, 306] width 79 height 18
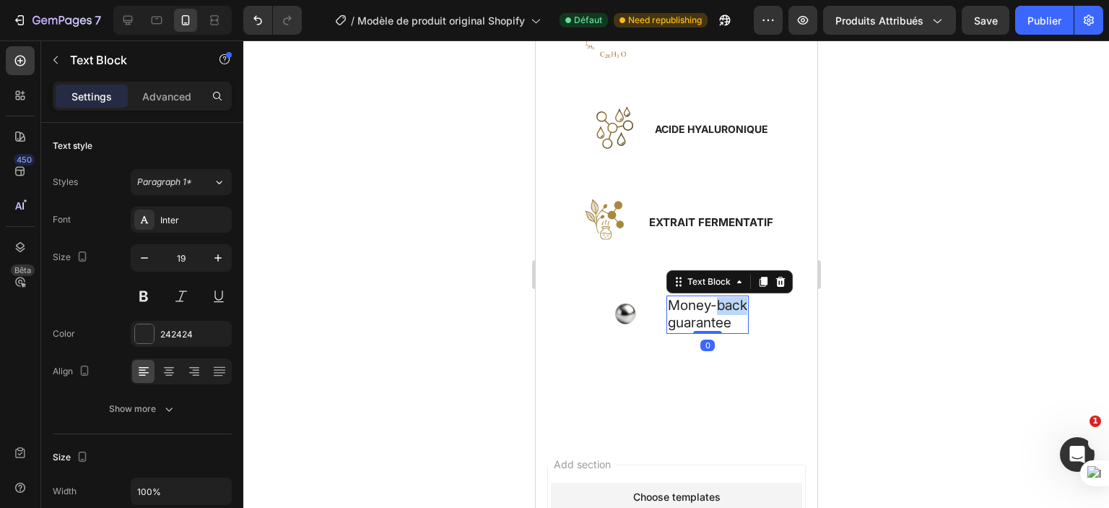
click at [720, 311] on p "Money-back" at bounding box center [706, 306] width 79 height 18
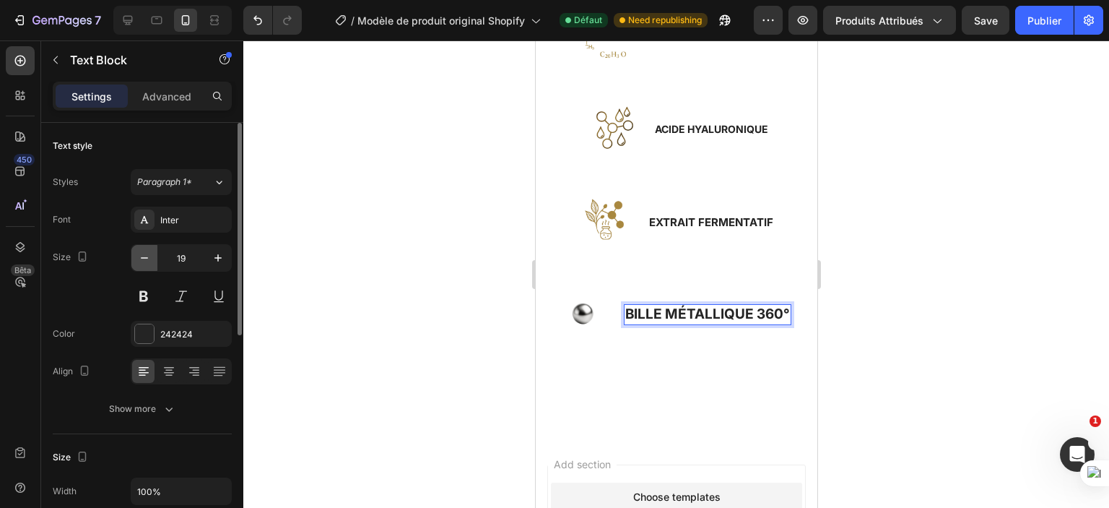
click at [150, 251] on icon "button" at bounding box center [144, 258] width 14 height 14
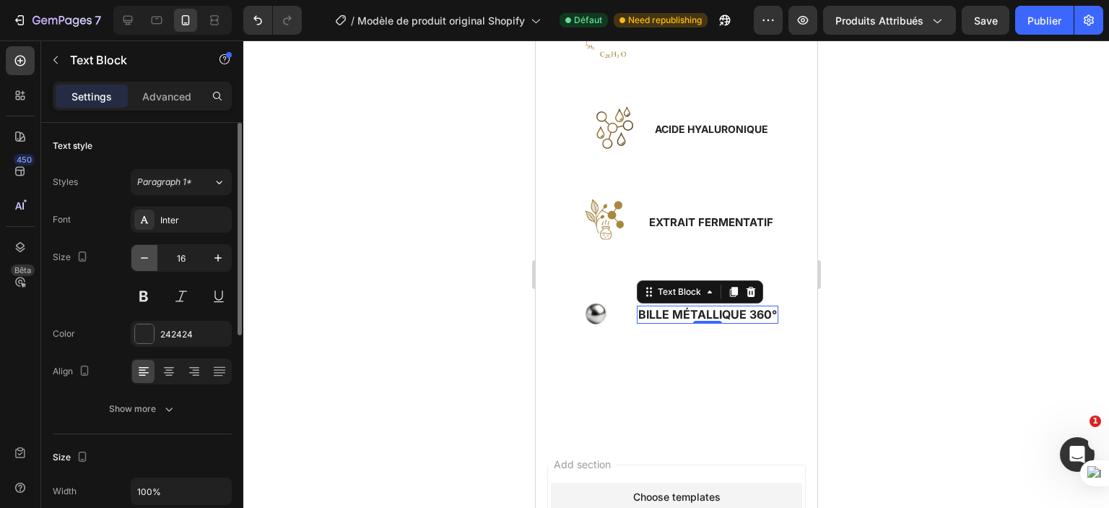
click at [150, 251] on icon "button" at bounding box center [144, 258] width 14 height 14
type input "15"
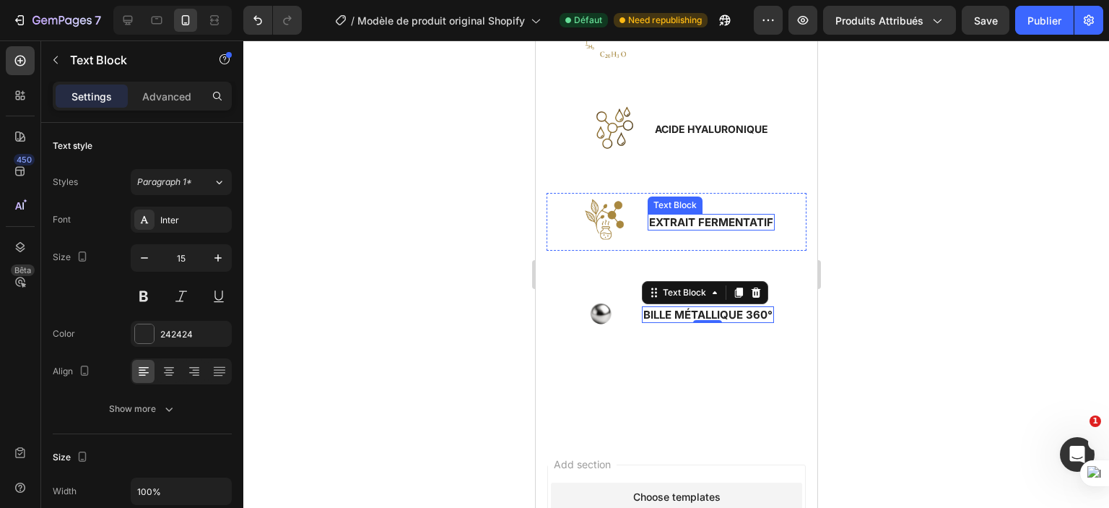
click at [659, 216] on strong "EXTRAIT FERMENTATIF" at bounding box center [711, 222] width 124 height 14
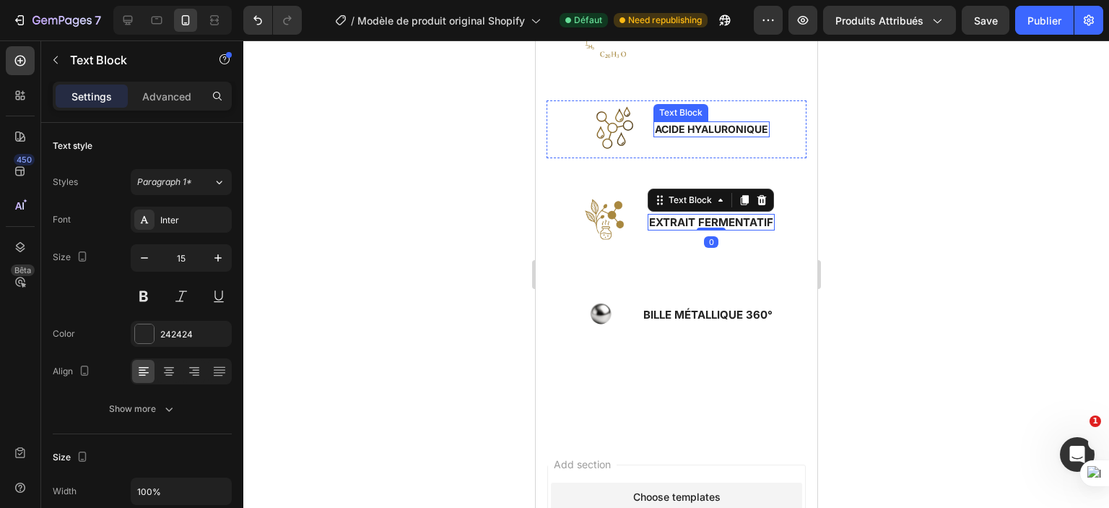
click at [671, 131] on strong "ACIDE HYALURONIQUE" at bounding box center [710, 129] width 113 height 12
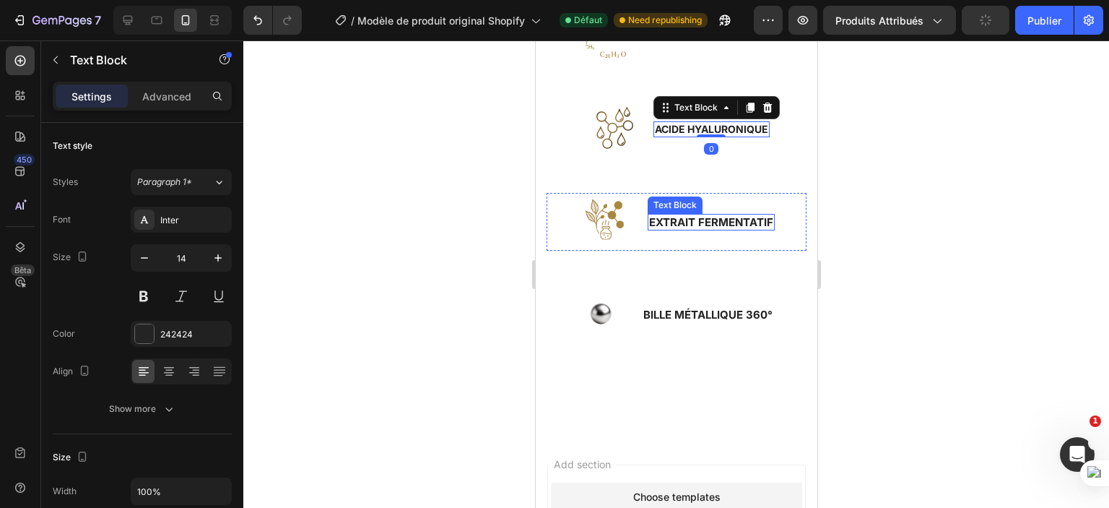
click at [680, 219] on strong "EXTRAIT FERMENTATIF" at bounding box center [711, 222] width 124 height 14
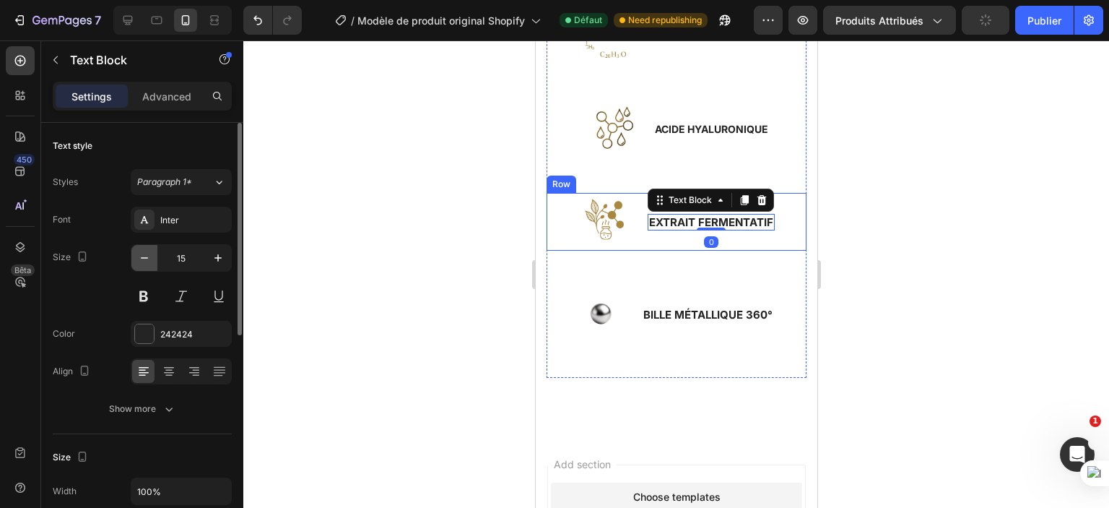
click at [138, 256] on icon "button" at bounding box center [144, 258] width 14 height 14
type input "14"
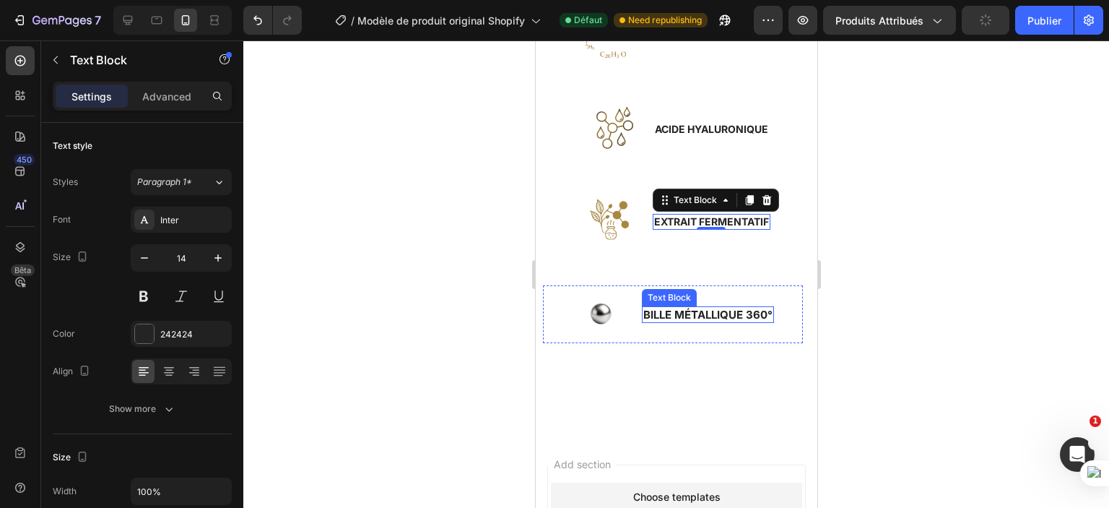
click at [654, 311] on strong "BILLE MÉTALLIQUE 360°" at bounding box center [707, 315] width 129 height 14
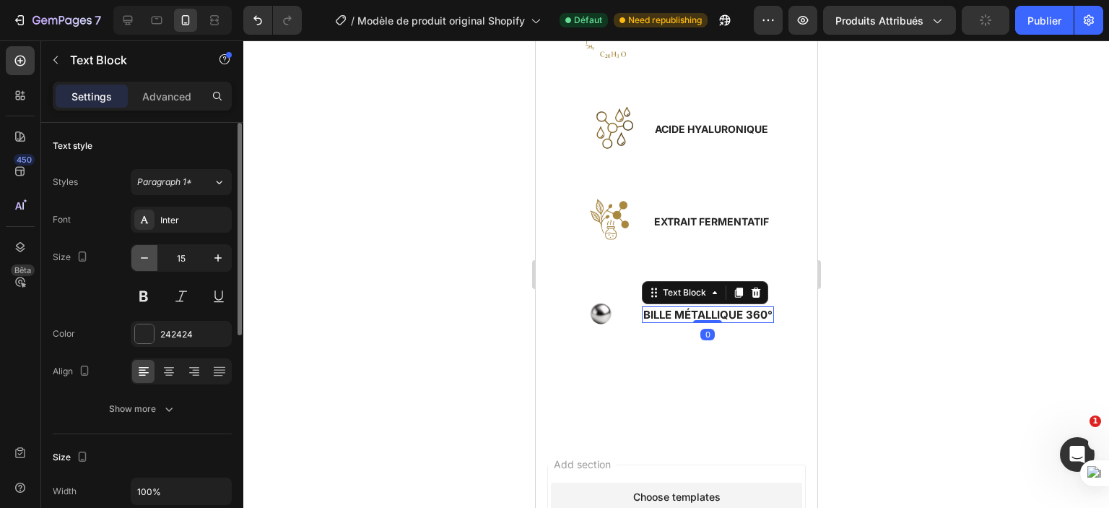
click at [144, 254] on icon "button" at bounding box center [144, 258] width 14 height 14
type input "14"
click at [419, 327] on div at bounding box center [676, 273] width 866 height 467
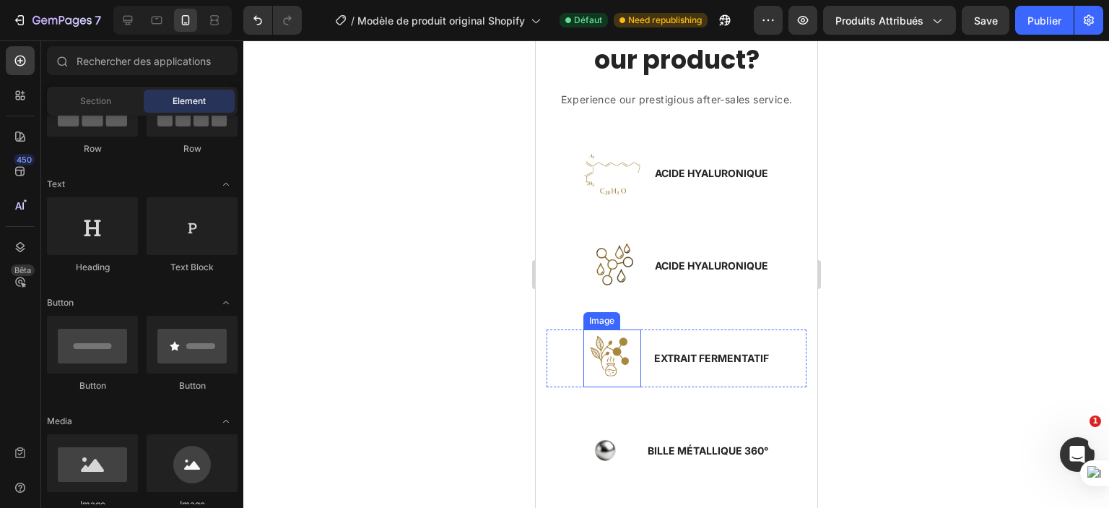
scroll to position [2243, 0]
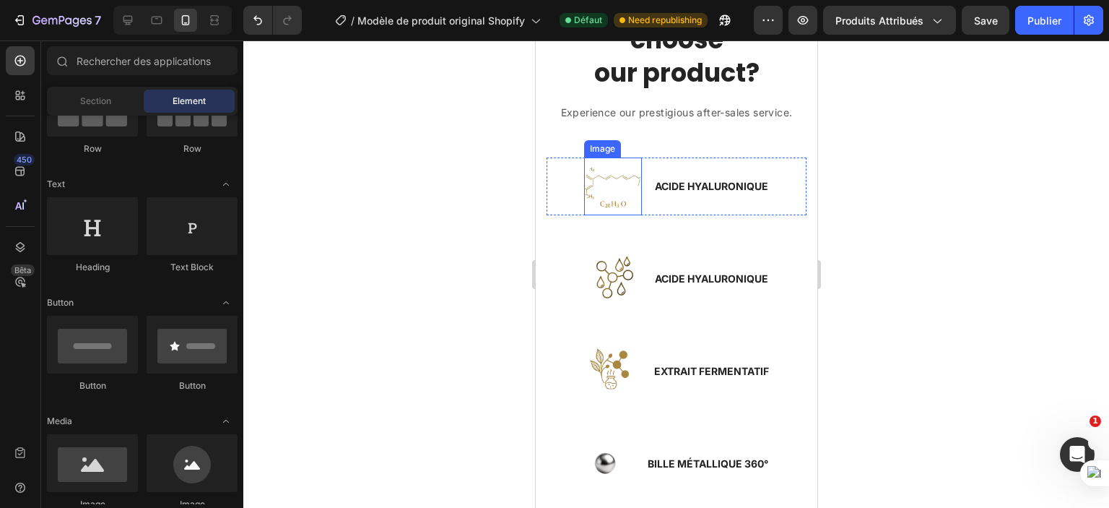
click at [602, 190] on img at bounding box center [613, 186] width 58 height 58
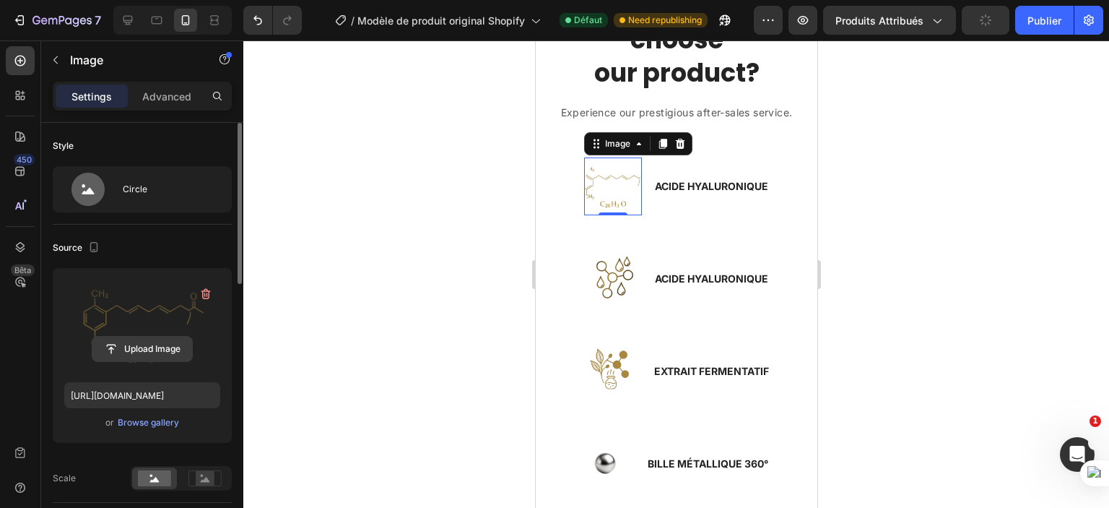
click at [152, 347] on input "file" at bounding box center [142, 349] width 100 height 25
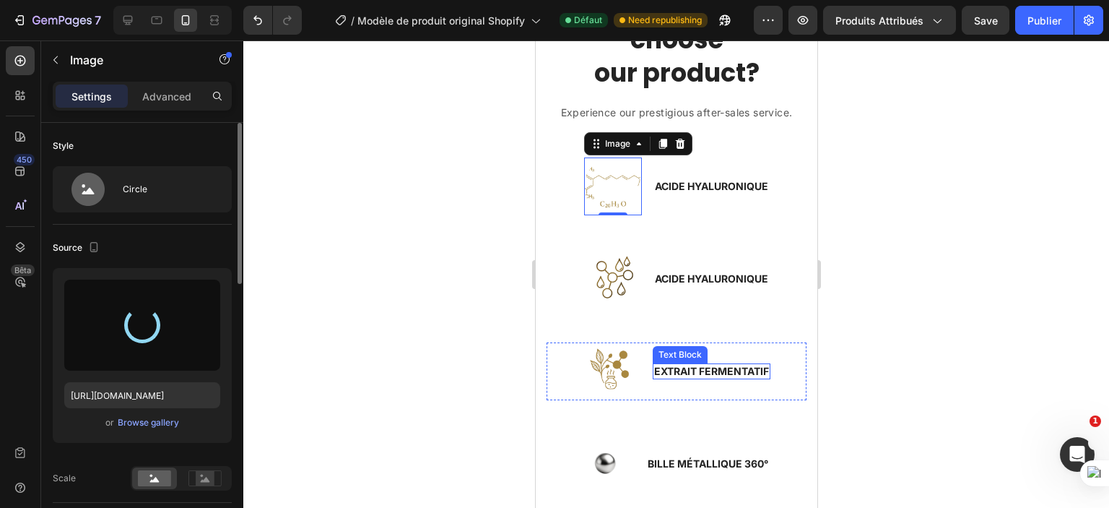
type input "https://cdn.shopify.com/s/files/1/0702/3591/4412/files/gempages_578234316434178…"
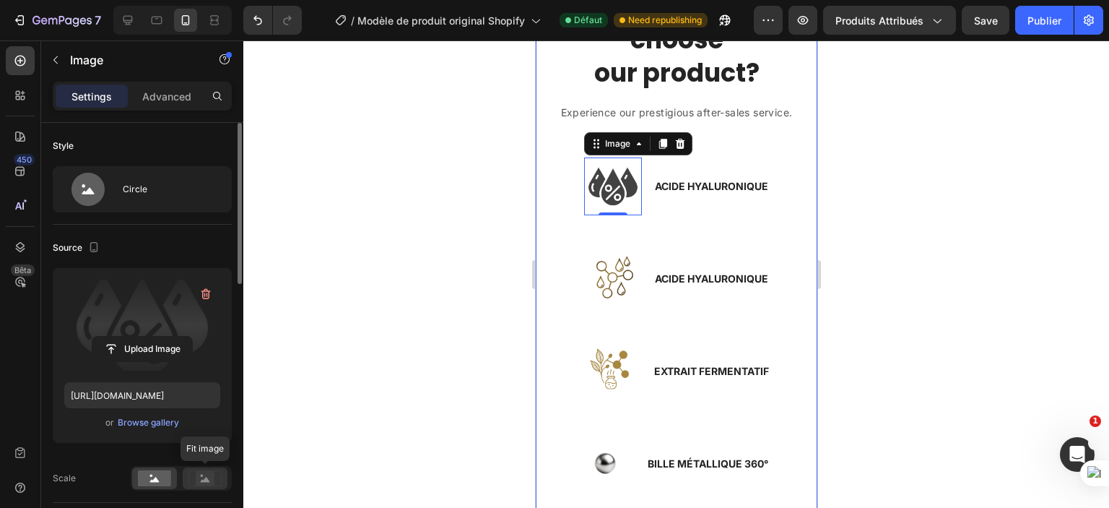
click at [205, 482] on rect at bounding box center [205, 478] width 19 height 14
click at [162, 484] on rect at bounding box center [154, 478] width 33 height 16
click at [183, 480] on div at bounding box center [205, 478] width 45 height 22
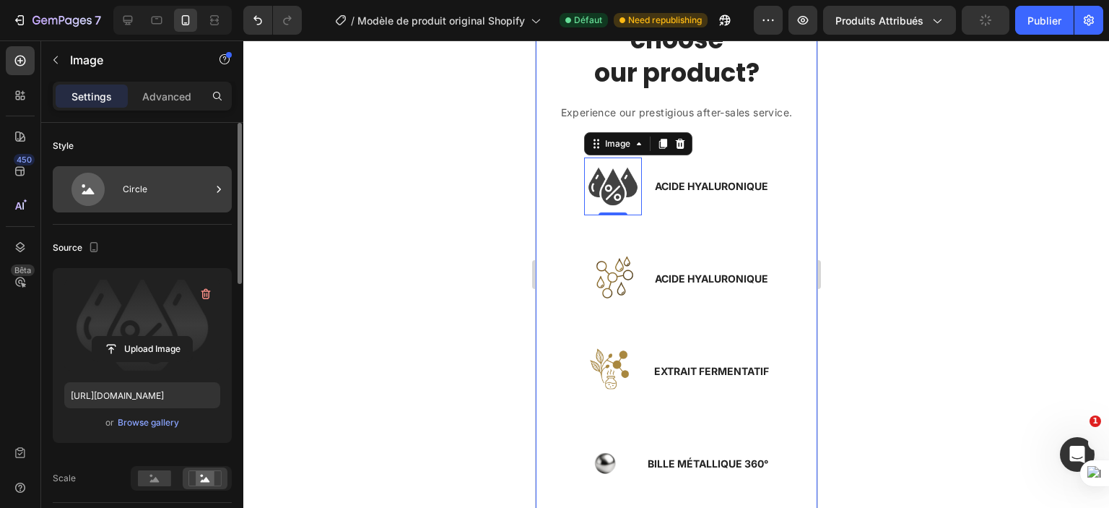
click at [150, 184] on div "Circle" at bounding box center [167, 189] width 88 height 33
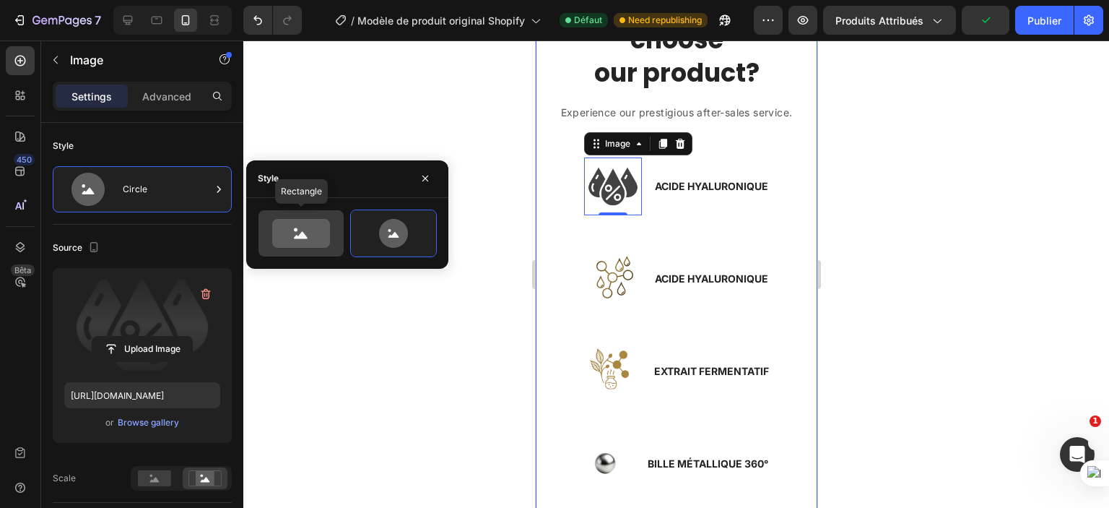
click at [313, 230] on icon at bounding box center [301, 233] width 58 height 29
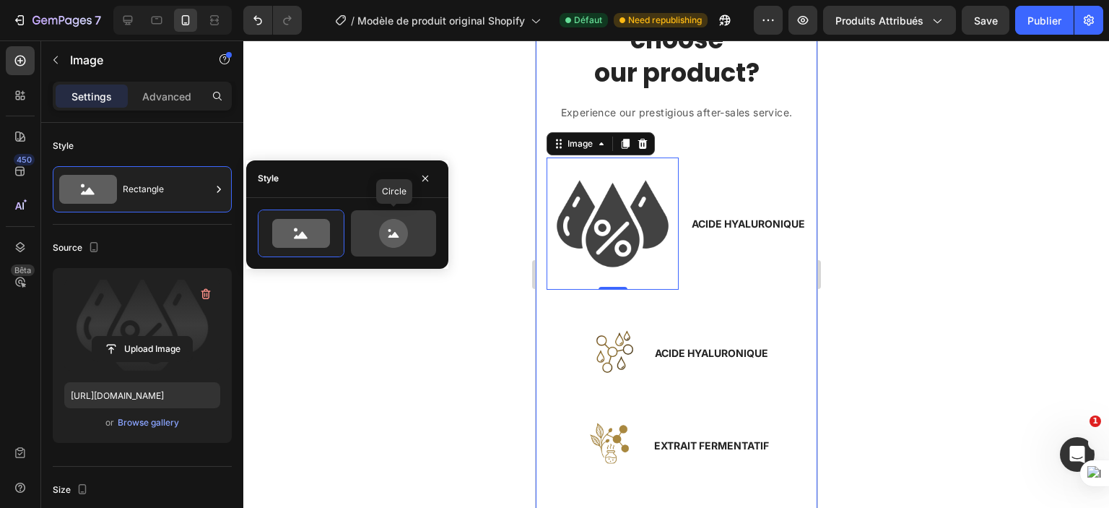
click at [379, 238] on icon at bounding box center [394, 233] width 68 height 29
type input "80"
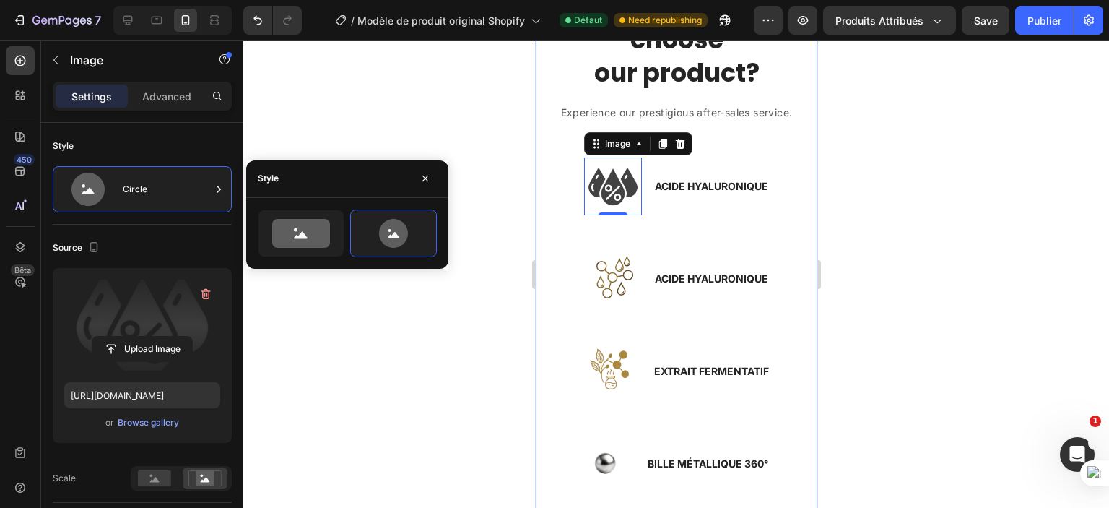
click at [416, 308] on div at bounding box center [676, 273] width 866 height 467
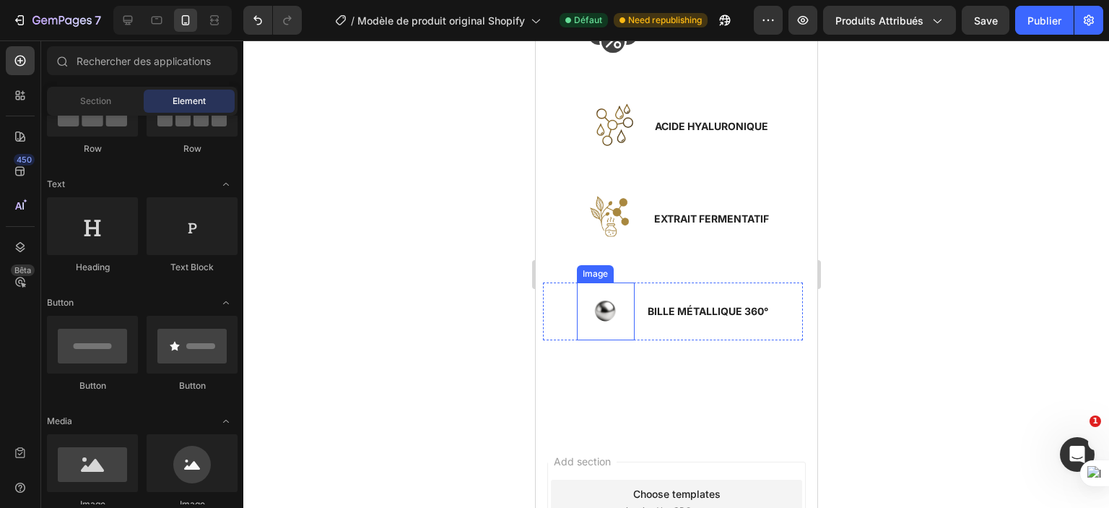
scroll to position [2397, 0]
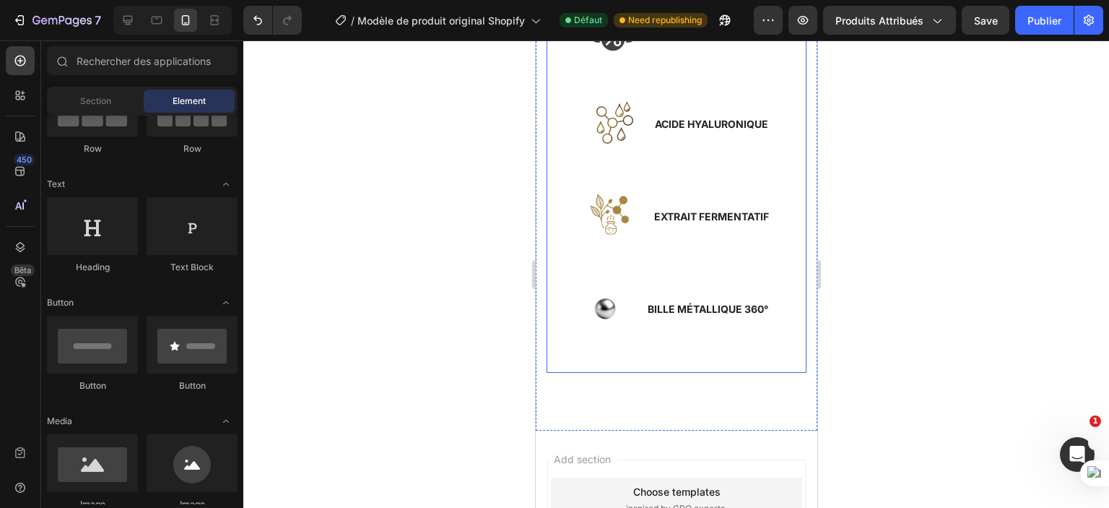
click at [719, 355] on div "Image BILLE MÉTALLIQUE 360° Text Block Row" at bounding box center [676, 326] width 260 height 92
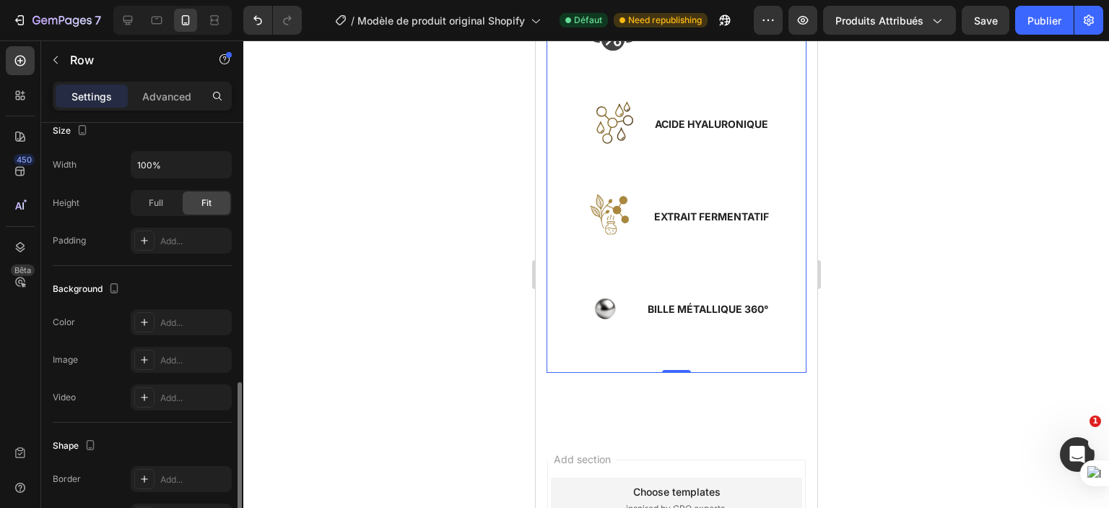
scroll to position [436, 0]
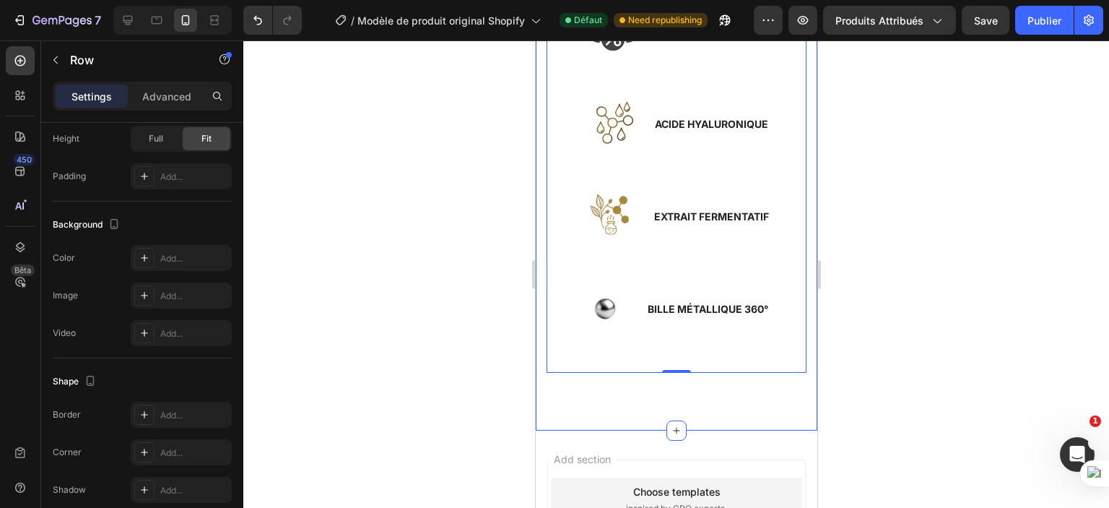
click at [654, 399] on div "Why should you choose our product? Heading Experience our prestigious after-sal…" at bounding box center [676, 104] width 282 height 654
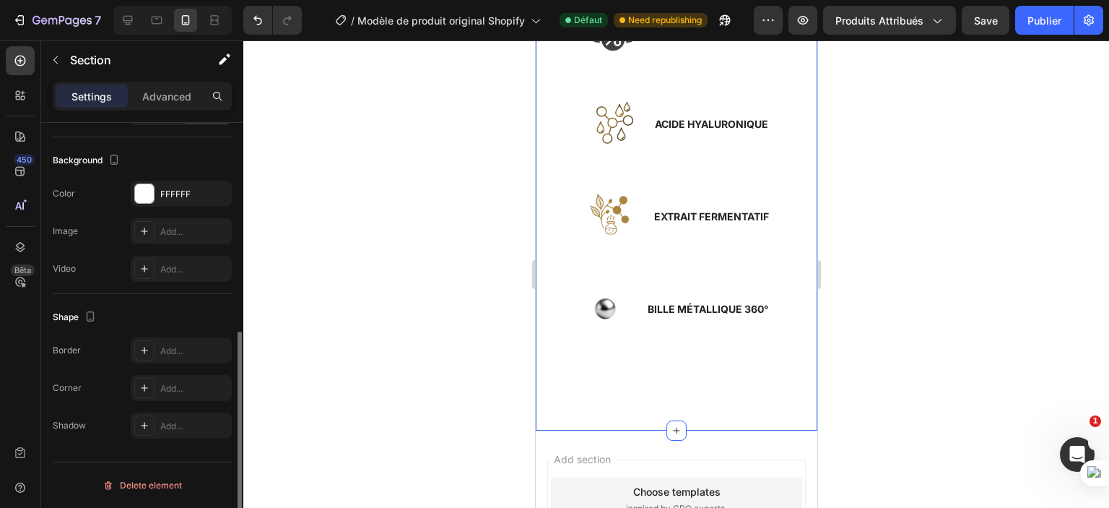
scroll to position [0, 0]
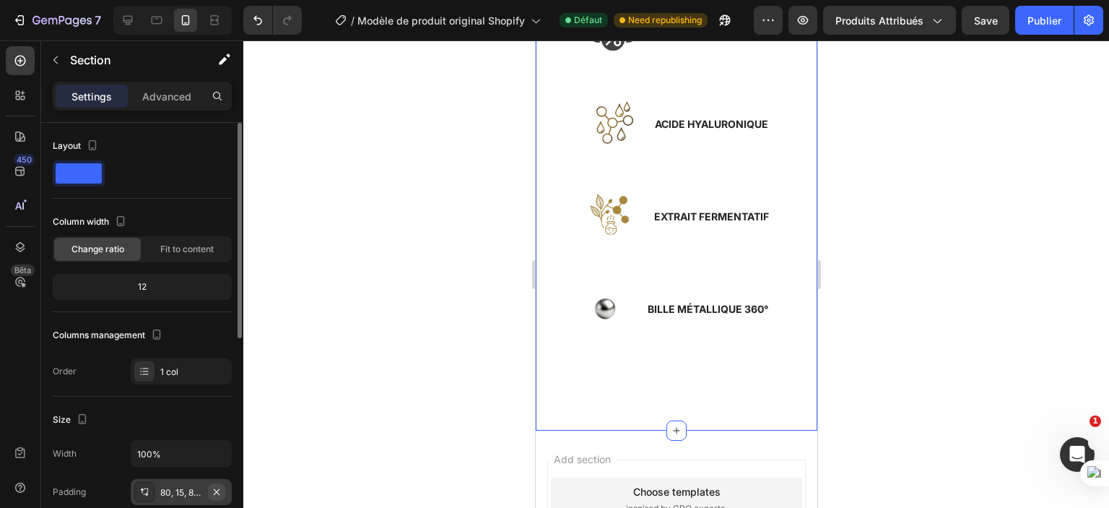
click at [214, 492] on icon "button" at bounding box center [217, 492] width 12 height 12
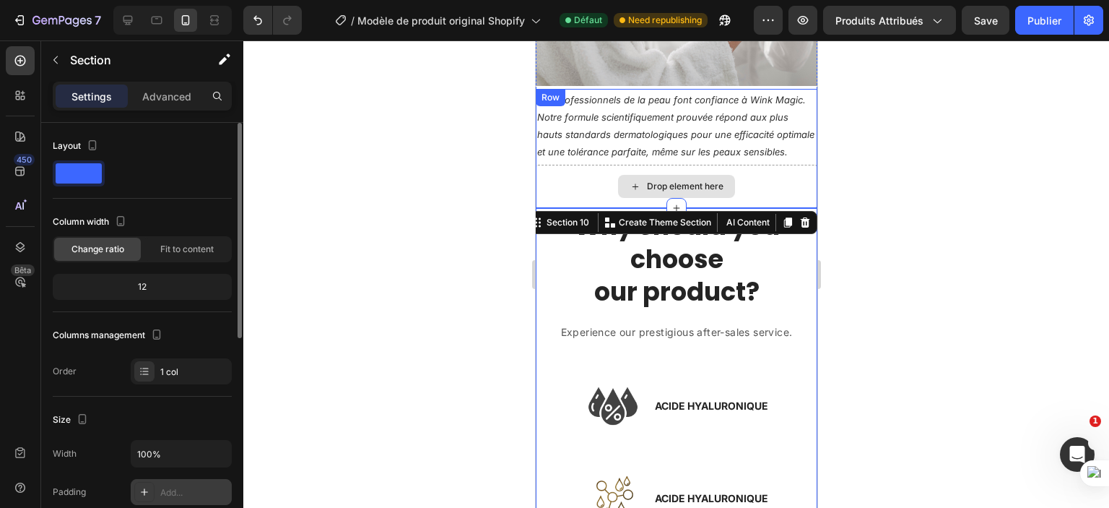
scroll to position [1942, 0]
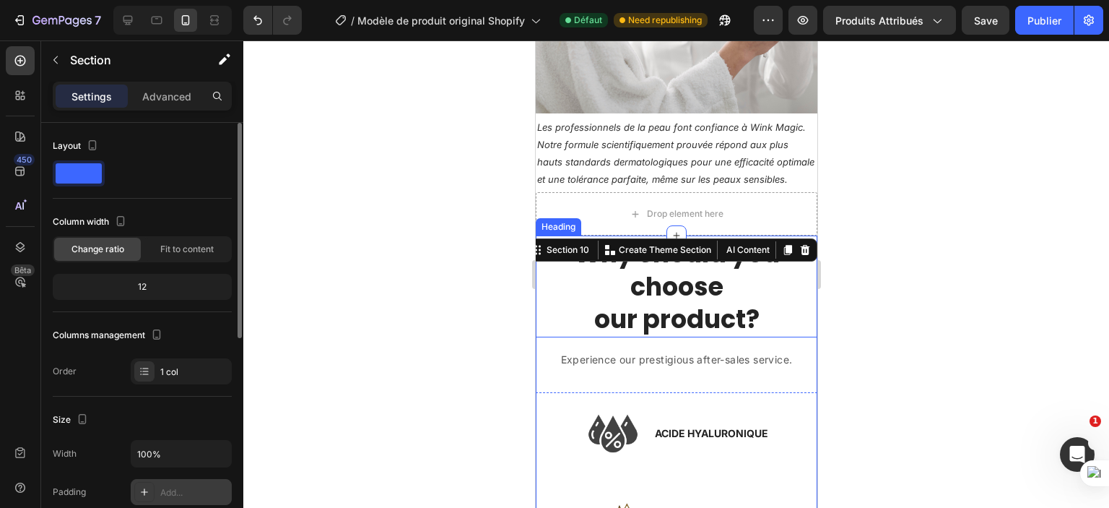
click at [434, 254] on div at bounding box center [676, 273] width 866 height 467
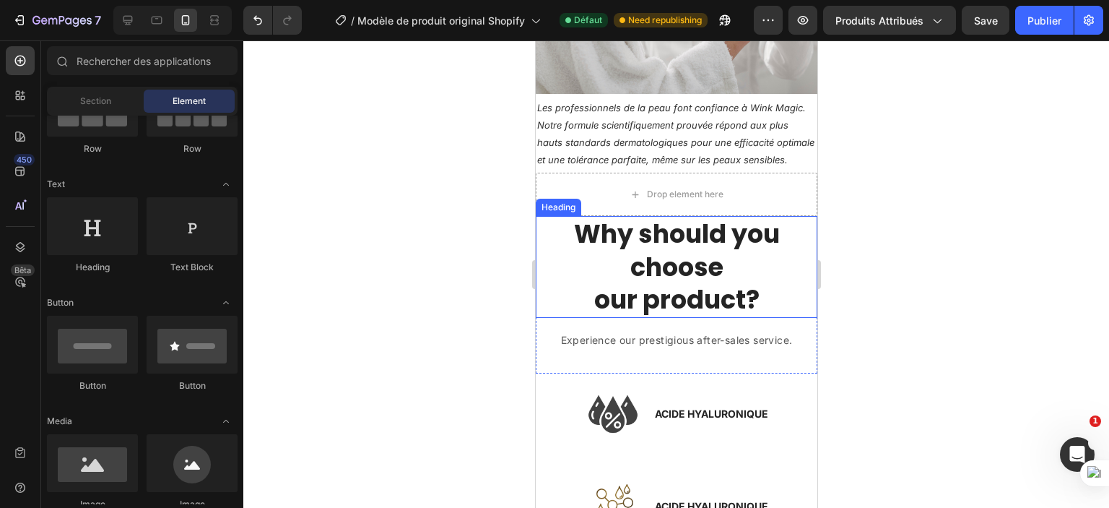
scroll to position [1980, 0]
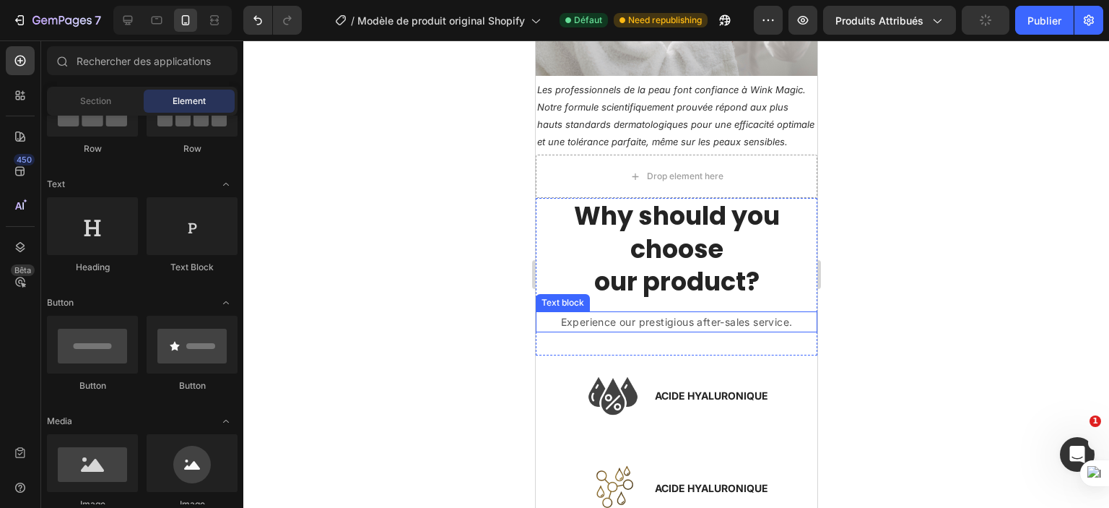
click at [735, 313] on p "Experience our prestigious after-sales service." at bounding box center [676, 322] width 279 height 18
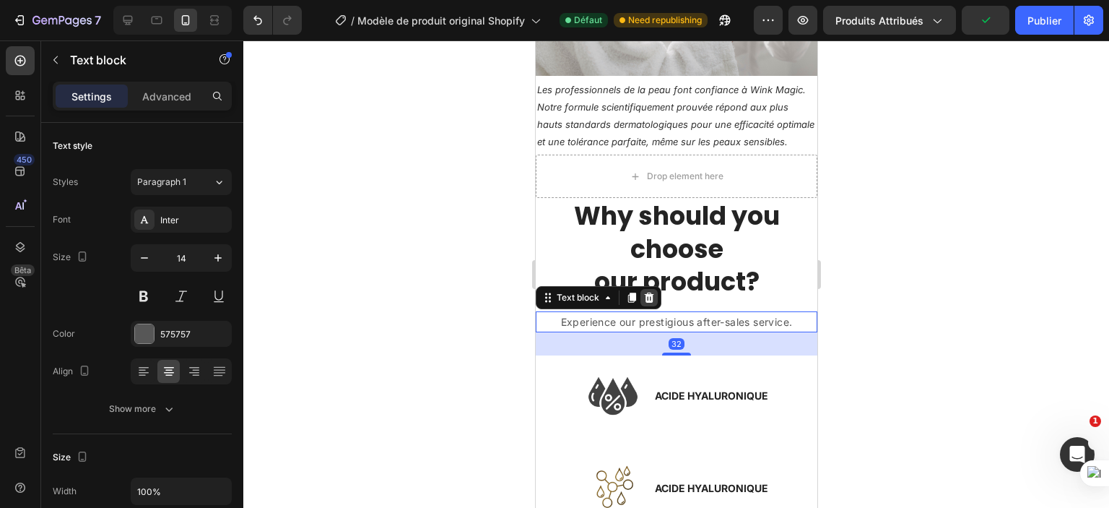
click at [649, 294] on icon at bounding box center [648, 298] width 9 height 10
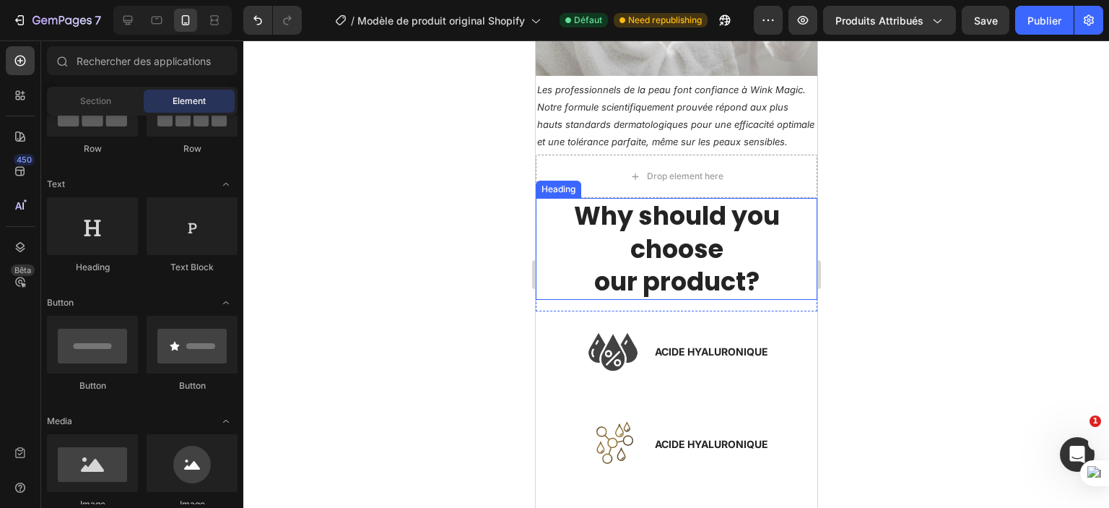
click at [715, 276] on p "Why should you choose our product?" at bounding box center [676, 248] width 279 height 99
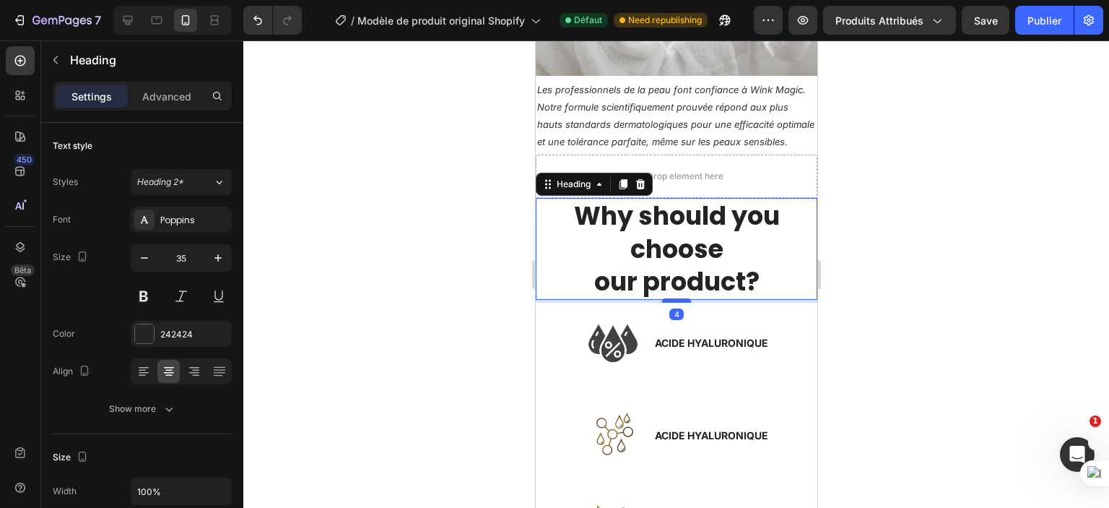
click at [677, 298] on div at bounding box center [676, 300] width 29 height 4
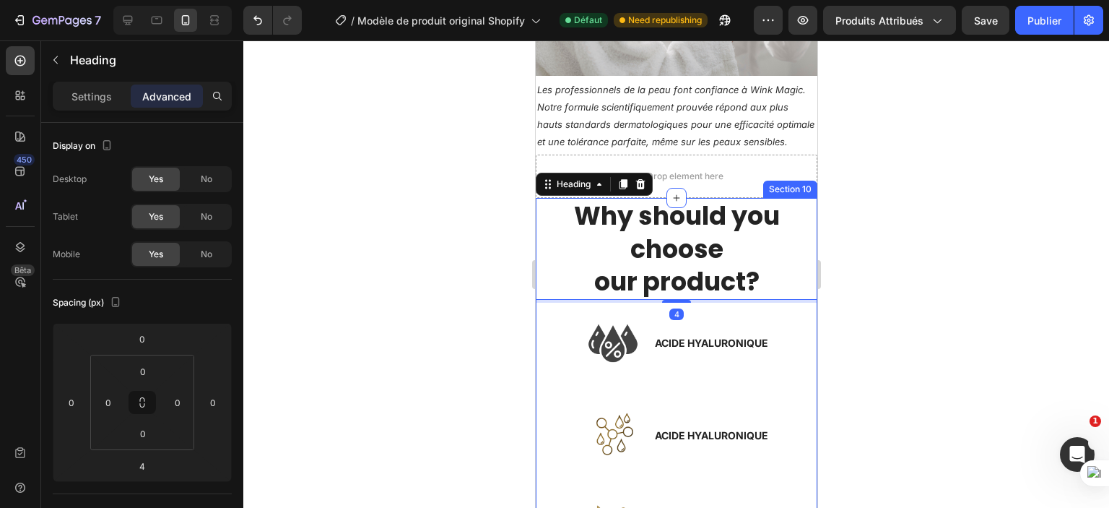
click at [509, 300] on div at bounding box center [676, 273] width 866 height 467
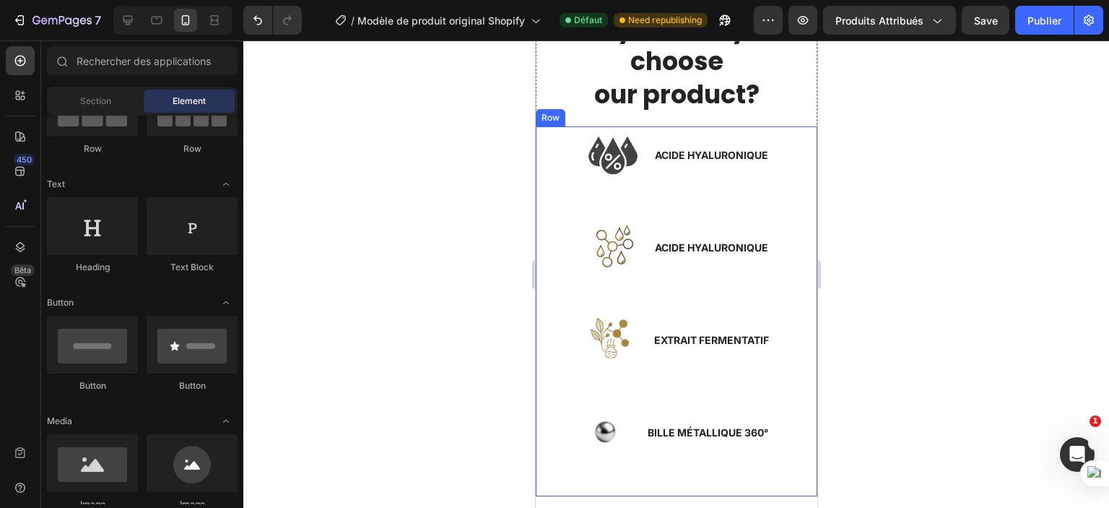
scroll to position [2149, 0]
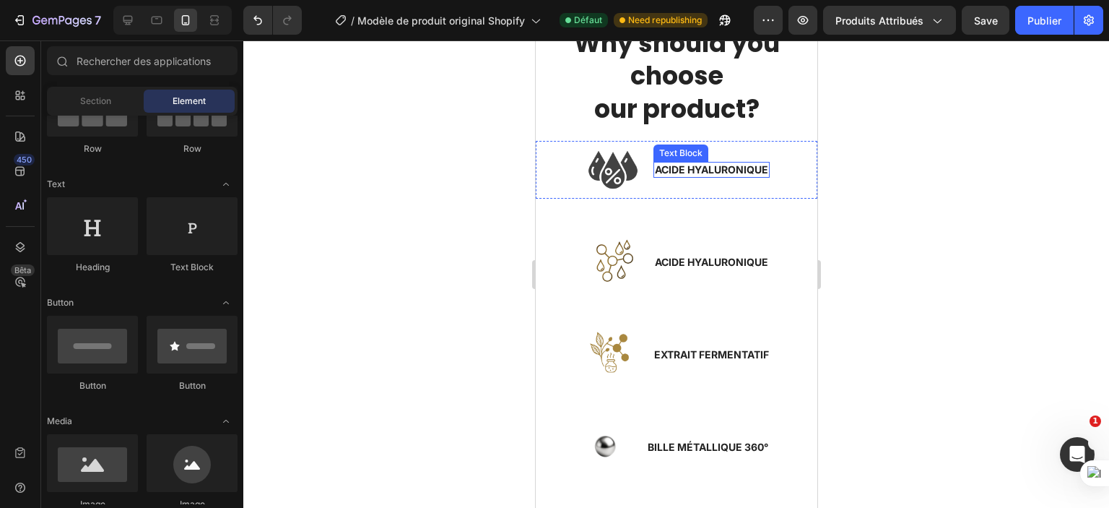
click at [678, 168] on strong "ACIDE HYALURONIQUE" at bounding box center [710, 169] width 113 height 12
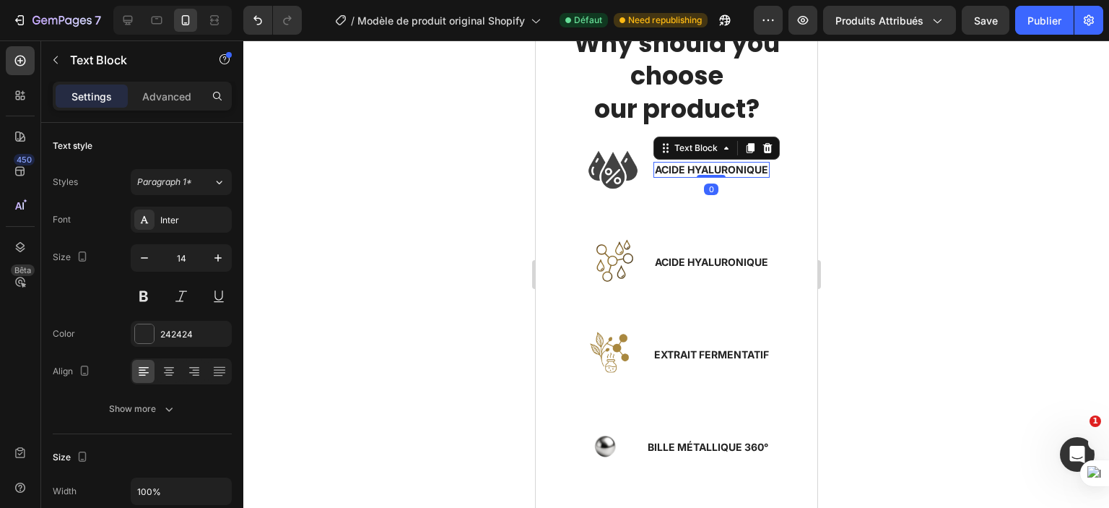
click at [678, 168] on strong "ACIDE HYALURONIQUE" at bounding box center [710, 169] width 113 height 12
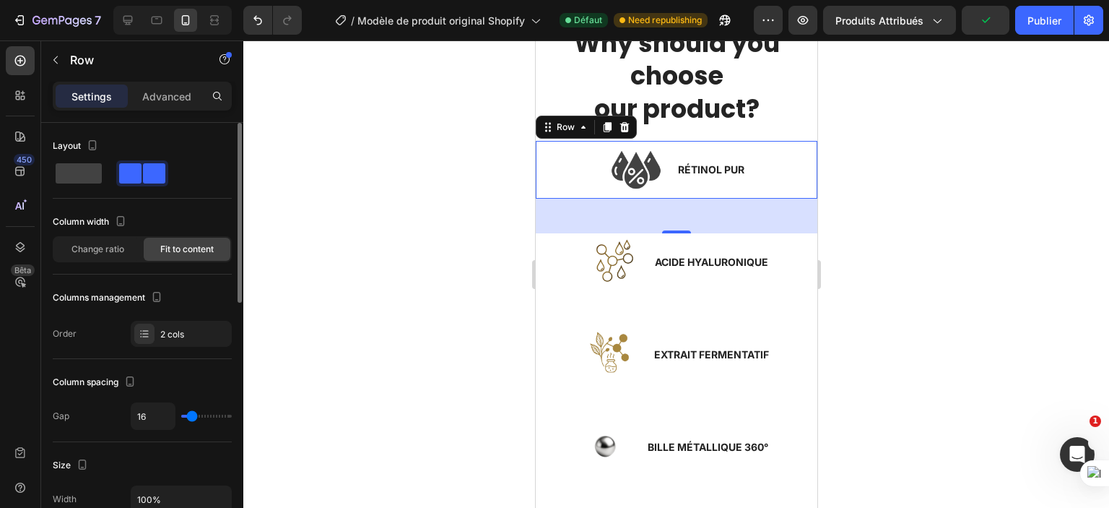
type input "20"
type input "22"
type input "25"
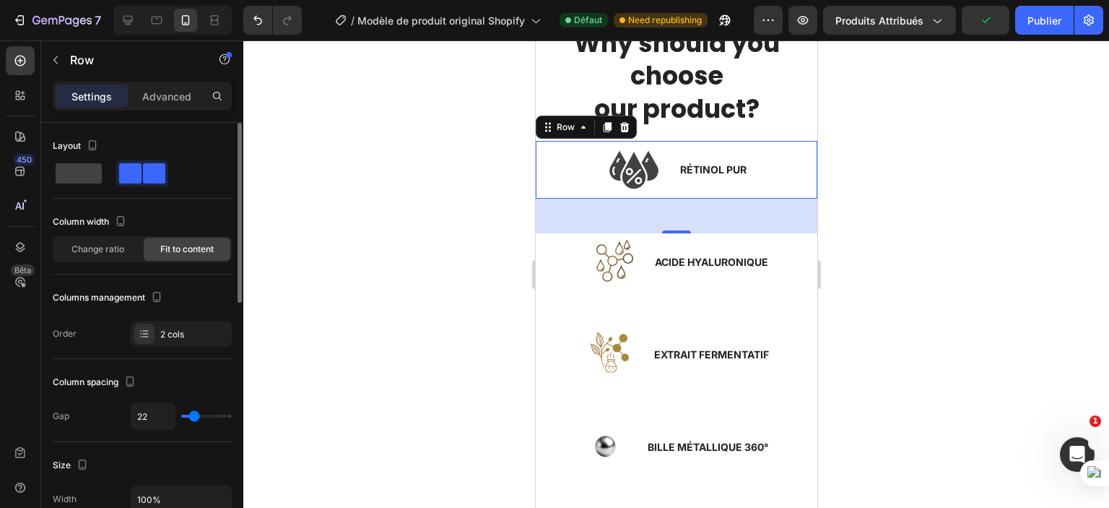
type input "25"
type input "27"
type input "31"
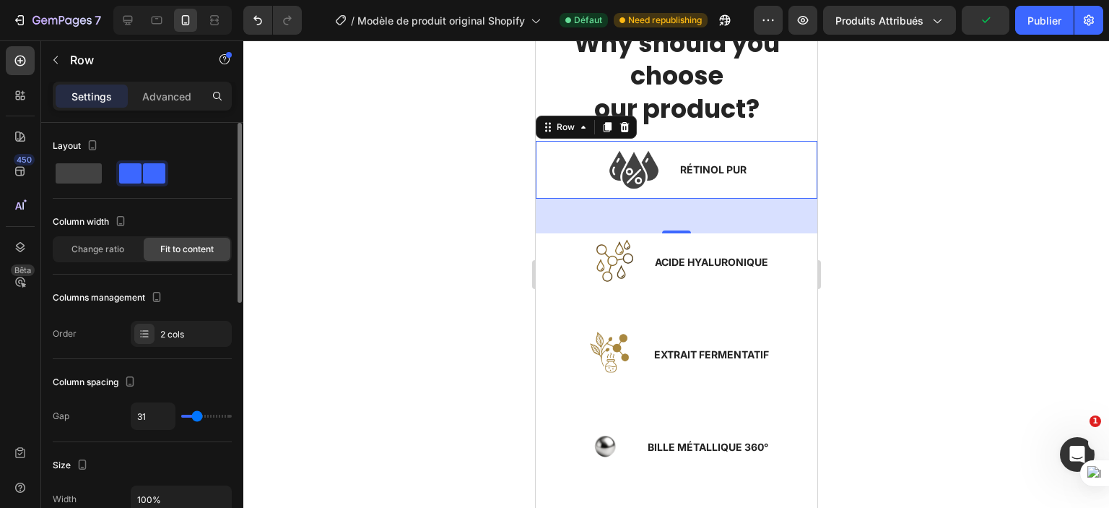
type input "32"
type input "34"
type input "38"
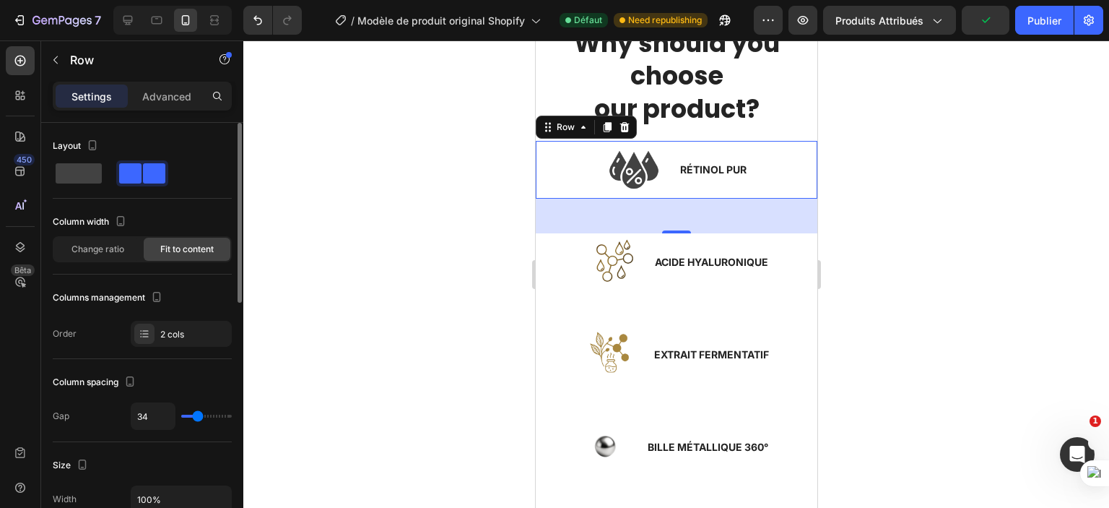
type input "38"
type input "40"
type input "43"
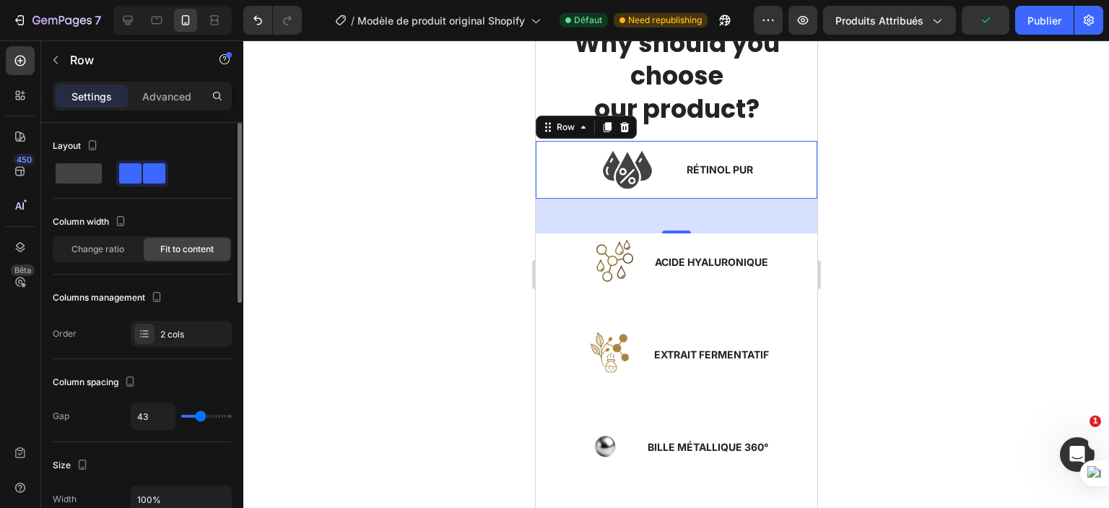
type input "45"
type input "47"
type input "48"
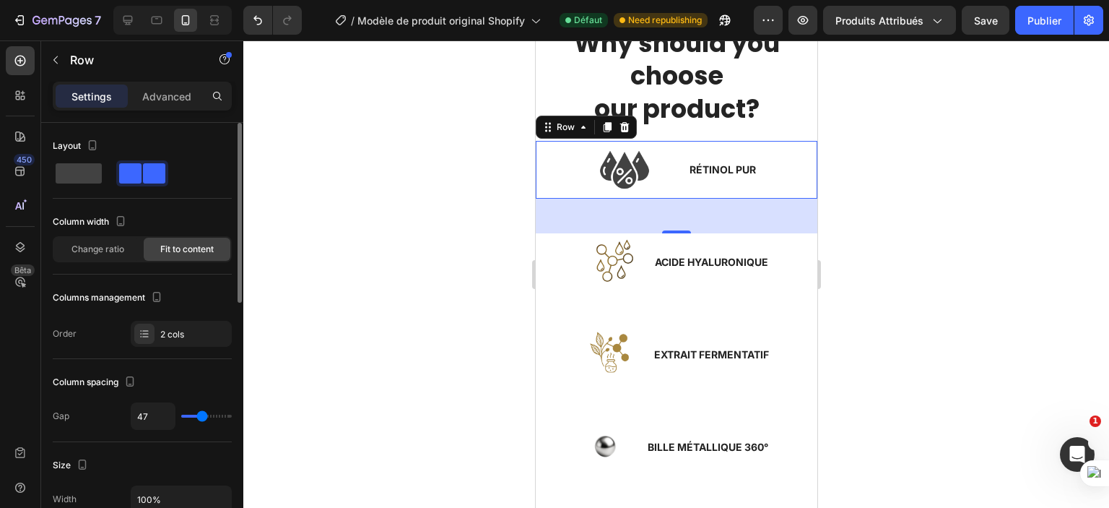
type input "48"
type input "50"
type input "52"
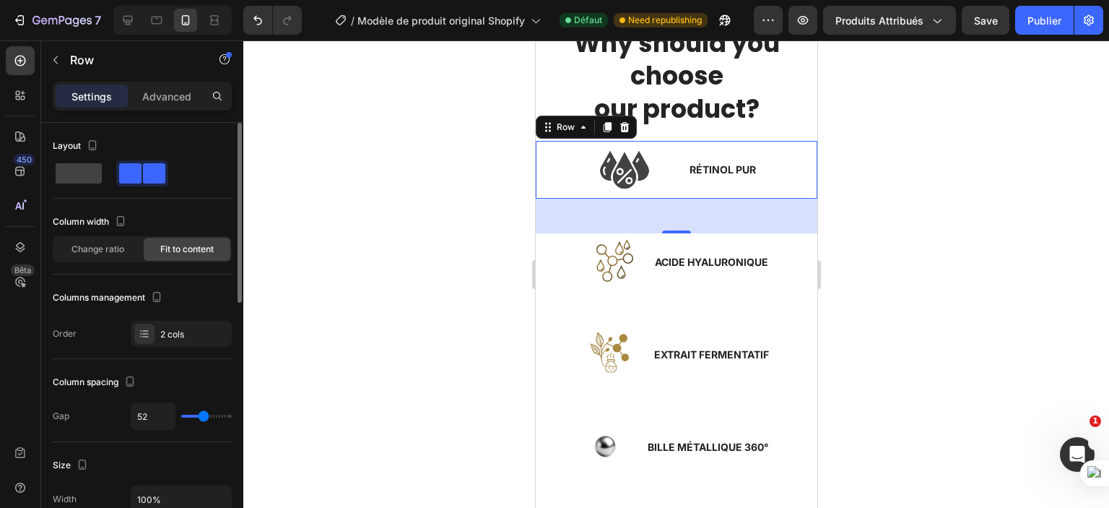
type input "54"
type input "56"
type input "57"
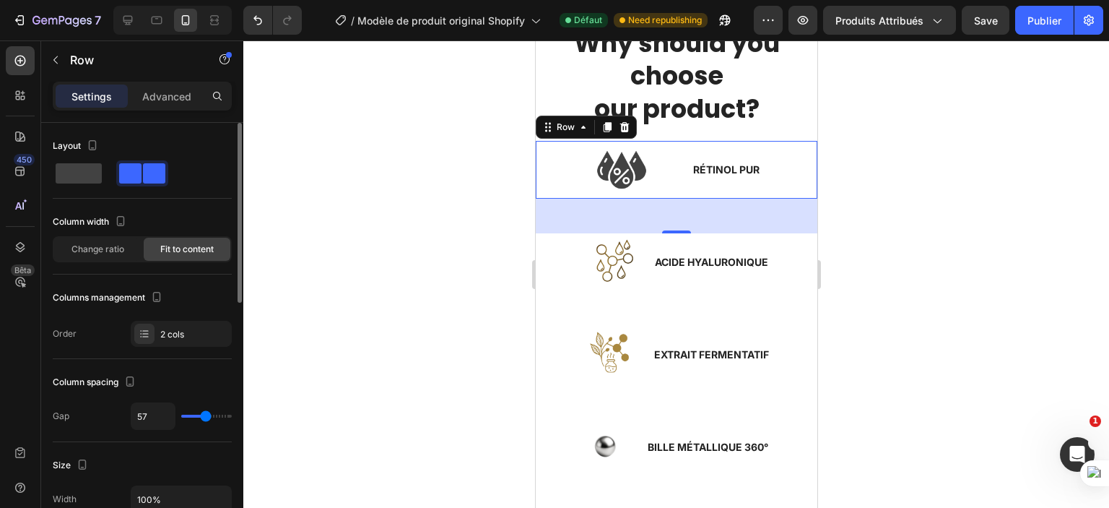
drag, startPoint x: 193, startPoint y: 420, endPoint x: 205, endPoint y: 416, distance: 12.8
type input "57"
click at [205, 416] on input "range" at bounding box center [206, 416] width 51 height 3
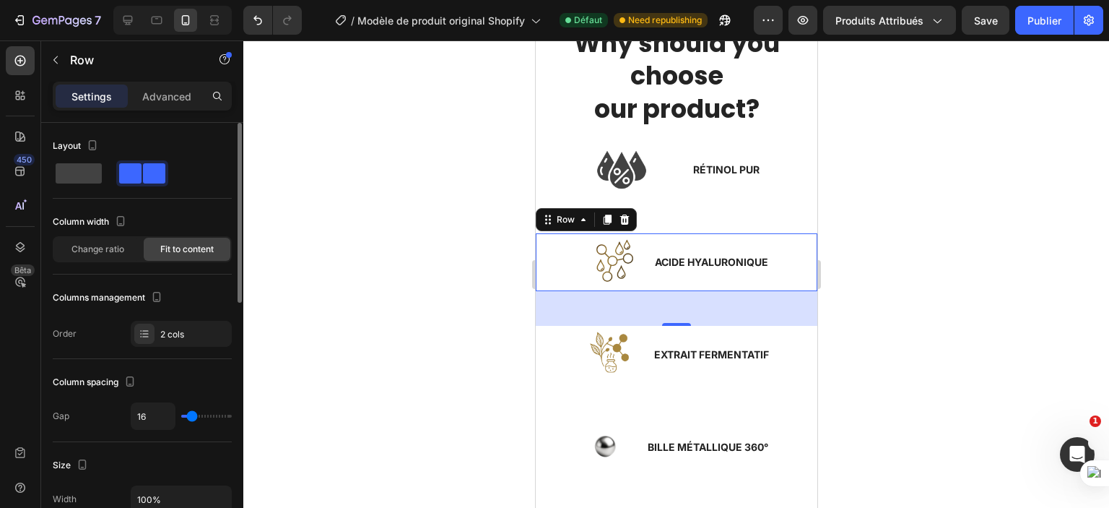
type input "18"
type input "20"
type input "22"
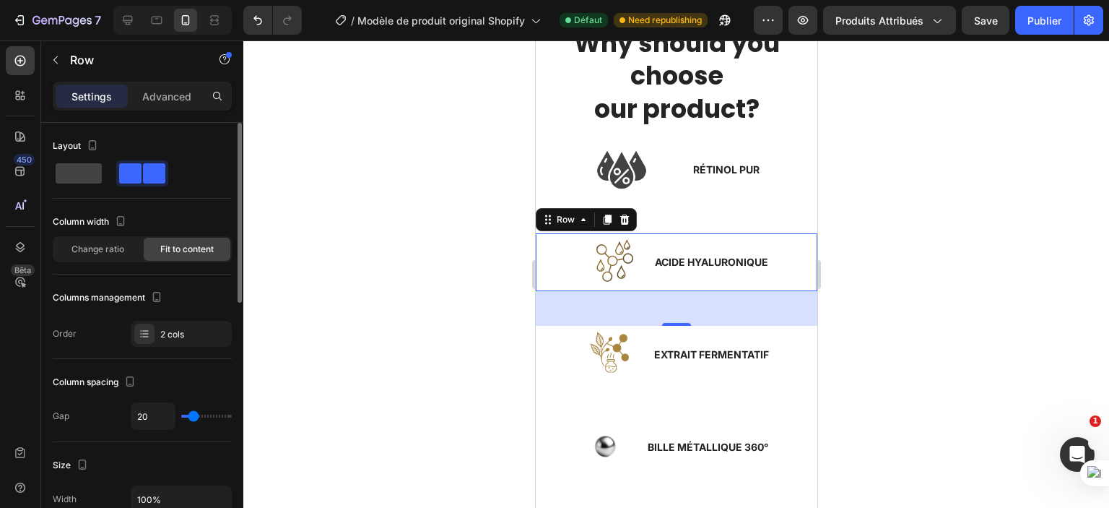
type input "22"
type input "24"
type input "25"
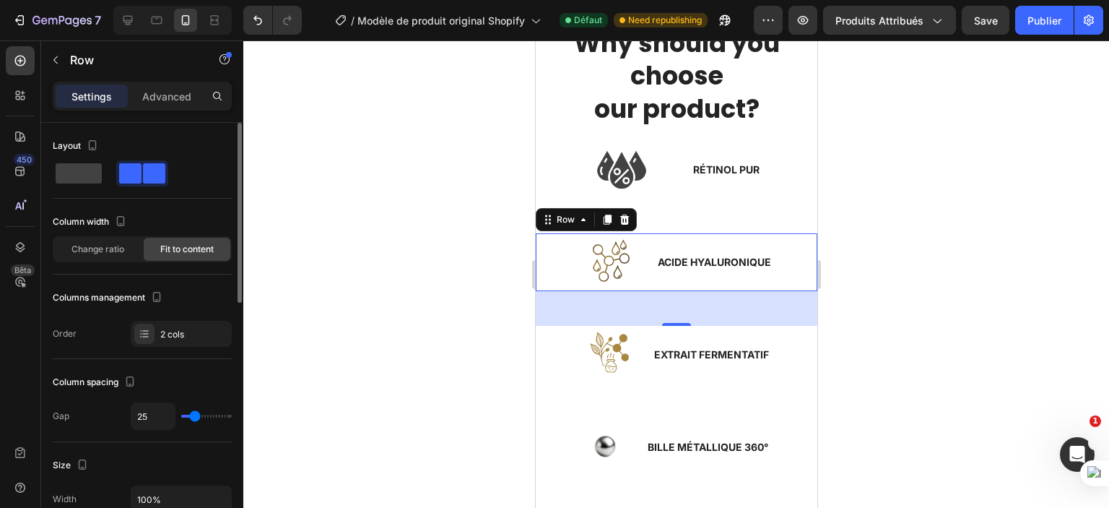
type input "24"
type input "18"
type input "13"
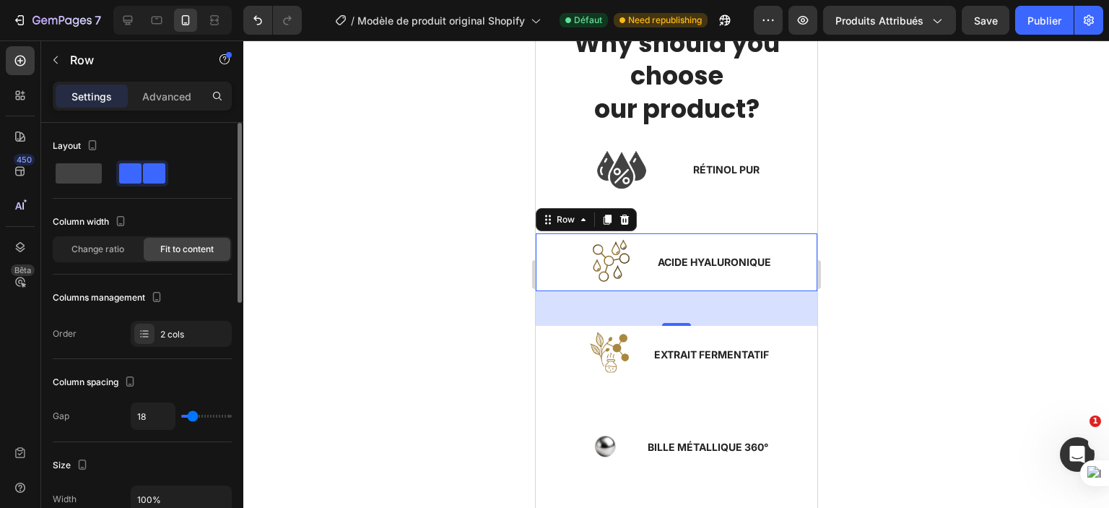
type input "13"
type input "9"
type input "2"
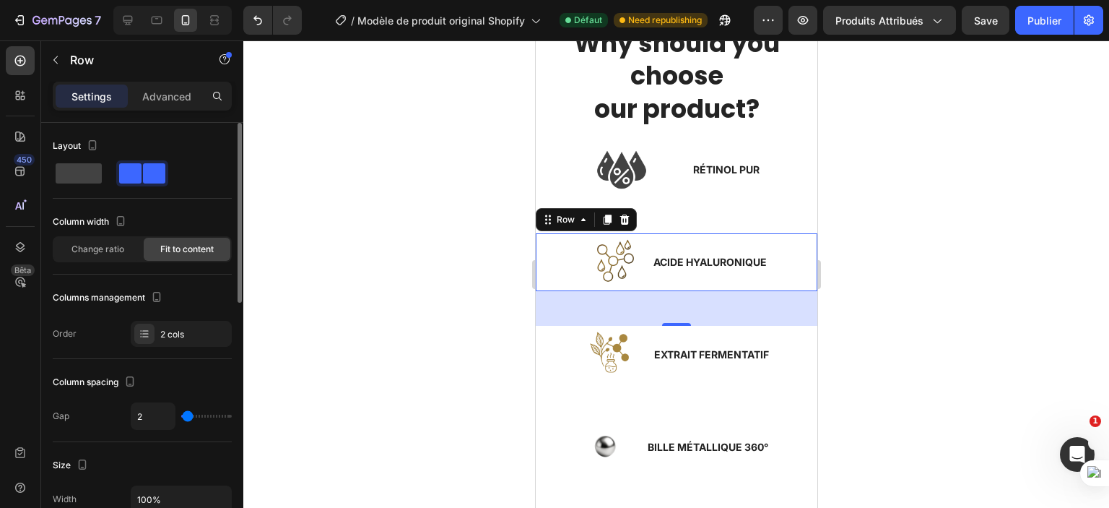
type input "0"
type input "4"
type input "9"
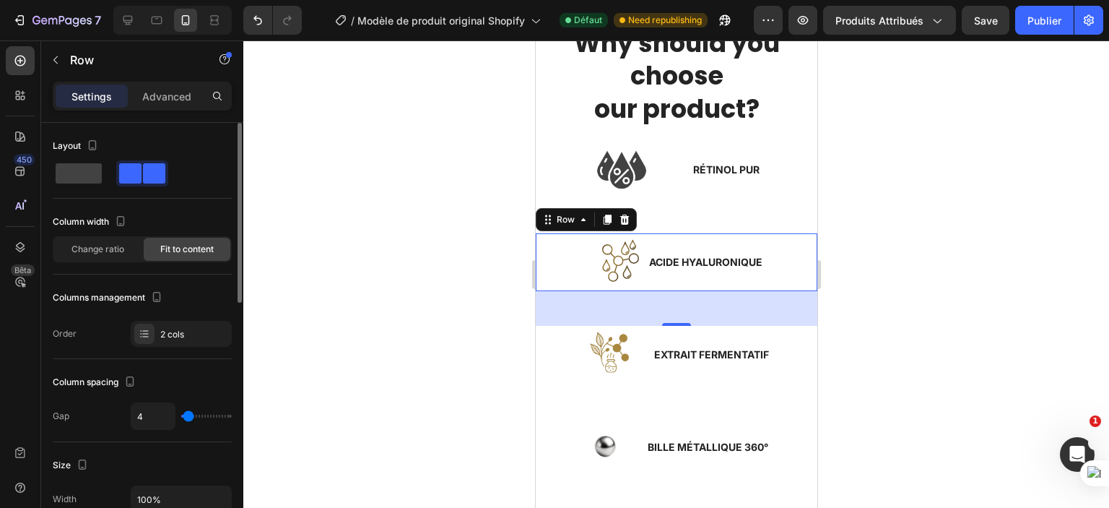
type input "9"
type input "13"
type input "15"
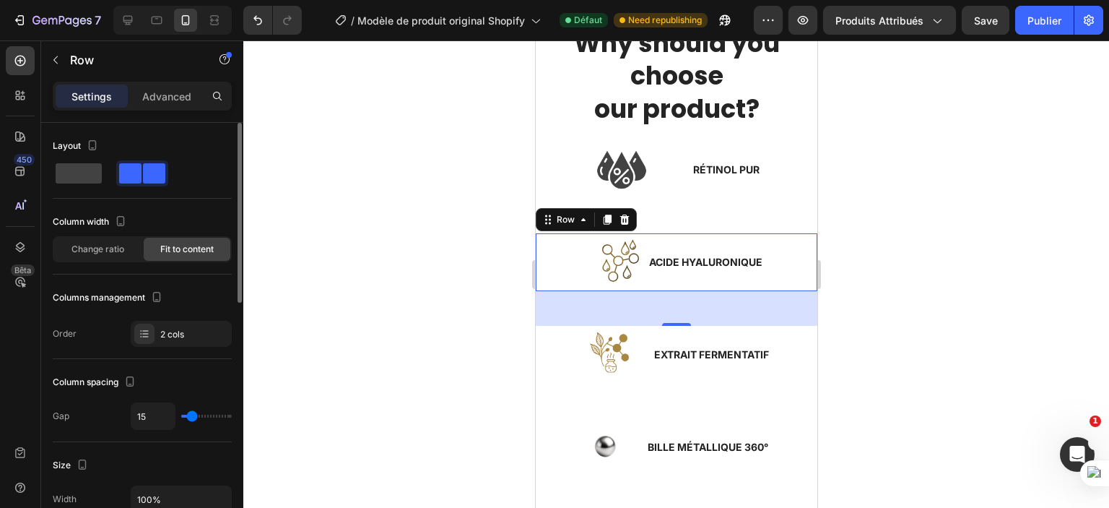
type input "18"
type input "22"
type input "24"
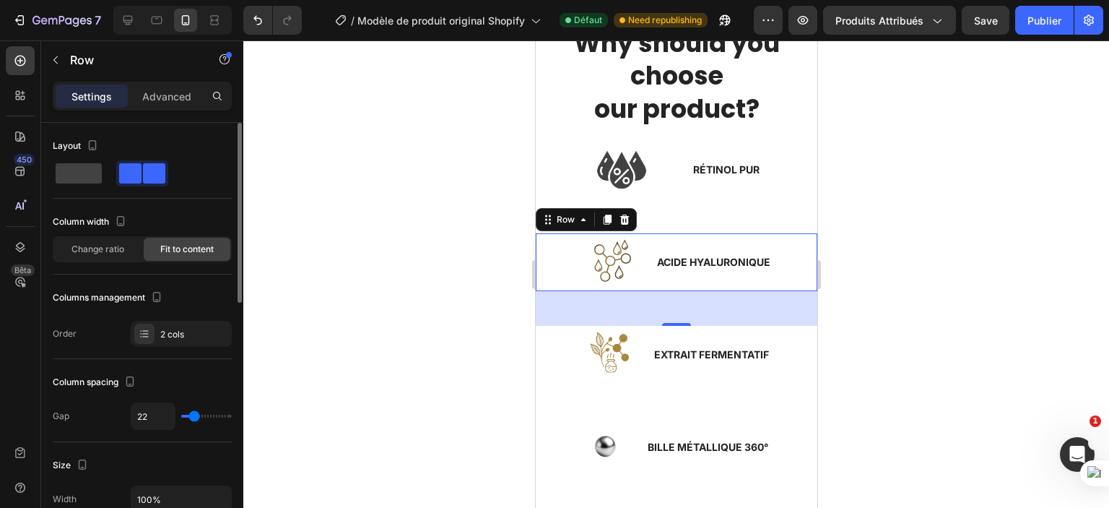
type input "24"
type input "27"
type input "31"
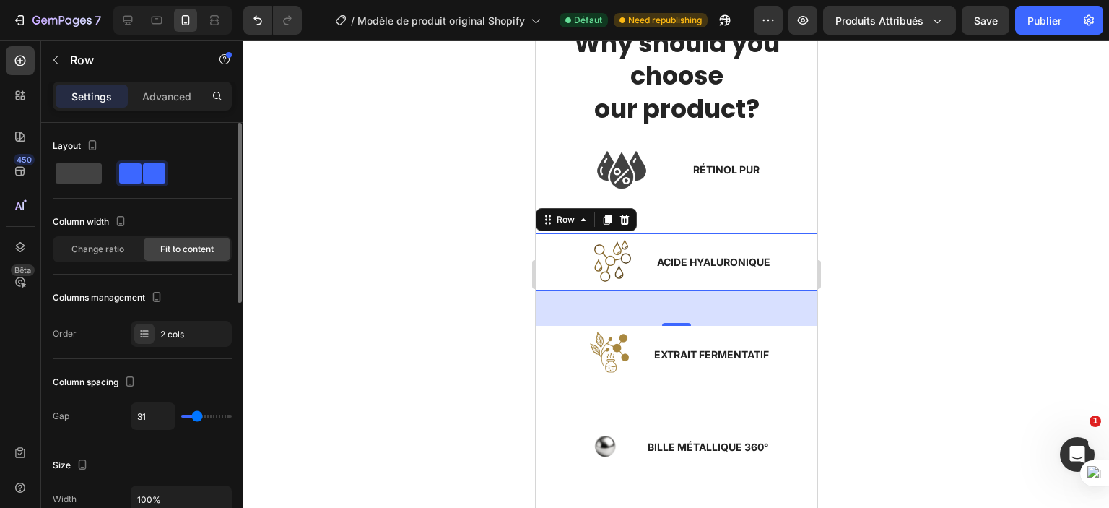
type input "32"
type input "34"
type input "36"
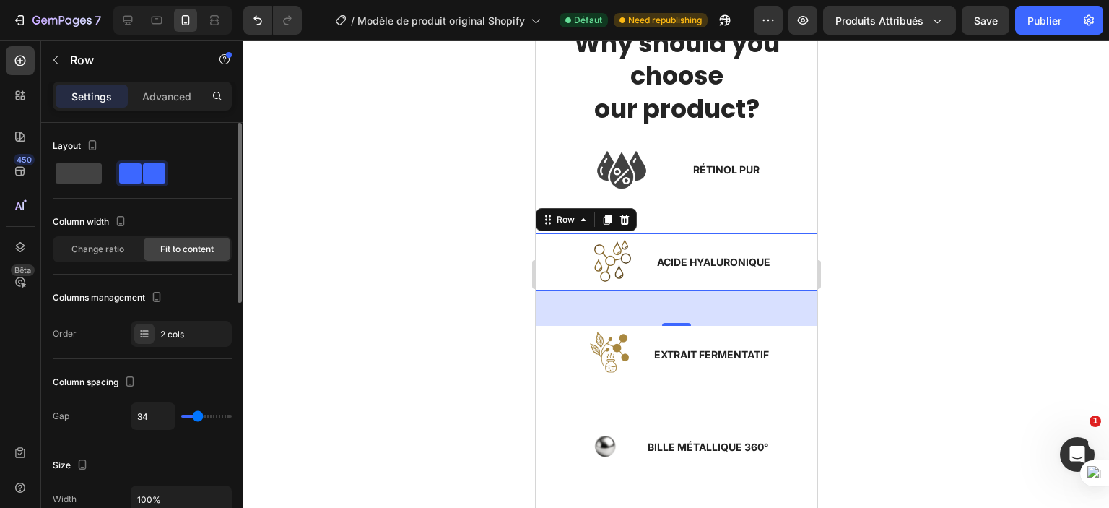
type input "36"
type input "38"
type input "40"
drag, startPoint x: 191, startPoint y: 415, endPoint x: 199, endPoint y: 416, distance: 8.1
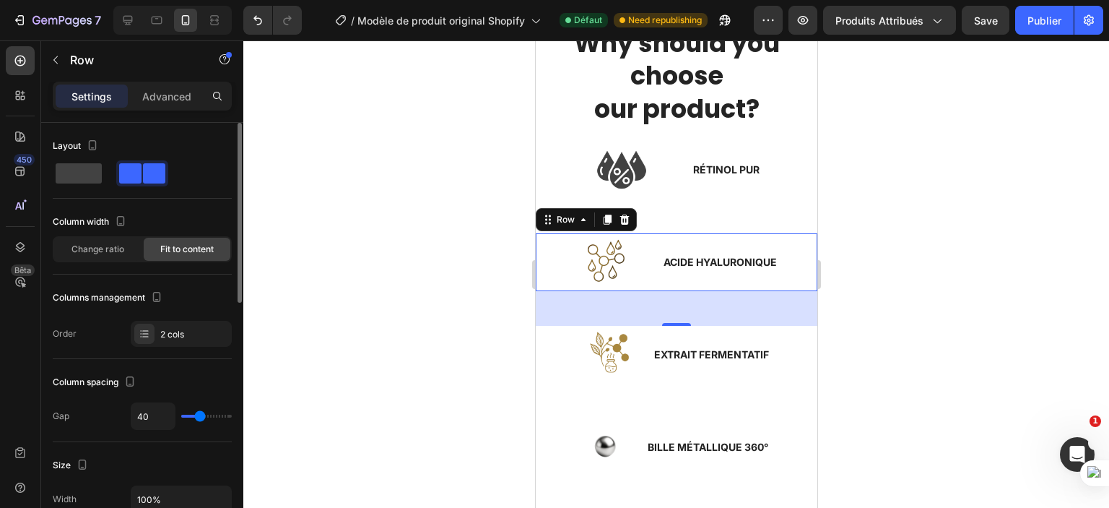
type input "40"
click at [199, 416] on input "range" at bounding box center [206, 416] width 51 height 3
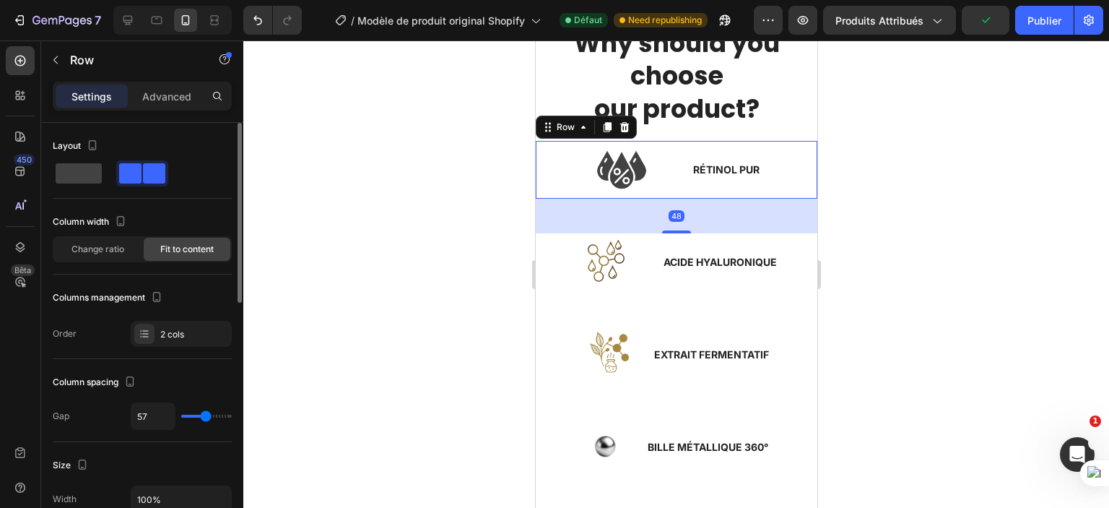
type input "45"
type input "29"
type input "0"
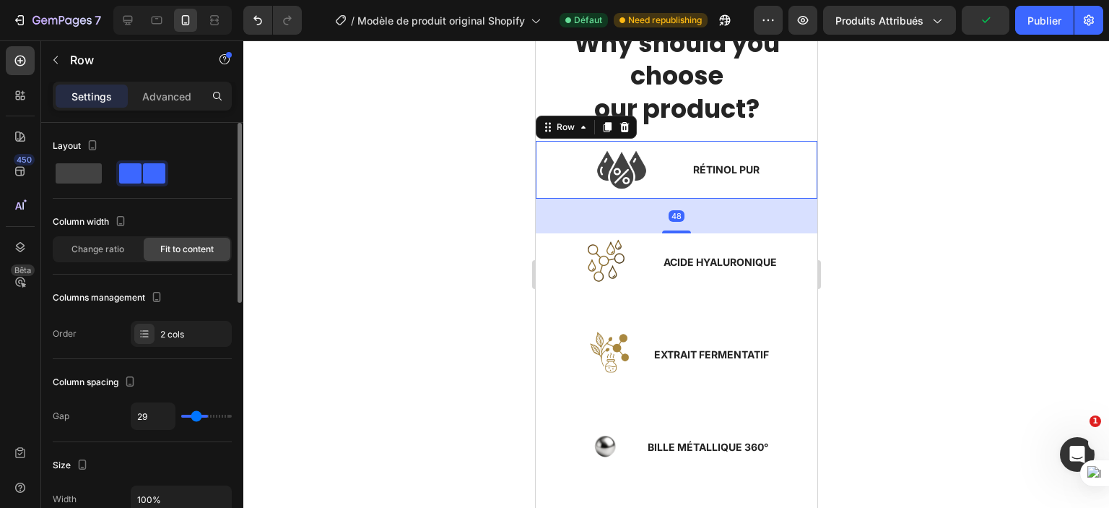
type input "0"
type input "2"
type input "36"
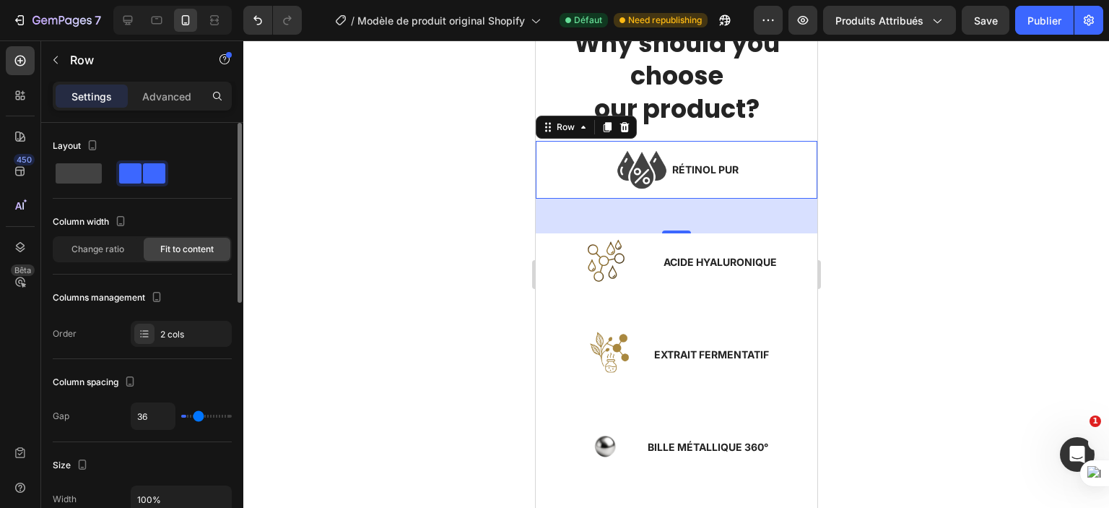
type input "52"
type input "64"
type input "80"
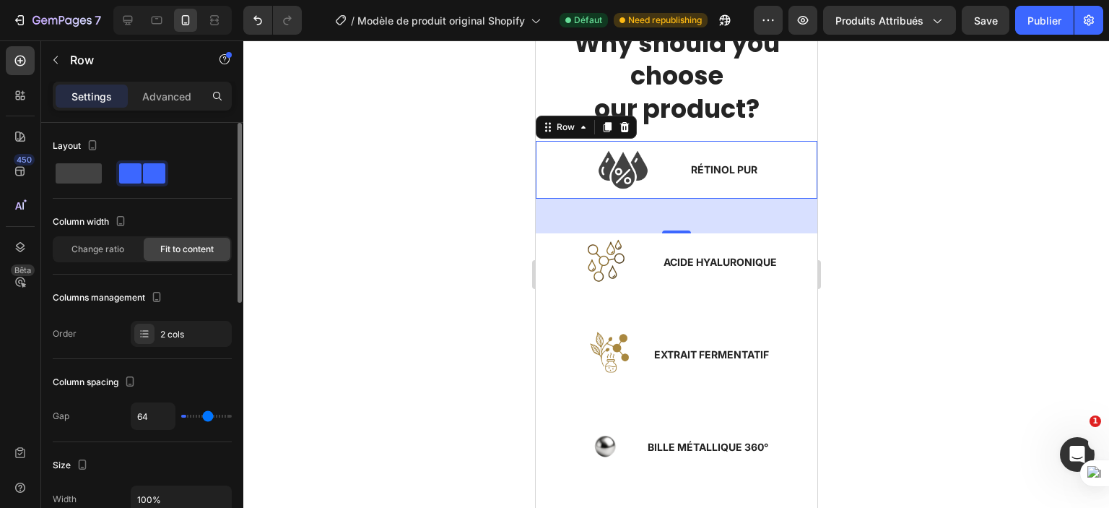
type input "80"
type input "89"
type input "96"
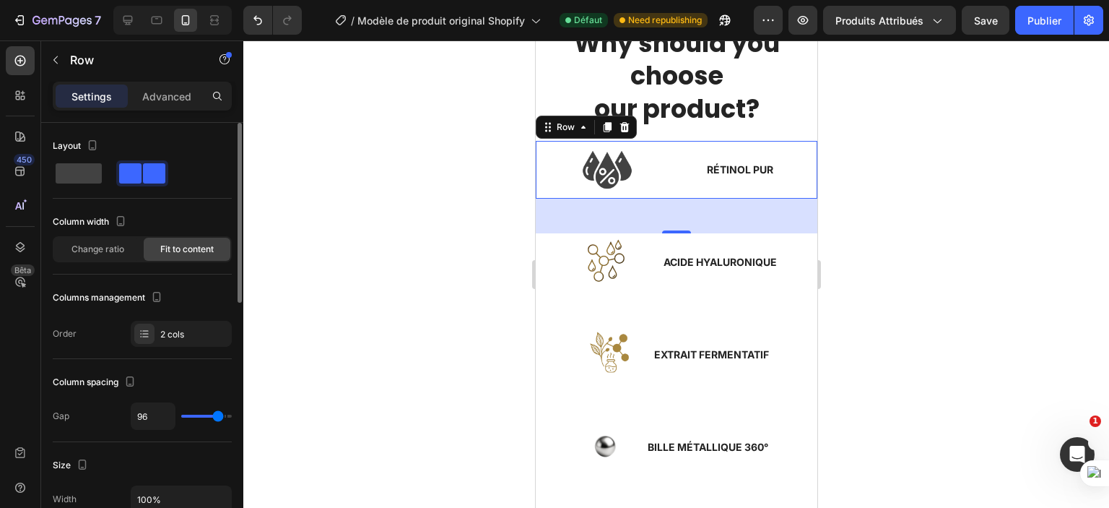
type input "98"
type input "102"
type input "104"
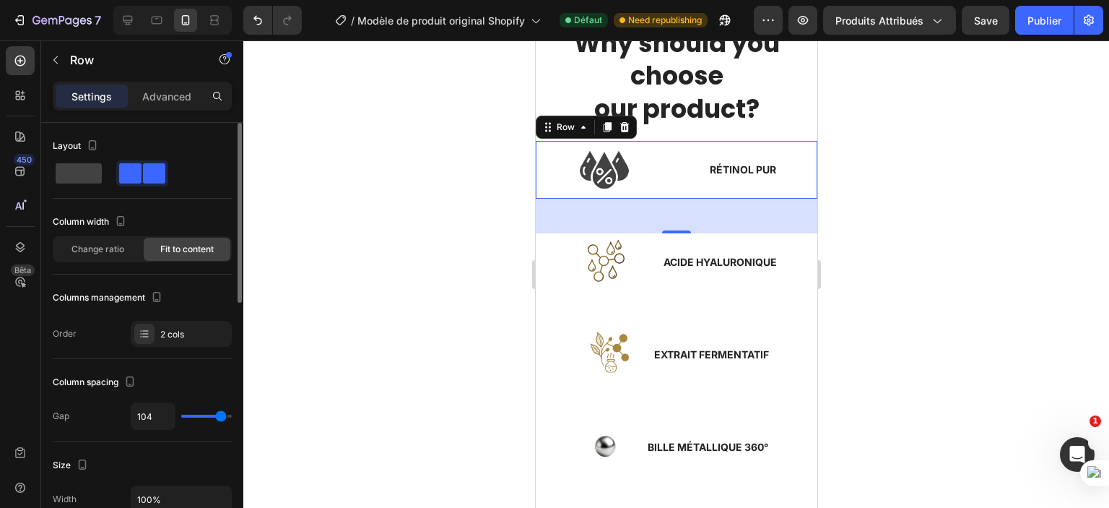
drag, startPoint x: 204, startPoint y: 417, endPoint x: 220, endPoint y: 415, distance: 16.0
type input "104"
click at [220, 415] on input "range" at bounding box center [206, 416] width 51 height 3
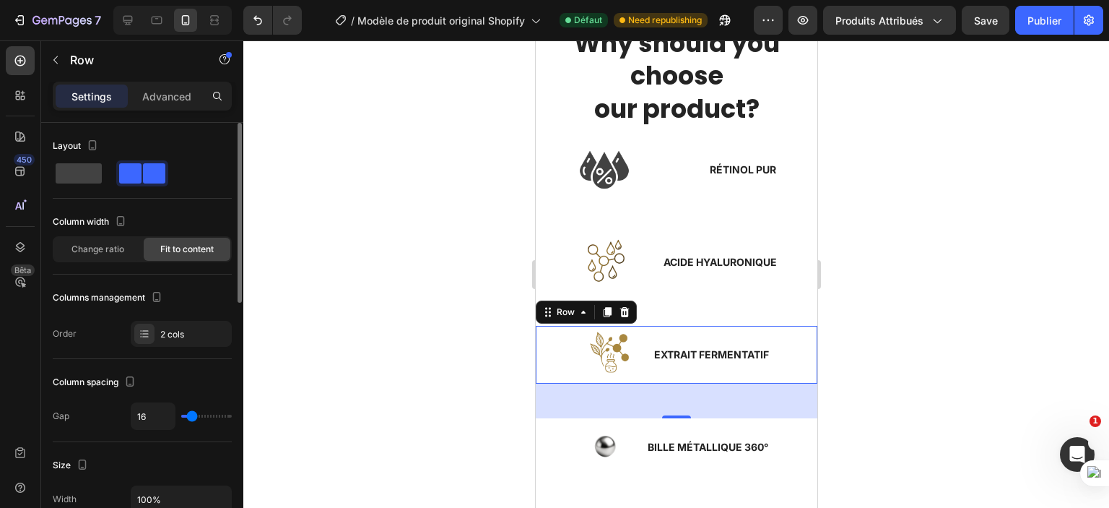
type input "18"
type input "24"
type input "27"
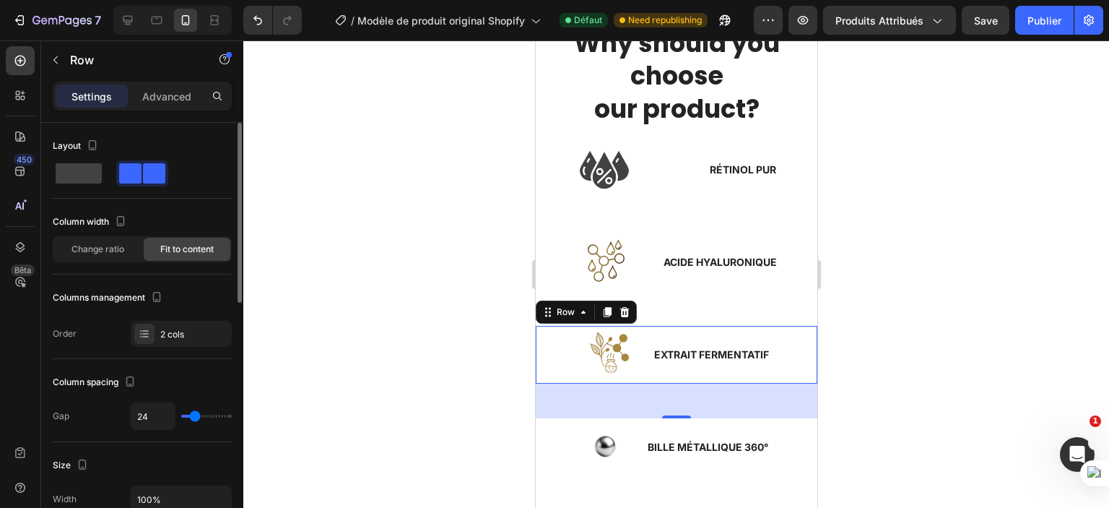
type input "27"
type input "29"
type input "31"
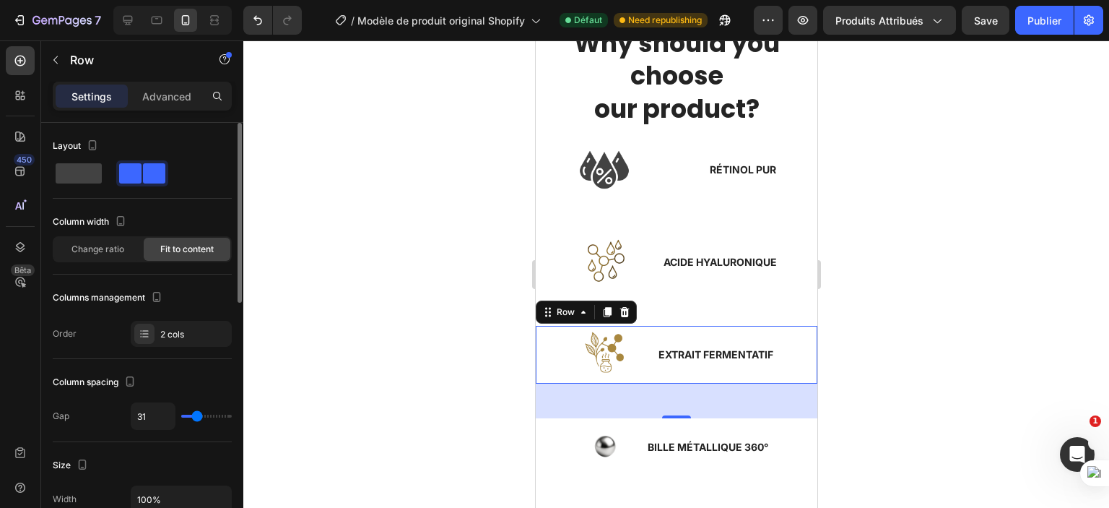
type input "32"
type input "36"
type input "38"
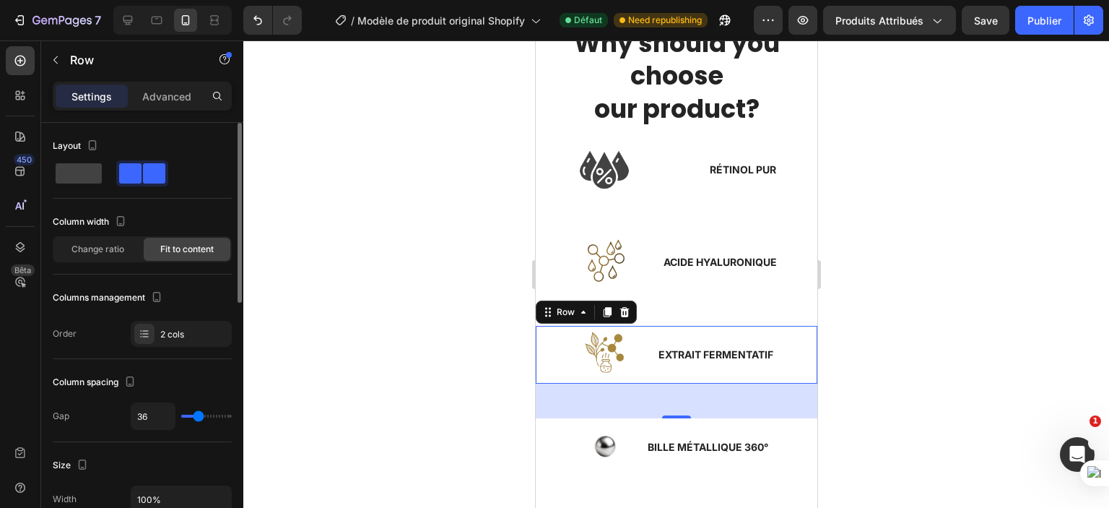
type input "38"
type input "40"
type input "41"
drag, startPoint x: 191, startPoint y: 412, endPoint x: 200, endPoint y: 416, distance: 10.1
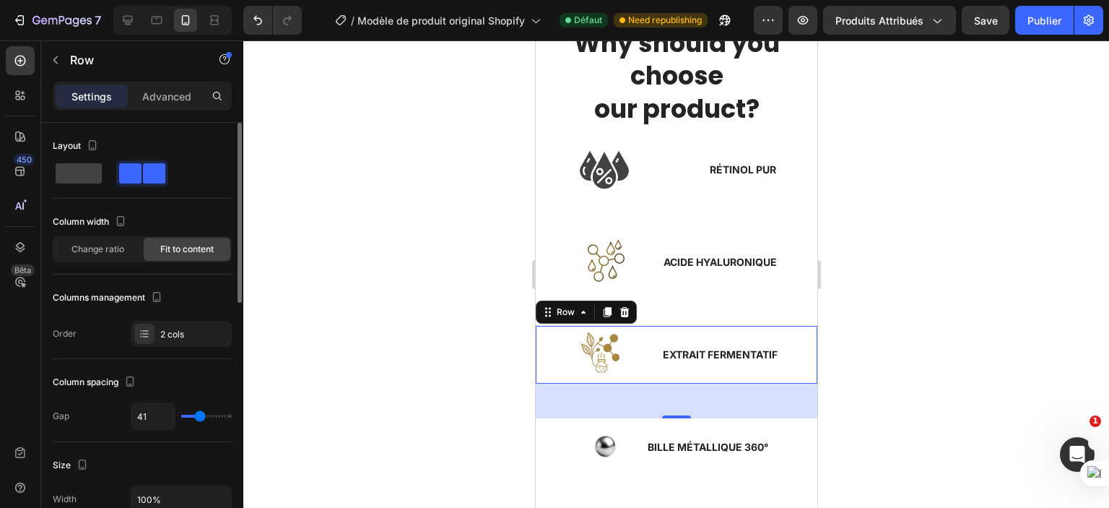
type input "41"
click at [200, 416] on input "range" at bounding box center [206, 416] width 51 height 3
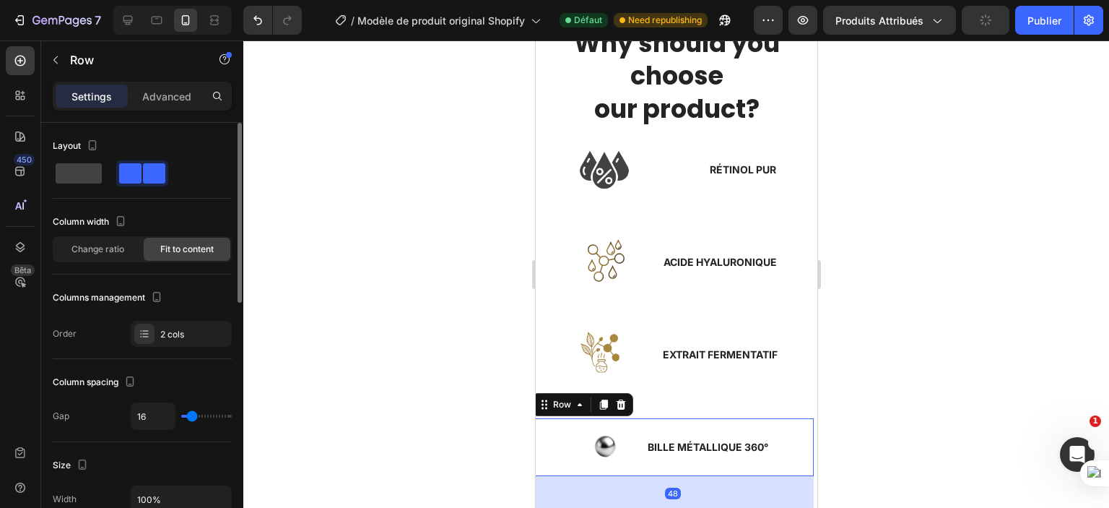
type input "13"
type input "29"
type input "31"
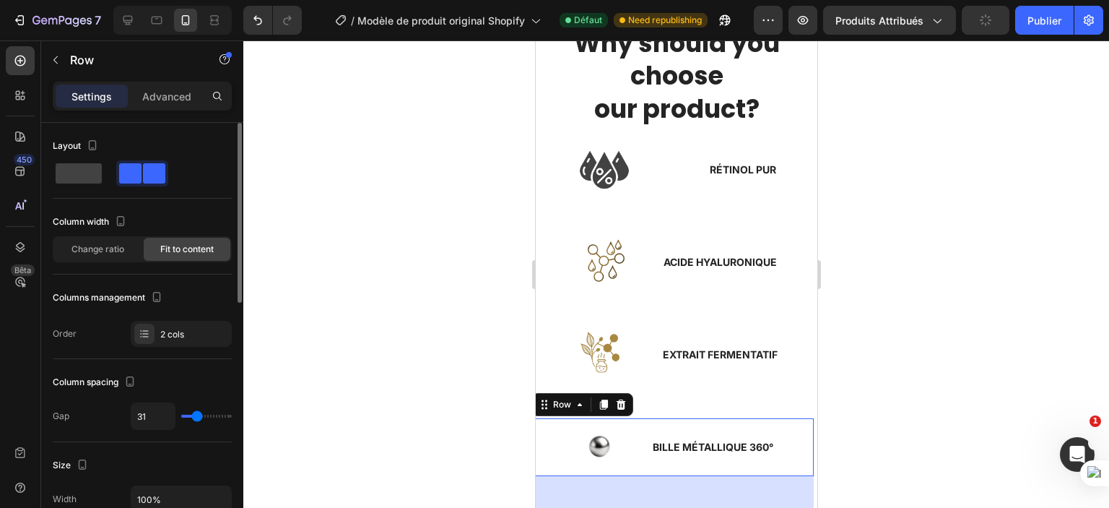
type input "31"
click at [196, 418] on input "range" at bounding box center [206, 416] width 51 height 3
drag, startPoint x: 417, startPoint y: 297, endPoint x: 432, endPoint y: 282, distance: 20.9
click at [417, 296] on div at bounding box center [676, 273] width 866 height 467
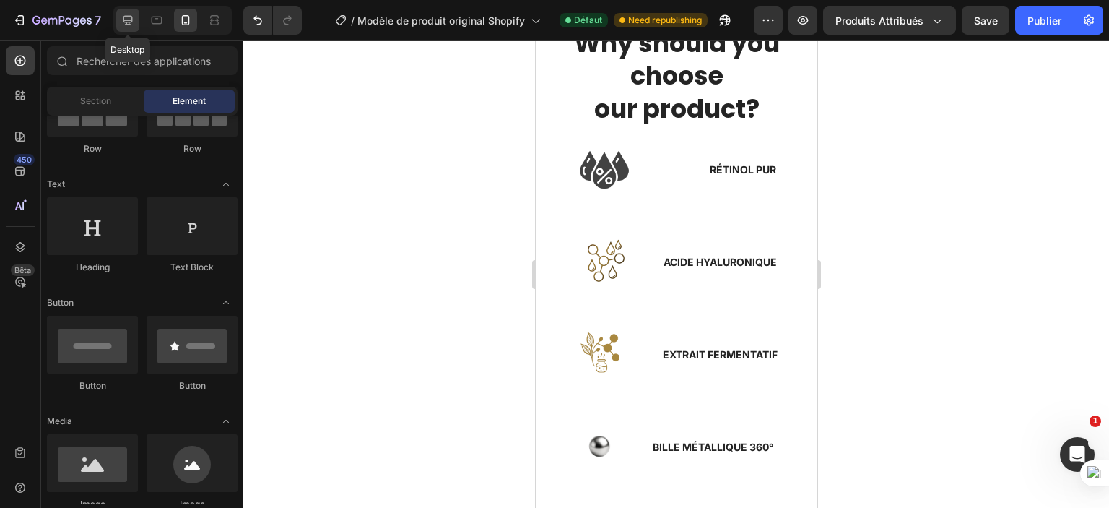
click at [131, 17] on icon at bounding box center [128, 20] width 9 height 9
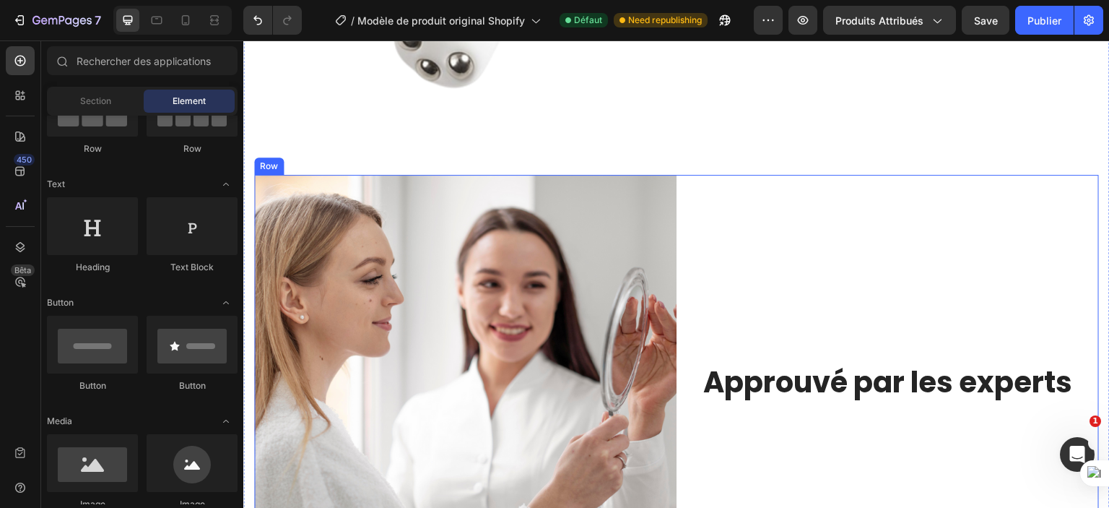
scroll to position [2415, 0]
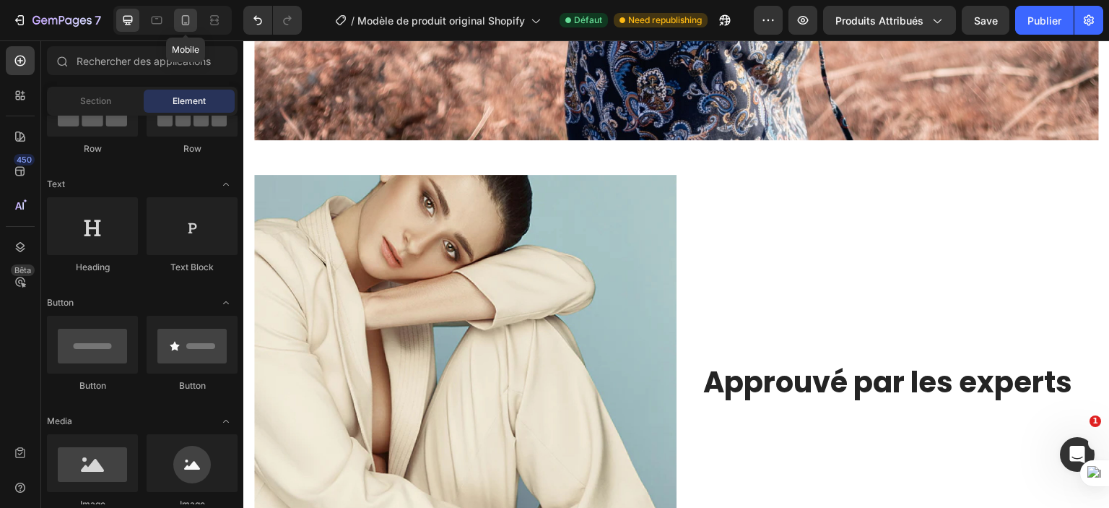
click at [183, 17] on icon at bounding box center [185, 20] width 14 height 14
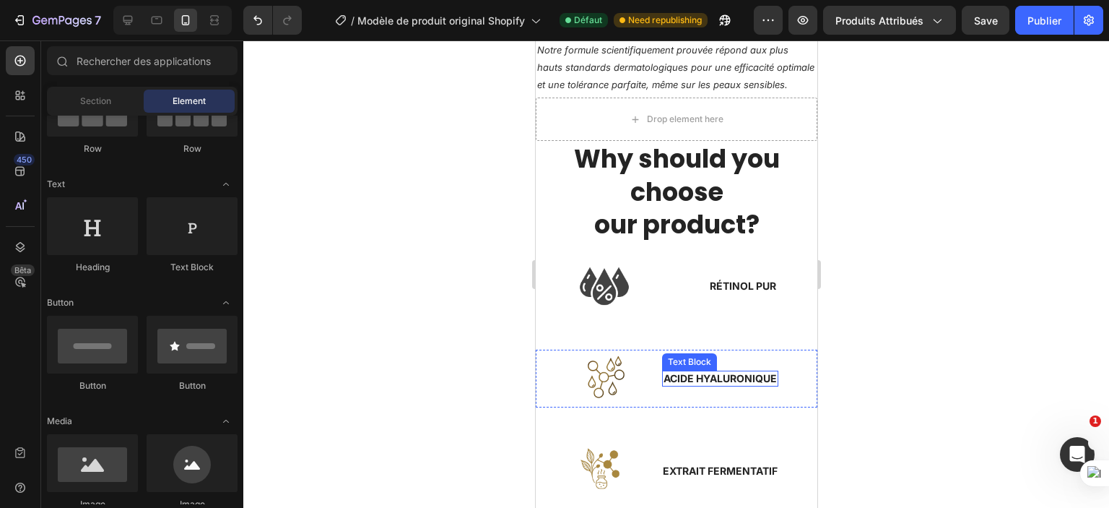
scroll to position [2031, 0]
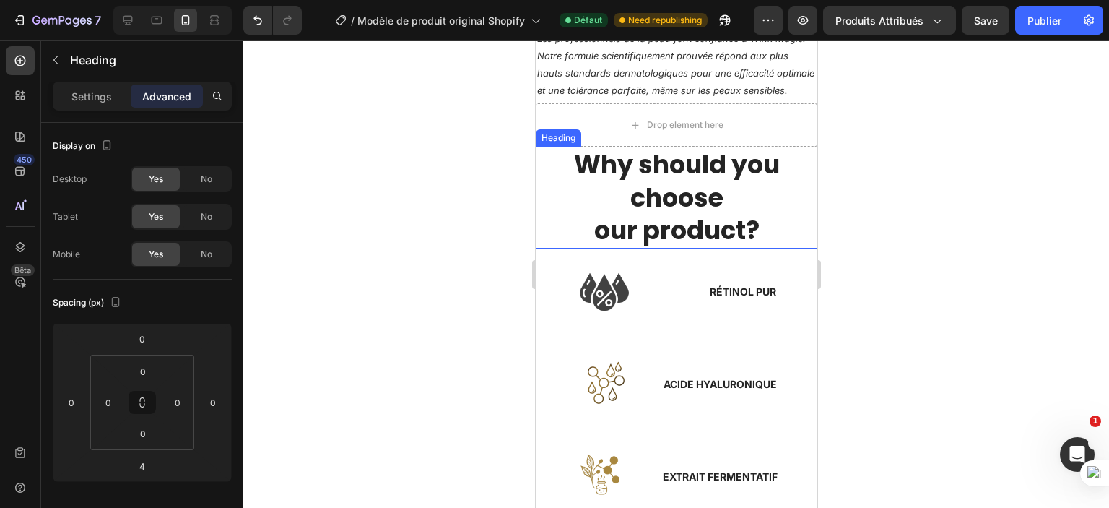
click at [649, 197] on p "Why should you choose our product?" at bounding box center [676, 197] width 279 height 99
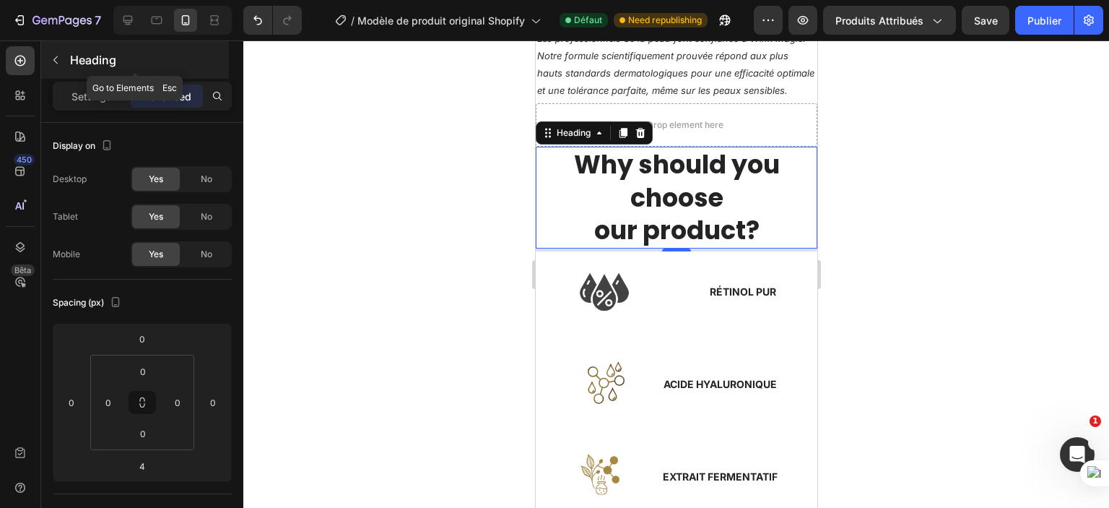
click at [57, 60] on icon "button" at bounding box center [56, 60] width 12 height 12
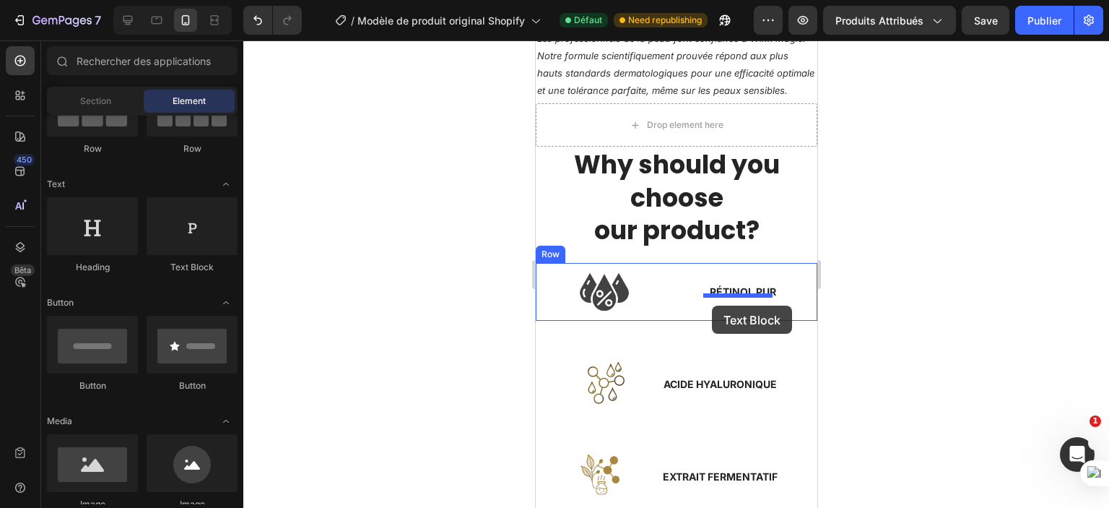
drag, startPoint x: 711, startPoint y: 285, endPoint x: 711, endPoint y: 306, distance: 20.2
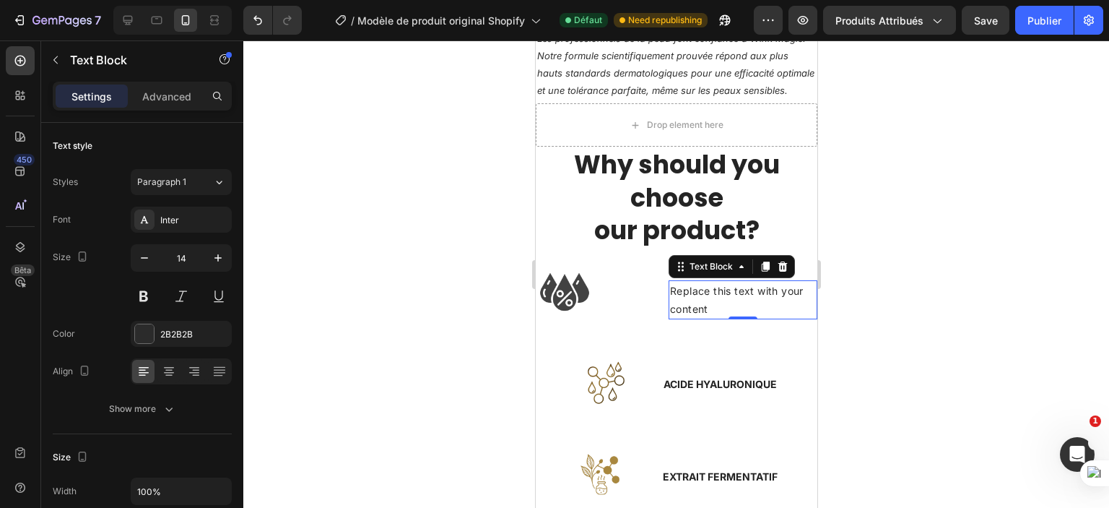
click at [405, 196] on div at bounding box center [676, 273] width 866 height 467
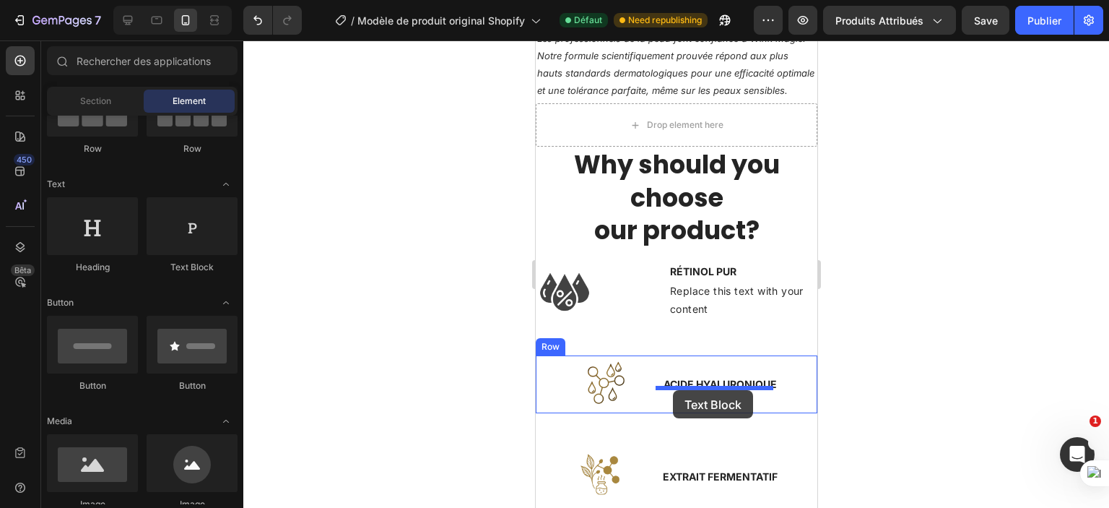
drag, startPoint x: 729, startPoint y: 267, endPoint x: 672, endPoint y: 390, distance: 135.8
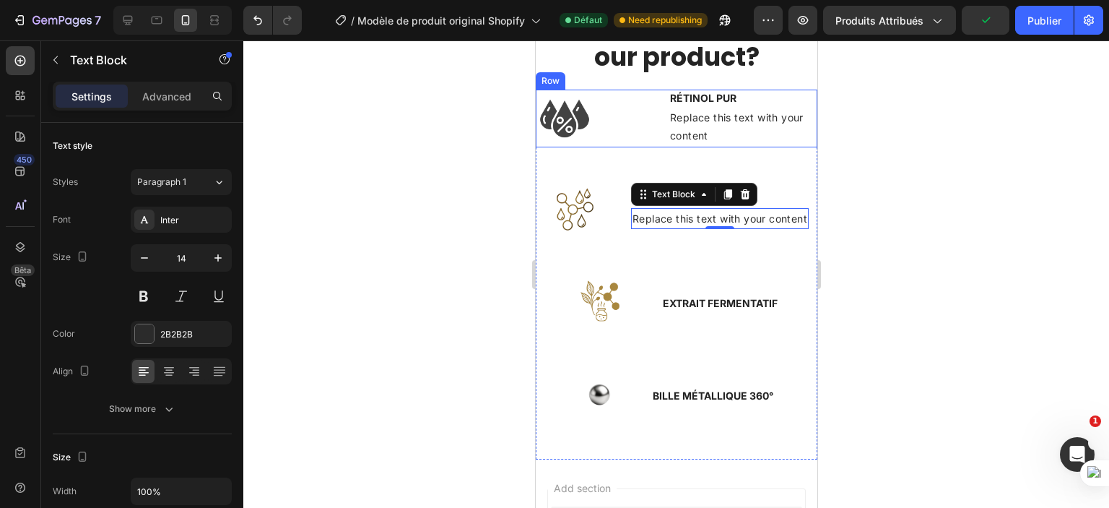
scroll to position [2320, 0]
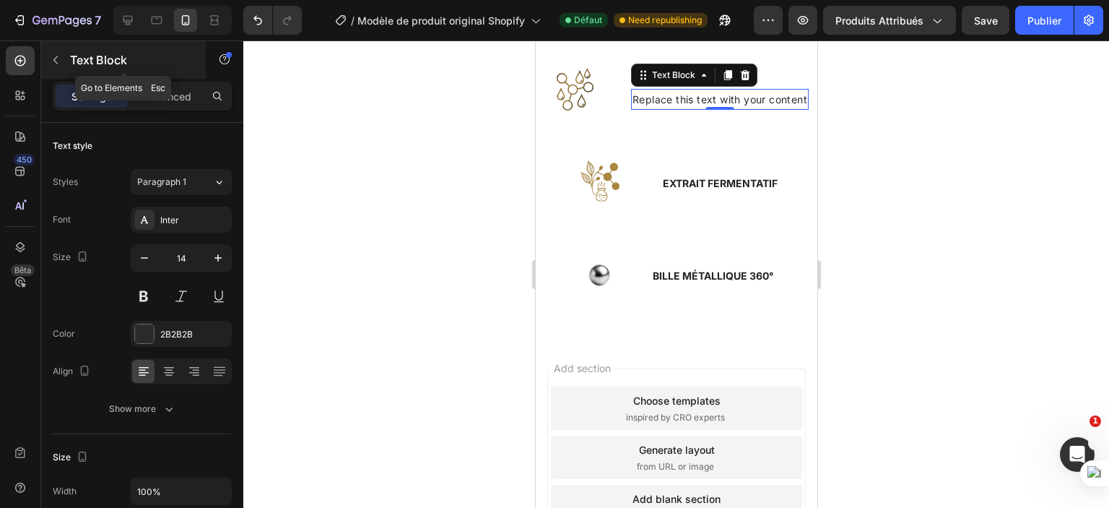
click at [52, 57] on icon "button" at bounding box center [56, 60] width 12 height 12
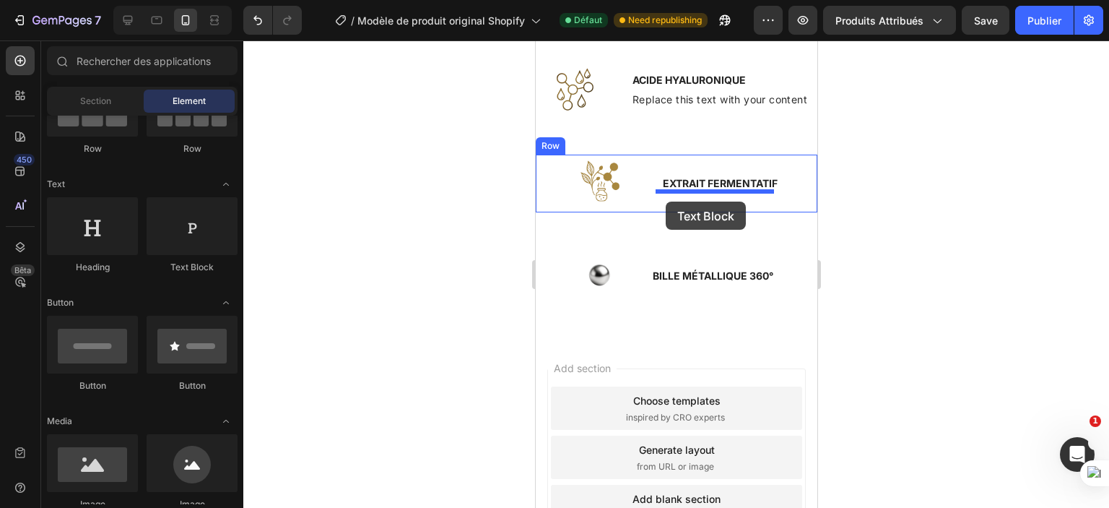
drag, startPoint x: 719, startPoint y: 290, endPoint x: 665, endPoint y: 202, distance: 103.7
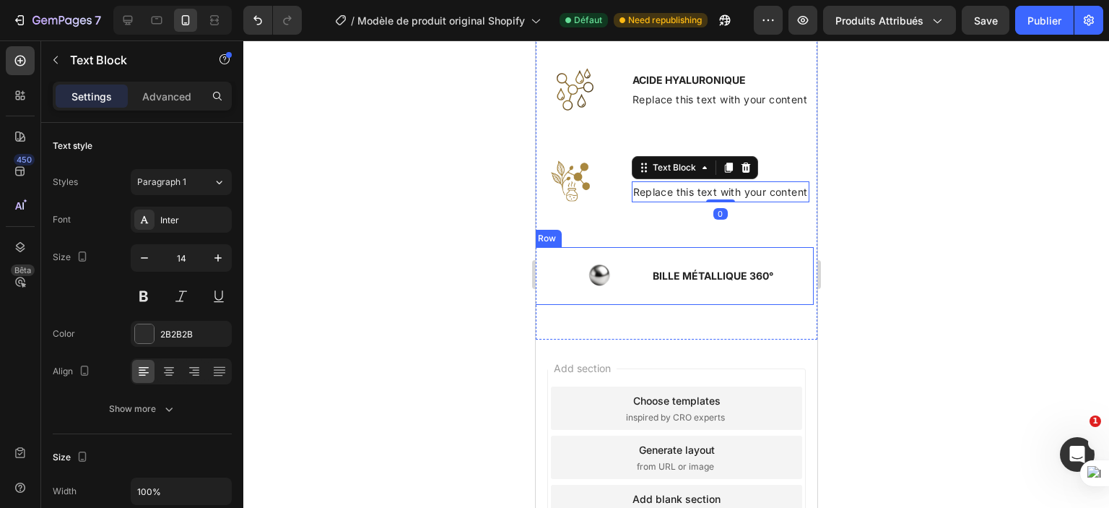
click at [683, 290] on div "BILLE MÉTALLIQUE 360° Text Block" at bounding box center [713, 276] width 124 height 58
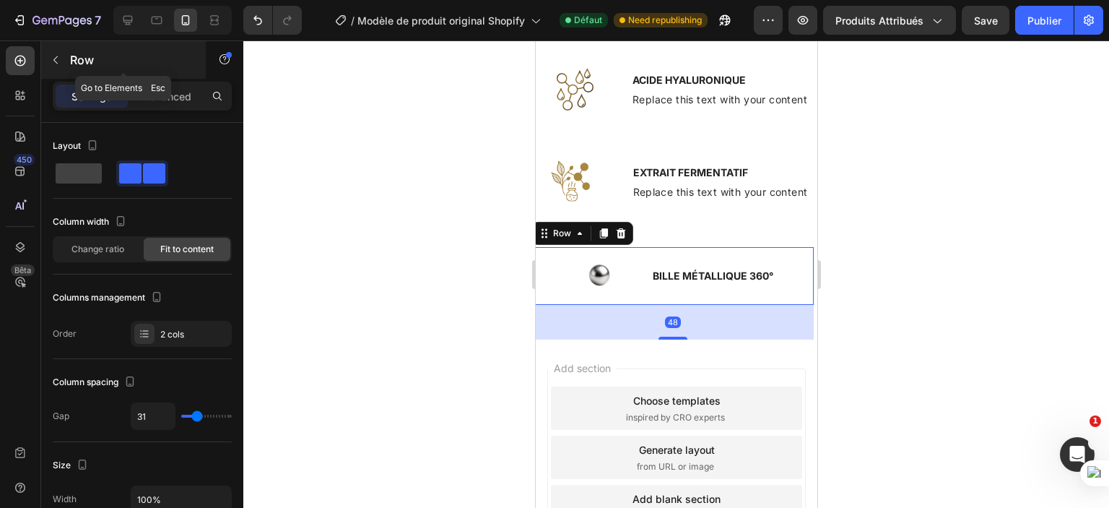
click at [56, 59] on icon "button" at bounding box center [56, 60] width 12 height 12
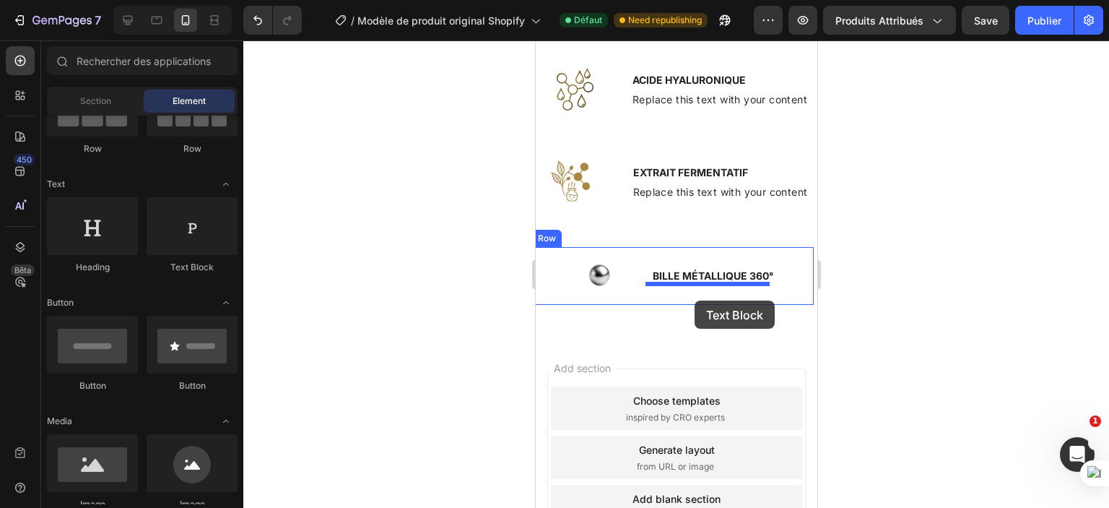
drag, startPoint x: 714, startPoint y: 277, endPoint x: 694, endPoint y: 300, distance: 30.8
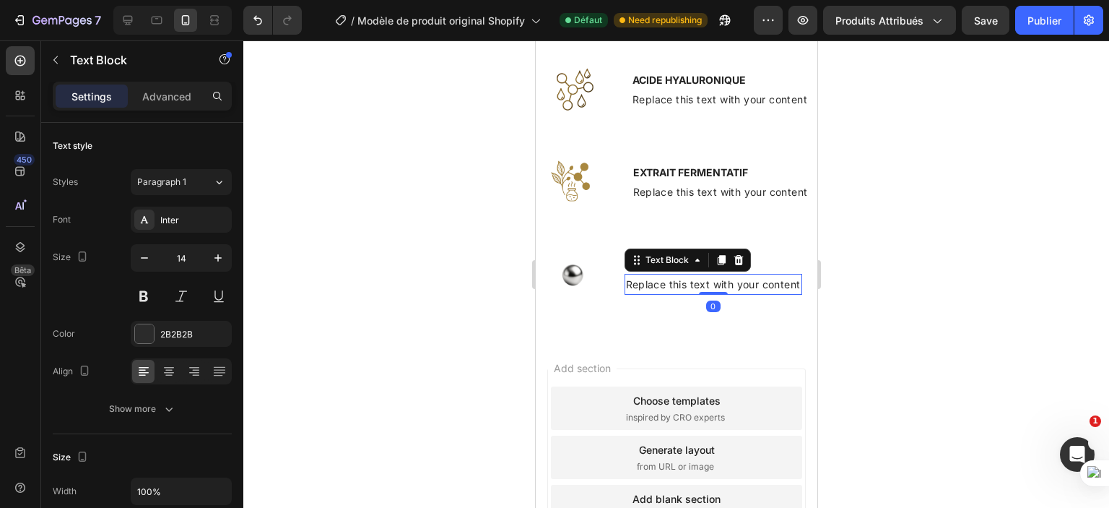
click at [488, 242] on div at bounding box center [676, 273] width 866 height 467
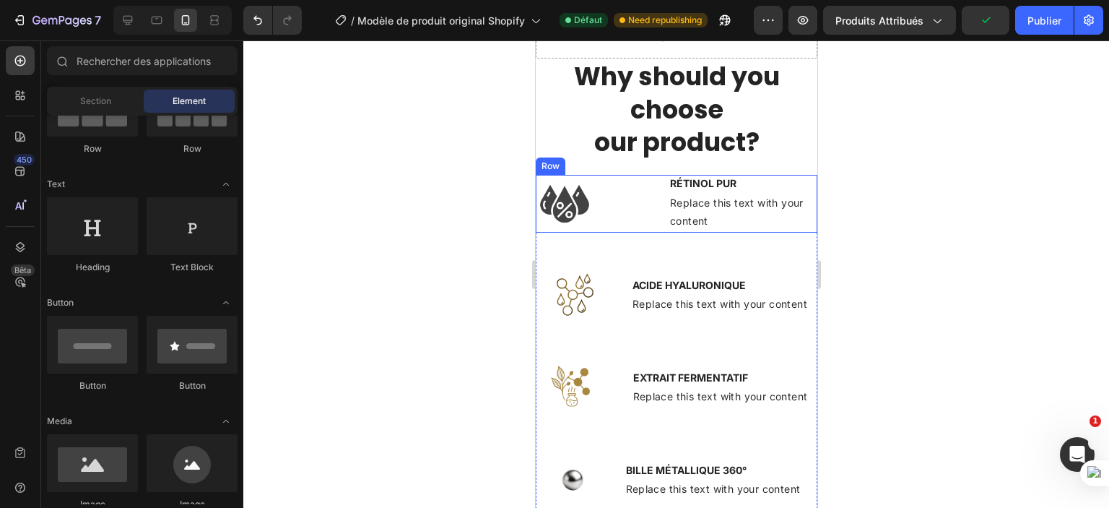
scroll to position [2118, 0]
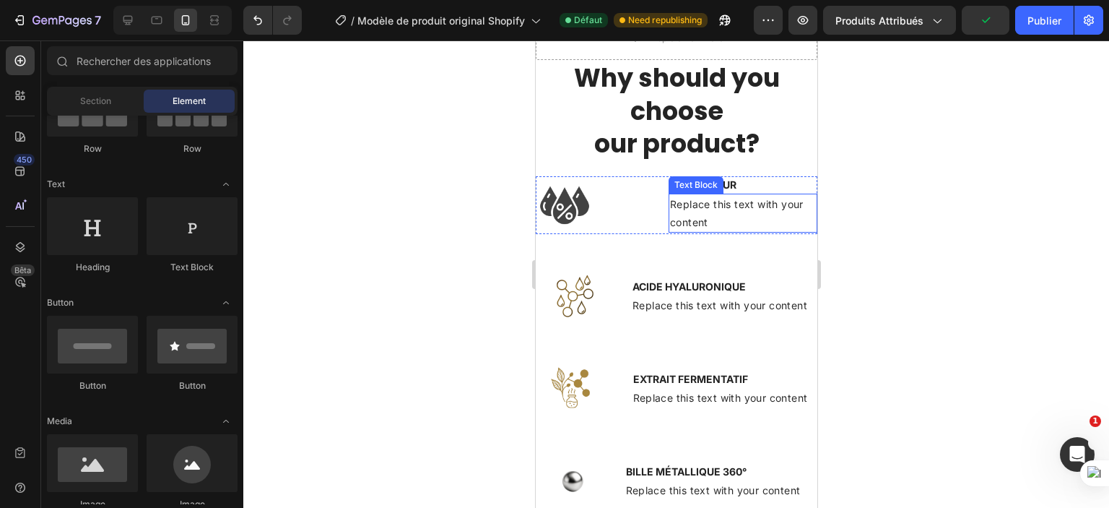
click at [686, 202] on div "Replace this text with your content" at bounding box center [742, 213] width 149 height 39
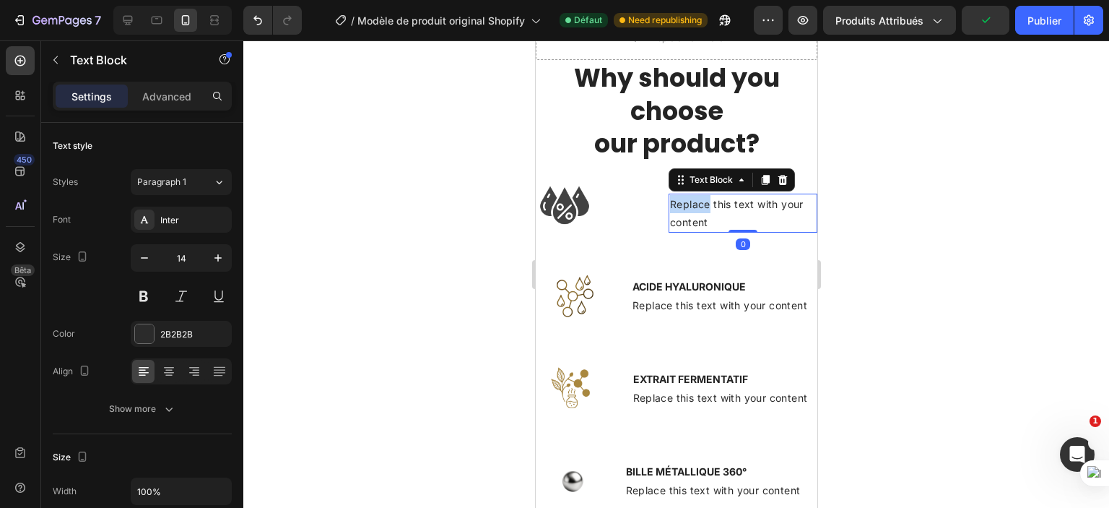
click at [686, 202] on div "Replace this text with your content" at bounding box center [742, 213] width 149 height 39
click at [686, 203] on p "Replace this text with your content" at bounding box center [743, 213] width 146 height 36
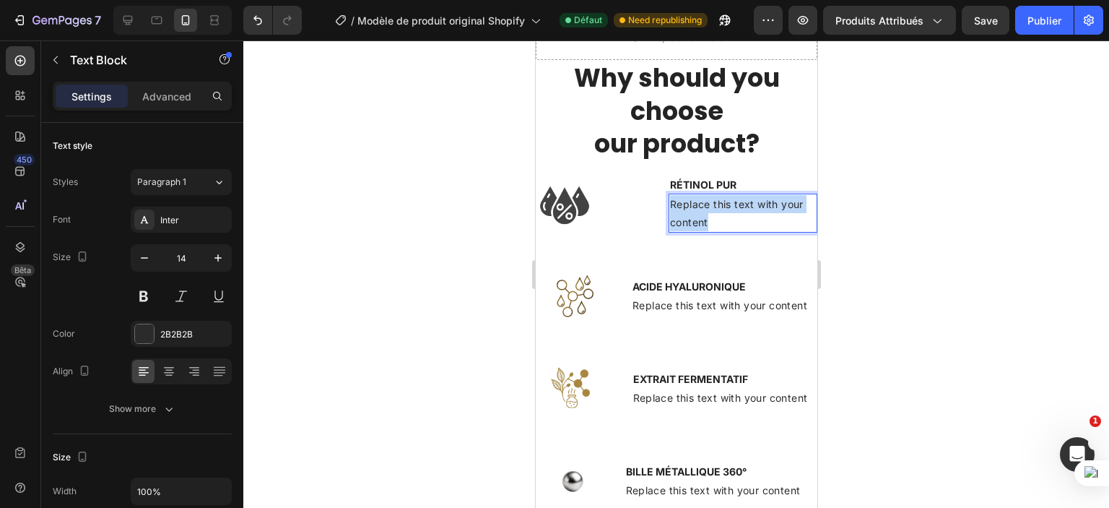
click at [686, 204] on p "Replace this text with your content" at bounding box center [743, 213] width 146 height 36
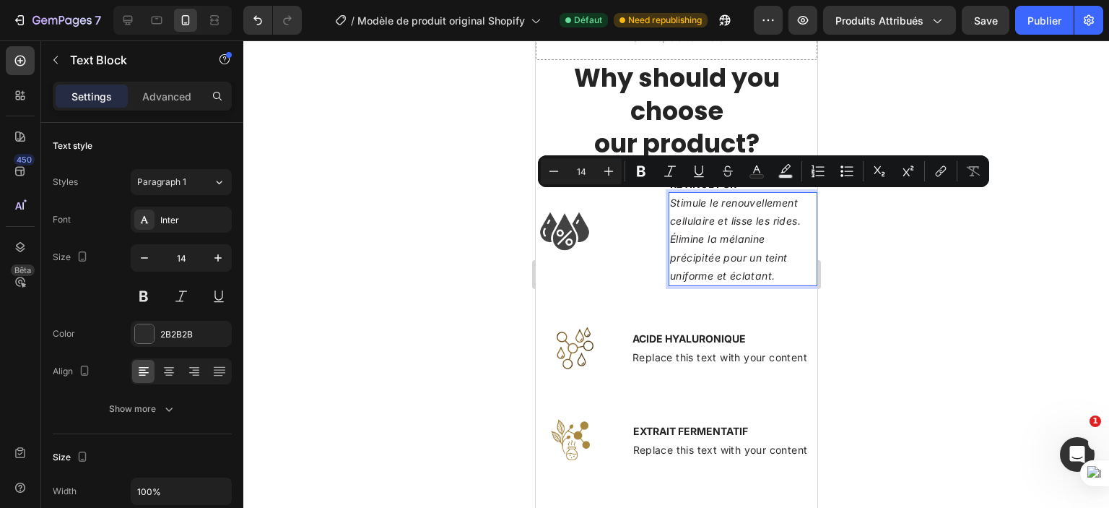
scroll to position [2117, 0]
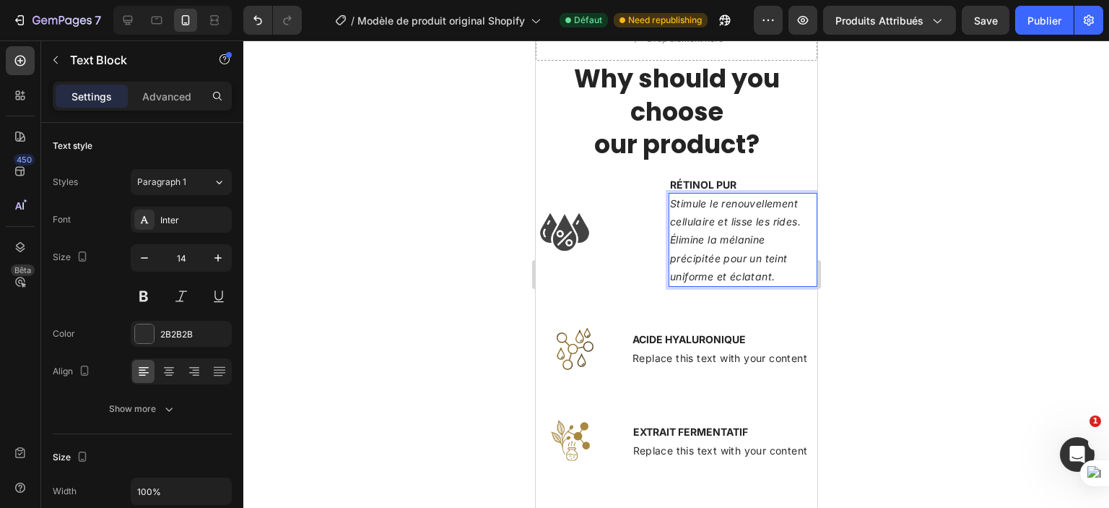
click at [668, 233] on div "Stimule le renouvellement cellulaire et lisse les rides. Élimine la mélanine pr…" at bounding box center [742, 240] width 149 height 94
click at [800, 220] on icon "Stimule le renouvellement cellulaire et lisse les rides. Élimine la mélanine pr…" at bounding box center [735, 239] width 131 height 85
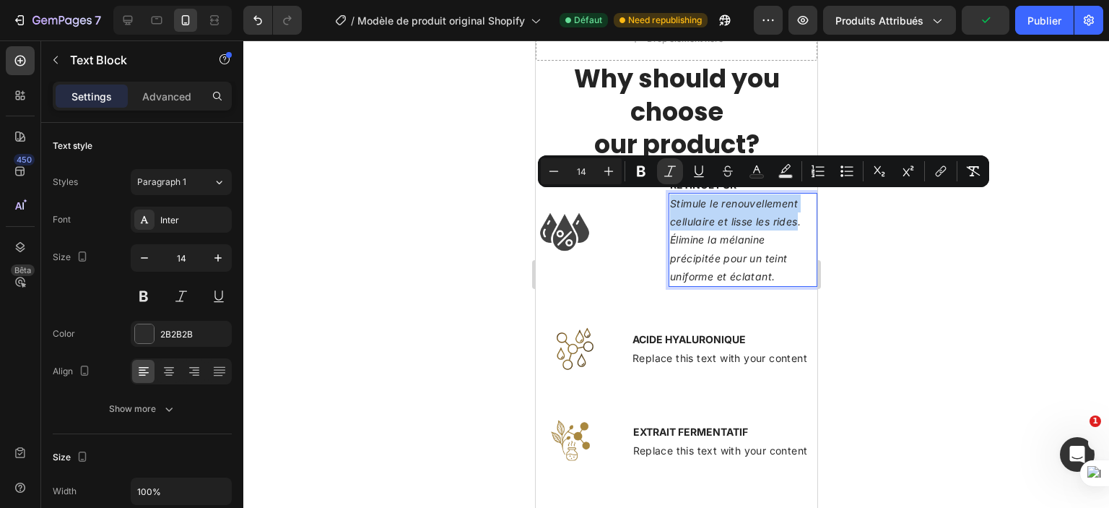
drag, startPoint x: 801, startPoint y: 222, endPoint x: 670, endPoint y: 197, distance: 133.7
click at [670, 197] on icon "Stimule le renouvellement cellulaire et lisse les rides. Élimine la mélanine pr…" at bounding box center [735, 239] width 131 height 85
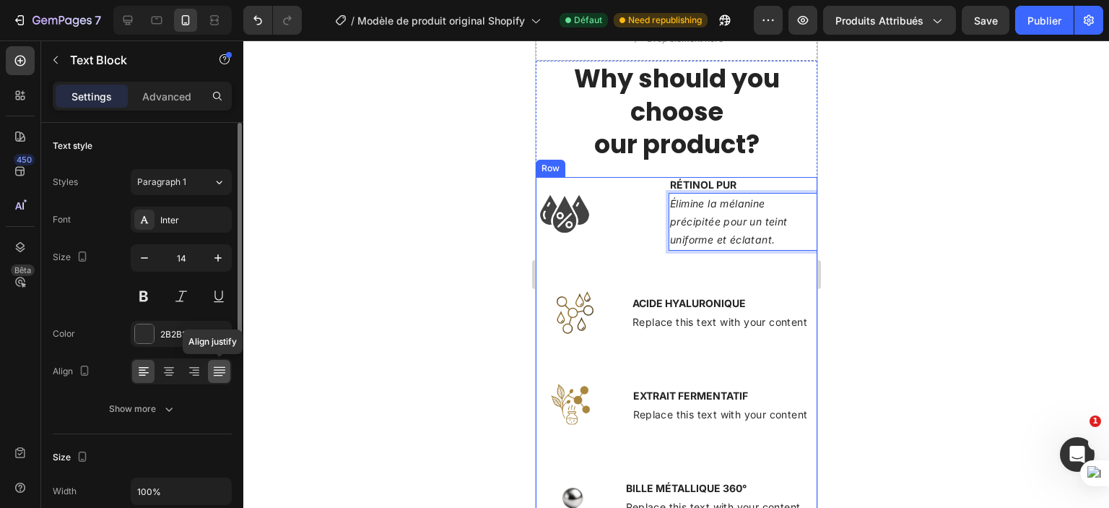
click at [220, 372] on icon at bounding box center [219, 372] width 12 height 1
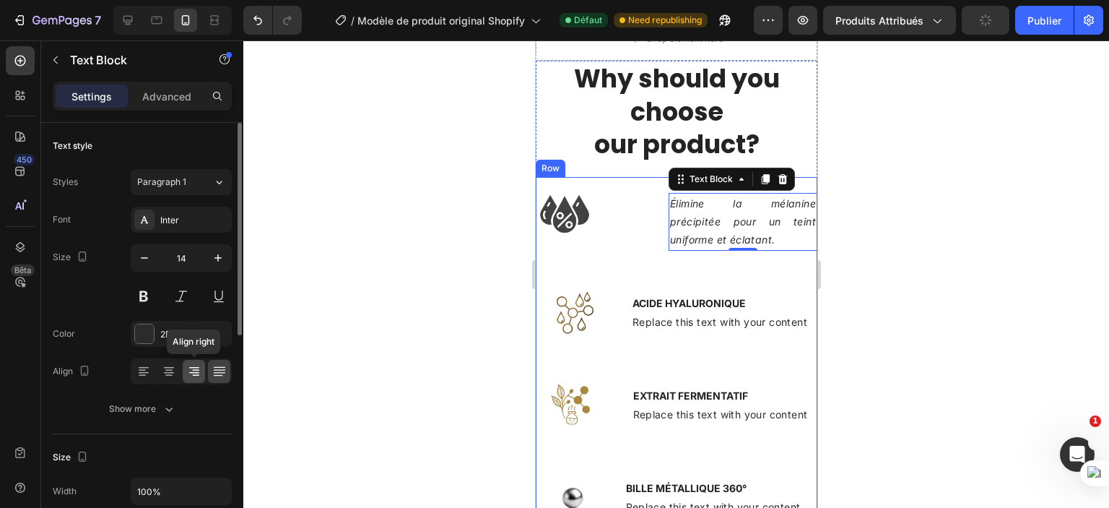
click at [196, 373] on icon at bounding box center [194, 371] width 14 height 14
click at [167, 368] on icon at bounding box center [169, 371] width 14 height 14
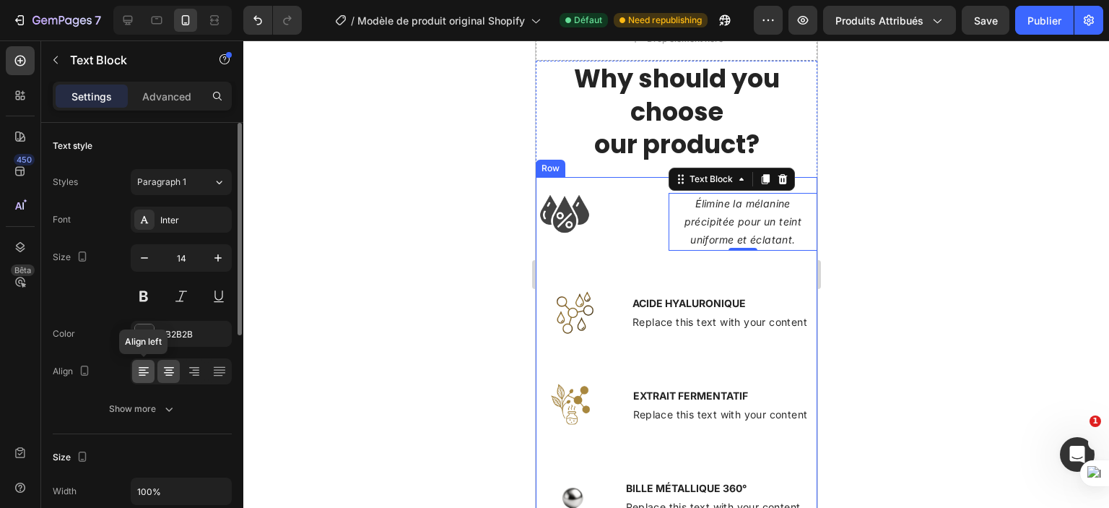
click at [145, 367] on icon at bounding box center [144, 367] width 10 height 1
click at [162, 371] on icon at bounding box center [169, 371] width 14 height 14
click at [173, 325] on div "2B2B2B" at bounding box center [181, 334] width 101 height 26
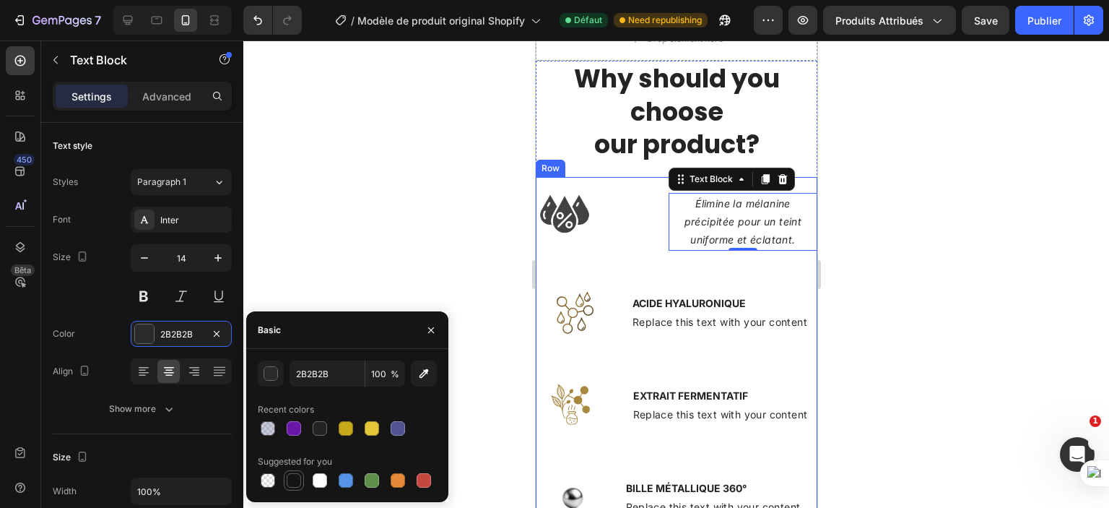
click at [294, 479] on div at bounding box center [294, 480] width 14 height 14
type input "151515"
click at [106, 345] on div "Color 151515" at bounding box center [142, 334] width 179 height 26
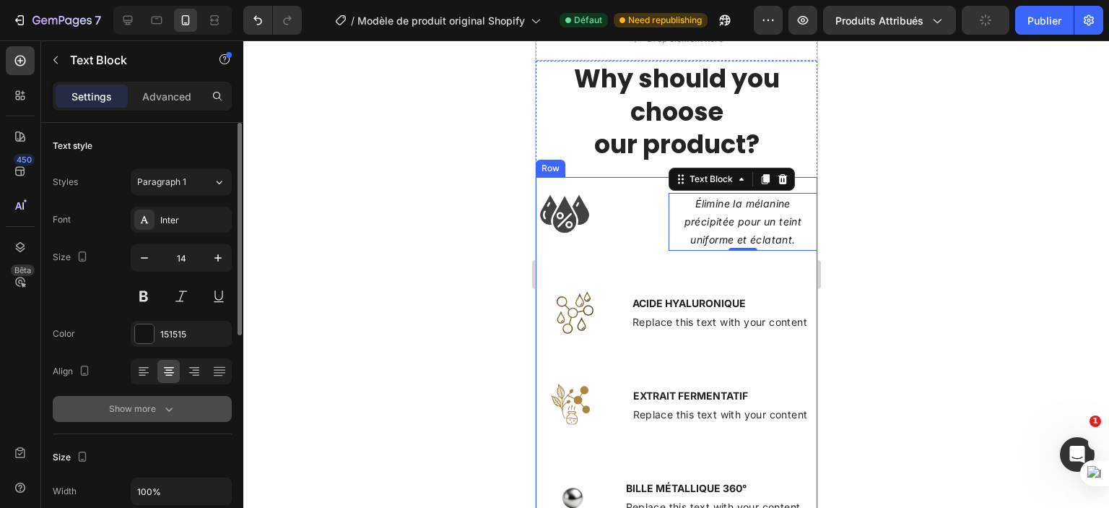
click at [155, 413] on div "Show more" at bounding box center [142, 409] width 67 height 14
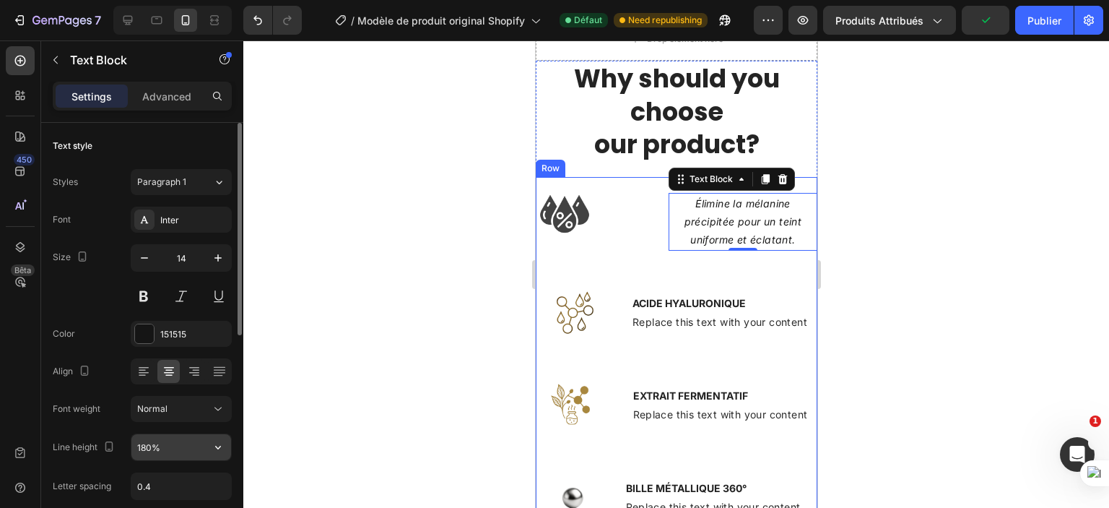
click at [168, 452] on input "180%" at bounding box center [181, 447] width 100 height 26
type input "%"
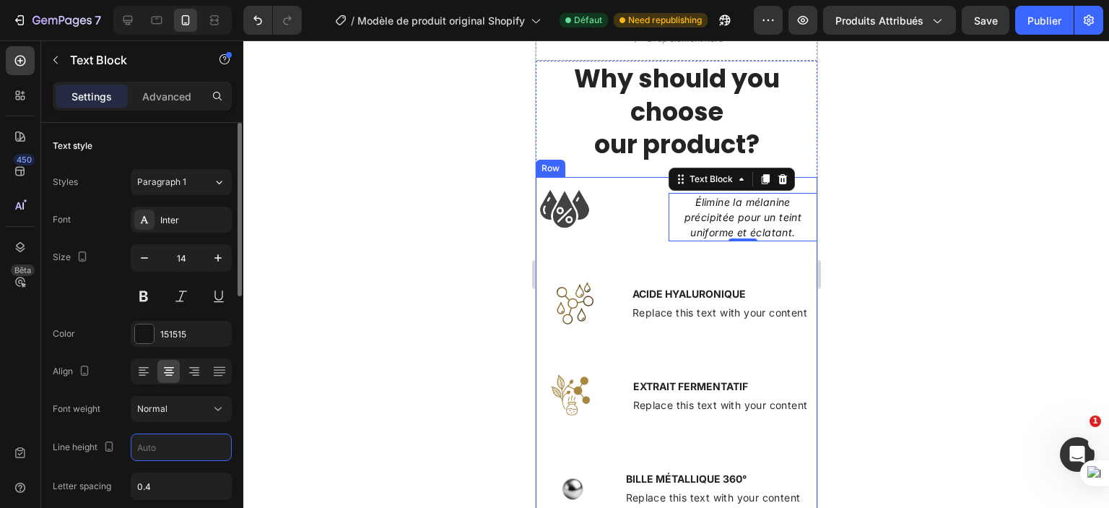
click at [95, 384] on div "Font Inter Size 14 Color 151515 Align Font weight Normal Line height Letter spa…" at bounding box center [142, 410] width 179 height 406
click at [188, 406] on div "Normal" at bounding box center [174, 408] width 74 height 13
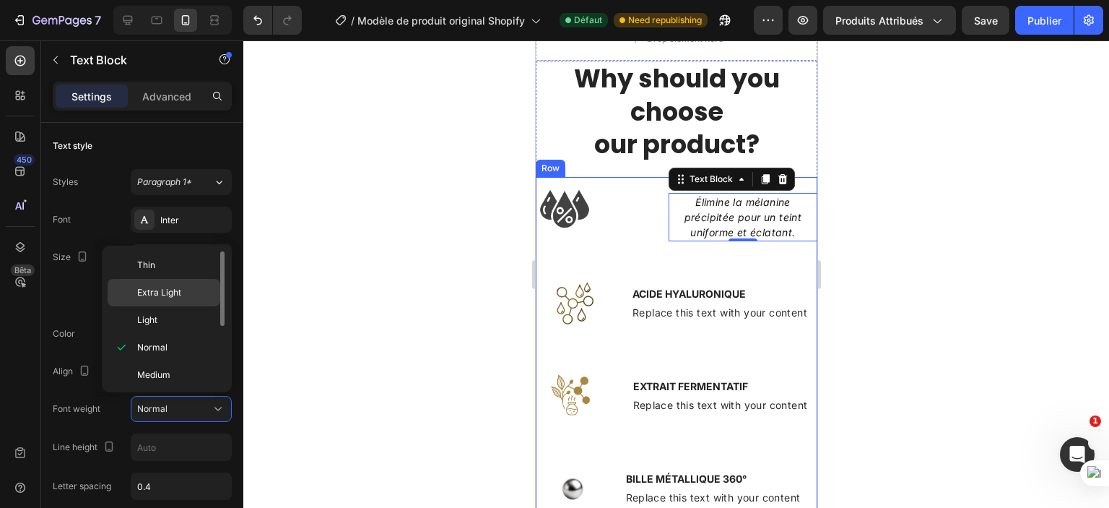
click at [160, 295] on span "Extra Light" at bounding box center [159, 292] width 44 height 13
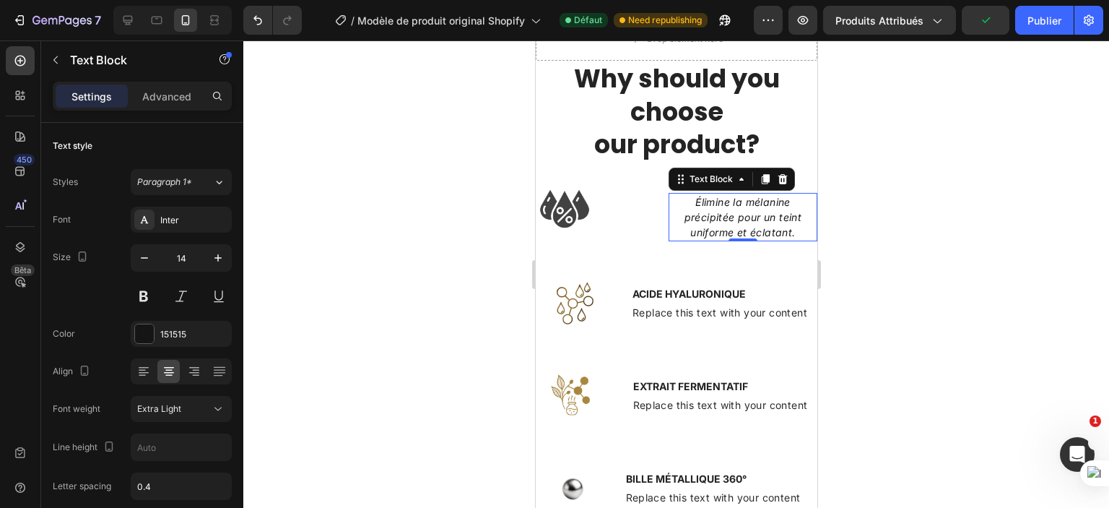
click at [345, 250] on div at bounding box center [676, 273] width 866 height 467
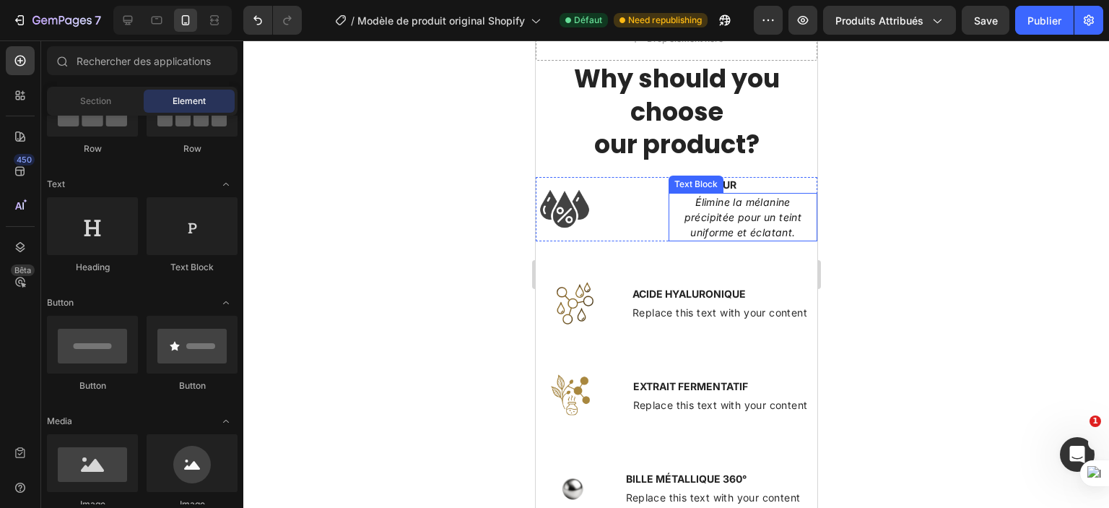
click at [732, 213] on icon "Élimine la mélanine précipitée pour un teint uniforme et éclatant." at bounding box center [743, 217] width 118 height 43
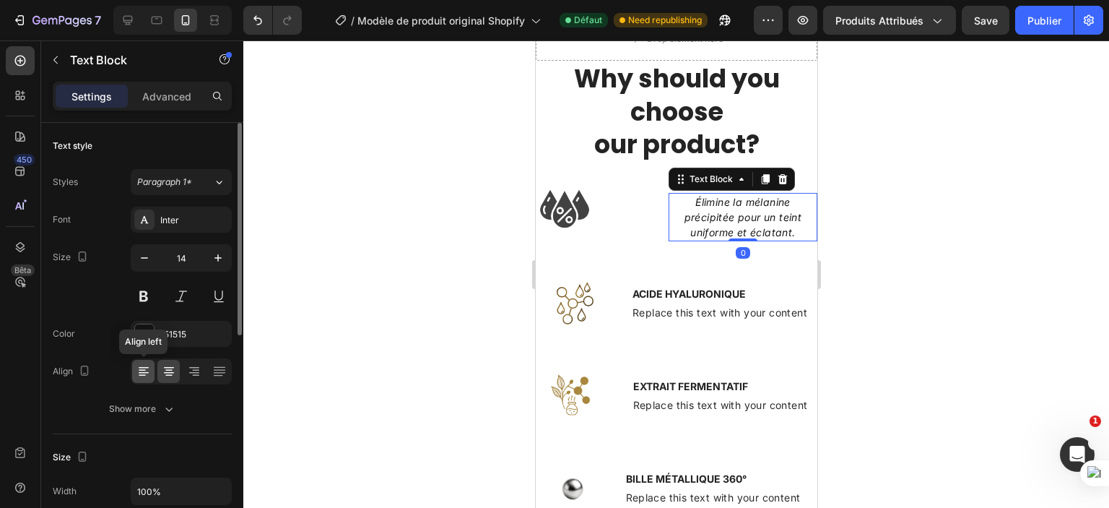
click at [145, 369] on icon at bounding box center [144, 371] width 14 height 14
click at [96, 285] on div "Size 14" at bounding box center [142, 276] width 179 height 65
click at [953, 301] on div at bounding box center [676, 273] width 866 height 467
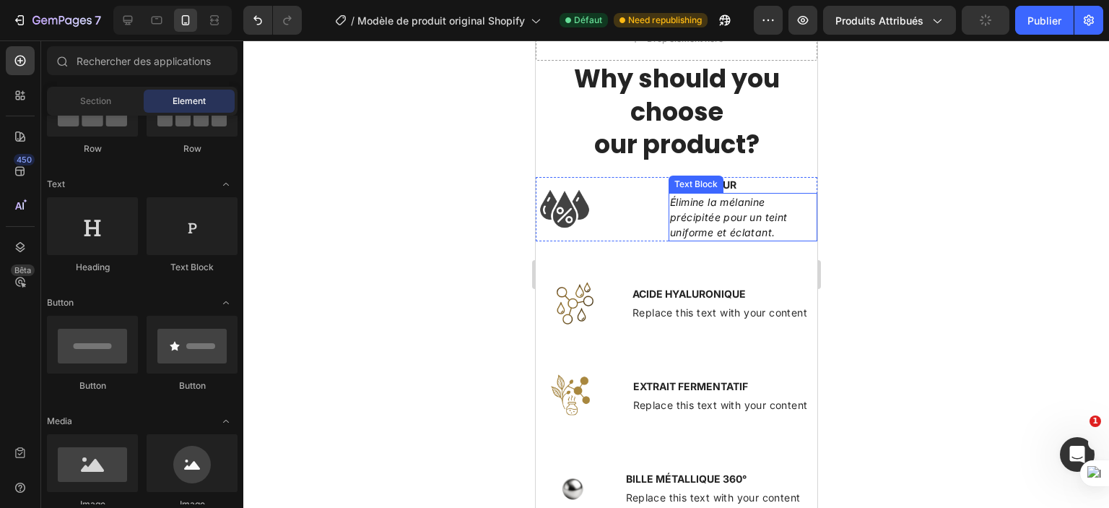
click at [773, 212] on icon "Élimine la mélanine précipitée pour un teint uniforme et éclatant." at bounding box center [729, 217] width 118 height 43
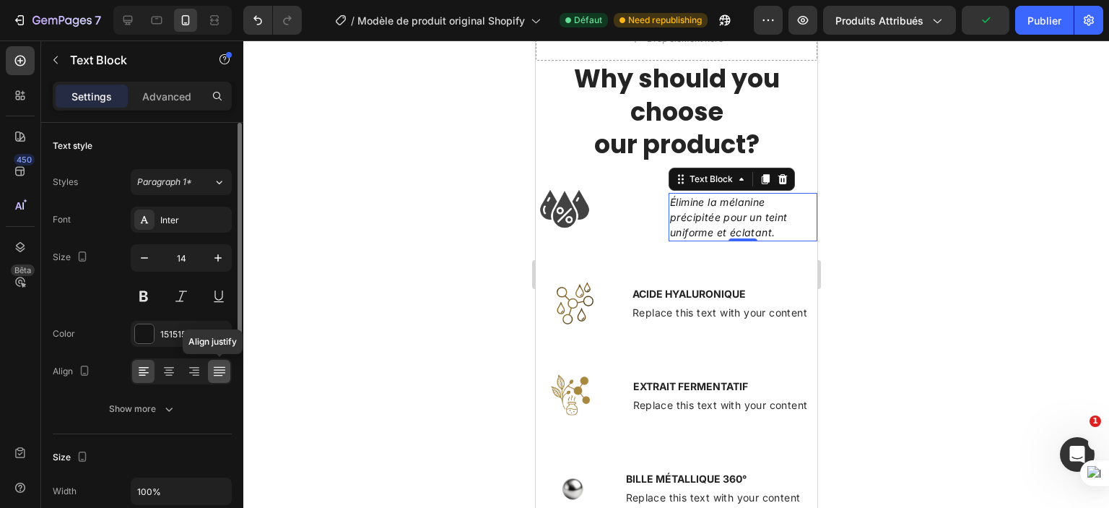
click at [225, 367] on icon at bounding box center [219, 371] width 14 height 14
click at [138, 371] on icon at bounding box center [144, 371] width 14 height 14
click at [211, 176] on div "Paragraph 1*" at bounding box center [175, 182] width 76 height 13
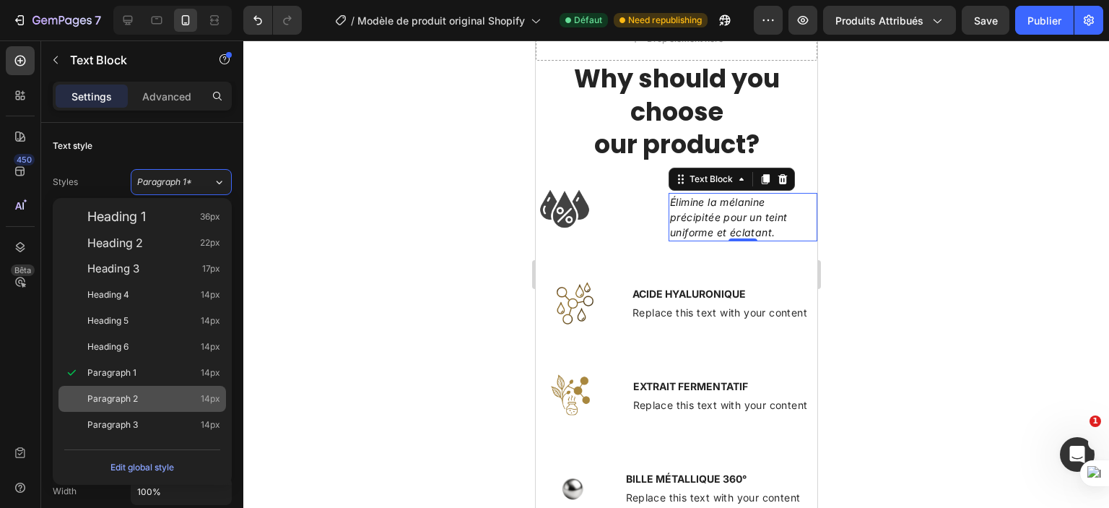
click at [137, 398] on div "Paragraph 2 14px" at bounding box center [153, 399] width 133 height 14
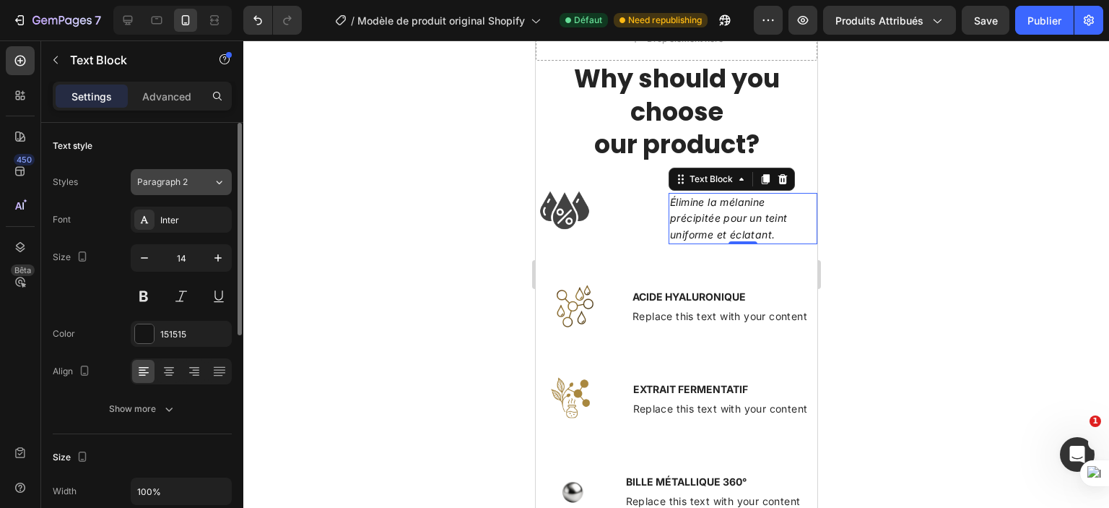
click at [198, 178] on div "Paragraph 2" at bounding box center [175, 182] width 76 height 13
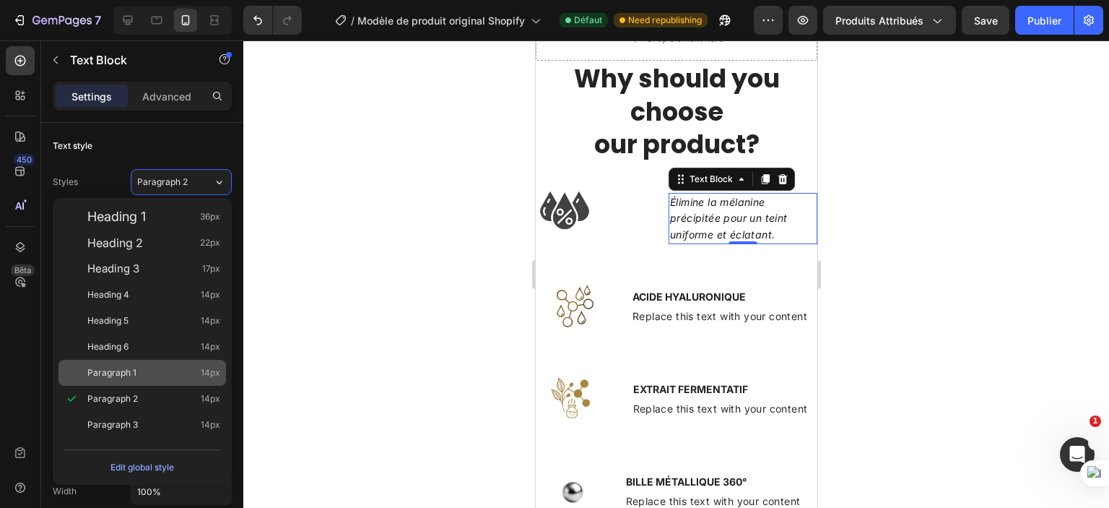
click at [152, 377] on div "Paragraph 1 14px" at bounding box center [153, 372] width 133 height 14
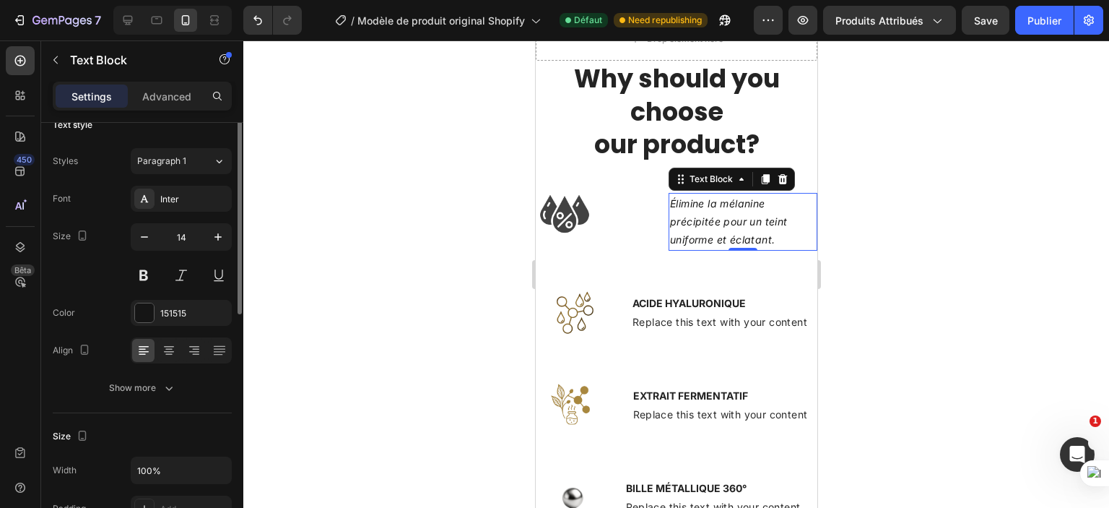
scroll to position [0, 0]
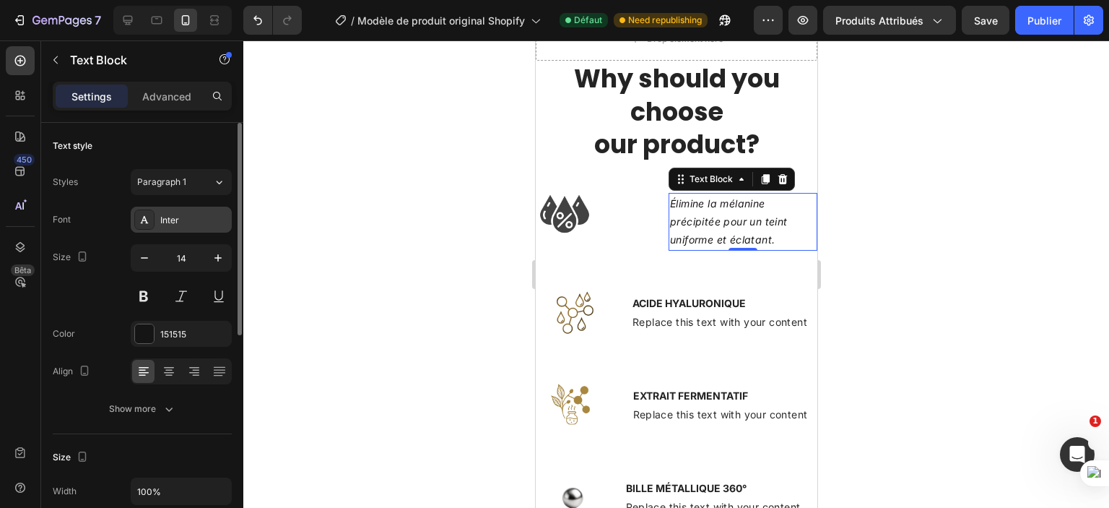
click at [190, 218] on div "Inter" at bounding box center [194, 220] width 68 height 13
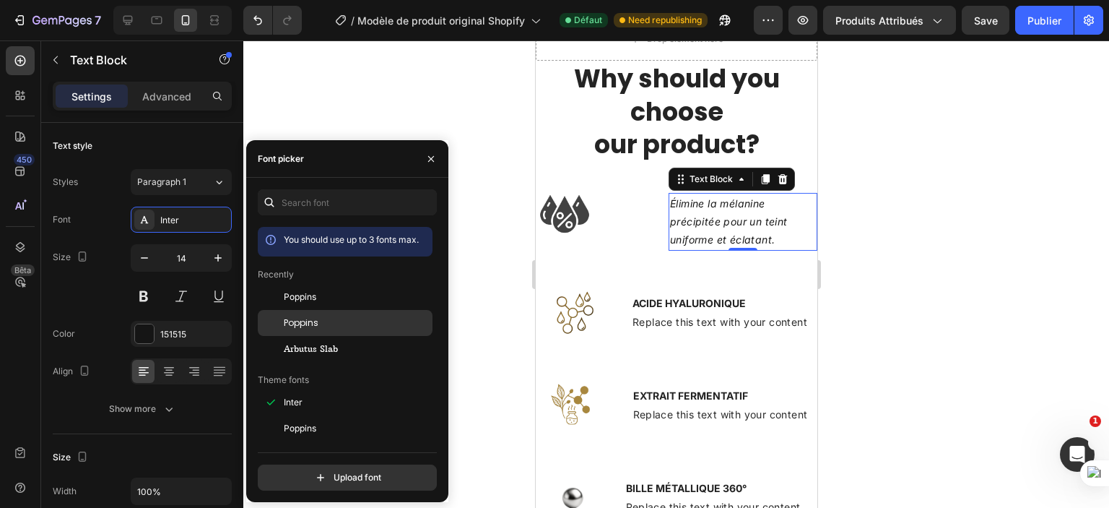
click at [318, 326] on span "Poppins" at bounding box center [301, 322] width 35 height 13
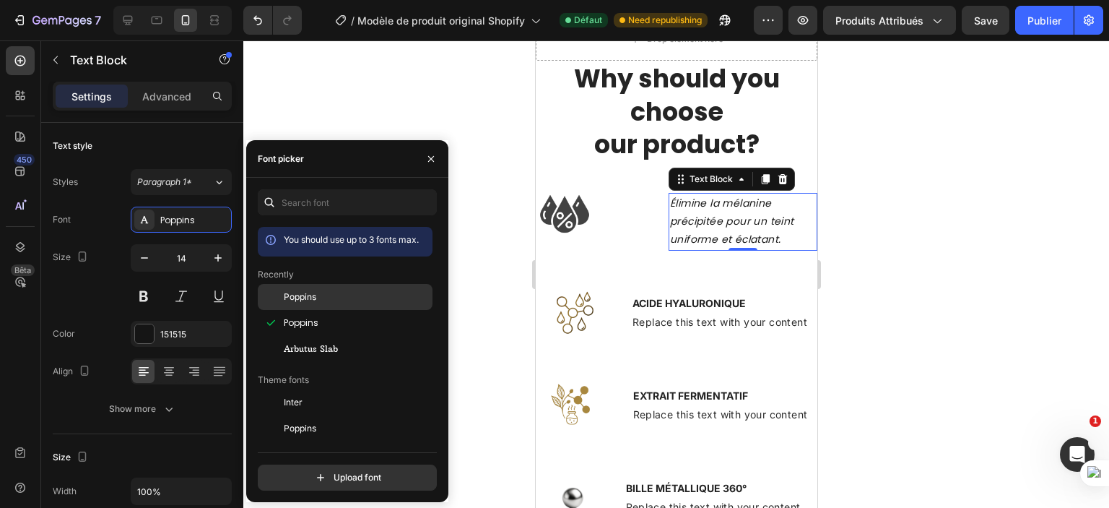
click at [312, 295] on span "Poppins" at bounding box center [300, 296] width 33 height 13
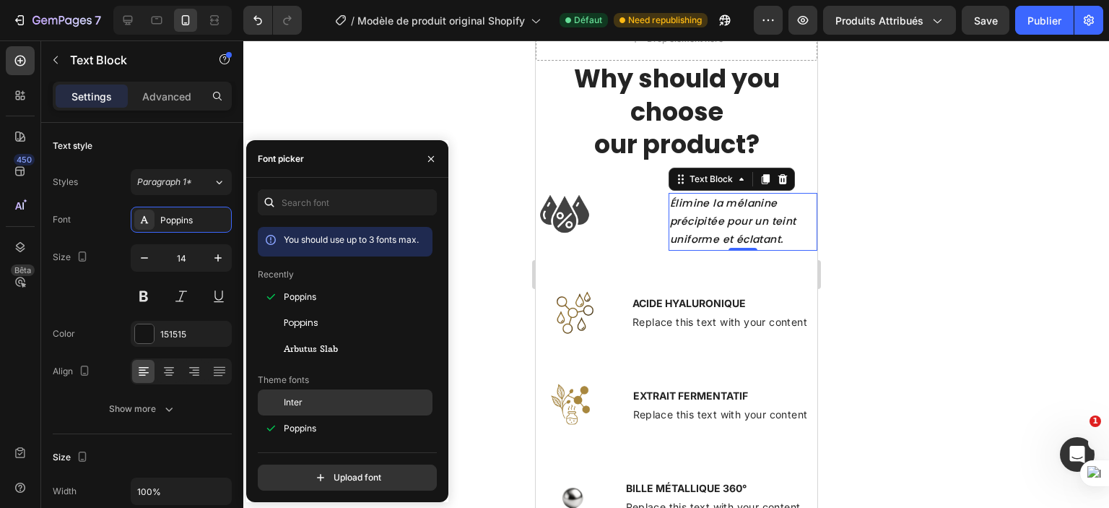
click at [300, 407] on span "Inter" at bounding box center [293, 402] width 19 height 13
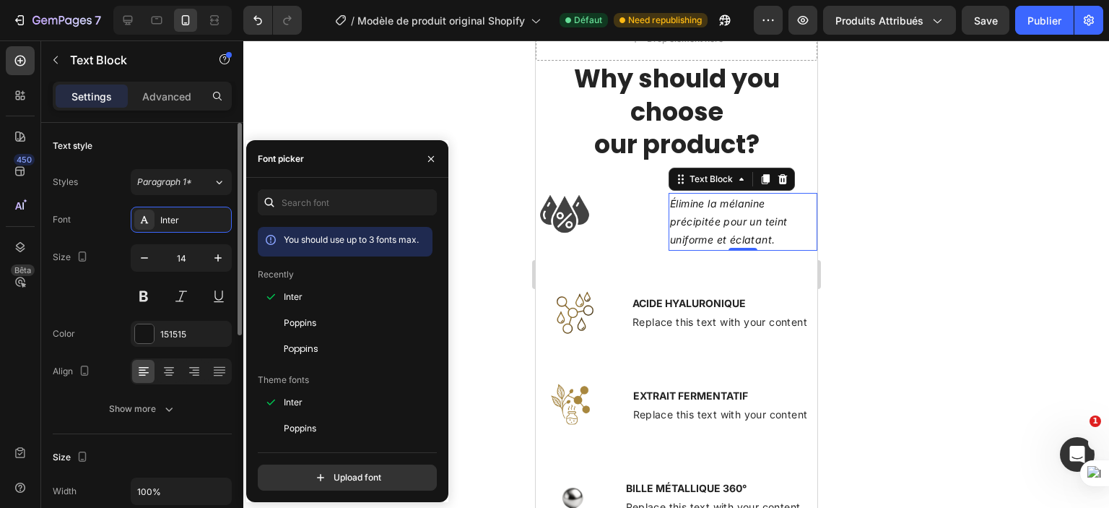
click at [73, 285] on div "Size 14" at bounding box center [142, 276] width 179 height 65
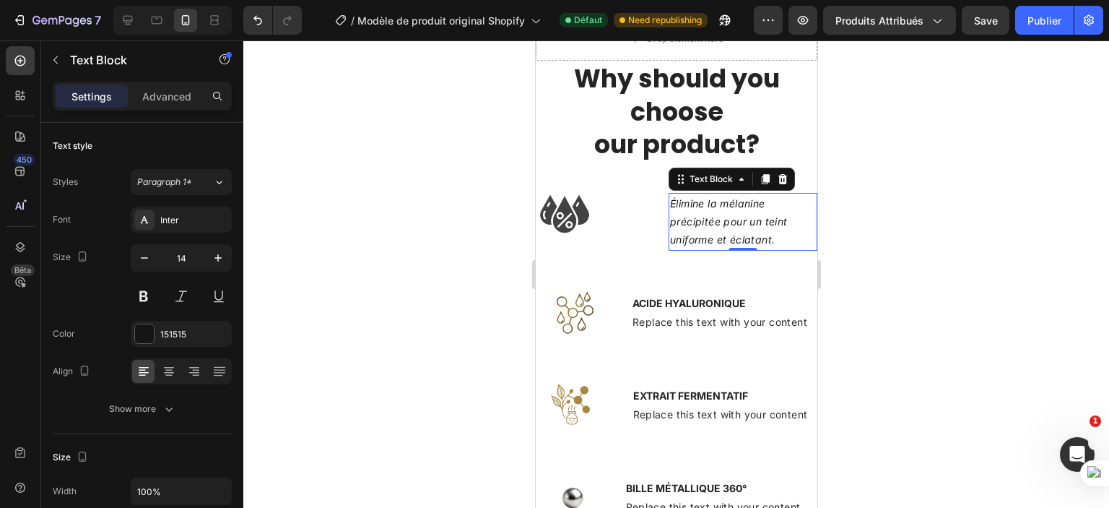
click at [916, 246] on div at bounding box center [676, 273] width 866 height 467
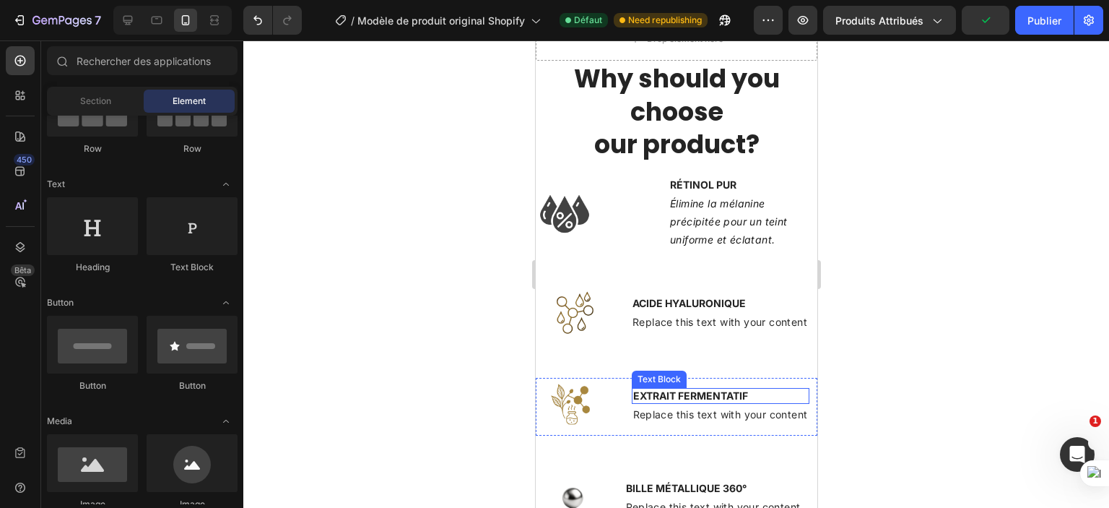
scroll to position [2181, 0]
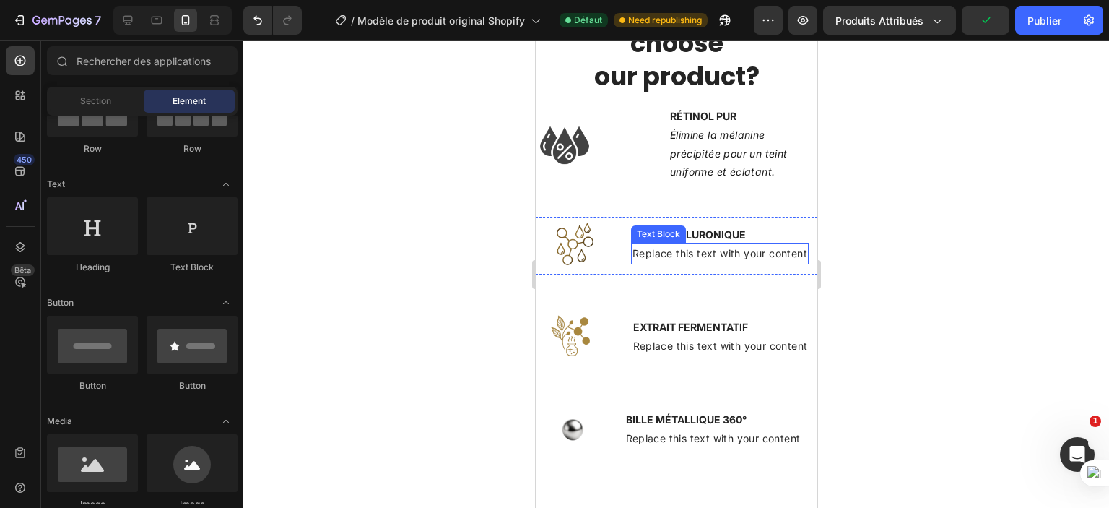
click at [714, 256] on div "Replace this text with your content" at bounding box center [720, 253] width 178 height 21
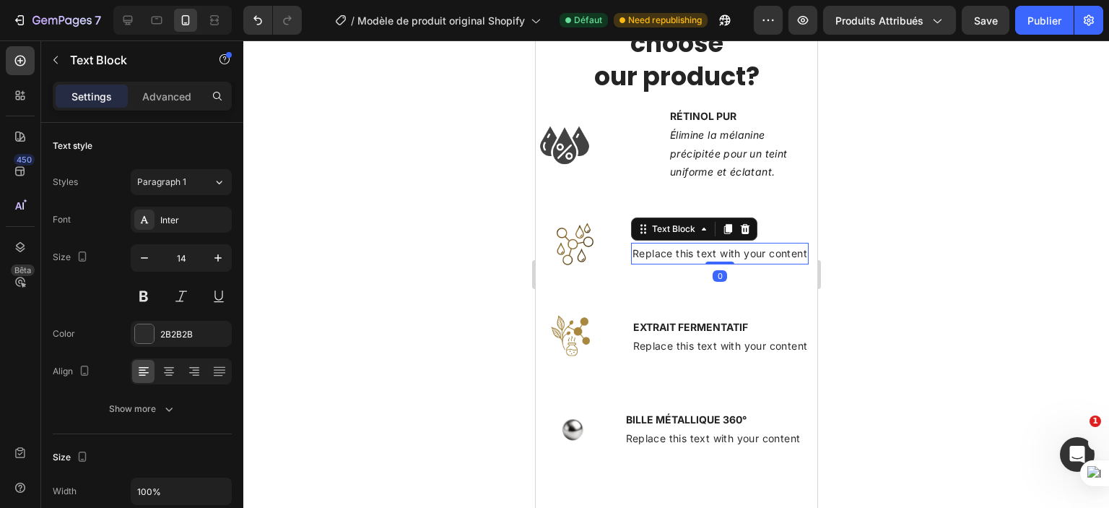
click at [713, 250] on div "Replace this text with your content" at bounding box center [720, 253] width 178 height 21
click at [713, 251] on p "Replace this text with your content" at bounding box center [719, 253] width 175 height 18
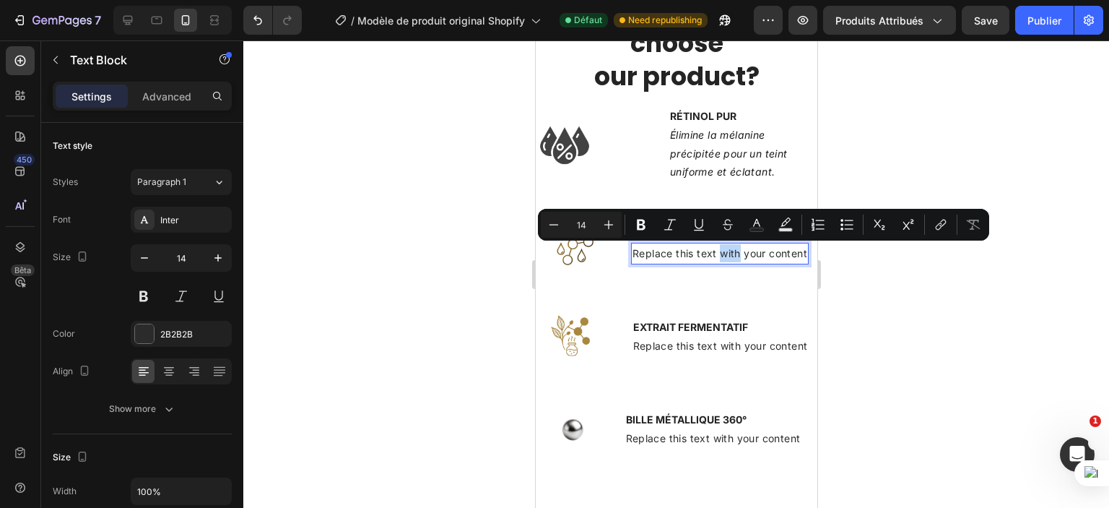
click at [713, 253] on p "Replace this text with your content" at bounding box center [719, 253] width 175 height 18
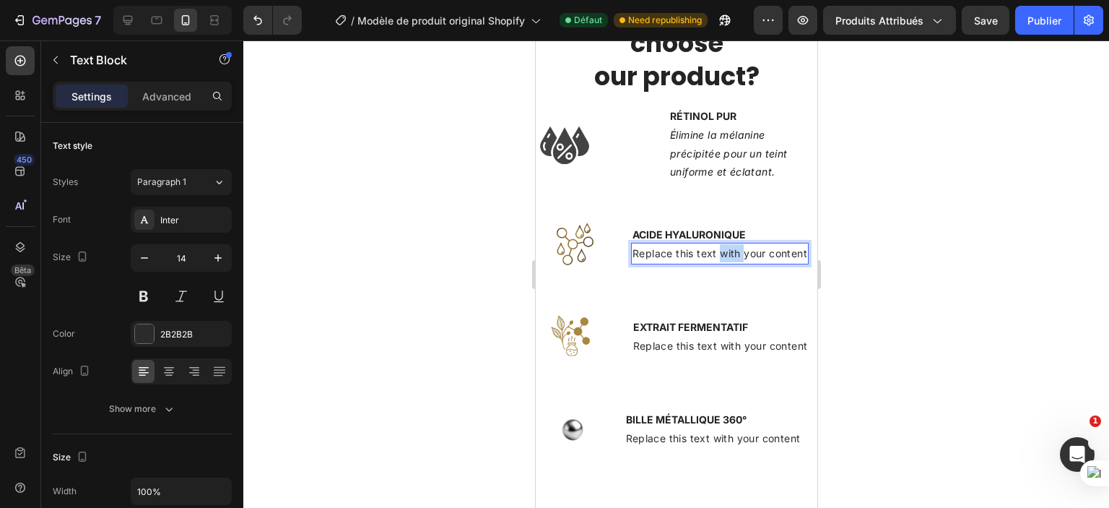
click at [712, 254] on p "Replace this text with your content" at bounding box center [719, 253] width 175 height 18
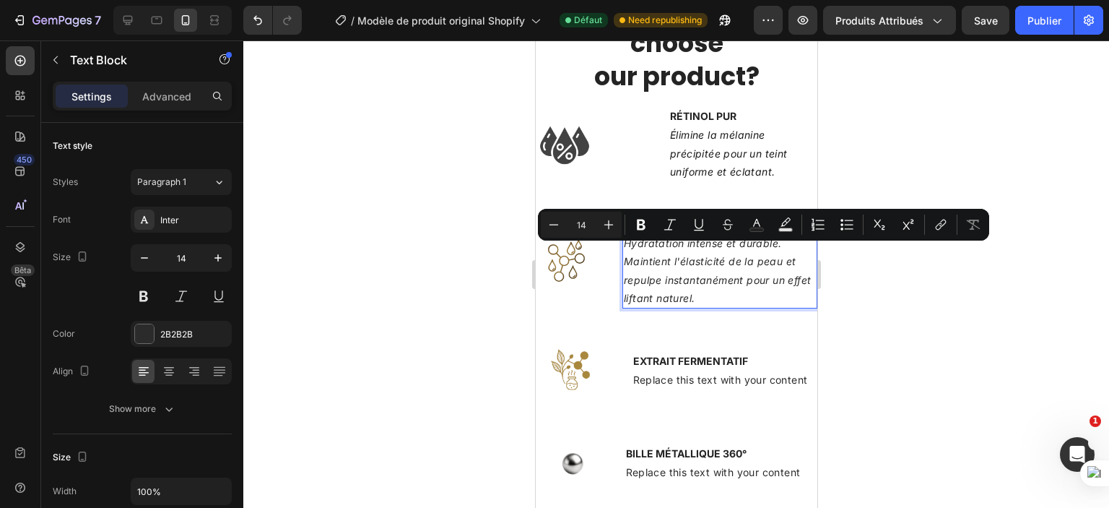
scroll to position [2171, 0]
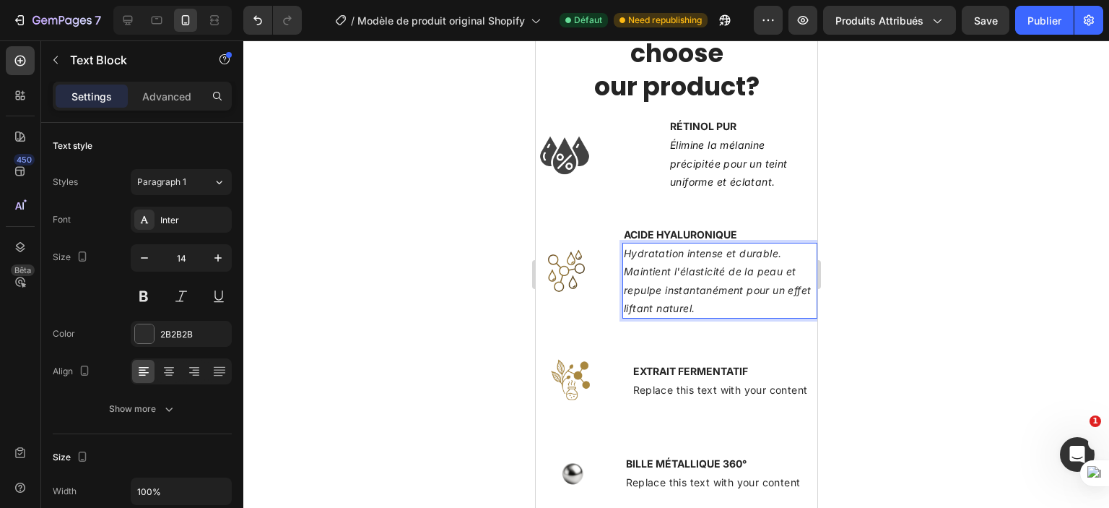
click at [951, 297] on div at bounding box center [676, 273] width 866 height 467
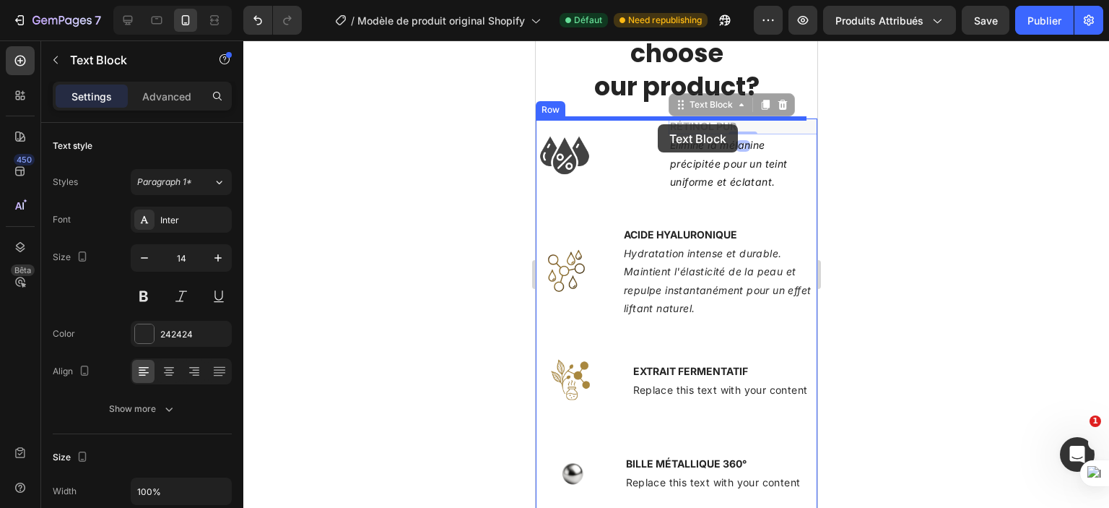
drag, startPoint x: 744, startPoint y: 122, endPoint x: 657, endPoint y: 124, distance: 86.7
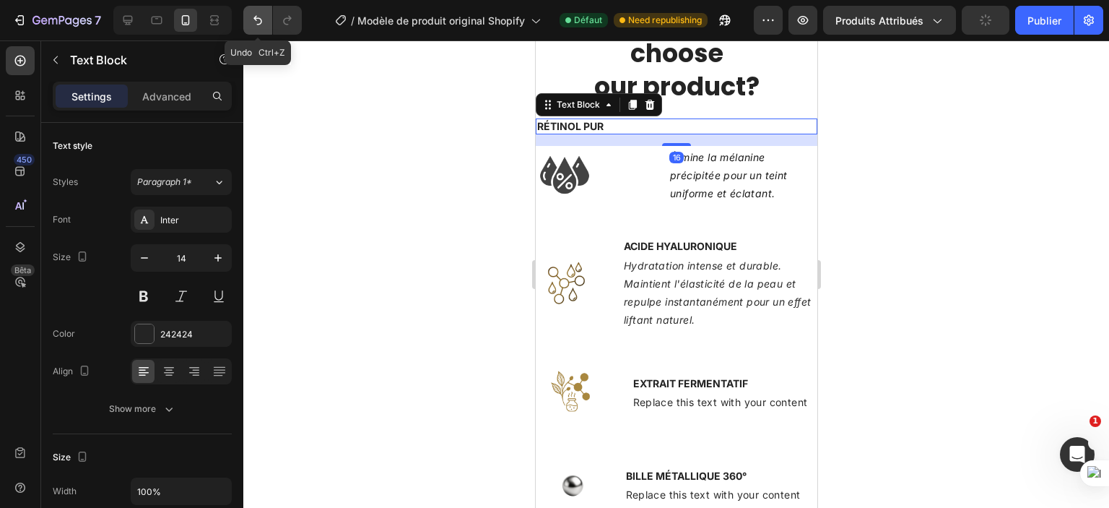
click at [257, 30] on button "Annuler/Refaire" at bounding box center [257, 20] width 29 height 29
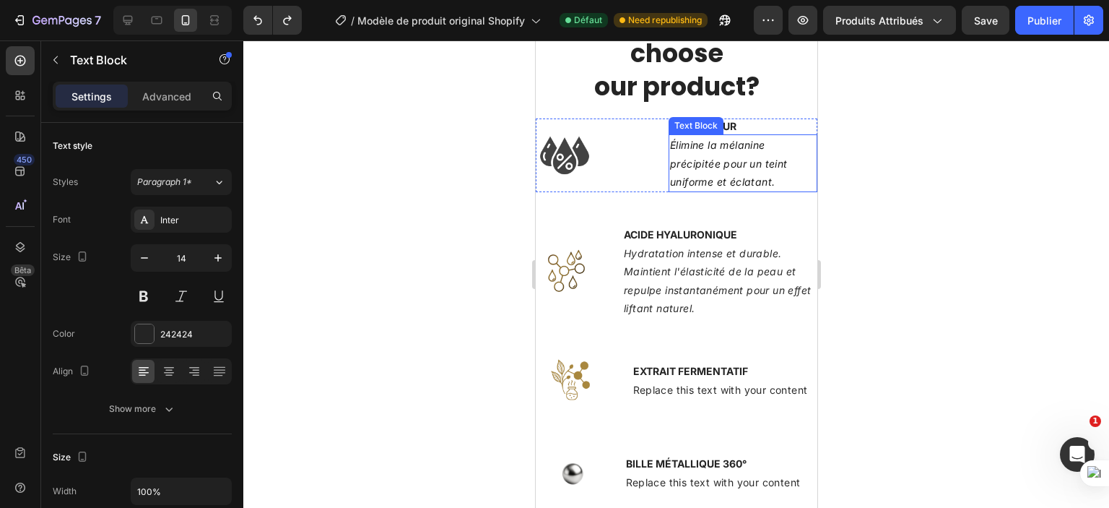
click at [787, 181] on p "Élimine la mélanine précipitée pour un teint uniforme et éclatant." at bounding box center [743, 163] width 146 height 55
click at [977, 267] on div at bounding box center [676, 273] width 866 height 467
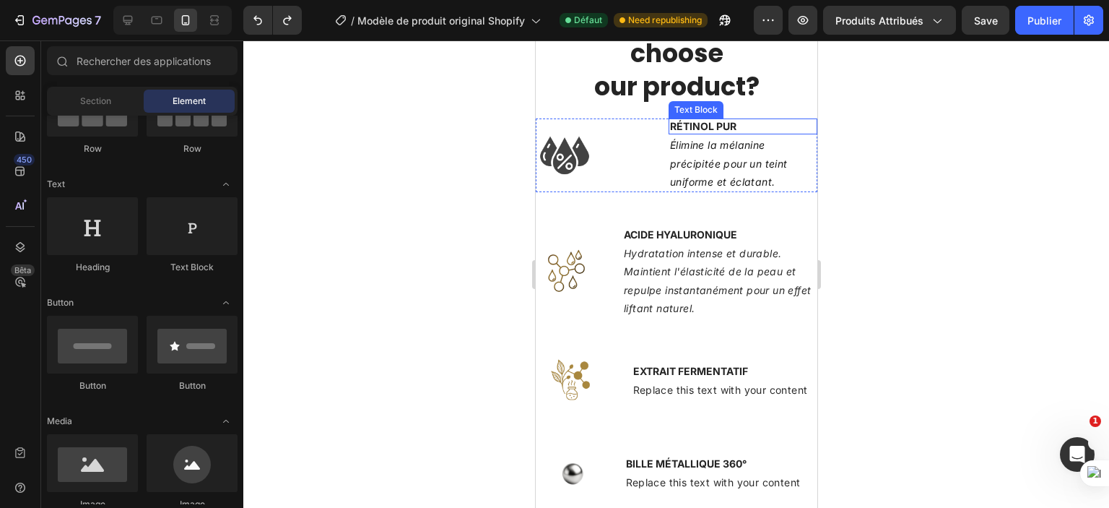
click at [717, 123] on strong "RÉTINOL PUR" at bounding box center [703, 126] width 66 height 12
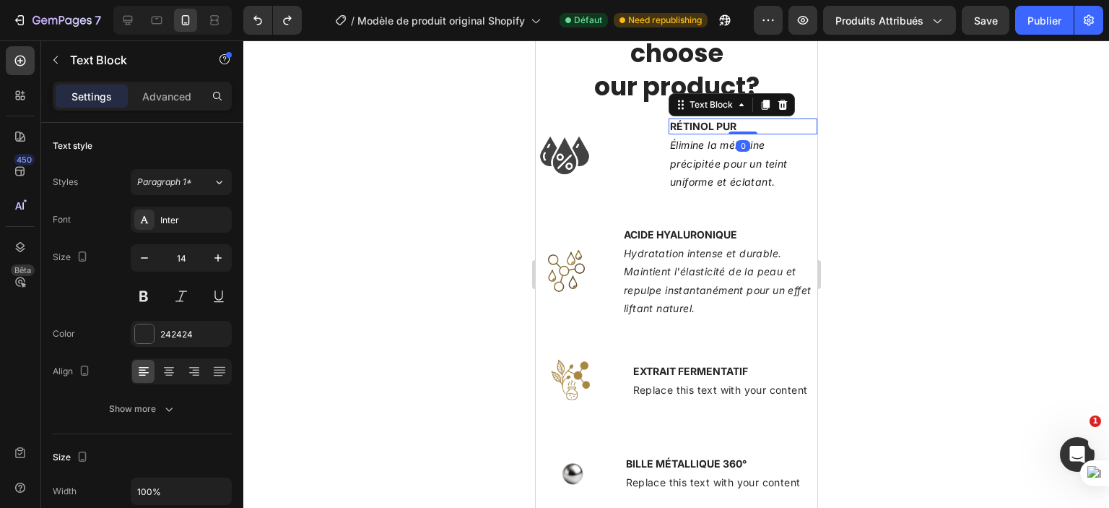
click at [716, 124] on strong "RÉTINOL PUR" at bounding box center [703, 126] width 66 height 12
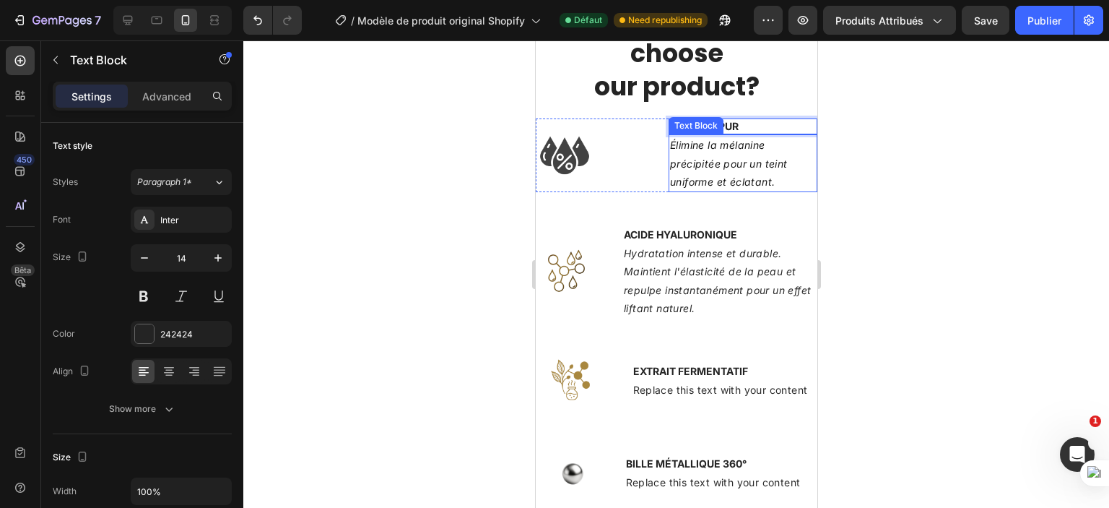
click at [671, 139] on icon "Élimine la mélanine précipitée pour un teint uniforme et éclatant." at bounding box center [729, 163] width 118 height 48
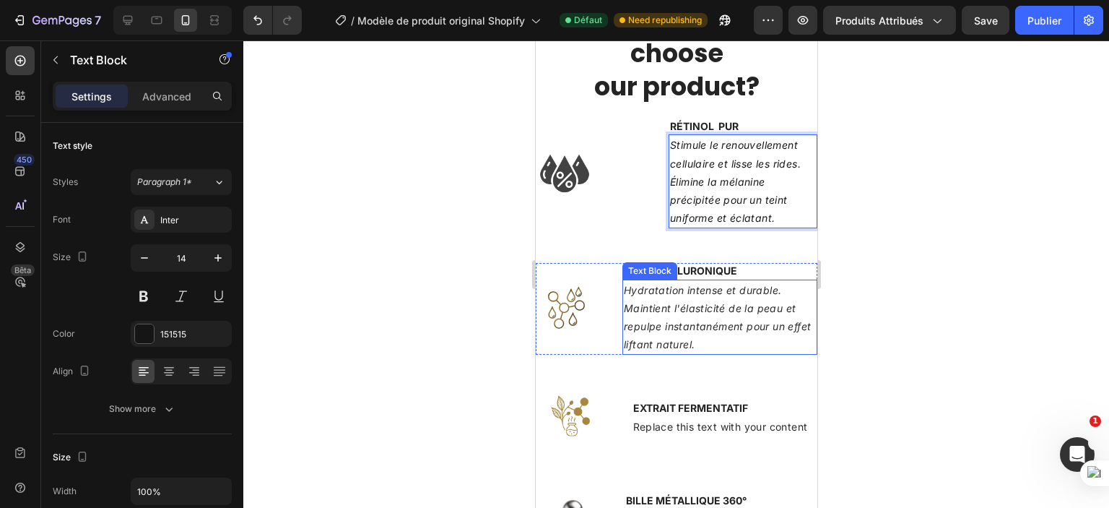
click at [703, 326] on icon "Hydratation intense et durable. Maintient l'élasticité de la peau et repulpe in…" at bounding box center [716, 317] width 187 height 67
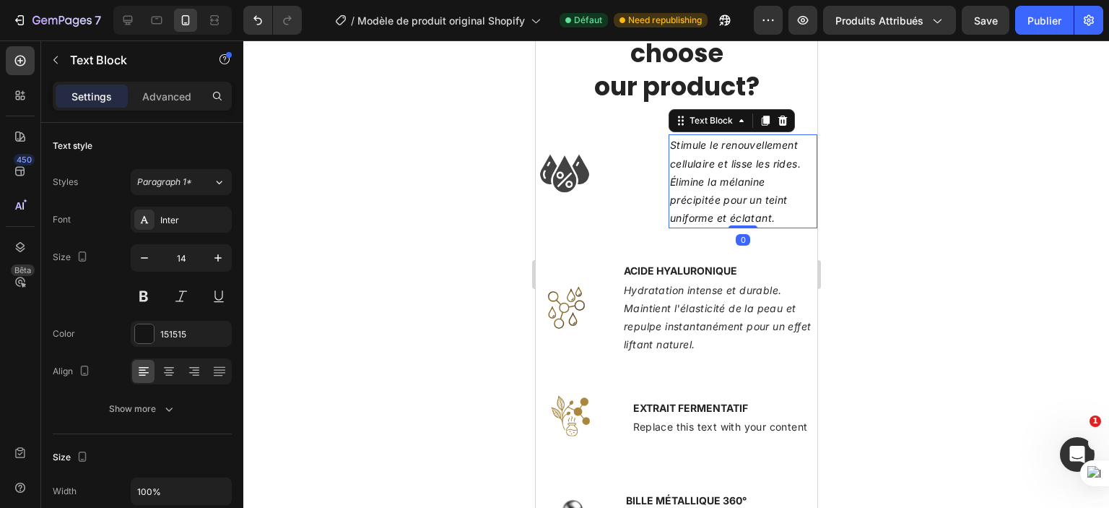
click at [716, 180] on icon "Stimule le renouvellement cellulaire et lisse les rides. Élimine la mélanine pr…" at bounding box center [735, 181] width 131 height 85
click at [682, 310] on icon "Hydratation intense et durable. Maintient l'élasticité de la peau et repulpe in…" at bounding box center [716, 317] width 187 height 67
click at [714, 143] on icon "Stimule le renouvellement cellulaire et lisse les rides. Élimine la mélanine pr…" at bounding box center [735, 181] width 131 height 85
click at [165, 334] on div "151515" at bounding box center [181, 334] width 42 height 13
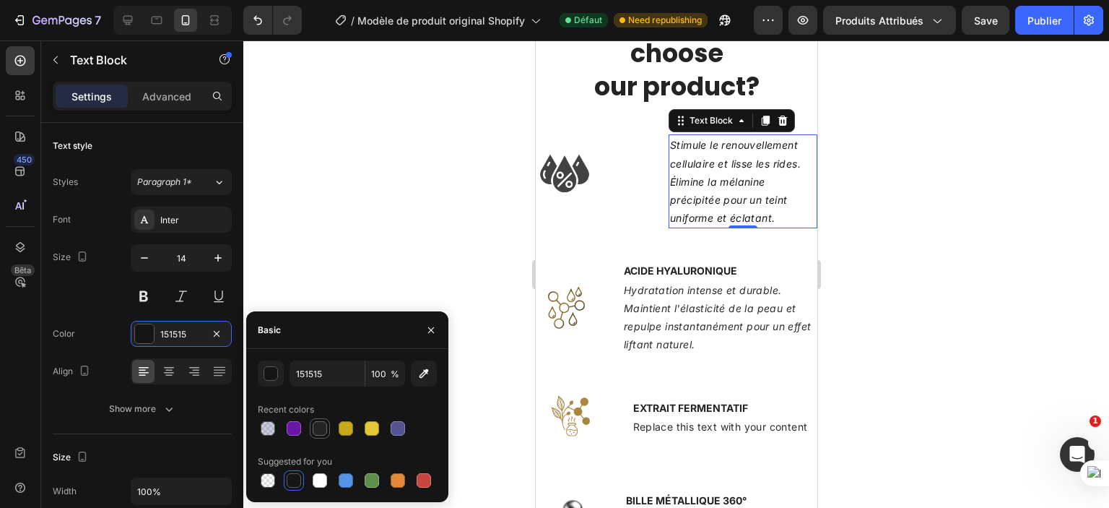
click at [321, 429] on div at bounding box center [320, 428] width 14 height 14
type input "242424"
click at [402, 222] on div at bounding box center [676, 273] width 866 height 467
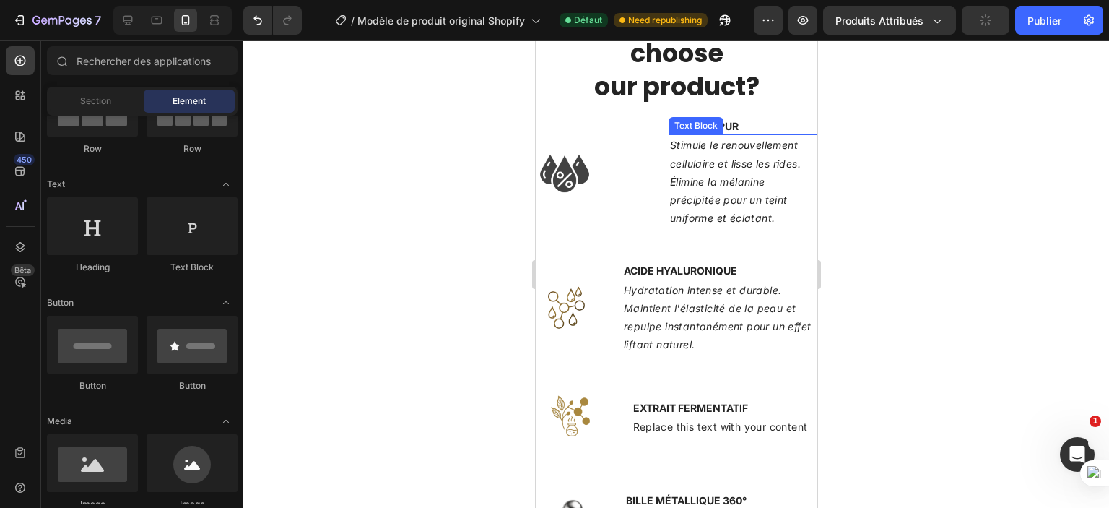
click at [676, 170] on p "Stimule le renouvellement cellulaire et lisse les rides. Élimine la mélanine pr…" at bounding box center [743, 181] width 146 height 91
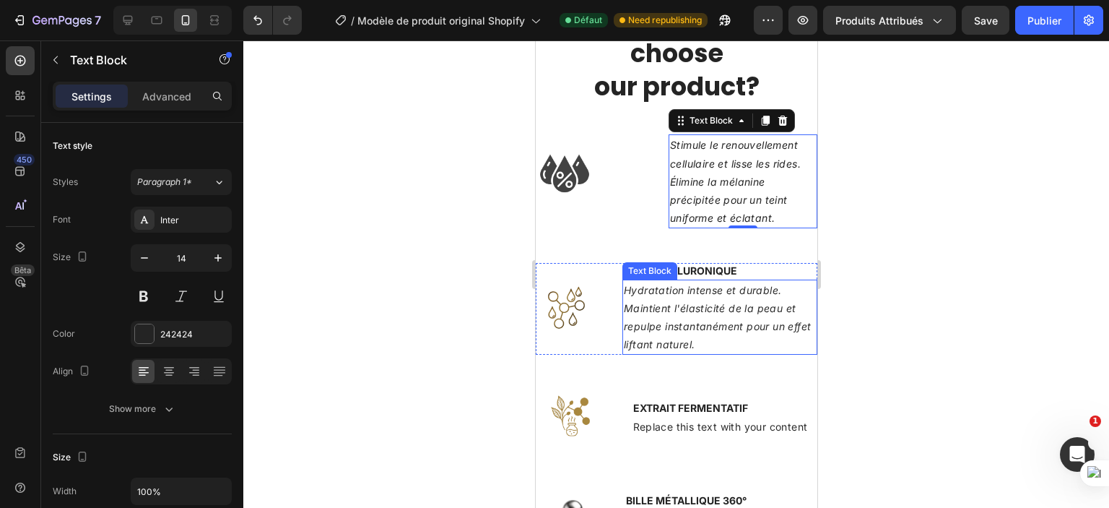
click at [695, 318] on p "Hydratation intense et durable. Maintient l'élasticité de la peau et repulpe in…" at bounding box center [719, 317] width 192 height 73
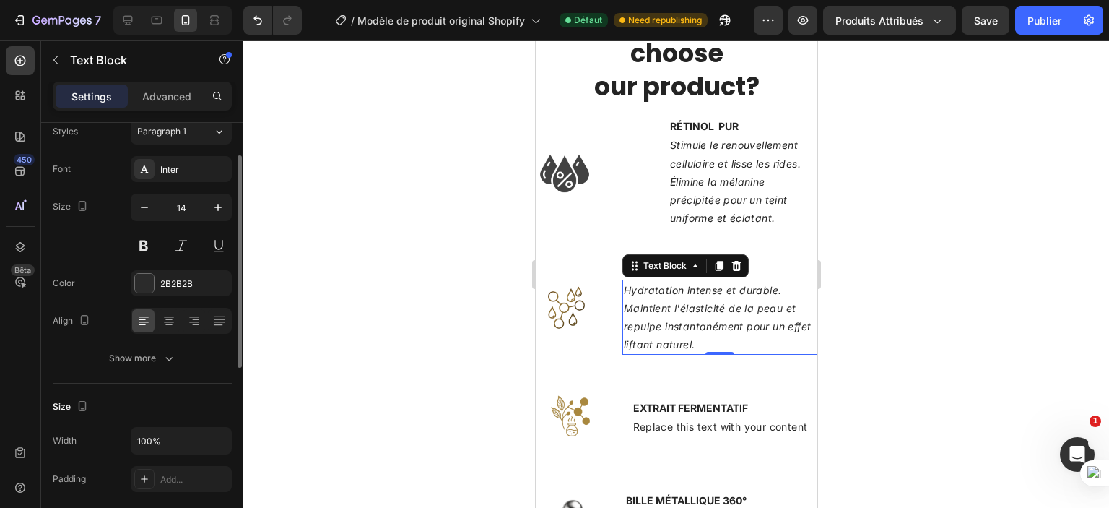
scroll to position [56, 0]
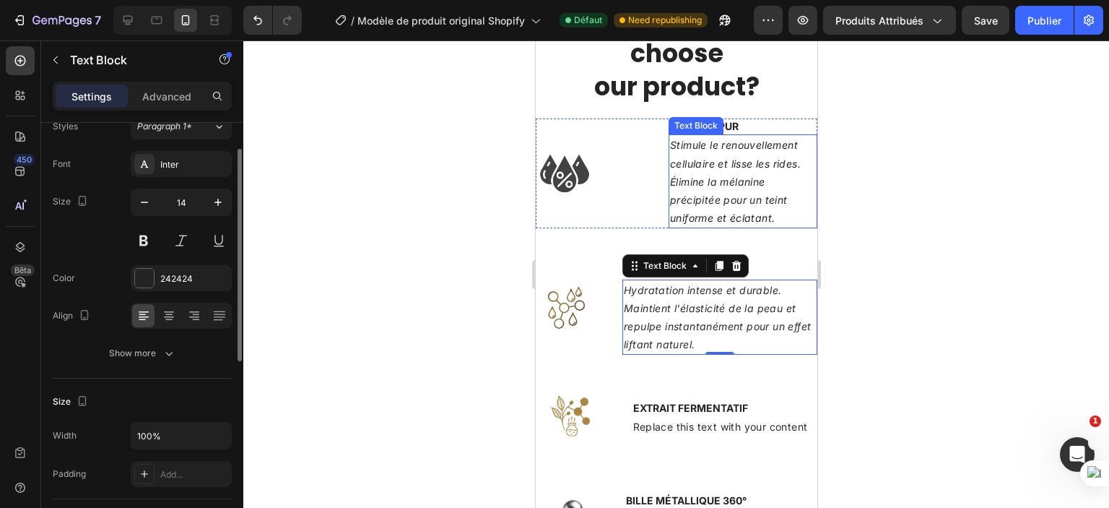
click at [748, 173] on p "Stimule le renouvellement cellulaire et lisse les rides. Élimine la mélanine pr…" at bounding box center [743, 181] width 146 height 91
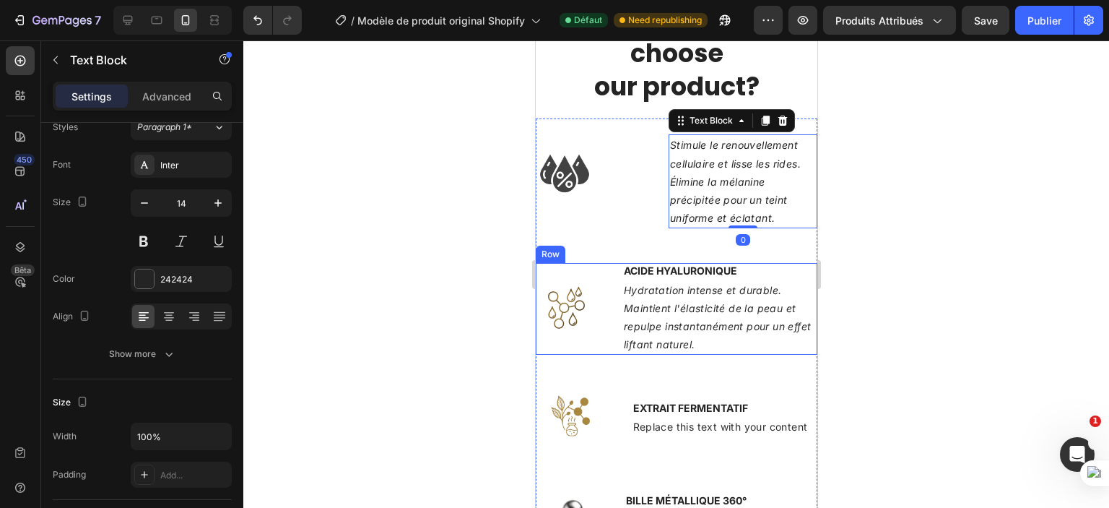
click at [640, 324] on icon "Hydratation intense et durable. Maintient l'élasticité de la peau et repulpe in…" at bounding box center [716, 317] width 187 height 67
click at [716, 178] on icon "Stimule le renouvellement cellulaire et lisse les rides. Élimine la mélanine pr…" at bounding box center [735, 181] width 131 height 85
click at [703, 308] on icon "Hydratation intense et durable. Maintient l'élasticité de la peau et repulpe in…" at bounding box center [716, 317] width 187 height 67
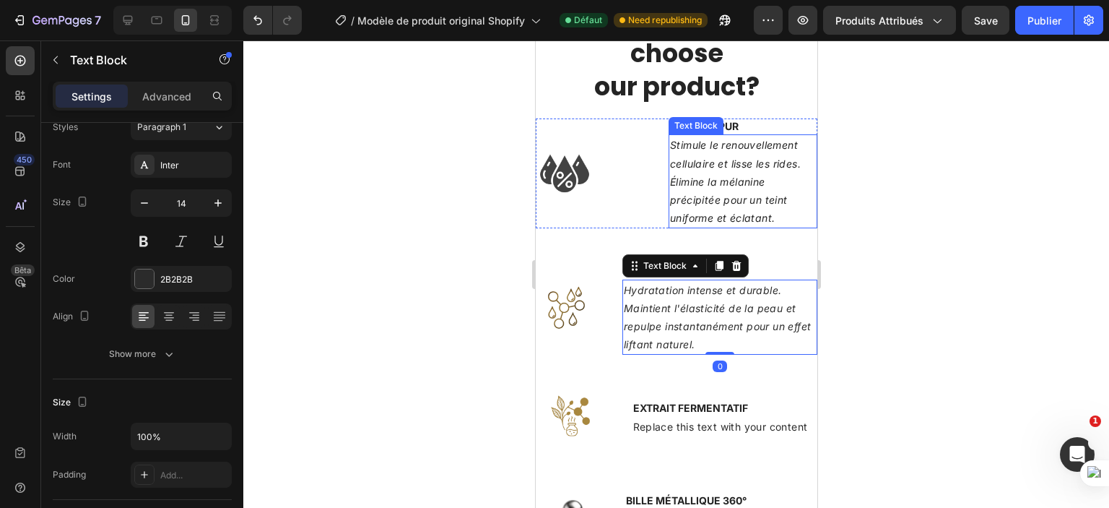
click at [717, 189] on p "Stimule le renouvellement cellulaire et lisse les rides. Élimine la mélanine pr…" at bounding box center [743, 181] width 146 height 91
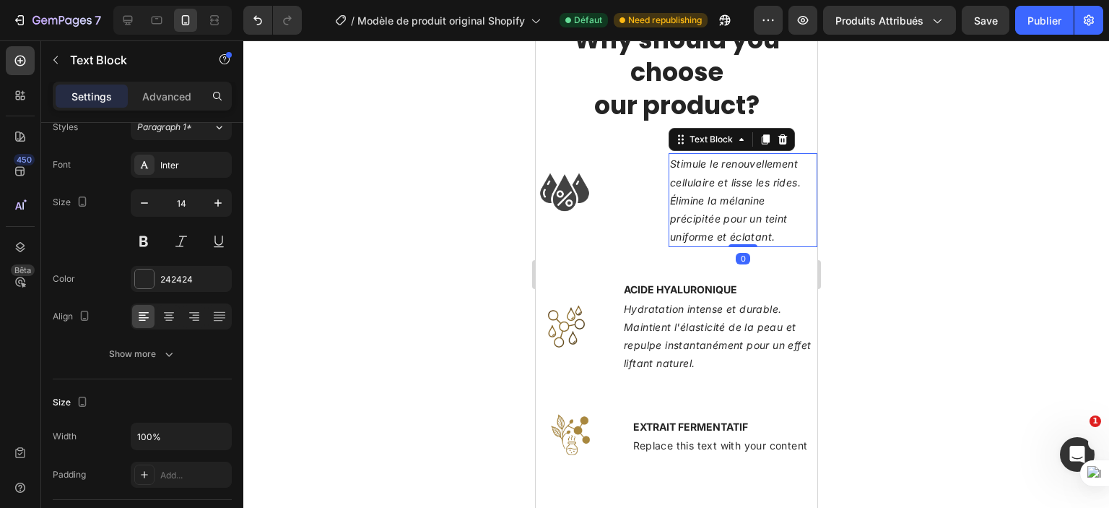
scroll to position [2150, 0]
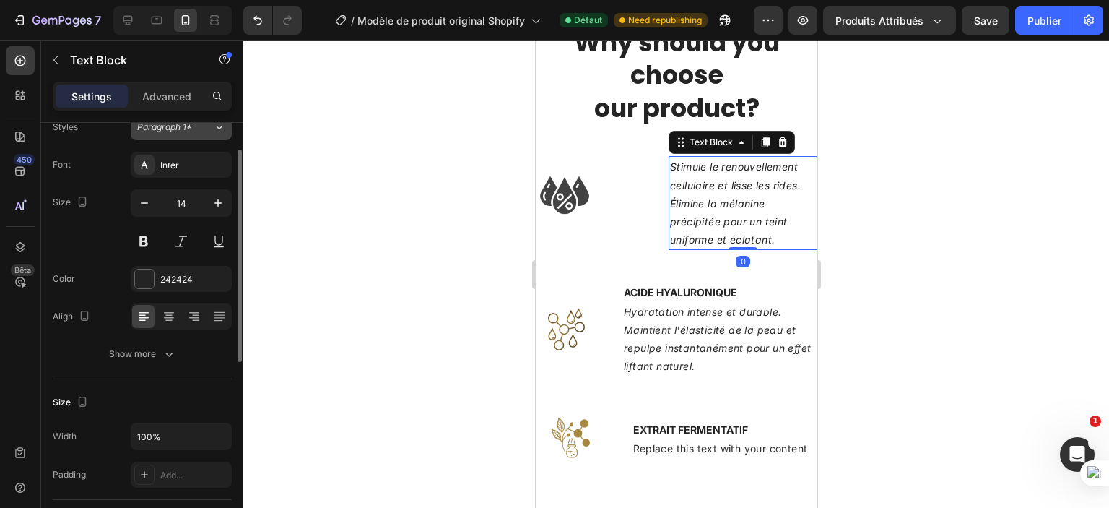
click at [189, 137] on button "Paragraph 1*" at bounding box center [181, 127] width 101 height 26
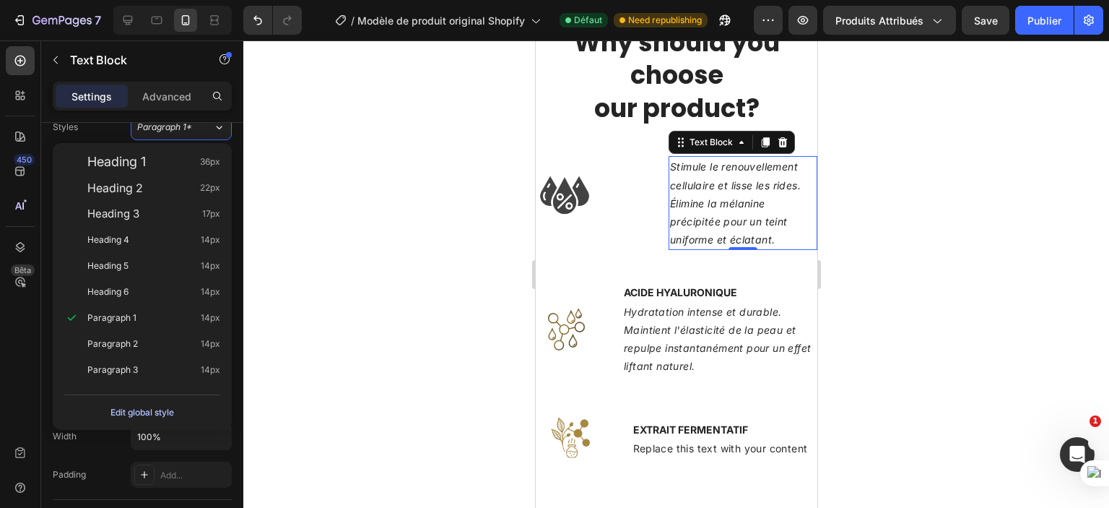
click at [141, 412] on div "Edit global style" at bounding box center [143, 412] width 64 height 17
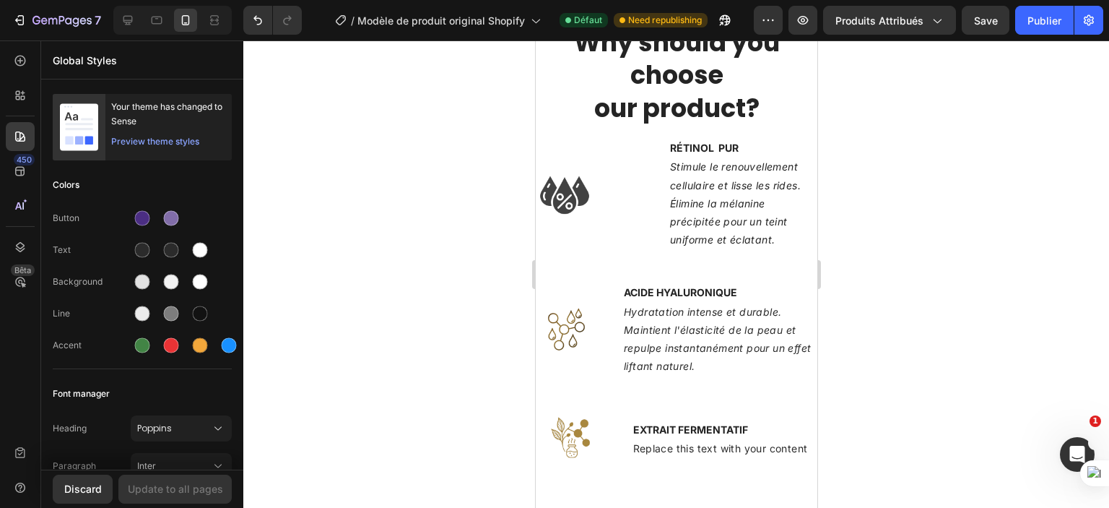
click at [386, 334] on div at bounding box center [676, 273] width 866 height 467
click at [95, 53] on p "Global Styles" at bounding box center [142, 60] width 179 height 15
click at [134, 142] on div "Preview theme styles" at bounding box center [155, 141] width 88 height 14
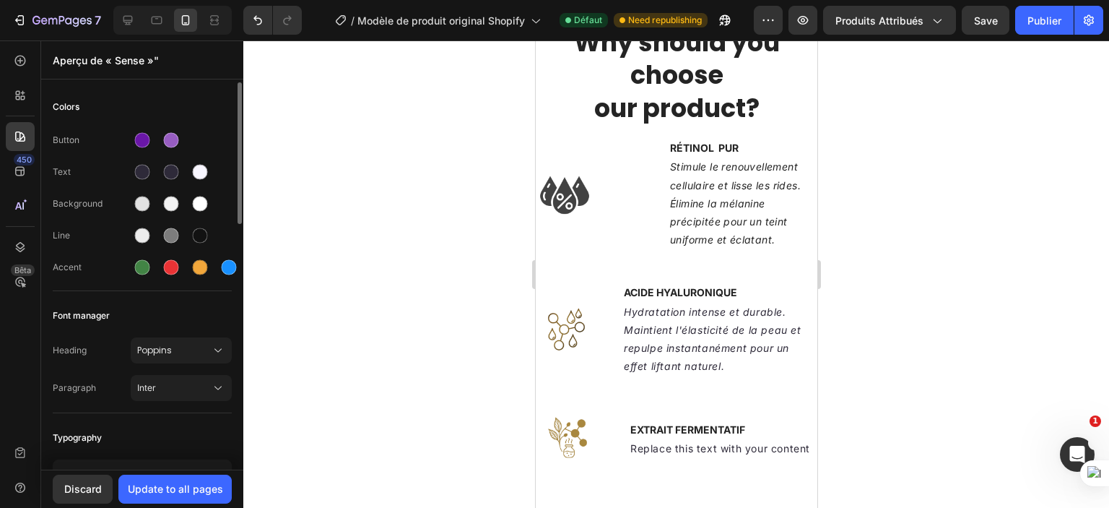
click at [395, 271] on div at bounding box center [676, 273] width 866 height 467
click at [743, 190] on icon "Stimule le renouvellement cellulaire et lisse les rides. Élimine la mélanine pr…" at bounding box center [735, 202] width 131 height 85
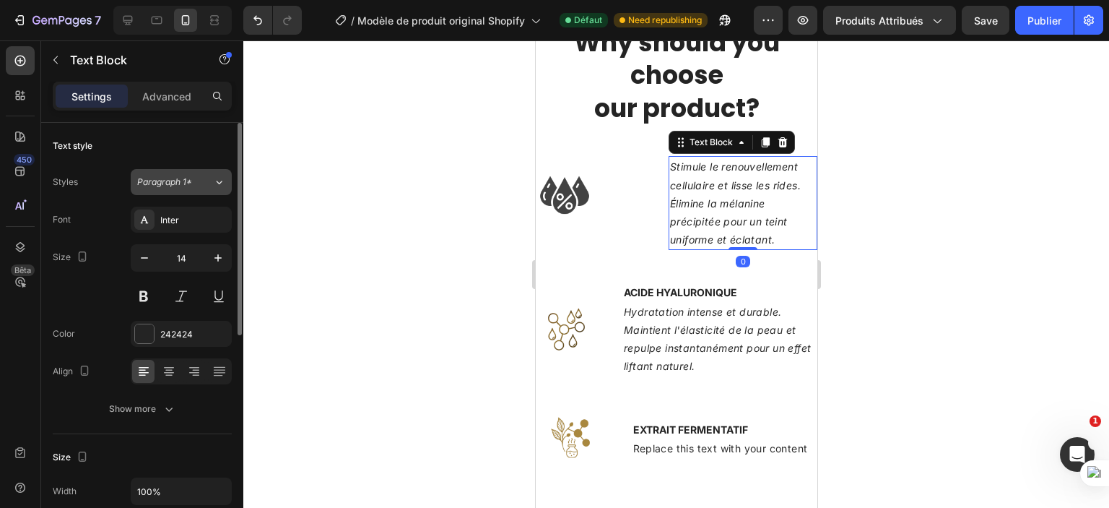
click at [168, 180] on span "Paragraph 1*" at bounding box center [164, 182] width 55 height 13
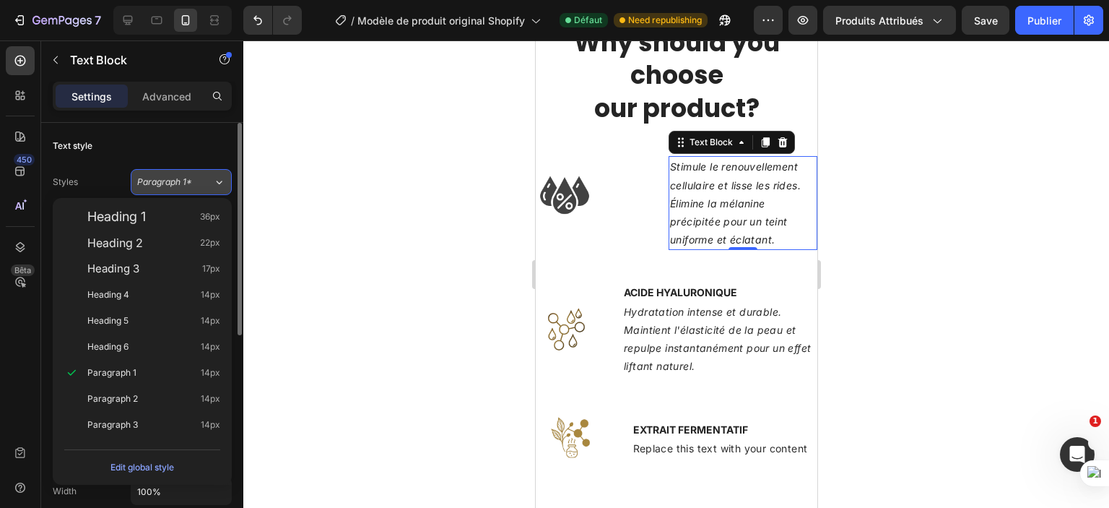
click at [164, 187] on span "Paragraph 1*" at bounding box center [164, 182] width 55 height 13
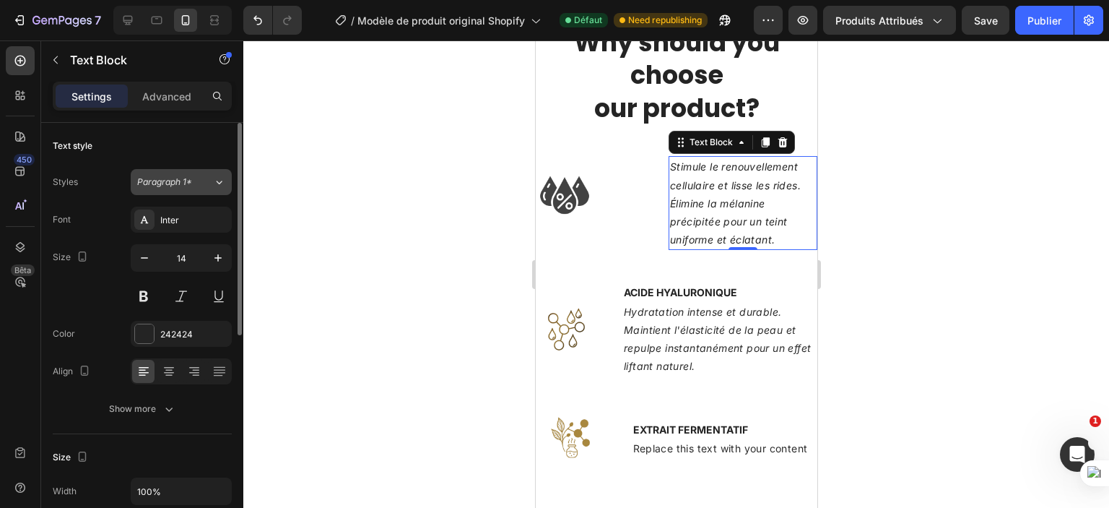
click at [164, 187] on span "Paragraph 1*" at bounding box center [164, 182] width 55 height 13
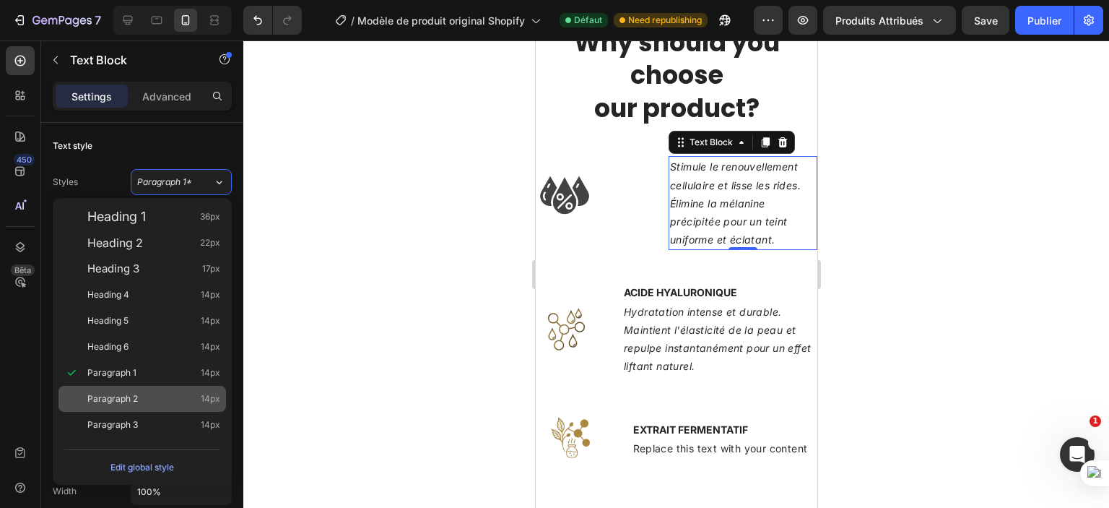
click at [133, 404] on span "Paragraph 2" at bounding box center [112, 399] width 51 height 14
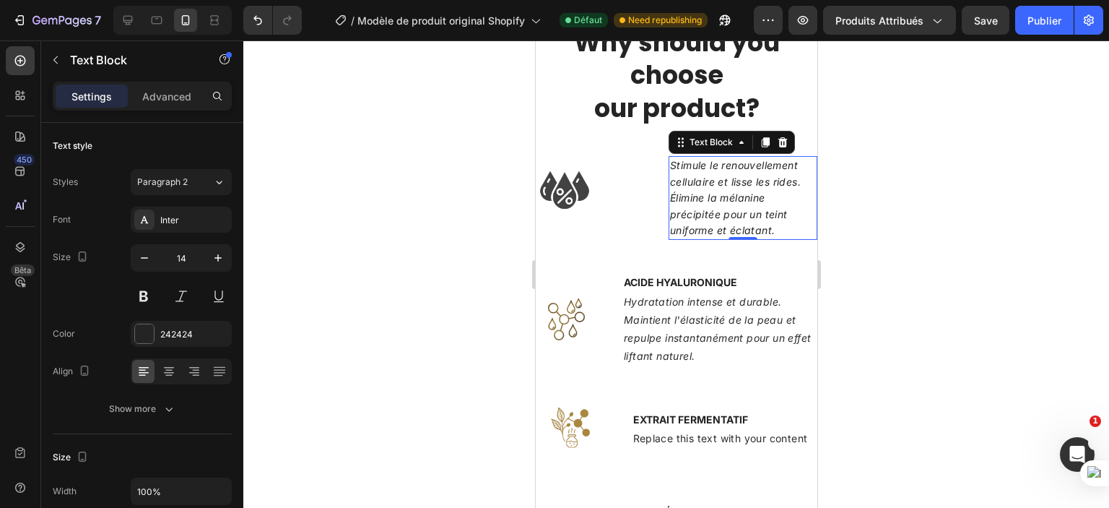
click at [379, 352] on div at bounding box center [676, 273] width 866 height 467
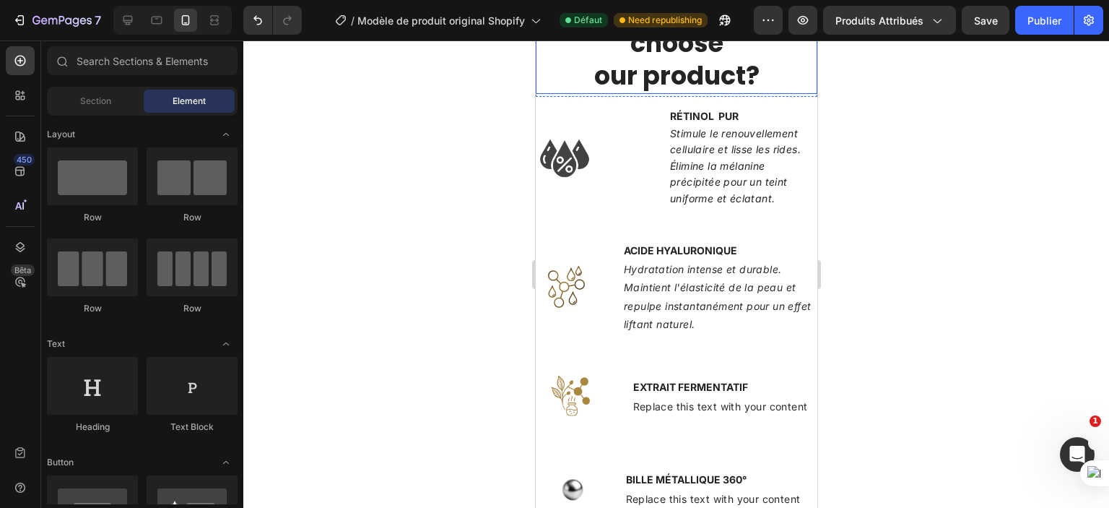
scroll to position [2219, 0]
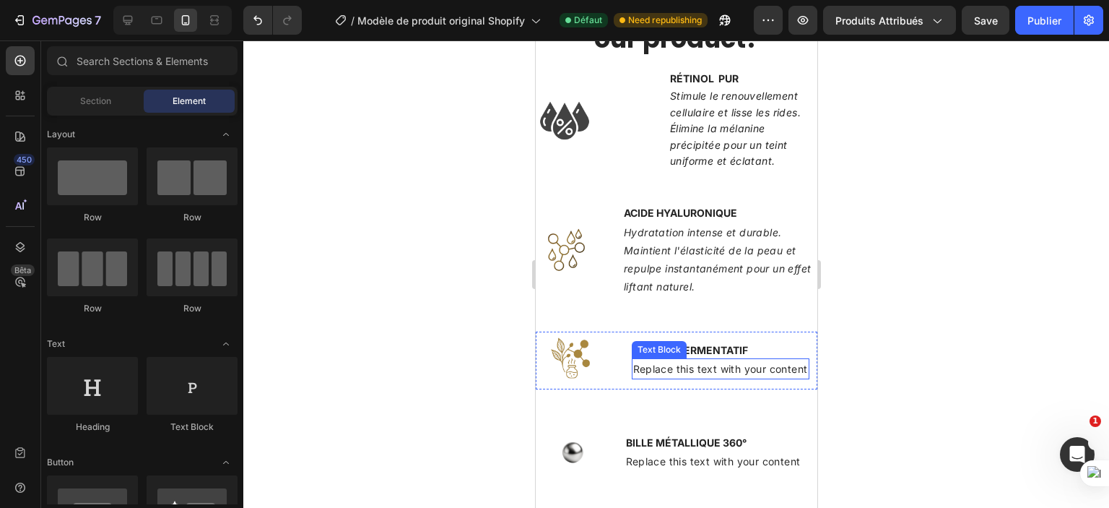
click at [731, 363] on div "Replace this text with your content" at bounding box center [720, 368] width 178 height 21
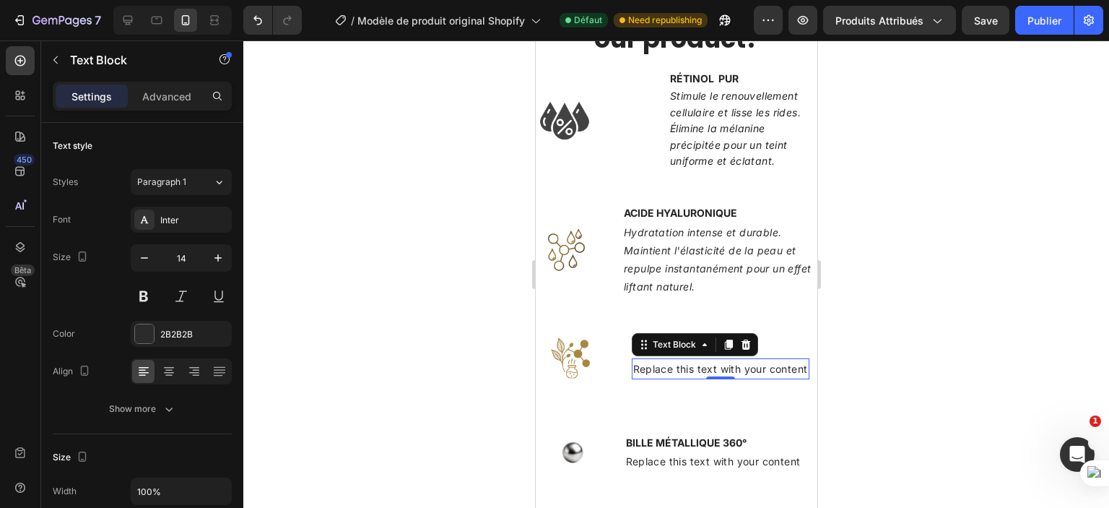
click at [648, 368] on div "Replace this text with your content" at bounding box center [720, 368] width 178 height 21
click at [648, 368] on p "Replace this text with your content" at bounding box center [720, 369] width 175 height 18
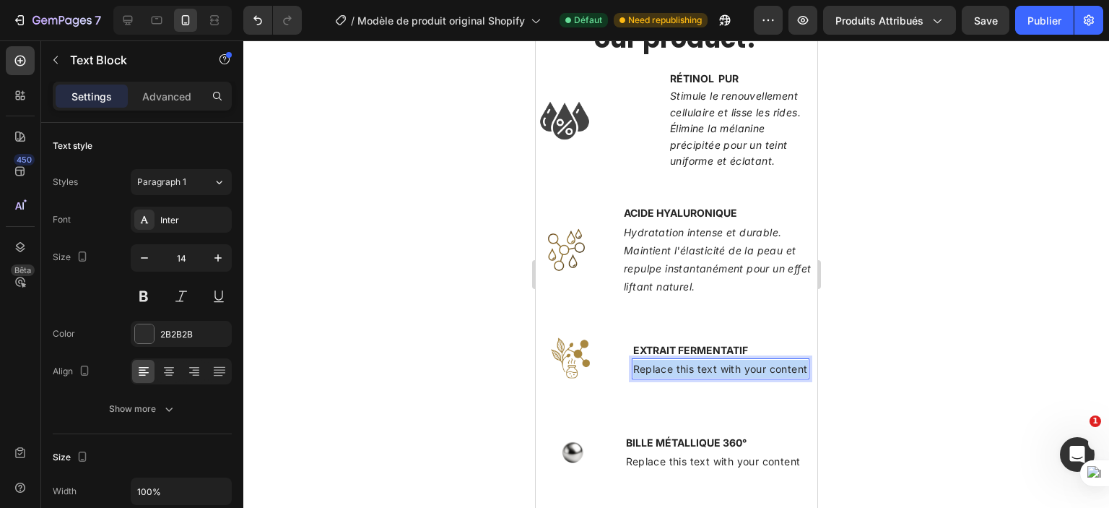
click at [648, 368] on p "Replace this text with your content" at bounding box center [720, 369] width 175 height 18
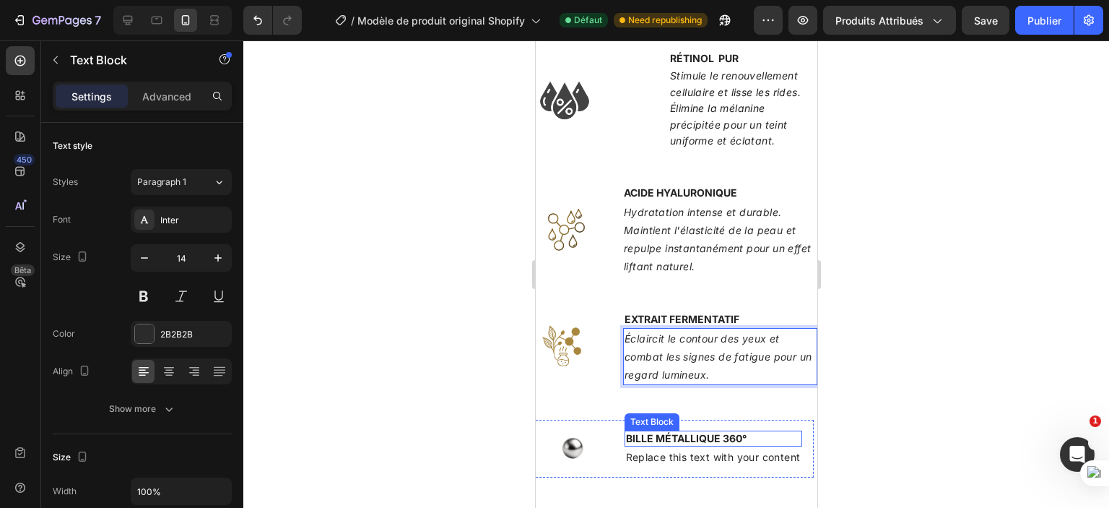
scroll to position [2240, 0]
click at [678, 452] on div "Replace this text with your content" at bounding box center [713, 456] width 178 height 21
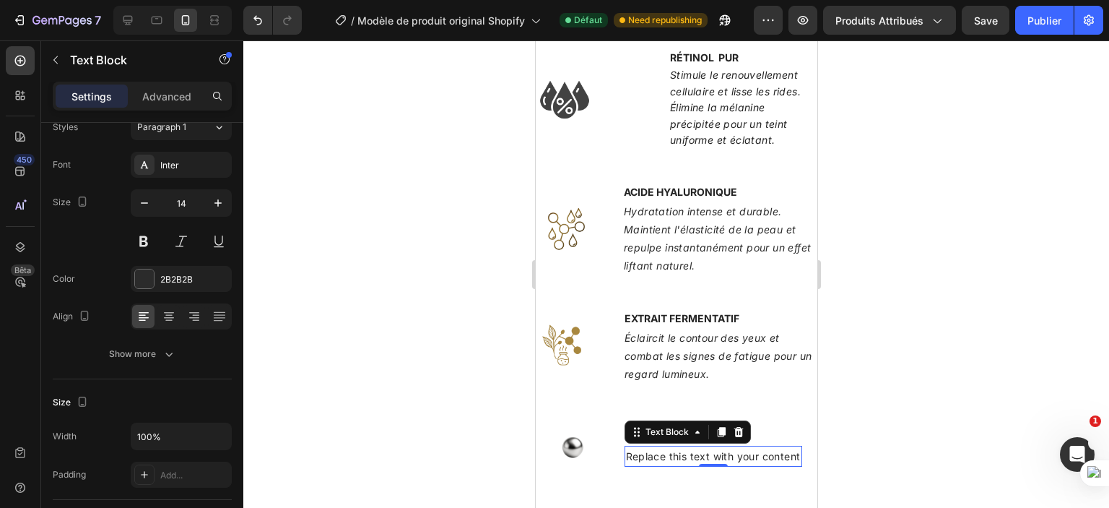
click at [657, 455] on div "Replace this text with your content" at bounding box center [713, 456] width 178 height 21
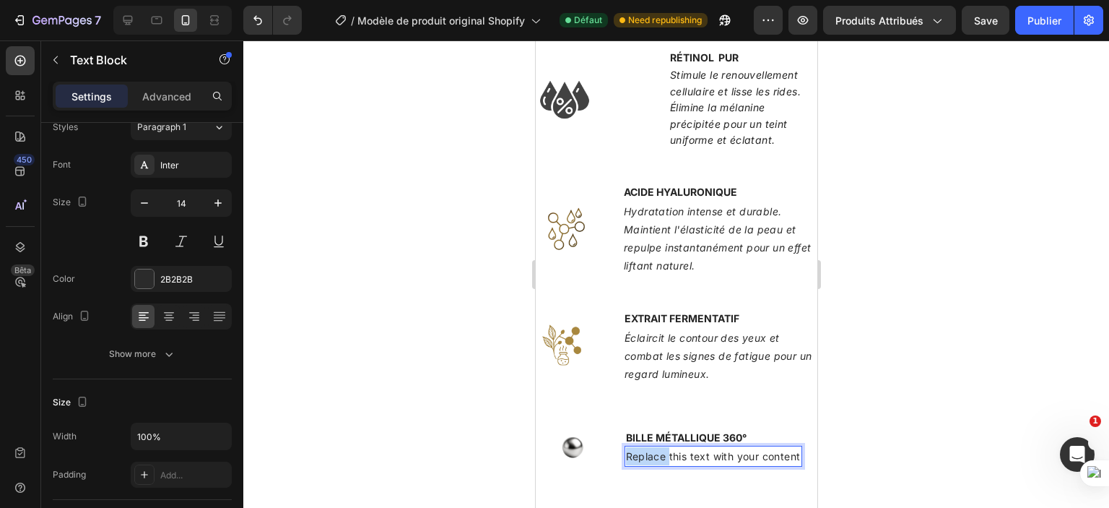
click at [657, 455] on p "Replace this text with your content" at bounding box center [713, 456] width 175 height 18
click at [657, 456] on p "Replace this text with your content" at bounding box center [713, 456] width 175 height 18
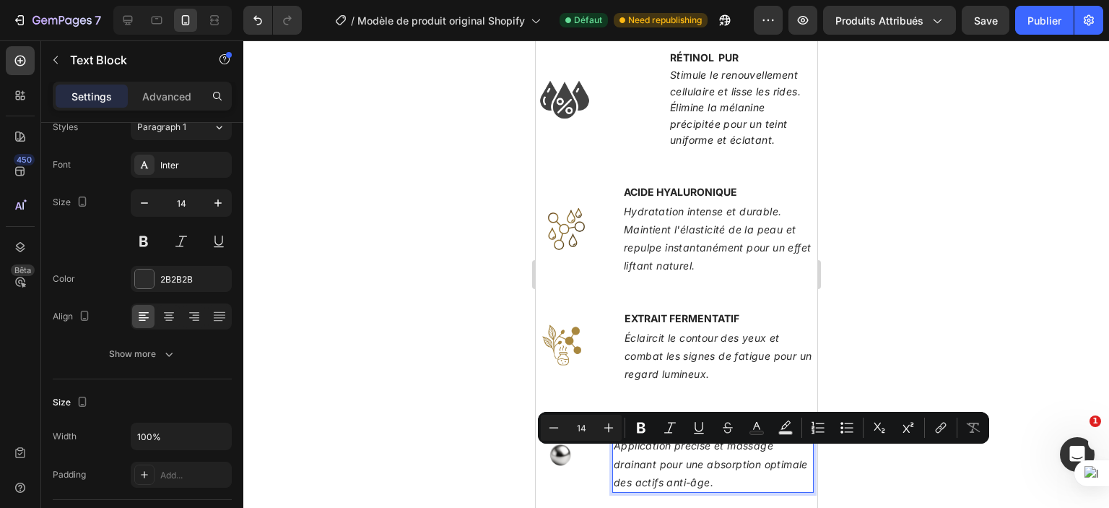
scroll to position [2234, 0]
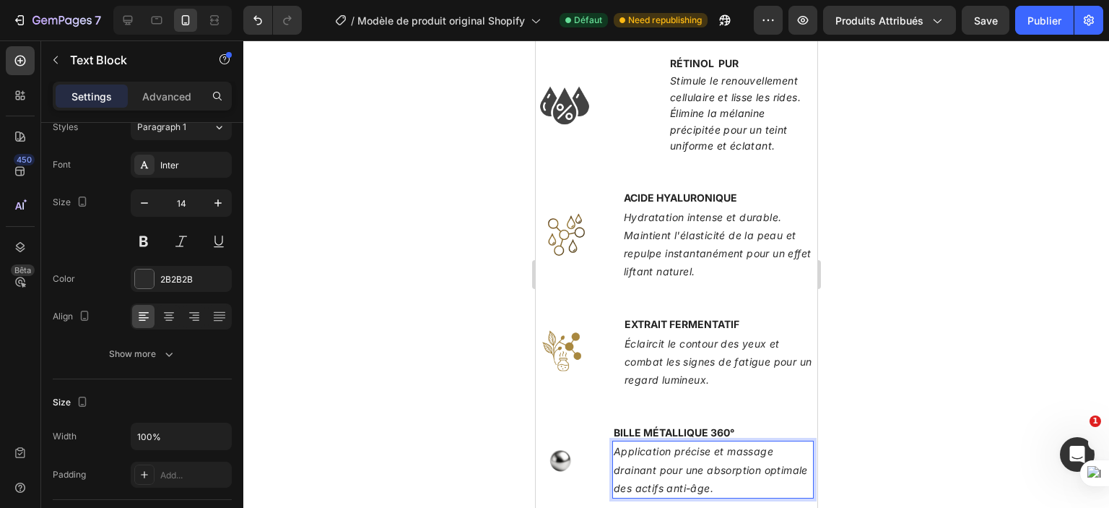
click at [939, 360] on div at bounding box center [676, 273] width 866 height 467
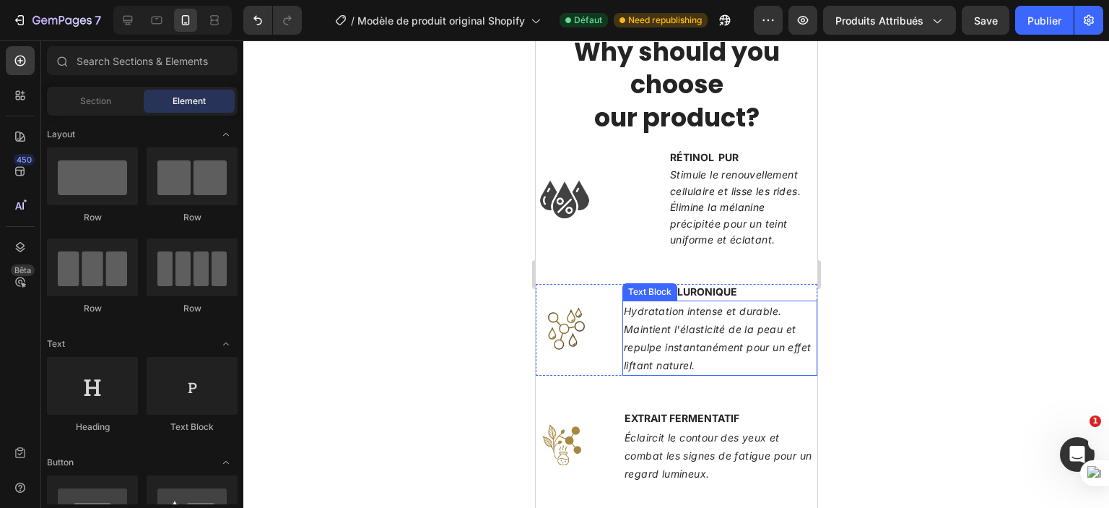
scroll to position [2136, 0]
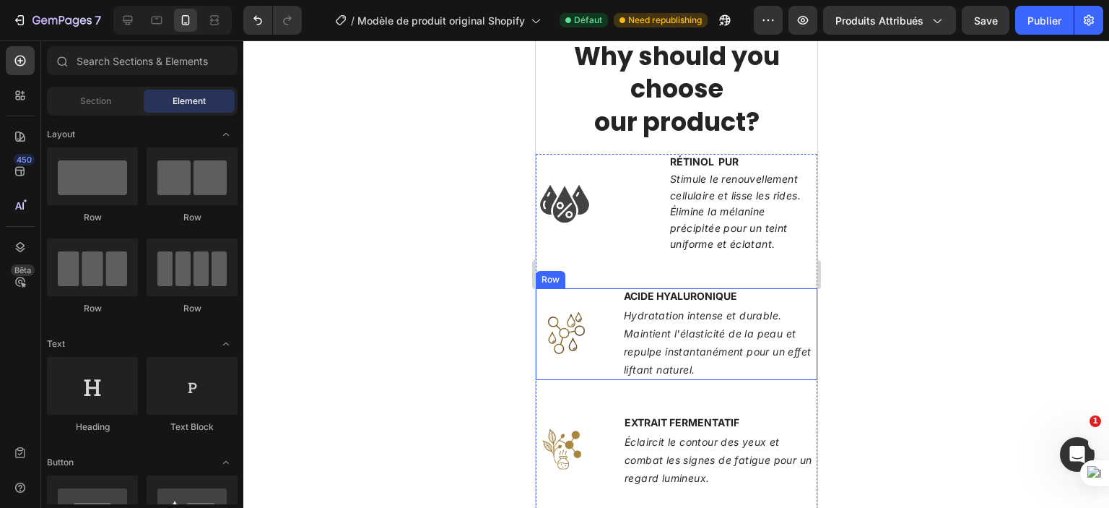
click at [605, 300] on div "Image ACIDE HYALURONIQUE Text Block Hydratation intense et durable. Maintient l…" at bounding box center [676, 334] width 282 height 92
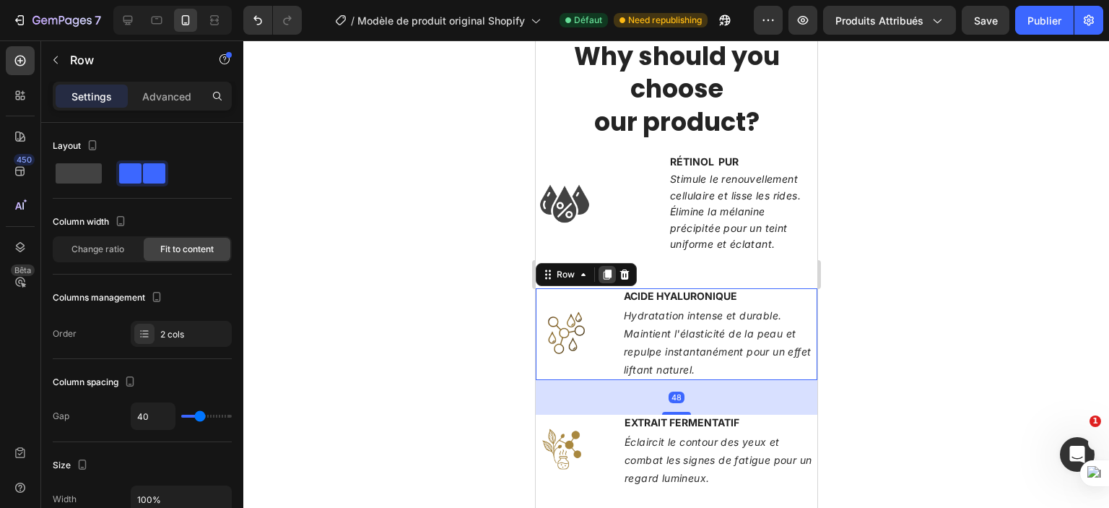
click at [609, 270] on icon at bounding box center [607, 275] width 8 height 10
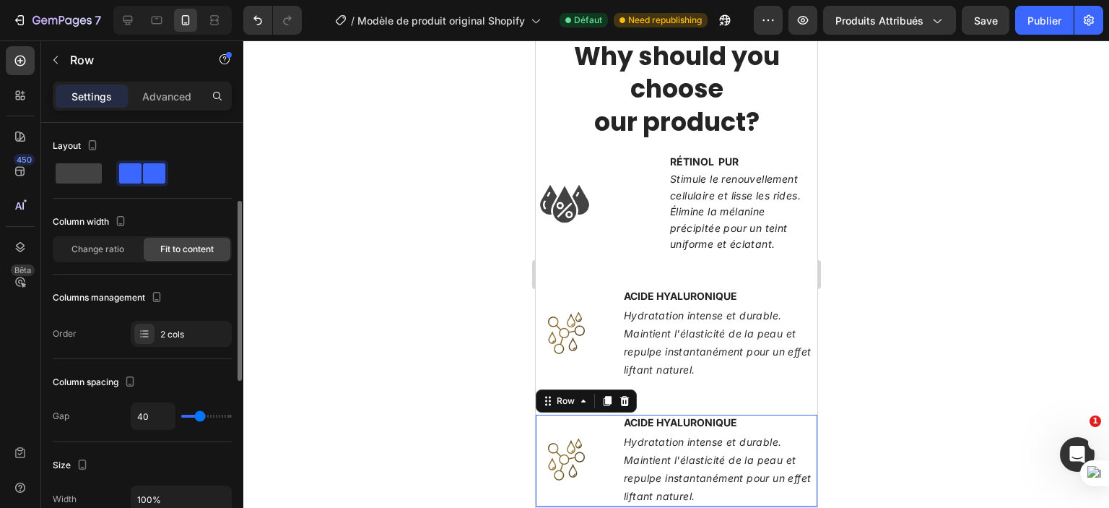
scroll to position [55, 0]
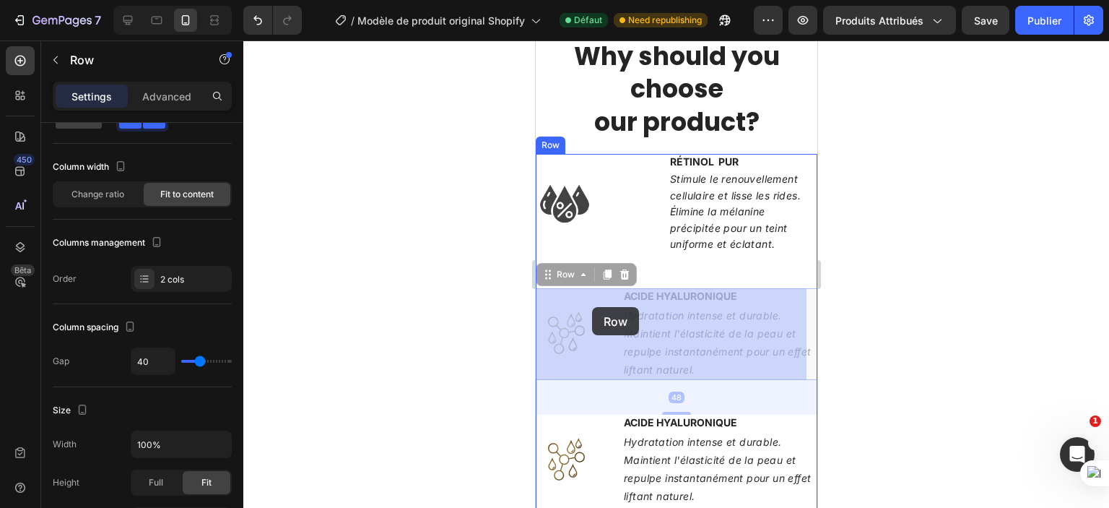
drag, startPoint x: 570, startPoint y: 296, endPoint x: 592, endPoint y: 307, distance: 24.2
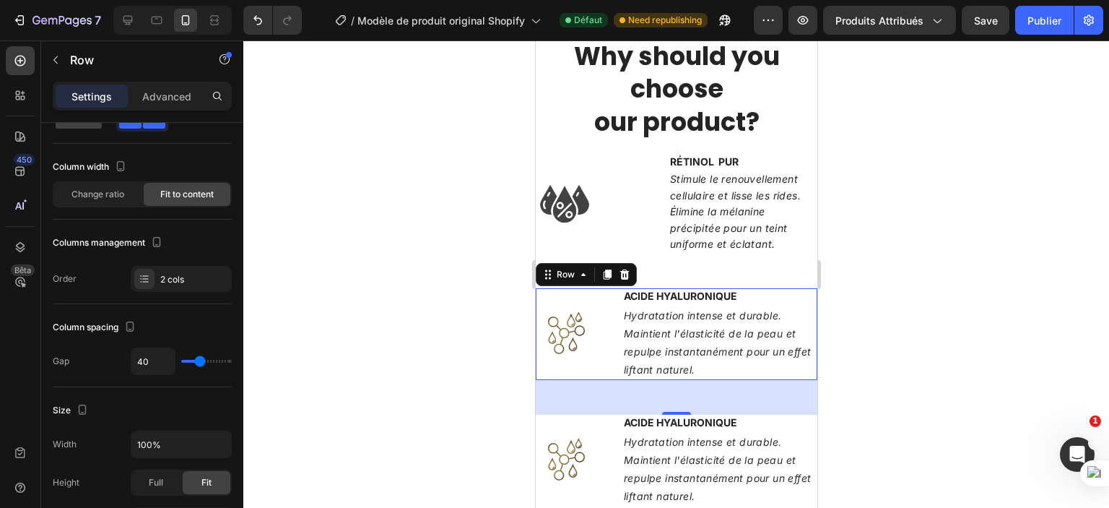
click at [993, 288] on div at bounding box center [676, 273] width 866 height 467
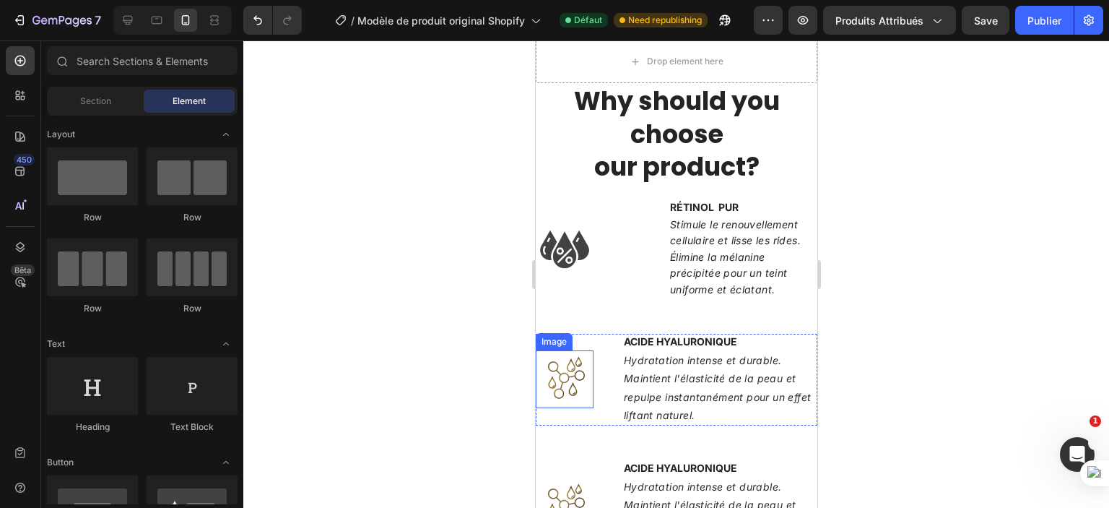
scroll to position [2094, 0]
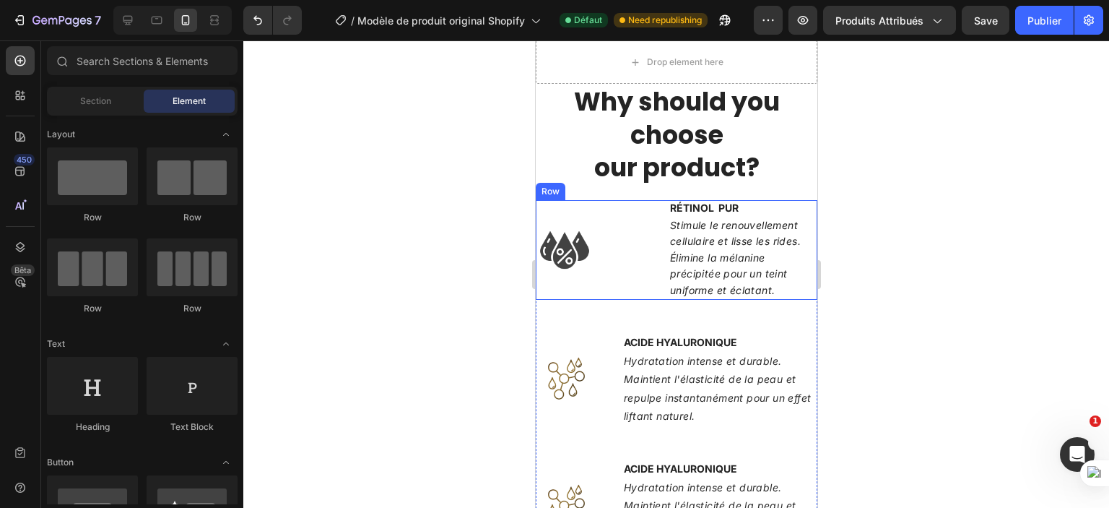
click at [604, 220] on div "Image RÉTINOL PUR Text Block Stimule le renouvellement cellulaire et lisse les …" at bounding box center [676, 250] width 282 height 100
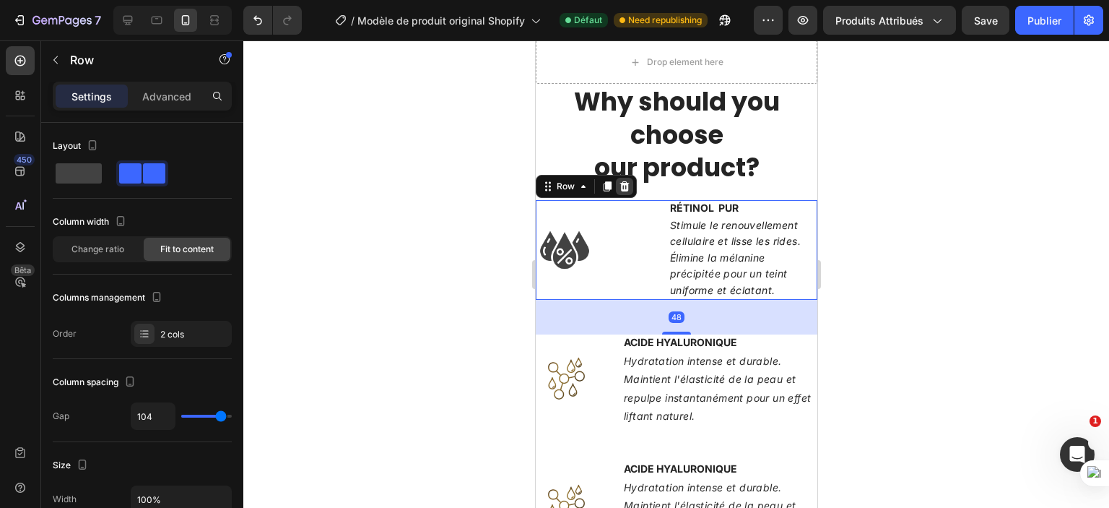
click at [626, 181] on icon at bounding box center [624, 186] width 9 height 10
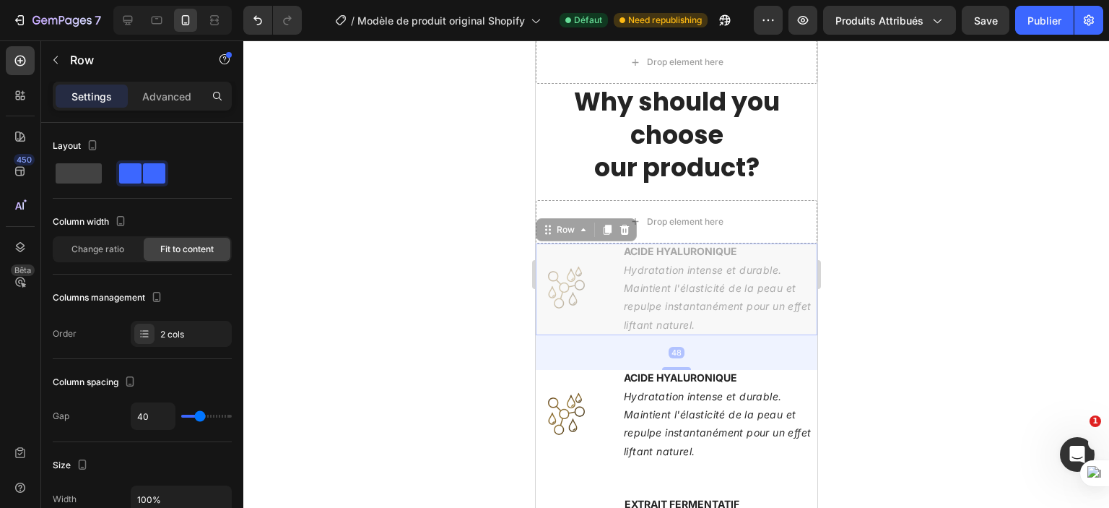
drag, startPoint x: 594, startPoint y: 308, endPoint x: 590, endPoint y: 202, distance: 106.2
click at [590, 202] on div "Drop element here Image ACIDE HYALURONIQUE Text Block Hydratation intense et du…" at bounding box center [676, 456] width 282 height 513
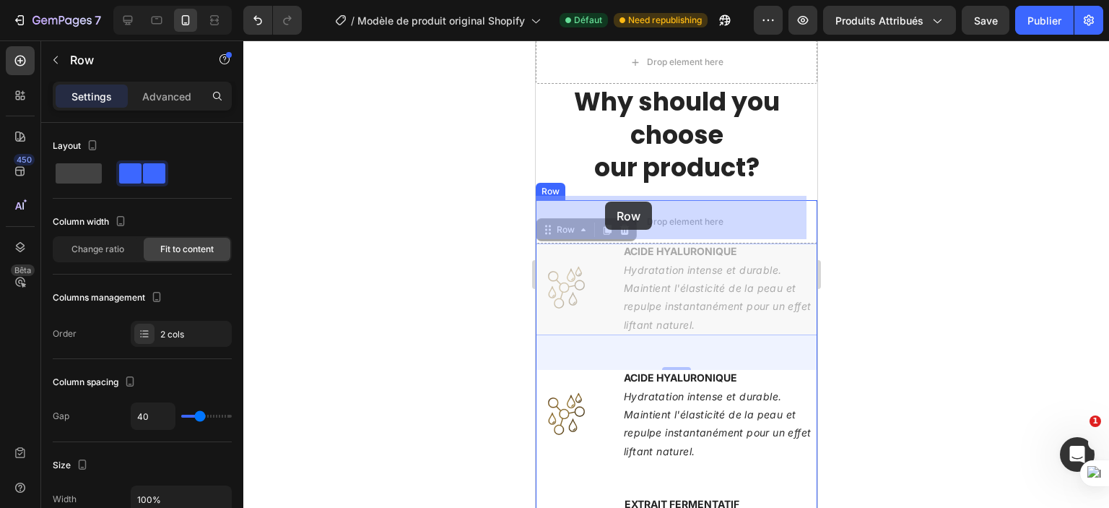
drag, startPoint x: 599, startPoint y: 277, endPoint x: 604, endPoint y: 206, distance: 71.0
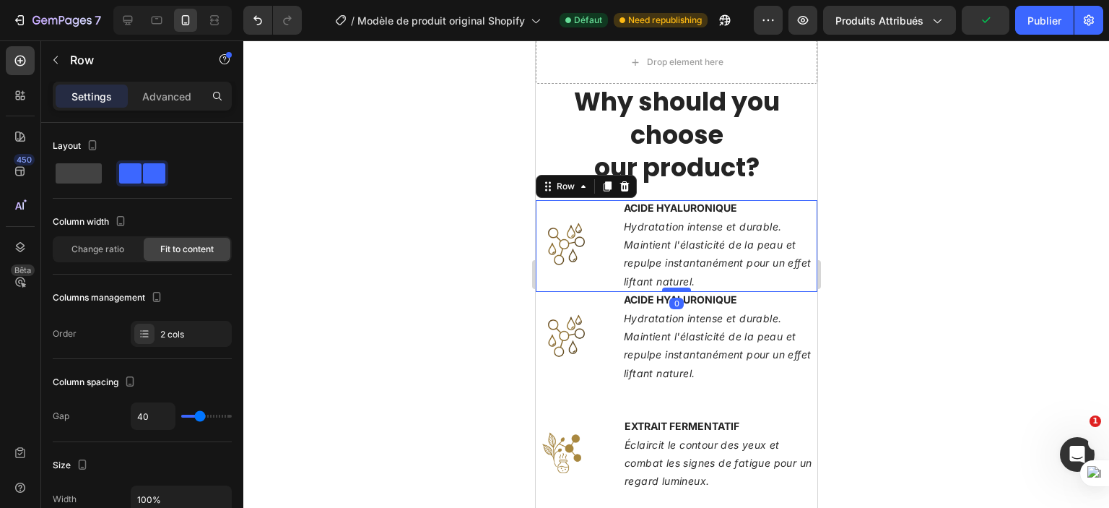
drag, startPoint x: 680, startPoint y: 320, endPoint x: 670, endPoint y: 285, distance: 36.8
click at [670, 287] on div at bounding box center [676, 289] width 29 height 4
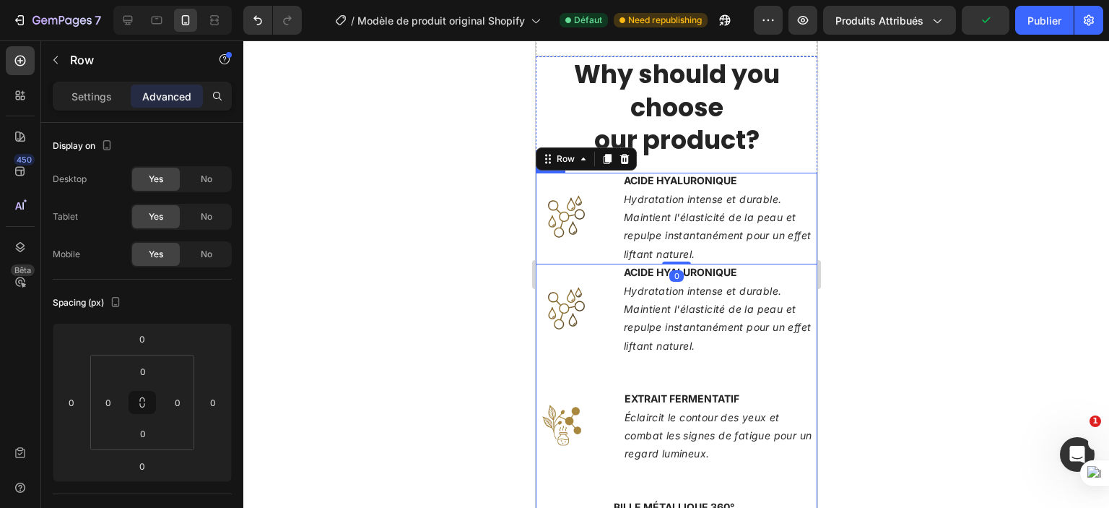
scroll to position [2132, 0]
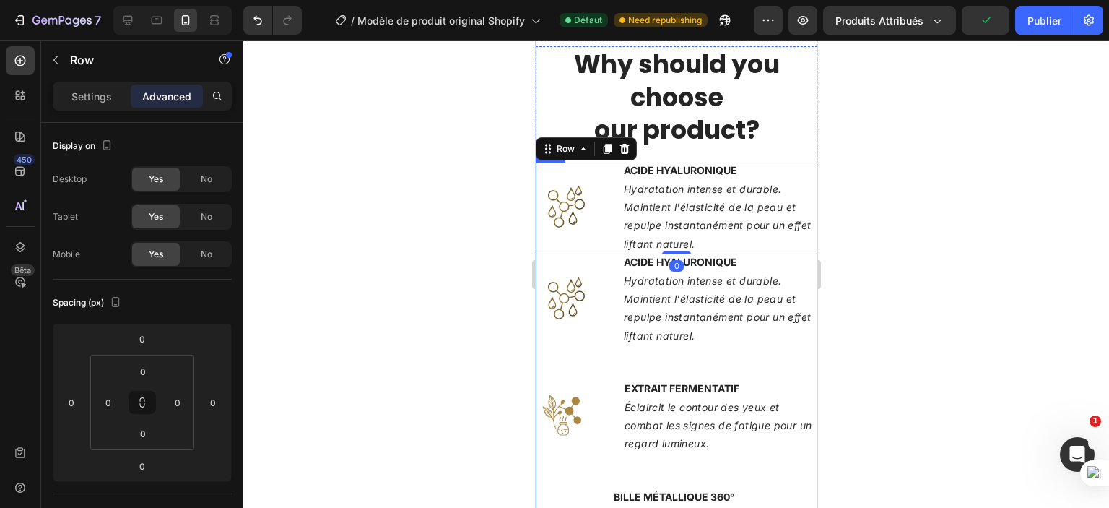
click at [671, 351] on div "Image ACIDE HYALURONIQUE Text Block Hydratation intense et durable. Maintient l…" at bounding box center [676, 317] width 282 height 126
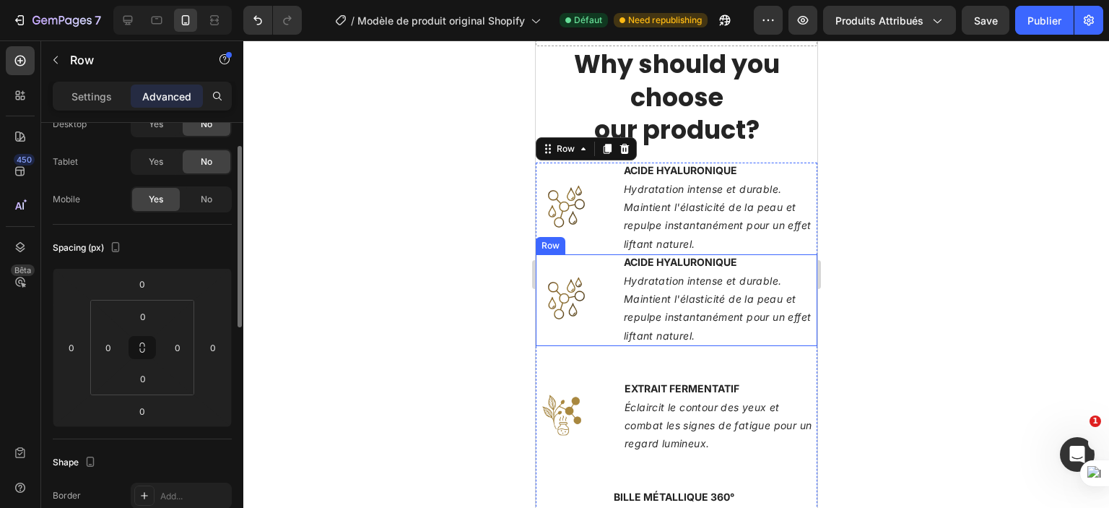
click at [605, 314] on div "Image ACIDE HYALURONIQUE Text Block Hydratation intense et durable. Maintient l…" at bounding box center [676, 300] width 282 height 92
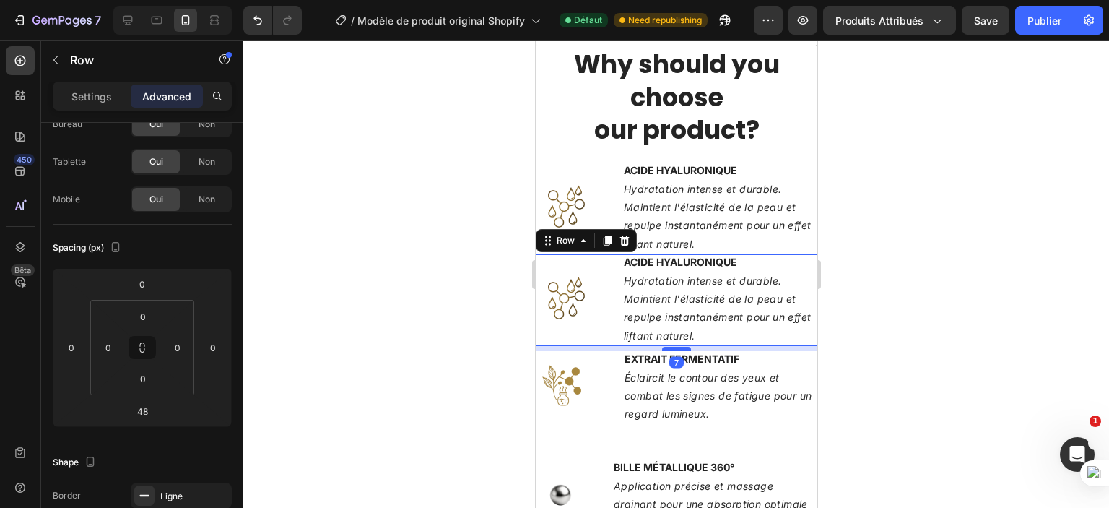
drag, startPoint x: 664, startPoint y: 374, endPoint x: 662, endPoint y: 345, distance: 29.7
click at [662, 347] on div at bounding box center [676, 349] width 29 height 4
type input "7"
click at [741, 233] on p "Hydratation intense et durable. Maintient l'élasticité de la peau et repulpe in…" at bounding box center [719, 216] width 192 height 73
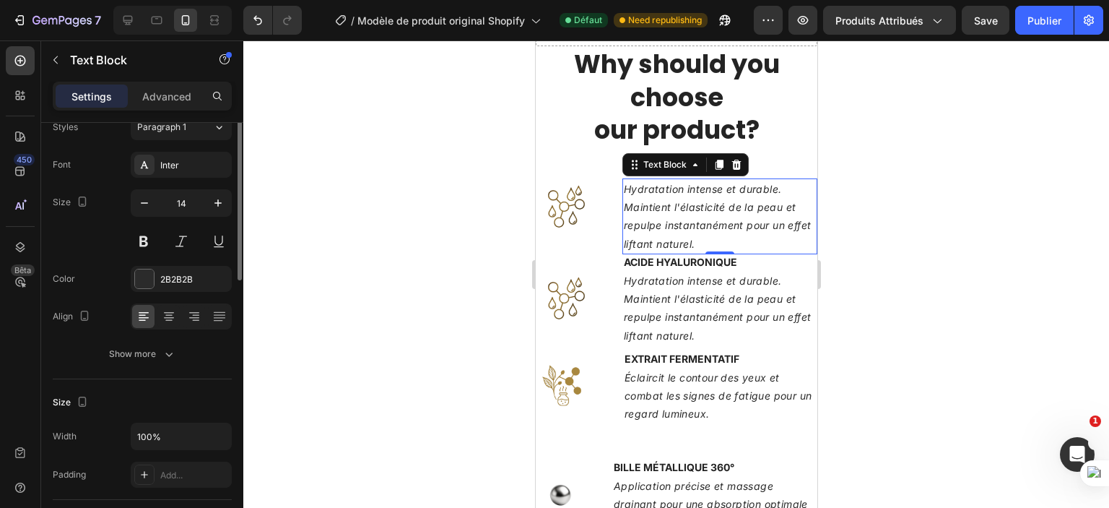
scroll to position [0, 0]
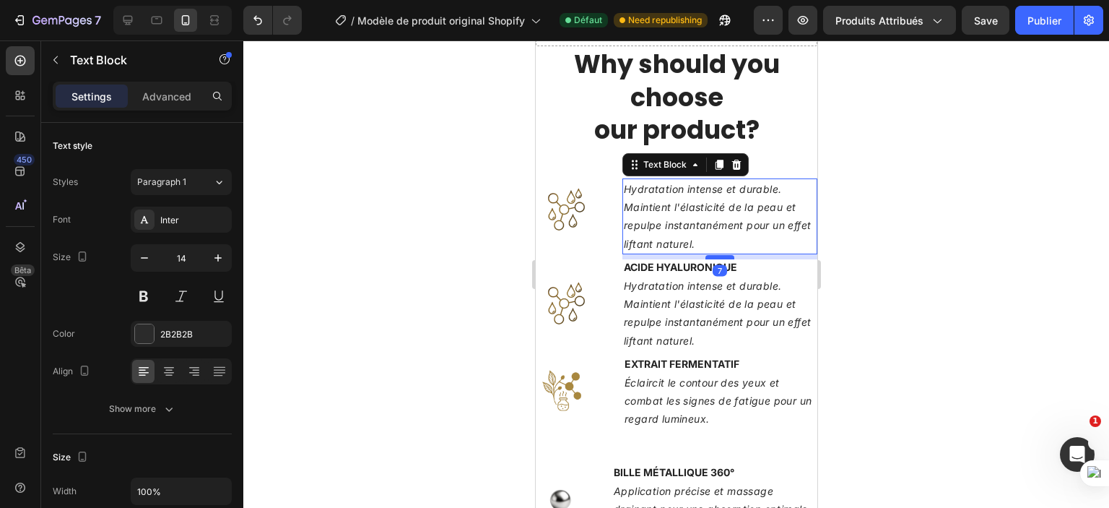
click at [718, 255] on div at bounding box center [719, 257] width 29 height 4
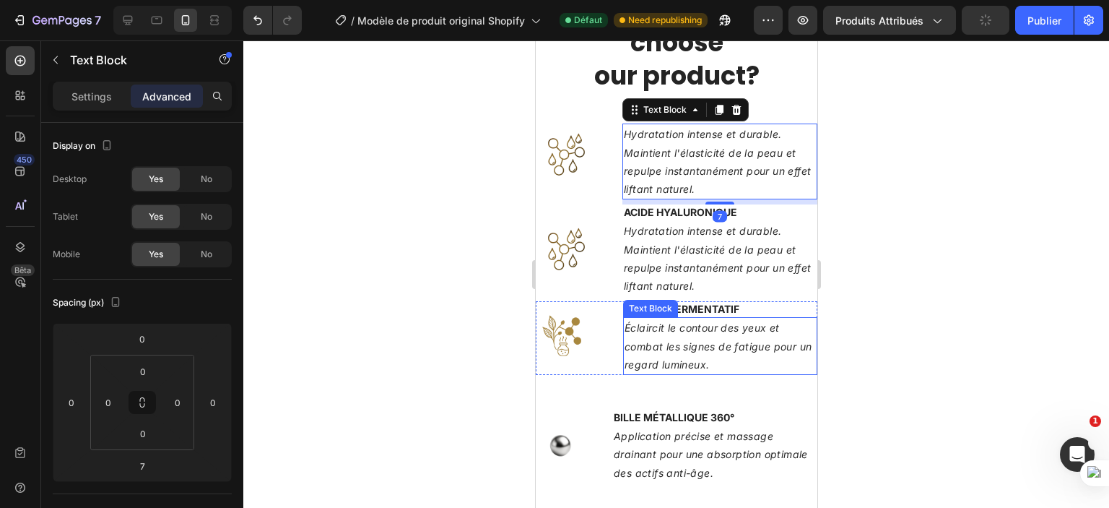
scroll to position [2183, 0]
click at [758, 360] on p "Éclaircit le contour des yeux et combat les signes de fatigue pour un regard lu…" at bounding box center [719, 345] width 191 height 55
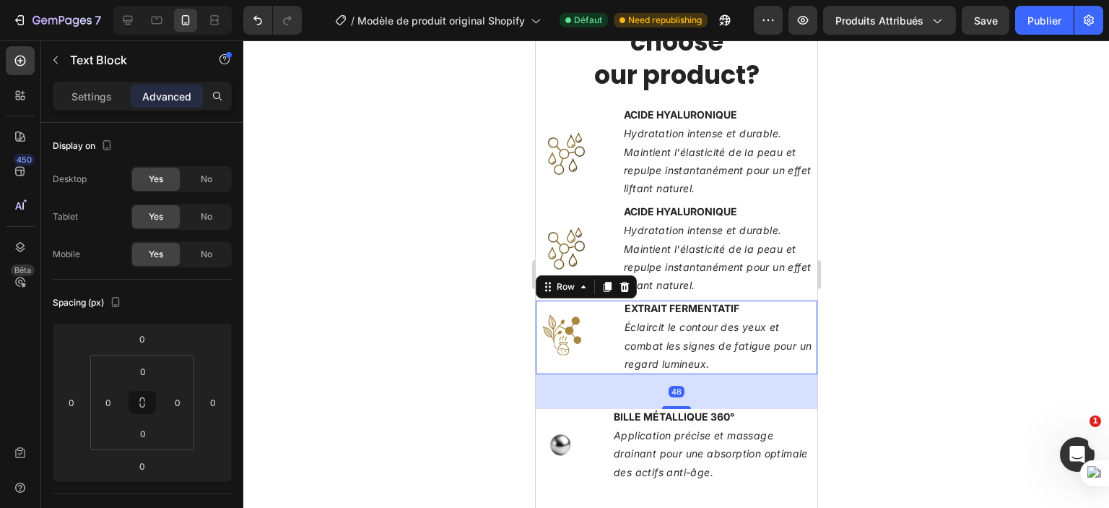
click at [609, 363] on div "Image EXTRAIT FERMENTATIF Text Block Éclaircit le contour des yeux et combat le…" at bounding box center [676, 337] width 282 height 74
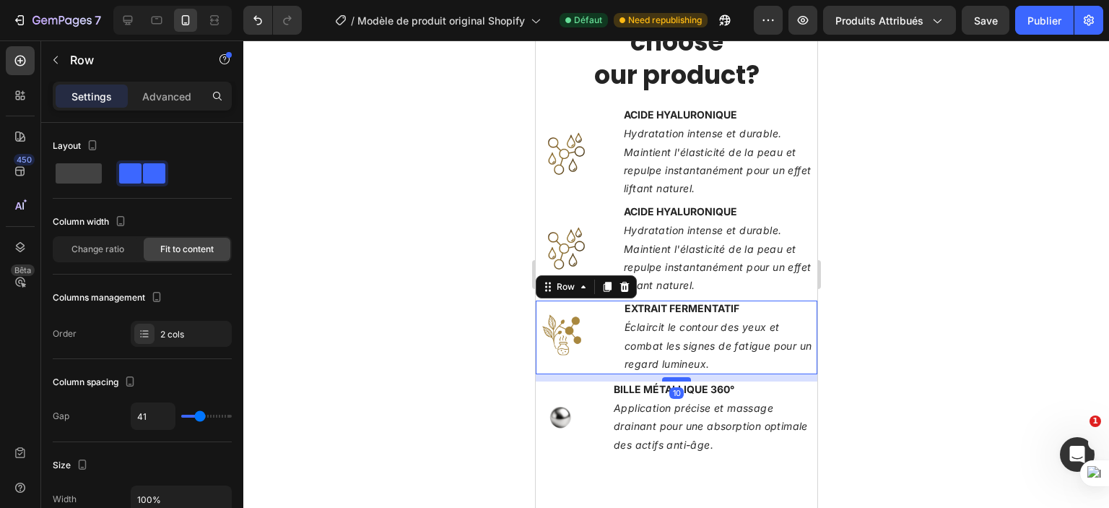
drag, startPoint x: 674, startPoint y: 406, endPoint x: 673, endPoint y: 379, distance: 27.5
click at [673, 379] on div at bounding box center [676, 379] width 29 height 4
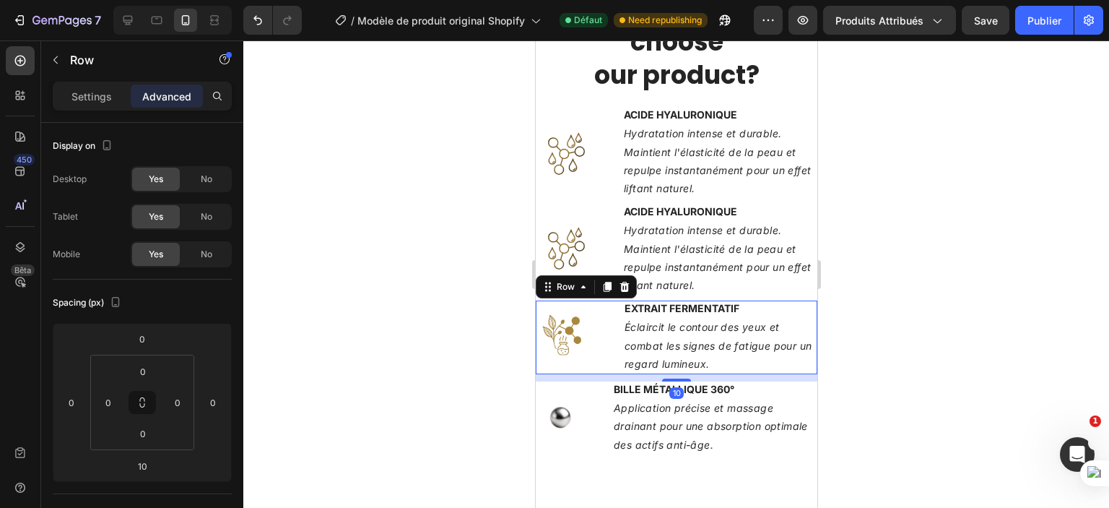
click at [977, 296] on div at bounding box center [676, 273] width 866 height 467
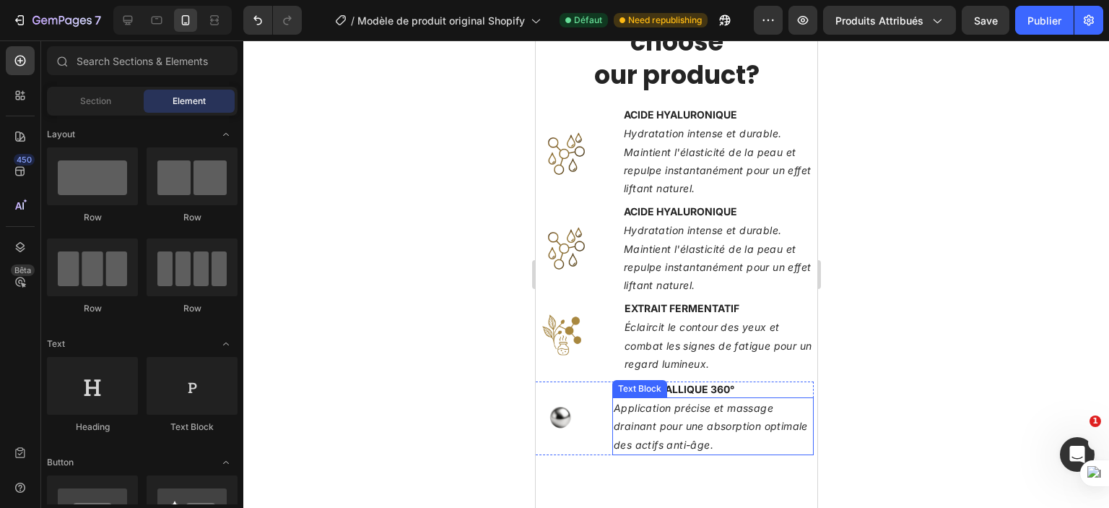
click at [766, 414] on p "Application précise et massage drainant pour une absorption optimale des actifs…" at bounding box center [712, 426] width 199 height 55
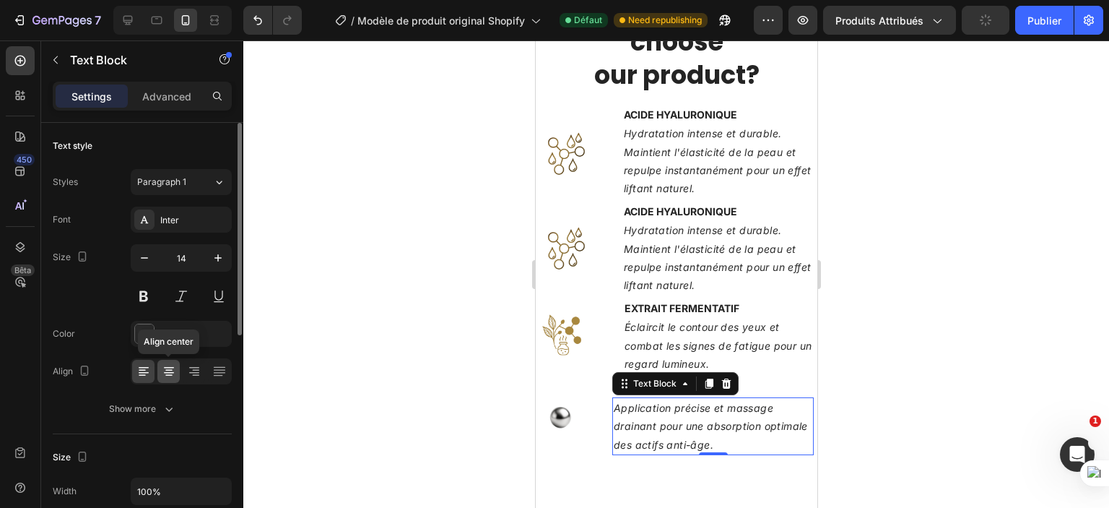
click at [173, 376] on icon at bounding box center [169, 371] width 14 height 14
click at [140, 365] on icon at bounding box center [144, 371] width 14 height 14
click at [982, 303] on div at bounding box center [676, 273] width 866 height 467
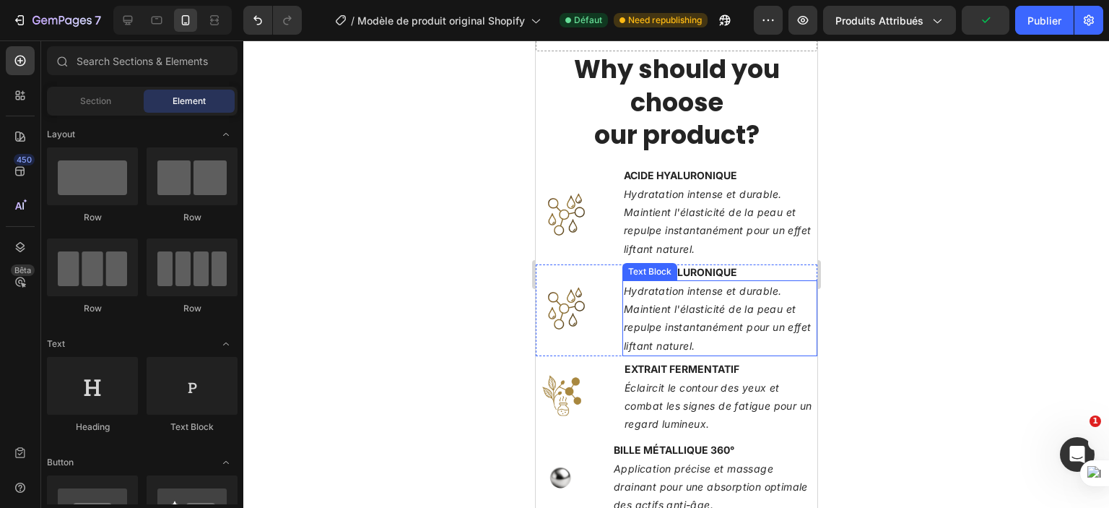
scroll to position [2124, 0]
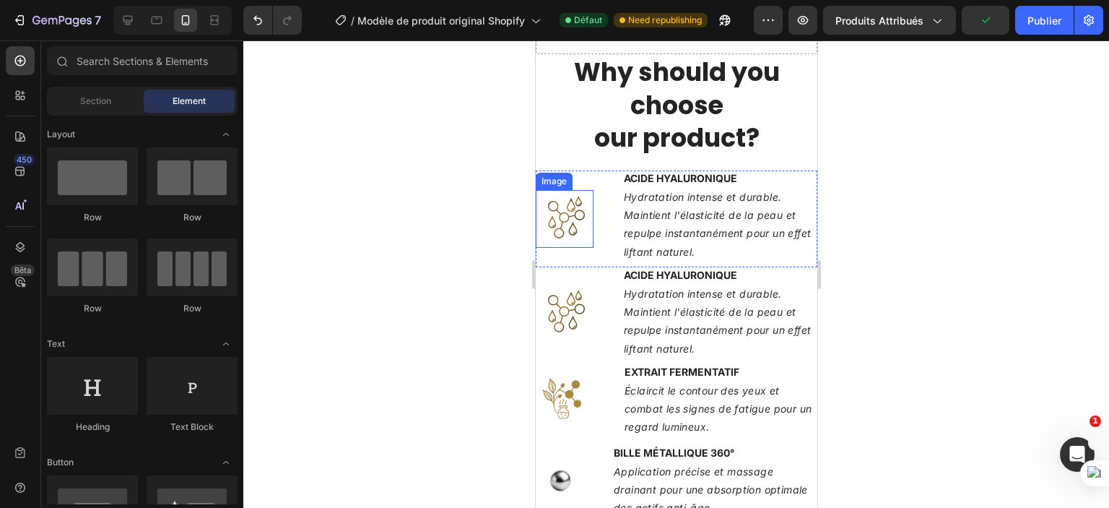
click at [569, 207] on img at bounding box center [564, 219] width 58 height 58
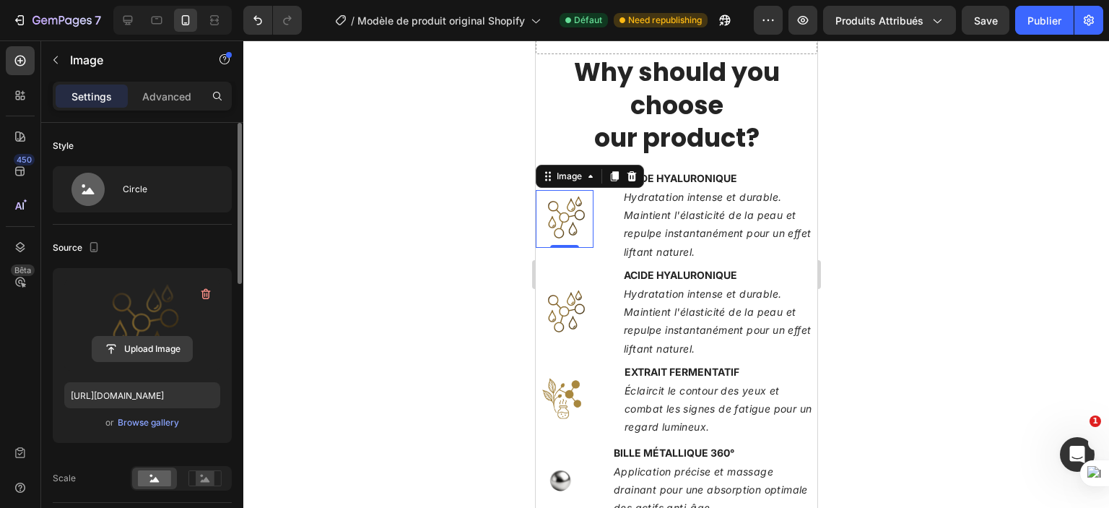
click at [137, 345] on input "file" at bounding box center [142, 349] width 100 height 25
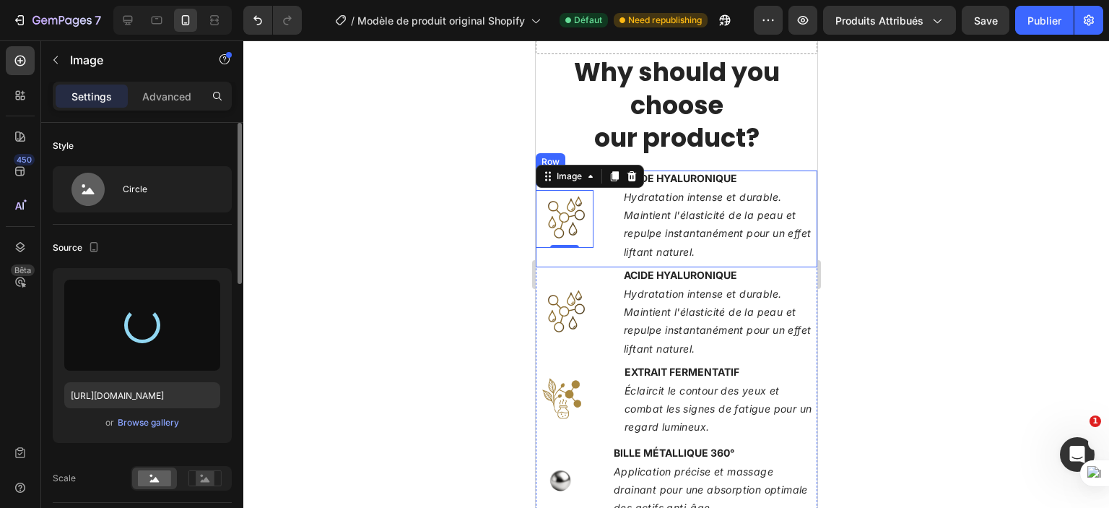
type input "https://cdn.shopify.com/s/files/1/0702/3591/4412/files/gempages_578234316434178…"
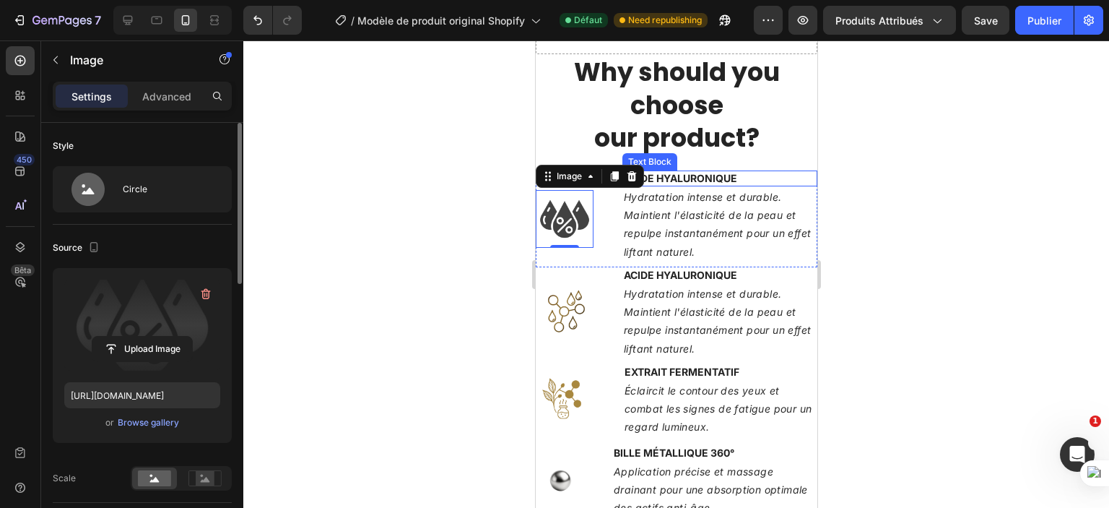
click at [732, 176] on strong "ACIDE HYALURONIQUE" at bounding box center [679, 178] width 113 height 12
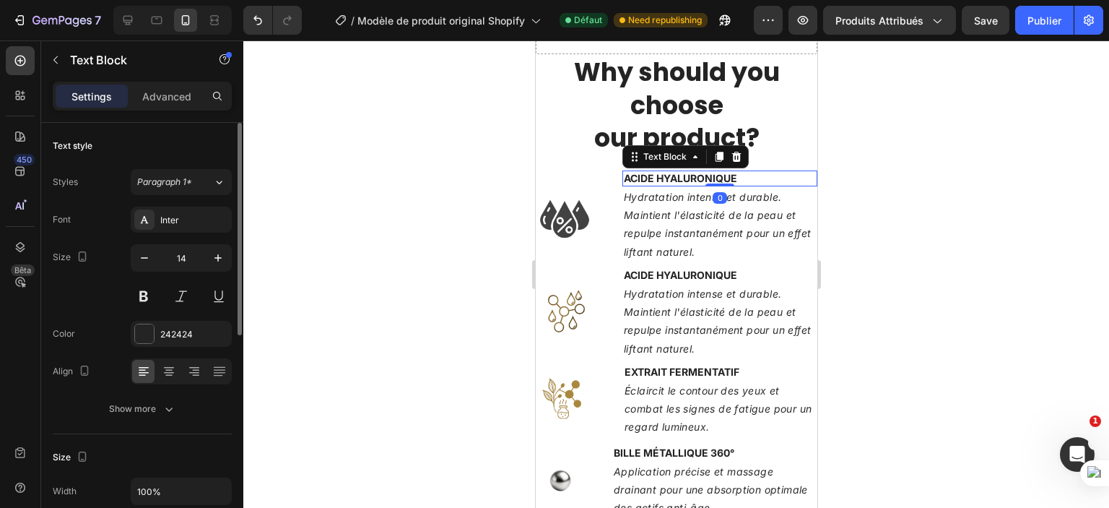
click at [738, 173] on p "ACIDE HYALURONIQUE" at bounding box center [719, 178] width 192 height 13
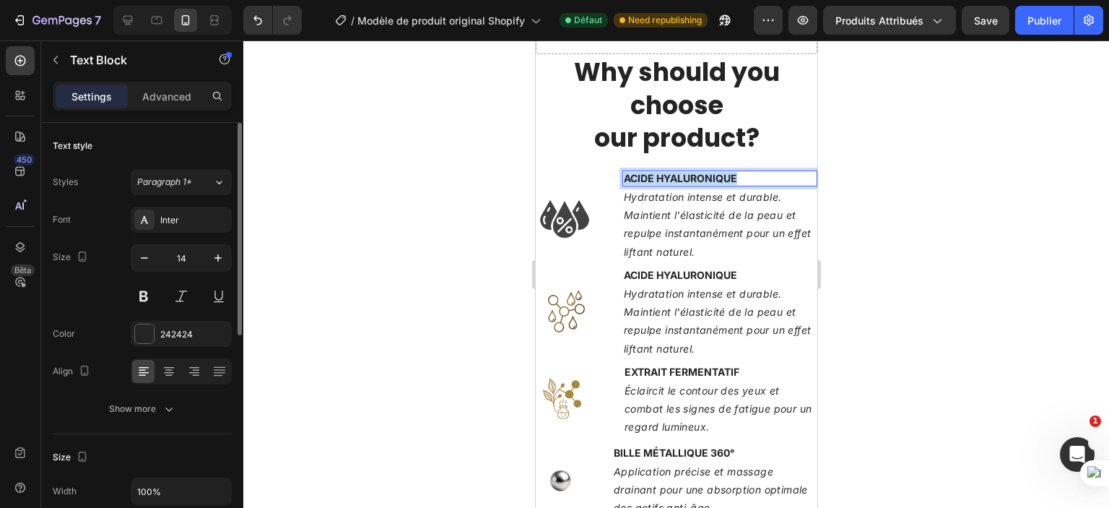
click at [738, 173] on p "ACIDE HYALURONIQUE" at bounding box center [719, 178] width 192 height 13
click at [414, 229] on div at bounding box center [676, 273] width 866 height 467
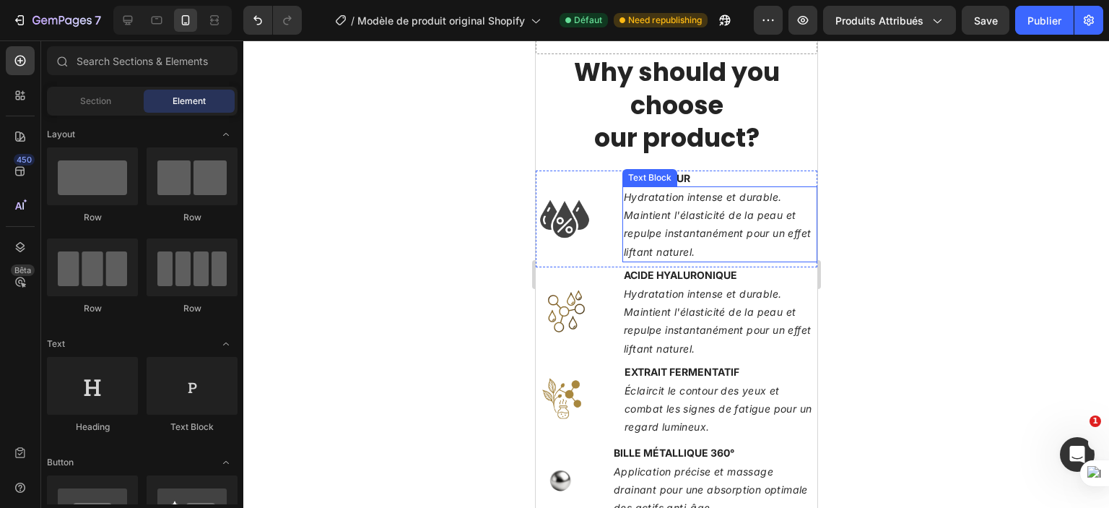
click at [711, 217] on p "Hydratation intense et durable. Maintient l'élasticité de la peau et repulpe in…" at bounding box center [719, 224] width 192 height 73
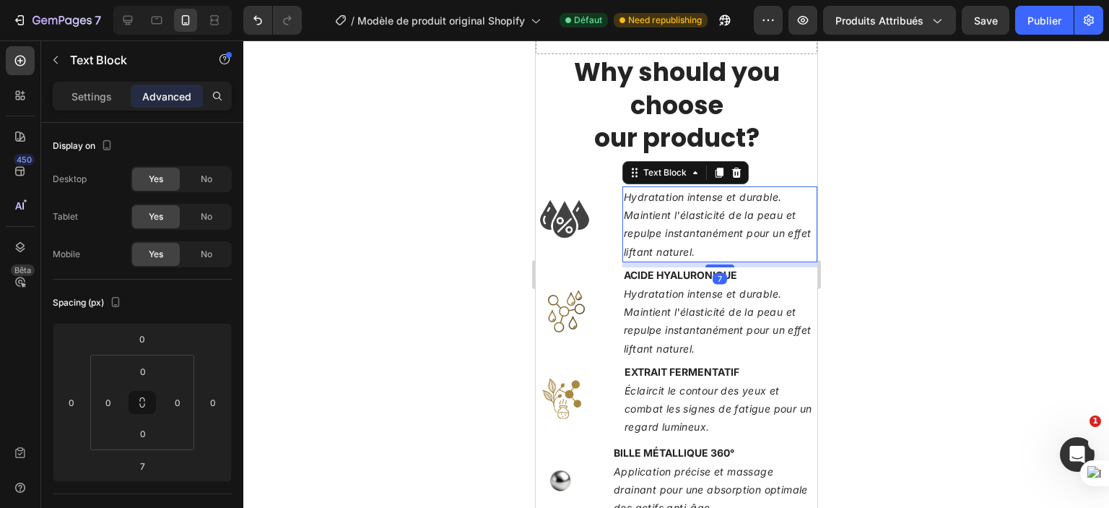
click at [711, 217] on p "Hydratation intense et durable. Maintient l'élasticité de la peau et repulpe in…" at bounding box center [719, 224] width 192 height 73
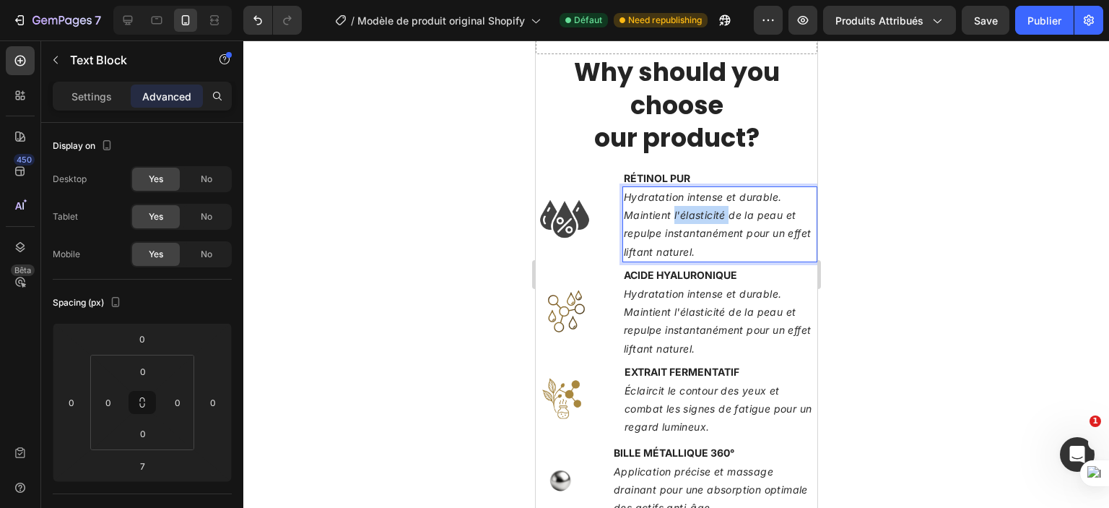
click at [711, 217] on p "Hydratation intense et durable. Maintient l'élasticité de la peau et repulpe in…" at bounding box center [719, 224] width 192 height 73
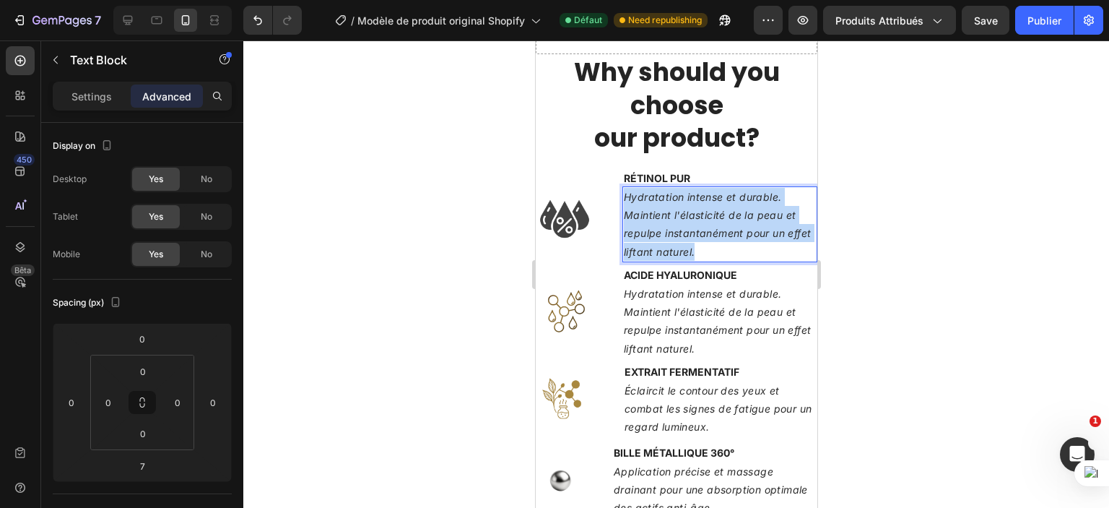
click at [711, 217] on p "Hydratation intense et durable. Maintient l'élasticité de la peau et repulpe in…" at bounding box center [719, 224] width 192 height 73
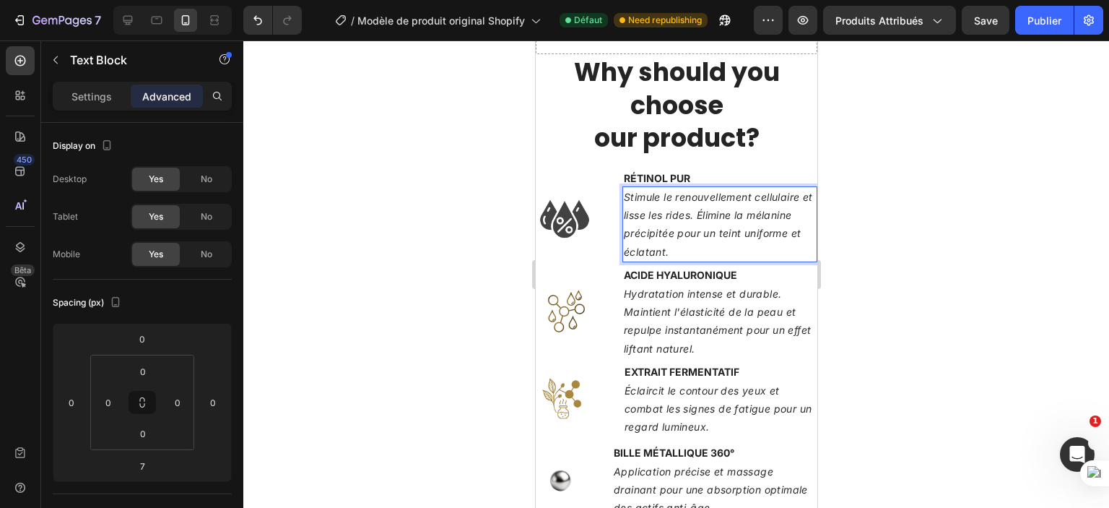
click at [924, 220] on div at bounding box center [676, 273] width 866 height 467
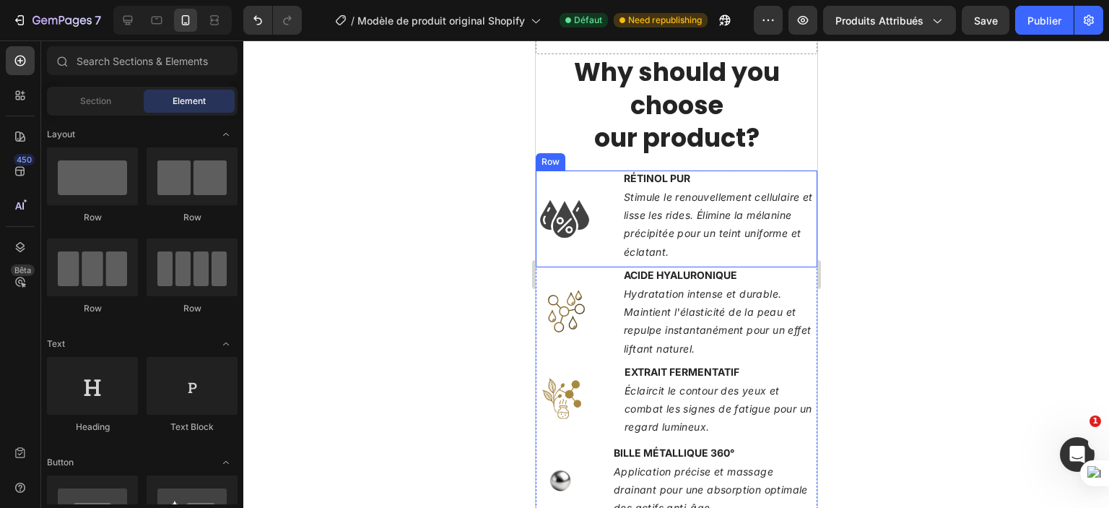
click at [596, 246] on div "Image RÉTINOL PUR Text Block Stimule le renouvellement cellulaire et lisse les …" at bounding box center [676, 218] width 282 height 97
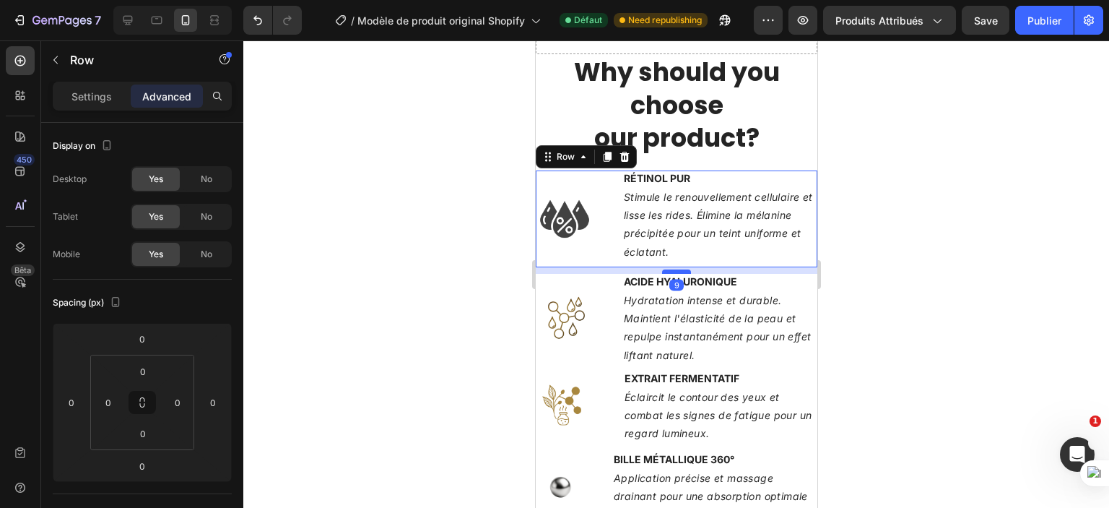
click at [680, 269] on div at bounding box center [676, 271] width 29 height 4
type input "9"
click at [913, 266] on div at bounding box center [676, 273] width 866 height 467
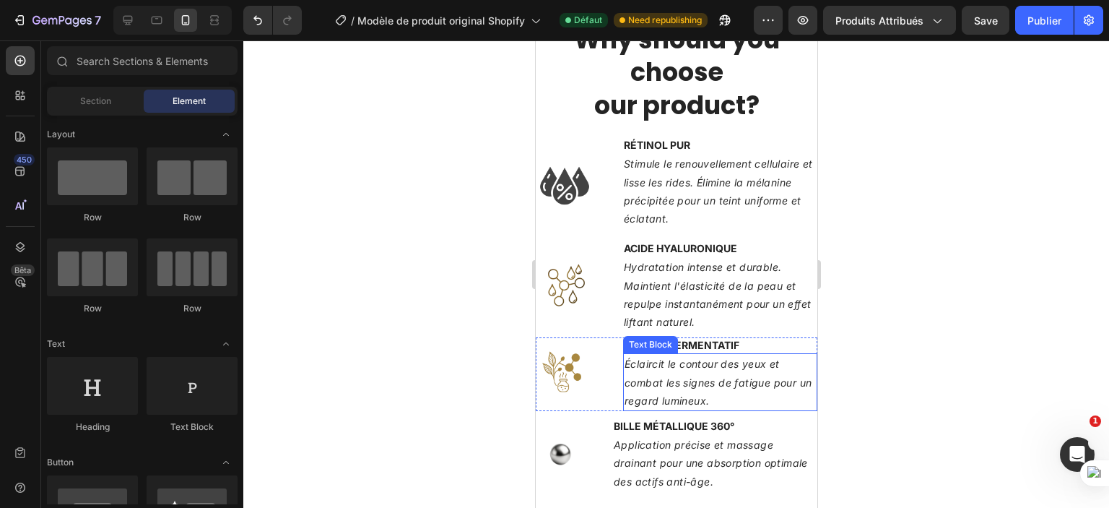
scroll to position [2168, 0]
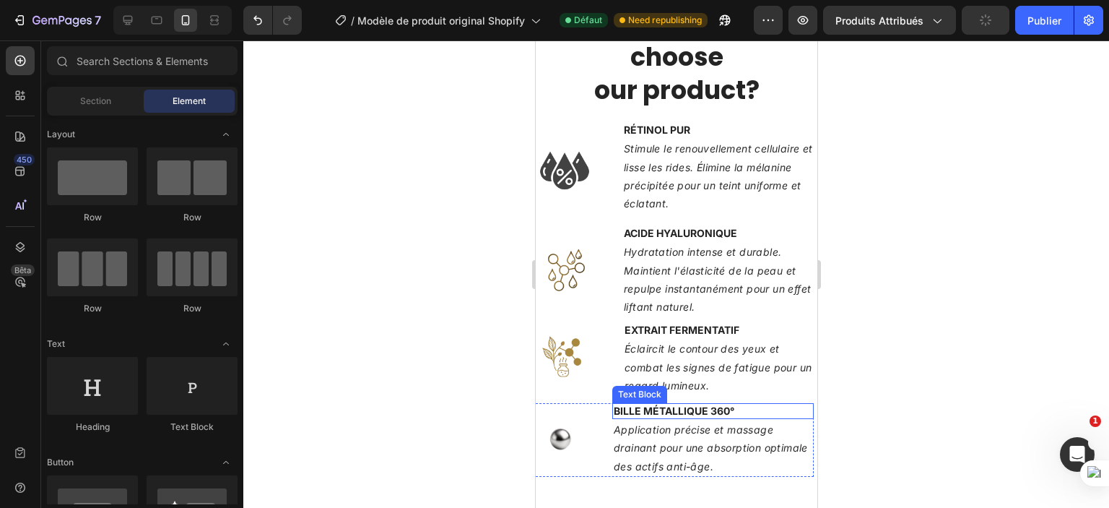
click at [748, 409] on p "BILLE MÉTALLIQUE 360°" at bounding box center [712, 411] width 199 height 13
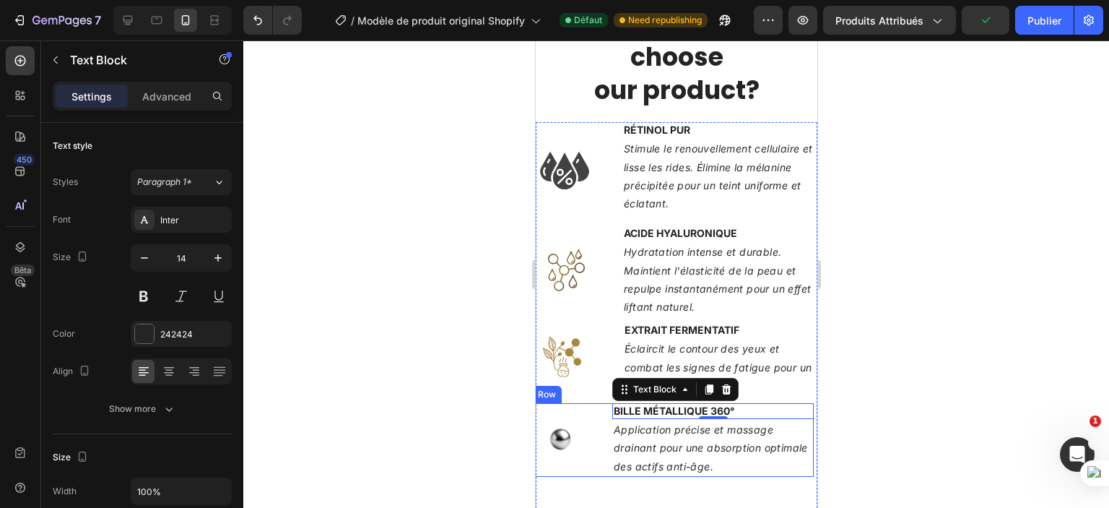
click at [597, 453] on div "Image BILLE MÉTALLIQUE 360° Text Block 0 Application précise et massage drainan…" at bounding box center [673, 440] width 282 height 74
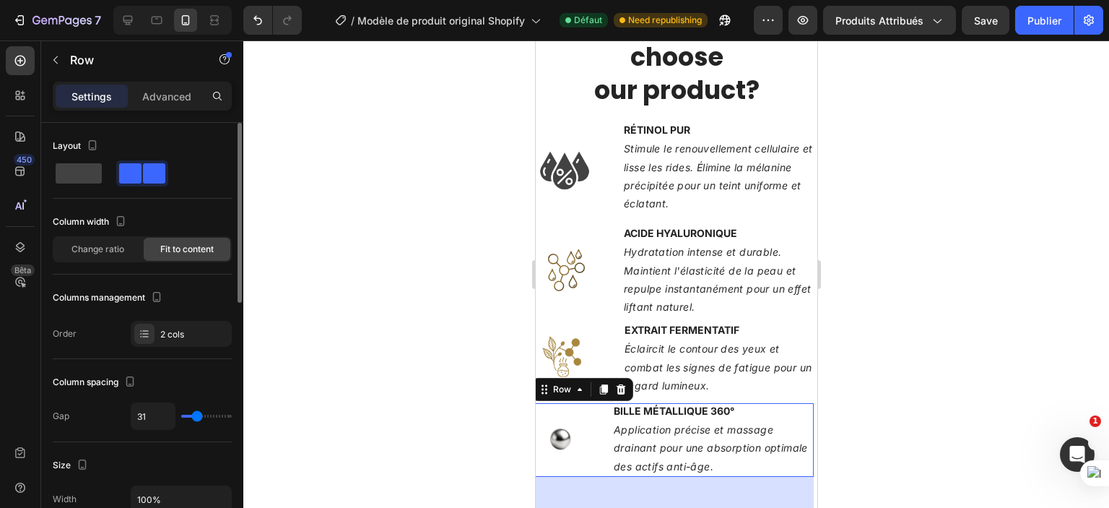
type input "11"
type input "13"
type input "15"
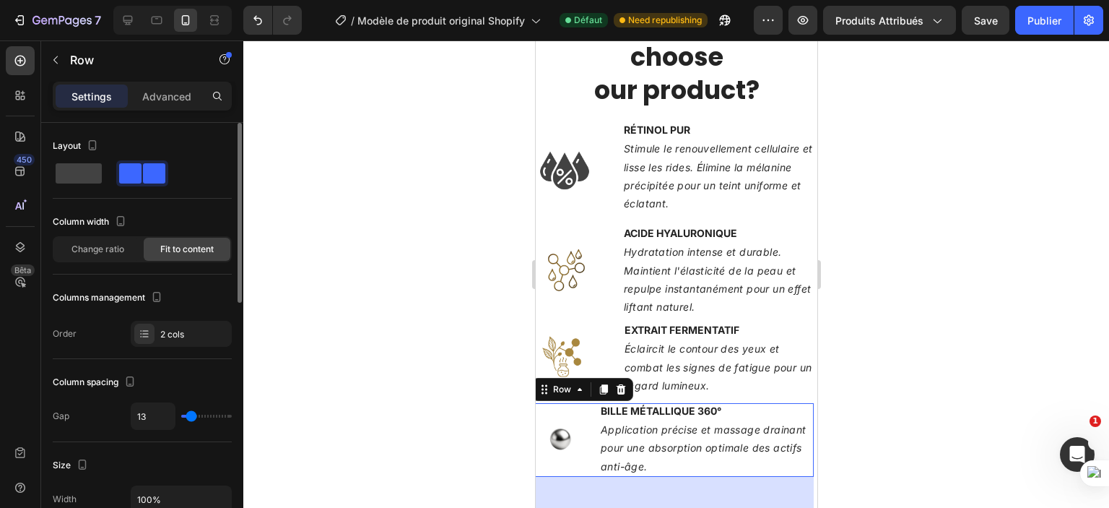
type input "15"
type input "24"
type input "25"
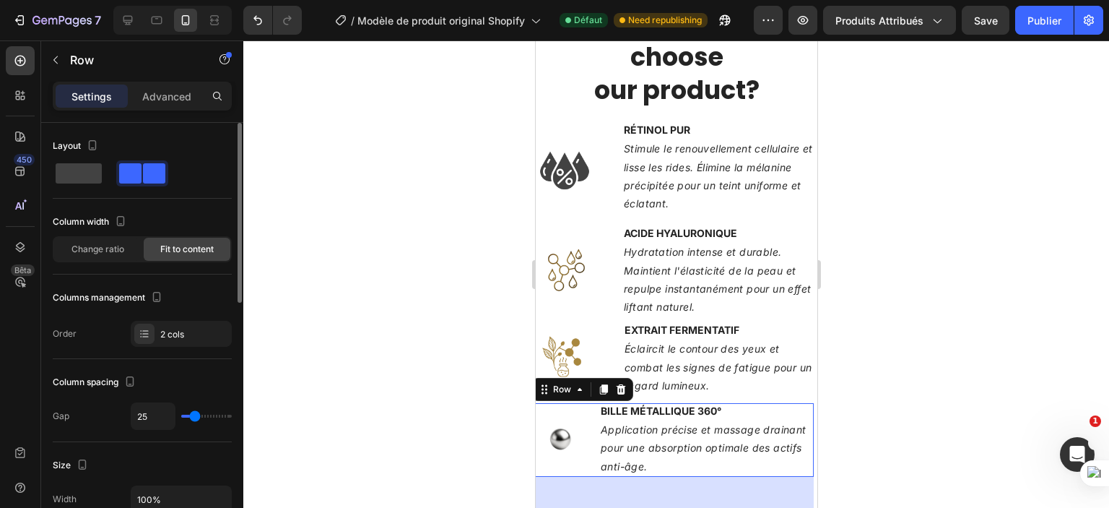
type input "27"
type input "29"
type input "31"
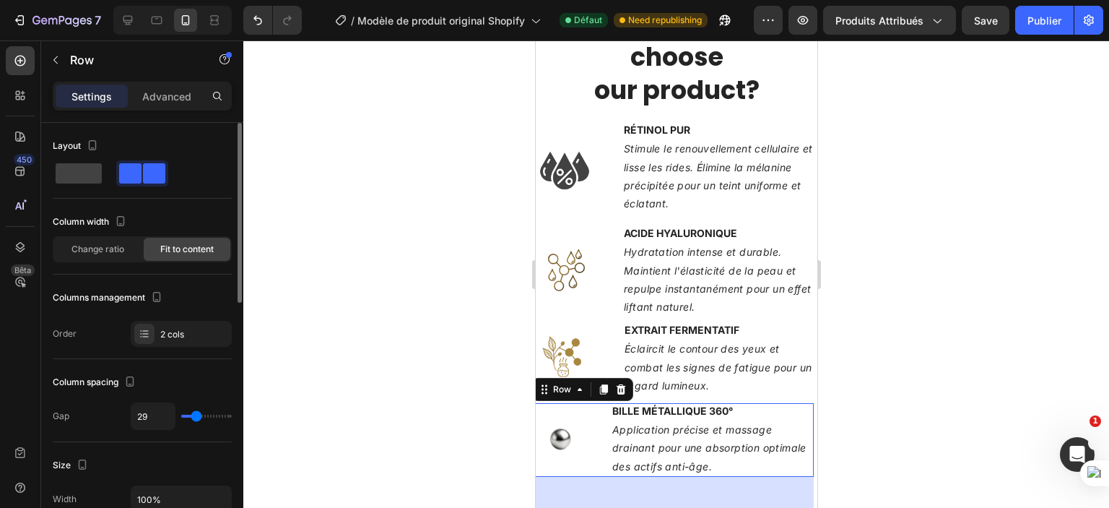
type input "31"
type input "36"
type input "38"
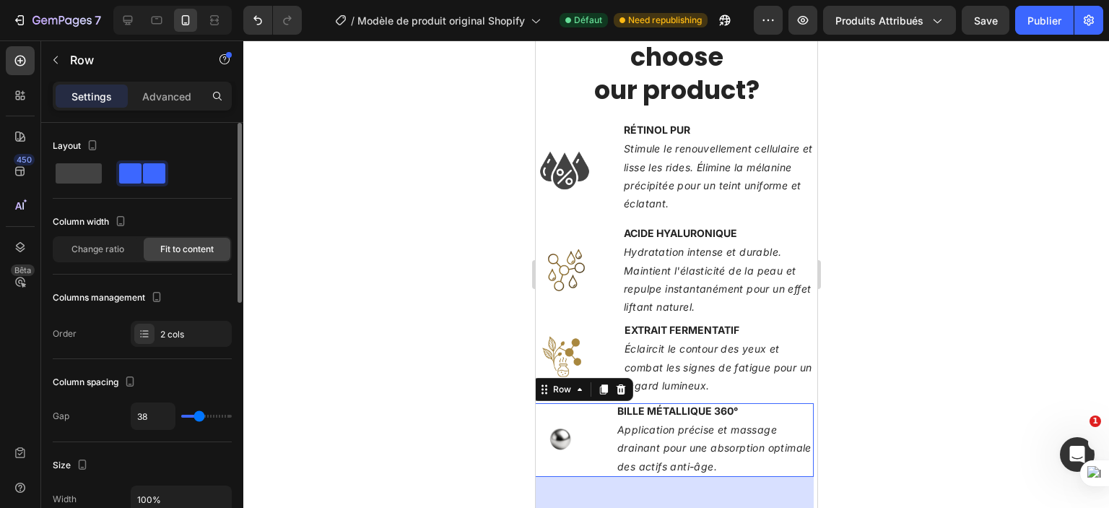
type input "41"
type input "45"
type input "47"
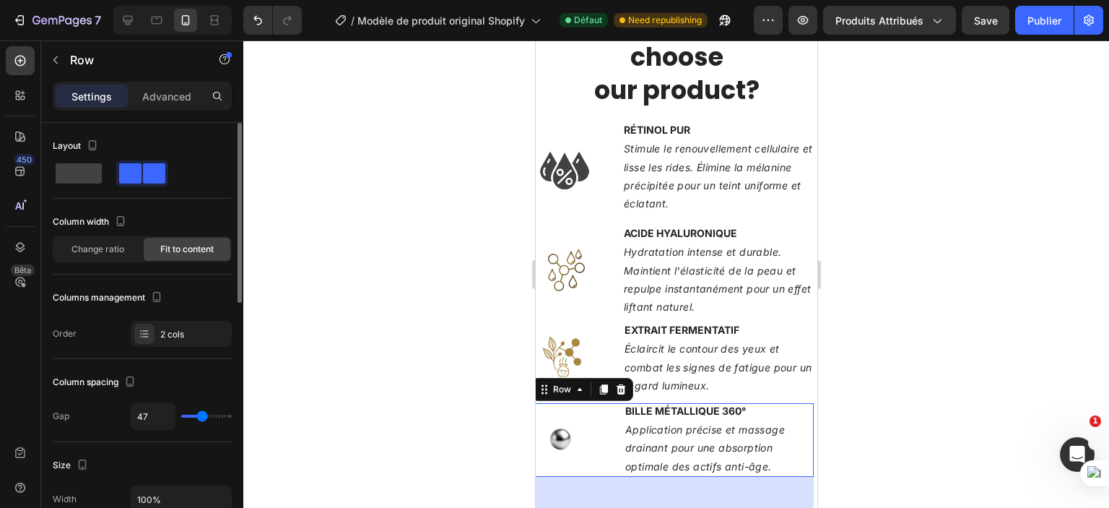
drag, startPoint x: 191, startPoint y: 415, endPoint x: 202, endPoint y: 415, distance: 11.6
type input "47"
click at [202, 415] on input "range" at bounding box center [206, 416] width 51 height 3
click at [416, 346] on div at bounding box center [676, 273] width 866 height 467
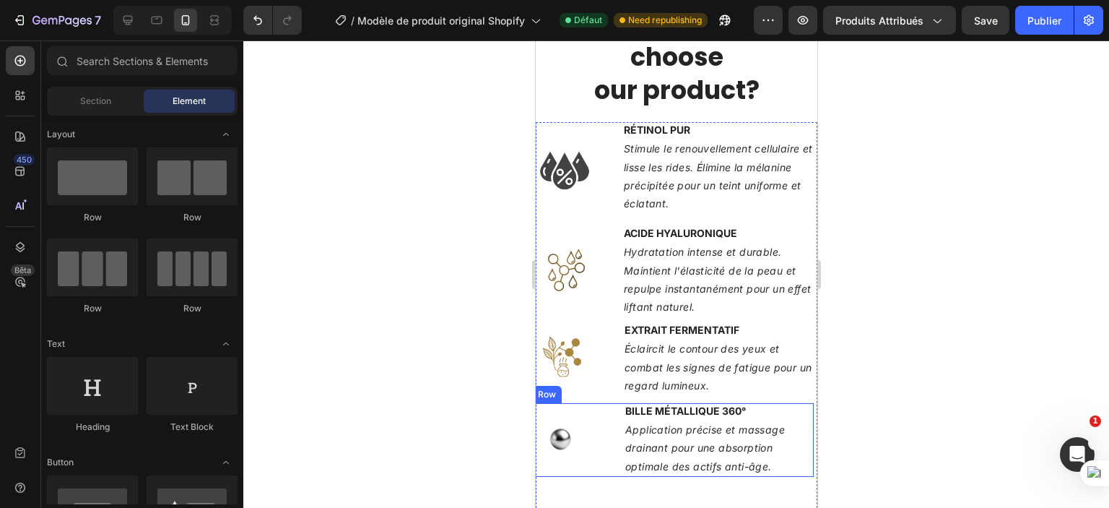
click at [606, 444] on div "Image BILLE MÉTALLIQUE 360° Text Block Application précise et massage drainant …" at bounding box center [673, 440] width 282 height 74
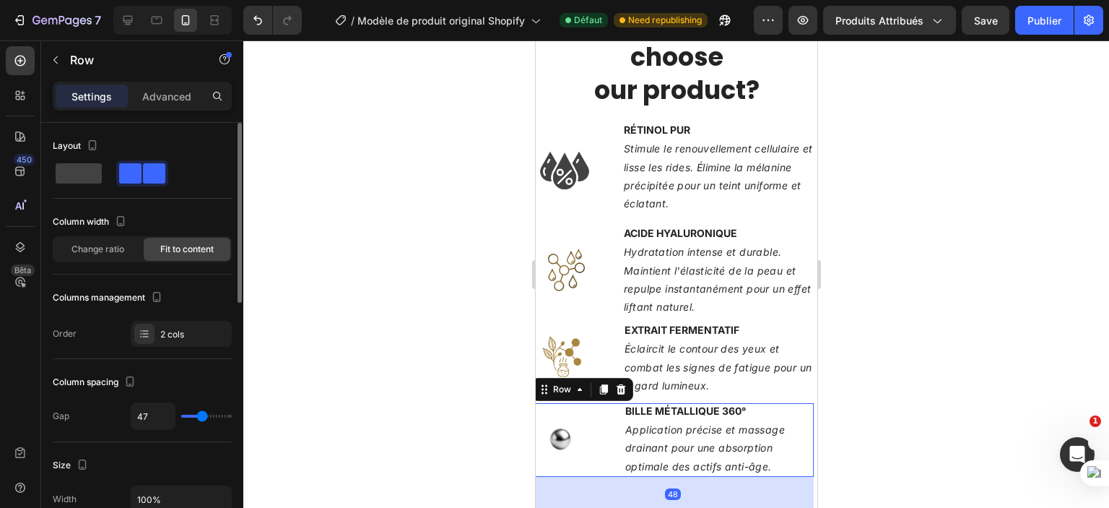
type input "43"
click at [201, 415] on input "range" at bounding box center [206, 416] width 51 height 3
click at [437, 325] on div at bounding box center [676, 273] width 866 height 467
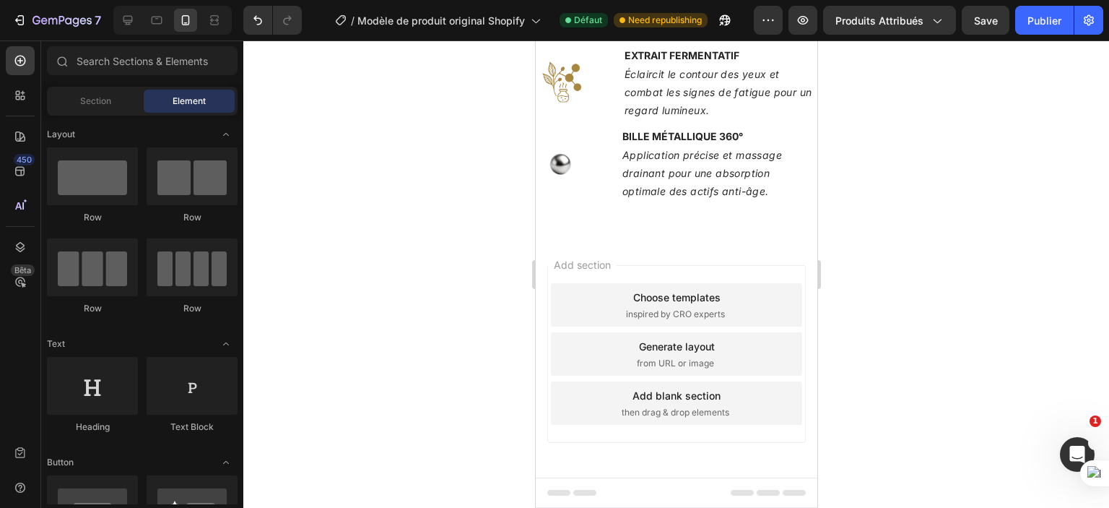
scroll to position [1987, 0]
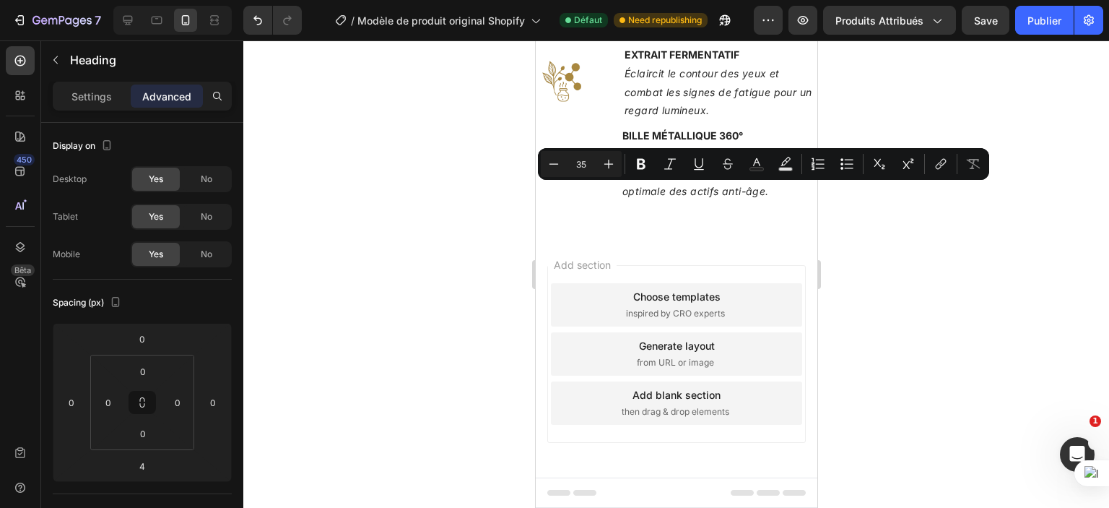
copy p "Des composants testés cliniquement"
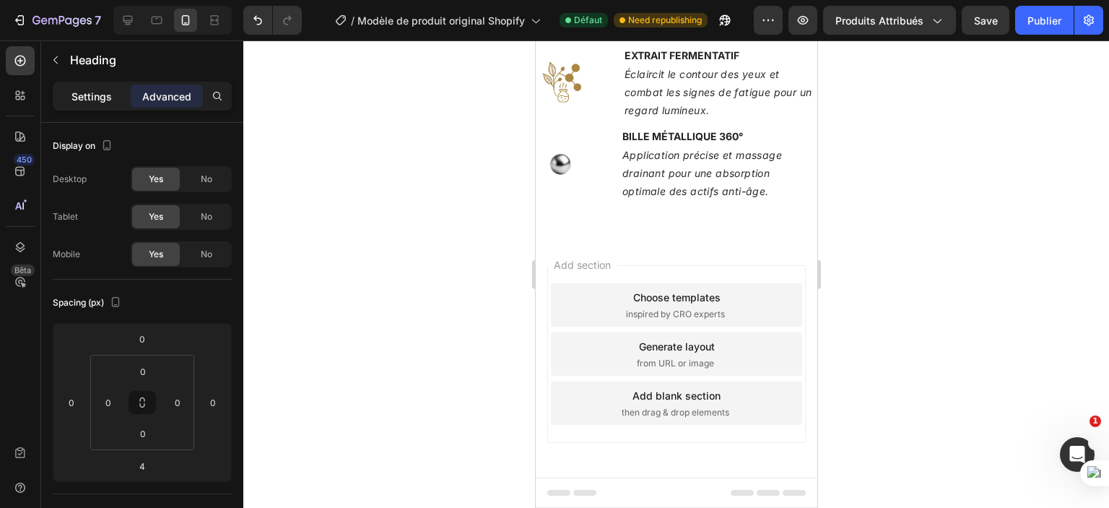
click at [106, 95] on p "Settings" at bounding box center [92, 96] width 40 height 15
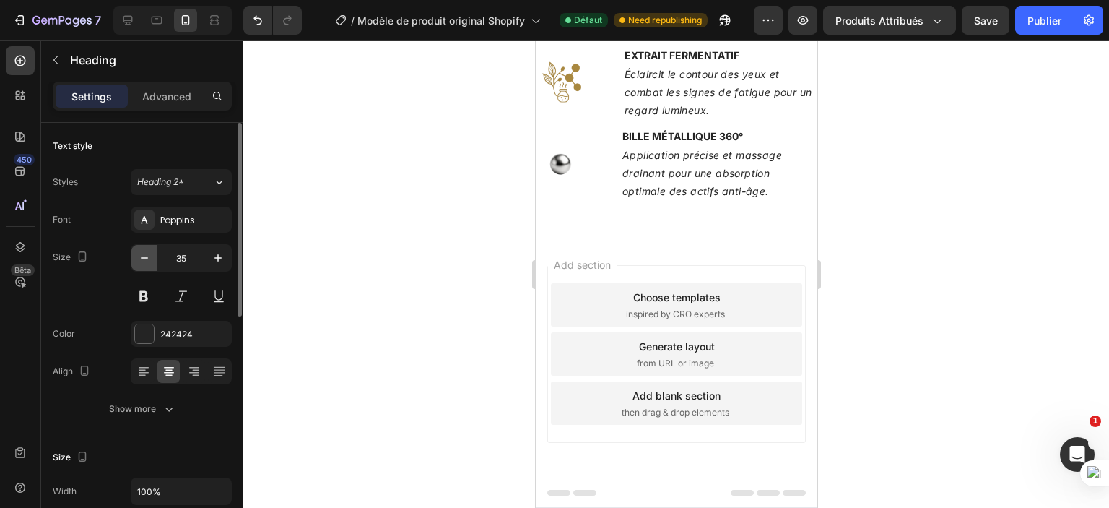
click at [144, 254] on icon "button" at bounding box center [144, 258] width 14 height 14
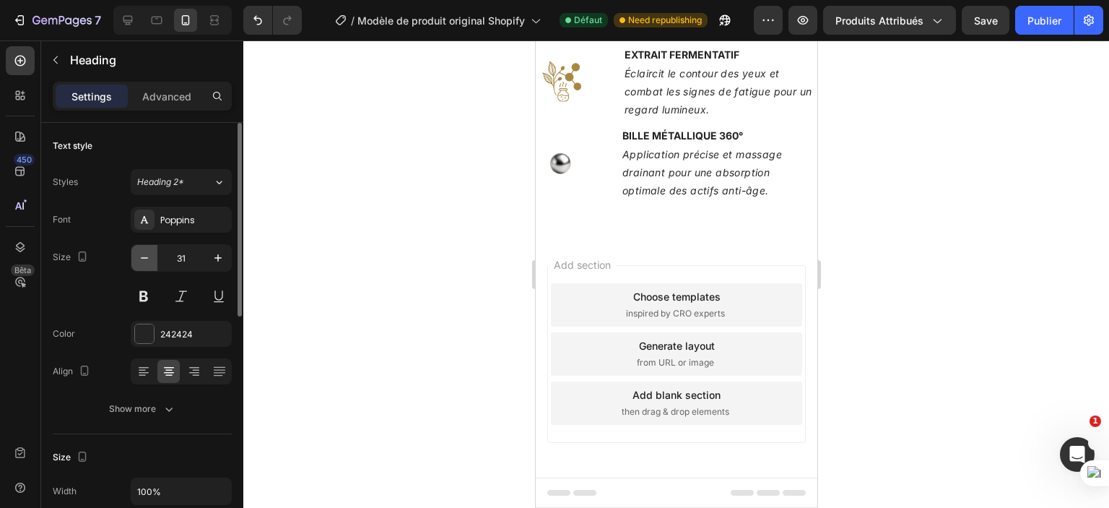
click at [144, 254] on icon "button" at bounding box center [144, 258] width 14 height 14
type input "28"
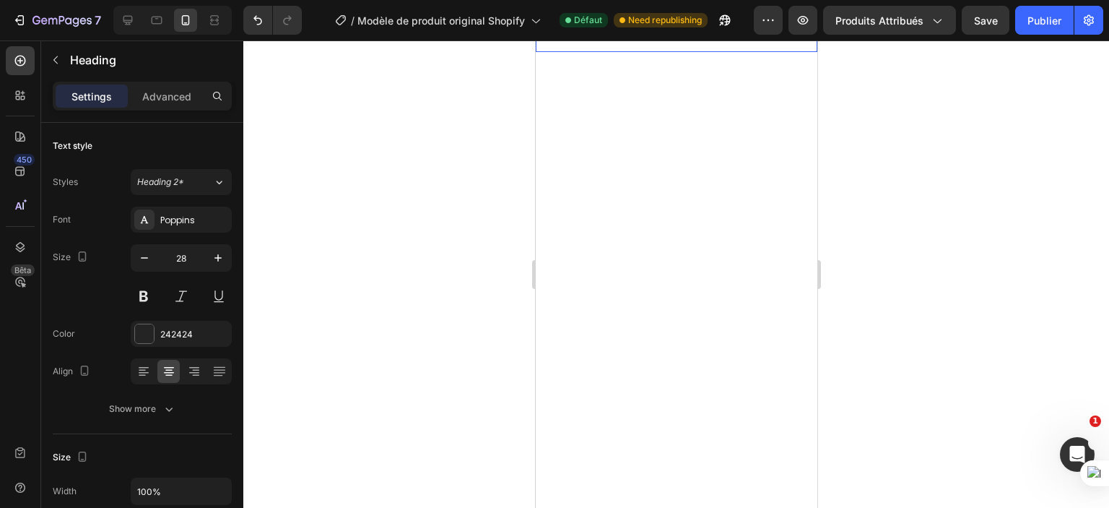
scroll to position [1626, 0]
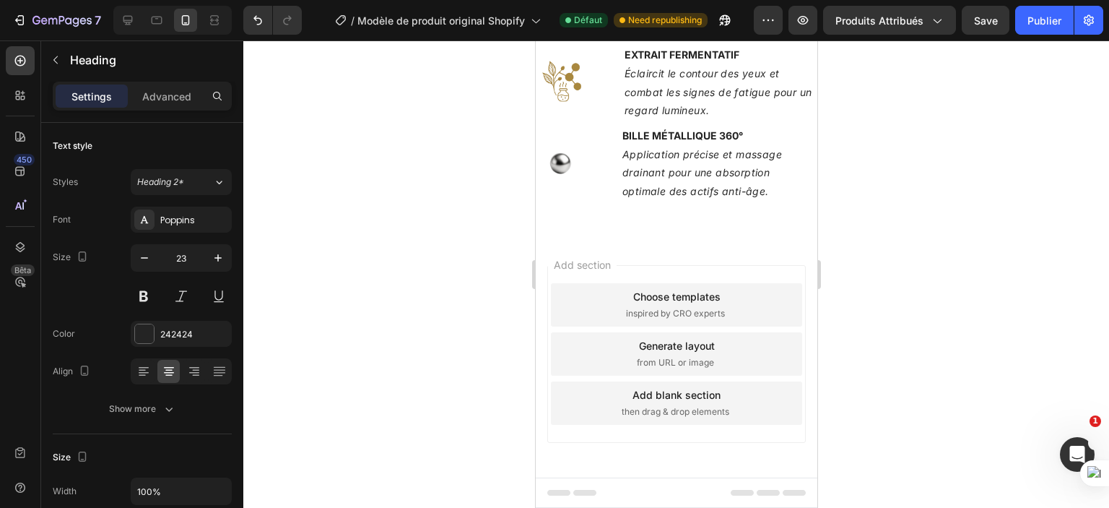
scroll to position [1915, 0]
click at [141, 259] on icon "button" at bounding box center [144, 258] width 14 height 14
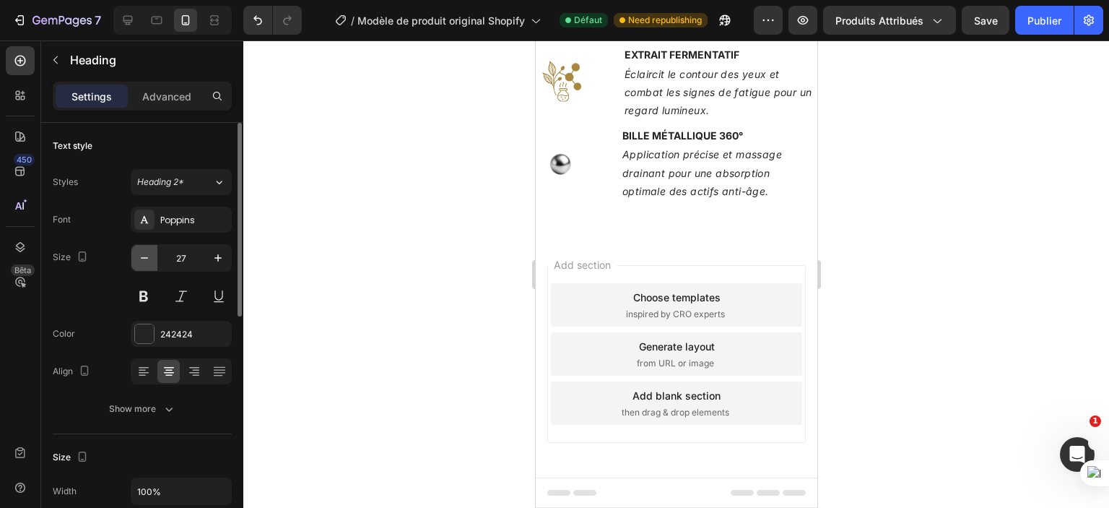
click at [141, 259] on icon "button" at bounding box center [144, 258] width 14 height 14
click at [140, 259] on icon "button" at bounding box center [144, 258] width 14 height 14
click at [141, 259] on icon "button" at bounding box center [144, 258] width 14 height 14
click at [142, 257] on icon "button" at bounding box center [144, 258] width 14 height 14
type input "22"
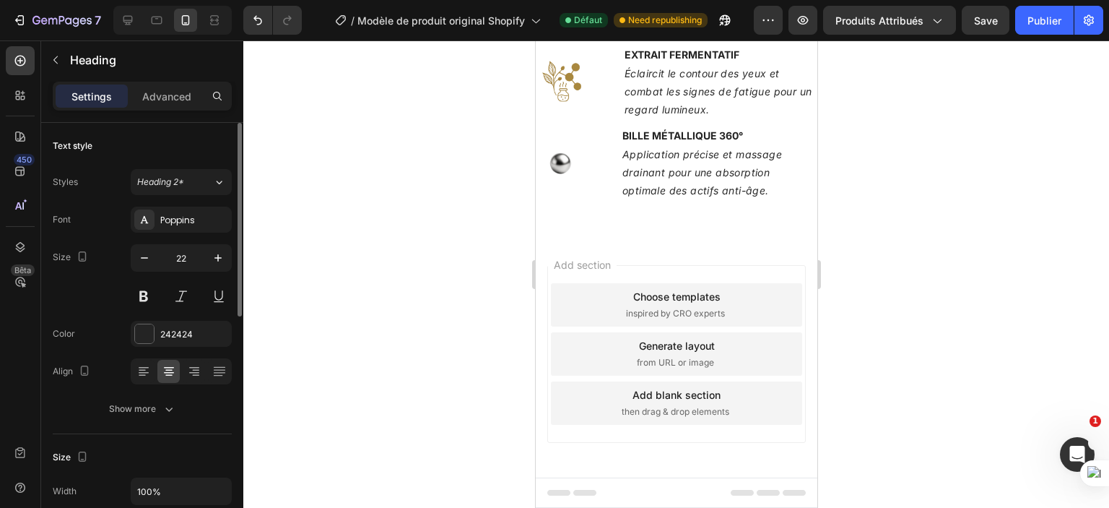
click at [91, 292] on div "Size 22" at bounding box center [142, 276] width 179 height 65
click at [1013, 285] on div at bounding box center [676, 273] width 866 height 467
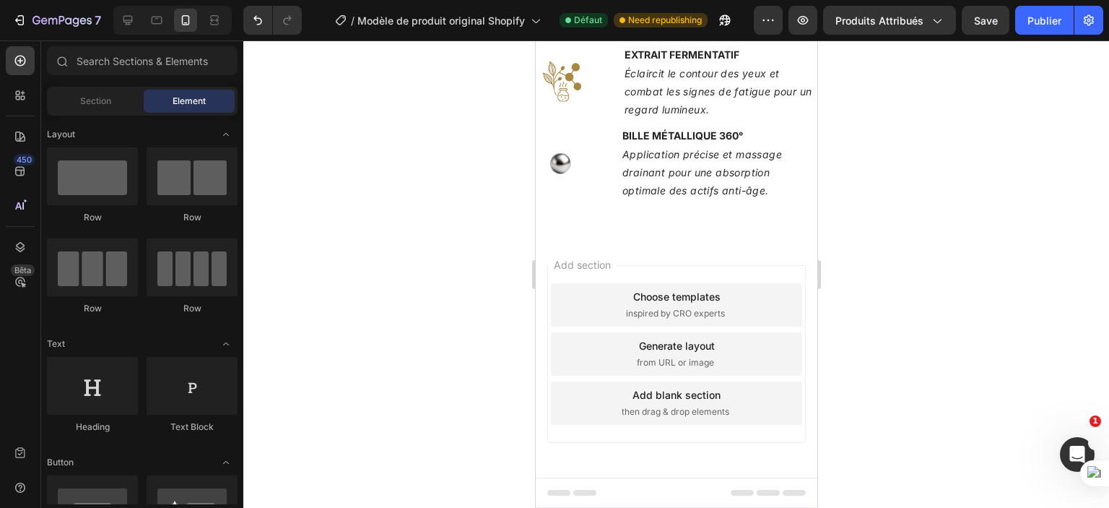
scroll to position [1986, 0]
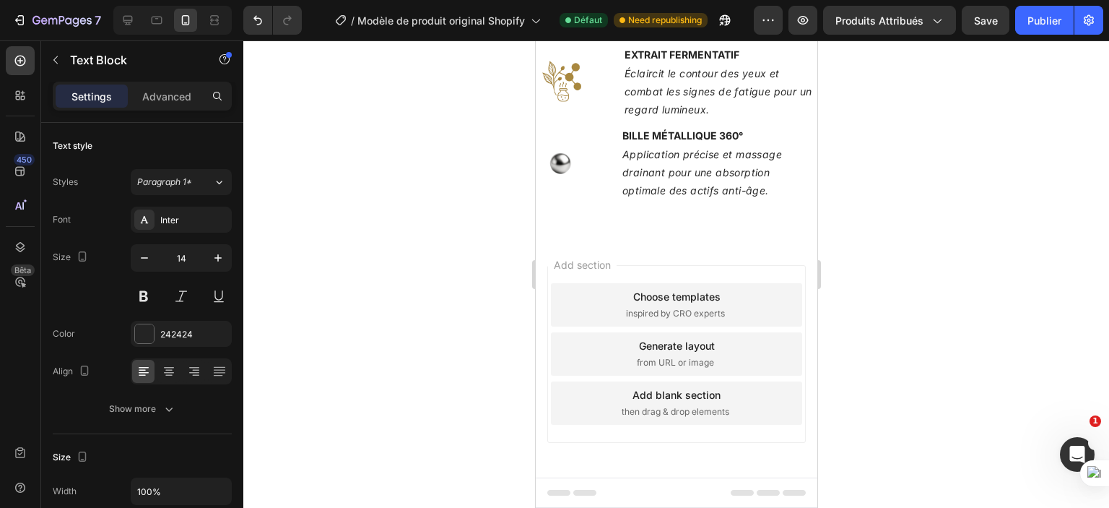
click at [458, 269] on div at bounding box center [676, 273] width 866 height 467
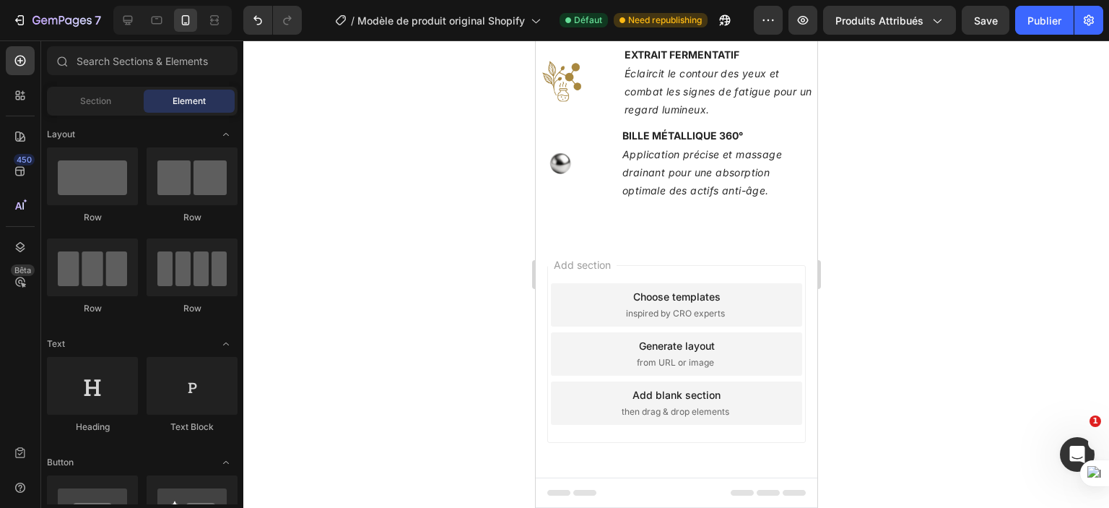
scroll to position [1812, 0]
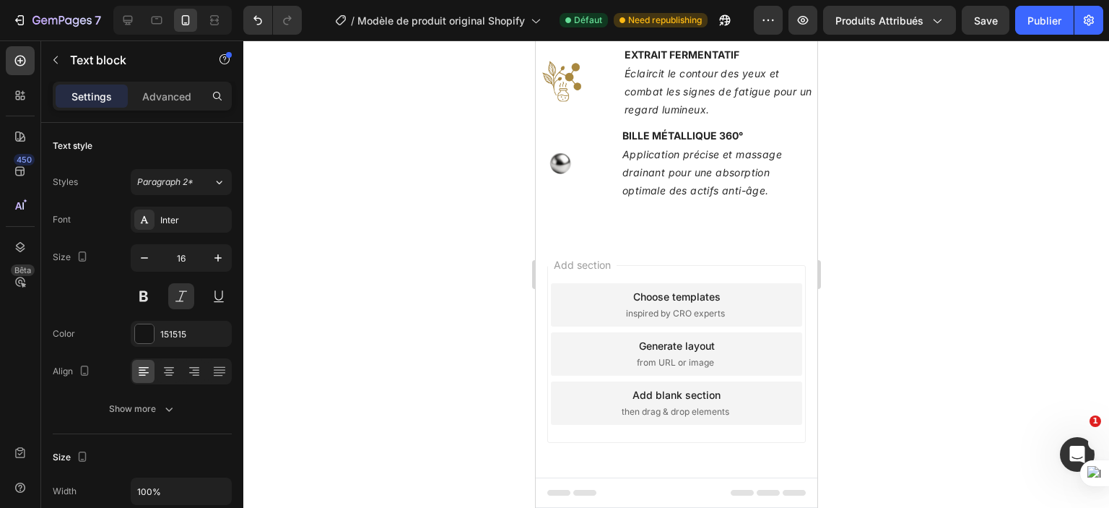
click at [167, 184] on span "Paragraph 2*" at bounding box center [165, 182] width 56 height 13
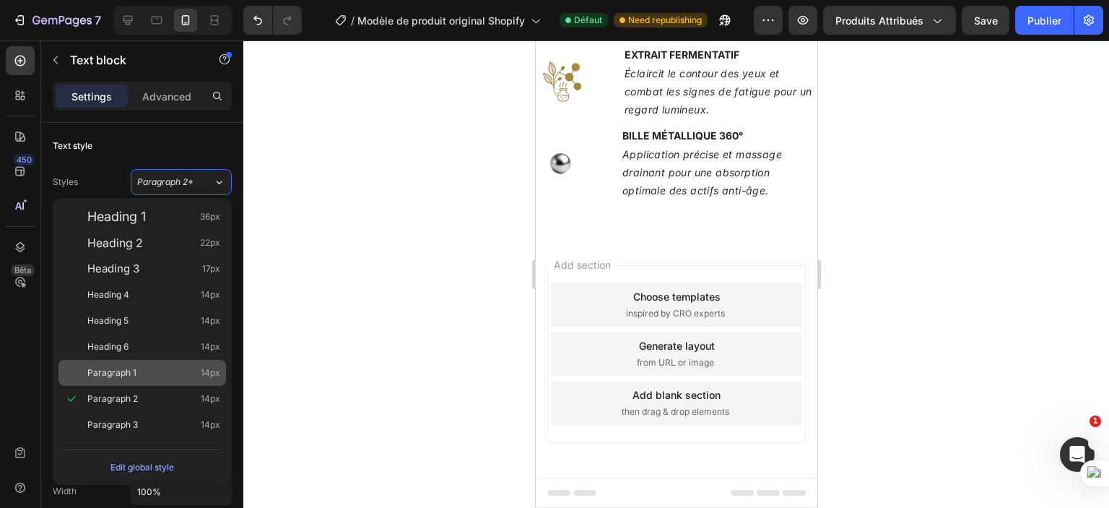
click at [166, 368] on div "Paragraph 1 14px" at bounding box center [153, 372] width 133 height 14
type input "14"
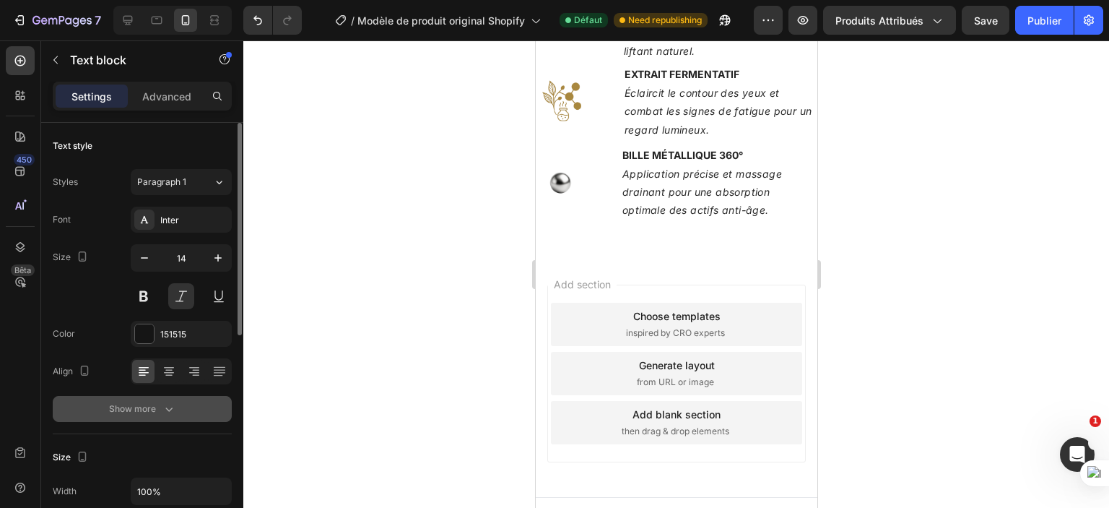
click at [165, 410] on icon "button" at bounding box center [169, 409] width 14 height 14
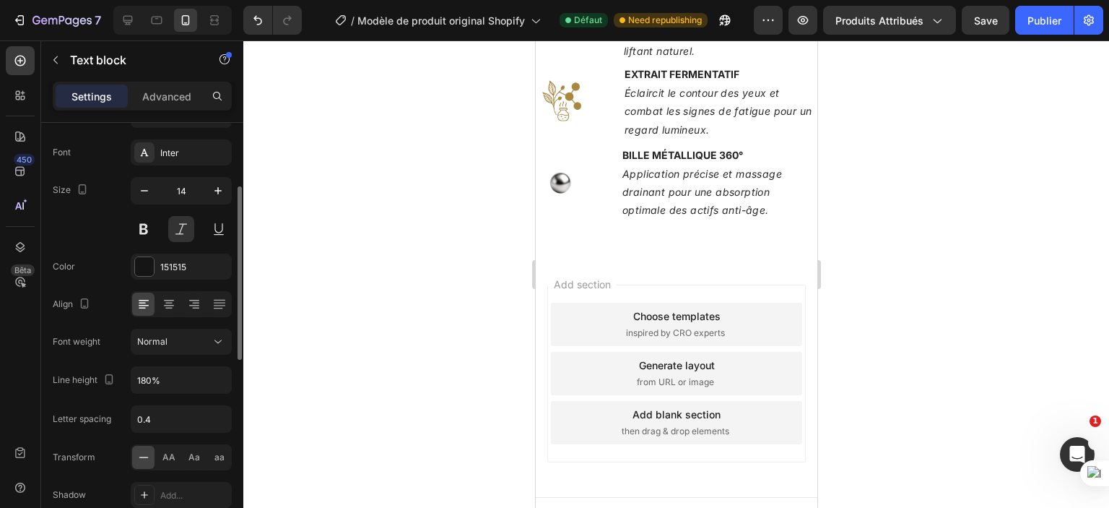
scroll to position [135, 0]
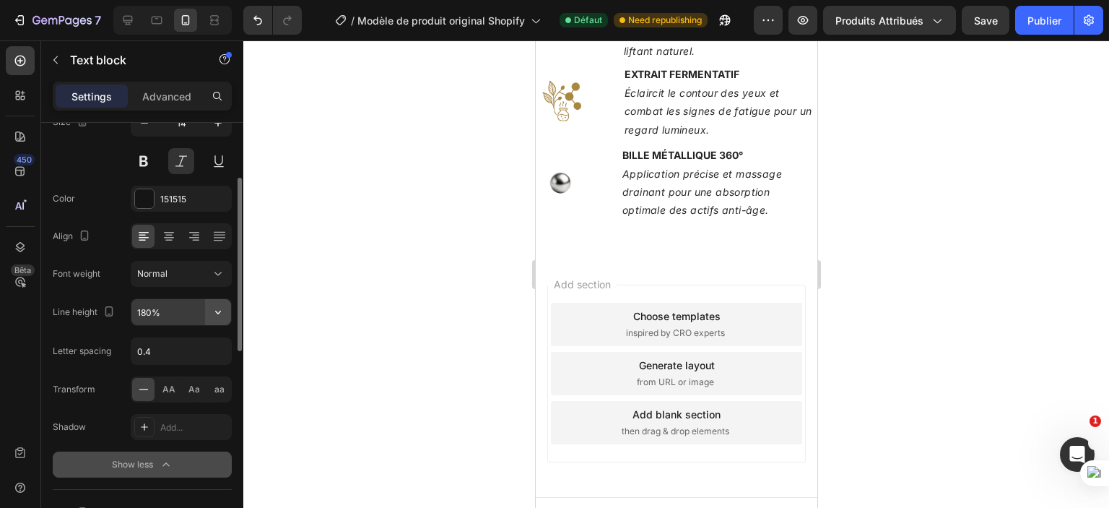
click at [221, 314] on icon "button" at bounding box center [218, 312] width 14 height 14
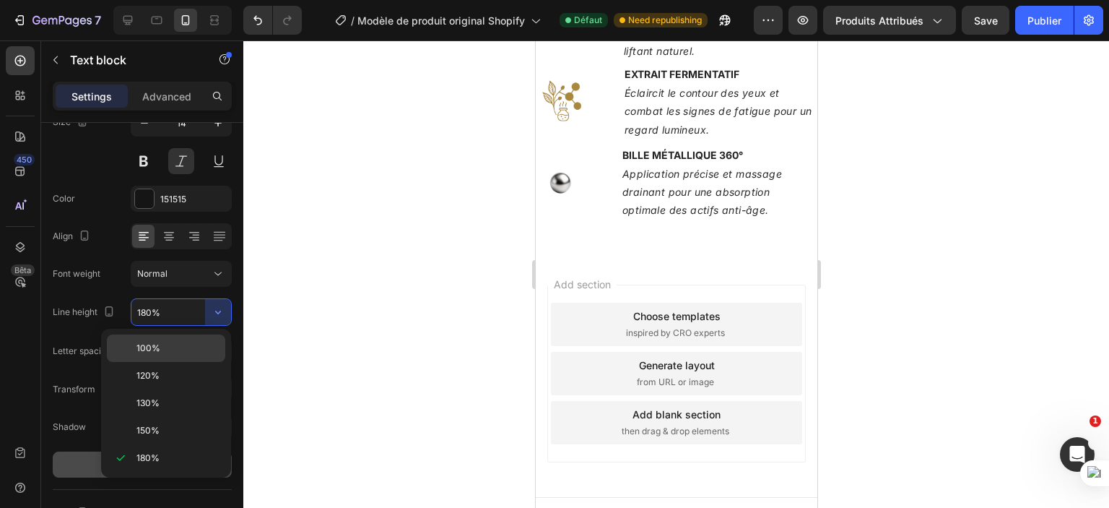
click at [170, 350] on p "100%" at bounding box center [178, 348] width 82 height 13
type input "100%"
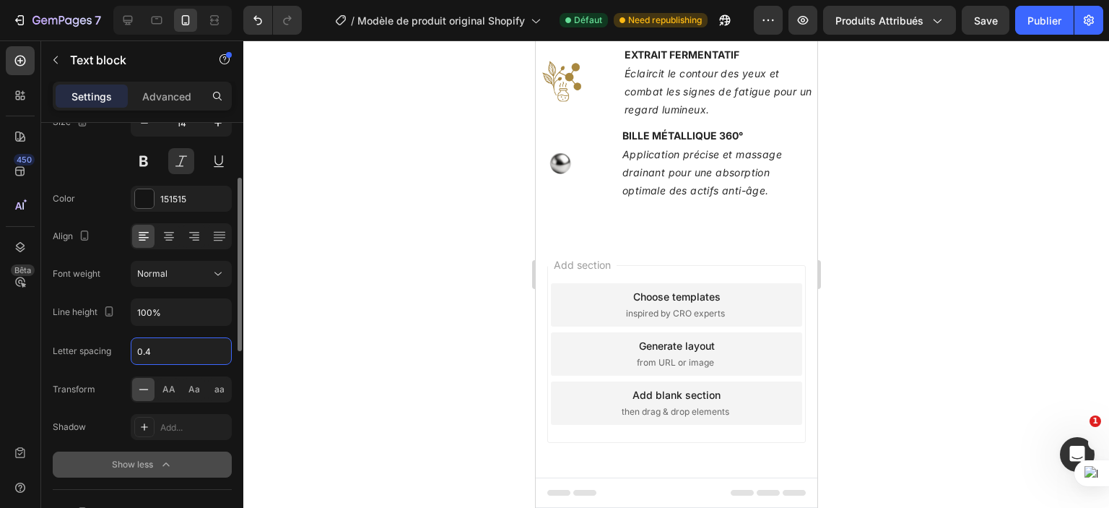
click at [155, 353] on input "0.4" at bounding box center [181, 351] width 100 height 26
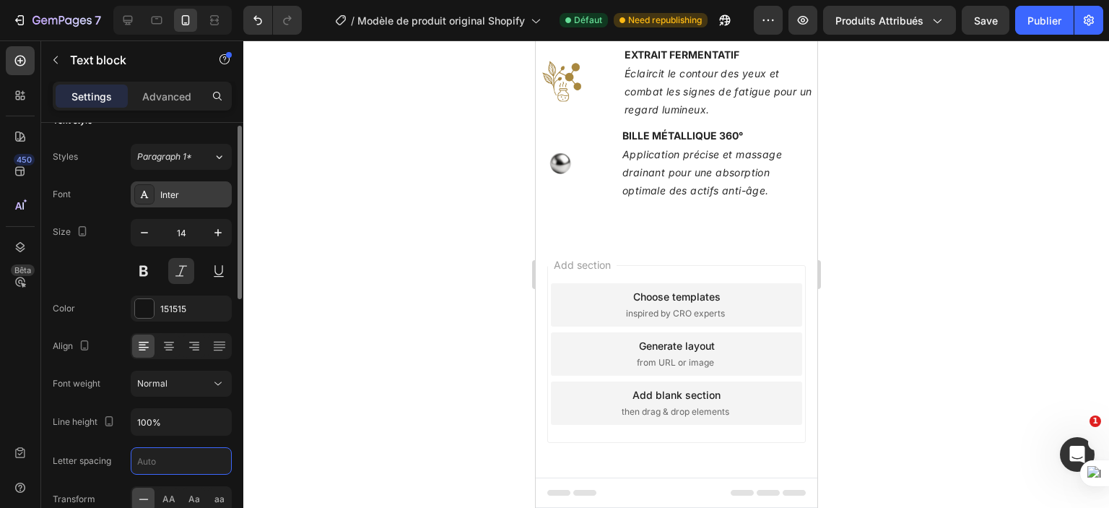
scroll to position [20, 0]
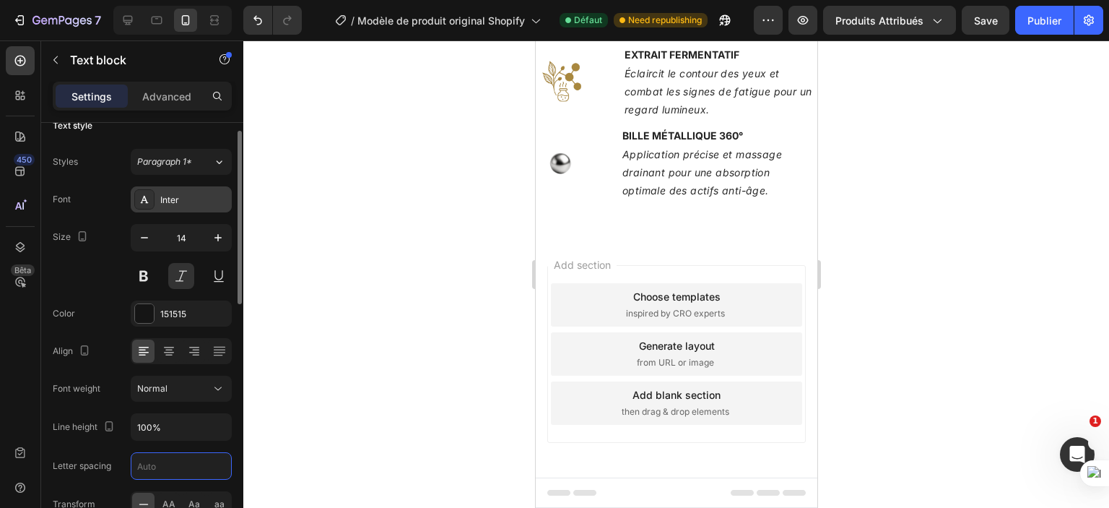
click at [181, 196] on div "Inter" at bounding box center [194, 200] width 68 height 13
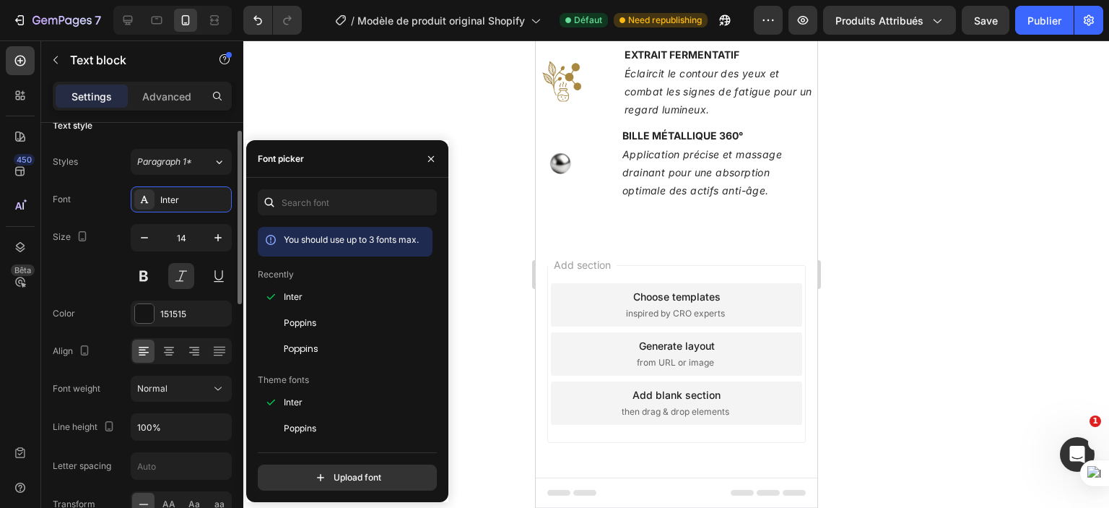
click at [100, 251] on div "Size 14" at bounding box center [142, 256] width 179 height 65
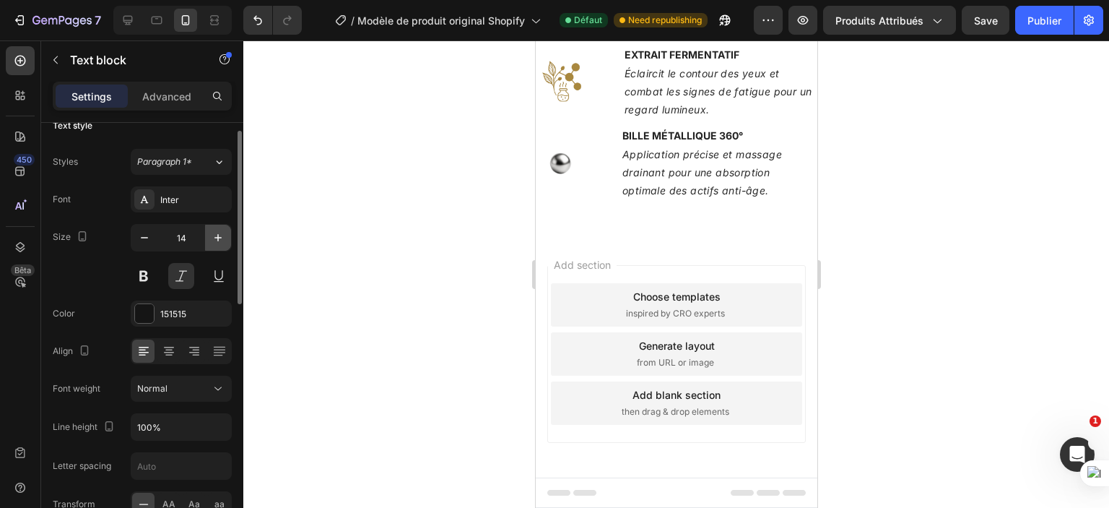
click at [215, 233] on icon "button" at bounding box center [218, 237] width 14 height 14
type input "16"
click at [366, 337] on div at bounding box center [676, 273] width 866 height 467
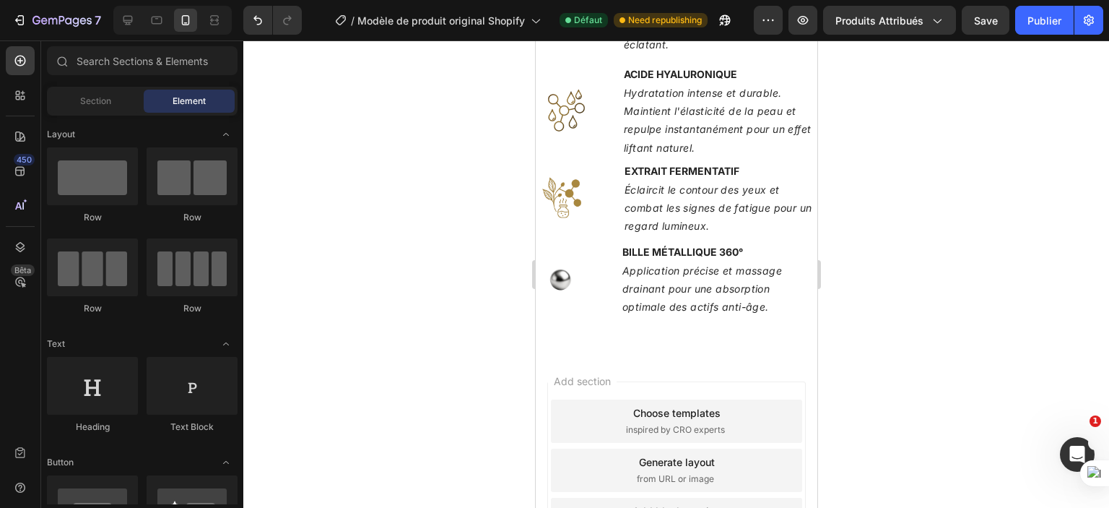
scroll to position [1683, 0]
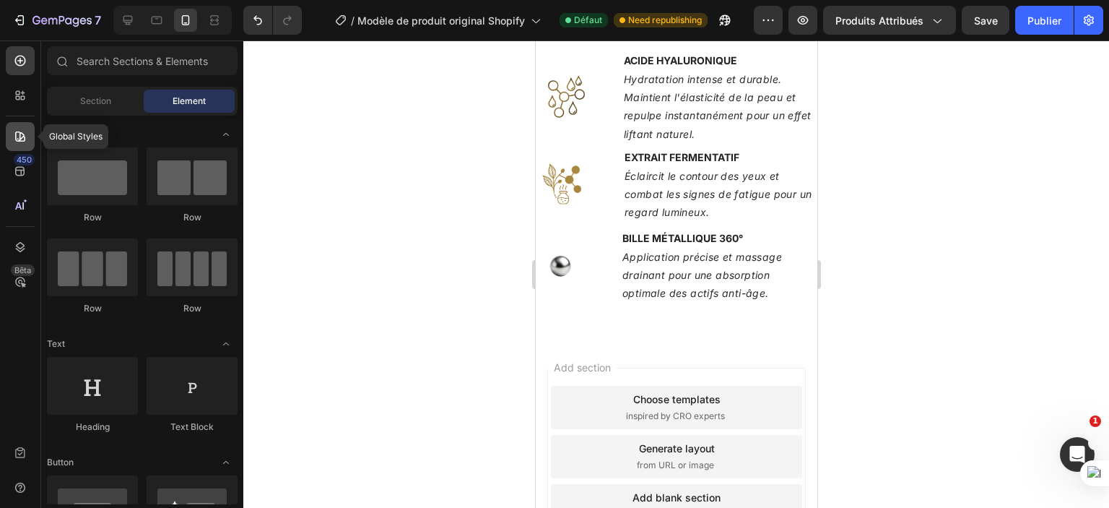
click at [14, 134] on icon at bounding box center [20, 136] width 14 height 14
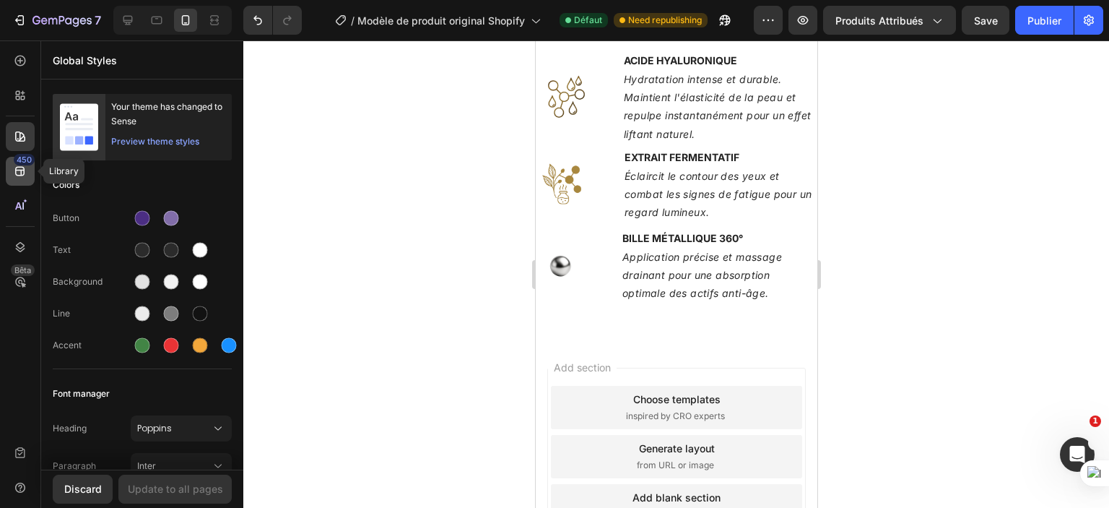
click at [20, 166] on icon at bounding box center [20, 171] width 14 height 14
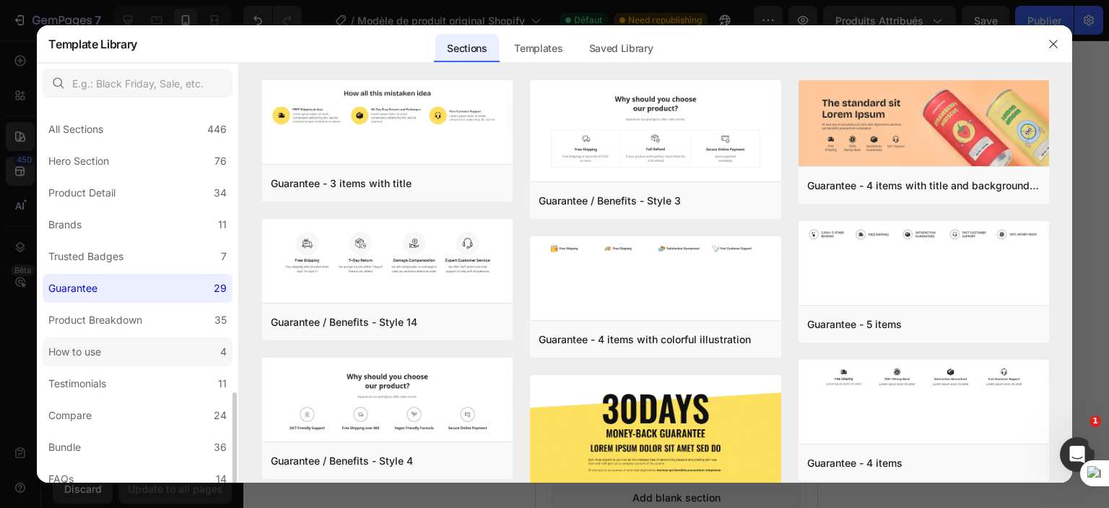
scroll to position [329, 0]
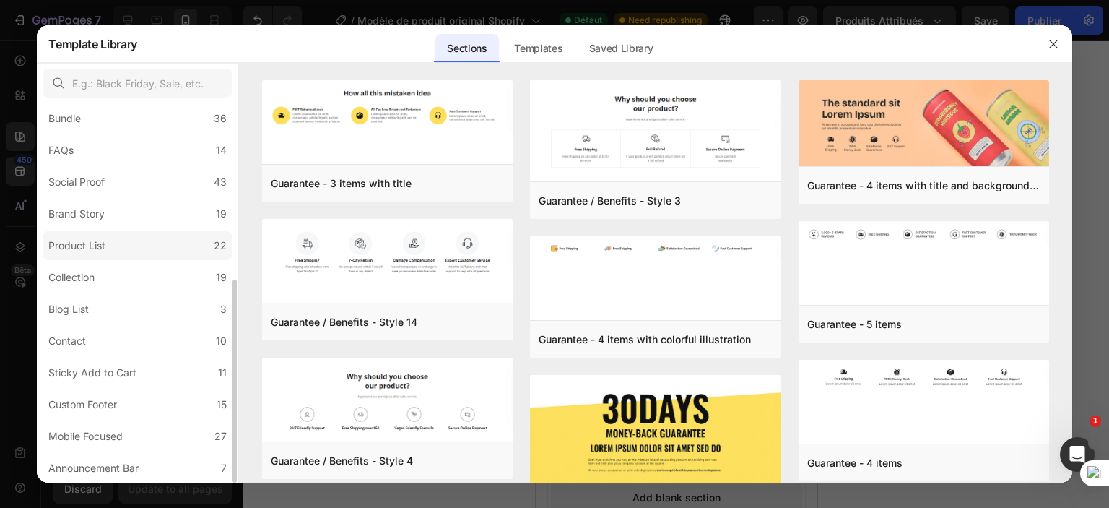
click at [97, 253] on div "Product List" at bounding box center [76, 245] width 57 height 17
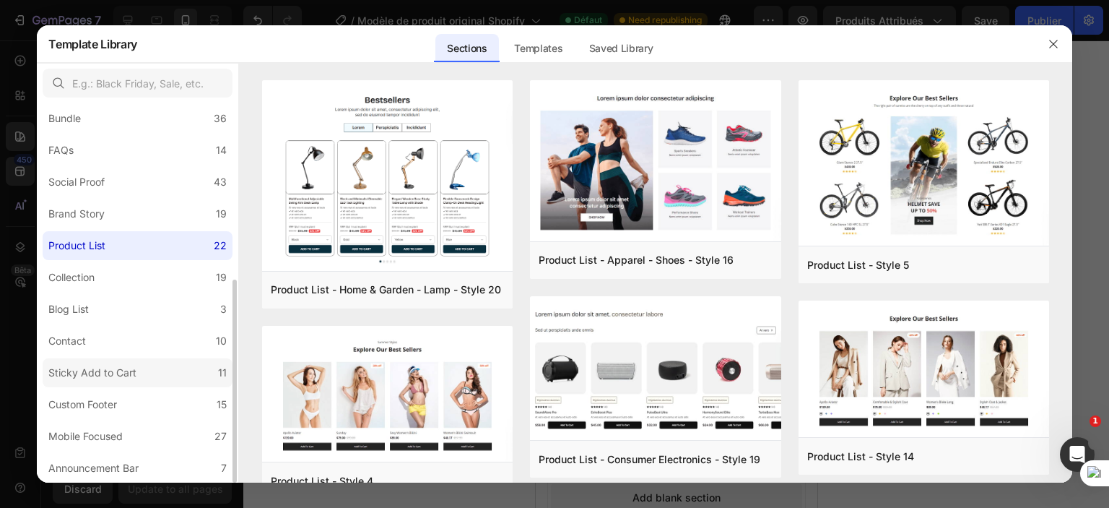
click at [90, 367] on div "Sticky Add to Cart" at bounding box center [92, 372] width 88 height 17
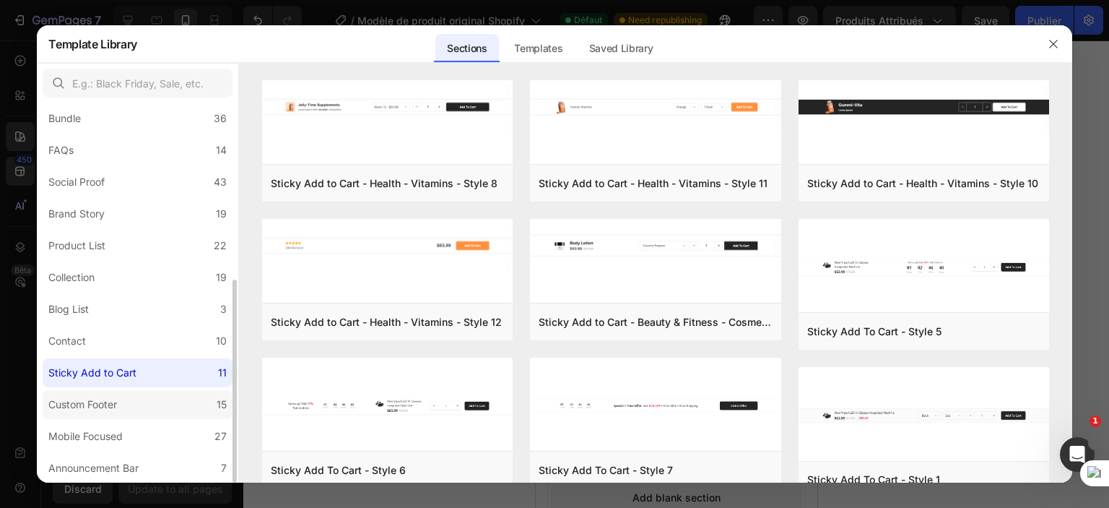
click at [89, 404] on div "Custom Footer" at bounding box center [82, 404] width 69 height 17
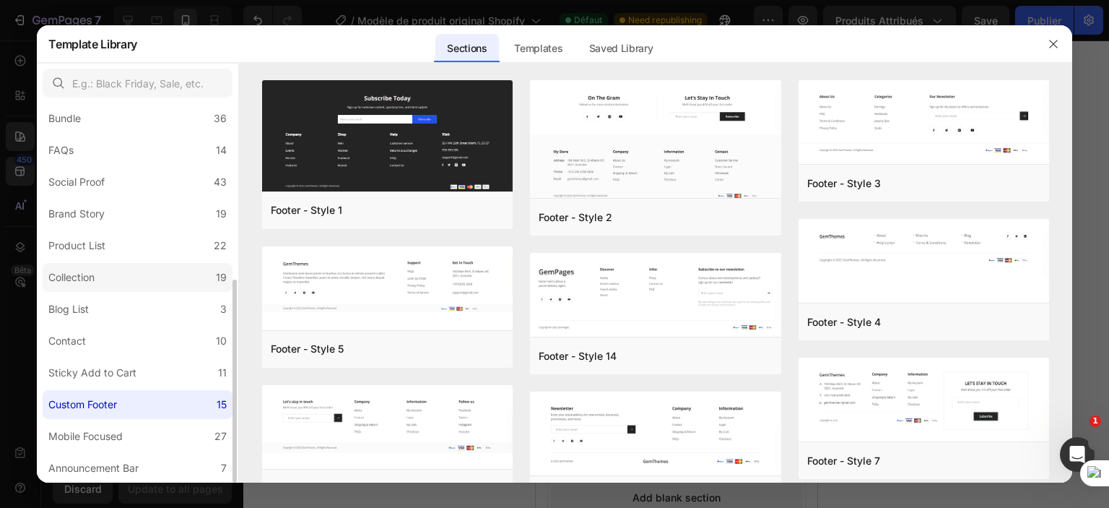
click at [95, 282] on div "Collection" at bounding box center [71, 277] width 46 height 17
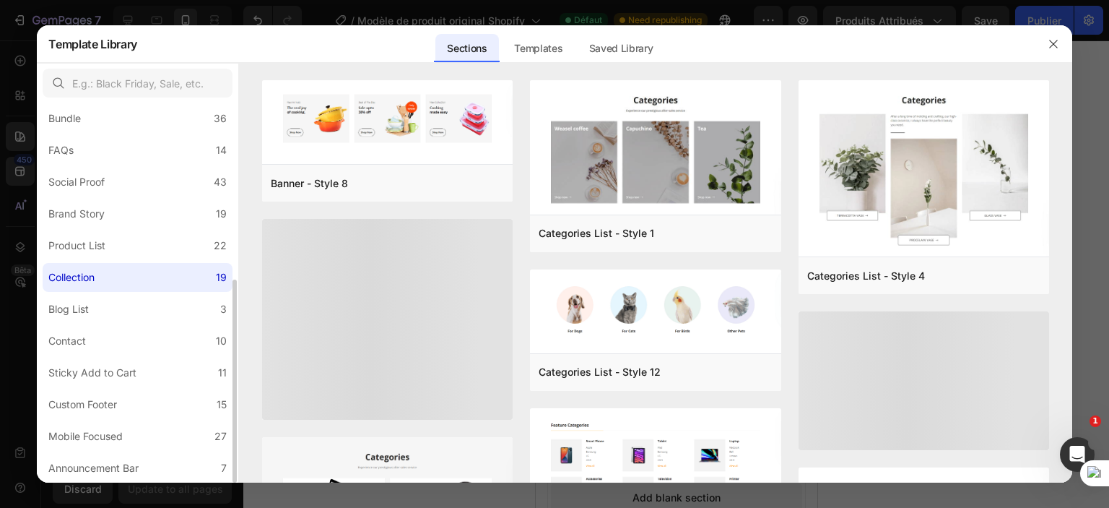
scroll to position [305, 0]
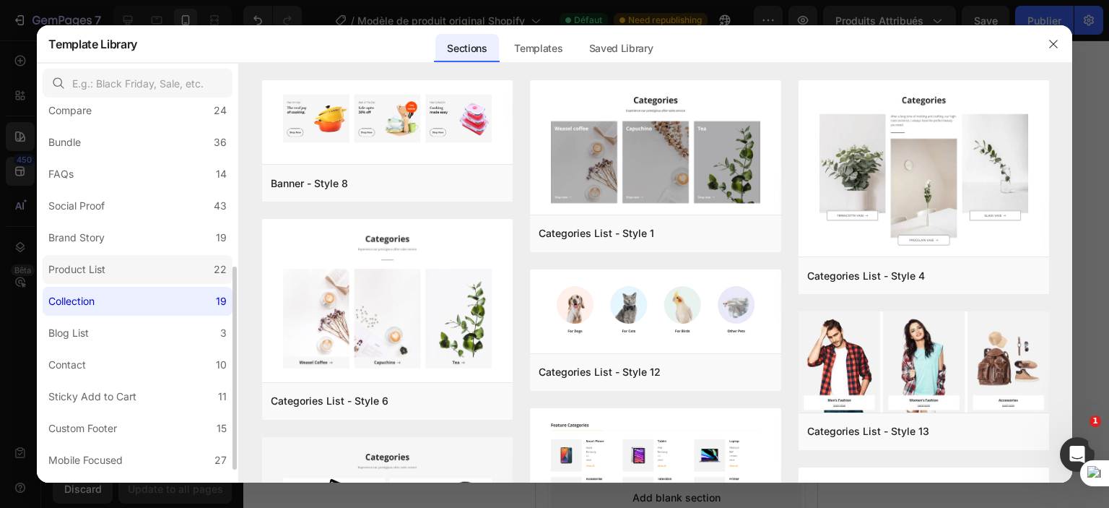
click at [95, 275] on div "Product List" at bounding box center [76, 269] width 57 height 17
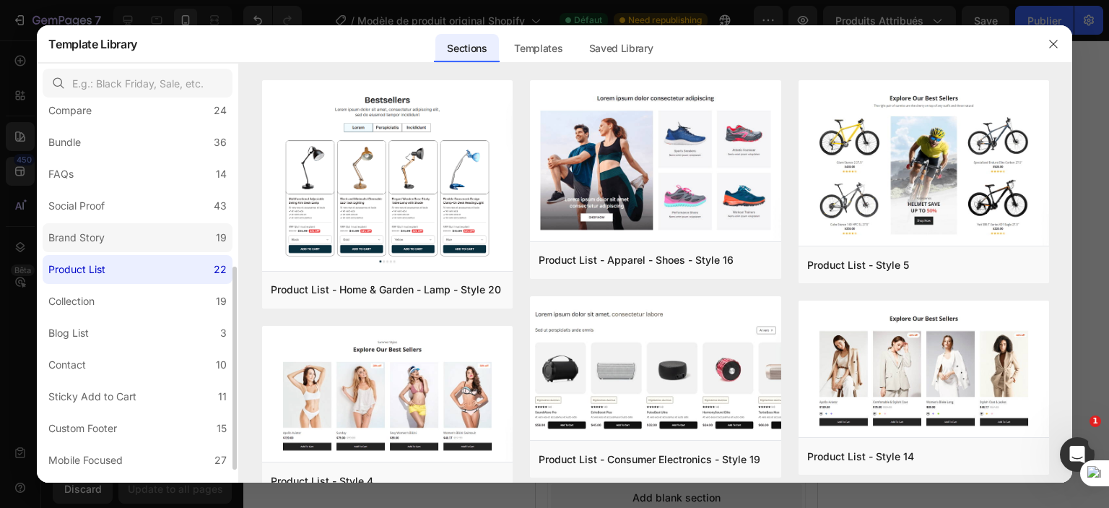
click at [102, 241] on div "Brand Story" at bounding box center [76, 237] width 56 height 17
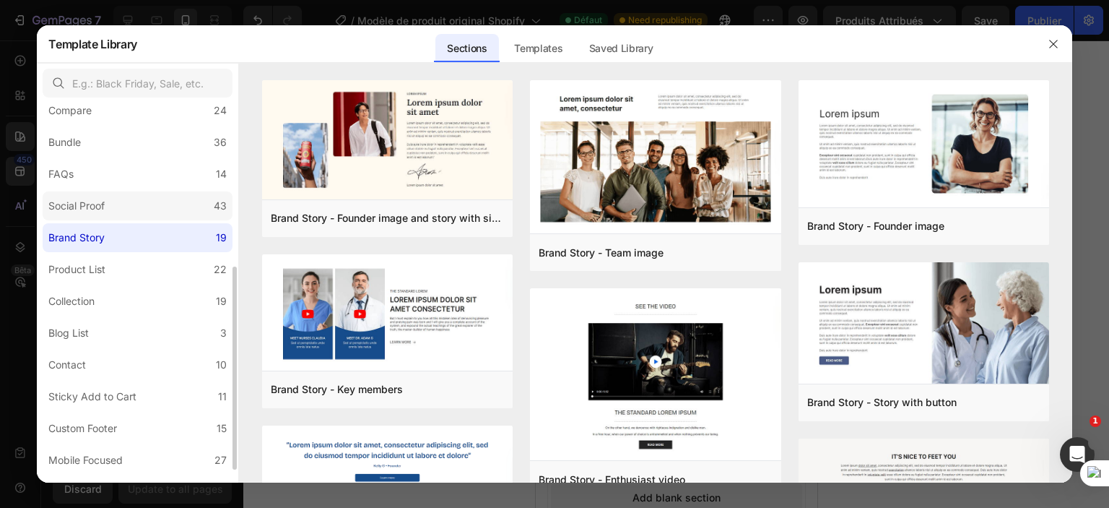
click at [98, 212] on div "Social Proof" at bounding box center [76, 205] width 56 height 17
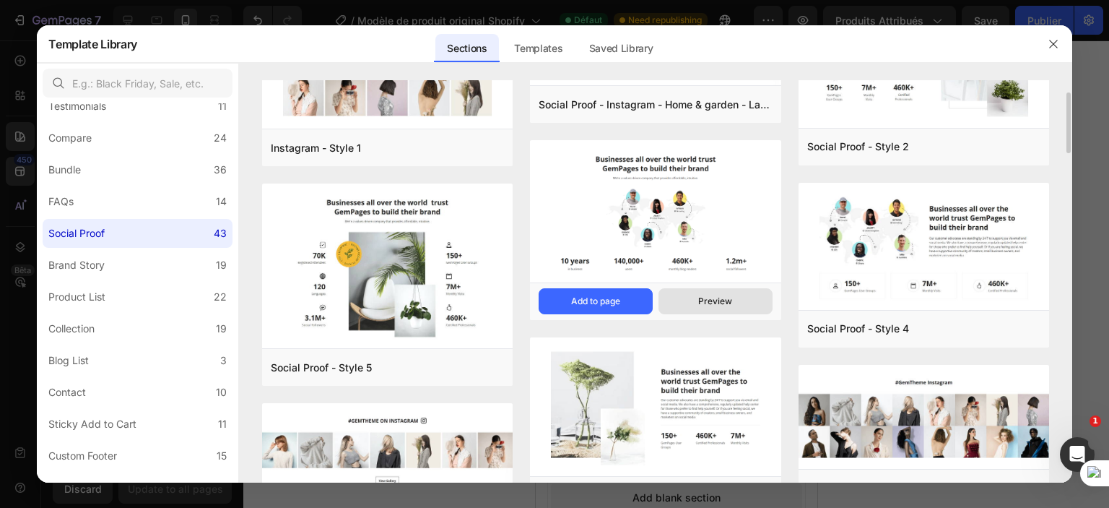
scroll to position [0, 0]
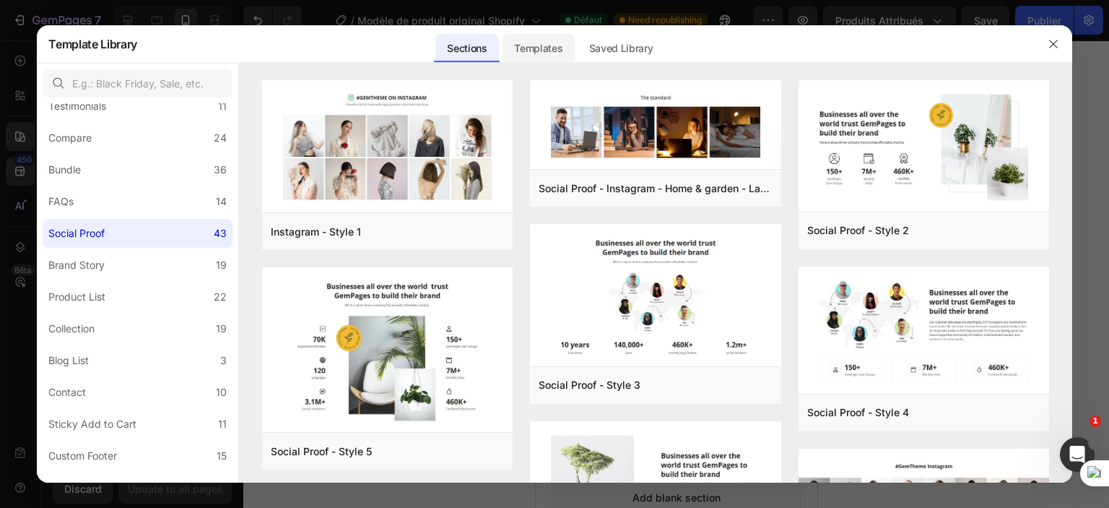
click at [548, 36] on div "Templates" at bounding box center [539, 48] width 72 height 29
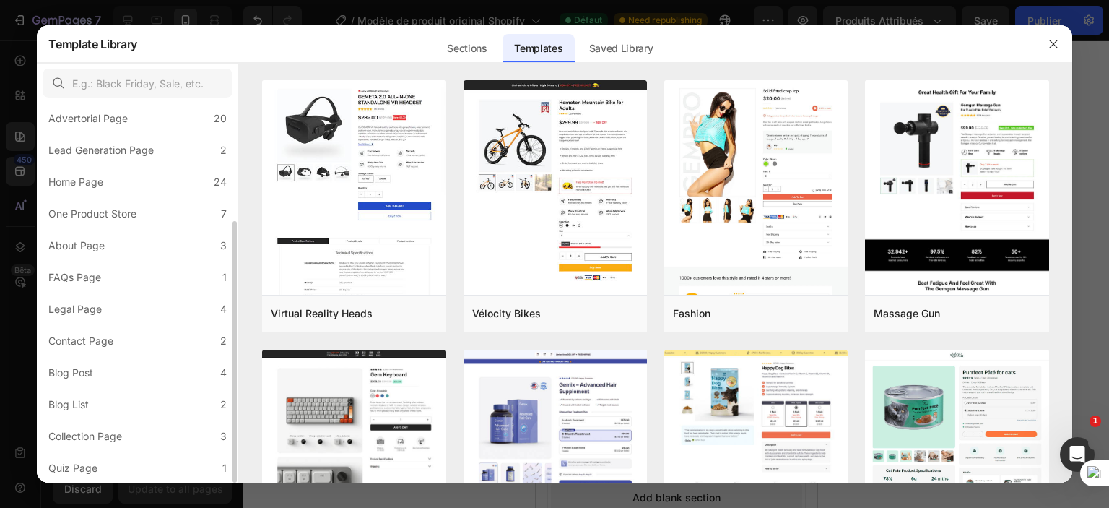
scroll to position [170, 0]
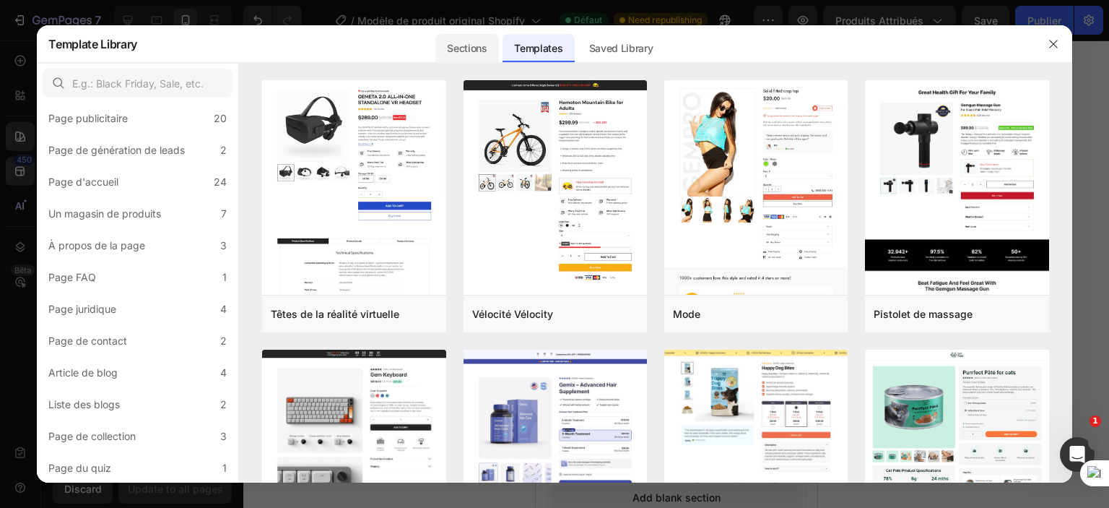
click at [451, 51] on div "Sections" at bounding box center [467, 48] width 63 height 29
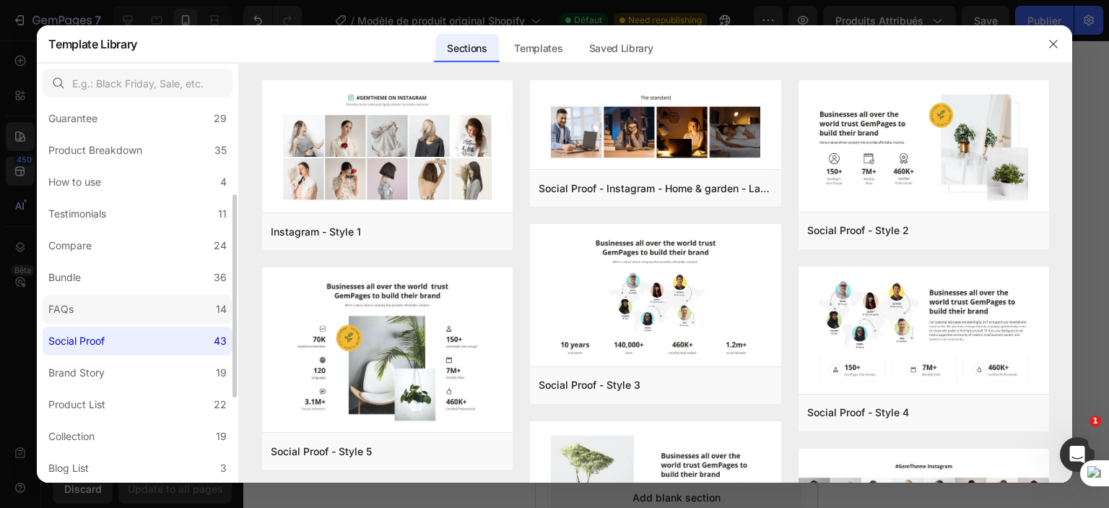
click at [113, 304] on label "FAQs 14" at bounding box center [138, 309] width 190 height 29
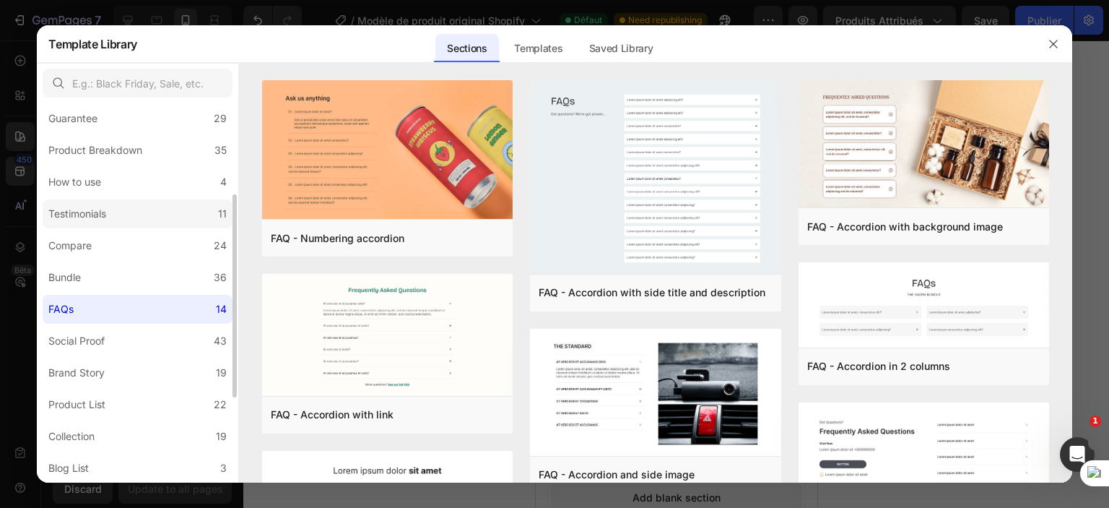
click at [118, 211] on label "Testimonials 11" at bounding box center [138, 213] width 190 height 29
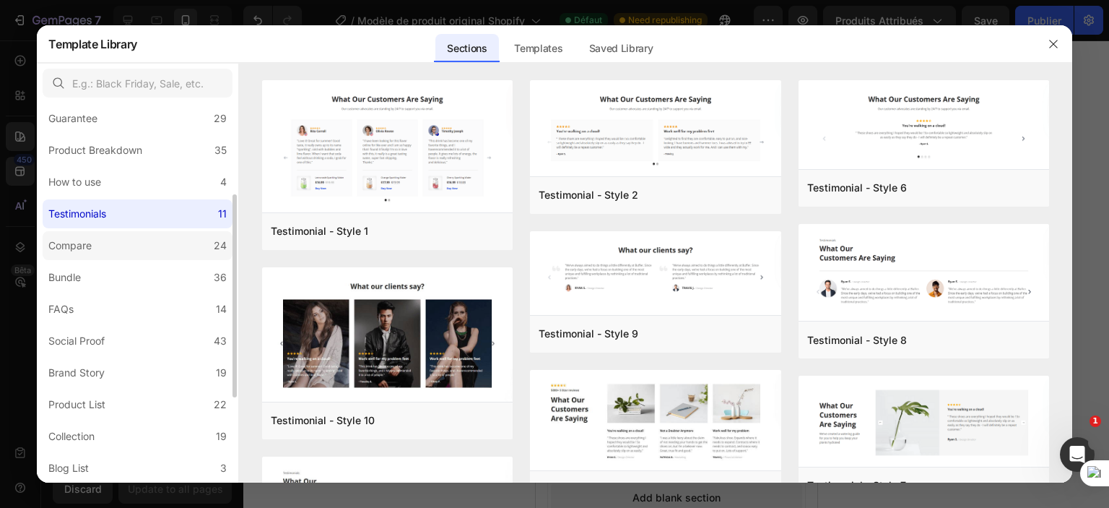
click at [115, 239] on label "Compare 24" at bounding box center [138, 245] width 190 height 29
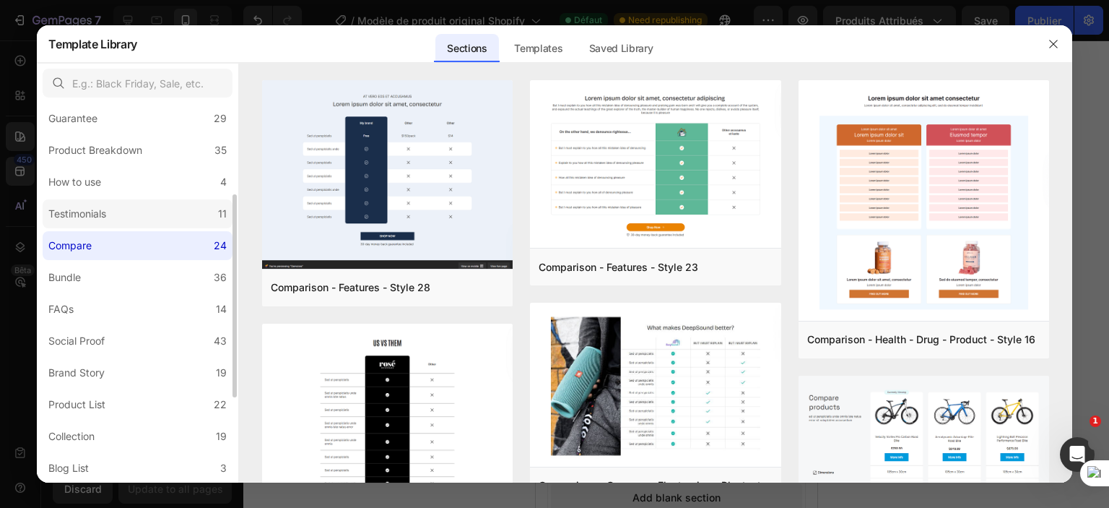
click at [132, 216] on label "Testimonials 11" at bounding box center [138, 213] width 190 height 29
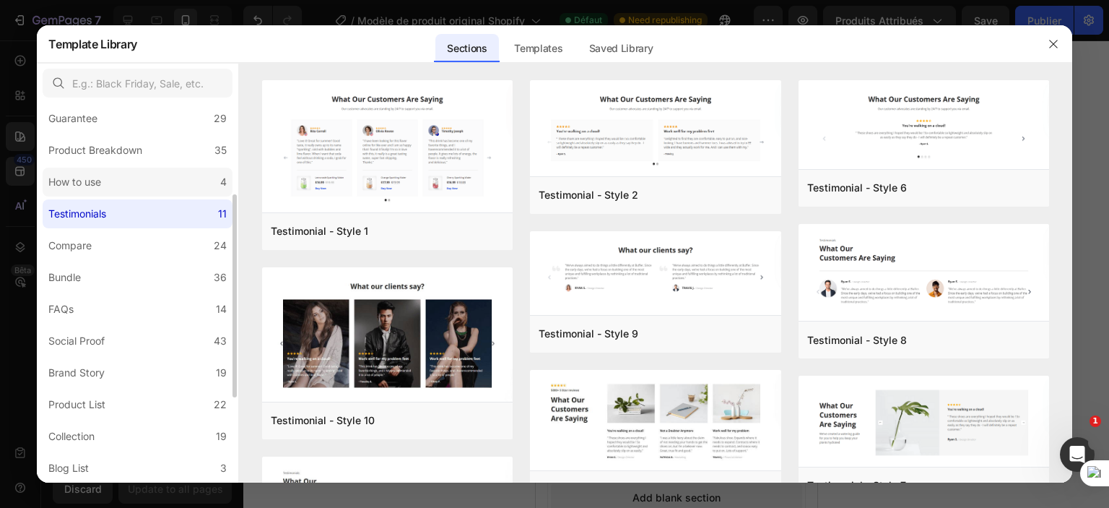
click at [136, 188] on label "How to use 4" at bounding box center [138, 182] width 190 height 29
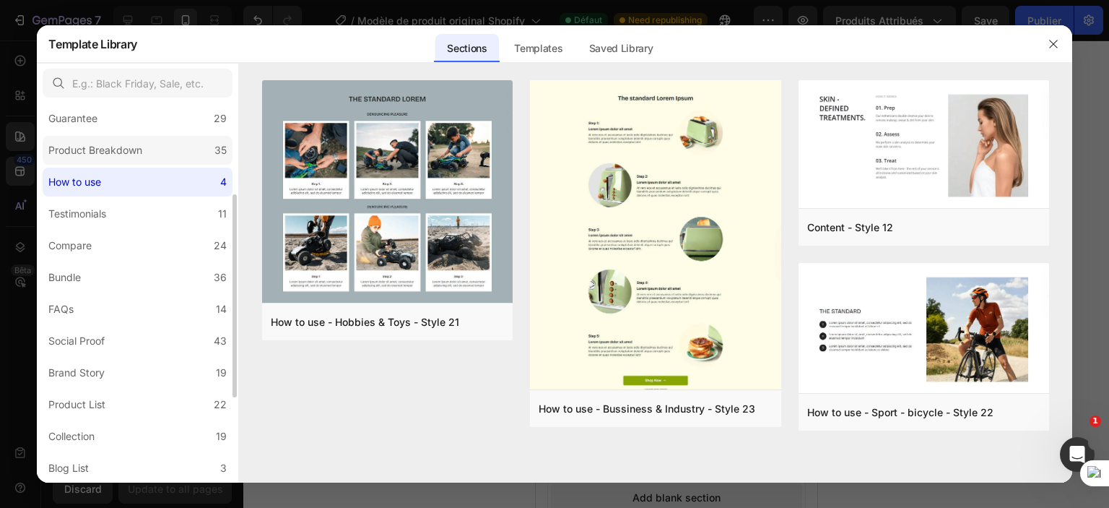
click at [161, 150] on label "Product Breakdown 35" at bounding box center [138, 150] width 190 height 29
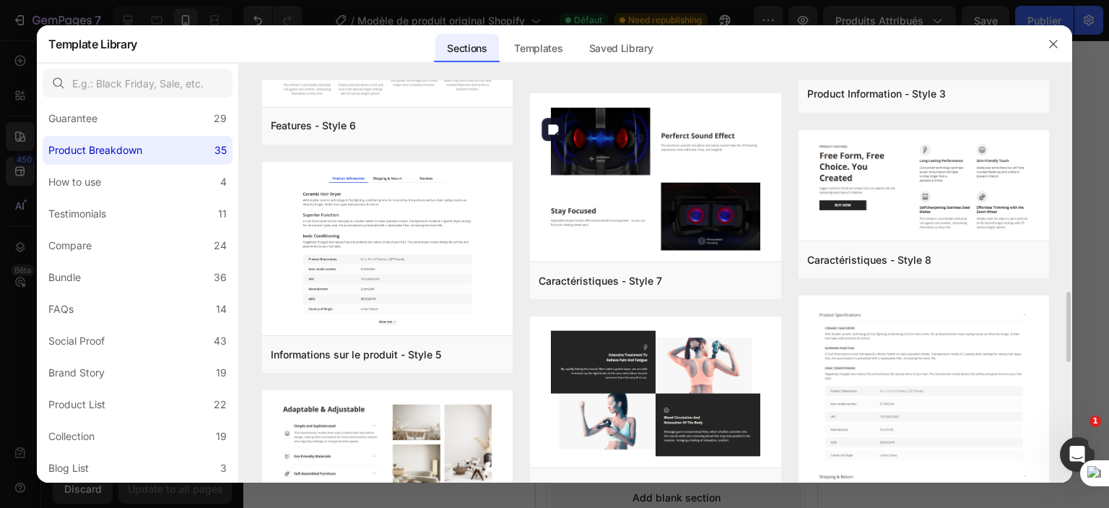
scroll to position [1888, 0]
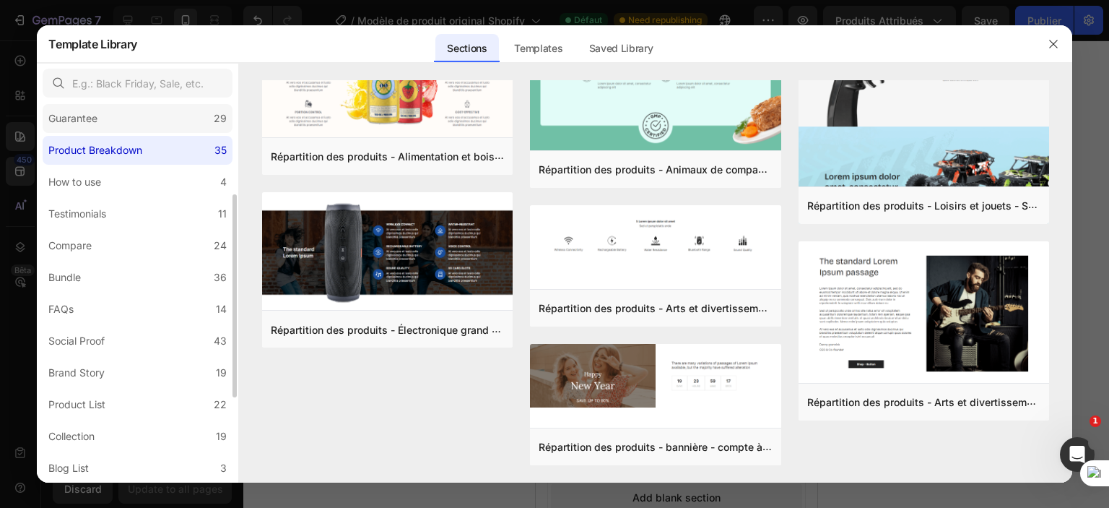
click at [166, 114] on label "Guarantee 29" at bounding box center [138, 118] width 190 height 29
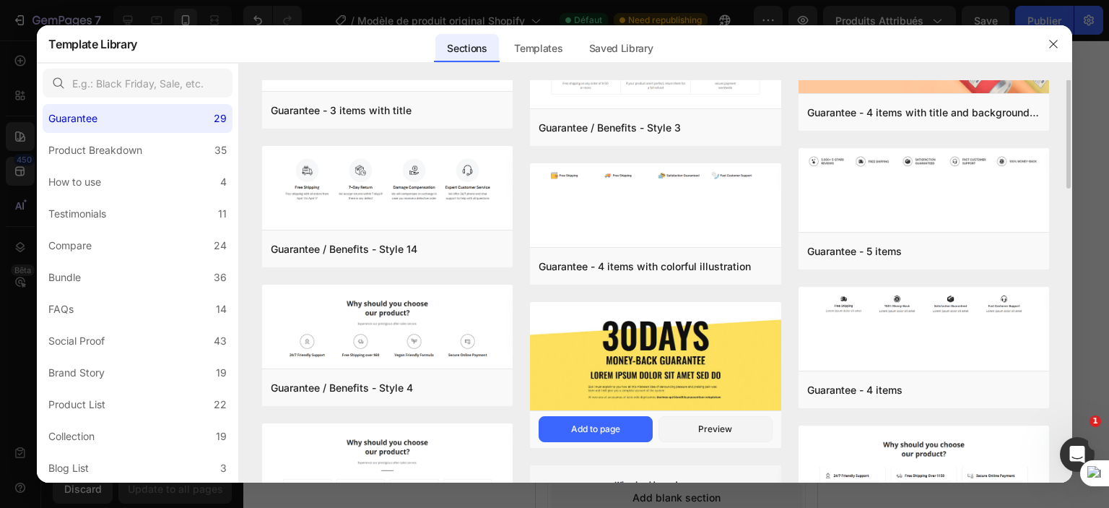
scroll to position [0, 0]
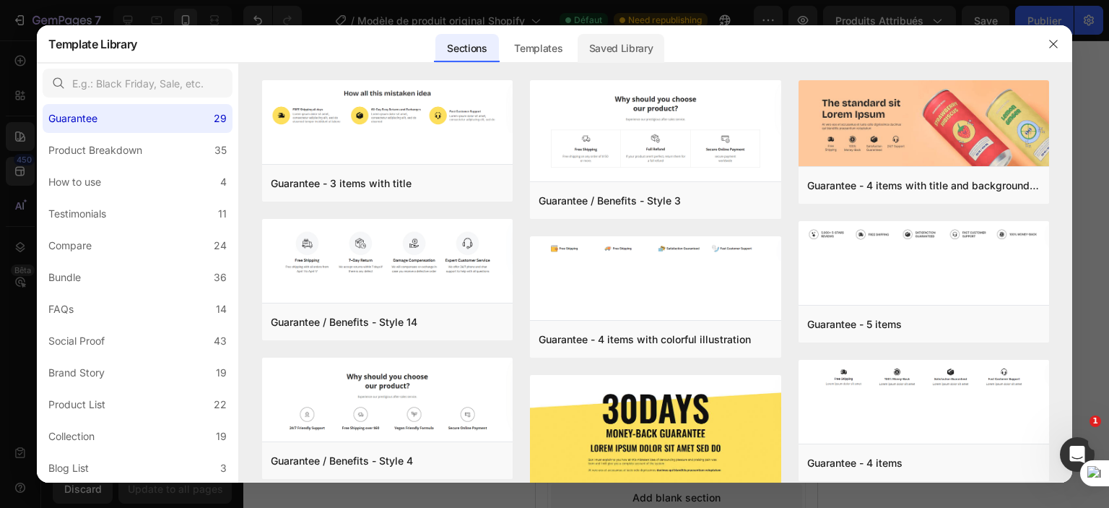
click at [623, 50] on div "Saved Library" at bounding box center [621, 48] width 87 height 29
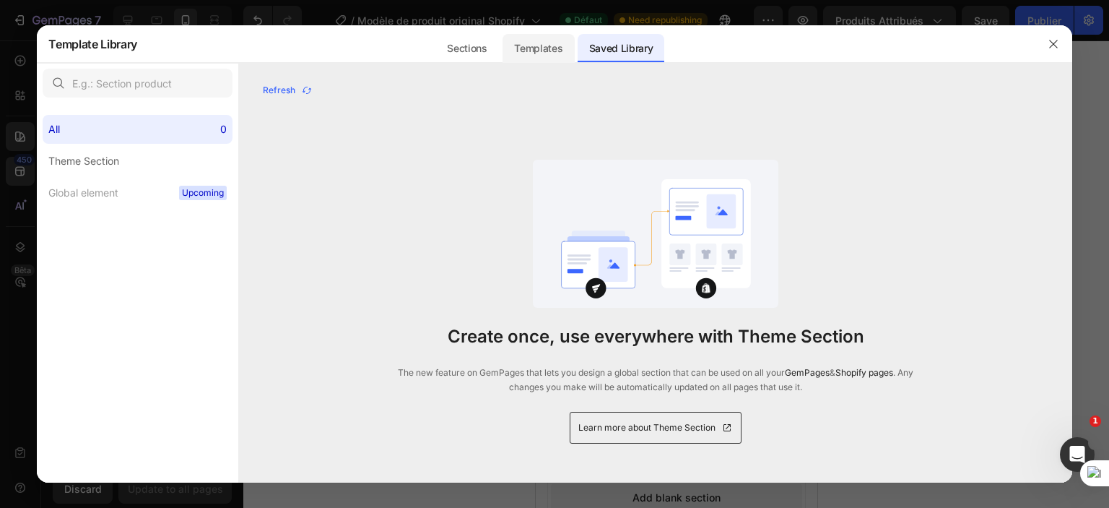
click at [567, 62] on div "Templates" at bounding box center [539, 48] width 72 height 29
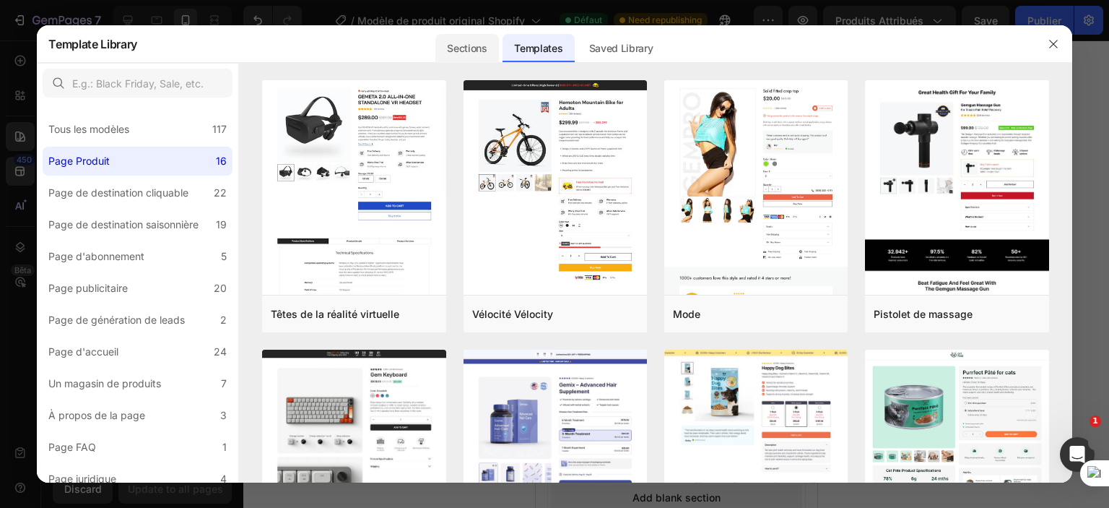
click at [479, 56] on div "Sections" at bounding box center [467, 48] width 63 height 29
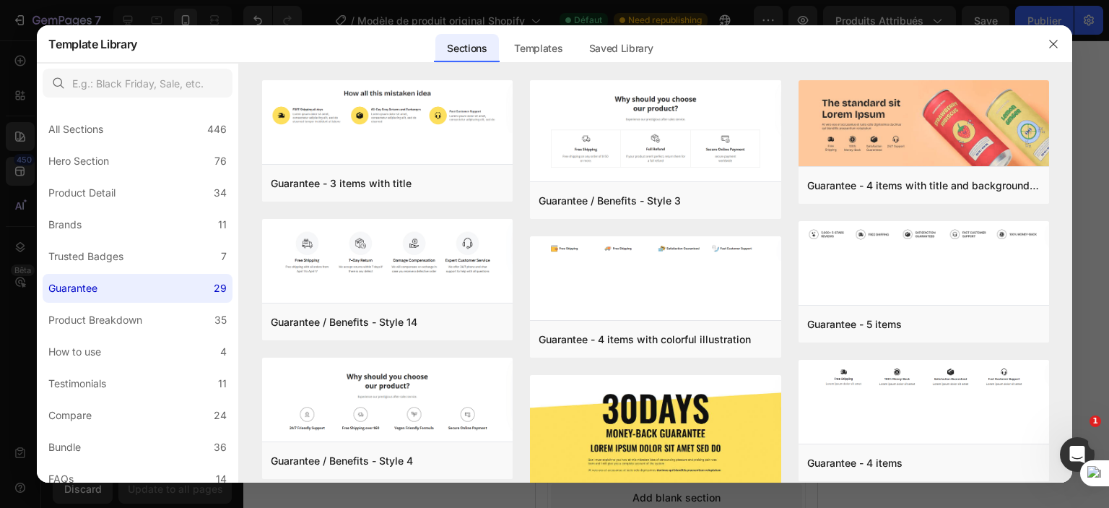
drag, startPoint x: 1051, startPoint y: 39, endPoint x: 1031, endPoint y: 41, distance: 19.6
click at [1052, 39] on icon "button" at bounding box center [1054, 44] width 12 height 12
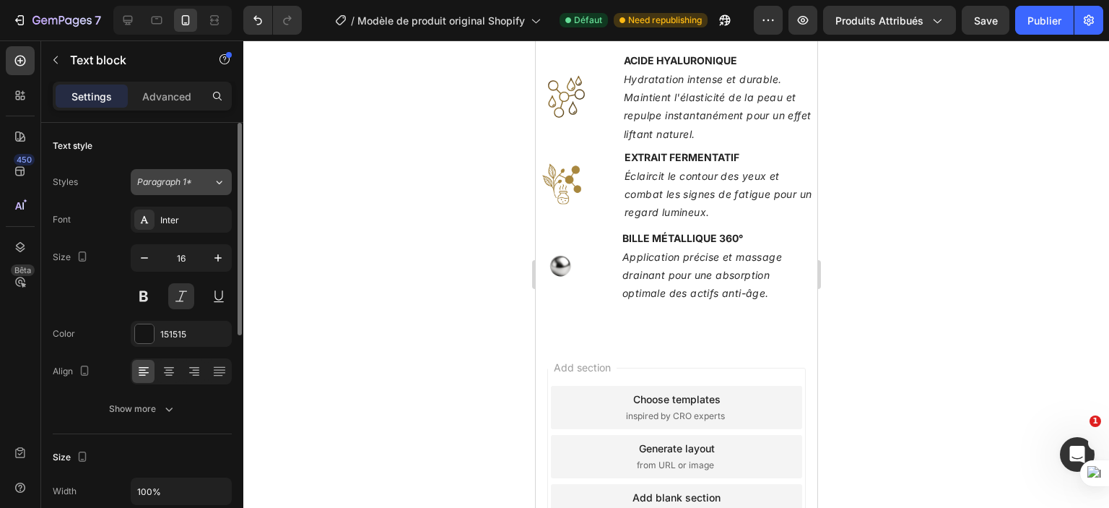
click at [164, 183] on span "Paragraph 1*" at bounding box center [164, 182] width 55 height 13
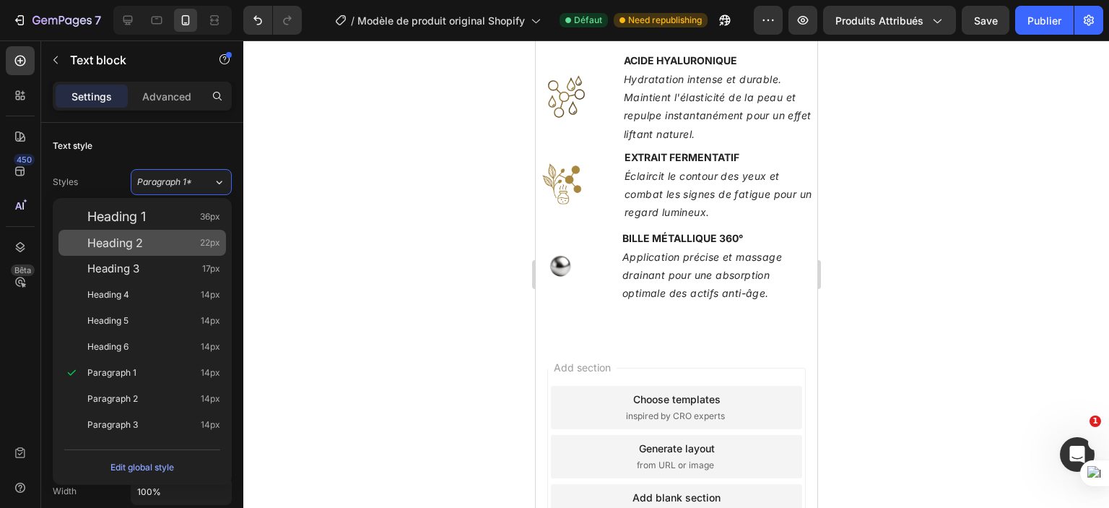
click at [162, 236] on div "Heading 2 22px" at bounding box center [153, 242] width 133 height 14
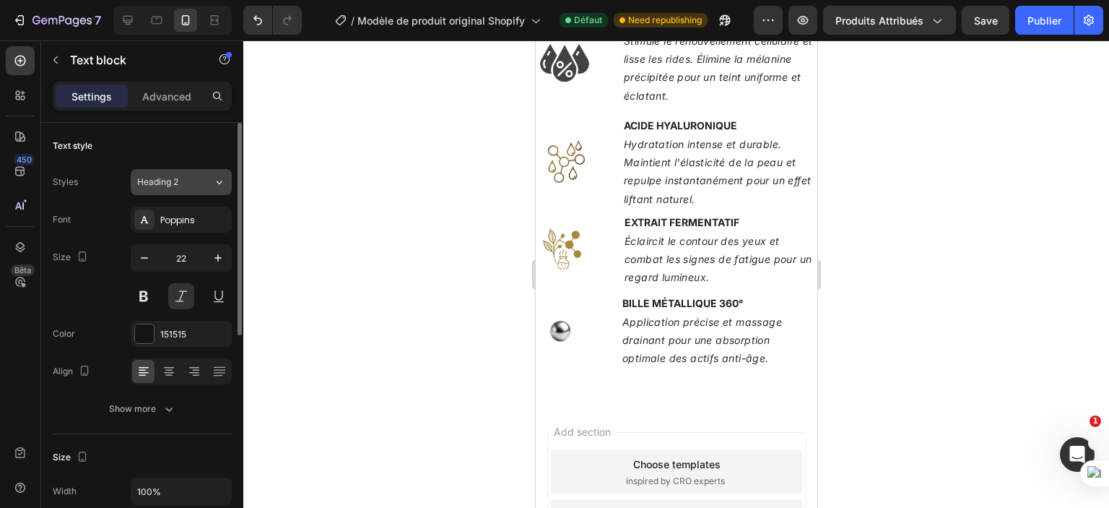
click at [158, 183] on span "Heading 2" at bounding box center [157, 182] width 41 height 13
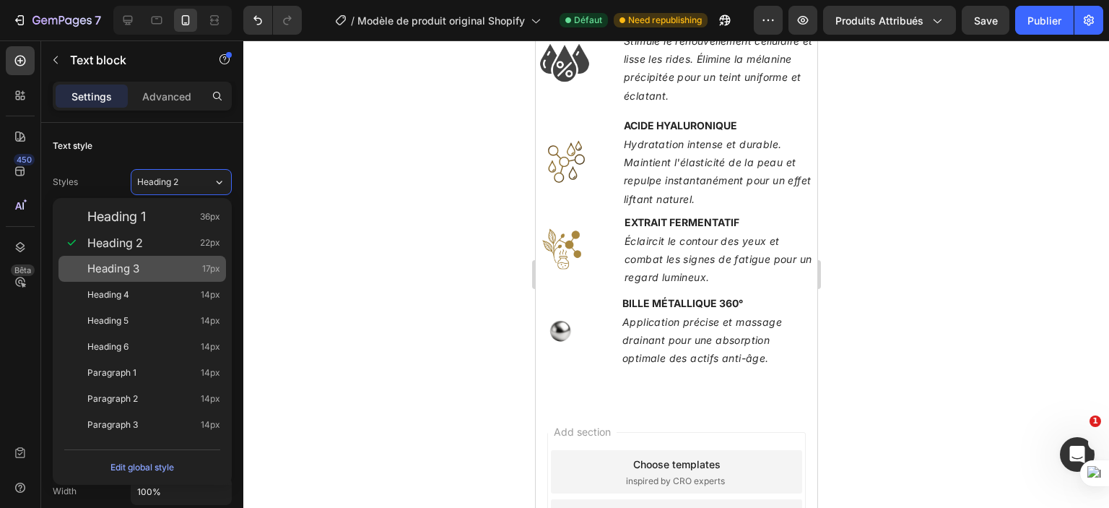
click at [149, 264] on div "Heading 3 17px" at bounding box center [153, 268] width 133 height 14
type input "17"
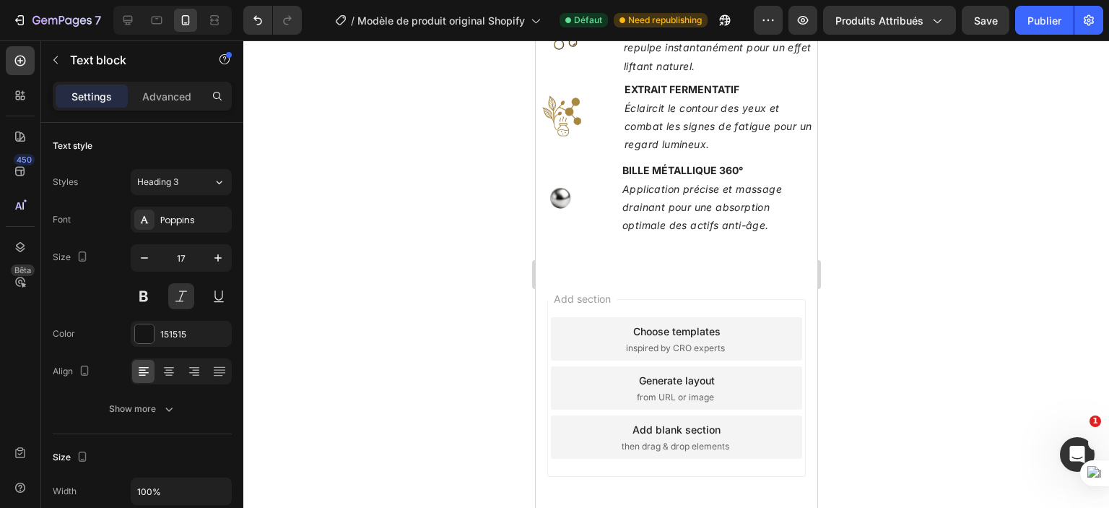
scroll to position [1792, 0]
click at [393, 271] on div at bounding box center [676, 273] width 866 height 467
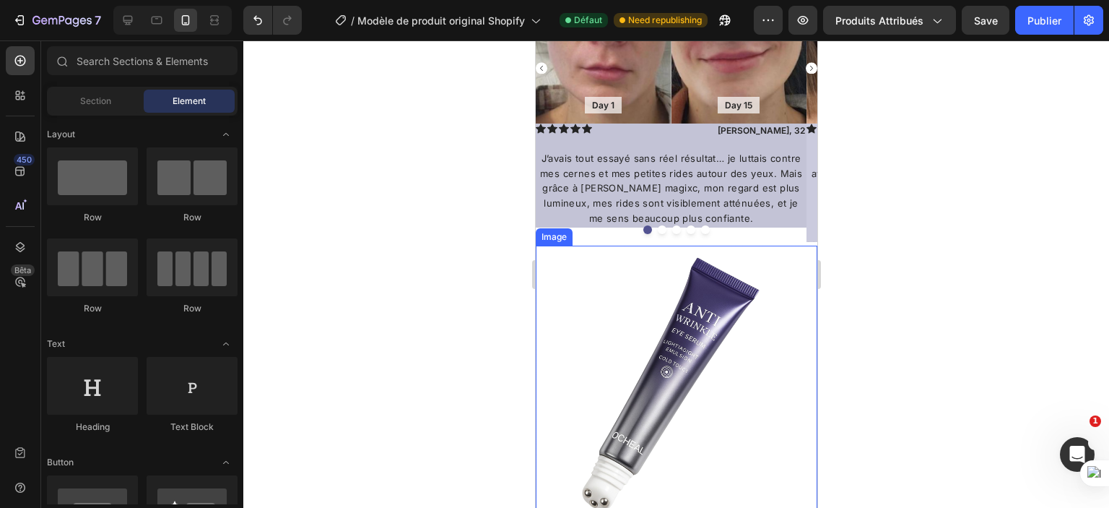
scroll to position [1436, 0]
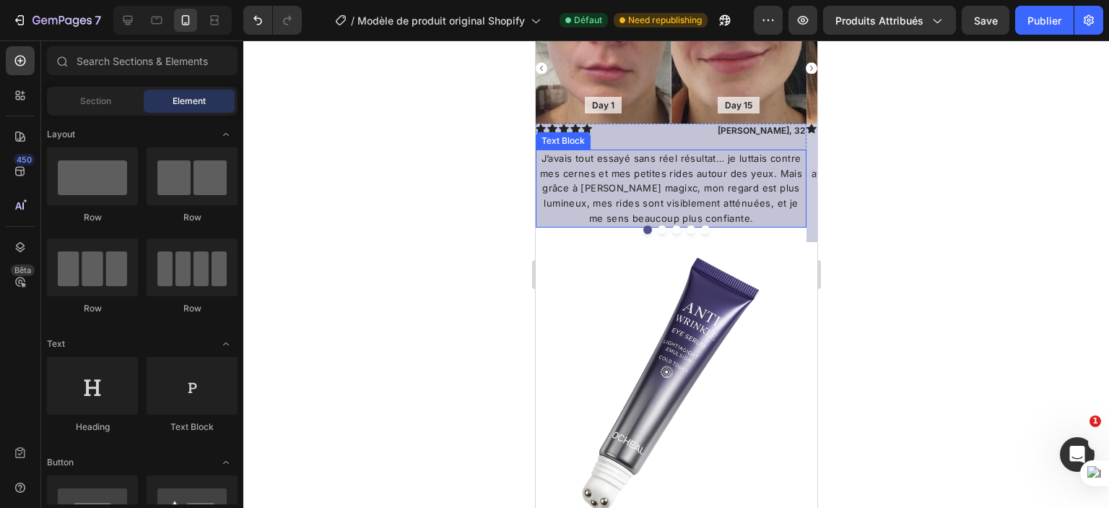
click at [675, 176] on p "J’avais tout essayé sans réel résultat… je luttais contre mes cernes et mes pet…" at bounding box center [671, 188] width 268 height 75
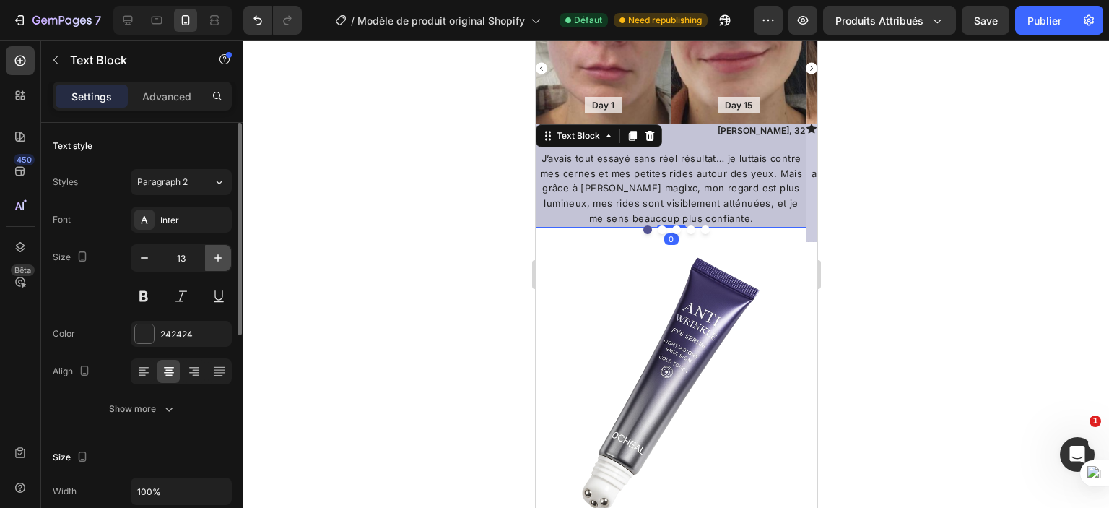
click at [215, 259] on icon "button" at bounding box center [218, 258] width 14 height 14
type input "14"
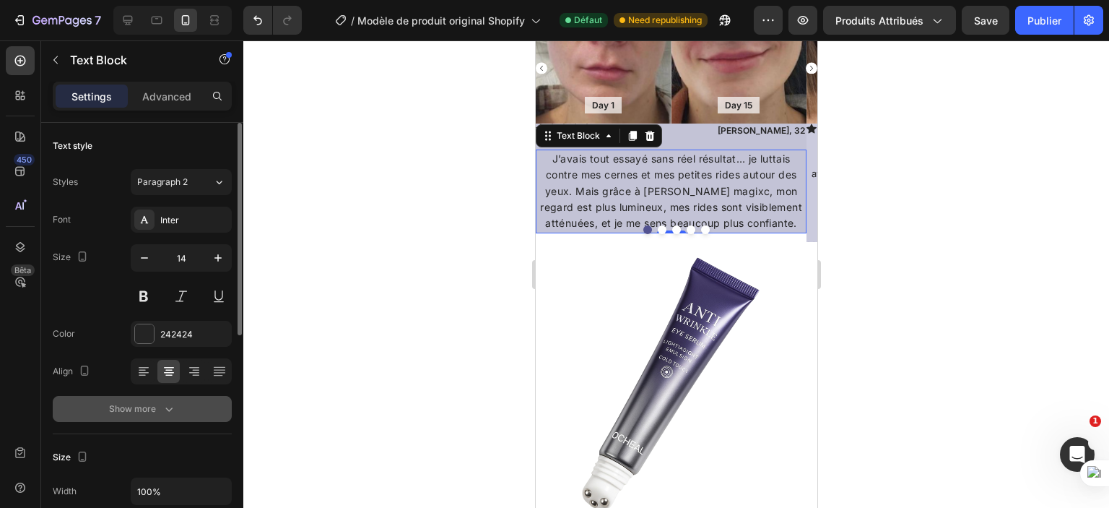
click at [115, 406] on div "Show more" at bounding box center [142, 409] width 67 height 14
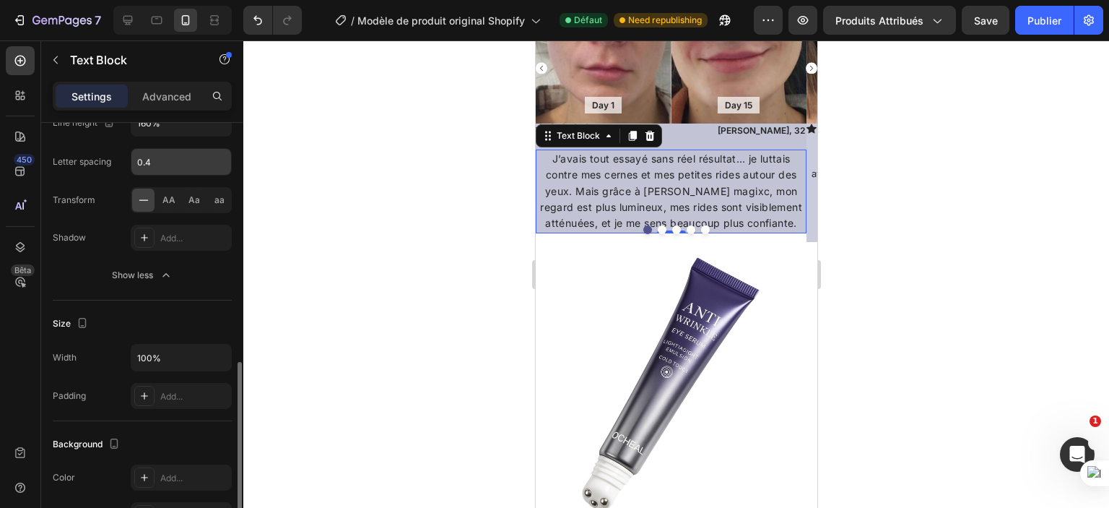
scroll to position [400, 0]
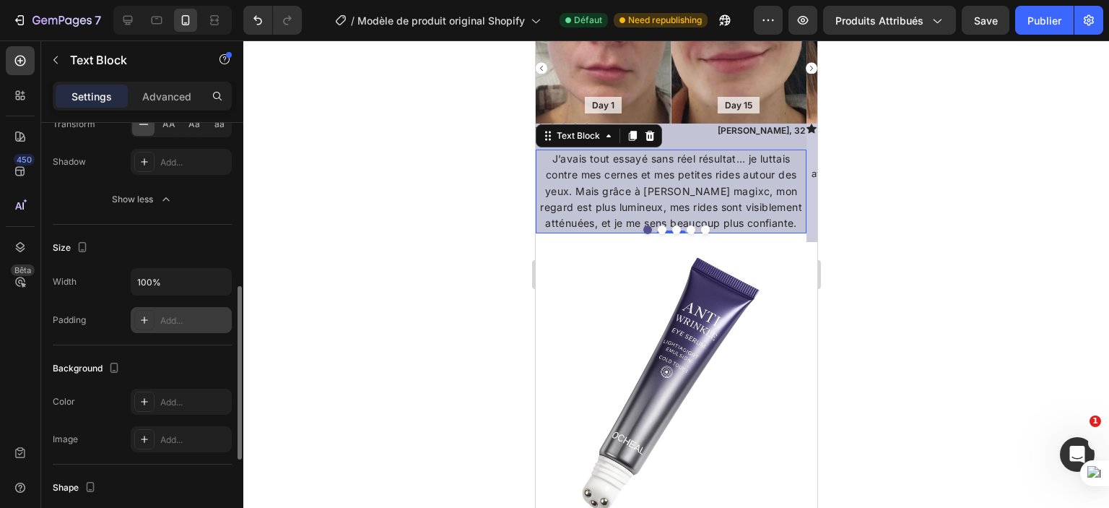
click at [169, 314] on div "Add..." at bounding box center [194, 320] width 68 height 13
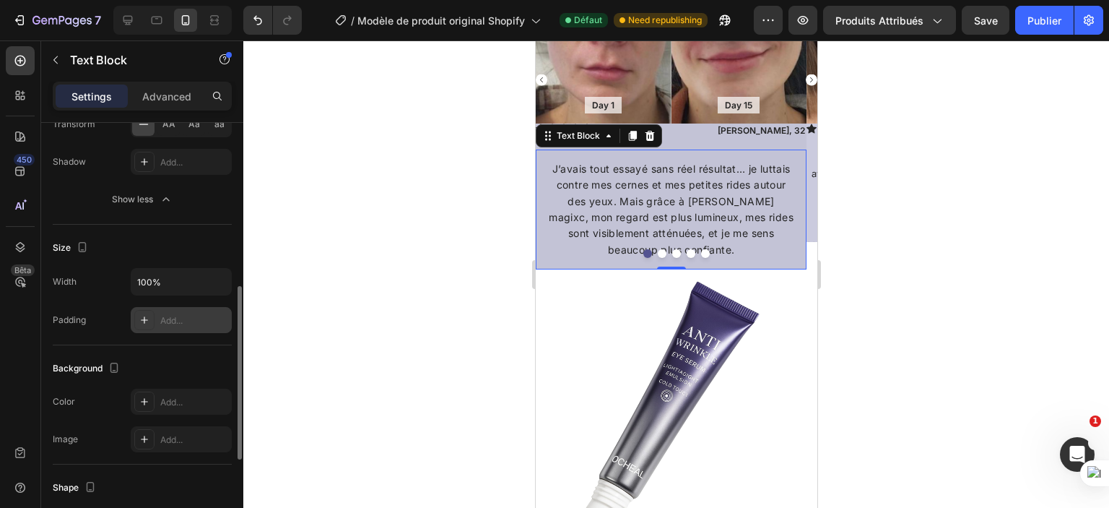
scroll to position [1448, 0]
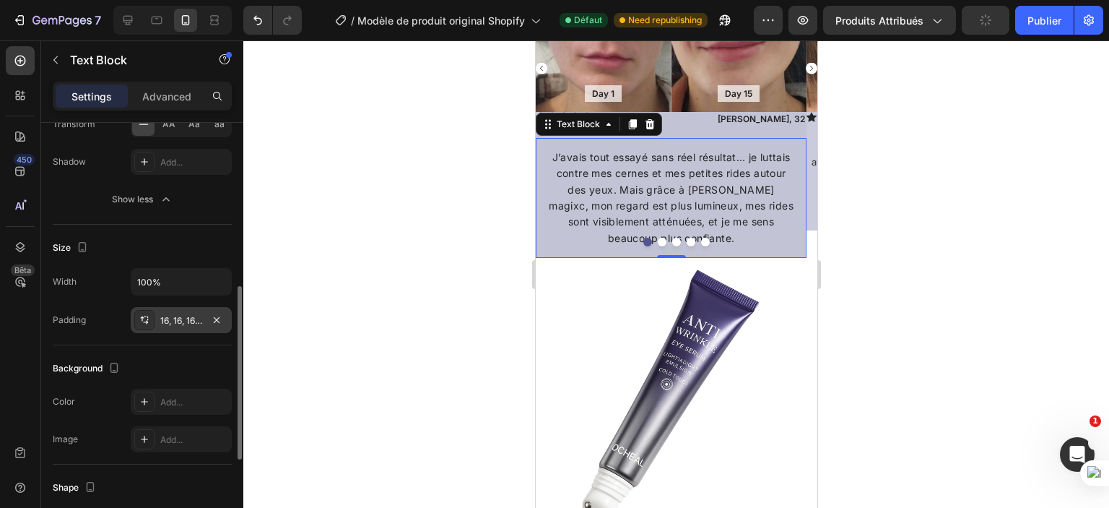
click at [179, 246] on div "Size" at bounding box center [142, 247] width 179 height 23
click at [458, 209] on div at bounding box center [676, 273] width 866 height 467
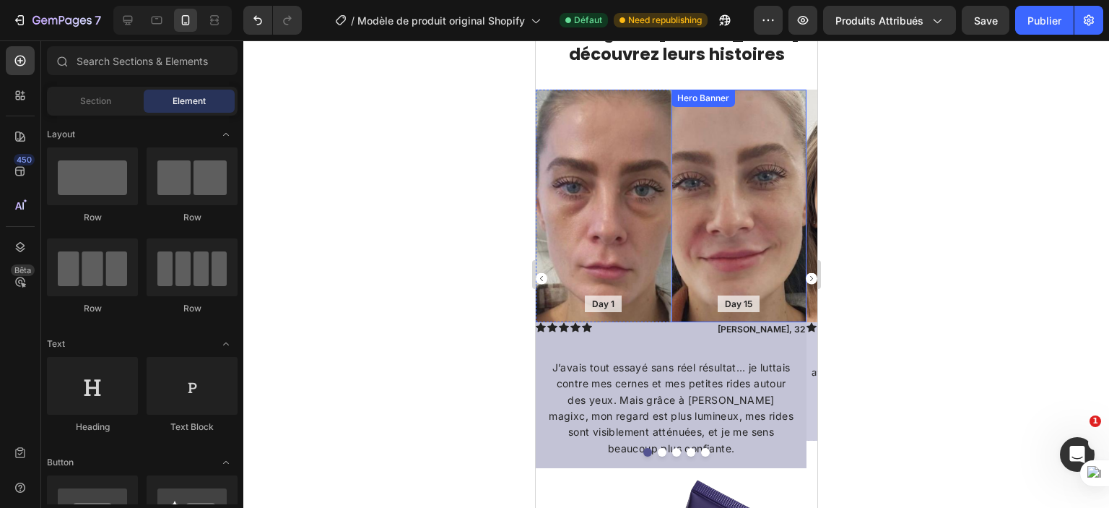
scroll to position [1239, 0]
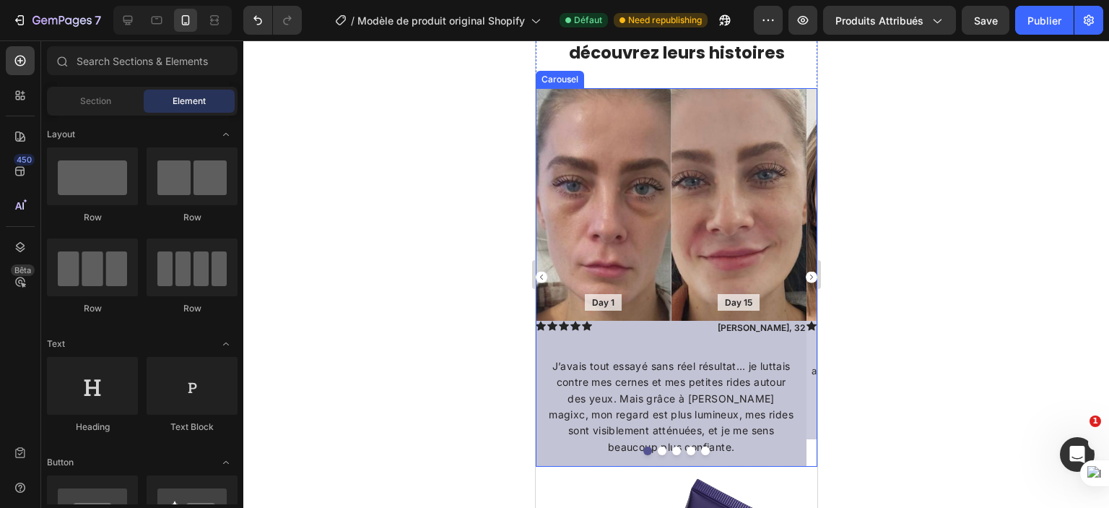
click at [810, 275] on icon "Carousel Next Arrow" at bounding box center [811, 276] width 3 height 5
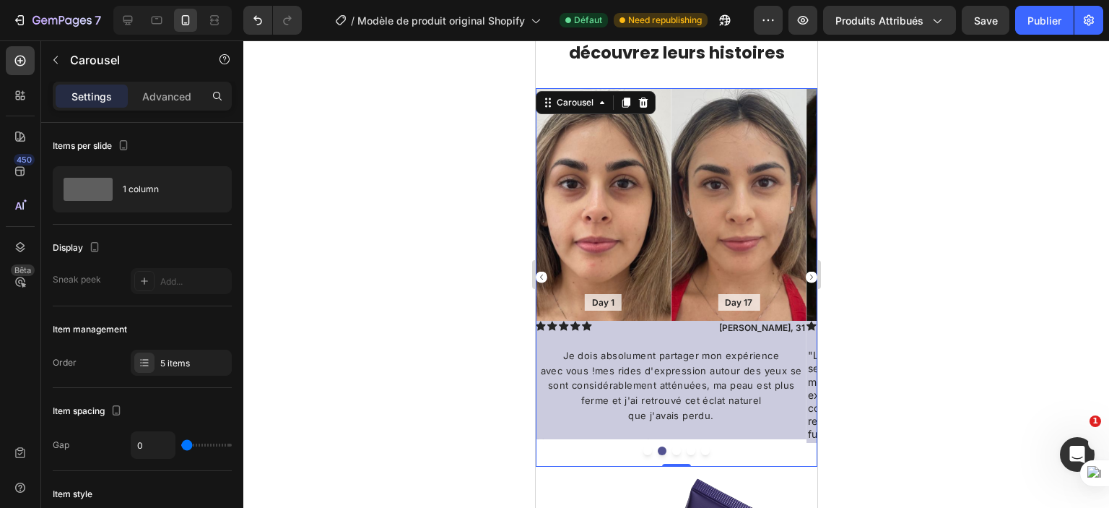
click at [751, 440] on div "Day 1 Text Block Hero Banner Day 17 Text Block Hero Banner Row Icon Icon Icon I…" at bounding box center [670, 277] width 271 height 379
click at [203, 357] on div "5 items" at bounding box center [194, 363] width 68 height 13
click at [144, 318] on div "Item management" at bounding box center [142, 329] width 179 height 23
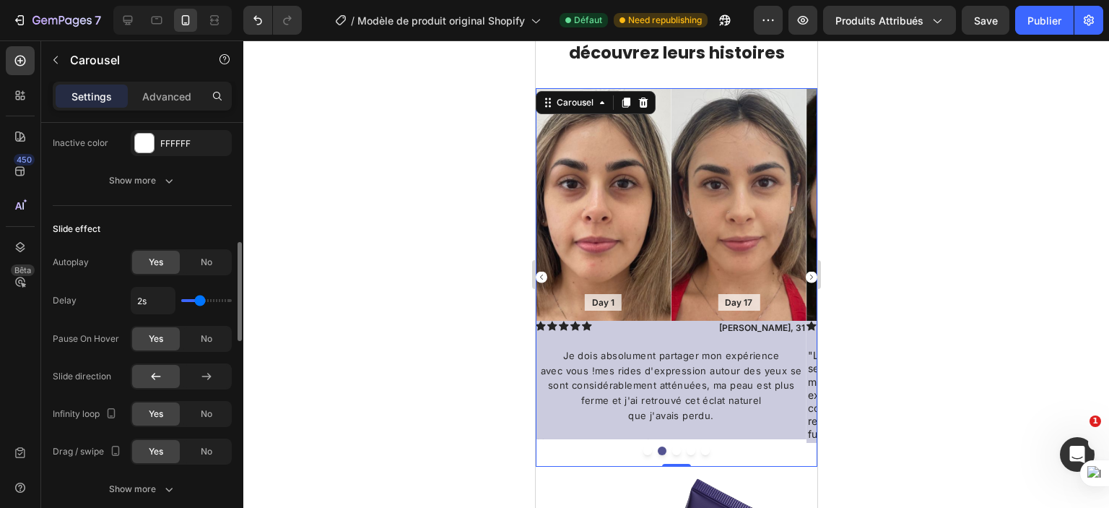
scroll to position [782, 0]
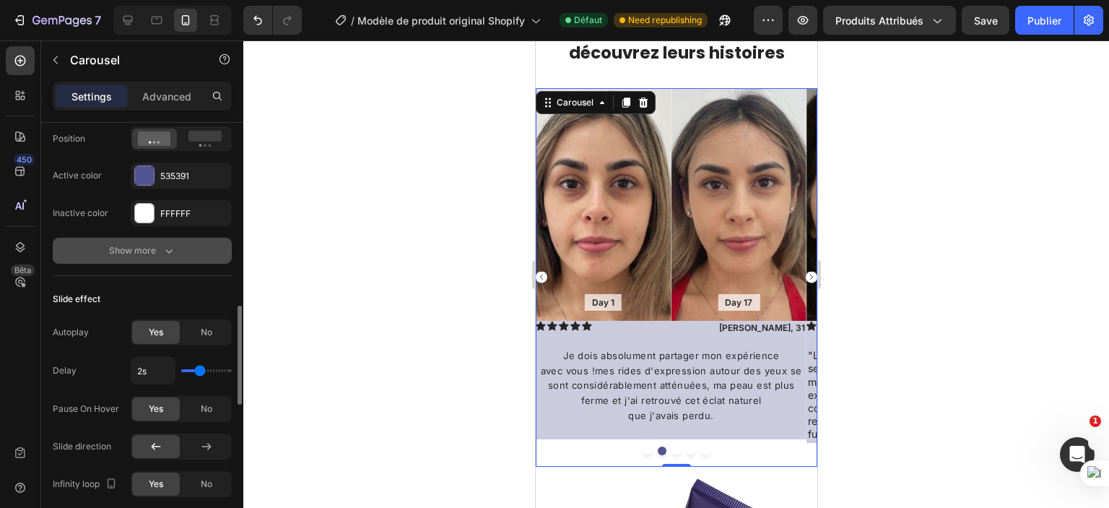
click at [165, 249] on icon "button" at bounding box center [168, 251] width 7 height 4
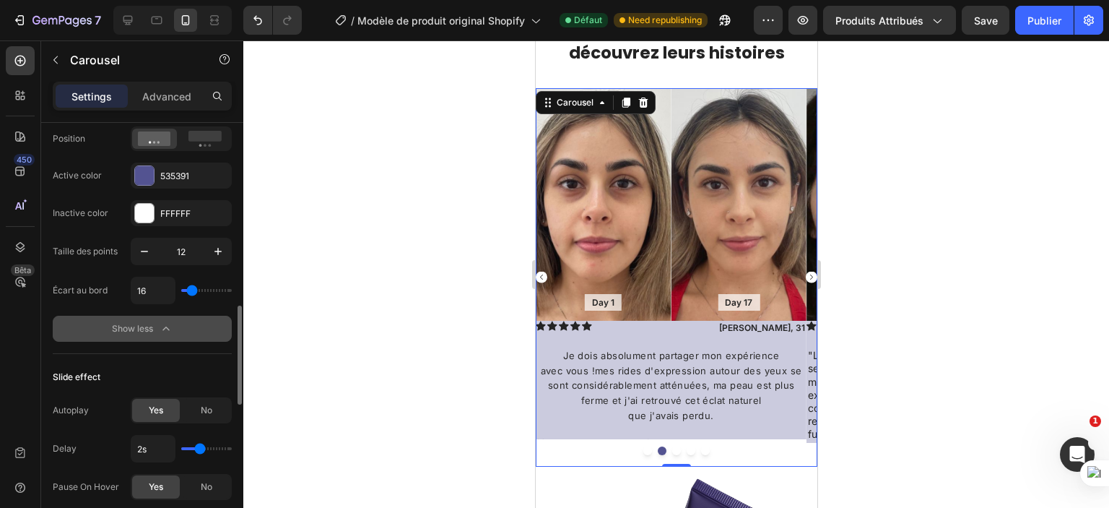
type input "0"
drag, startPoint x: 194, startPoint y: 286, endPoint x: 169, endPoint y: 285, distance: 25.3
type input "0"
click at [181, 289] on input "range" at bounding box center [206, 290] width 51 height 3
click at [144, 254] on icon "button" at bounding box center [144, 251] width 14 height 14
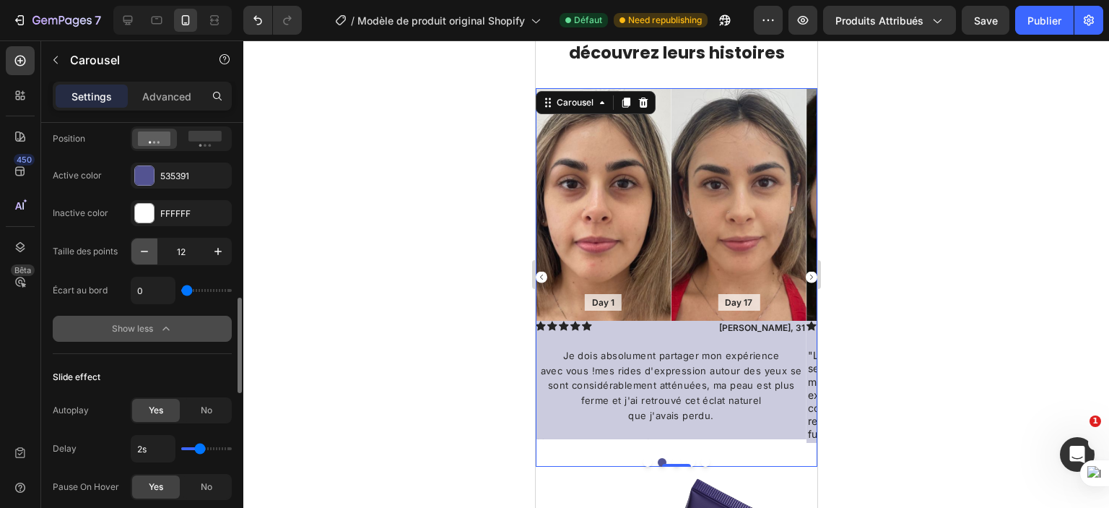
type input "11"
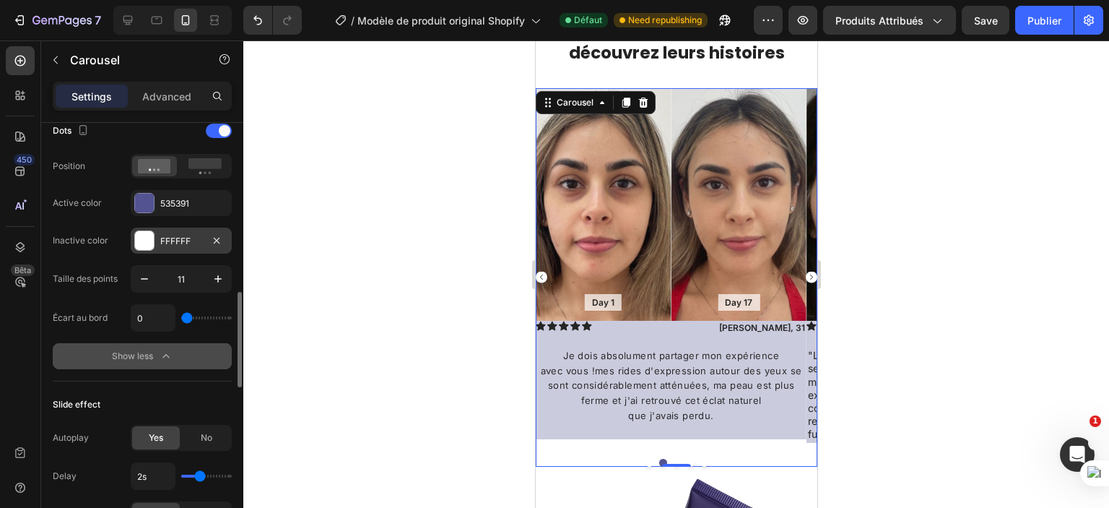
scroll to position [753, 0]
click at [217, 239] on icon "button" at bounding box center [217, 242] width 6 height 6
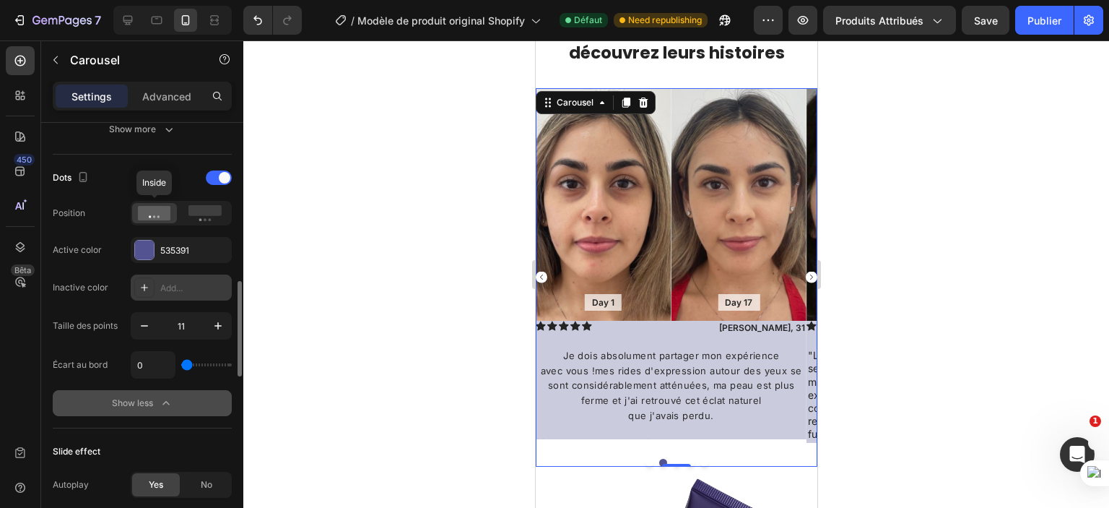
scroll to position [708, 0]
click at [194, 212] on rect at bounding box center [205, 210] width 33 height 11
click at [159, 206] on icon at bounding box center [154, 213] width 33 height 14
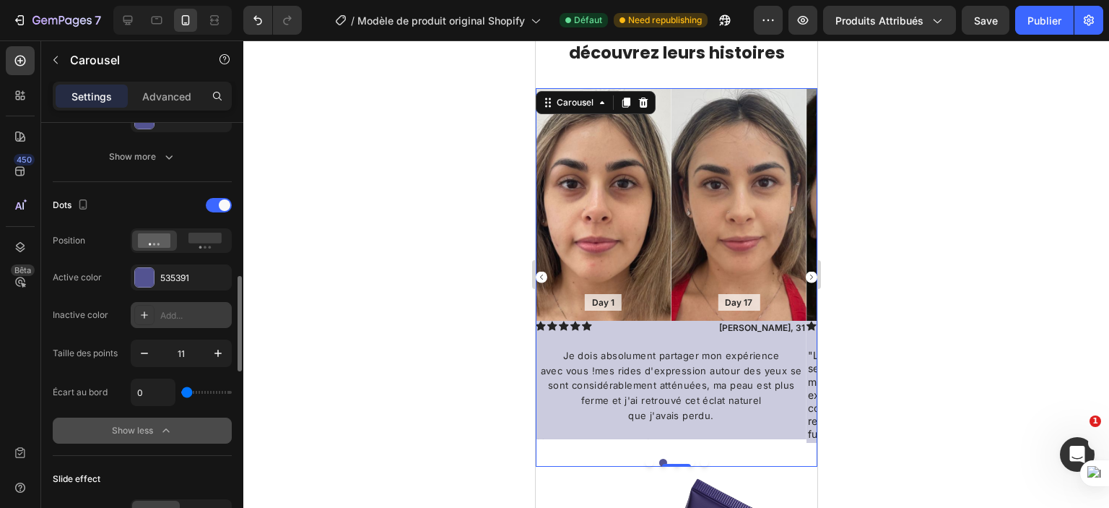
scroll to position [681, 0]
click at [214, 200] on div at bounding box center [219, 204] width 26 height 14
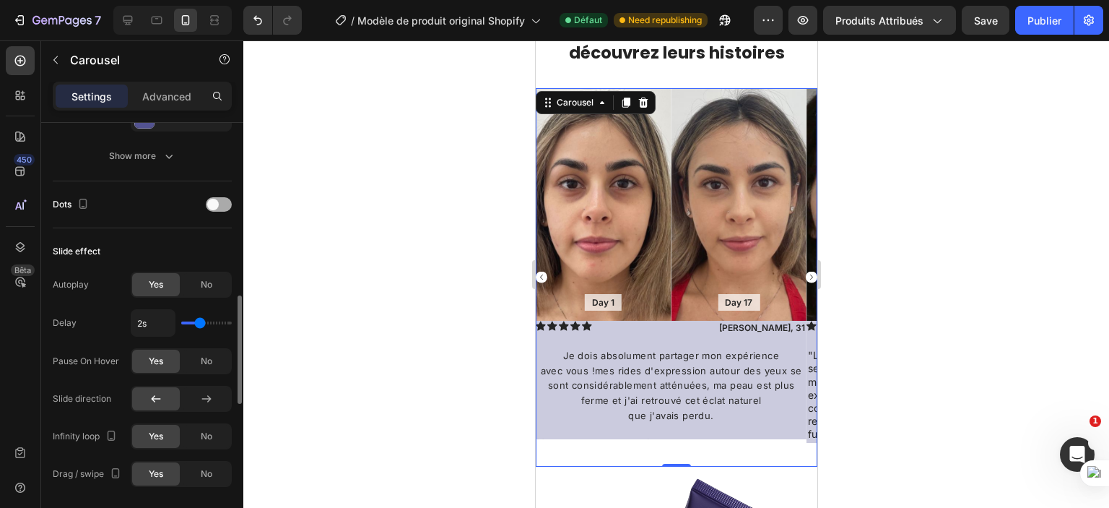
click at [214, 200] on span at bounding box center [213, 205] width 12 height 12
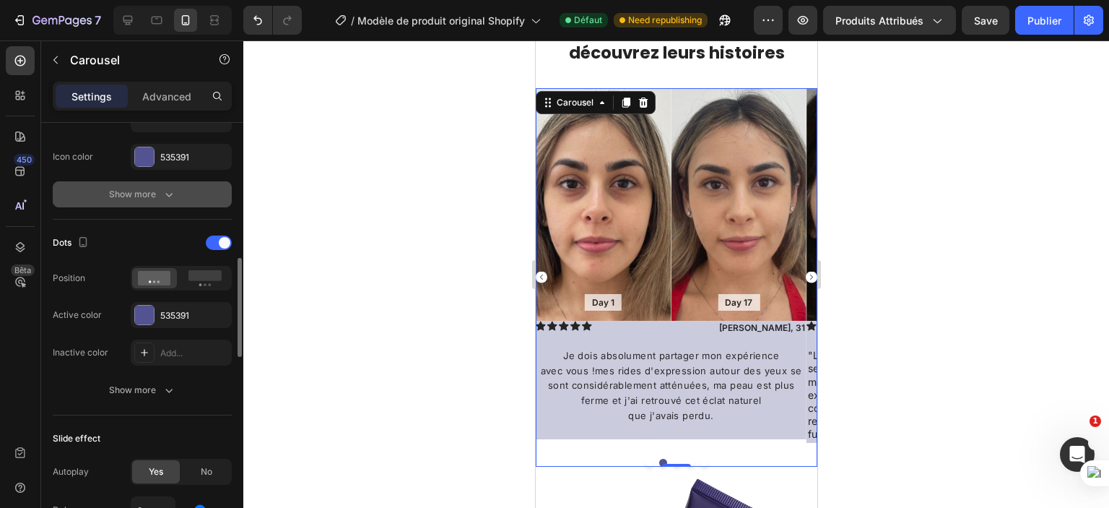
scroll to position [628, 0]
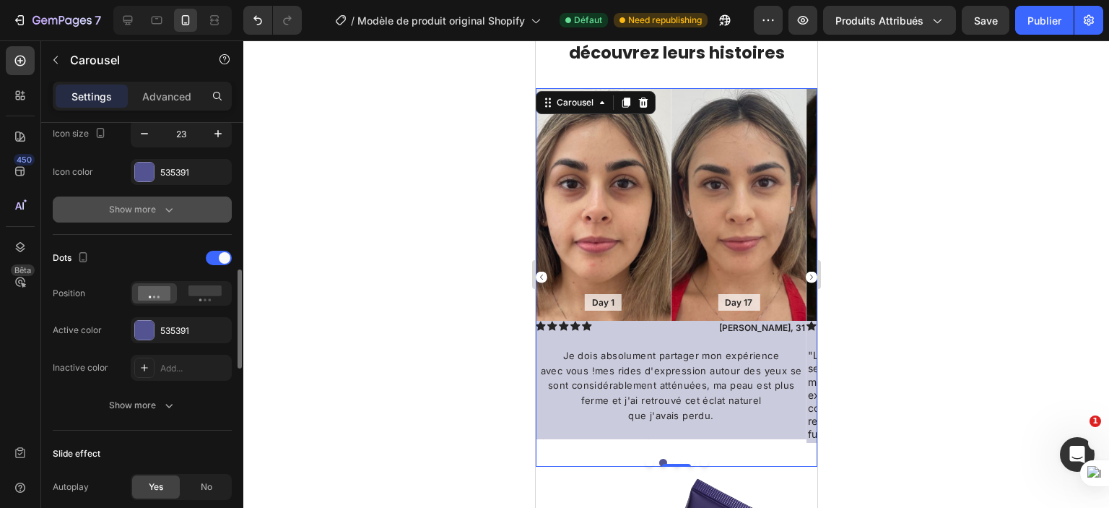
click at [163, 202] on icon "button" at bounding box center [169, 209] width 14 height 14
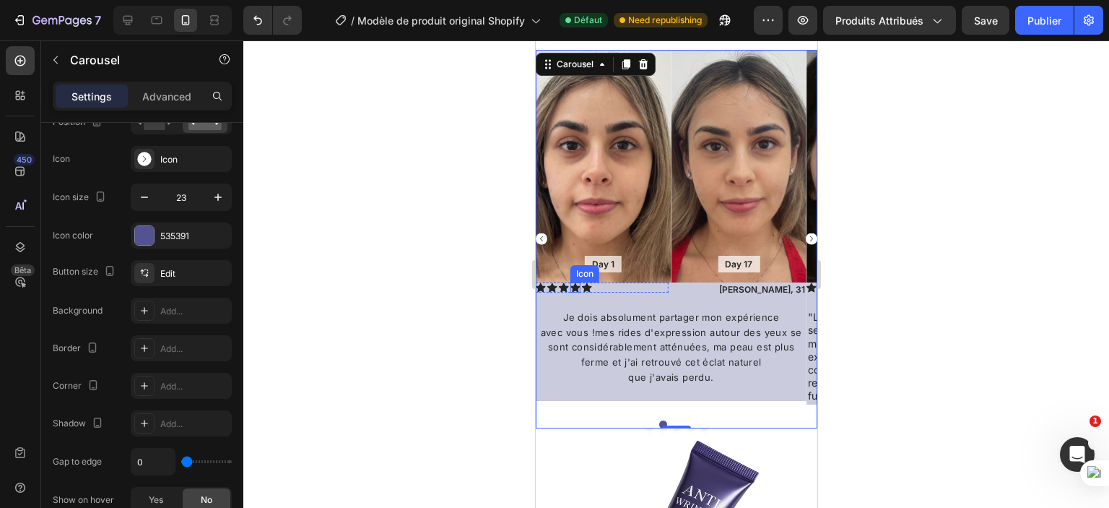
scroll to position [1311, 0]
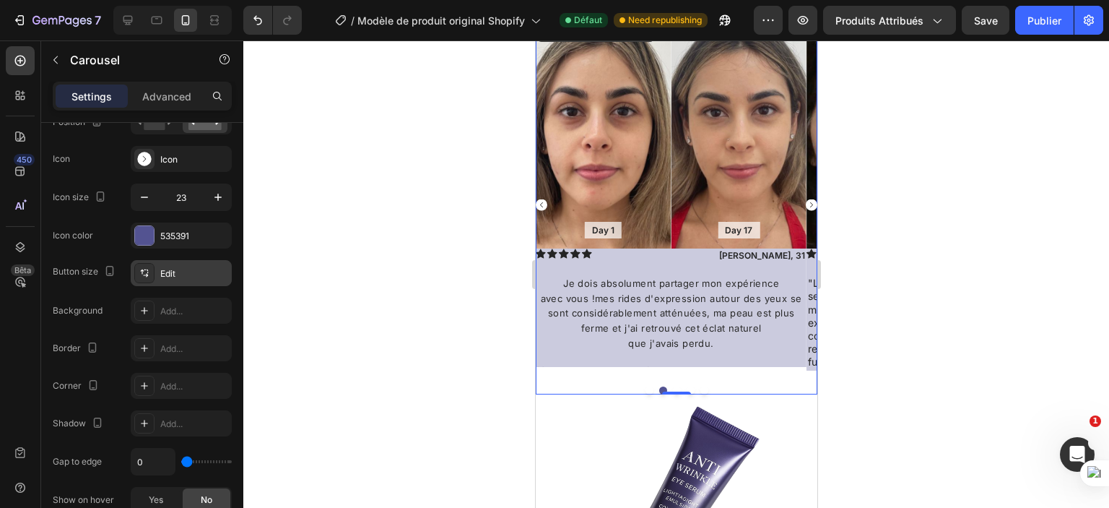
click at [172, 273] on div "Edit" at bounding box center [194, 273] width 68 height 13
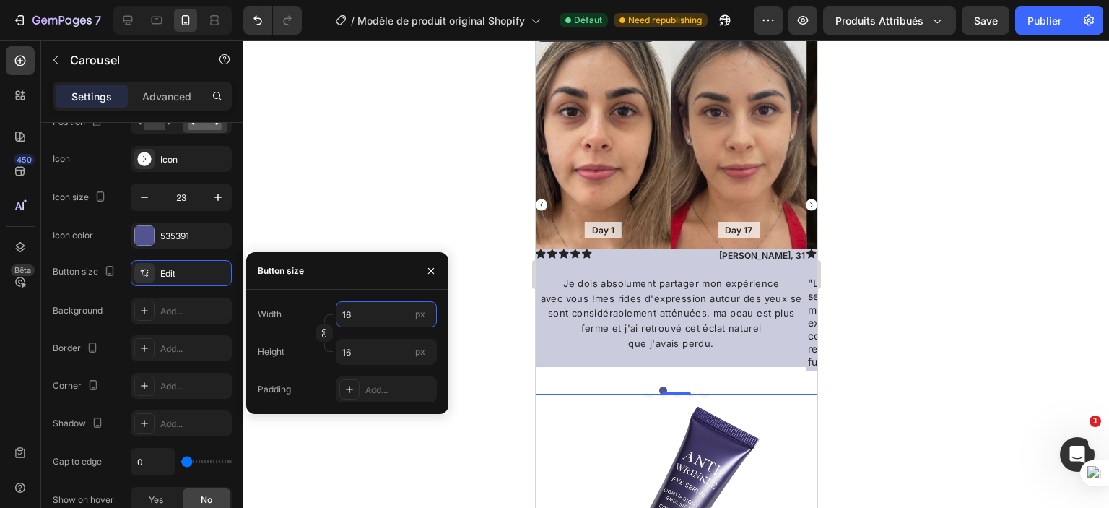
click at [355, 315] on input "16" at bounding box center [386, 314] width 101 height 26
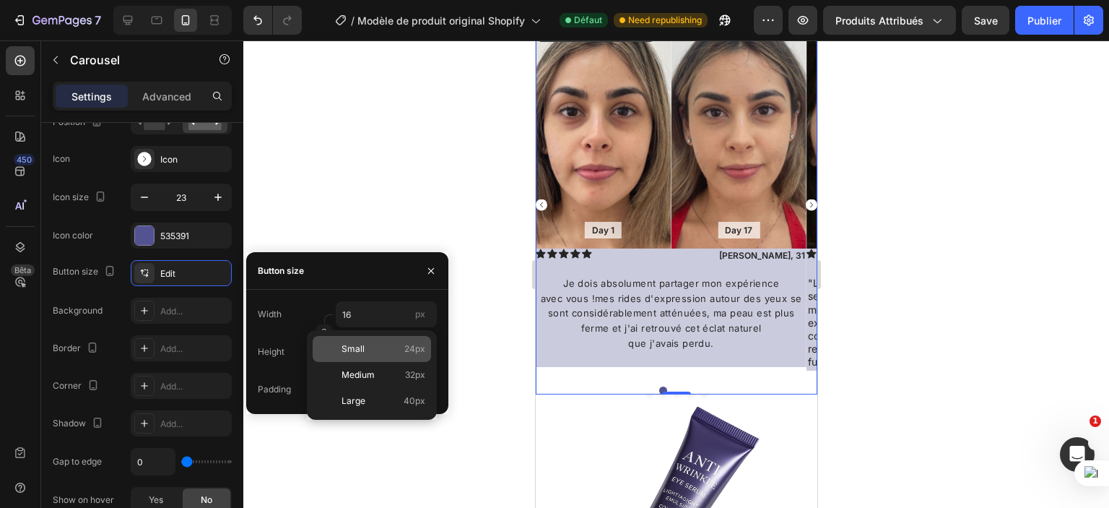
click at [381, 353] on p "Small 24px" at bounding box center [384, 348] width 84 height 13
type input "24"
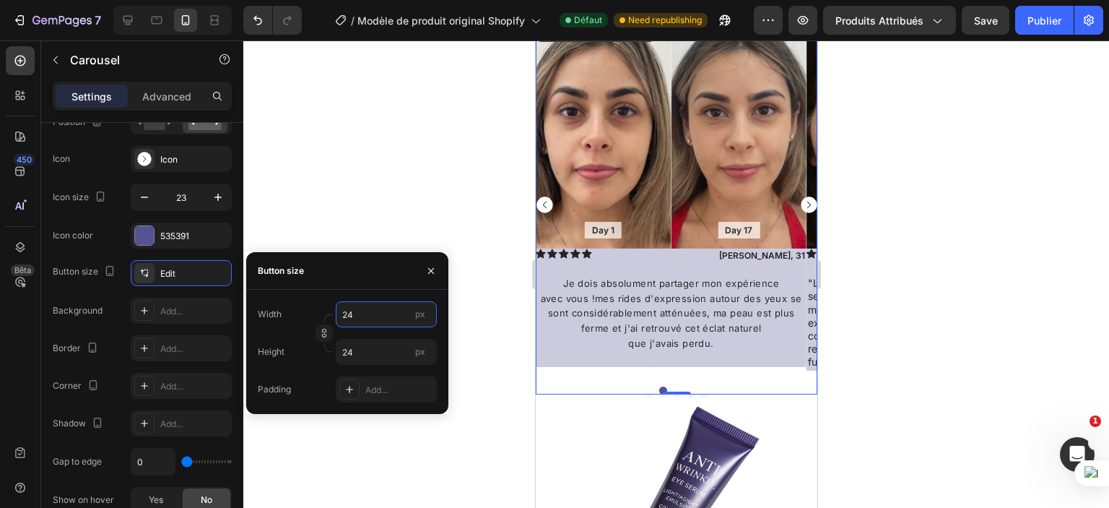
click at [376, 319] on input "24" at bounding box center [386, 314] width 101 height 26
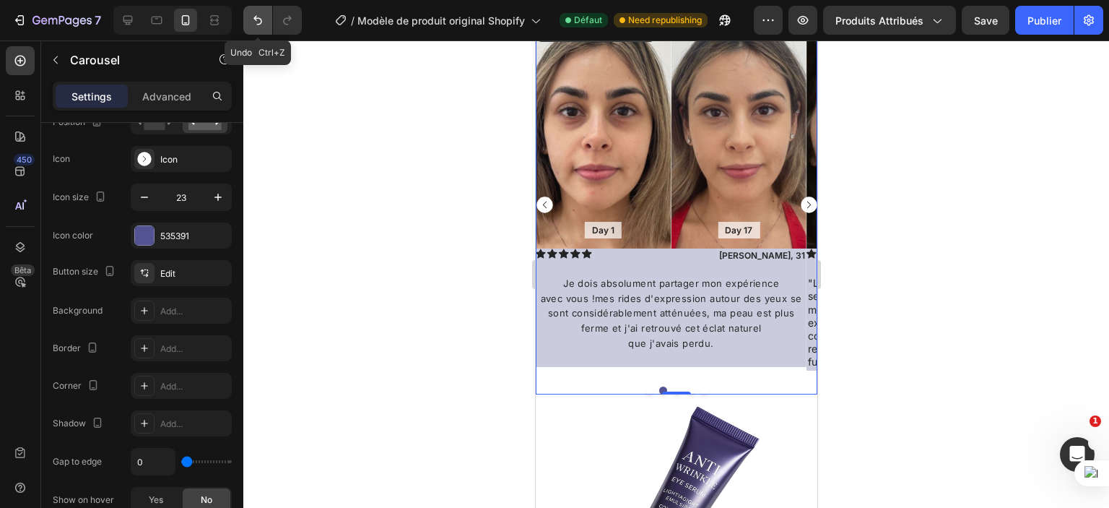
click at [254, 14] on icon "Annuler/Refaire" at bounding box center [258, 20] width 14 height 14
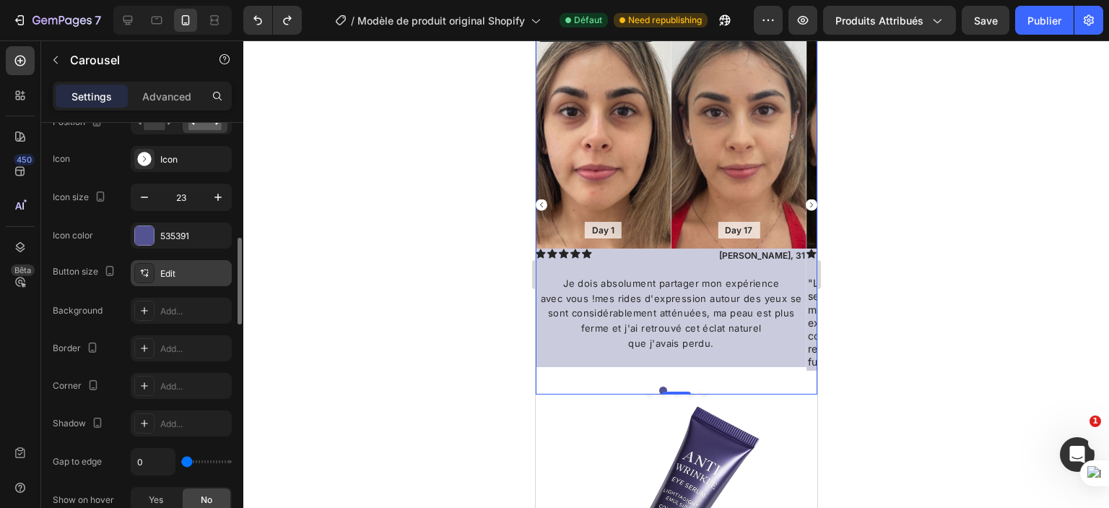
click at [185, 263] on div "Edit" at bounding box center [181, 273] width 101 height 26
click at [100, 212] on div "Navigation Position Icon Icon Icon size 23 Icon color 535391" at bounding box center [142, 161] width 179 height 173
click at [146, 196] on icon "button" at bounding box center [144, 197] width 14 height 14
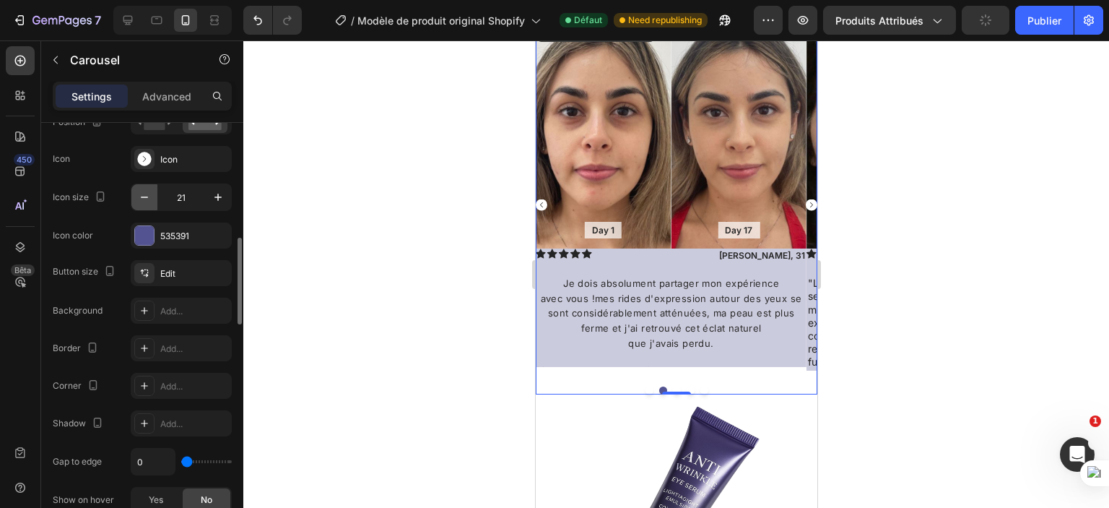
click at [146, 196] on icon "button" at bounding box center [144, 197] width 14 height 14
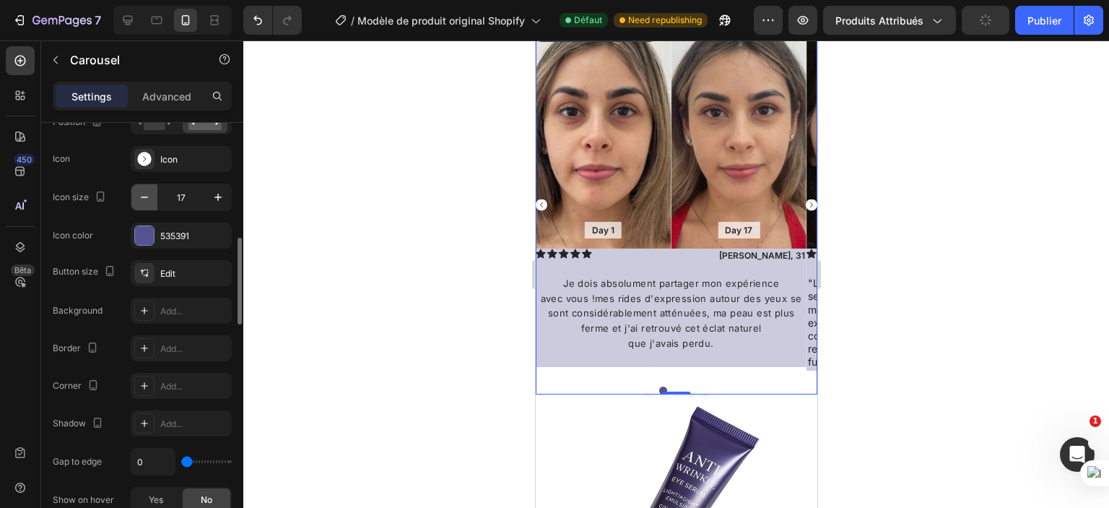
click at [146, 196] on icon "button" at bounding box center [144, 197] width 14 height 14
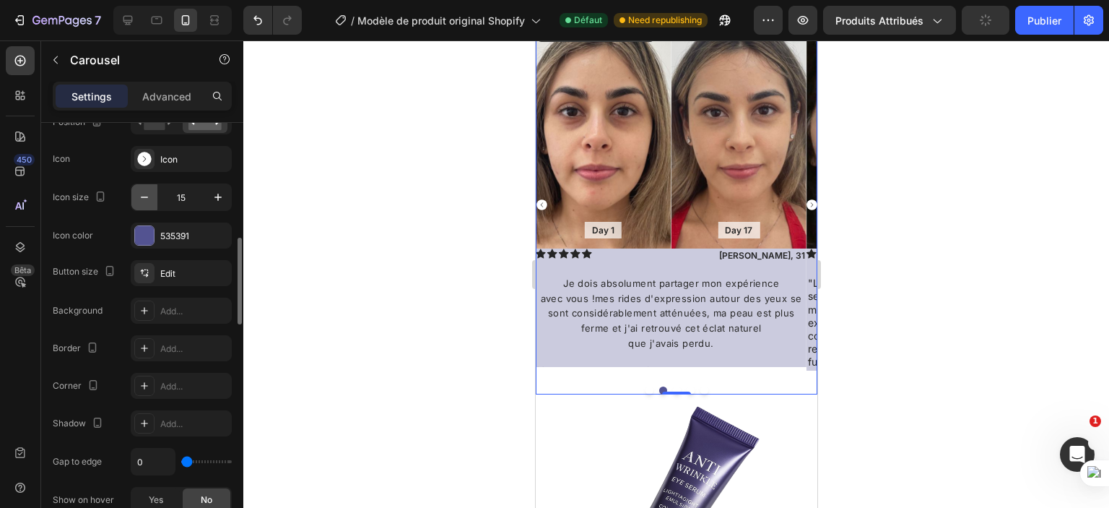
click at [146, 196] on icon "button" at bounding box center [144, 197] width 14 height 14
click at [214, 192] on icon "button" at bounding box center [218, 197] width 14 height 14
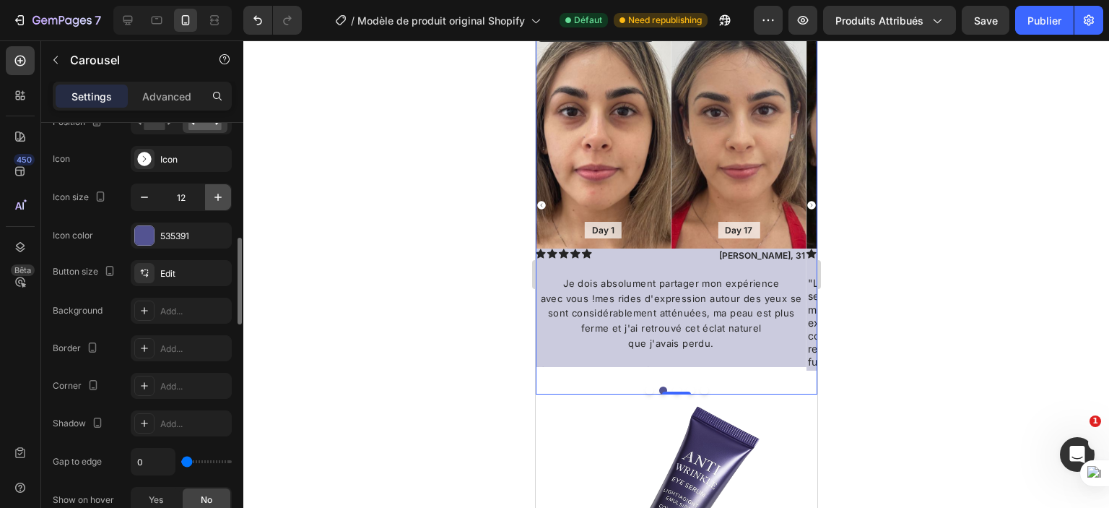
click at [214, 192] on icon "button" at bounding box center [218, 197] width 14 height 14
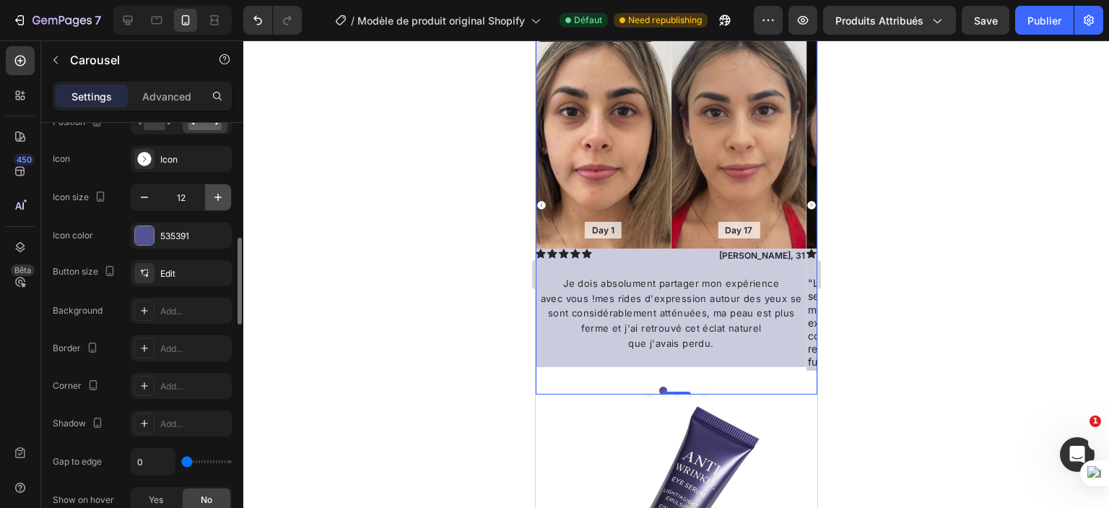
click at [214, 192] on icon "button" at bounding box center [218, 197] width 14 height 14
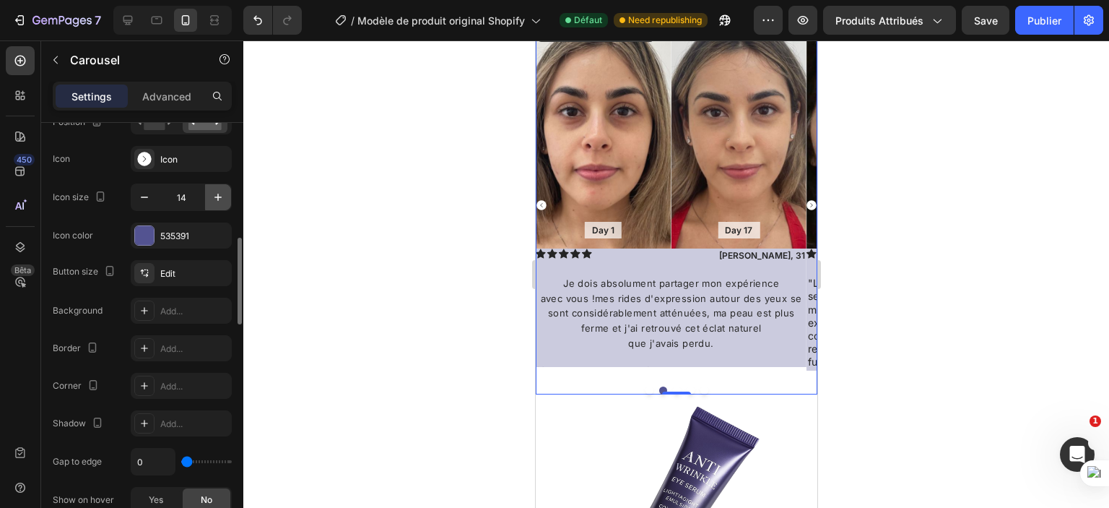
click at [214, 192] on icon "button" at bounding box center [218, 197] width 14 height 14
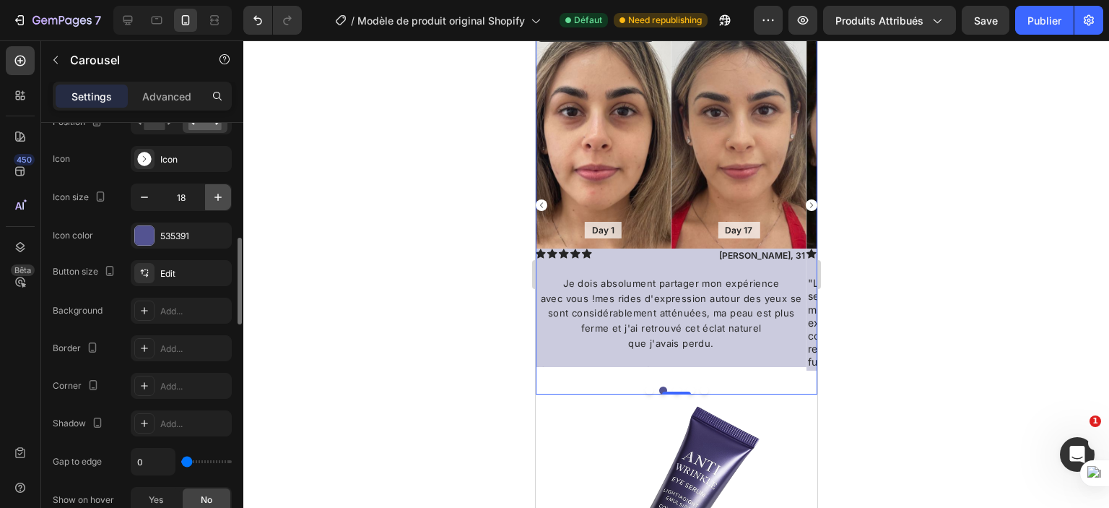
click at [214, 192] on icon "button" at bounding box center [218, 197] width 14 height 14
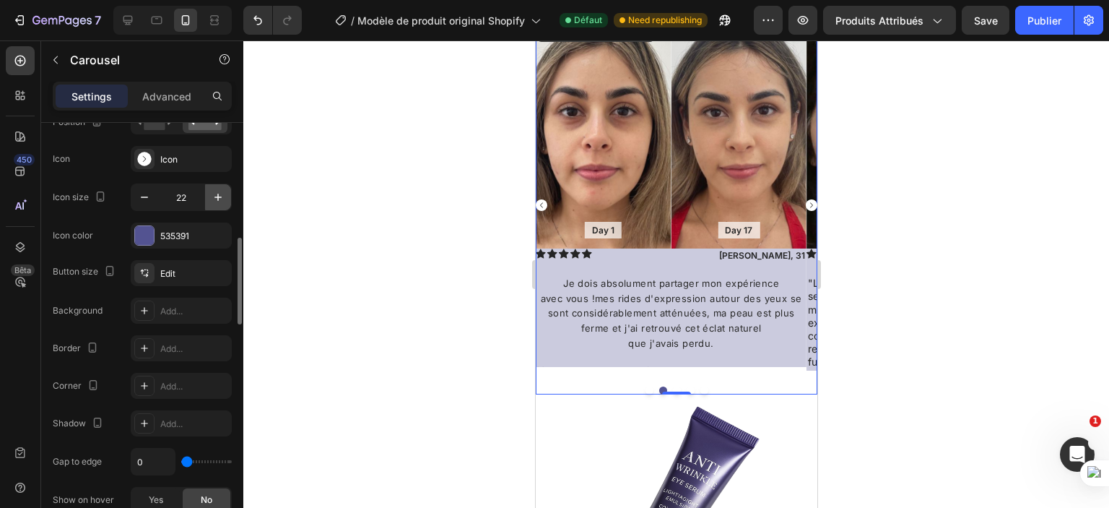
click at [214, 192] on icon "button" at bounding box center [218, 197] width 14 height 14
type input "25"
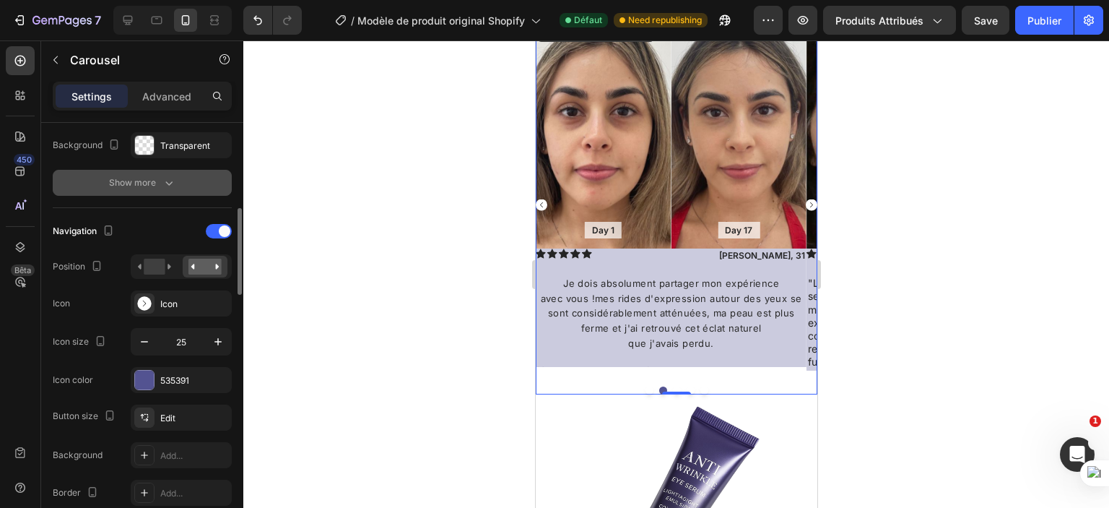
click at [170, 179] on icon "button" at bounding box center [169, 183] width 14 height 14
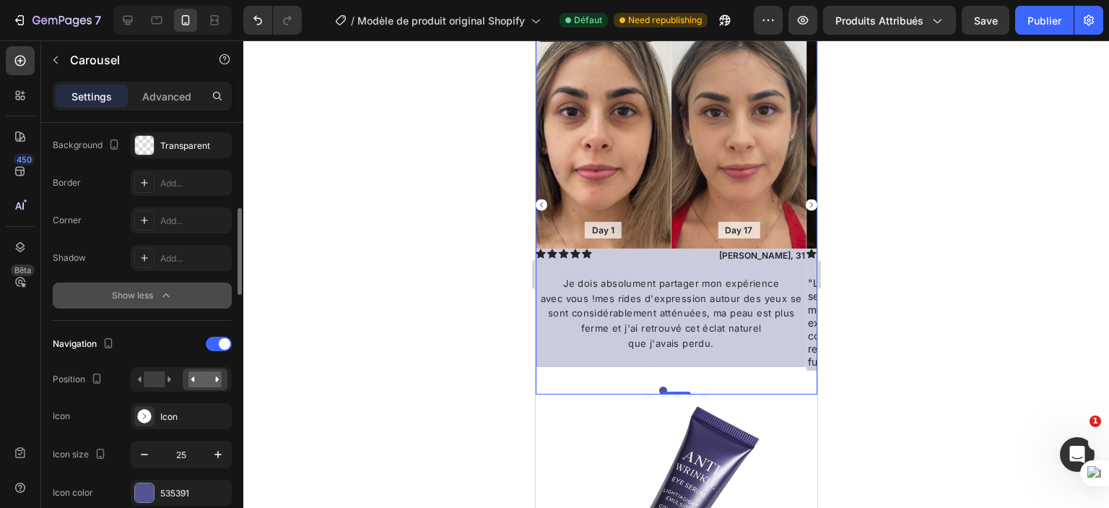
click at [128, 285] on button "Show less" at bounding box center [142, 295] width 179 height 26
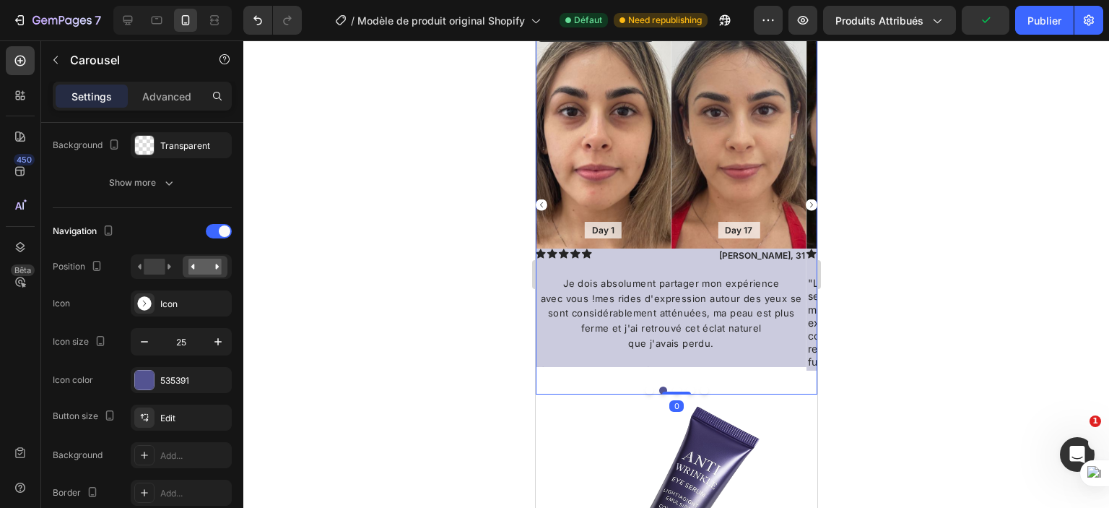
drag, startPoint x: 662, startPoint y: 393, endPoint x: 661, endPoint y: 383, distance: 10.2
click at [661, 383] on div "Day 1 Text Block Hero Banner Day 15 Text Block Hero Banner Row Icon Icon Icon I…" at bounding box center [676, 205] width 282 height 379
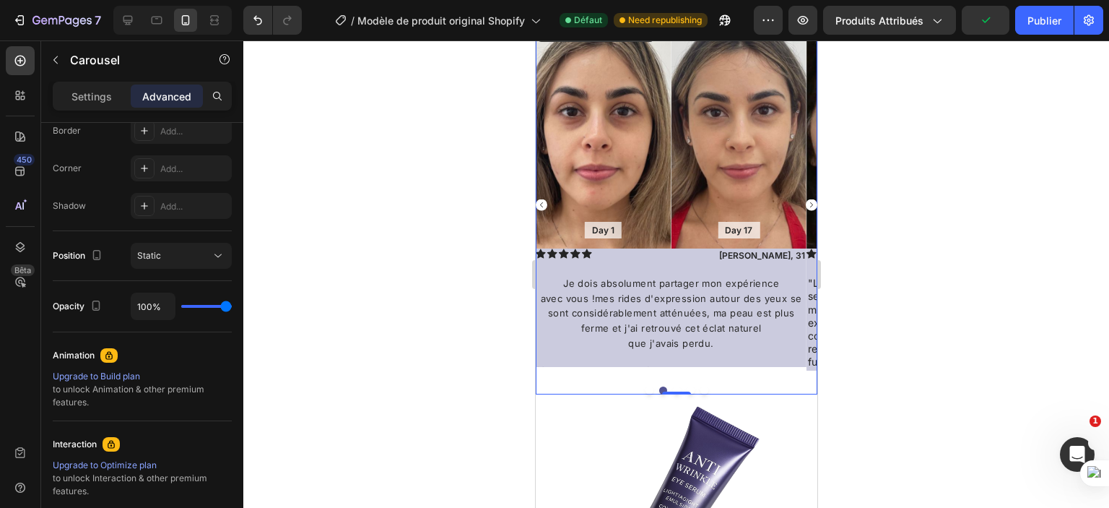
click at [309, 246] on div at bounding box center [676, 273] width 866 height 467
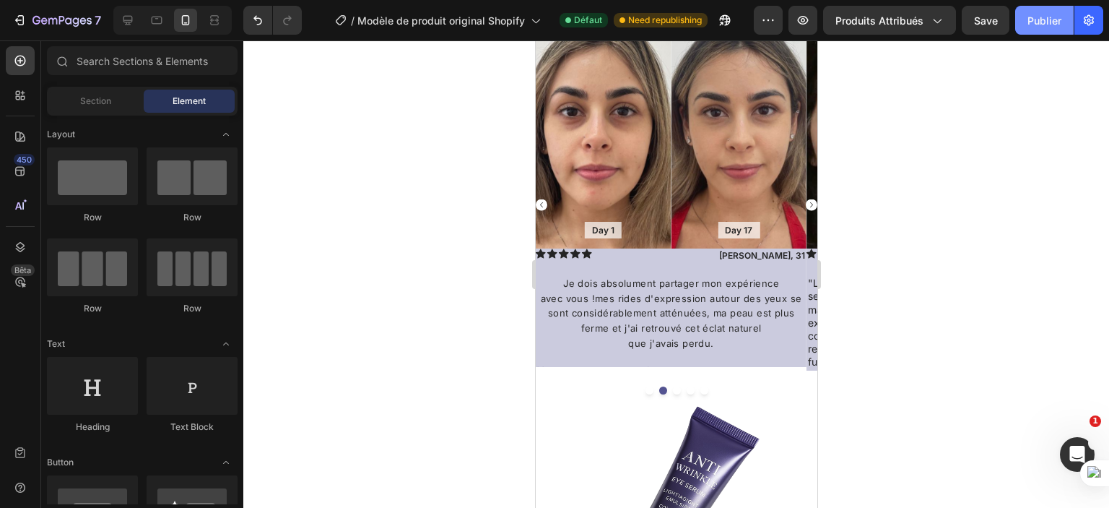
click at [1043, 25] on font "Publier" at bounding box center [1045, 20] width 34 height 12
